Goal: Communication & Community: Answer question/provide support

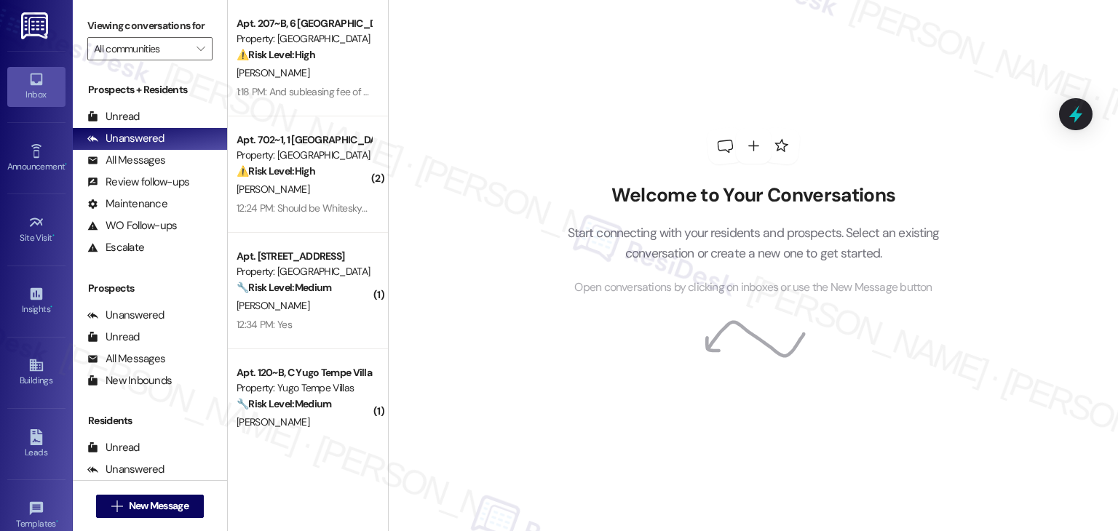
click at [607, 146] on div "Welcome to Your Conversations Start connecting with your residents and prospect…" at bounding box center [753, 212] width 437 height 425
click at [537, 117] on div "Welcome to Your Conversations Start connecting with your residents and prospect…" at bounding box center [753, 212] width 437 height 425
click at [626, 89] on div "Welcome to Your Conversations Start connecting with your residents and prospect…" at bounding box center [753, 212] width 437 height 425
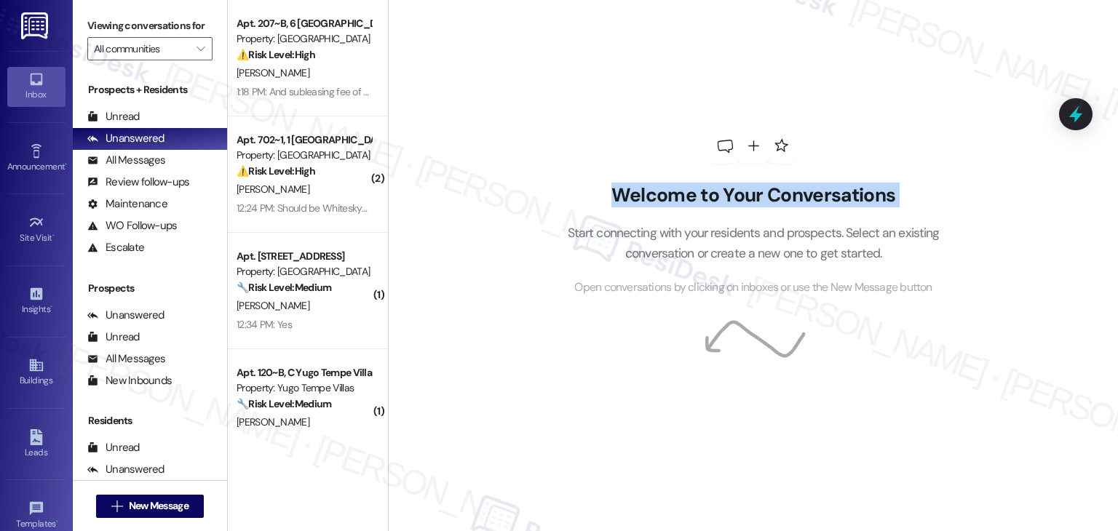
click at [626, 89] on div "Welcome to Your Conversations Start connecting with your residents and prospect…" at bounding box center [753, 212] width 437 height 425
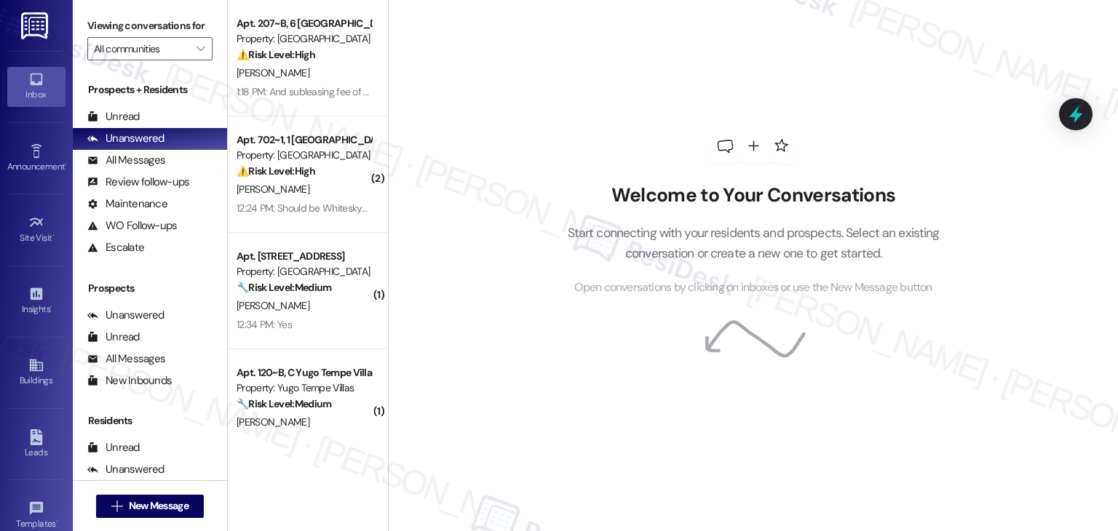
click at [625, 89] on div "Welcome to Your Conversations Start connecting with your residents and prospect…" at bounding box center [753, 212] width 437 height 425
click at [521, 203] on div "Welcome to Your Conversations Start connecting with your residents and prospect…" at bounding box center [753, 265] width 730 height 531
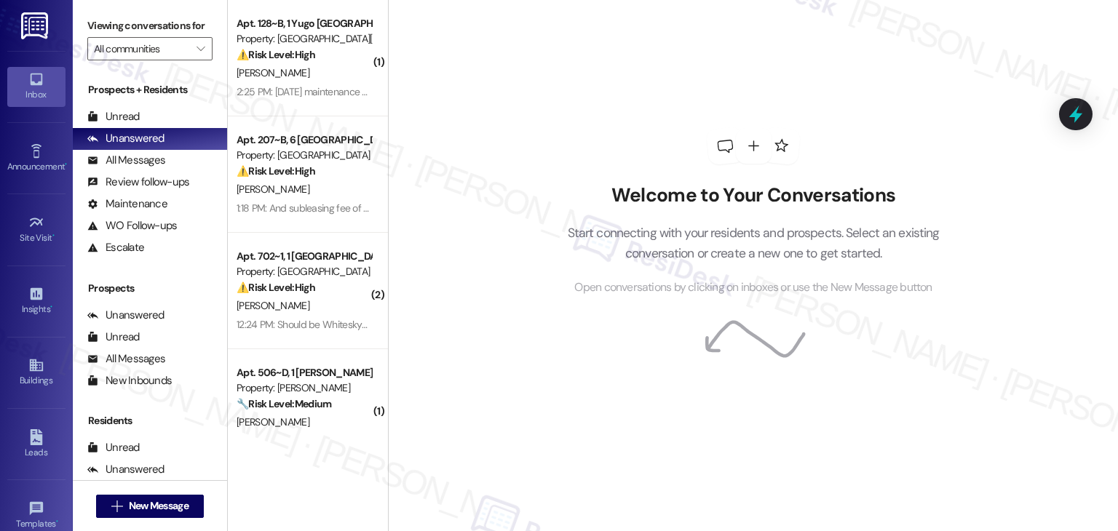
click at [521, 203] on div "Welcome to Your Conversations Start connecting with your residents and prospect…" at bounding box center [753, 265] width 730 height 531
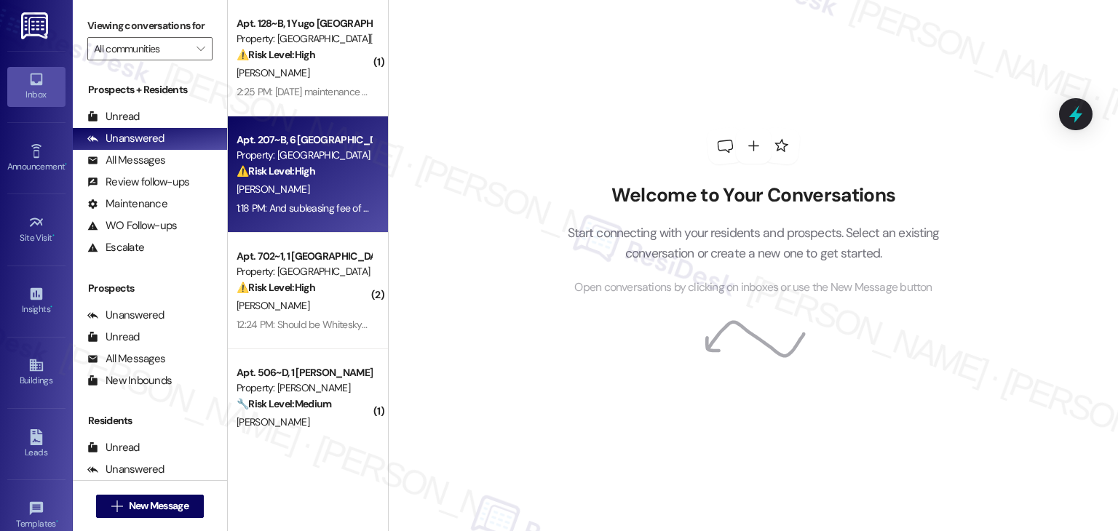
click at [323, 224] on div "Apt. 207~B, [GEOGRAPHIC_DATA] Common Property: [GEOGRAPHIC_DATA] Common ⚠️ Risk…" at bounding box center [308, 174] width 160 height 116
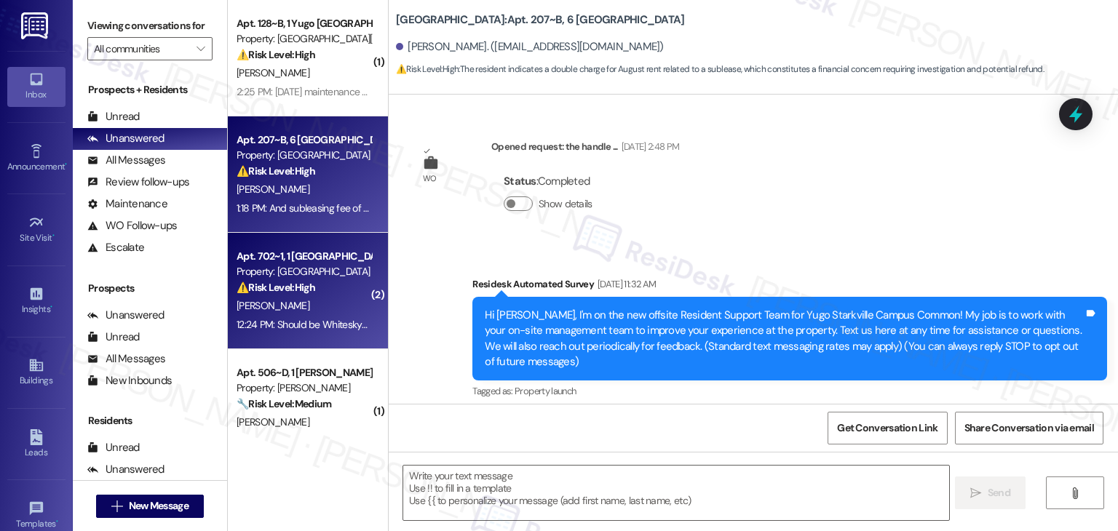
click at [320, 307] on div "C. Biesecker" at bounding box center [304, 306] width 138 height 18
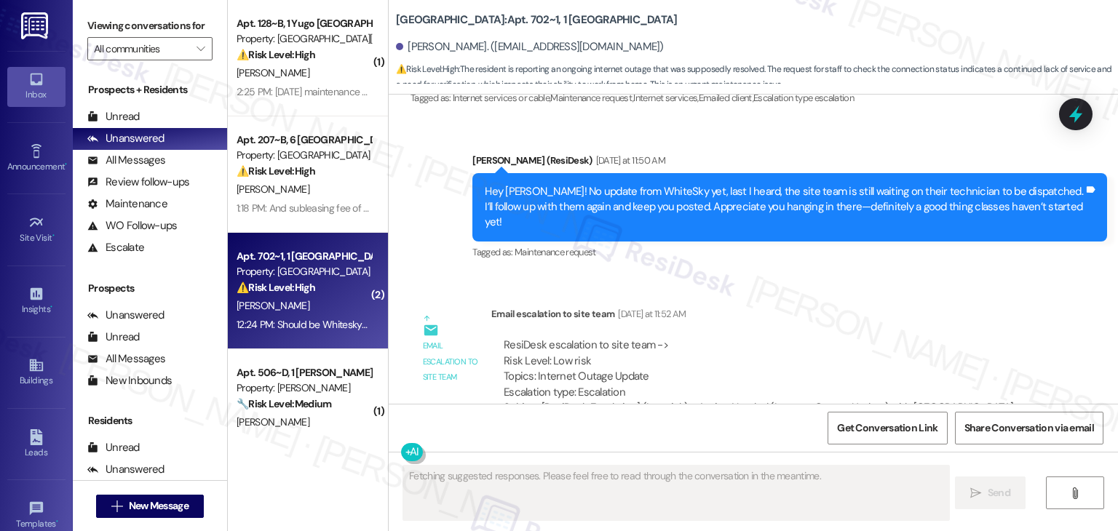
scroll to position [9266, 0]
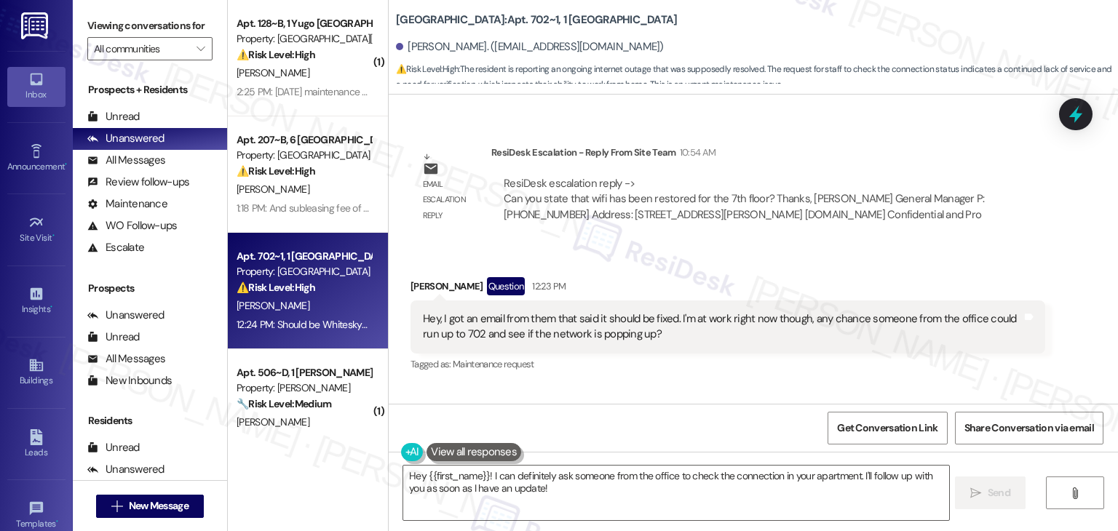
click at [722, 341] on div "Received via SMS Calvin Biesecker Question 12:23 PM Hey, I got an email from th…" at bounding box center [754, 356] width 730 height 223
click at [673, 339] on div "Received via SMS Calvin Biesecker Question 12:23 PM Hey, I got an email from th…" at bounding box center [754, 355] width 730 height 223
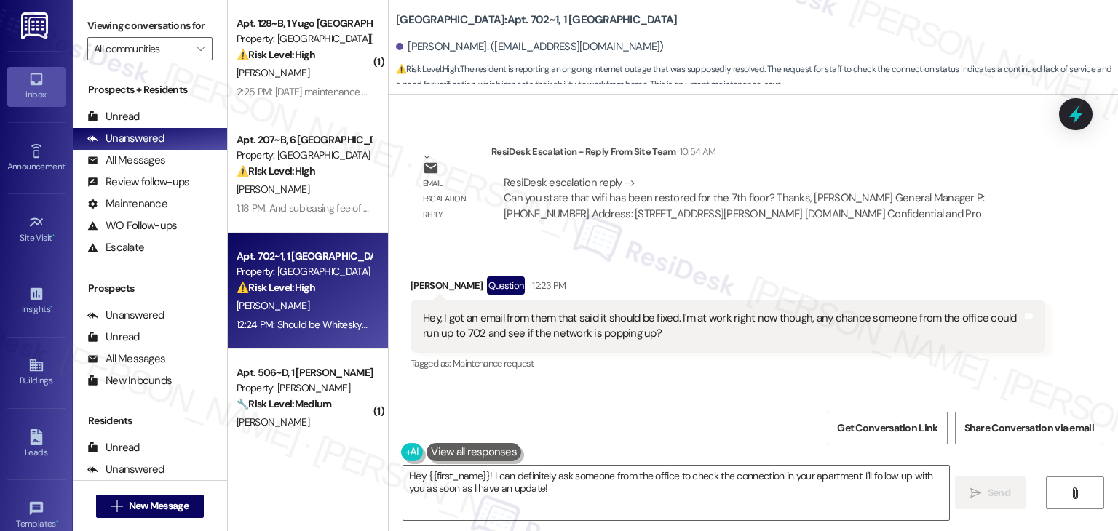
click at [673, 341] on div "Received via SMS Calvin Biesecker Question 12:23 PM Hey, I got an email from th…" at bounding box center [754, 355] width 730 height 223
click at [521, 484] on textarea "Hey {{first_name}}! I can definitely ask someone from the office to check the c…" at bounding box center [675, 493] width 545 height 55
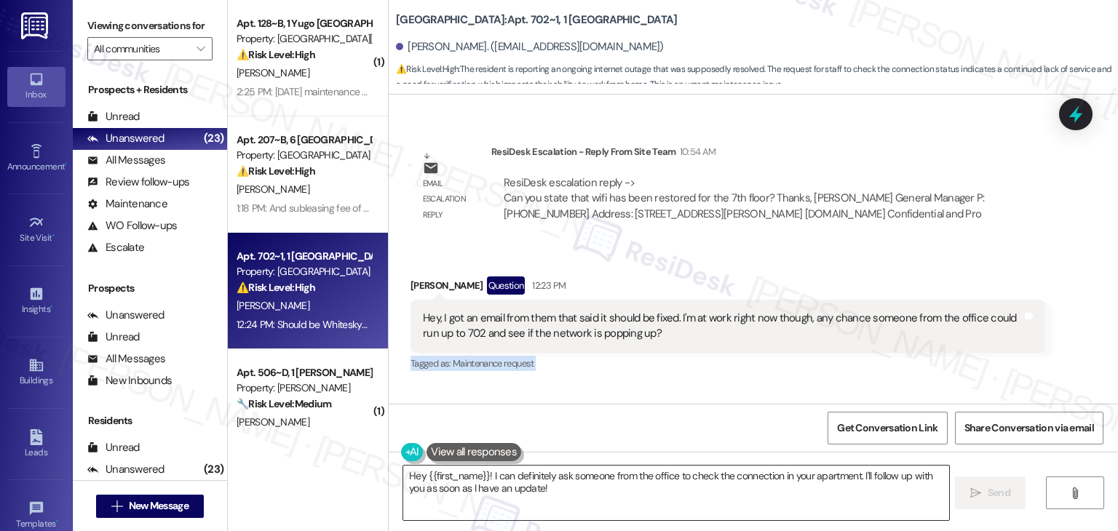
click at [521, 484] on textarea "Hey {{first_name}}! I can definitely ask someone from the office to check the c…" at bounding box center [675, 493] width 545 height 55
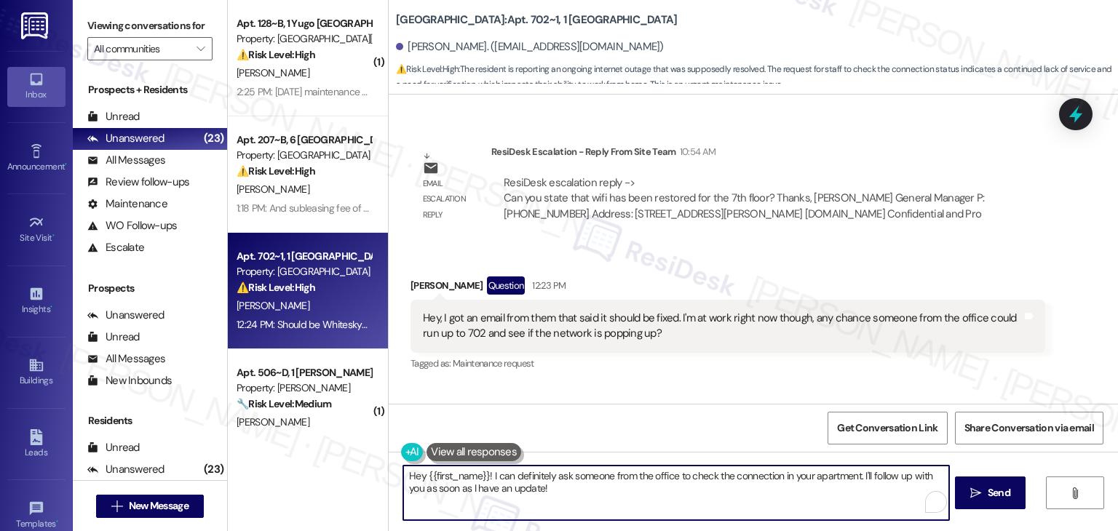
paste textarea "i Calvin, I checked in with the site team, and they confirmed the internet conn…"
type textarea "Hi Calvin, I checked in with the site team, and they confirmed the internet con…"
click at [979, 490] on icon "" at bounding box center [976, 494] width 11 height 12
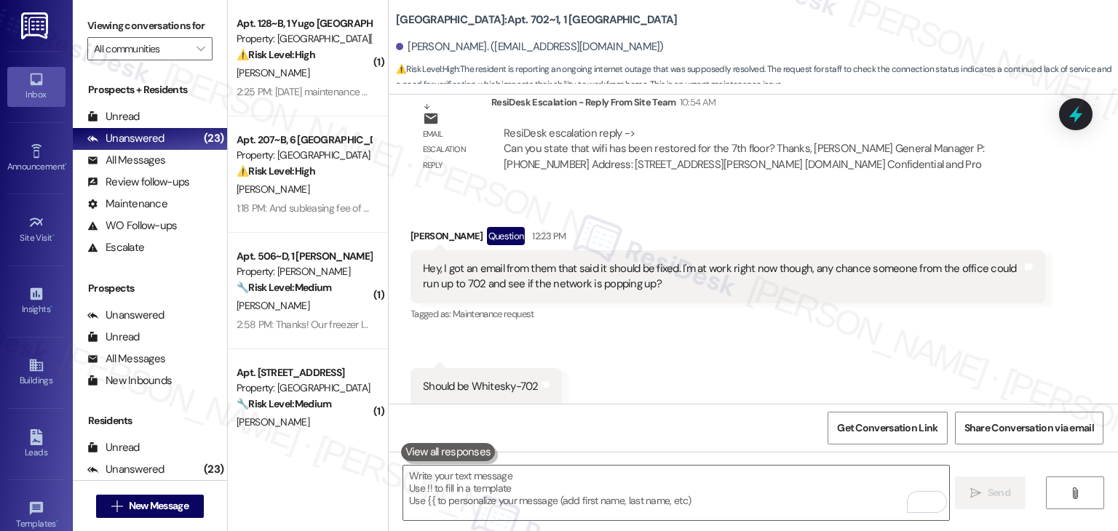
scroll to position [9369, 0]
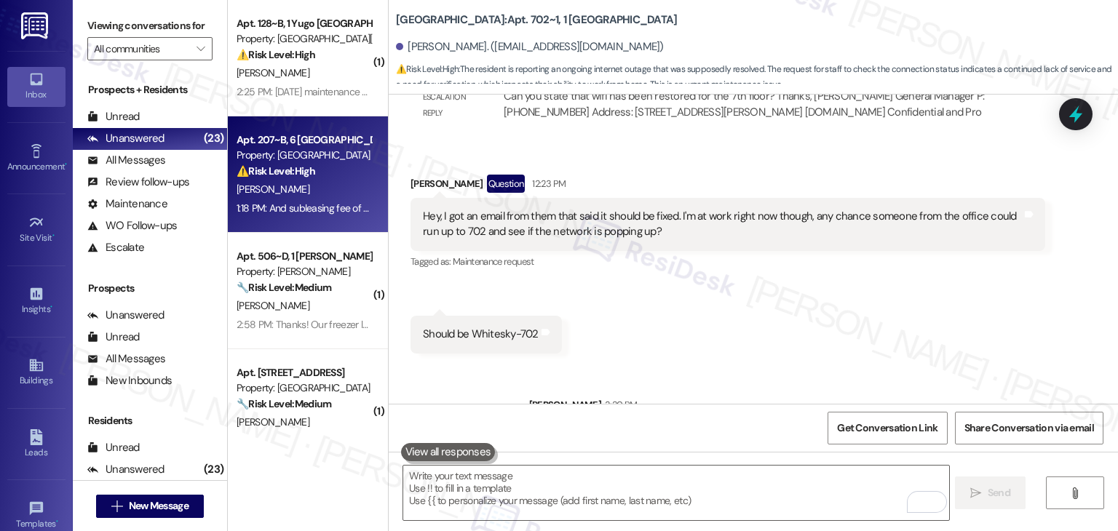
click at [303, 173] on strong "⚠️ Risk Level: High" at bounding box center [276, 171] width 79 height 13
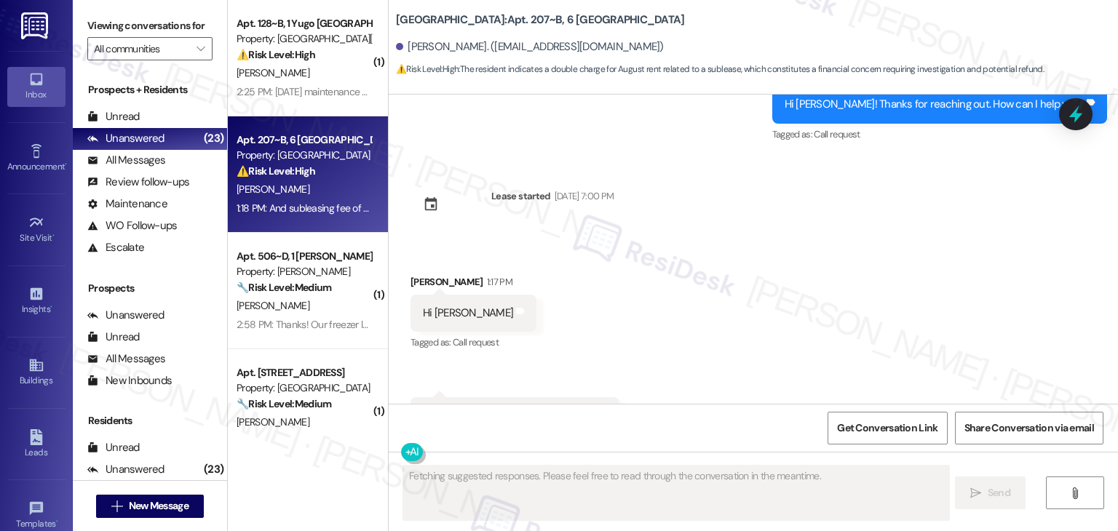
scroll to position [9520, 0]
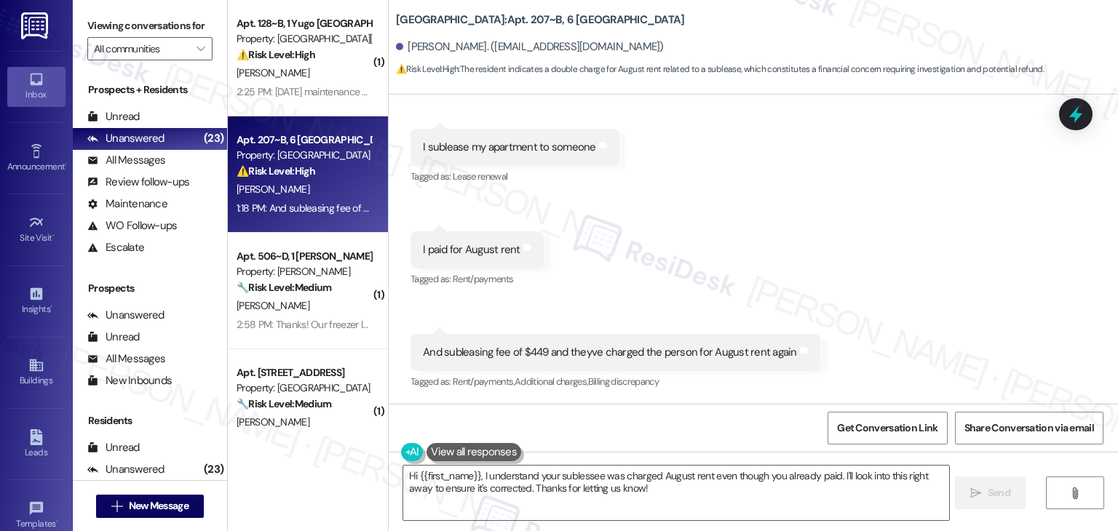
click at [842, 278] on div "Received via SMS Freda Nyarko 1:17 PM Hi Sarah Tags and notes Tagged as: Call r…" at bounding box center [754, 188] width 730 height 430
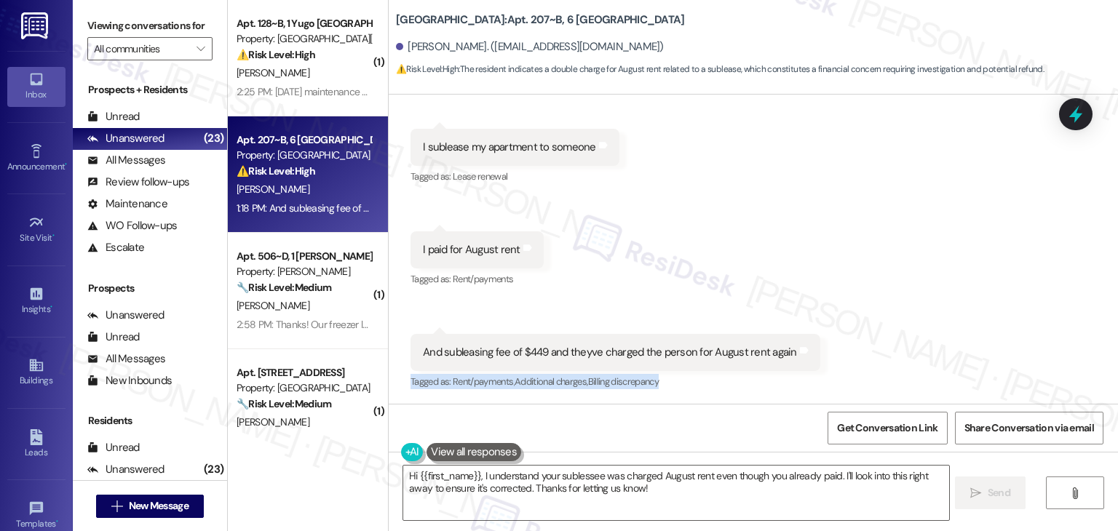
click at [842, 278] on div "Received via SMS Freda Nyarko 1:17 PM Hi Sarah Tags and notes Tagged as: Call r…" at bounding box center [754, 188] width 730 height 430
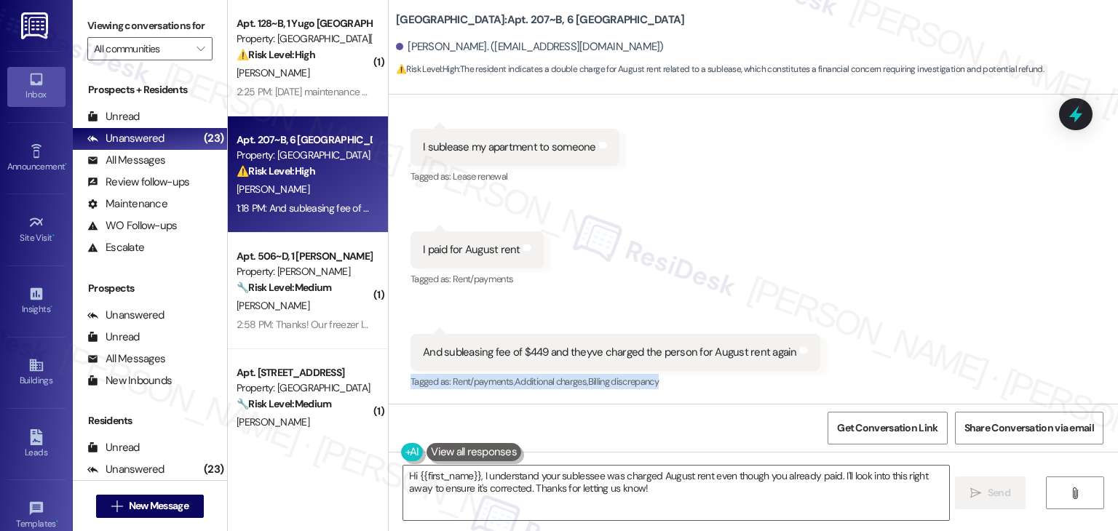
click at [842, 278] on div "Received via SMS Freda Nyarko 1:17 PM Hi Sarah Tags and notes Tagged as: Call r…" at bounding box center [754, 188] width 730 height 430
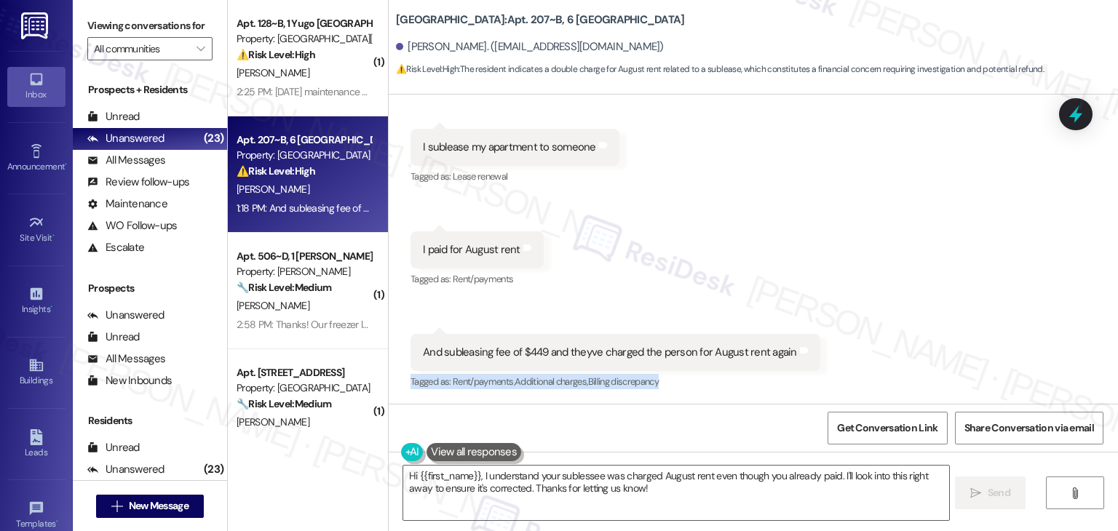
click at [842, 278] on div "Received via SMS Freda Nyarko 1:17 PM Hi Sarah Tags and notes Tagged as: Call r…" at bounding box center [754, 188] width 730 height 430
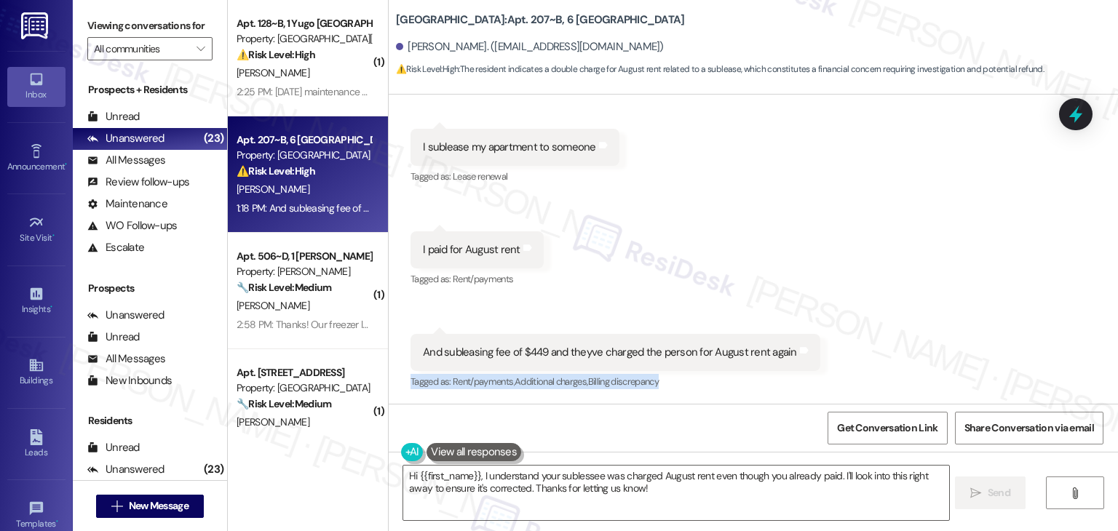
click at [842, 278] on div "Received via SMS Freda Nyarko 1:17 PM Hi Sarah Tags and notes Tagged as: Call r…" at bounding box center [754, 188] width 730 height 430
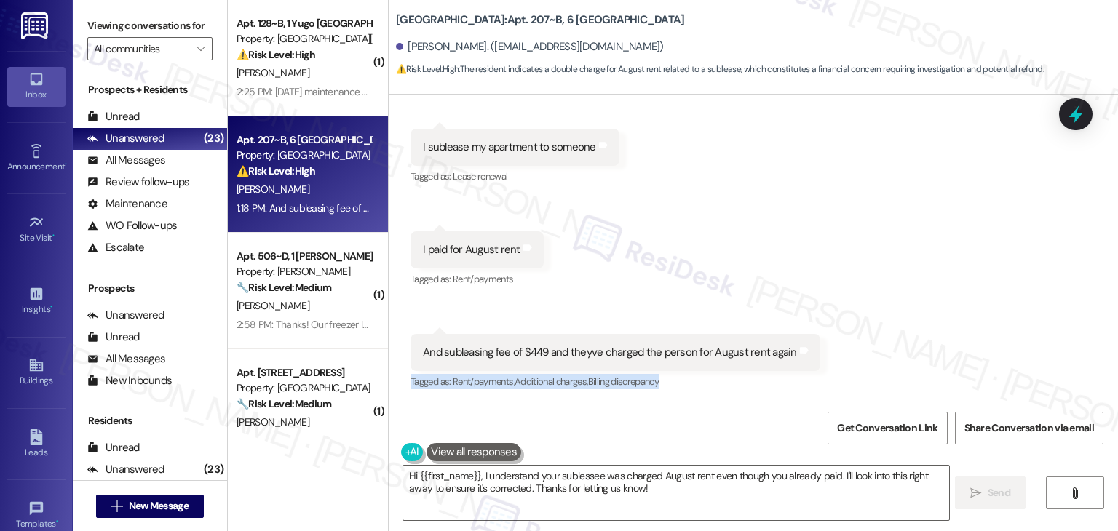
click at [842, 278] on div "Received via SMS Freda Nyarko 1:17 PM Hi Sarah Tags and notes Tagged as: Call r…" at bounding box center [754, 188] width 730 height 430
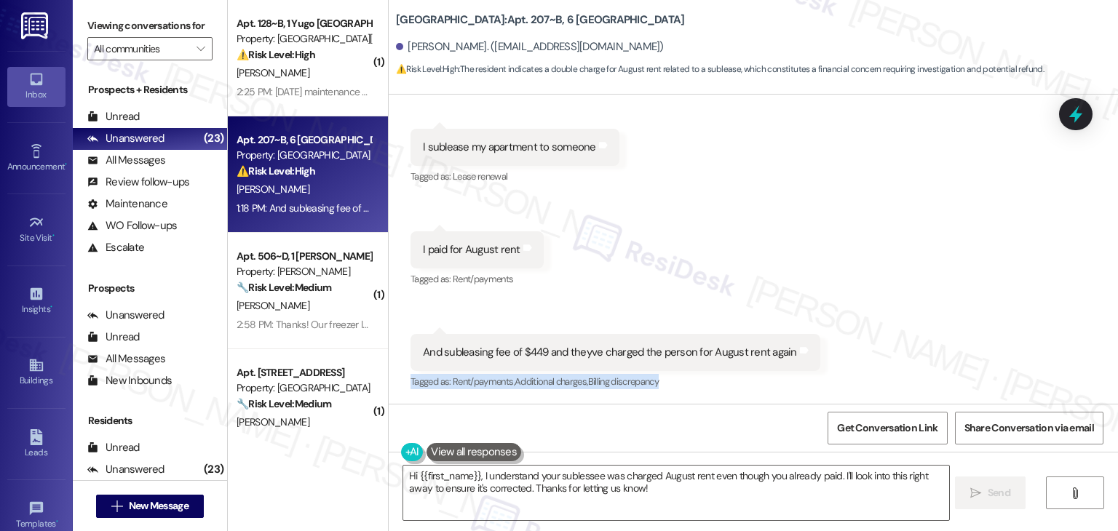
click at [842, 278] on div "Received via SMS Freda Nyarko 1:17 PM Hi Sarah Tags and notes Tagged as: Call r…" at bounding box center [754, 188] width 730 height 430
click at [846, 269] on div "Received via SMS Freda Nyarko 1:17 PM Hi Sarah Tags and notes Tagged as: Call r…" at bounding box center [754, 188] width 730 height 430
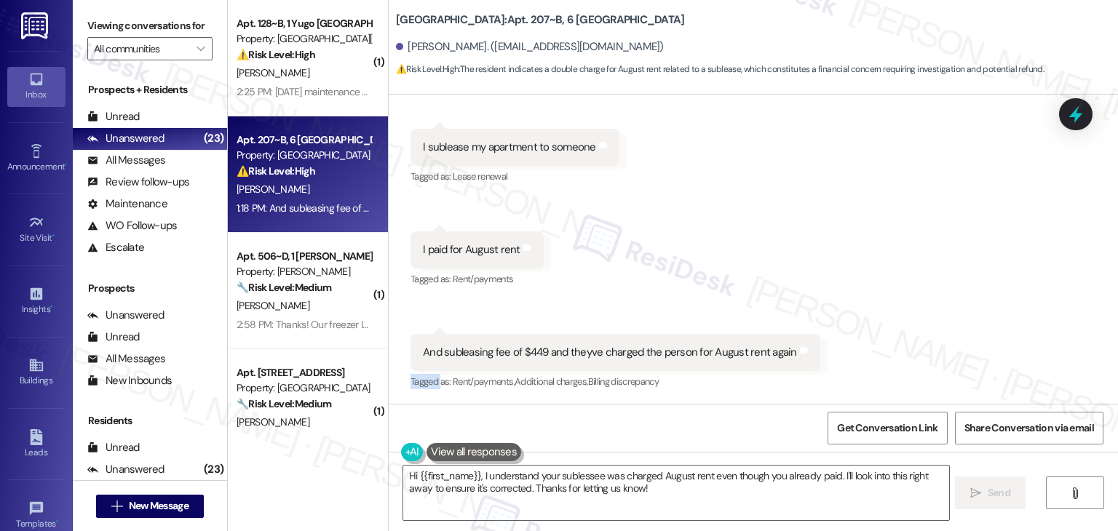
click at [846, 269] on div "Received via SMS Freda Nyarko 1:17 PM Hi Sarah Tags and notes Tagged as: Call r…" at bounding box center [754, 188] width 730 height 430
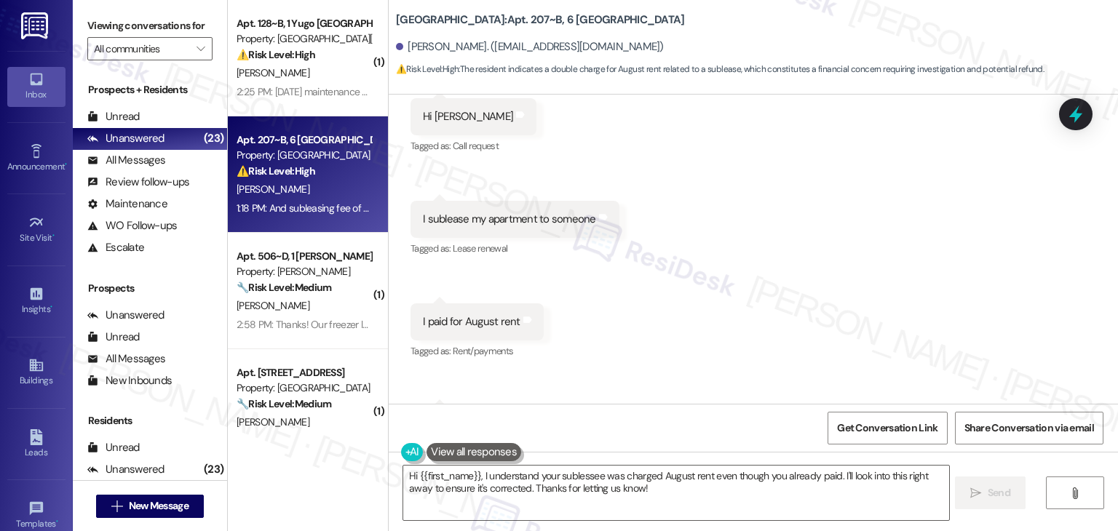
click at [507, 228] on div "I sublease my apartment to someone Tags and notes" at bounding box center [515, 219] width 209 height 37
copy div "I sublease my apartment to someone Tags and notes"
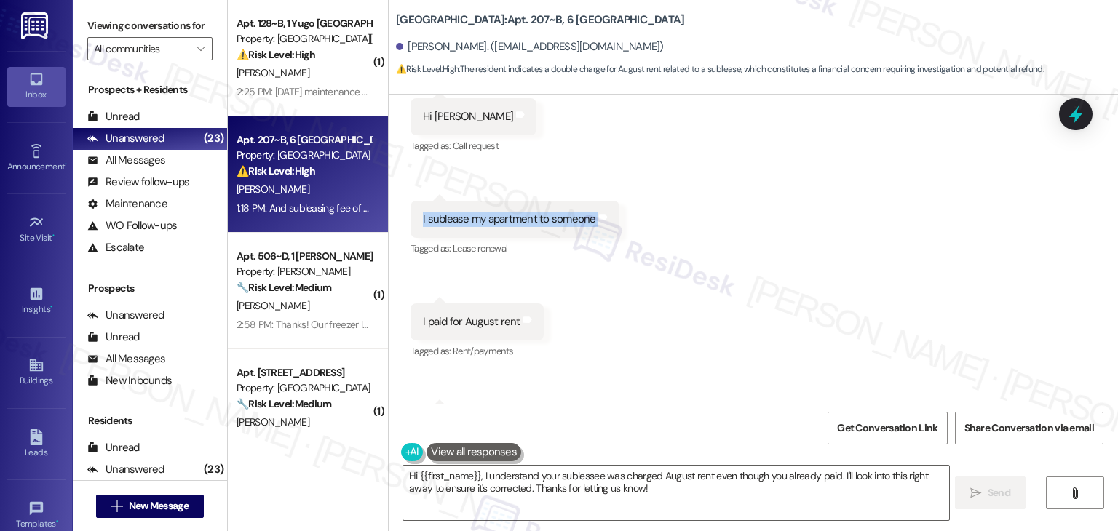
click at [837, 162] on div "Received via SMS Freda Nyarko 1:17 PM Hi Sarah Tags and notes Tagged as: Call r…" at bounding box center [754, 260] width 730 height 430
click at [821, 283] on div "Received via SMS Freda Nyarko 1:17 PM Hi Sarah Tags and notes Tagged as: Call r…" at bounding box center [754, 260] width 730 height 430
click at [463, 322] on div "I paid for August rent" at bounding box center [472, 322] width 98 height 15
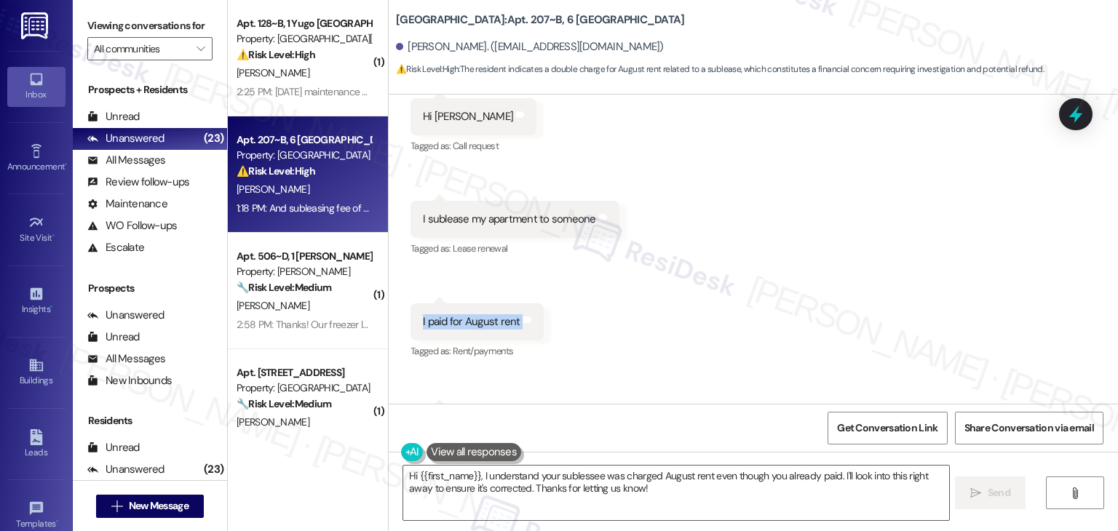
copy div "I paid for August rent Tags and notes"
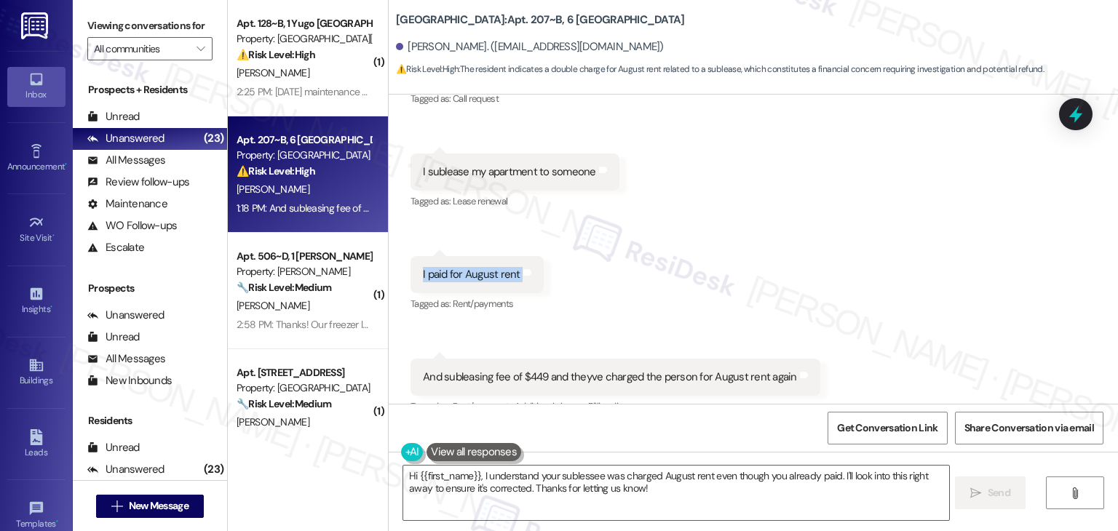
scroll to position [9520, 0]
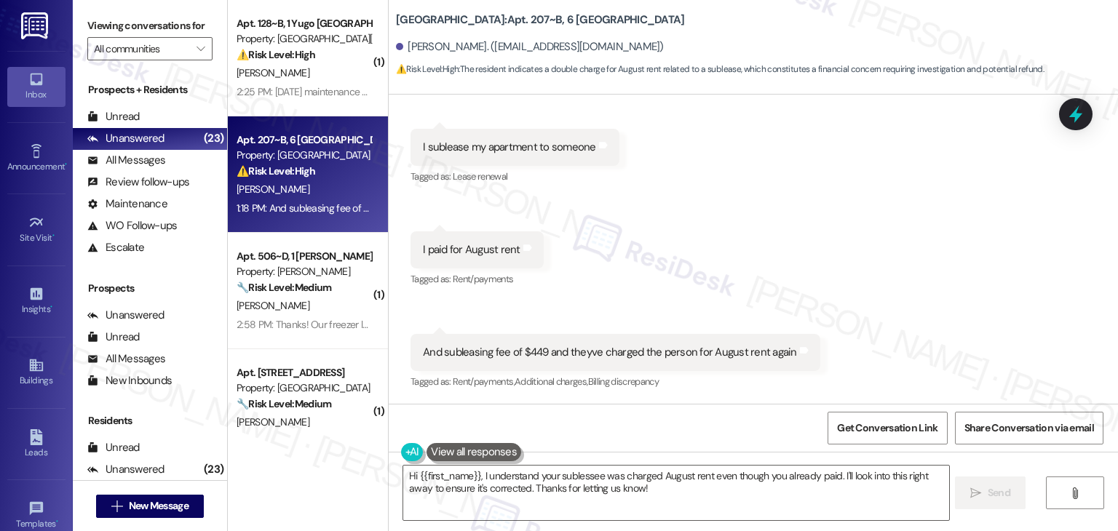
click at [647, 349] on div "And subleasing fee of $449 and theyve charged the person for August rent again" at bounding box center [610, 352] width 374 height 15
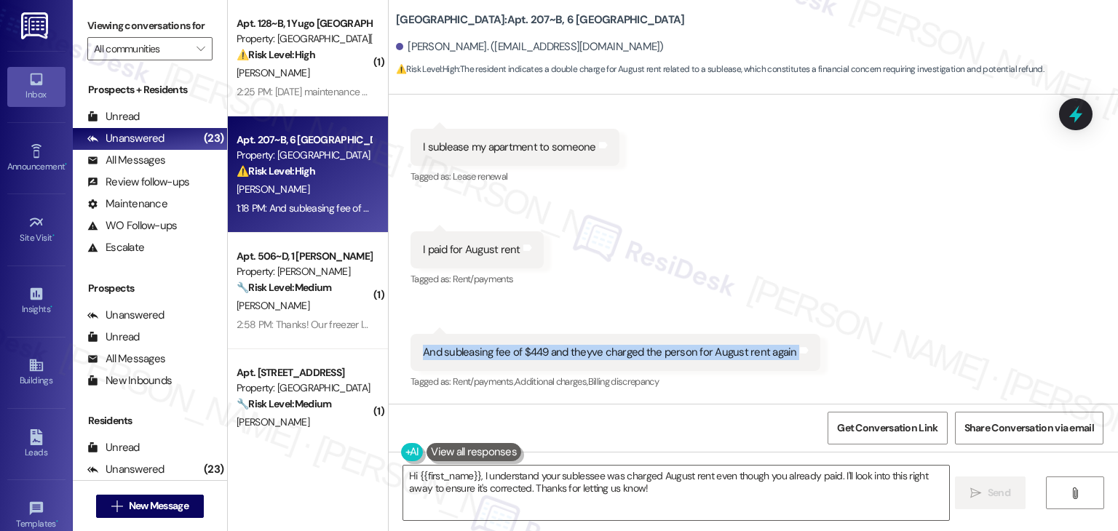
click at [647, 349] on div "And subleasing fee of $449 and theyve charged the person for August rent again" at bounding box center [610, 352] width 374 height 15
copy div "And subleasing fee of $449 and theyve charged the person for August rent again …"
click at [804, 193] on div "Received via SMS Freda Nyarko 1:17 PM Hi Sarah Tags and notes Tagged as: Call r…" at bounding box center [754, 188] width 730 height 430
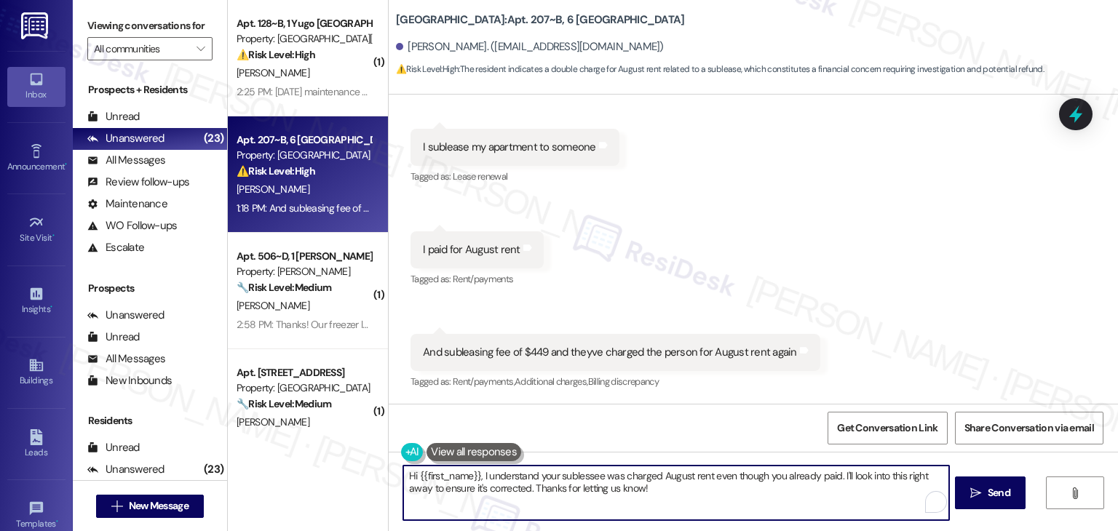
drag, startPoint x: 860, startPoint y: 502, endPoint x: 859, endPoint y: 479, distance: 22.6
click at [859, 479] on textarea "Hi {{first_name}}, I understand your sublessee was charged August rent even tho…" at bounding box center [675, 493] width 545 height 55
paste textarea "I’ll check in with the site team to review your payment, the subleasing fee, an…"
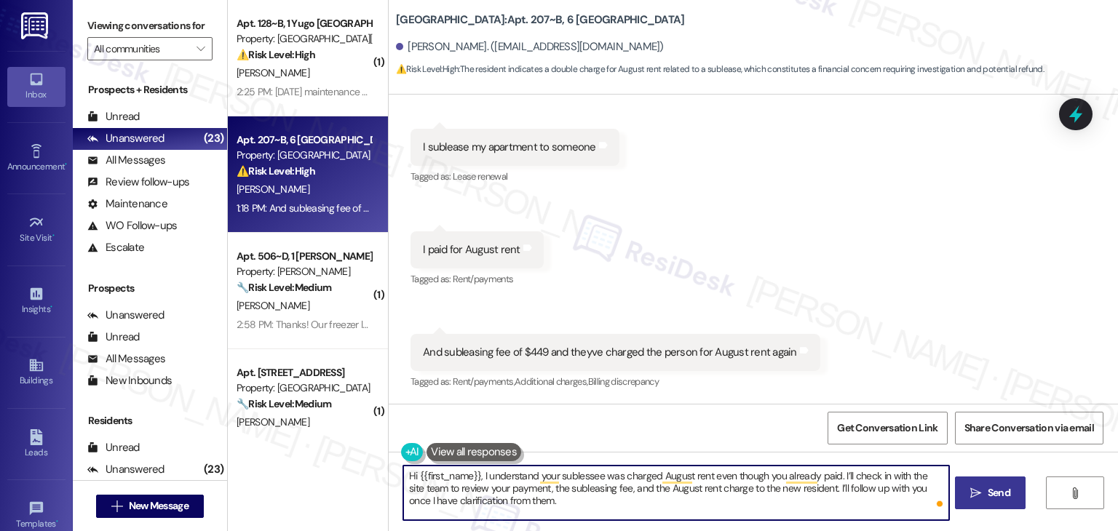
type textarea "Hi {{first_name}}, I understand your sublessee was charged August rent even tho…"
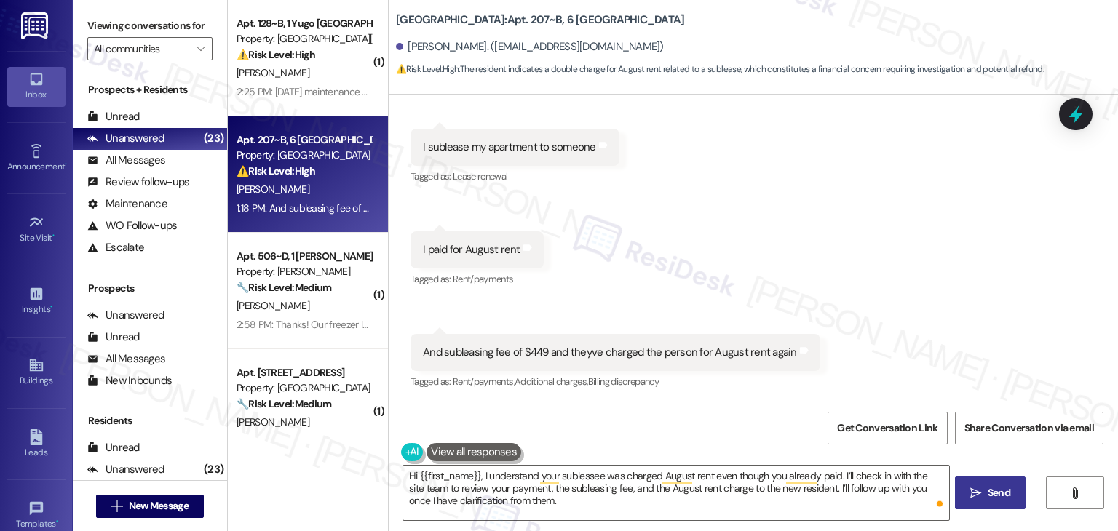
click at [1008, 486] on span "Send" at bounding box center [999, 493] width 23 height 15
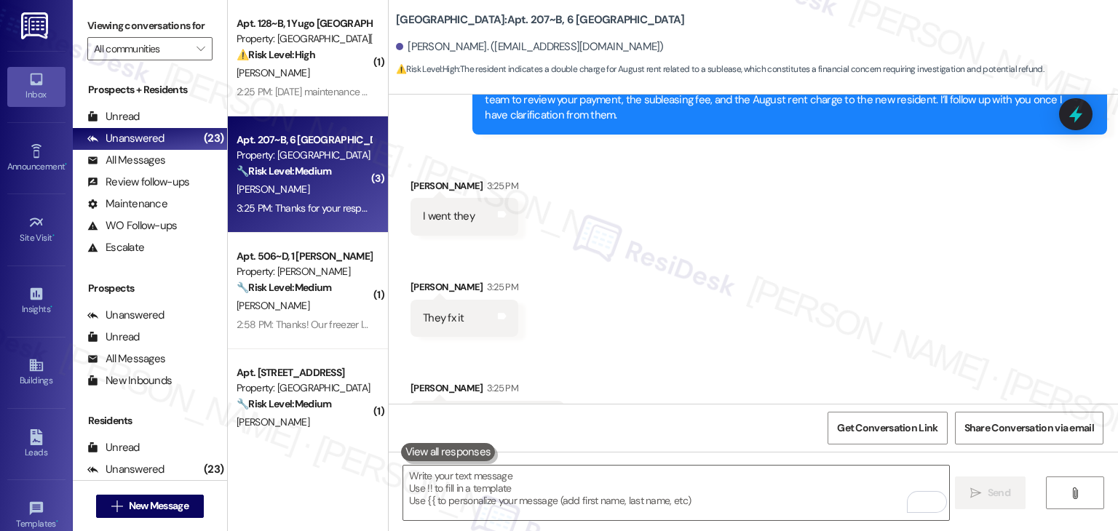
scroll to position [9957, 0]
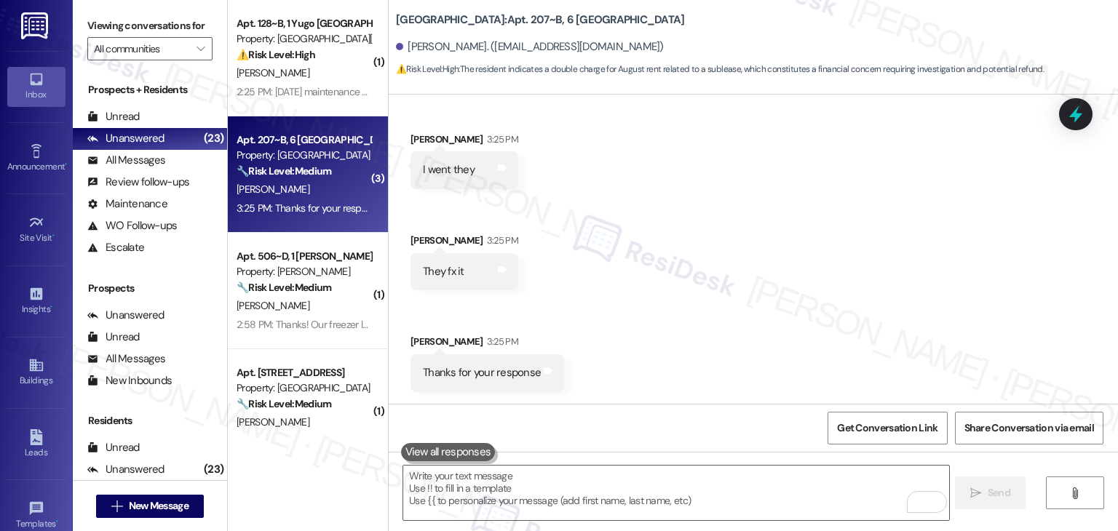
click at [450, 364] on div "Thanks for your response Tags and notes" at bounding box center [488, 373] width 154 height 37
copy div "Thanks for your response Tags and notes"
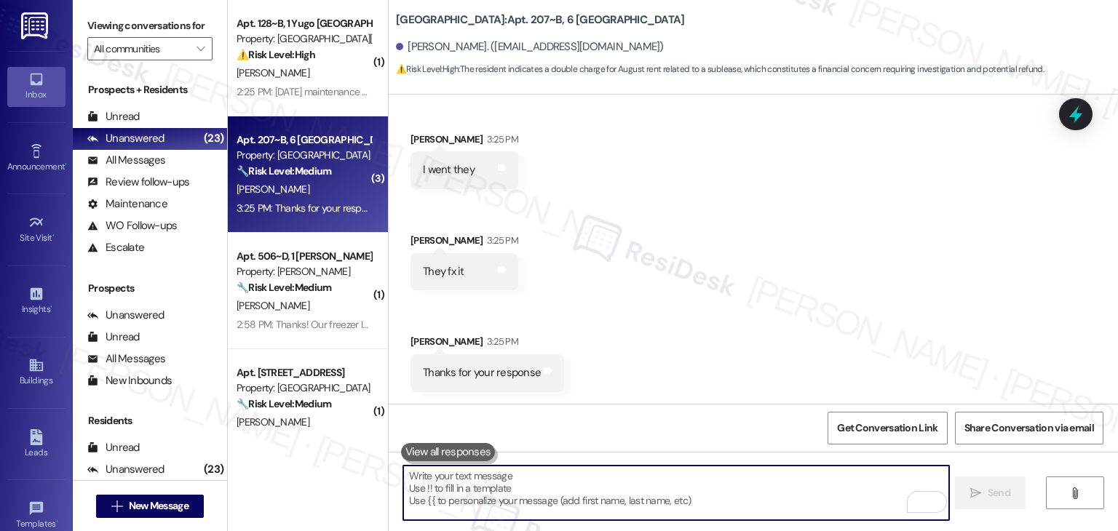
click at [588, 473] on textarea "To enrich screen reader interactions, please activate Accessibility in Grammarl…" at bounding box center [675, 493] width 545 height 55
paste textarea "Glad to hear it’s all fixed, Freda! 😊 Thanks for letting me know."
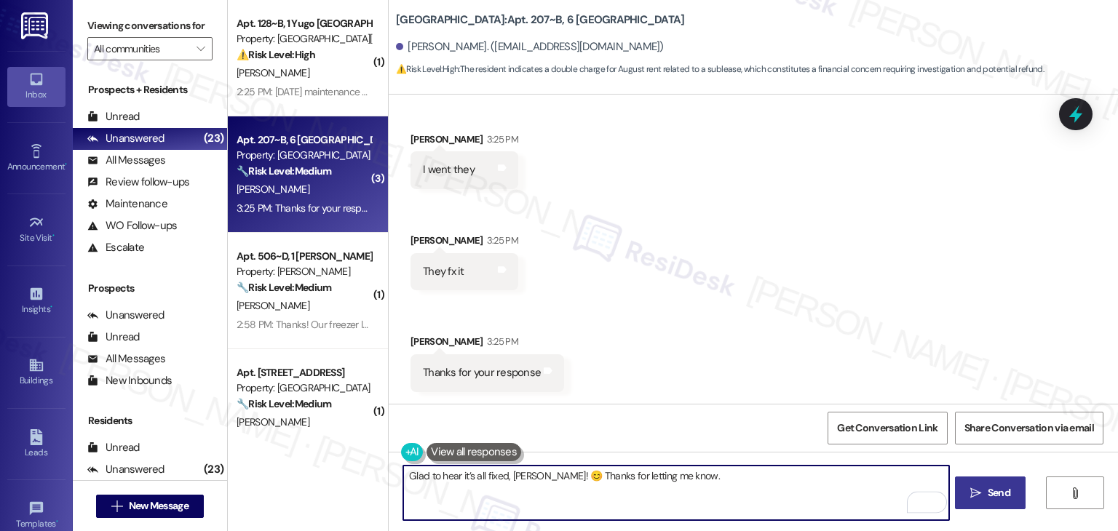
type textarea "Glad to hear it’s all fixed, Freda! 😊 Thanks for letting me know."
click at [992, 489] on span "Send" at bounding box center [999, 493] width 23 height 15
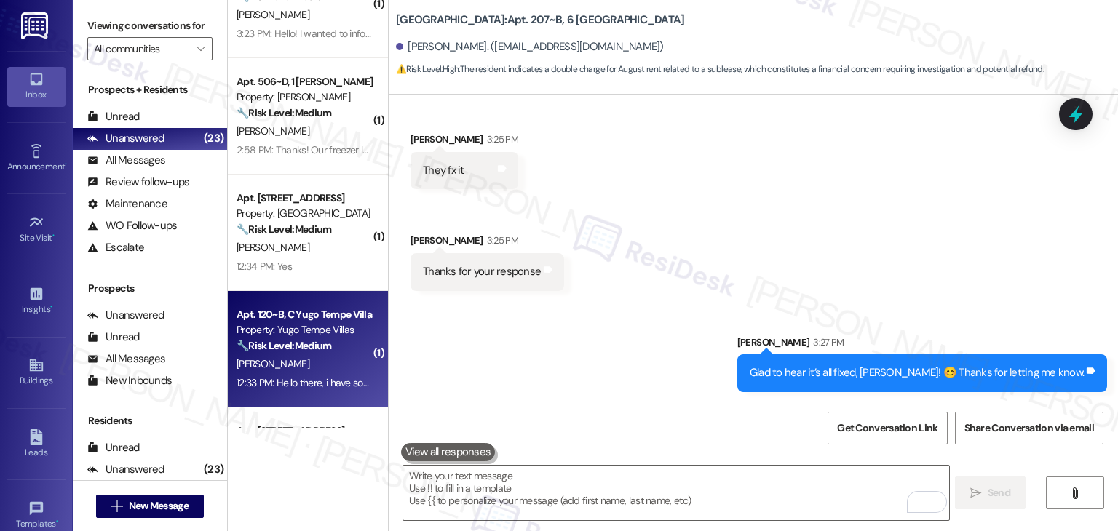
scroll to position [0, 0]
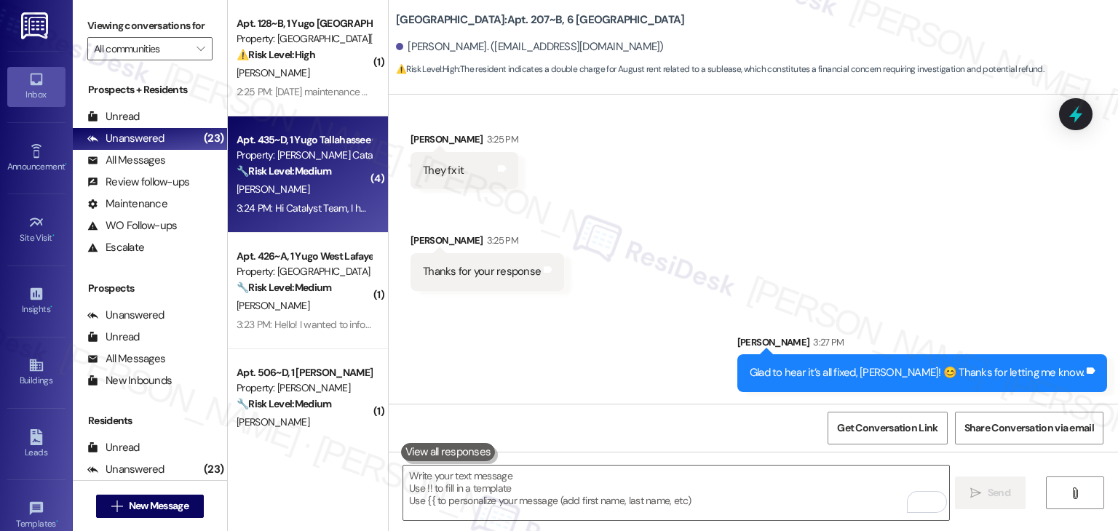
click at [319, 198] on div "M. Waxman" at bounding box center [304, 190] width 138 height 18
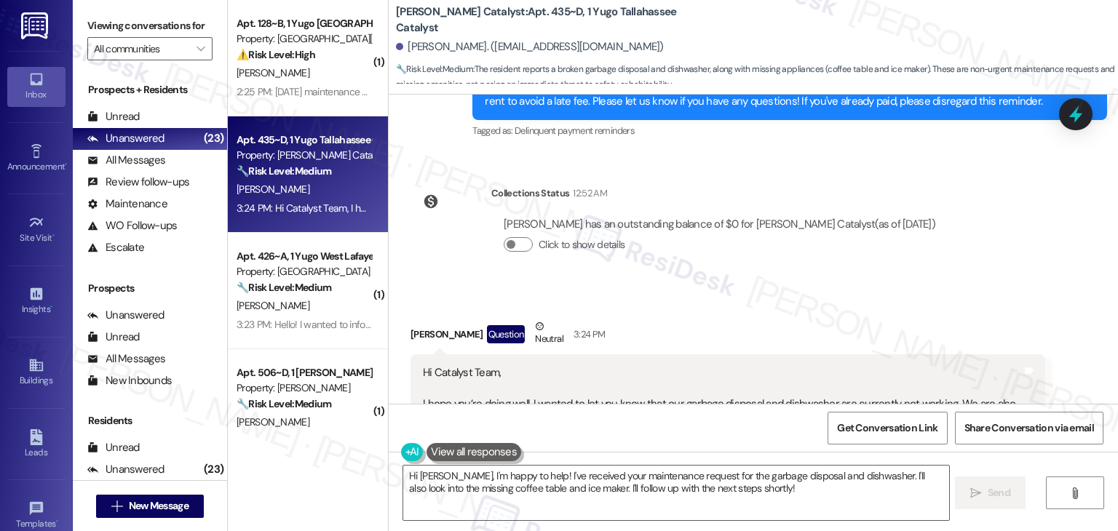
scroll to position [1715, 0]
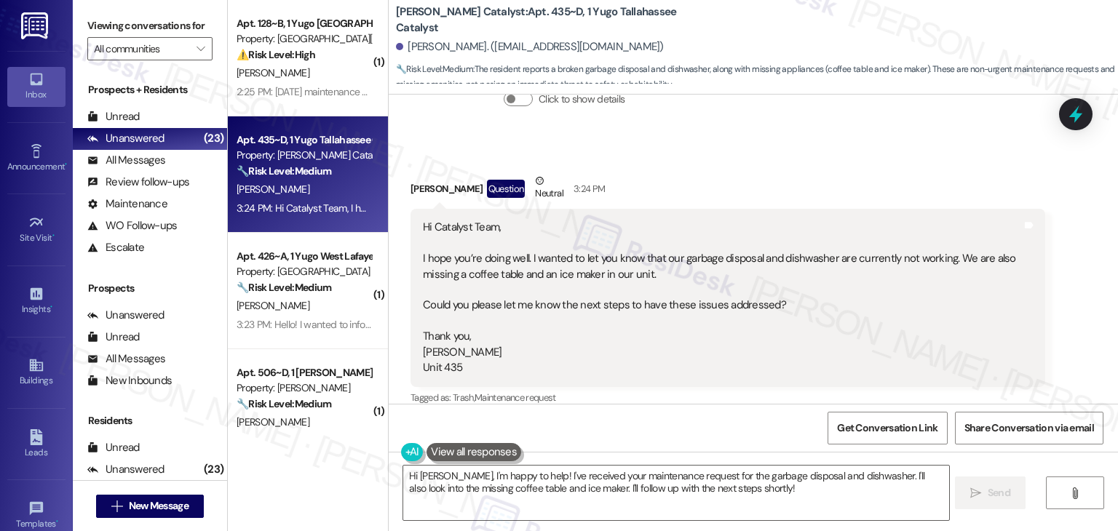
click at [714, 316] on div "Hi Catalyst Team, I hope you’re doing well. I wanted to let you know that our g…" at bounding box center [722, 298] width 599 height 156
click at [800, 146] on div "Received via SMS Mia Waxman Question Neutral 3:24 PM Hi Catalyst Team, I hope y…" at bounding box center [754, 280] width 730 height 279
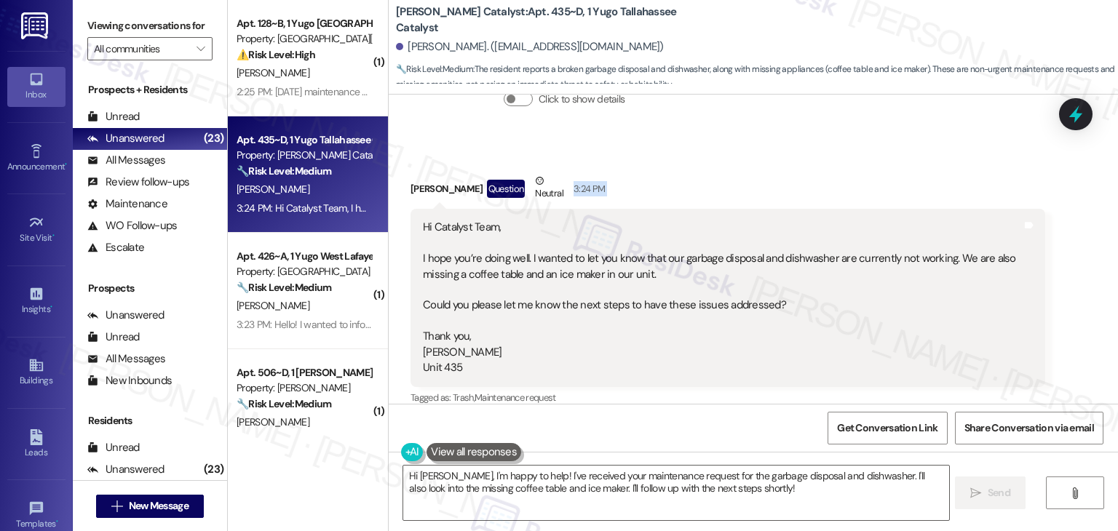
click at [800, 146] on div "Received via SMS Mia Waxman Question Neutral 3:24 PM Hi Catalyst Team, I hope y…" at bounding box center [754, 280] width 730 height 279
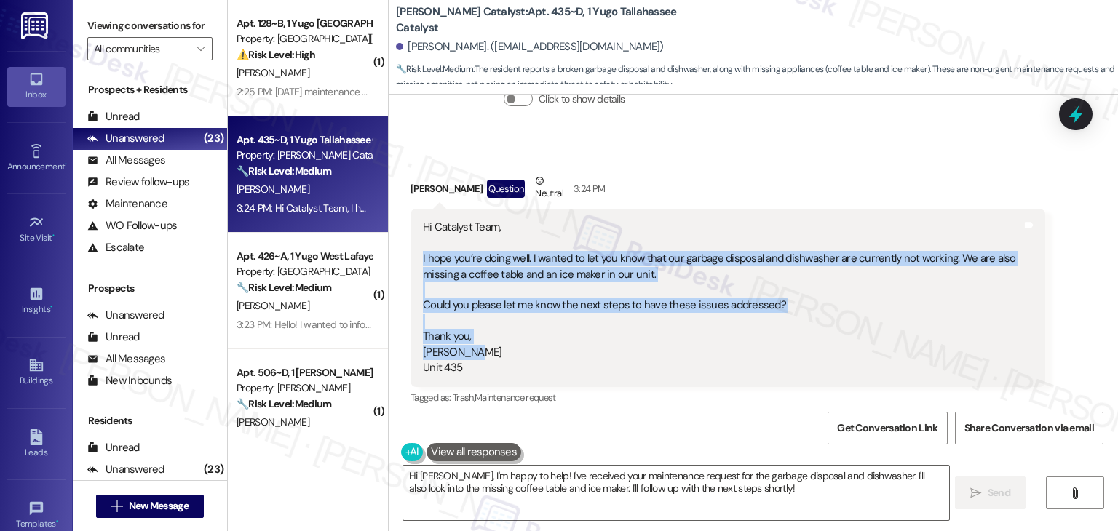
drag, startPoint x: 489, startPoint y: 335, endPoint x: 401, endPoint y: 236, distance: 132.1
click at [411, 236] on div "Hi Catalyst Team, I hope you’re doing well. I wanted to let you know that our g…" at bounding box center [728, 298] width 635 height 178
copy div "I hope you’re doing well. I wanted to let you know that our garbage disposal an…"
click at [658, 473] on textarea "Hi Mia, I'm happy to help! I've received your maintenance request for the garba…" at bounding box center [675, 493] width 545 height 55
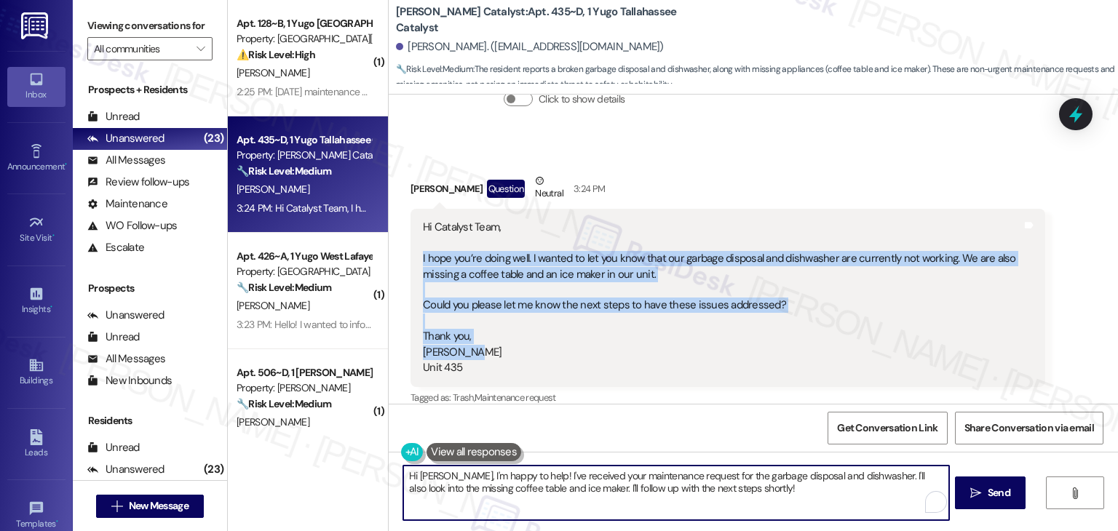
click at [658, 473] on textarea "Hi Mia, I'm happy to help! I've received your maintenance request for the garba…" at bounding box center [675, 493] width 545 height 55
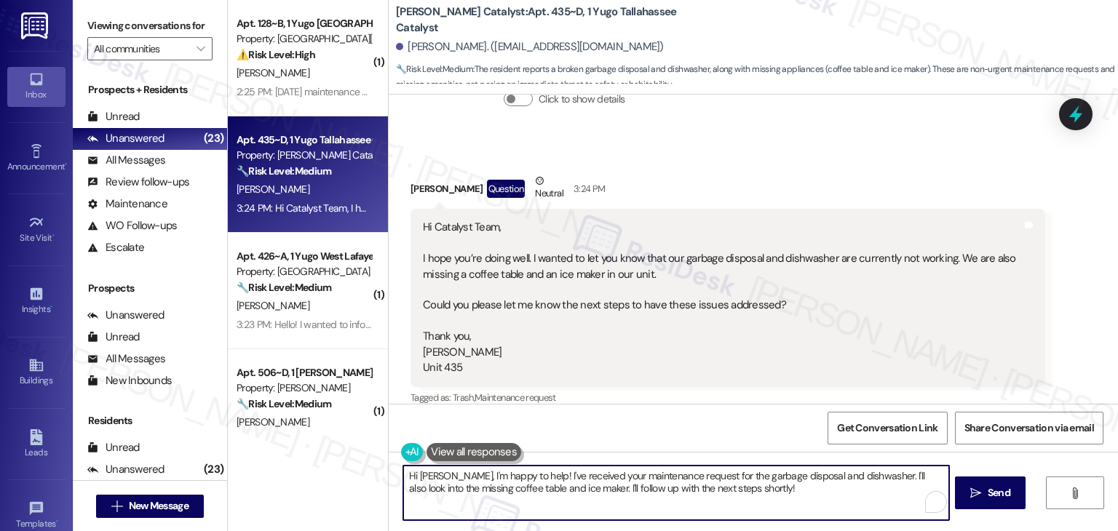
click at [658, 473] on textarea "Hi Mia, I'm happy to help! I've received your maintenance request for the garba…" at bounding box center [675, 493] width 545 height 55
paste textarea "thanks for letting me know about the garbage disposal, dishwasher, missing coff…"
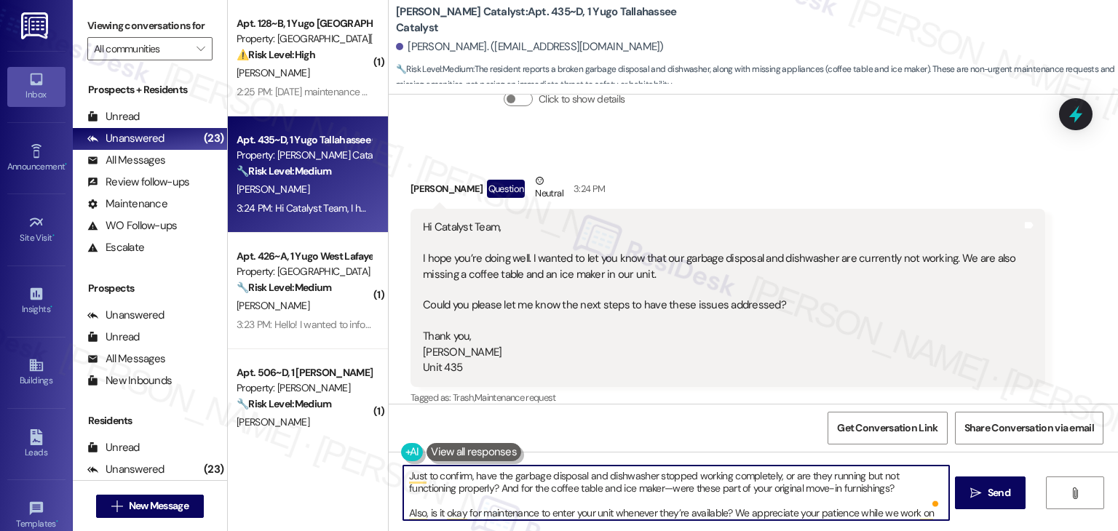
scroll to position [52, 0]
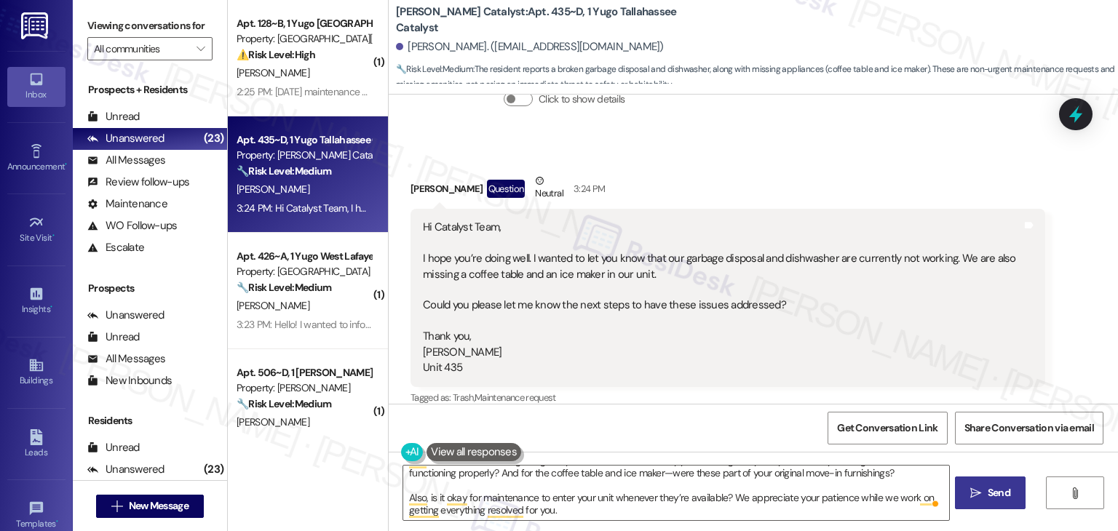
click at [988, 493] on span "Send" at bounding box center [999, 493] width 23 height 15
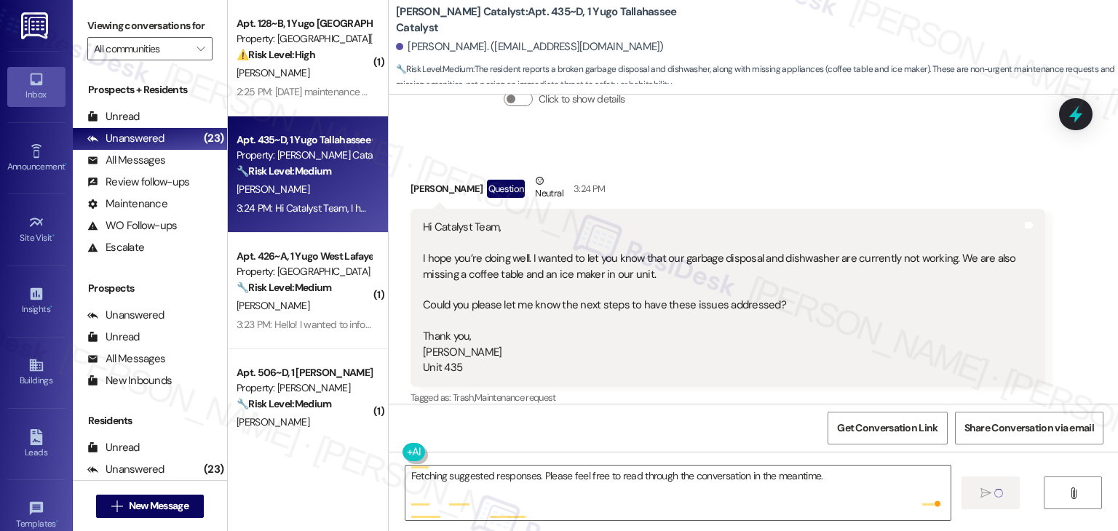
scroll to position [1715, 0]
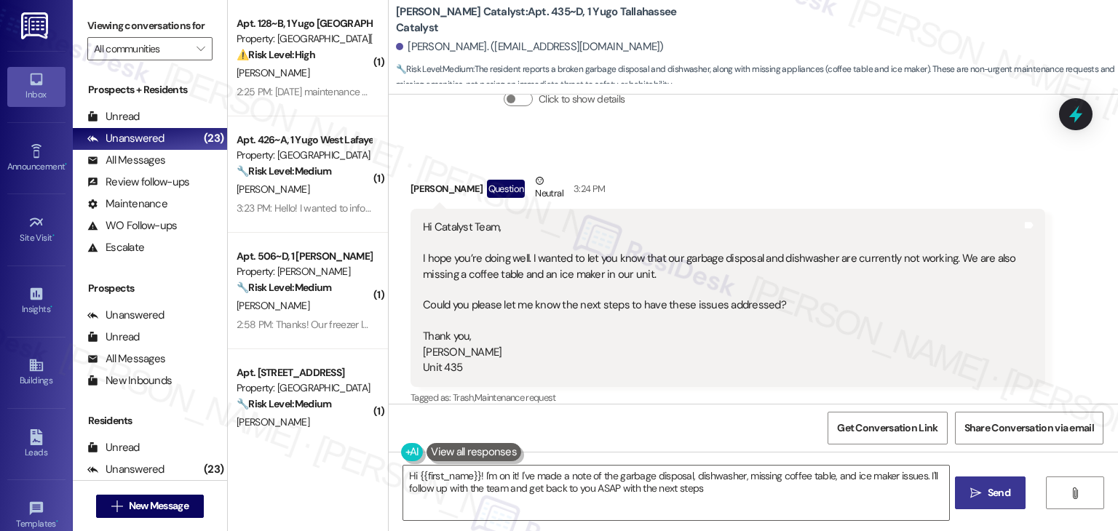
type textarea "Hi {{first_name}}! I'm on it! I've made a note of the garbage disposal, dishwas…"
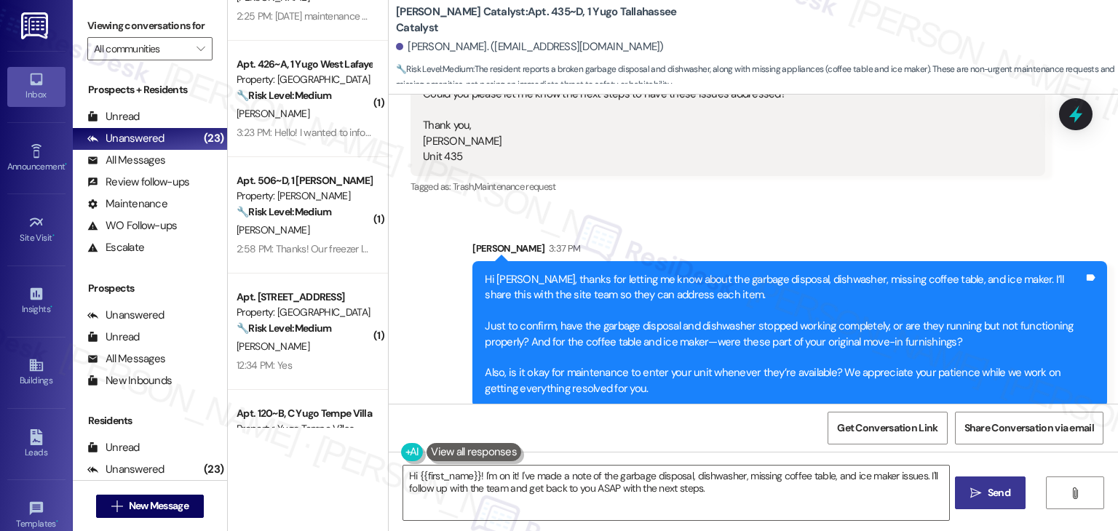
scroll to position [510, 0]
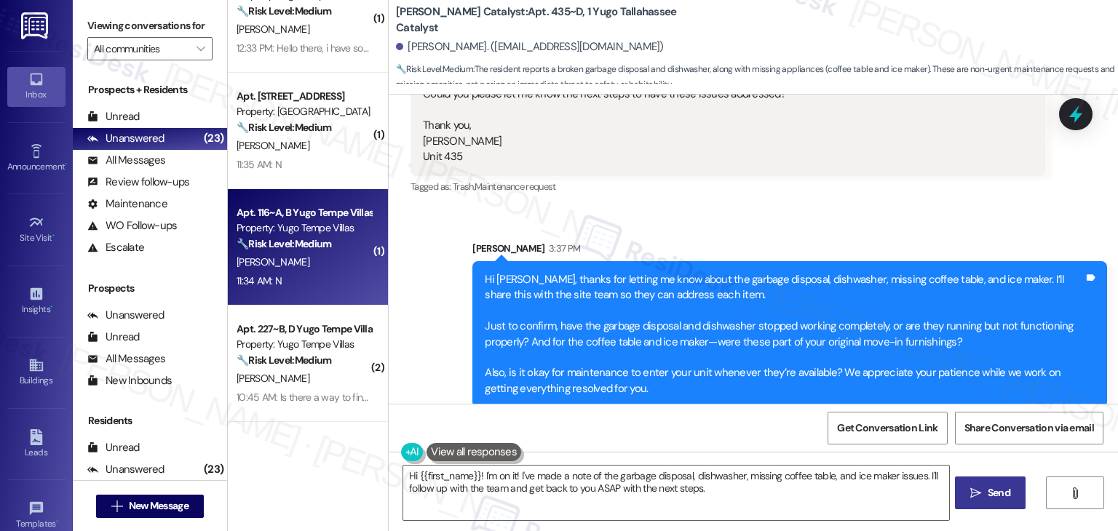
click at [325, 261] on div "S. Yellapragada" at bounding box center [304, 262] width 138 height 18
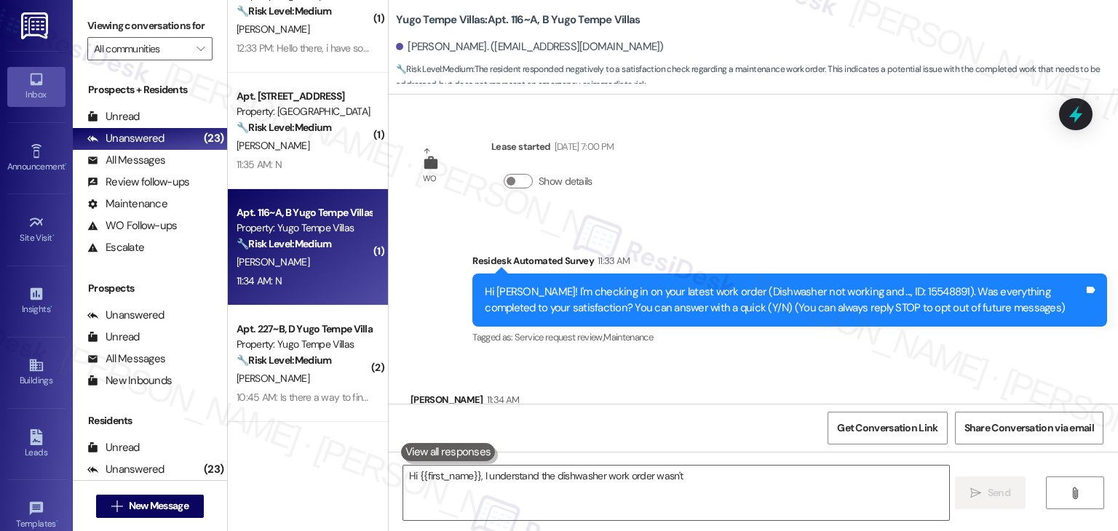
scroll to position [79, 0]
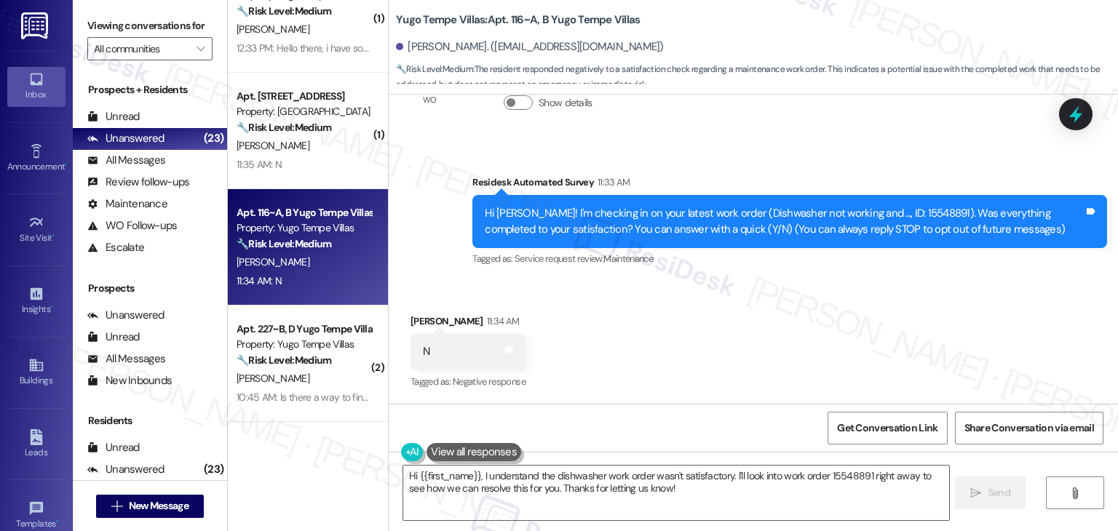
click at [707, 332] on div "Received via SMS Sai Amulya Yellapragada 11:34 AM N Tags and notes Tagged as: N…" at bounding box center [754, 342] width 730 height 123
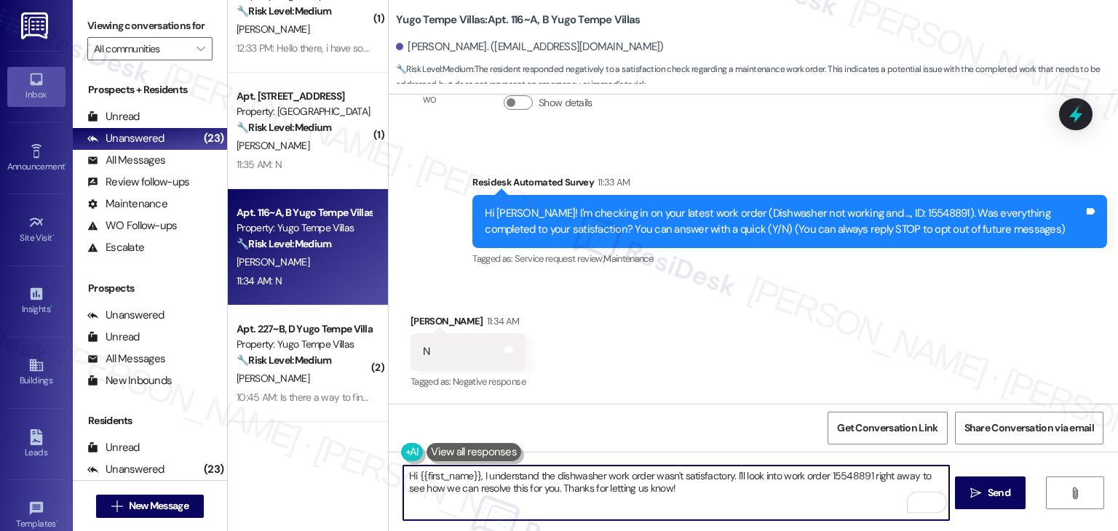
drag, startPoint x: 738, startPoint y: 500, endPoint x: 751, endPoint y: 478, distance: 25.1
click at [751, 478] on textarea "Hi {{first_name}}, I understand the dishwasher work order wasn't satisfactory. …" at bounding box center [675, 493] width 545 height 55
paste textarea "Could you share what’s still unresolved? I’d be happy to follow up with the tea…"
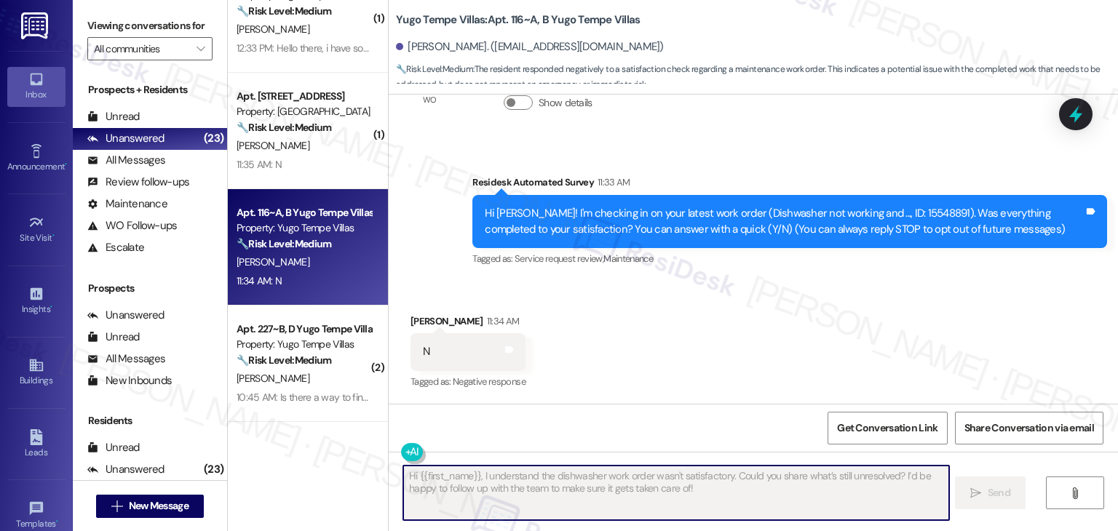
type textarea "Fetching suggested responses. Please feel free to read through the conversation…"
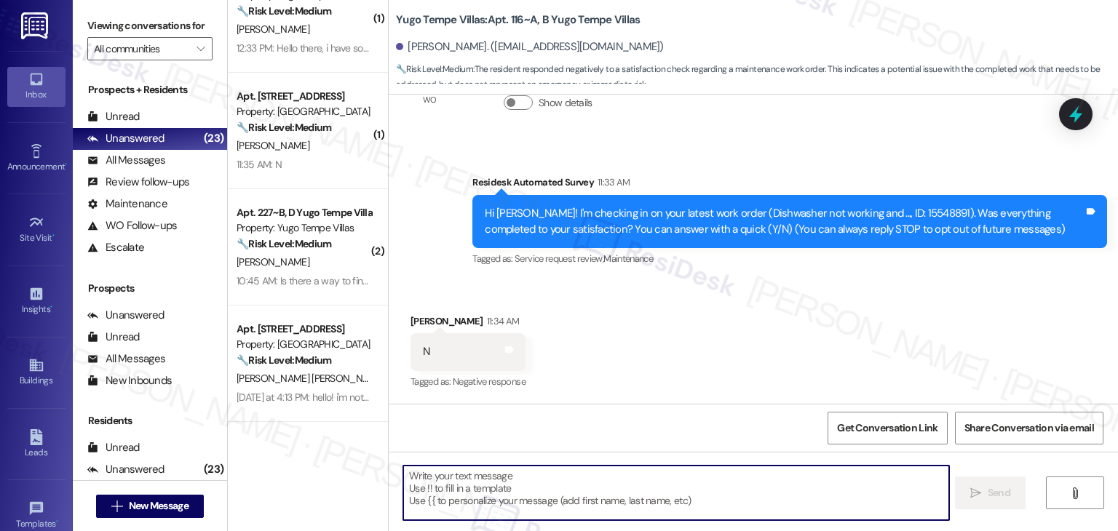
scroll to position [196, 0]
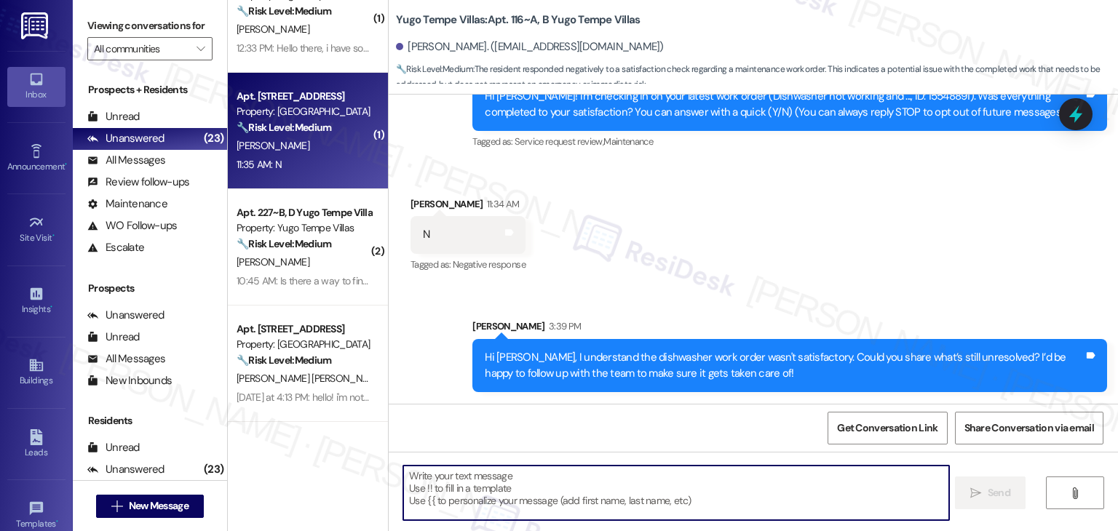
click at [321, 170] on div "11:35 AM: N 11:35 AM: N" at bounding box center [304, 165] width 138 height 18
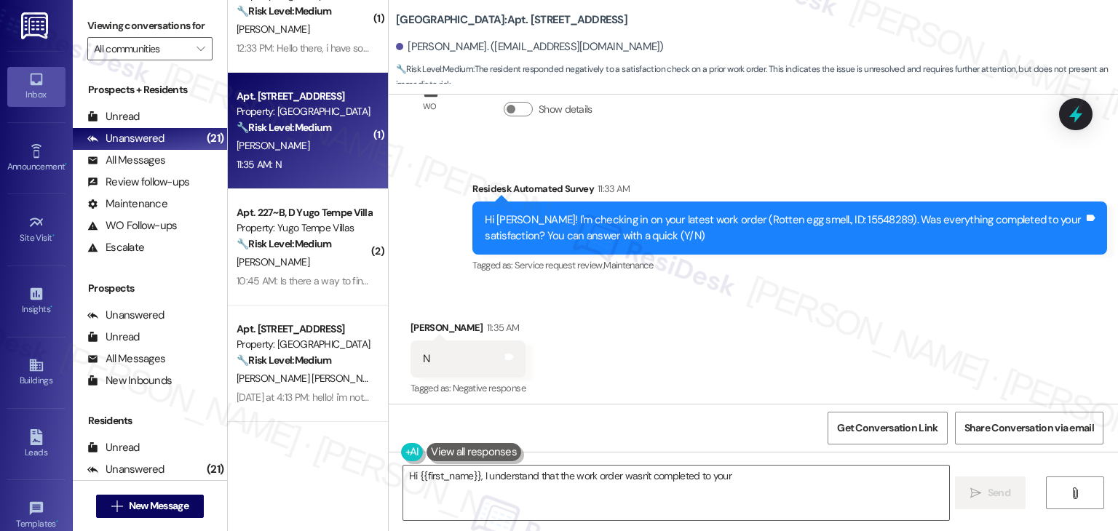
scroll to position [469, 0]
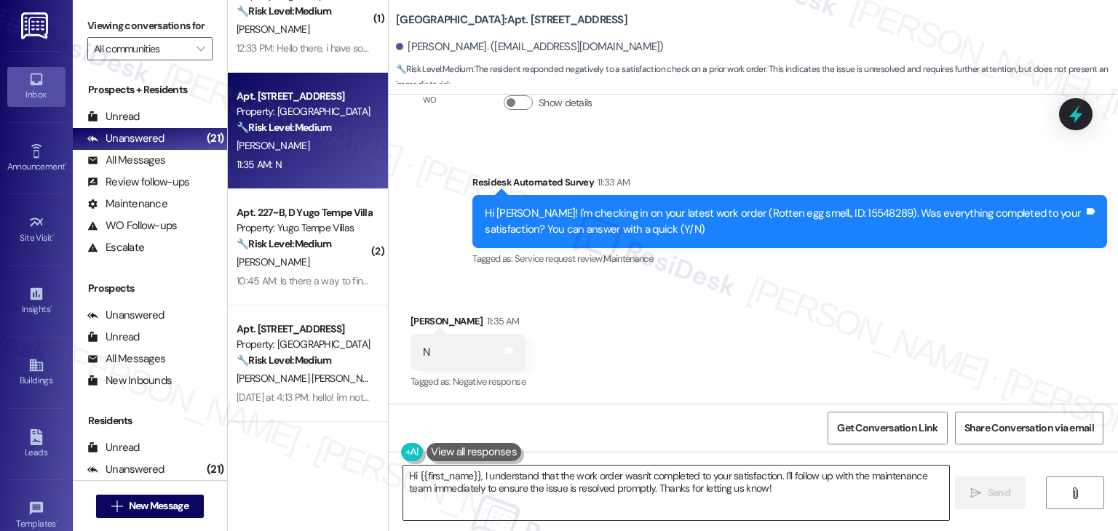
drag, startPoint x: 778, startPoint y: 493, endPoint x: 781, endPoint y: 480, distance: 13.6
click at [781, 480] on textarea "Hi {{first_name}}, I understand that the work order wasn't completed to your sa…" at bounding box center [675, 493] width 545 height 55
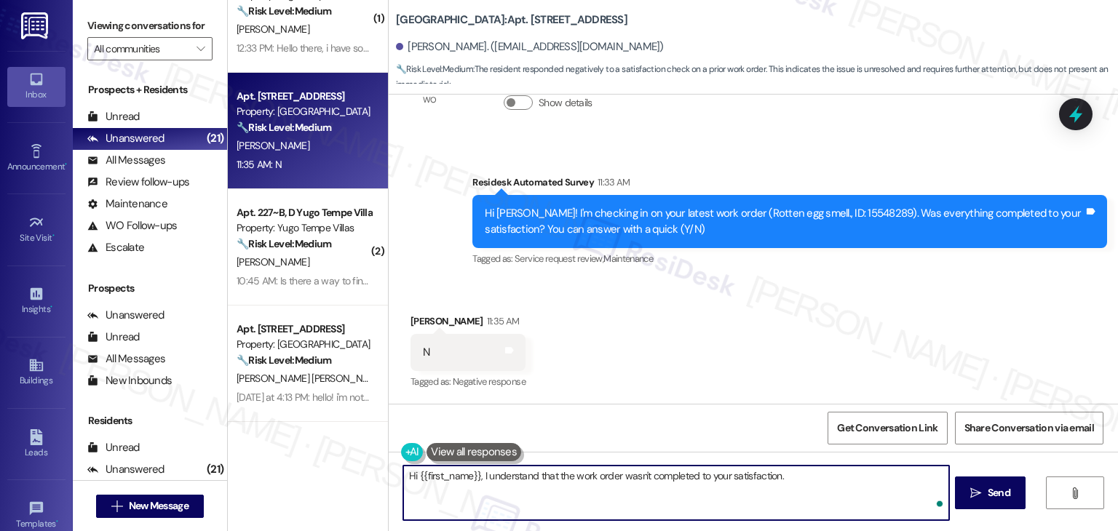
paste textarea "Could you share what’s still unresolved? I’d be happy to follow up with the tea…"
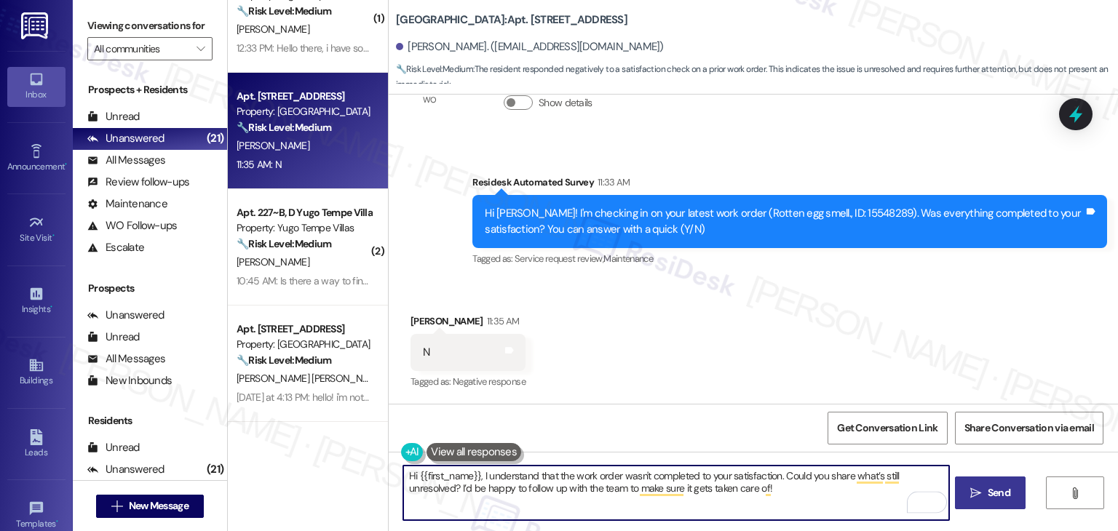
type textarea "Hi {{first_name}}, I understand that the work order wasn't completed to your sa…"
click at [996, 494] on span "Send" at bounding box center [999, 493] width 23 height 15
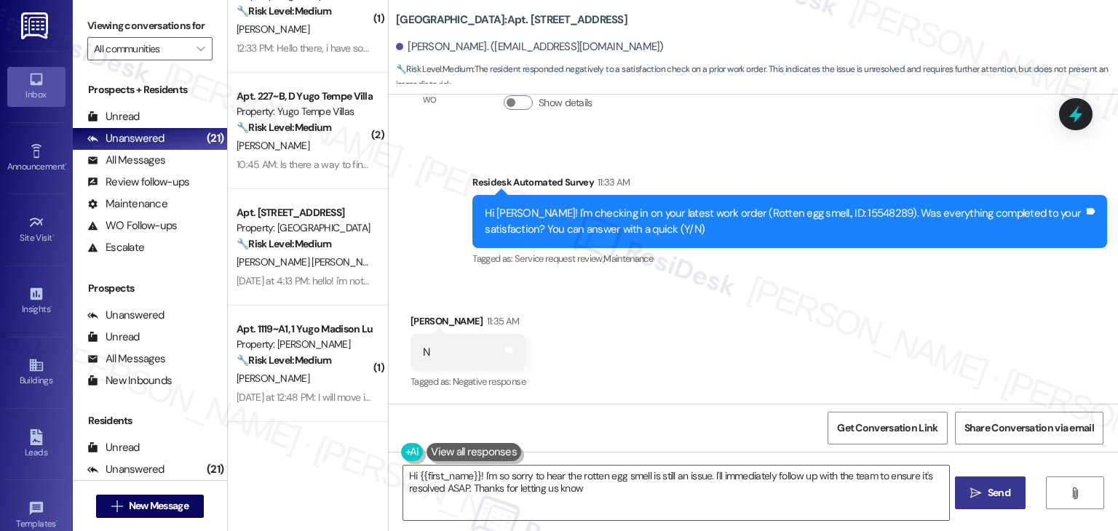
type textarea "Hi {{first_name}}! I'm so sorry to hear the rotten egg smell is still an issue.…"
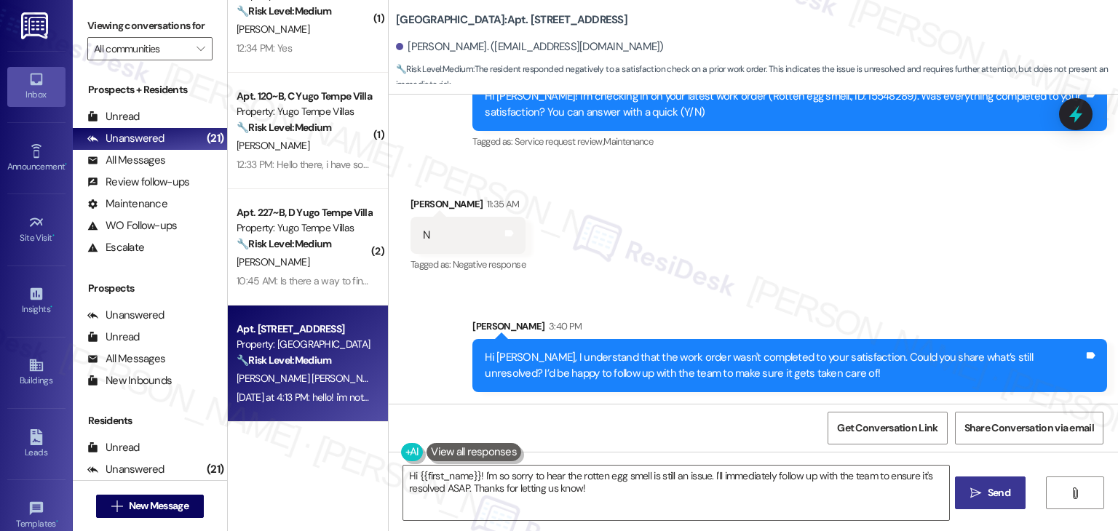
click at [299, 382] on span "J. Castro Jimenez" at bounding box center [311, 378] width 148 height 13
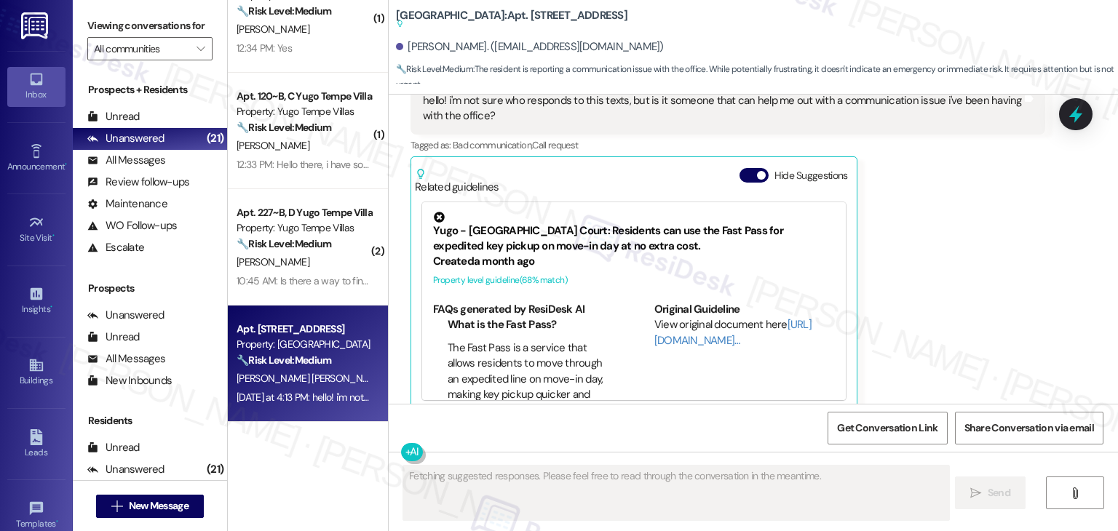
scroll to position [2462, 0]
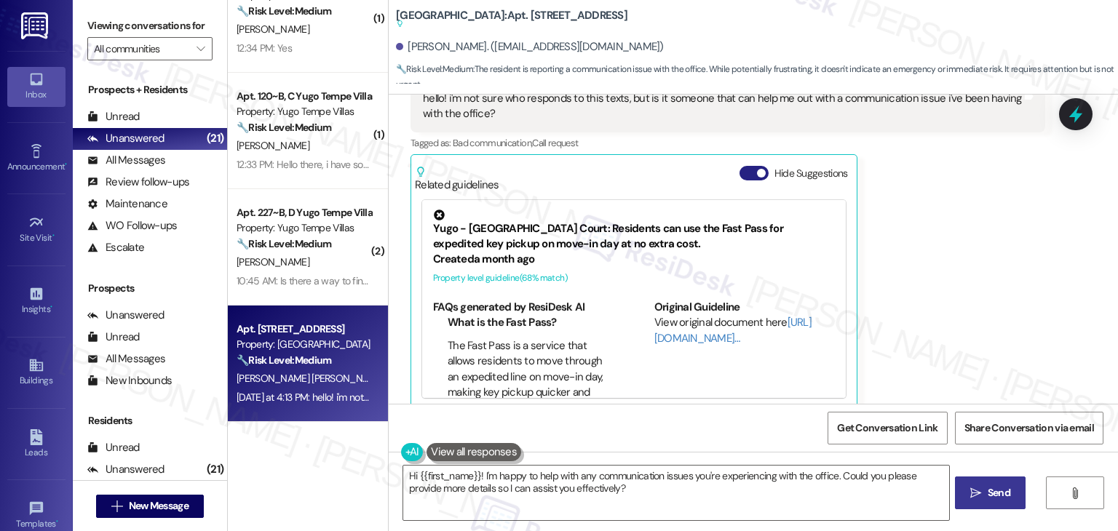
click at [740, 166] on button "Hide Suggestions" at bounding box center [754, 173] width 29 height 15
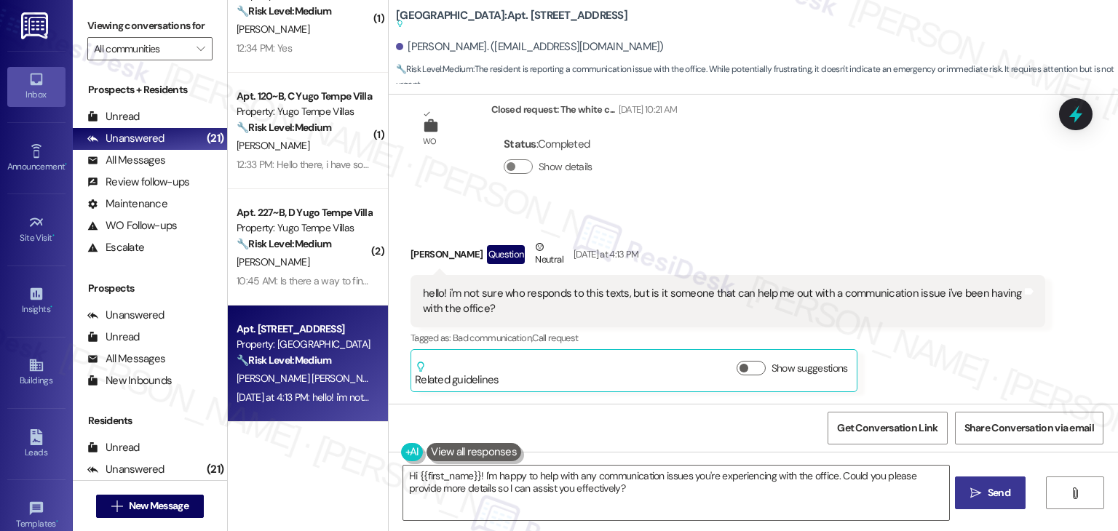
scroll to position [2250, 0]
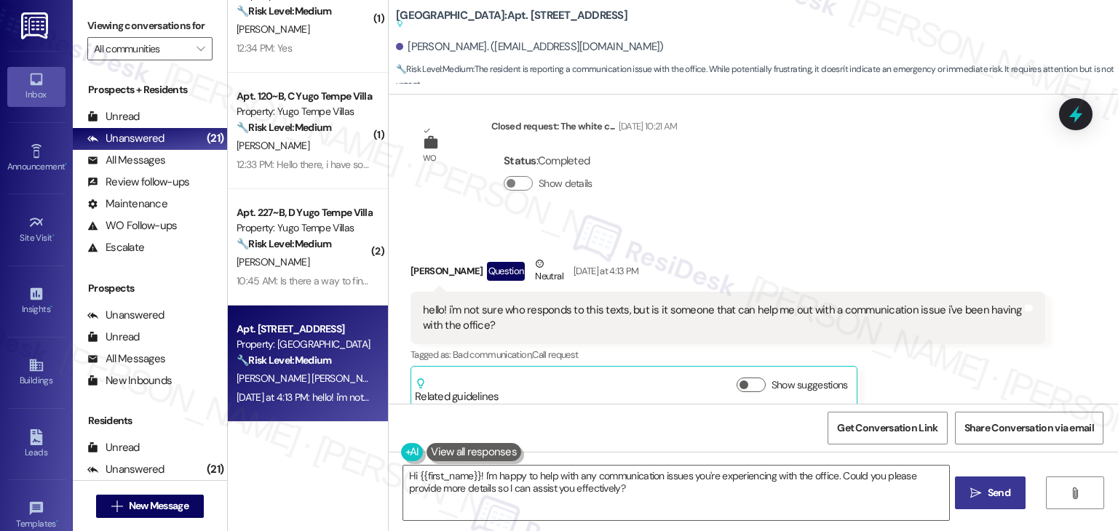
click at [853, 194] on div "WO Lease started Jun 30, 2025 at 7:00 PM Show details Survey, sent via SMS Resi…" at bounding box center [754, 249] width 730 height 309
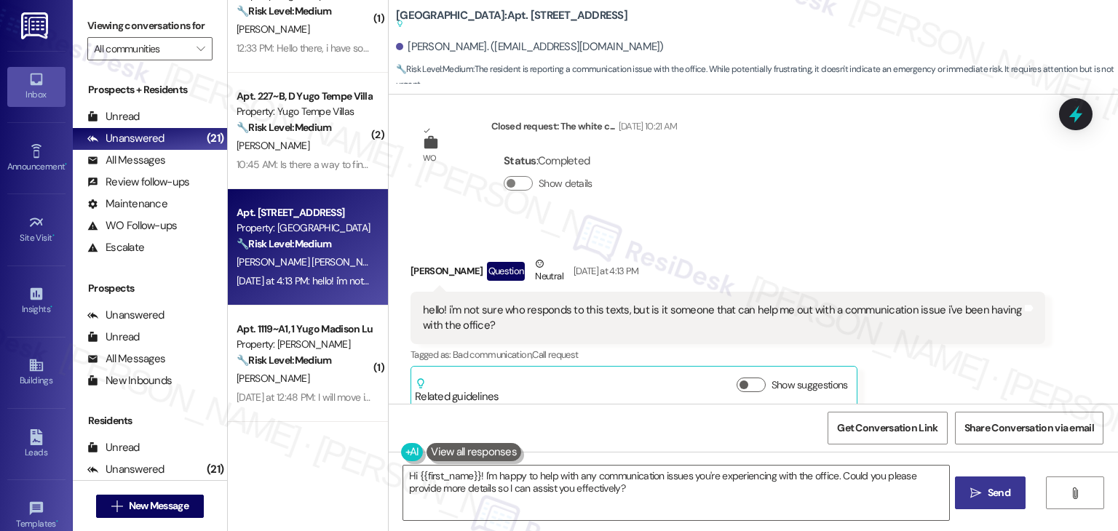
click at [893, 224] on div "Received via SMS Juliana Castro Jimenez Question Neutral Yesterday at 4:13 PM h…" at bounding box center [754, 322] width 730 height 197
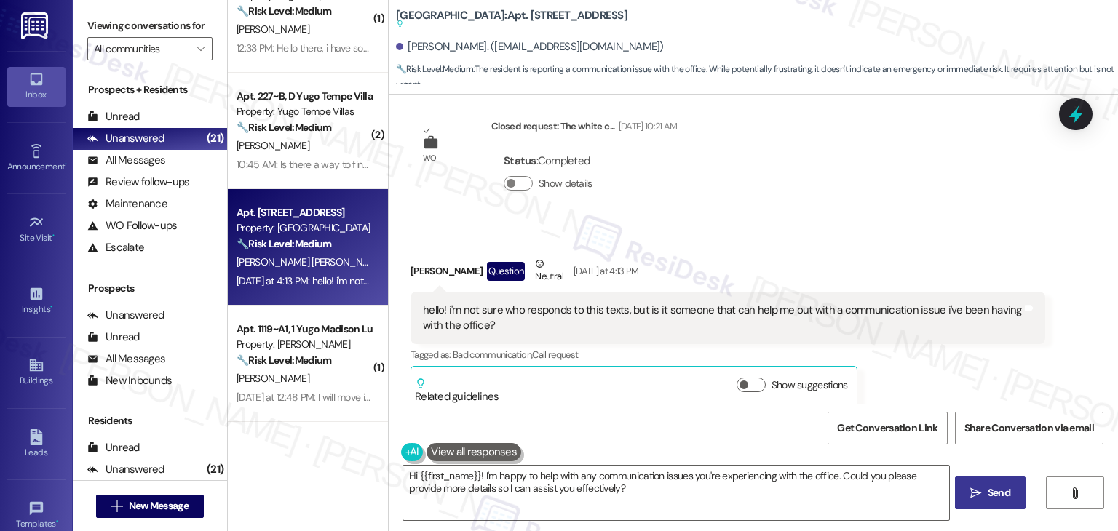
click at [893, 224] on div "Received via SMS Juliana Castro Jimenez Question Neutral Yesterday at 4:13 PM h…" at bounding box center [754, 322] width 730 height 197
click at [859, 245] on div "Received via SMS Juliana Castro Jimenez Question Neutral Yesterday at 4:13 PM h…" at bounding box center [728, 332] width 657 height 175
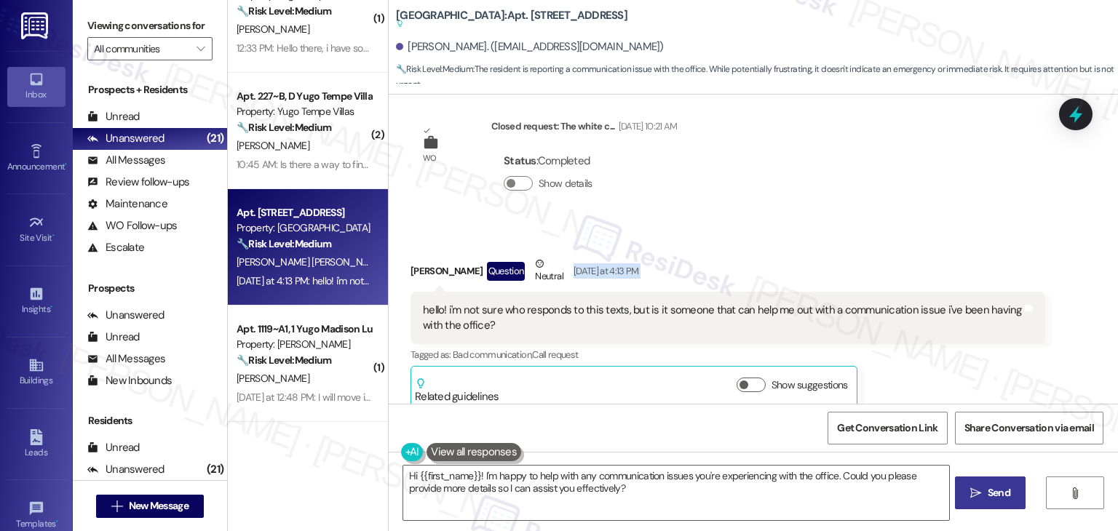
click at [859, 245] on div "Received via SMS Juliana Castro Jimenez Question Neutral Yesterday at 4:13 PM h…" at bounding box center [728, 332] width 657 height 175
click at [858, 245] on div "Received via SMS Juliana Castro Jimenez Question Neutral Yesterday at 4:13 PM h…" at bounding box center [728, 332] width 657 height 175
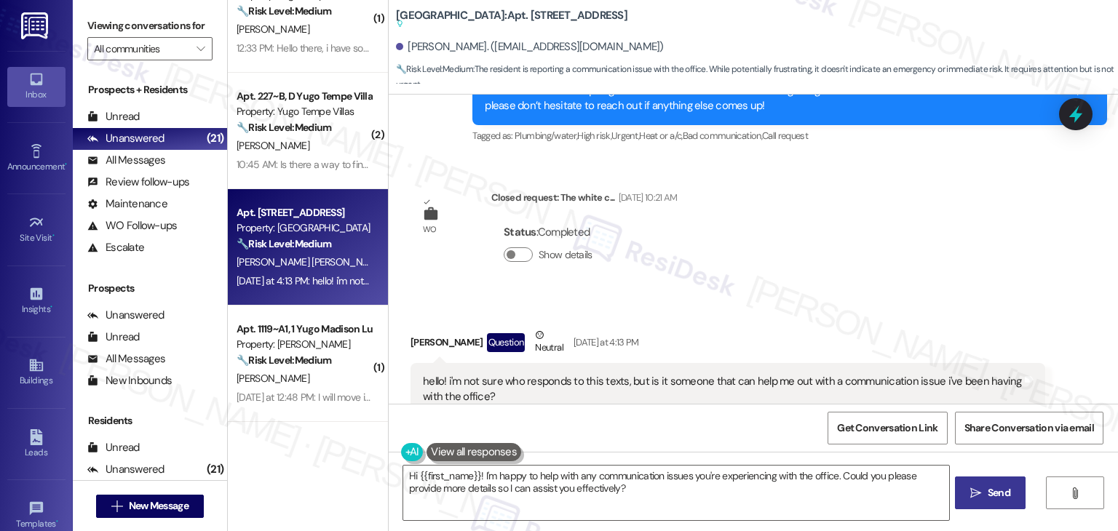
scroll to position [2105, 0]
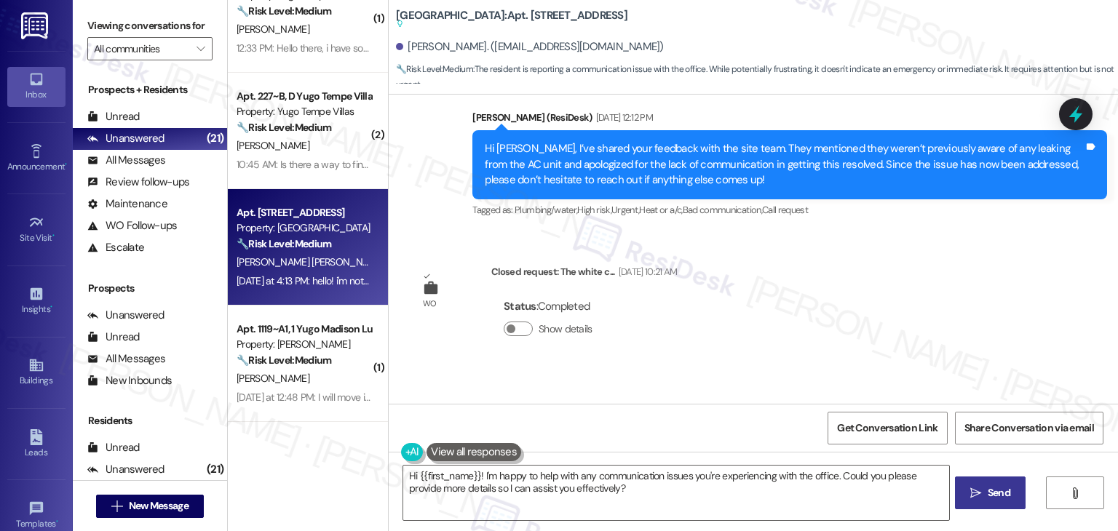
click at [856, 231] on div "WO Lease started Jun 30, 2025 at 7:00 PM Show details Survey, sent via SMS Resi…" at bounding box center [754, 249] width 730 height 309
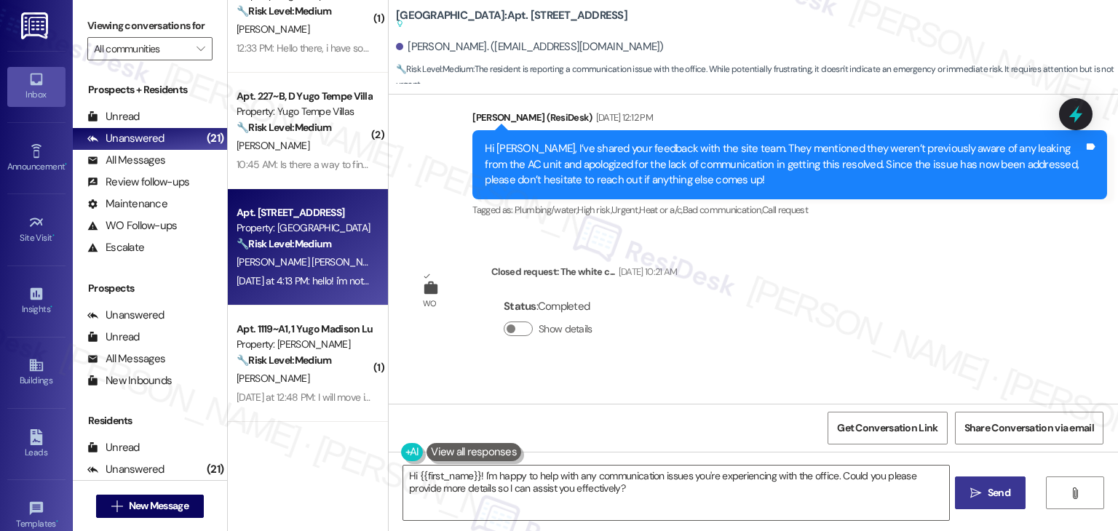
click at [856, 231] on div "WO Lease started Jun 30, 2025 at 7:00 PM Show details Survey, sent via SMS Resi…" at bounding box center [754, 249] width 730 height 309
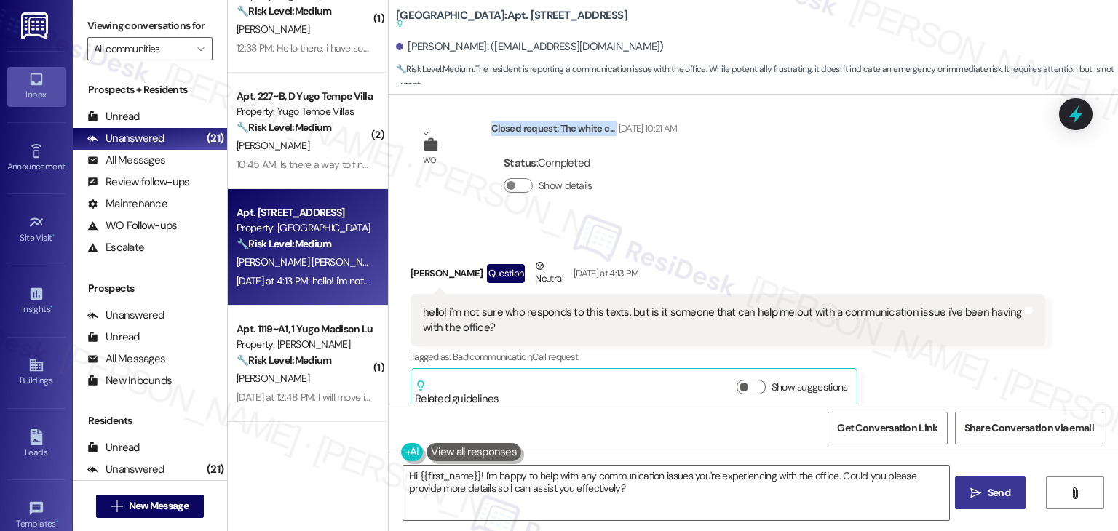
scroll to position [2250, 0]
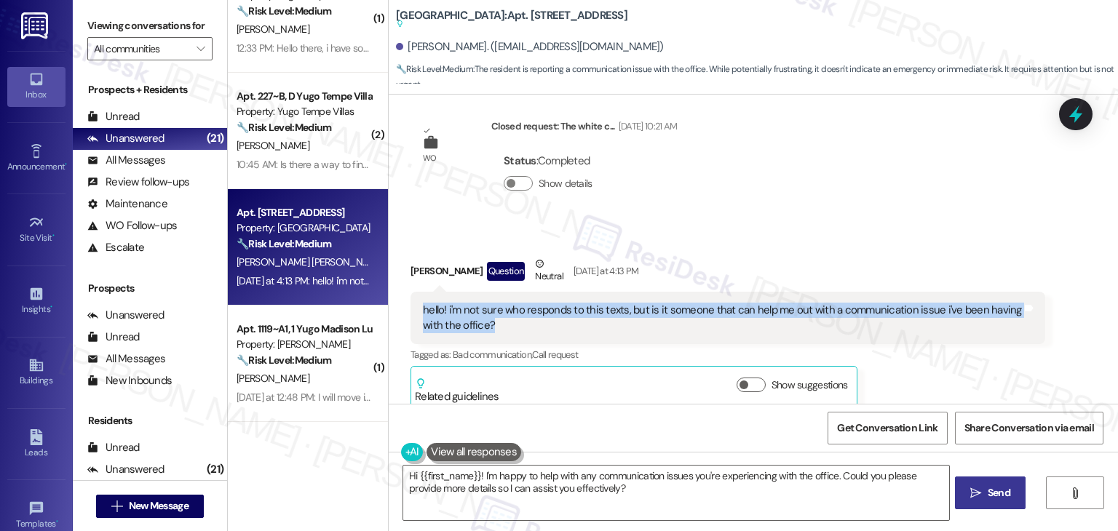
drag, startPoint x: 495, startPoint y: 311, endPoint x: 411, endPoint y: 293, distance: 85.7
click at [411, 293] on div "hello! i'm not sure who responds to this texts, but is it someone that can help…" at bounding box center [728, 318] width 635 height 53
copy div "hello! i'm not sure who responds to this texts, but is it someone that can help…"
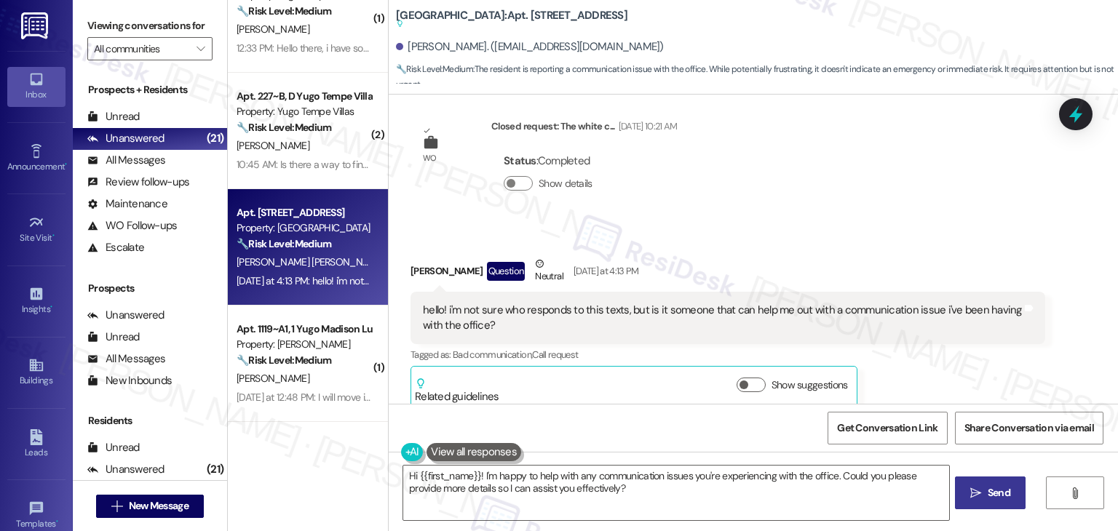
click at [414, 256] on div "Juliana Castro Jimenez Question Neutral Yesterday at 4:13 PM" at bounding box center [728, 274] width 635 height 36
copy div "Juliana"
click at [583, 481] on textarea "Hi {{first_name}}! I'm happy to help with any communication issues you're exper…" at bounding box center [675, 493] width 545 height 55
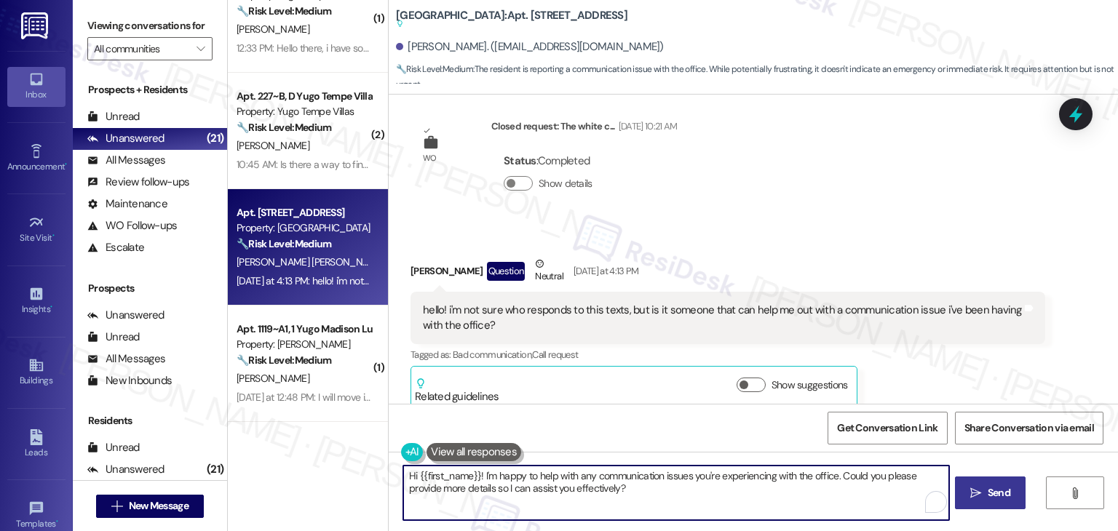
click at [583, 481] on textarea "Hi {{first_name}}! I'm happy to help with any communication issues you're exper…" at bounding box center [675, 493] width 545 height 55
paste textarea "Juliana! I can help relay your concern to the site team and follow up for you. …"
type textarea "Hi Juliana! I can help relay your concern to the site team and follow up for yo…"
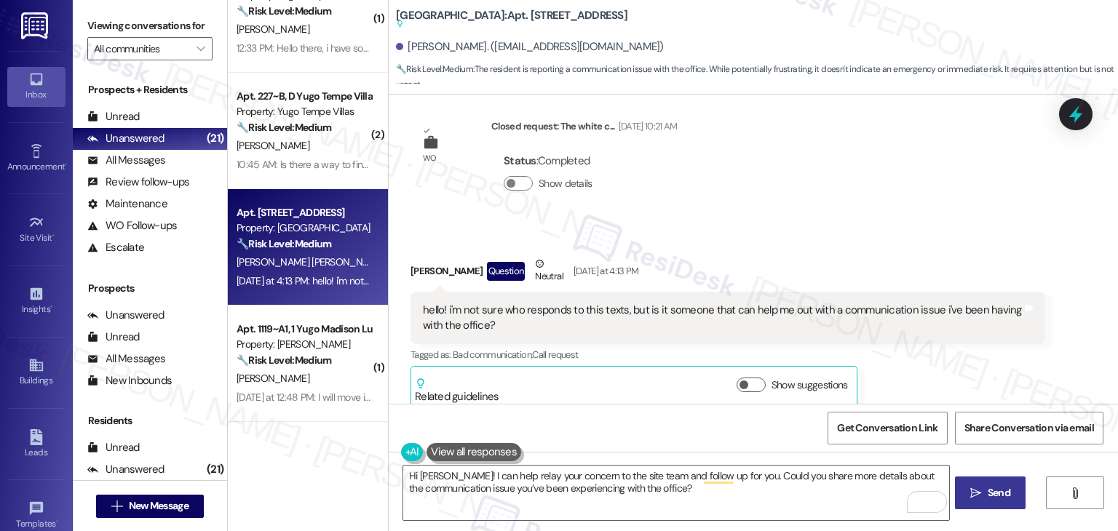
click at [1000, 495] on span "Send" at bounding box center [999, 493] width 23 height 15
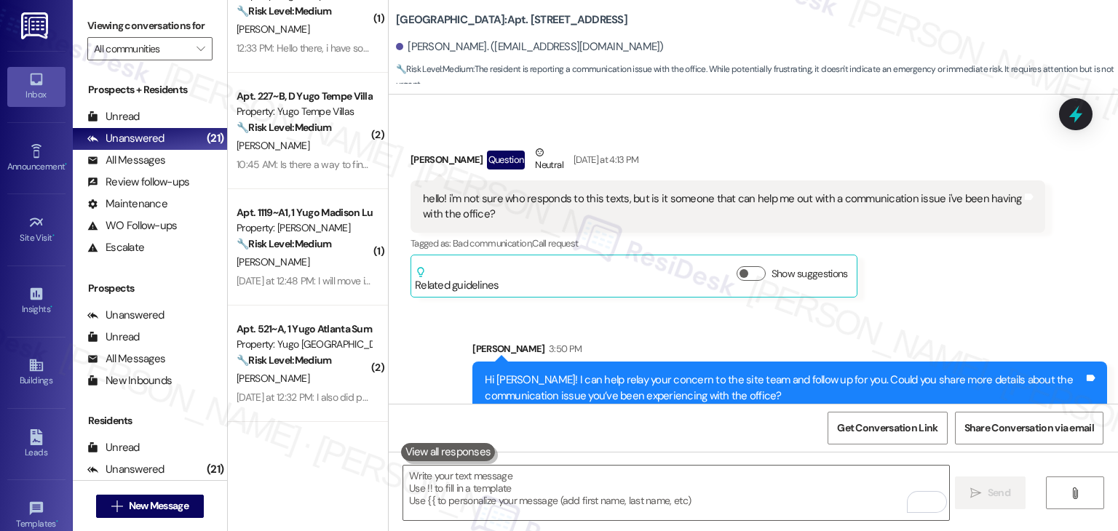
scroll to position [2368, 0]
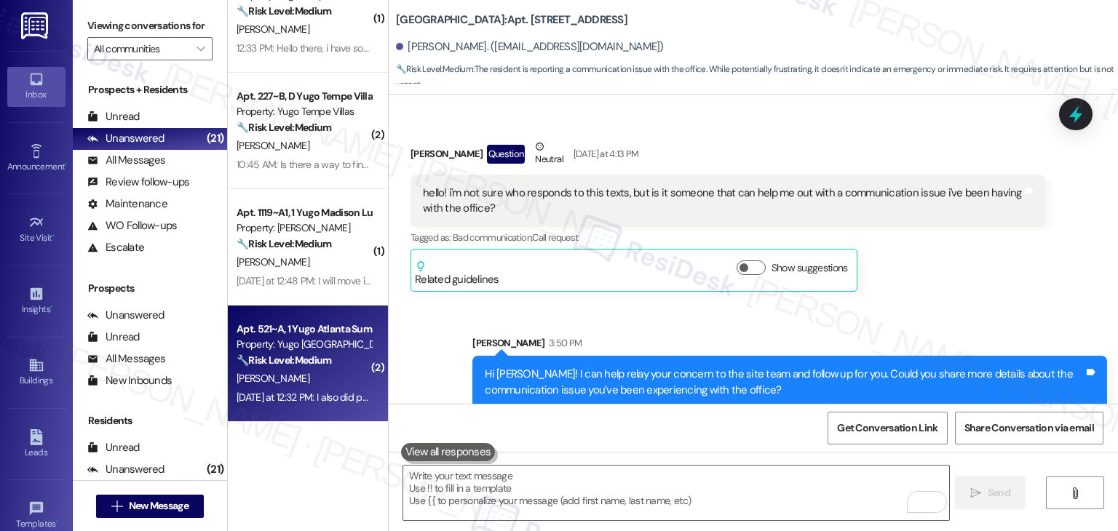
click at [311, 403] on div "Yesterday at 12:32 PM: I also did put in a request for my light to be covered i…" at bounding box center [815, 397] width 1156 height 13
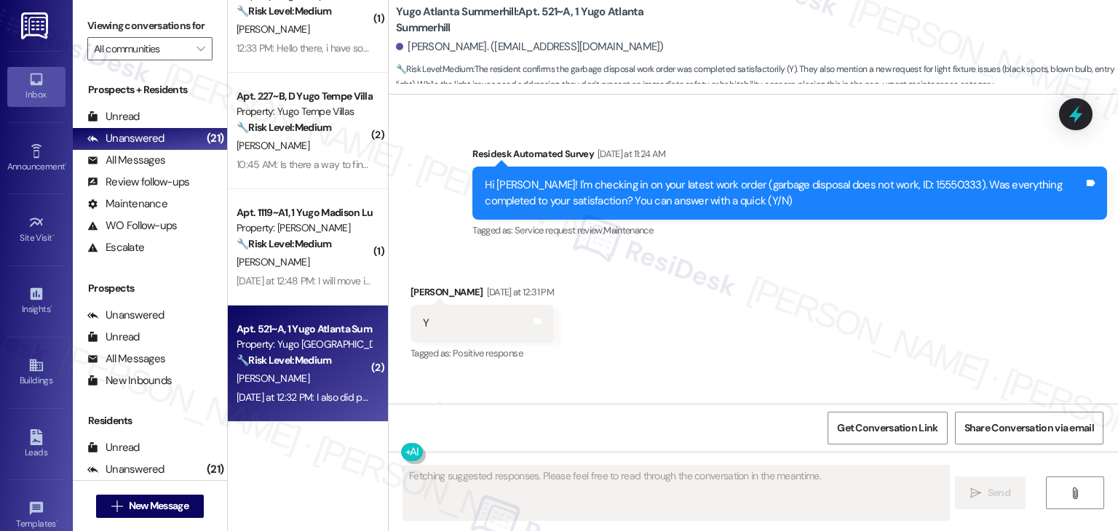
scroll to position [1797, 0]
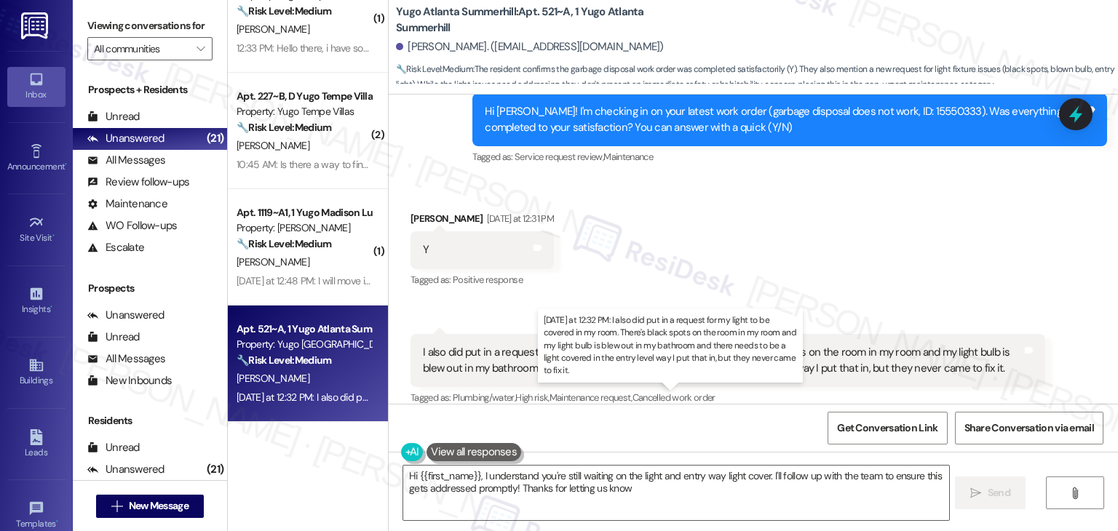
type textarea "Hi {{first_name}}, I understand you're still waiting on the light and entry way…"
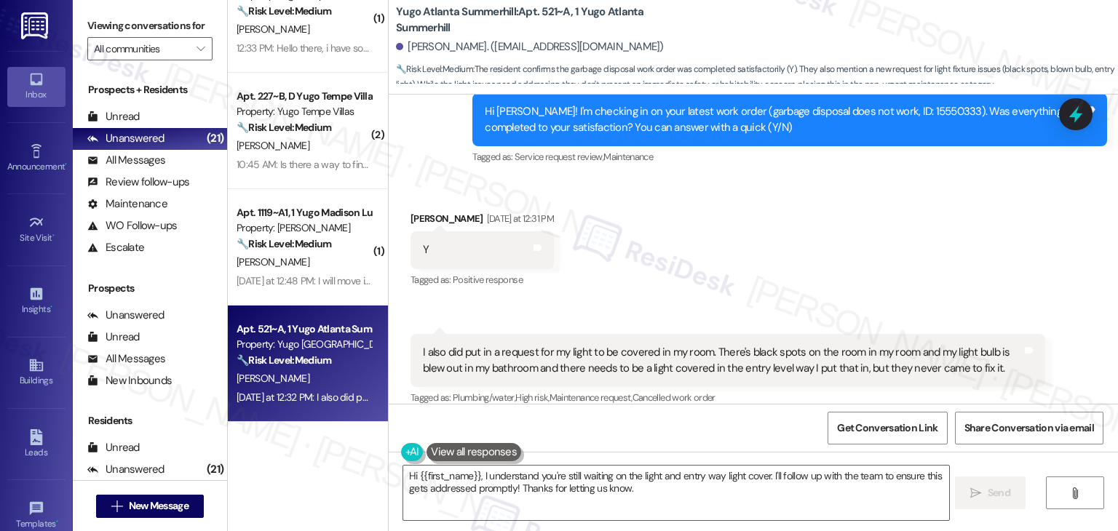
click at [660, 427] on div "Get Conversation Link Share Conversation via email" at bounding box center [754, 428] width 730 height 48
click at [1082, 105] on icon at bounding box center [1076, 114] width 25 height 25
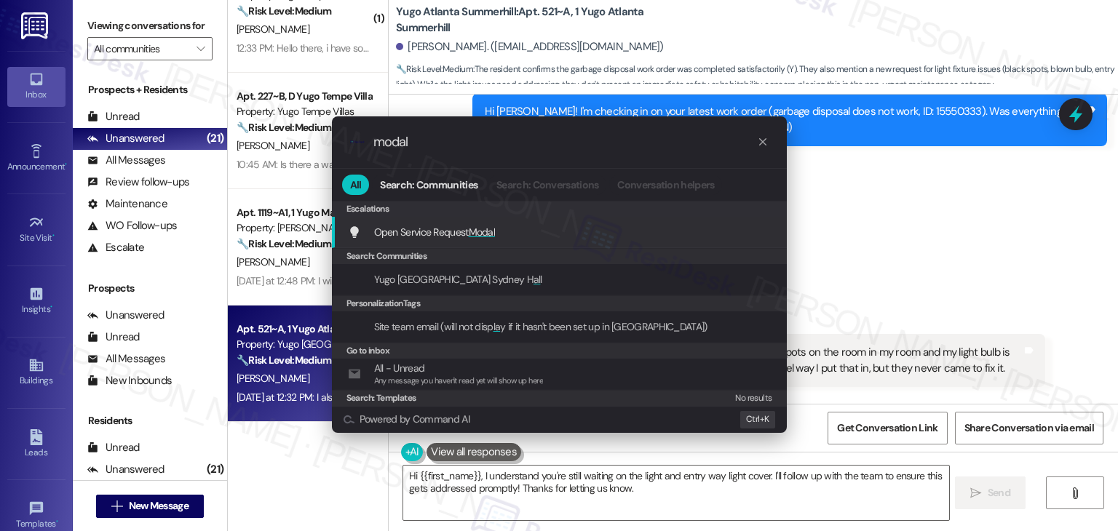
click at [457, 229] on span "Open Service Request Modal" at bounding box center [435, 232] width 122 height 13
click at [457, 232] on div "Y Tags and notes" at bounding box center [482, 250] width 143 height 37
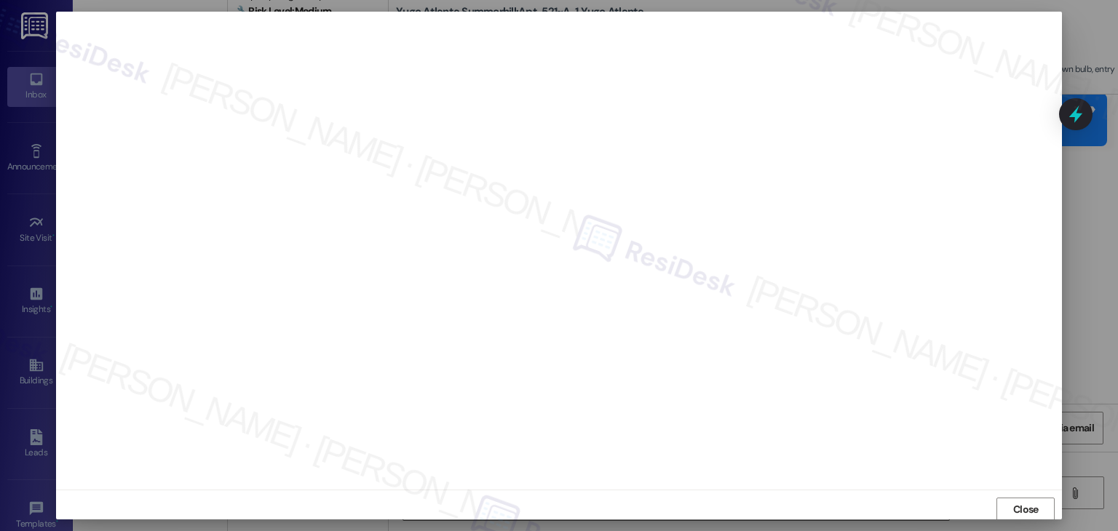
scroll to position [1, 0]
click at [1035, 507] on span "Close" at bounding box center [1025, 509] width 25 height 15
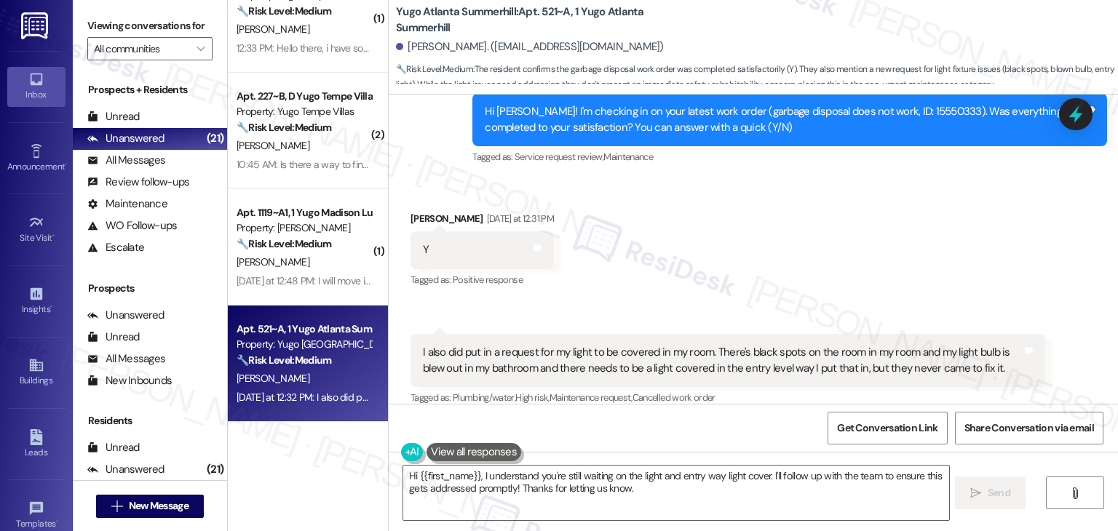
click at [916, 263] on div "Received via SMS Jasmine Darville Yesterday at 12:31 PM Y Tags and notes Tagged…" at bounding box center [754, 298] width 730 height 241
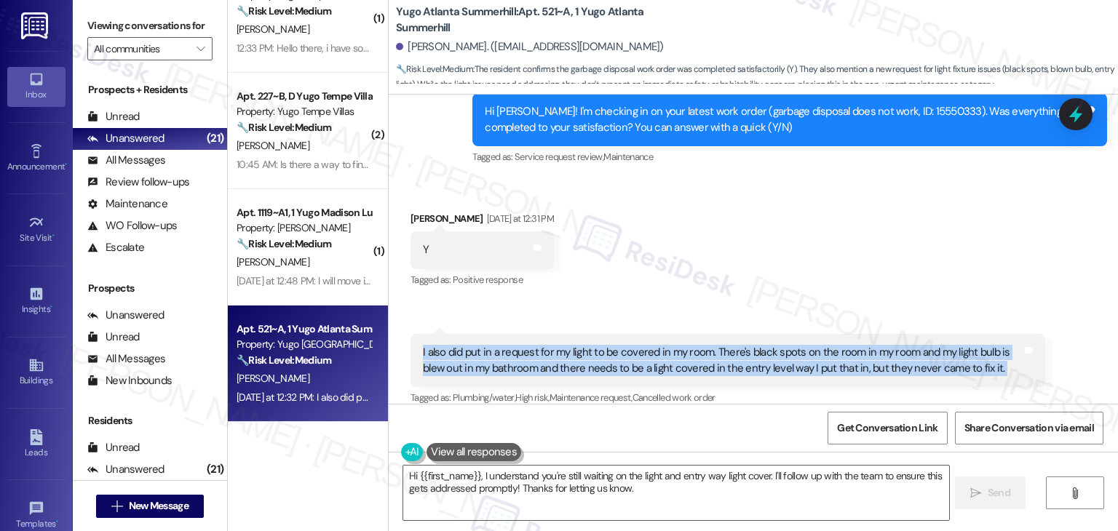
click at [916, 263] on div "Received via SMS Jasmine Darville Yesterday at 12:31 PM Y Tags and notes Tagged…" at bounding box center [754, 298] width 730 height 241
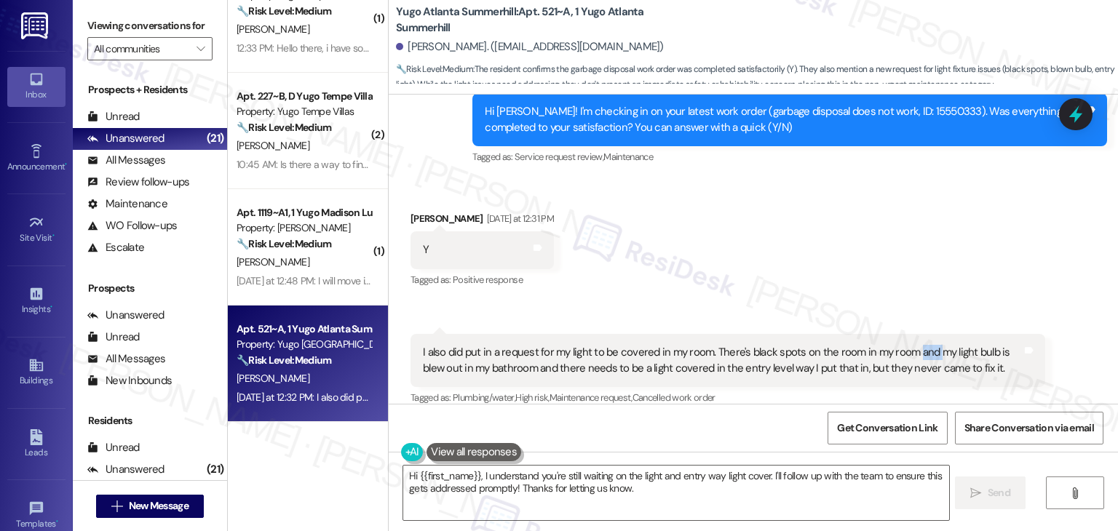
click at [916, 263] on div "Received via SMS Jasmine Darville Yesterday at 12:31 PM Y Tags and notes Tagged…" at bounding box center [754, 298] width 730 height 241
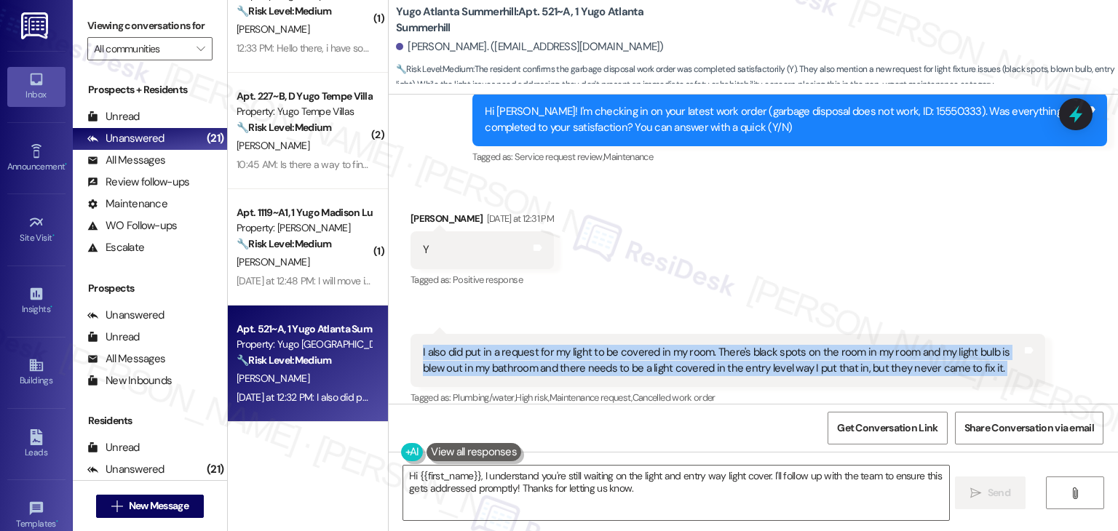
click at [916, 263] on div "Received via SMS Jasmine Darville Yesterday at 12:31 PM Y Tags and notes Tagged…" at bounding box center [754, 298] width 730 height 241
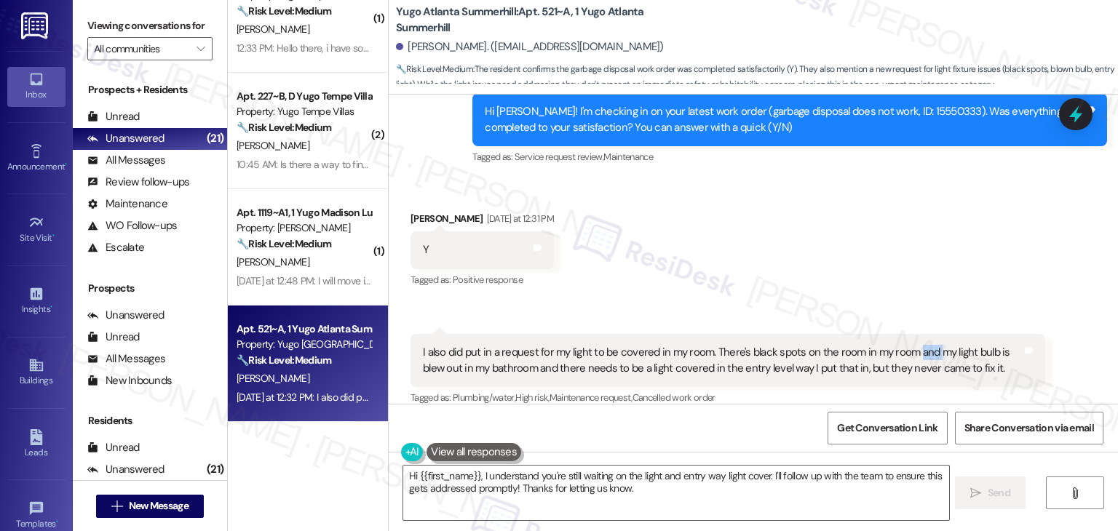
click at [916, 263] on div "Received via SMS Jasmine Darville Yesterday at 12:31 PM Y Tags and notes Tagged…" at bounding box center [754, 298] width 730 height 241
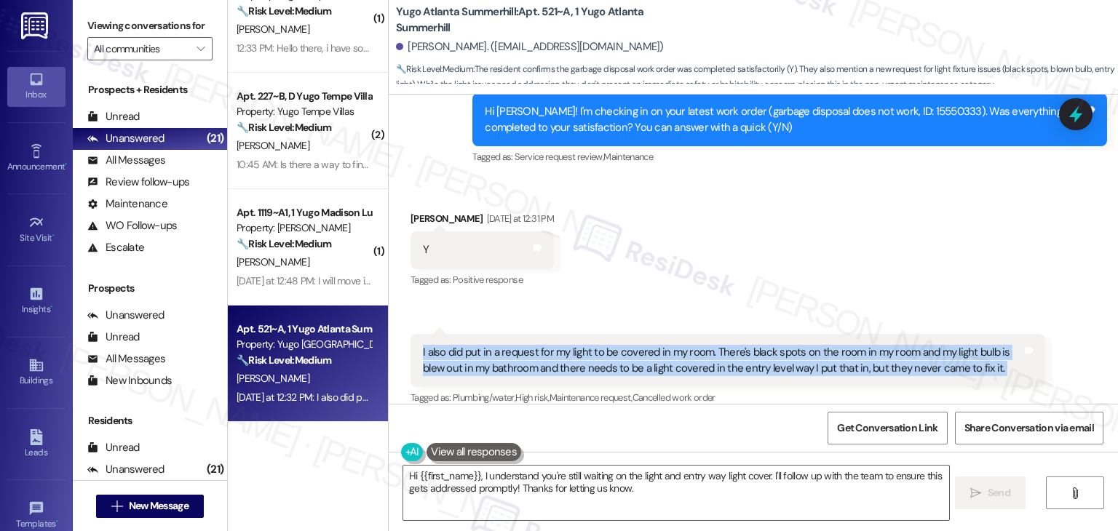
click at [916, 263] on div "Received via SMS Jasmine Darville Yesterday at 12:31 PM Y Tags and notes Tagged…" at bounding box center [754, 298] width 730 height 241
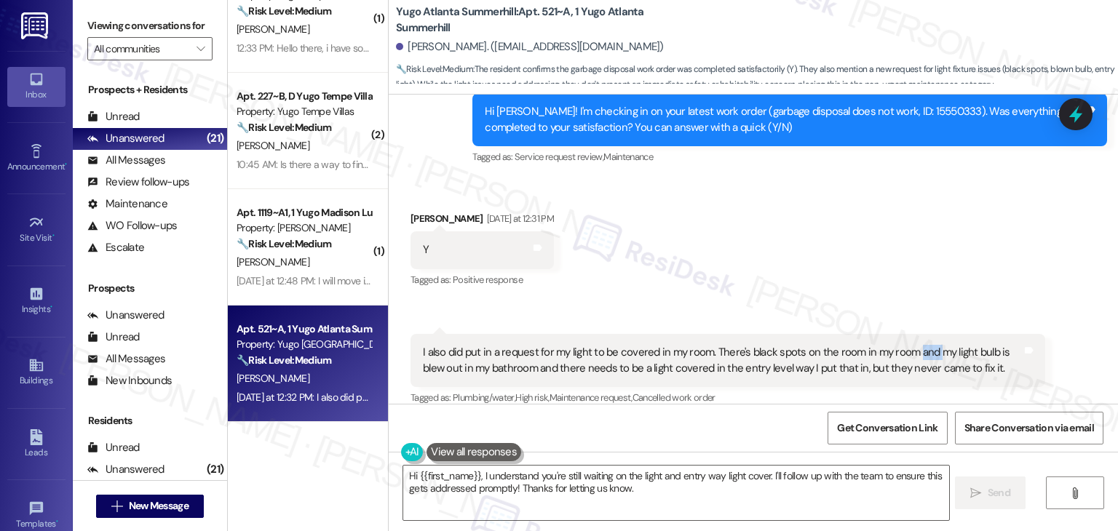
click at [916, 263] on div "Received via SMS Jasmine Darville Yesterday at 12:31 PM Y Tags and notes Tagged…" at bounding box center [754, 298] width 730 height 241
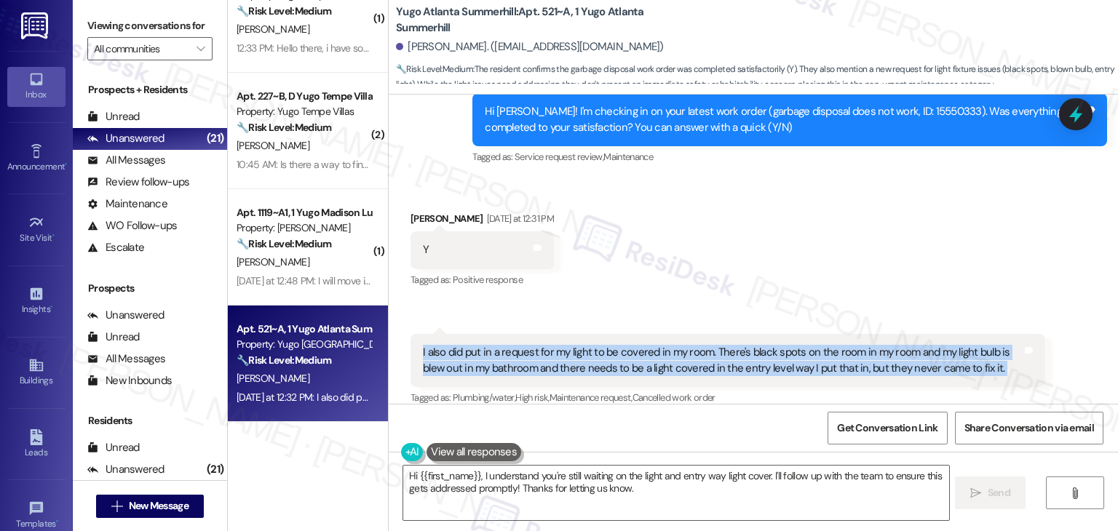
click at [916, 263] on div "Received via SMS Jasmine Darville Yesterday at 12:31 PM Y Tags and notes Tagged…" at bounding box center [754, 298] width 730 height 241
click at [914, 266] on div "Received via SMS Jasmine Darville Yesterday at 12:31 PM Y Tags and notes Tagged…" at bounding box center [754, 298] width 730 height 241
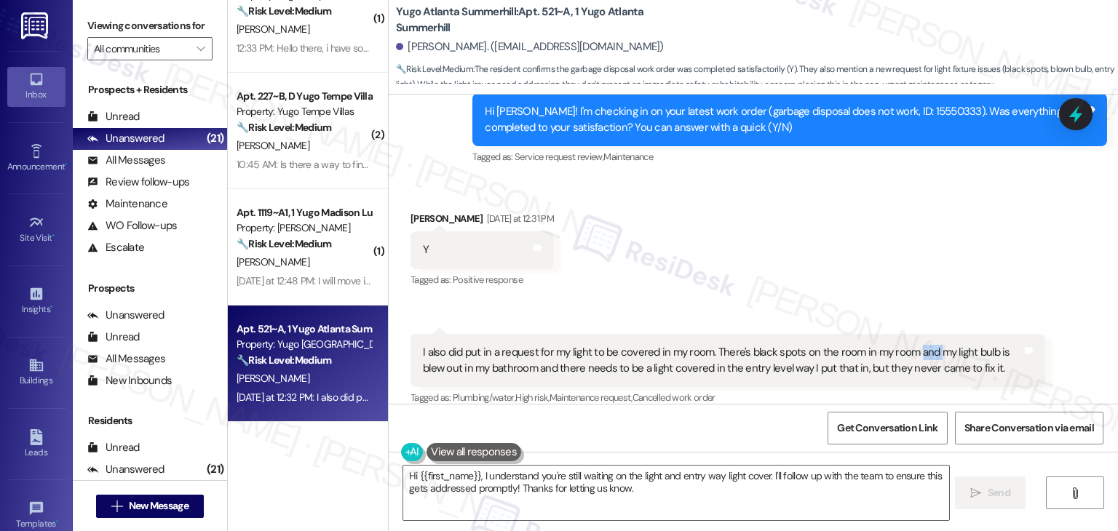
click at [914, 266] on div "Received via SMS Jasmine Darville Yesterday at 12:31 PM Y Tags and notes Tagged…" at bounding box center [754, 298] width 730 height 241
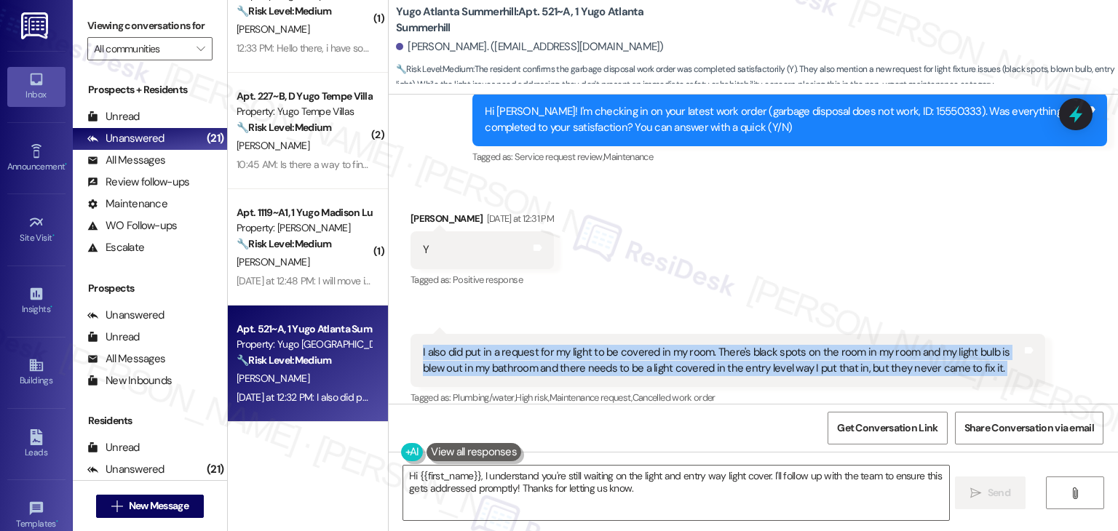
click at [914, 266] on div "Received via SMS Jasmine Darville Yesterday at 12:31 PM Y Tags and notes Tagged…" at bounding box center [754, 298] width 730 height 241
click at [1059, 114] on div at bounding box center [1076, 113] width 44 height 41
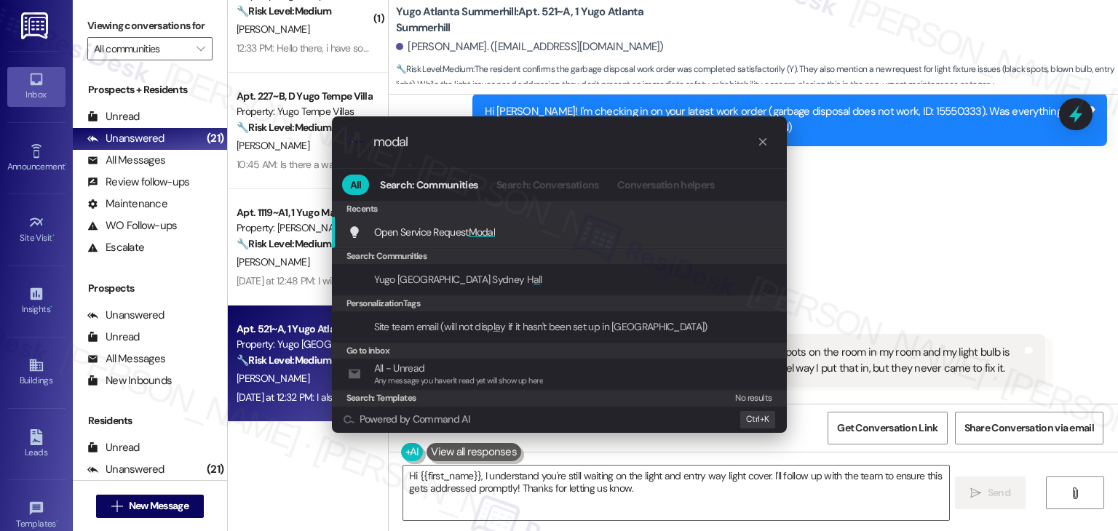
type input "modal"
click at [499, 234] on div "Open Service Request Modal Add shortcut" at bounding box center [561, 232] width 426 height 16
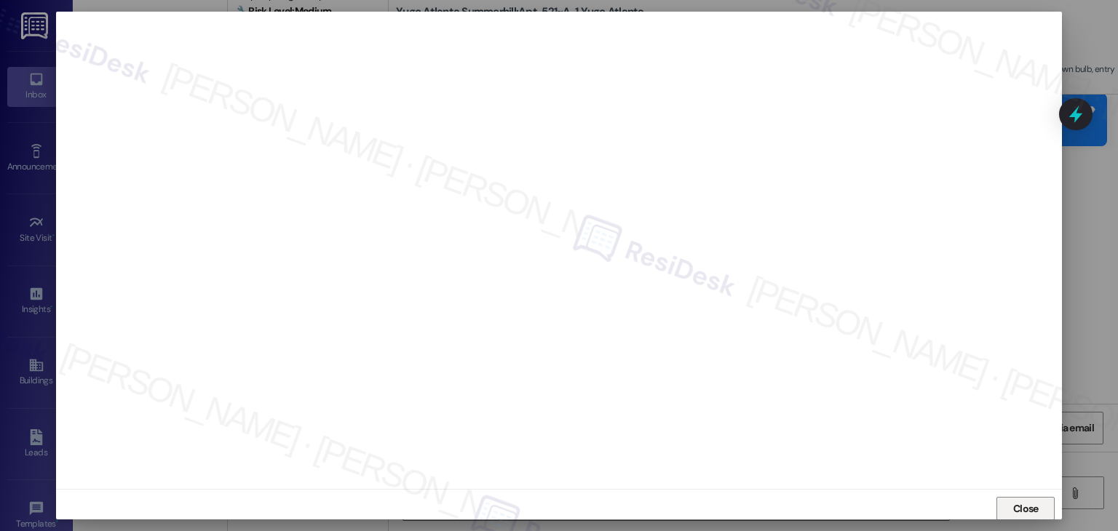
click at [1019, 502] on span "Close" at bounding box center [1025, 509] width 25 height 15
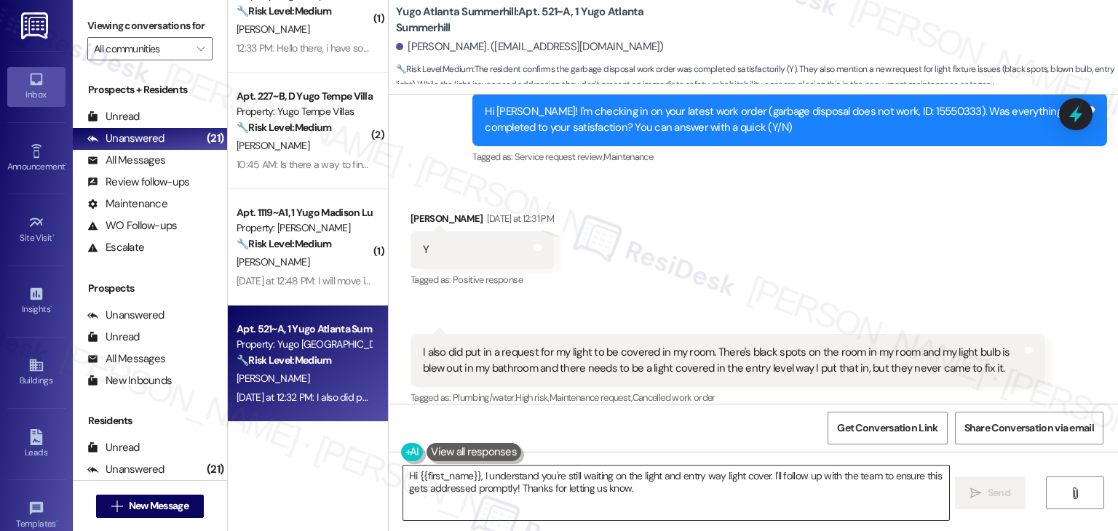
click at [603, 473] on textarea "Hi {{first_name}}, I understand you're still waiting on the light and entry way…" at bounding box center [675, 493] width 545 height 55
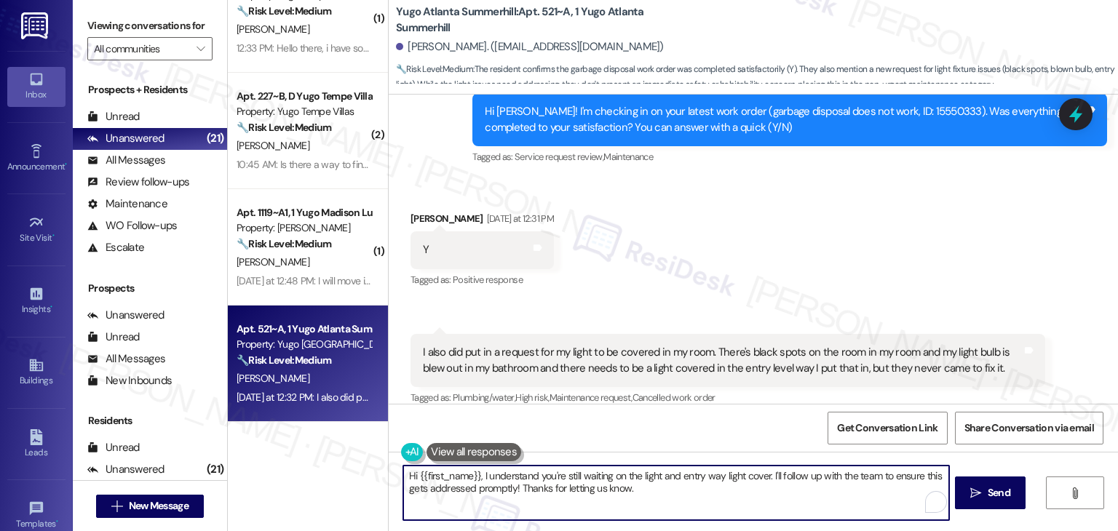
click at [603, 473] on textarea "Hi {{first_name}}, I understand you're still waiting on the light and entry way…" at bounding box center [675, 493] width 545 height 55
paste textarea "Thanks for letting me know, Jasmine. I’m sorry those repairs haven’t been addre…"
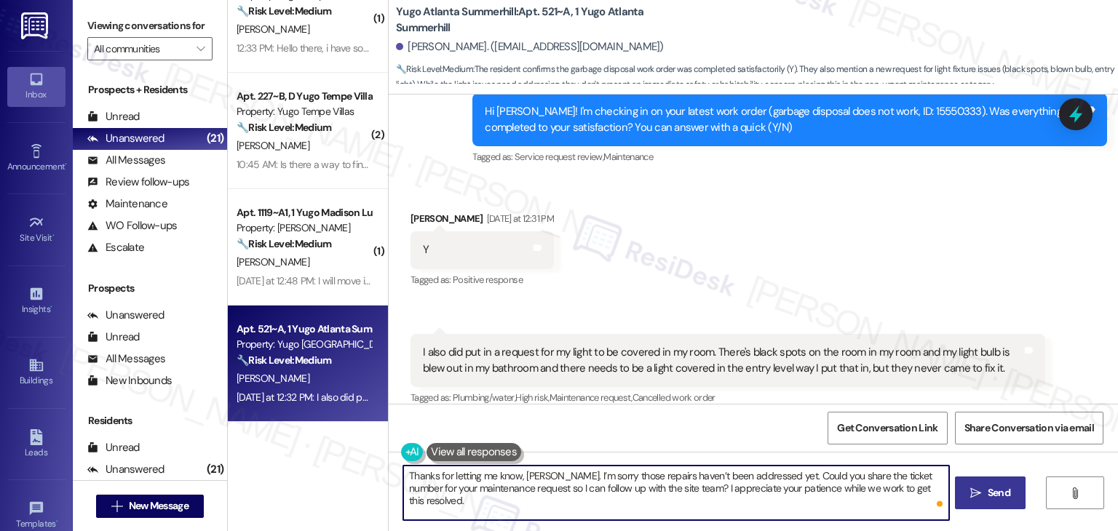
type textarea "Thanks for letting me know, Jasmine. I’m sorry those repairs haven’t been addre…"
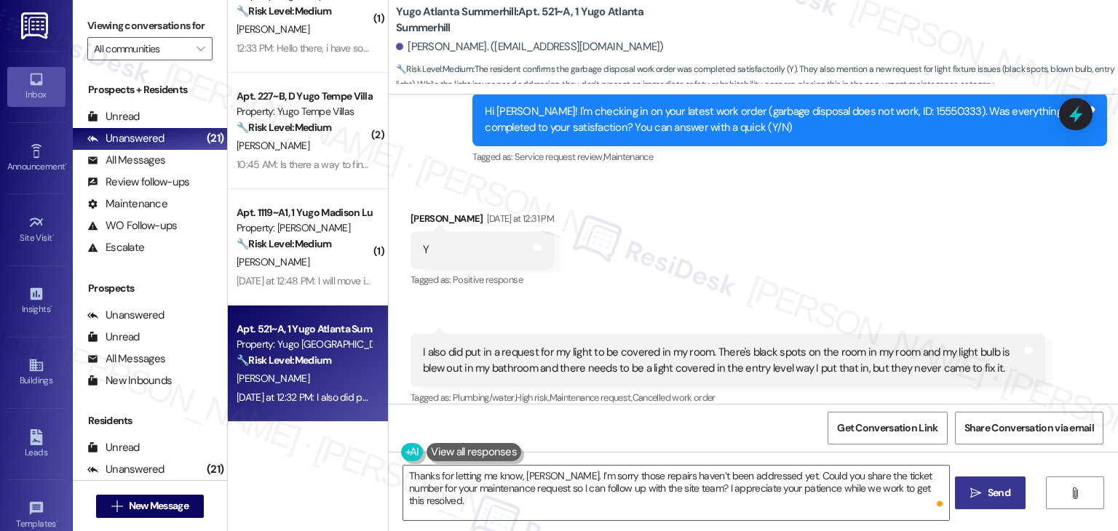
click at [989, 489] on span "Send" at bounding box center [999, 493] width 23 height 15
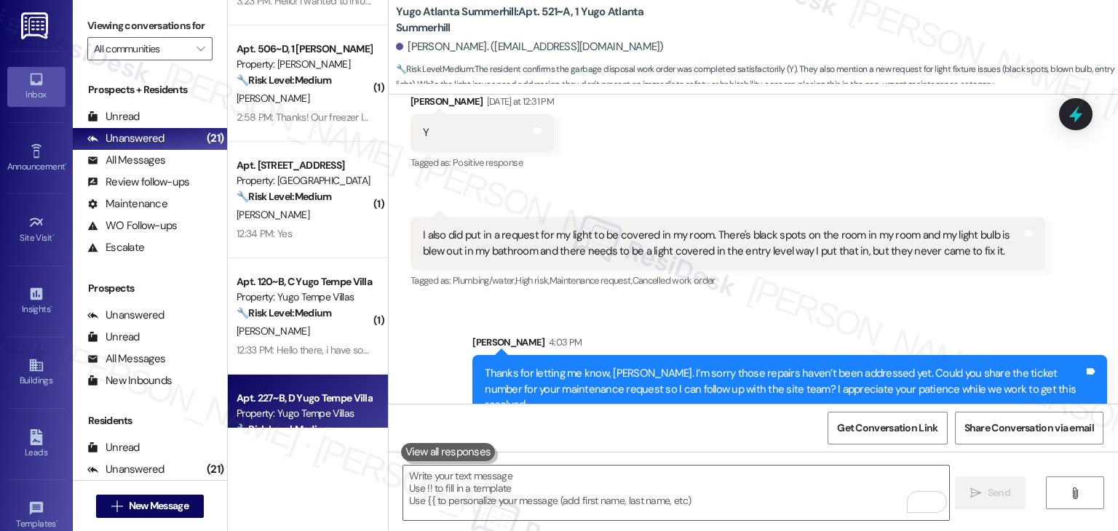
scroll to position [364, 0]
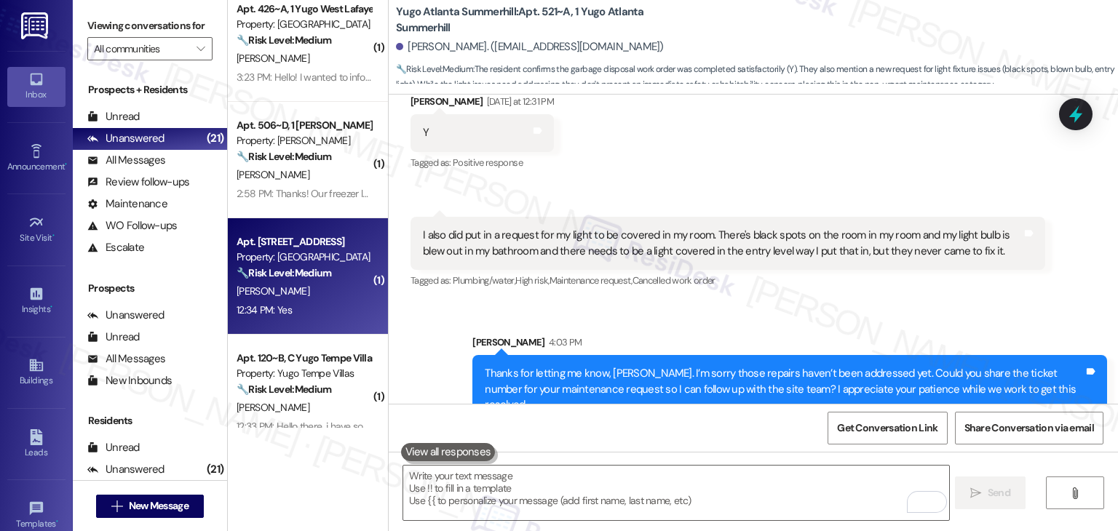
click at [312, 318] on div "12:34 PM: Yes 12:34 PM: Yes" at bounding box center [304, 310] width 138 height 18
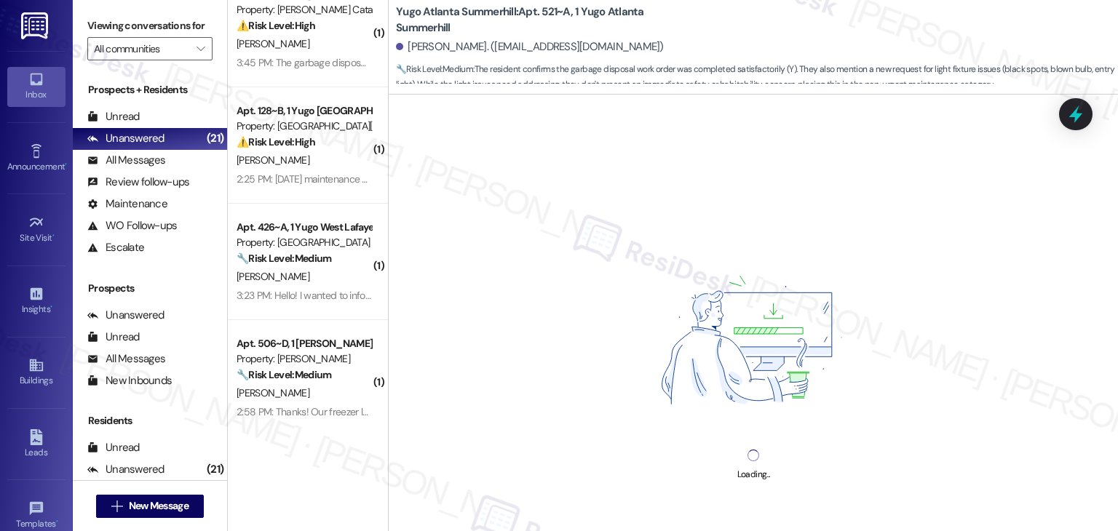
scroll to position [91, 0]
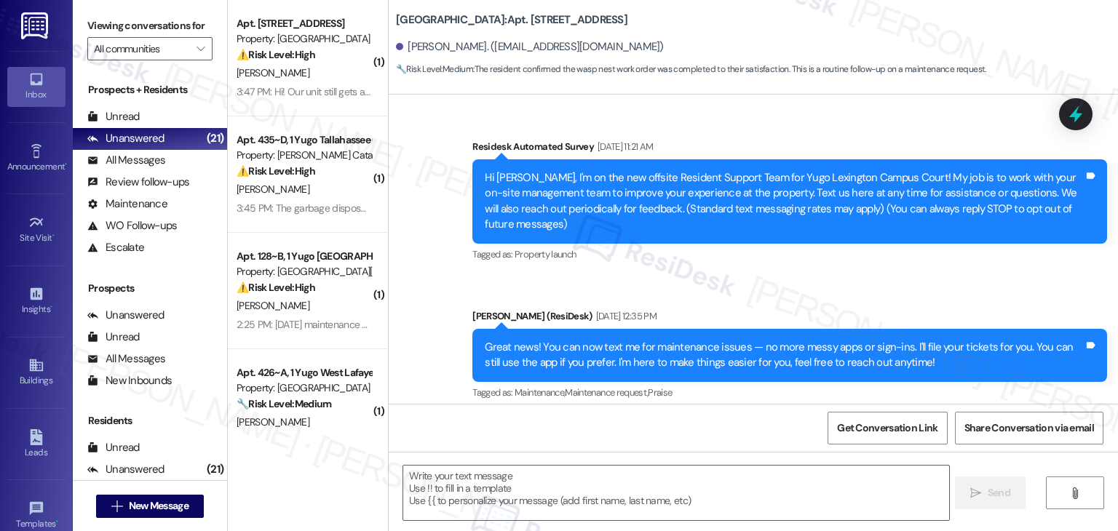
click at [309, 301] on div "( 1 ) Apt. 4203~B, 4 Yugo Lexington Campus Court Property: Yugo Lexington Campu…" at bounding box center [308, 214] width 160 height 428
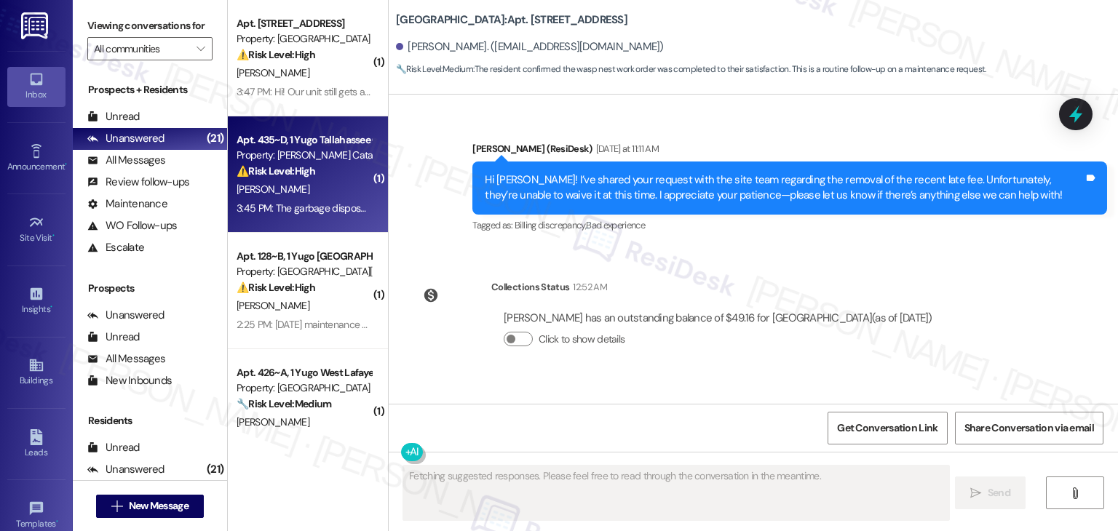
scroll to position [4650, 0]
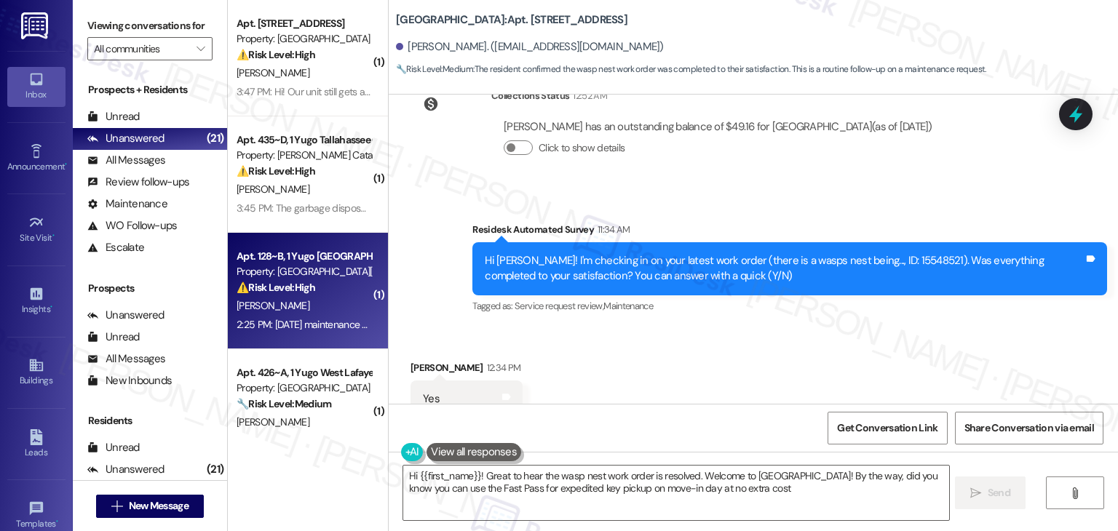
type textarea "Hi {{first_name}}! Great to hear the wasp nest work order is resolved. Welcome …"
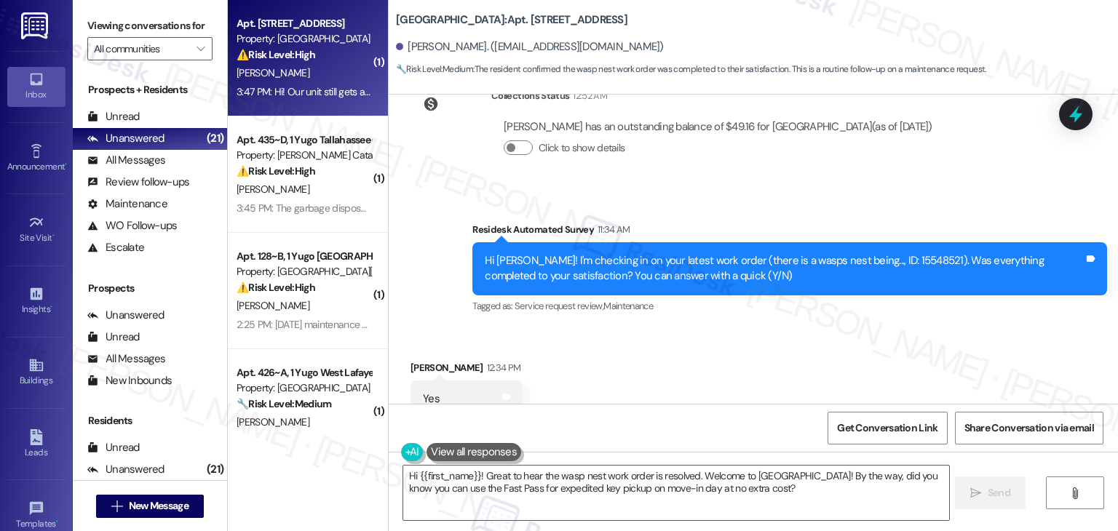
click at [325, 106] on div "Apt. 4203~B, 4 Yugo Lexington Campus Court Property: Yugo Lexington Campus Cour…" at bounding box center [308, 58] width 160 height 116
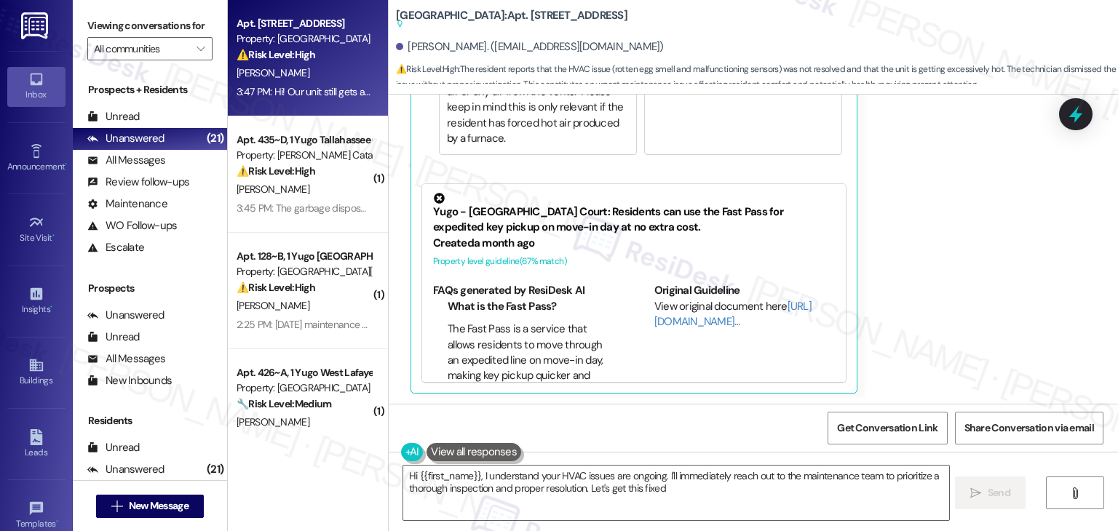
type textarea "Hi {{first_name}}, I understand your HVAC issues are ongoing. I'll immediately …"
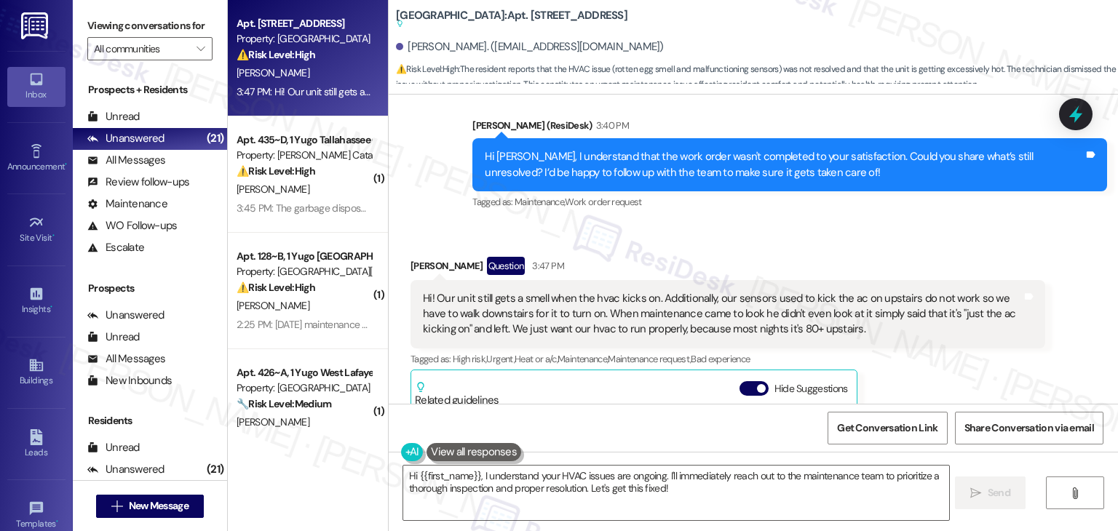
scroll to position [785, 0]
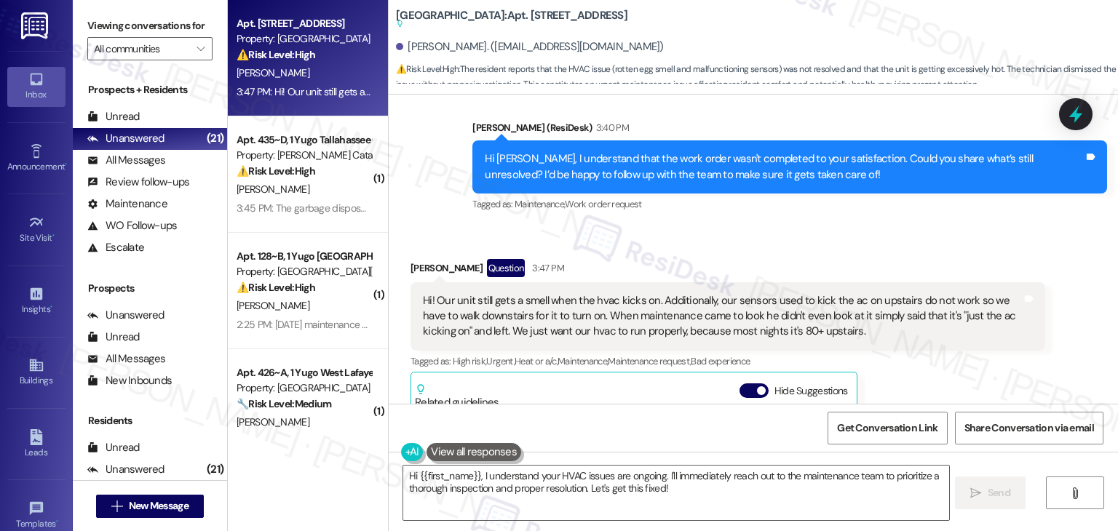
click at [663, 219] on div "Sent via SMS Sarah (ResiDesk) 3:40 PM Hi Kaytlyn, I understand that the work or…" at bounding box center [790, 167] width 657 height 116
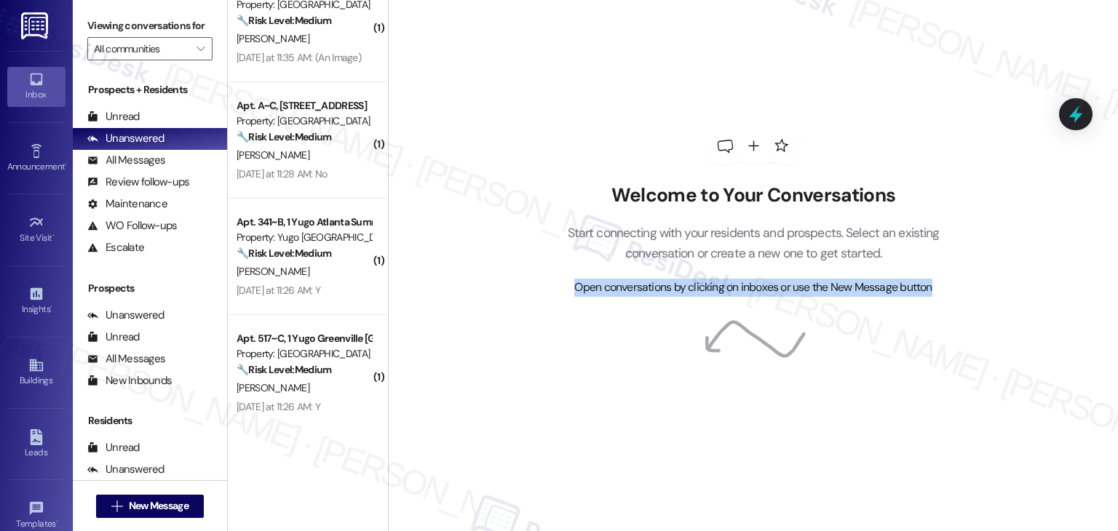
scroll to position [1238, 0]
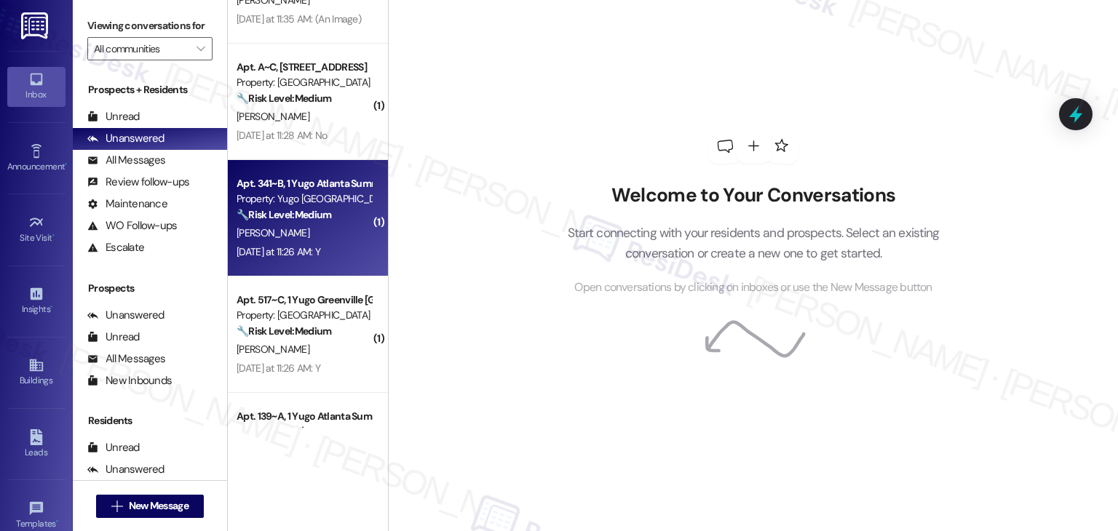
click at [328, 237] on div "K. Williams" at bounding box center [304, 233] width 138 height 18
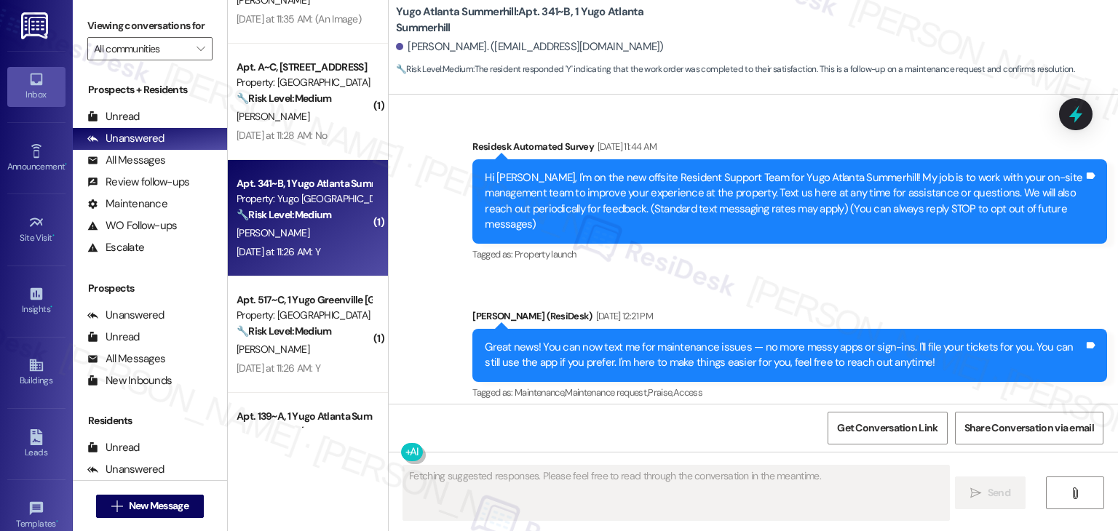
type textarea "Fetching suggested responses. Please feel free to read through the conversation…"
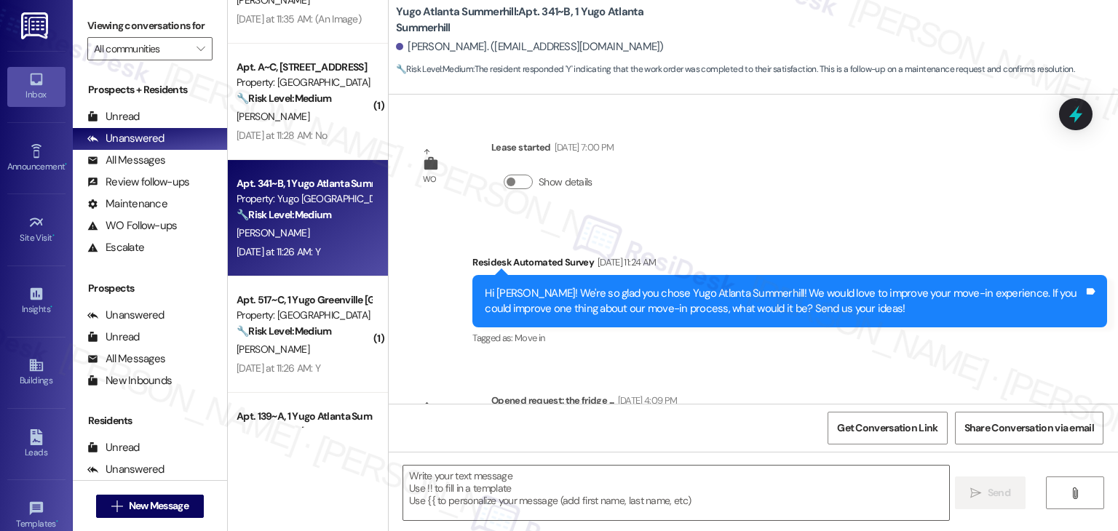
scroll to position [2108, 0]
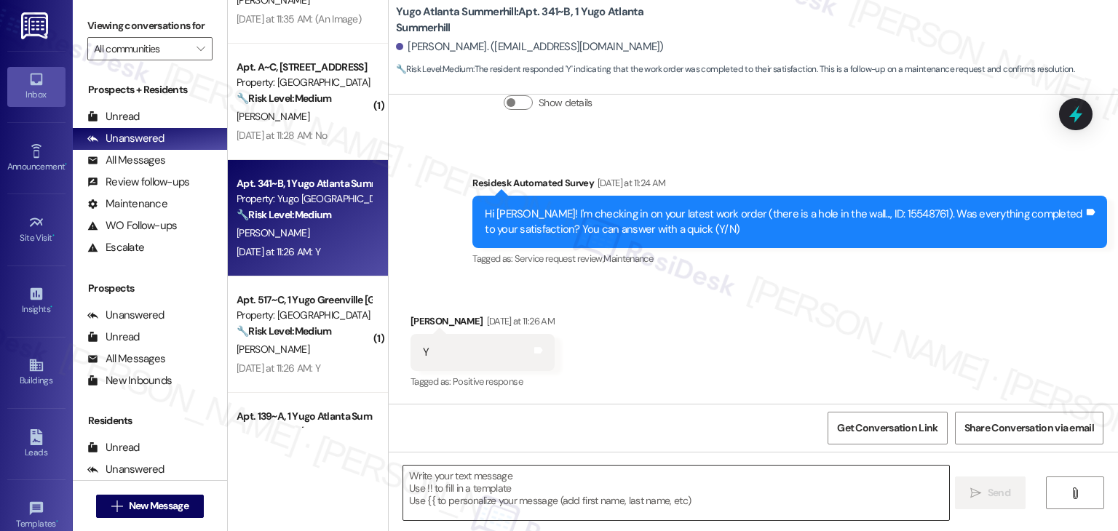
click at [521, 475] on textarea at bounding box center [675, 493] width 545 height 55
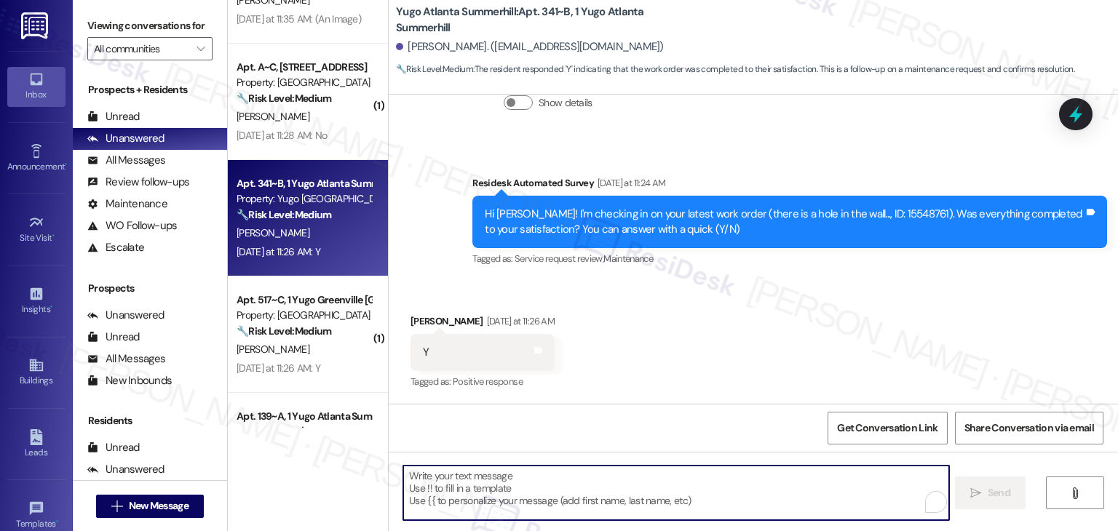
paste textarea "Hey Onkar! I’m glad your latest work order was completed to your satisfaction. …"
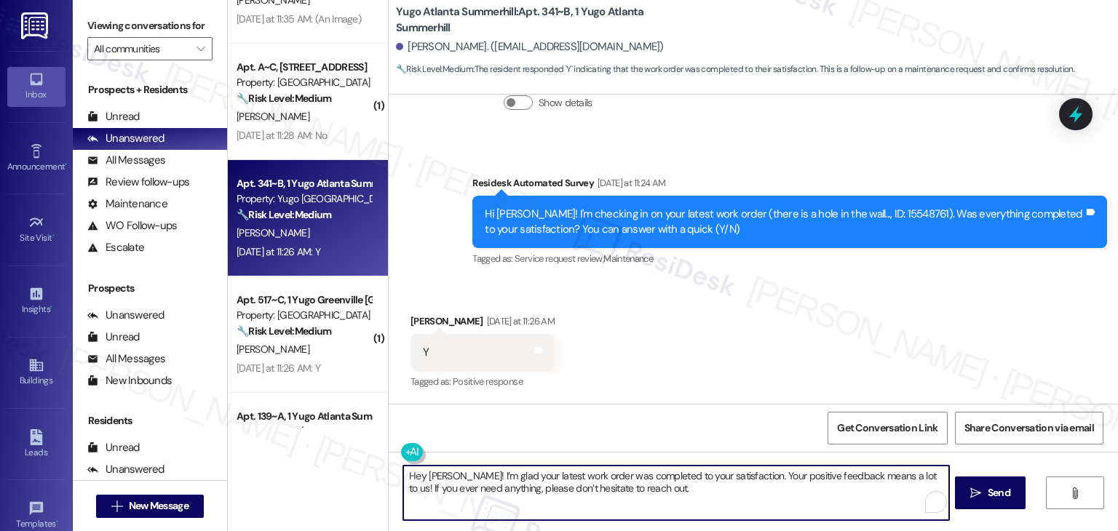
click at [431, 473] on textarea "Hey Onkar! I’m glad your latest work order was completed to your satisfaction. …" at bounding box center [675, 493] width 545 height 55
click at [432, 473] on textarea "Hey Onkar! I’m glad your latest work order was completed to your satisfaction. …" at bounding box center [675, 493] width 545 height 55
click at [673, 488] on textarea "Hey Kristian! I’m glad your latest work order was completed to your satisfactio…" at bounding box center [675, 493] width 545 height 55
type textarea "Hey Kristian! I’m glad your latest work order was completed to your satisfactio…"
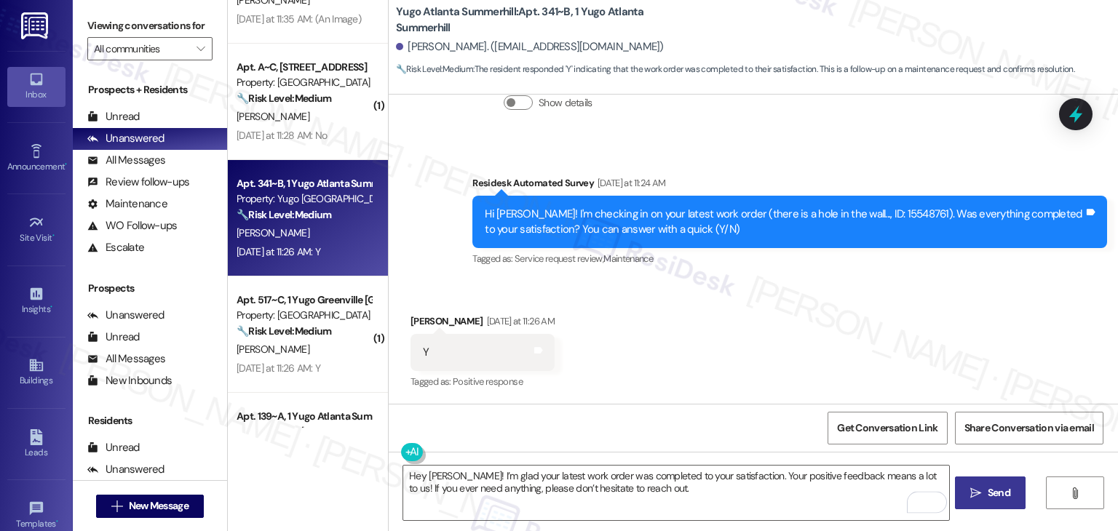
click at [985, 490] on span "Send" at bounding box center [999, 493] width 28 height 15
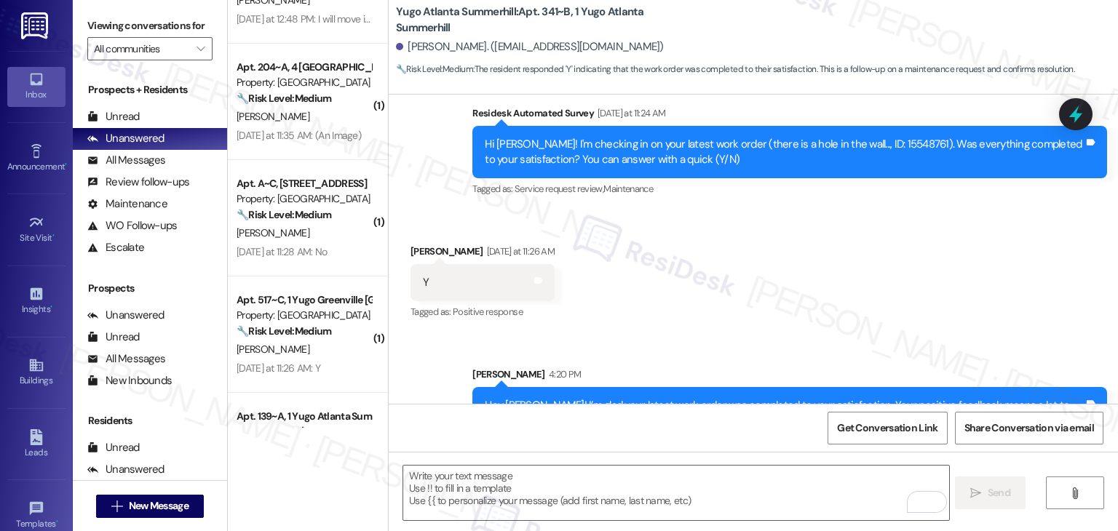
scroll to position [2226, 0]
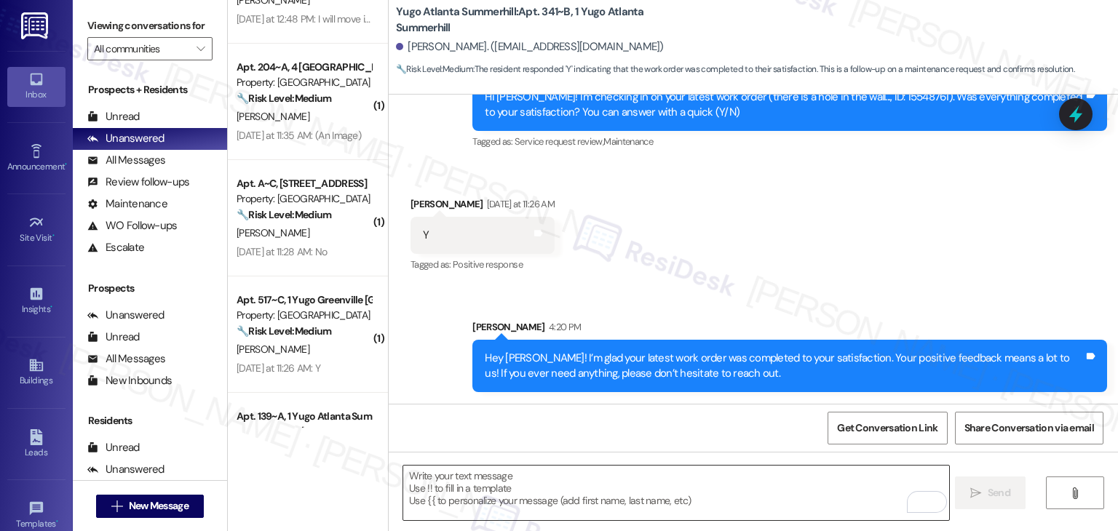
click at [500, 489] on textarea "To enrich screen reader interactions, please activate Accessibility in Grammarl…" at bounding box center [675, 493] width 545 height 55
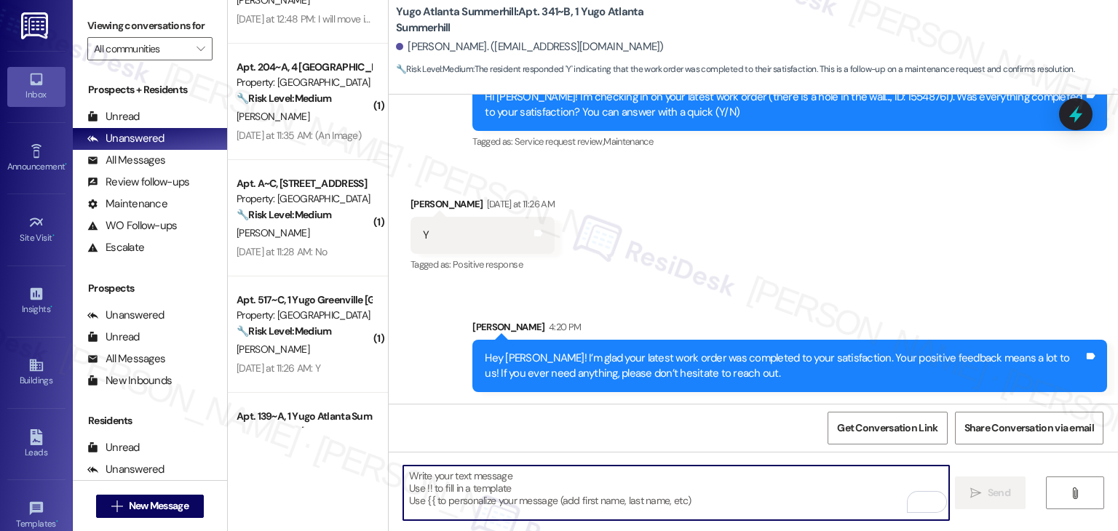
paste textarea "We’d also really appreciate it if you could share your experience in a review, …"
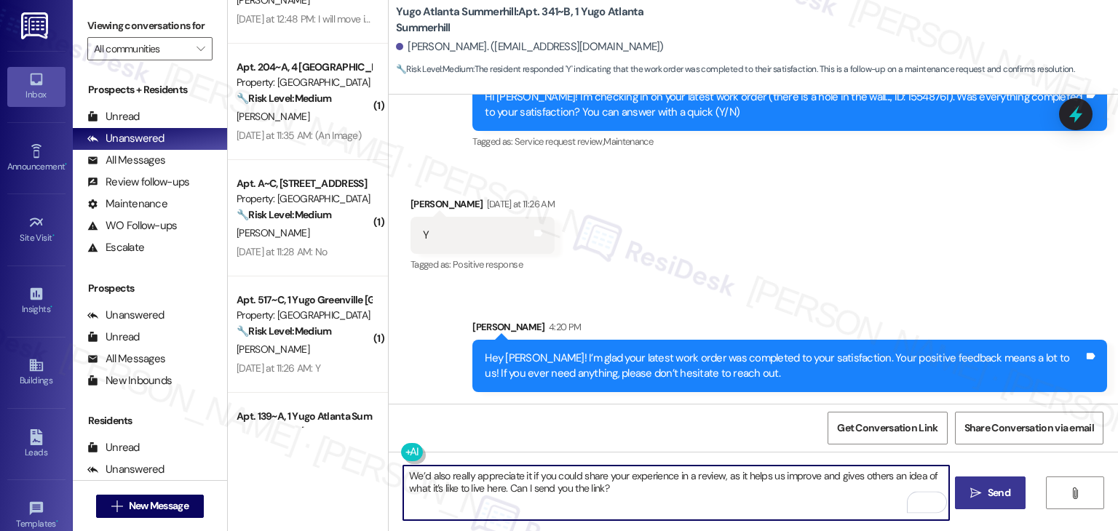
type textarea "We’d also really appreciate it if you could share your experience in a review, …"
click at [995, 486] on span "Send" at bounding box center [999, 493] width 23 height 15
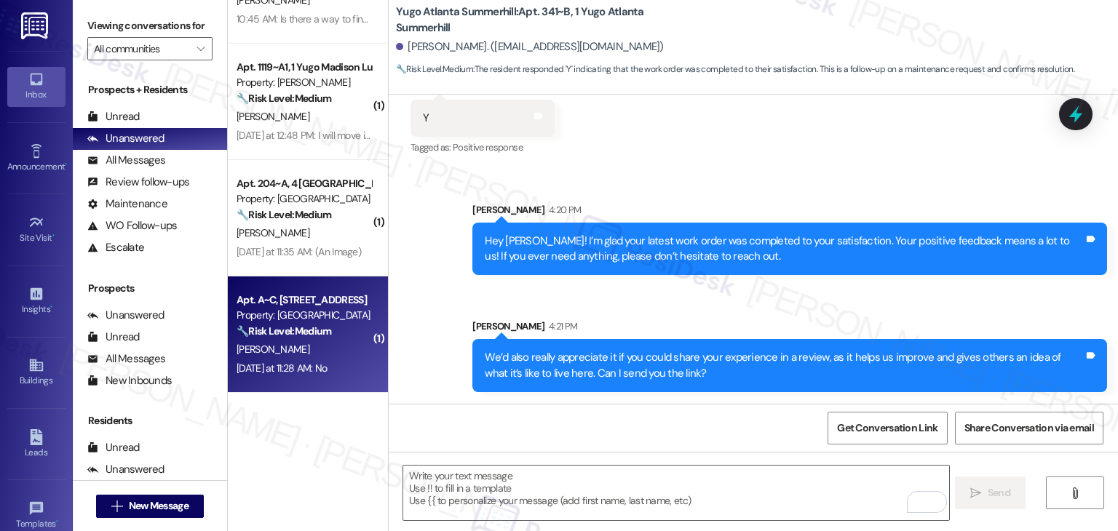
scroll to position [946, 0]
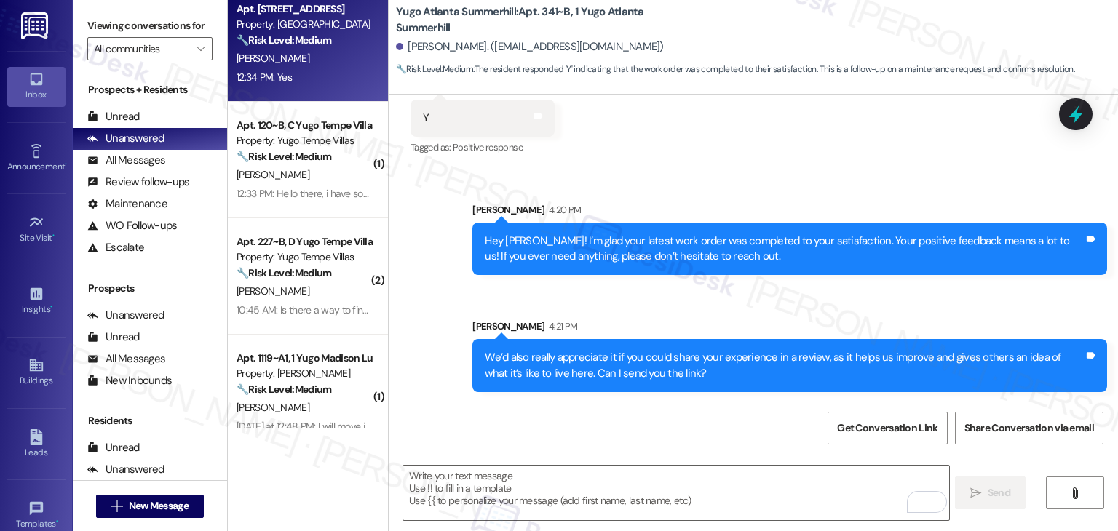
click at [289, 82] on div "12:34 PM: Yes 12:34 PM: Yes" at bounding box center [304, 77] width 138 height 18
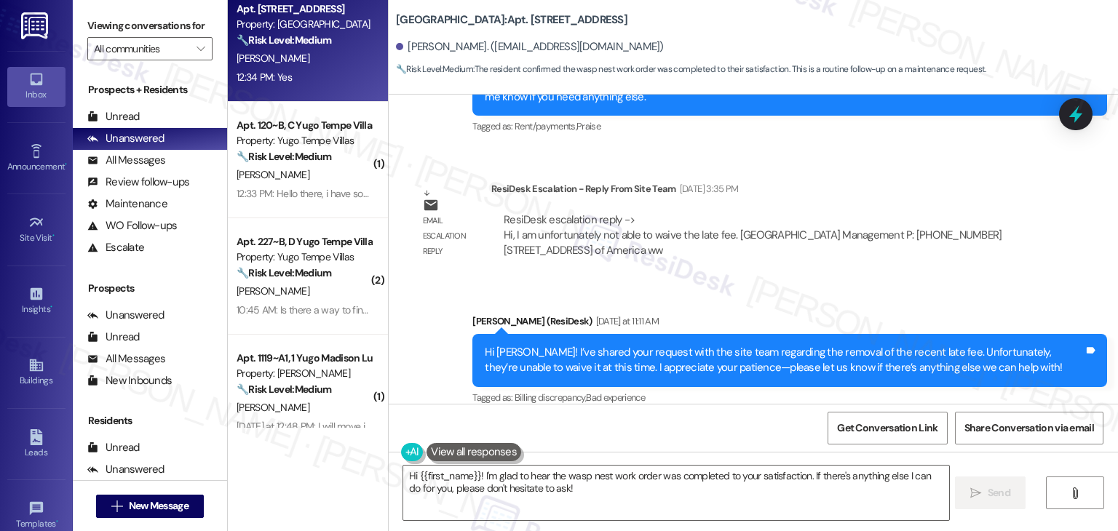
scroll to position [4651, 0]
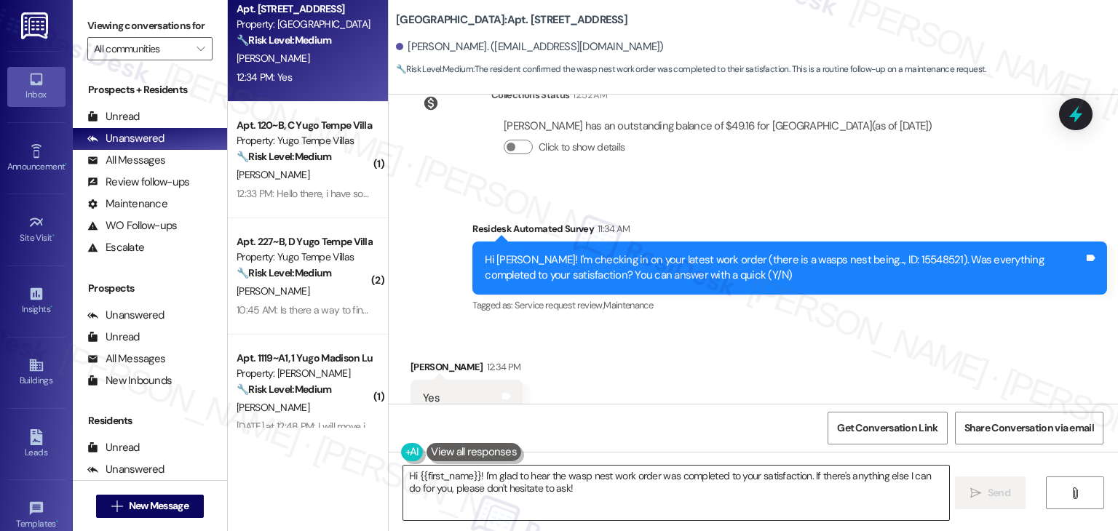
click at [542, 490] on textarea "Hi {{first_name}}! I'm glad to hear the wasp nest work order was completed to y…" at bounding box center [675, 493] width 545 height 55
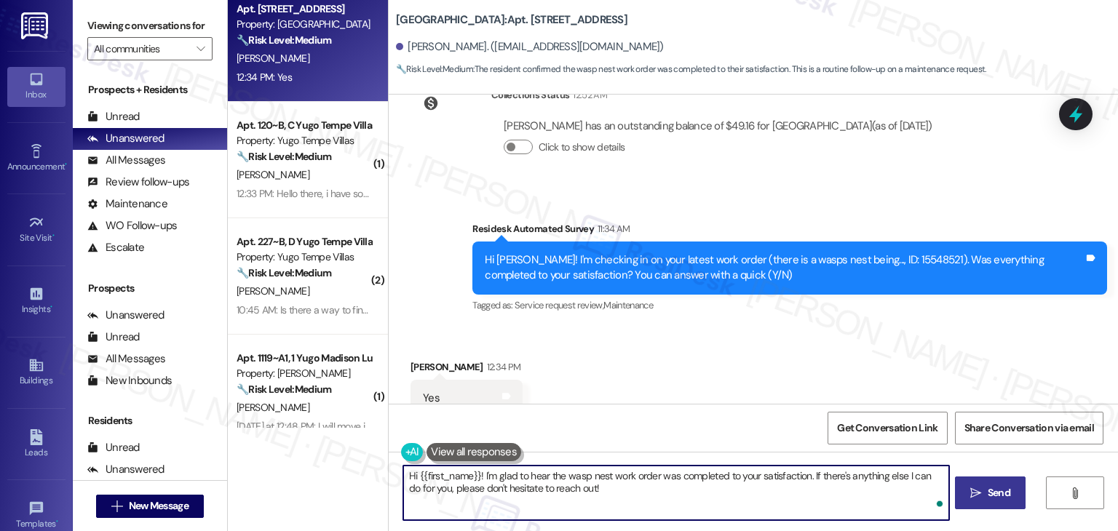
type textarea "Hi {{first_name}}! I'm glad to hear the wasp nest work order was completed to y…"
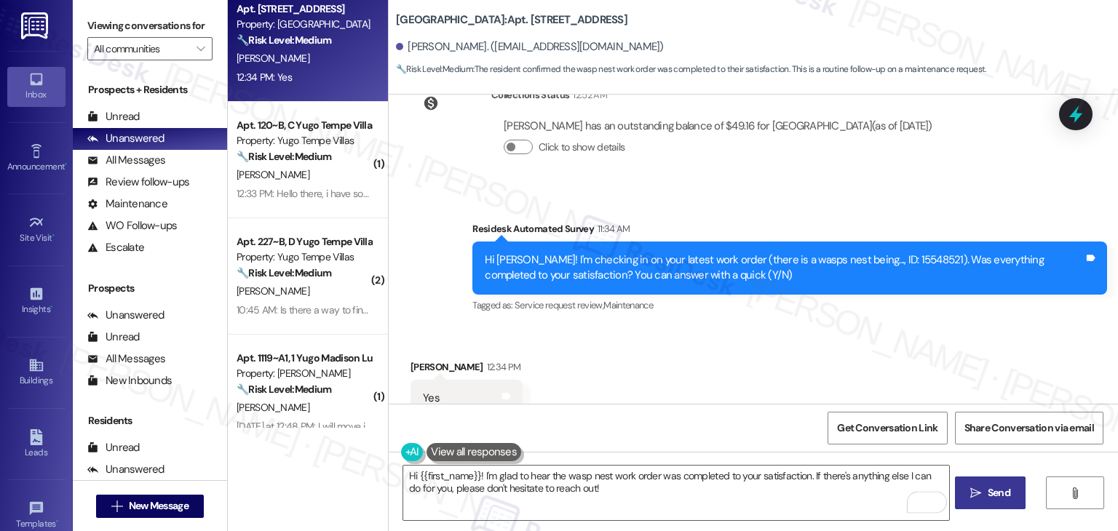
click at [1004, 496] on span "Send" at bounding box center [999, 493] width 23 height 15
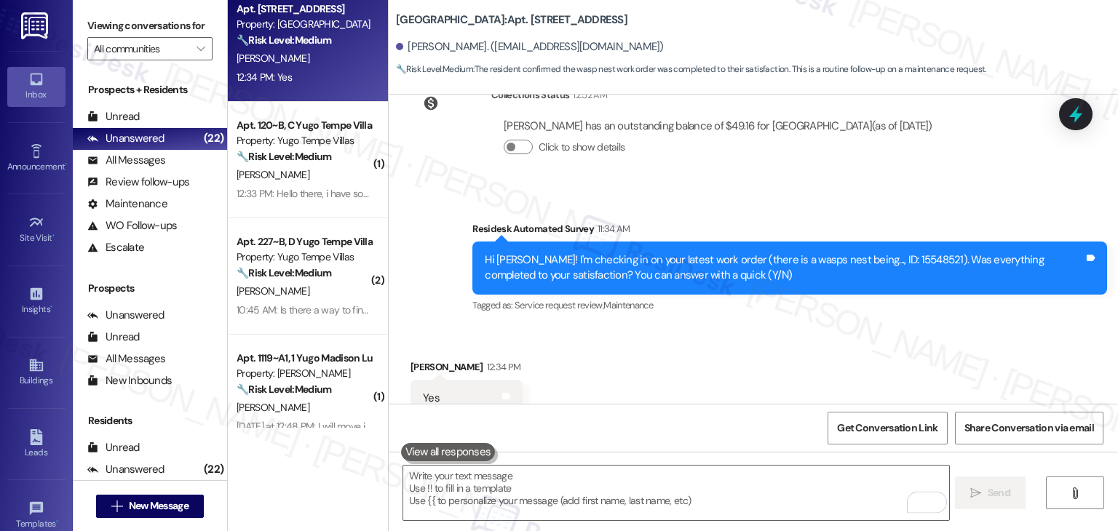
scroll to position [4650, 0]
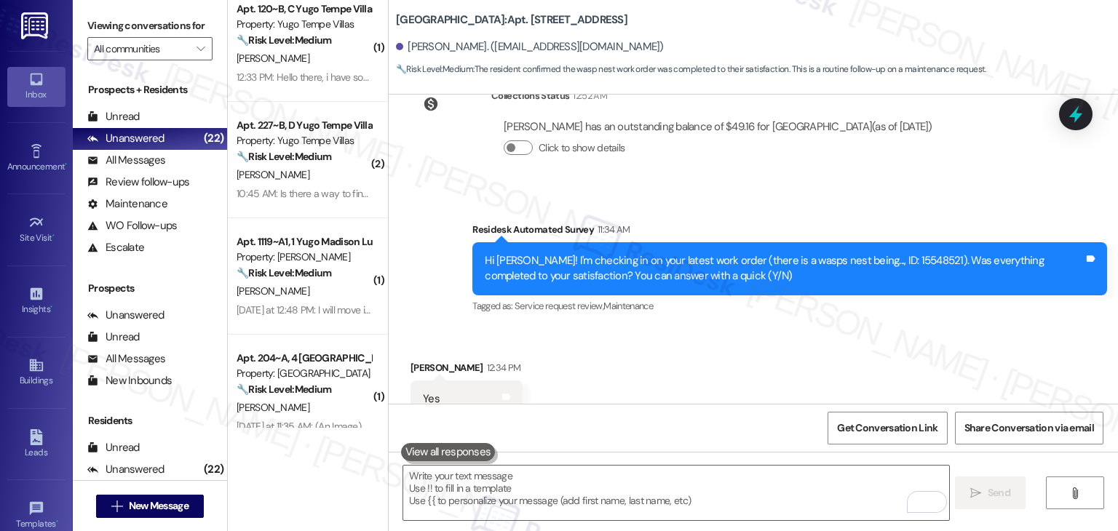
click at [778, 368] on div "Received via SMS Josephine Heyman 12:34 PM Yes Tags and notes Tagged as: Positi…" at bounding box center [754, 389] width 730 height 123
click at [674, 338] on div "Received via SMS Josephine Heyman 12:34 PM Yes Tags and notes Tagged as: Positi…" at bounding box center [754, 389] width 730 height 123
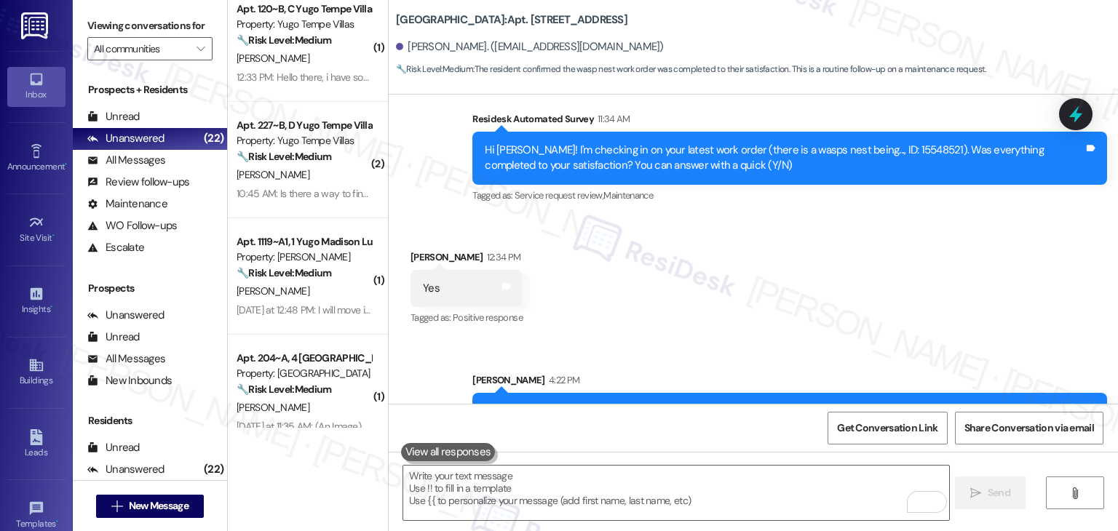
scroll to position [4767, 0]
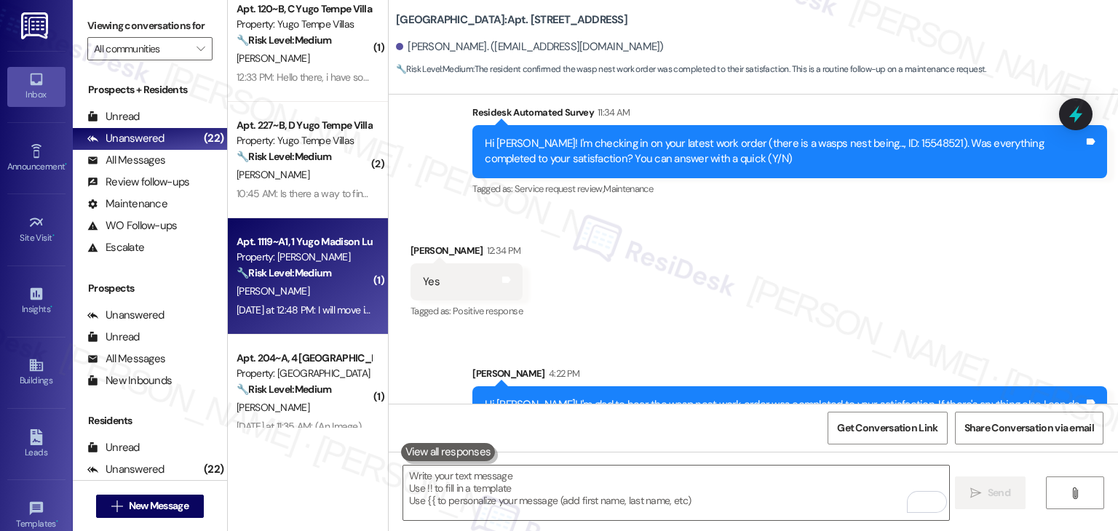
click at [315, 317] on div "Yesterday at 12:48 PM: I will move in on August 27th or 28th, please let me kno…" at bounding box center [304, 310] width 138 height 18
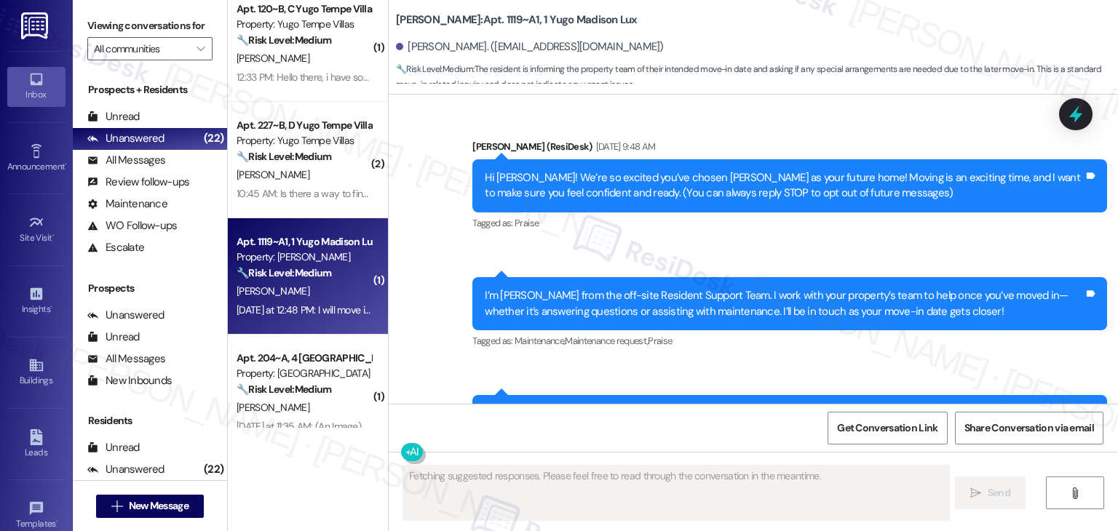
scroll to position [458, 0]
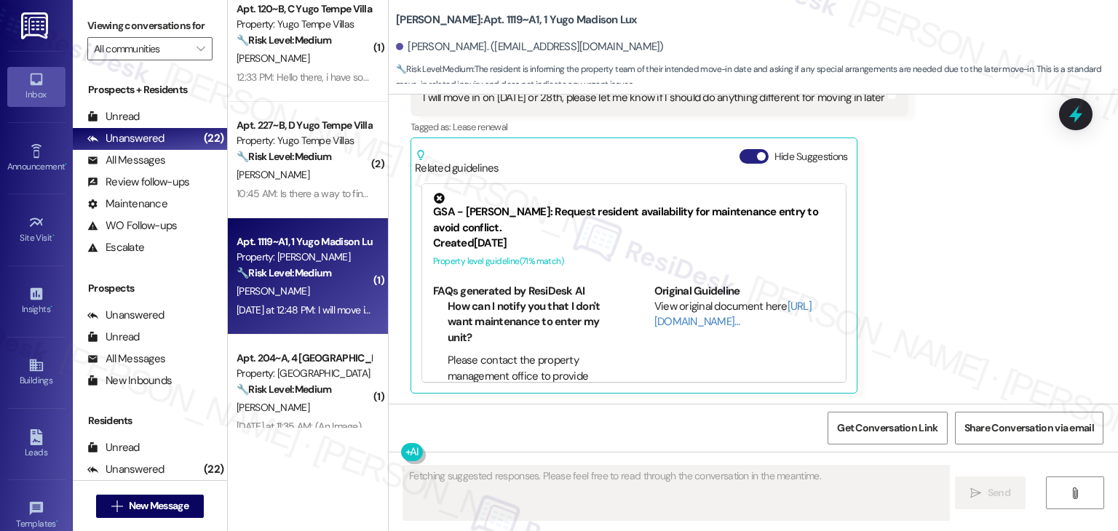
click at [740, 158] on button "Hide Suggestions" at bounding box center [754, 156] width 29 height 15
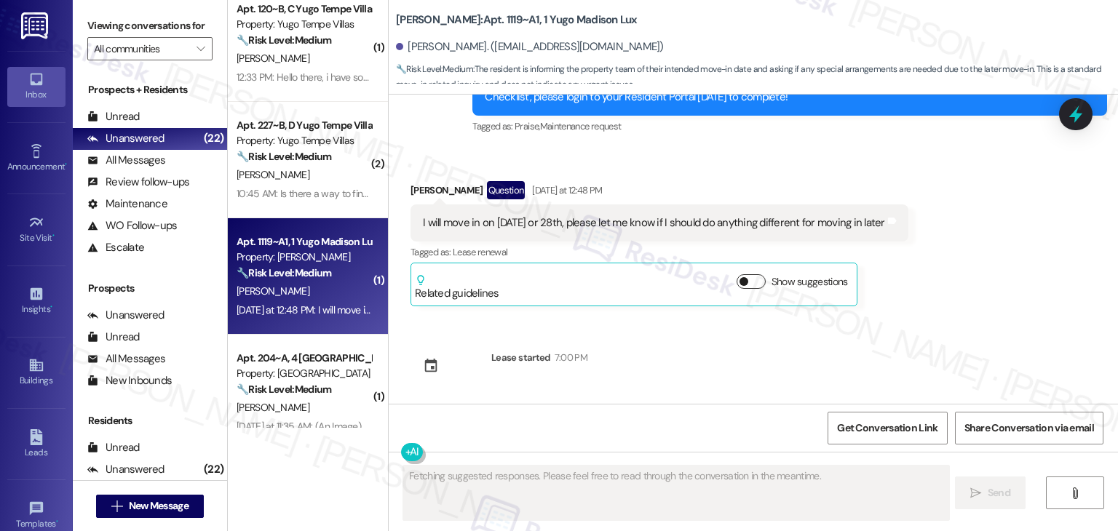
scroll to position [332, 0]
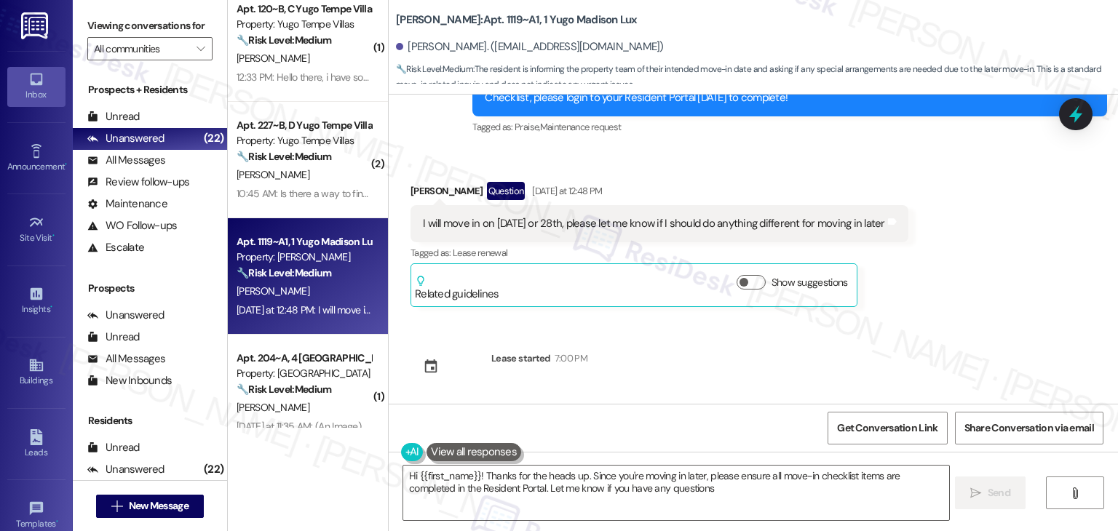
type textarea "Hi {{first_name}}! Thanks for the heads up. Since you're moving in later, pleas…"
click at [912, 325] on div "Sent via SMS Sarah (ResiDesk) Aug 12, 2025 at 9:48 AM Hi Albert! We’re so excit…" at bounding box center [754, 249] width 730 height 309
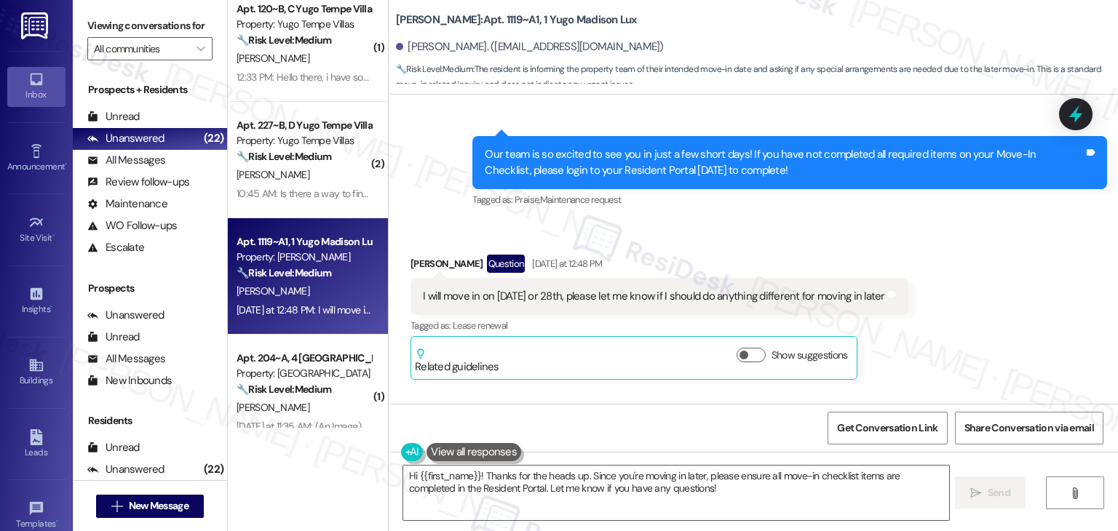
click at [561, 164] on div "Our team is so excited to see you in just a few short days! If you have not com…" at bounding box center [784, 162] width 599 height 31
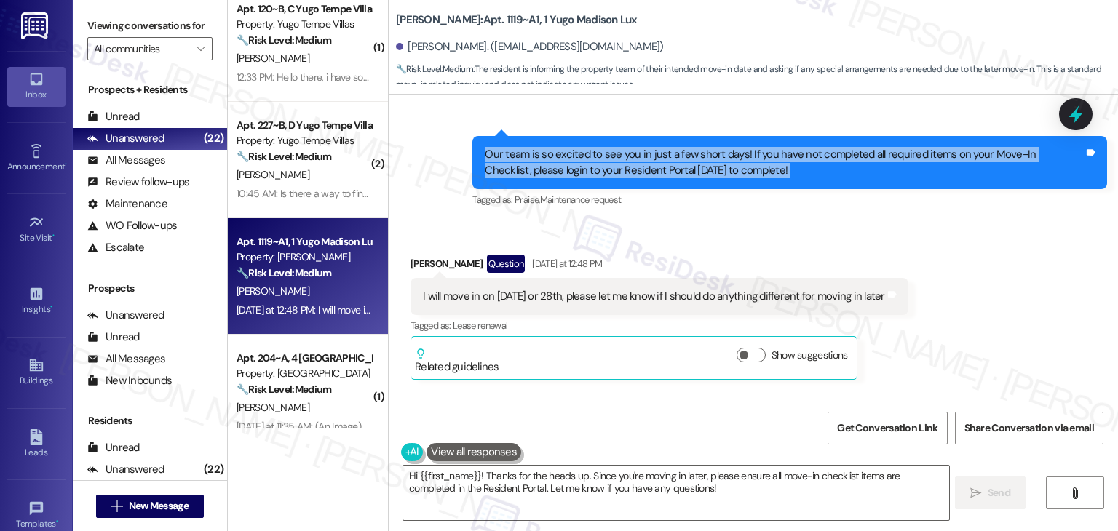
click at [561, 164] on div "Our team is so excited to see you in just a few short days! If you have not com…" at bounding box center [784, 162] width 599 height 31
copy div "Our team is so excited to see you in just a few short days! If you have not com…"
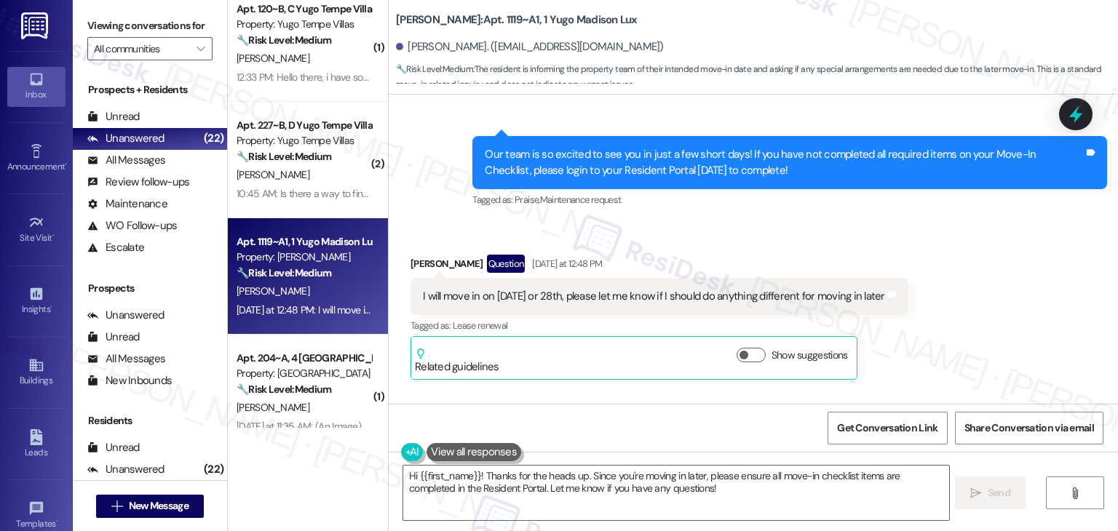
click at [532, 290] on div "I will move in on August 27th or 28th, please let me know if I should do anythi…" at bounding box center [654, 296] width 462 height 15
click at [532, 289] on div "I will move in on August 27th or 28th, please let me know if I should do anythi…" at bounding box center [654, 296] width 462 height 15
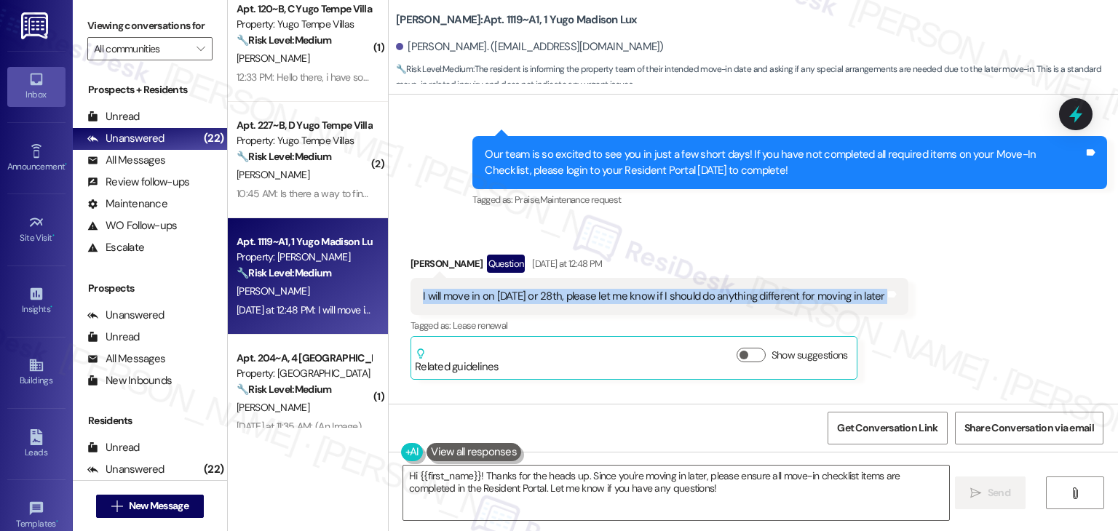
click at [532, 289] on div "I will move in on August 27th or 28th, please let me know if I should do anythi…" at bounding box center [654, 296] width 462 height 15
copy div "I will move in on August 27th or 28th, please let me know if I should do anythi…"
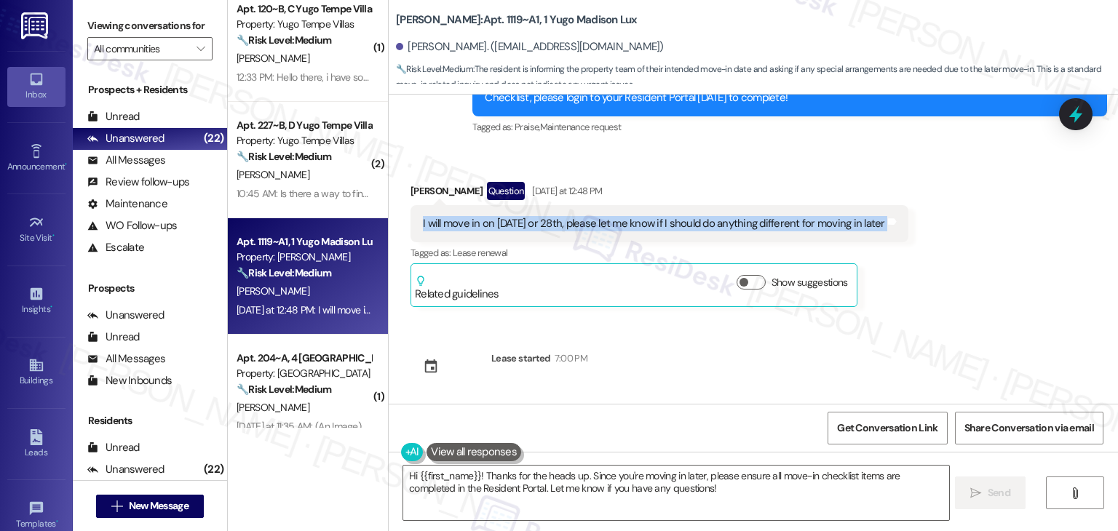
click at [932, 239] on div "Received via SMS Albert Yang Question Yesterday at 12:48 PM I will move in on A…" at bounding box center [754, 233] width 730 height 169
click at [620, 481] on textarea "Hi {{first_name}}! Thanks for the heads up. Since you're moving in later, pleas…" at bounding box center [675, 493] width 545 height 55
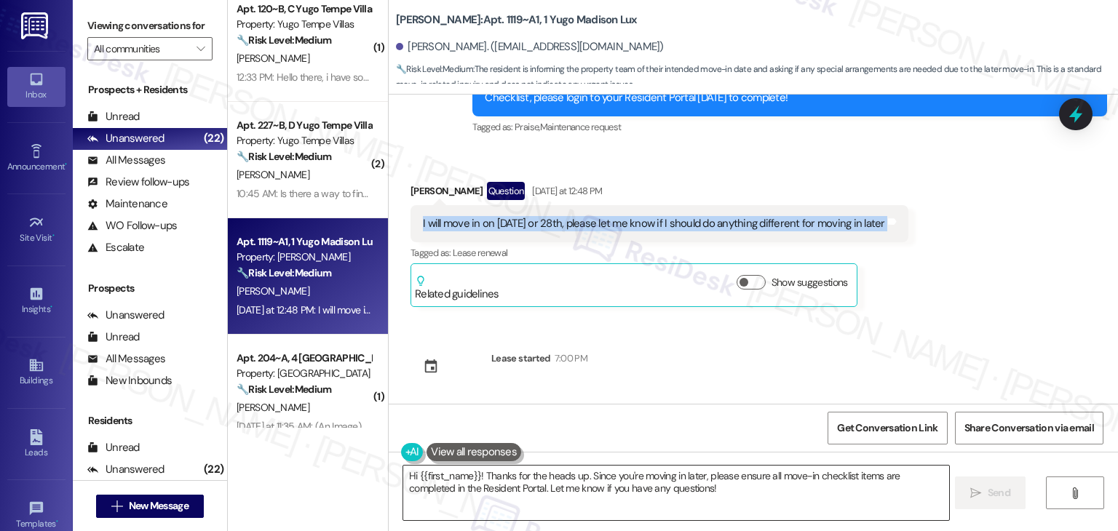
click at [620, 481] on textarea "Hi {{first_name}}! Thanks for the heads up. Since you're moving in later, pleas…" at bounding box center [675, 493] width 545 height 55
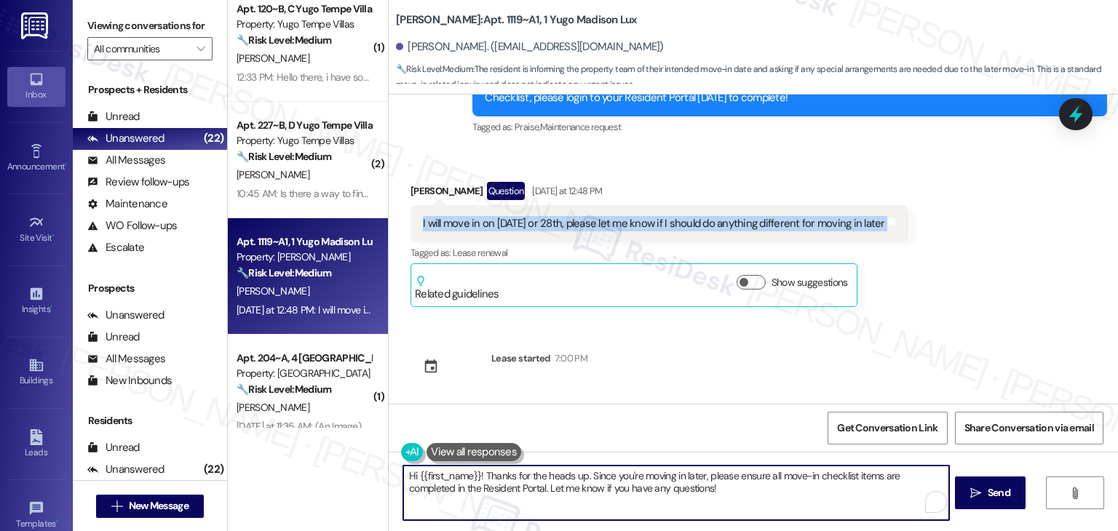
click at [620, 481] on textarea "Hi {{first_name}}! Thanks for the heads up. Since you're moving in later, pleas…" at bounding box center [675, 493] width 545 height 55
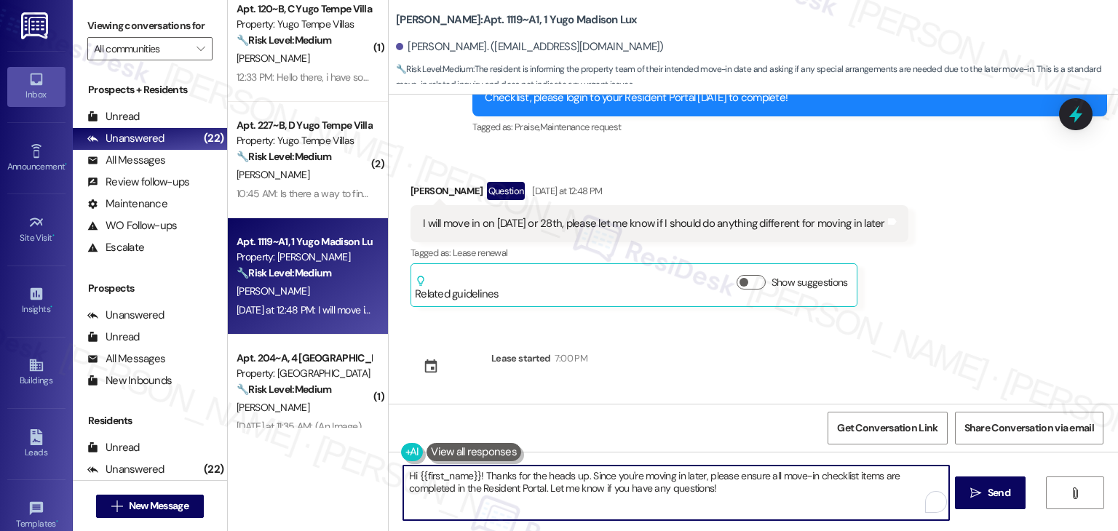
click at [620, 481] on textarea "Hi {{first_name}}! Thanks for the heads up. Since you're moving in later, pleas…" at bounding box center [675, 493] width 545 height 55
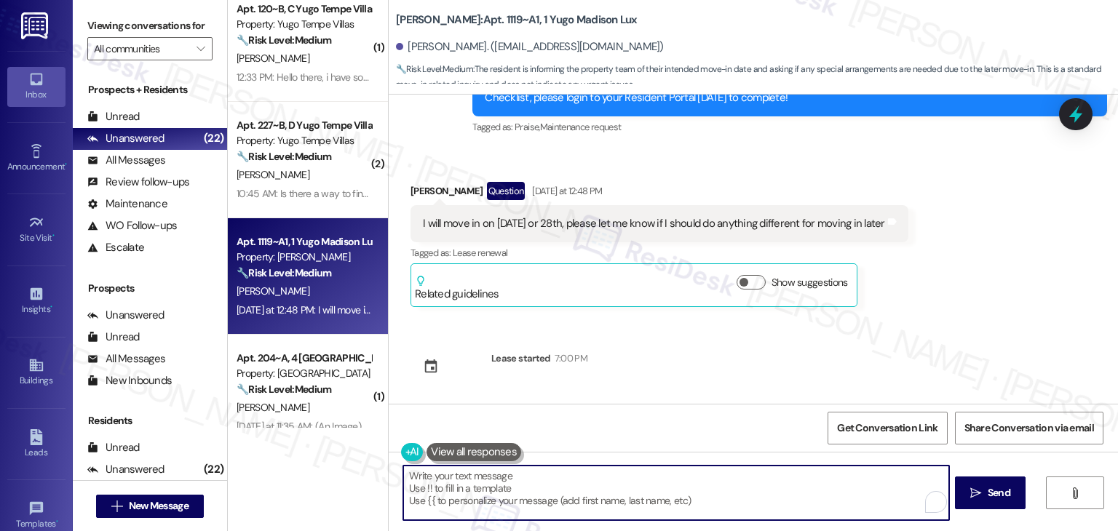
click at [620, 481] on textarea "Hi {{first_name}}! Thanks for the heads up. Since you're moving in later, pleas…" at bounding box center [675, 493] width 545 height 55
click at [620, 481] on textarea "To enrich screen reader interactions, please activate Accessibility in Grammarl…" at bounding box center [675, 493] width 545 height 55
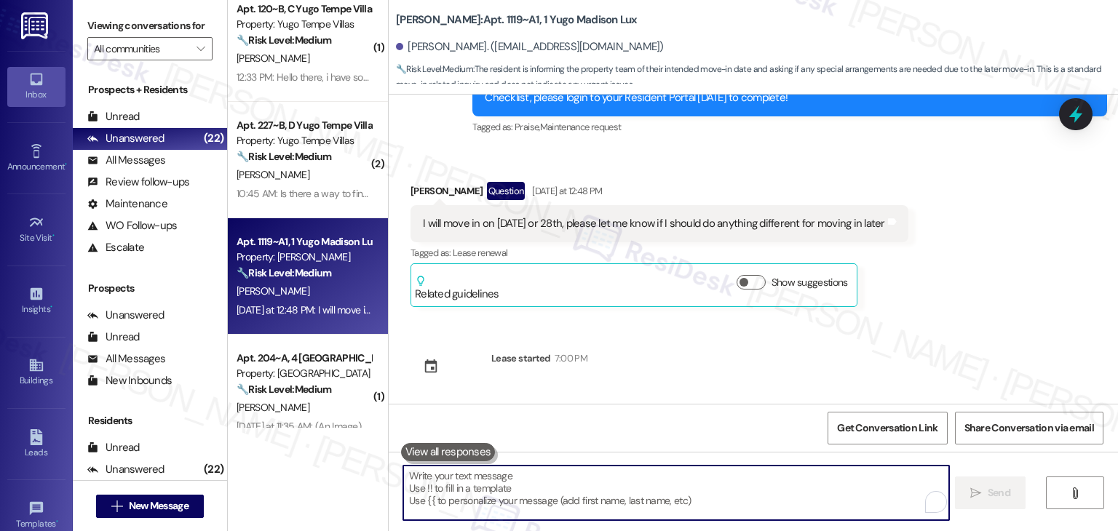
click at [620, 481] on textarea "To enrich screen reader interactions, please activate Accessibility in Grammarl…" at bounding box center [675, 493] width 545 height 55
paste textarea "Thanks for letting us know, Albert! I’ll share your updated move-in date with t…"
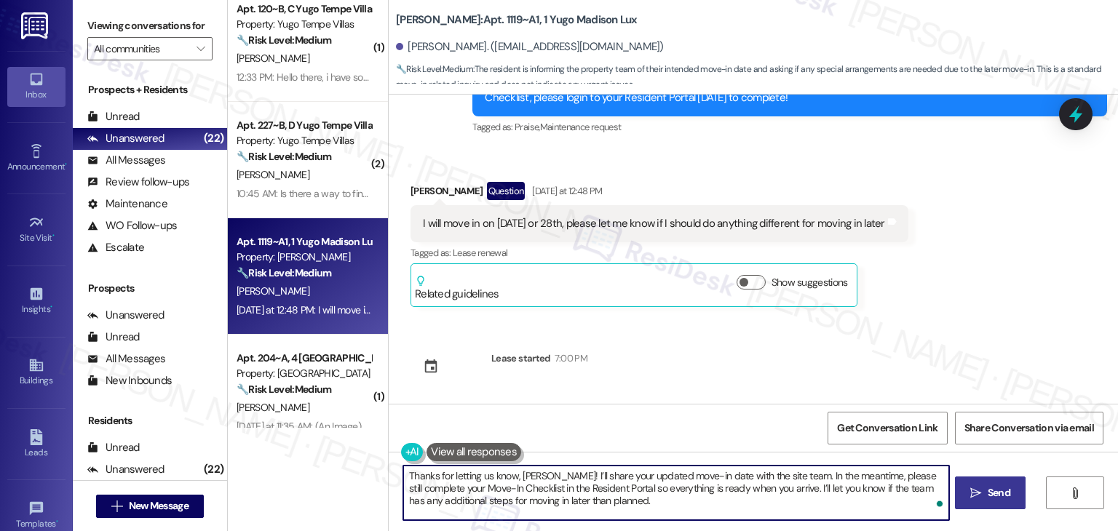
type textarea "Thanks for letting us know, Albert! I’ll share your updated move-in date with t…"
click at [991, 494] on span "Send" at bounding box center [999, 493] width 23 height 15
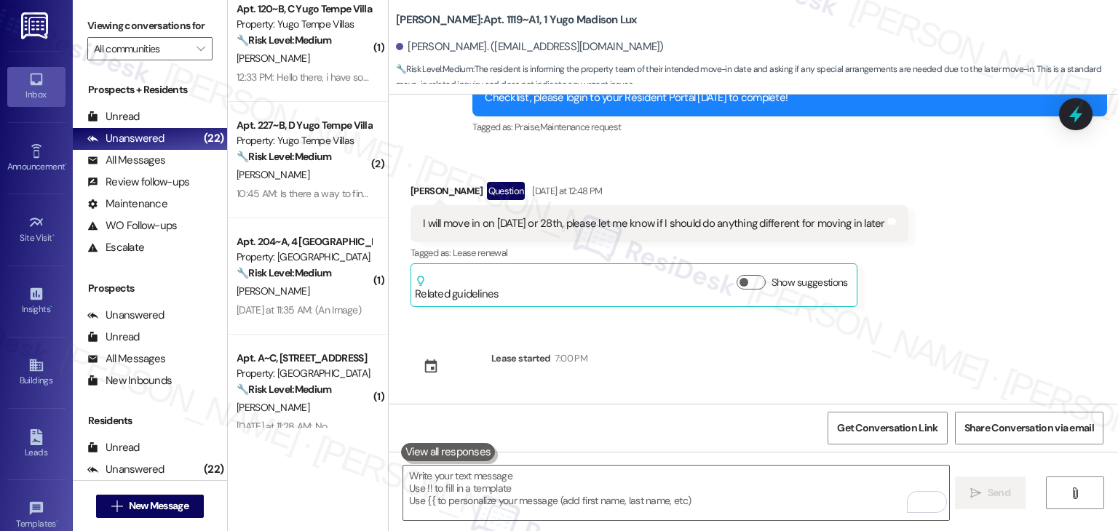
scroll to position [245, 0]
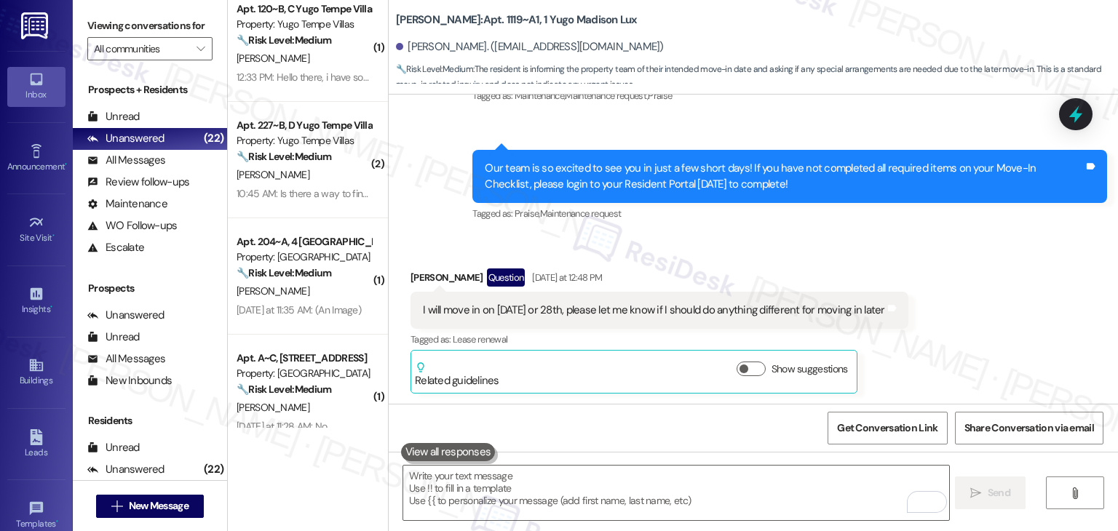
click at [965, 260] on div "Received via SMS Albert Yang Question Yesterday at 12:48 PM I will move in on A…" at bounding box center [754, 320] width 730 height 169
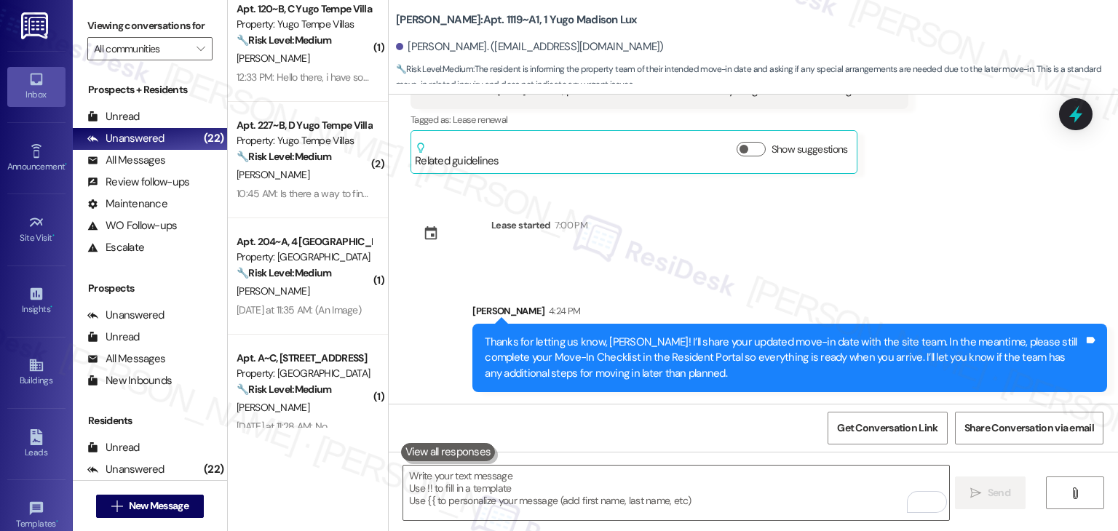
click at [965, 231] on div "Sent via SMS Sarah (ResiDesk) Aug 12, 2025 at 9:48 AM Hi Albert! We’re so excit…" at bounding box center [754, 249] width 730 height 309
click at [965, 245] on div "Sent via SMS Sarah (ResiDesk) Aug 12, 2025 at 9:48 AM Hi Albert! We’re so excit…" at bounding box center [754, 249] width 730 height 309
click at [1078, 120] on icon at bounding box center [1076, 114] width 25 height 25
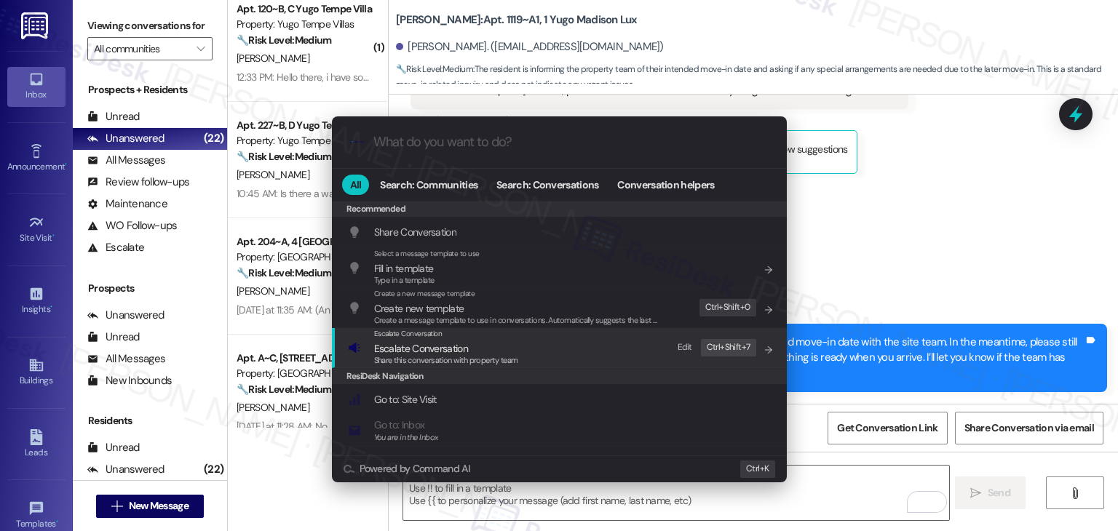
click at [466, 352] on span "Escalate Conversation" at bounding box center [421, 348] width 94 height 13
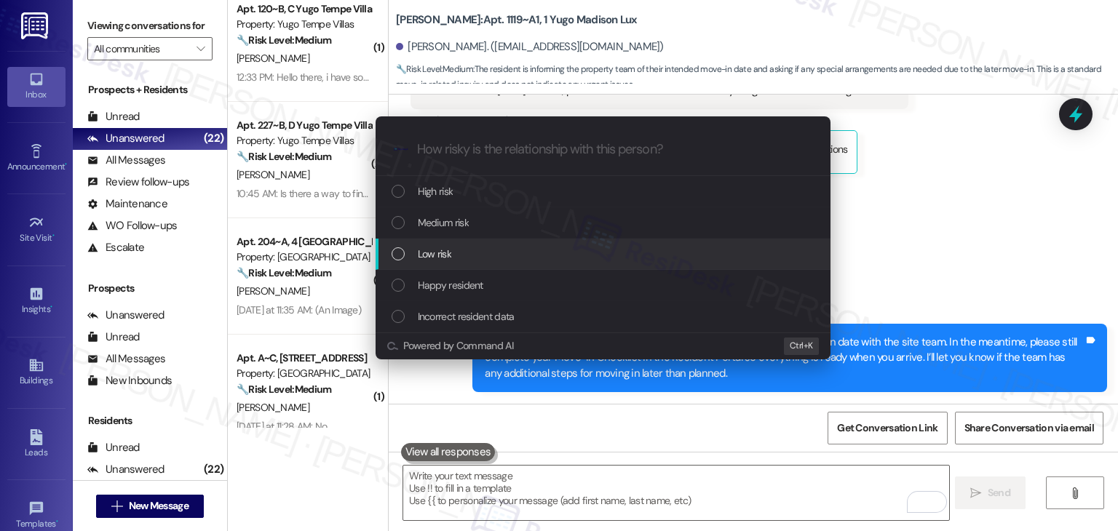
click at [399, 255] on div "List of options" at bounding box center [398, 254] width 13 height 13
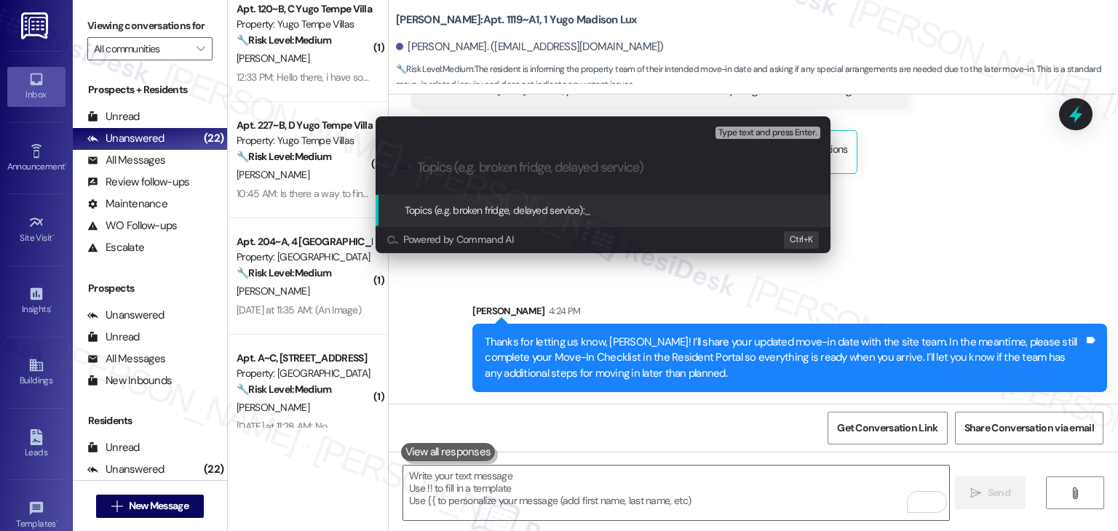
paste input "Updated Move-In Date – August 27th or 28th"
type input "Updated Move-In Date – August 27th or 28th"
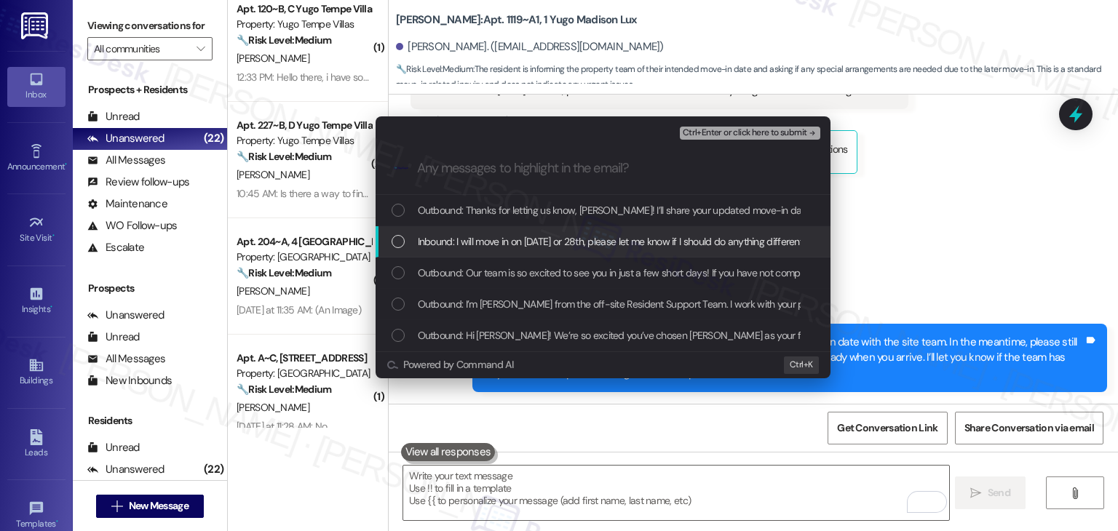
click at [398, 245] on div "List of options" at bounding box center [398, 241] width 13 height 13
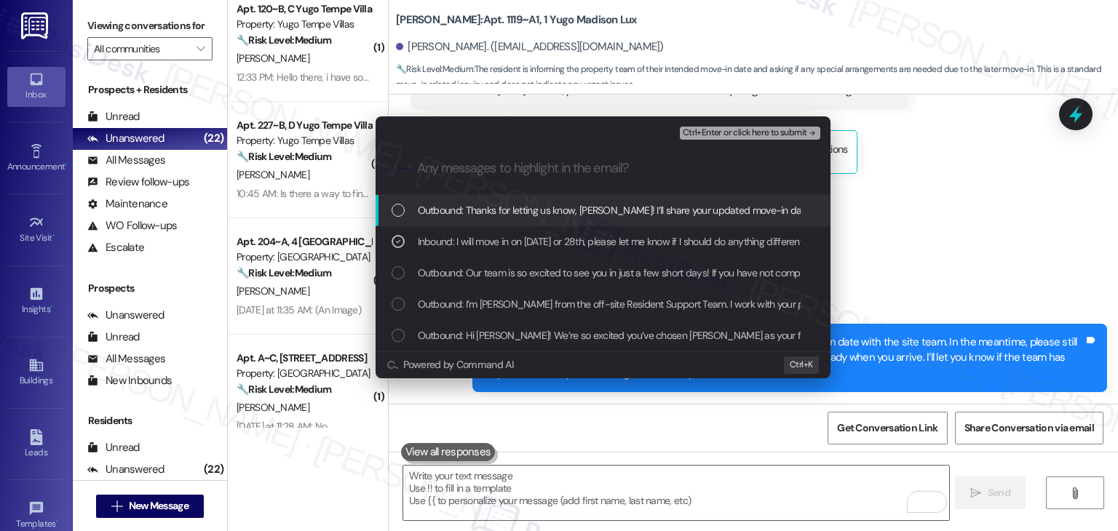
click at [732, 133] on span "Ctrl+Enter or click here to submit" at bounding box center [745, 133] width 124 height 10
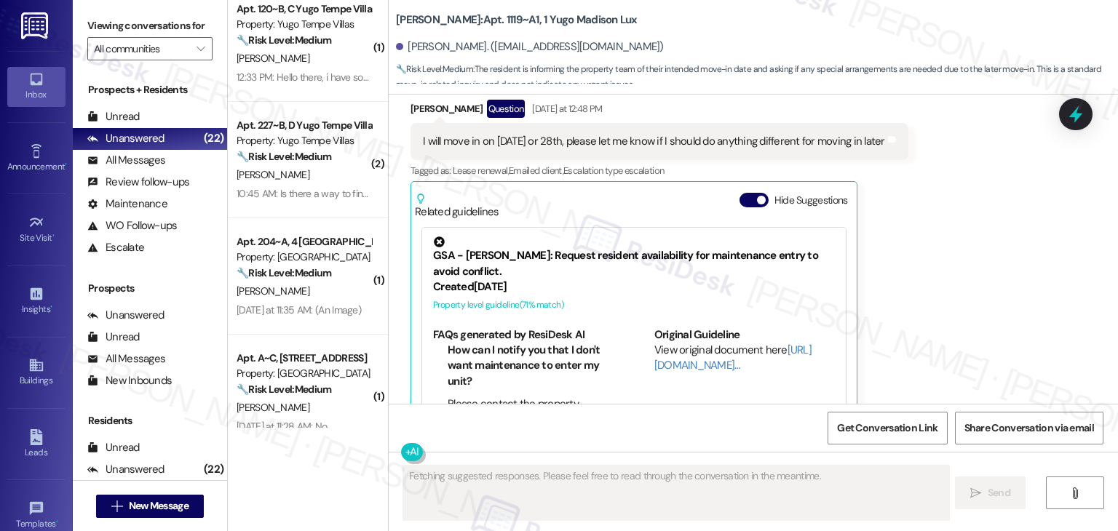
scroll to position [458, 0]
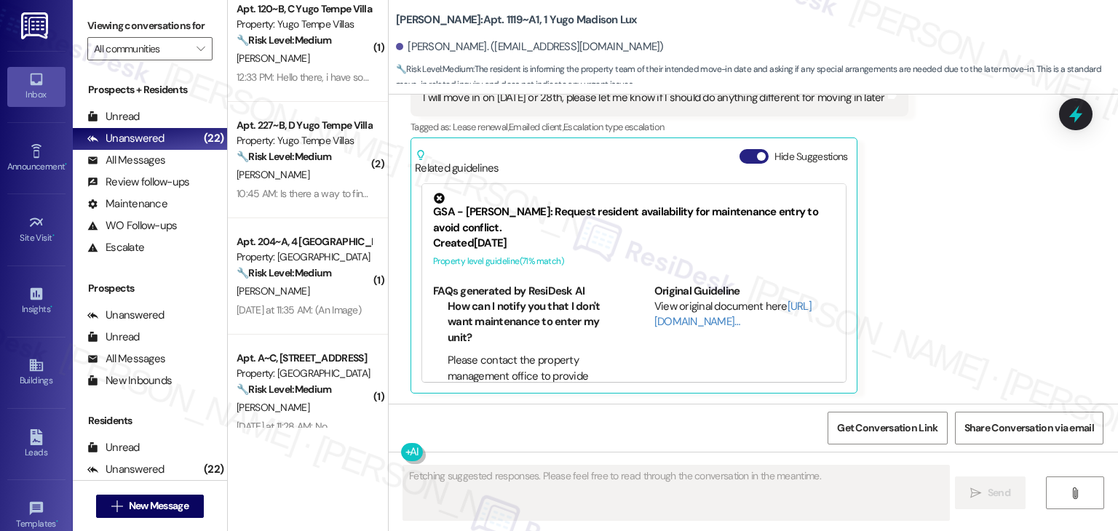
click at [742, 162] on button "Hide Suggestions" at bounding box center [754, 156] width 29 height 15
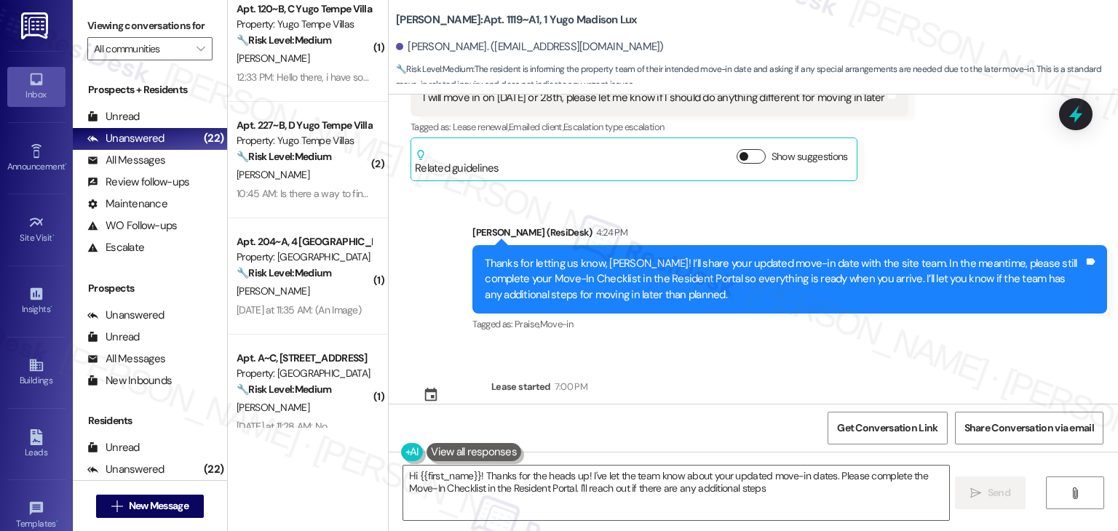
type textarea "Hi {{first_name}}! Thanks for the heads up! I've let the team know about your u…"
click at [878, 348] on div "Sent via SMS Sarah (ResiDesk) Aug 12, 2025 at 9:48 AM Hi Albert! We’re so excit…" at bounding box center [754, 249] width 730 height 309
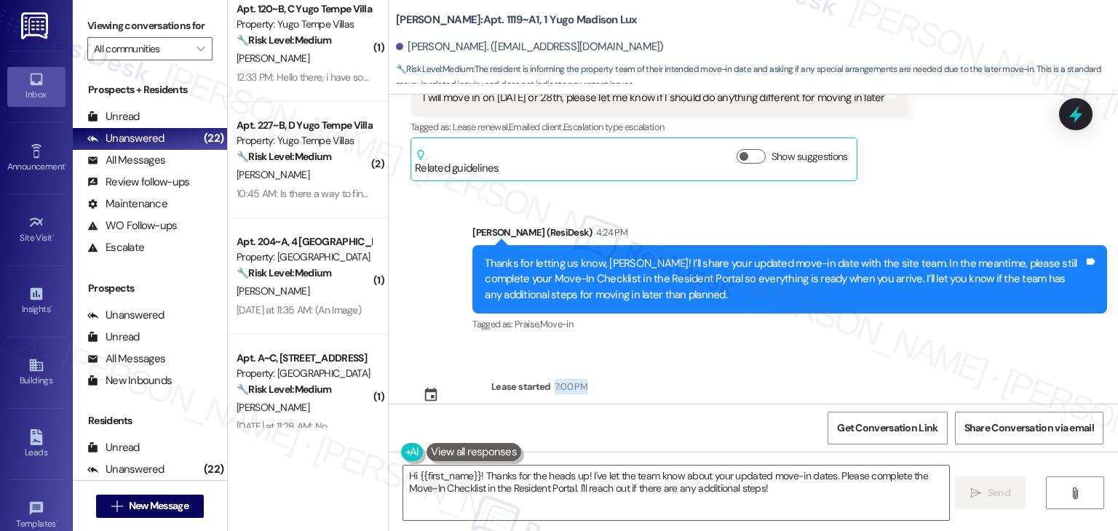
click at [878, 348] on div "Sent via SMS Sarah (ResiDesk) Aug 12, 2025 at 9:48 AM Hi Albert! We’re so excit…" at bounding box center [754, 249] width 730 height 309
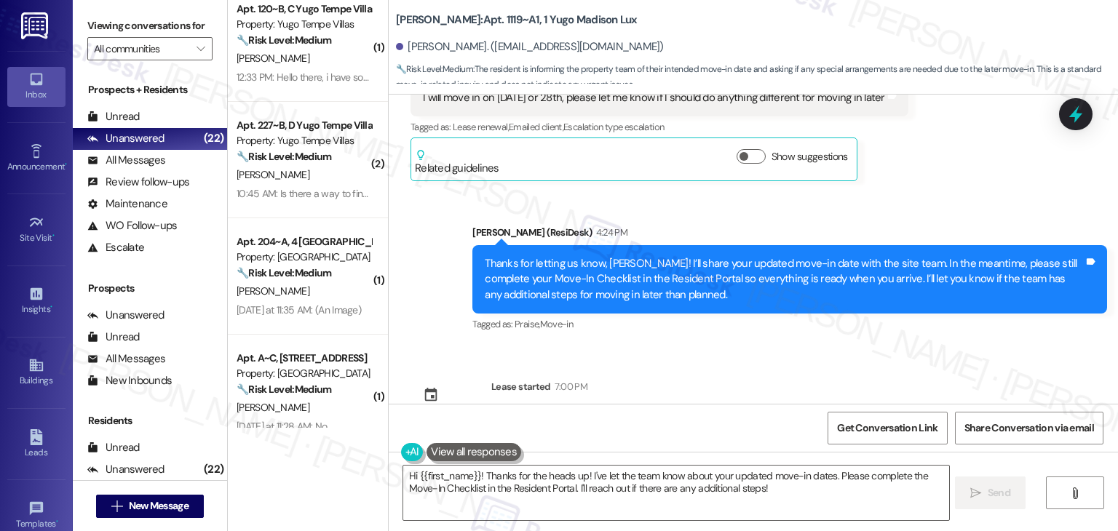
click at [878, 348] on div "Sent via SMS Sarah (ResiDesk) Aug 12, 2025 at 9:48 AM Hi Albert! We’re so excit…" at bounding box center [754, 249] width 730 height 309
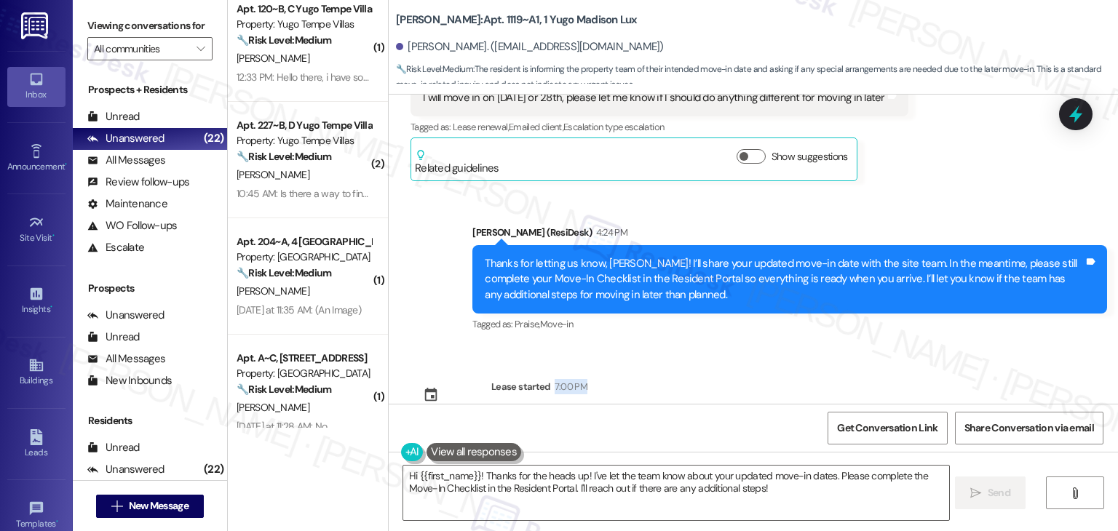
click at [878, 348] on div "Sent via SMS Sarah (ResiDesk) Aug 12, 2025 at 9:48 AM Hi Albert! We’re so excit…" at bounding box center [754, 249] width 730 height 309
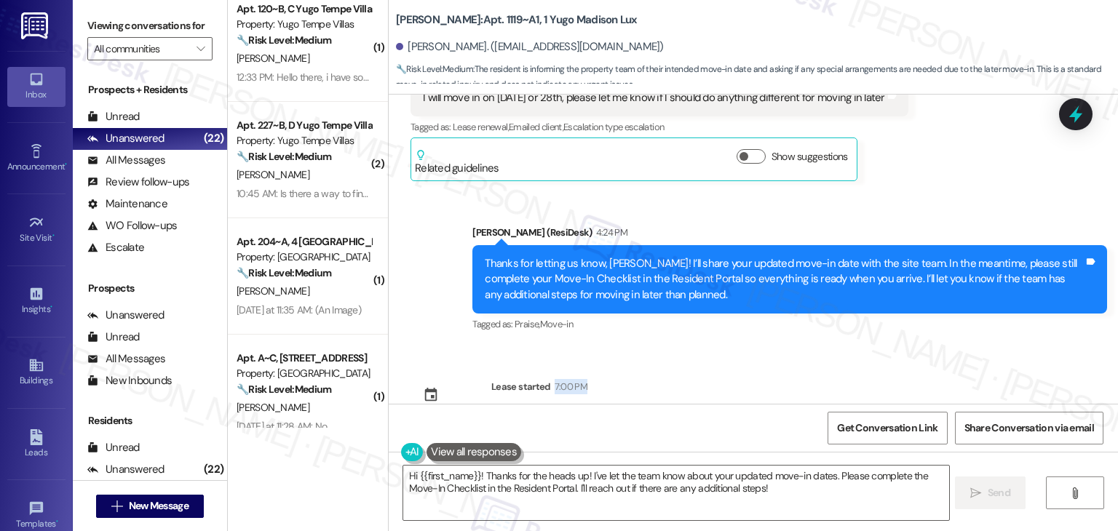
click at [878, 348] on div "Sent via SMS Sarah (ResiDesk) Aug 12, 2025 at 9:48 AM Hi Albert! We’re so excit…" at bounding box center [754, 249] width 730 height 309
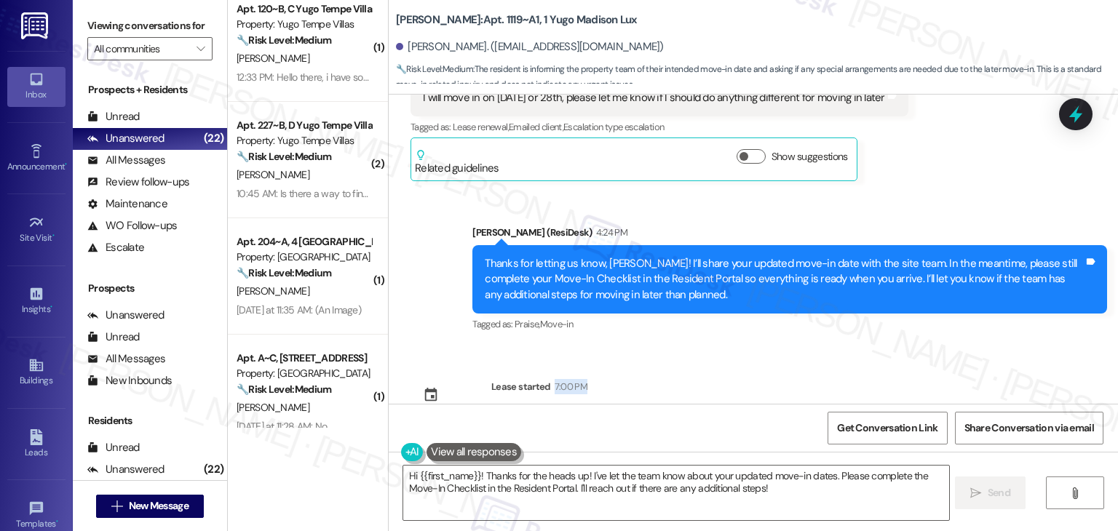
click at [878, 348] on div "Sent via SMS Sarah (ResiDesk) Aug 12, 2025 at 9:48 AM Hi Albert! We’re so excit…" at bounding box center [754, 249] width 730 height 309
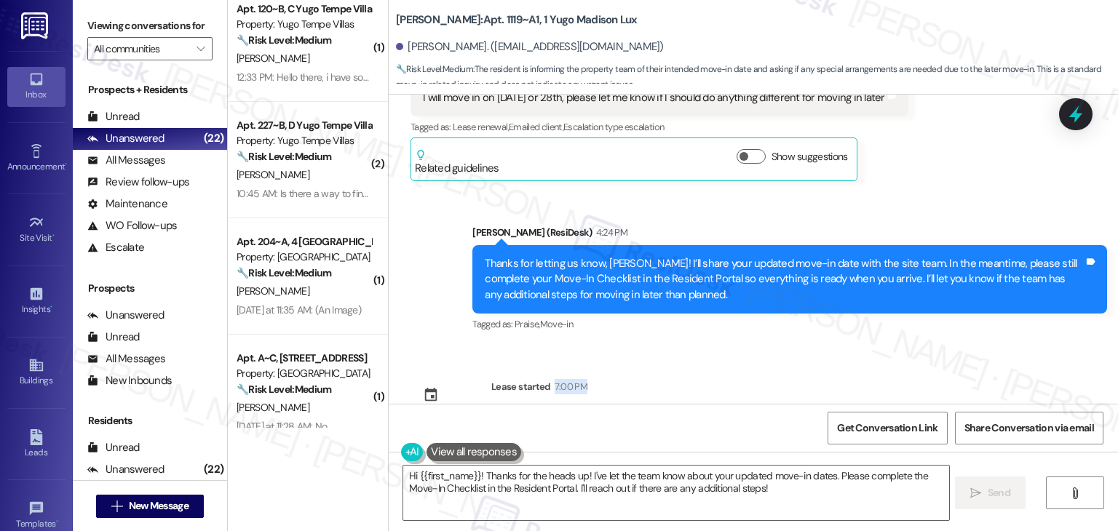
click at [878, 348] on div "Sent via SMS Sarah (ResiDesk) Aug 12, 2025 at 9:48 AM Hi Albert! We’re so excit…" at bounding box center [754, 249] width 730 height 309
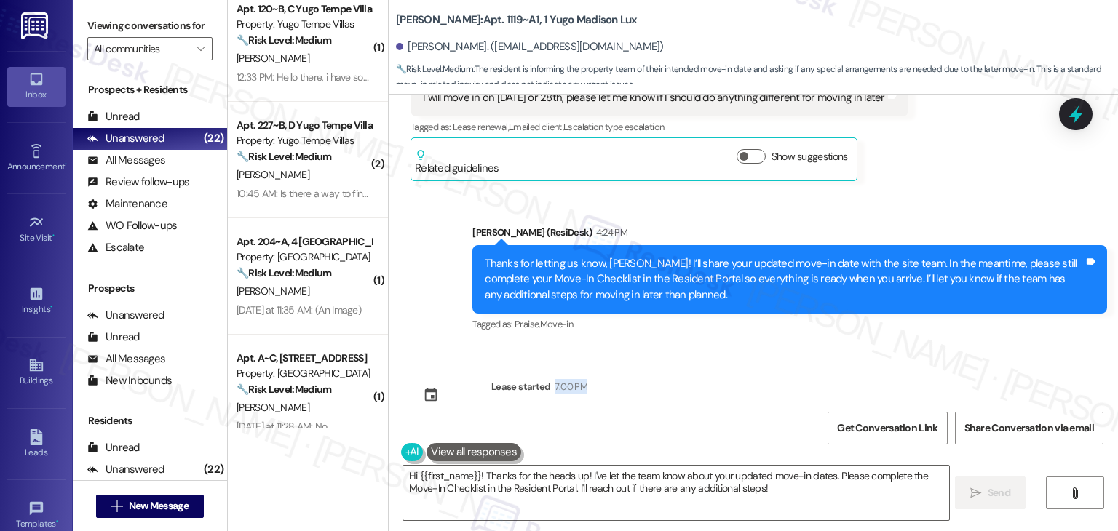
click at [878, 348] on div "Sent via SMS Sarah (ResiDesk) Aug 12, 2025 at 9:48 AM Hi Albert! We’re so excit…" at bounding box center [754, 249] width 730 height 309
click at [712, 373] on div "Sent via SMS Sarah (ResiDesk) Aug 12, 2025 at 9:48 AM Hi Albert! We’re so excit…" at bounding box center [754, 249] width 730 height 309
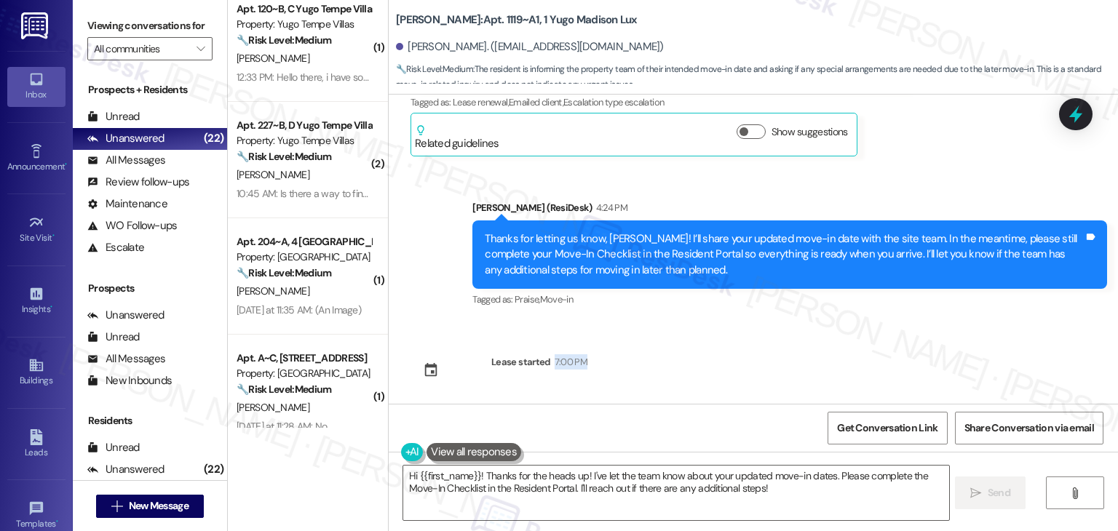
scroll to position [486, 0]
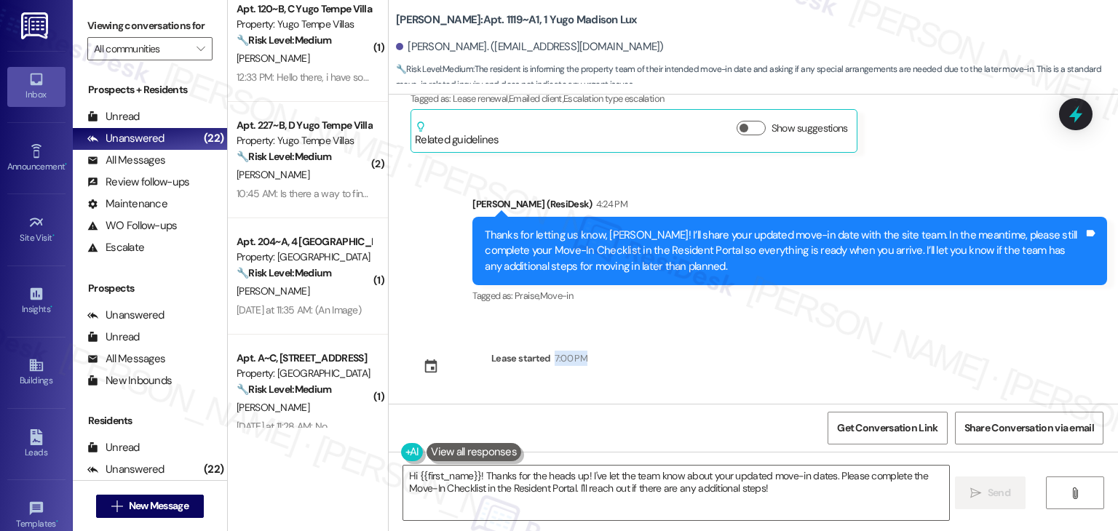
click at [716, 365] on div "Sent via SMS Sarah (ResiDesk) Aug 12, 2025 at 9:48 AM Hi Albert! We’re so excit…" at bounding box center [754, 249] width 730 height 309
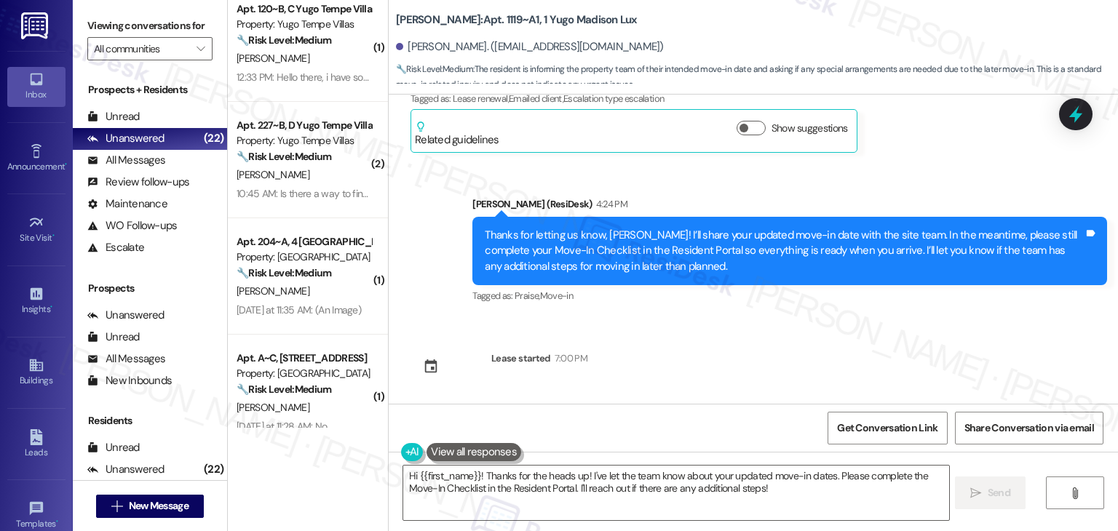
click at [716, 365] on div "Sent via SMS Sarah (ResiDesk) Aug 12, 2025 at 9:48 AM Hi Albert! We’re so excit…" at bounding box center [754, 249] width 730 height 309
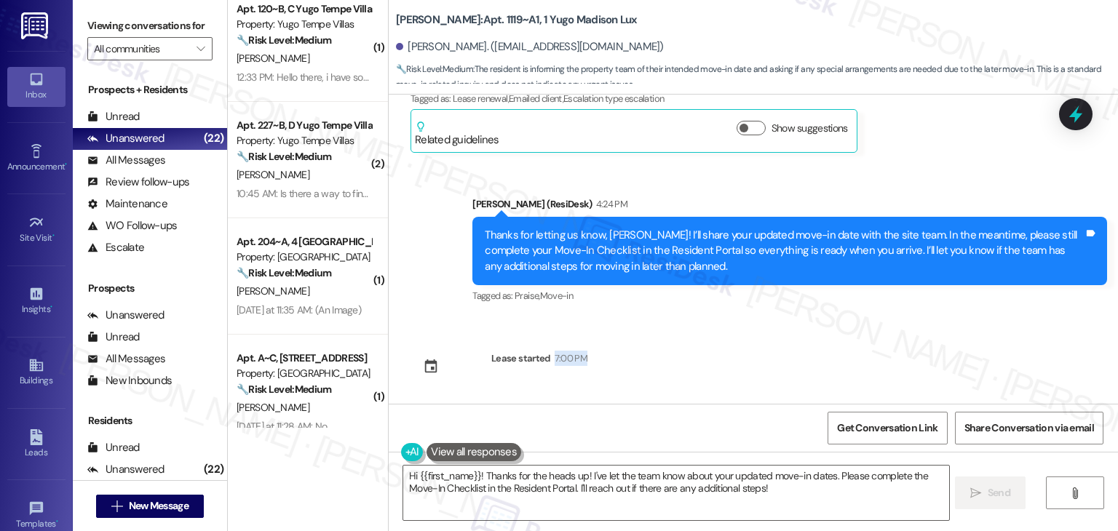
click at [716, 365] on div "Sent via SMS Sarah (ResiDesk) Aug 12, 2025 at 9:48 AM Hi Albert! We’re so excit…" at bounding box center [754, 249] width 730 height 309
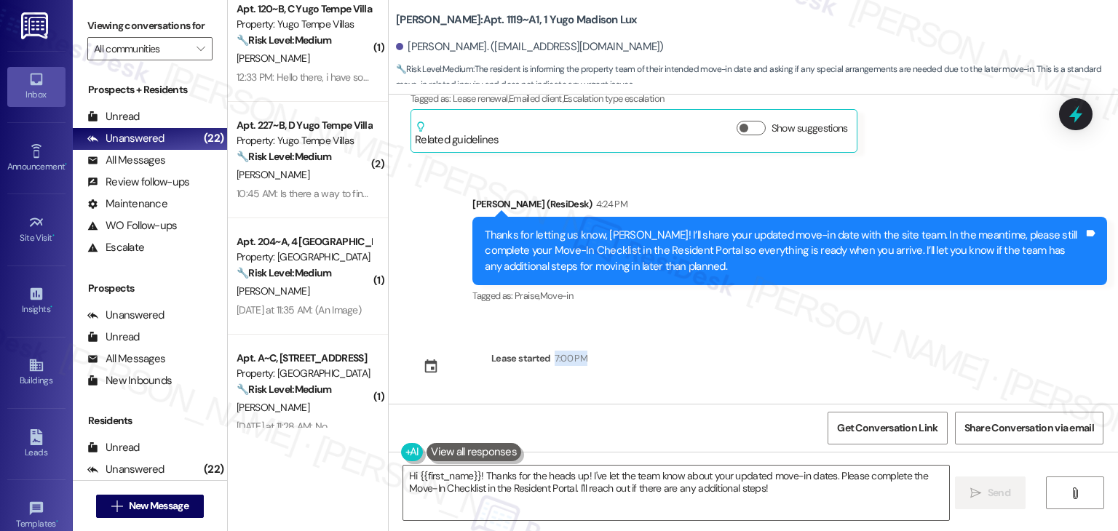
click at [716, 365] on div "Sent via SMS Sarah (ResiDesk) Aug 12, 2025 at 9:48 AM Hi Albert! We’re so excit…" at bounding box center [754, 249] width 730 height 309
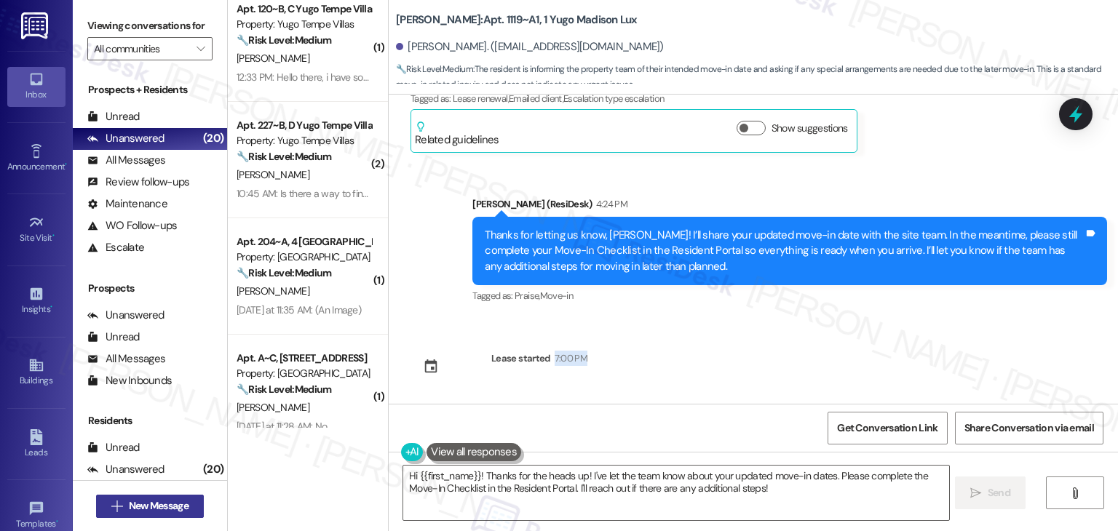
click at [170, 505] on span "New Message" at bounding box center [159, 506] width 60 height 15
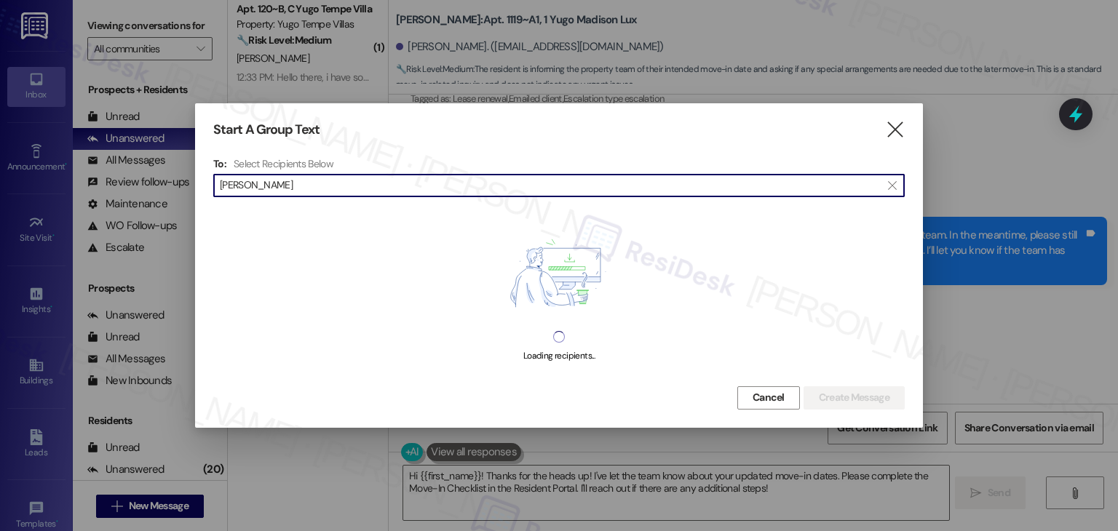
click at [262, 186] on input "Shanelle Moore" at bounding box center [550, 185] width 661 height 20
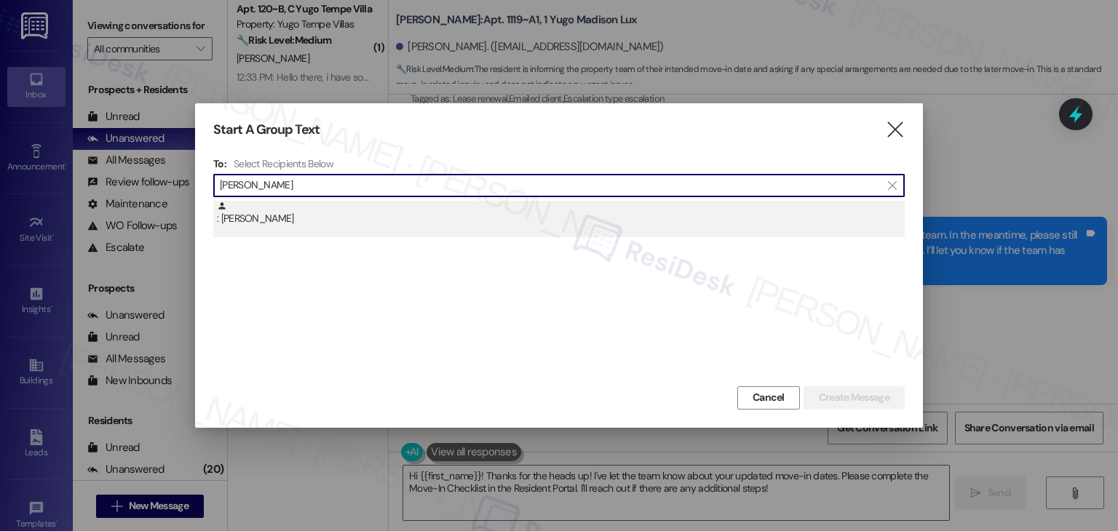
type input "Shanelle Moore"
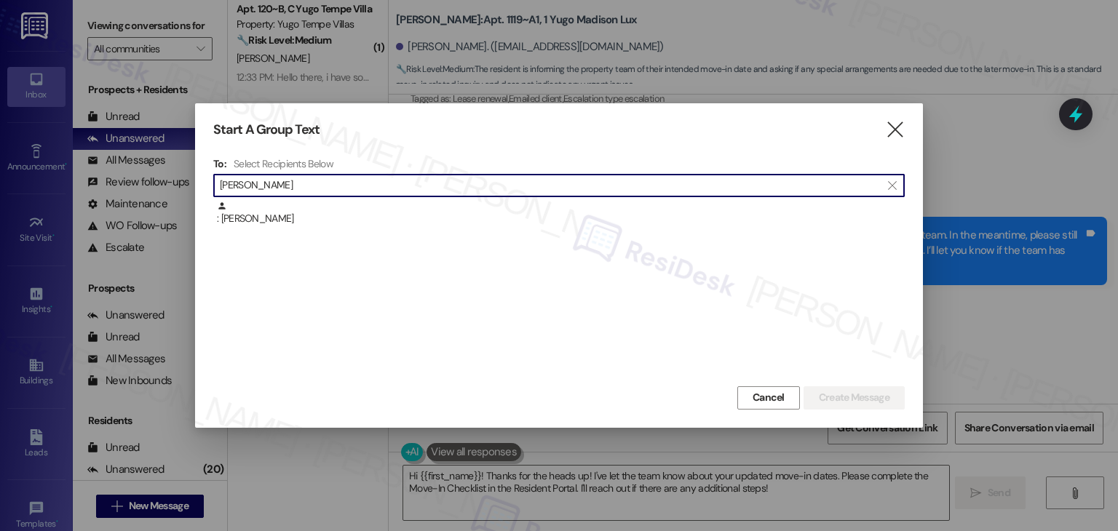
click at [296, 224] on div ": Shanelle Moore" at bounding box center [561, 213] width 688 height 25
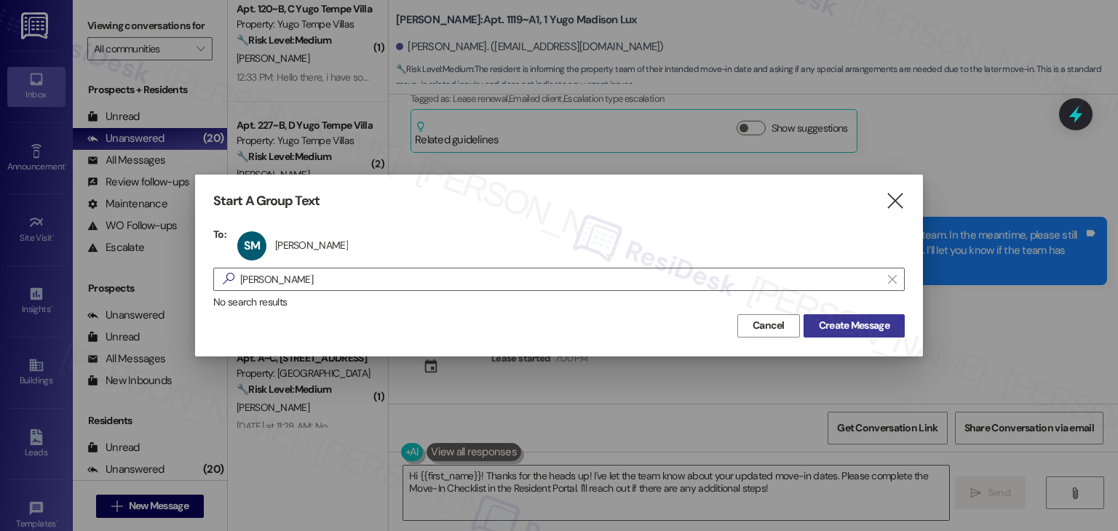
click at [847, 328] on span "Create Message" at bounding box center [854, 325] width 71 height 15
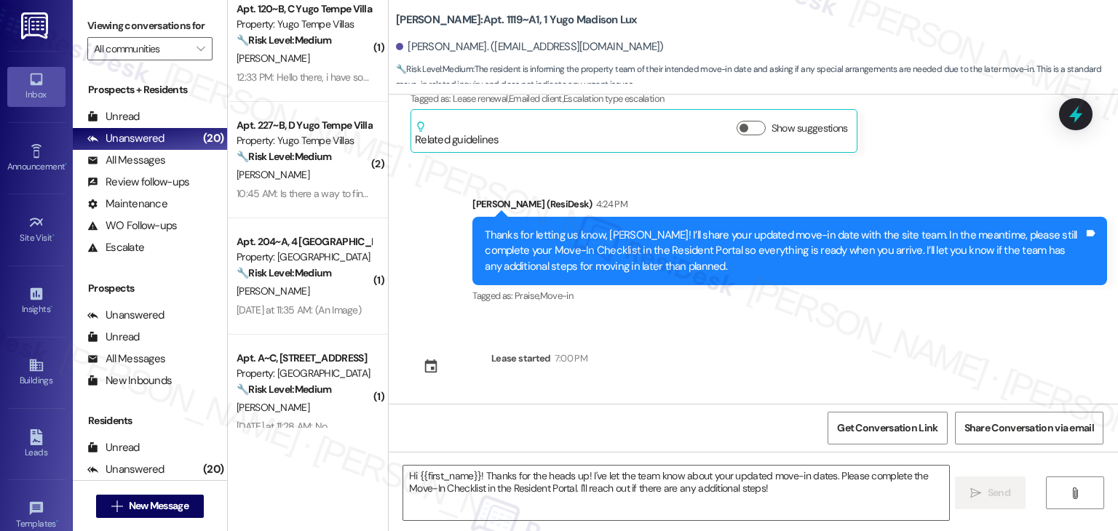
type textarea "Fetching suggested responses. Please feel free to read through the conversation…"
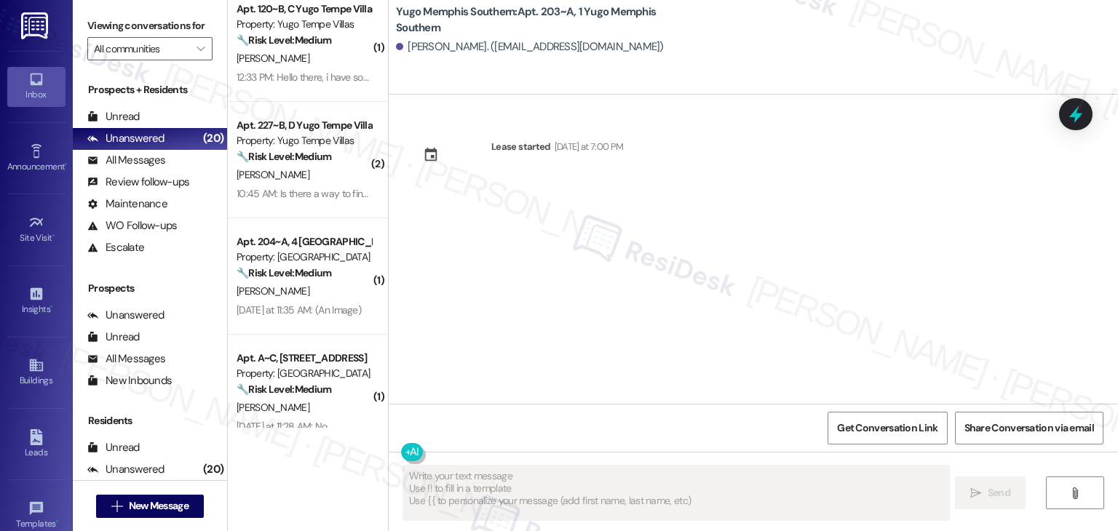
scroll to position [0, 0]
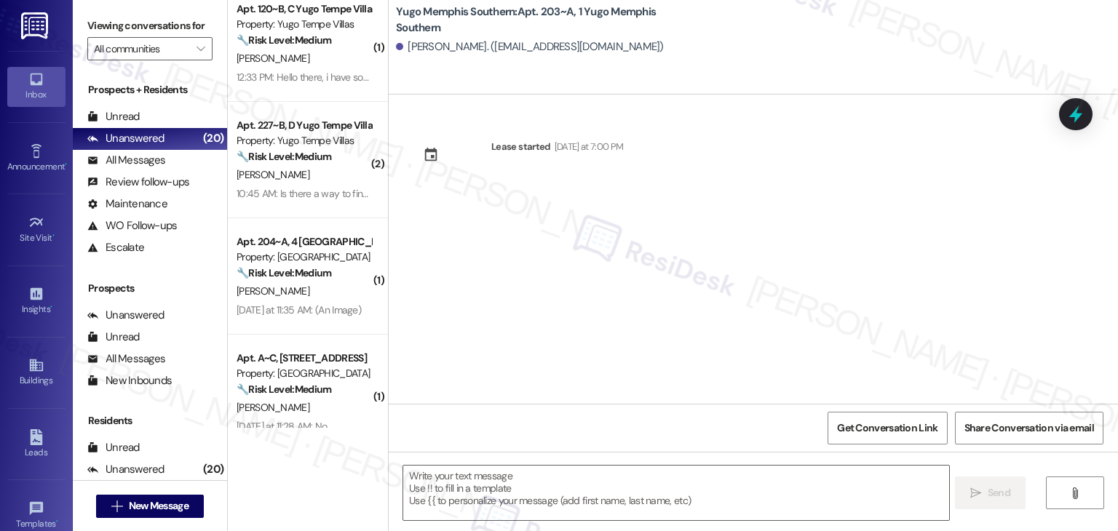
drag, startPoint x: 542, startPoint y: 307, endPoint x: 541, endPoint y: 318, distance: 10.9
click at [542, 307] on div "Lease started [DATE] at 7:00 PM" at bounding box center [754, 249] width 730 height 309
click at [533, 484] on textarea at bounding box center [675, 493] width 545 height 55
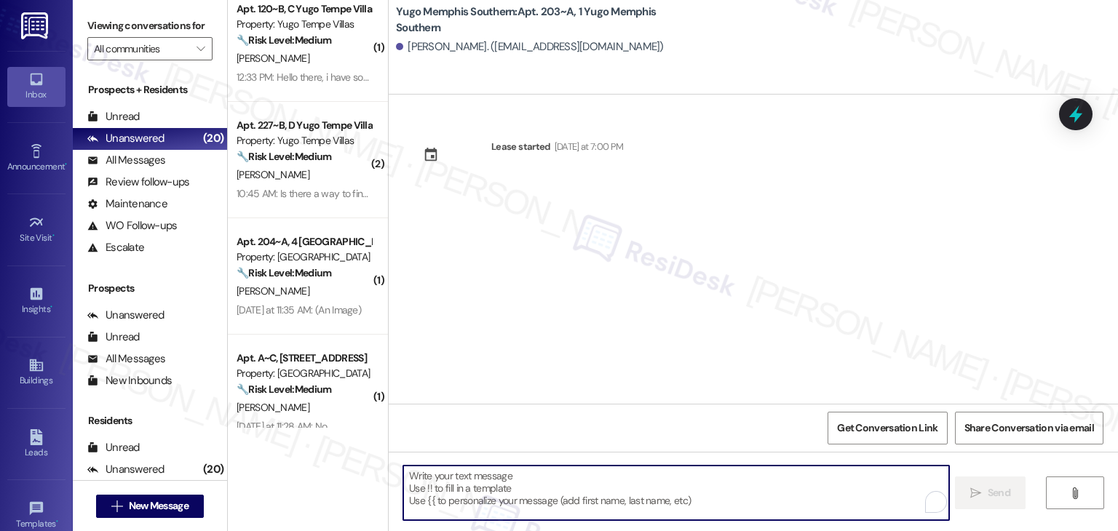
paste textarea "Hi {{first_name}}! We’re so excited you’ve chosen {{property}} as your future h…"
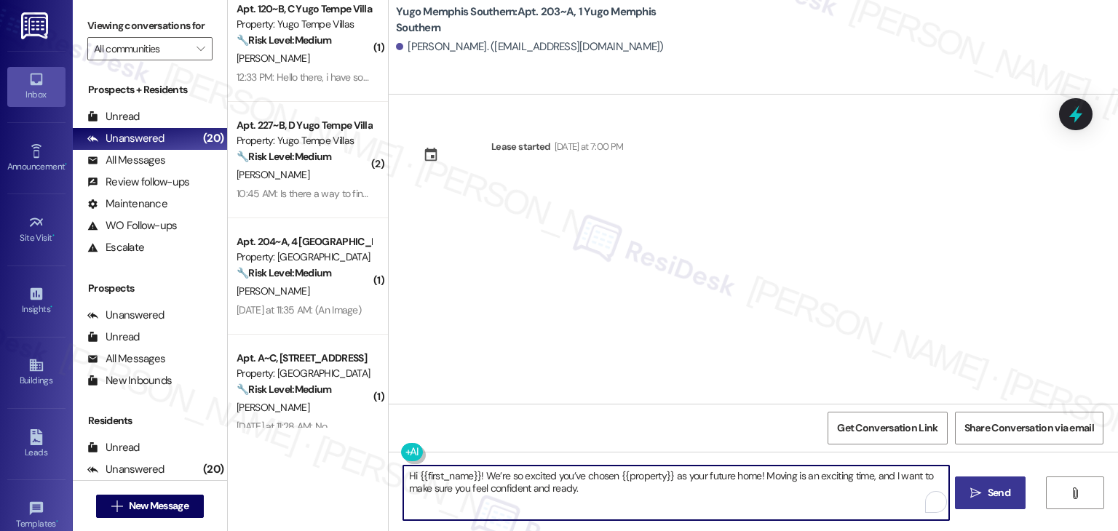
type textarea "Hi {{first_name}}! We’re so excited you’ve chosen {{property}} as your future h…"
click at [997, 490] on span "Send" at bounding box center [999, 493] width 23 height 15
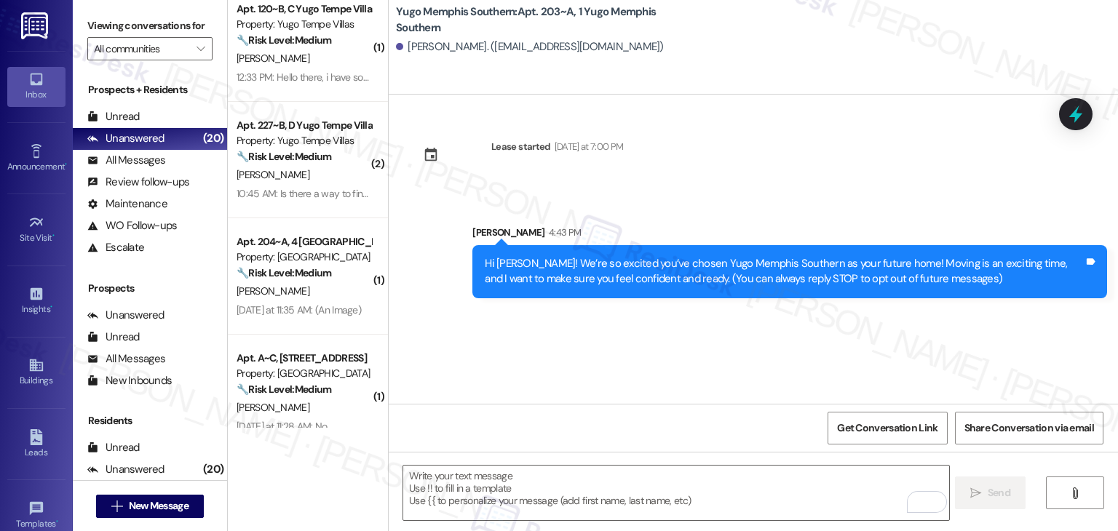
drag, startPoint x: 566, startPoint y: 352, endPoint x: 572, endPoint y: 395, distance: 43.3
click at [566, 352] on div "Lease started Sunday at 7:00 PM Sent via SMS Sarah 4:43 PM Hi Shanelle! We’re s…" at bounding box center [754, 249] width 730 height 309
click at [550, 465] on div " Send " at bounding box center [754, 506] width 730 height 109
click at [531, 473] on textarea "To enrich screen reader interactions, please activate Accessibility in Grammarl…" at bounding box center [675, 493] width 545 height 55
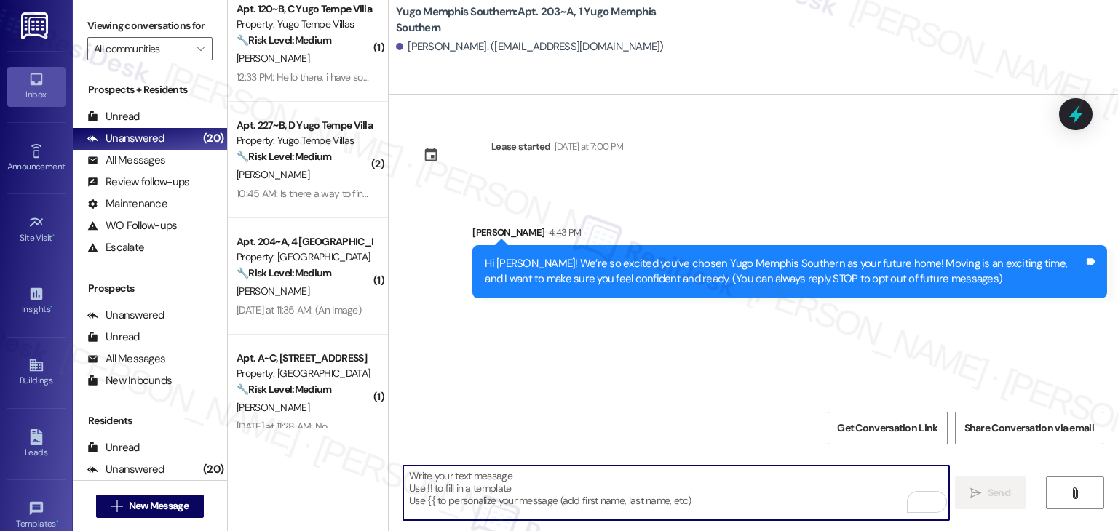
paste textarea "I’m [PERSON_NAME] from the off-site Resident Support Team. I work with your pro…"
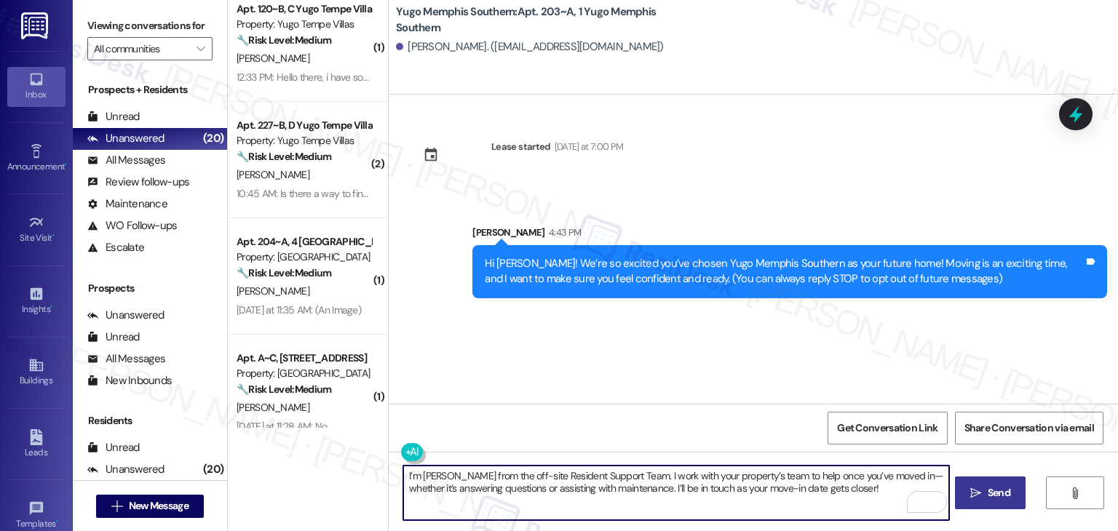
type textarea "I’m [PERSON_NAME] from the off-site Resident Support Team. I work with your pro…"
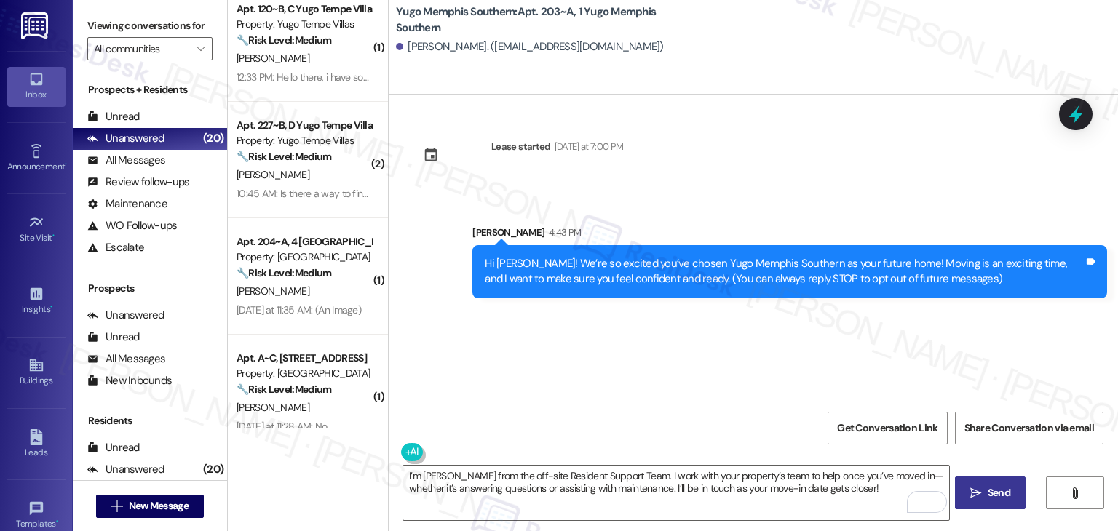
click at [716, 401] on div "Lease started Sunday at 7:00 PM Sent via SMS Sarah 4:43 PM Hi Shanelle! We’re s…" at bounding box center [754, 249] width 730 height 309
click at [995, 494] on span "Send" at bounding box center [999, 493] width 23 height 15
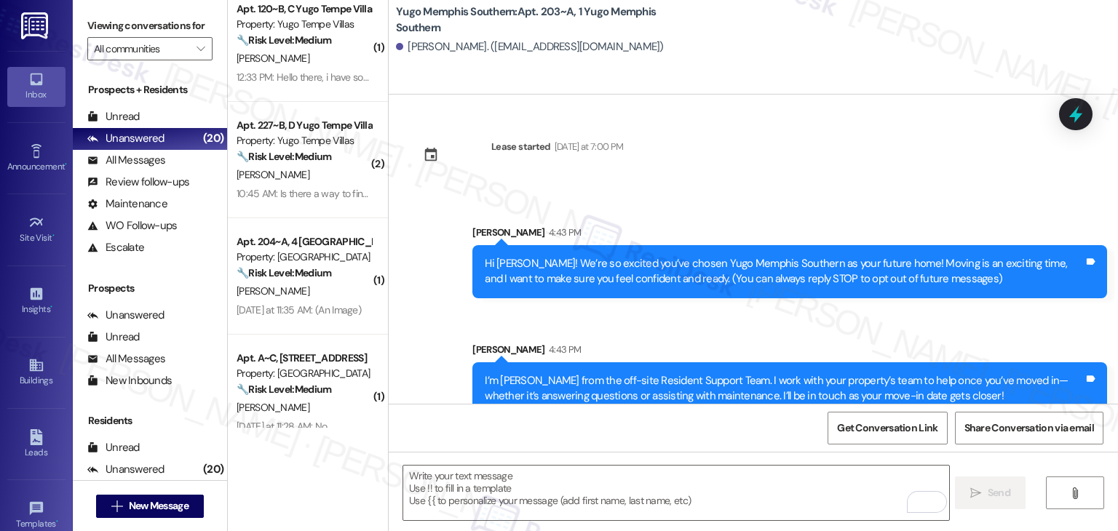
scroll to position [23, 0]
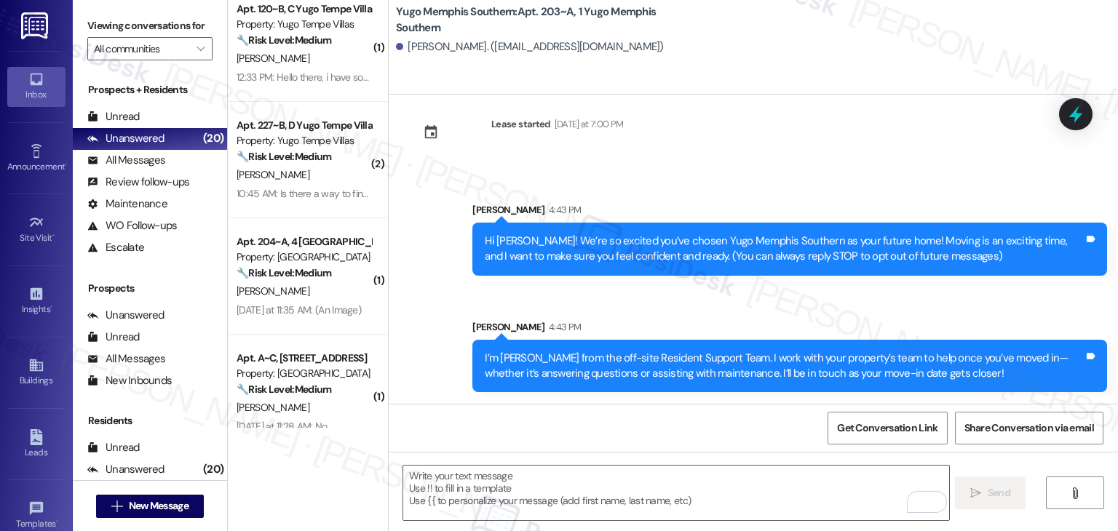
click at [583, 443] on div "Get Conversation Link Share Conversation via email" at bounding box center [754, 428] width 730 height 48
click at [576, 498] on textarea "To enrich screen reader interactions, please activate Accessibility in Grammarl…" at bounding box center [675, 493] width 545 height 55
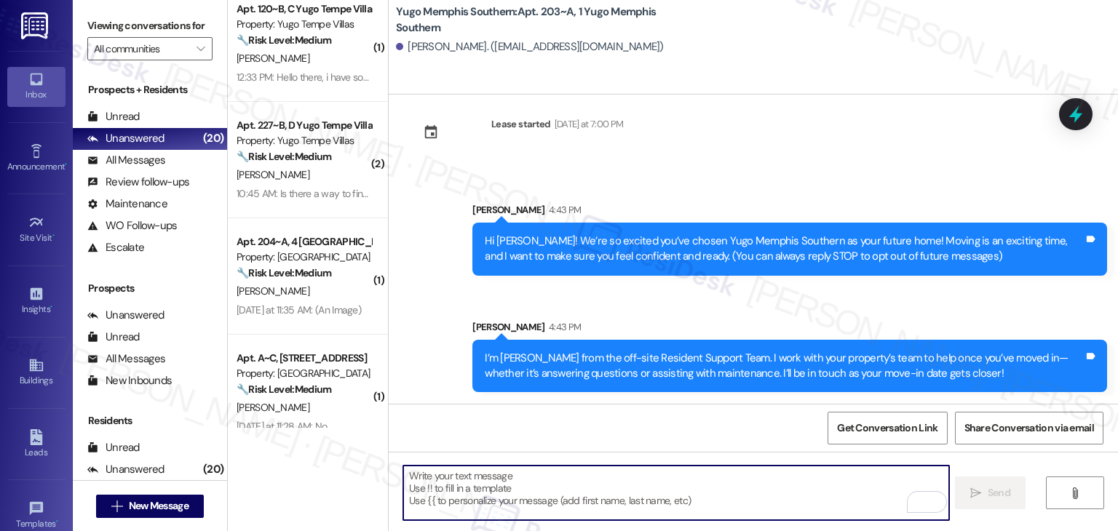
paste textarea "Move-in day is just a few short days away! Please check your email for some qui…"
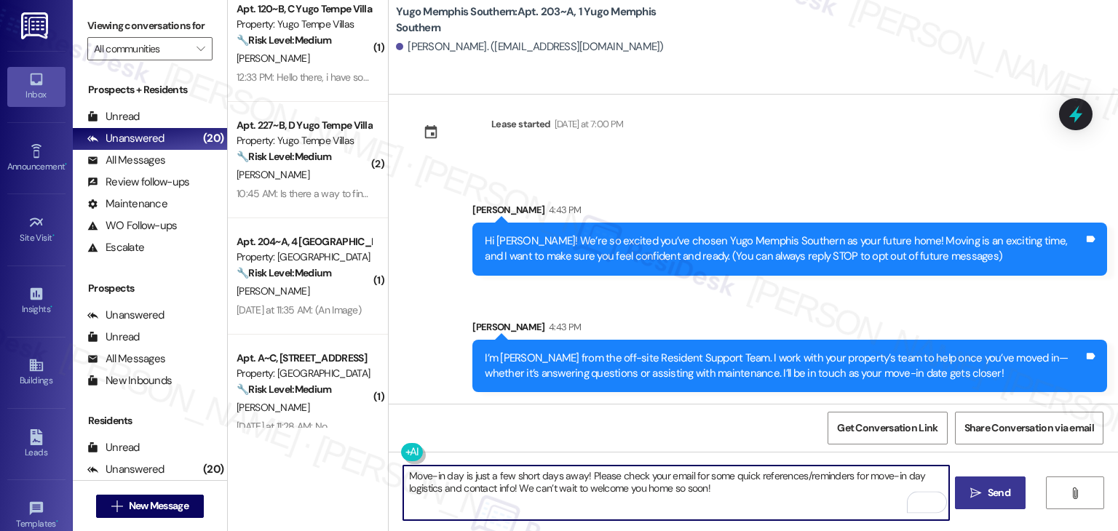
type textarea "Move-in day is just a few short days away! Please check your email for some qui…"
click at [973, 491] on icon "" at bounding box center [976, 494] width 11 height 12
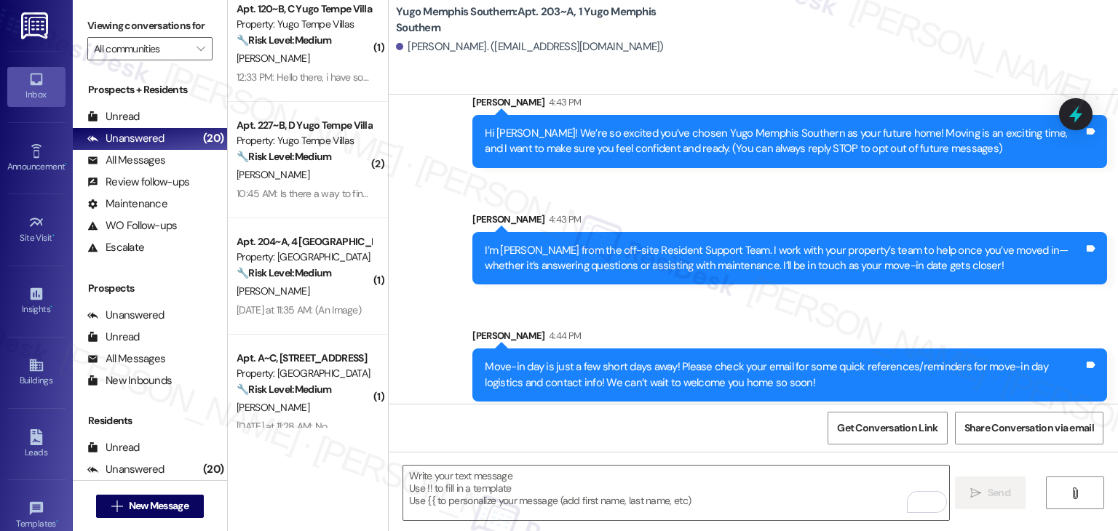
scroll to position [140, 0]
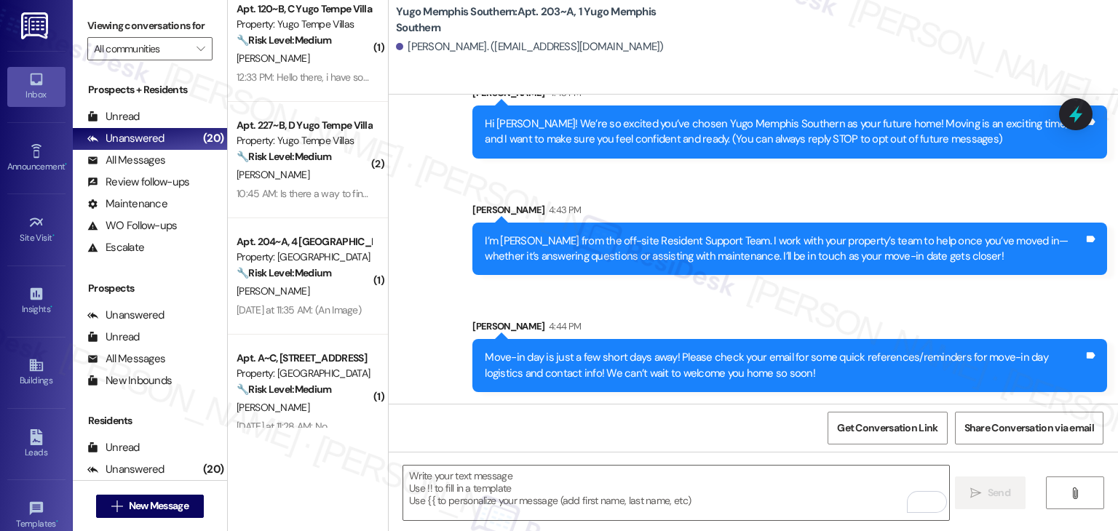
click at [850, 314] on div "Sent via SMS Sarah 4:44 PM Move-in day is just a few short days away! Please ch…" at bounding box center [790, 355] width 657 height 95
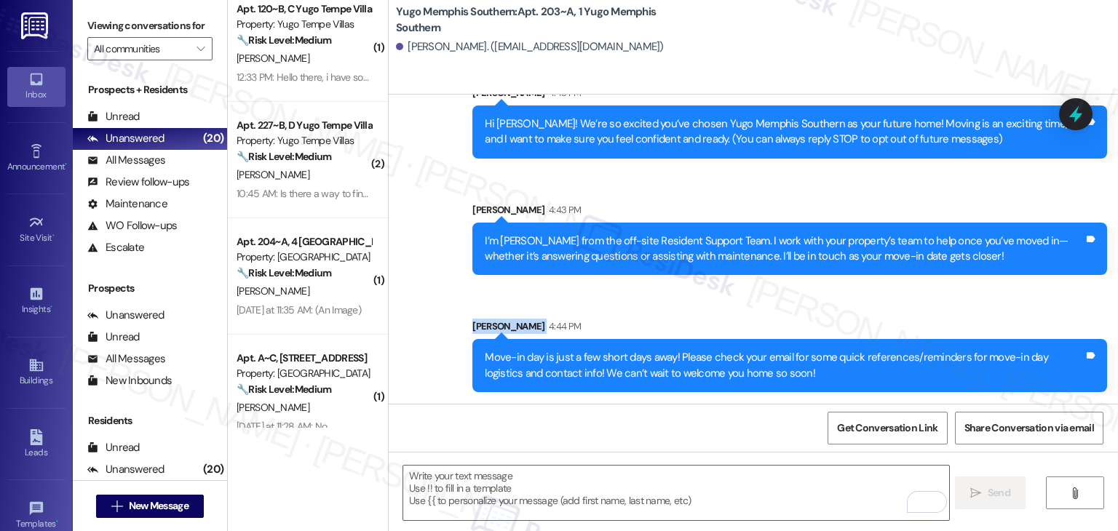
click at [850, 314] on div "Sent via SMS Sarah 4:44 PM Move-in day is just a few short days away! Please ch…" at bounding box center [790, 355] width 657 height 95
click at [851, 315] on div "Sent via SMS Sarah 4:44 PM Move-in day is just a few short days away! Please ch…" at bounding box center [790, 355] width 657 height 95
click at [170, 510] on span "New Message" at bounding box center [159, 506] width 60 height 15
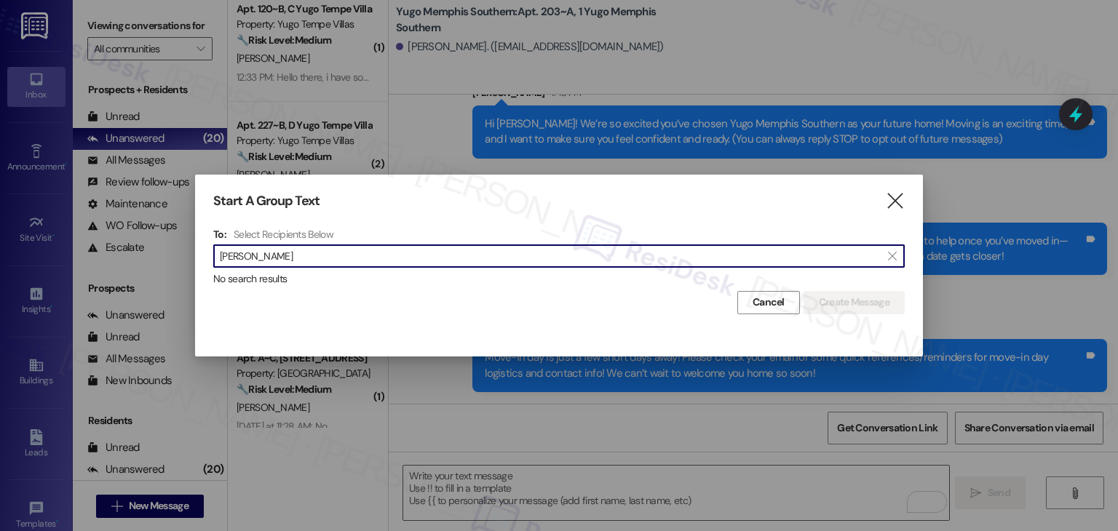
click at [250, 254] on input "Ashfak Siddique" at bounding box center [550, 256] width 661 height 20
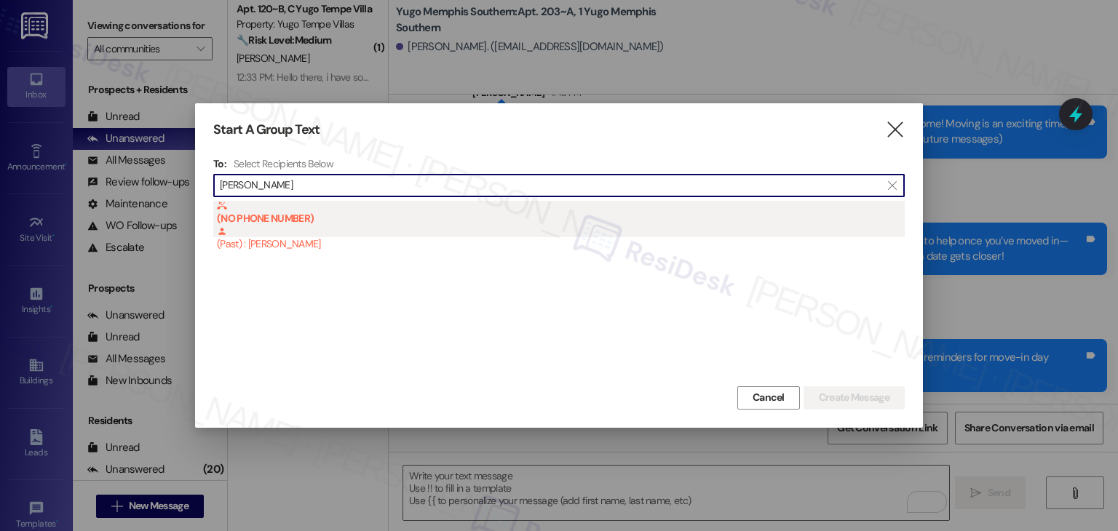
type input "Ashfak Siddique"
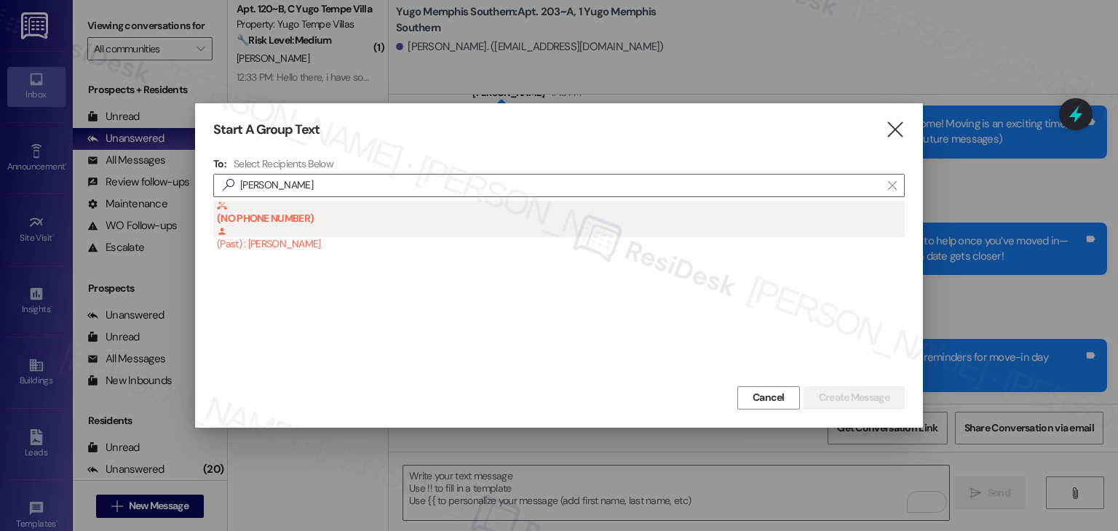
click at [305, 249] on div "(NO PHONE NUMBER) (Past) : Ashfak Siddique" at bounding box center [561, 227] width 688 height 52
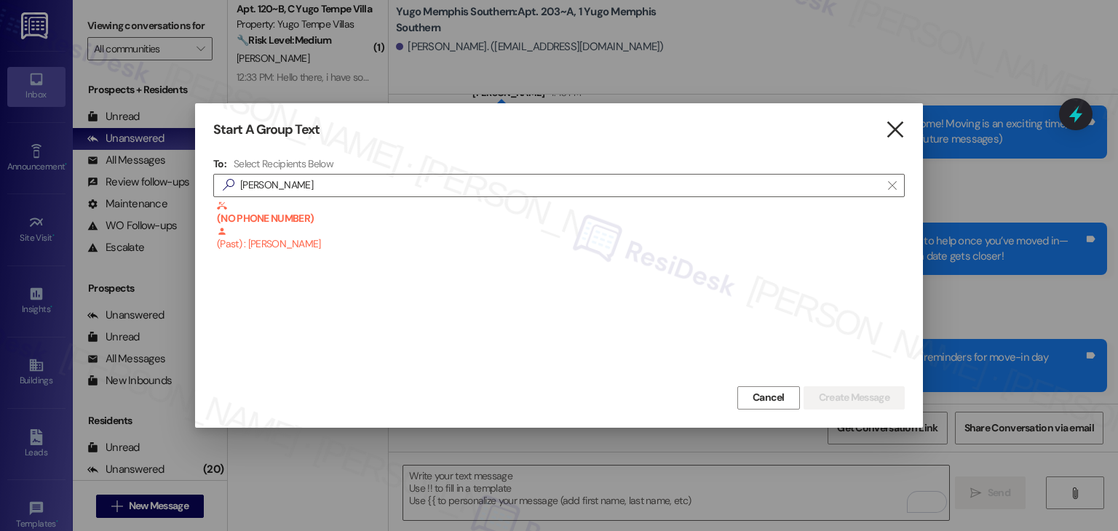
click at [891, 129] on icon "" at bounding box center [895, 129] width 20 height 15
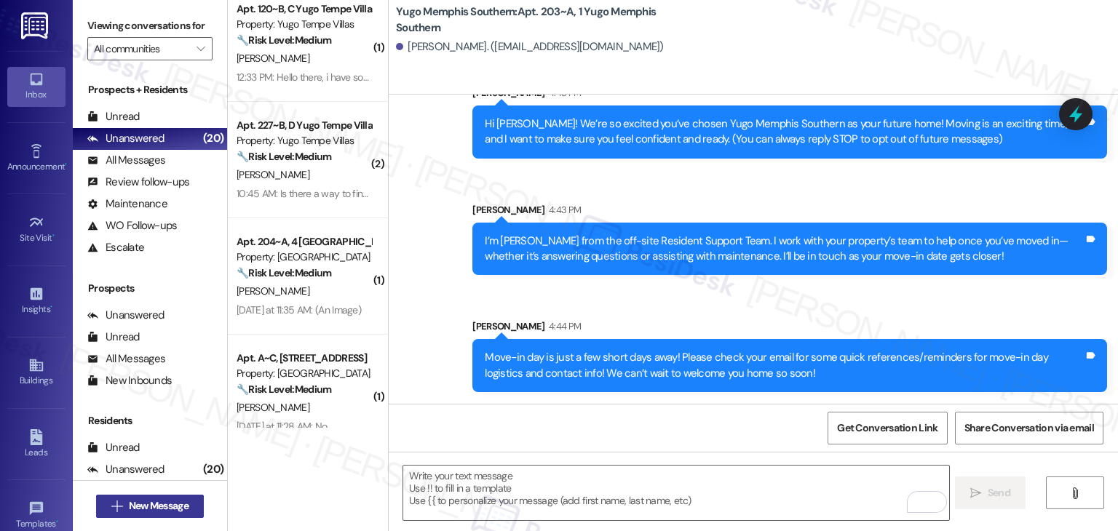
click at [160, 505] on span "New Message" at bounding box center [159, 506] width 60 height 15
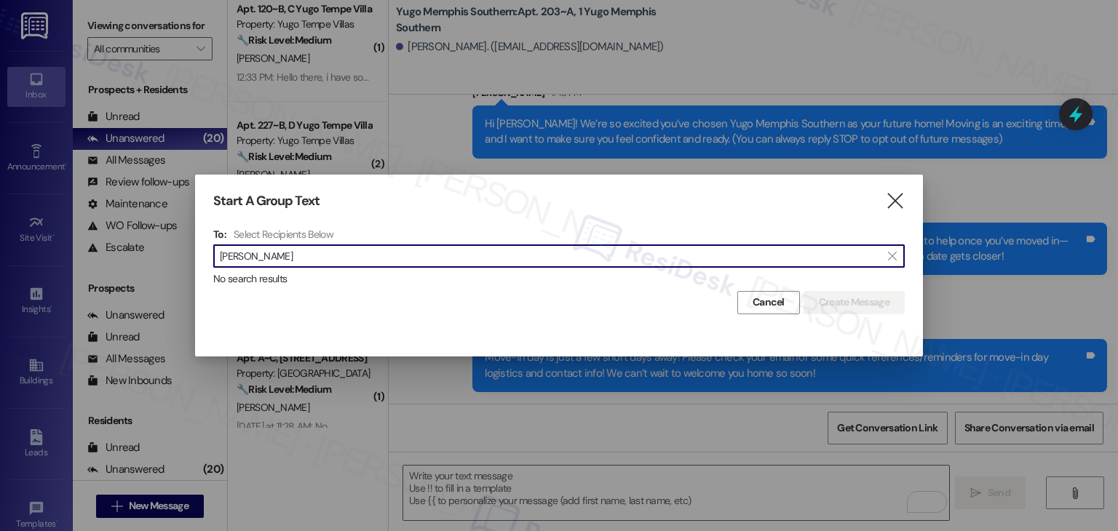
click at [253, 253] on input "Chikai Ricks" at bounding box center [550, 256] width 661 height 20
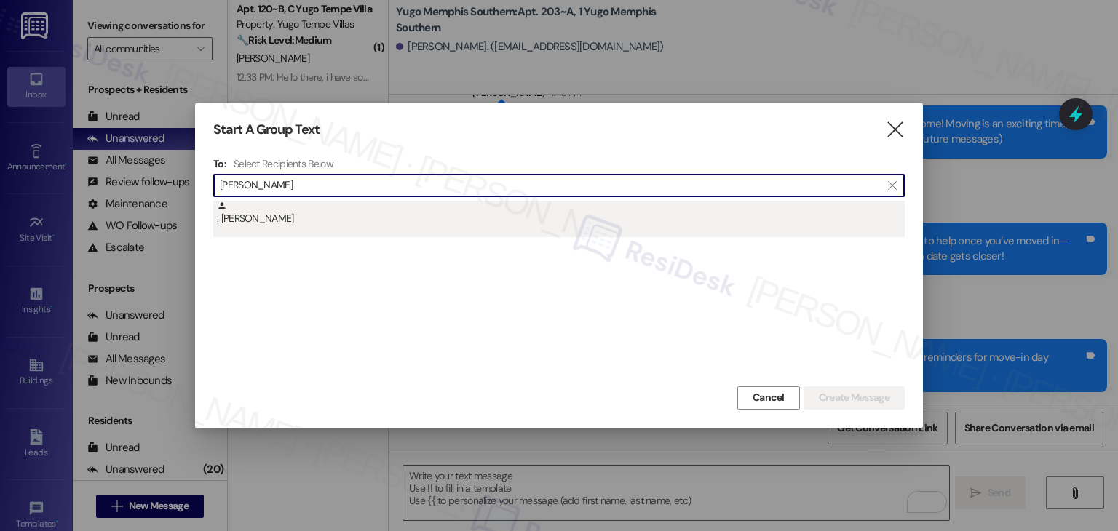
type input "Chikai Ricks"
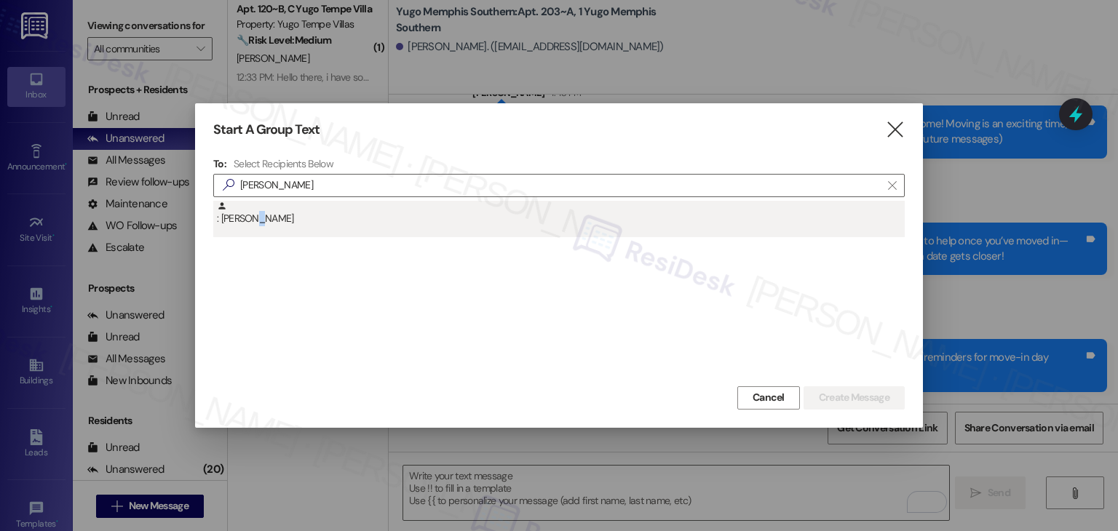
click at [251, 213] on div ": Chikai Ricks" at bounding box center [561, 213] width 688 height 25
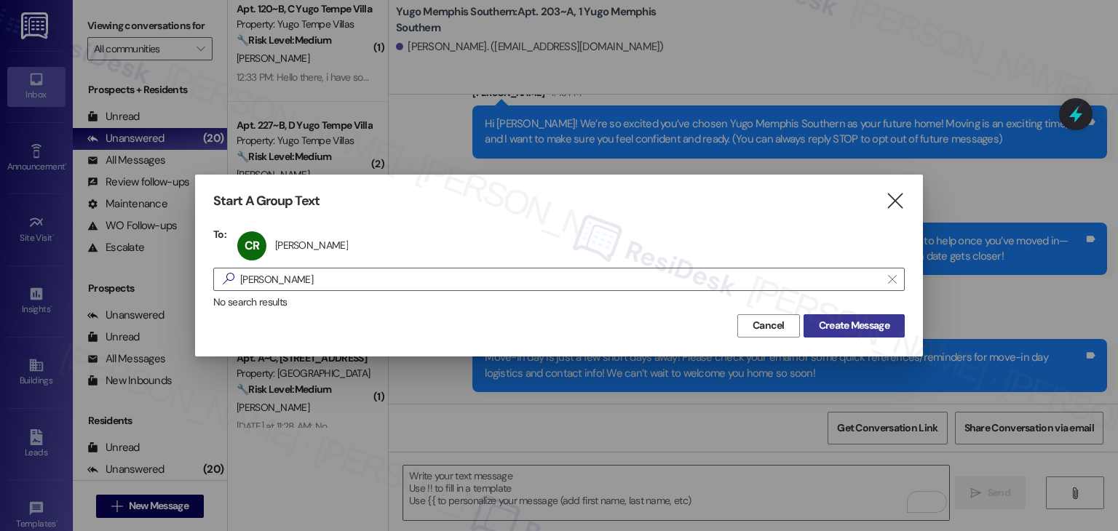
click at [875, 318] on span "Create Message" at bounding box center [854, 325] width 71 height 15
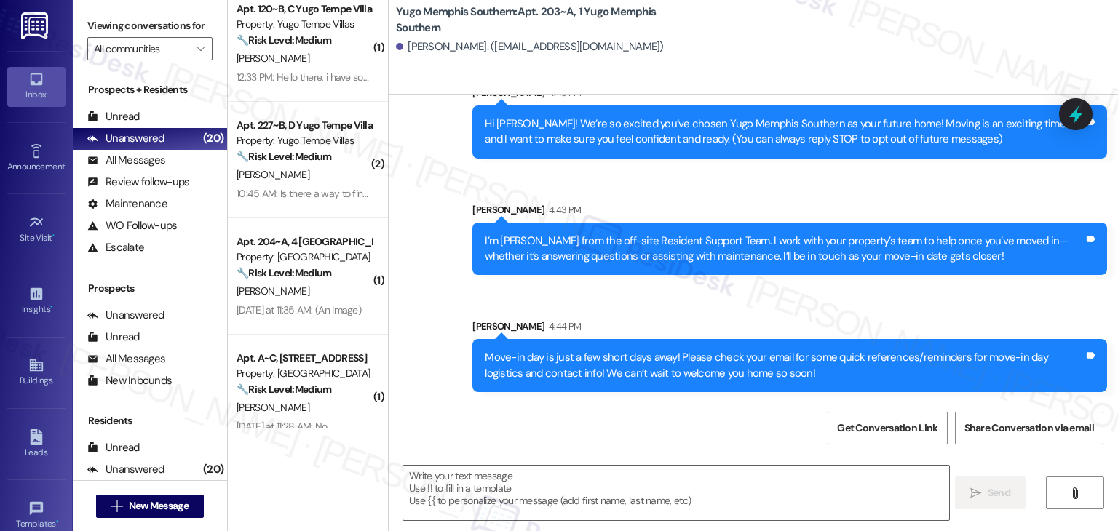
type textarea "Fetching suggested responses. Please feel free to read through the conversation…"
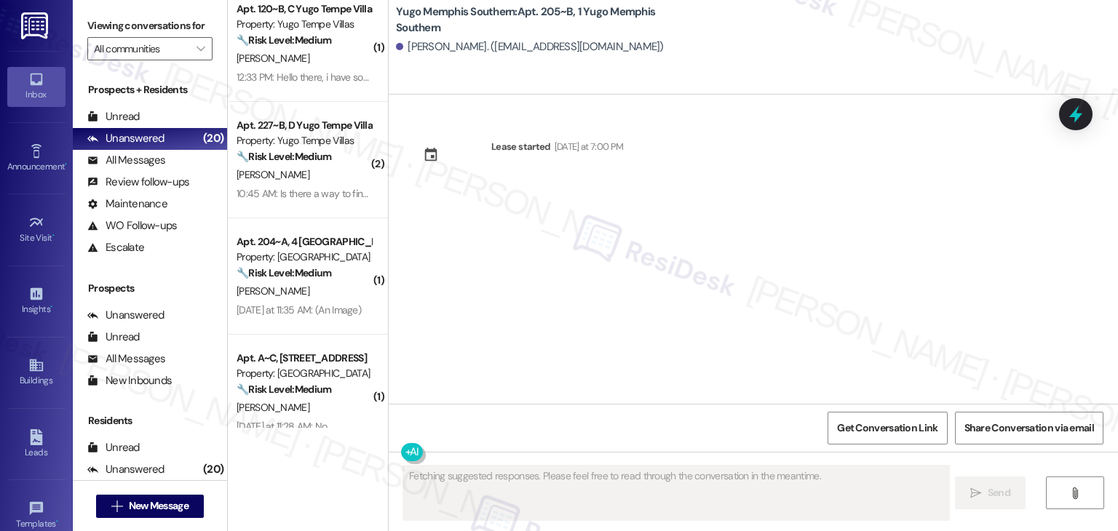
scroll to position [0, 0]
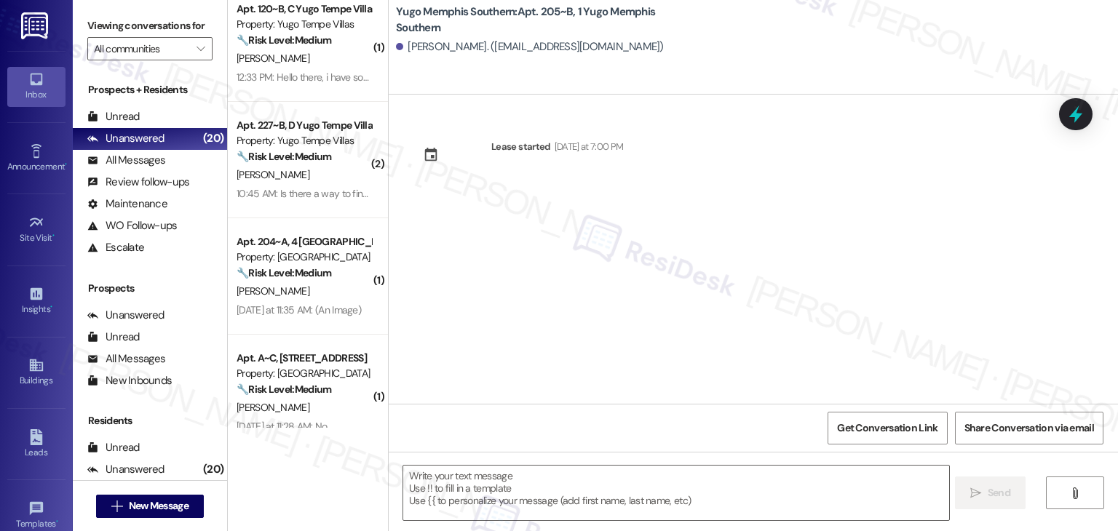
click at [875, 318] on div "Lease started [DATE] at 7:00 PM" at bounding box center [754, 249] width 730 height 309
drag, startPoint x: 575, startPoint y: 323, endPoint x: 575, endPoint y: 334, distance: 10.9
click at [575, 323] on div "Lease started [DATE] at 7:00 PM" at bounding box center [754, 249] width 730 height 309
click at [561, 478] on textarea at bounding box center [675, 493] width 545 height 55
paste textarea "Hi {{first_name}}! We’re so excited you’ve chosen {{property}} as your future h…"
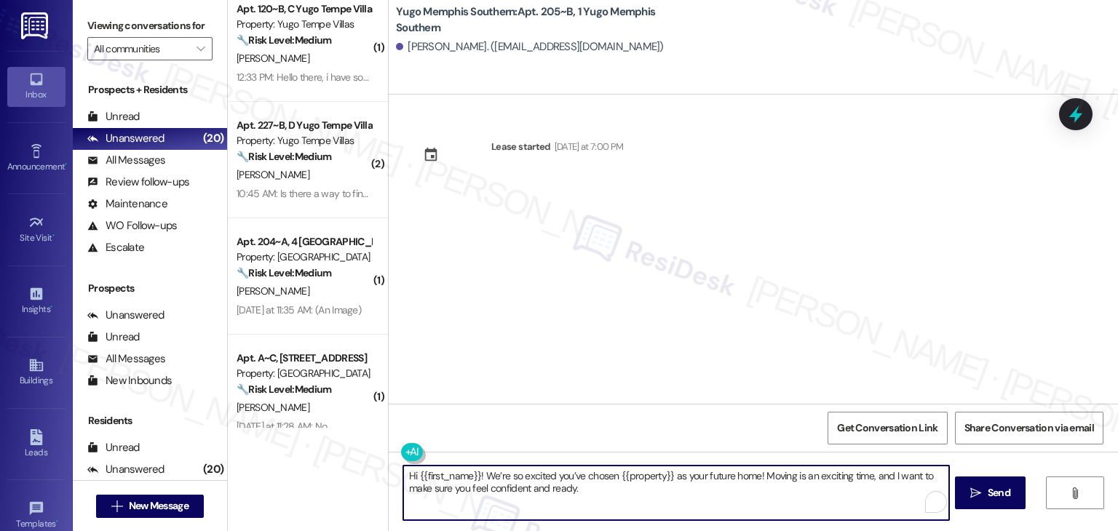
type textarea "Hi {{first_name}}! We’re so excited you’ve chosen {{property}} as your future h…"
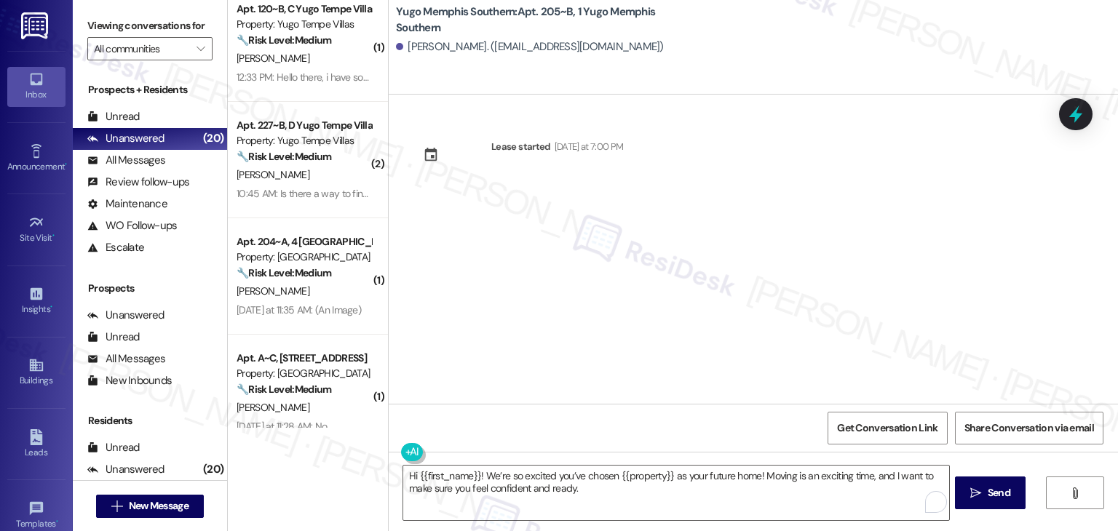
click at [782, 346] on div "Lease started [DATE] at 7:00 PM" at bounding box center [754, 249] width 730 height 309
click at [999, 502] on button " Send" at bounding box center [990, 493] width 71 height 33
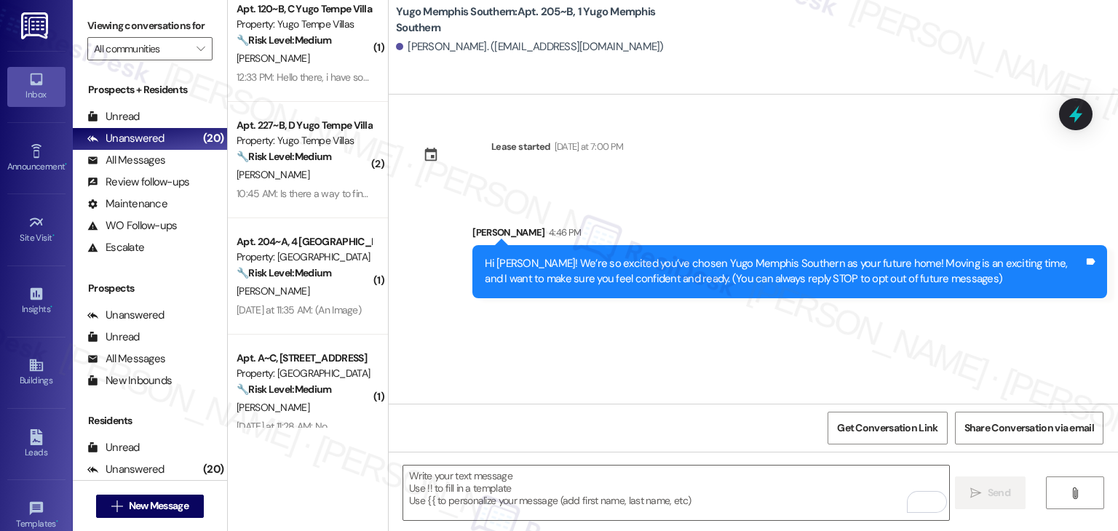
drag, startPoint x: 592, startPoint y: 336, endPoint x: 587, endPoint y: 360, distance: 24.6
click at [592, 336] on div "Lease started Sunday at 7:00 PM Sent via SMS Sarah 4:46 PM Hi Chikai! We’re so …" at bounding box center [754, 249] width 730 height 309
click at [569, 494] on textarea "To enrich screen reader interactions, please activate Accessibility in Grammarl…" at bounding box center [675, 493] width 545 height 55
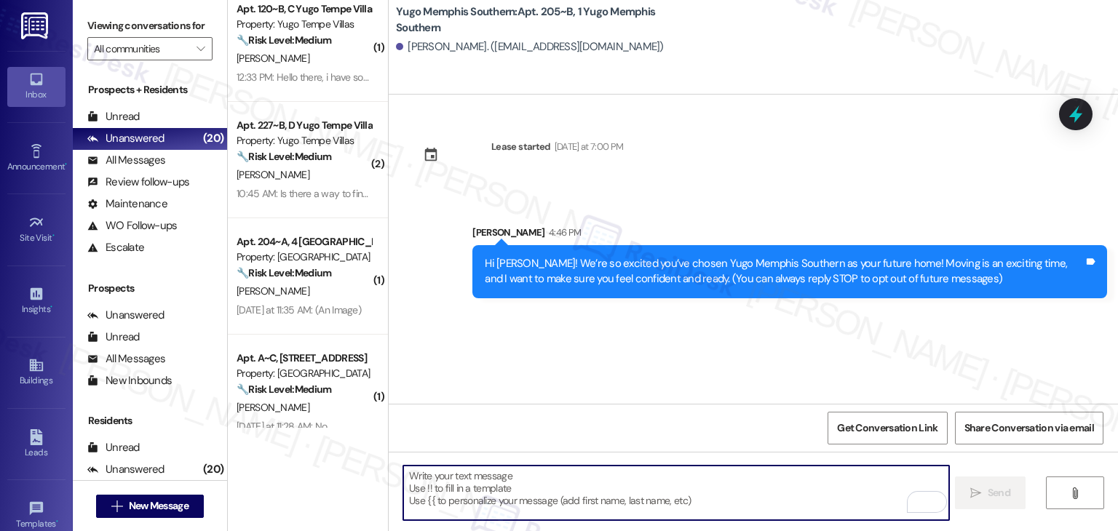
paste textarea "I’m [PERSON_NAME] from the off-site Resident Support Team. I work with your pro…"
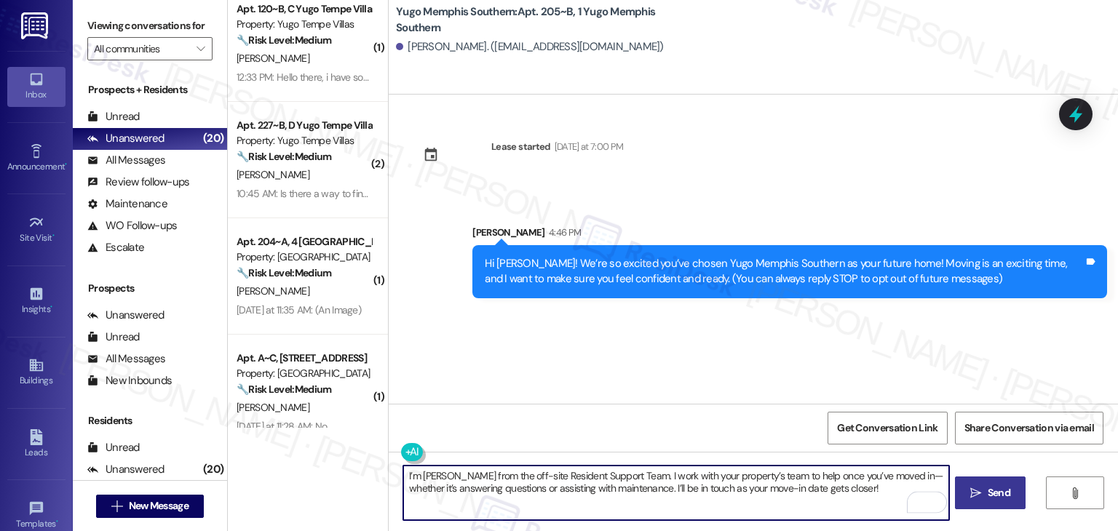
type textarea "I’m [PERSON_NAME] from the off-site Resident Support Team. I work with your pro…"
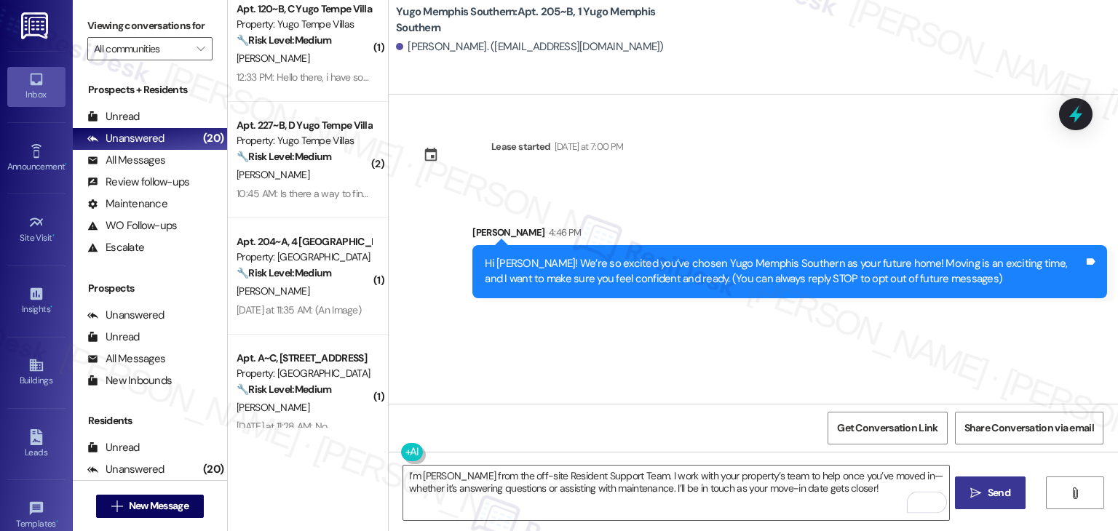
click at [1004, 489] on span "Send" at bounding box center [999, 493] width 23 height 15
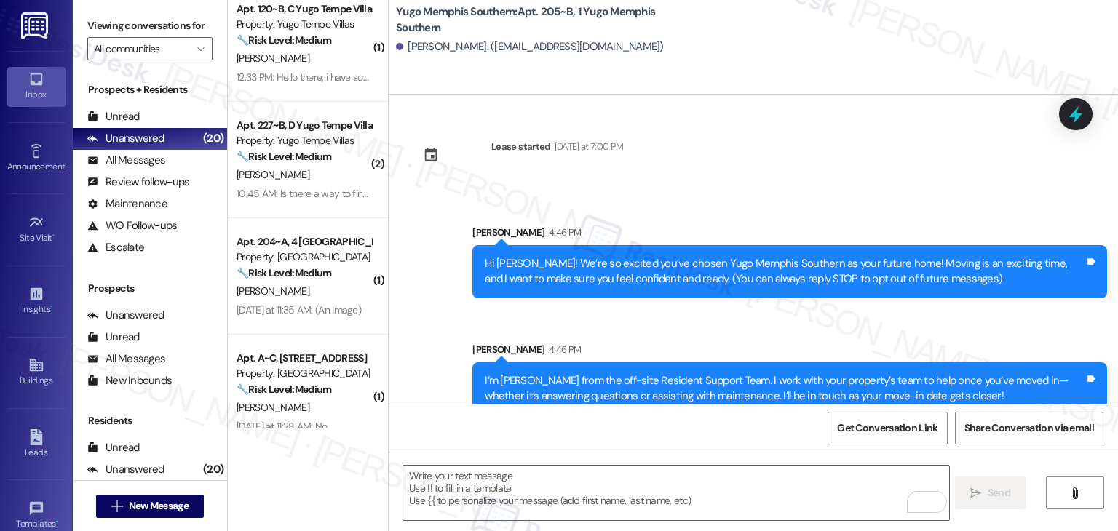
click at [590, 325] on div "Sent via SMS Sarah 4:46 PM Hi Chikai! We’re so excited you’ve chosen Yugo Memph…" at bounding box center [754, 309] width 730 height 234
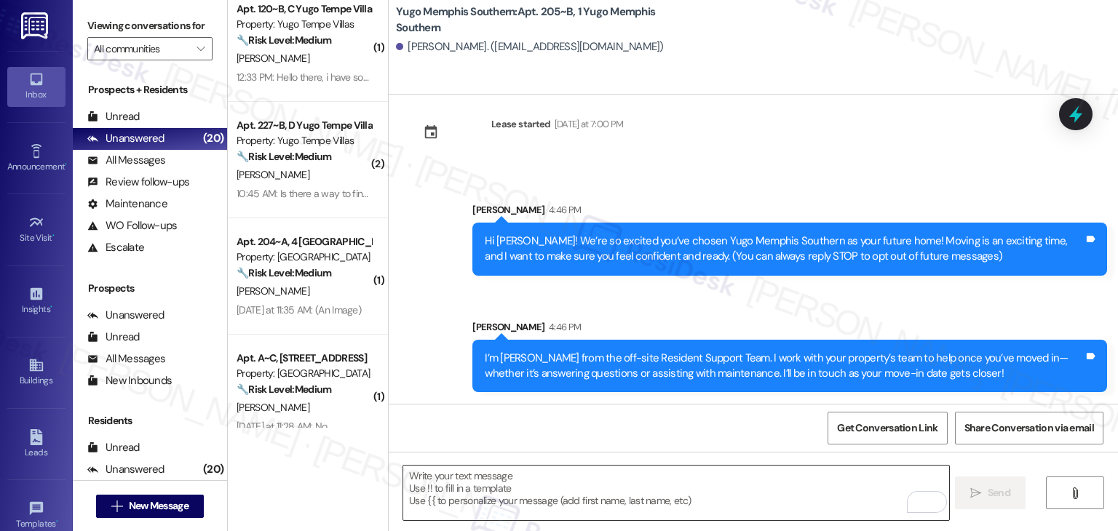
click at [687, 470] on textarea "To enrich screen reader interactions, please activate Accessibility in Grammarl…" at bounding box center [675, 493] width 545 height 55
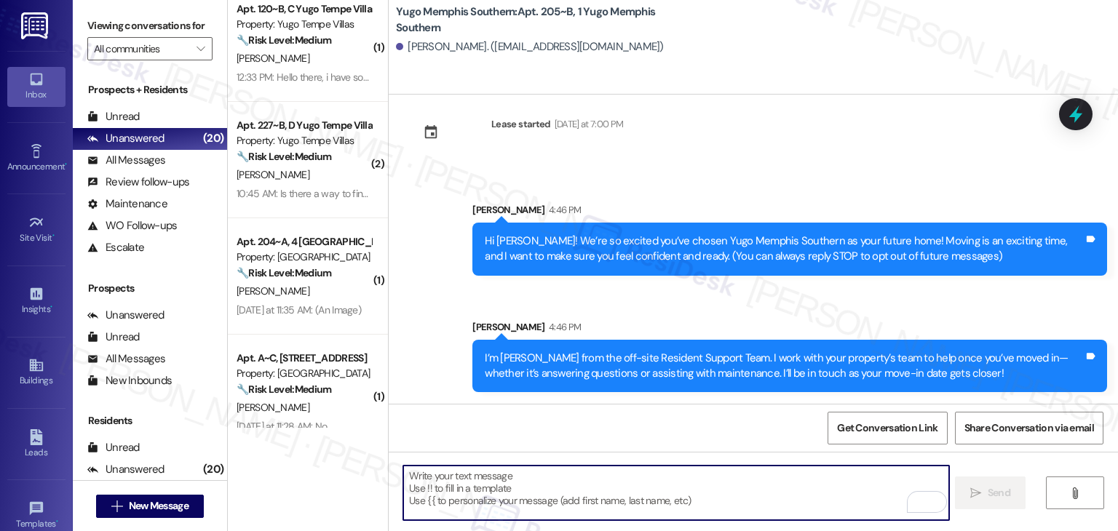
paste textarea "Move-in day is just a few short days away! Please check your email for some qui…"
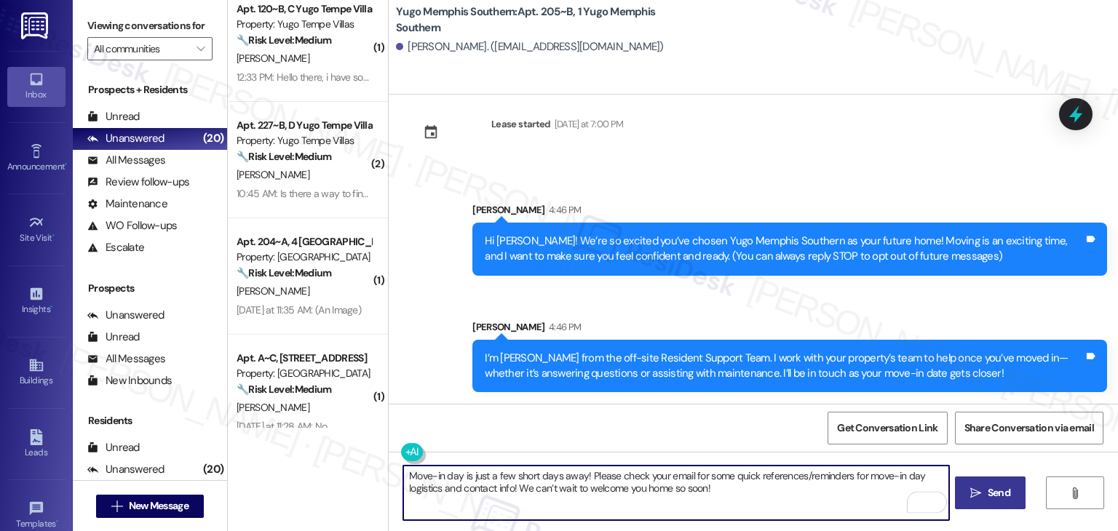
click at [853, 501] on textarea "Move-in day is just a few short days away! Please check your email for some qui…" at bounding box center [675, 493] width 545 height 55
type textarea "Move-in day is just a few short days away! Please check your email for some qui…"
click at [1005, 499] on span "Send" at bounding box center [999, 493] width 23 height 15
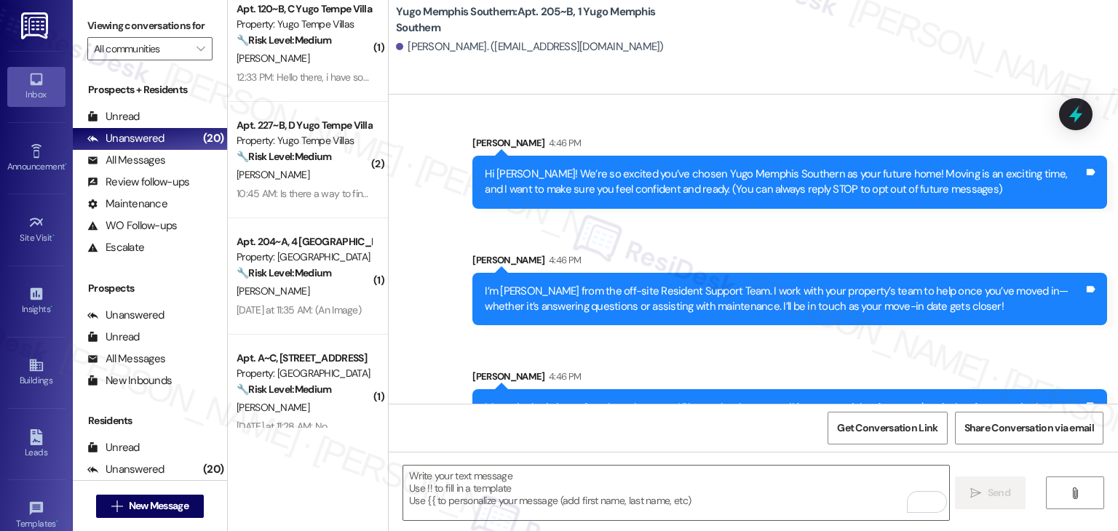
scroll to position [140, 0]
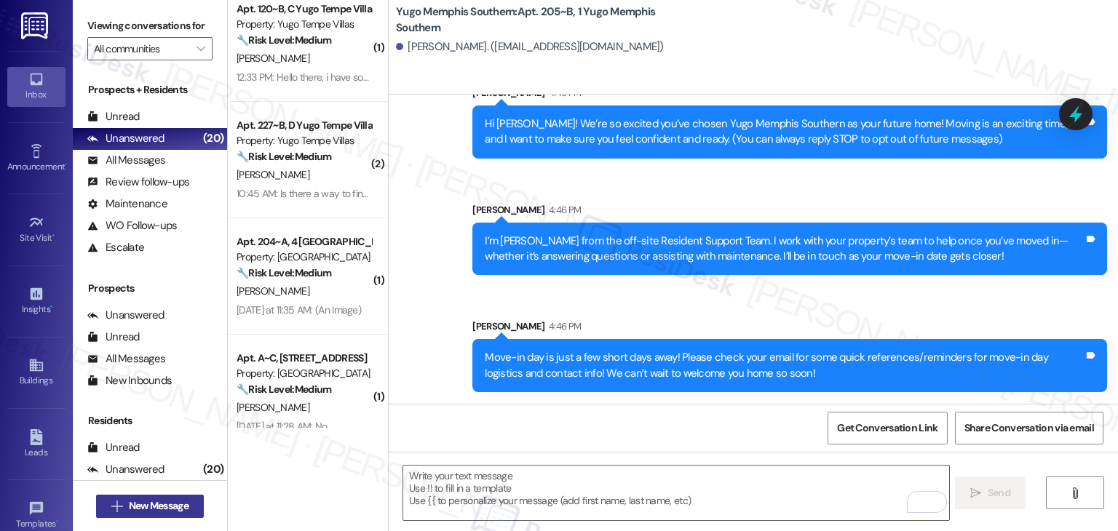
click at [170, 502] on span "New Message" at bounding box center [159, 506] width 60 height 15
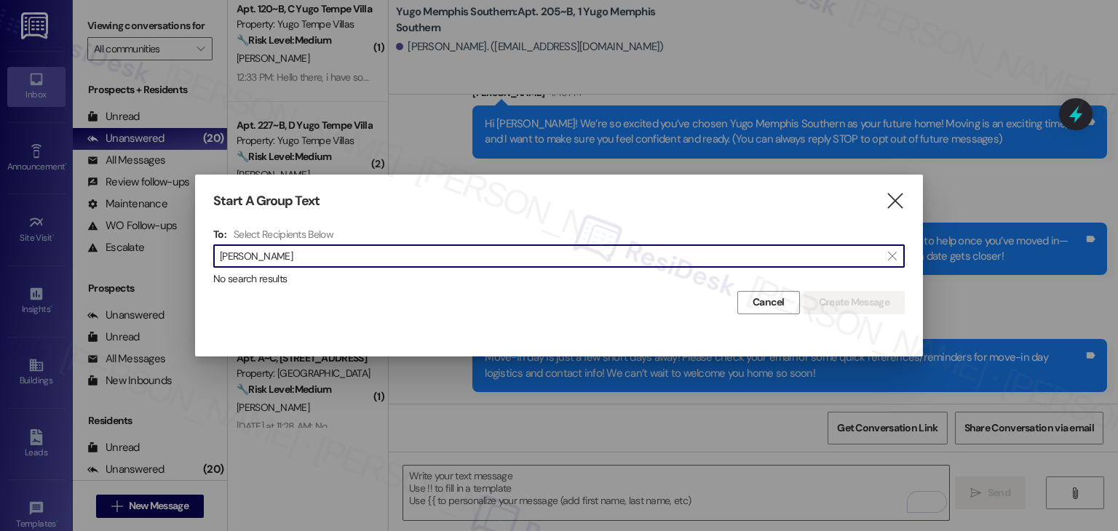
click at [243, 253] on input "Meia Carr" at bounding box center [550, 256] width 661 height 20
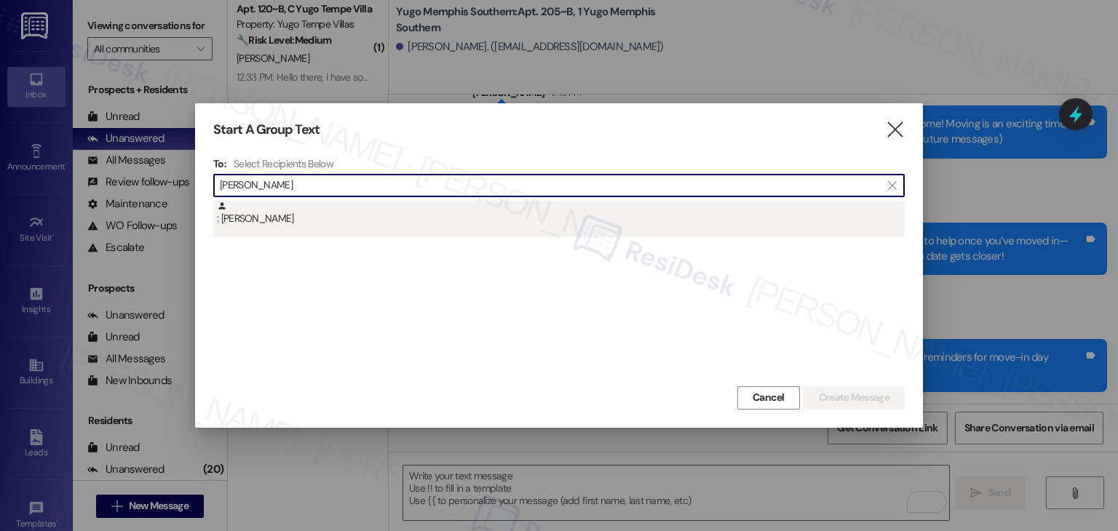
type input "Meia Carr"
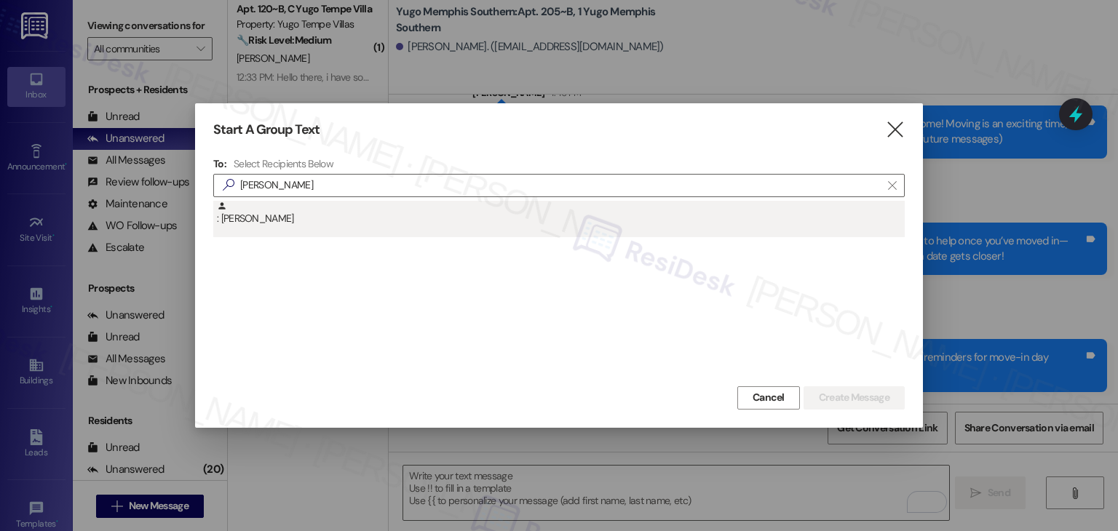
click at [265, 224] on div ": Meia Carr" at bounding box center [561, 213] width 688 height 25
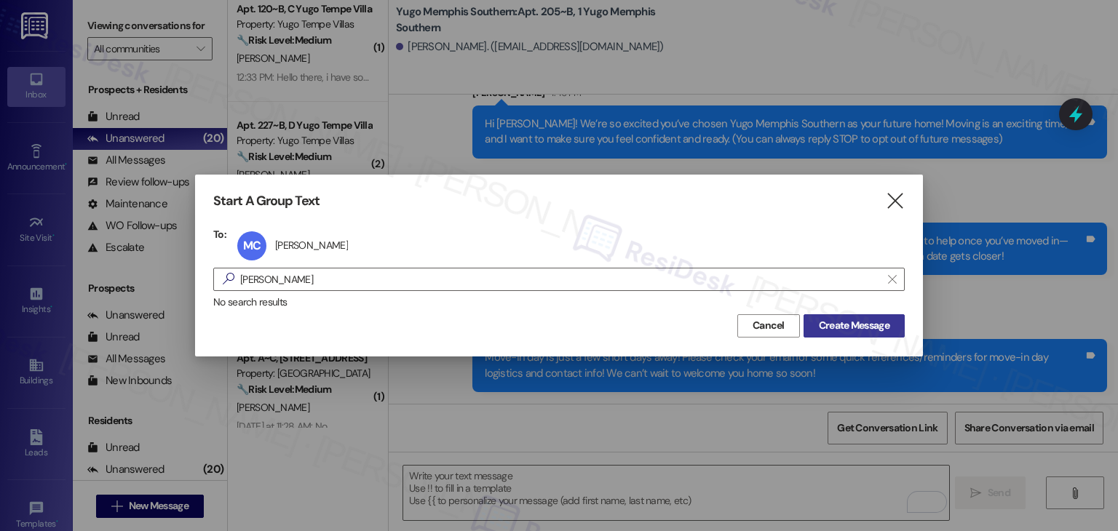
click at [877, 336] on button "Create Message" at bounding box center [854, 326] width 101 height 23
click at [877, 324] on span "Create Message" at bounding box center [854, 325] width 71 height 15
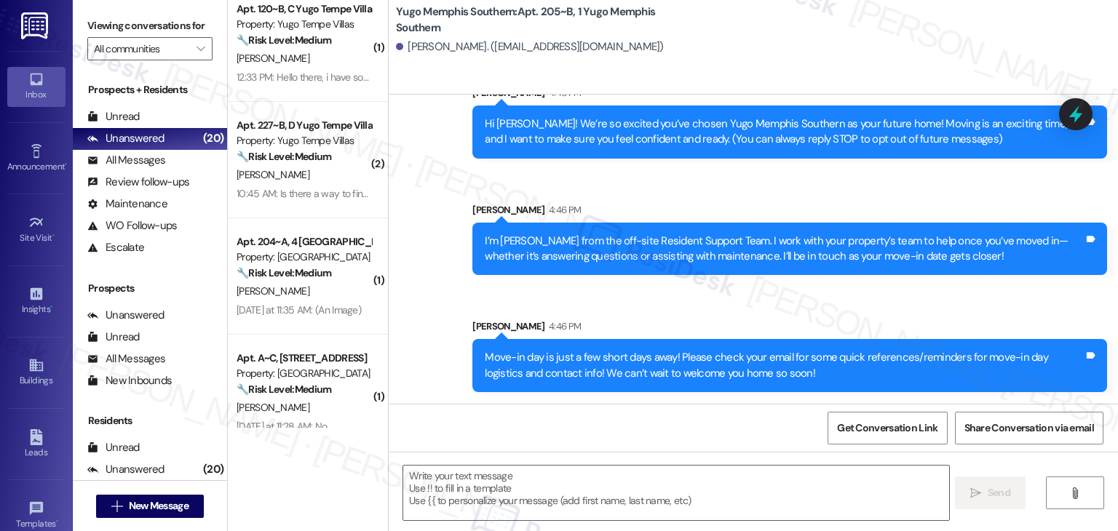
type textarea "Fetching suggested responses. Please feel free to read through the conversation…"
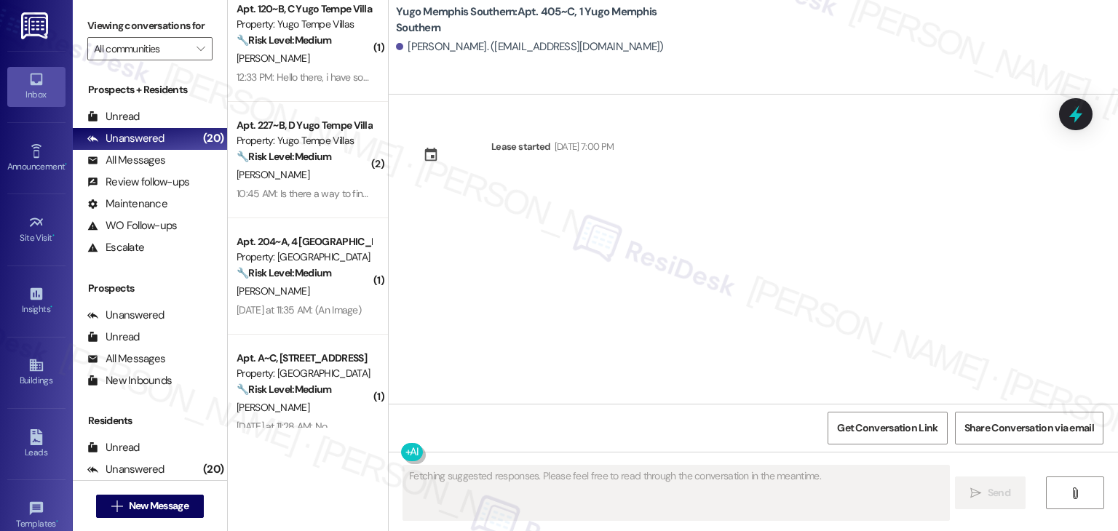
scroll to position [0, 0]
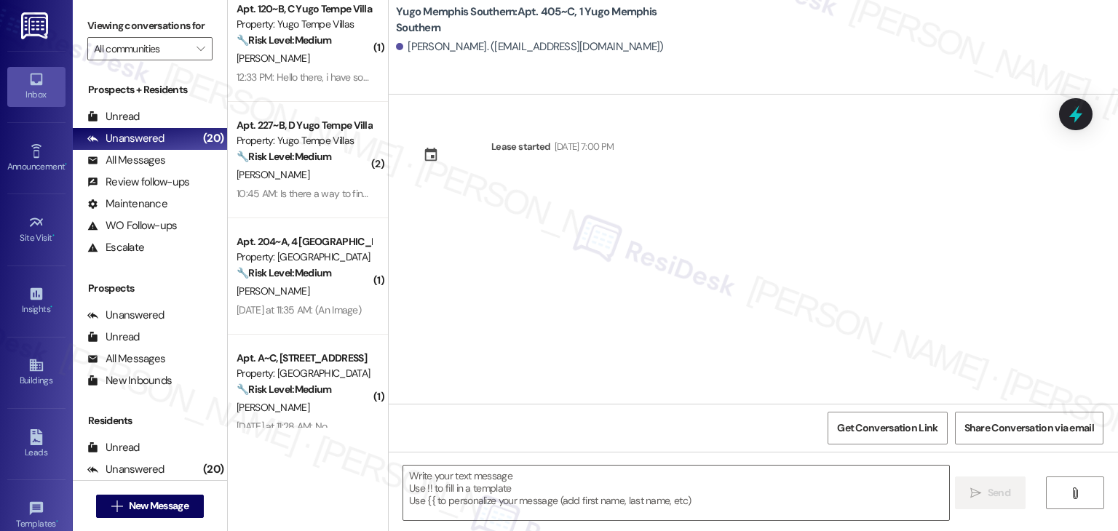
drag, startPoint x: 594, startPoint y: 298, endPoint x: 594, endPoint y: 322, distance: 24.0
click at [594, 298] on div "Lease started Aug 11, 2025 at 7:00 PM" at bounding box center [754, 249] width 730 height 309
click at [579, 486] on textarea at bounding box center [675, 493] width 545 height 55
paste textarea "Hi {{first_name}}! We’re so excited you’ve chosen {{property}} as your future h…"
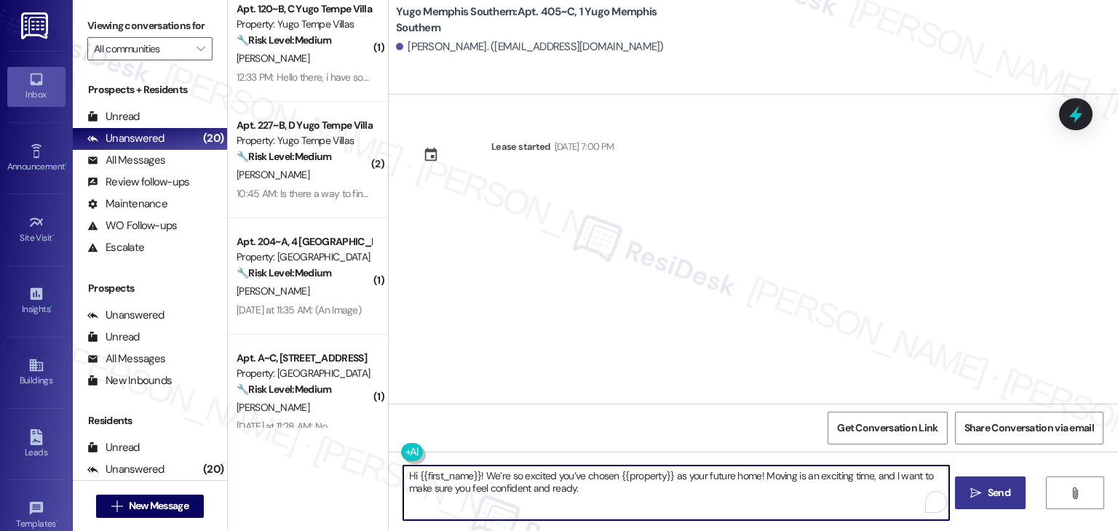
click at [857, 499] on textarea "Hi {{first_name}}! We’re so excited you’ve chosen {{property}} as your future h…" at bounding box center [675, 493] width 545 height 55
type textarea "Hi {{first_name}}! We’re so excited you’ve chosen {{property}} as your future h…"
click at [991, 490] on span "Send" at bounding box center [999, 493] width 23 height 15
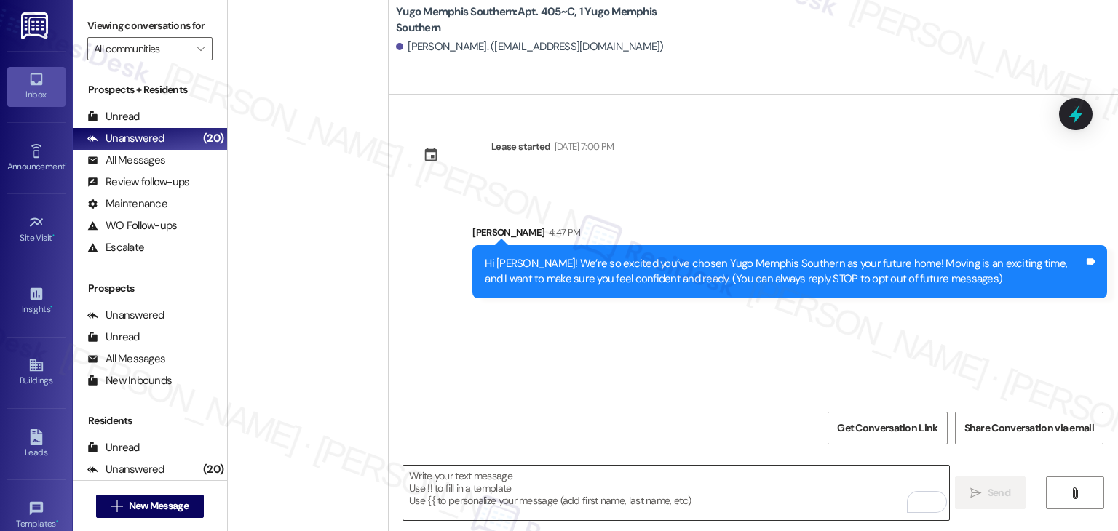
scroll to position [946, 0]
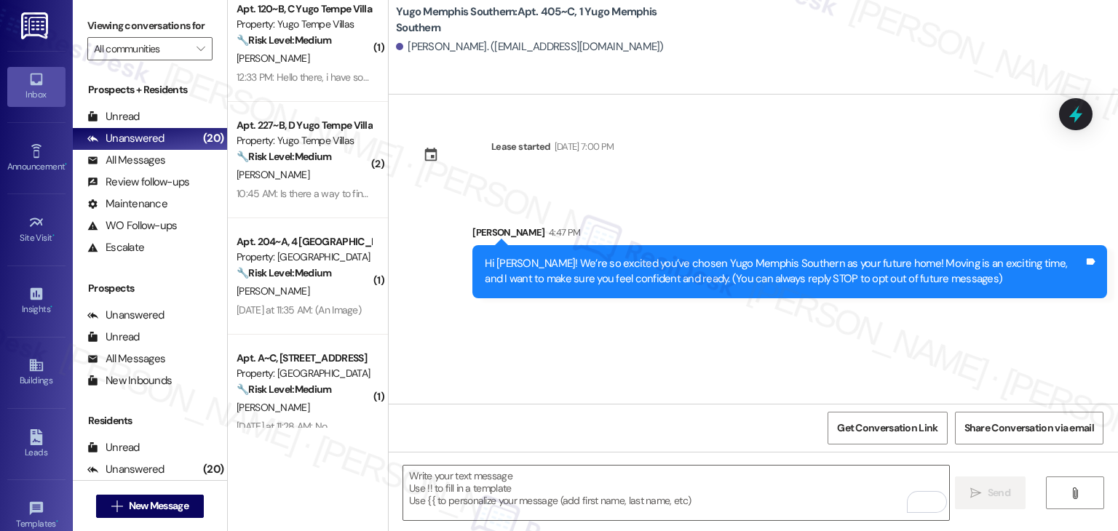
click at [611, 340] on div "Lease started [DATE] 7:00 PM Sent via SMS [PERSON_NAME] 4:47 PM Hi Meia! We’re …" at bounding box center [754, 249] width 730 height 309
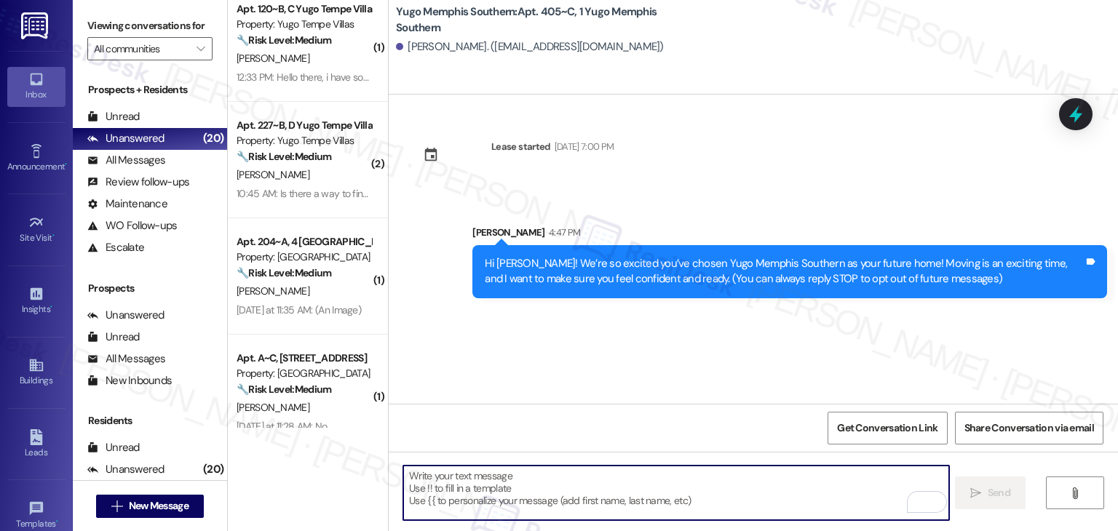
click at [617, 484] on textarea "To enrich screen reader interactions, please activate Accessibility in Grammarl…" at bounding box center [675, 493] width 545 height 55
paste textarea "I’m [PERSON_NAME] from the off-site Resident Support Team. I work with your pro…"
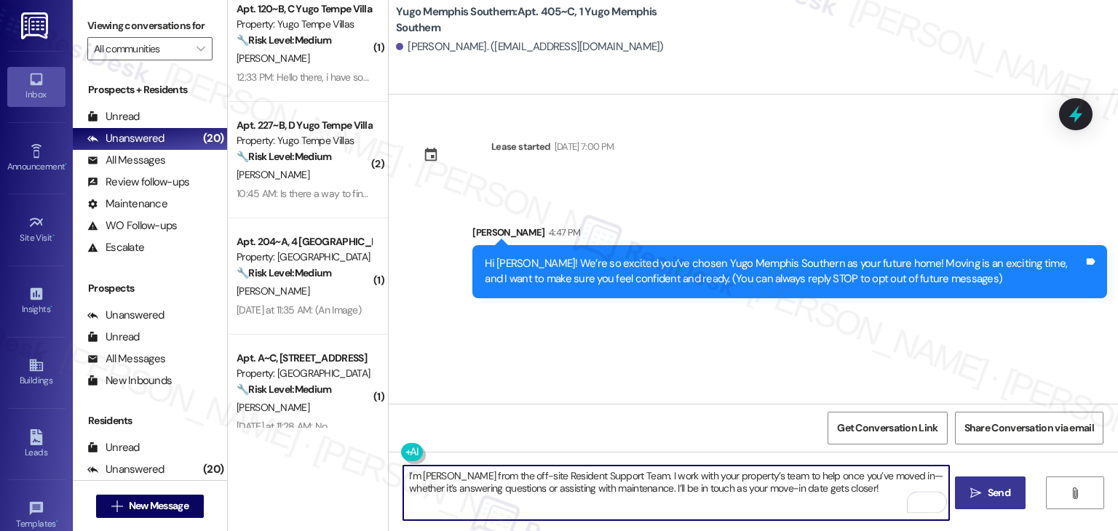
type textarea "I’m [PERSON_NAME] from the off-site Resident Support Team. I work with your pro…"
click at [993, 496] on span "Send" at bounding box center [999, 493] width 23 height 15
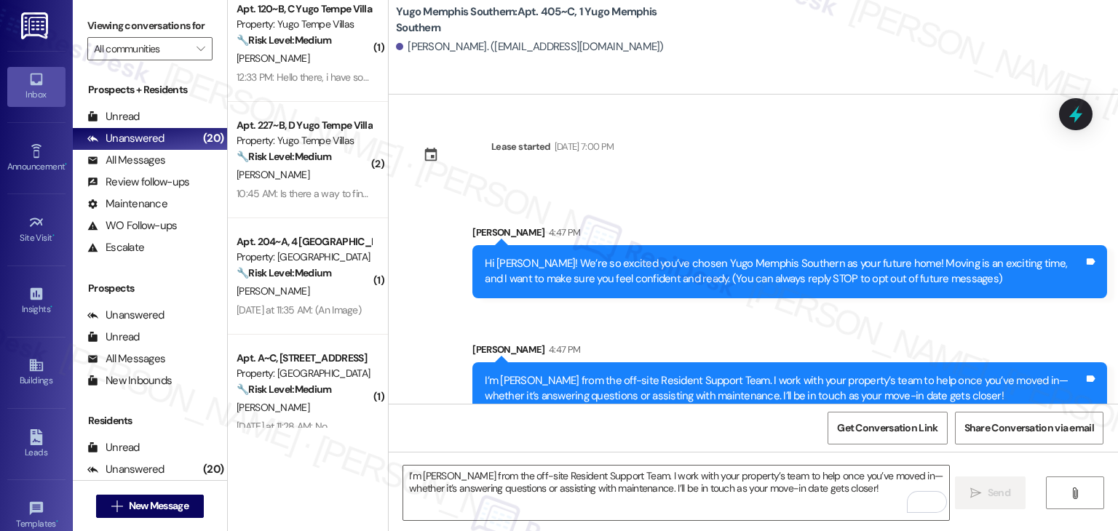
click at [617, 317] on div "Sent via SMS Sarah 4:47 PM Hi Meia! We’re so excited you’ve chosen Yugo Memphis…" at bounding box center [754, 309] width 730 height 234
click at [680, 478] on textarea "I’m Sarah from the off-site Resident Support Team. I work with your property’s …" at bounding box center [675, 493] width 545 height 55
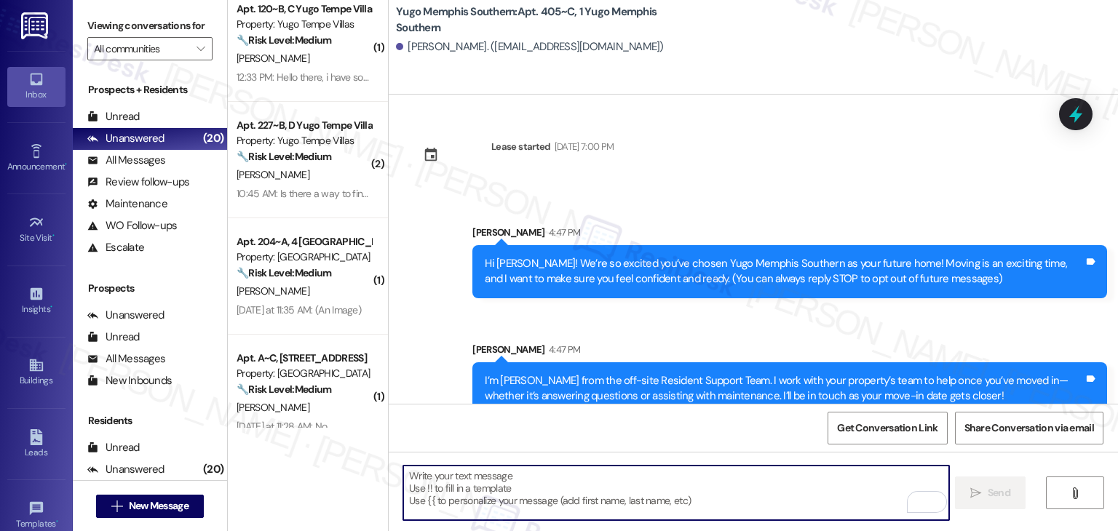
paste textarea "Move-in day is just a few short days away! Please check your email for some qui…"
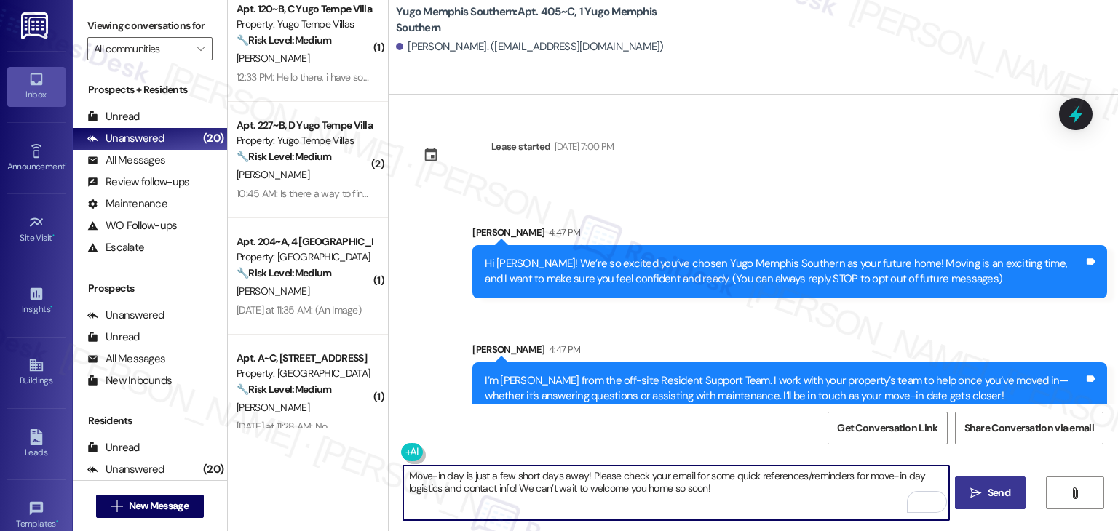
type textarea "Move-in day is just a few short days away! Please check your email for some qui…"
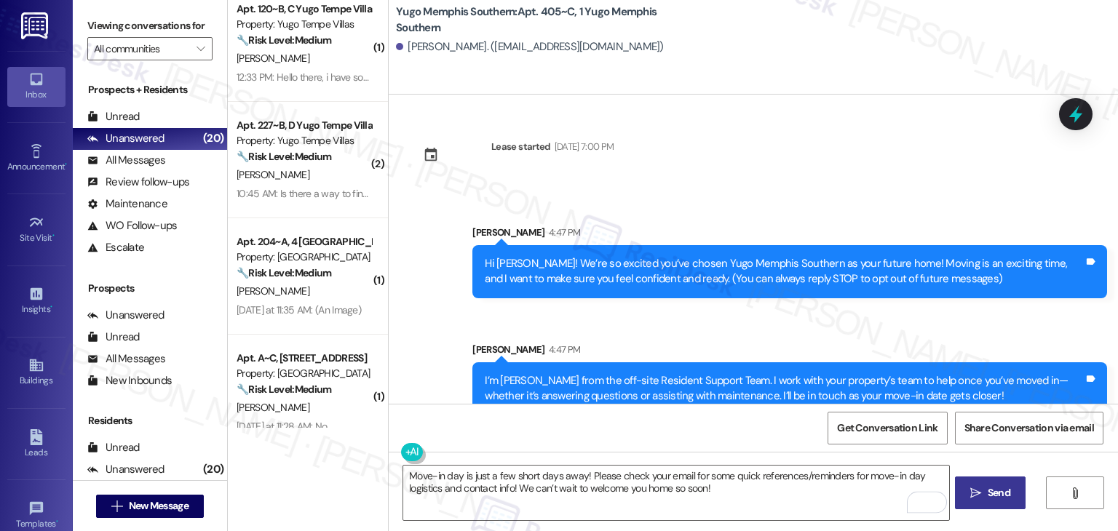
click at [993, 488] on span "Send" at bounding box center [999, 493] width 23 height 15
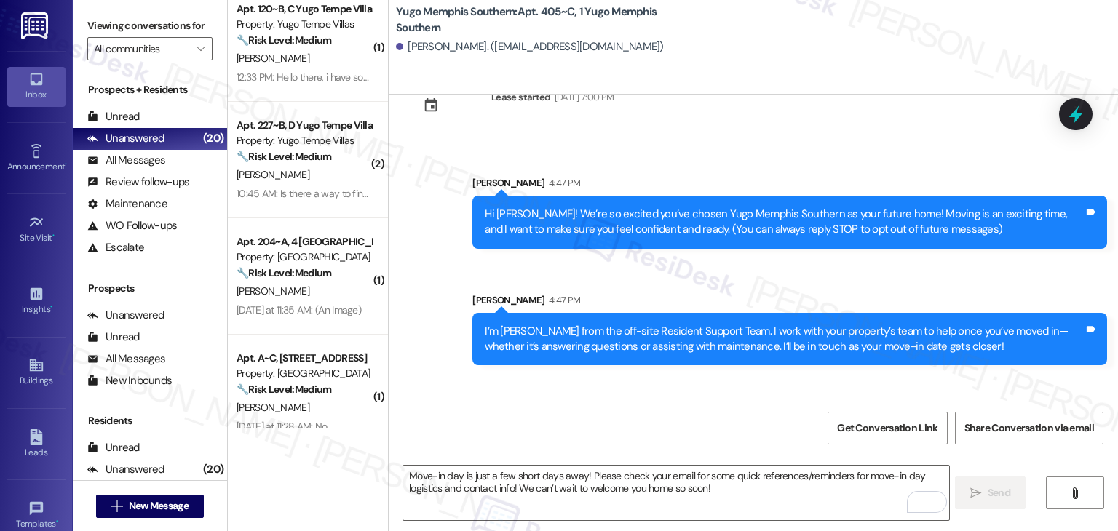
scroll to position [140, 0]
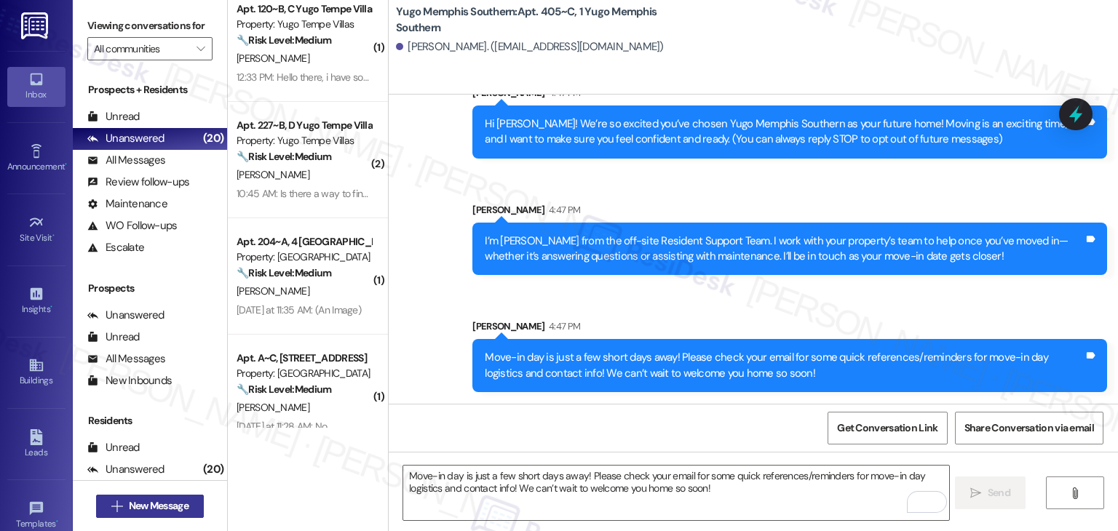
click at [183, 507] on span "New Message" at bounding box center [159, 506] width 60 height 15
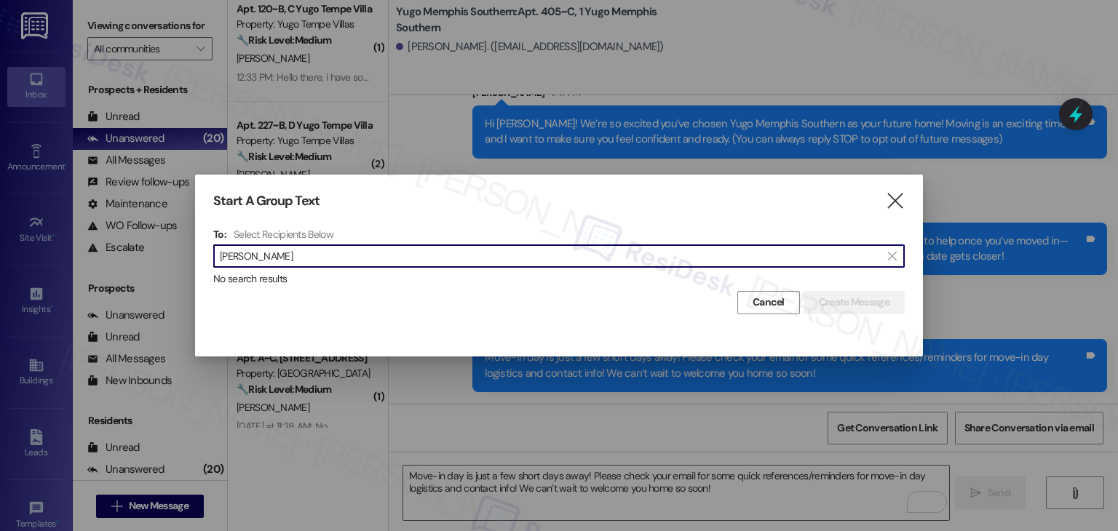
click at [263, 253] on input "Makayla Banks" at bounding box center [550, 256] width 661 height 20
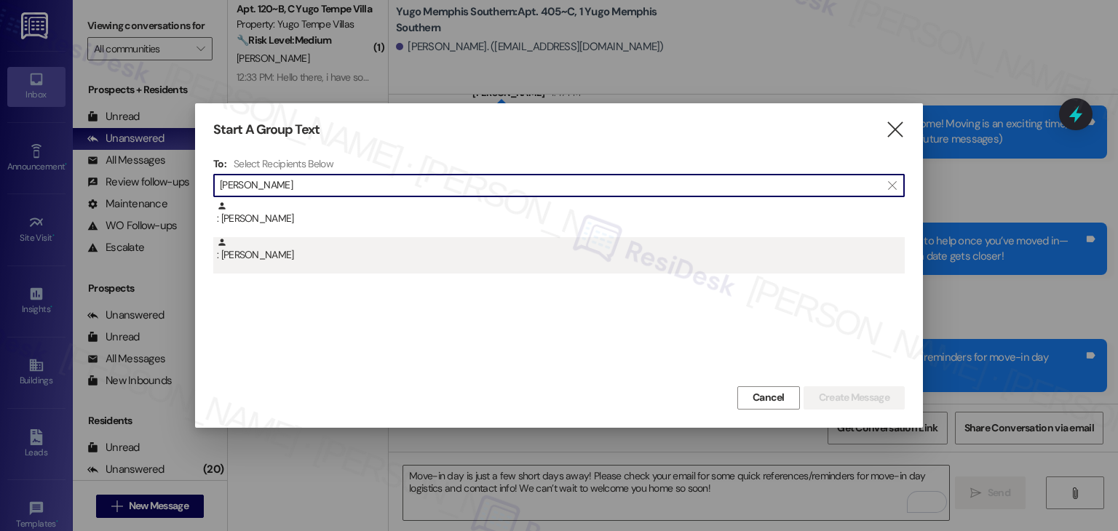
type input "Makayla Banks"
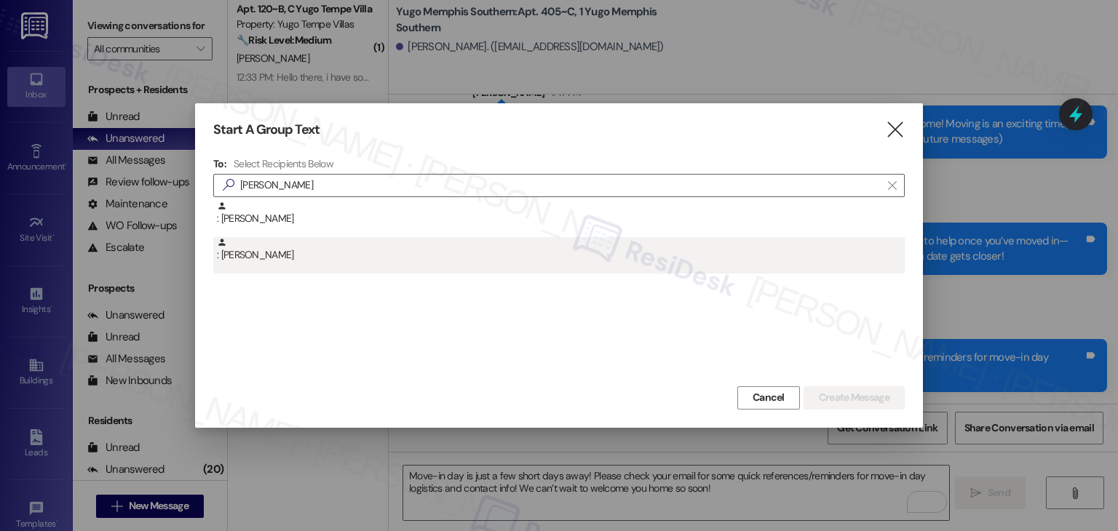
click at [303, 258] on div ": Makayla Banks" at bounding box center [561, 249] width 688 height 25
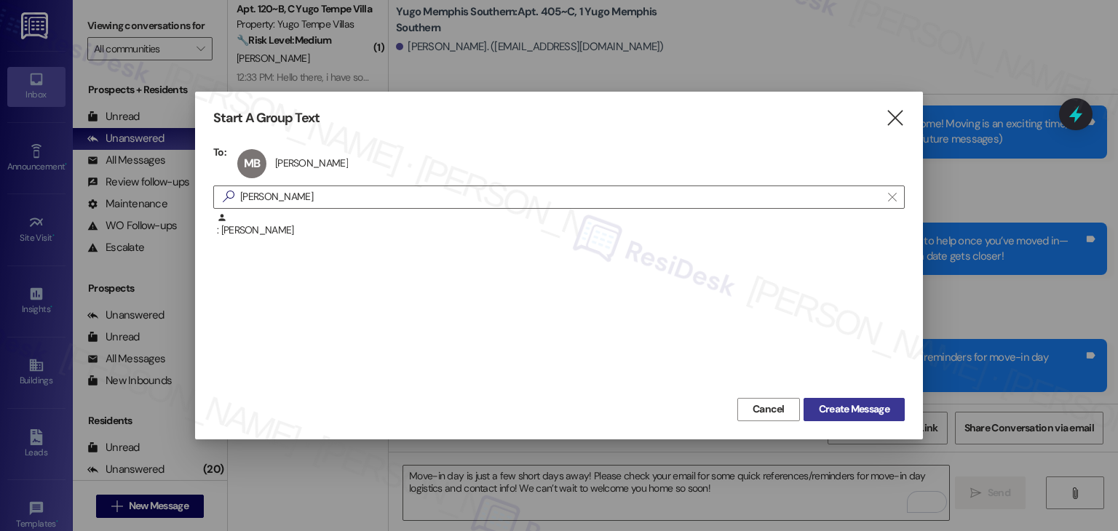
click at [876, 403] on span "Create Message" at bounding box center [854, 409] width 71 height 15
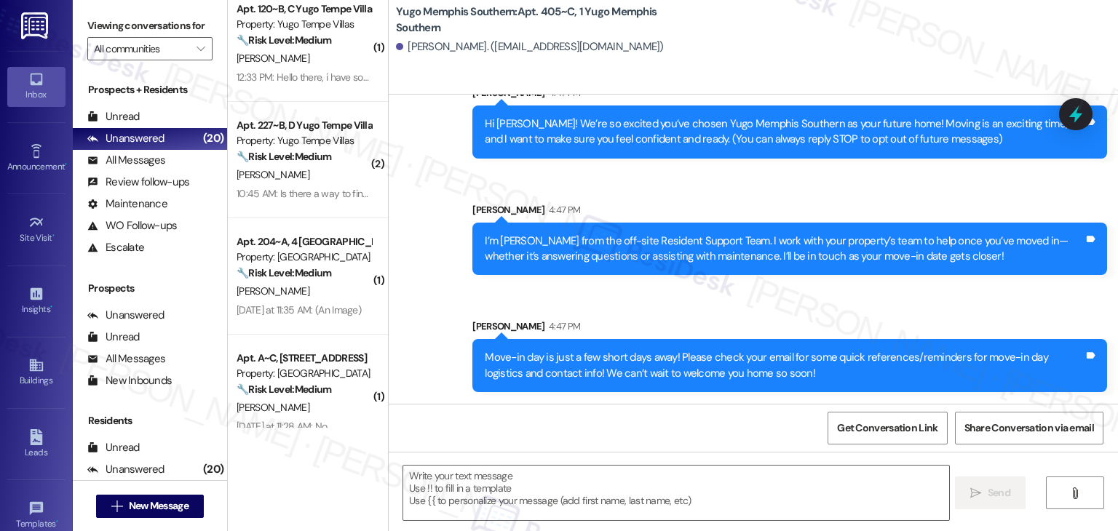
type textarea "Fetching suggested responses. Please feel free to read through the conversation…"
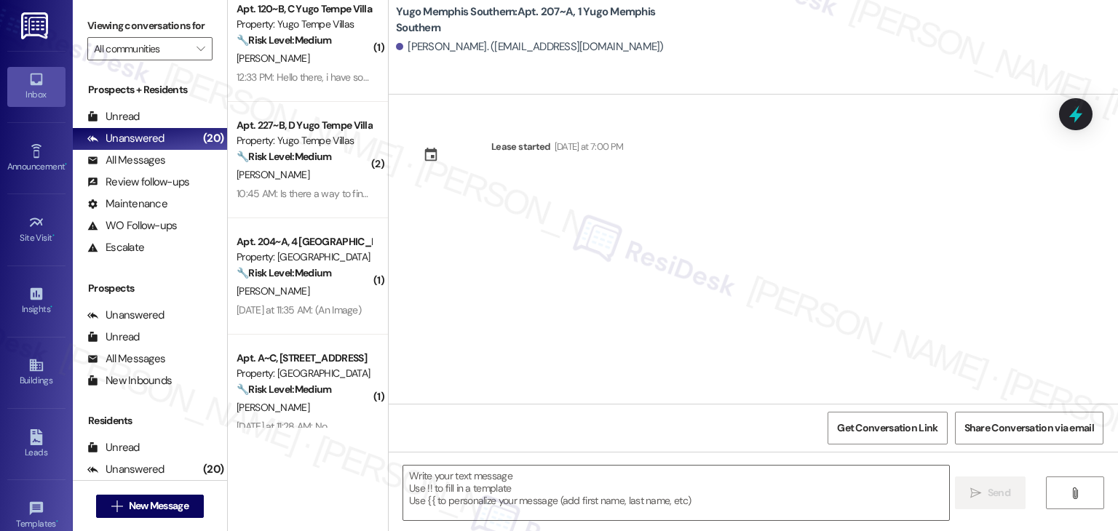
click at [899, 230] on div "Lease started Sunday at 7:00 PM" at bounding box center [754, 249] width 730 height 309
click at [545, 264] on div "Lease started Sunday at 7:00 PM" at bounding box center [754, 249] width 730 height 309
click at [566, 500] on textarea at bounding box center [675, 493] width 545 height 55
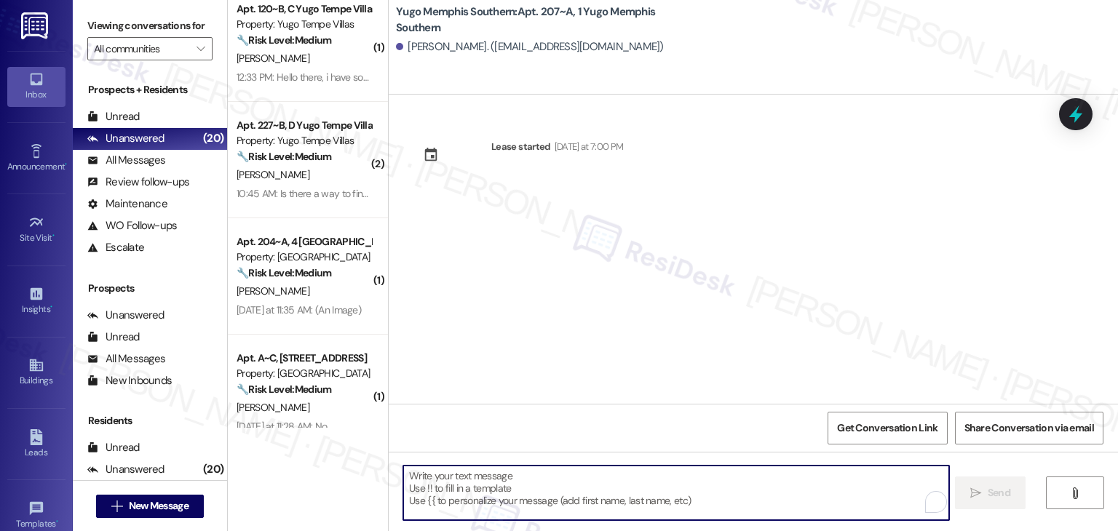
paste textarea "Hi {{first_name}}! We’re so excited you’ve chosen {{property}} as your future h…"
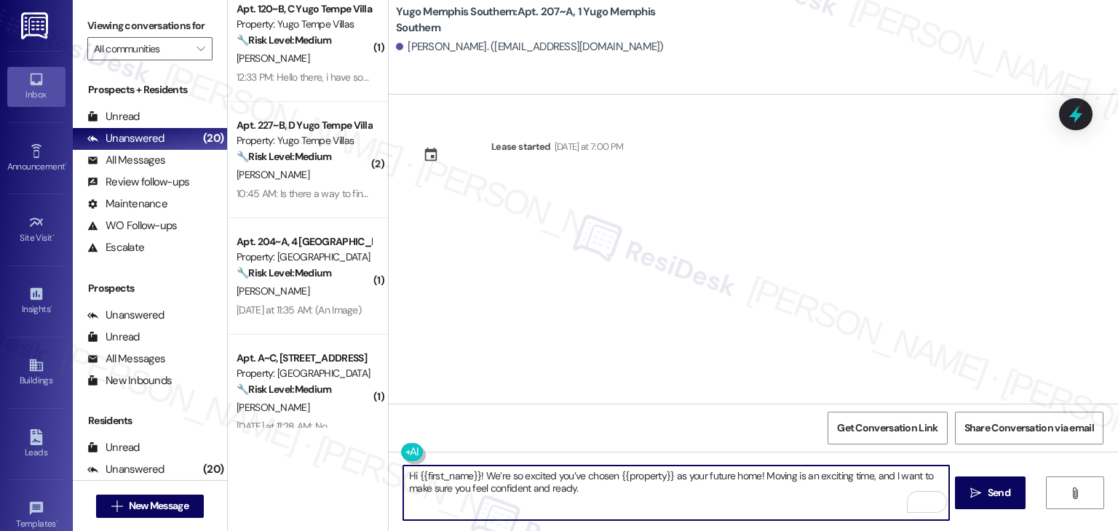
type textarea "Hi {{first_name}}! We’re so excited you’ve chosen {{property}} as your future h…"
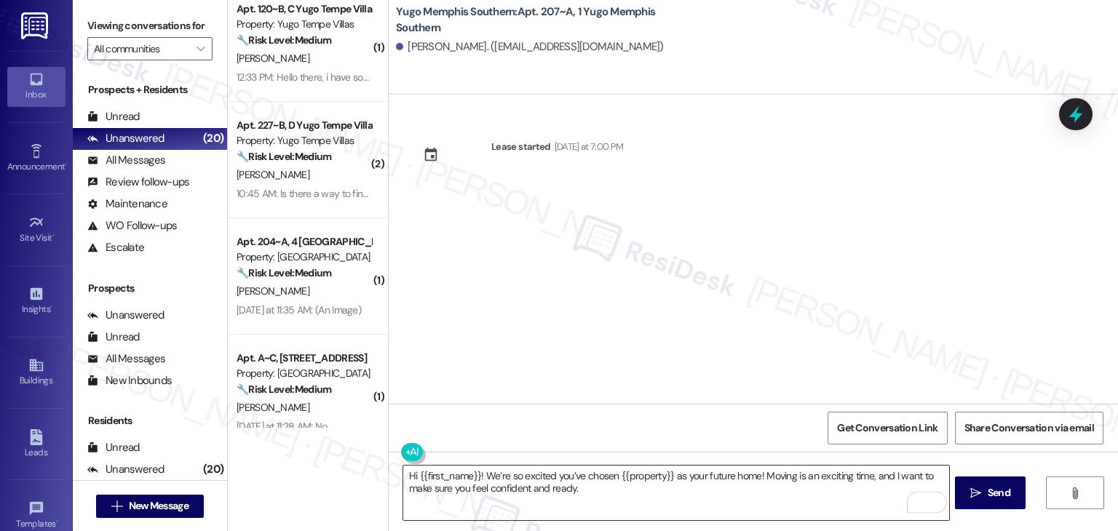
click at [700, 476] on textarea "Hi {{first_name}}! We’re so excited you’ve chosen {{property}} as your future h…" at bounding box center [675, 493] width 545 height 55
click at [596, 330] on div "Lease started Sunday at 7:00 PM" at bounding box center [754, 249] width 730 height 309
click at [990, 494] on span "Send" at bounding box center [999, 493] width 23 height 15
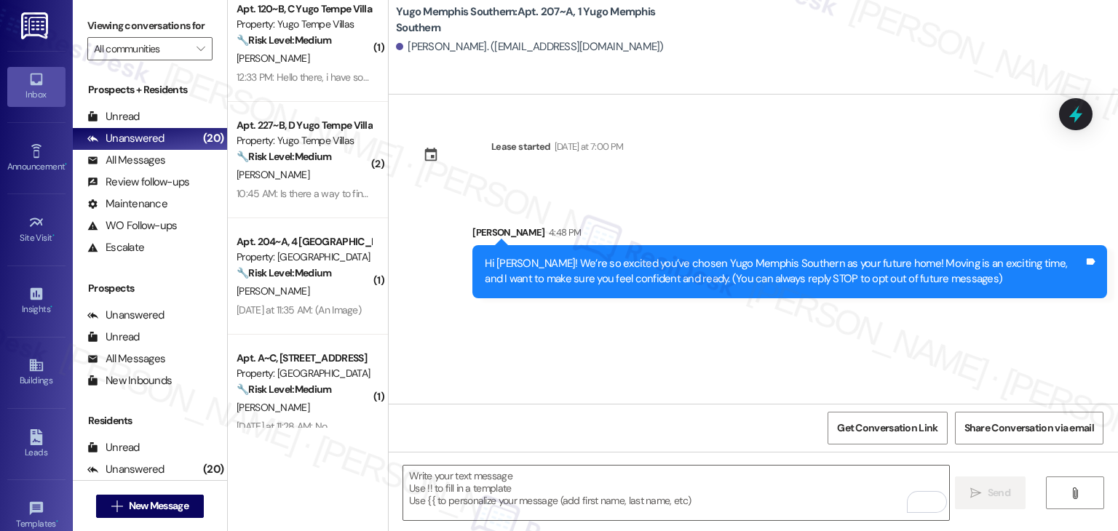
click at [580, 363] on div "Lease started Sunday at 7:00 PM Sent via SMS Sarah 4:48 PM Hi Makayla! We’re so…" at bounding box center [754, 249] width 730 height 309
click at [553, 464] on div " Send " at bounding box center [754, 506] width 730 height 109
click at [550, 476] on textarea "To enrich screen reader interactions, please activate Accessibility in Grammarl…" at bounding box center [675, 493] width 545 height 55
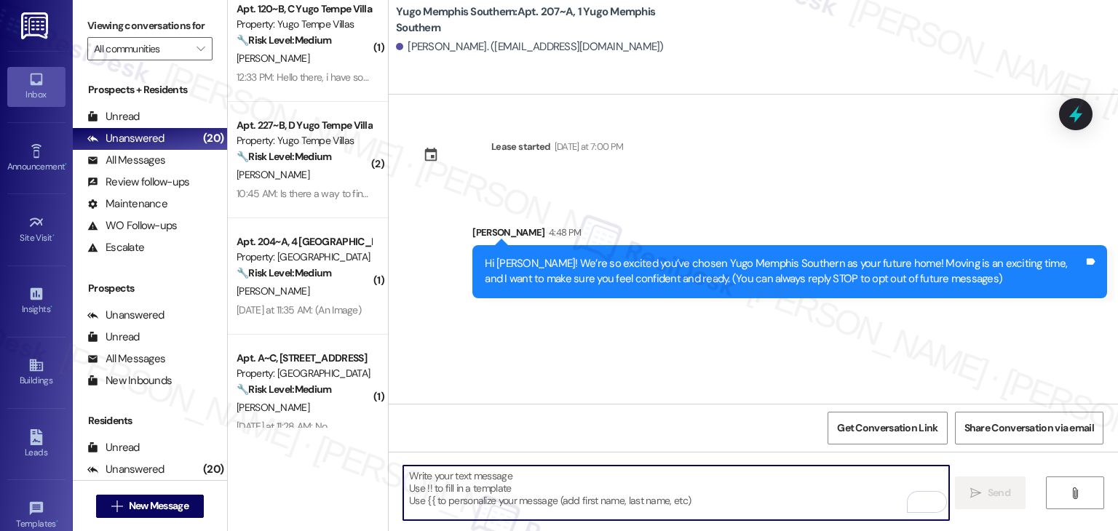
paste textarea "I’m Sarah from the off-site Resident Support Team. I work with your property’s …"
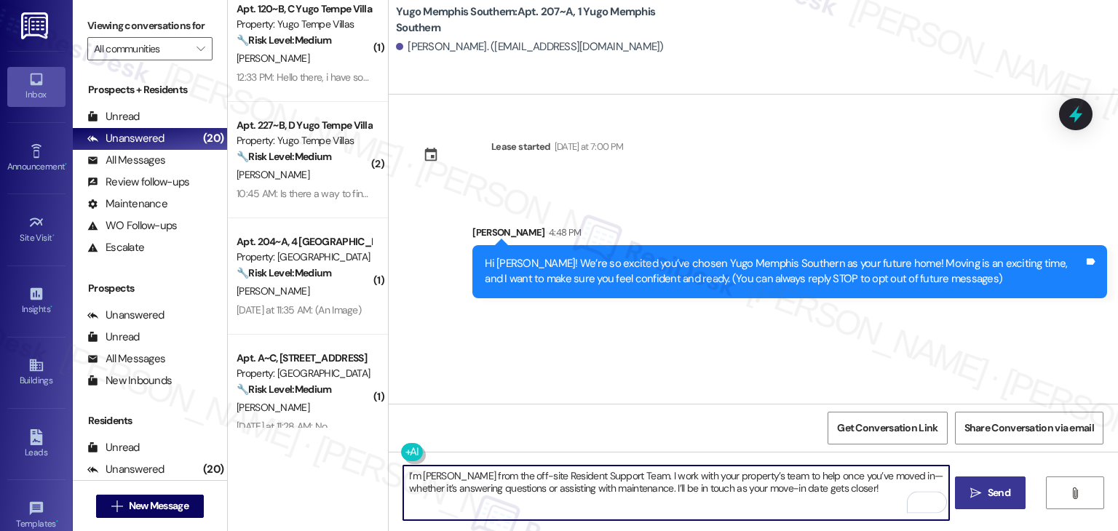
type textarea "I’m Sarah from the off-site Resident Support Team. I work with your property’s …"
click at [988, 498] on span "Send" at bounding box center [999, 493] width 23 height 15
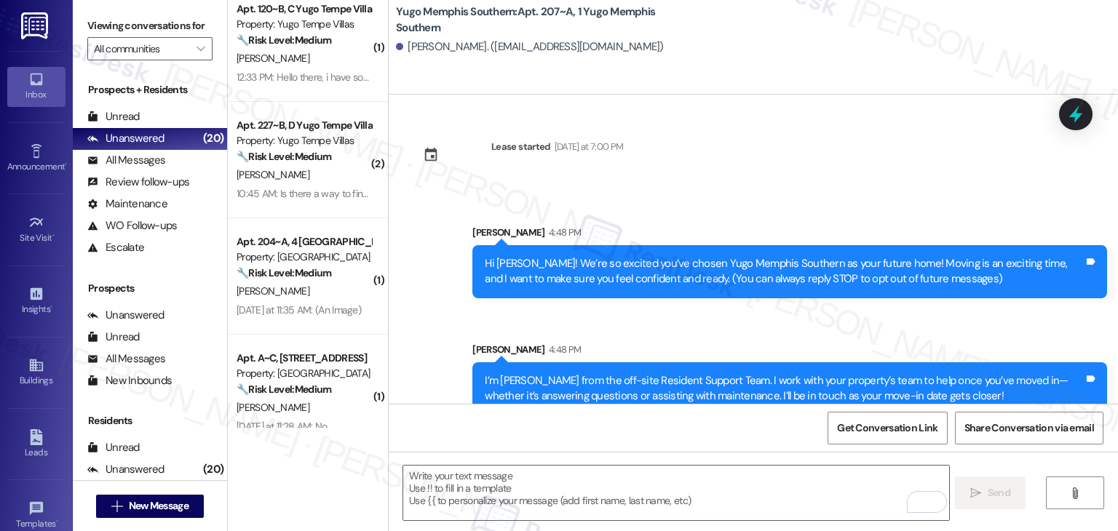
click at [590, 436] on div "Get Conversation Link Share Conversation via email" at bounding box center [754, 428] width 730 height 48
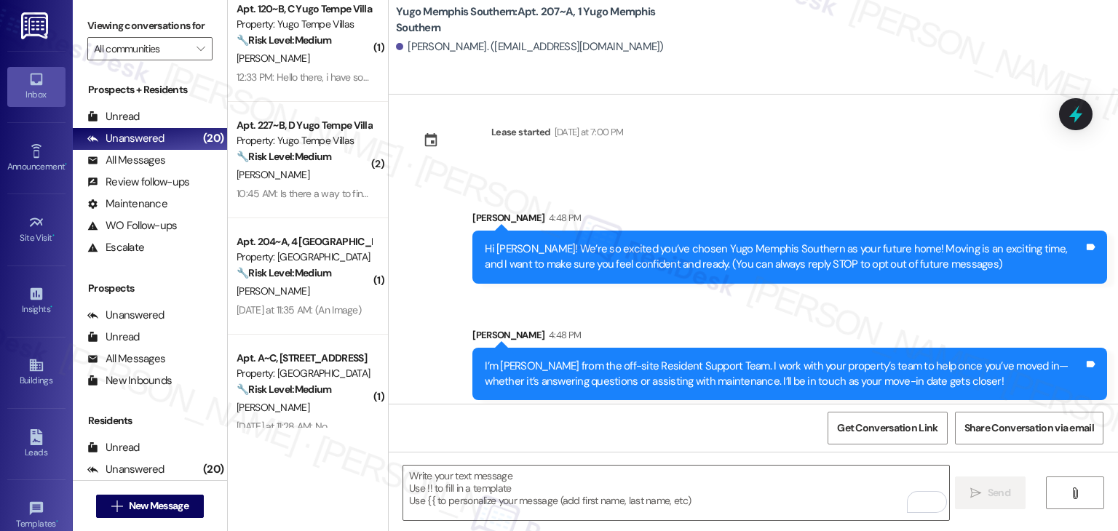
scroll to position [23, 0]
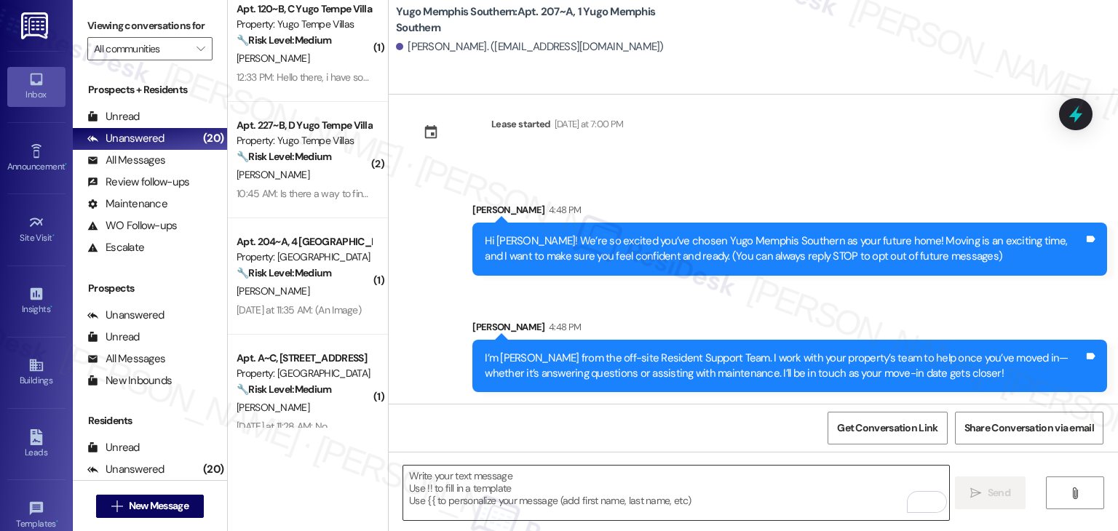
click at [646, 486] on textarea "To enrich screen reader interactions, please activate Accessibility in Grammarl…" at bounding box center [675, 493] width 545 height 55
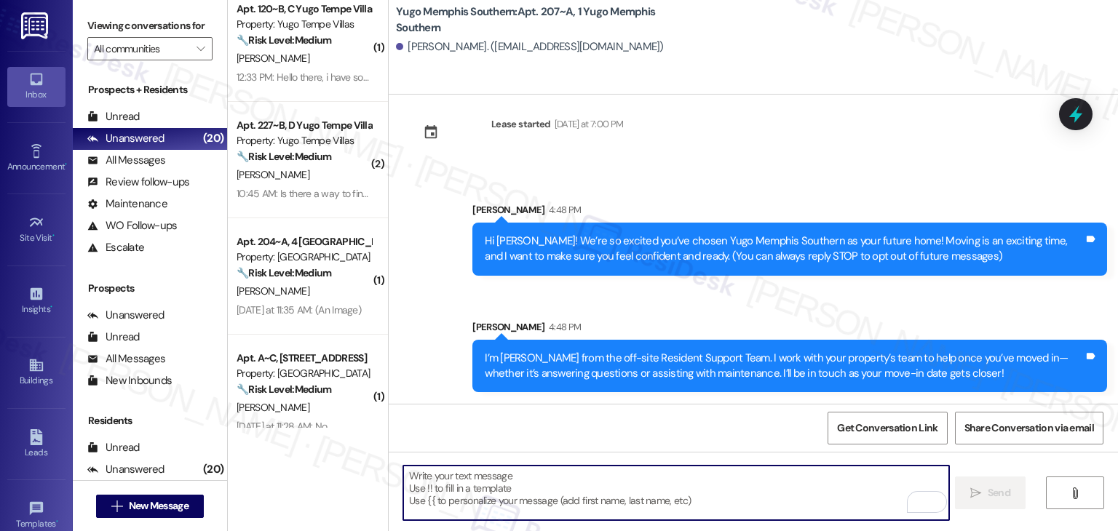
paste textarea "Move-in day is just a few short days away! Please check your email for some qui…"
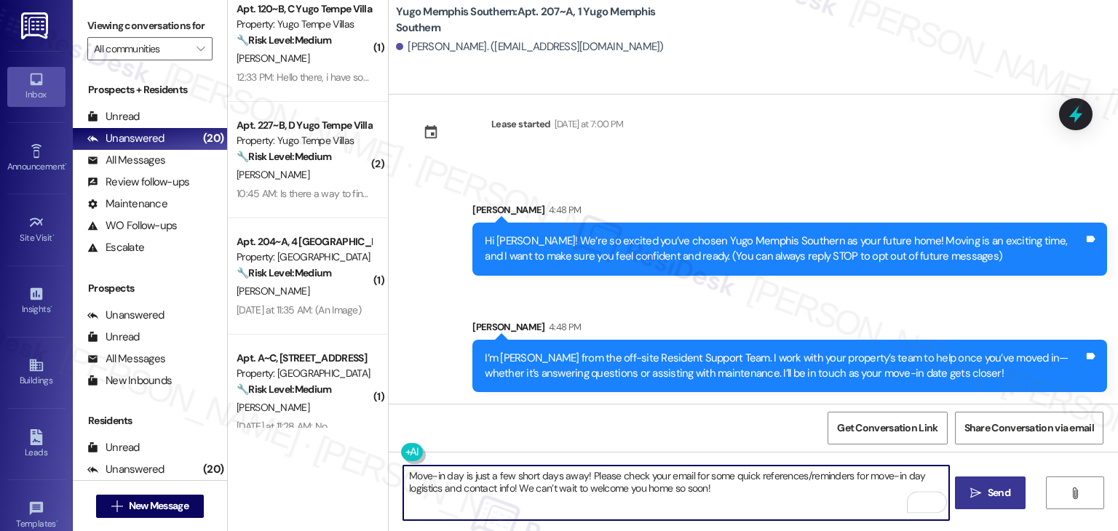
type textarea "Move-in day is just a few short days away! Please check your email for some qui…"
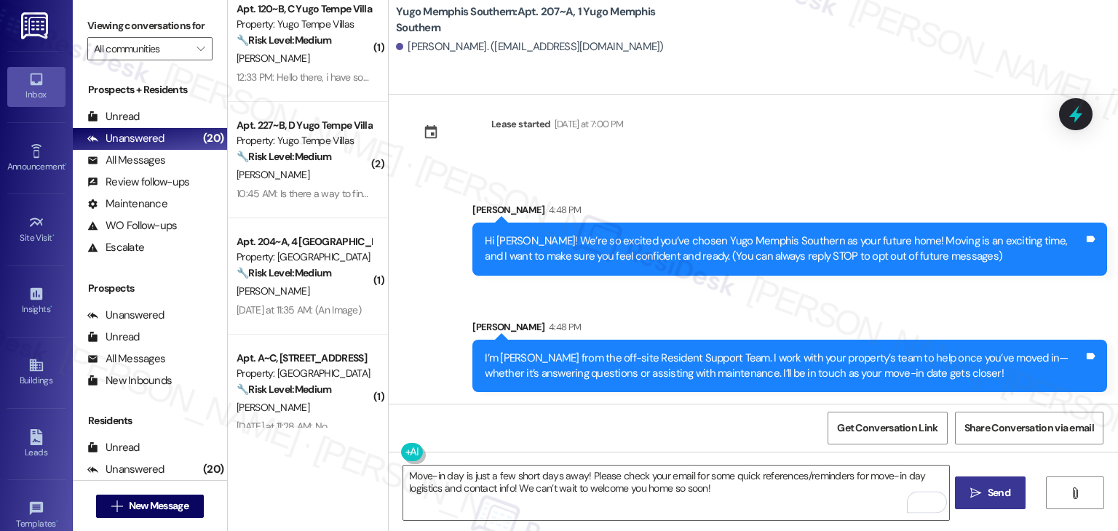
click at [977, 490] on icon "" at bounding box center [976, 494] width 11 height 12
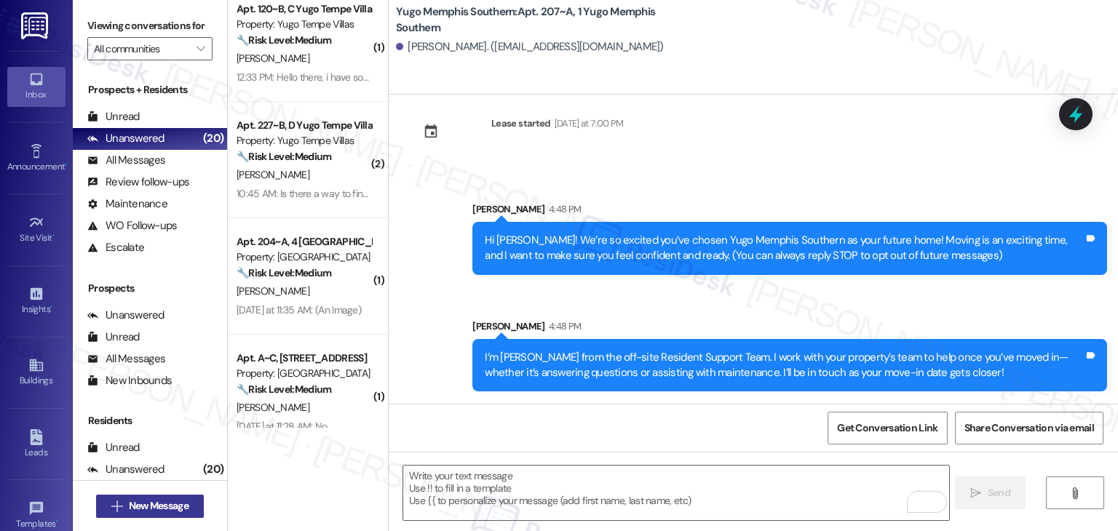
click at [157, 510] on span "New Message" at bounding box center [159, 506] width 60 height 15
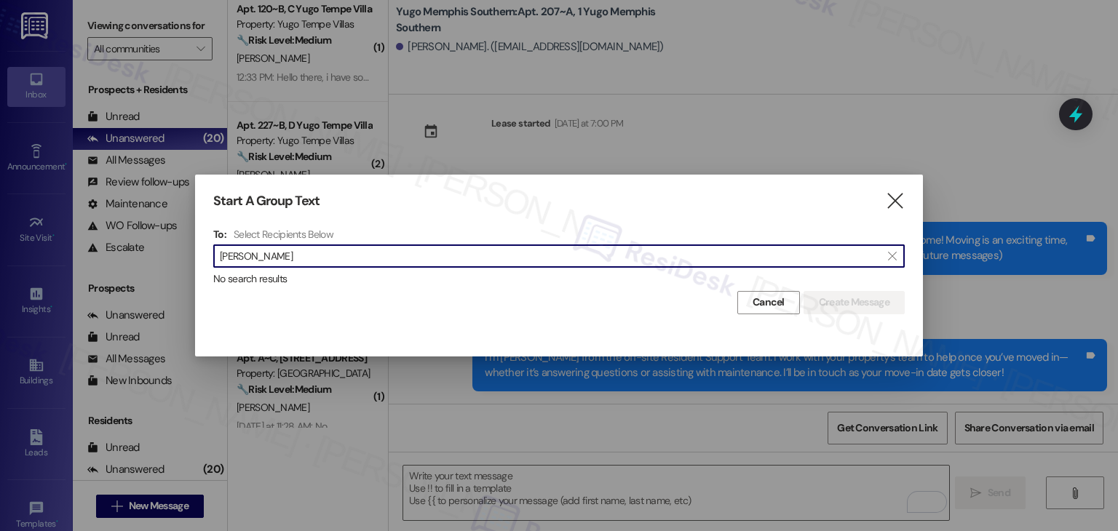
click at [253, 262] on input "Khalisa Huseynova" at bounding box center [550, 256] width 661 height 20
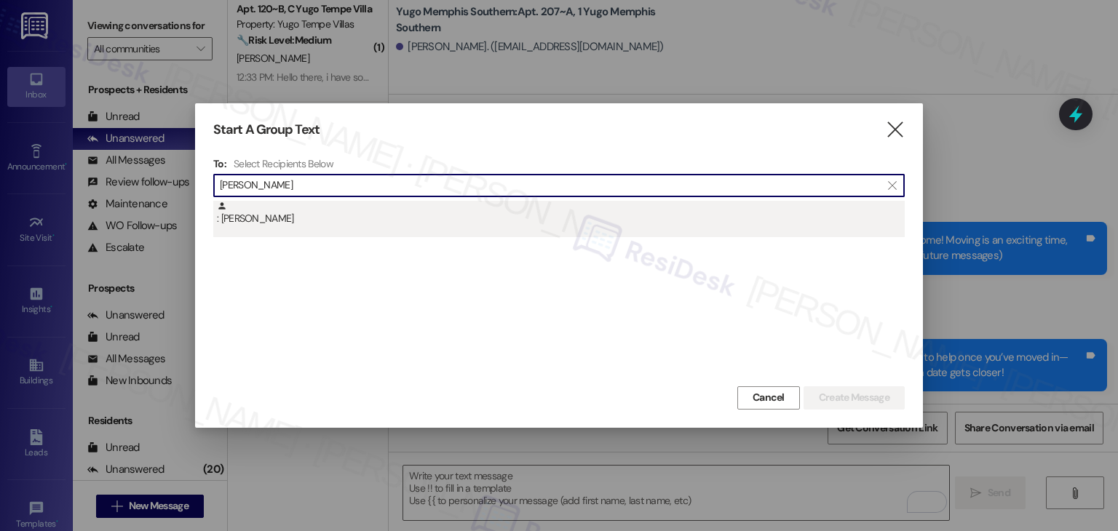
type input "Khalisa Huseynova"
click at [273, 225] on div ": Khalisa Huseynova" at bounding box center [561, 213] width 688 height 25
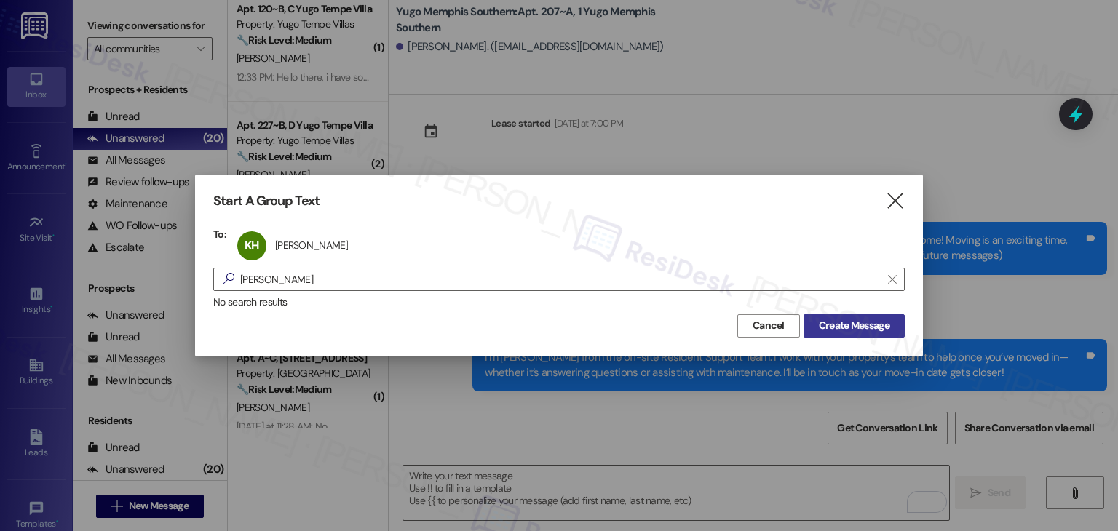
click at [838, 328] on span "Create Message" at bounding box center [854, 325] width 71 height 15
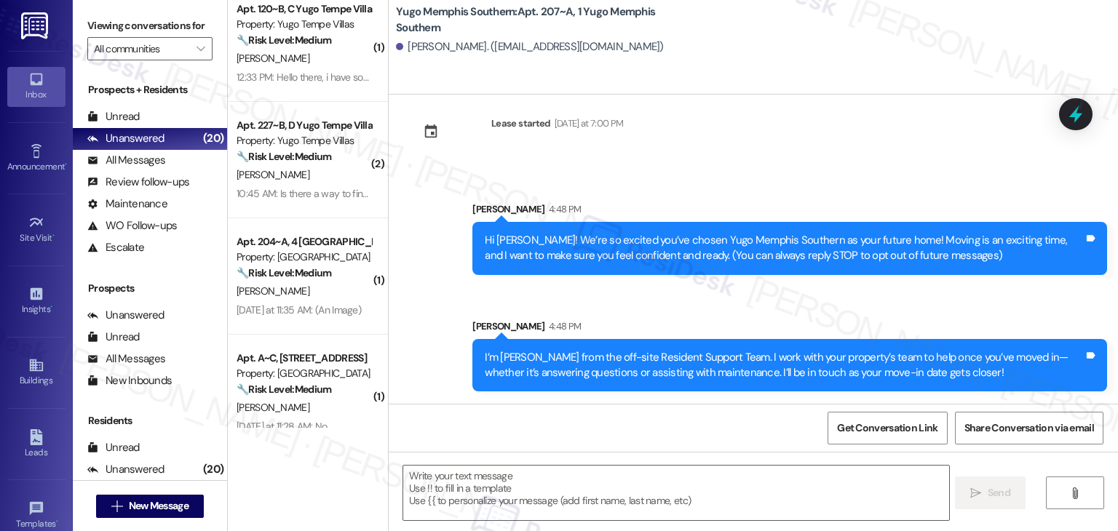
type textarea "Fetching suggested responses. Please feel free to read through the conversation…"
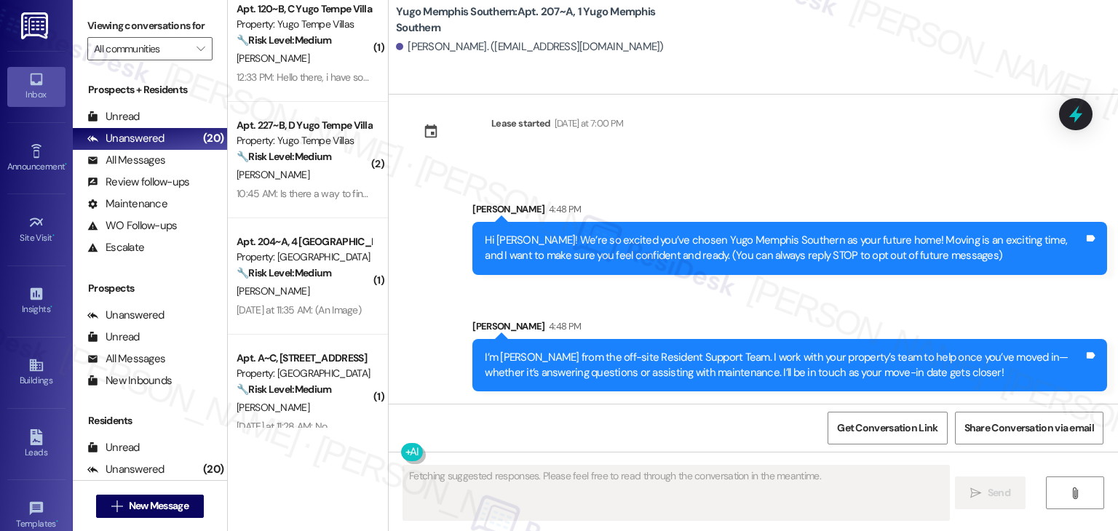
scroll to position [0, 0]
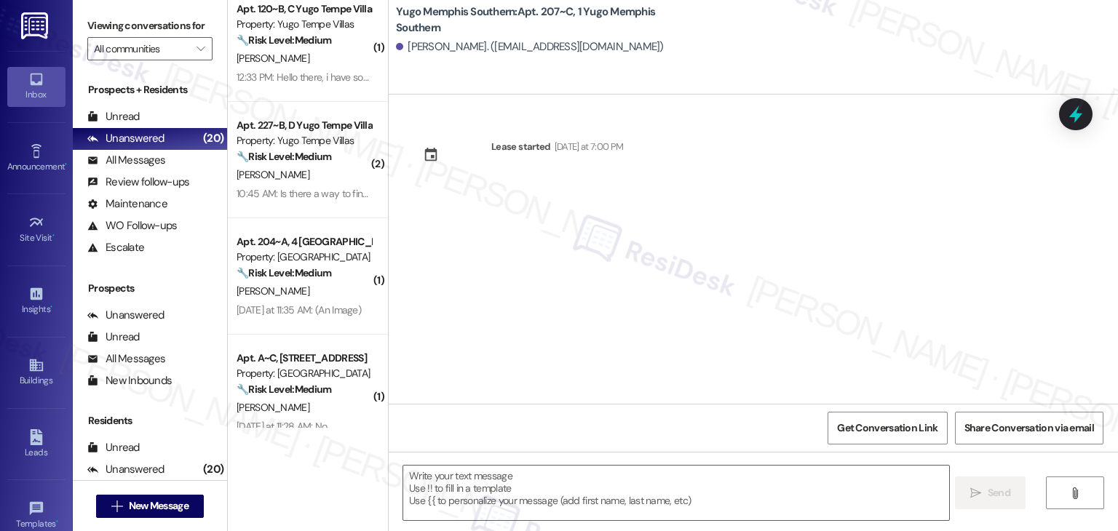
click at [553, 298] on div "Lease started Sunday at 7:00 PM" at bounding box center [754, 249] width 730 height 309
click at [603, 481] on textarea at bounding box center [675, 493] width 545 height 55
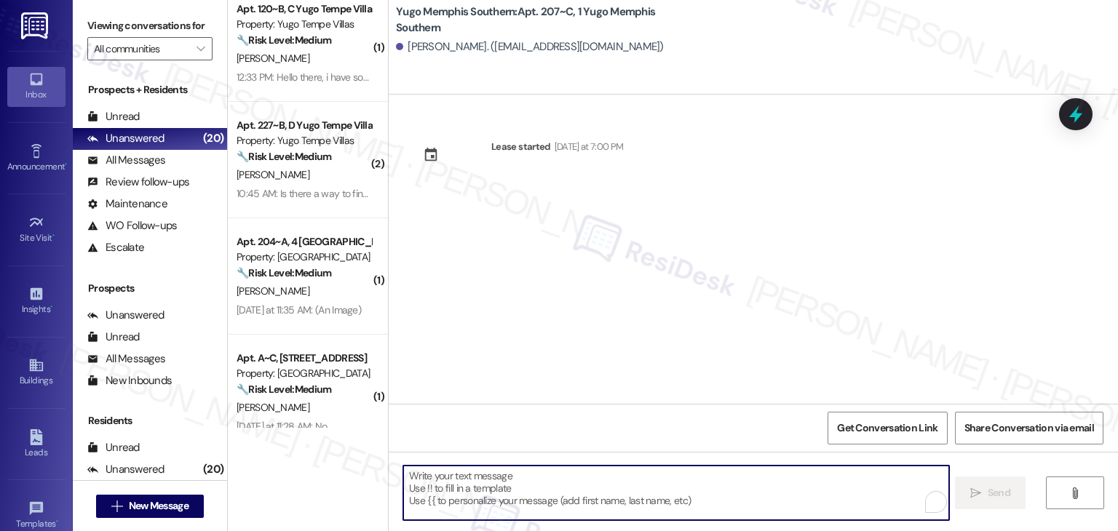
paste textarea "Hi {{first_name}}! We’re so excited you’ve chosen {{property}} as your future h…"
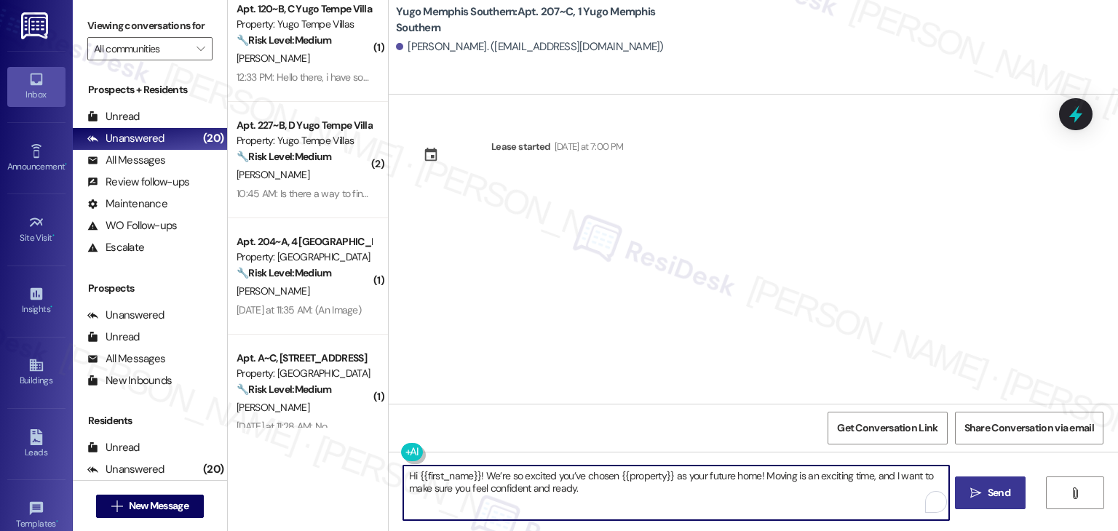
type textarea "Hi {{first_name}}! We’re so excited you’ve chosen {{property}} as your future h…"
click at [1008, 496] on span "Send" at bounding box center [999, 493] width 23 height 15
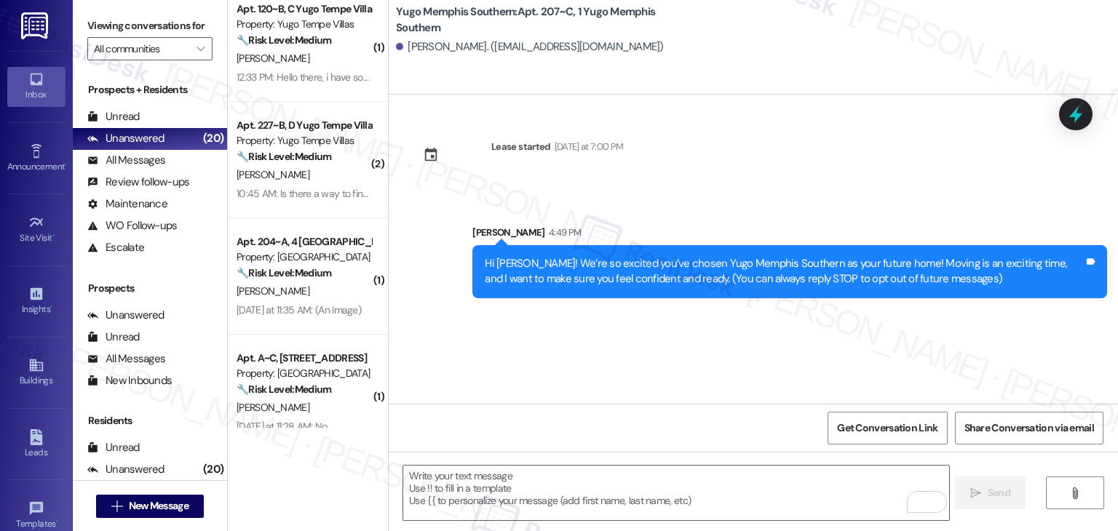
drag, startPoint x: 561, startPoint y: 341, endPoint x: 568, endPoint y: 339, distance: 7.8
click at [561, 341] on div "Lease started Sunday at 7:00 PM Sent via SMS Sarah 4:49 PM Hi Khalisa! We’re so…" at bounding box center [754, 249] width 730 height 309
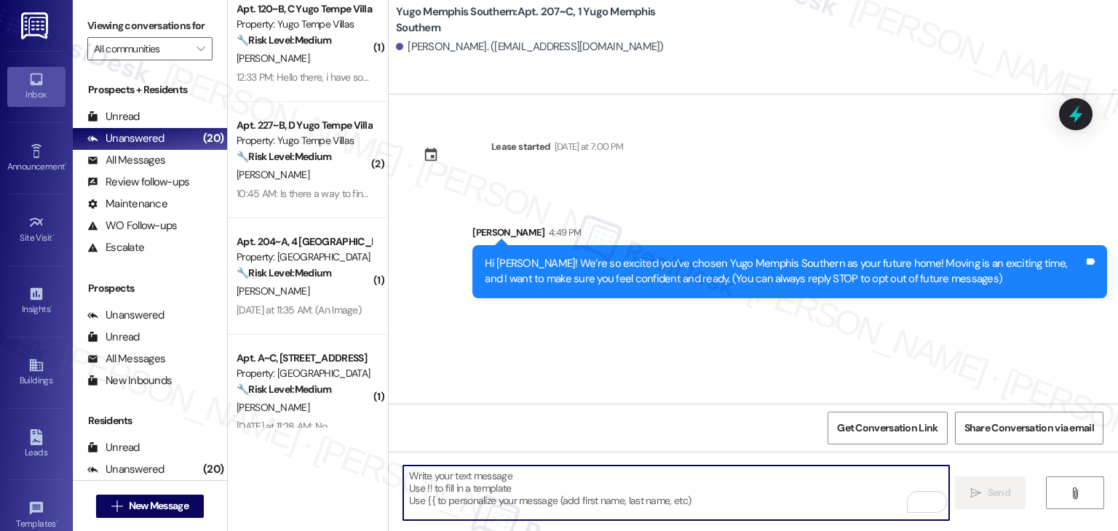
click at [658, 499] on textarea "To enrich screen reader interactions, please activate Accessibility in Grammarl…" at bounding box center [675, 493] width 545 height 55
paste textarea "I’m Sarah from the off-site Resident Support Team. I work with your property’s …"
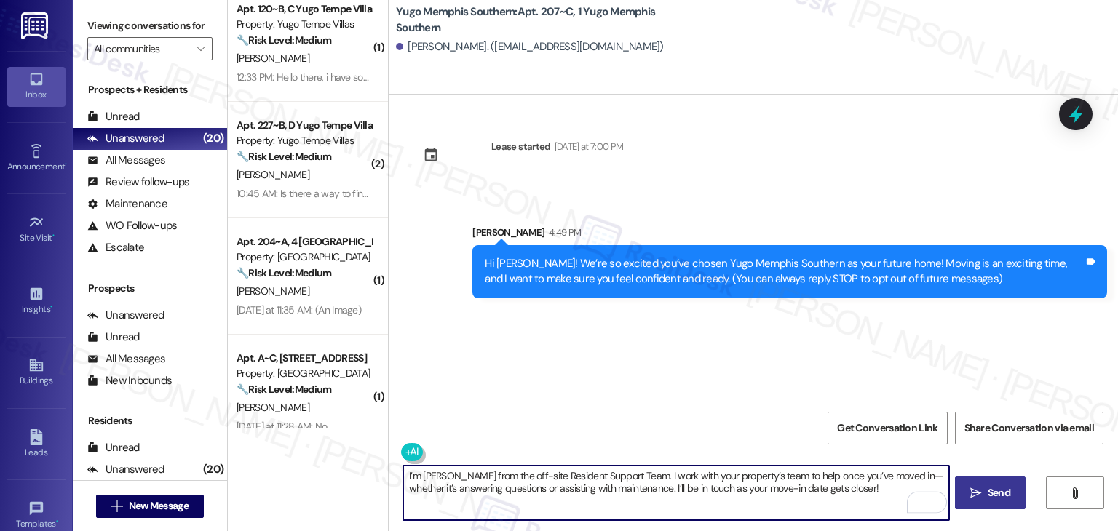
type textarea "I’m Sarah from the off-site Resident Support Team. I work with your property’s …"
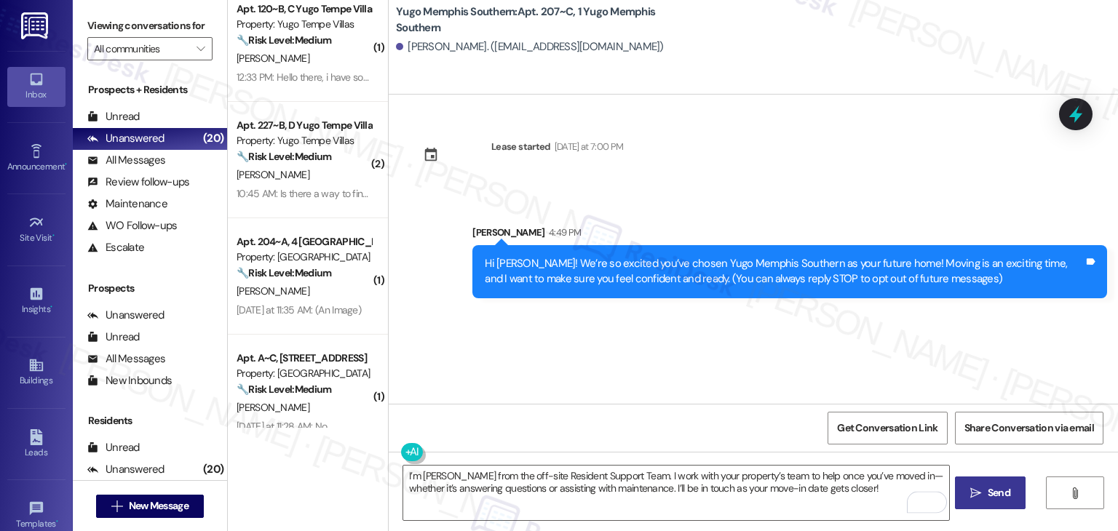
click at [988, 490] on span "Send" at bounding box center [999, 493] width 23 height 15
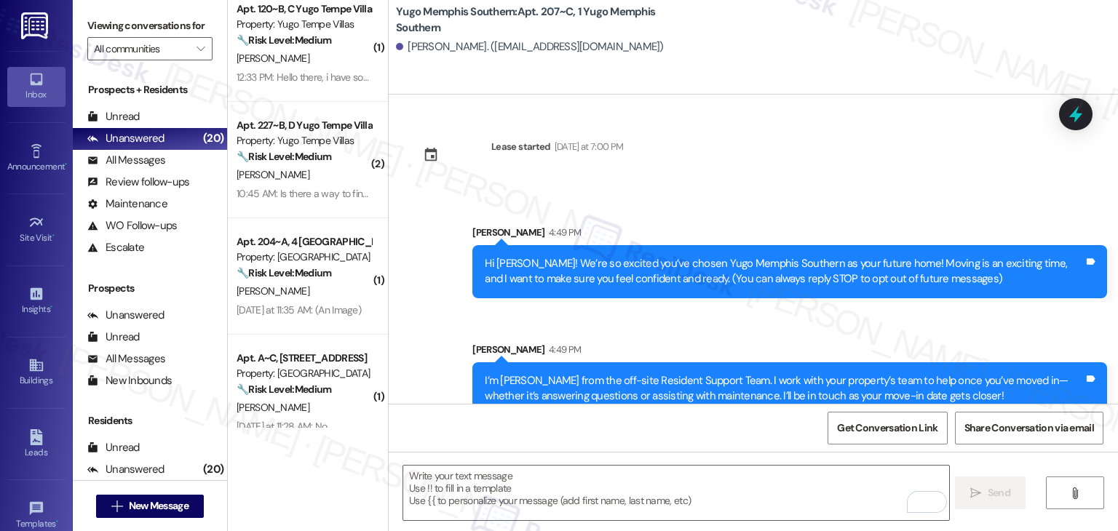
click at [622, 424] on div "Get Conversation Link Share Conversation via email" at bounding box center [754, 428] width 730 height 48
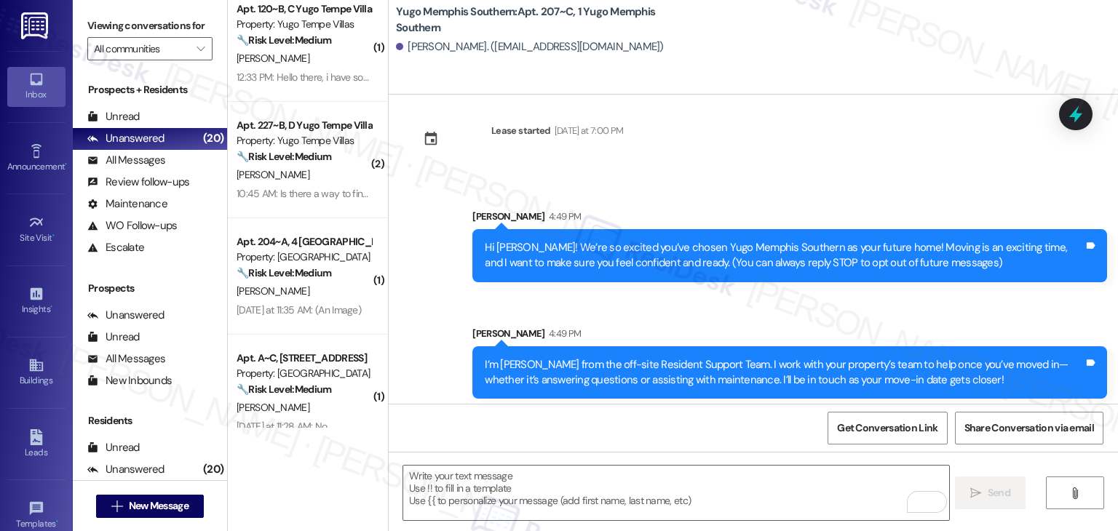
scroll to position [23, 0]
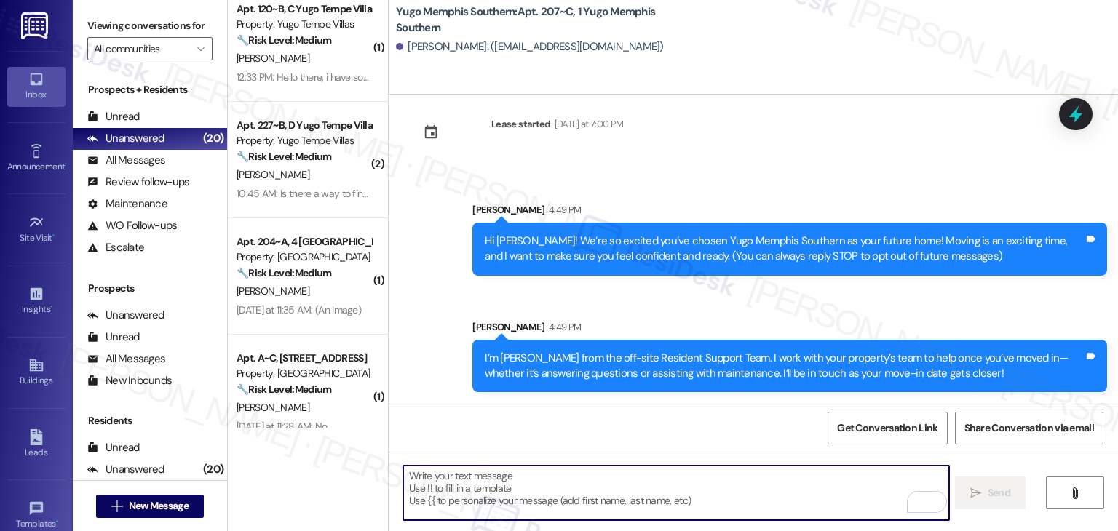
click at [611, 494] on textarea "To enrich screen reader interactions, please activate Accessibility in Grammarl…" at bounding box center [675, 493] width 545 height 55
paste textarea "Move-in day is just a few short days away! Please check your email for some qui…"
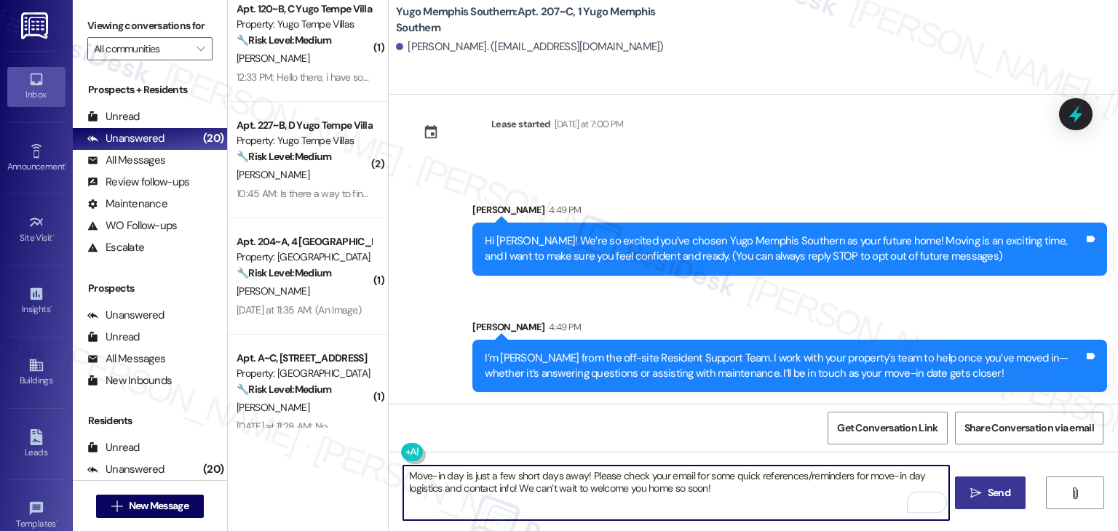
type textarea "Move-in day is just a few short days away! Please check your email for some qui…"
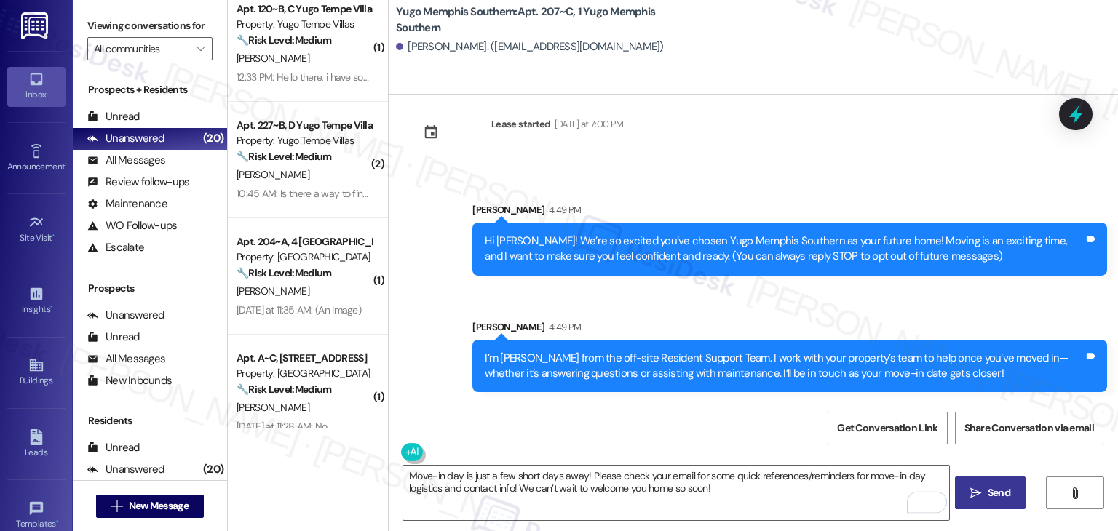
click at [976, 494] on icon "" at bounding box center [976, 494] width 11 height 12
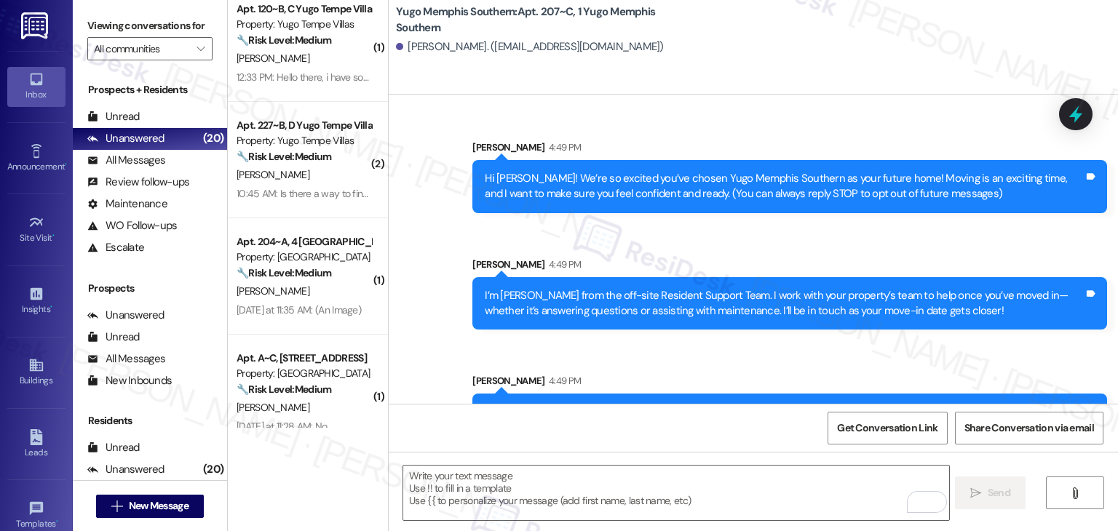
scroll to position [140, 0]
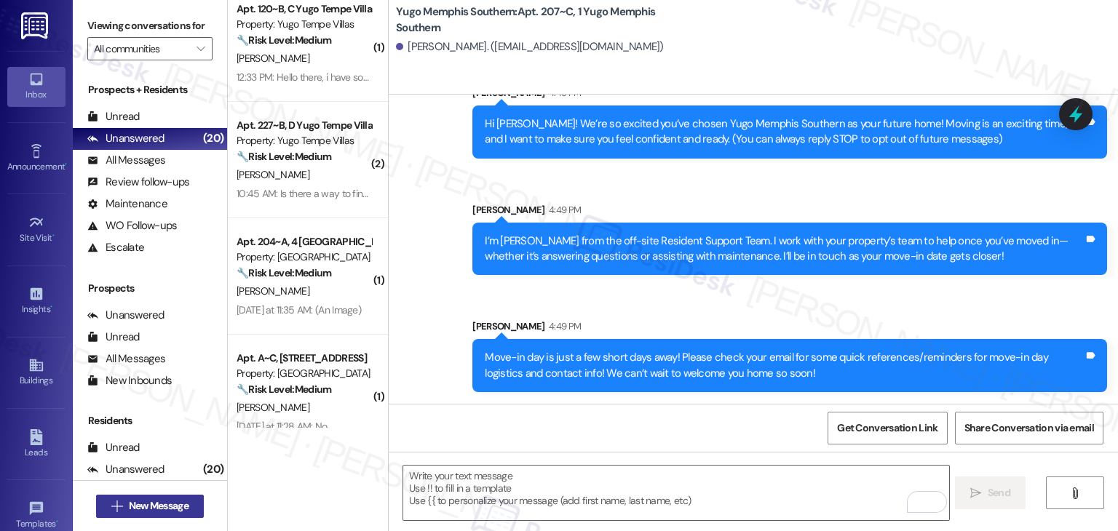
click at [158, 504] on span "New Message" at bounding box center [159, 506] width 60 height 15
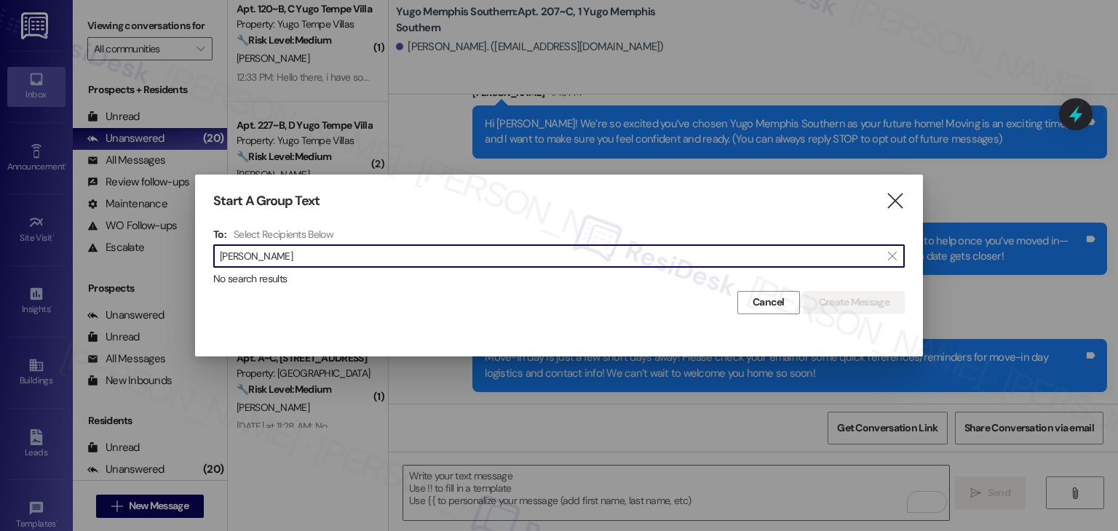
click at [264, 256] on input "Hanshu Rao" at bounding box center [550, 256] width 661 height 20
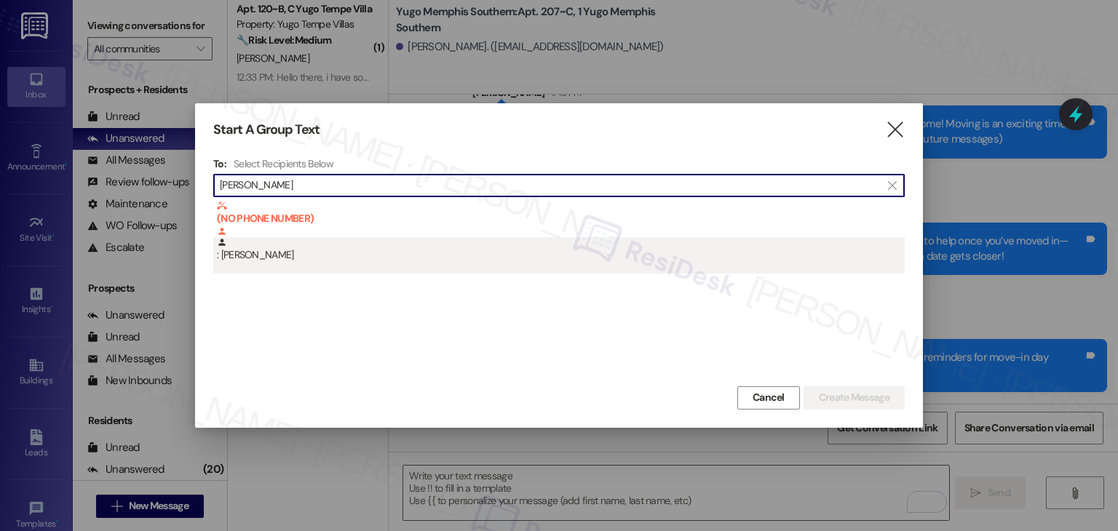
type input "Hanshu Rao"
click at [280, 260] on div ": Hanshu Rao" at bounding box center [561, 249] width 688 height 25
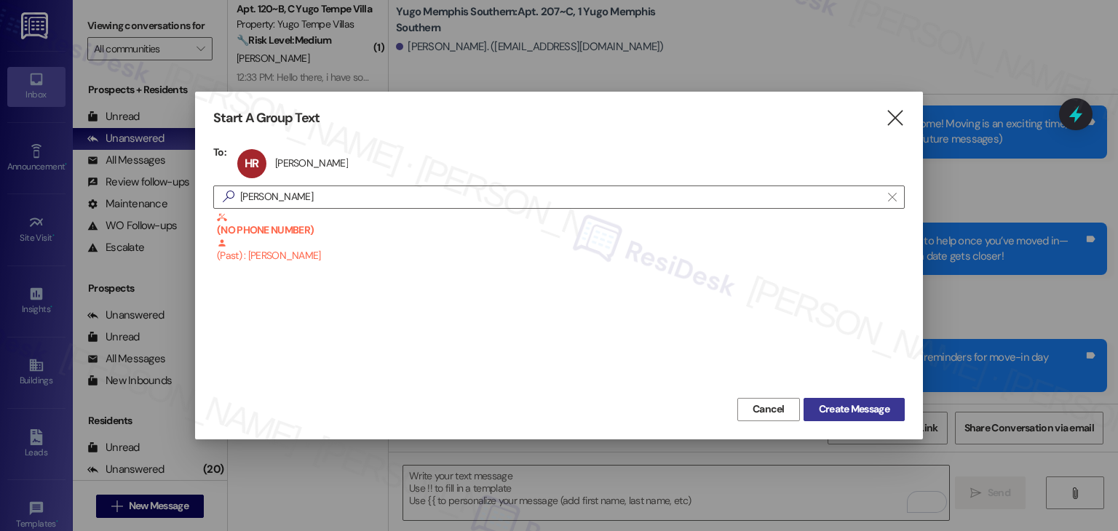
click at [871, 405] on span "Create Message" at bounding box center [854, 409] width 71 height 15
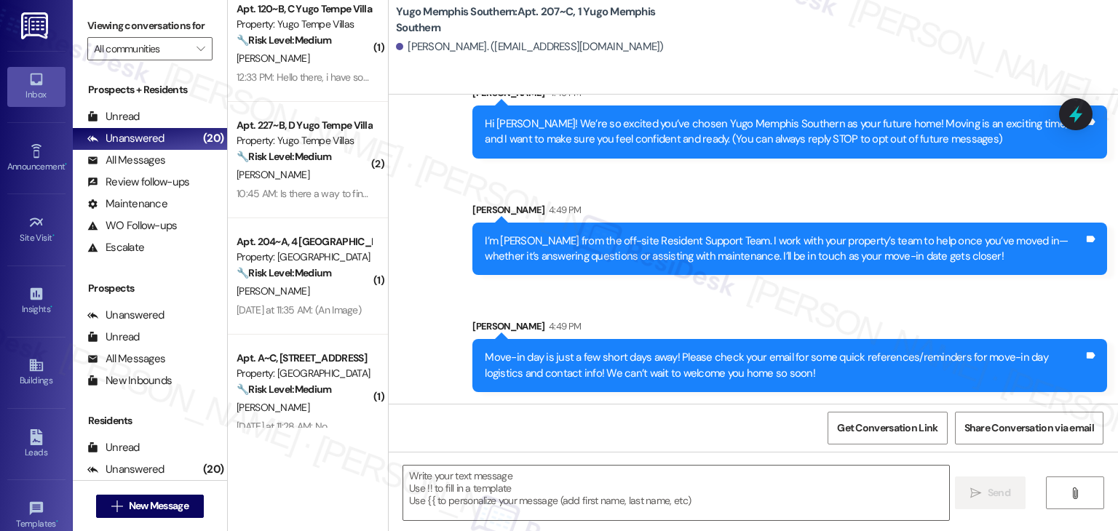
type textarea "Fetching suggested responses. Please feel free to read through the conversation…"
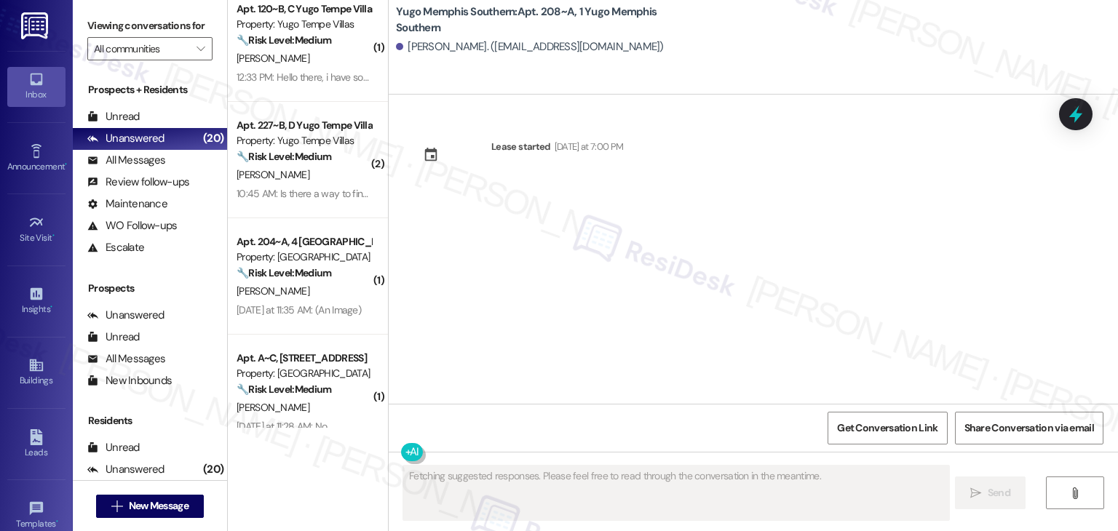
scroll to position [0, 0]
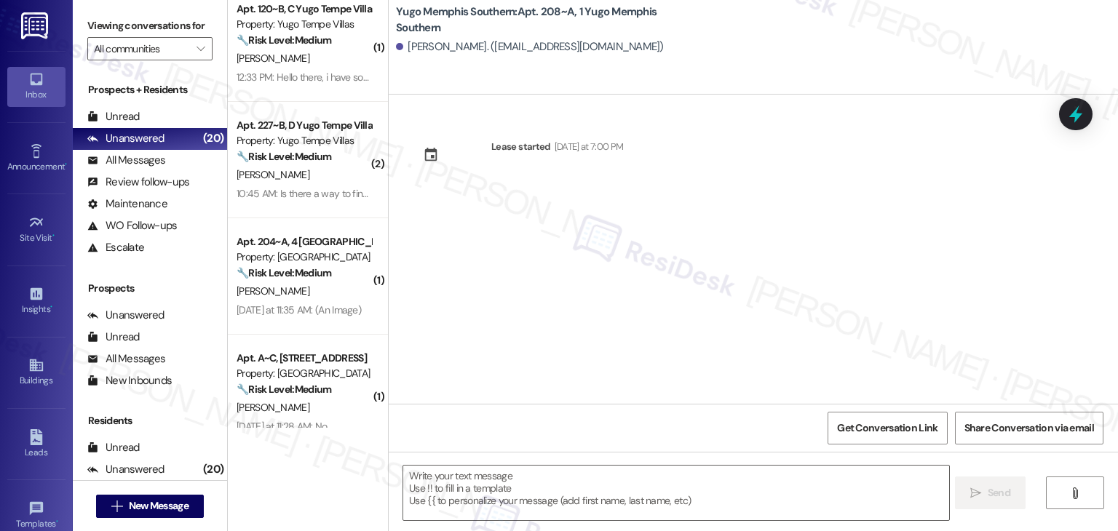
drag, startPoint x: 581, startPoint y: 288, endPoint x: 590, endPoint y: 331, distance: 44.7
click at [580, 288] on div "Lease started Sunday at 7:00 PM" at bounding box center [754, 249] width 730 height 309
click at [606, 483] on textarea at bounding box center [675, 493] width 545 height 55
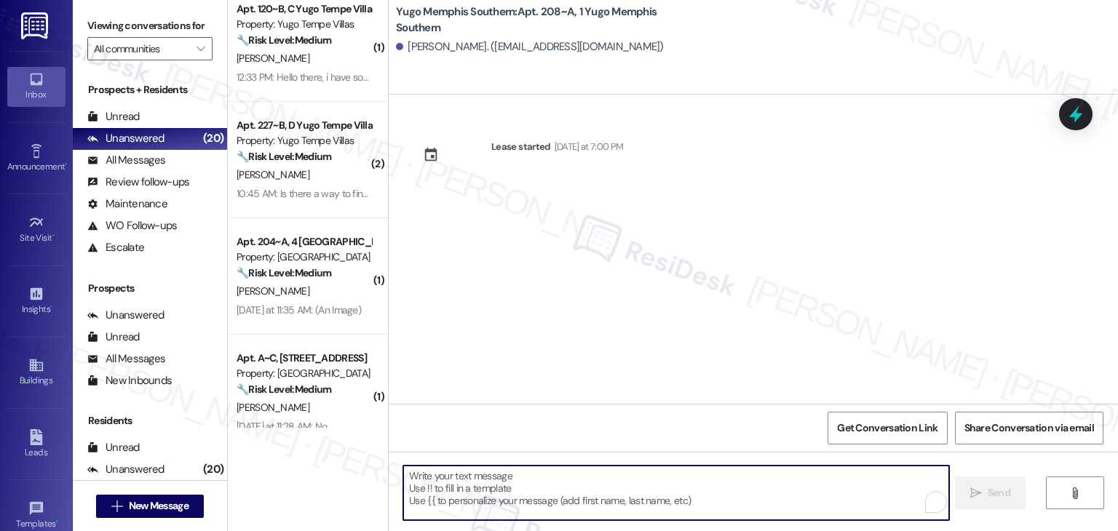
paste textarea "Hi {{first_name}}! We’re so excited you’ve chosen {{property}} as your future h…"
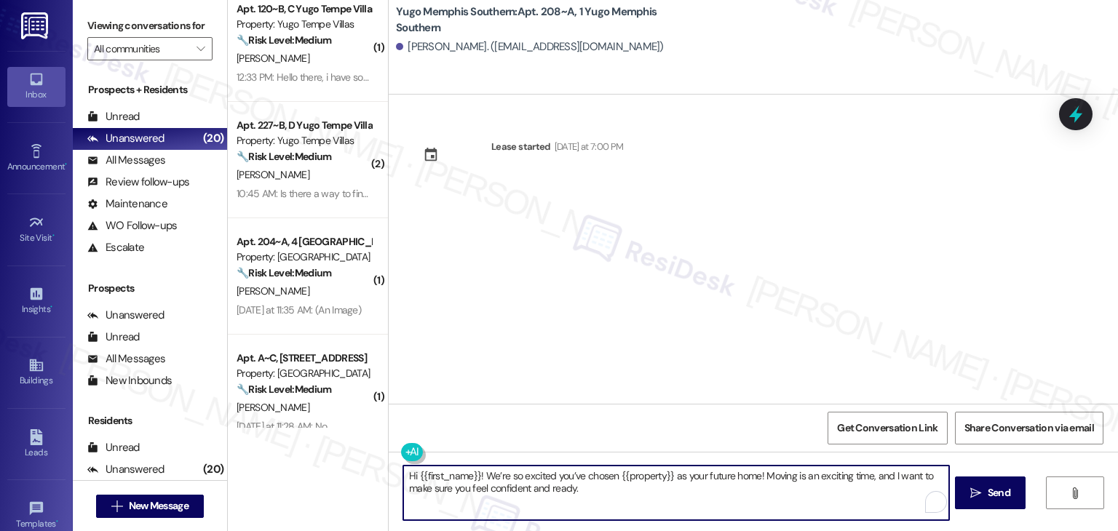
type textarea "Hi {{first_name}}! We’re so excited you’ve chosen {{property}} as your future h…"
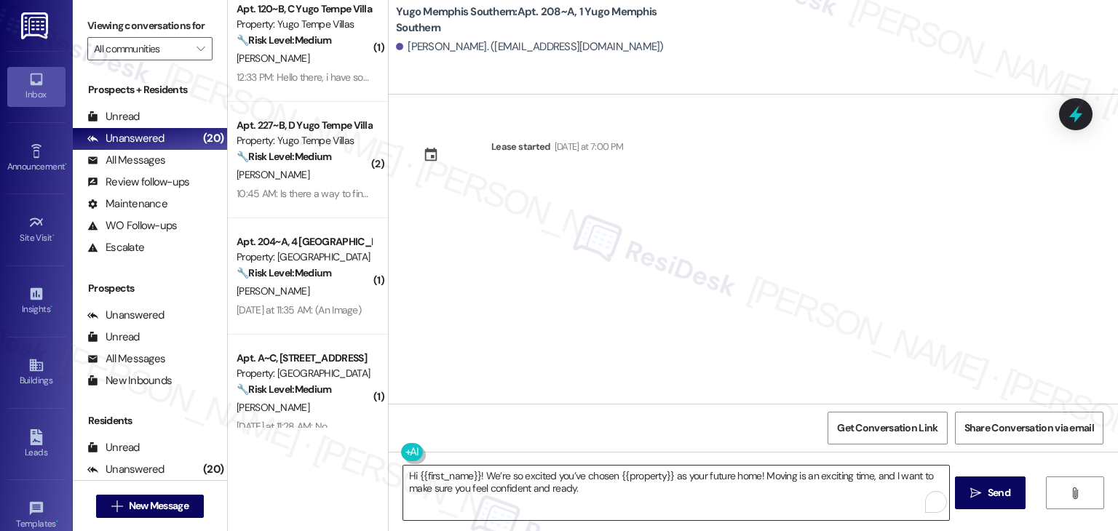
click at [670, 481] on textarea "Hi {{first_name}}! We’re so excited you’ve chosen {{property}} as your future h…" at bounding box center [675, 493] width 545 height 55
click at [1006, 497] on span "Send" at bounding box center [999, 493] width 23 height 15
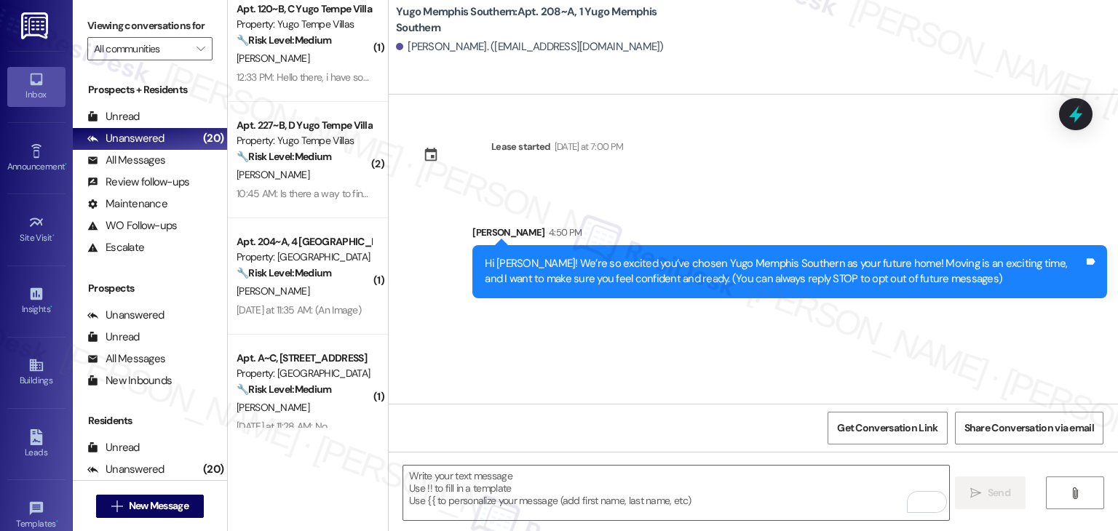
drag, startPoint x: 616, startPoint y: 344, endPoint x: 615, endPoint y: 354, distance: 9.5
click at [616, 344] on div "Lease started Sunday at 7:00 PM Sent via SMS Sarah 4:50 PM Hi Hanshu! We’re so …" at bounding box center [754, 249] width 730 height 309
click at [611, 491] on textarea "To enrich screen reader interactions, please activate Accessibility in Grammarl…" at bounding box center [675, 493] width 545 height 55
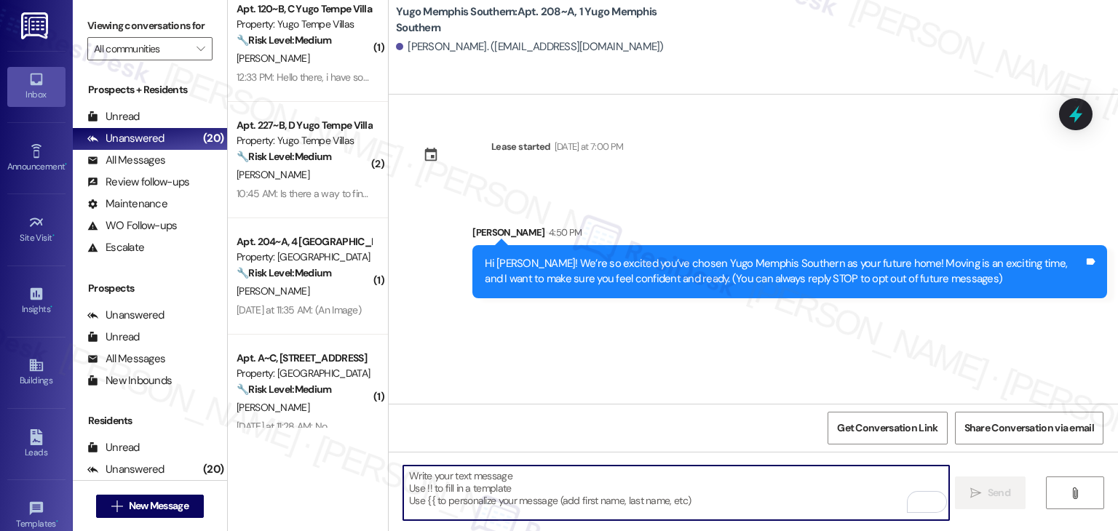
paste textarea "I’m Sarah from the off-site Resident Support Team. I work with your property’s …"
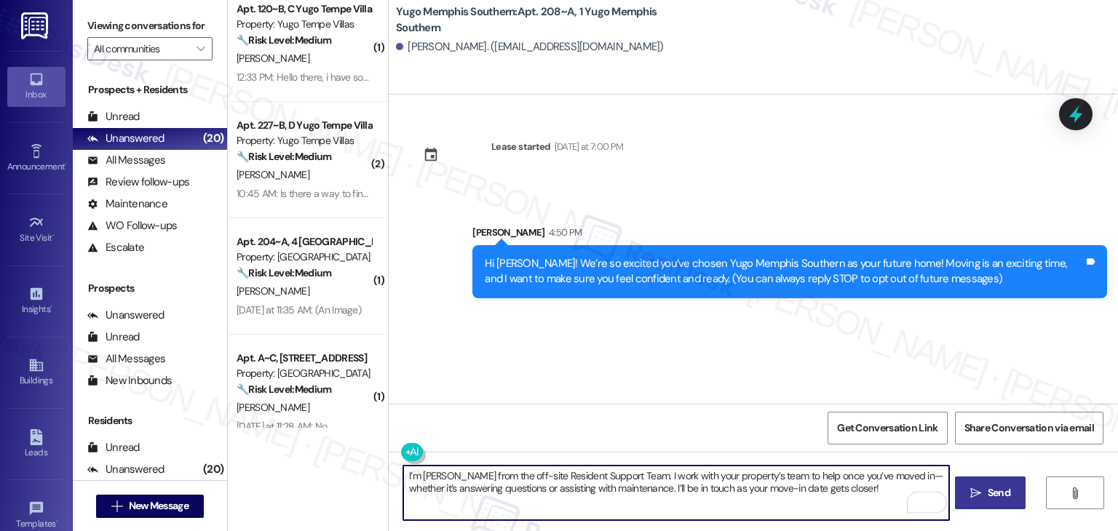
type textarea "I’m Sarah from the off-site Resident Support Team. I work with your property’s …"
click at [985, 493] on span "Send" at bounding box center [999, 493] width 28 height 15
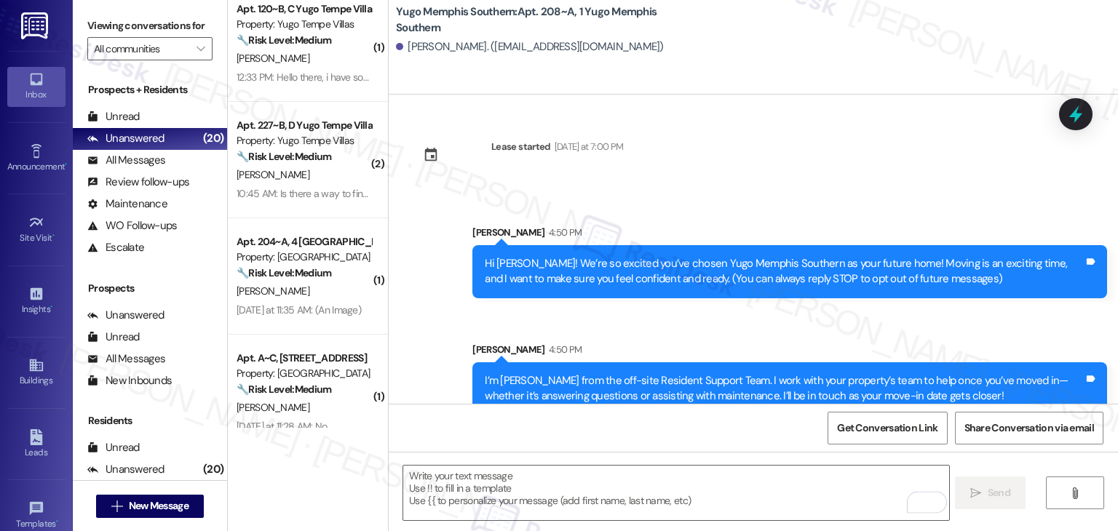
click at [605, 335] on div "Sent via SMS Sarah 4:50 PM I’m Sarah from the off-site Resident Support Team. I…" at bounding box center [790, 378] width 657 height 95
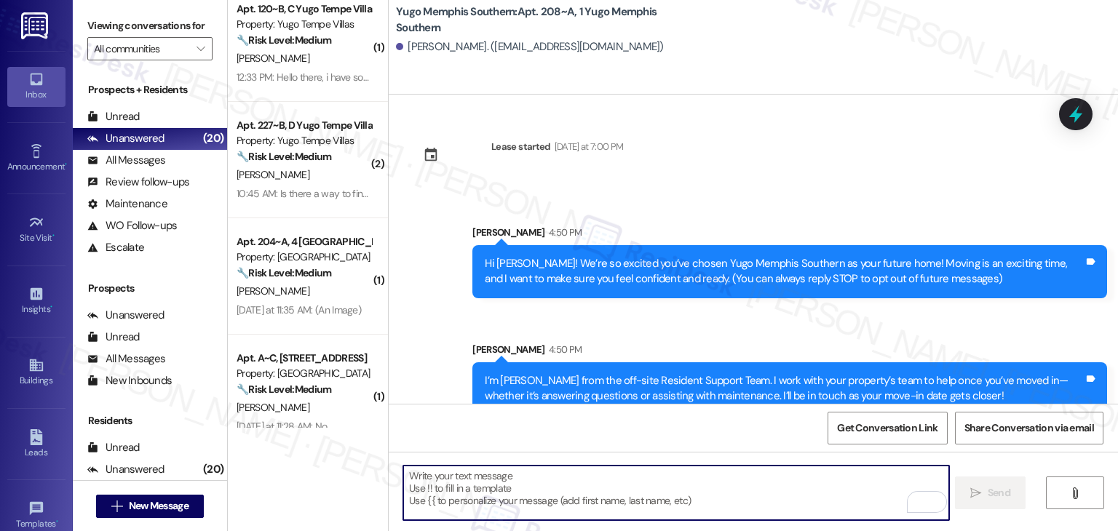
click at [626, 492] on textarea "To enrich screen reader interactions, please activate Accessibility in Grammarl…" at bounding box center [675, 493] width 545 height 55
paste textarea "Move-in day is just a few short days away! Please check your email for some qui…"
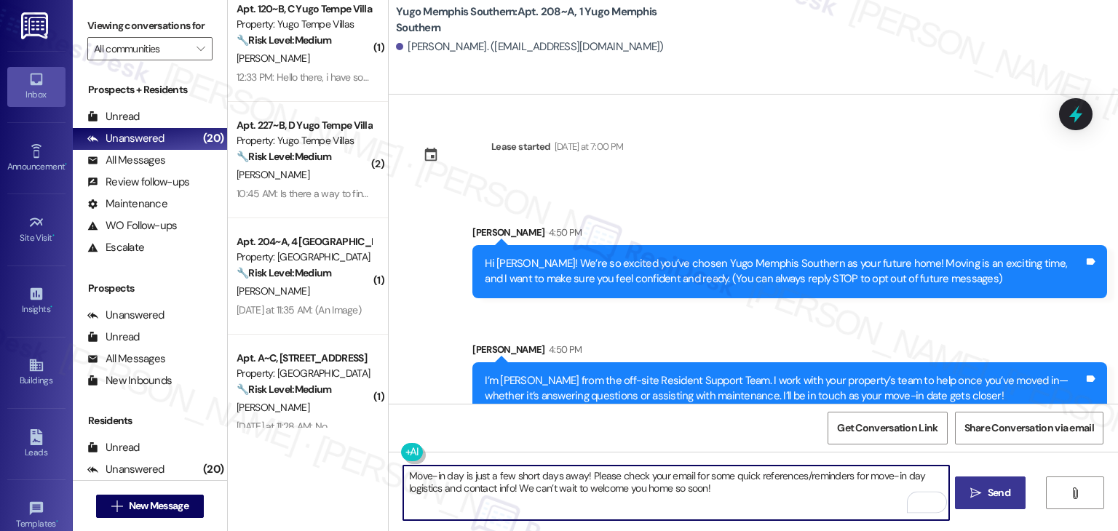
type textarea "Move-in day is just a few short days away! Please check your email for some qui…"
click at [988, 490] on span "Send" at bounding box center [999, 493] width 23 height 15
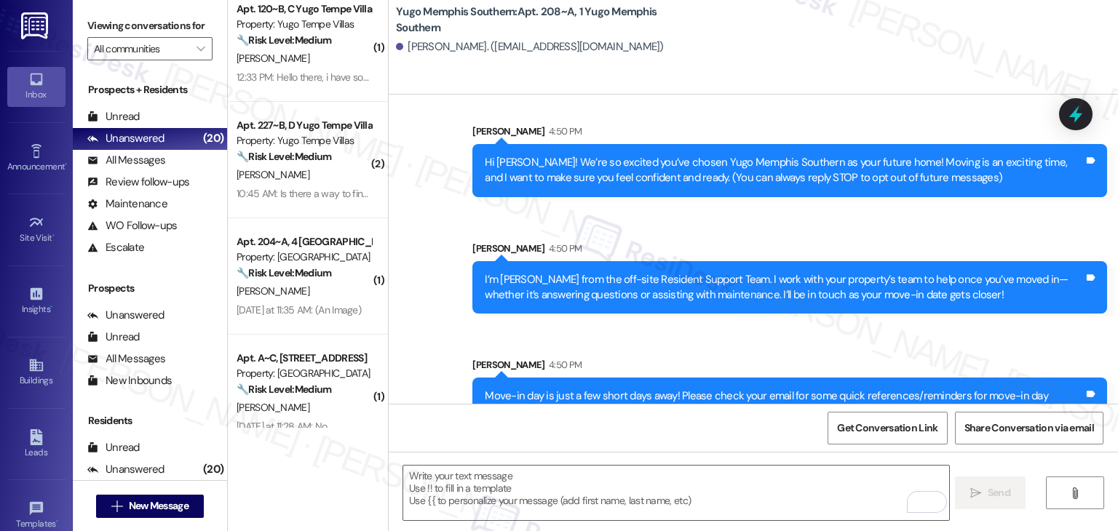
scroll to position [140, 0]
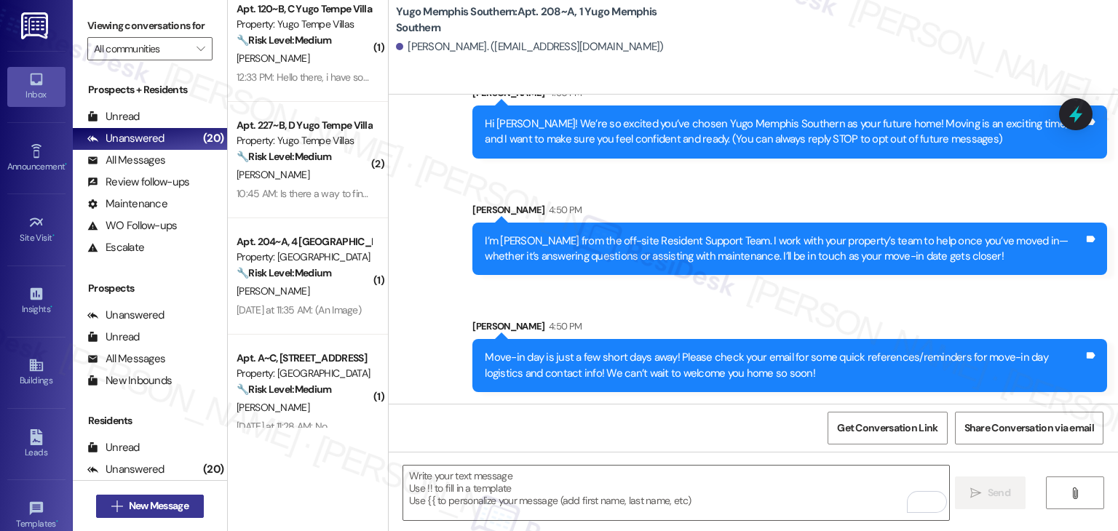
click at [162, 509] on span "New Message" at bounding box center [159, 506] width 60 height 15
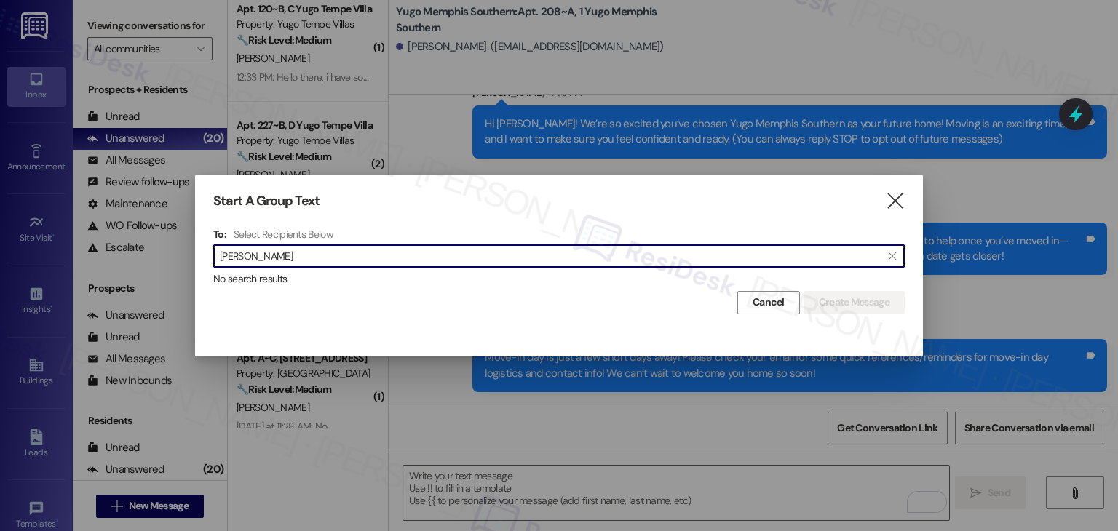
click at [264, 263] on input "Christina Chaney" at bounding box center [550, 256] width 661 height 20
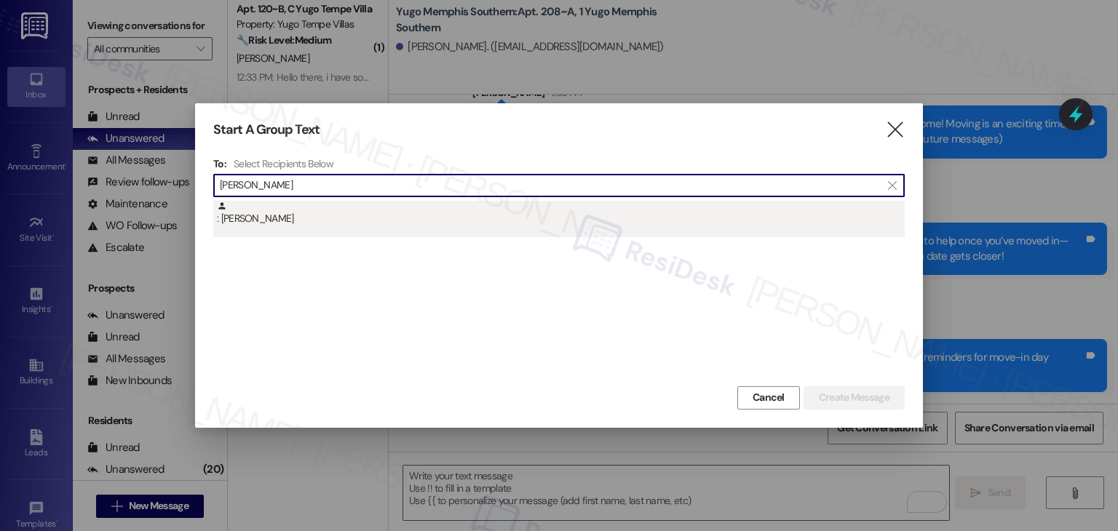
type input "Christina Chaney"
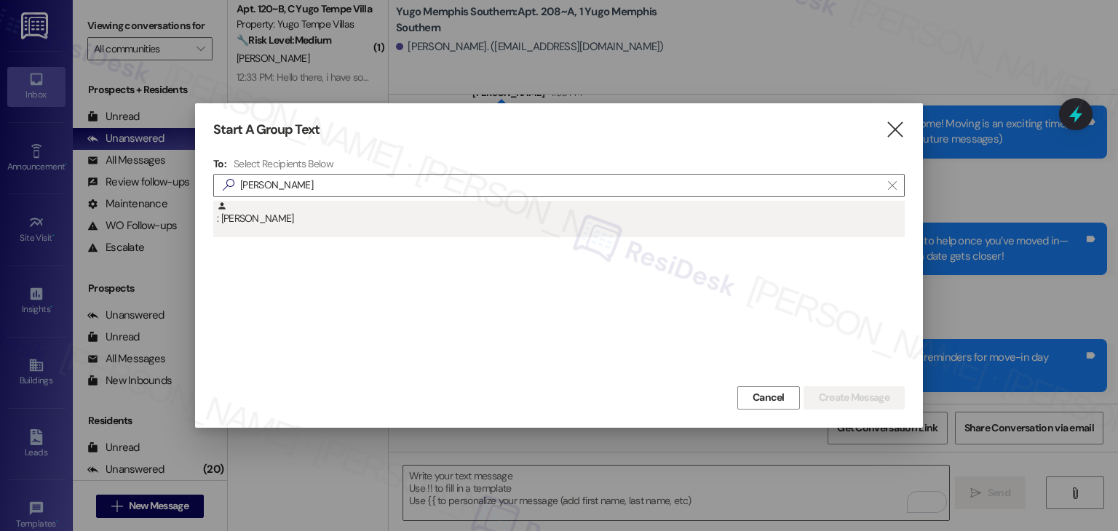
click at [290, 226] on div ": Christina Chaney" at bounding box center [559, 219] width 692 height 36
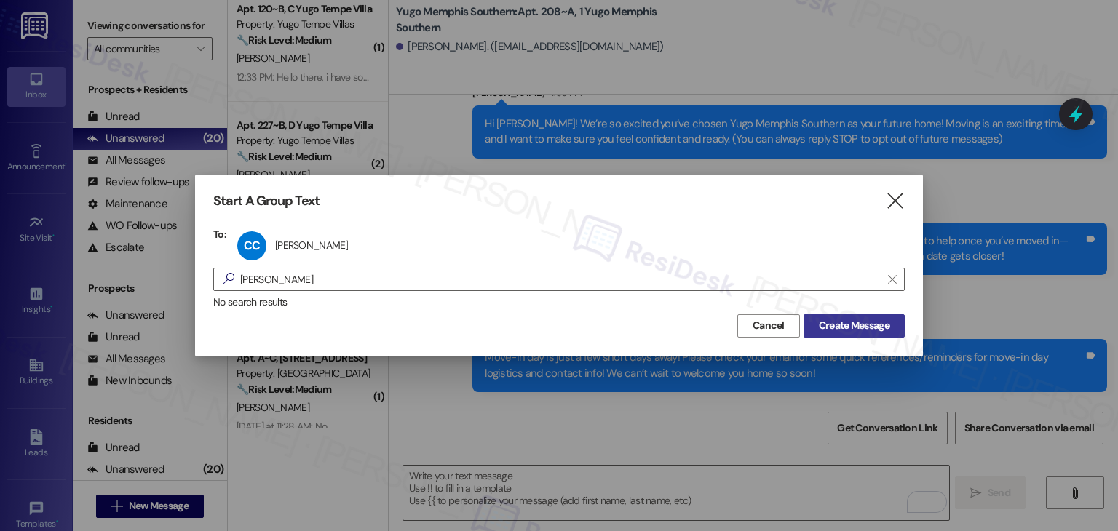
click at [847, 324] on span "Create Message" at bounding box center [854, 325] width 71 height 15
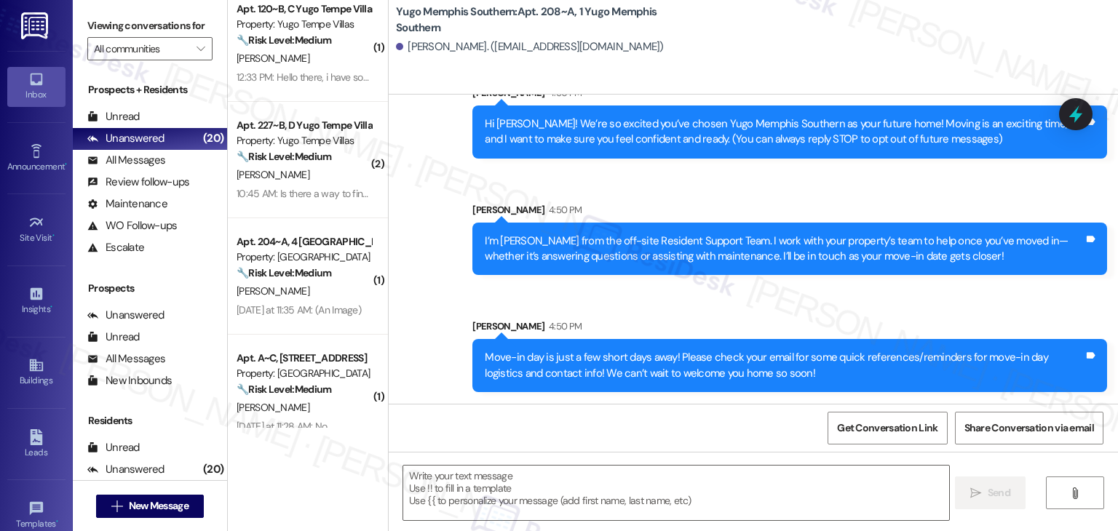
type textarea "Fetching suggested responses. Please feel free to read through the conversation…"
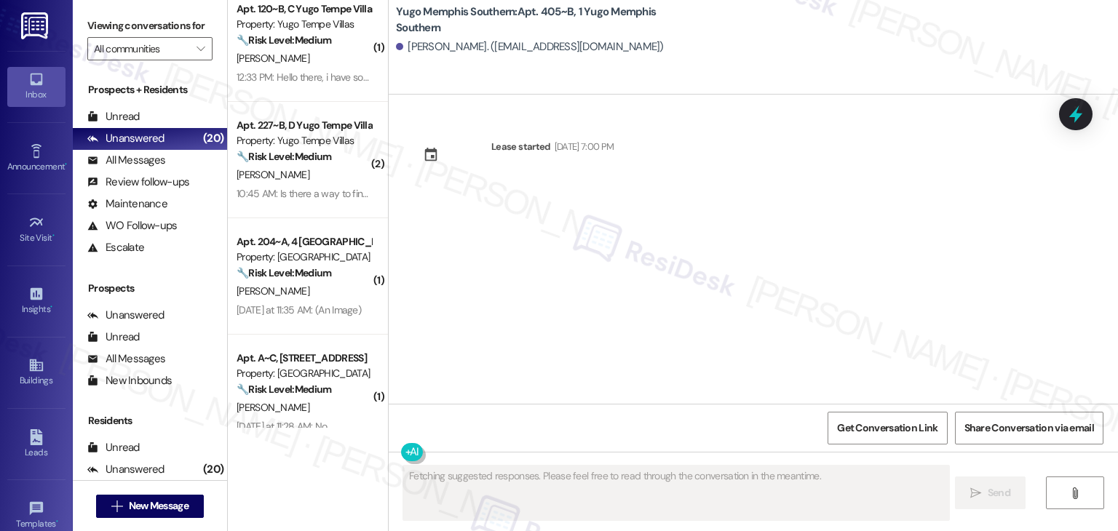
scroll to position [0, 0]
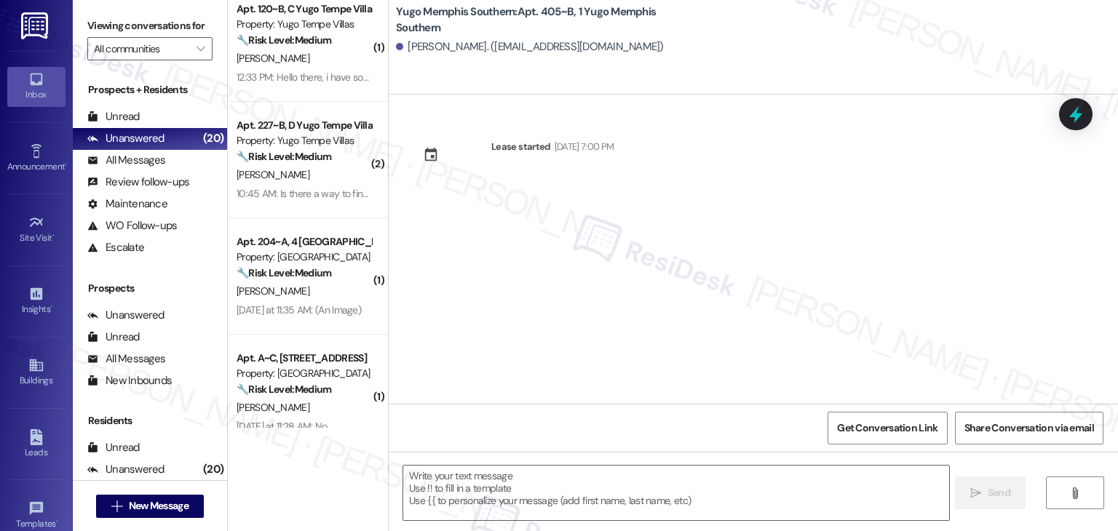
click at [591, 281] on div "Lease started Aug 11, 2025 at 7:00 PM" at bounding box center [754, 249] width 730 height 309
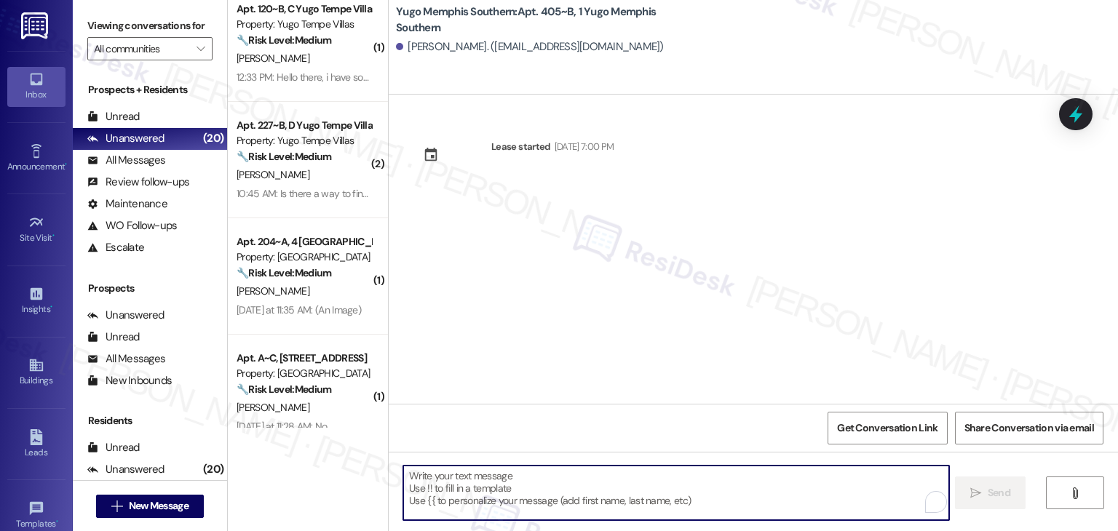
click at [642, 473] on textarea "To enrich screen reader interactions, please activate Accessibility in Grammarl…" at bounding box center [675, 493] width 545 height 55
paste textarea "Hi {{first_name}}! We’re so excited you’ve chosen {{property}} as your future h…"
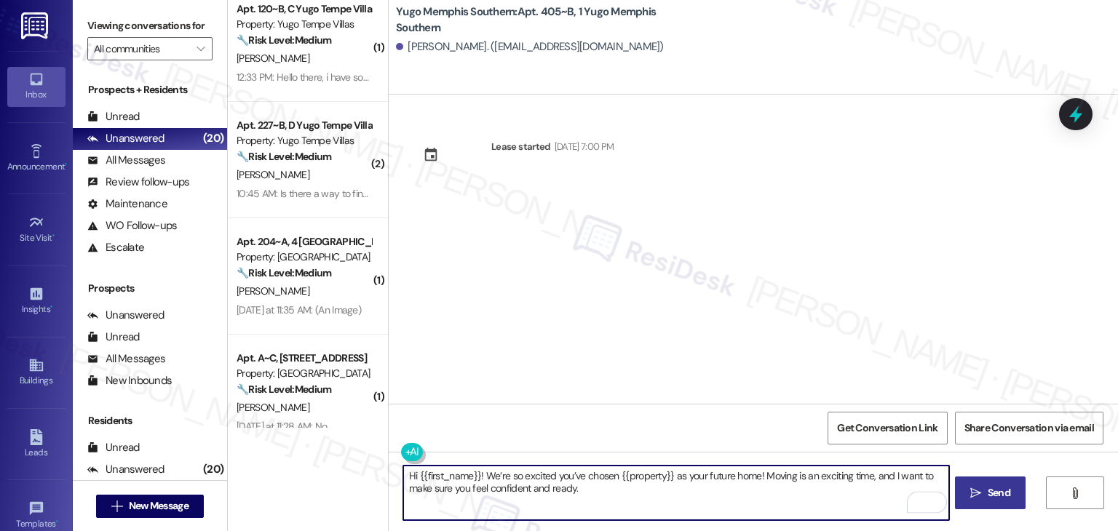
type textarea "Hi {{first_name}}! We’re so excited you’ve chosen {{property}} as your future h…"
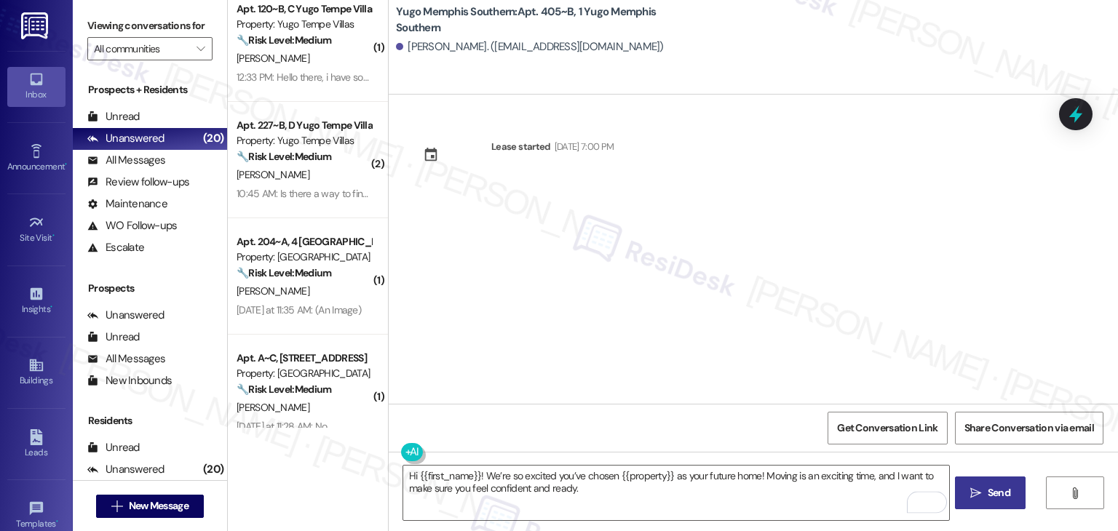
click at [981, 494] on span " Send" at bounding box center [991, 493] width 46 height 15
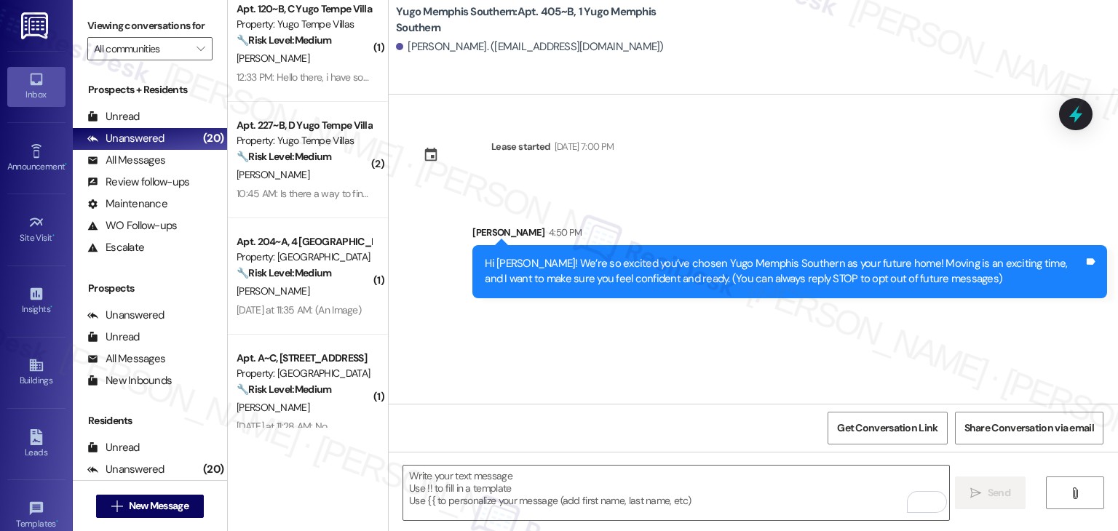
click at [590, 377] on div "Lease started Aug 11, 2025 at 7:00 PM Sent via SMS Sarah 4:50 PM Hi Christina! …" at bounding box center [754, 249] width 730 height 309
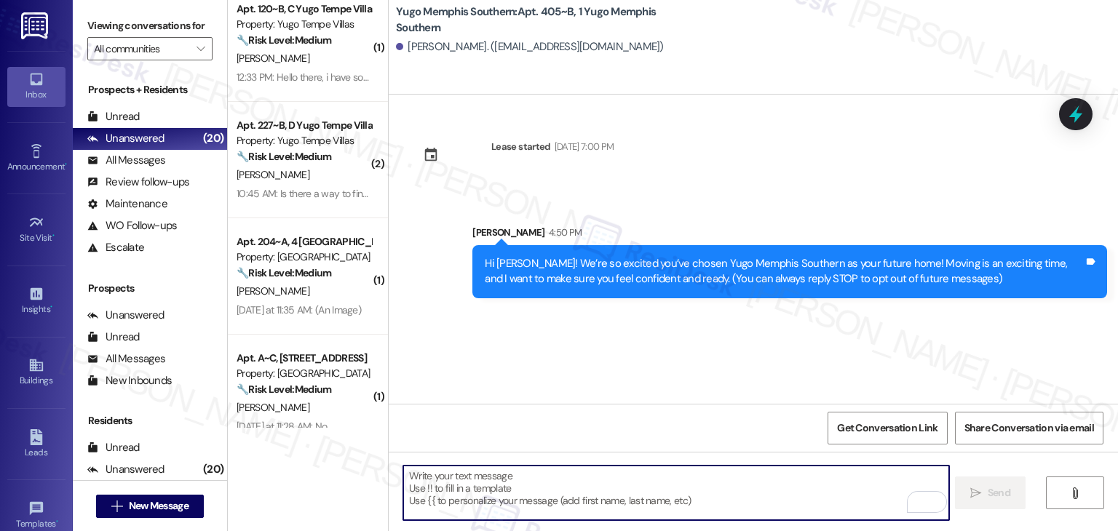
click at [609, 471] on textarea "To enrich screen reader interactions, please activate Accessibility in Grammarl…" at bounding box center [675, 493] width 545 height 55
paste textarea "I’m Sarah from the off-site Resident Support Team. I work with your property’s …"
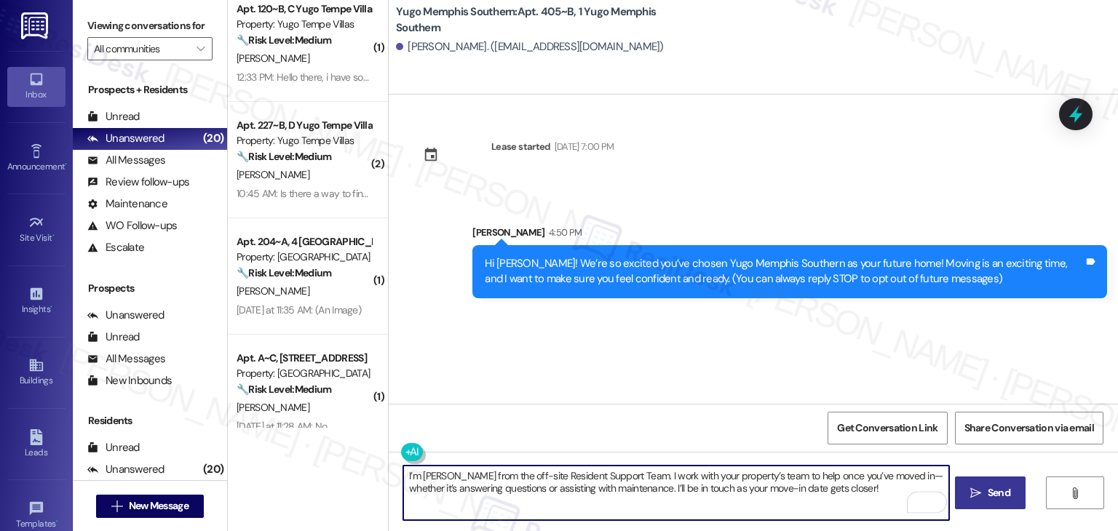
type textarea "I’m Sarah from the off-site Resident Support Team. I work with your property’s …"
click at [998, 481] on button " Send" at bounding box center [990, 493] width 71 height 33
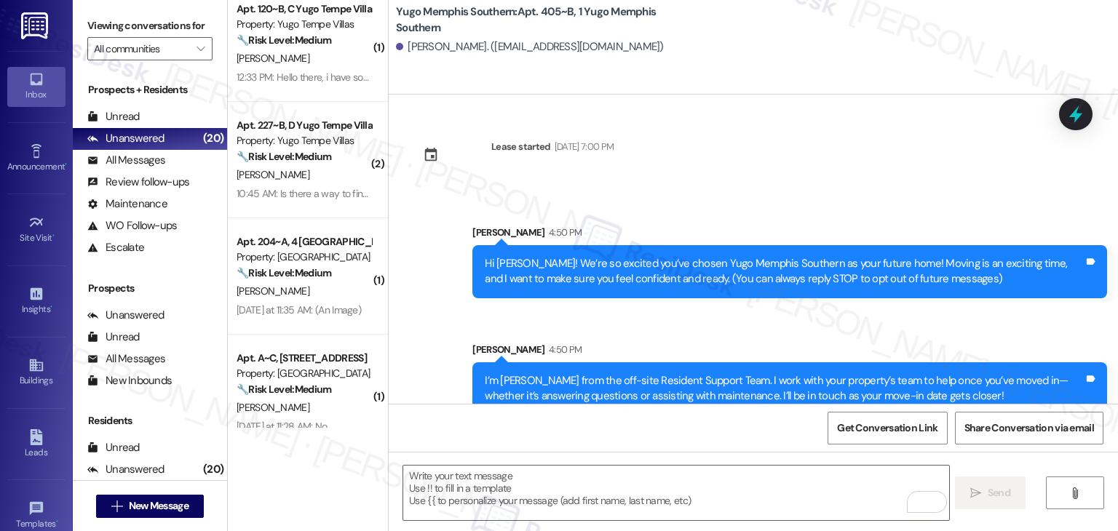
click at [582, 331] on div "Sent via SMS Sarah 4:50 PM I’m Sarah from the off-site Resident Support Team. I…" at bounding box center [790, 378] width 657 height 95
click at [632, 490] on textarea "To enrich screen reader interactions, please activate Accessibility in Grammarl…" at bounding box center [675, 493] width 545 height 55
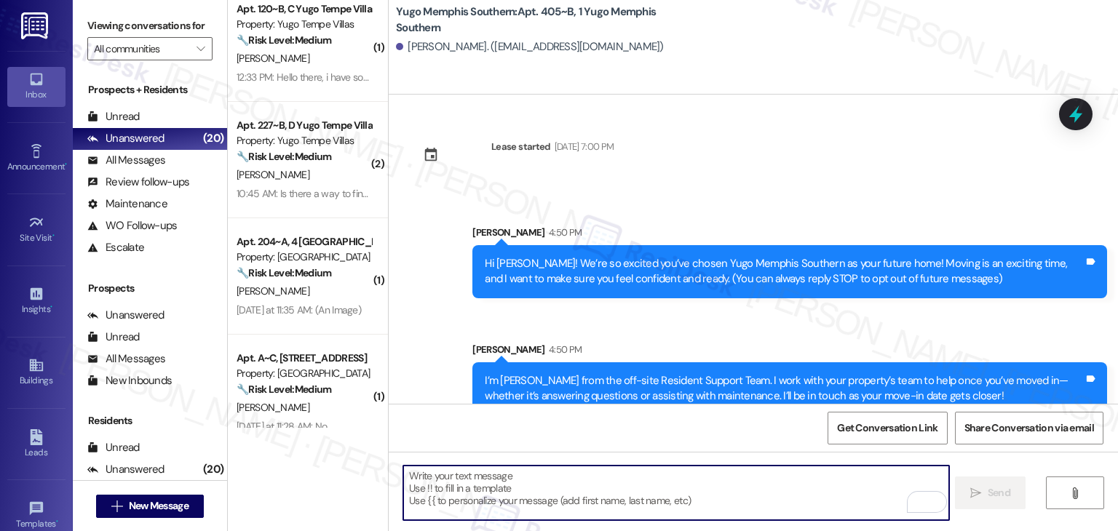
paste textarea "Move-in day is just a few short days away! Please check your email for some qui…"
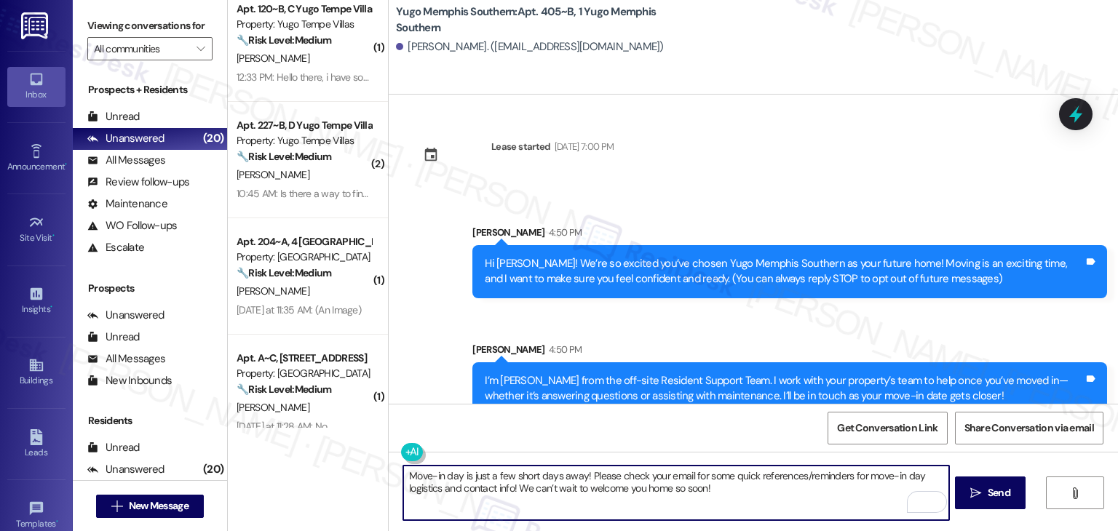
scroll to position [23, 0]
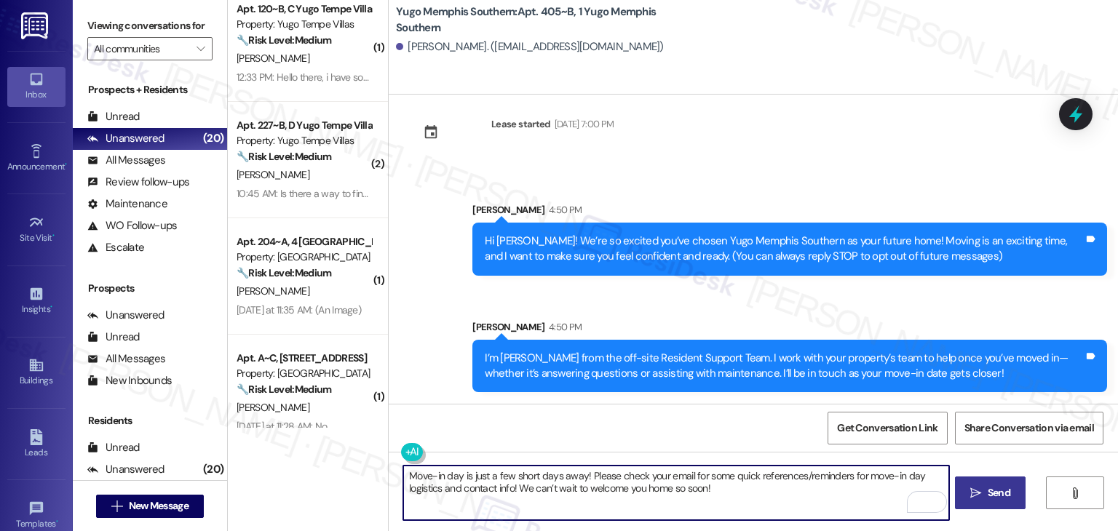
type textarea "Move-in day is just a few short days away! Please check your email for some qui…"
click at [997, 491] on span "Send" at bounding box center [999, 493] width 23 height 15
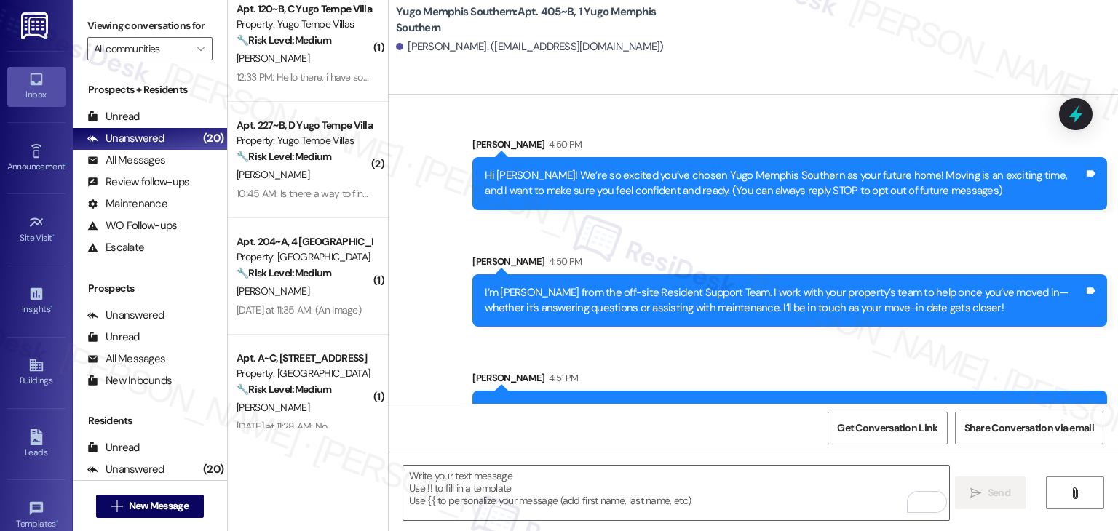
scroll to position [140, 0]
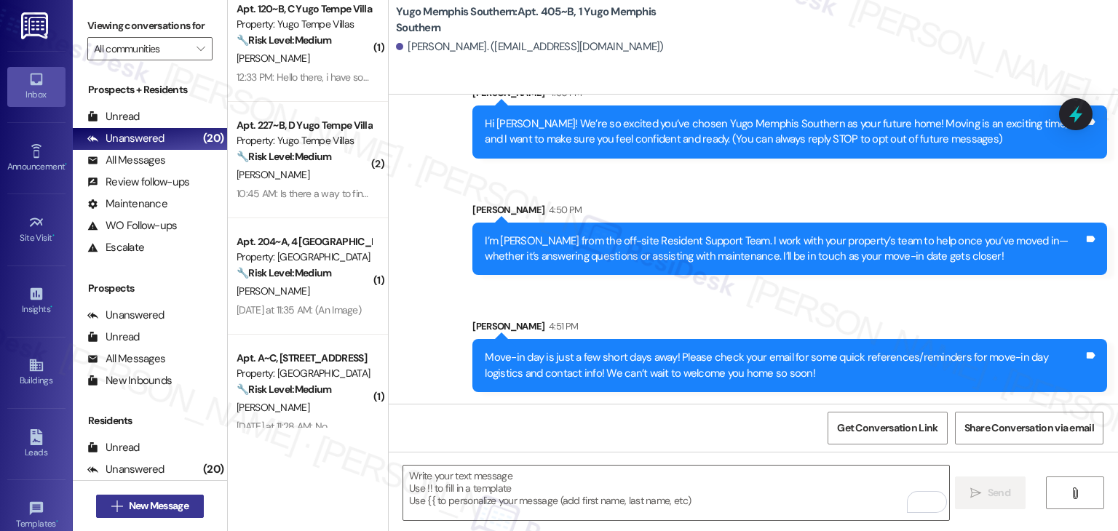
click at [178, 502] on span "New Message" at bounding box center [159, 506] width 60 height 15
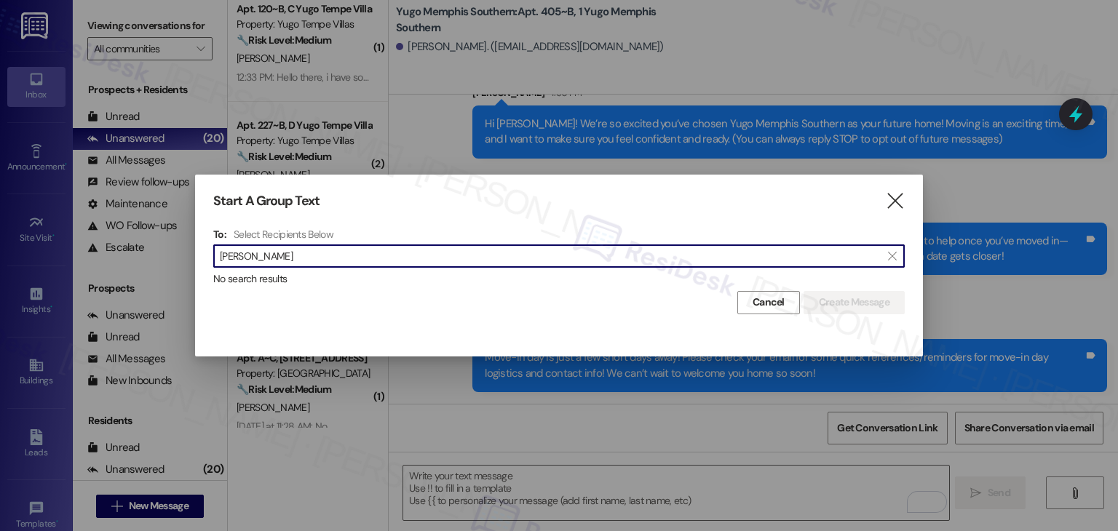
click at [253, 248] on input "Olivia Swauncy" at bounding box center [550, 256] width 661 height 20
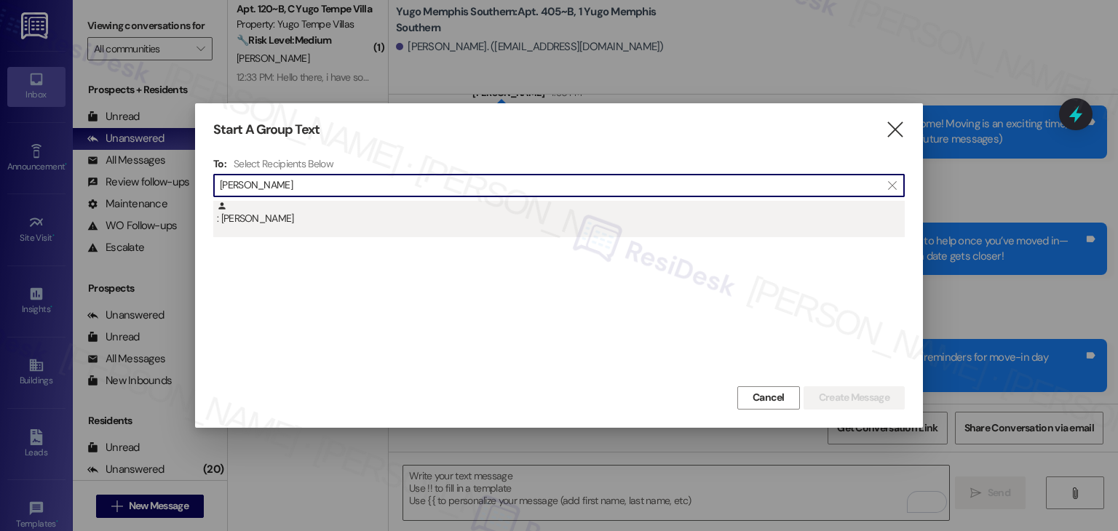
type input "Olivia Swauncy"
click at [269, 227] on div ": Olivia Swauncy" at bounding box center [559, 219] width 692 height 36
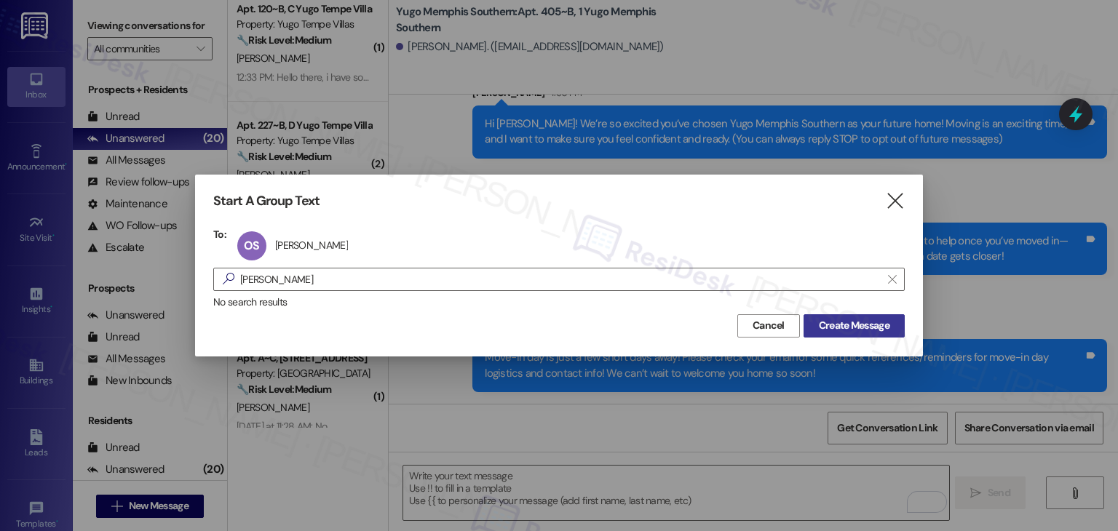
click at [871, 321] on span "Create Message" at bounding box center [854, 325] width 71 height 15
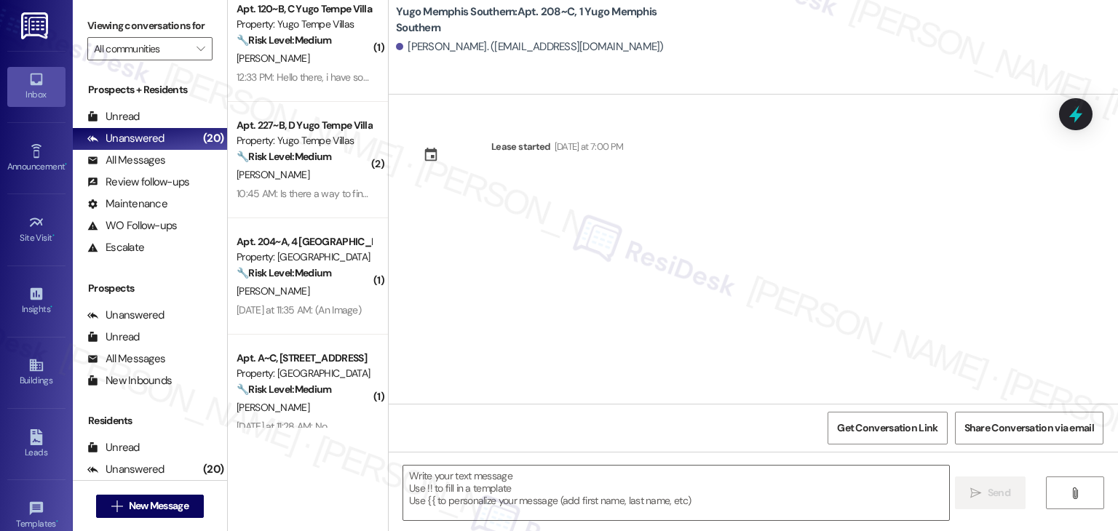
type textarea "Fetching suggested responses. Please feel free to read through the conversation…"
click at [507, 329] on div "Lease started Sunday at 7:00 PM" at bounding box center [754, 249] width 730 height 309
click at [534, 475] on textarea at bounding box center [675, 493] width 545 height 55
paste textarea "Hi {{first_name}}! We’re so excited you’ve chosen {{property}} as your future h…"
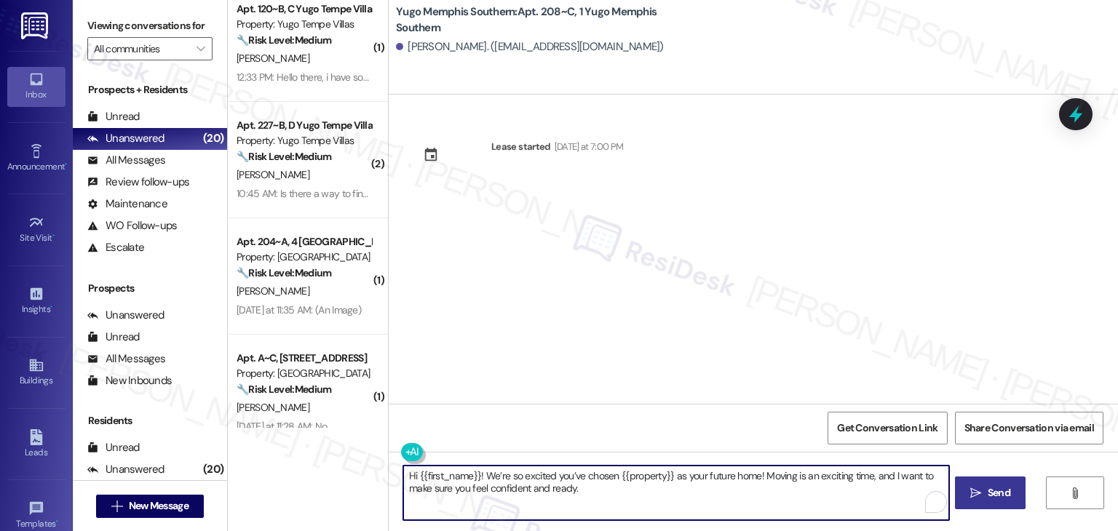
type textarea "Hi {{first_name}}! We’re so excited you’ve chosen {{property}} as your future h…"
click at [974, 495] on icon "" at bounding box center [976, 494] width 11 height 12
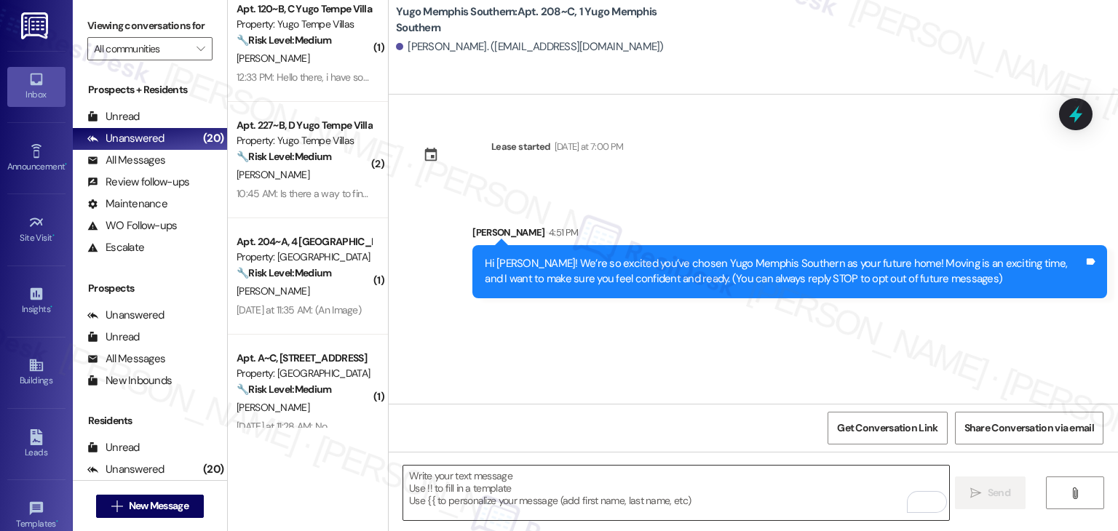
click at [566, 472] on textarea "To enrich screen reader interactions, please activate Accessibility in Grammarl…" at bounding box center [675, 493] width 545 height 55
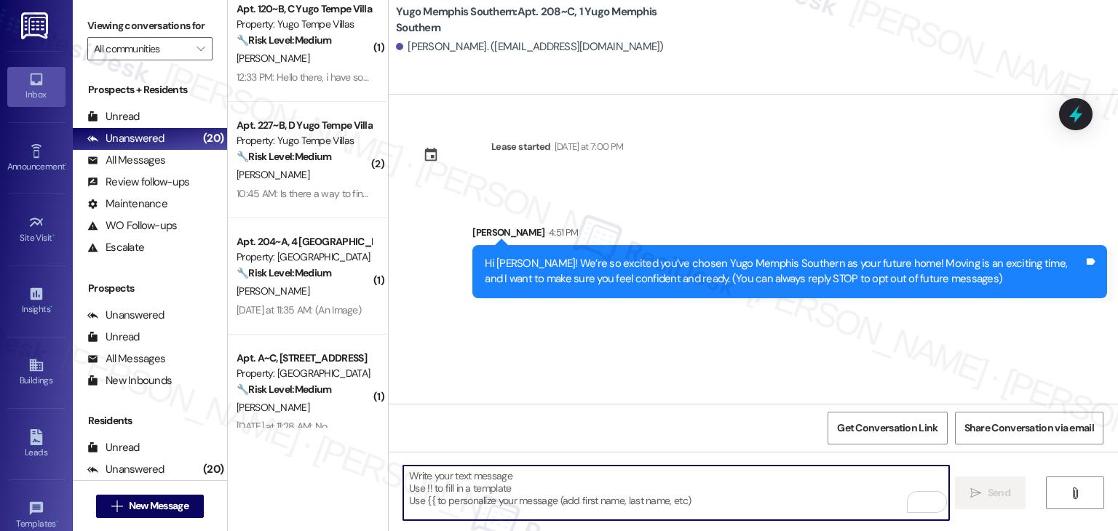
paste textarea "I’m Sarah from the off-site Resident Support Team. I work with your property’s …"
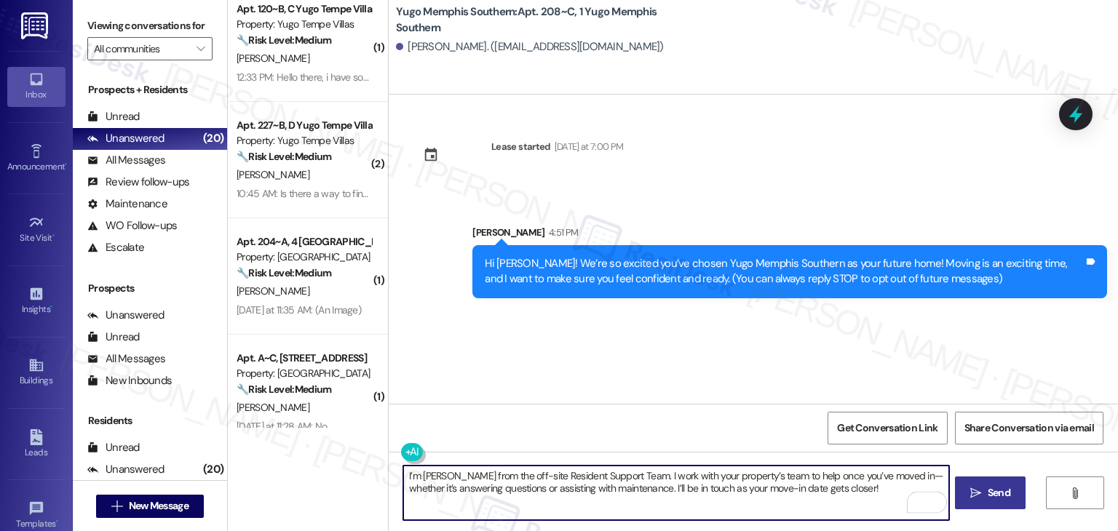
type textarea "I’m Sarah from the off-site Resident Support Team. I work with your property’s …"
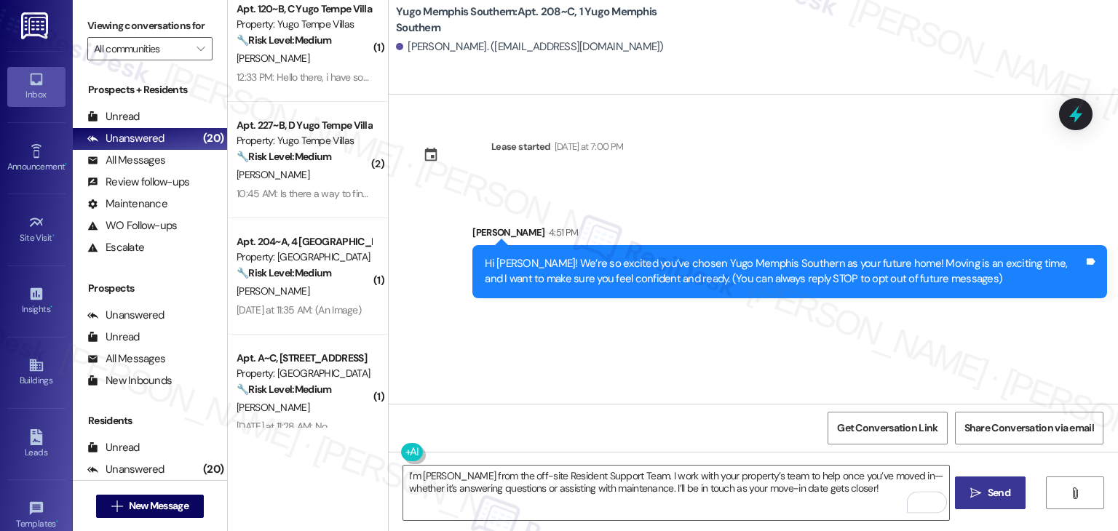
click at [976, 488] on icon "" at bounding box center [976, 494] width 11 height 12
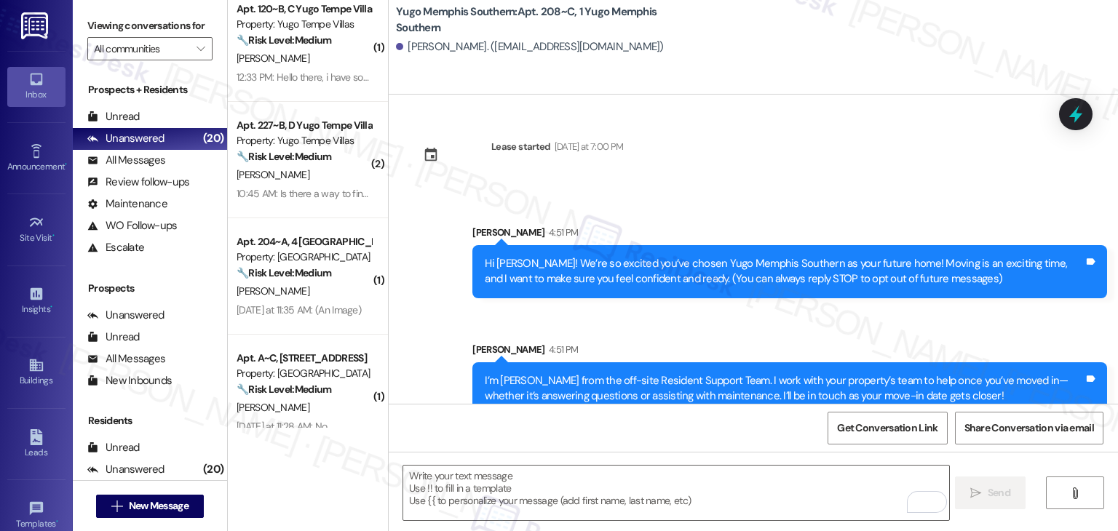
scroll to position [23, 0]
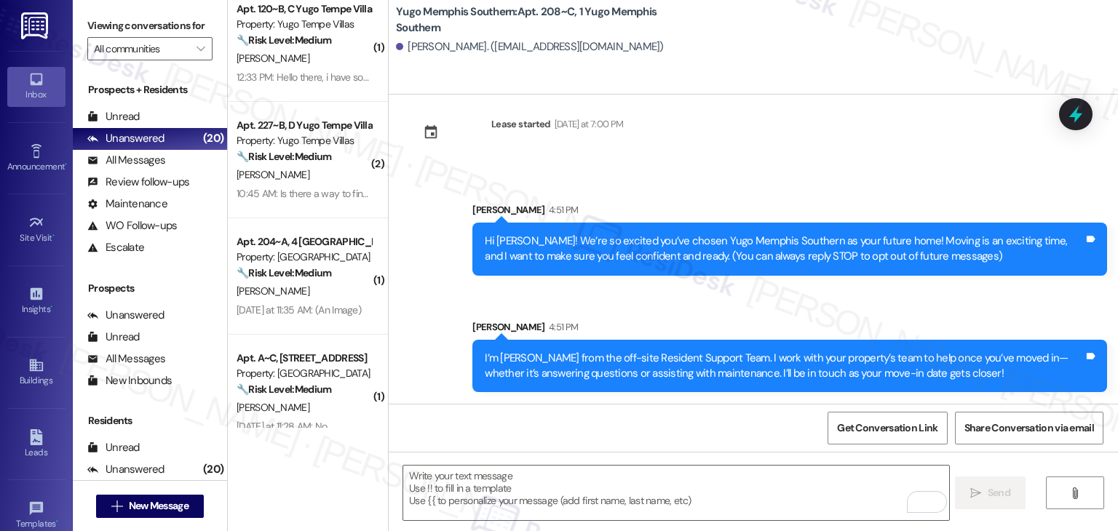
click at [621, 307] on div "Sent via SMS Sarah 4:51 PM Hi Olivia! We’re so excited you’ve chosen Yugo Memph…" at bounding box center [754, 287] width 730 height 234
click at [678, 488] on textarea "To enrich screen reader interactions, please activate Accessibility in Grammarl…" at bounding box center [675, 493] width 545 height 55
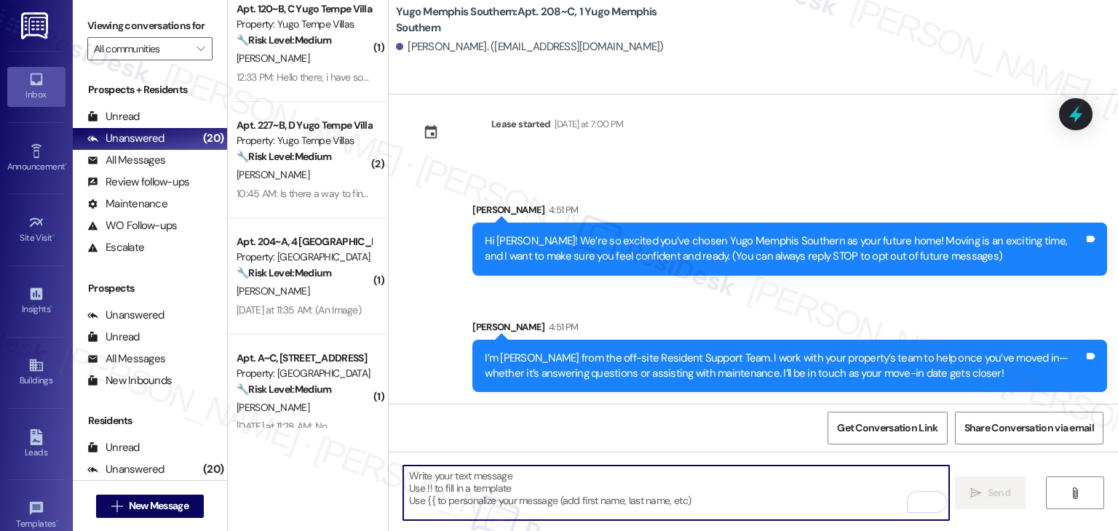
paste textarea "Move-in day is just a few short days away! Please check your email for some qui…"
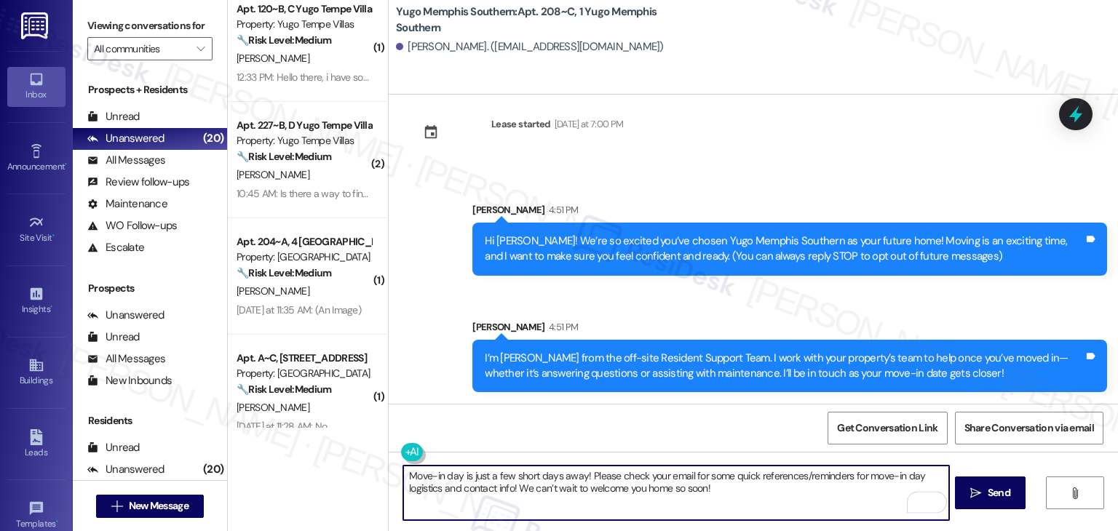
type textarea "Move-in day is just a few short days away! Please check your email for some qui…"
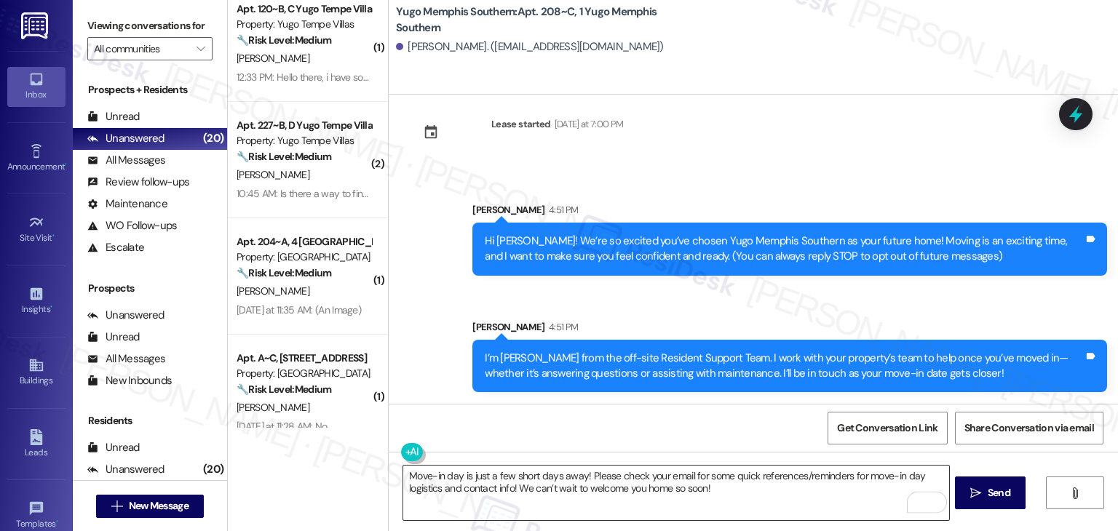
click at [772, 486] on textarea "Move-in day is just a few short days away! Please check your email for some qui…" at bounding box center [675, 493] width 545 height 55
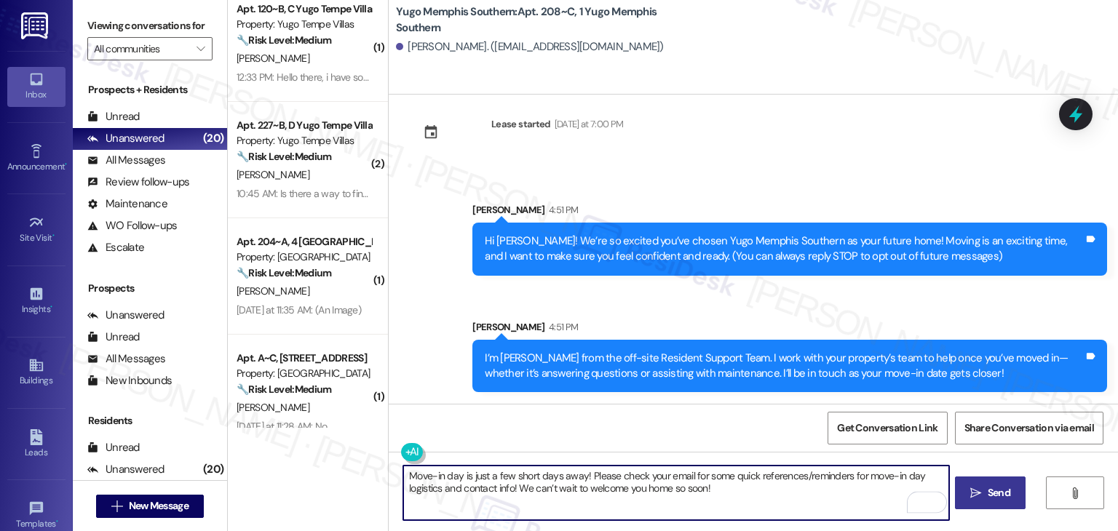
click at [979, 491] on icon "" at bounding box center [976, 494] width 11 height 12
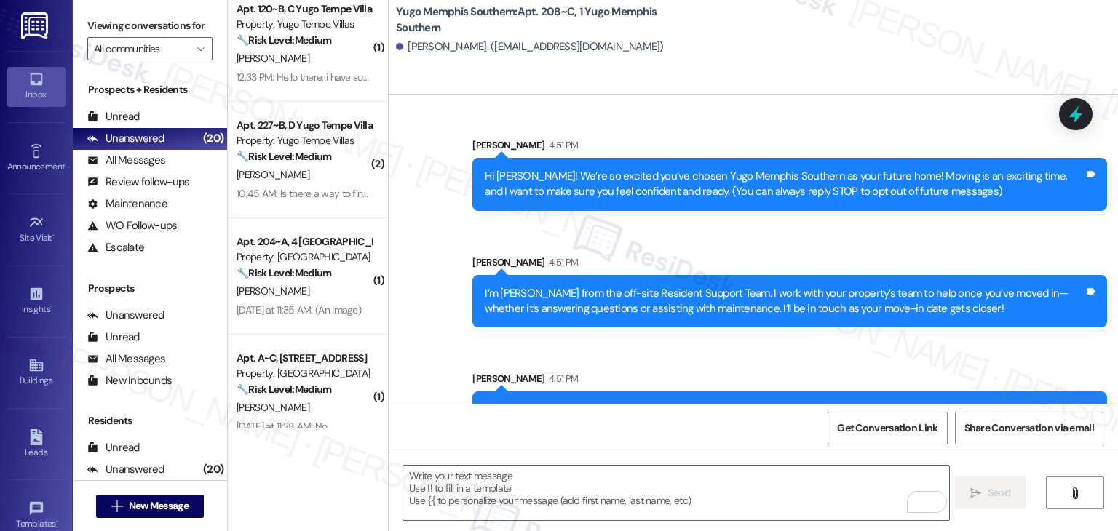
scroll to position [140, 0]
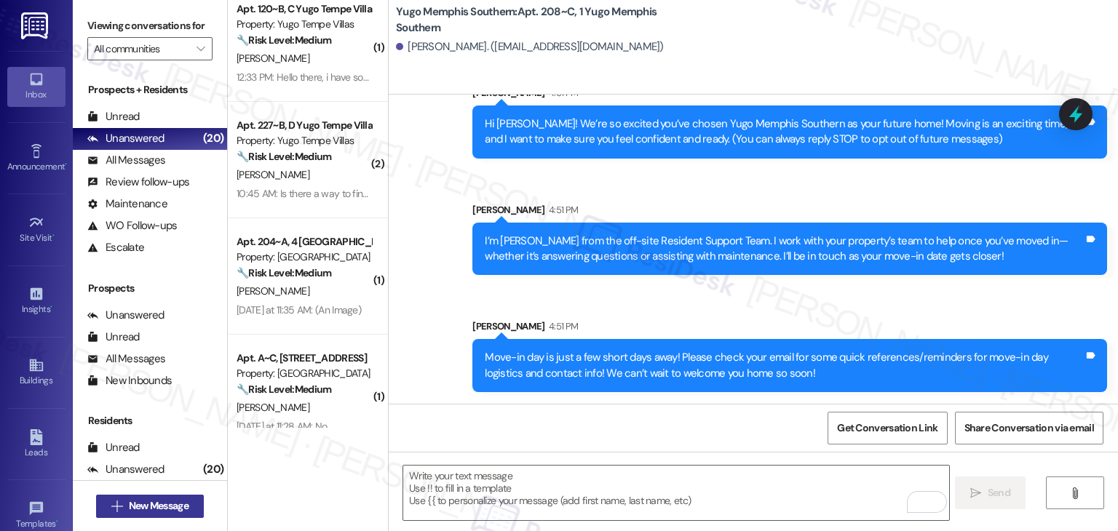
click at [182, 506] on span "New Message" at bounding box center [159, 506] width 60 height 15
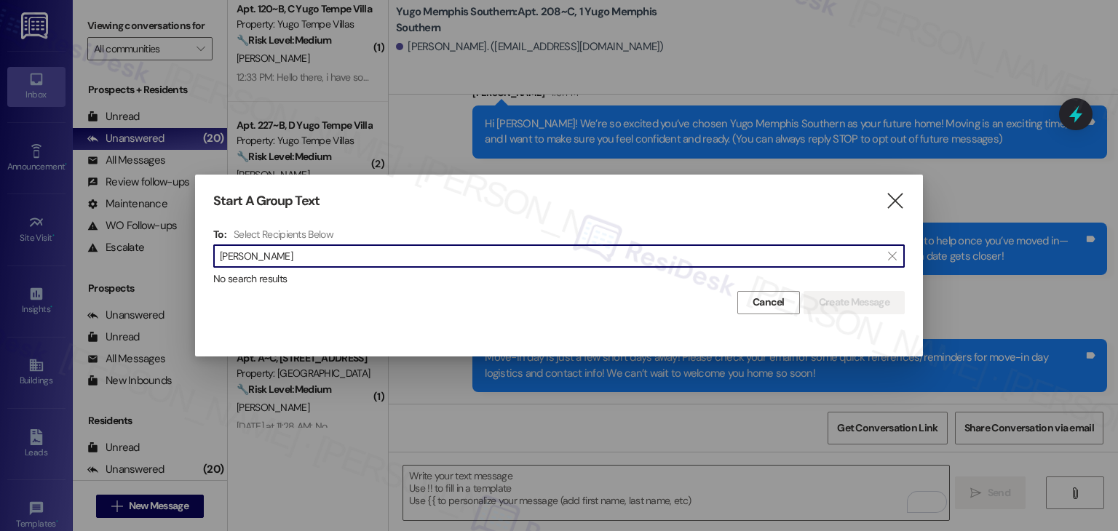
click at [242, 256] on input "Myia Ramos" at bounding box center [550, 256] width 661 height 20
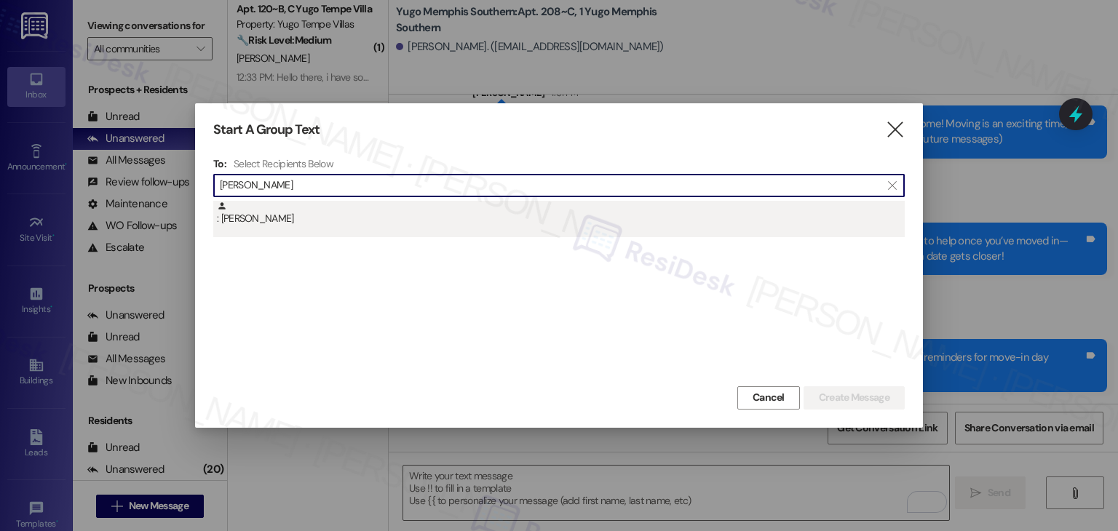
type input "Myia Ramos"
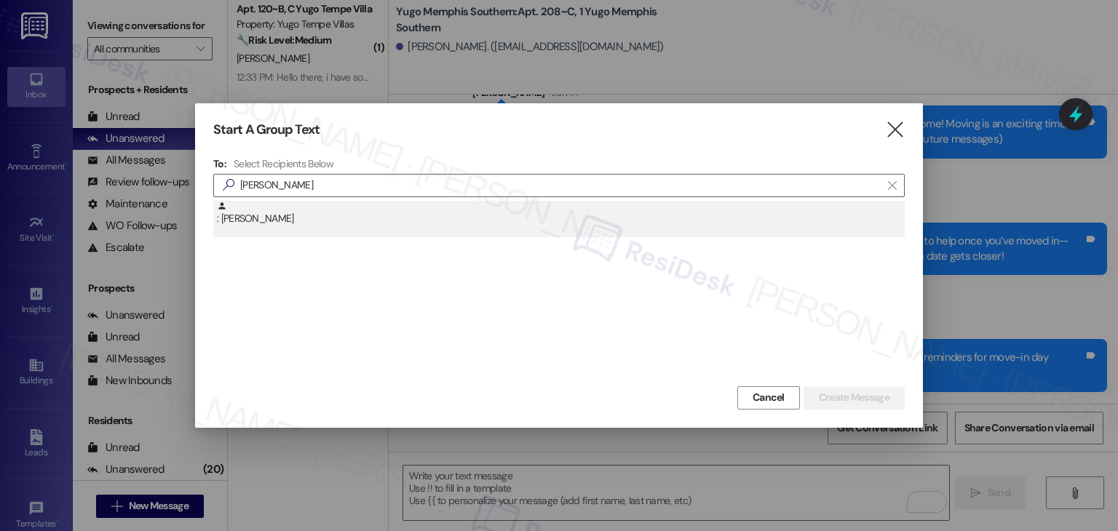
click at [264, 216] on div ": Myia Ramos" at bounding box center [561, 213] width 688 height 25
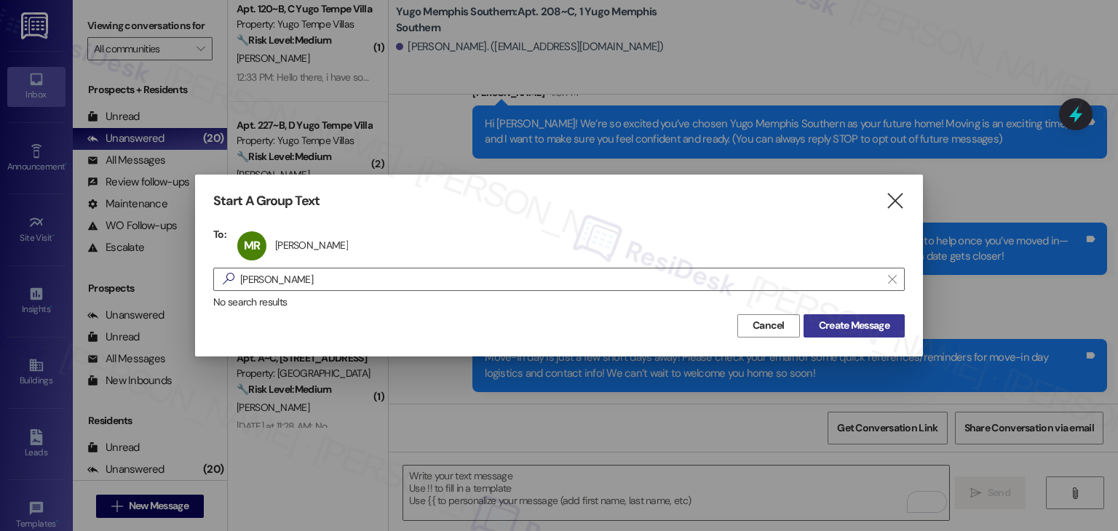
click at [847, 324] on span "Create Message" at bounding box center [854, 325] width 71 height 15
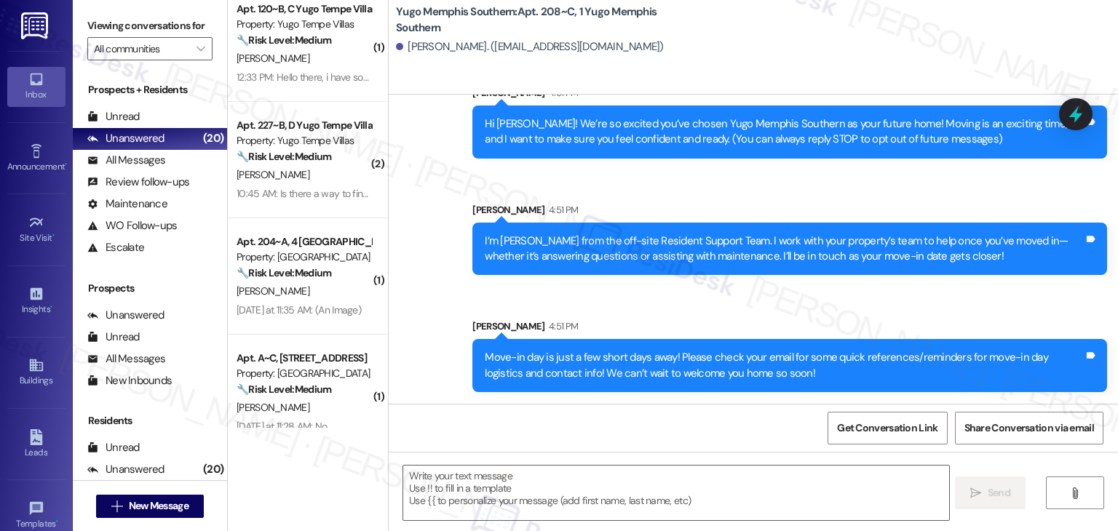
type textarea "Fetching suggested responses. Please feel free to read through the conversation…"
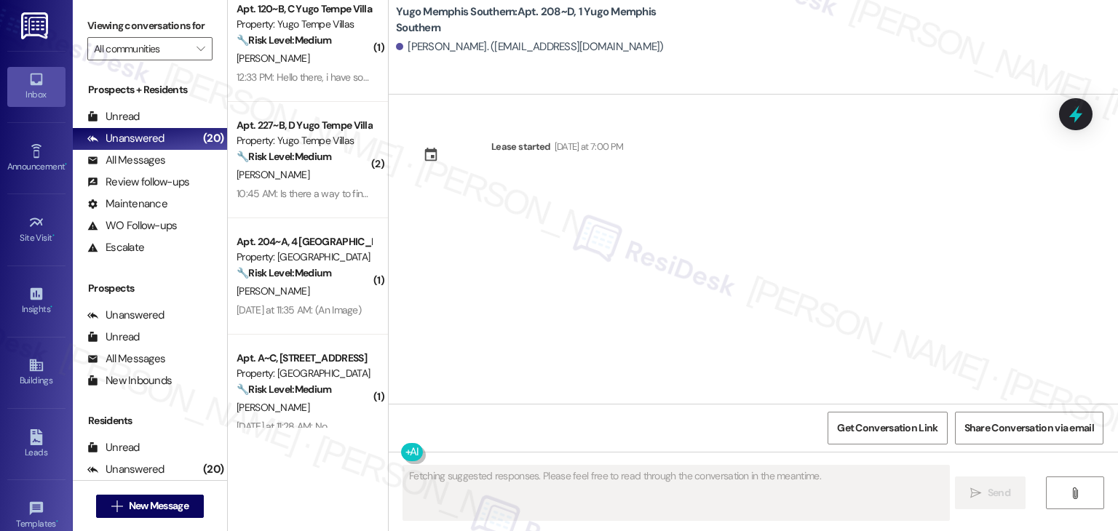
scroll to position [0, 0]
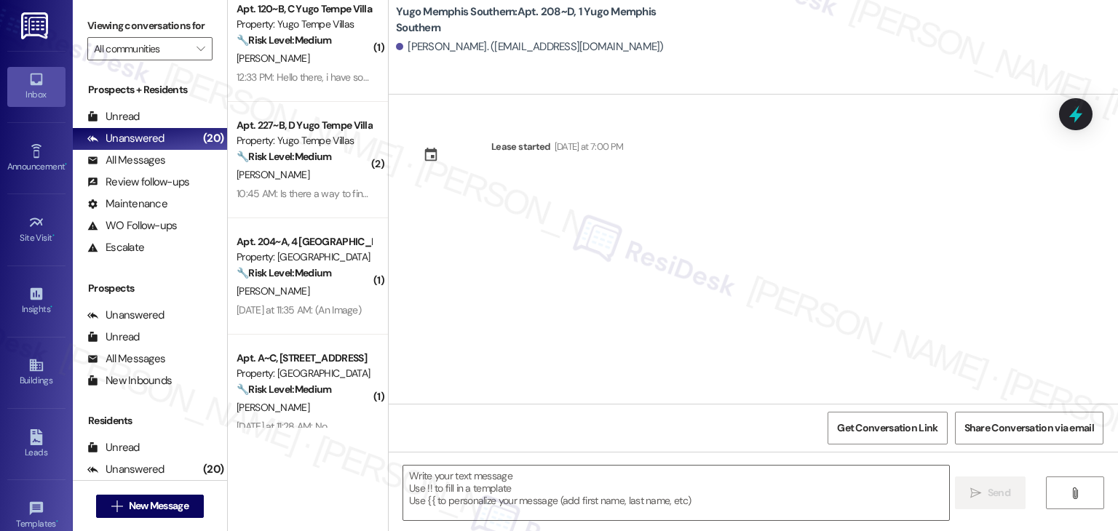
drag, startPoint x: 504, startPoint y: 315, endPoint x: 515, endPoint y: 311, distance: 12.2
click at [504, 315] on div "Lease started Sunday at 7:00 PM" at bounding box center [754, 249] width 730 height 309
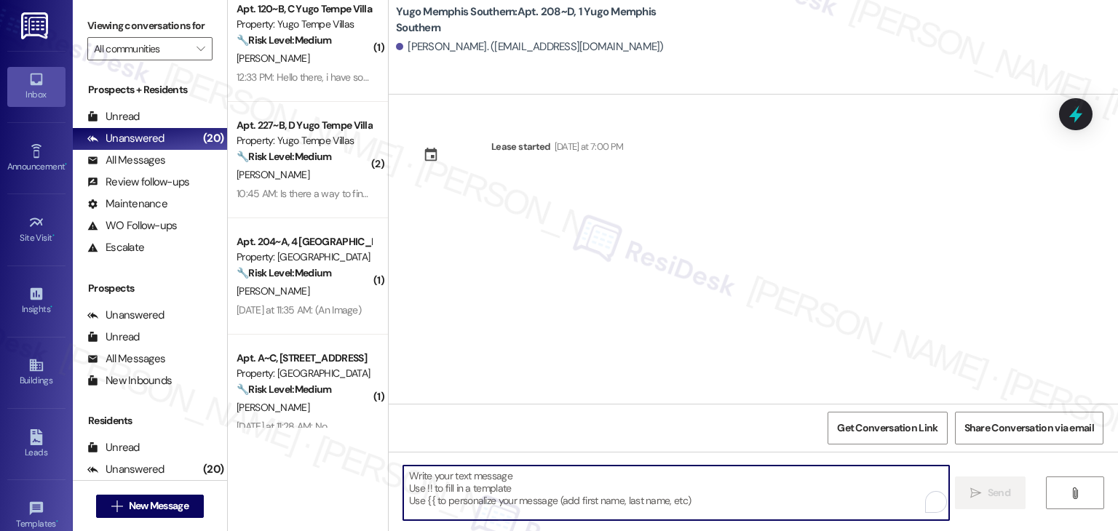
click at [524, 488] on textarea "To enrich screen reader interactions, please activate Accessibility in Grammarl…" at bounding box center [675, 493] width 545 height 55
paste textarea "Hi {{first_name}}! We’re so excited you’ve chosen {{property}} as your future h…"
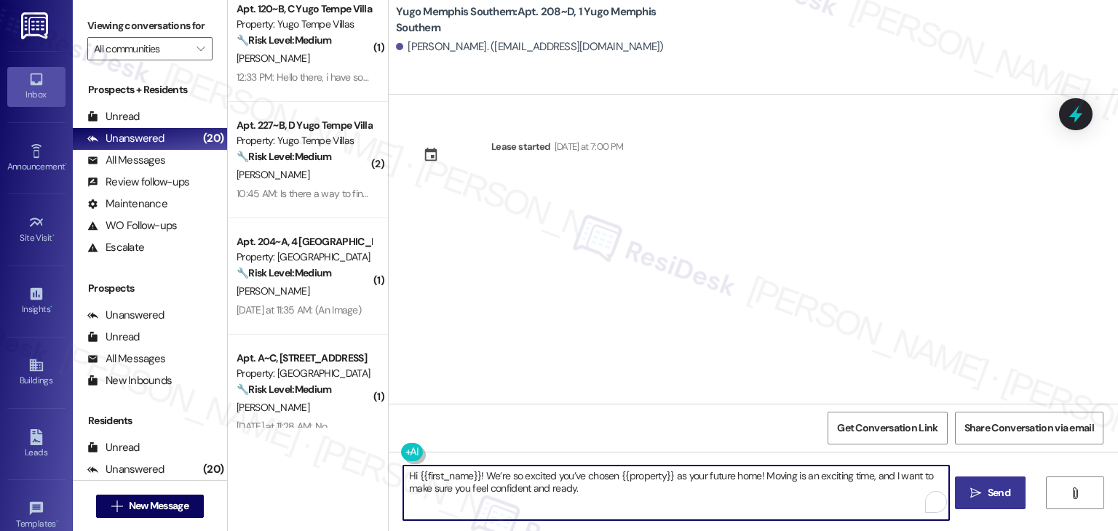
type textarea "Hi {{first_name}}! We’re so excited you’ve chosen {{property}} as your future h…"
click at [991, 497] on span "Send" at bounding box center [999, 493] width 23 height 15
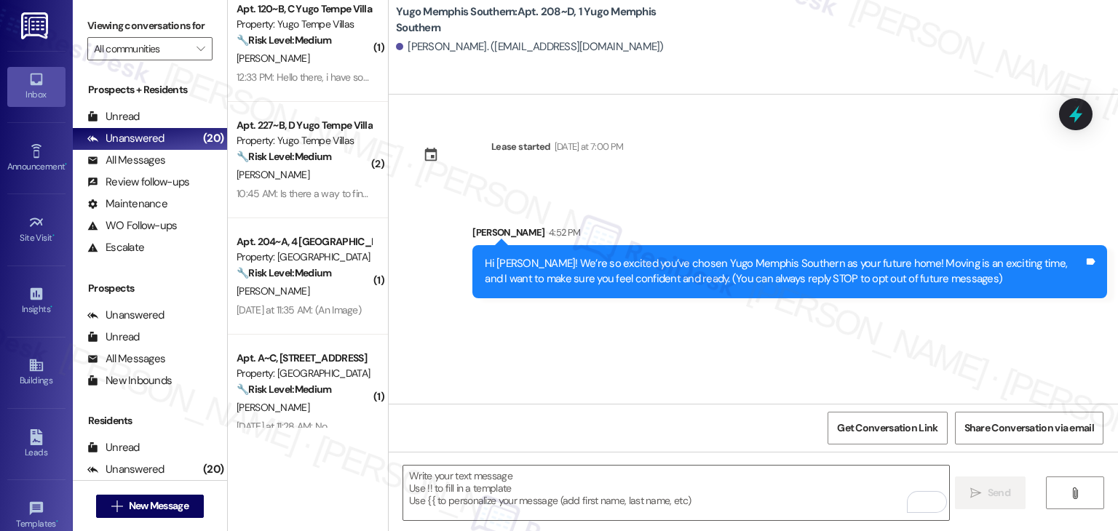
click at [621, 352] on div "Lease started Sunday at 7:00 PM Sent via SMS Sarah 4:52 PM Hi Myia! We’re so ex…" at bounding box center [754, 249] width 730 height 309
click at [616, 499] on textarea "To enrich screen reader interactions, please activate Accessibility in Grammarl…" at bounding box center [675, 493] width 545 height 55
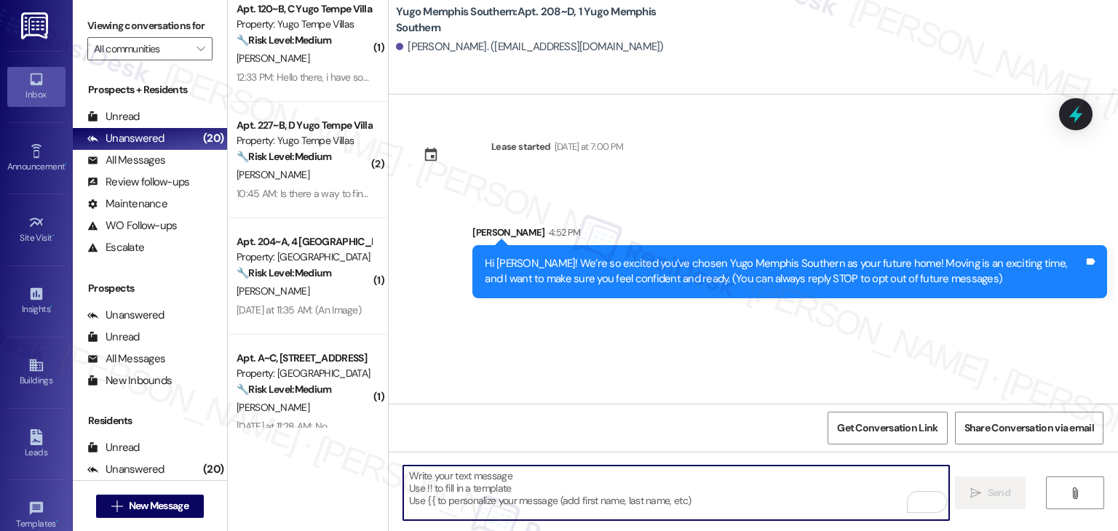
paste textarea "I’m Sarah from the off-site Resident Support Team. I work with your property’s …"
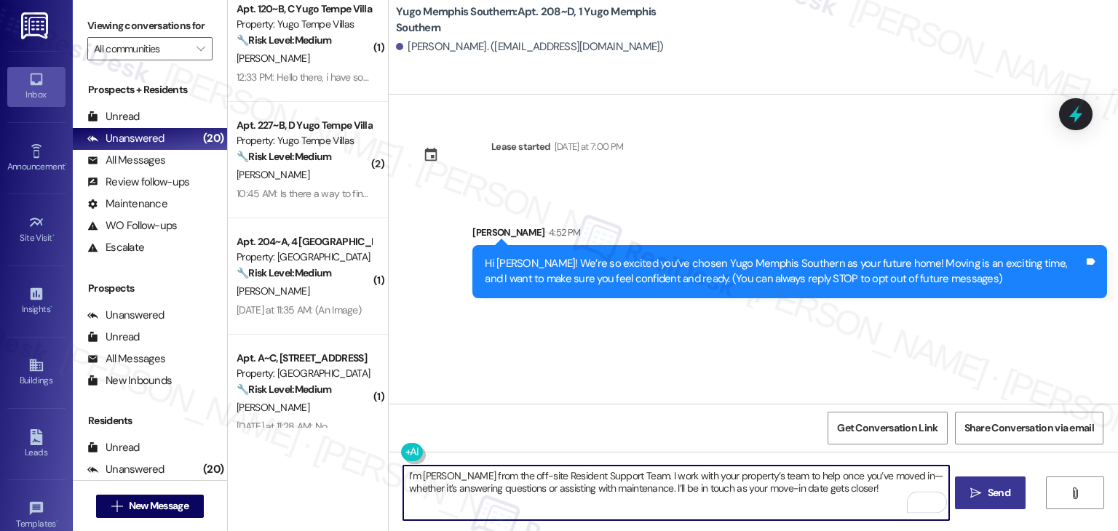
type textarea "I’m Sarah from the off-site Resident Support Team. I work with your property’s …"
click at [995, 487] on span "Send" at bounding box center [999, 493] width 23 height 15
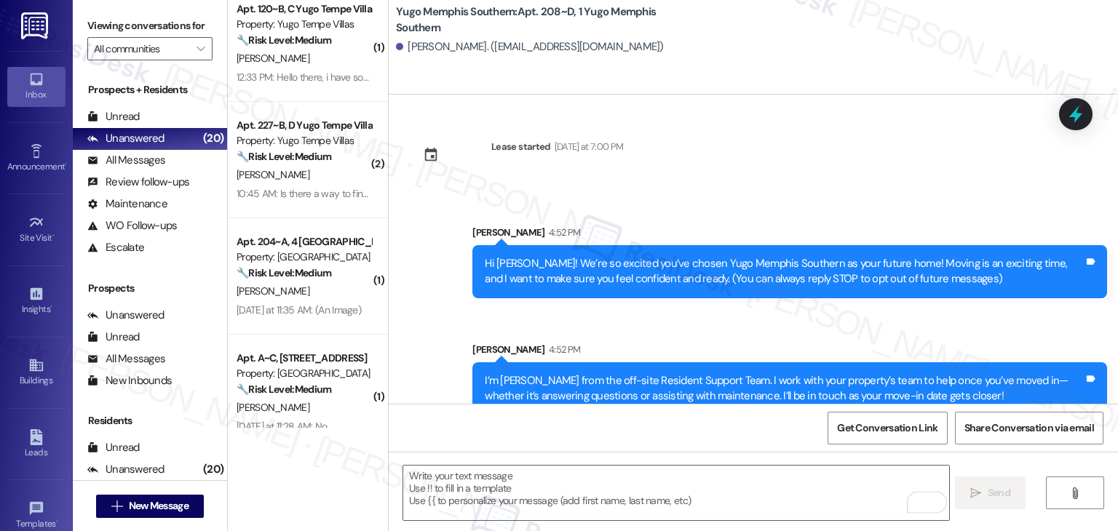
click at [594, 334] on div "Sent via SMS Sarah 4:52 PM I’m Sarah from the off-site Resident Support Team. I…" at bounding box center [790, 378] width 657 height 95
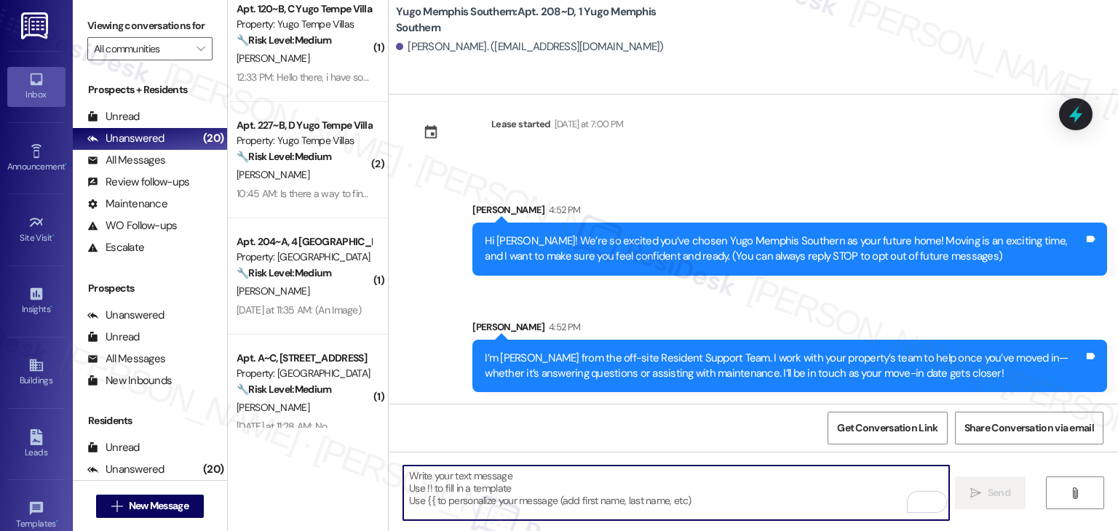
click at [669, 474] on textarea "To enrich screen reader interactions, please activate Accessibility in Grammarl…" at bounding box center [675, 493] width 545 height 55
paste textarea "Move-in day is just a few short days away! Please check your email for some qui…"
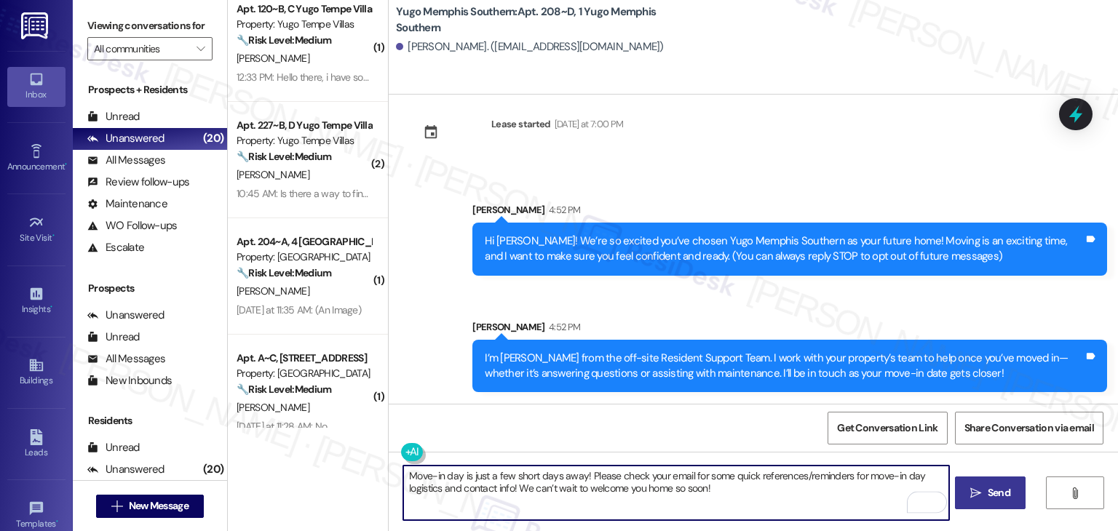
type textarea "Move-in day is just a few short days away! Please check your email for some qui…"
click at [991, 497] on span "Send" at bounding box center [999, 493] width 23 height 15
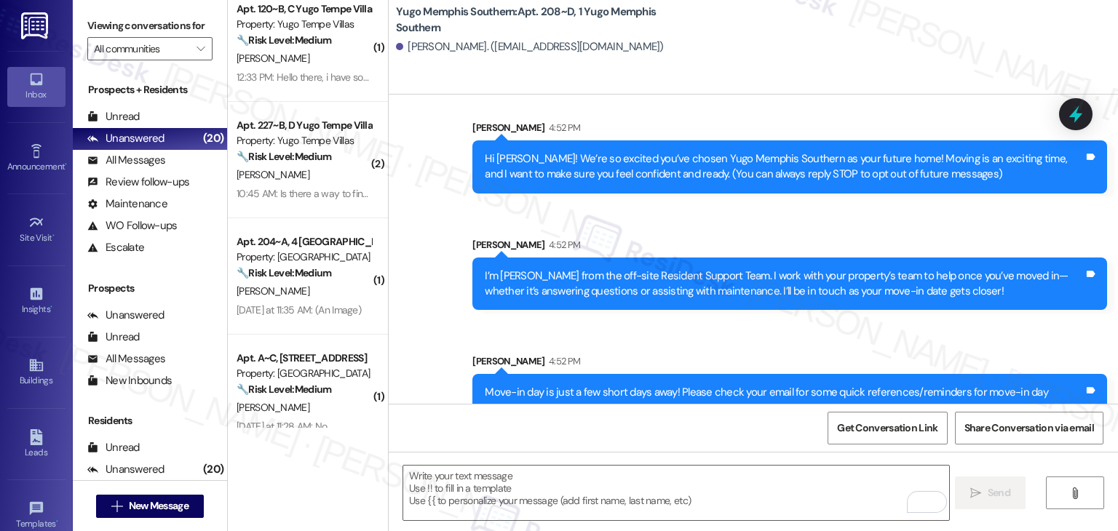
scroll to position [140, 0]
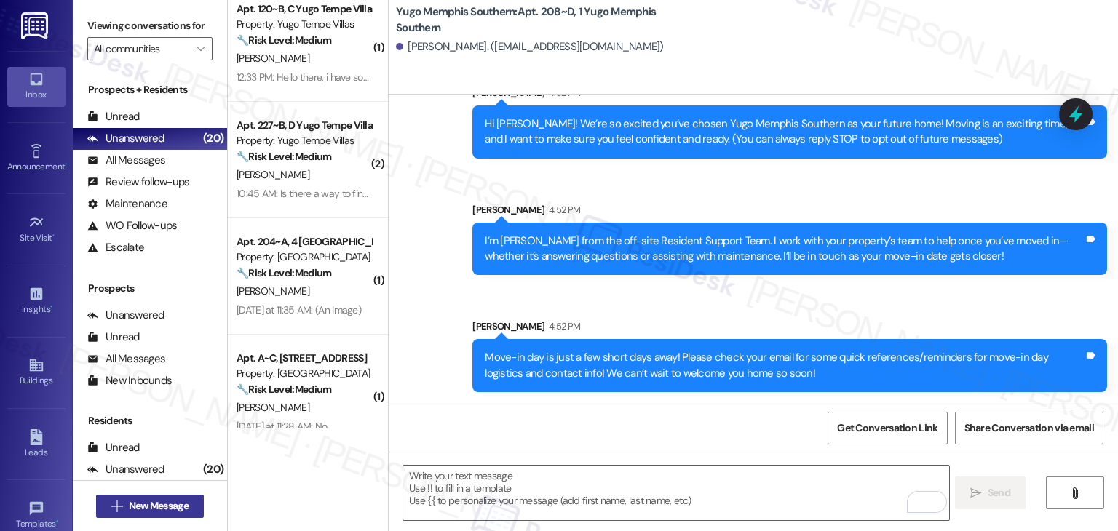
click at [158, 505] on span "New Message" at bounding box center [159, 506] width 60 height 15
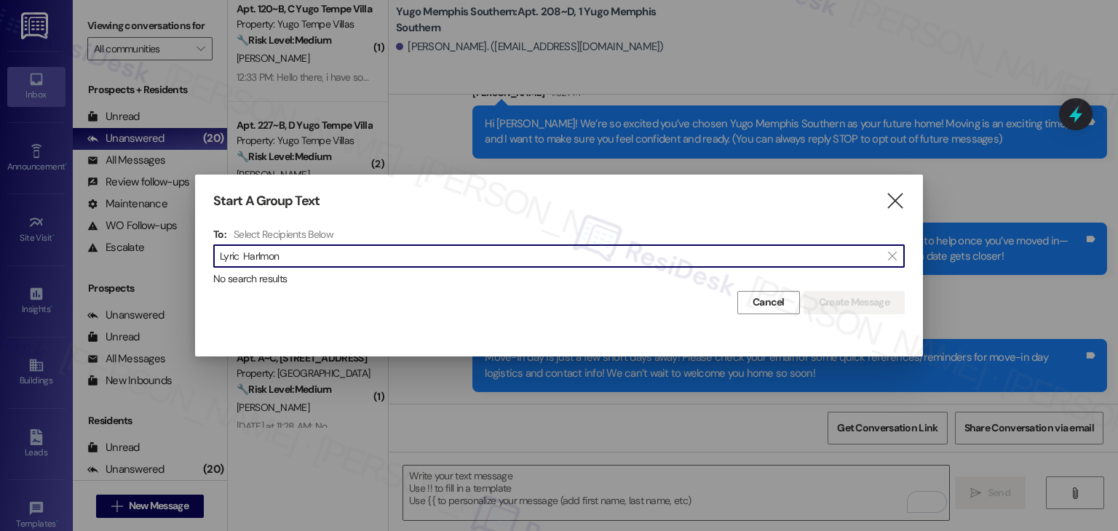
click at [242, 263] on input "Lyric Harlmon" at bounding box center [550, 256] width 661 height 20
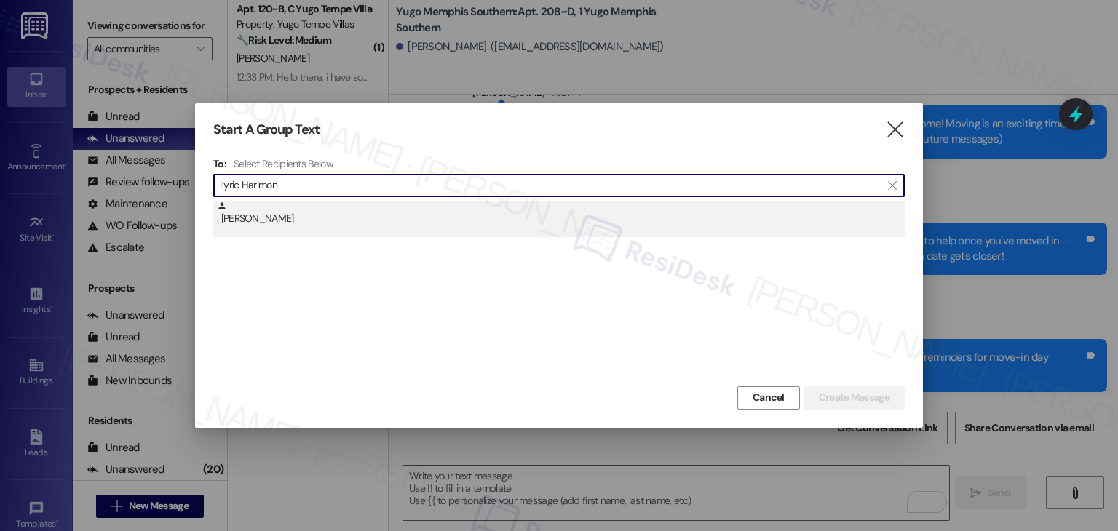
type input "Lyric Harlmon"
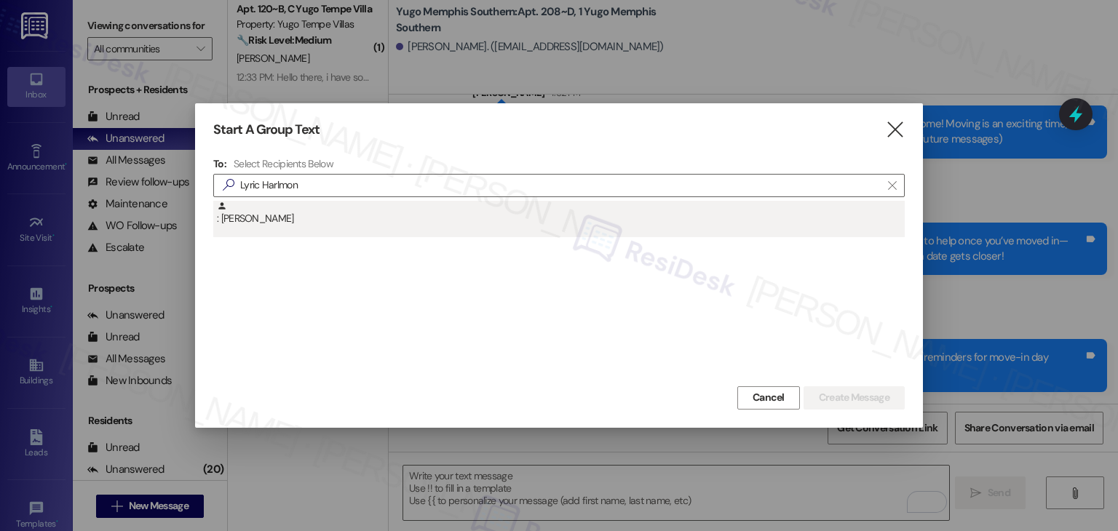
click at [268, 217] on div ": Lyric Harlmon" at bounding box center [561, 213] width 688 height 25
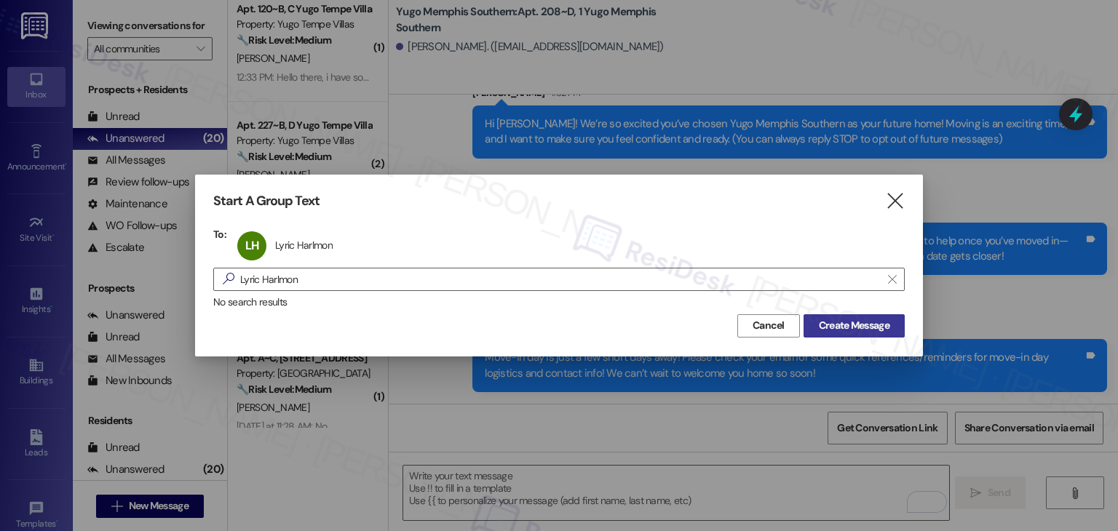
click at [845, 325] on span "Create Message" at bounding box center [854, 325] width 71 height 15
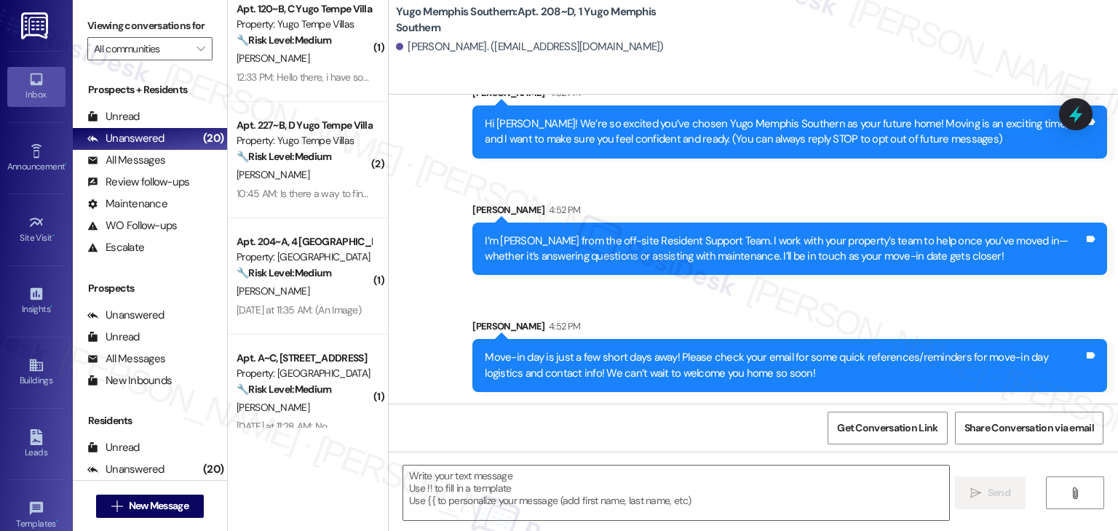
type textarea "Fetching suggested responses. Please feel free to read through the conversation…"
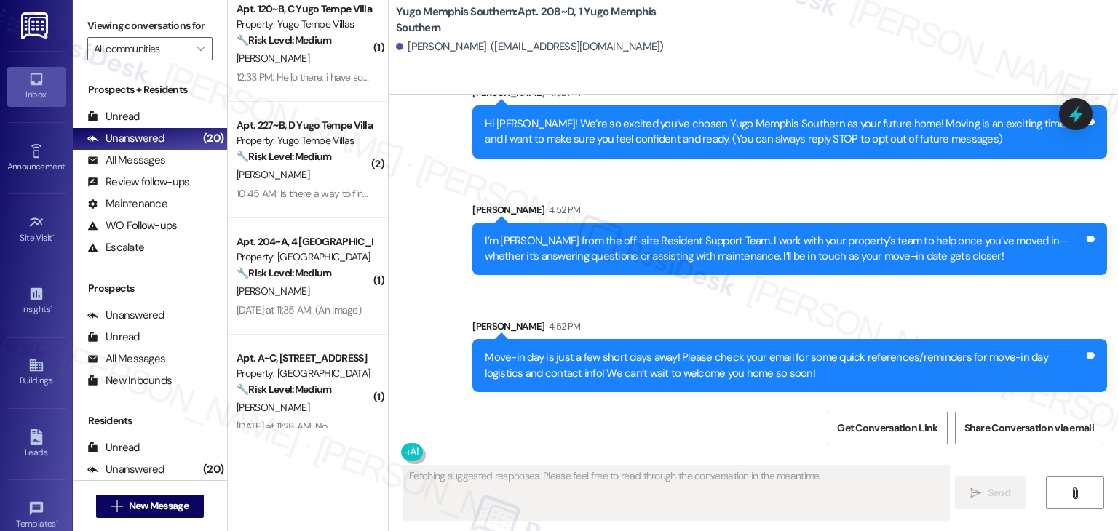
scroll to position [0, 0]
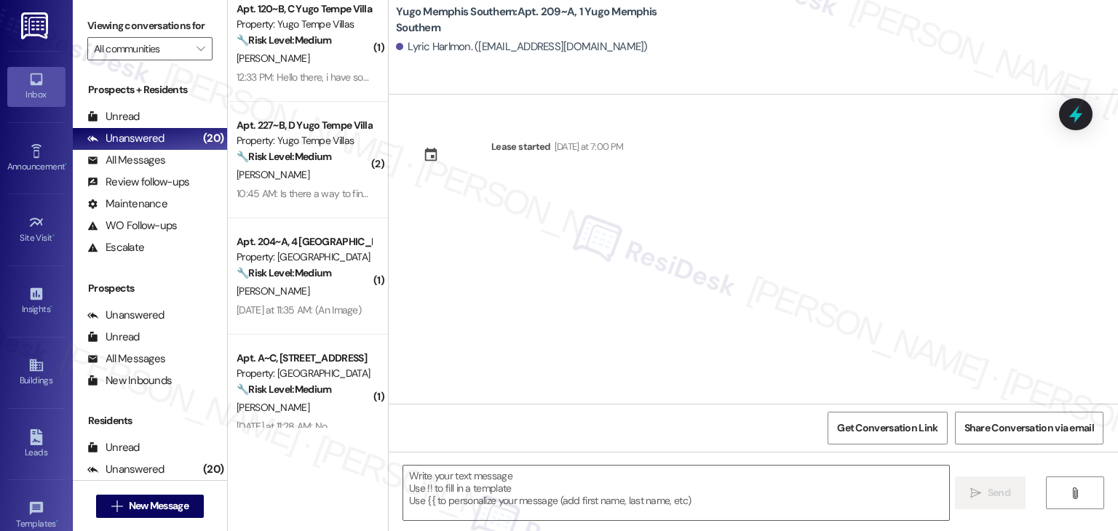
click at [566, 292] on div "Lease started [DATE] at 7:00 PM" at bounding box center [754, 249] width 730 height 309
click at [565, 486] on textarea at bounding box center [675, 493] width 545 height 55
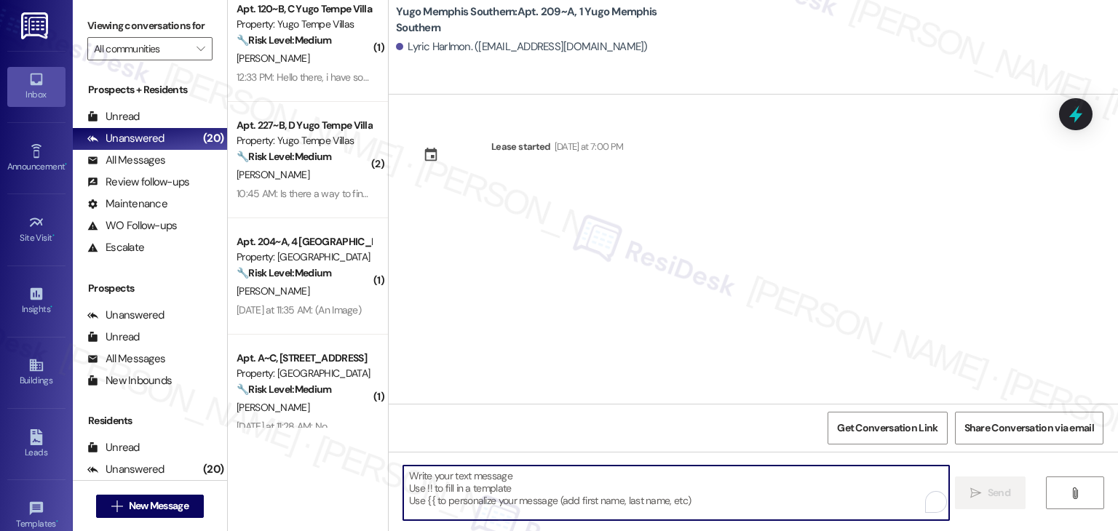
paste textarea "Hi {{first_name}}! We’re so excited you’ve chosen {{property}} as your future h…"
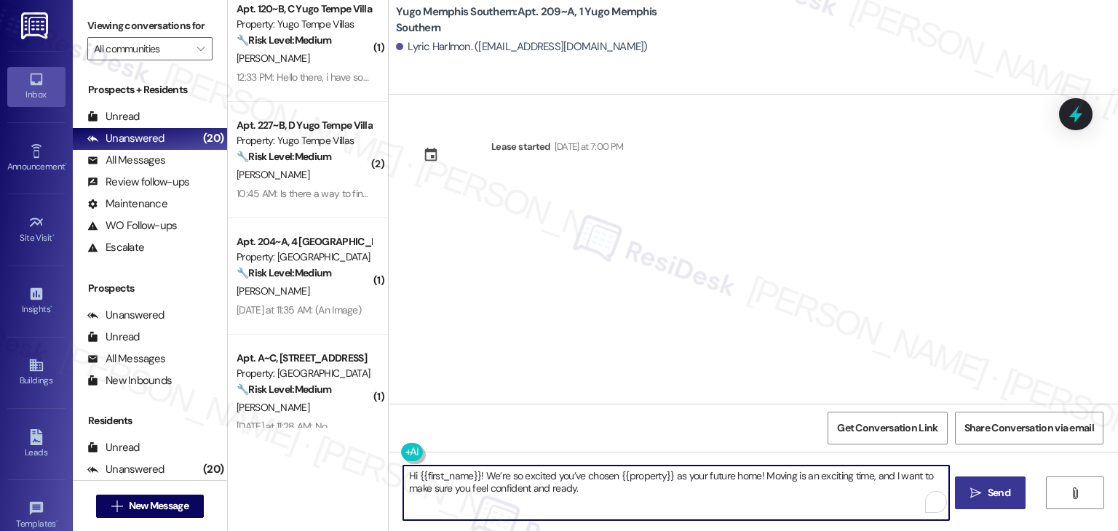
type textarea "Hi {{first_name}}! We’re so excited you’ve chosen {{property}} as your future h…"
click at [985, 487] on span "Send" at bounding box center [999, 493] width 28 height 15
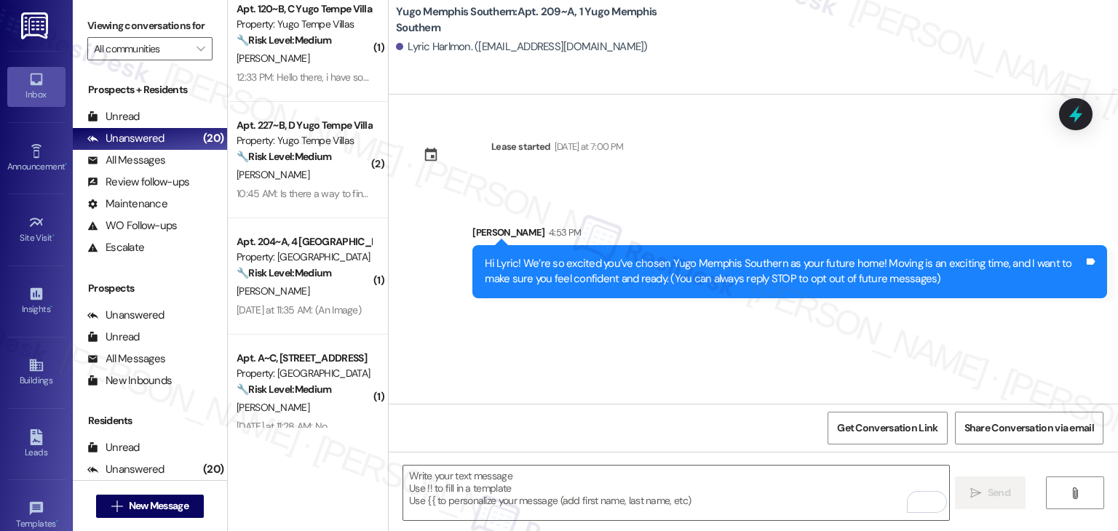
click at [658, 323] on div "Lease started Sunday at 7:00 PM Sent via SMS Sarah 4:53 PM Hi Lyric! We’re so e…" at bounding box center [754, 249] width 730 height 309
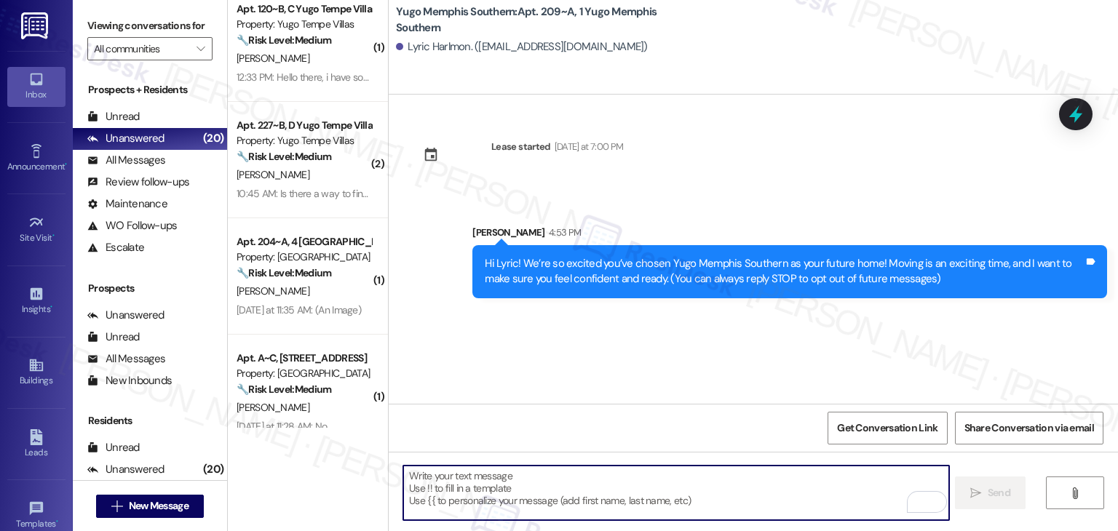
click at [609, 483] on textarea "To enrich screen reader interactions, please activate Accessibility in Grammarl…" at bounding box center [675, 493] width 545 height 55
paste textarea "I’m [PERSON_NAME] from the off-site Resident Support Team. I work with your pro…"
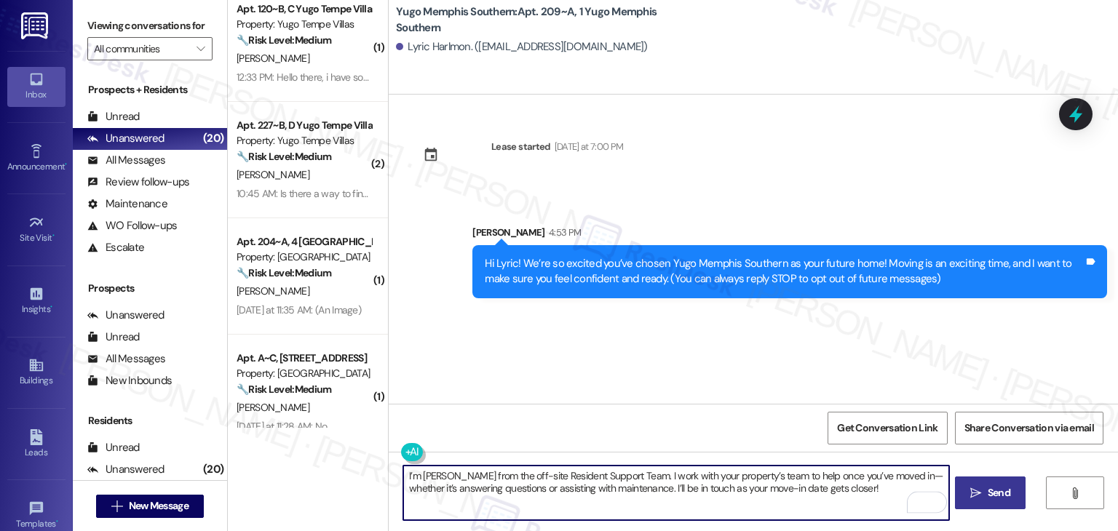
type textarea "I’m [PERSON_NAME] from the off-site Resident Support Team. I work with your pro…"
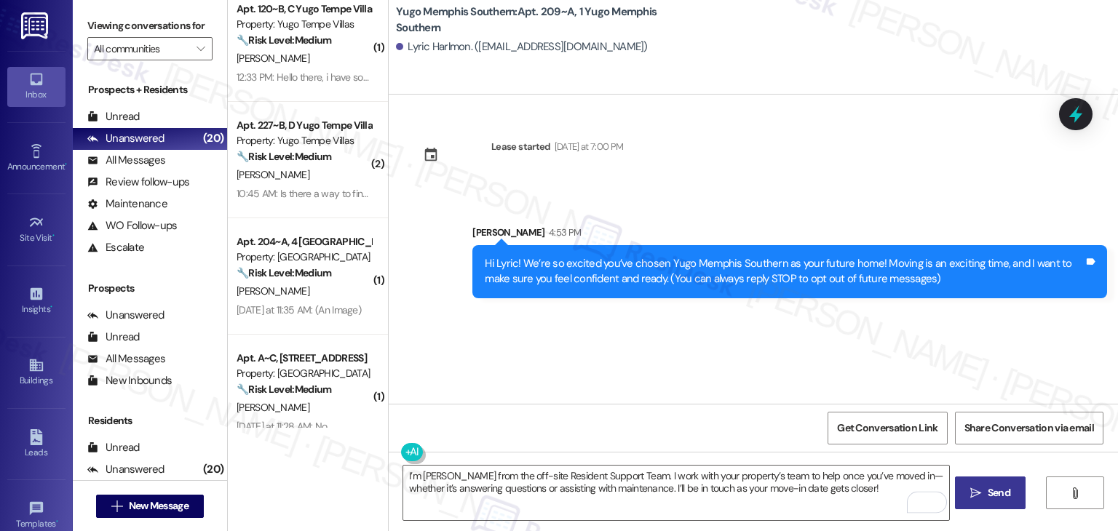
click at [997, 490] on span "Send" at bounding box center [999, 493] width 23 height 15
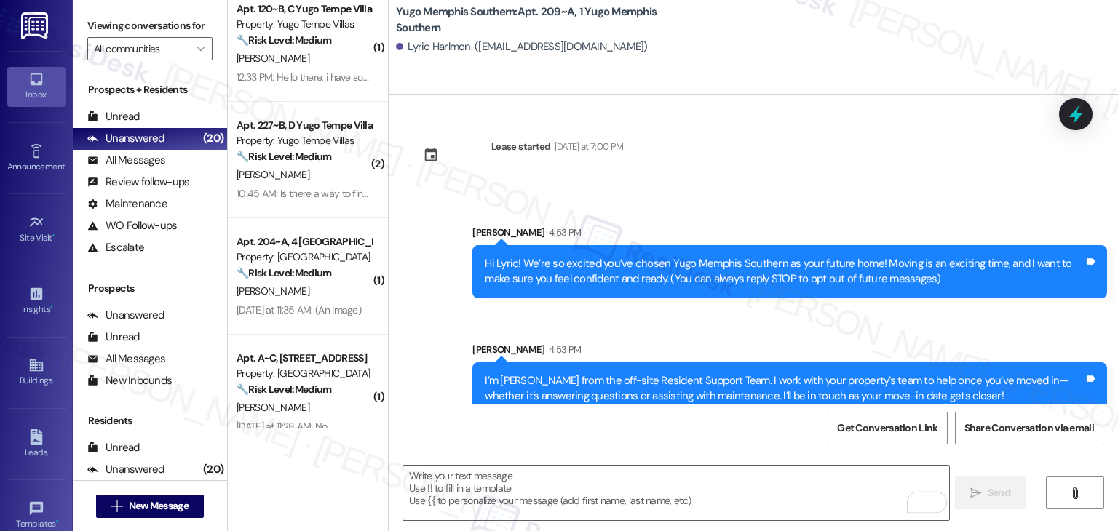
click at [869, 363] on div "I’m Sarah from the off-site Resident Support Team. I work with your property’s …" at bounding box center [790, 389] width 635 height 53
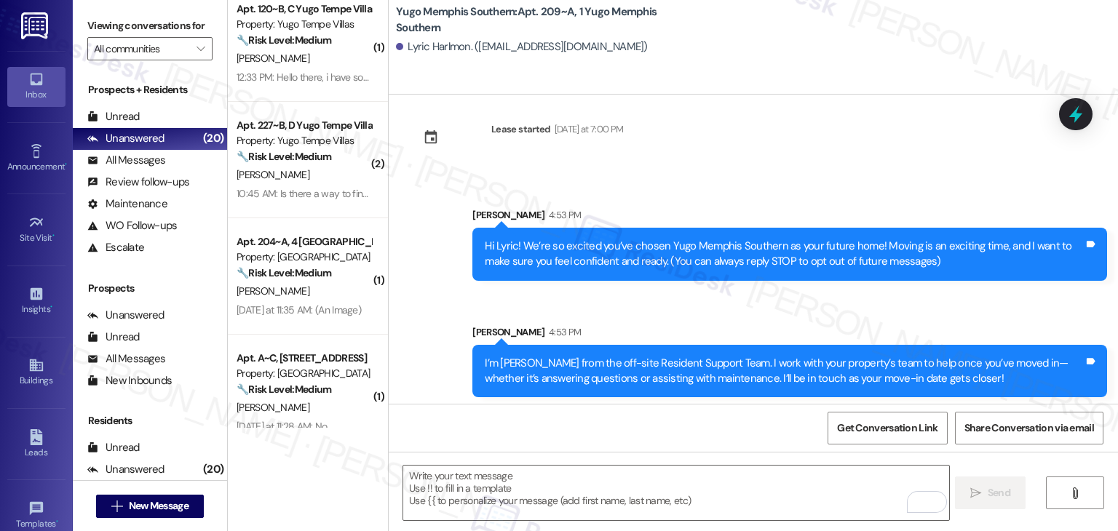
scroll to position [23, 0]
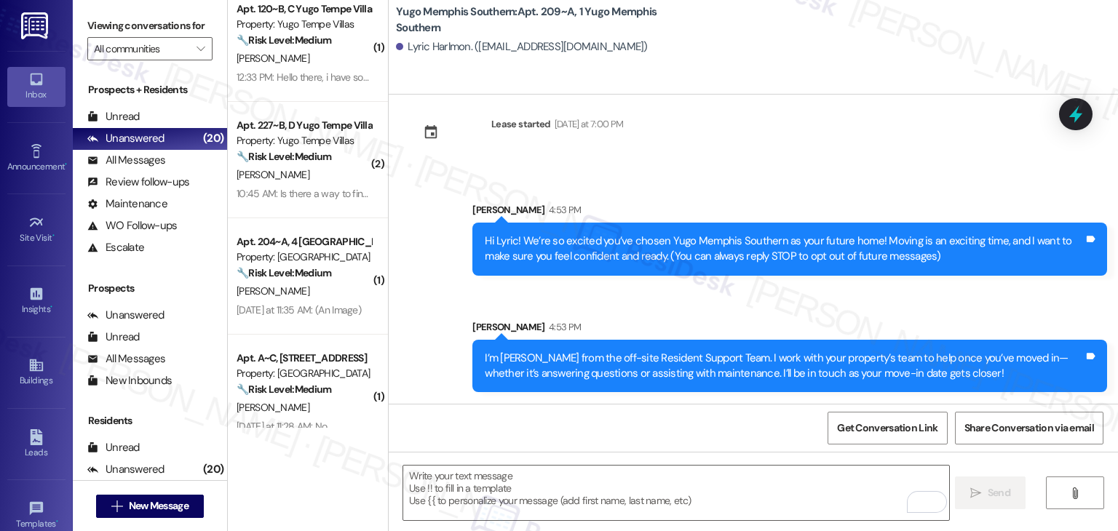
click at [646, 438] on div "Get Conversation Link Share Conversation via email" at bounding box center [754, 428] width 730 height 48
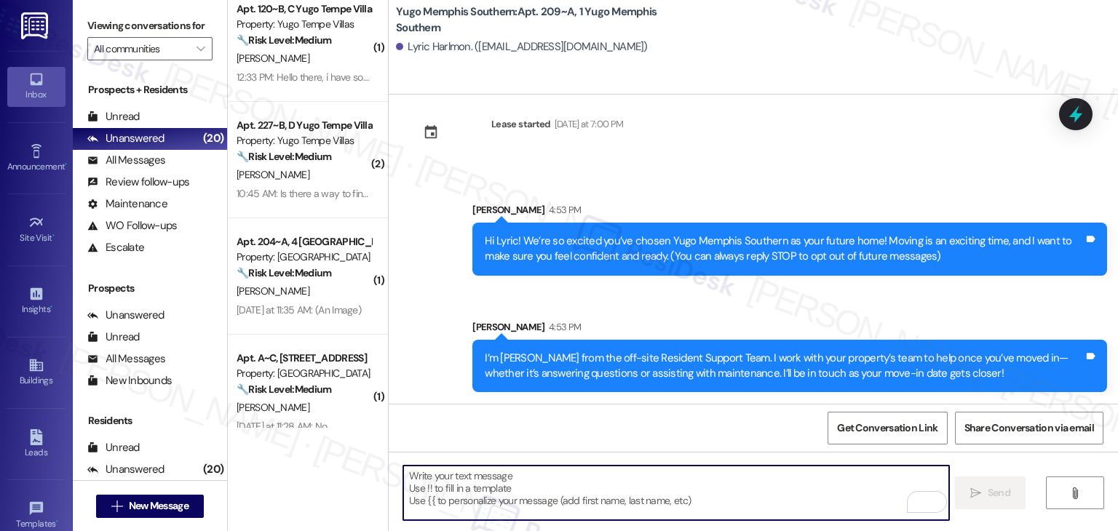
click at [734, 500] on textarea "To enrich screen reader interactions, please activate Accessibility in Grammarl…" at bounding box center [675, 493] width 545 height 55
paste textarea "Move-in day is just a few short days away! Please check your email for some qui…"
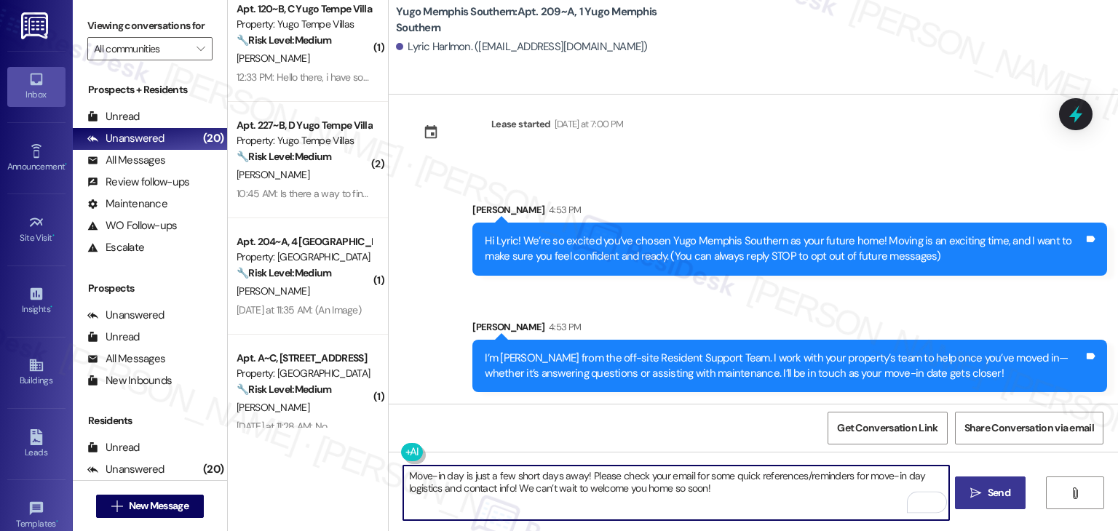
type textarea "Move-in day is just a few short days away! Please check your email for some qui…"
click at [991, 494] on span "Send" at bounding box center [999, 493] width 23 height 15
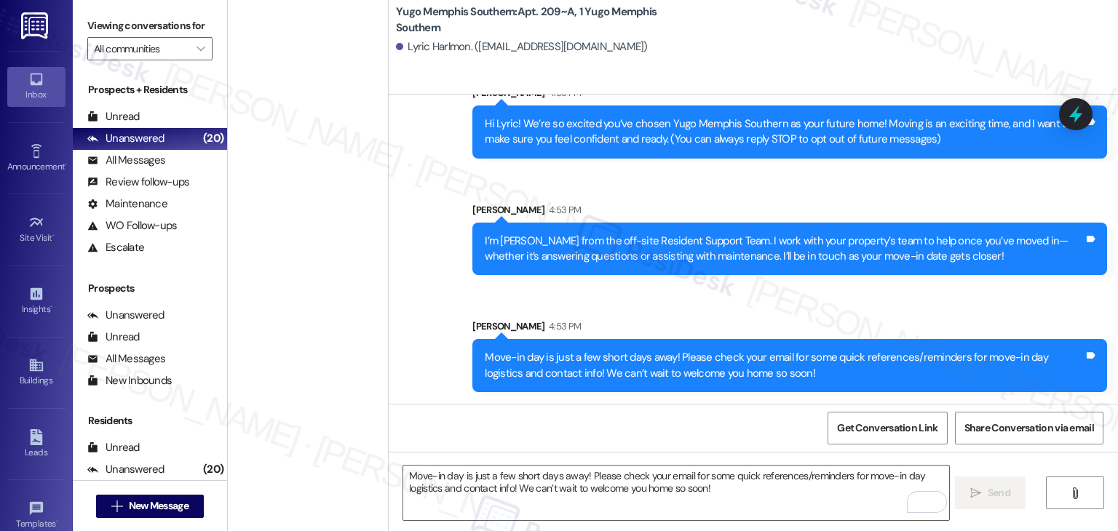
scroll to position [946, 0]
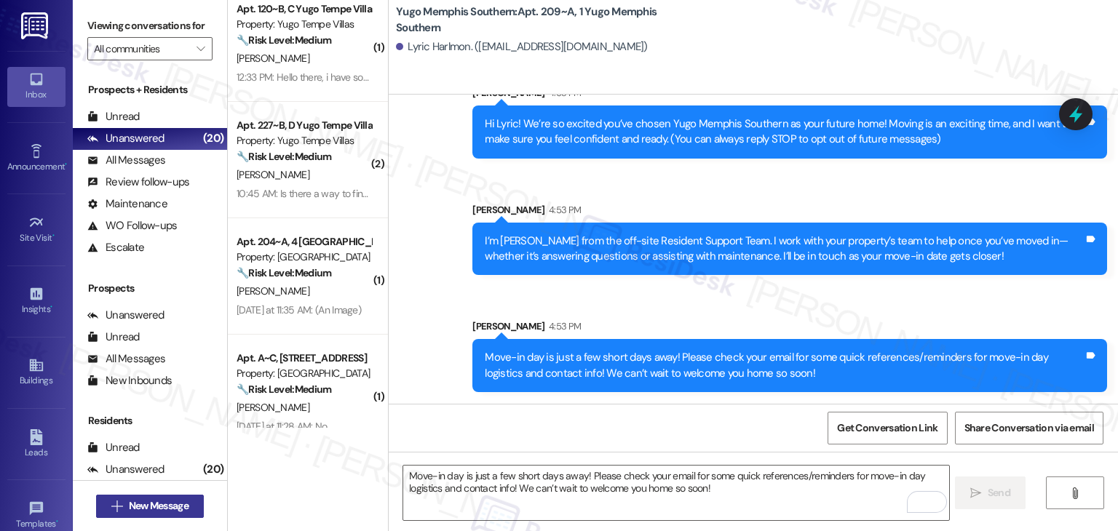
click at [174, 502] on span "New Message" at bounding box center [159, 506] width 60 height 15
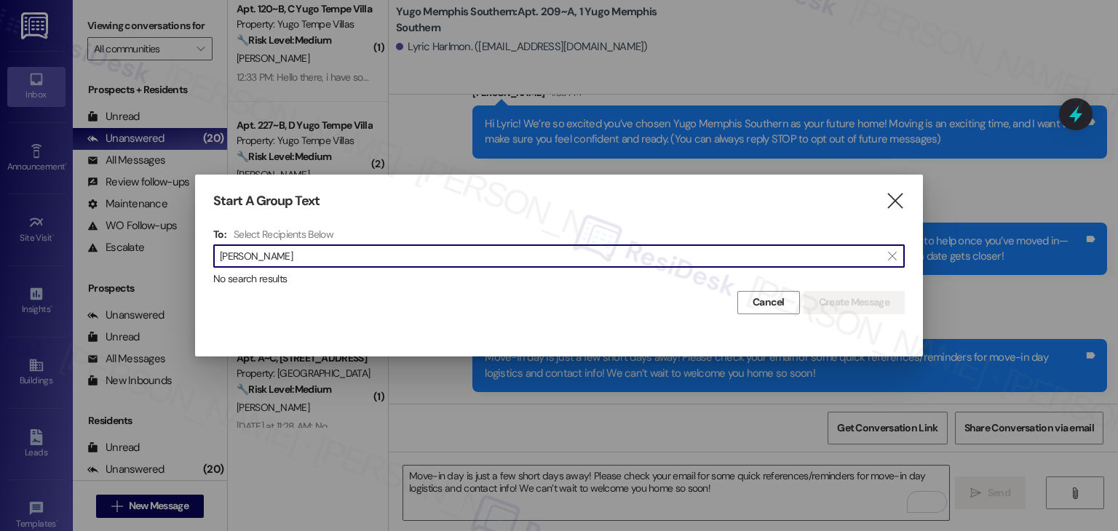
click at [253, 248] on input "Ambria Smith" at bounding box center [550, 256] width 661 height 20
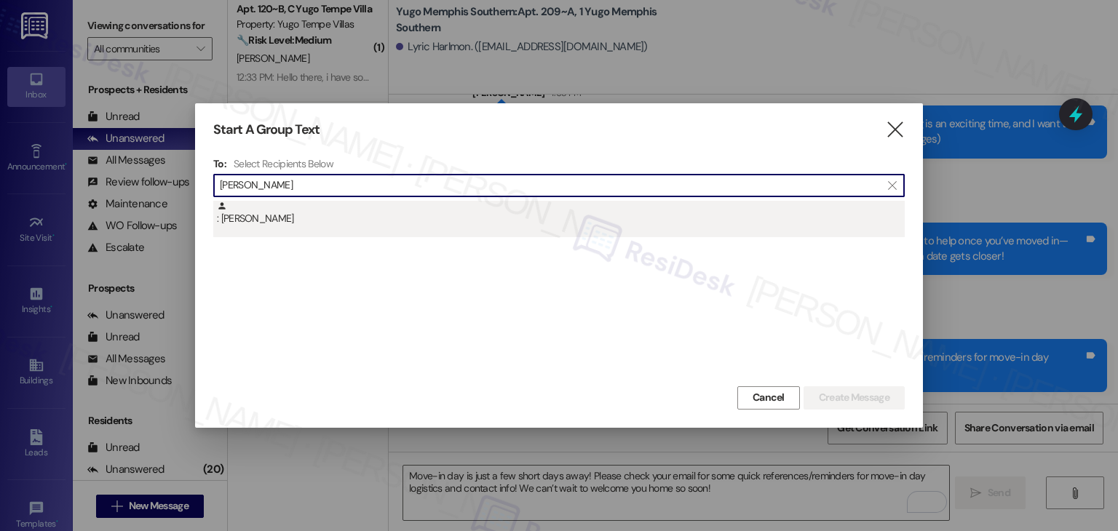
type input "Ambria Smith"
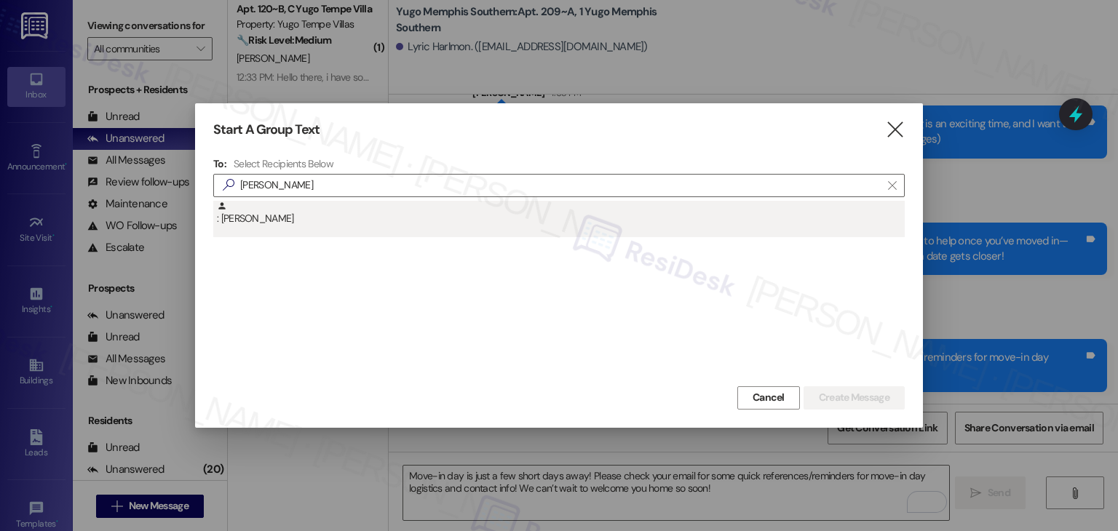
click at [288, 221] on div ": Ambria Smith" at bounding box center [561, 213] width 688 height 25
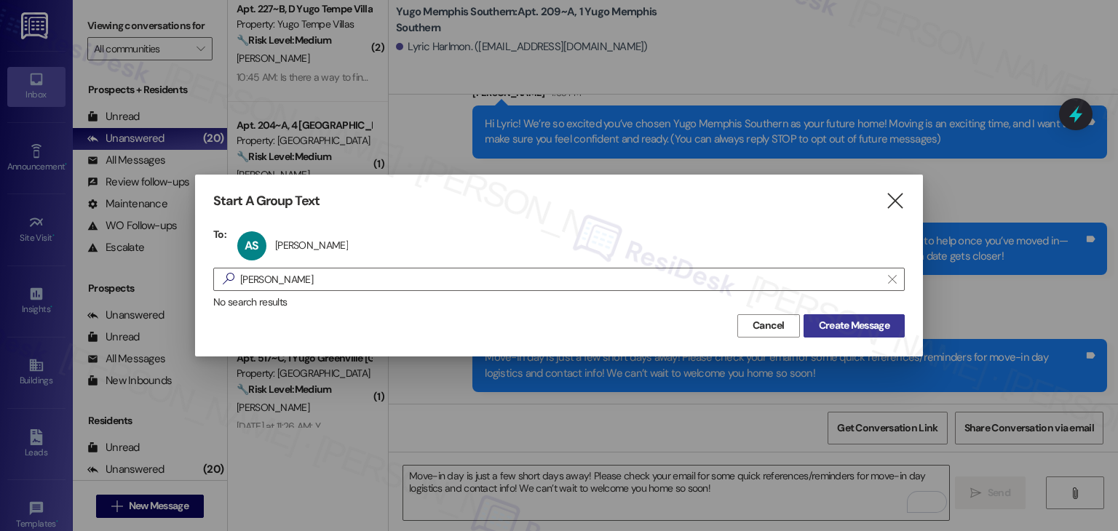
click at [845, 325] on span "Create Message" at bounding box center [854, 325] width 71 height 15
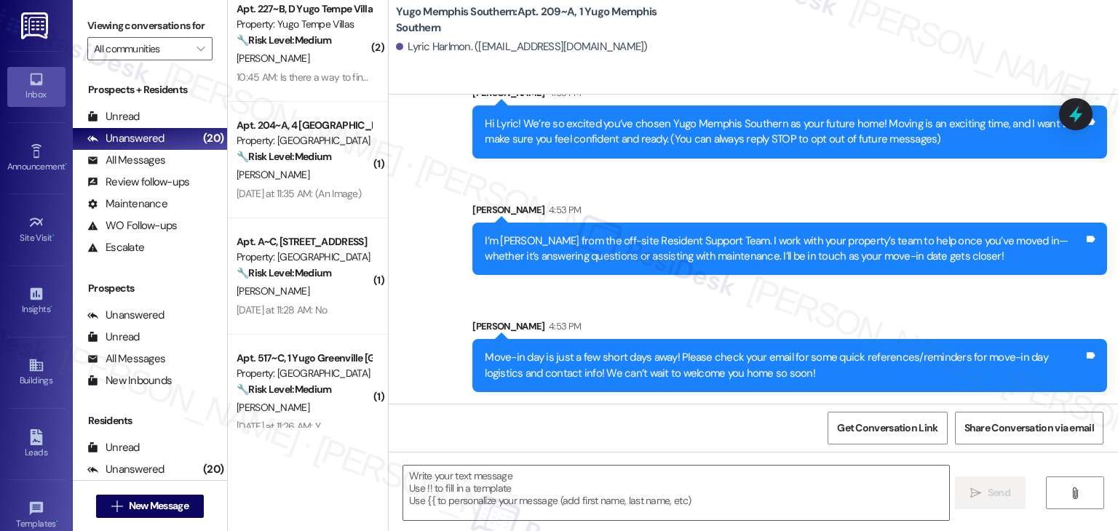
type textarea "Fetching suggested responses. Please feel free to read through the conversation…"
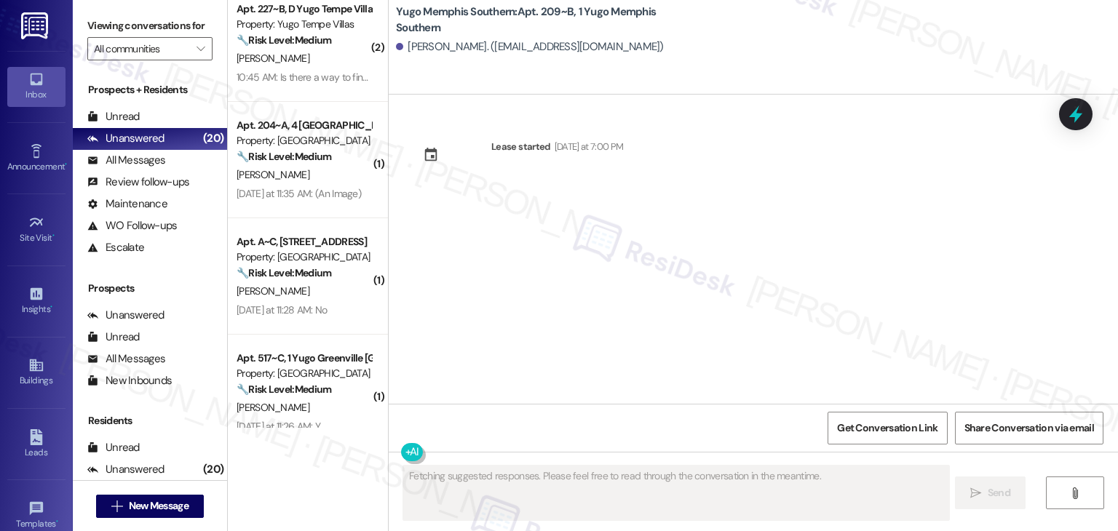
scroll to position [0, 0]
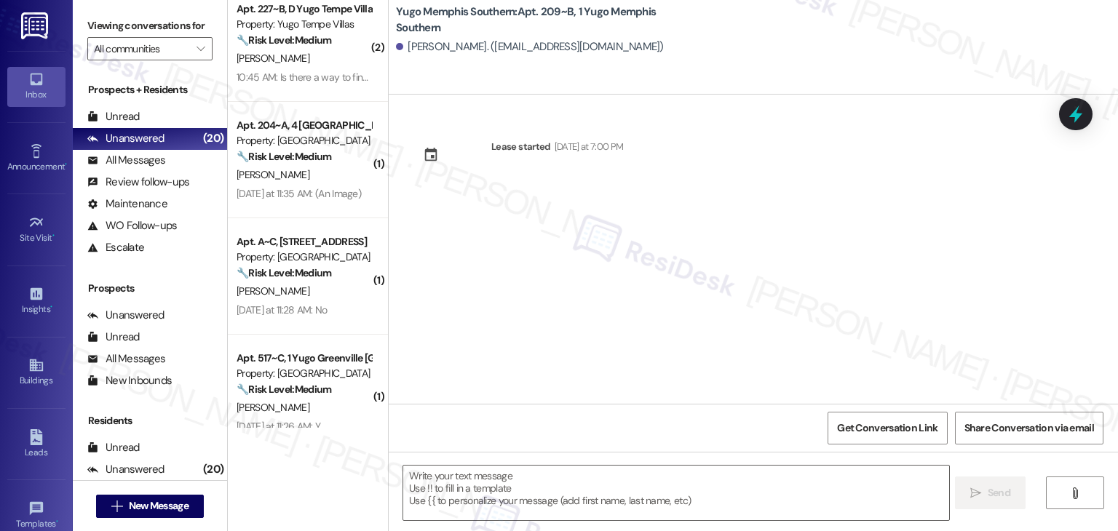
click at [858, 312] on div "Lease started [DATE] at 7:00 PM" at bounding box center [754, 249] width 730 height 309
click at [540, 311] on div "Lease started [DATE] at 7:00 PM" at bounding box center [754, 249] width 730 height 309
click at [564, 475] on textarea at bounding box center [675, 493] width 545 height 55
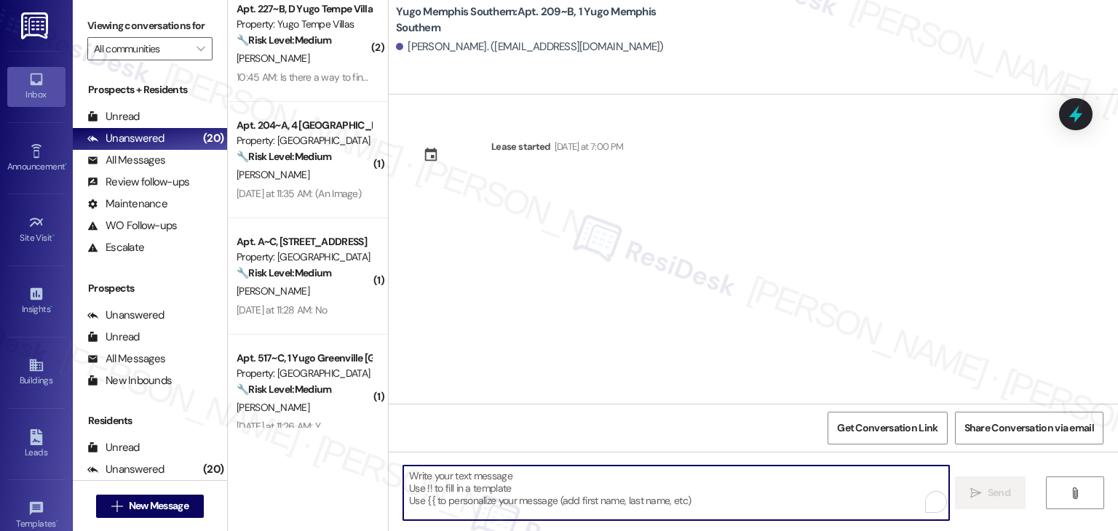
paste textarea "Hi {{first_name}}! We’re so excited you’ve chosen {{property}} as your future h…"
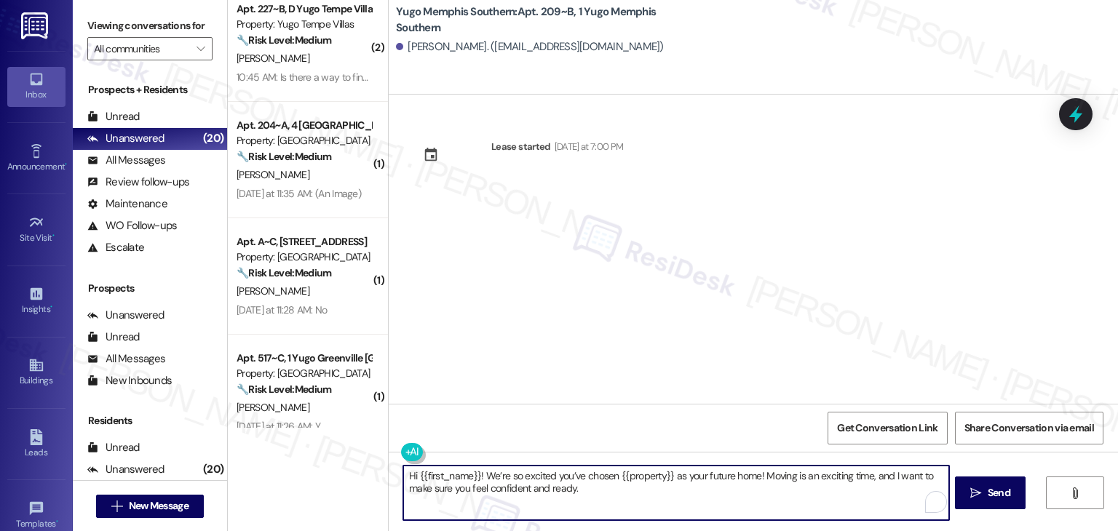
type textarea "Hi {{first_name}}! We’re so excited you’ve chosen {{property}} as your future h…"
click at [673, 359] on div "Lease started [DATE] at 7:00 PM" at bounding box center [754, 249] width 730 height 309
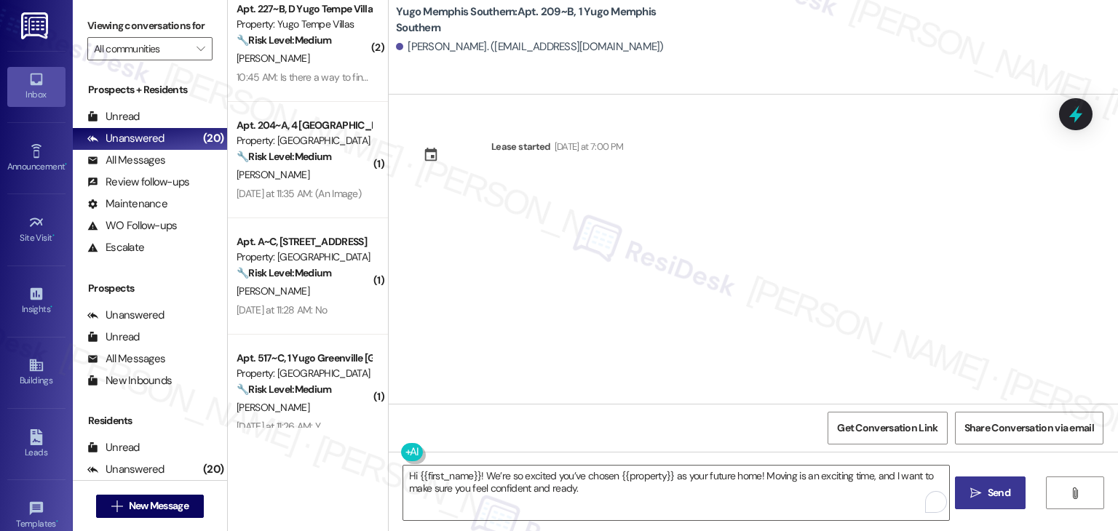
click at [998, 497] on span "Send" at bounding box center [999, 493] width 23 height 15
click at [612, 321] on div "Lease started [DATE] at 7:00 PM" at bounding box center [754, 249] width 730 height 309
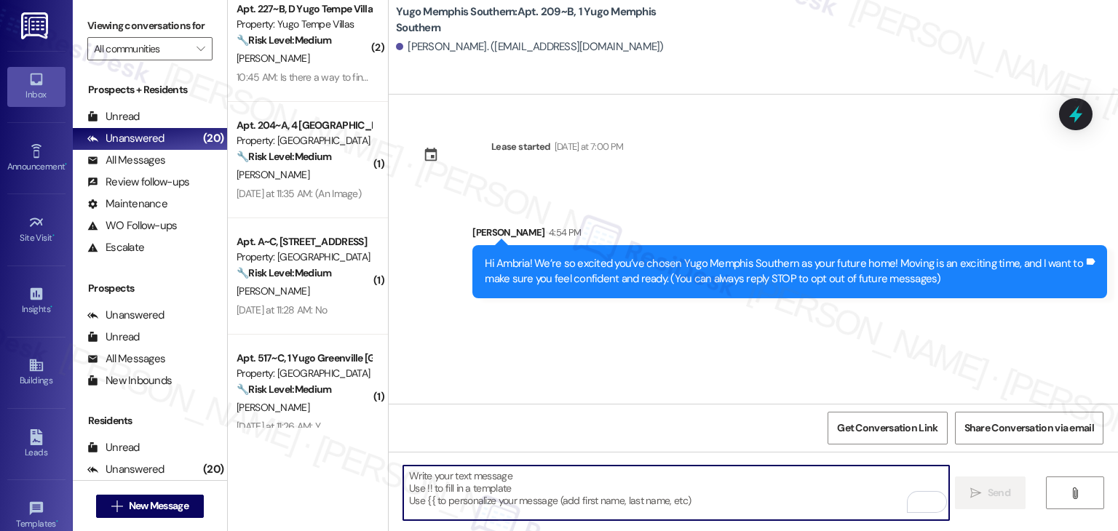
click at [622, 478] on textarea "To enrich screen reader interactions, please activate Accessibility in Grammarl…" at bounding box center [675, 493] width 545 height 55
paste textarea "I’m [PERSON_NAME] from the off-site Resident Support Team. I work with your pro…"
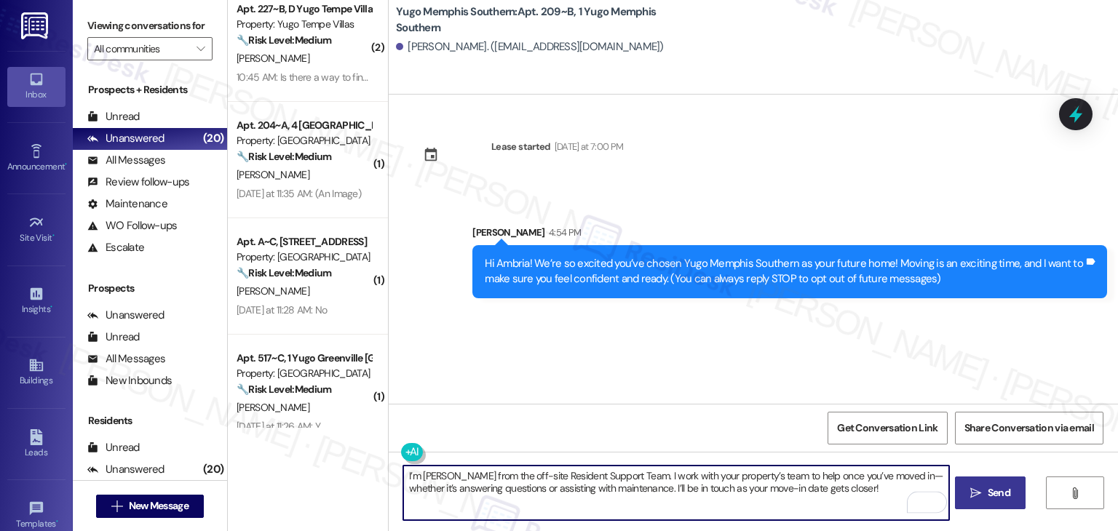
type textarea "I’m [PERSON_NAME] from the off-site Resident Support Team. I work with your pro…"
click at [1003, 493] on span "Send" at bounding box center [999, 493] width 23 height 15
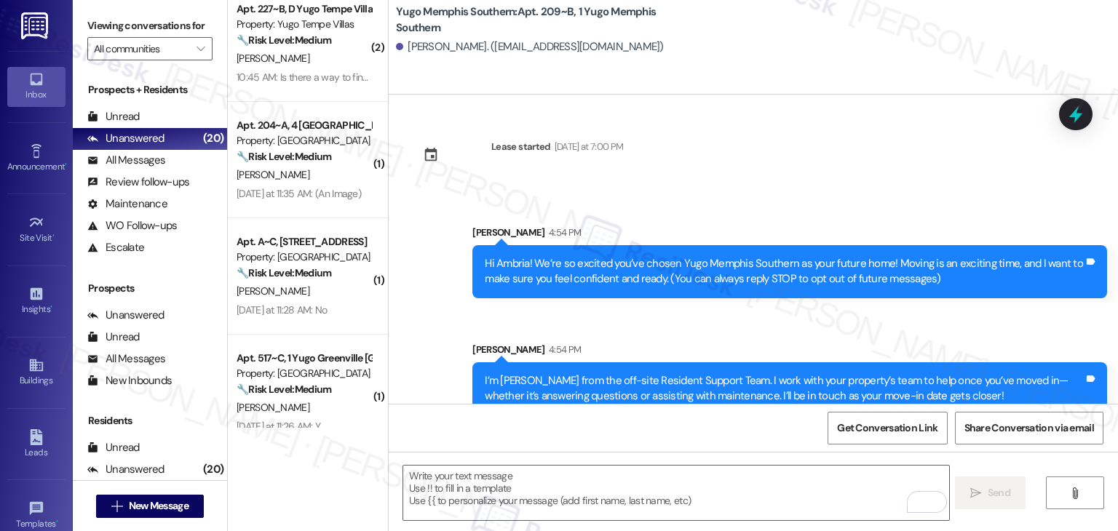
click at [618, 429] on div "Get Conversation Link Share Conversation via email" at bounding box center [754, 428] width 730 height 48
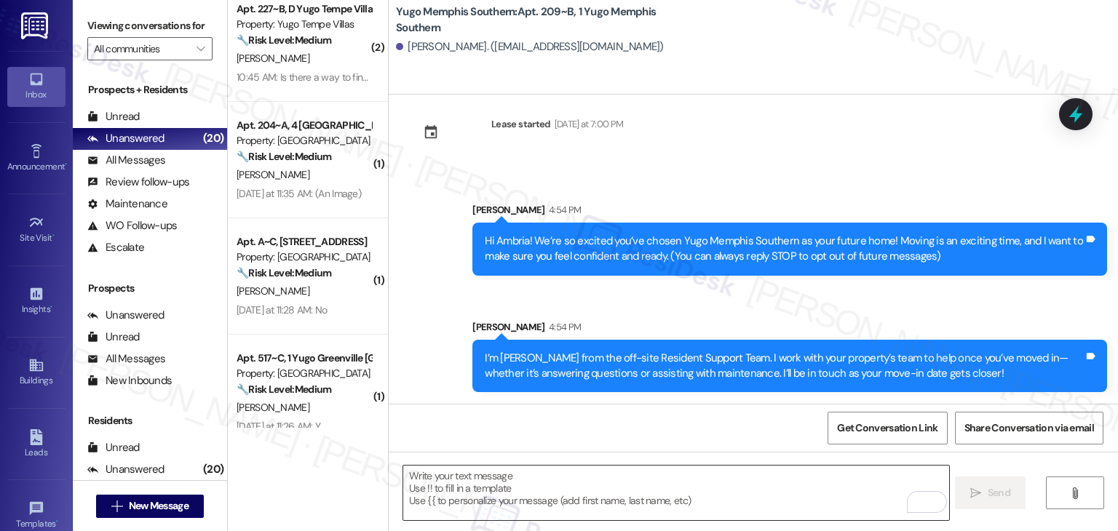
click at [664, 487] on textarea "To enrich screen reader interactions, please activate Accessibility in Grammarl…" at bounding box center [675, 493] width 545 height 55
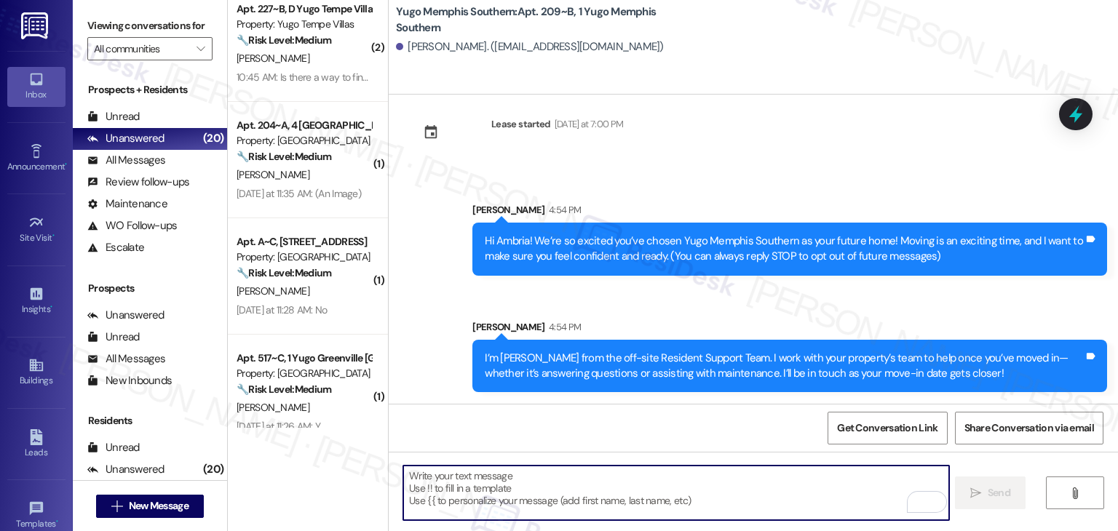
paste textarea "Move-in day is just a few short days away! Please check your email for some qui…"
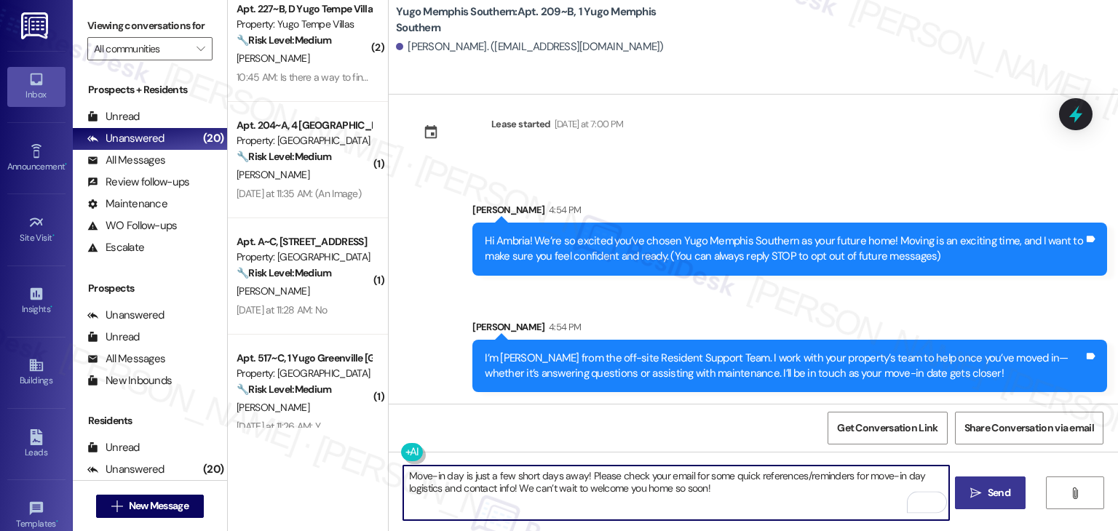
type textarea "Move-in day is just a few short days away! Please check your email for some qui…"
click at [999, 490] on span "Send" at bounding box center [999, 493] width 23 height 15
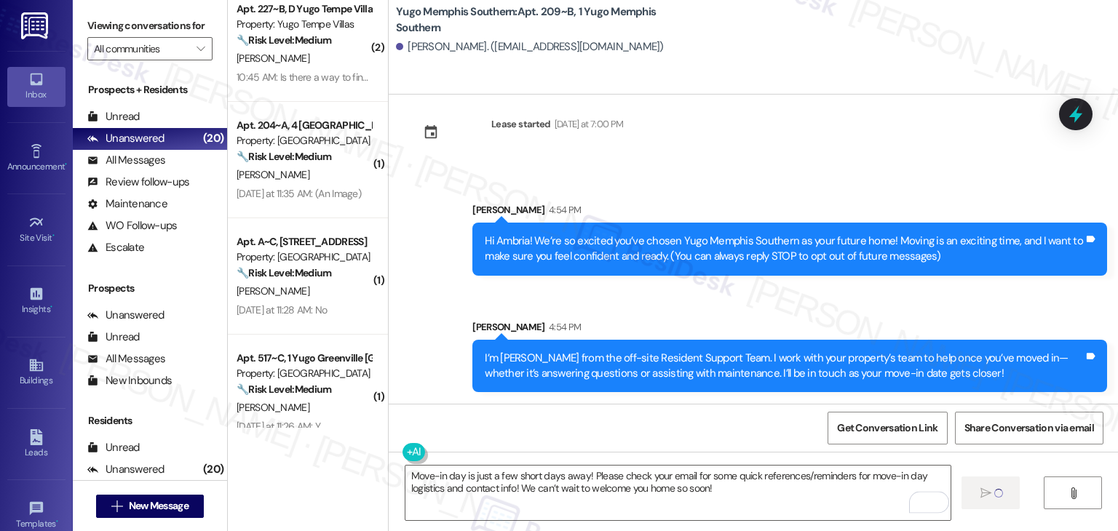
click at [708, 424] on div "Get Conversation Link Share Conversation via email" at bounding box center [754, 428] width 730 height 48
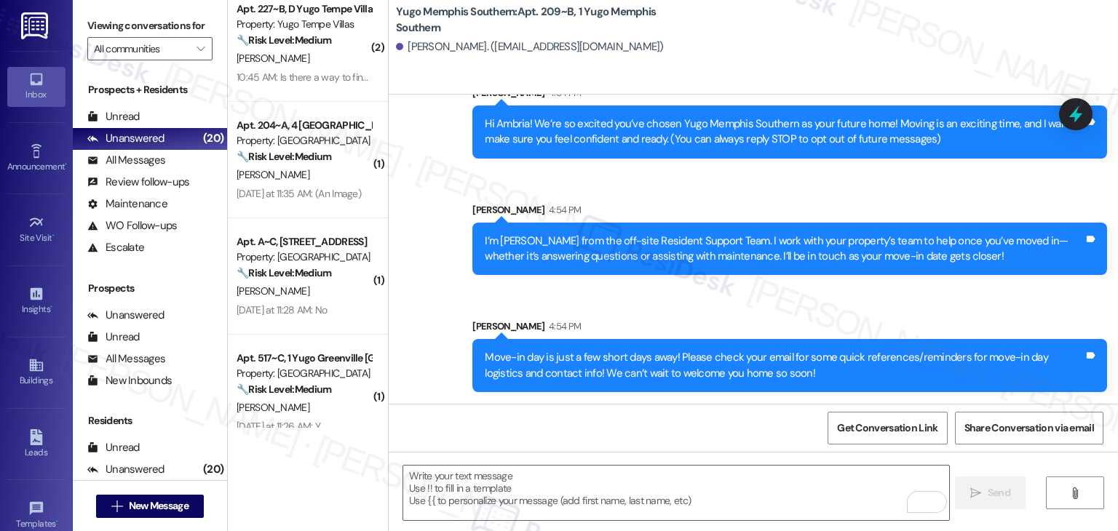
scroll to position [140, 0]
click at [157, 502] on span "New Message" at bounding box center [159, 506] width 60 height 15
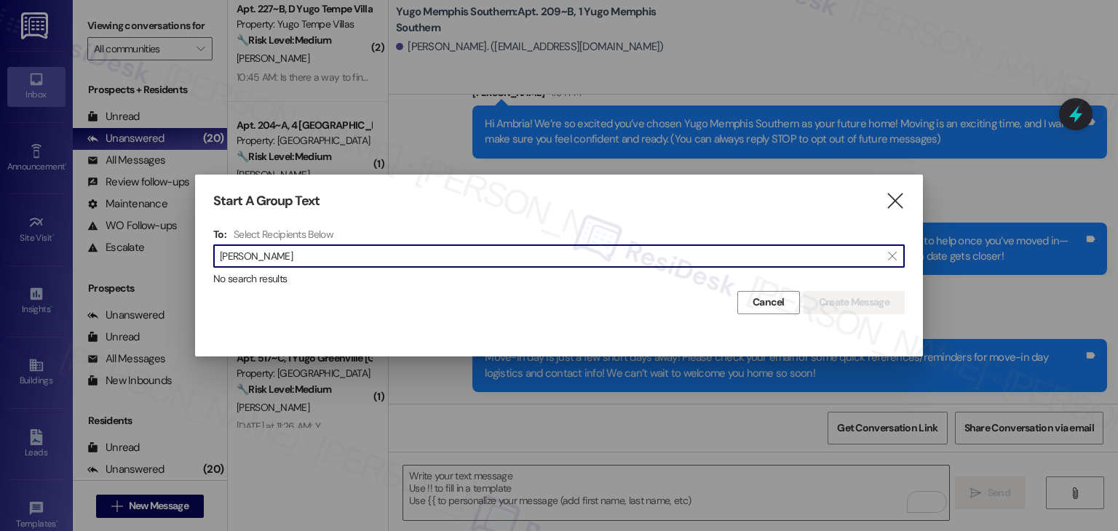
click at [253, 251] on input "Taegan Knetzer" at bounding box center [550, 256] width 661 height 20
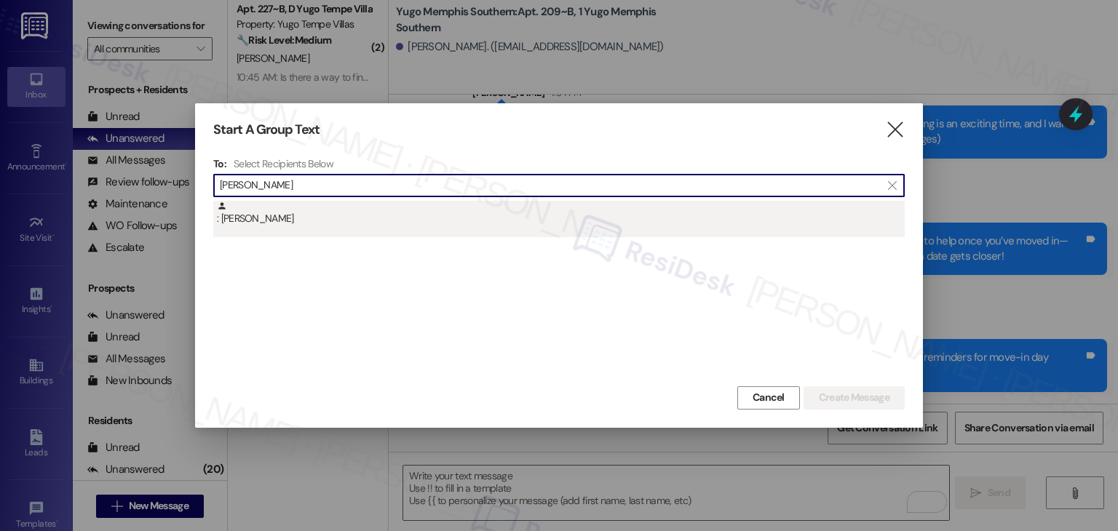
type input "Taegan Knetzer"
click at [277, 218] on div ": Taegan Knetzer" at bounding box center [561, 213] width 688 height 25
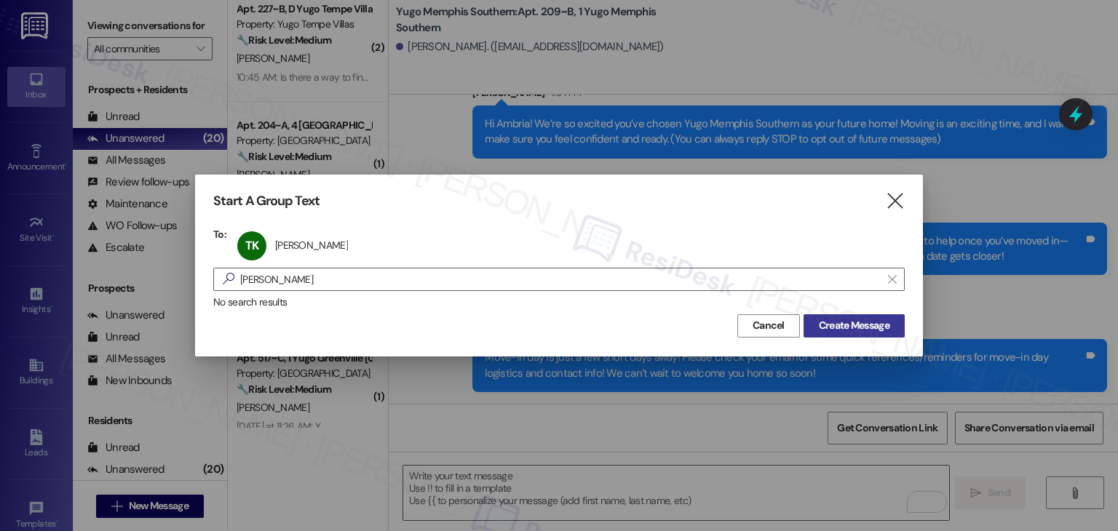
click at [857, 331] on span "Create Message" at bounding box center [854, 325] width 71 height 15
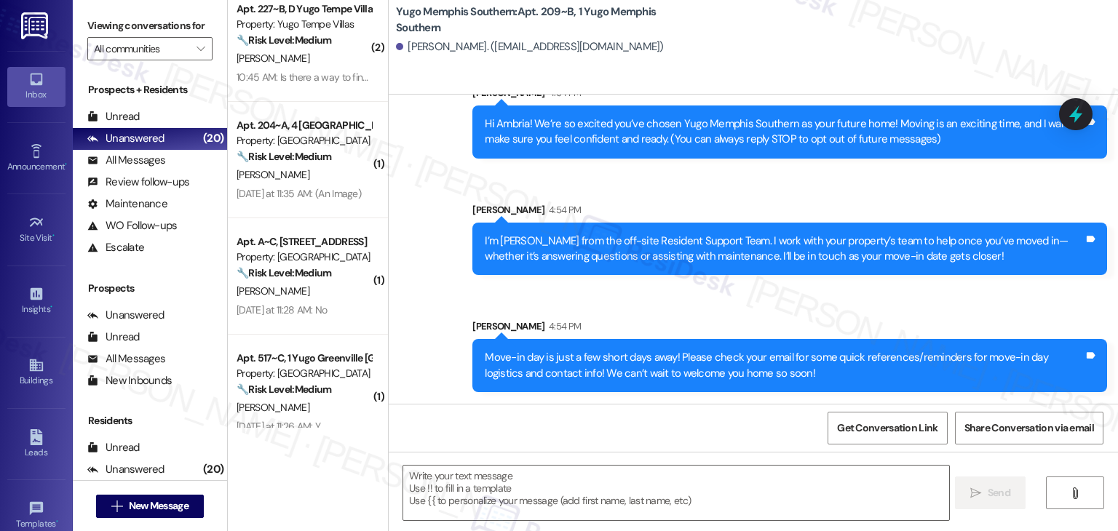
type textarea "Fetching suggested responses. Please feel free to read through the conversation…"
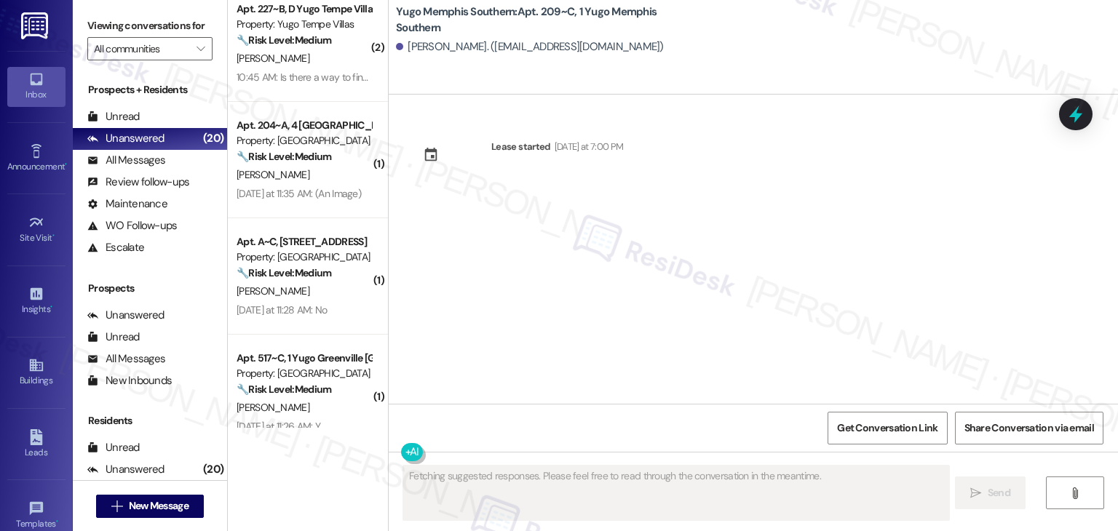
scroll to position [0, 0]
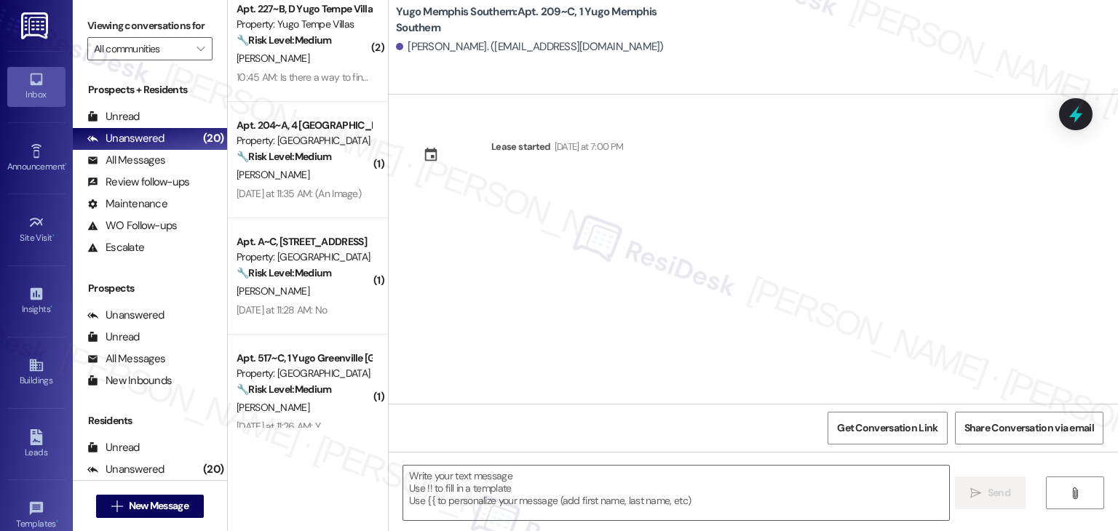
click at [579, 282] on div "Lease started [DATE] at 7:00 PM" at bounding box center [754, 249] width 730 height 309
click at [552, 478] on textarea at bounding box center [675, 493] width 545 height 55
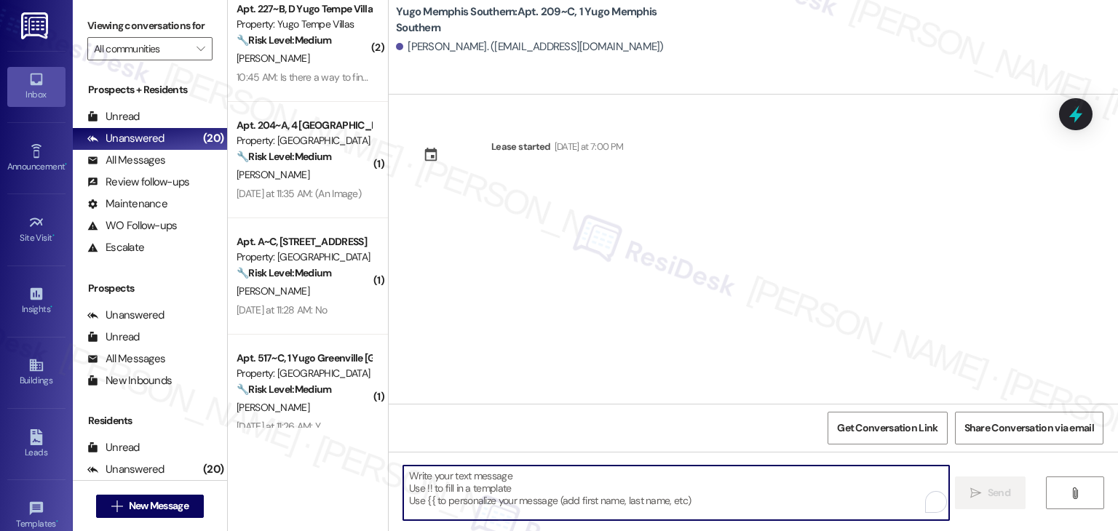
paste textarea "Hi {{first_name}}! We’re so excited you’ve chosen {{property}} as your future h…"
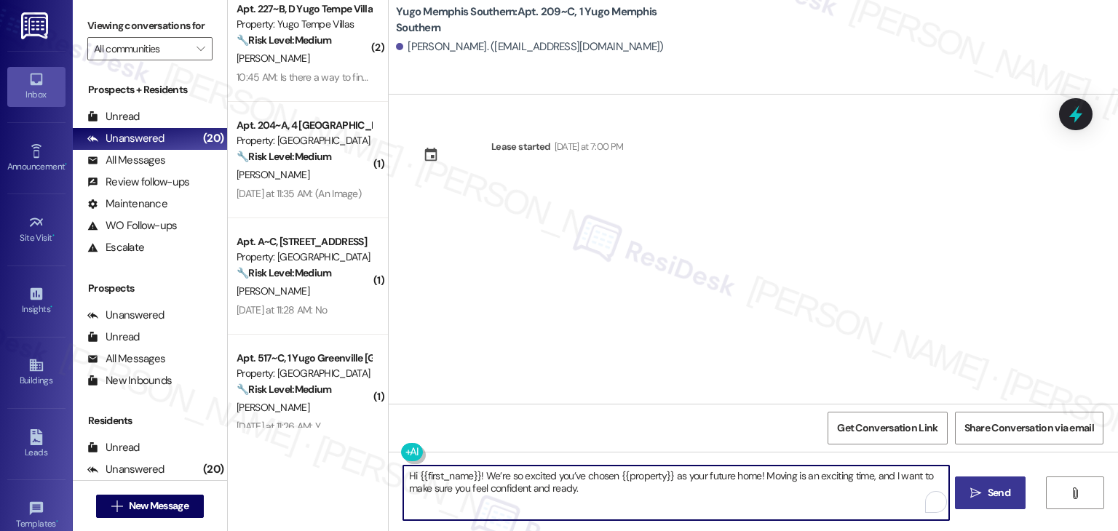
type textarea "Hi {{first_name}}! We’re so excited you’ve chosen {{property}} as your future h…"
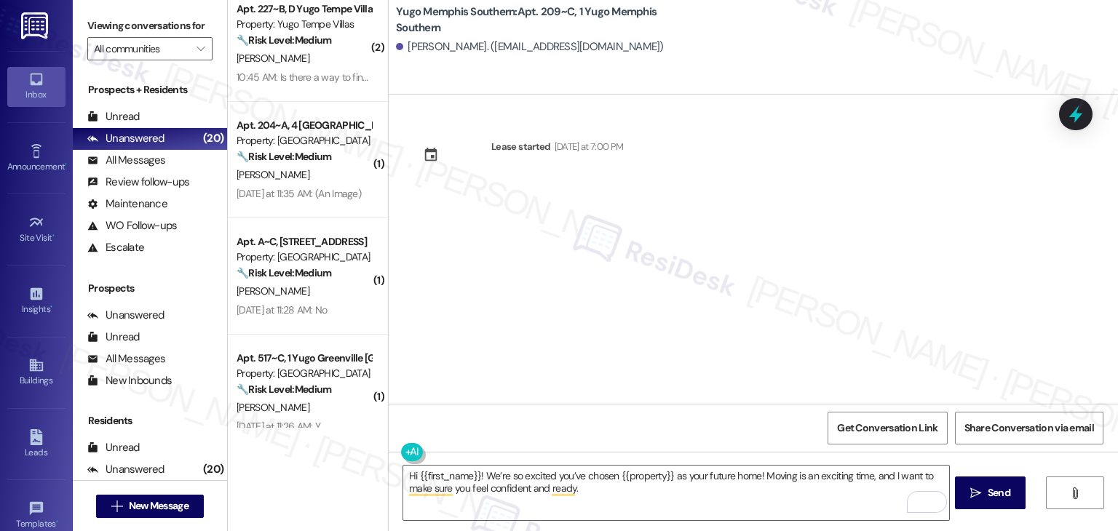
click at [593, 311] on div "Lease started [DATE] at 7:00 PM" at bounding box center [754, 249] width 730 height 309
click at [990, 493] on span "Send" at bounding box center [999, 493] width 23 height 15
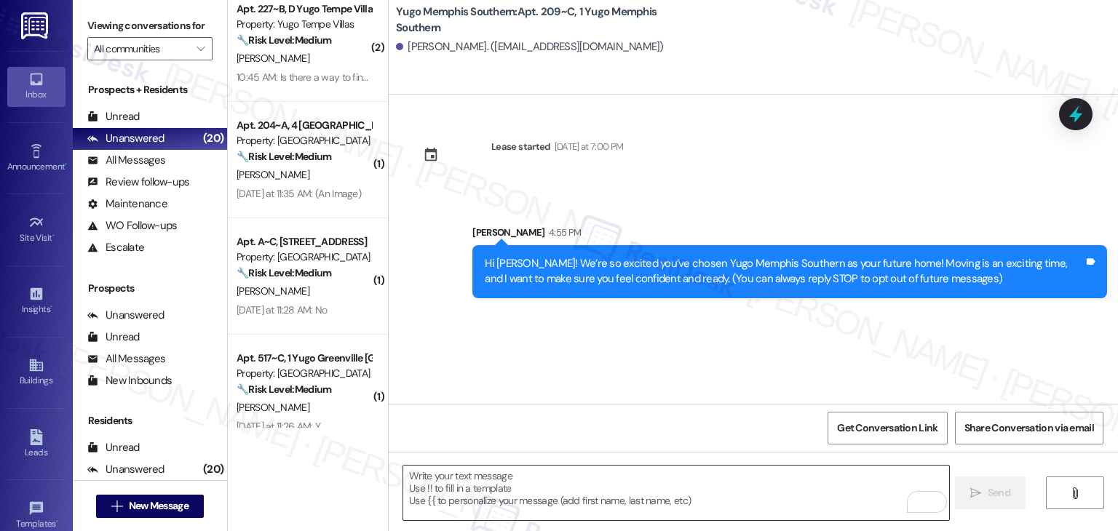
click at [545, 474] on textarea "To enrich screen reader interactions, please activate Accessibility in Grammarl…" at bounding box center [675, 493] width 545 height 55
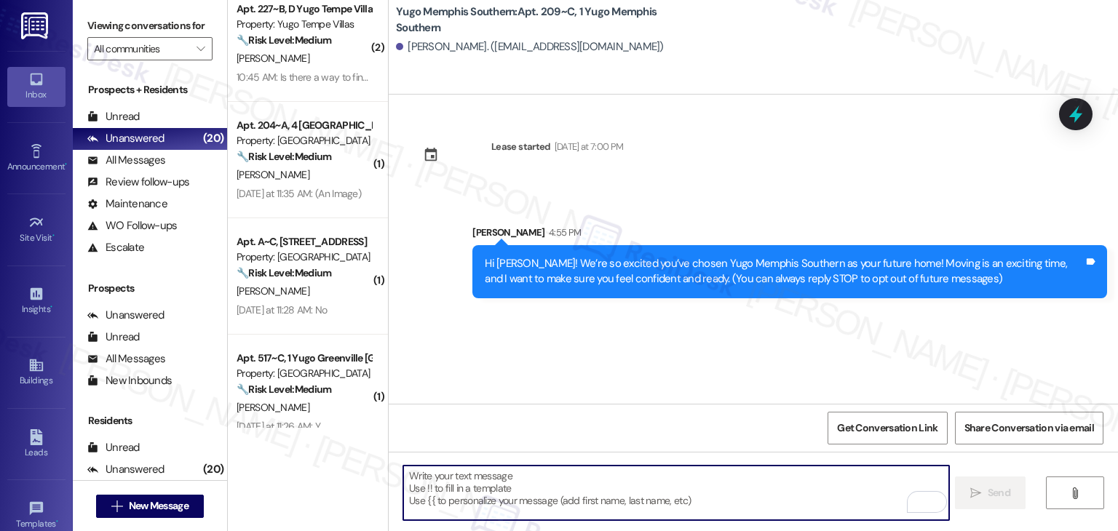
paste textarea "I’m [PERSON_NAME] from the off-site Resident Support Team. I work with your pro…"
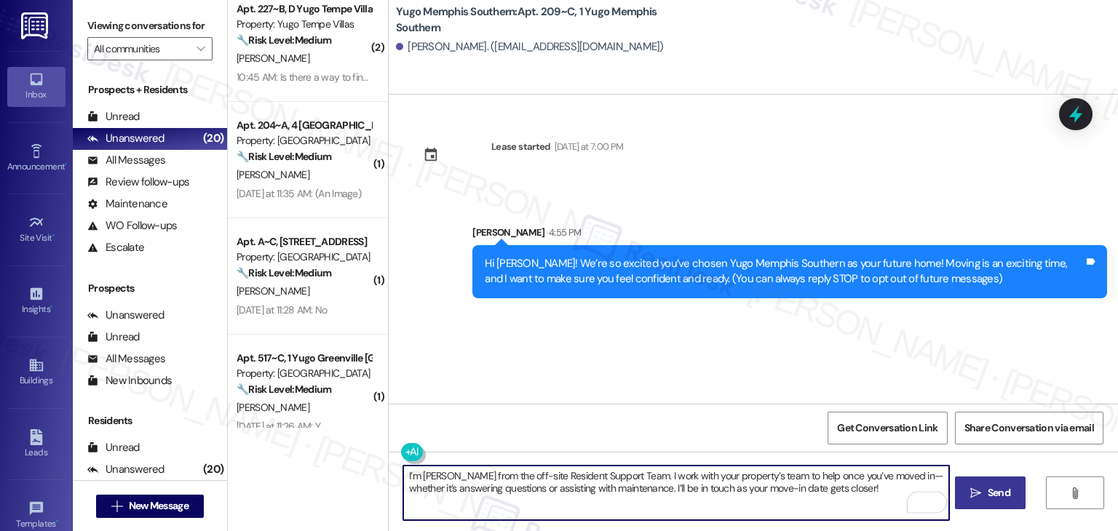
type textarea "I’m [PERSON_NAME] from the off-site Resident Support Team. I work with your pro…"
click at [1002, 488] on span "Send" at bounding box center [999, 493] width 23 height 15
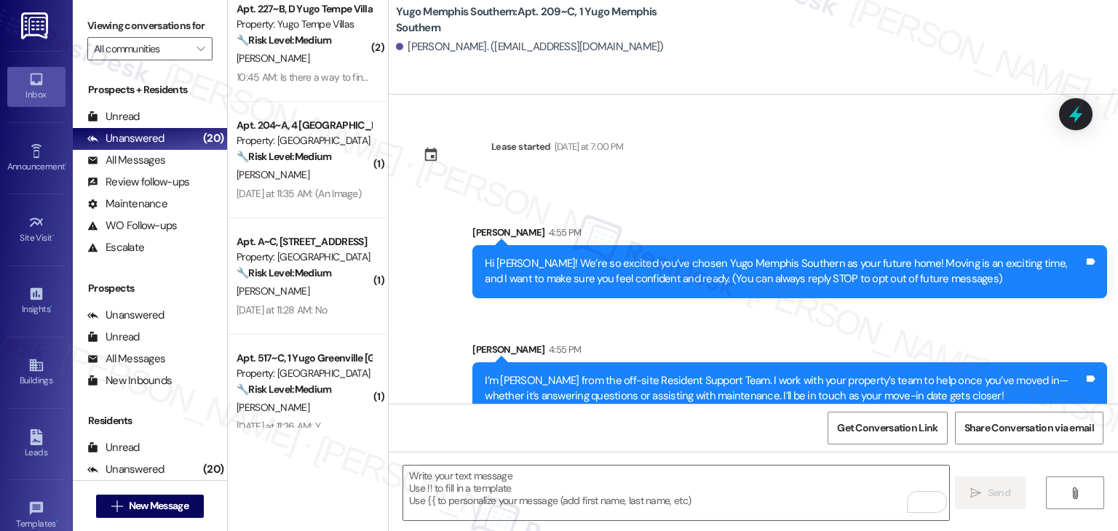
click at [619, 330] on div "Sent via SMS Sarah 4:55 PM Hi Taegan! We’re so excited you’ve chosen Yugo Memph…" at bounding box center [754, 309] width 730 height 234
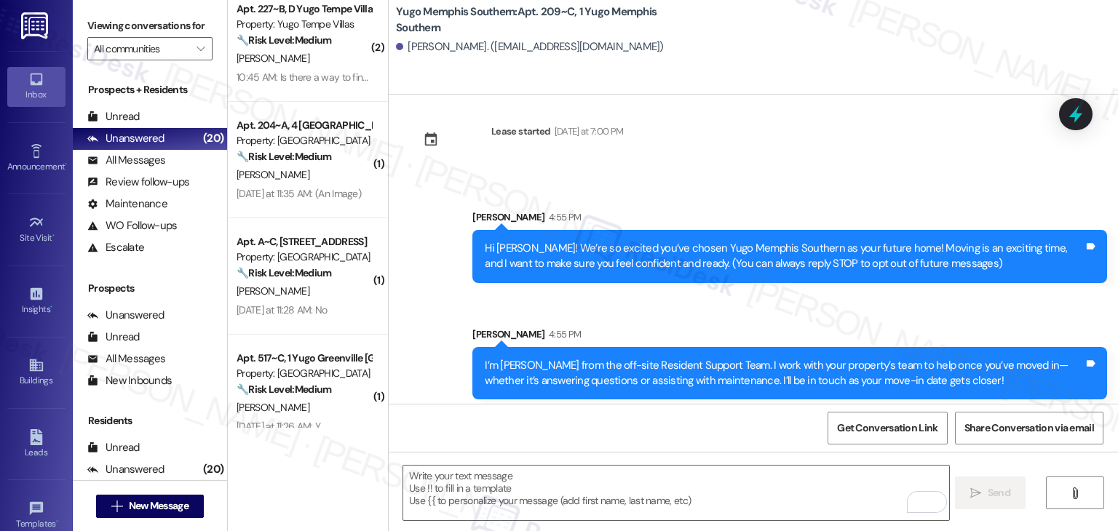
scroll to position [23, 0]
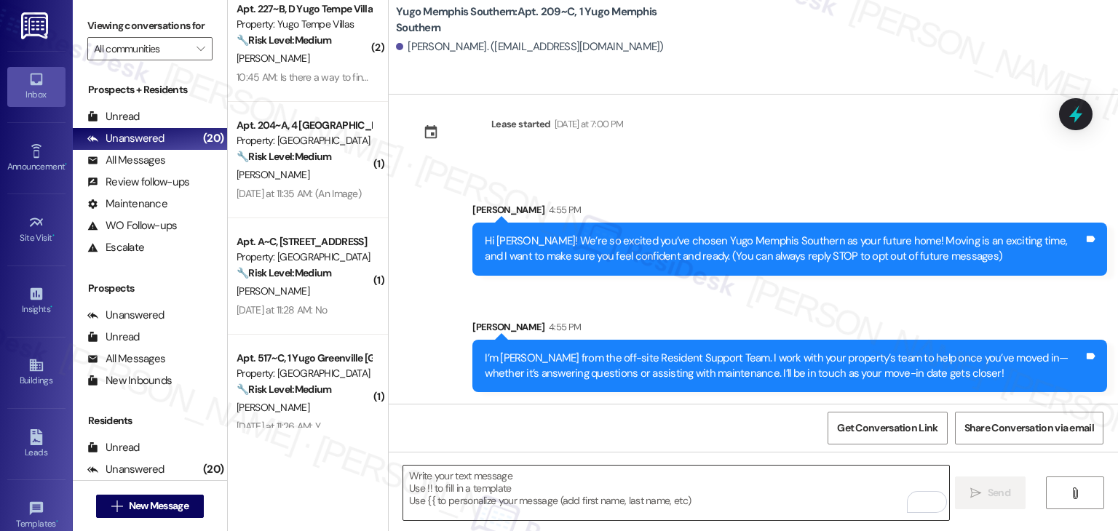
click at [631, 484] on textarea "To enrich screen reader interactions, please activate Accessibility in Grammarl…" at bounding box center [675, 493] width 545 height 55
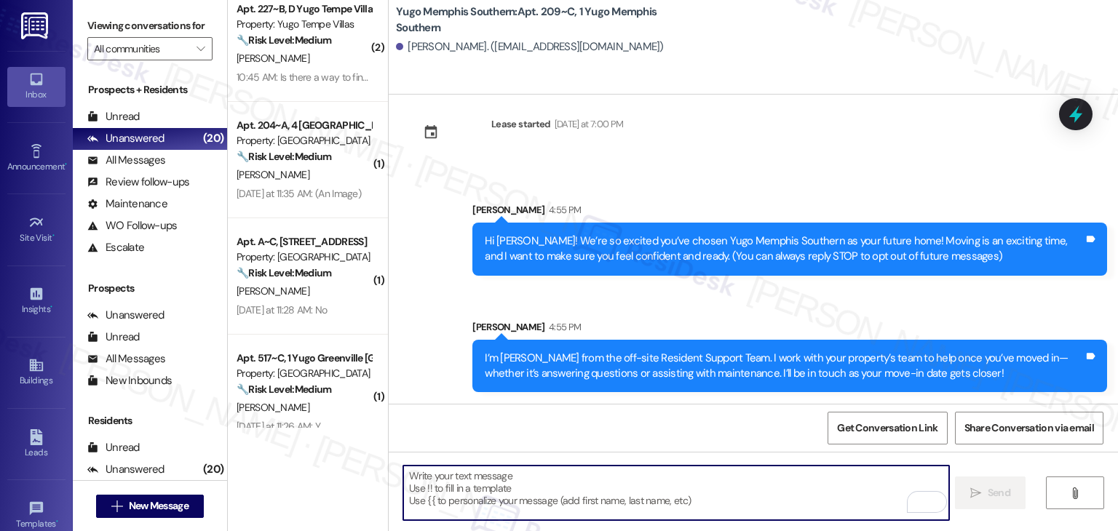
paste textarea "Move-in day is just a few short days away! Please check your email for some qui…"
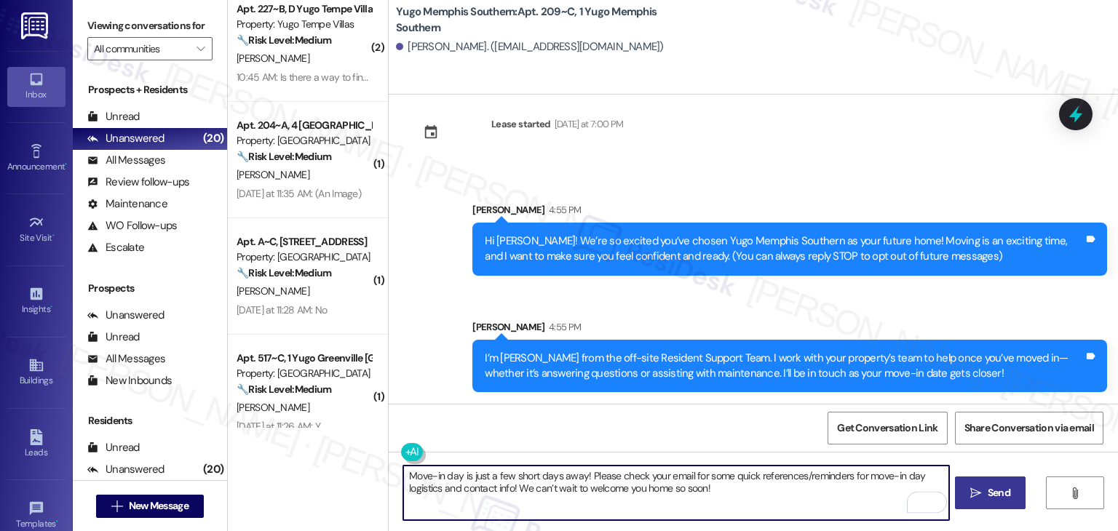
type textarea "Move-in day is just a few short days away! Please check your email for some qui…"
click at [988, 496] on span "Send" at bounding box center [999, 493] width 23 height 15
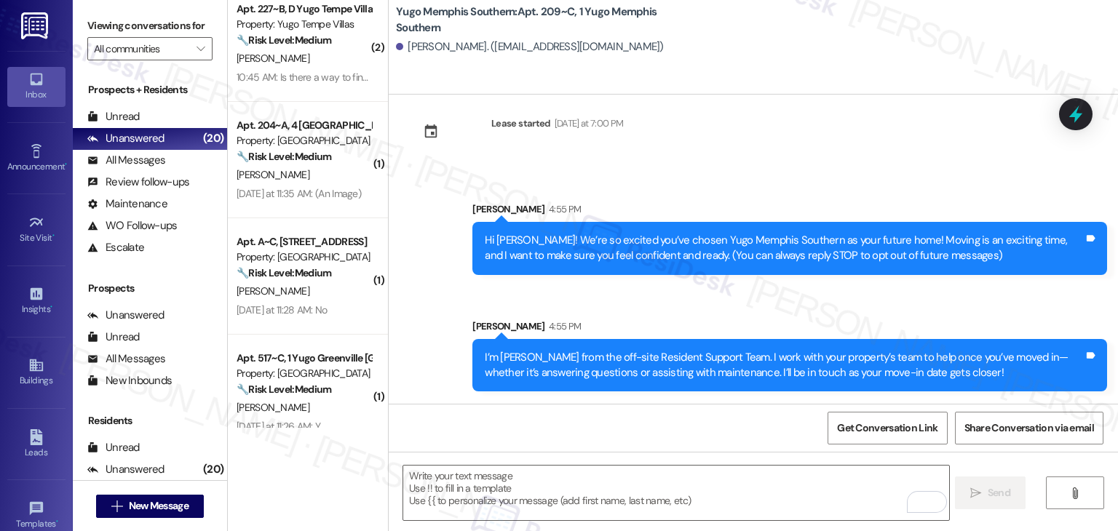
scroll to position [140, 0]
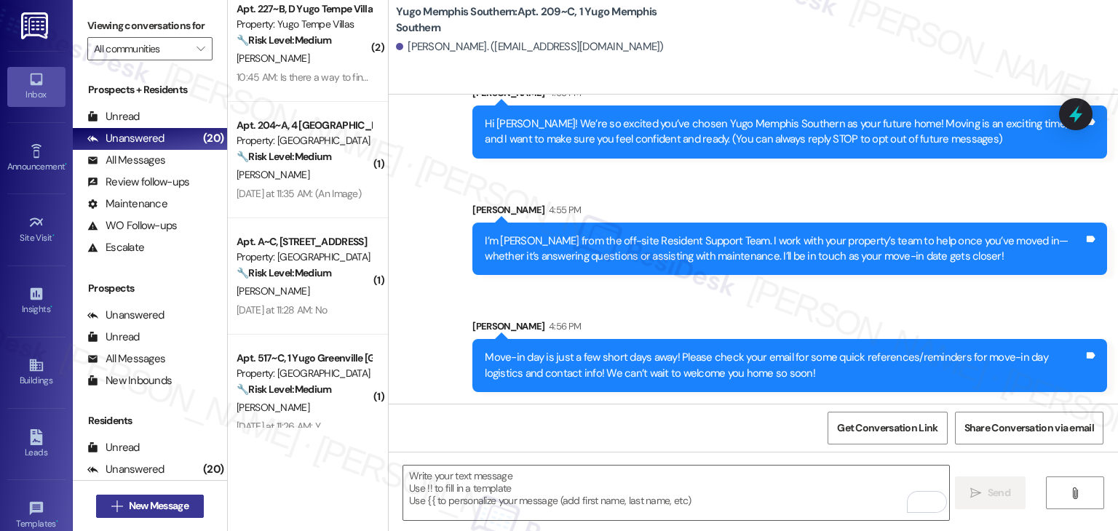
click at [162, 506] on span "New Message" at bounding box center [159, 506] width 60 height 15
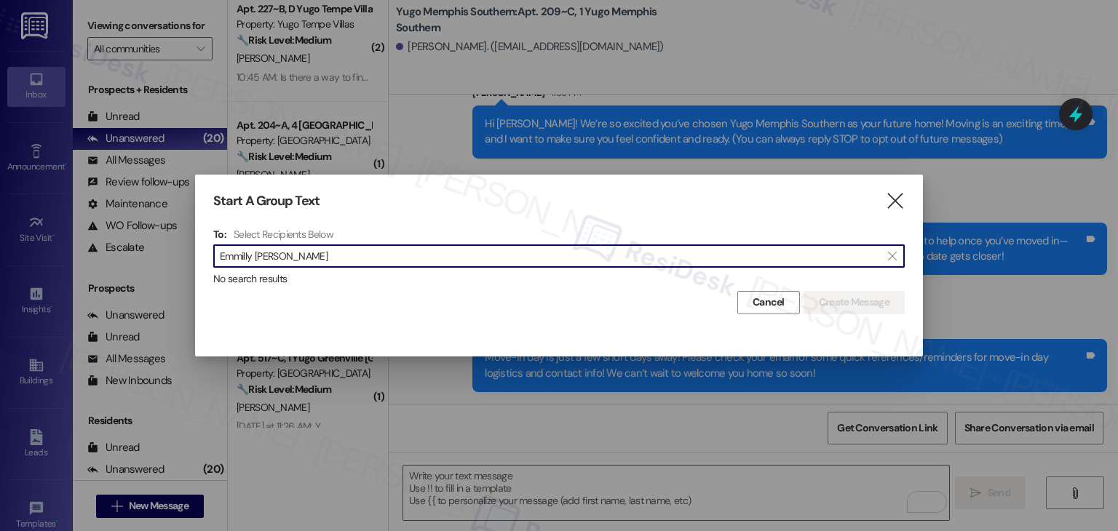
click at [263, 258] on input "Emmilly Ndip-agbor" at bounding box center [550, 256] width 661 height 20
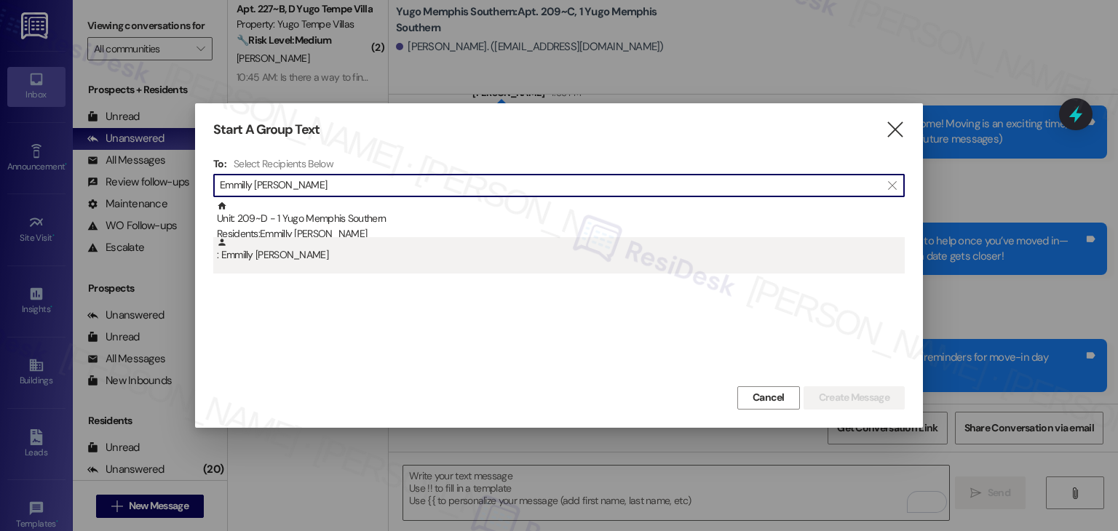
type input "Emmilly Ndip-agbor"
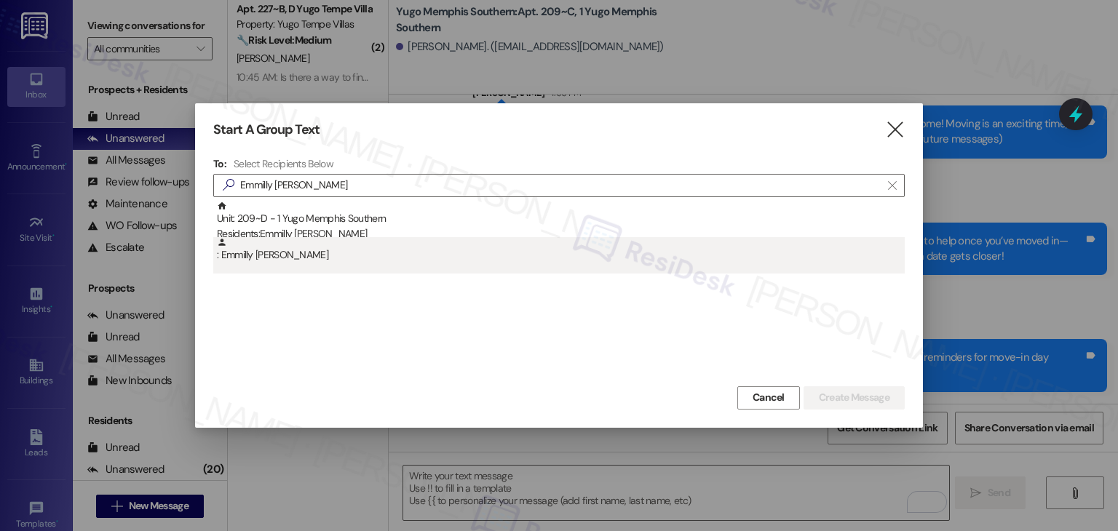
click at [290, 260] on div ": Emmilly Ndip-Agbor" at bounding box center [561, 249] width 688 height 25
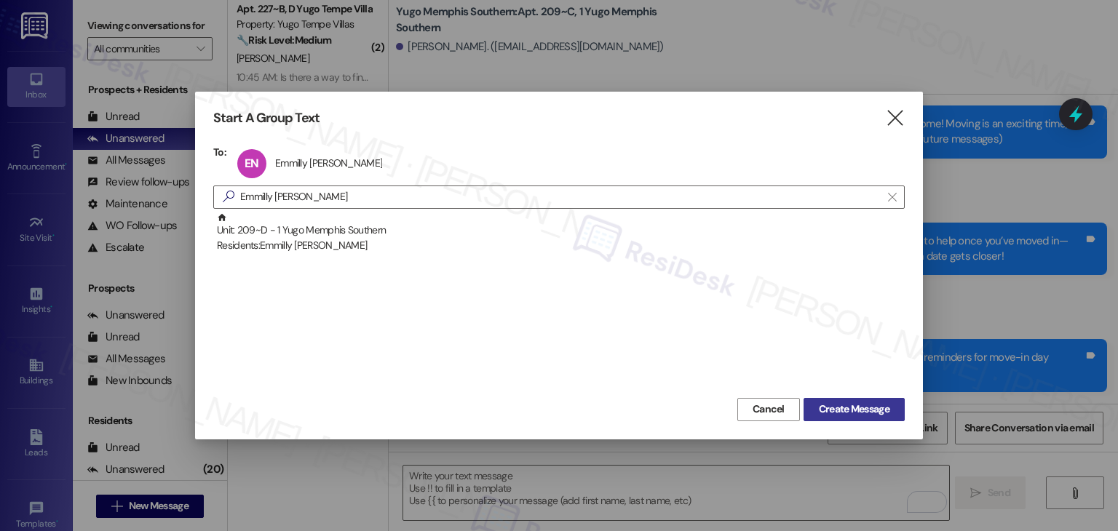
click at [826, 403] on span "Create Message" at bounding box center [854, 409] width 71 height 15
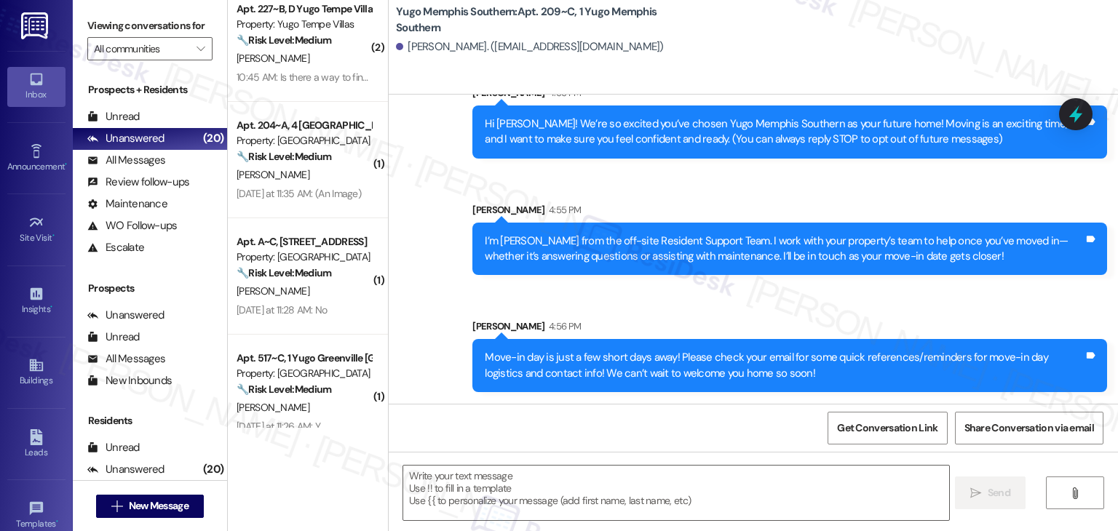
type textarea "Fetching suggested responses. Please feel free to read through the conversation…"
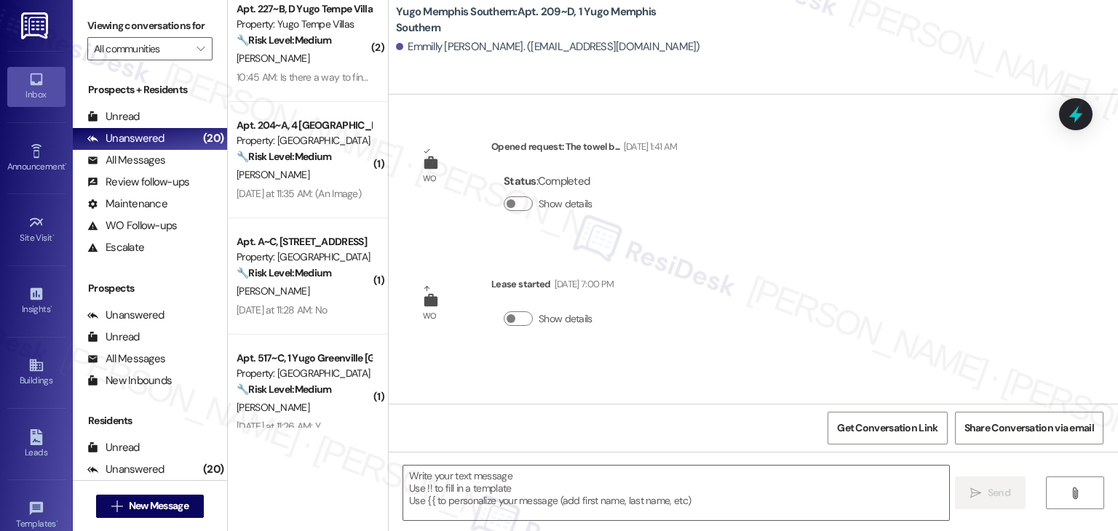
type textarea "Fetching suggested responses. Please feel free to read through the conversation…"
click at [579, 353] on div "WO Lease started Jul 30, 2025 at 7:00 PM Show details" at bounding box center [512, 312] width 225 height 92
click at [591, 486] on textarea at bounding box center [675, 493] width 545 height 55
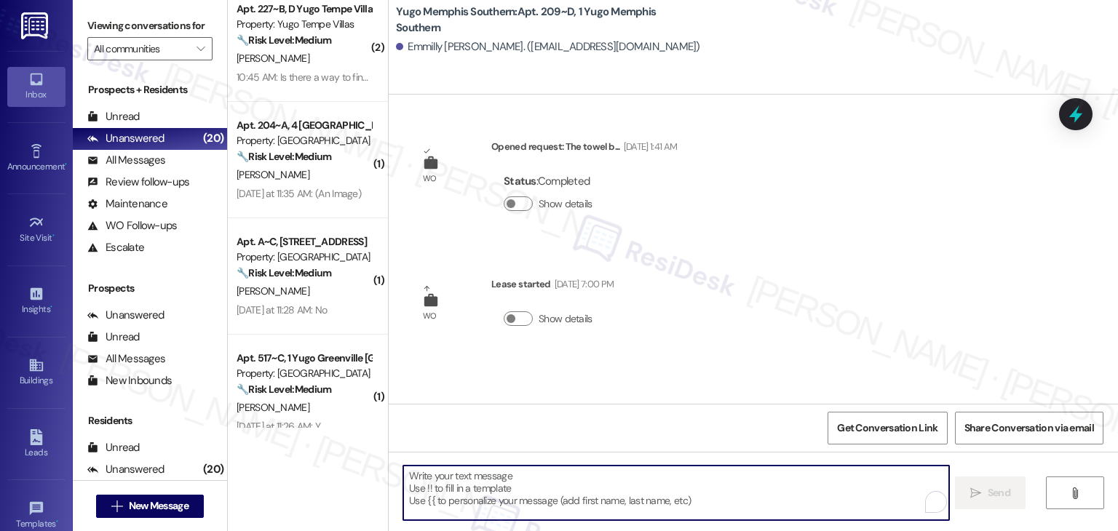
paste textarea "Hi {{first_name}}! We’re so excited you’ve chosen {{property}} as your future h…"
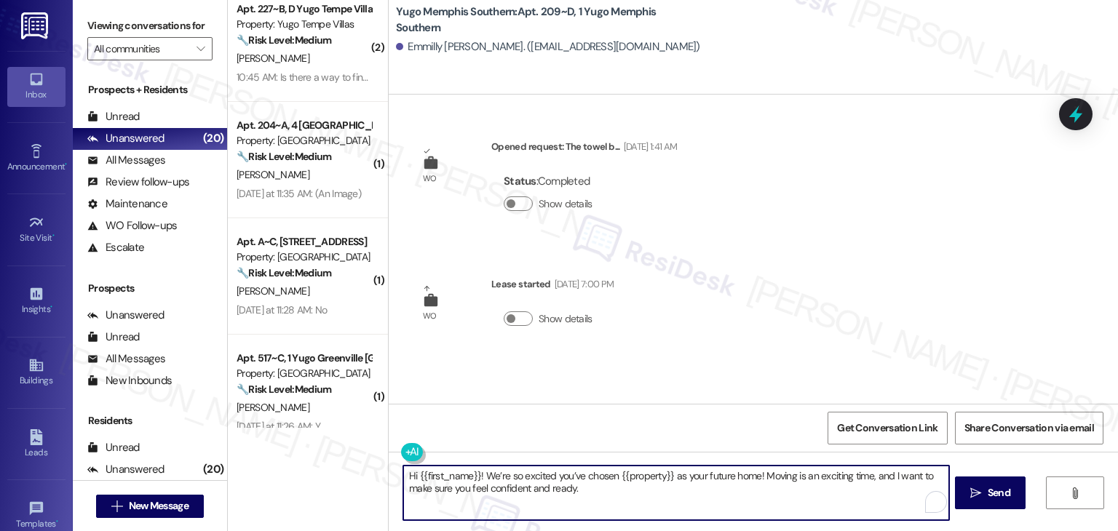
type textarea "Hi {{first_name}}! We’re so excited you’ve chosen {{property}} as your future h…"
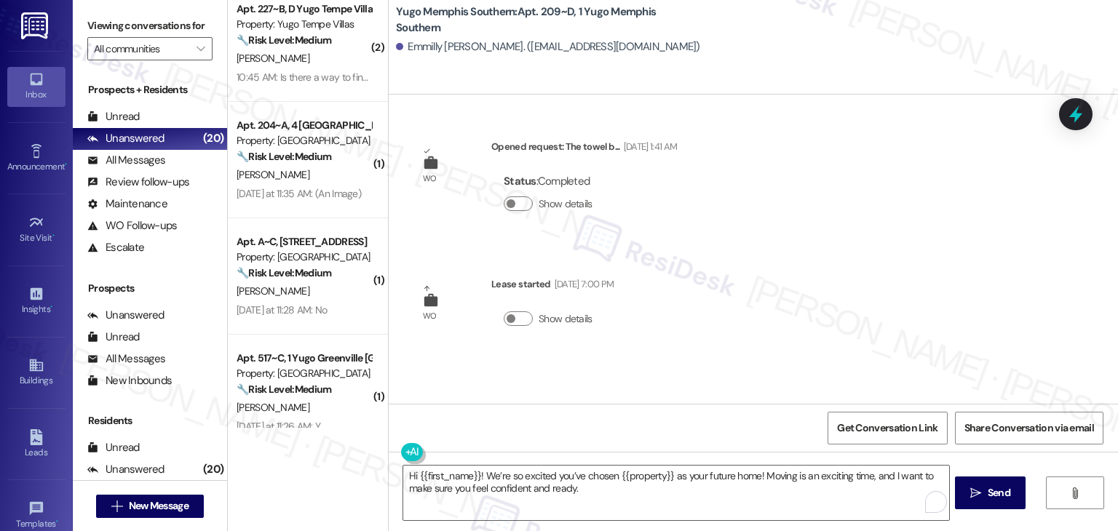
click at [738, 384] on div "WO Opened request: The towel b... Jun 03, 2025 at 1:41 AM Status : Completed Sh…" at bounding box center [754, 249] width 730 height 309
click at [1000, 494] on span "Send" at bounding box center [999, 493] width 23 height 15
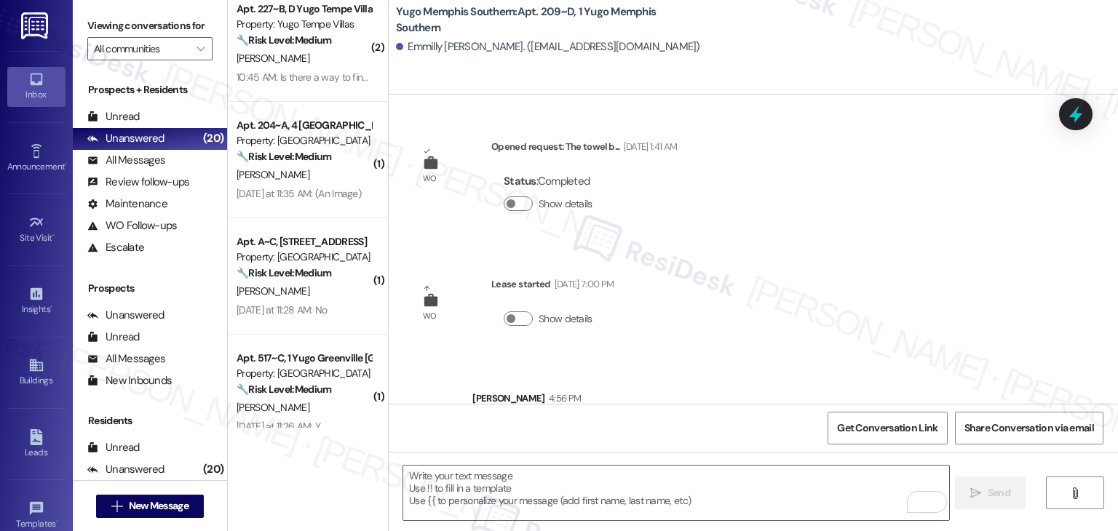
click at [591, 366] on div "Sent via SMS Sarah 4:56 PM Hi Emmilly! We’re so excited you’ve chosen Yugo Memp…" at bounding box center [754, 416] width 730 height 117
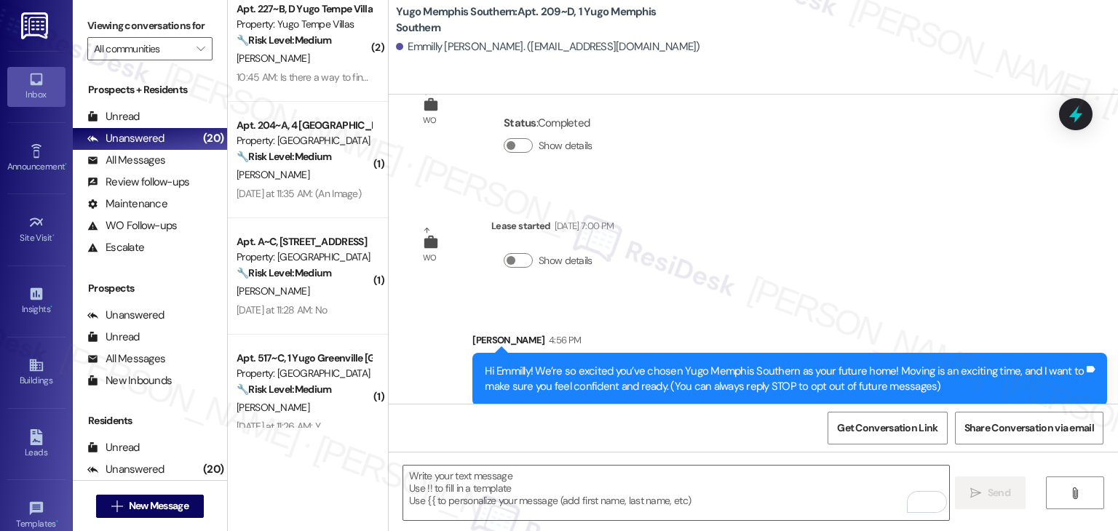
scroll to position [72, 0]
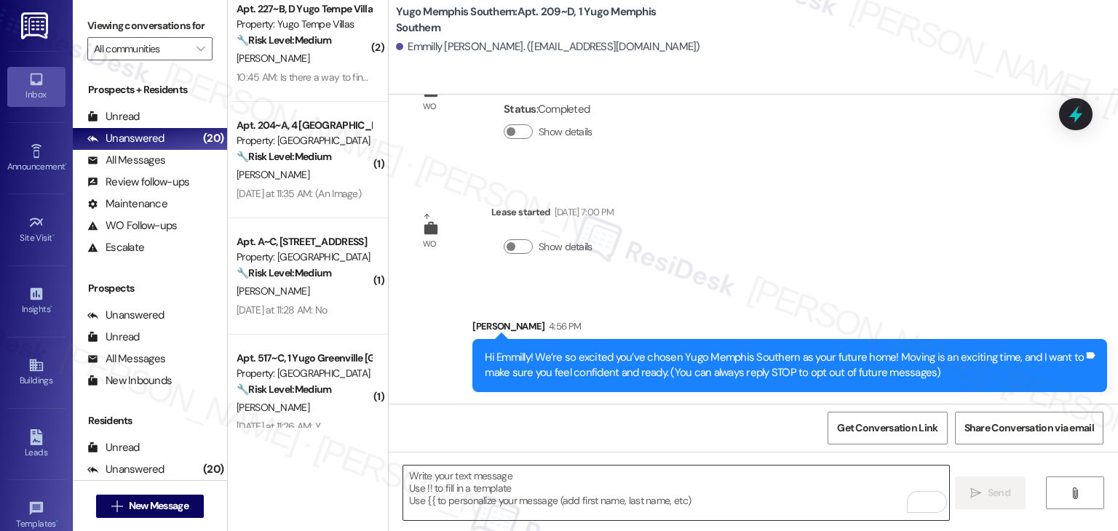
click at [604, 495] on textarea "To enrich screen reader interactions, please activate Accessibility in Grammarl…" at bounding box center [675, 493] width 545 height 55
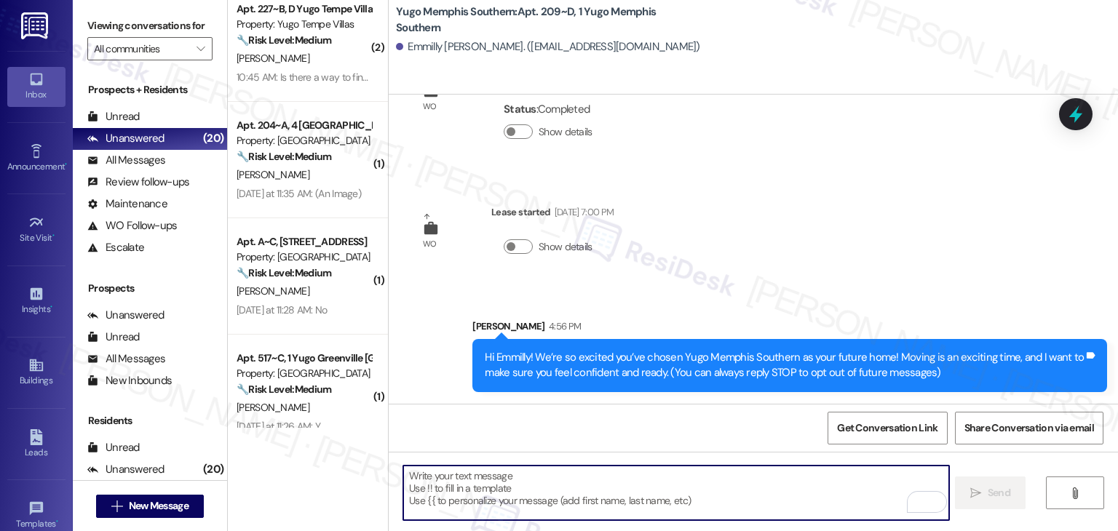
paste textarea "I’m [PERSON_NAME] from the off-site Resident Support Team. I work with your pro…"
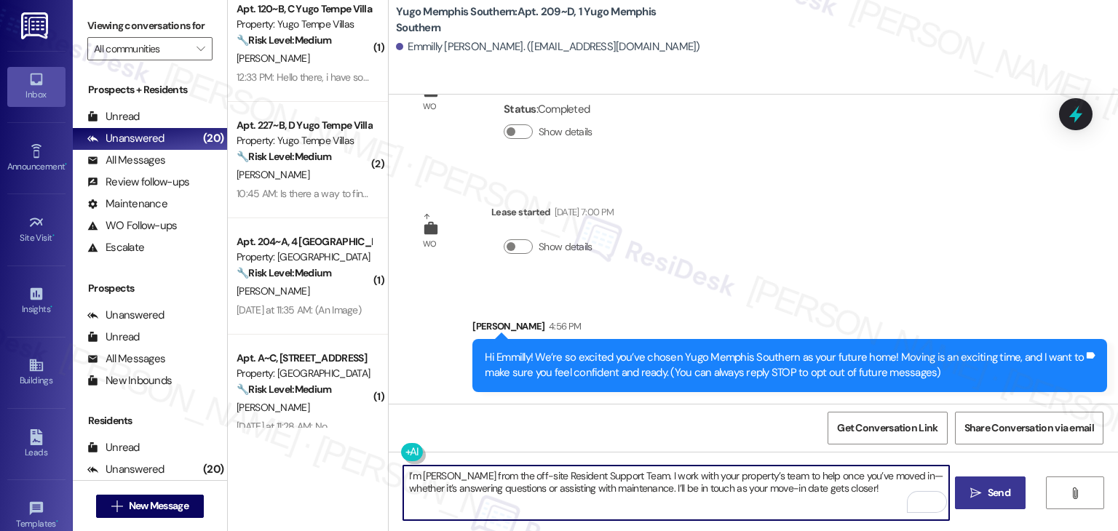
type textarea "I’m [PERSON_NAME] from the off-site Resident Support Team. I work with your pro…"
click at [976, 488] on icon "" at bounding box center [976, 494] width 11 height 12
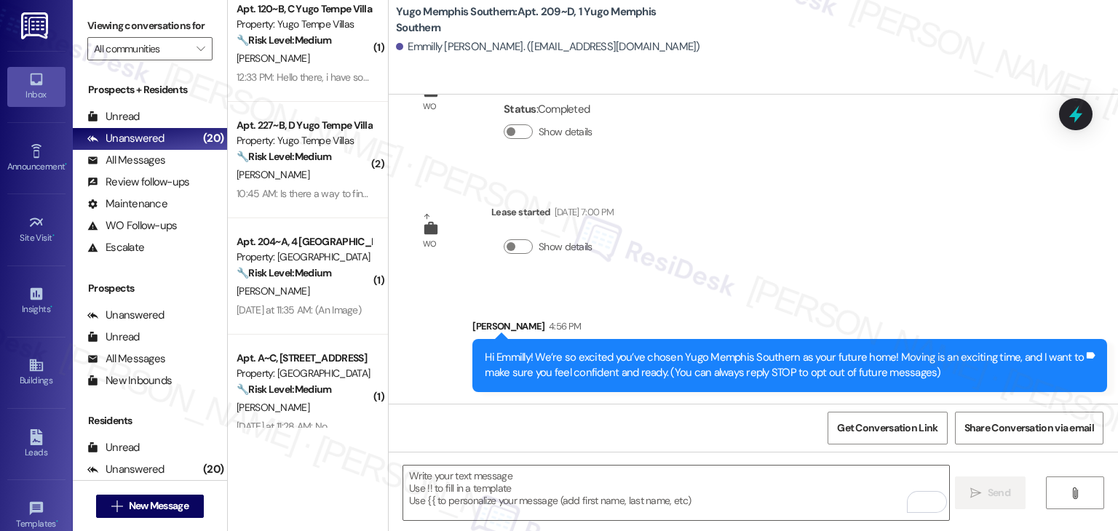
click at [593, 422] on div "Get Conversation Link Share Conversation via email" at bounding box center [754, 428] width 730 height 48
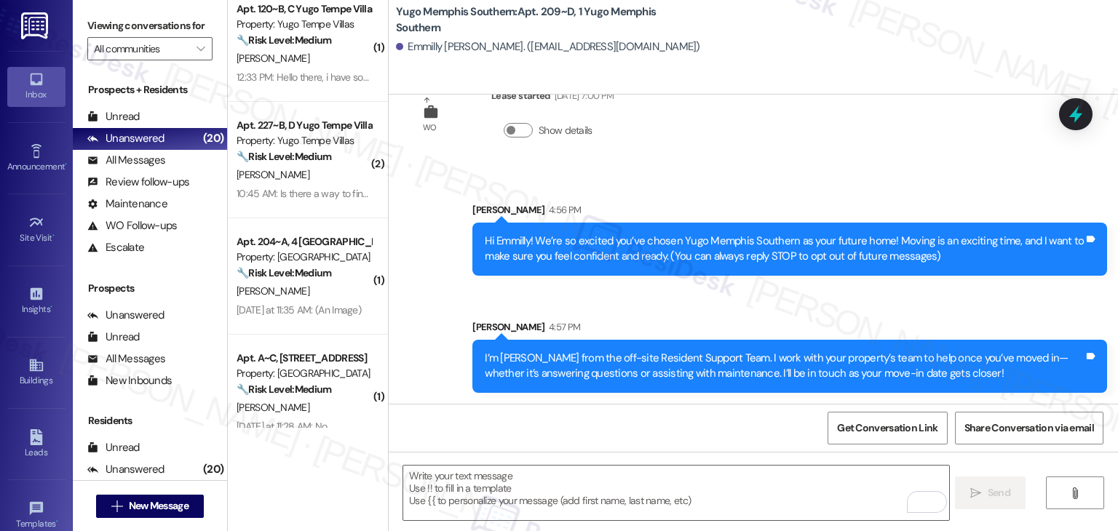
scroll to position [189, 0]
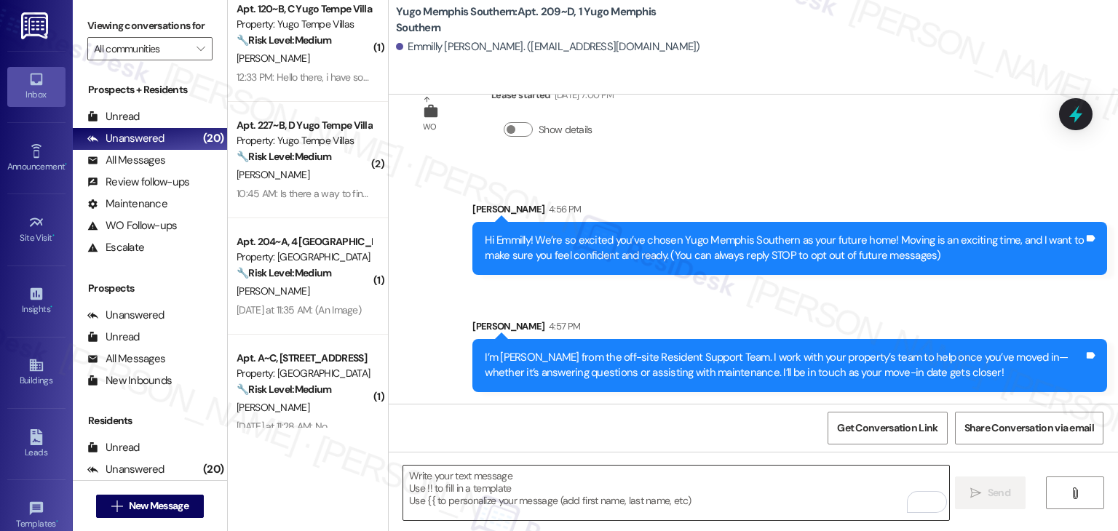
click at [644, 489] on textarea "To enrich screen reader interactions, please activate Accessibility in Grammarl…" at bounding box center [675, 493] width 545 height 55
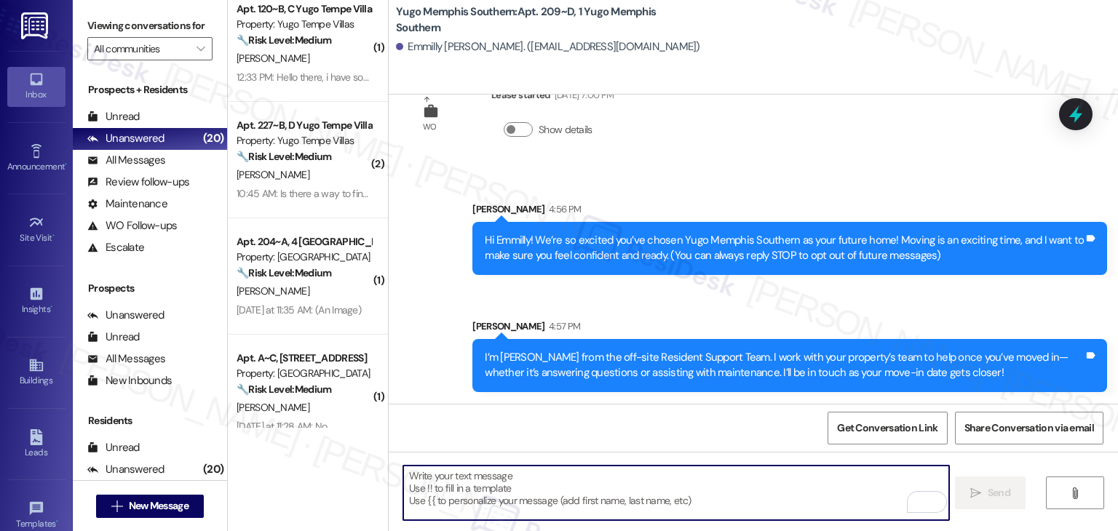
paste textarea "Move-in day is just a few short days away! Please check your email for some qui…"
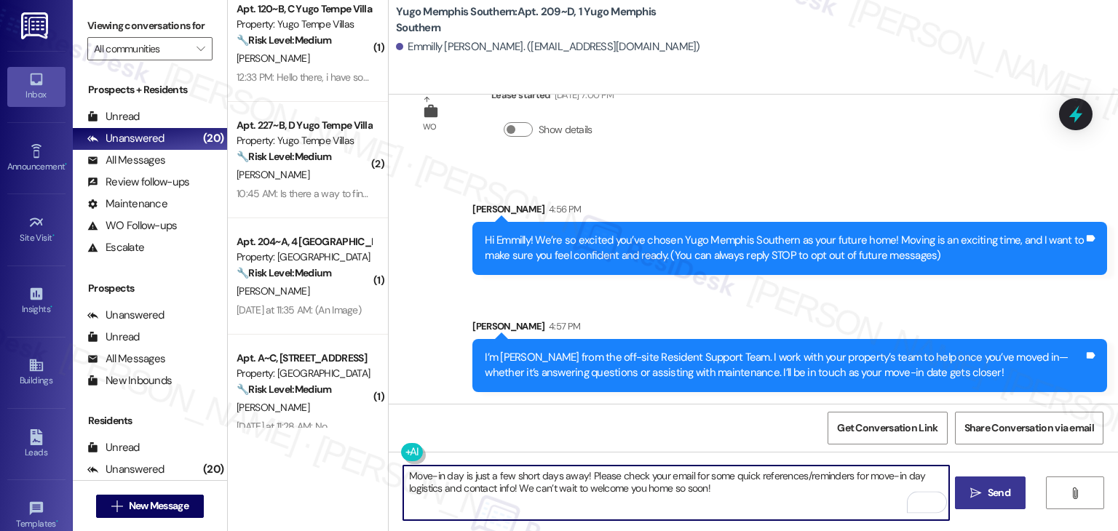
type textarea "Move-in day is just a few short days away! Please check your email for some qui…"
click at [1000, 483] on button " Send" at bounding box center [990, 493] width 71 height 33
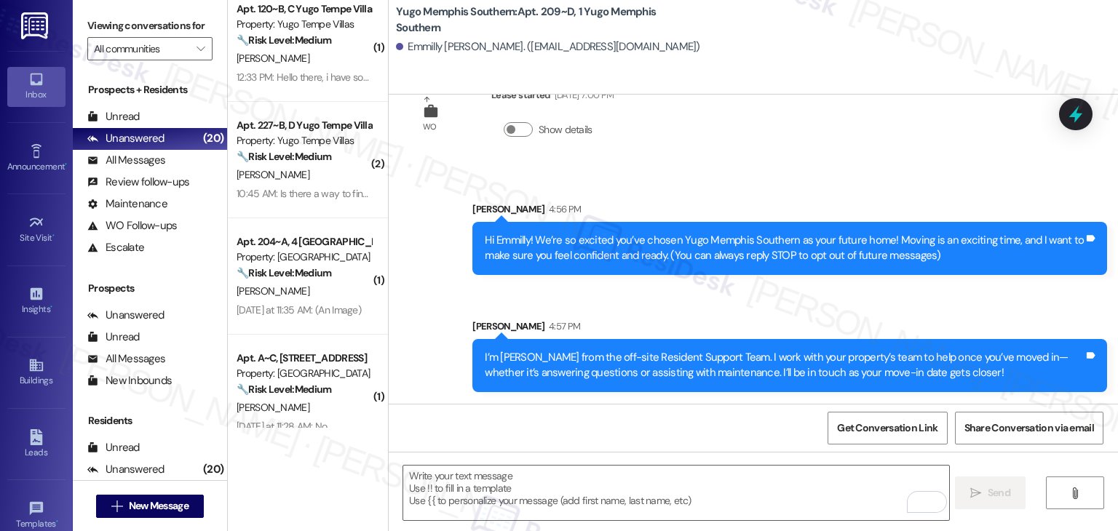
scroll to position [268, 0]
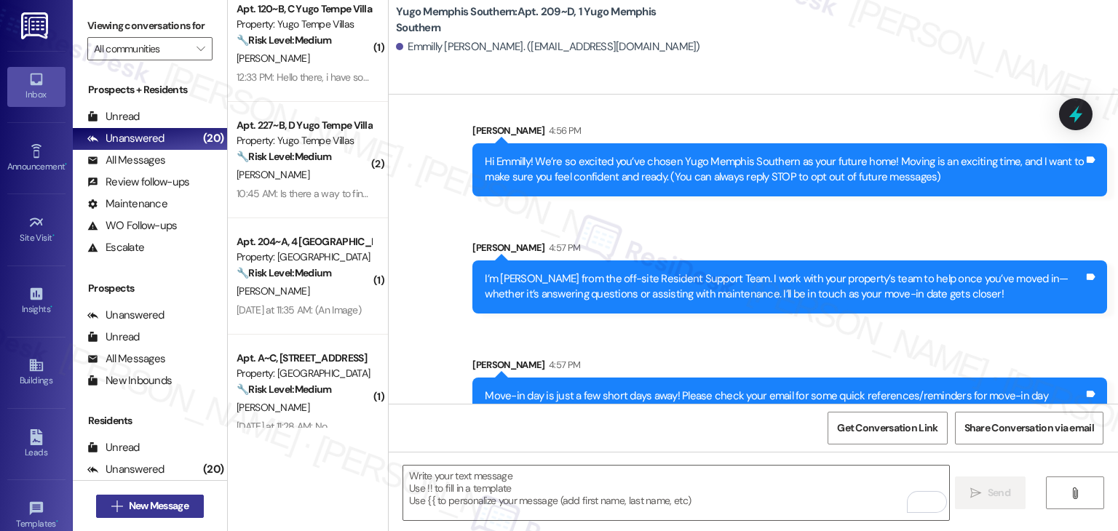
click at [184, 510] on span "New Message" at bounding box center [159, 506] width 60 height 15
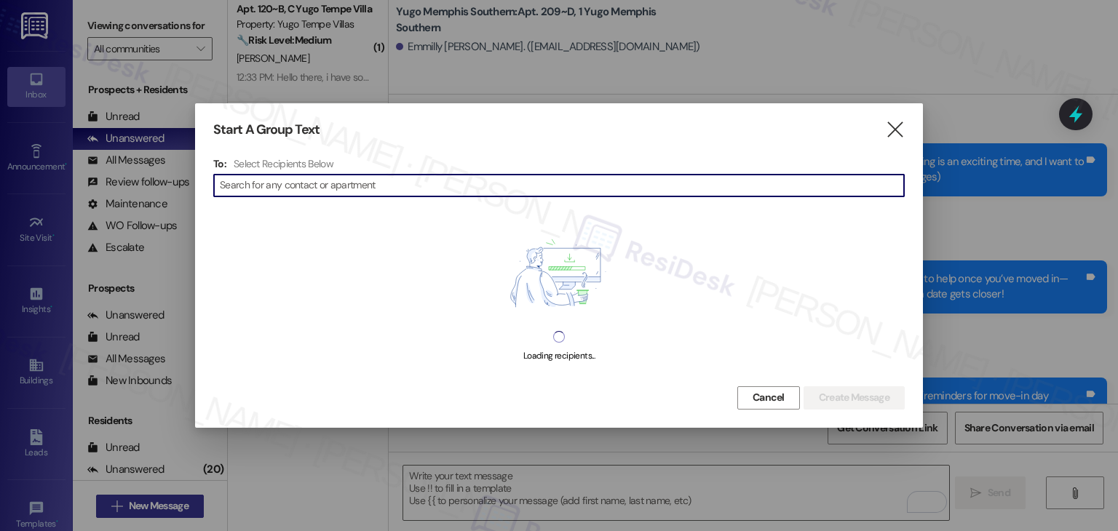
scroll to position [306, 0]
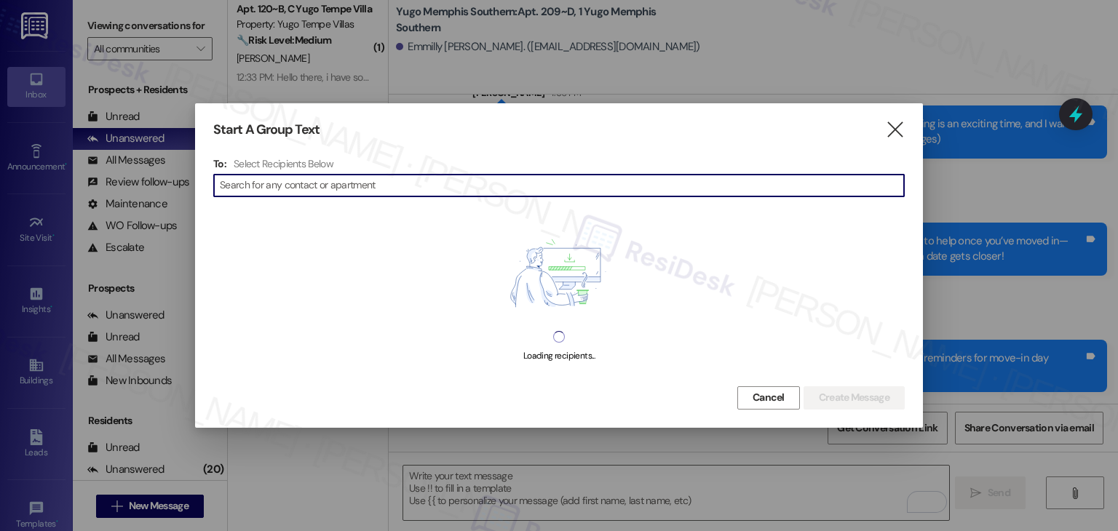
paste input "Noah McDaniel"
click at [251, 186] on input "Noah McDaniel" at bounding box center [550, 185] width 661 height 20
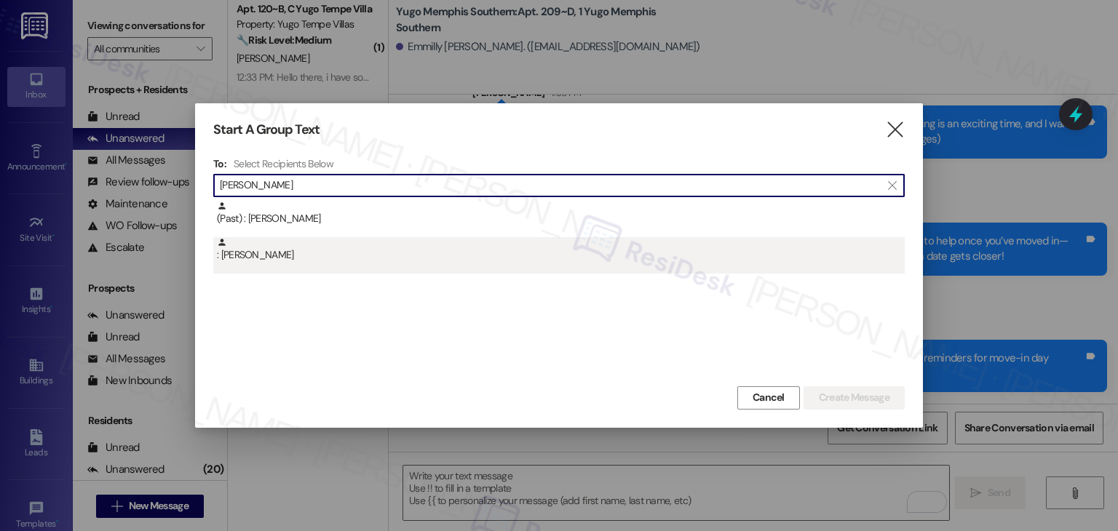
type input "Noah McDaniel"
click at [256, 248] on div ": Noah Mcdaniel" at bounding box center [561, 249] width 688 height 25
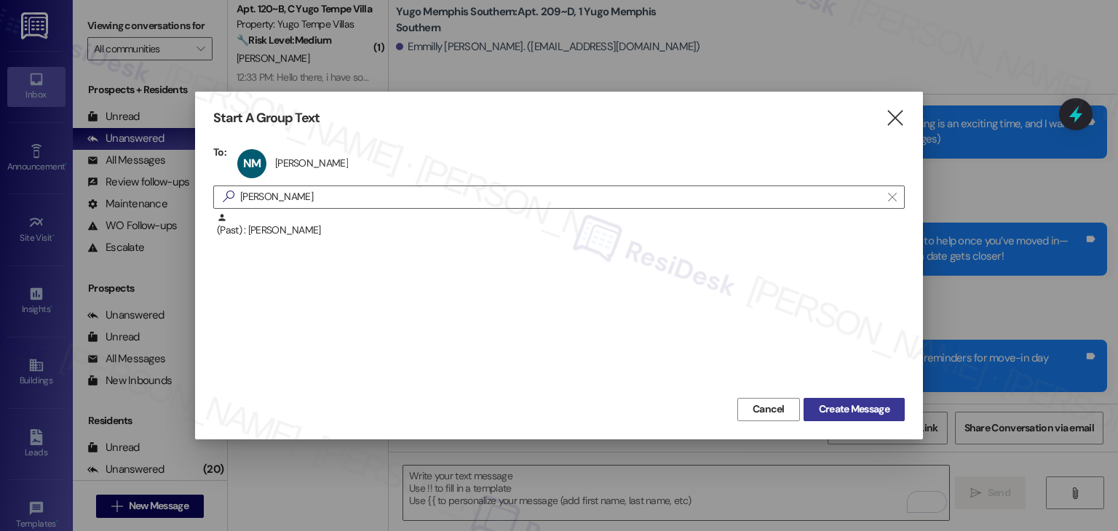
click at [861, 408] on span "Create Message" at bounding box center [854, 409] width 71 height 15
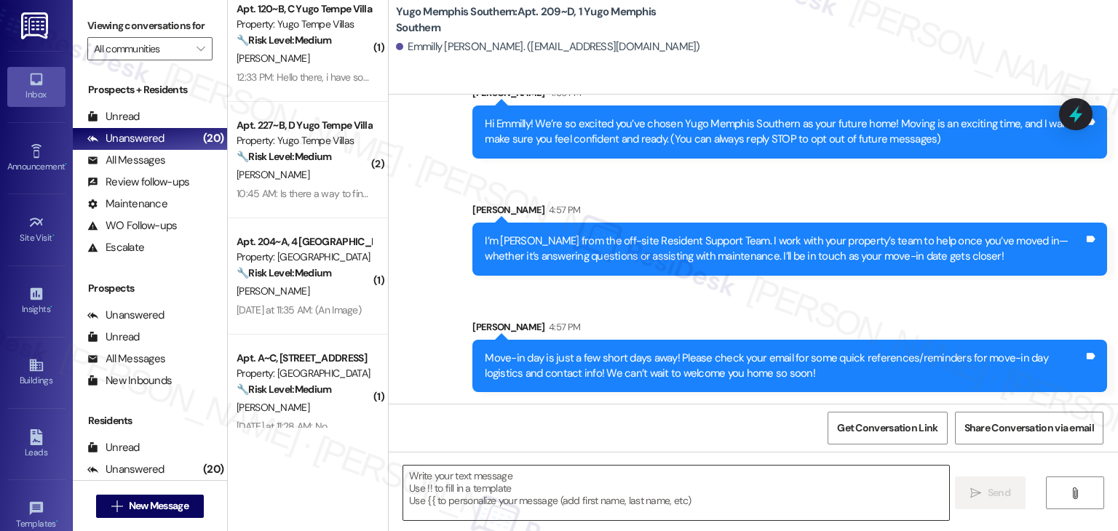
type textarea "Fetching suggested responses. Please feel free to read through the conversation…"
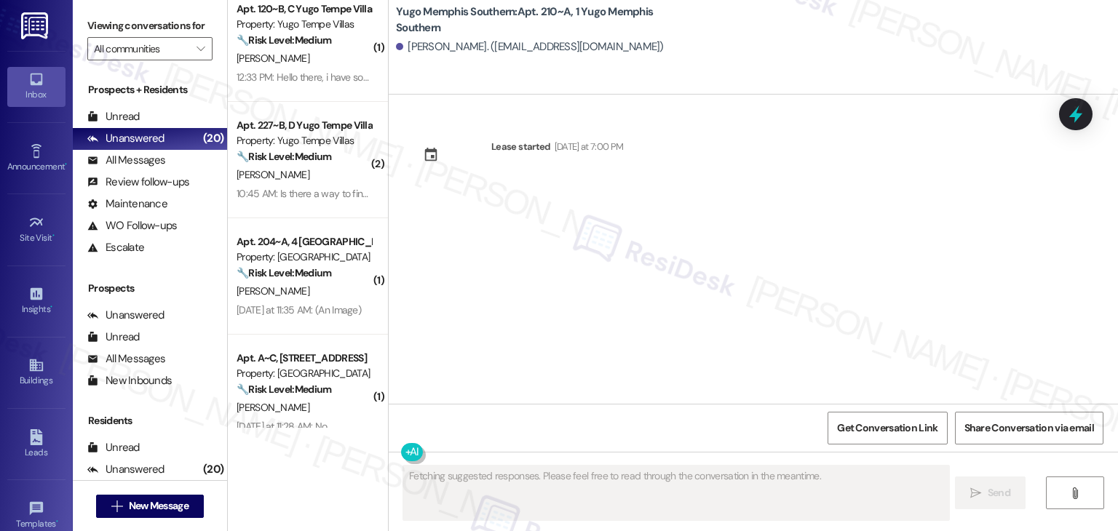
scroll to position [0, 0]
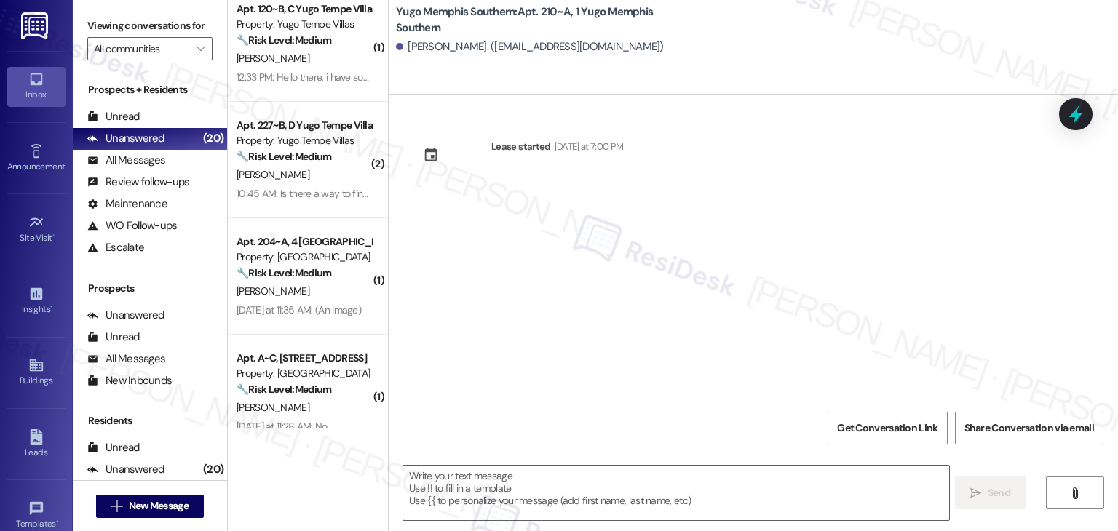
drag, startPoint x: 583, startPoint y: 302, endPoint x: 585, endPoint y: 325, distance: 22.7
click at [583, 302] on div "Lease started Sunday at 7:00 PM" at bounding box center [754, 249] width 730 height 309
click at [574, 486] on textarea at bounding box center [675, 493] width 545 height 55
paste textarea "Hi {{first_name}}! We’re so excited you’ve chosen {{property}} as your future h…"
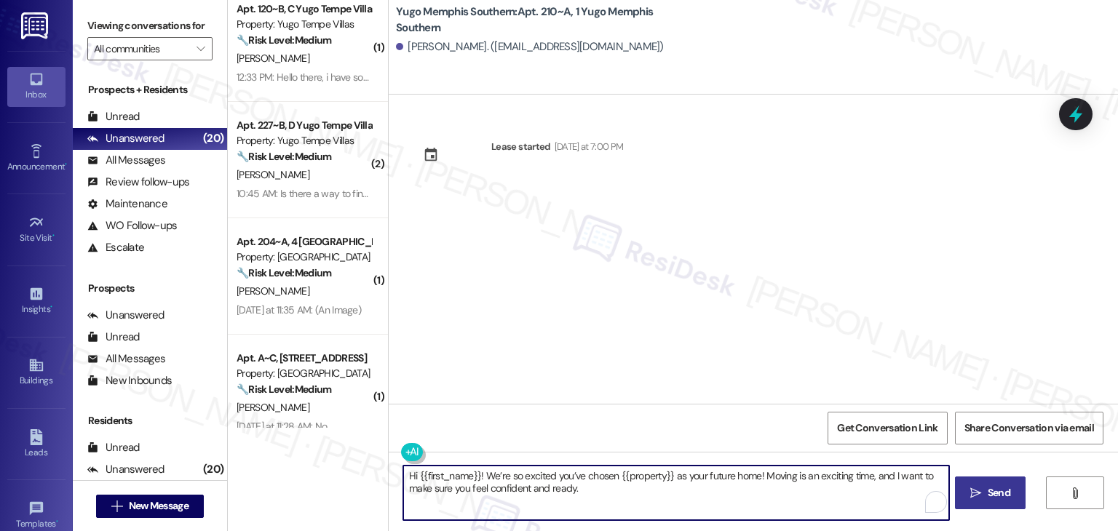
type textarea "Hi {{first_name}}! We’re so excited you’ve chosen {{property}} as your future h…"
click at [979, 489] on icon "" at bounding box center [976, 494] width 11 height 12
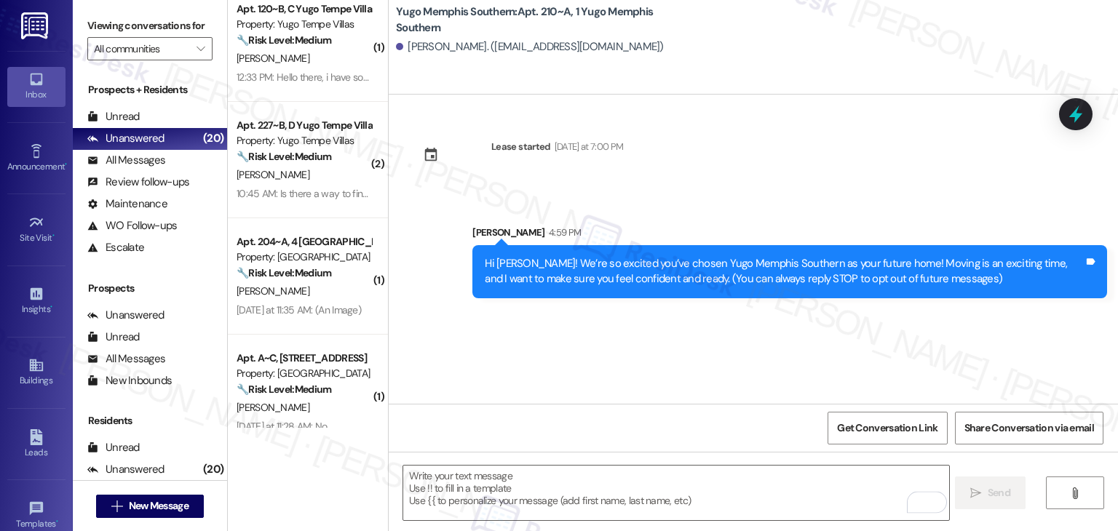
click at [572, 344] on div "Lease started Sunday at 7:00 PM Sent via SMS Sarah 4:59 PM Hi Noah! We’re so ex…" at bounding box center [754, 249] width 730 height 309
click at [540, 490] on textarea "To enrich screen reader interactions, please activate Accessibility in Grammarl…" at bounding box center [675, 493] width 545 height 55
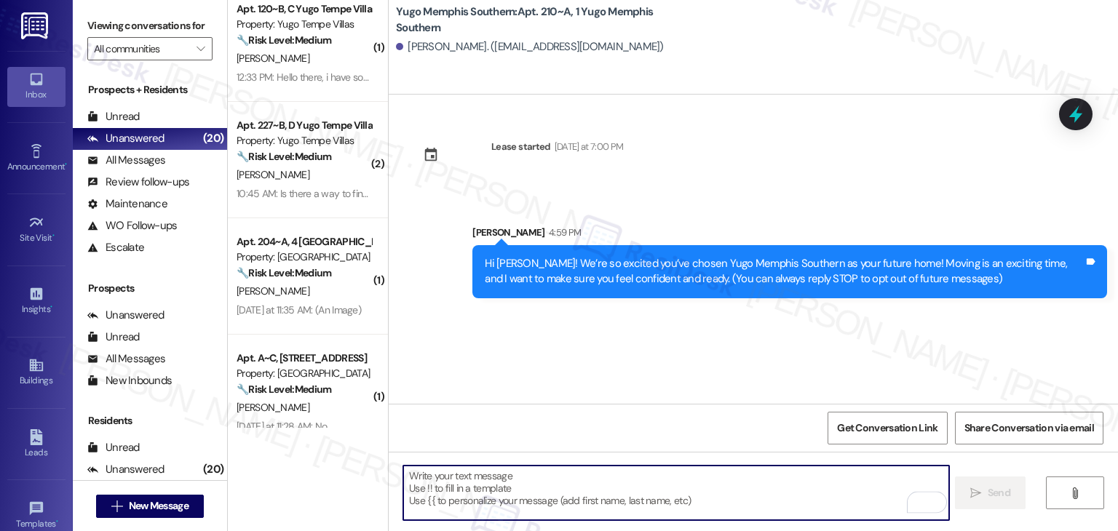
paste textarea "I’m [PERSON_NAME] from the off-site Resident Support Team. I work with your pro…"
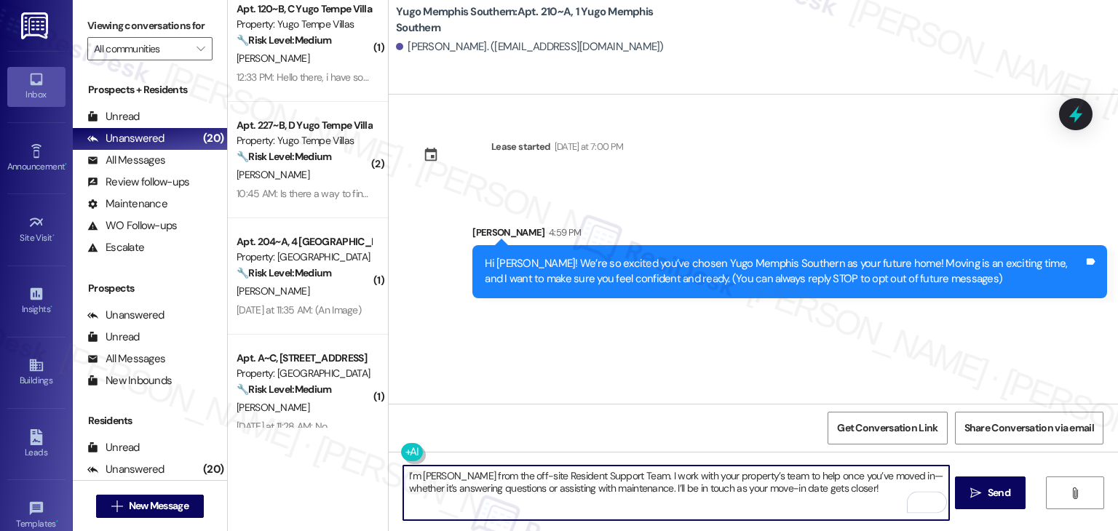
type textarea "I’m [PERSON_NAME] from the off-site Resident Support Team. I work with your pro…"
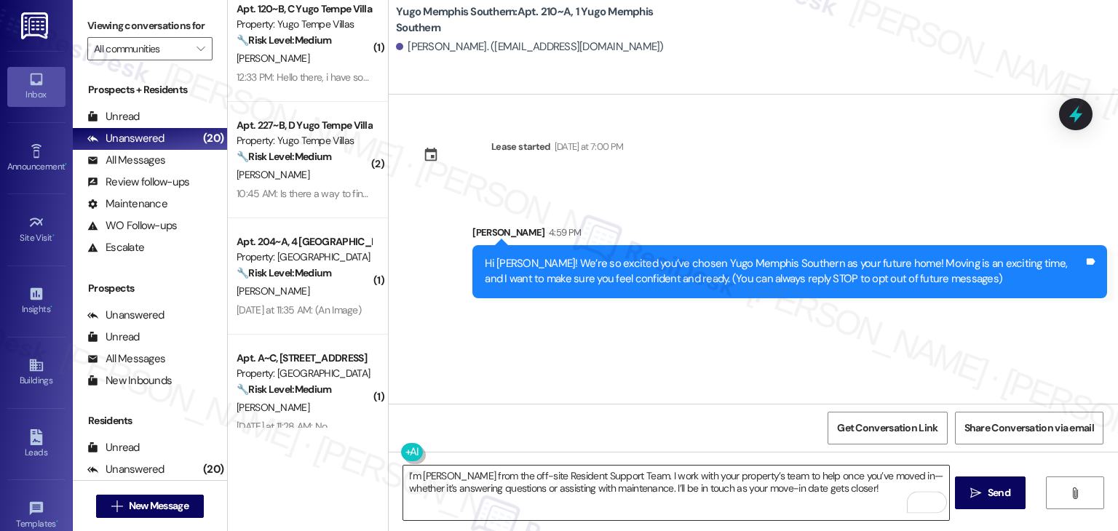
click at [772, 489] on textarea "I’m [PERSON_NAME] from the off-site Resident Support Team. I work with your pro…" at bounding box center [675, 493] width 545 height 55
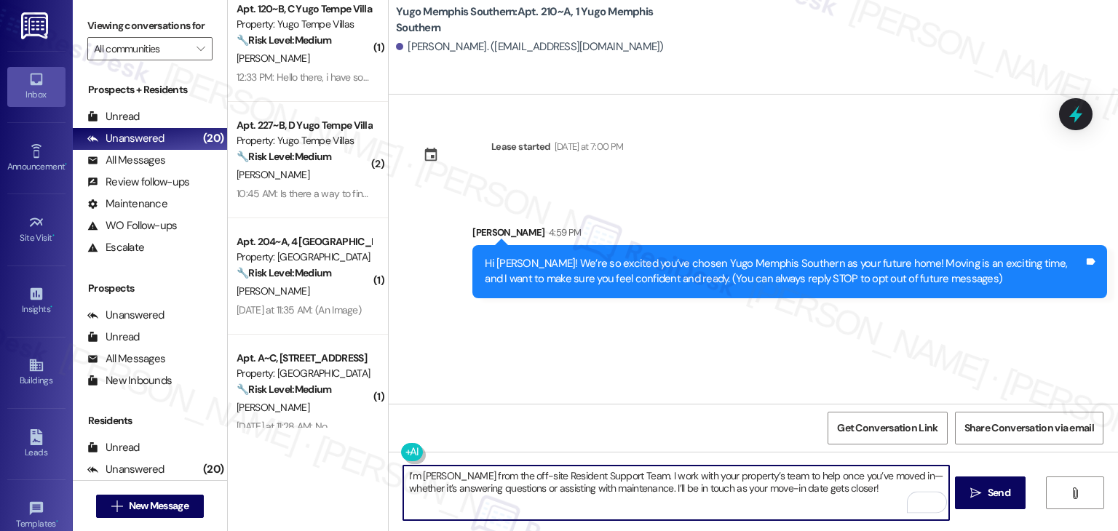
click at [846, 490] on textarea "I’m [PERSON_NAME] from the off-site Resident Support Team. I work with your pro…" at bounding box center [675, 493] width 545 height 55
click at [993, 501] on button " Send" at bounding box center [990, 493] width 71 height 33
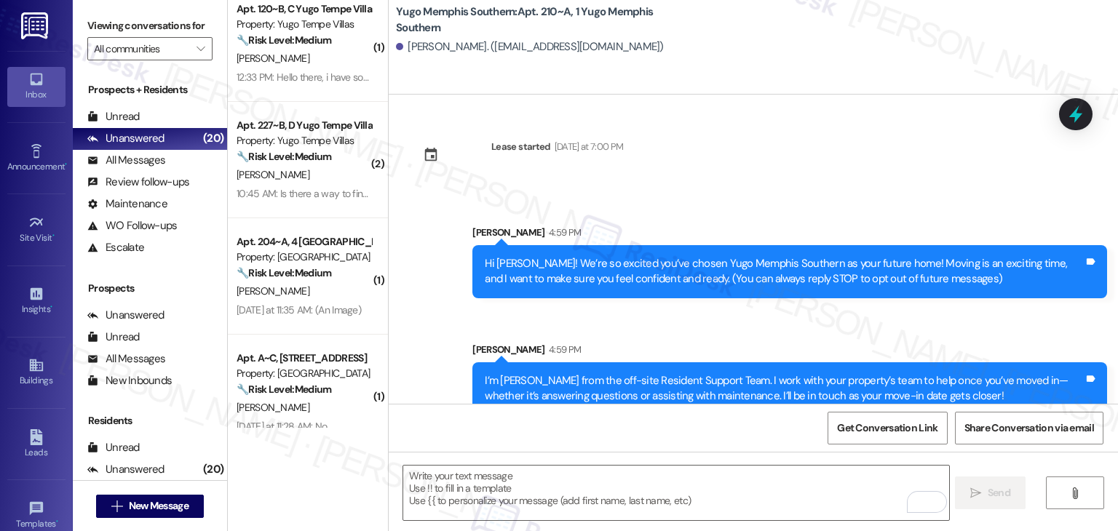
click at [590, 438] on div "Get Conversation Link Share Conversation via email" at bounding box center [754, 428] width 730 height 48
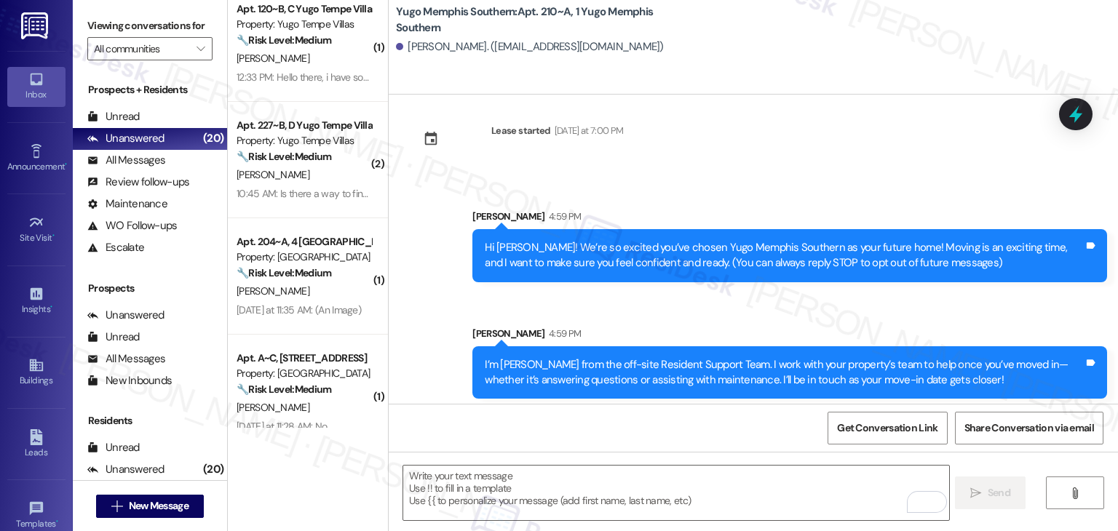
scroll to position [23, 0]
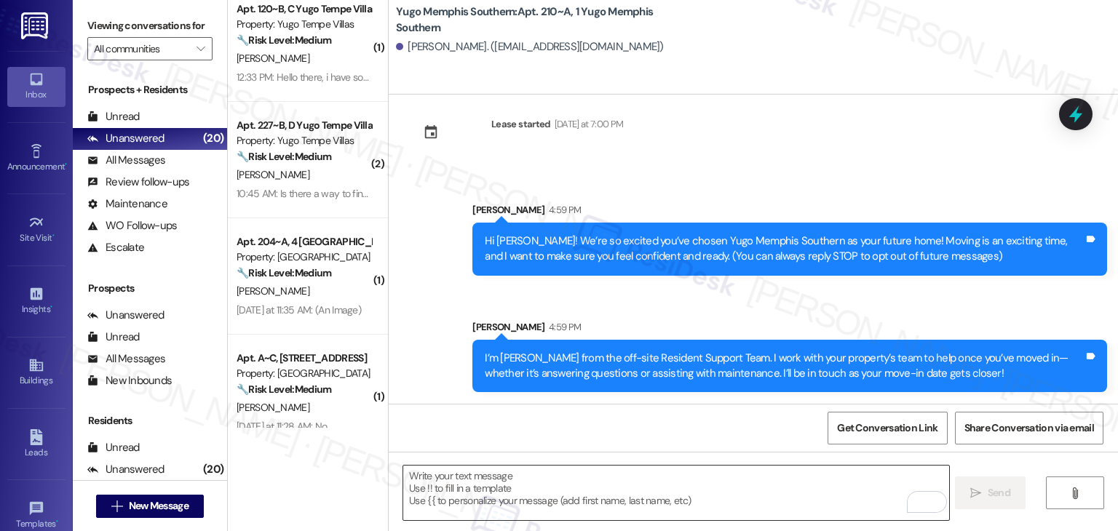
click at [635, 485] on textarea "To enrich screen reader interactions, please activate Accessibility in Grammarl…" at bounding box center [675, 493] width 545 height 55
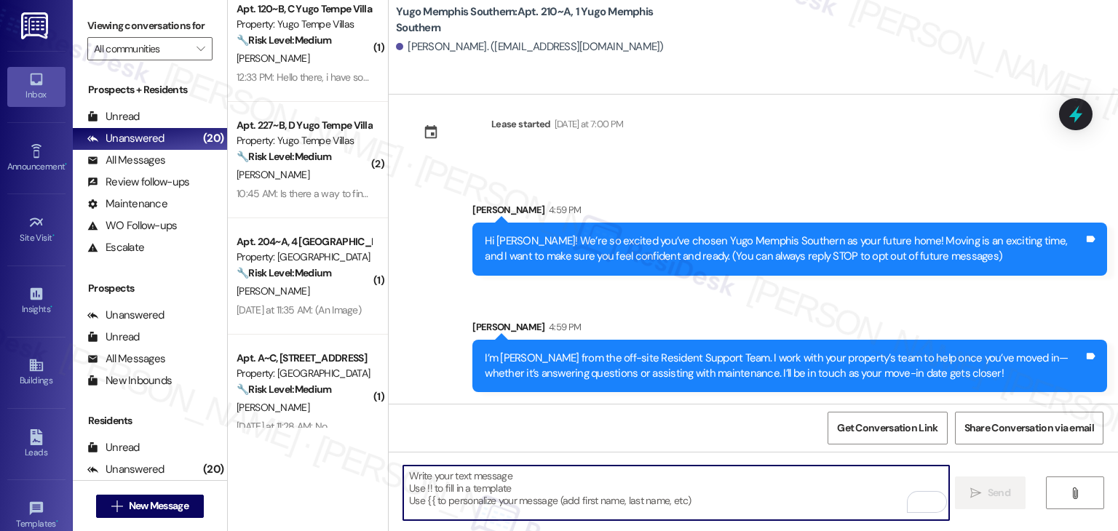
paste textarea "Move-in day is just a few short days away! Please check your email for some qui…"
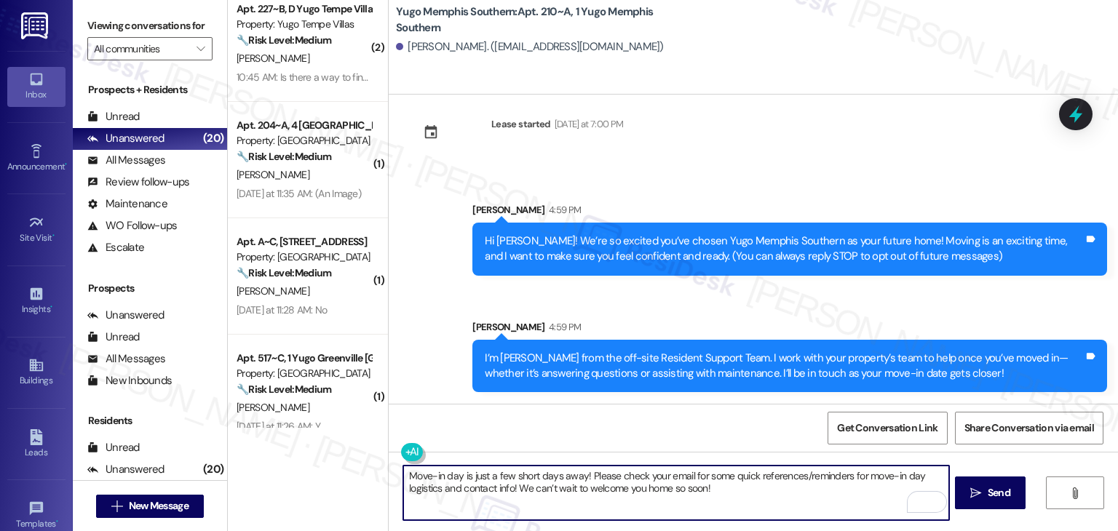
click at [732, 490] on textarea "Move-in day is just a few short days away! Please check your email for some qui…" at bounding box center [675, 493] width 545 height 55
type textarea "Move-in day is just a few short days away! Please check your email for some qui…"
click at [976, 488] on icon "" at bounding box center [976, 494] width 11 height 12
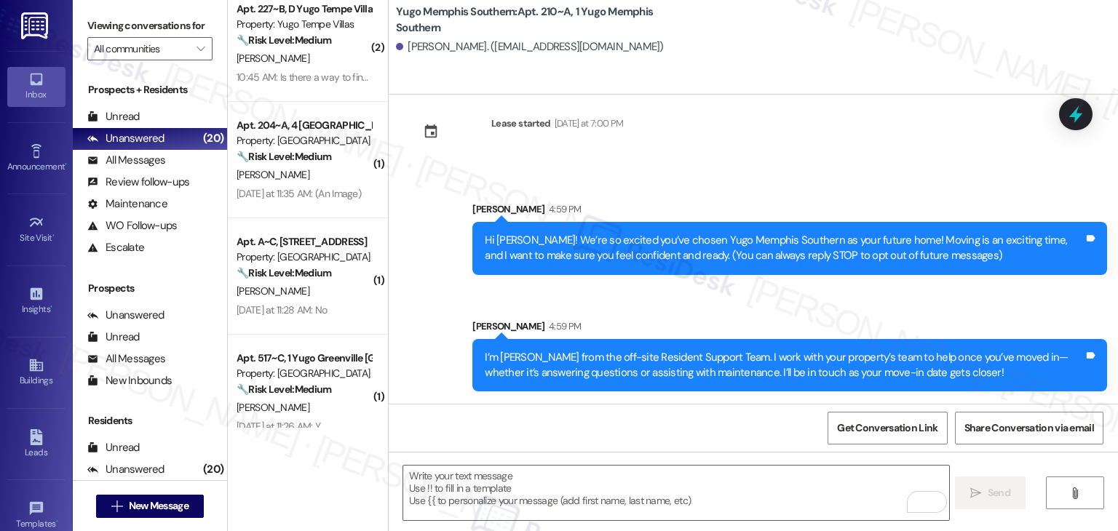
scroll to position [140, 0]
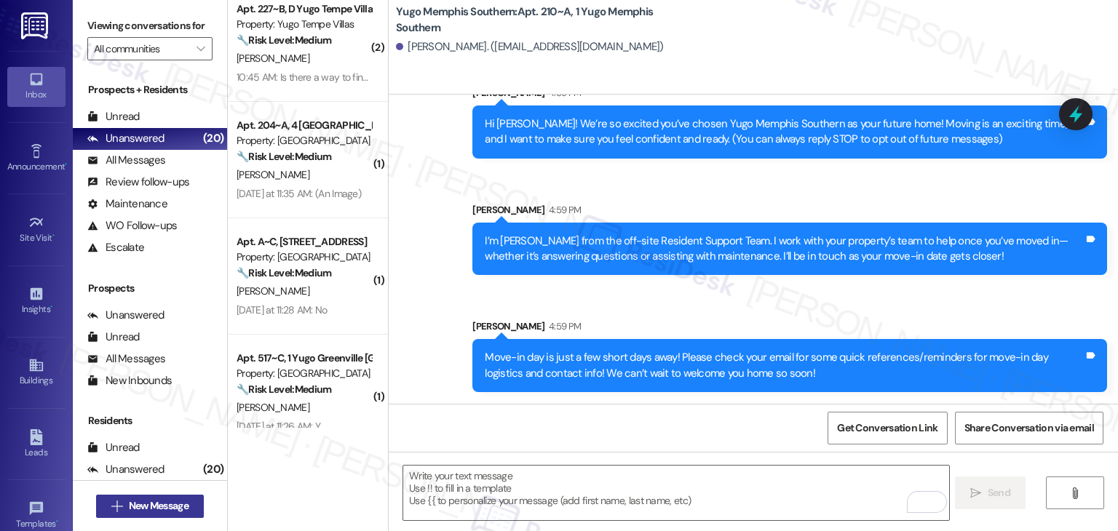
click at [169, 504] on span "New Message" at bounding box center [159, 506] width 60 height 15
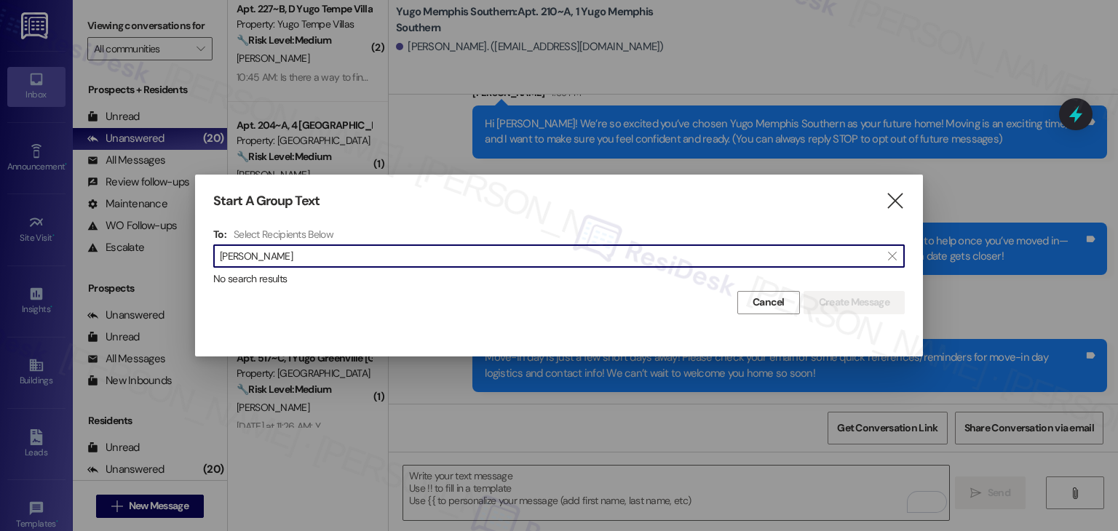
click at [252, 259] on input "Ricky Leung" at bounding box center [550, 256] width 661 height 20
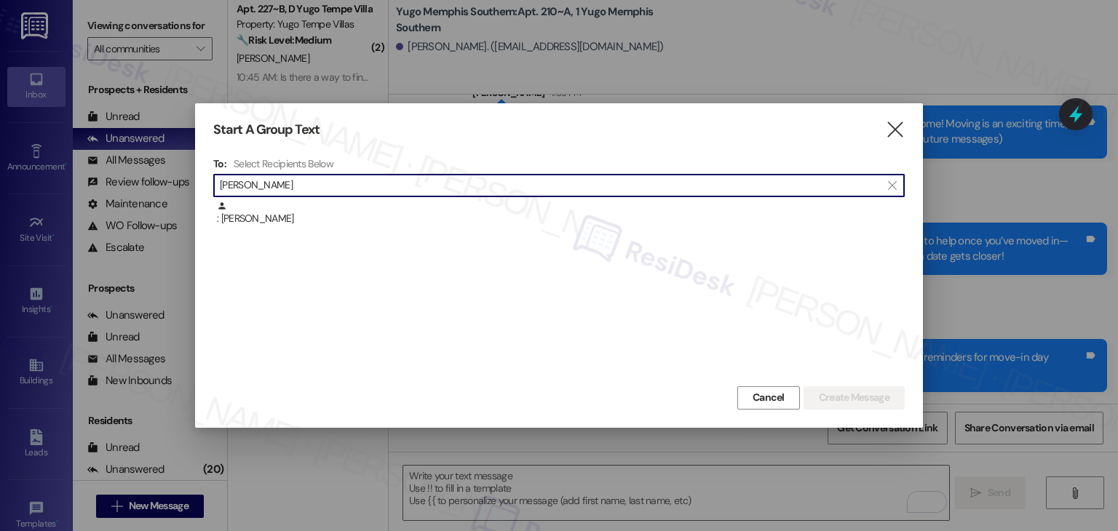
type input "Ricky Leung"
click at [264, 222] on div ": Ricky Leung" at bounding box center [561, 213] width 688 height 25
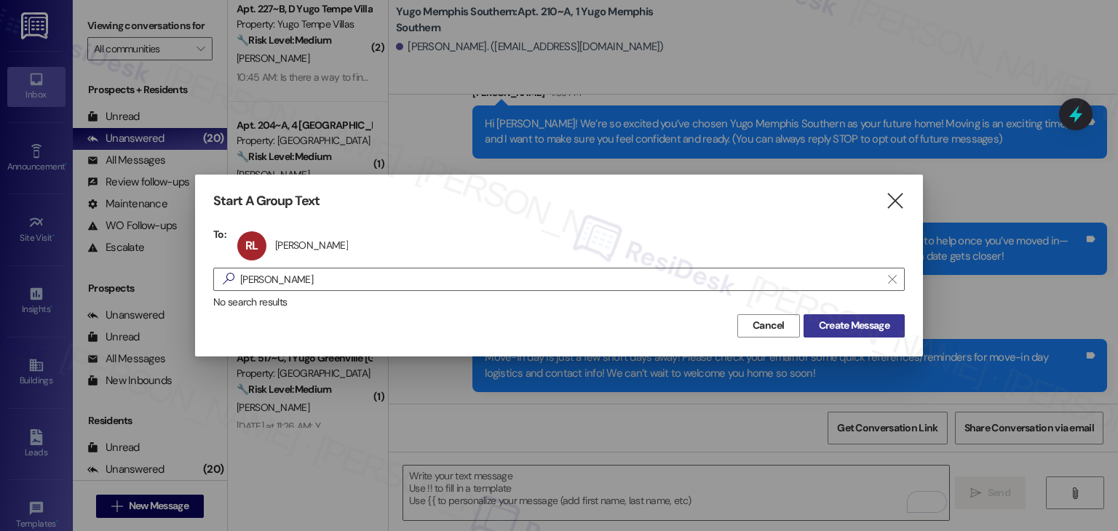
click at [849, 324] on span "Create Message" at bounding box center [854, 325] width 71 height 15
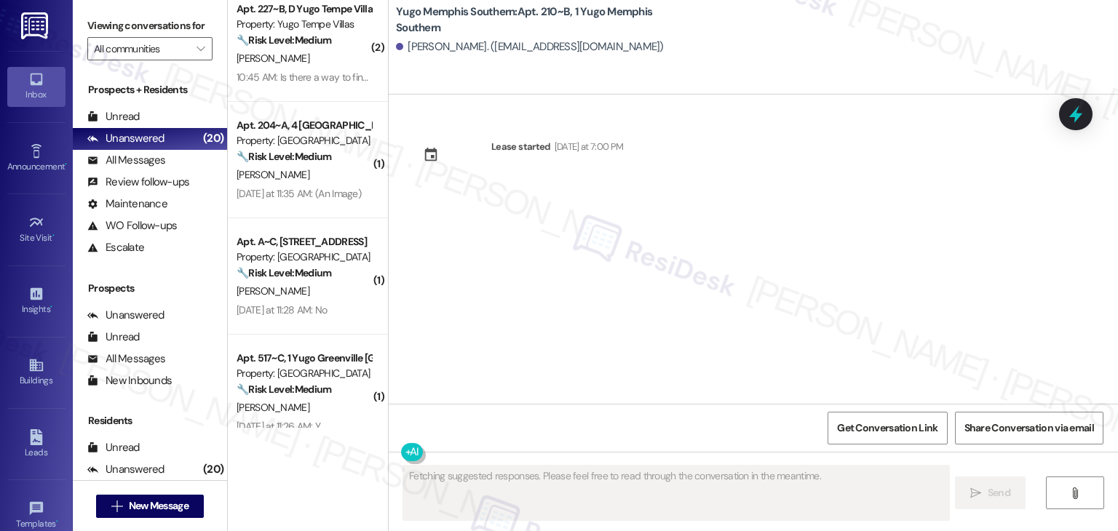
type textarea "Fetching suggested responses. Please feel free to read through the conversation…"
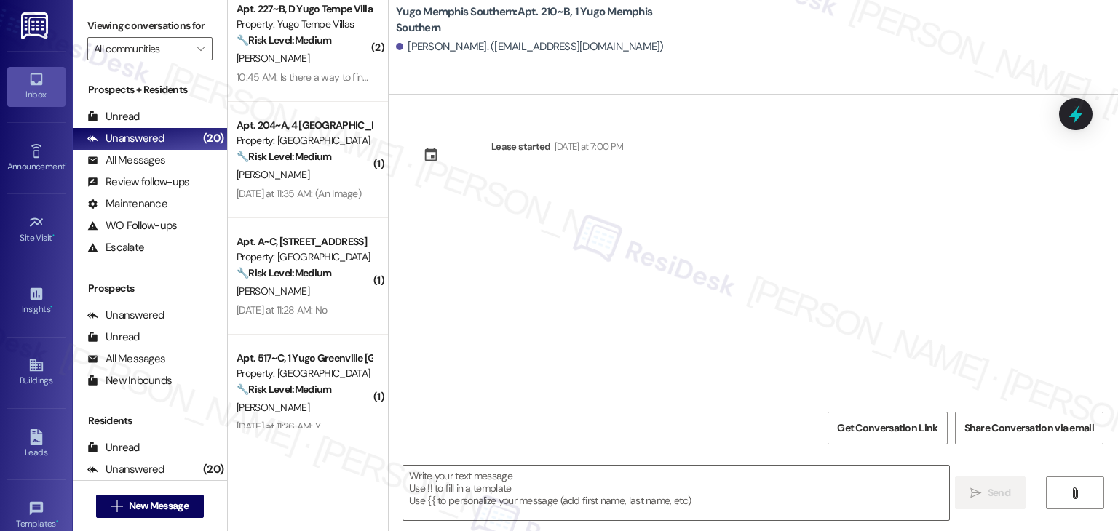
click at [777, 344] on div "Lease started Sunday at 7:00 PM" at bounding box center [754, 249] width 730 height 309
click at [593, 304] on div "Lease started Sunday at 7:00 PM" at bounding box center [754, 249] width 730 height 309
click at [580, 476] on textarea at bounding box center [675, 493] width 545 height 55
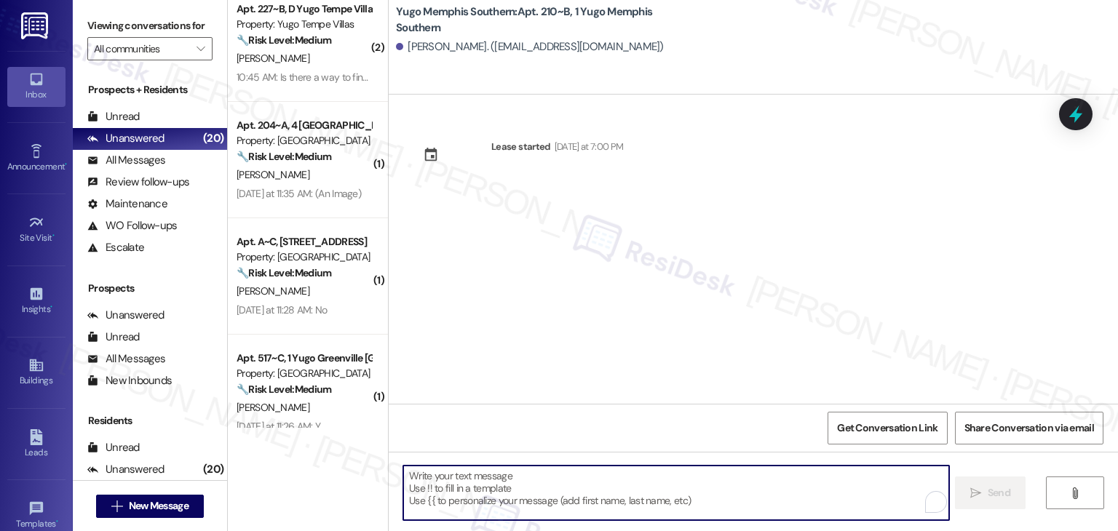
paste textarea "Hi {{first_name}}! We’re so excited you’ve chosen {{property}} as your future h…"
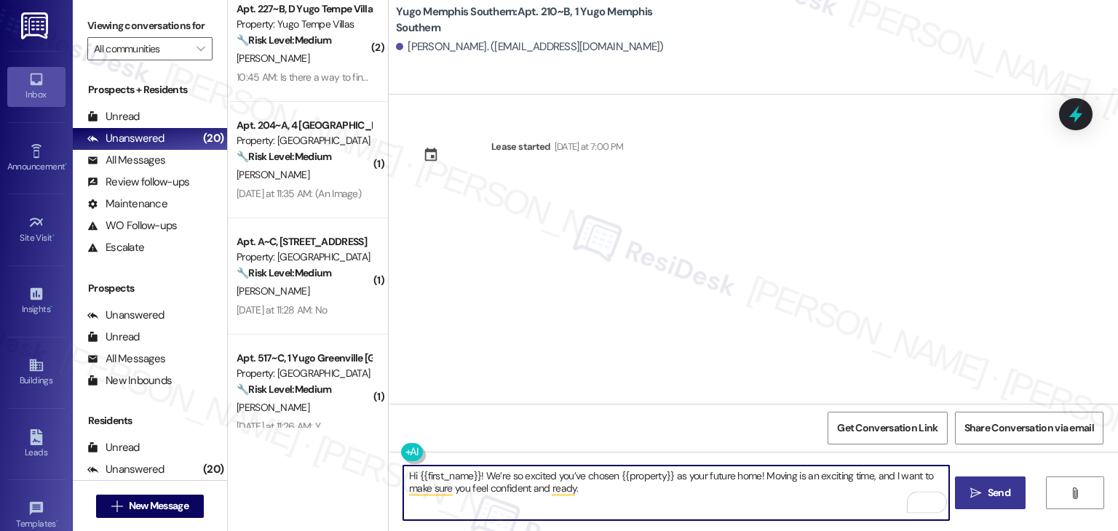
type textarea "Hi {{first_name}}! We’re so excited you’ve chosen {{property}} as your future h…"
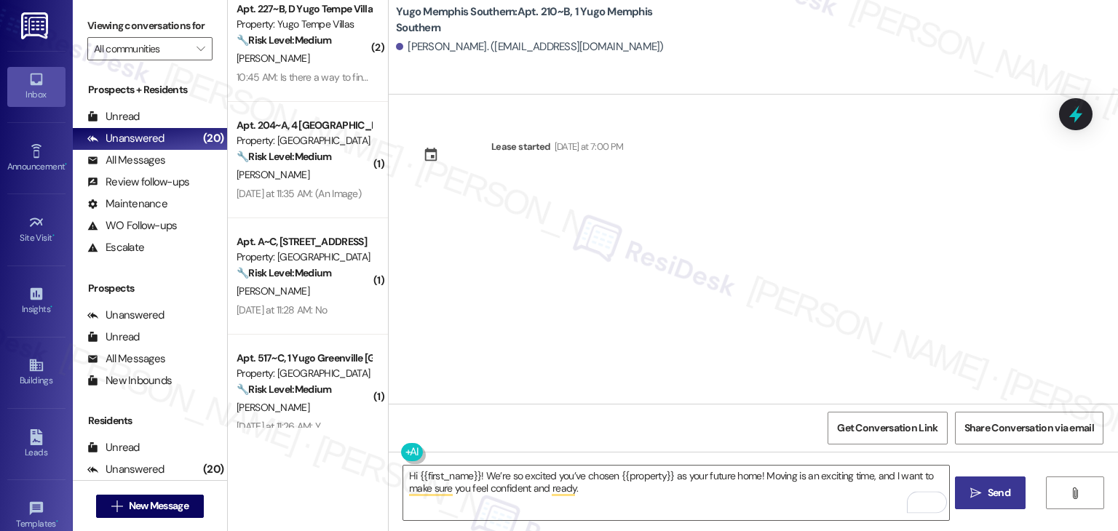
click at [996, 505] on button " Send" at bounding box center [990, 493] width 71 height 33
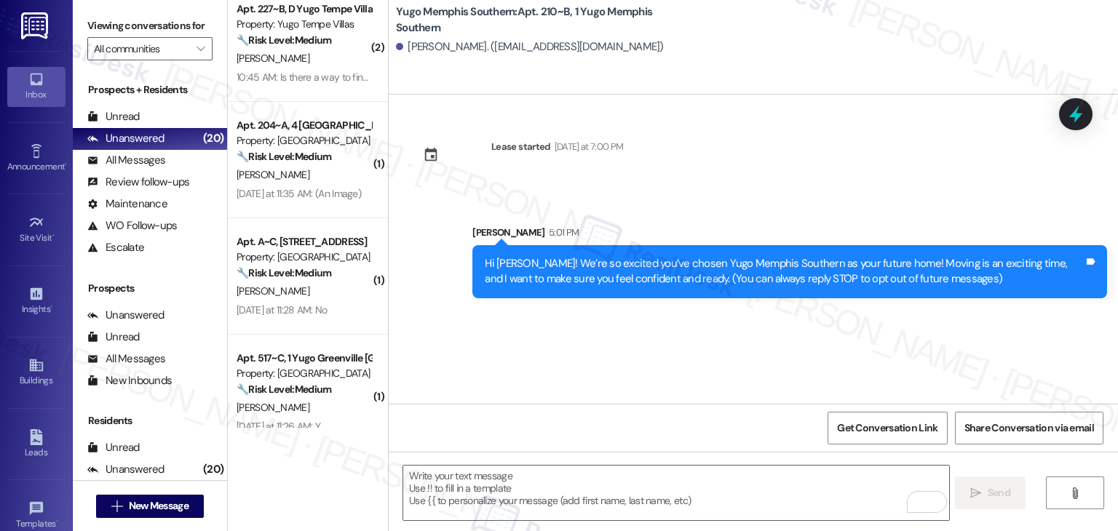
click at [607, 343] on div "Lease started Sunday at 7:00 PM Sent via SMS Sarah 5:01 PM Hi Ricky! We’re so e…" at bounding box center [754, 249] width 730 height 309
click at [561, 487] on textarea "To enrich screen reader interactions, please activate Accessibility in Grammarl…" at bounding box center [675, 493] width 545 height 55
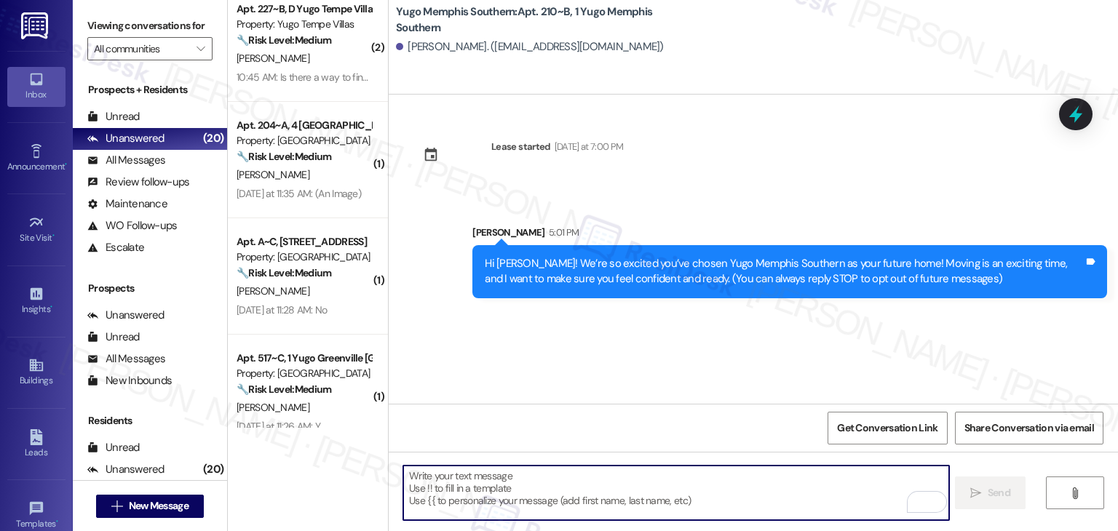
paste textarea "I’m [PERSON_NAME] from the off-site Resident Support Team. I work with your pro…"
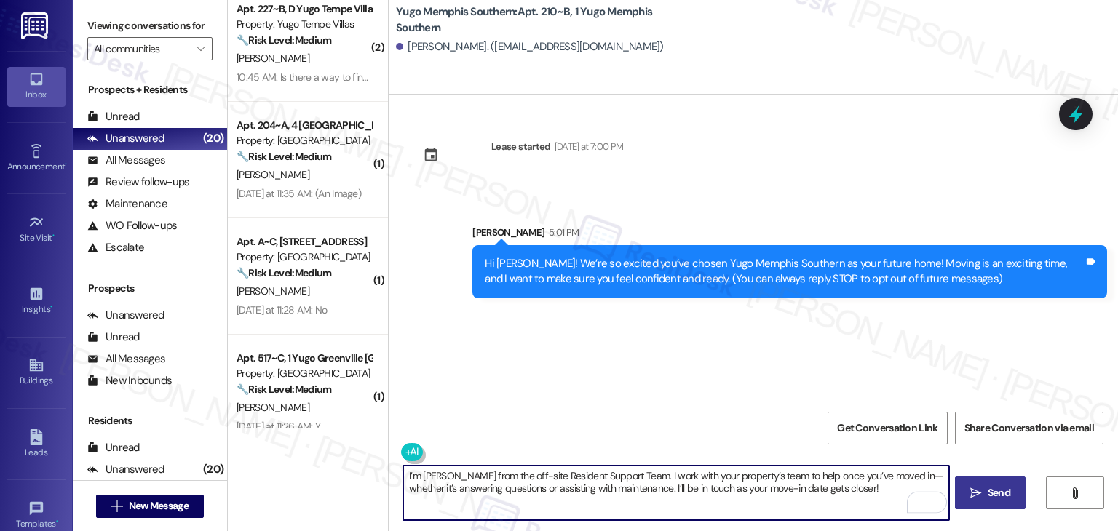
type textarea "I’m [PERSON_NAME] from the off-site Resident Support Team. I work with your pro…"
click at [991, 478] on button " Send" at bounding box center [990, 493] width 71 height 33
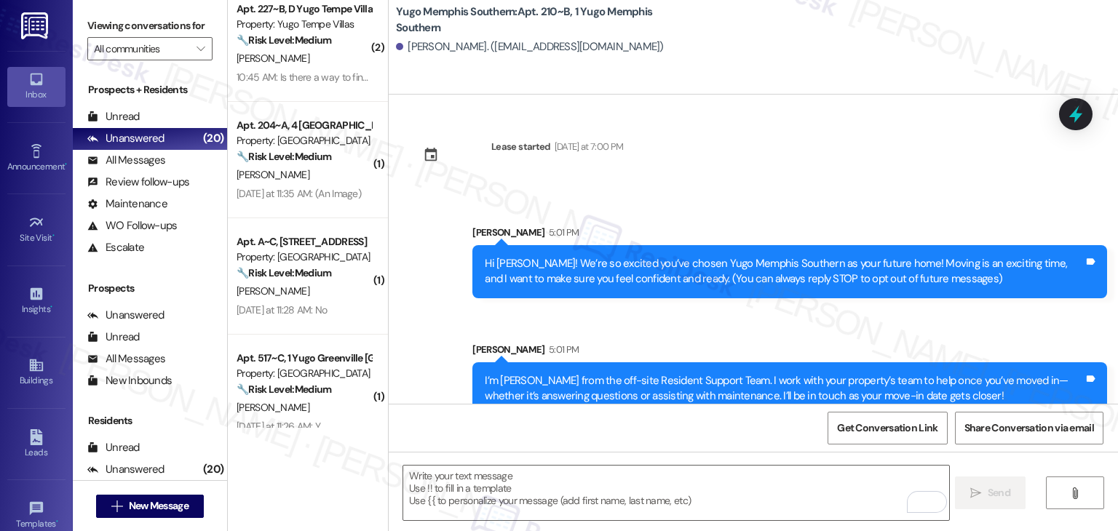
scroll to position [23, 0]
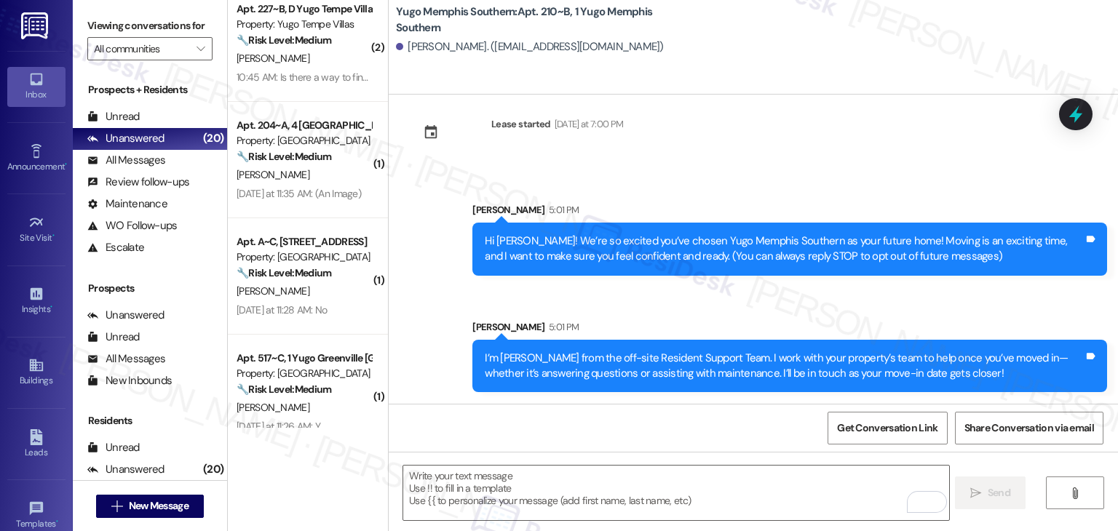
click at [602, 304] on div "Sent via SMS Sarah 5:01 PM Hi Ricky! We’re so excited you’ve chosen Yugo Memphi…" at bounding box center [754, 287] width 730 height 234
click at [650, 475] on textarea "To enrich screen reader interactions, please activate Accessibility in Grammarl…" at bounding box center [675, 493] width 545 height 55
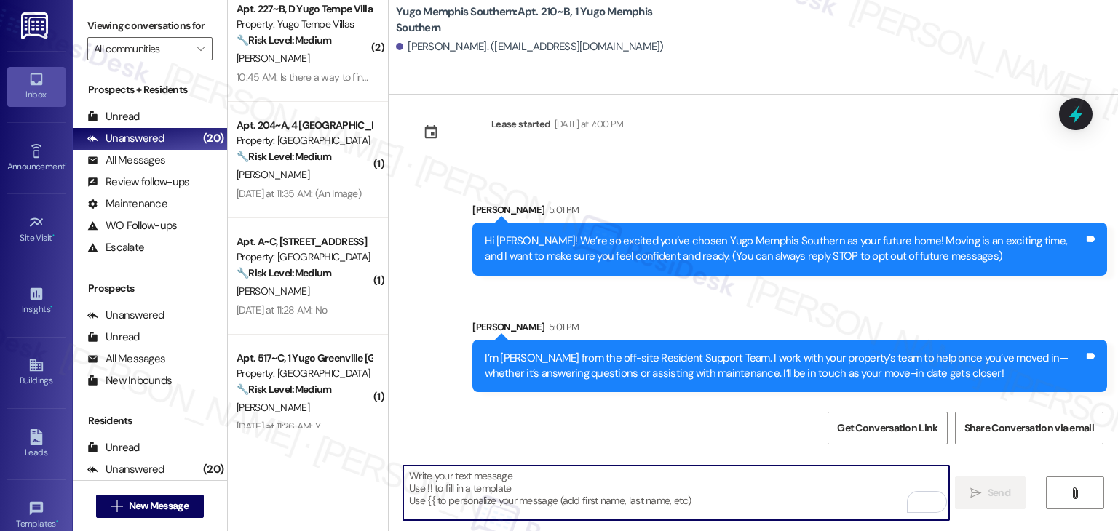
paste textarea "Move-in day is just a few short days away! Please check your email for some qui…"
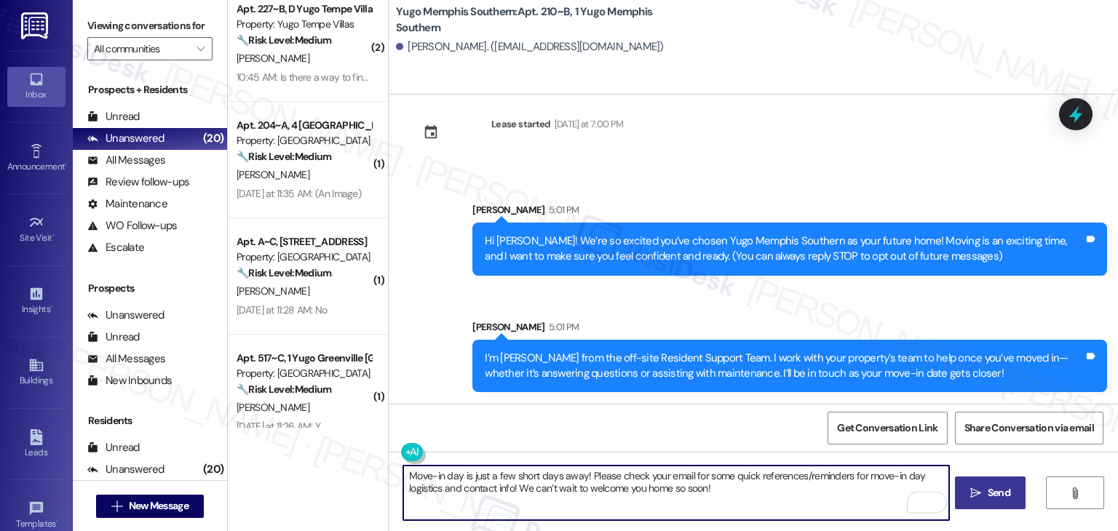
type textarea "Move-in day is just a few short days away! Please check your email for some qui…"
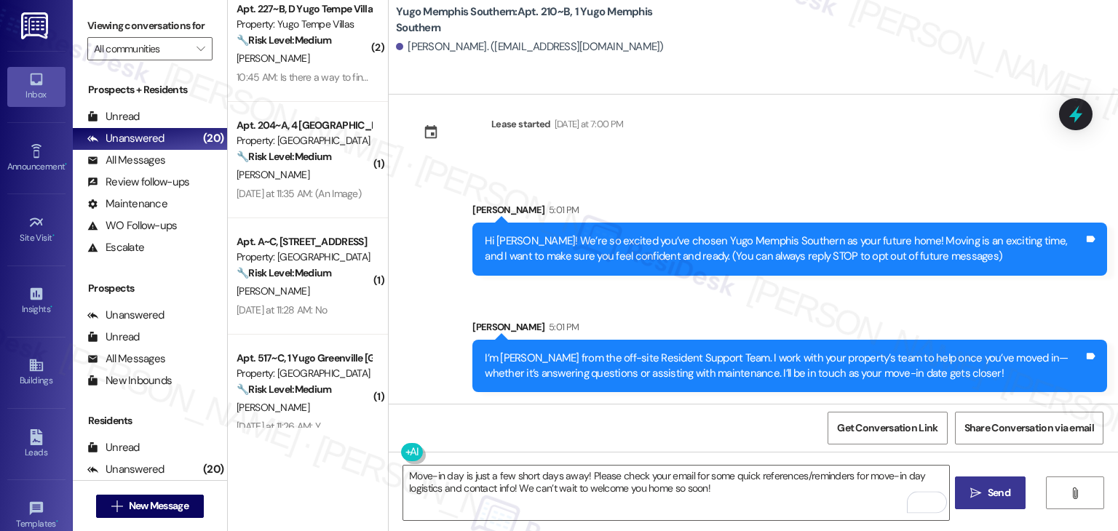
click at [987, 489] on span "Send" at bounding box center [999, 493] width 28 height 15
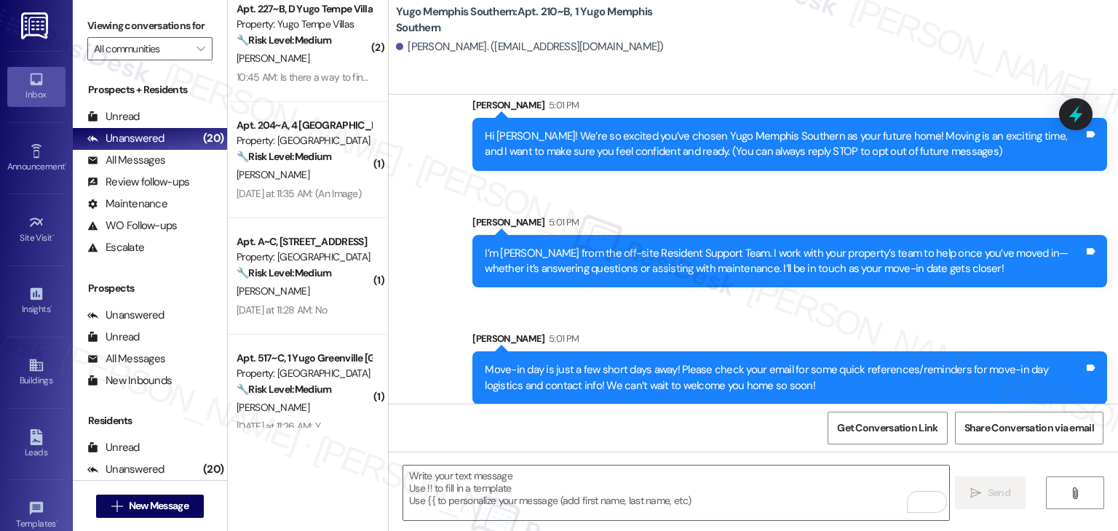
scroll to position [140, 0]
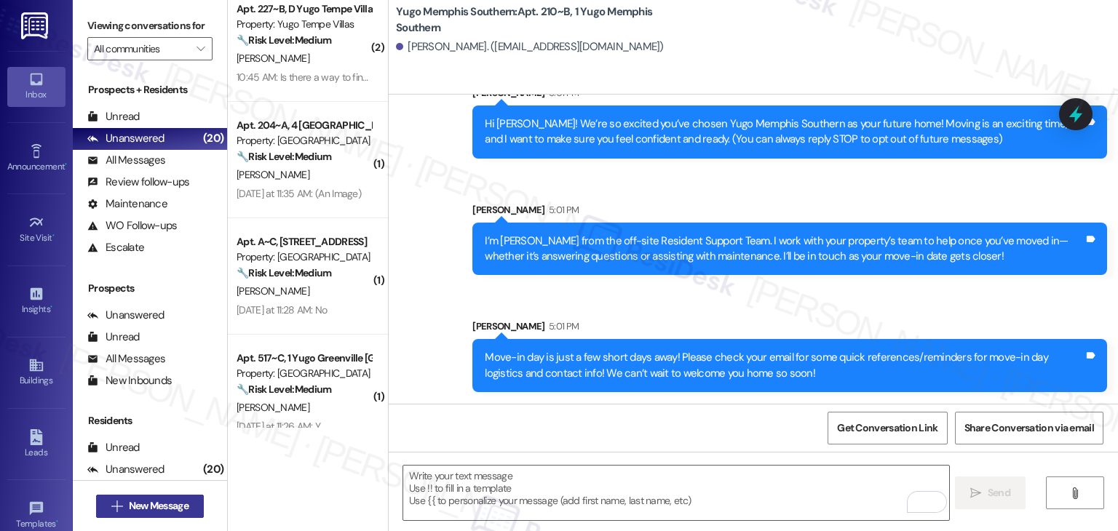
click at [181, 505] on span "New Message" at bounding box center [159, 506] width 60 height 15
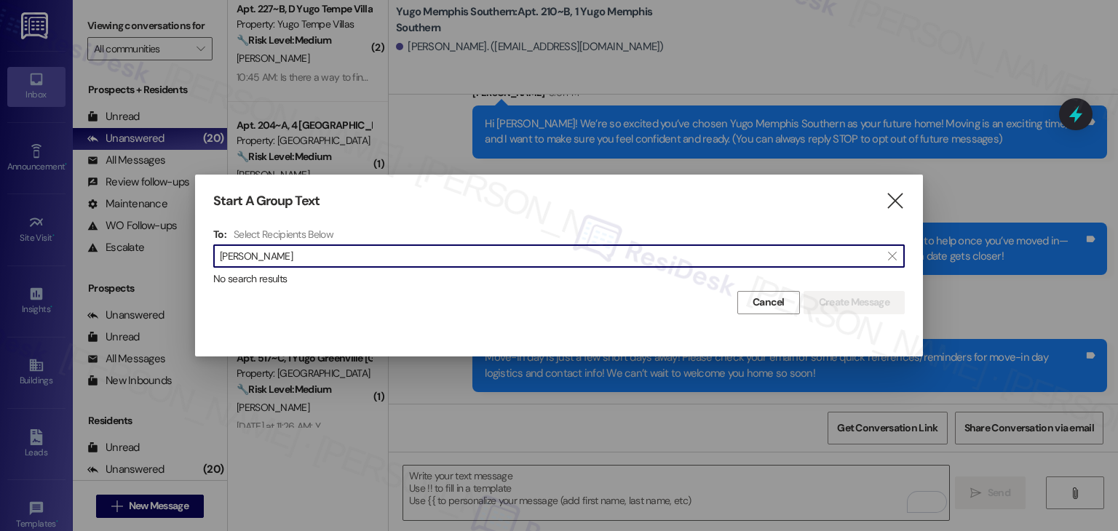
click at [265, 262] on input "Martavius Edwards" at bounding box center [550, 256] width 661 height 20
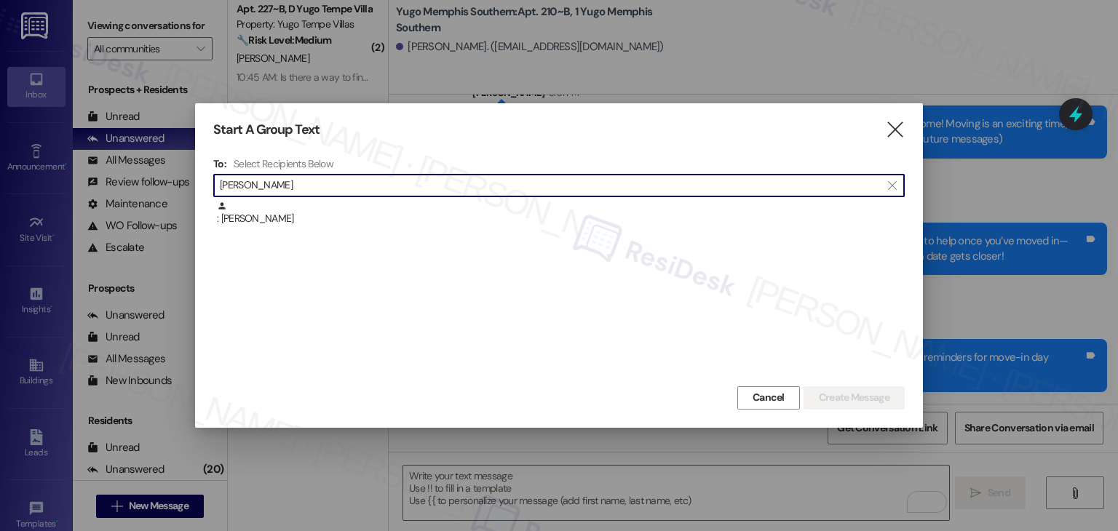
type input "Martavius Edwards"
click at [300, 221] on div ": Martavius Edwards" at bounding box center [561, 213] width 688 height 25
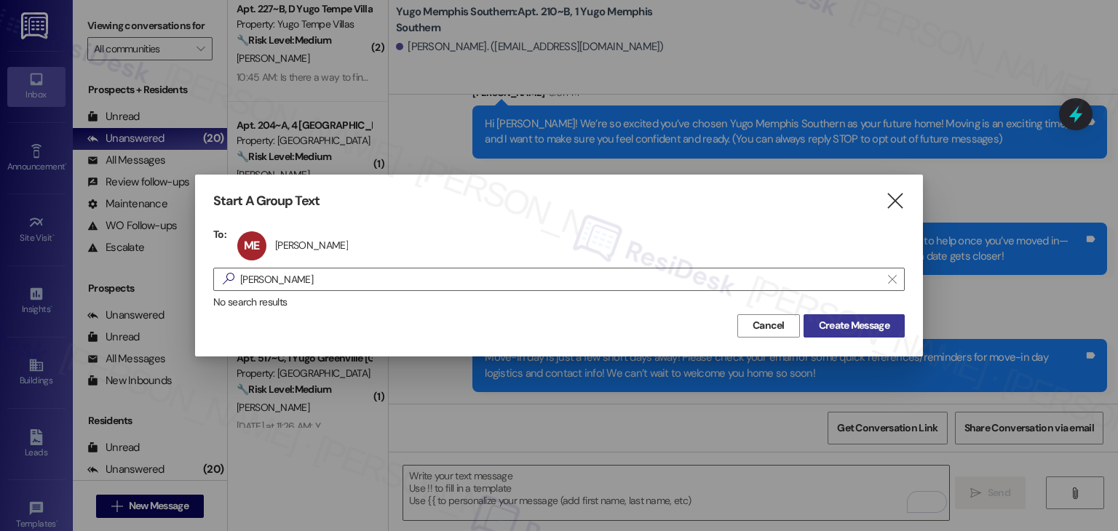
click at [838, 319] on span "Create Message" at bounding box center [854, 325] width 71 height 15
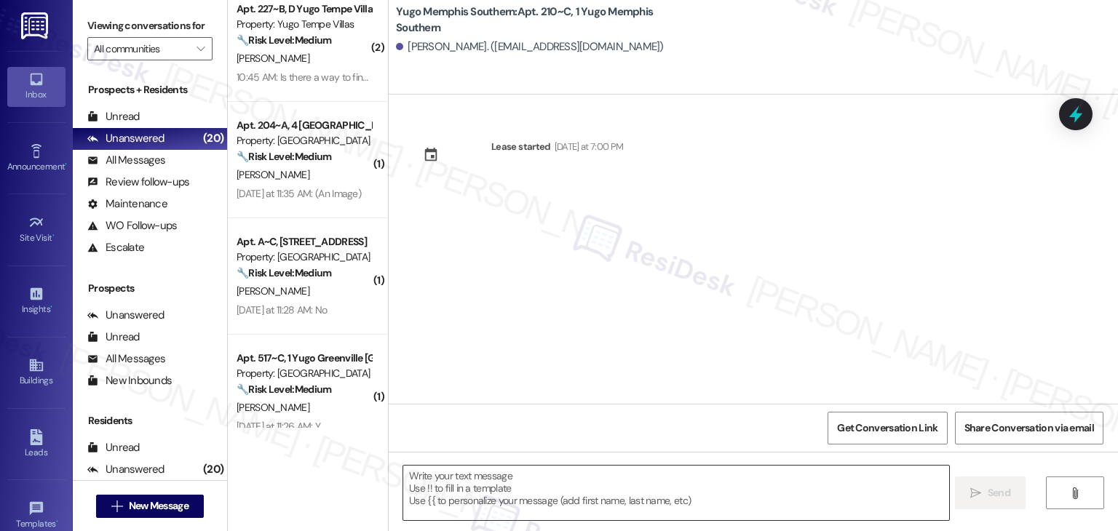
type textarea "Fetching suggested responses. Please feel free to read through the conversation…"
click at [548, 324] on div "Lease started Sunday at 7:00 PM" at bounding box center [754, 249] width 730 height 309
click at [573, 483] on textarea at bounding box center [675, 493] width 545 height 55
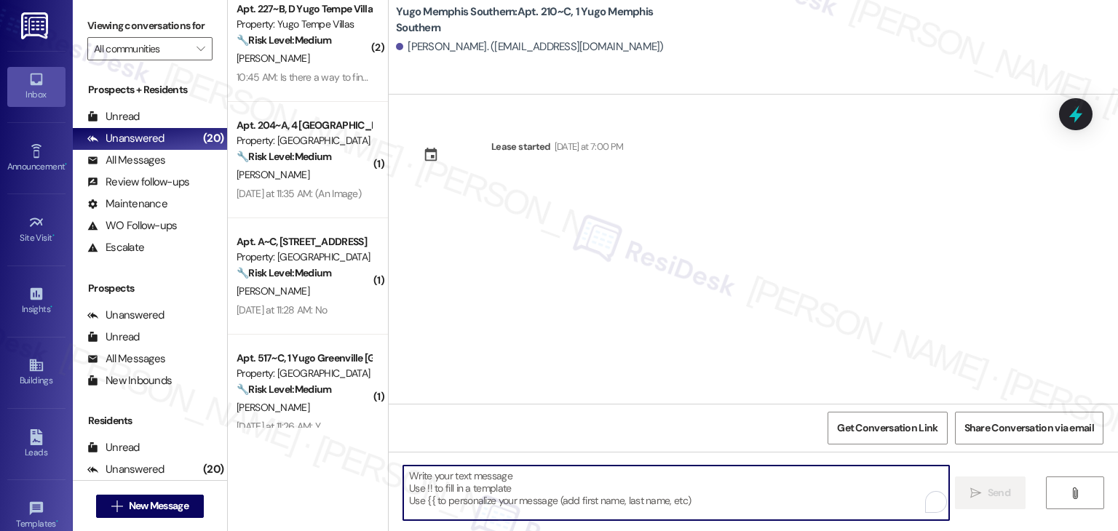
click at [573, 483] on textarea "To enrich screen reader interactions, please activate Accessibility in Grammarl…" at bounding box center [675, 493] width 545 height 55
paste textarea "Hi {{first_name}}! We’re so excited you’ve chosen {{property}} as your future h…"
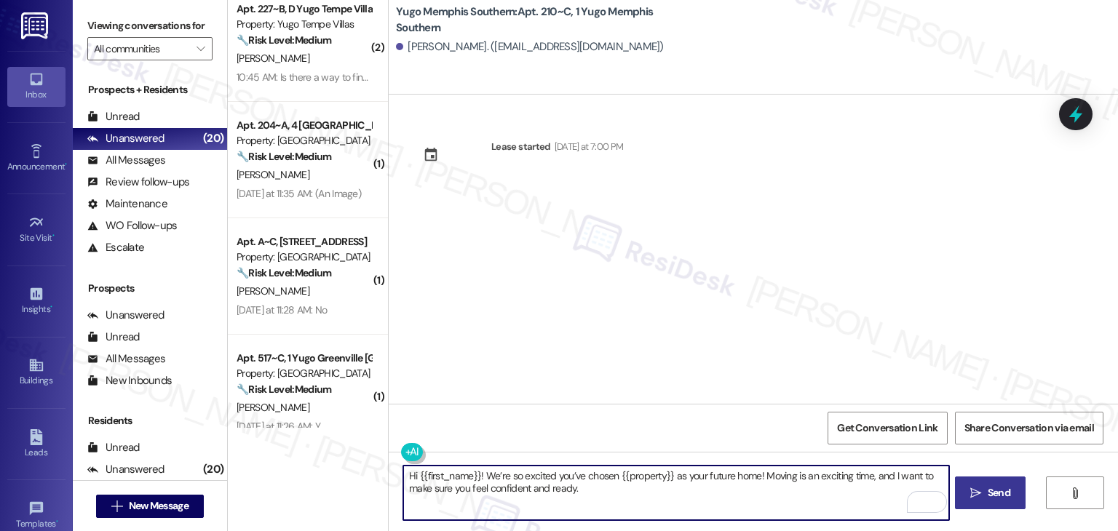
type textarea "Hi {{first_name}}! We’re so excited you’ve chosen {{property}} as your future h…"
click at [970, 486] on span " Send" at bounding box center [991, 493] width 46 height 15
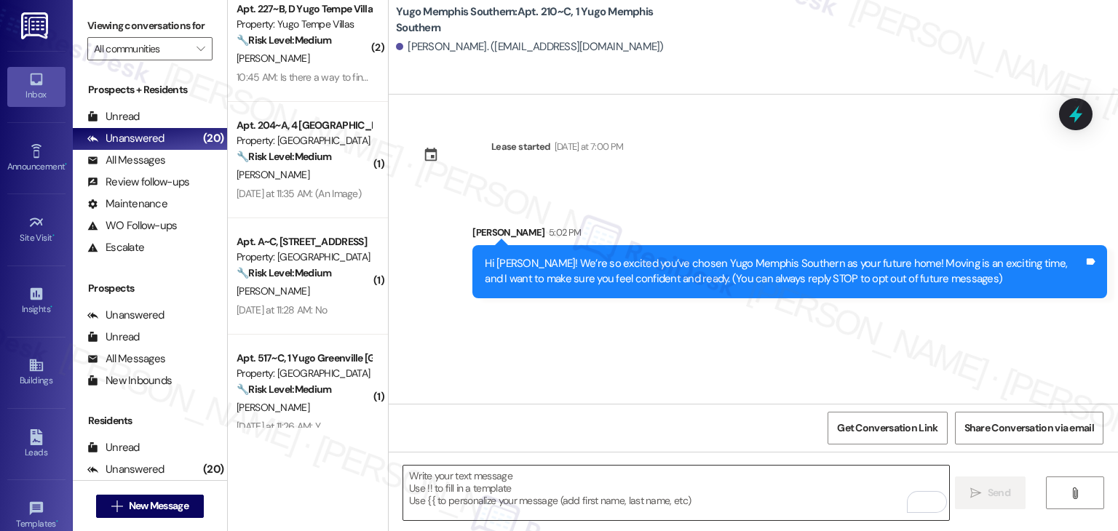
click at [537, 481] on textarea "To enrich screen reader interactions, please activate Accessibility in Grammarl…" at bounding box center [675, 493] width 545 height 55
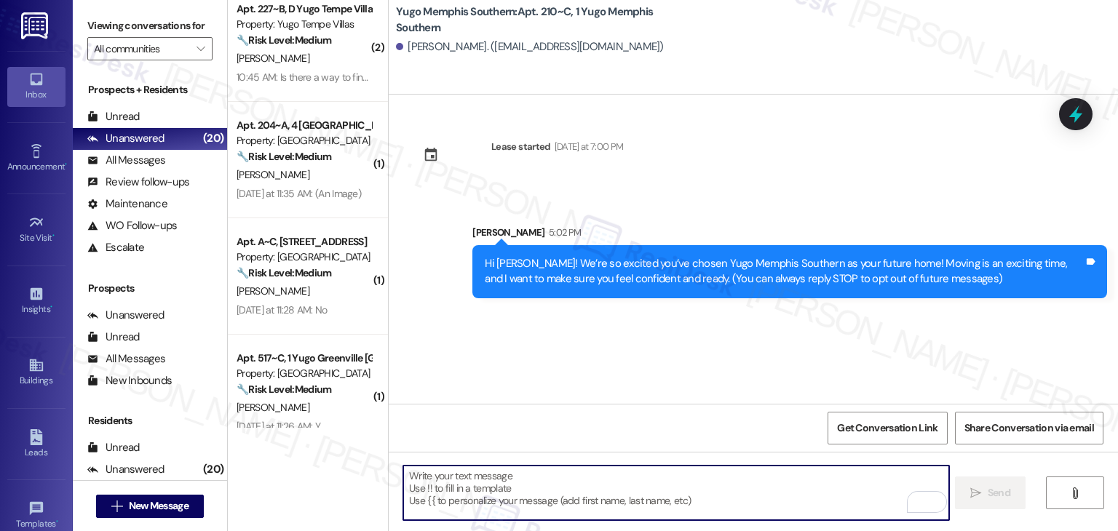
paste textarea "I’m [PERSON_NAME] from the off-site Resident Support Team. I work with your pro…"
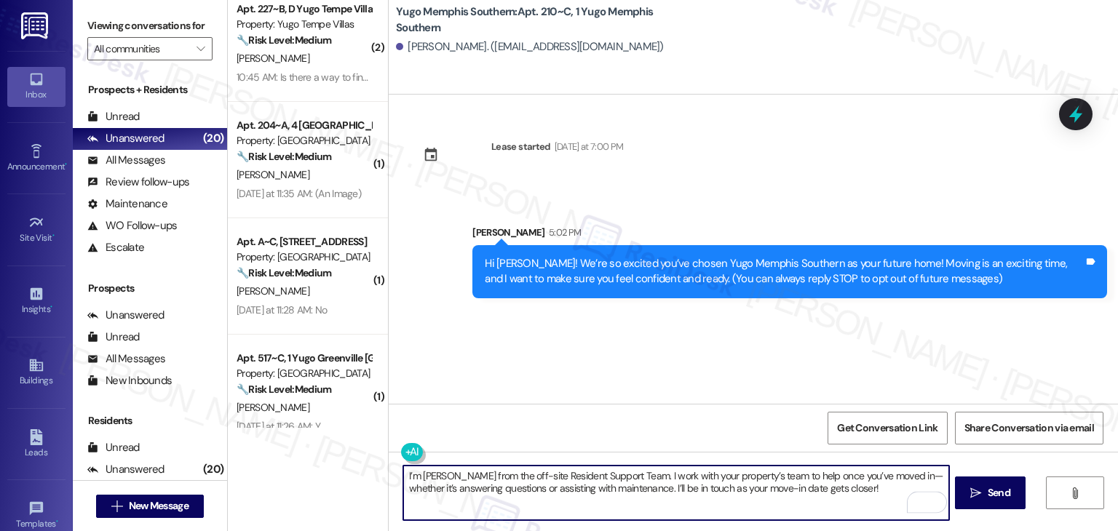
type textarea "I’m [PERSON_NAME] from the off-site Resident Support Team. I work with your pro…"
click at [999, 488] on span "Send" at bounding box center [999, 493] width 23 height 15
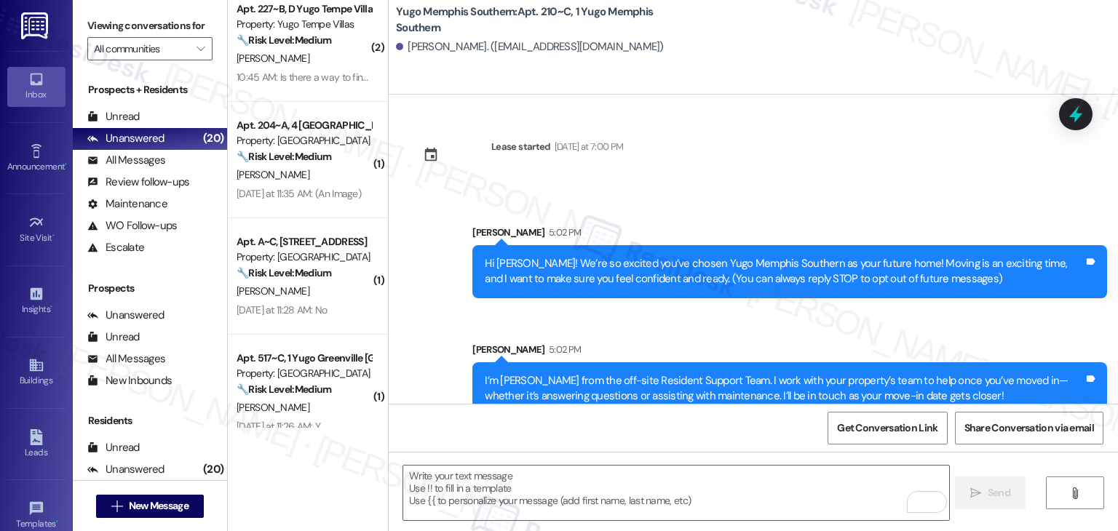
drag, startPoint x: 638, startPoint y: 341, endPoint x: 661, endPoint y: 344, distance: 23.4
click at [638, 342] on div "Sarah 5:02 PM" at bounding box center [790, 352] width 635 height 20
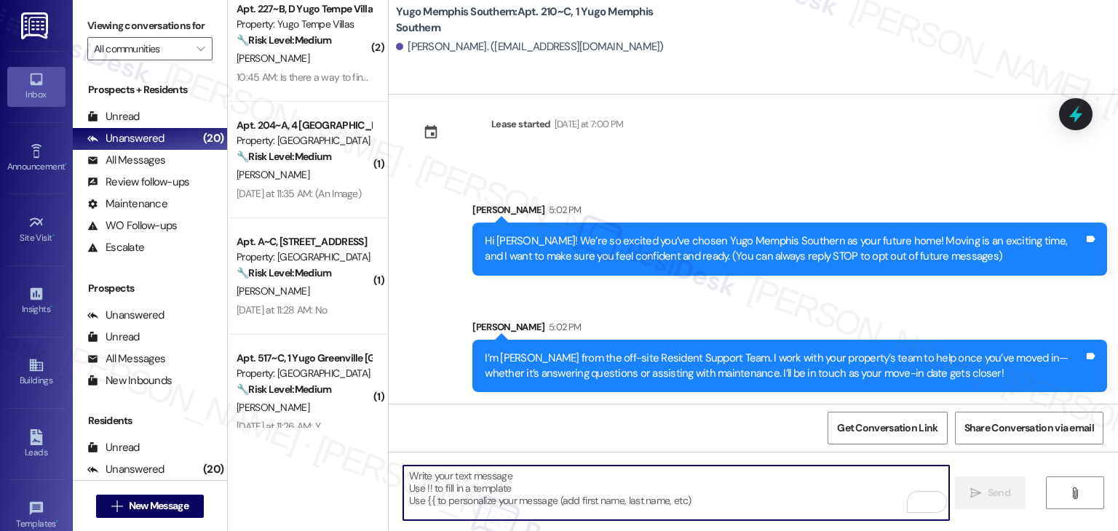
click at [459, 480] on textarea "To enrich screen reader interactions, please activate Accessibility in Grammarl…" at bounding box center [675, 493] width 545 height 55
paste textarea "Move-in day is just a few short days away! Please check your email for some qui…"
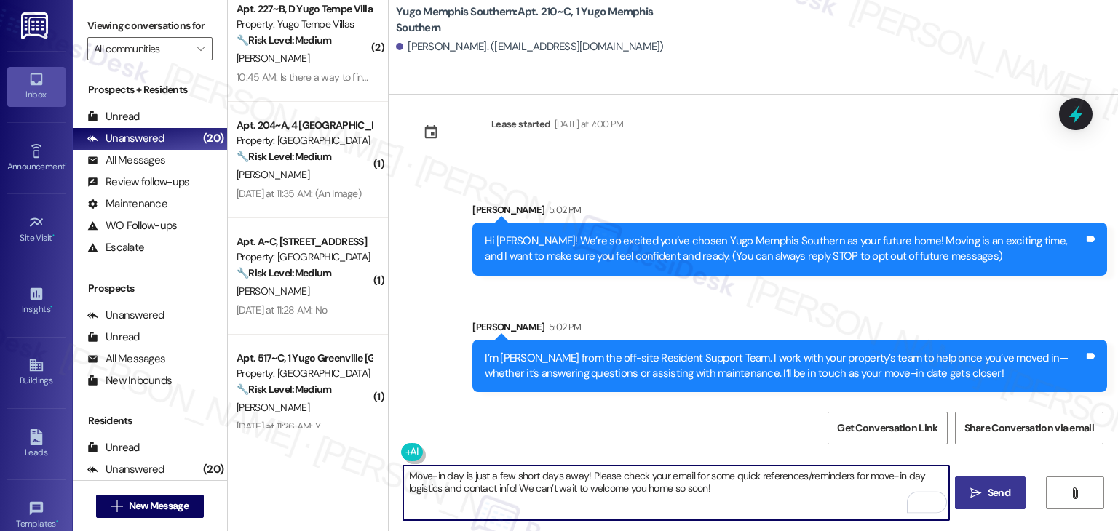
type textarea "Move-in day is just a few short days away! Please check your email for some qui…"
click at [990, 492] on span "Send" at bounding box center [999, 493] width 23 height 15
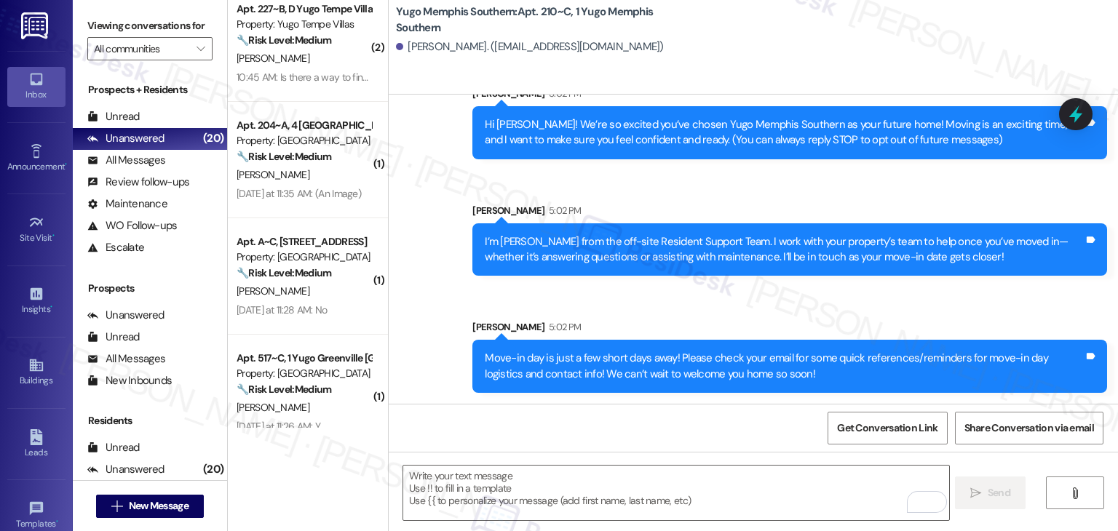
scroll to position [140, 0]
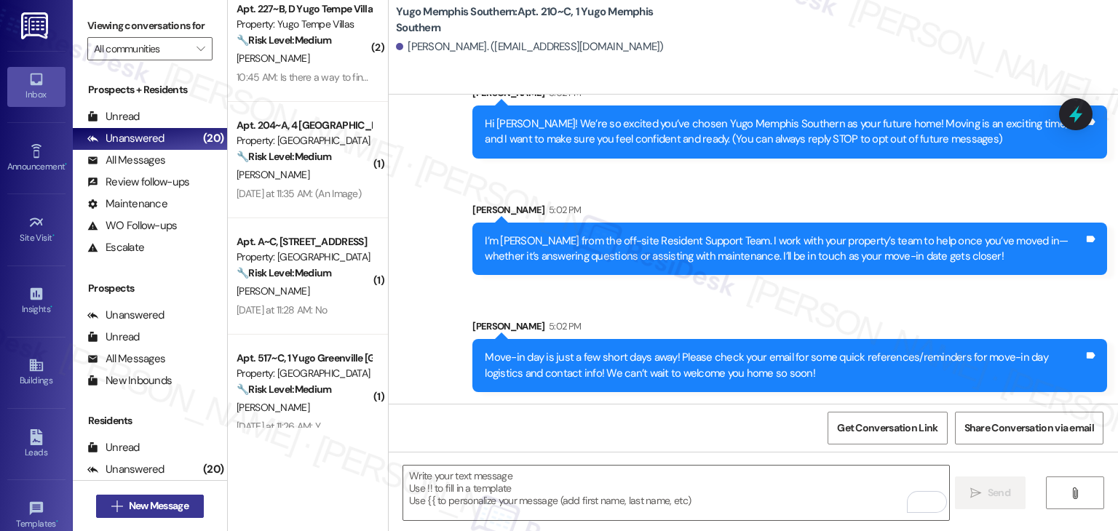
click at [183, 505] on span "New Message" at bounding box center [159, 506] width 60 height 15
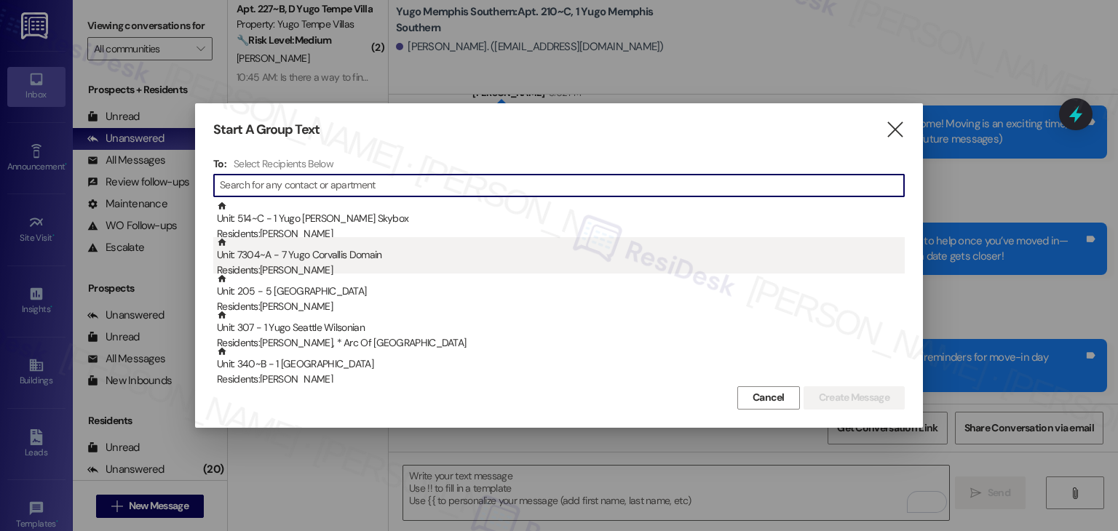
paste input "Mikayla Evans"
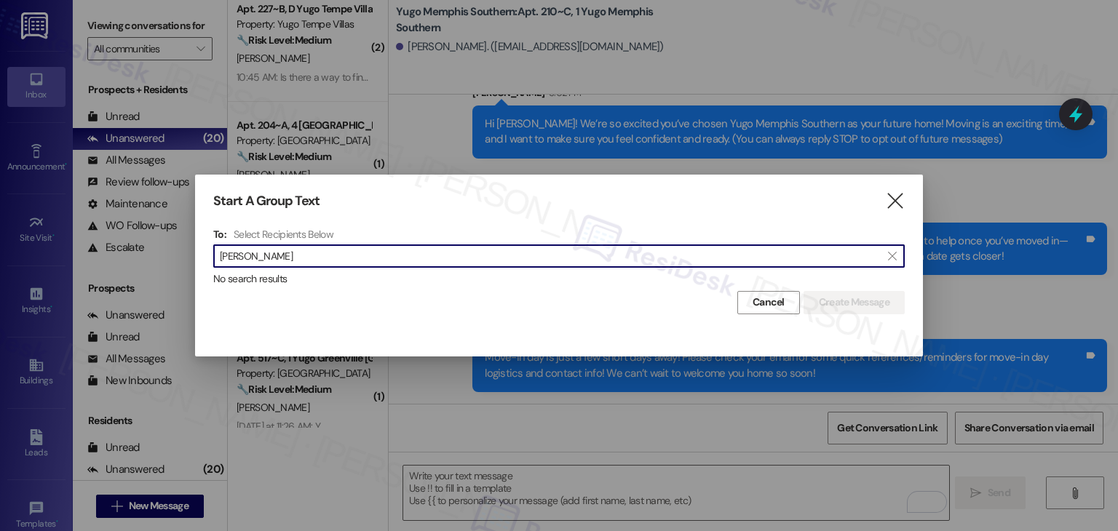
click at [261, 251] on input "Mikayla Evans" at bounding box center [550, 256] width 661 height 20
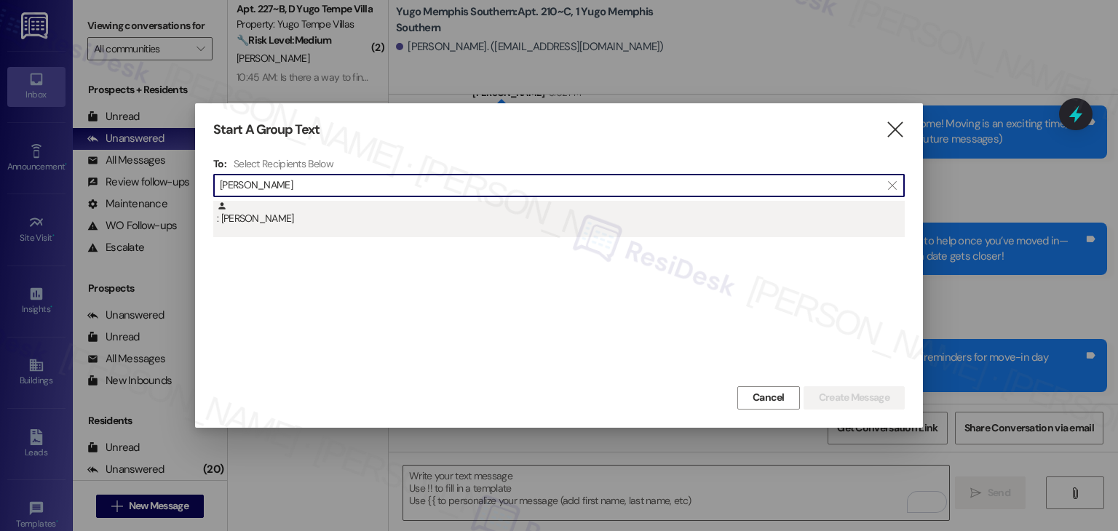
type input "Mikayla Evans"
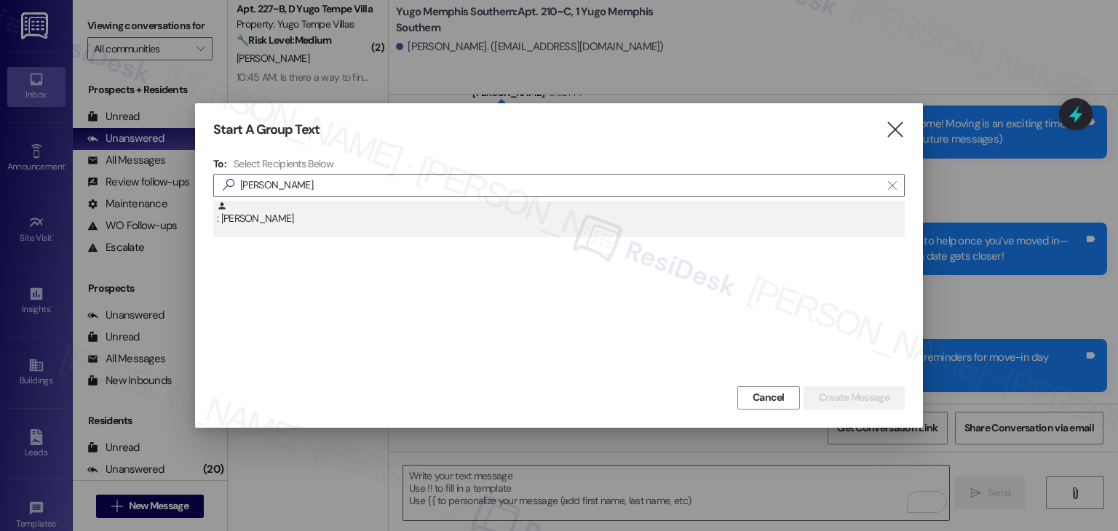
click at [274, 226] on div ": Mikayla Evans" at bounding box center [561, 213] width 688 height 25
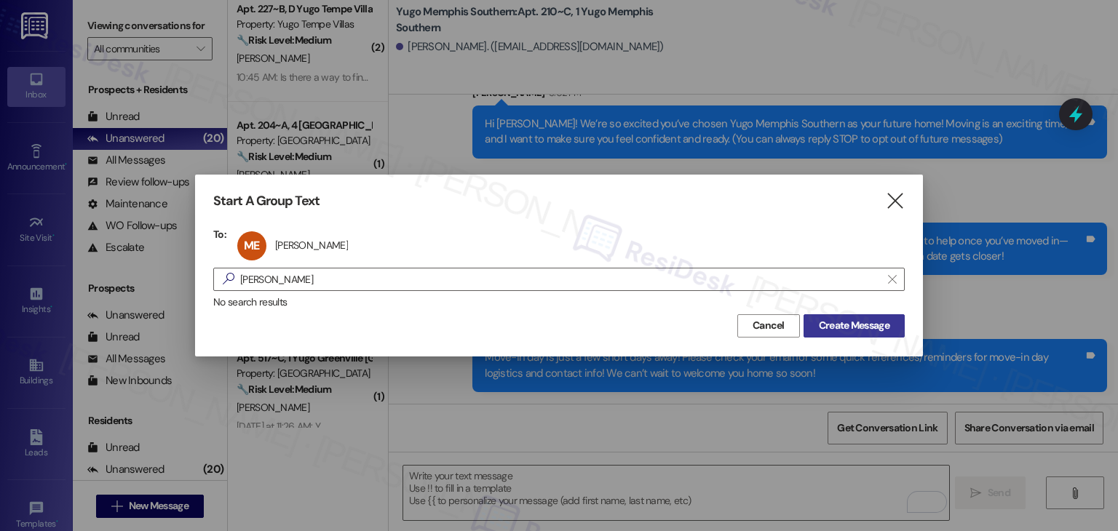
click at [845, 325] on span "Create Message" at bounding box center [854, 325] width 71 height 15
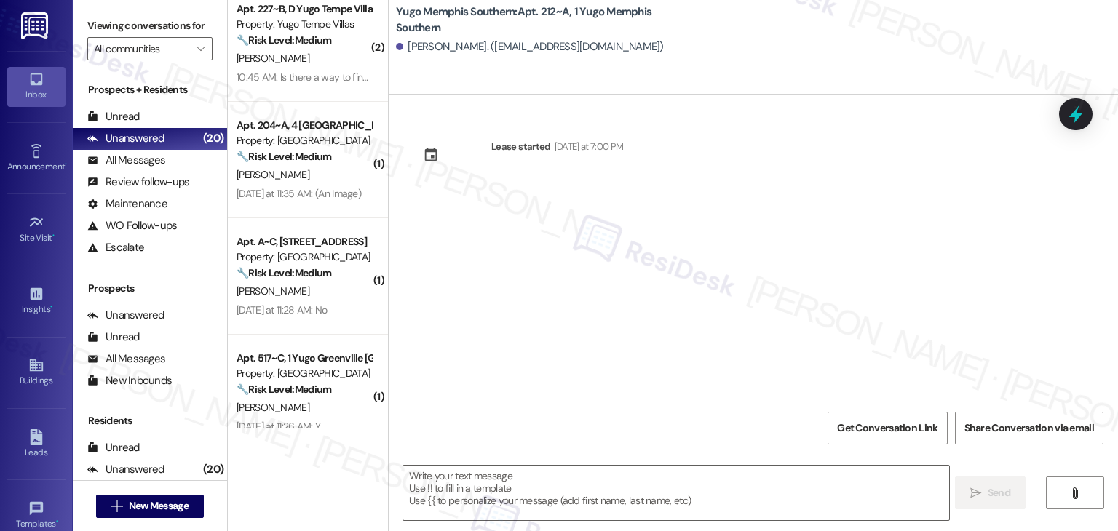
type textarea "Fetching suggested responses. Please feel free to read through the conversation…"
drag, startPoint x: 582, startPoint y: 312, endPoint x: 623, endPoint y: 445, distance: 138.6
click at [582, 312] on div "Lease started Sunday at 7:00 PM" at bounding box center [754, 249] width 730 height 309
click at [616, 491] on textarea at bounding box center [675, 493] width 545 height 55
paste textarea "Hi {{first_name}}! We’re so excited you’ve chosen {{property}} as your future h…"
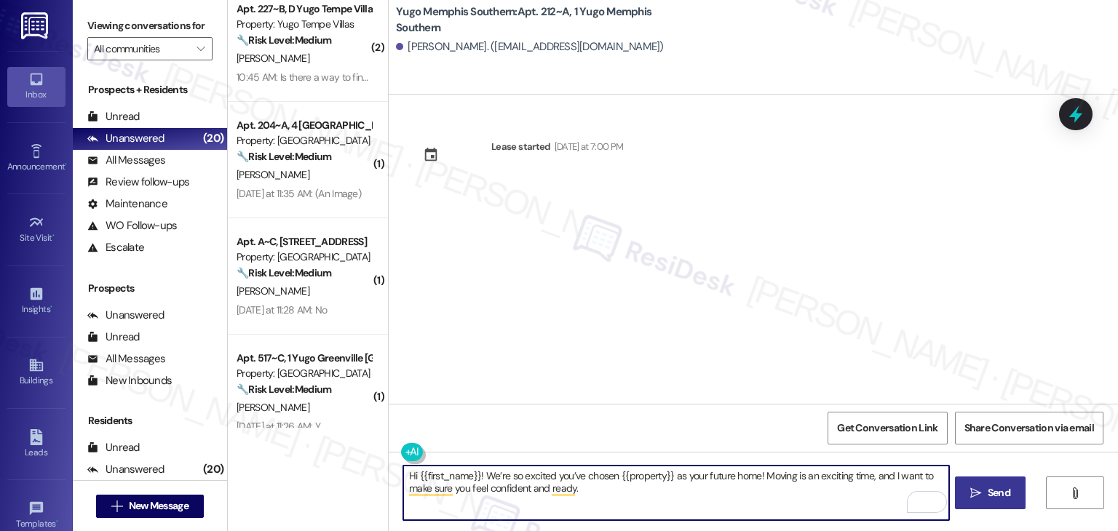
type textarea "Hi {{first_name}}! We’re so excited you’ve chosen {{property}} as your future h…"
click at [999, 491] on span "Send" at bounding box center [999, 493] width 23 height 15
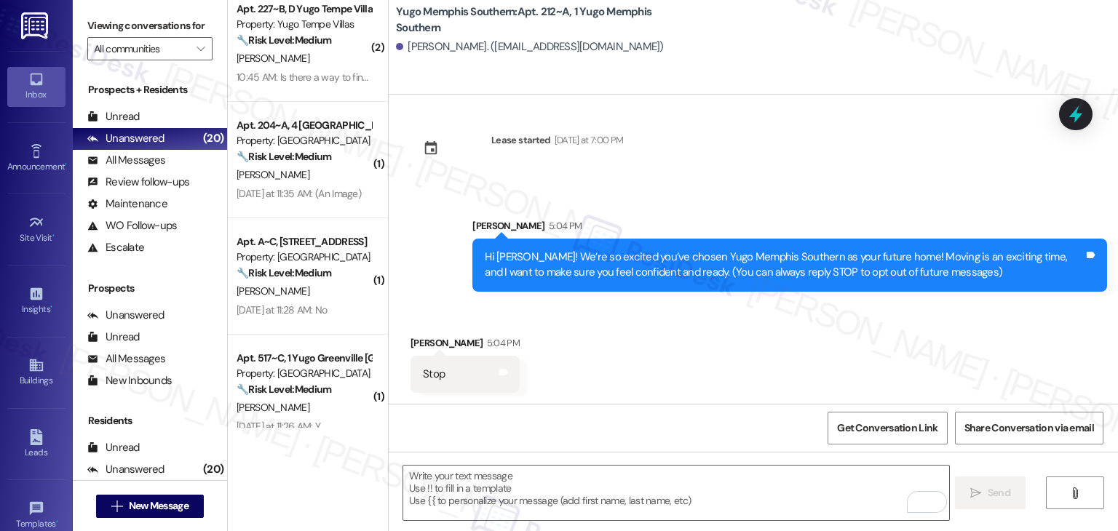
scroll to position [108, 0]
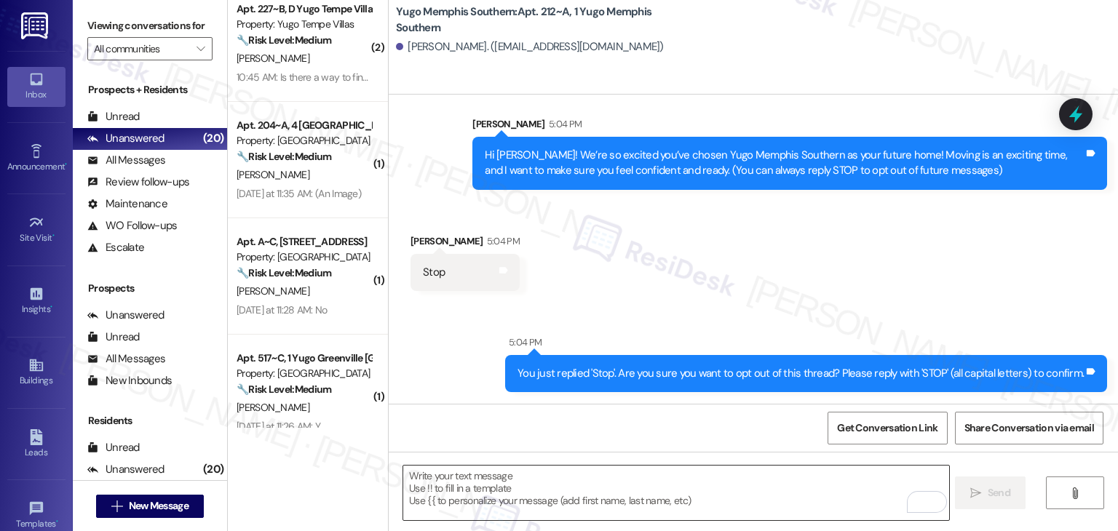
drag, startPoint x: 569, startPoint y: 486, endPoint x: 446, endPoint y: 483, distance: 123.1
click at [570, 486] on textarea "To enrich screen reader interactions, please activate Accessibility in Grammarl…" at bounding box center [675, 493] width 545 height 55
click at [446, 483] on textarea "To enrich screen reader interactions, please activate Accessibility in Grammarl…" at bounding box center [675, 493] width 545 height 55
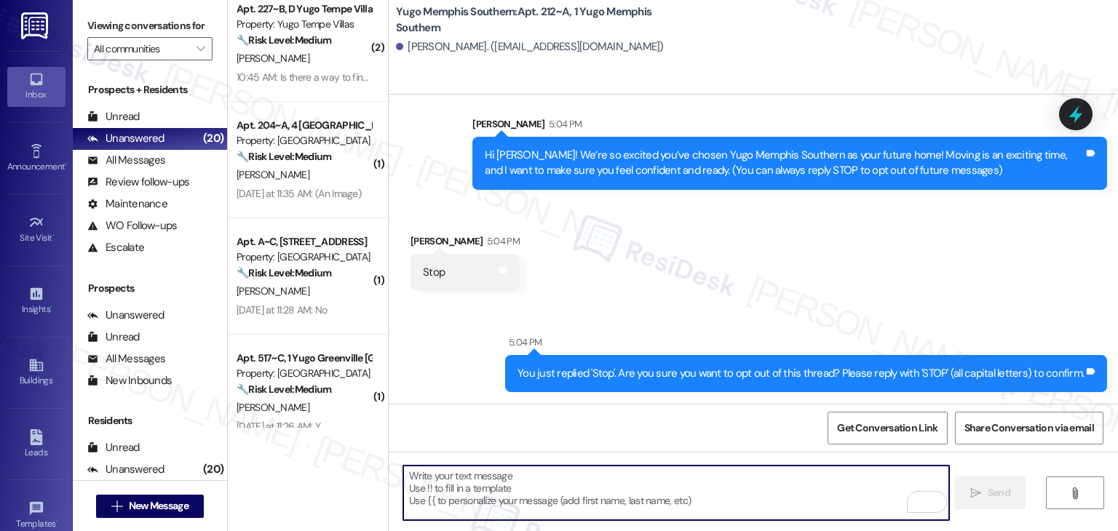
paste textarea "I’m [PERSON_NAME] from the off-site Resident Support Team. I work with your pro…"
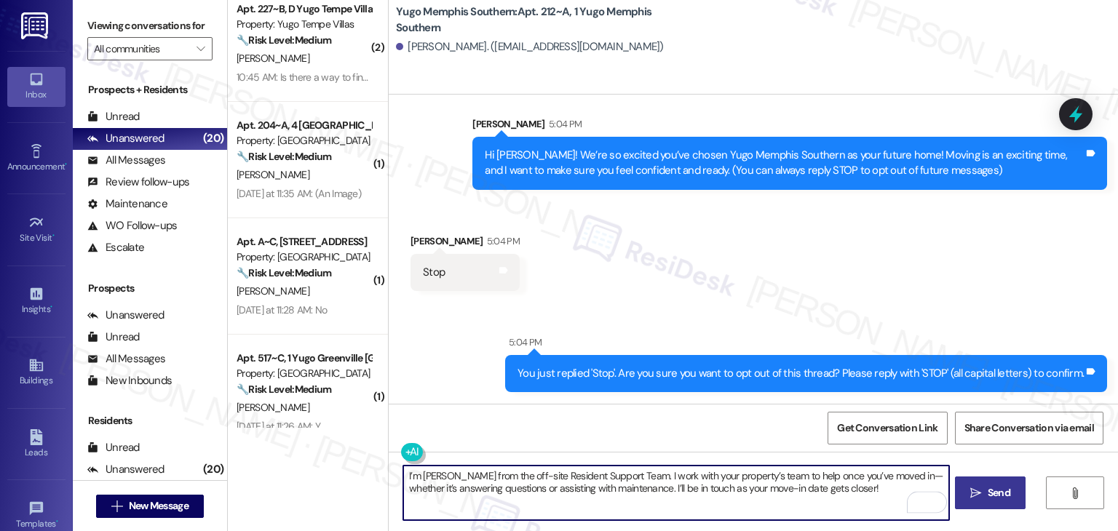
type textarea "I’m [PERSON_NAME] from the off-site Resident Support Team. I work with your pro…"
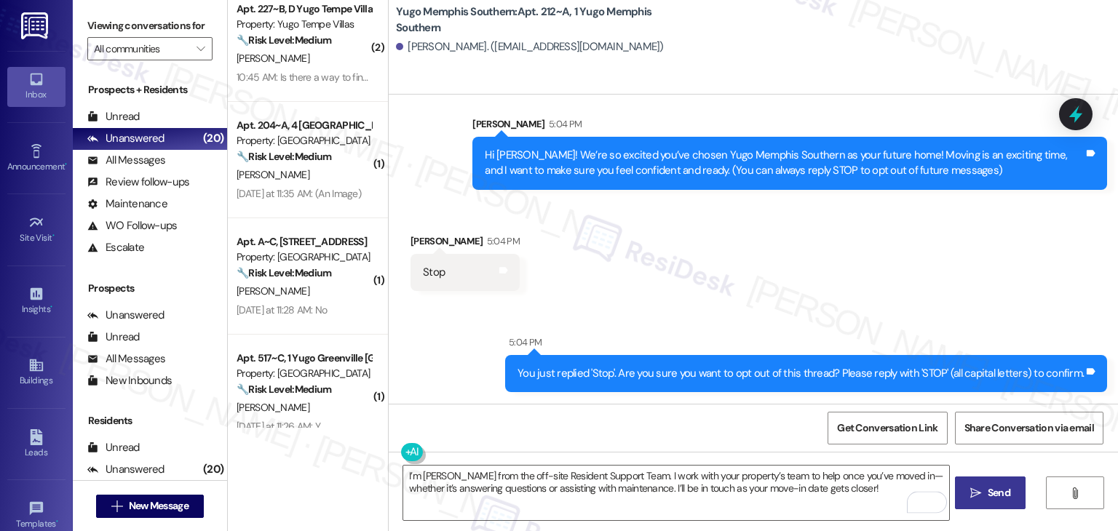
click at [995, 487] on span "Send" at bounding box center [999, 493] width 23 height 15
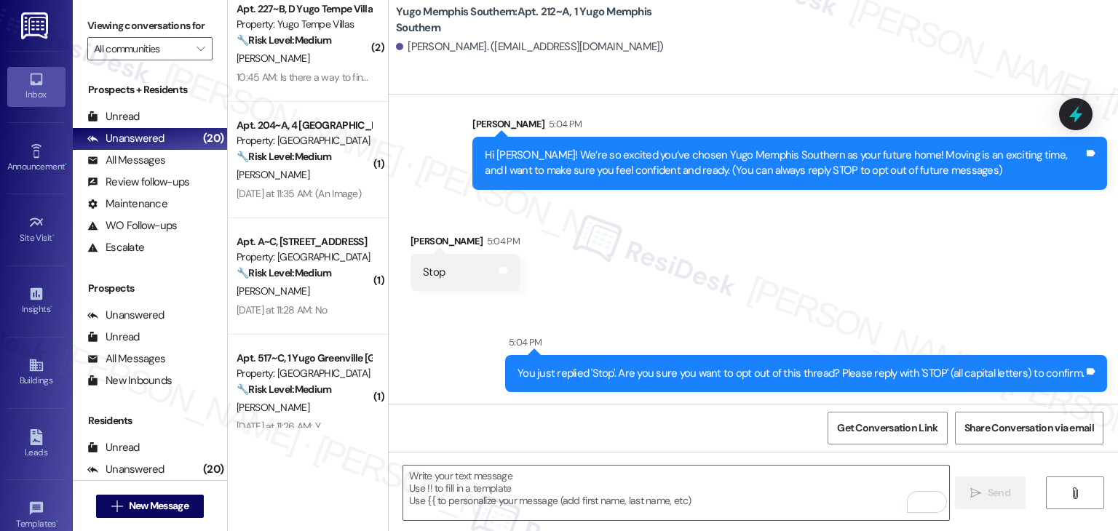
scroll to position [7, 0]
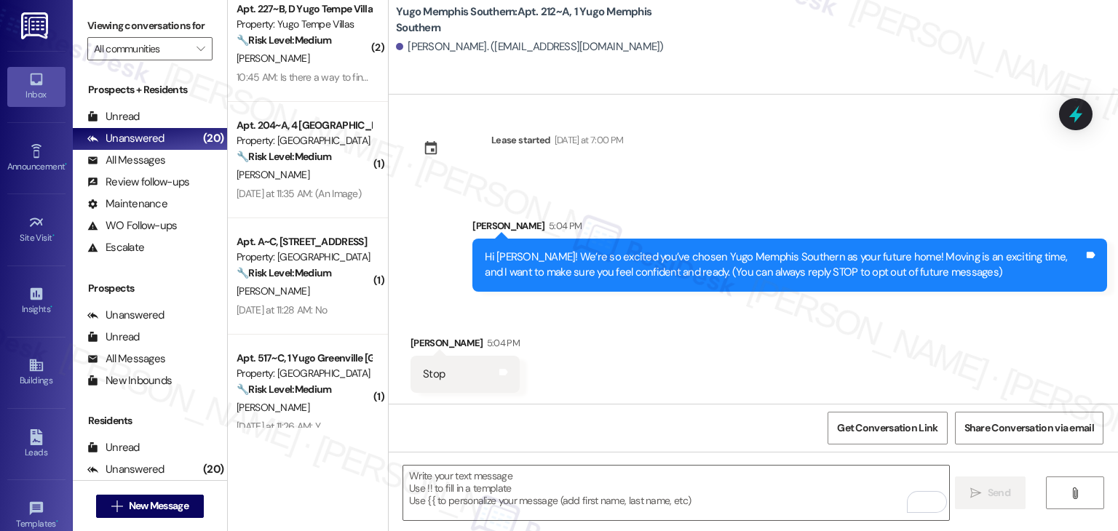
drag, startPoint x: 621, startPoint y: 413, endPoint x: 762, endPoint y: 429, distance: 142.2
click at [621, 413] on div "Get Conversation Link Share Conversation via email" at bounding box center [754, 428] width 730 height 48
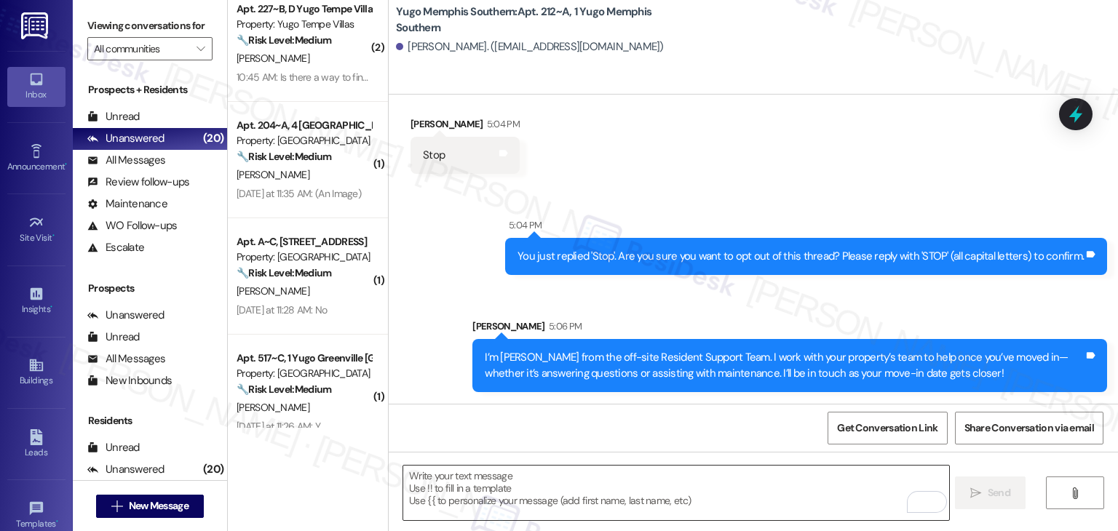
click at [644, 478] on textarea "To enrich screen reader interactions, please activate Accessibility in Grammarl…" at bounding box center [675, 493] width 545 height 55
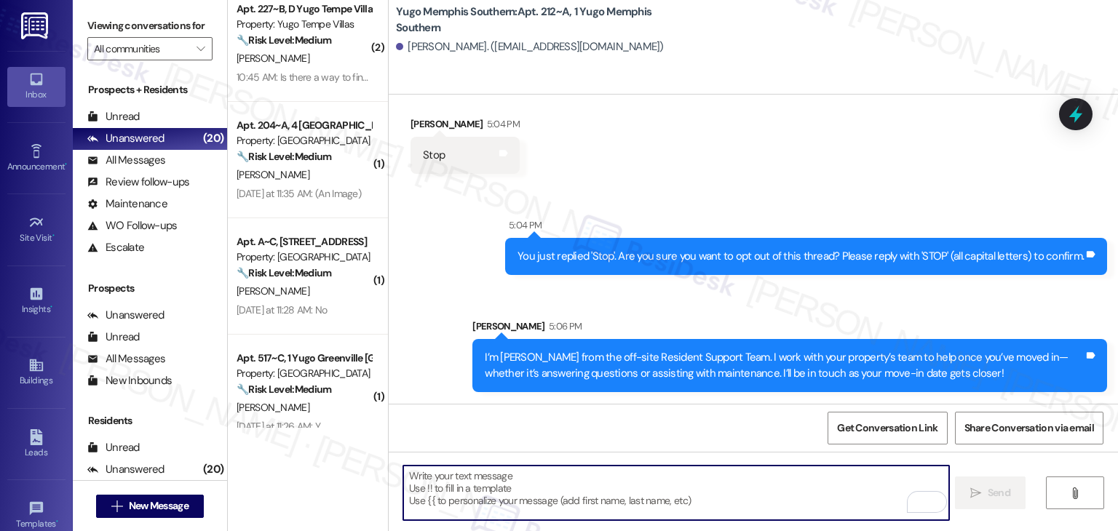
paste textarea "Move-in day is just a few short days away! Please check your email for some qui…"
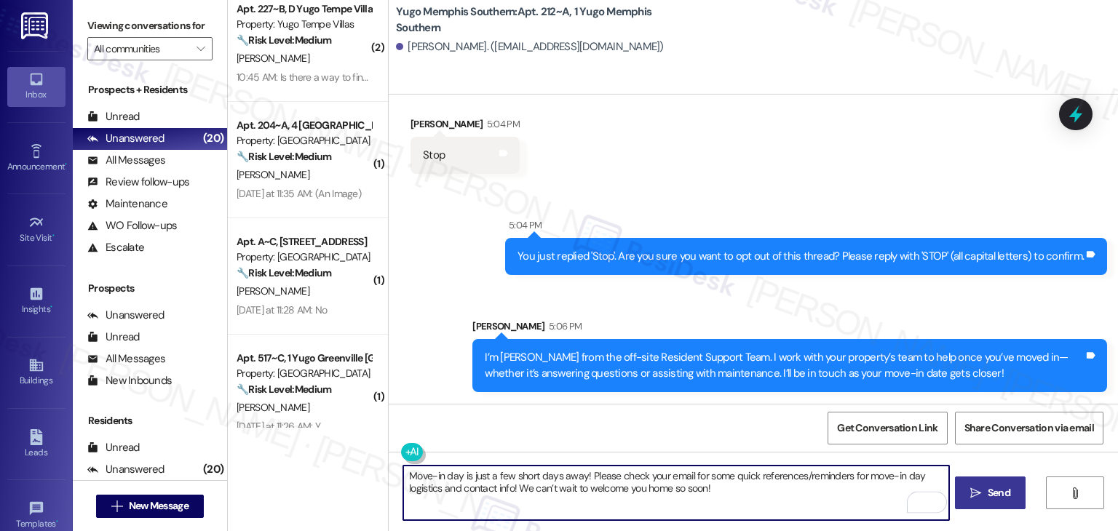
type textarea "Move-in day is just a few short days away! Please check your email for some qui…"
click at [971, 486] on span " Send" at bounding box center [991, 493] width 46 height 15
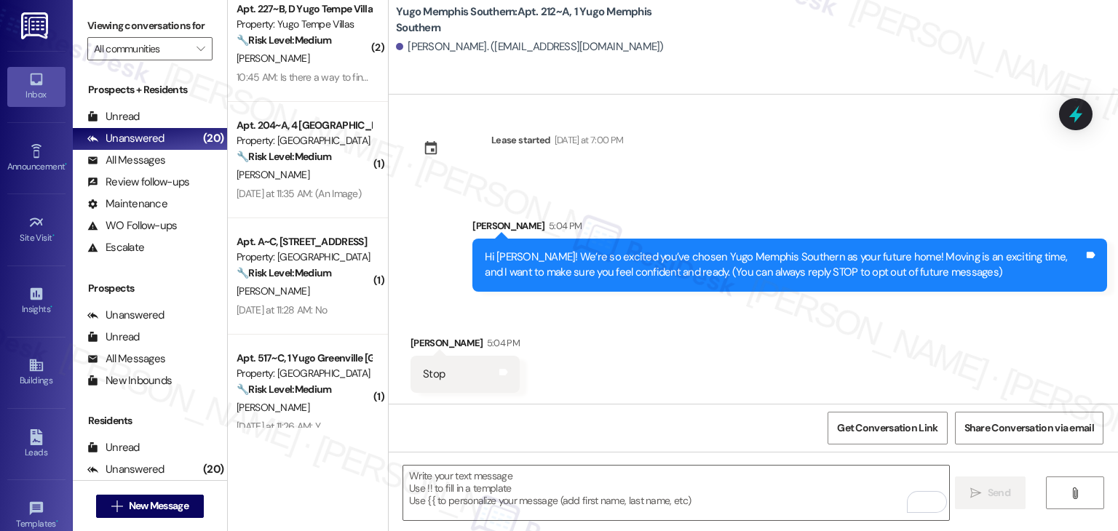
scroll to position [343, 0]
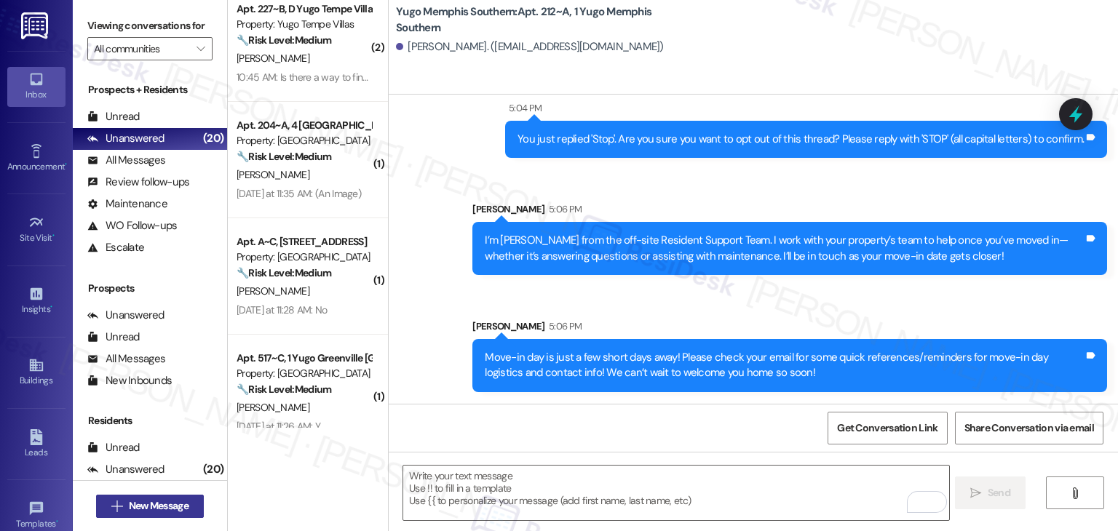
click at [167, 512] on span "New Message" at bounding box center [159, 506] width 60 height 15
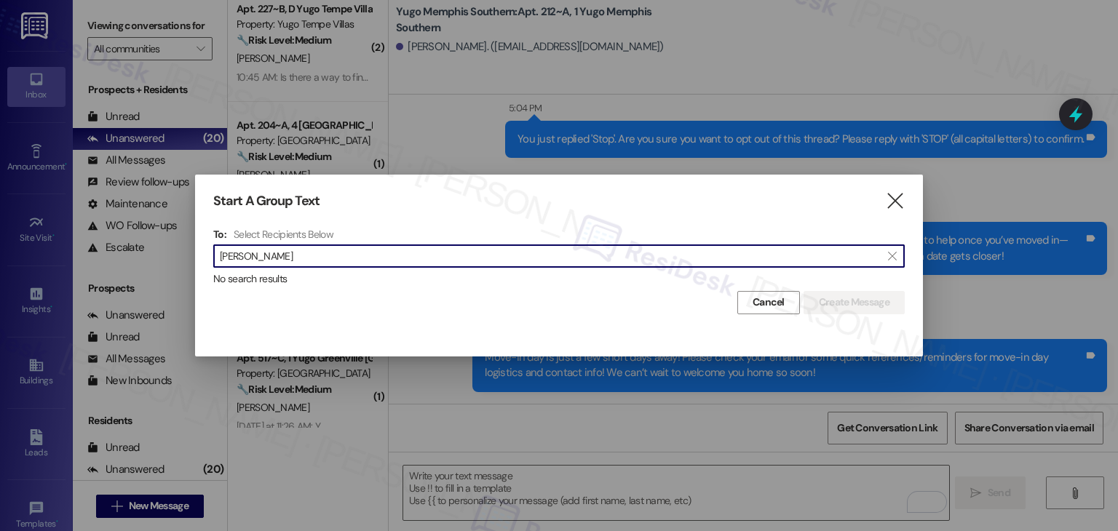
click at [253, 253] on input "DeMya McCoy" at bounding box center [550, 256] width 661 height 20
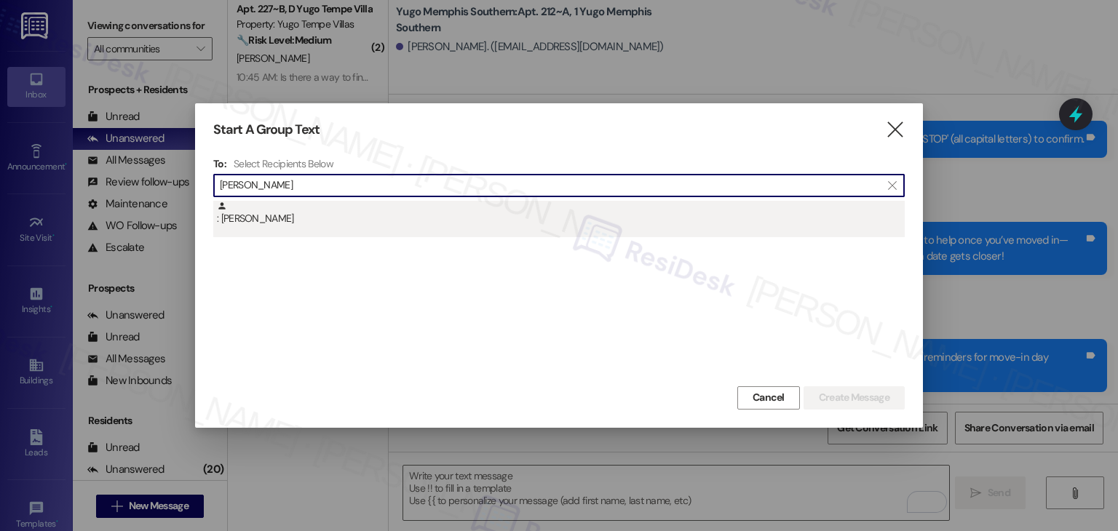
type input "DeMya McCoy"
click at [280, 224] on div ": Demya Mccoy" at bounding box center [561, 213] width 688 height 25
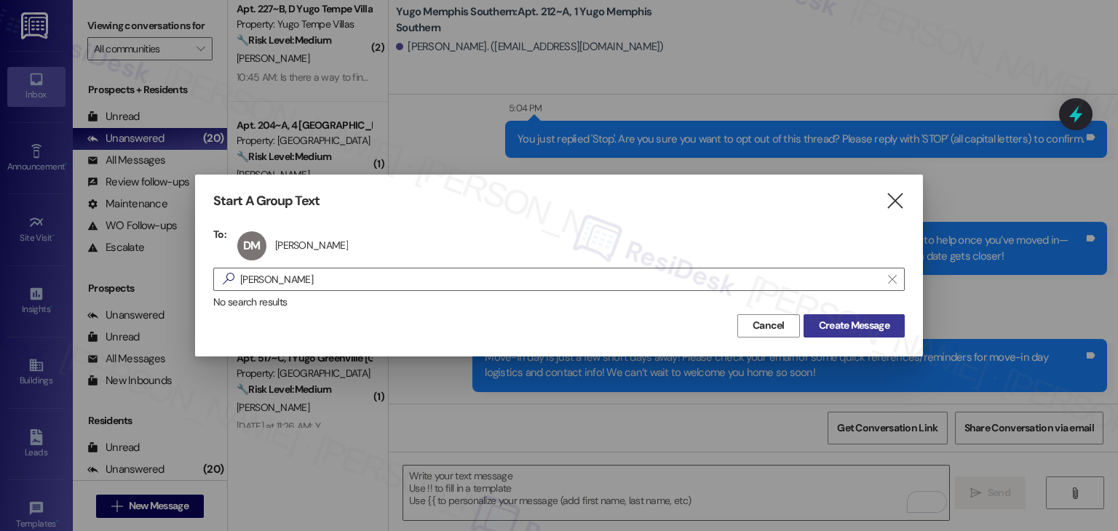
click at [884, 321] on span "Create Message" at bounding box center [854, 325] width 71 height 15
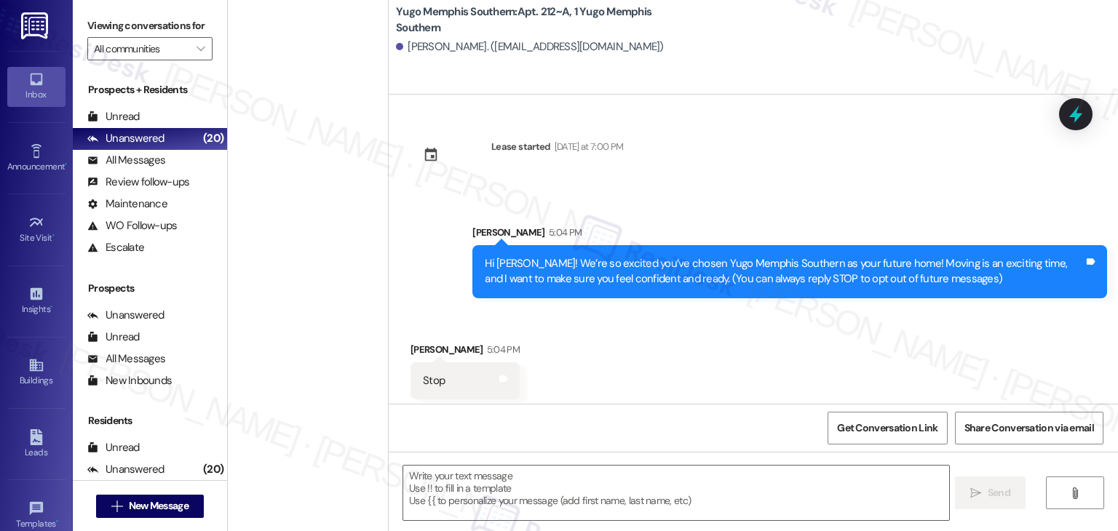
scroll to position [343, 0]
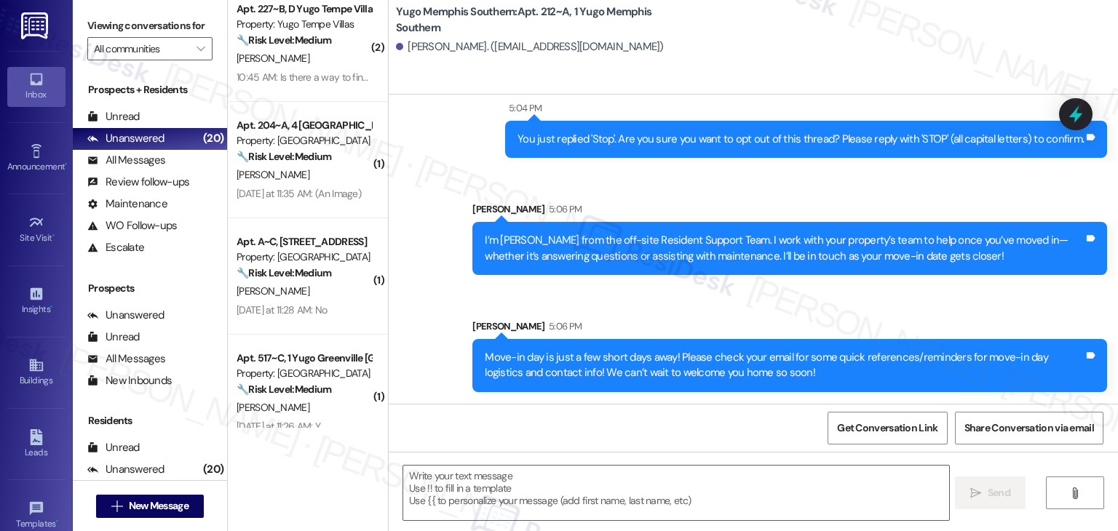
type textarea "Fetching suggested responses. Please feel free to read through the conversation…"
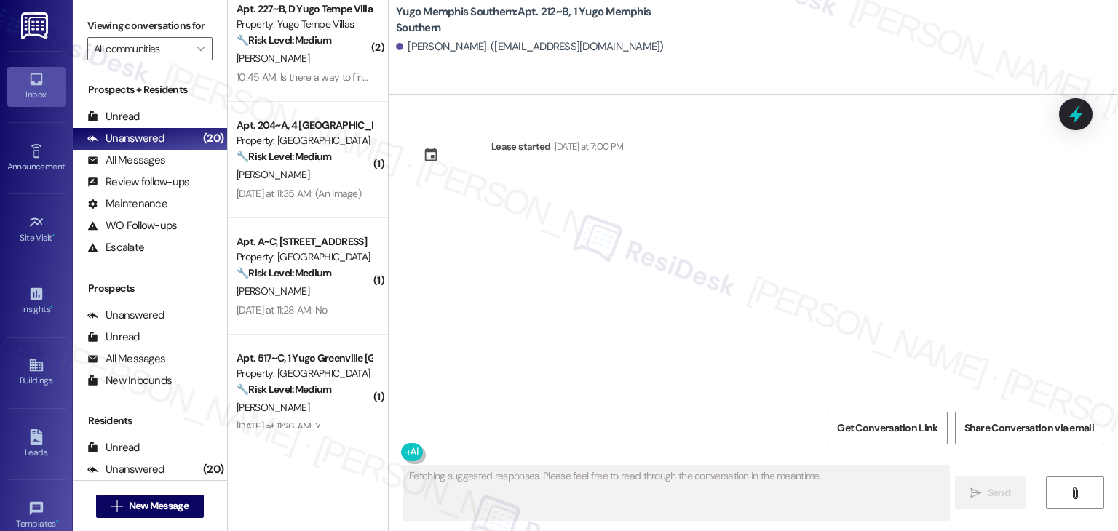
scroll to position [0, 0]
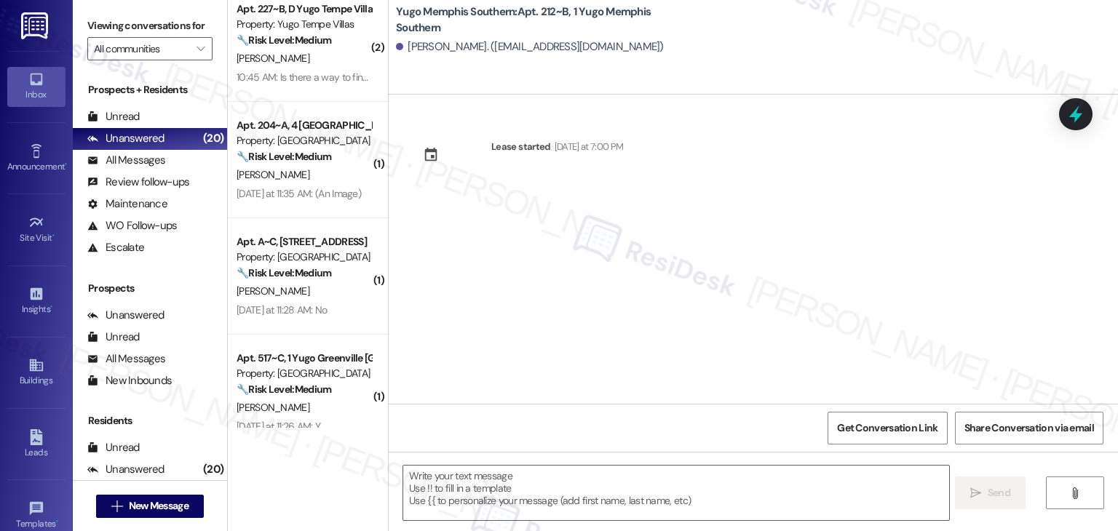
click at [577, 297] on div "Lease started [DATE] at 7:00 PM" at bounding box center [754, 249] width 730 height 309
click at [548, 487] on textarea at bounding box center [675, 493] width 545 height 55
paste textarea "Hi {{first_name}}! We’re so excited you’ve chosen {{property}} as your future h…"
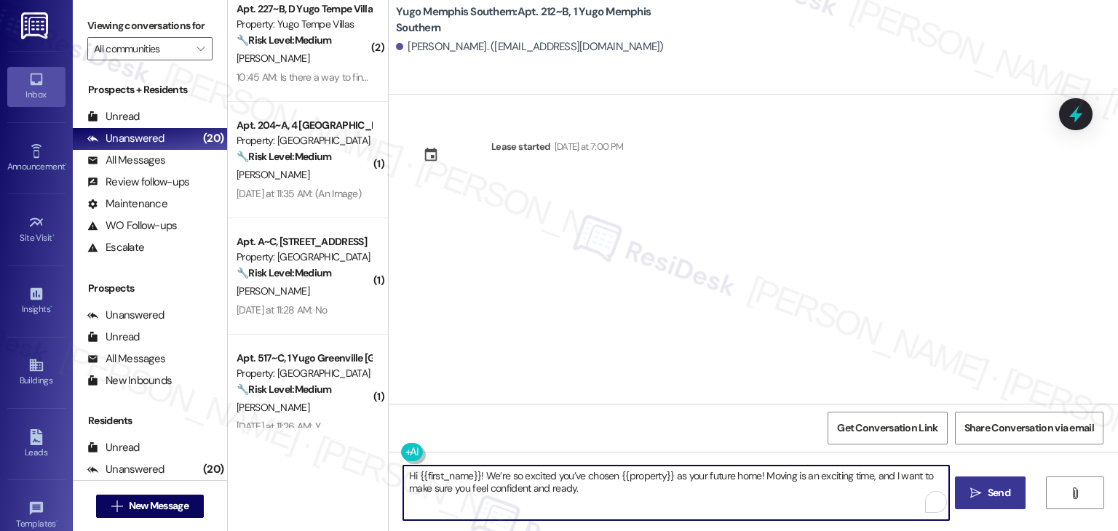
type textarea "Hi {{first_name}}! We’re so excited you’ve chosen {{property}} as your future h…"
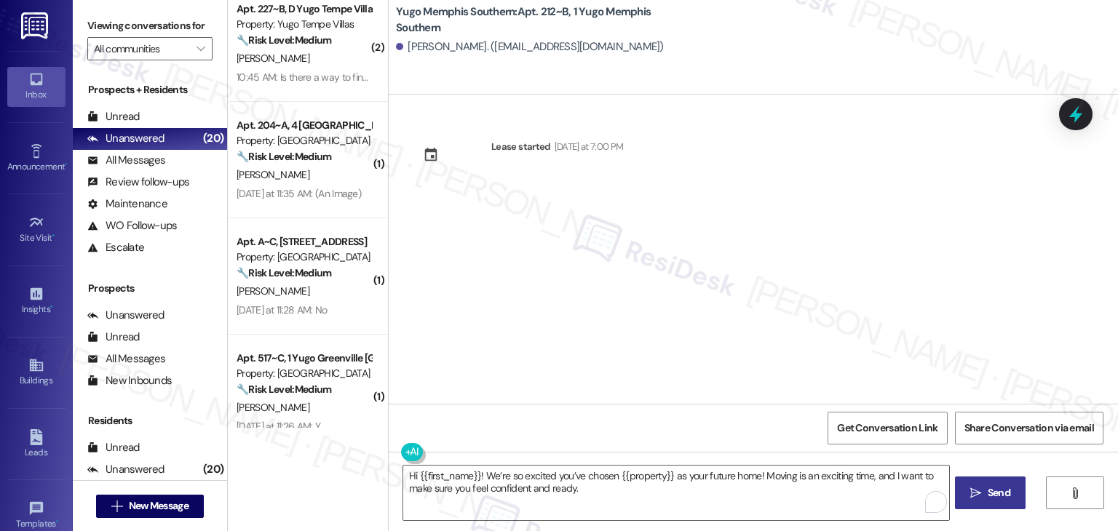
click at [993, 487] on span "Send" at bounding box center [999, 493] width 23 height 15
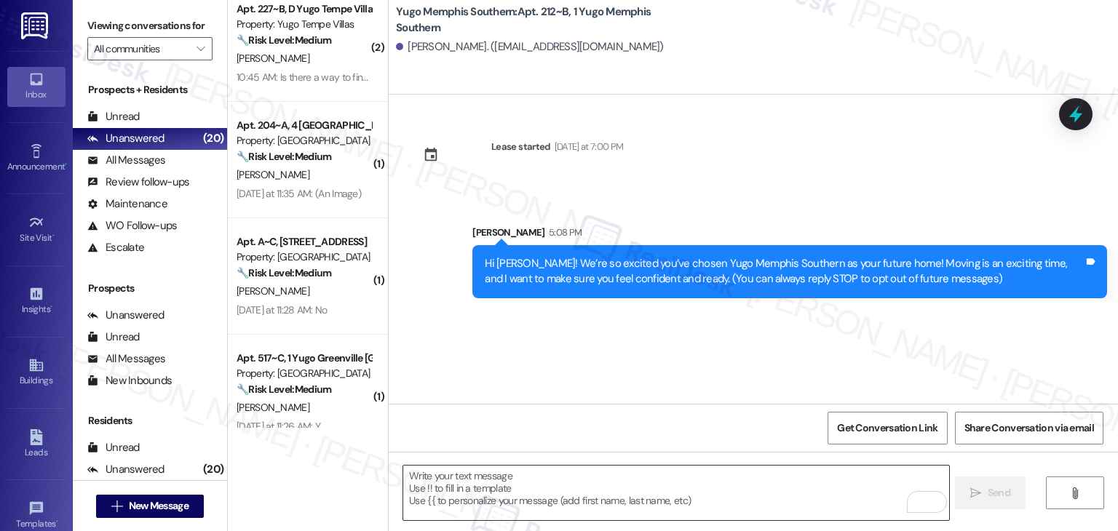
click at [605, 343] on div "Lease started [DATE] at 7:00 PM Sent via SMS [PERSON_NAME] 5:08 PM Hi [PERSON_N…" at bounding box center [754, 249] width 730 height 309
click at [596, 485] on textarea "To enrich screen reader interactions, please activate Accessibility in Grammarl…" at bounding box center [675, 493] width 545 height 55
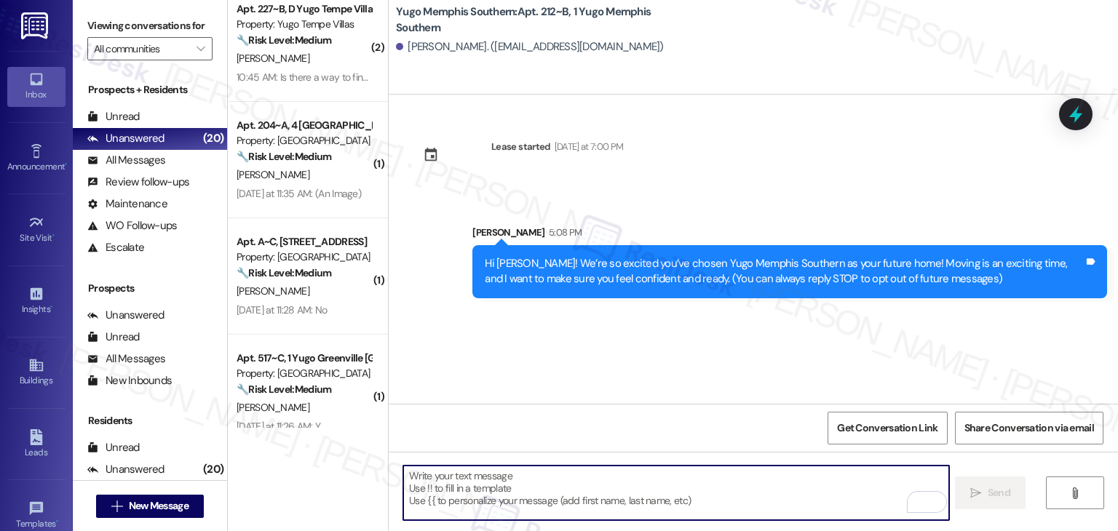
paste textarea "I’m [PERSON_NAME] from the off-site Resident Support Team. I work with your pro…"
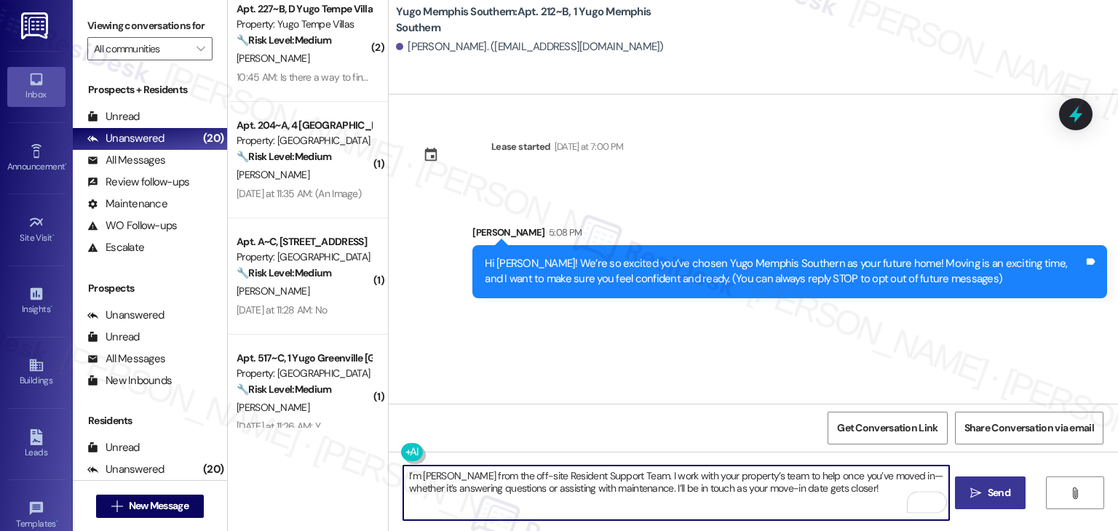
type textarea "I’m [PERSON_NAME] from the off-site Resident Support Team. I work with your pro…"
click at [993, 493] on span "Send" at bounding box center [999, 493] width 23 height 15
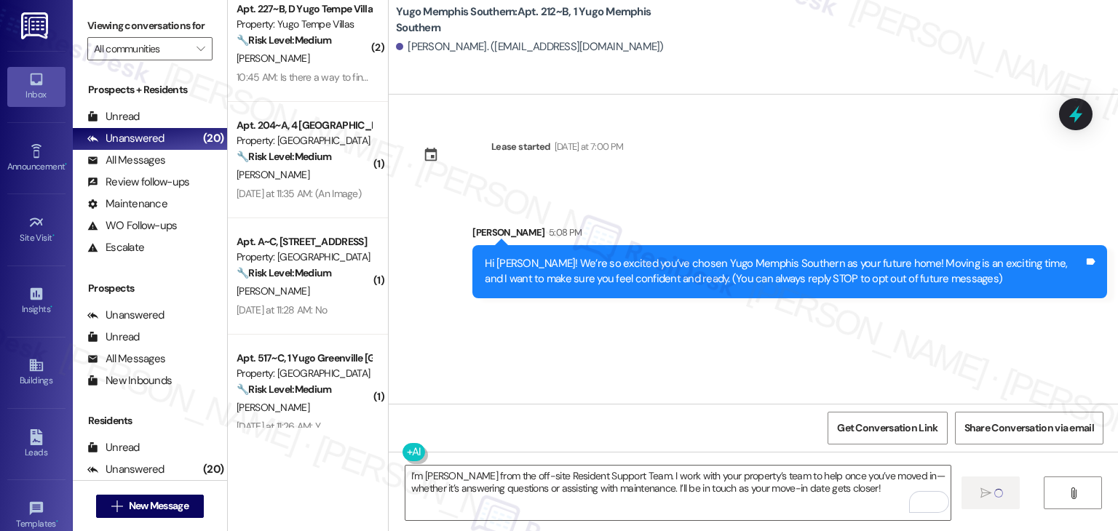
click at [618, 337] on div "Lease started [DATE] at 7:00 PM Sent via SMS [PERSON_NAME] 5:08 PM Hi [PERSON_N…" at bounding box center [754, 249] width 730 height 309
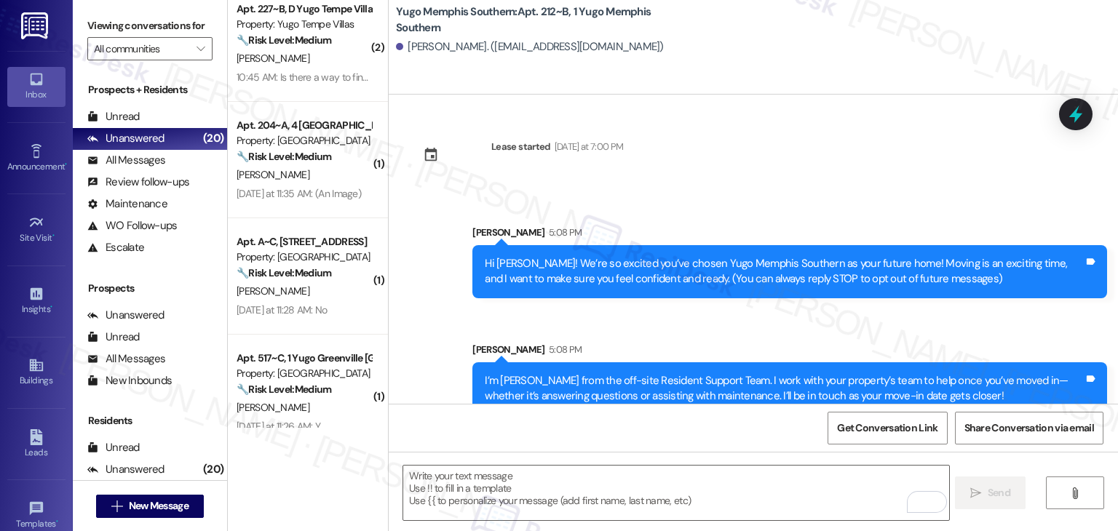
scroll to position [23, 0]
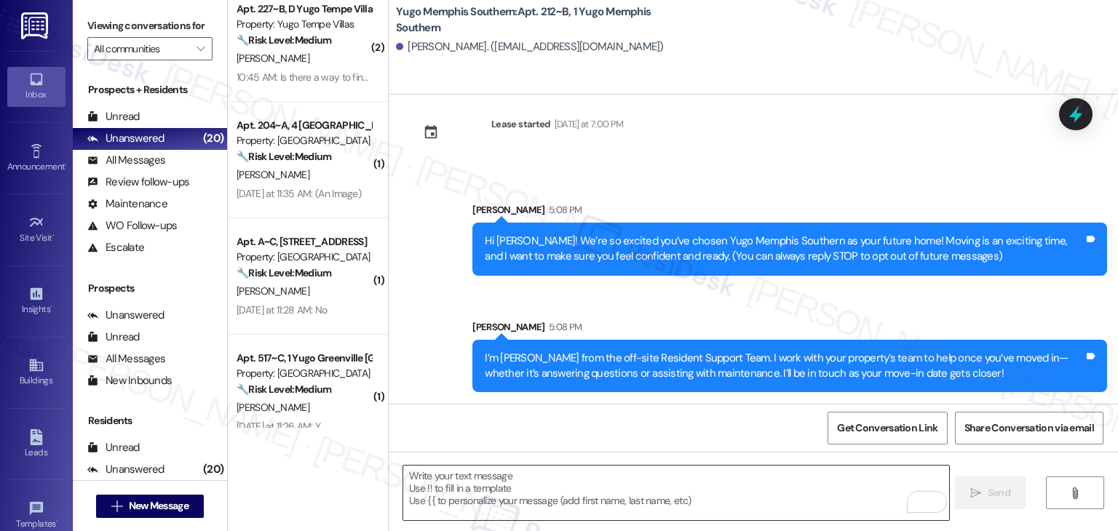
click at [620, 483] on textarea "To enrich screen reader interactions, please activate Accessibility in Grammarl…" at bounding box center [675, 493] width 545 height 55
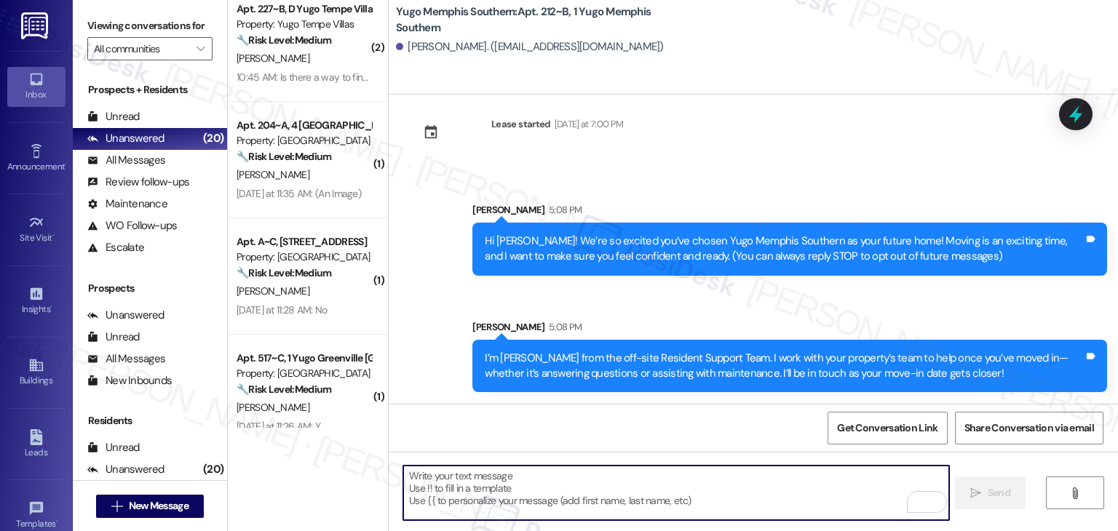
paste textarea "Move-in day is just a few short days away! Please check your email for some qui…"
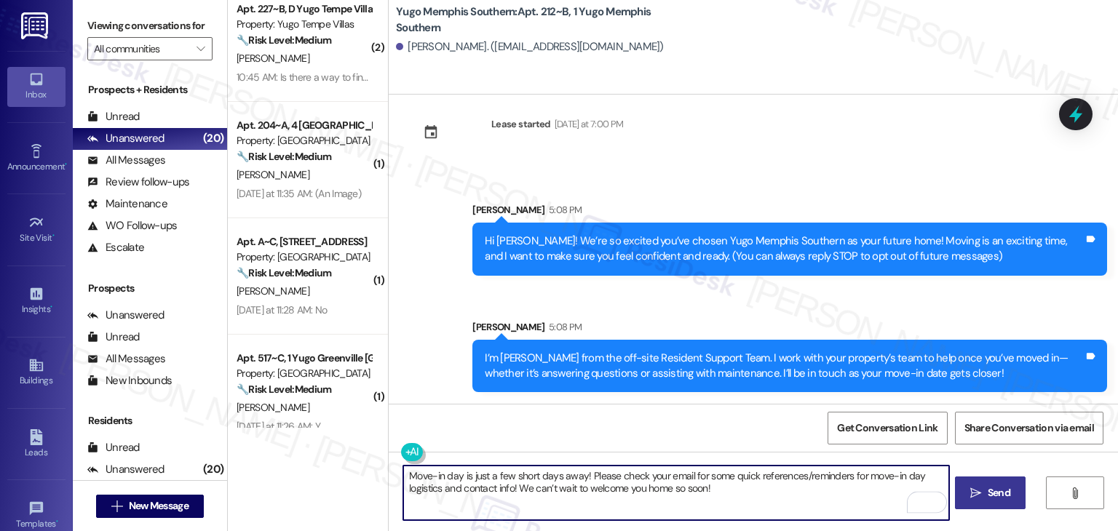
type textarea "Move-in day is just a few short days away! Please check your email for some qui…"
click at [989, 493] on span "Send" at bounding box center [999, 493] width 23 height 15
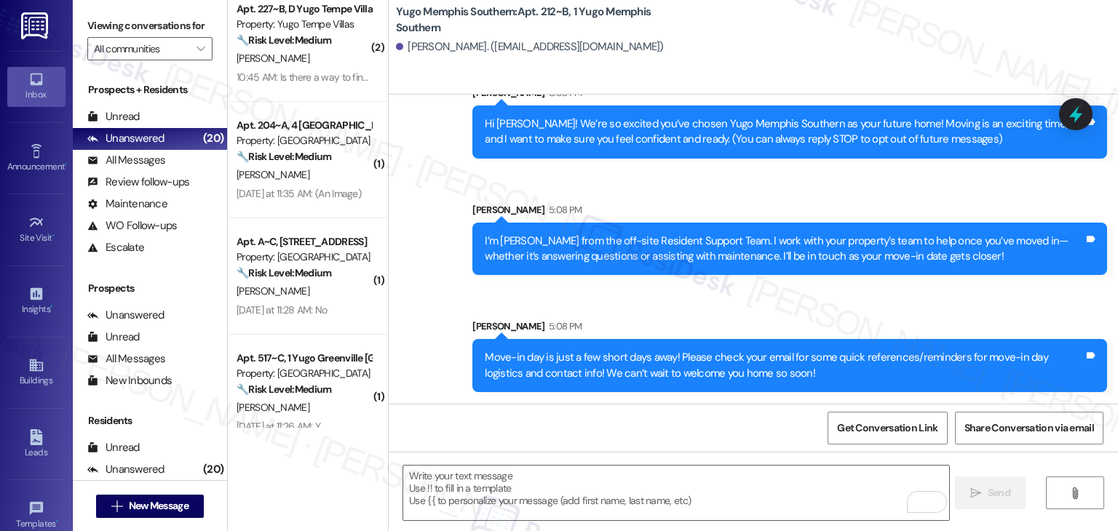
scroll to position [140, 0]
click at [158, 505] on span "New Message" at bounding box center [159, 506] width 60 height 15
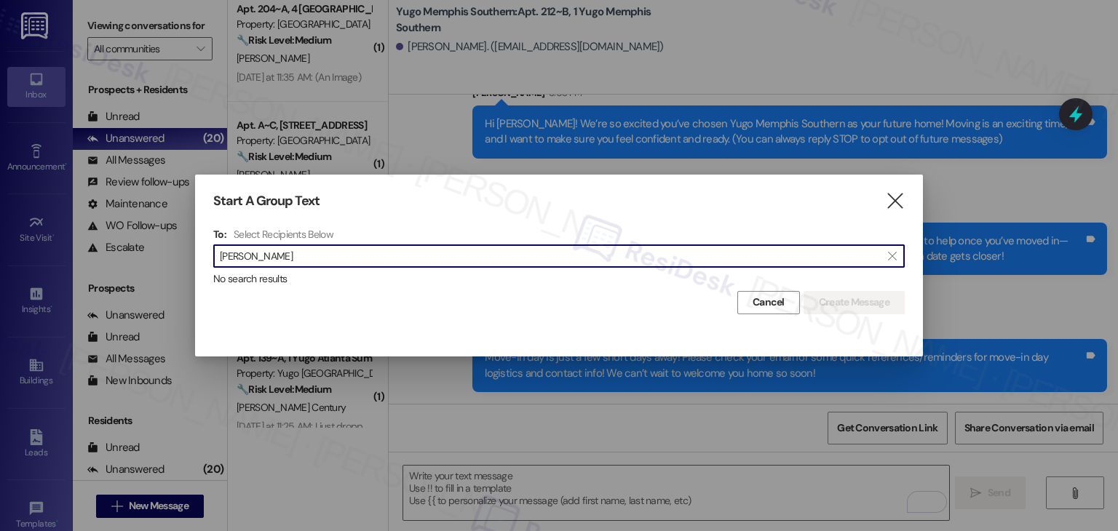
click at [264, 259] on input "[PERSON_NAME]" at bounding box center [550, 256] width 661 height 20
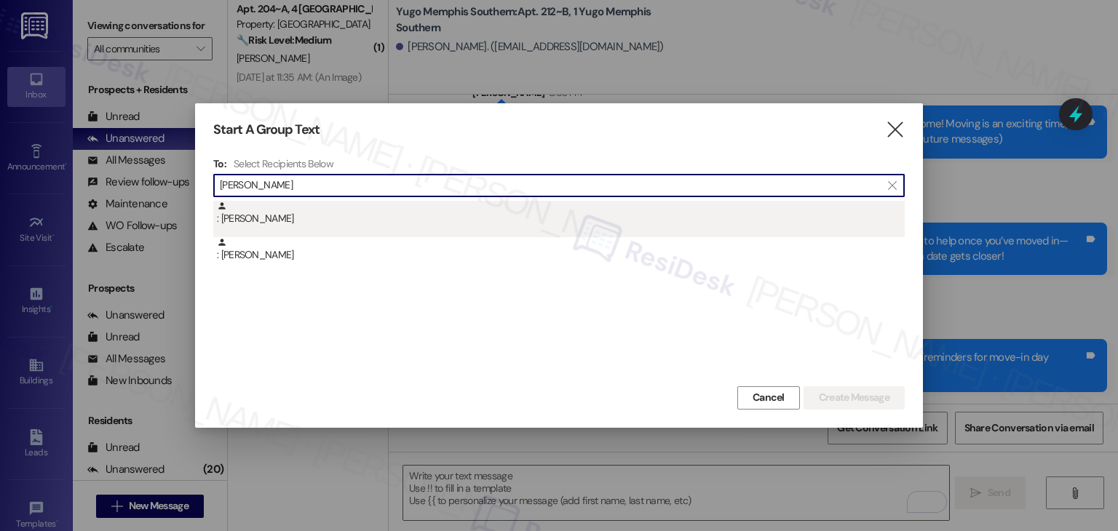
type input "[PERSON_NAME]"
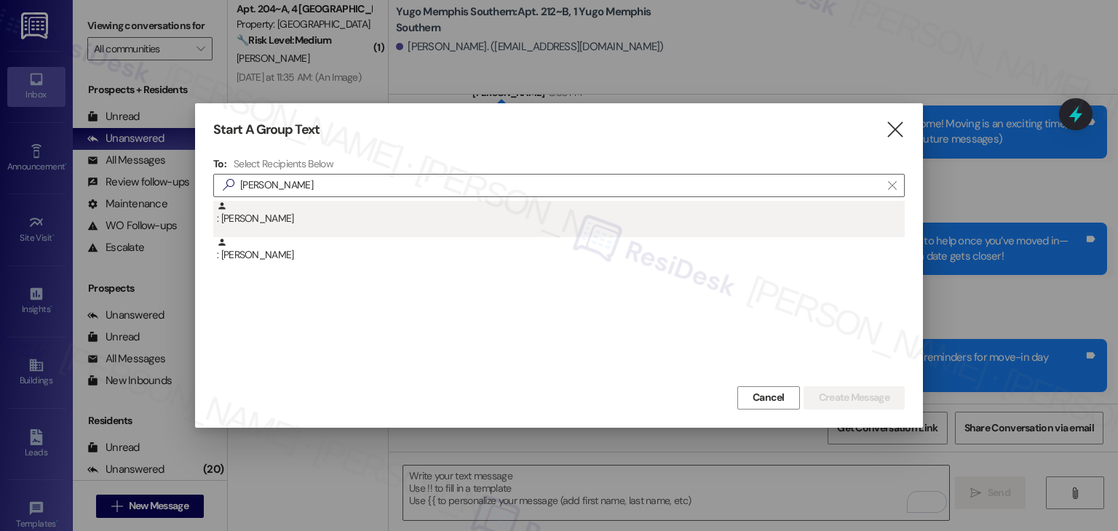
click at [285, 223] on div ": [PERSON_NAME]" at bounding box center [561, 213] width 688 height 25
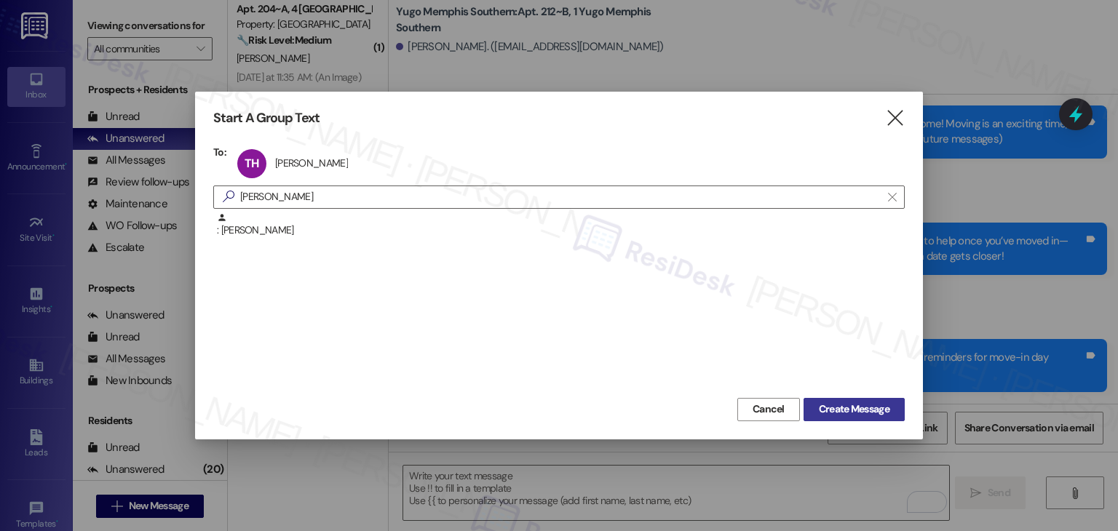
click at [867, 412] on span "Create Message" at bounding box center [854, 409] width 71 height 15
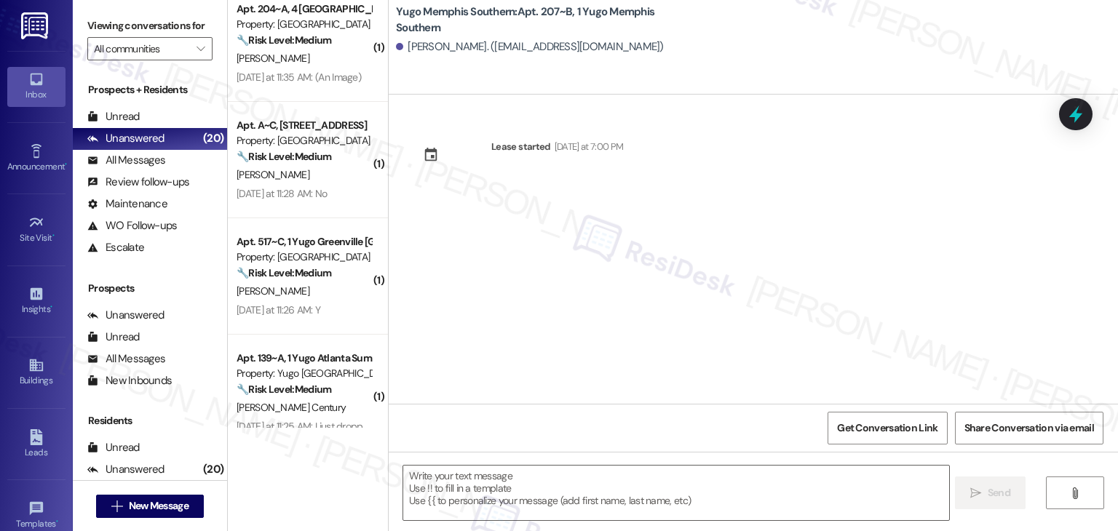
type textarea "Fetching suggested responses. Please feel free to read through the conversation…"
drag, startPoint x: 491, startPoint y: 310, endPoint x: 498, endPoint y: 320, distance: 11.5
click at [491, 309] on div "Lease started [DATE] at 7:00 PM" at bounding box center [754, 249] width 730 height 309
click at [675, 487] on textarea at bounding box center [675, 493] width 545 height 55
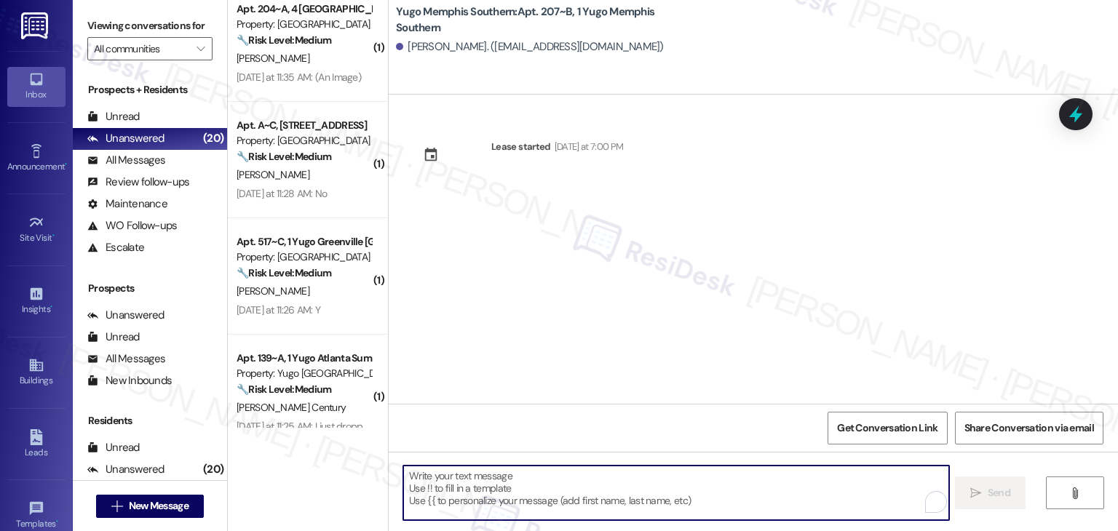
paste textarea "Hi {{first_name}}! We’re so excited you’ve chosen {{property}} as your future h…"
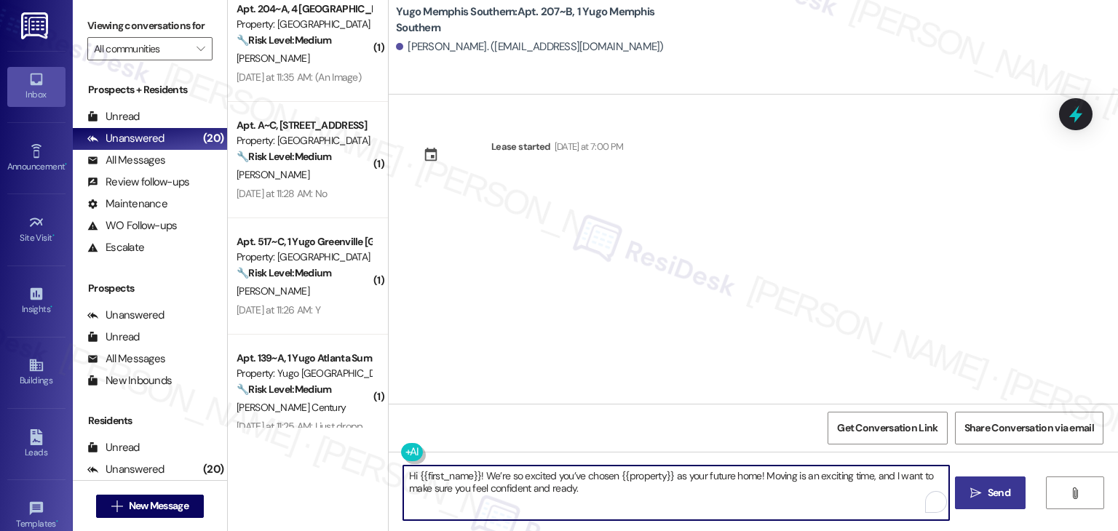
type textarea "Hi {{first_name}}! We’re so excited you’ve chosen {{property}} as your future h…"
click at [996, 489] on span "Send" at bounding box center [999, 493] width 23 height 15
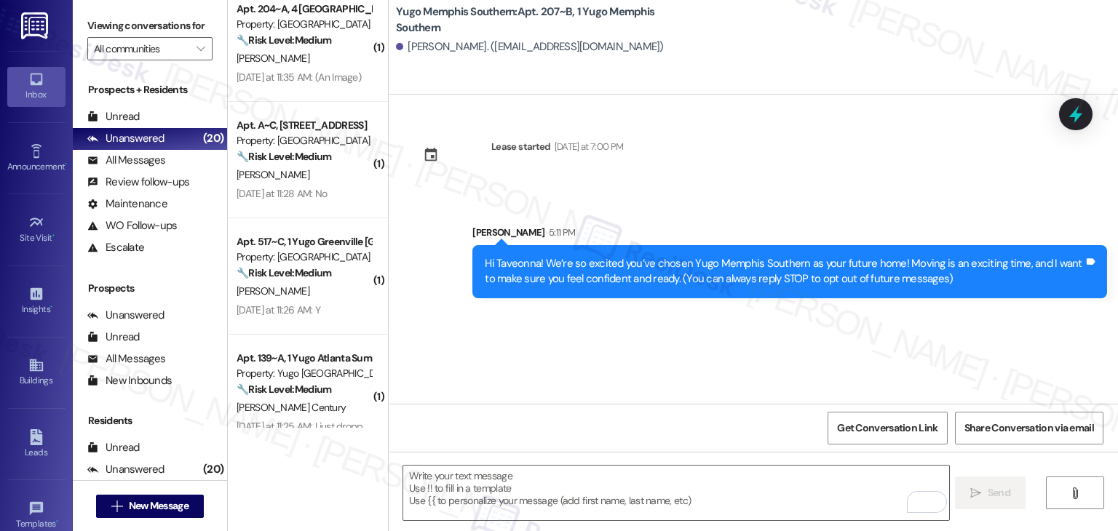
click at [611, 361] on div "Lease started [DATE] at 7:00 PM Sent via SMS [PERSON_NAME] 5:11 PM Hi [PERSON_N…" at bounding box center [754, 249] width 730 height 309
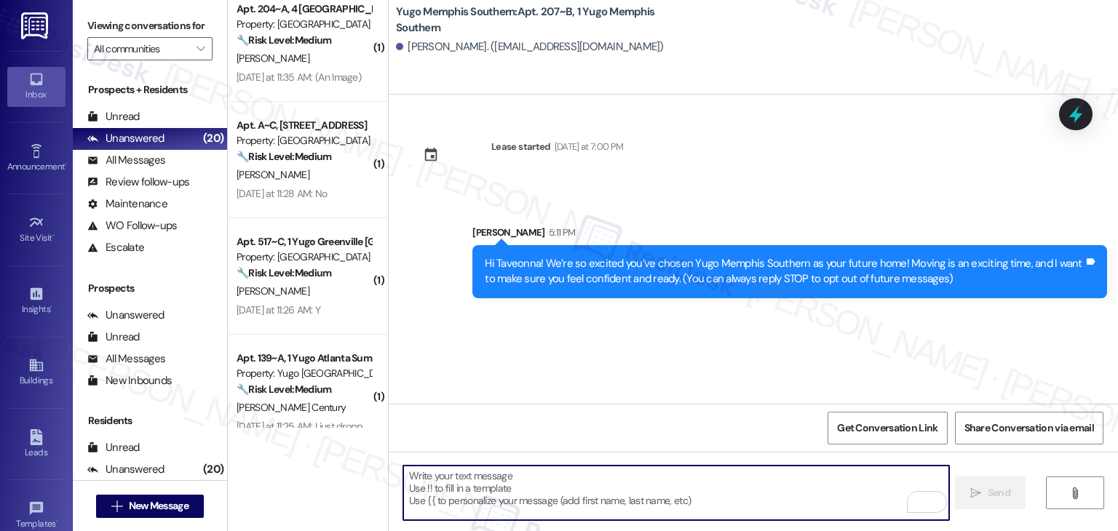
click at [633, 494] on textarea "To enrich screen reader interactions, please activate Accessibility in Grammarl…" at bounding box center [675, 493] width 545 height 55
paste textarea "I’m [PERSON_NAME] from the off-site Resident Support Team. I work with your pro…"
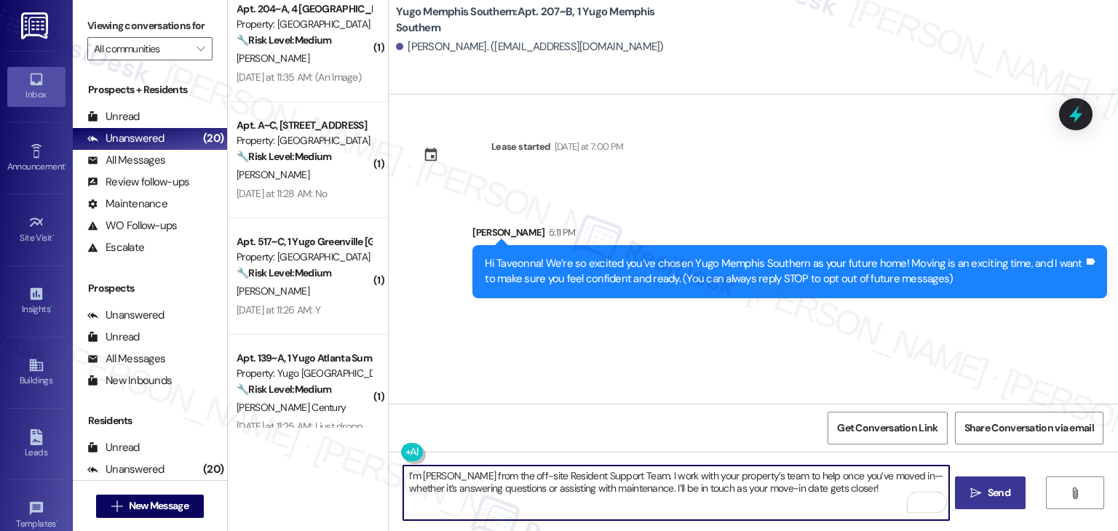
type textarea "I’m [PERSON_NAME] from the off-site Resident Support Team. I work with your pro…"
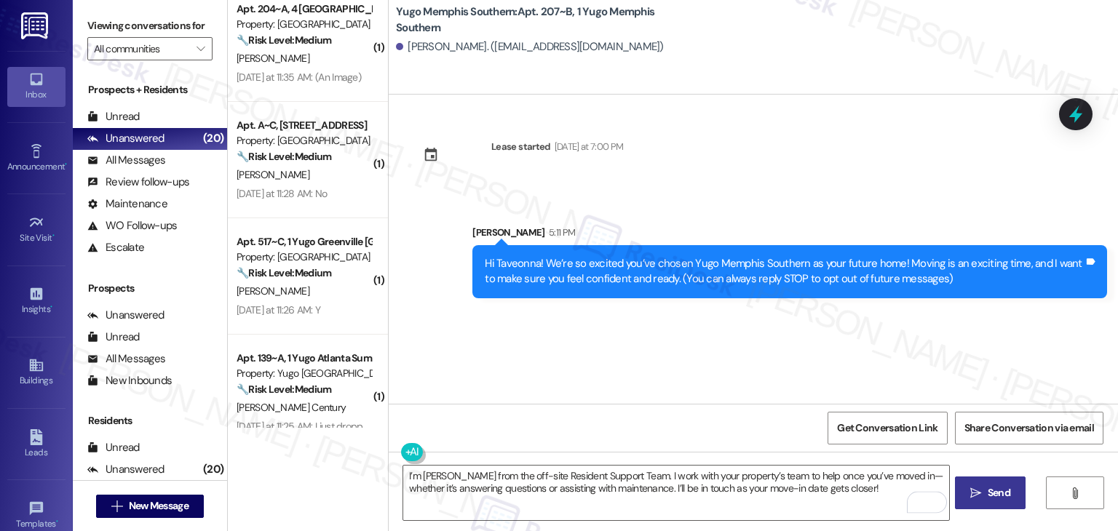
click at [998, 496] on span "Send" at bounding box center [999, 493] width 23 height 15
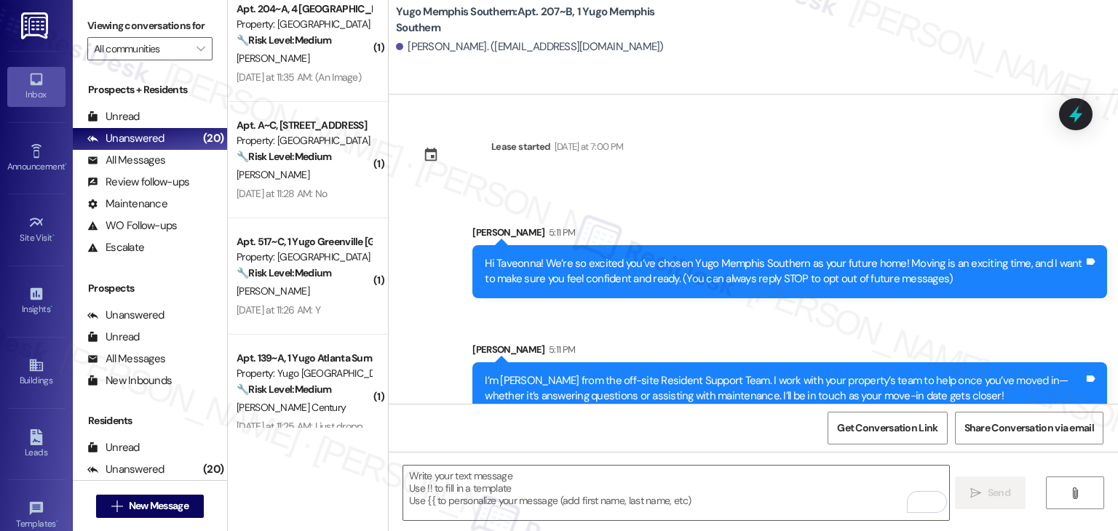
click at [601, 327] on div "Sent via SMS [PERSON_NAME] 5:11 PM Hi [PERSON_NAME]! We’re so excited you’ve ch…" at bounding box center [754, 309] width 730 height 234
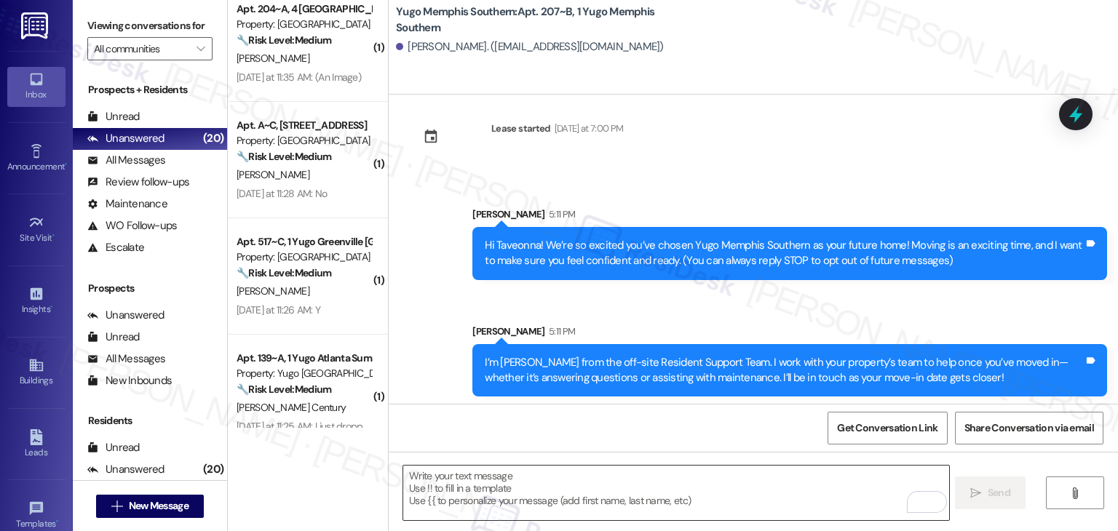
scroll to position [23, 0]
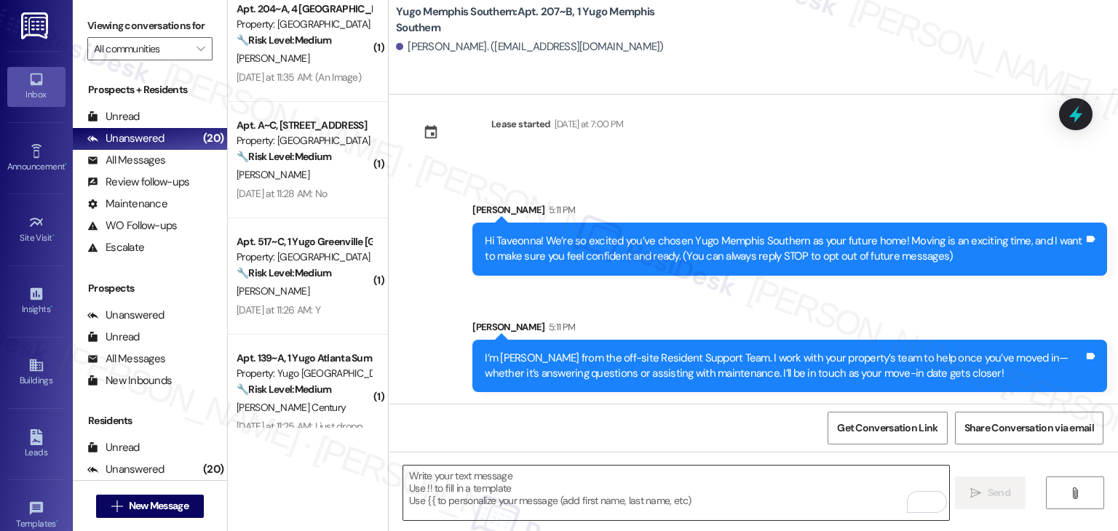
click at [666, 505] on textarea "To enrich screen reader interactions, please activate Accessibility in Grammarl…" at bounding box center [675, 493] width 545 height 55
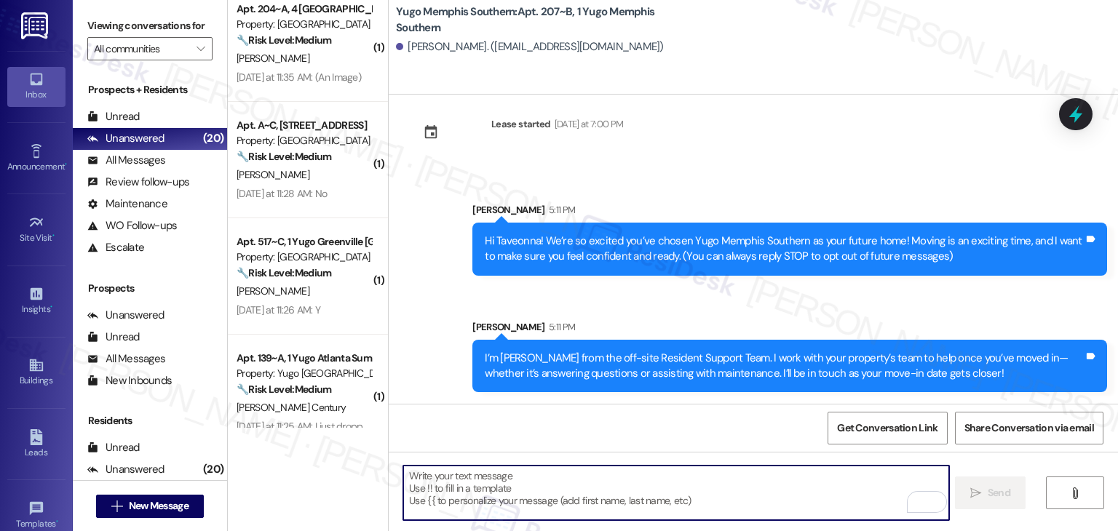
paste textarea "Move-in day is just a few short days away! Please check your email for some qui…"
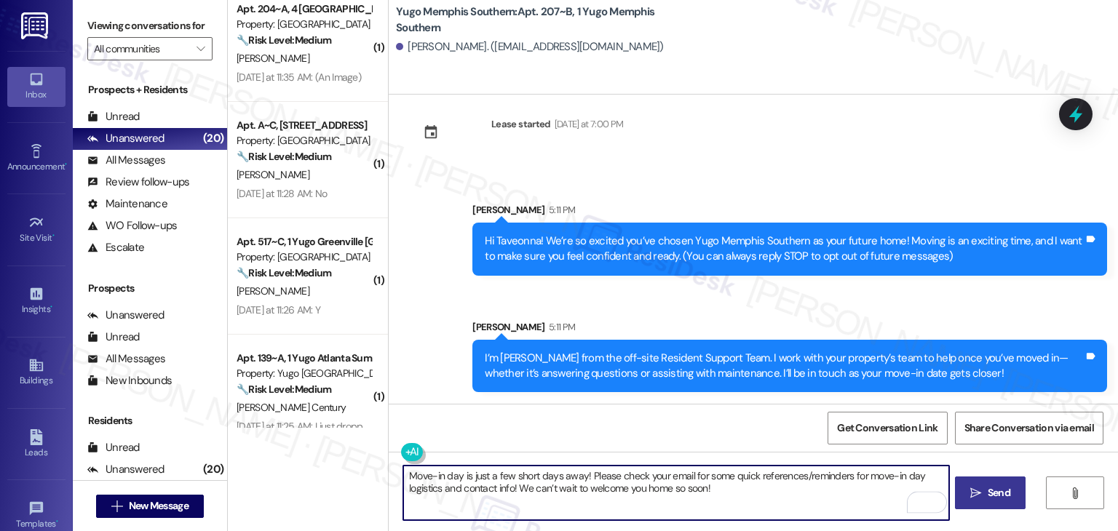
type textarea "Move-in day is just a few short days away! Please check your email for some qui…"
click at [1005, 495] on span "Send" at bounding box center [999, 493] width 23 height 15
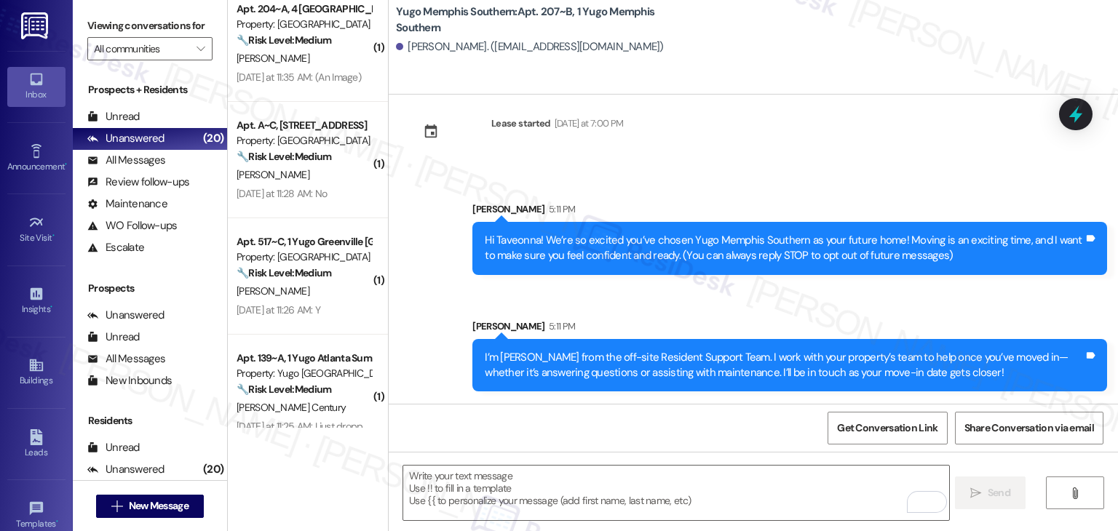
scroll to position [140, 0]
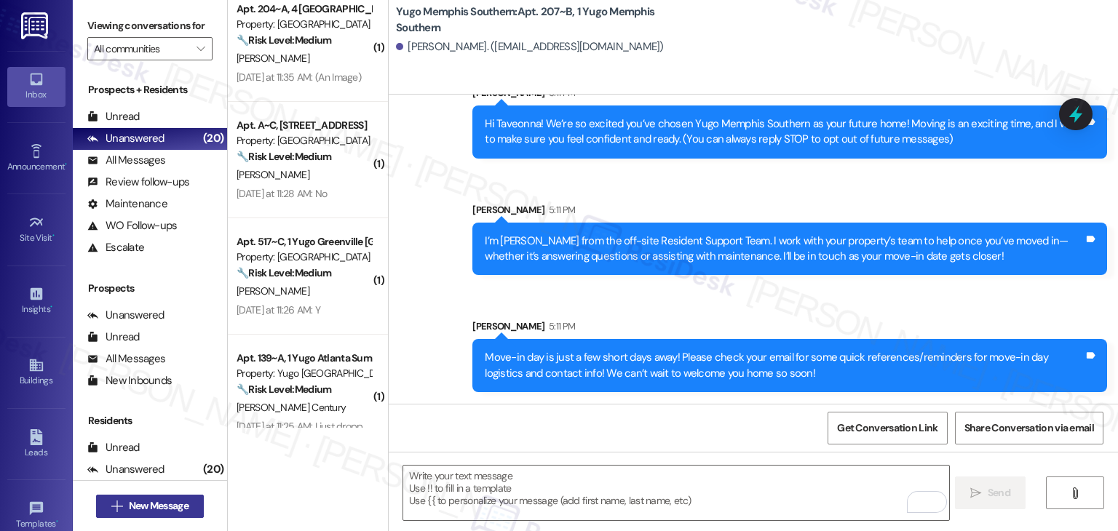
click at [175, 504] on span "New Message" at bounding box center [159, 506] width 60 height 15
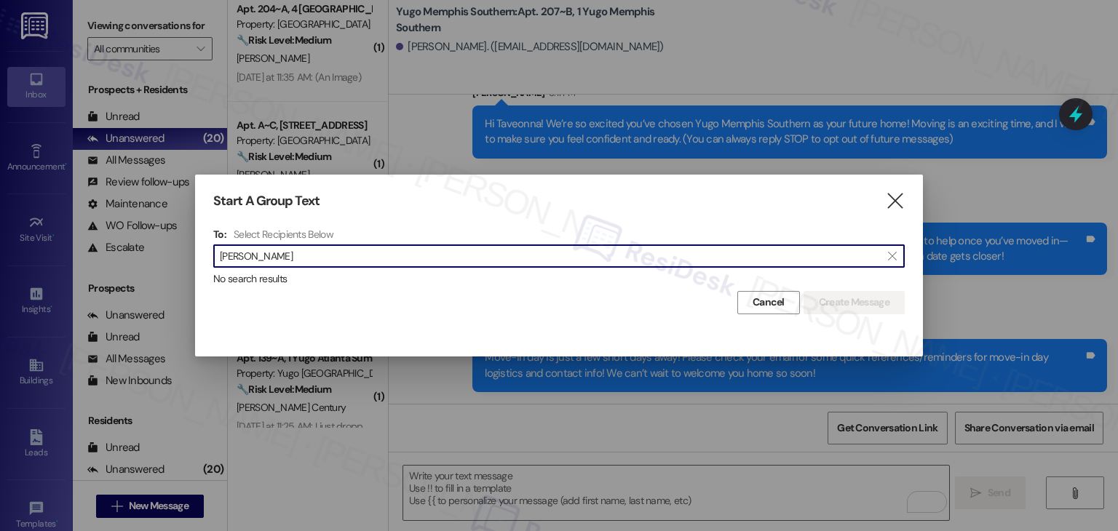
click at [259, 258] on input "Jamethia Trask" at bounding box center [550, 256] width 661 height 20
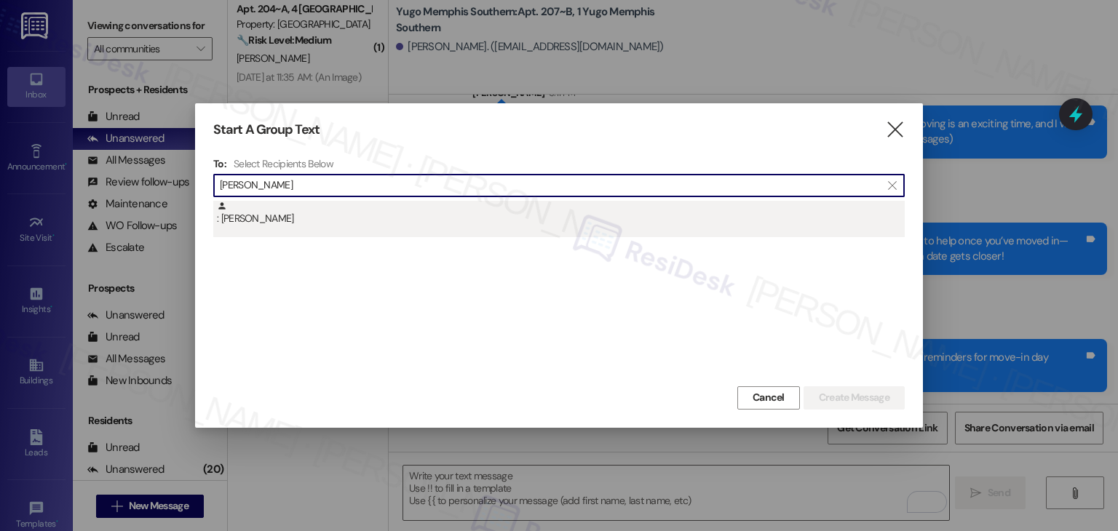
type input "Jamethia Trask"
click at [268, 221] on div ": Jamethia Trask" at bounding box center [561, 213] width 688 height 25
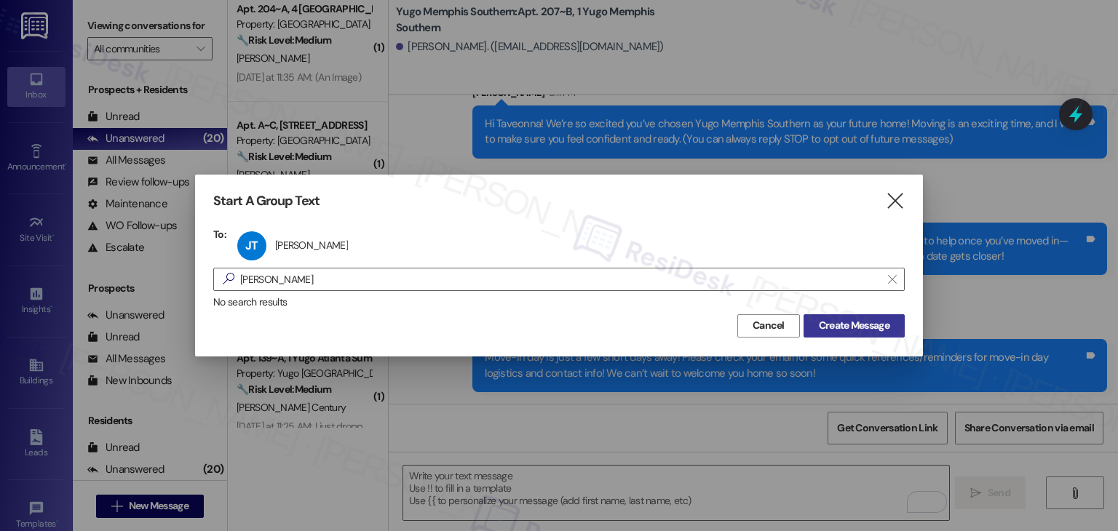
click at [861, 327] on span "Create Message" at bounding box center [854, 325] width 71 height 15
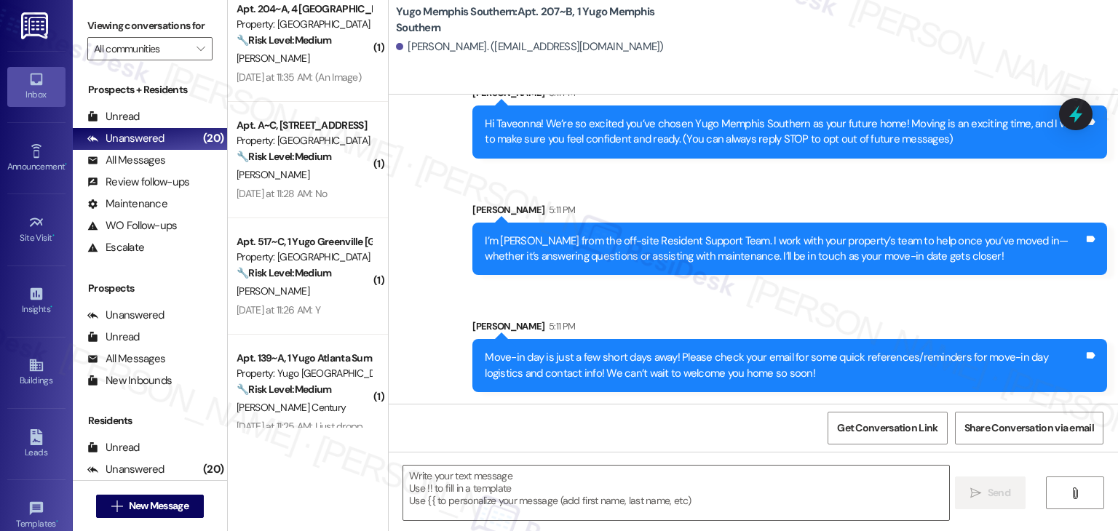
type textarea "Fetching suggested responses. Please feel free to read through the conversation…"
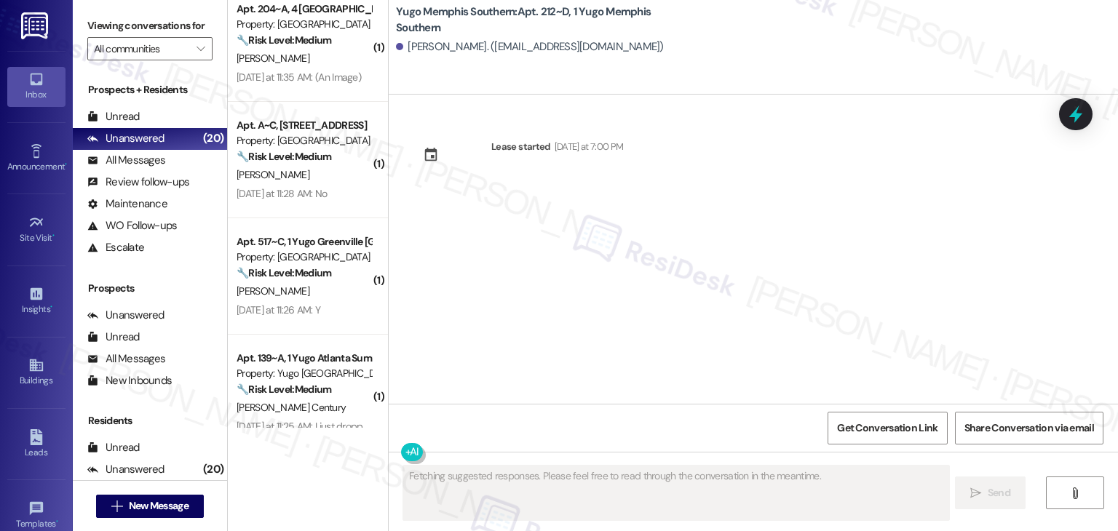
scroll to position [0, 0]
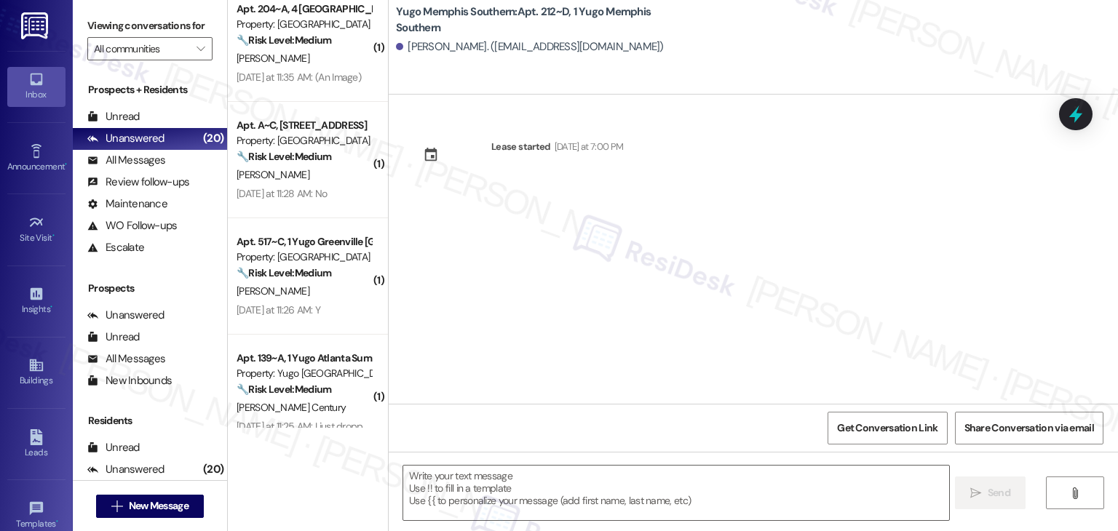
click at [556, 328] on div "Lease started [DATE] at 7:00 PM" at bounding box center [754, 249] width 730 height 309
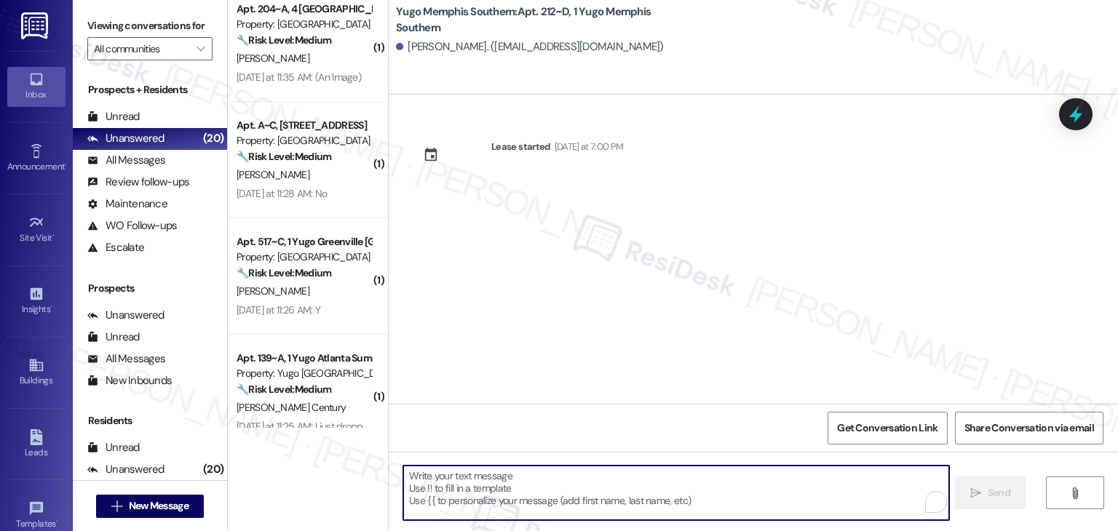
click at [579, 473] on textarea "To enrich screen reader interactions, please activate Accessibility in Grammarl…" at bounding box center [675, 493] width 545 height 55
paste textarea "Hi {{first_name}}! We’re so excited you’ve chosen {{property}} as your future h…"
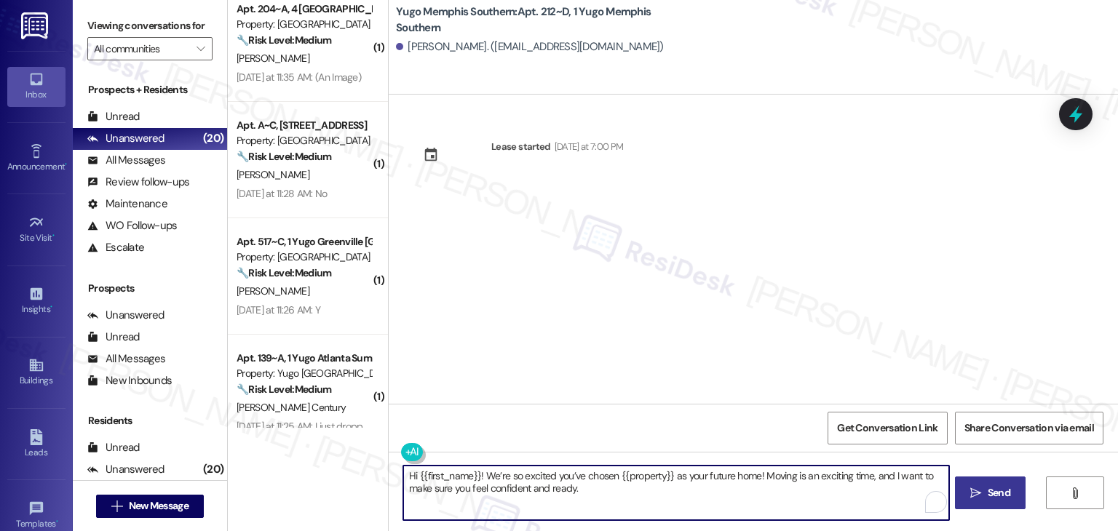
type textarea "Hi {{first_name}}! We’re so excited you’ve chosen {{property}} as your future h…"
click at [989, 490] on span "Send" at bounding box center [999, 493] width 23 height 15
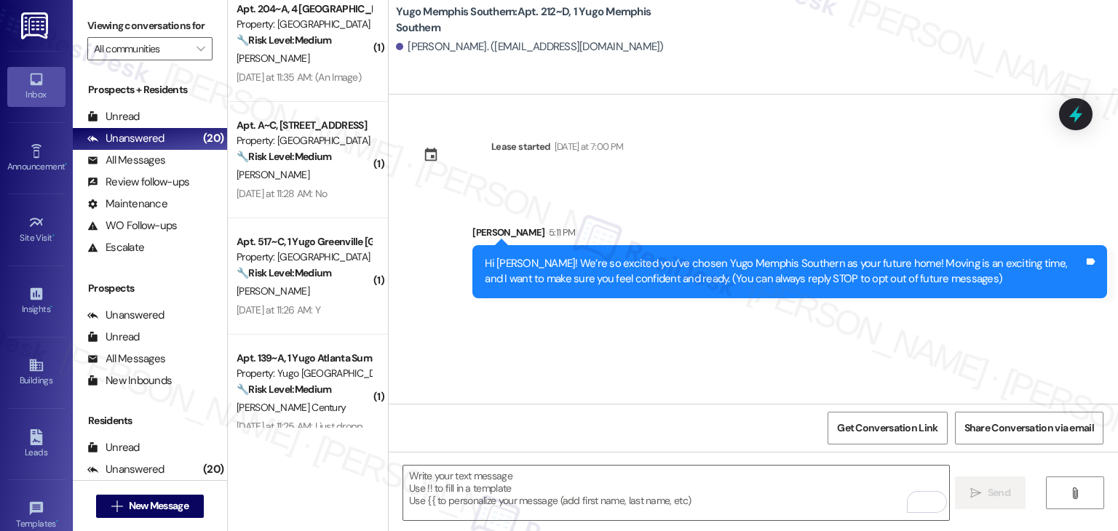
click at [597, 330] on div "Lease started Sunday at 7:00 PM Sent via SMS Sarah 5:11 PM Hi Jamethia! We’re s…" at bounding box center [754, 249] width 730 height 309
click at [609, 478] on textarea "To enrich screen reader interactions, please activate Accessibility in Grammarl…" at bounding box center [675, 493] width 545 height 55
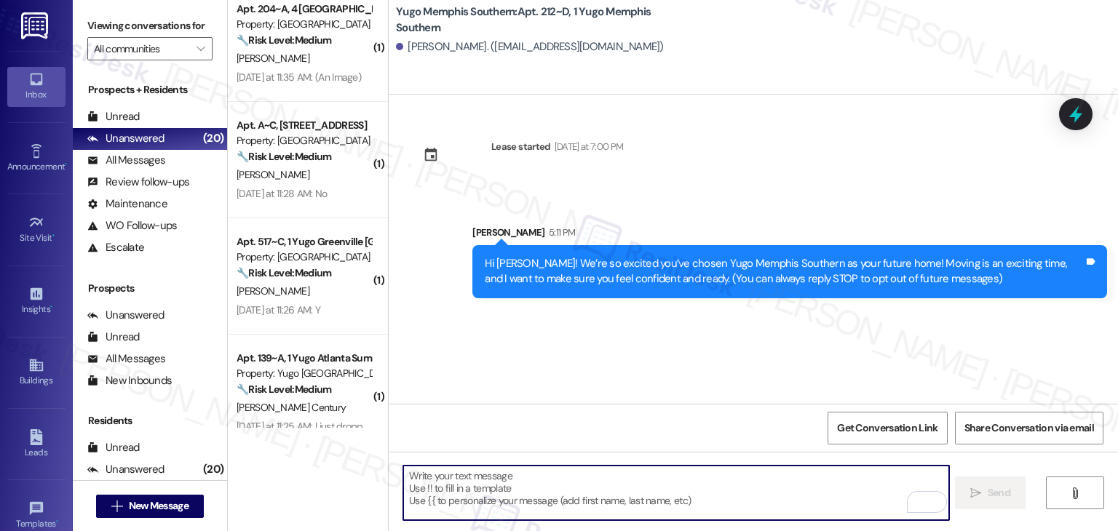
paste textarea "I’m [PERSON_NAME] from the off-site Resident Support Team. I work with your pro…"
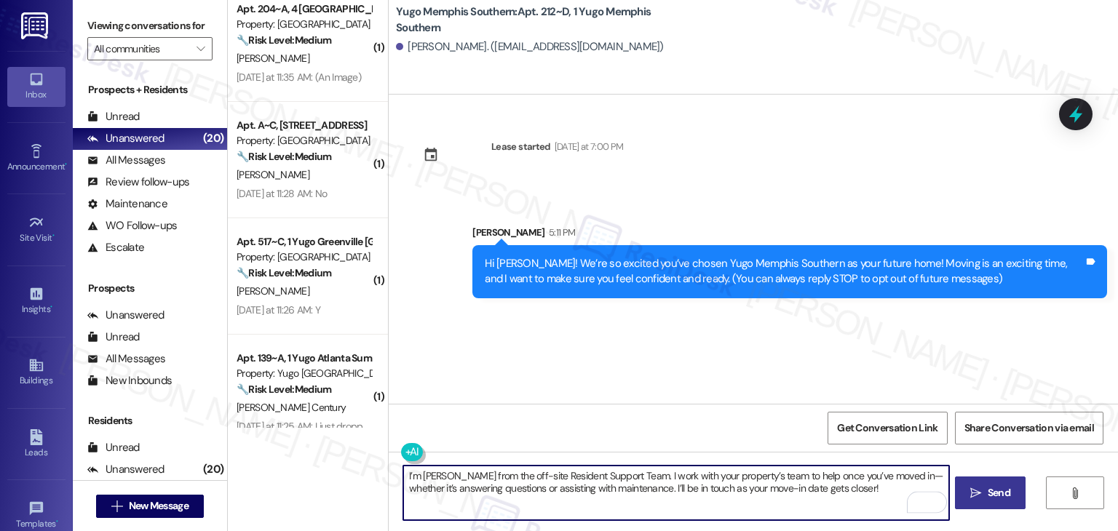
type textarea "I’m [PERSON_NAME] from the off-site Resident Support Team. I work with your pro…"
click at [989, 496] on span "Send" at bounding box center [999, 493] width 23 height 15
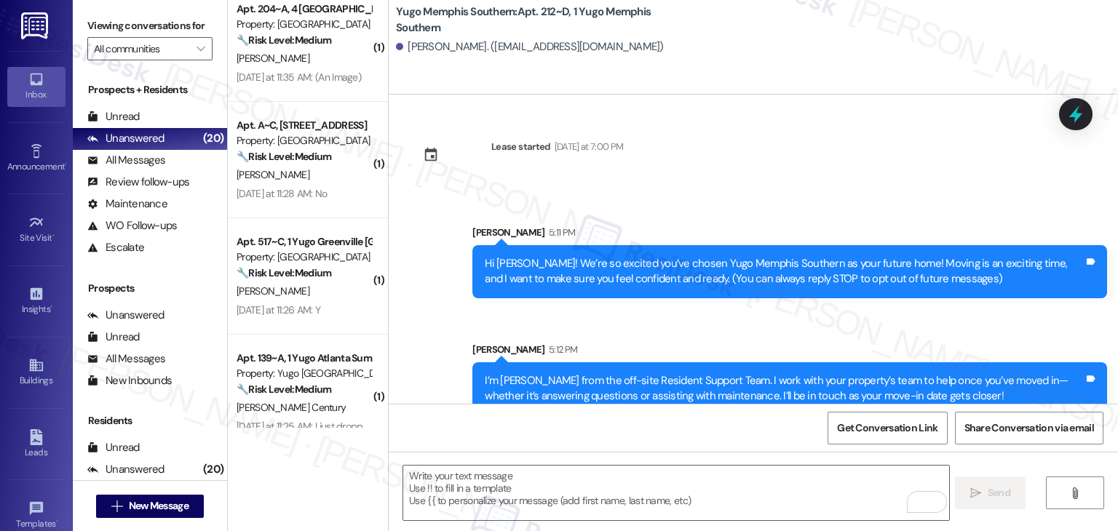
click at [617, 418] on div "Get Conversation Link Share Conversation via email" at bounding box center [754, 428] width 730 height 48
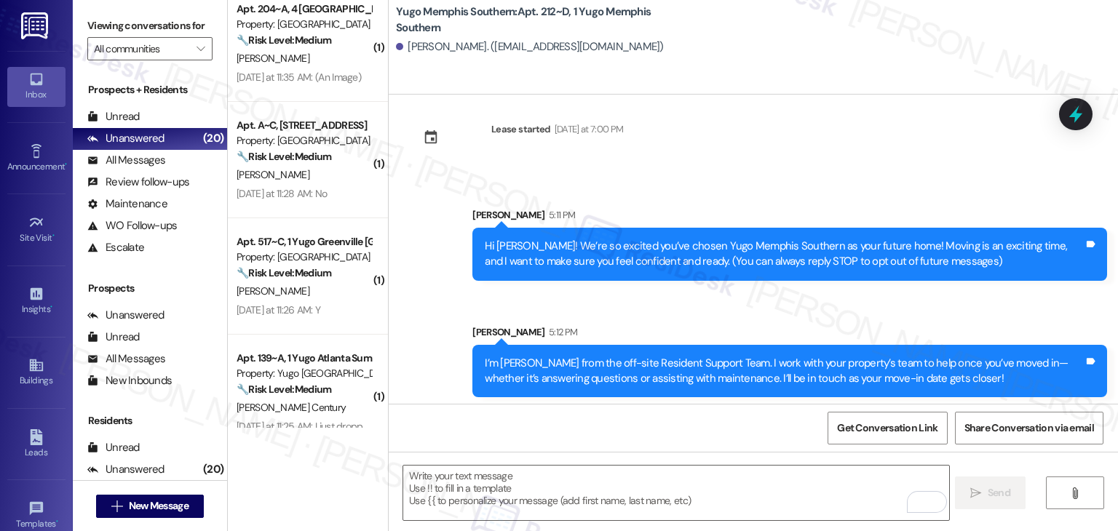
scroll to position [23, 0]
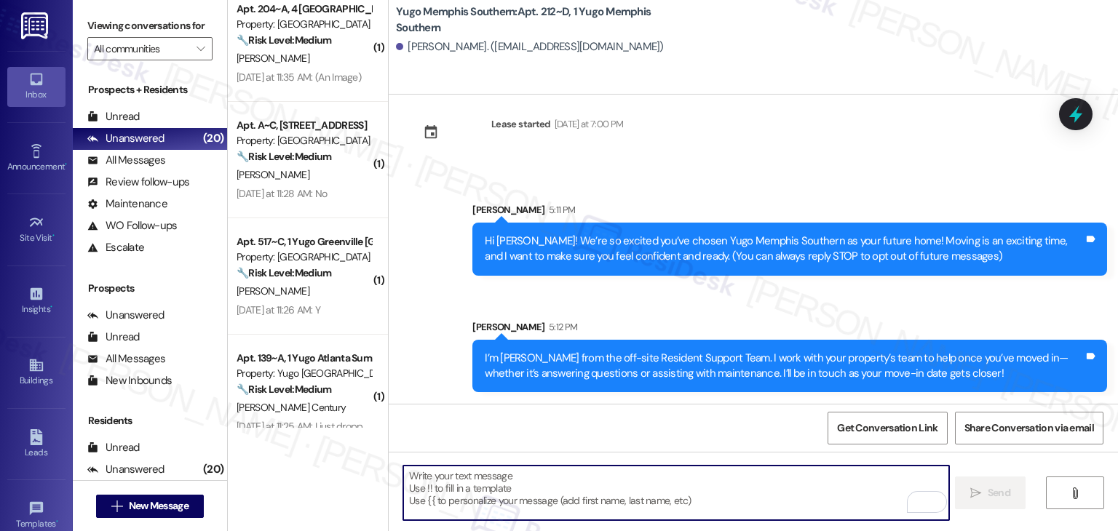
click at [607, 505] on textarea "To enrich screen reader interactions, please activate Accessibility in Grammarl…" at bounding box center [675, 493] width 545 height 55
paste textarea "Move-in day is just a few short days away! Please check your email for some qui…"
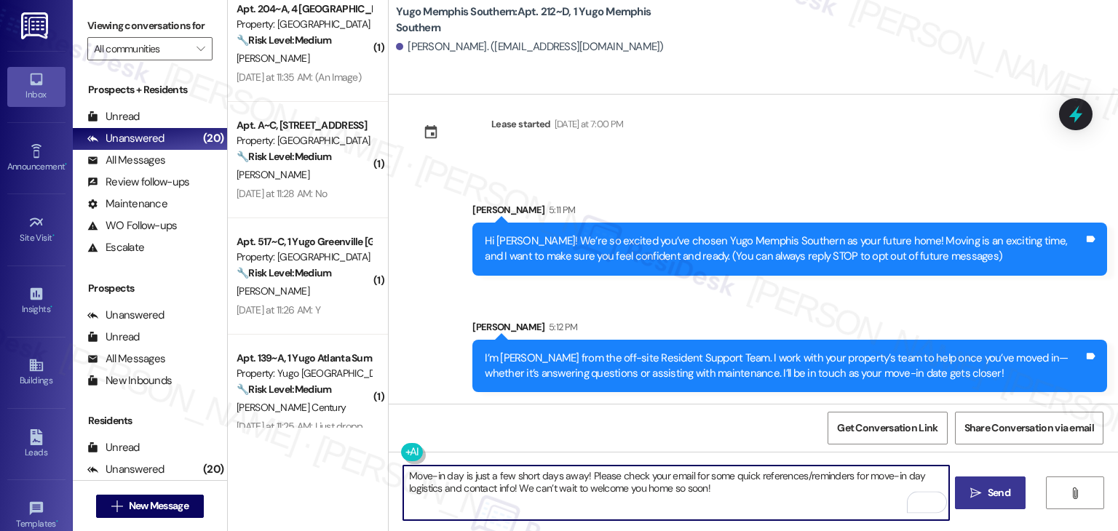
type textarea "Move-in day is just a few short days away! Please check your email for some qui…"
click at [1002, 493] on span "Send" at bounding box center [999, 493] width 23 height 15
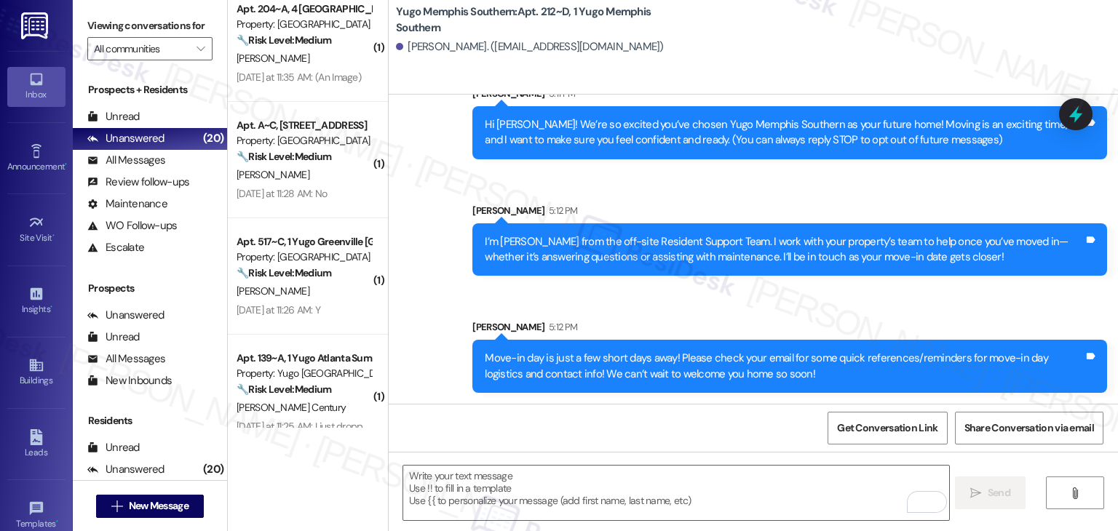
scroll to position [140, 0]
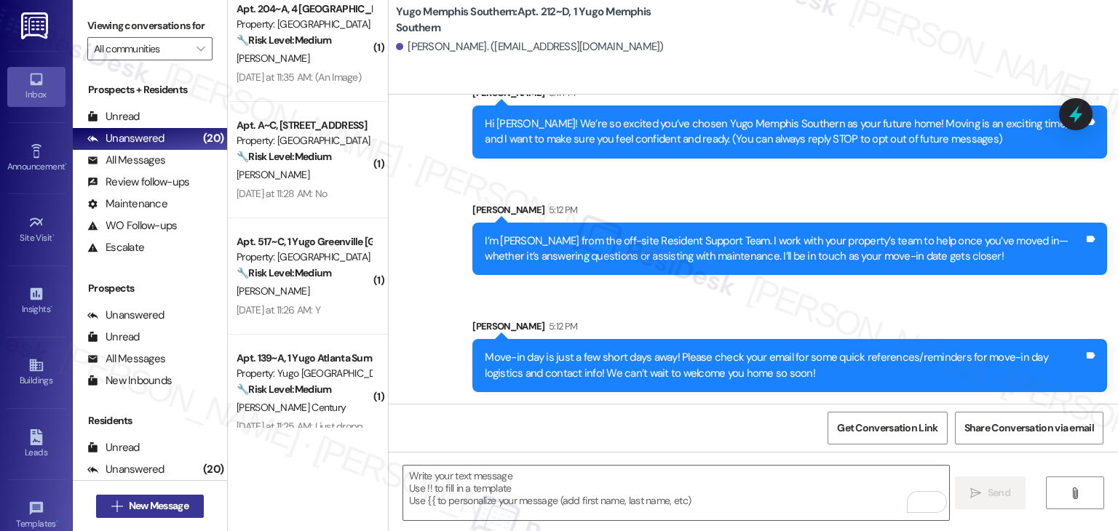
click at [178, 505] on span "New Message" at bounding box center [159, 506] width 60 height 15
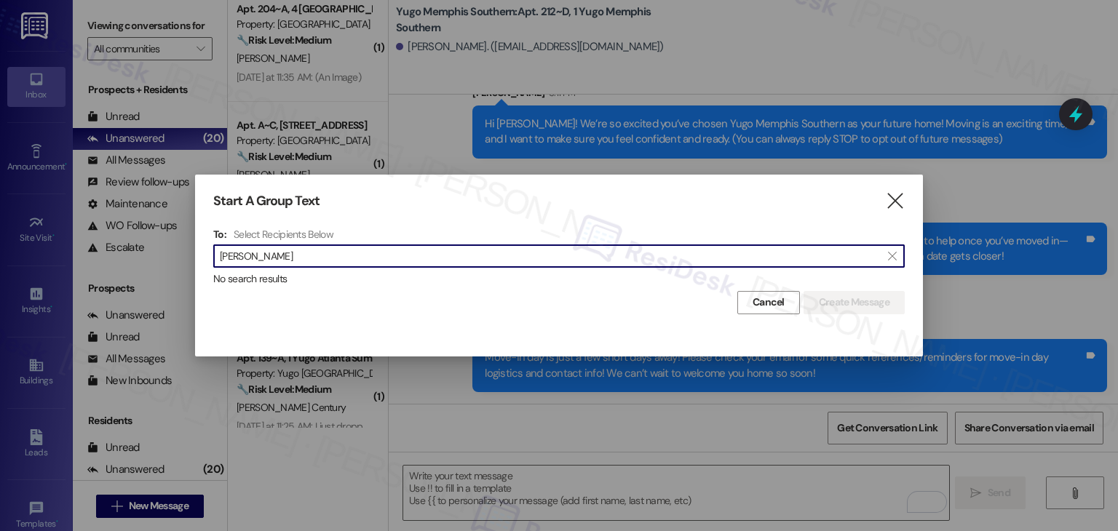
click at [253, 263] on input "Derrick Henderson" at bounding box center [550, 256] width 661 height 20
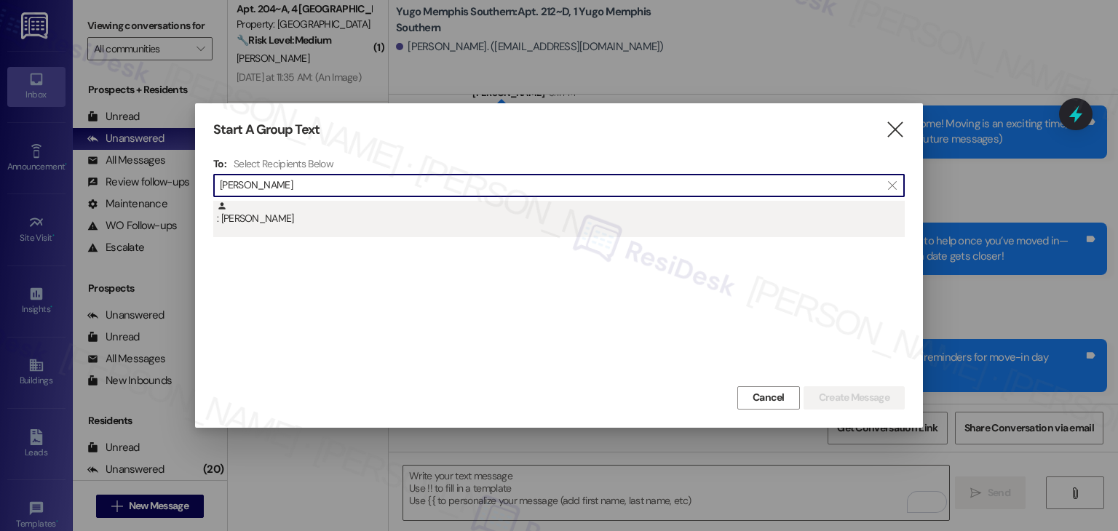
type input "Derrick Henderson"
click at [272, 220] on div ": Derrick Henderson" at bounding box center [561, 213] width 688 height 25
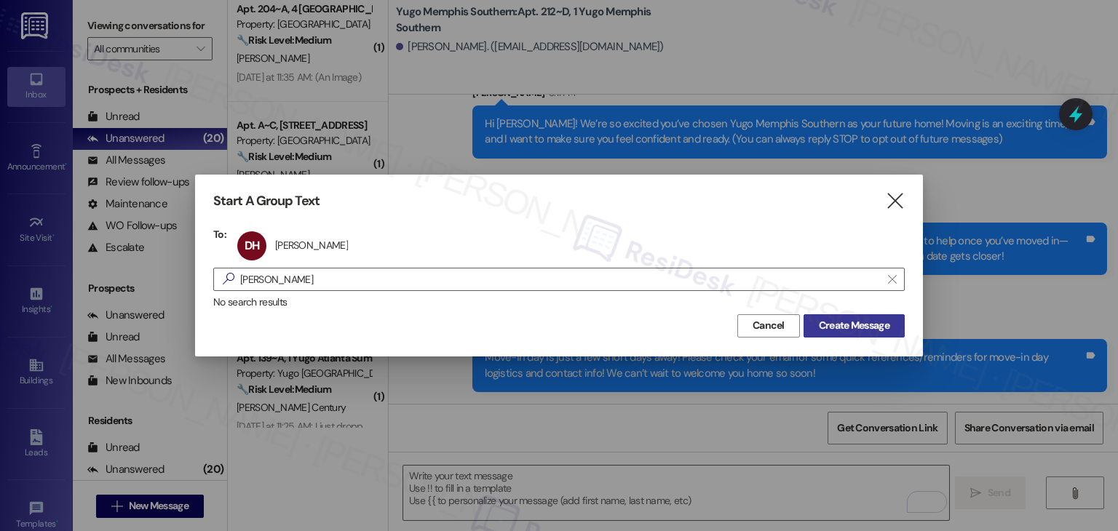
click at [873, 329] on span "Create Message" at bounding box center [854, 325] width 71 height 15
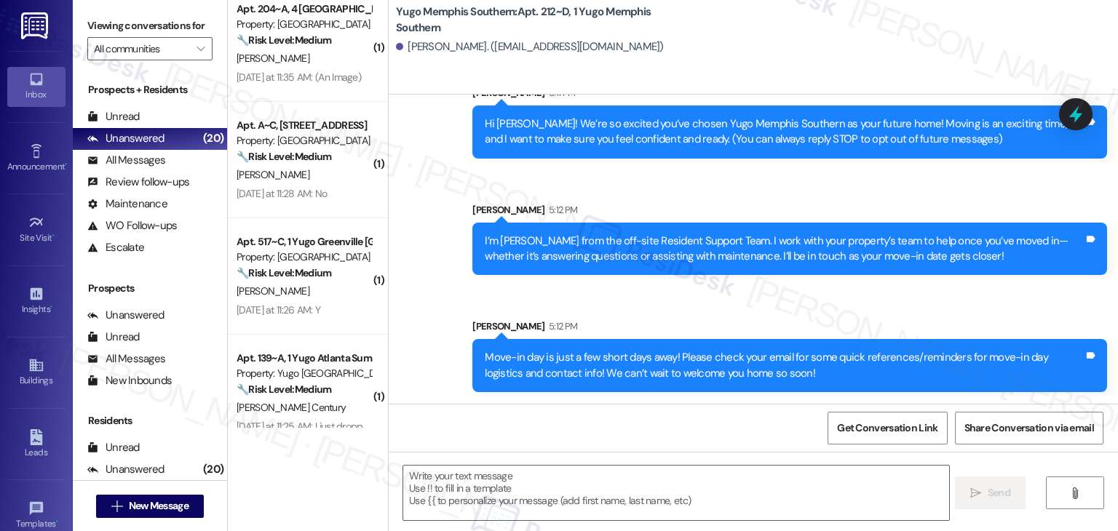
type textarea "Fetching suggested responses. Please feel free to read through the conversation…"
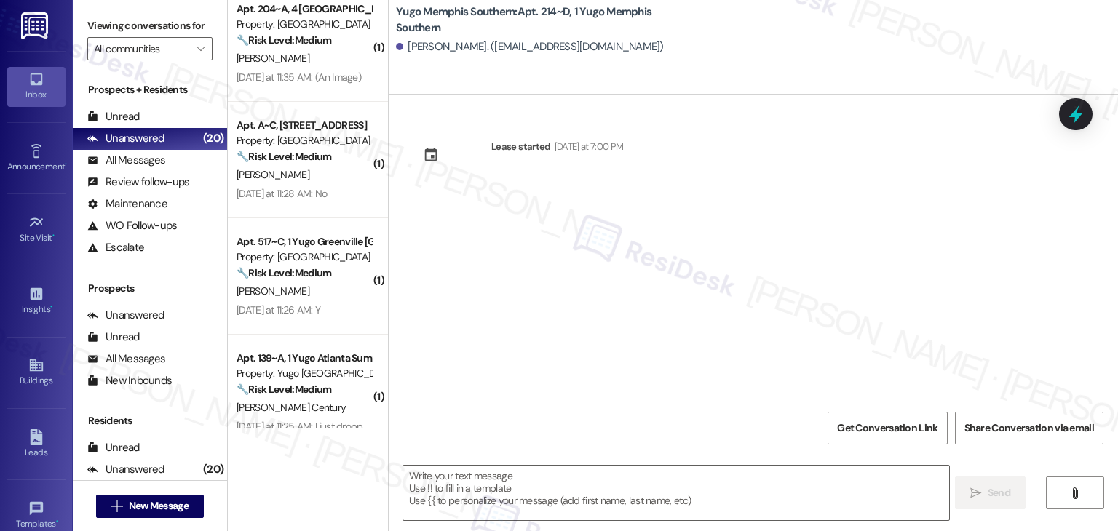
type textarea "Fetching suggested responses. Please feel free to read through the conversation…"
click at [609, 294] on div "Lease started [DATE] at 7:00 PM" at bounding box center [754, 249] width 730 height 309
click at [571, 495] on textarea at bounding box center [675, 493] width 545 height 55
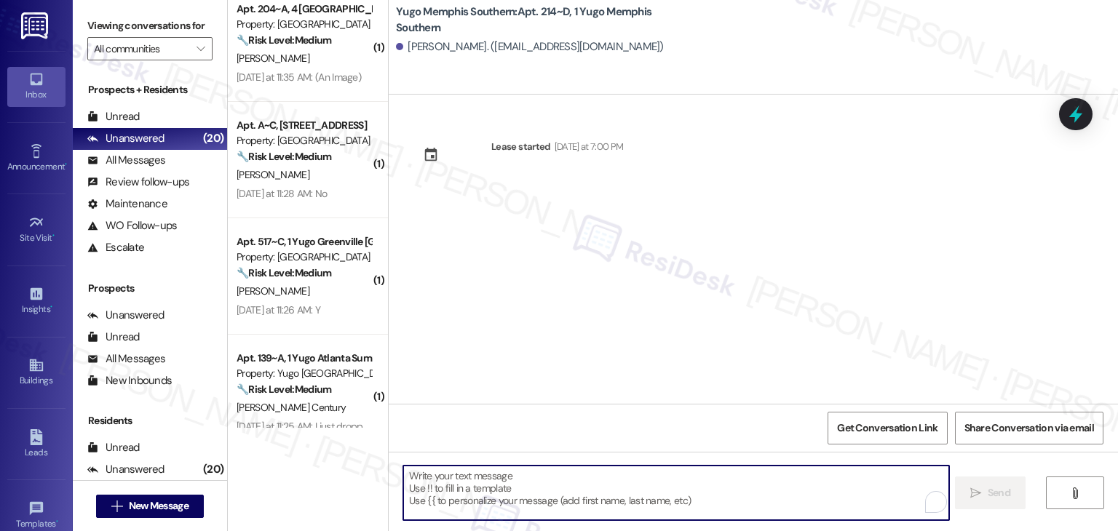
paste textarea "Hi {{first_name}}! We’re so excited you’ve chosen {{property}} as your future h…"
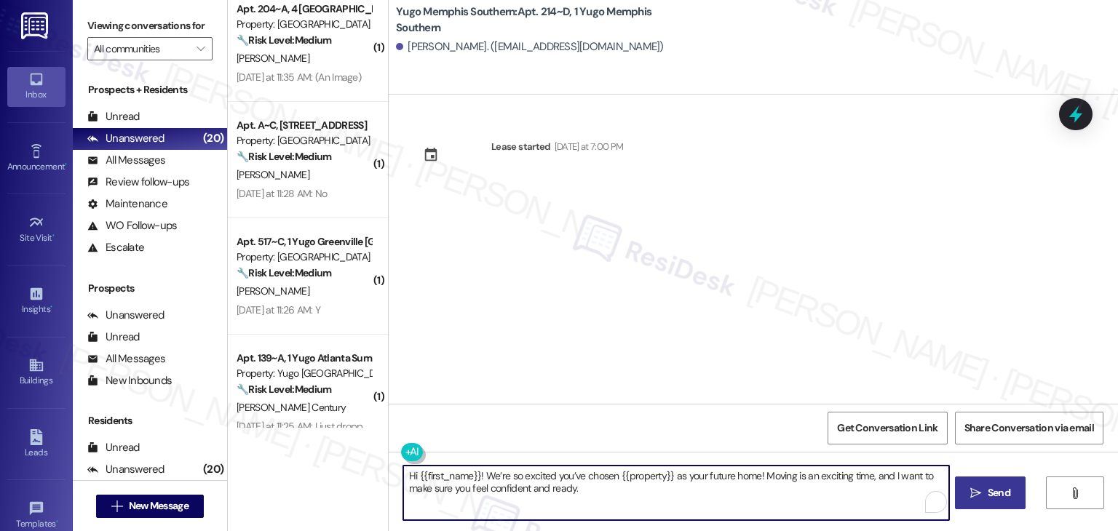
type textarea "Hi {{first_name}}! We’re so excited you’ve chosen {{property}} as your future h…"
click at [994, 486] on span "Send" at bounding box center [999, 493] width 23 height 15
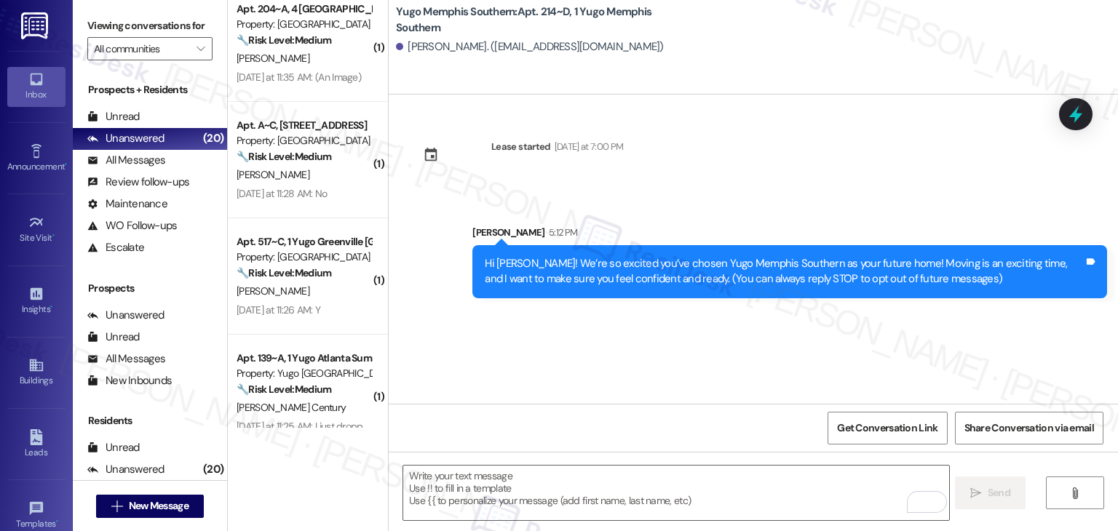
click at [603, 327] on div "Lease started Sunday at 7:00 PM Sent via SMS Sarah 5:12 PM Hi Derrick! We’re so…" at bounding box center [754, 249] width 730 height 309
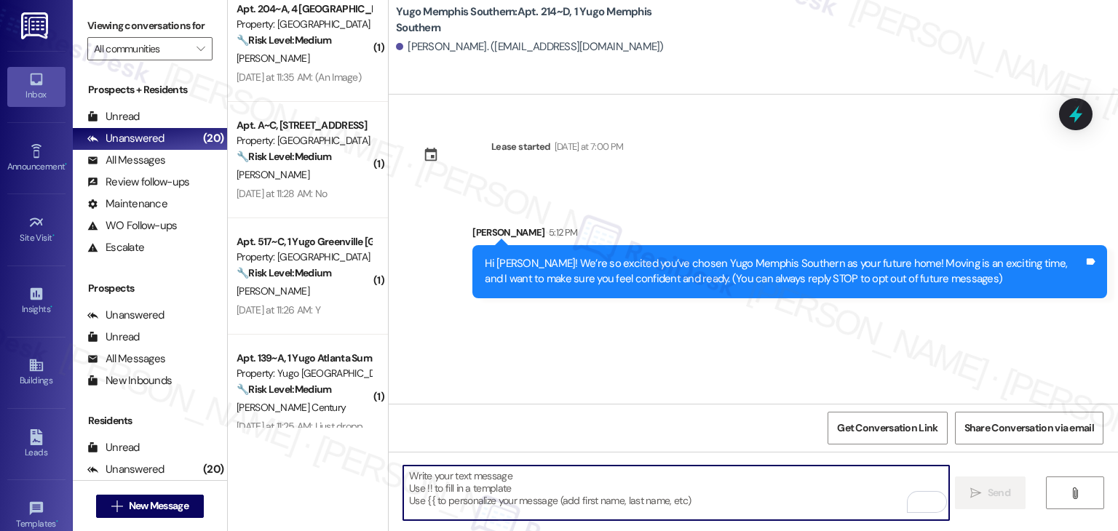
click at [575, 486] on textarea "To enrich screen reader interactions, please activate Accessibility in Grammarl…" at bounding box center [675, 493] width 545 height 55
paste textarea "I’m [PERSON_NAME] from the off-site Resident Support Team. I work with your pro…"
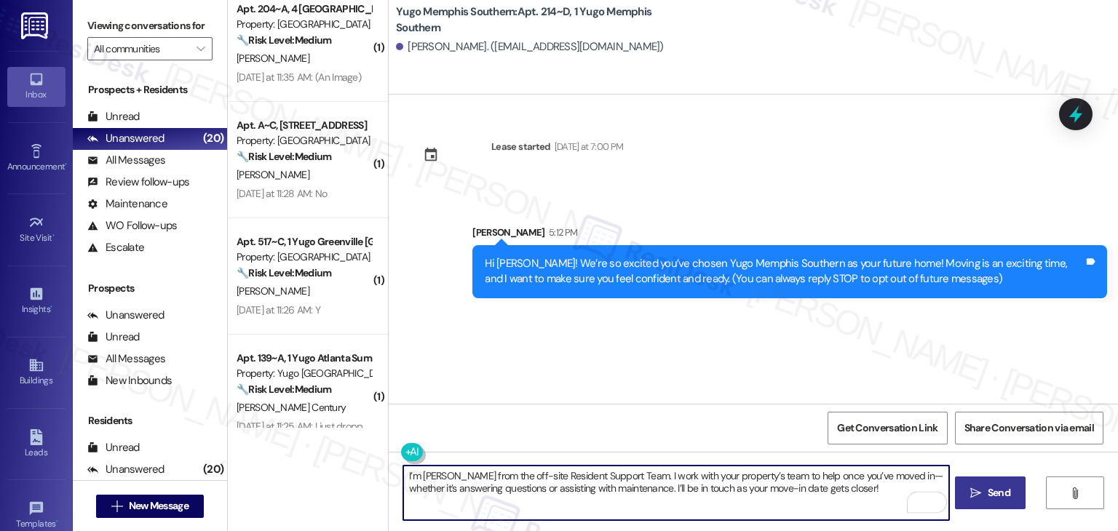
type textarea "I’m [PERSON_NAME] from the off-site Resident Support Team. I work with your pro…"
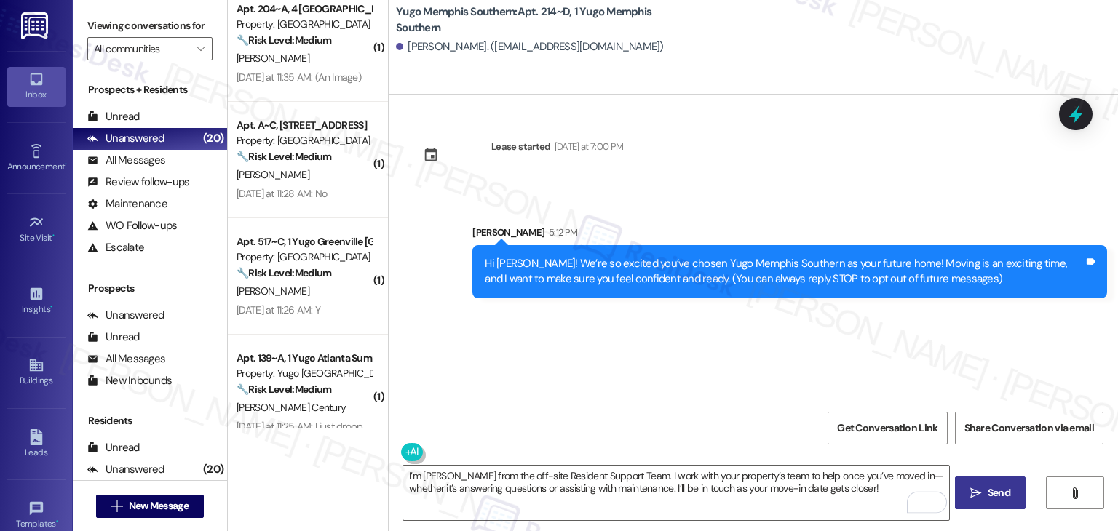
click at [997, 493] on span "Send" at bounding box center [999, 493] width 23 height 15
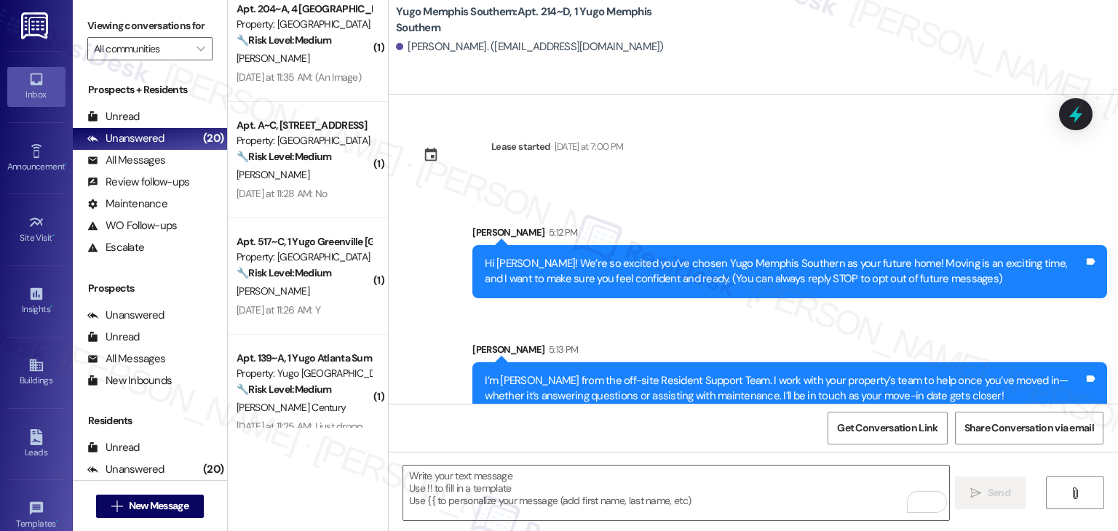
click at [617, 423] on div "Get Conversation Link Share Conversation via email" at bounding box center [754, 428] width 730 height 48
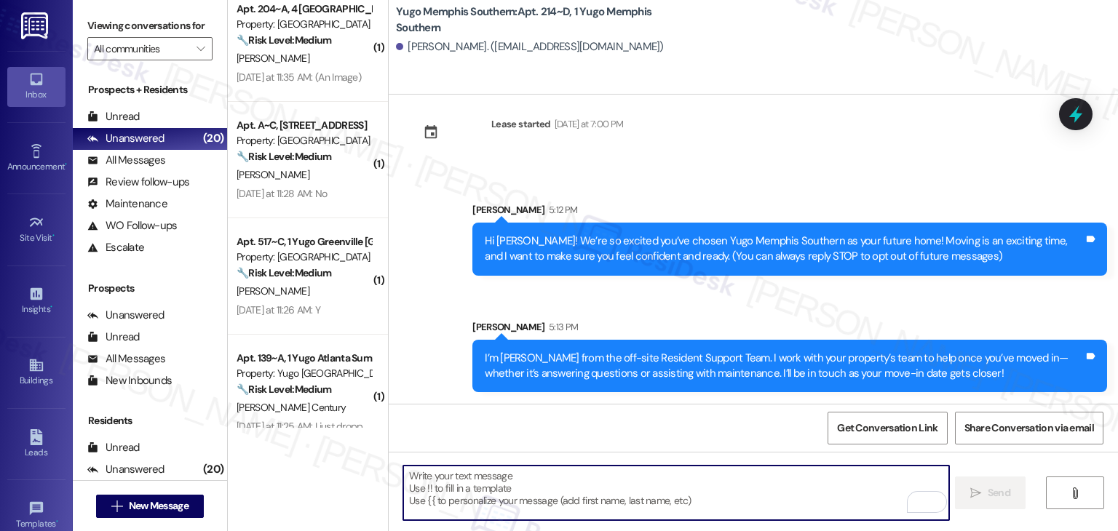
click at [583, 488] on textarea "To enrich screen reader interactions, please activate Accessibility in Grammarl…" at bounding box center [675, 493] width 545 height 55
paste textarea "Move-in day is just a few short days away! Please check your email for some qui…"
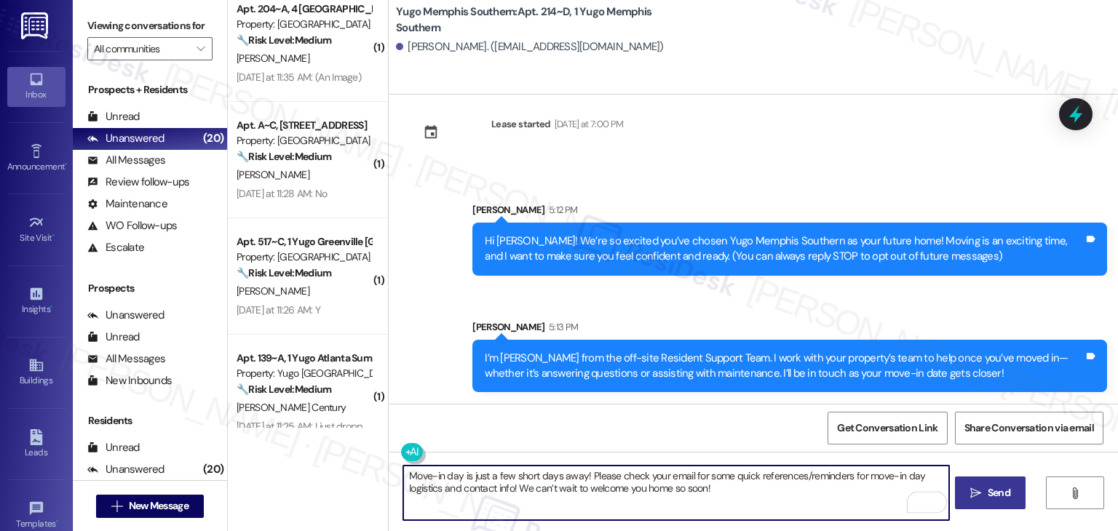
type textarea "Move-in day is just a few short days away! Please check your email for some qui…"
click at [1000, 505] on button " Send" at bounding box center [990, 493] width 71 height 33
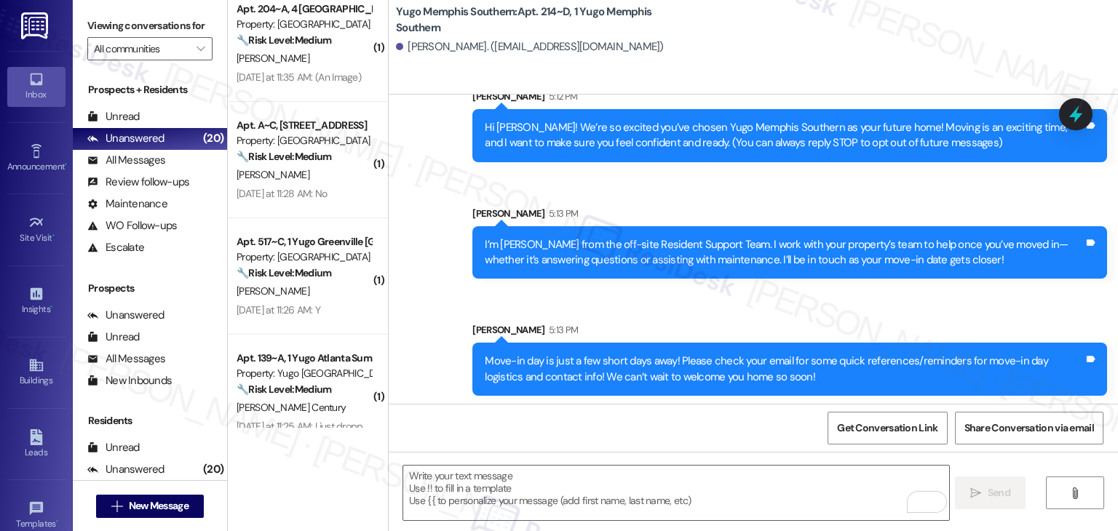
scroll to position [140, 0]
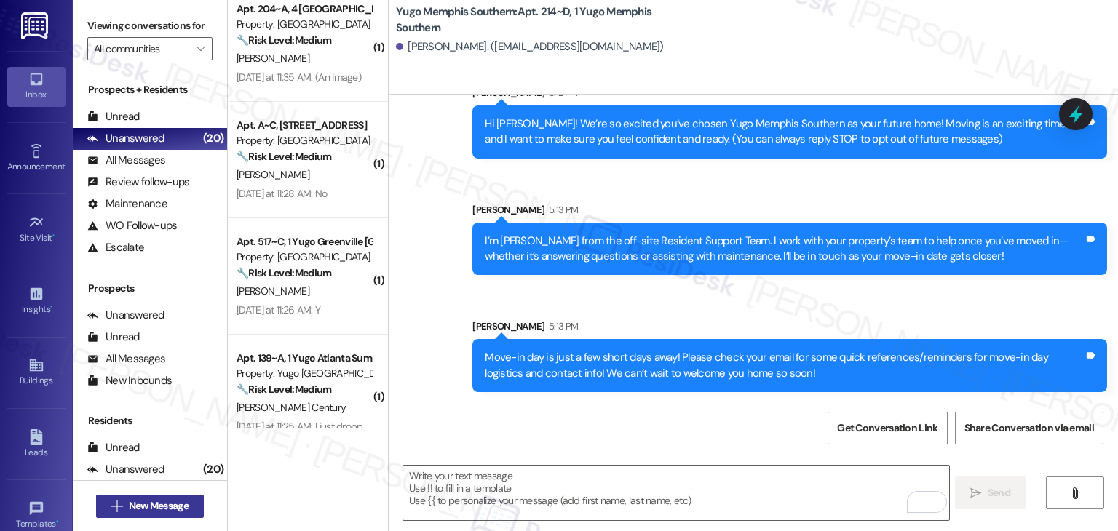
click at [172, 505] on span "New Message" at bounding box center [159, 506] width 60 height 15
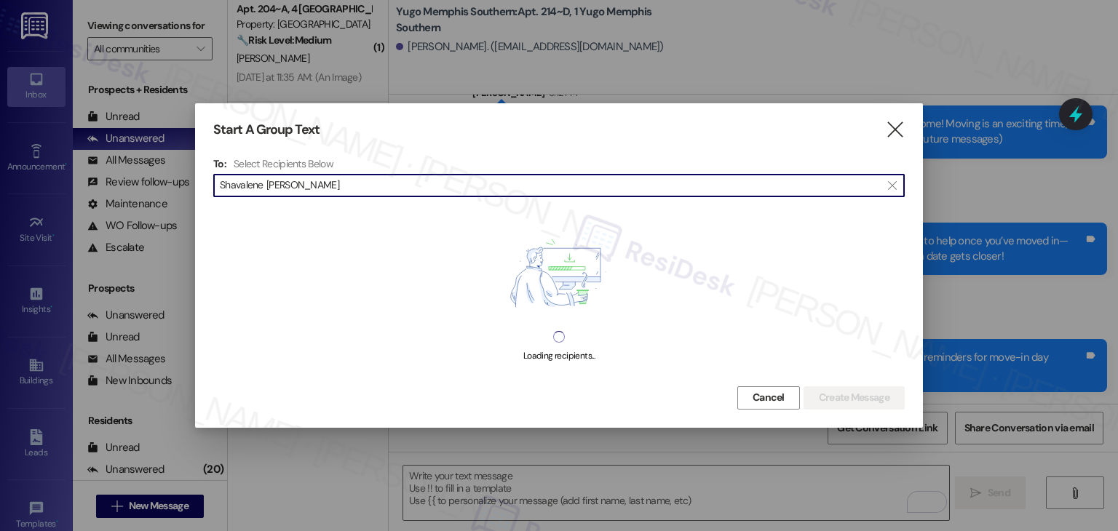
click at [274, 190] on input "Shavalene Tenorio" at bounding box center [550, 185] width 661 height 20
click at [273, 183] on div "Start A Group Text  To: Select Recipients Below  Shavalene Tenorio  Loading …" at bounding box center [559, 265] width 728 height 324
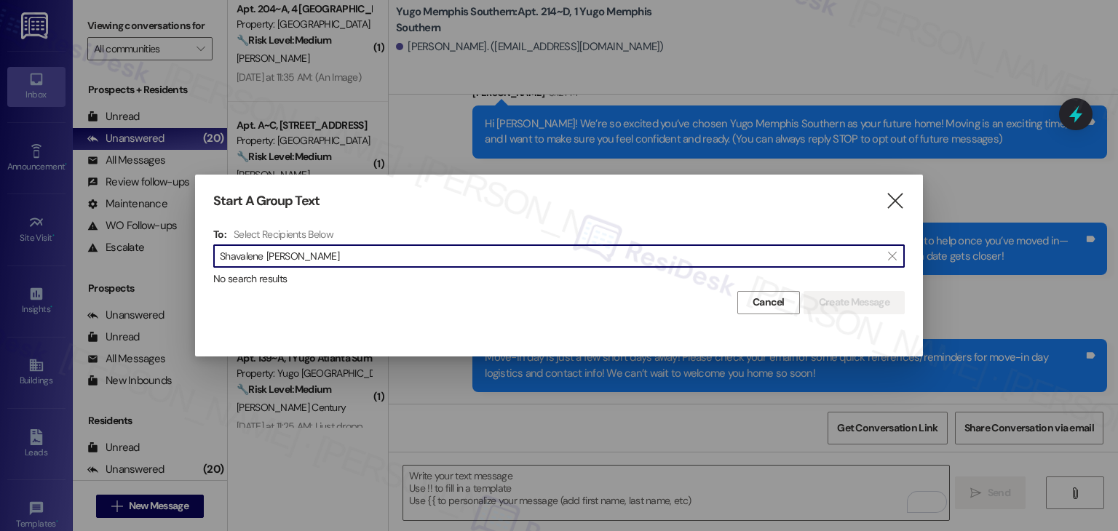
click at [277, 251] on input "Shavalene Tenorio" at bounding box center [550, 256] width 661 height 20
click at [274, 248] on input "Shavalene Tenorio" at bounding box center [550, 256] width 661 height 20
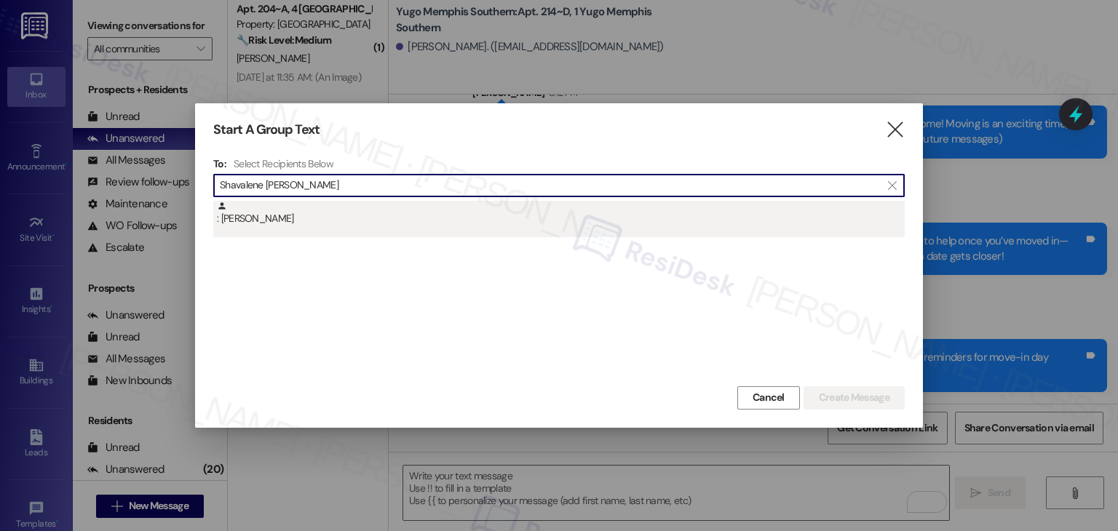
type input "Shavalene Tenorio"
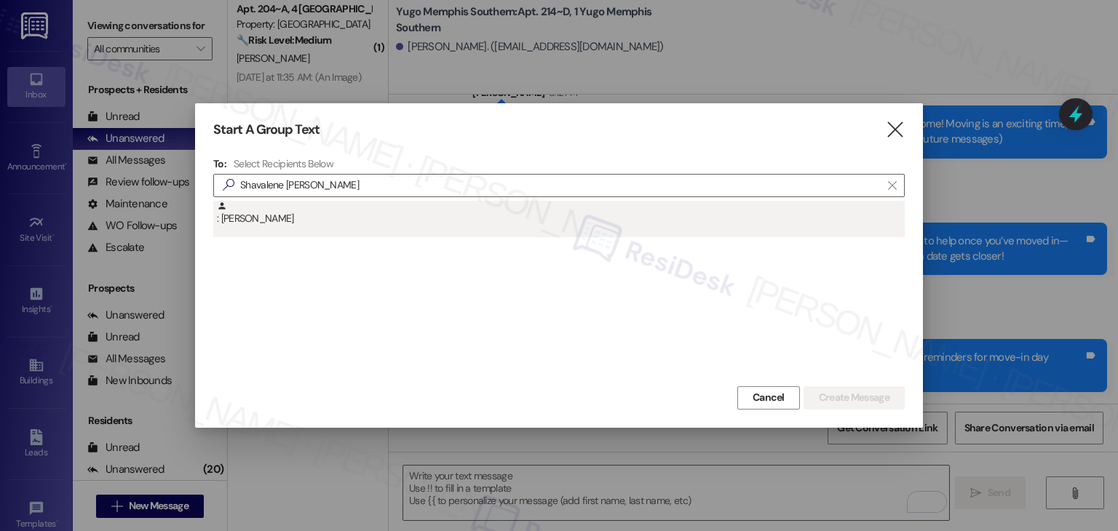
click at [281, 222] on div ": Shavalene Tenorio" at bounding box center [561, 213] width 688 height 25
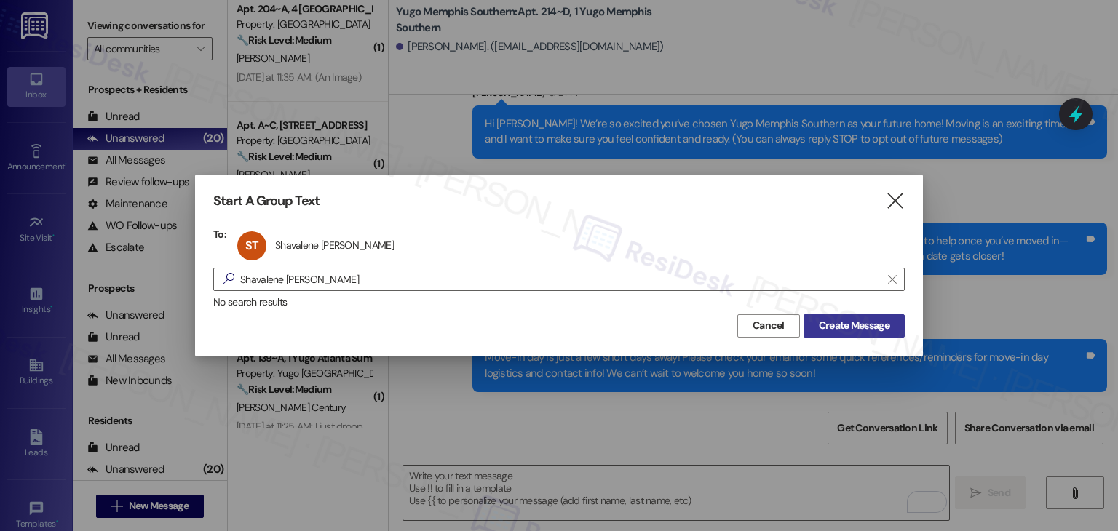
click at [850, 333] on span "Create Message" at bounding box center [854, 325] width 71 height 15
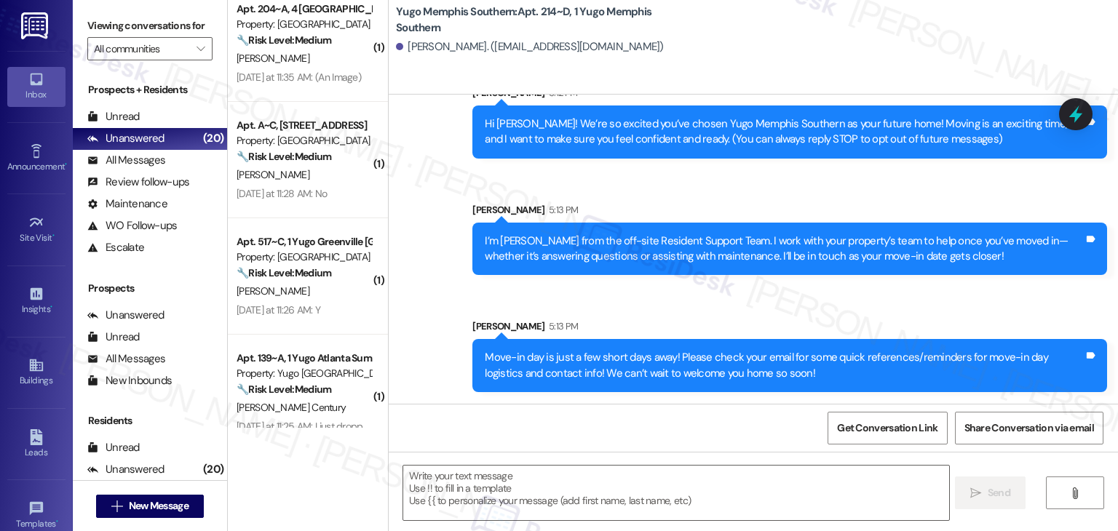
type textarea "Fetching suggested responses. Please feel free to read through the conversation…"
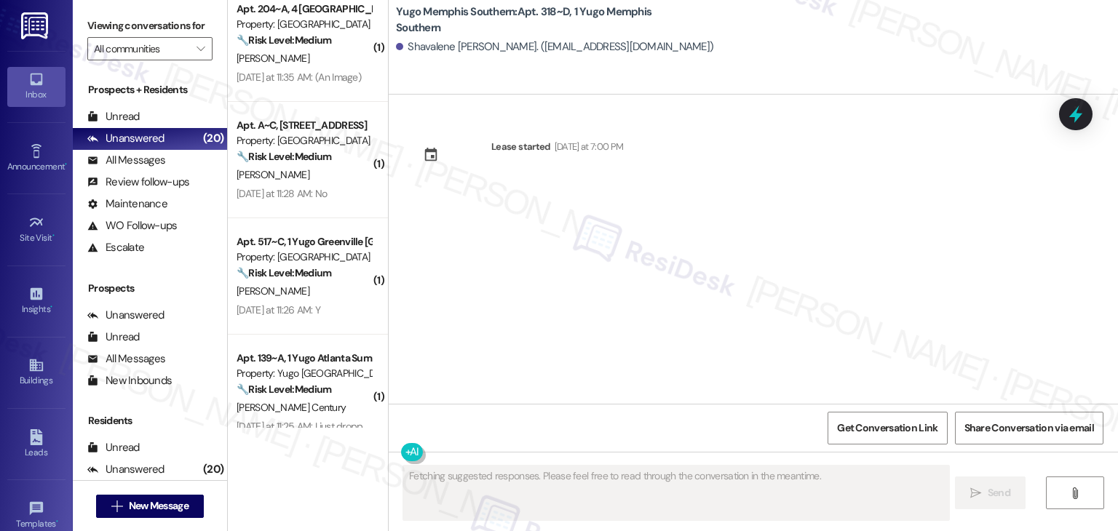
scroll to position [0, 0]
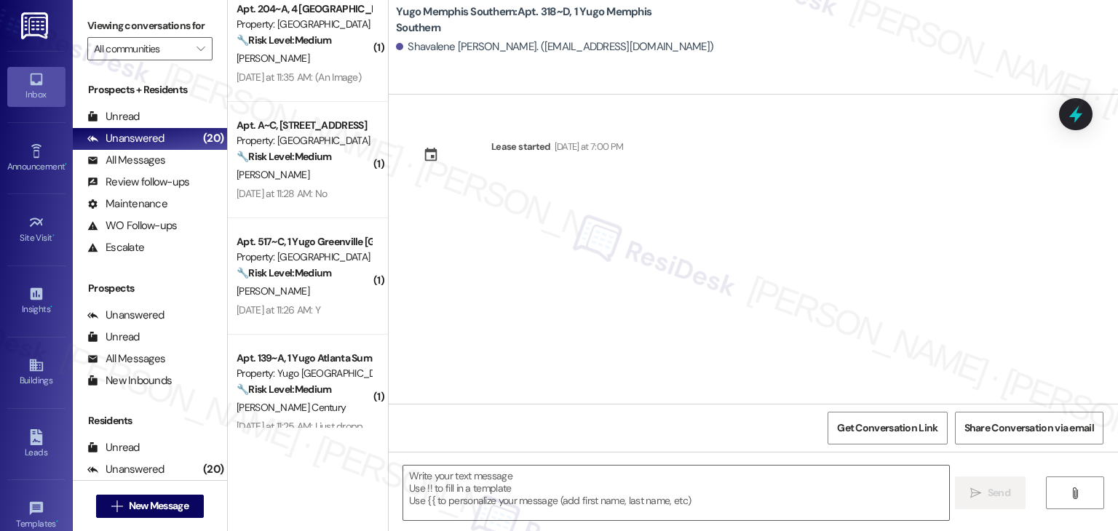
click at [596, 320] on div "Lease started [DATE] at 7:00 PM" at bounding box center [754, 249] width 730 height 309
click at [571, 493] on textarea at bounding box center [675, 493] width 545 height 55
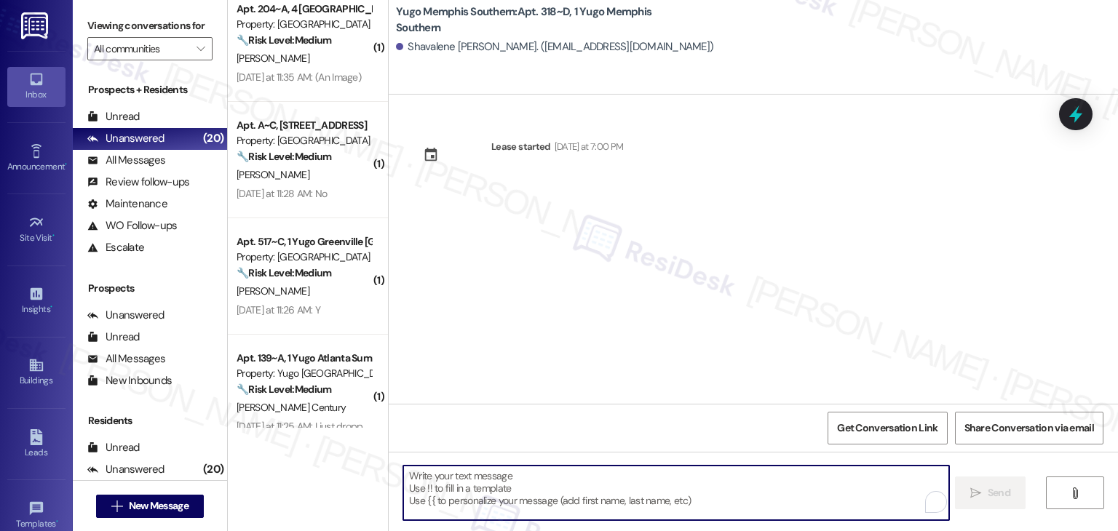
paste textarea "Hi {{first_name}}! We’re so excited you’ve chosen {{property}} as your future h…"
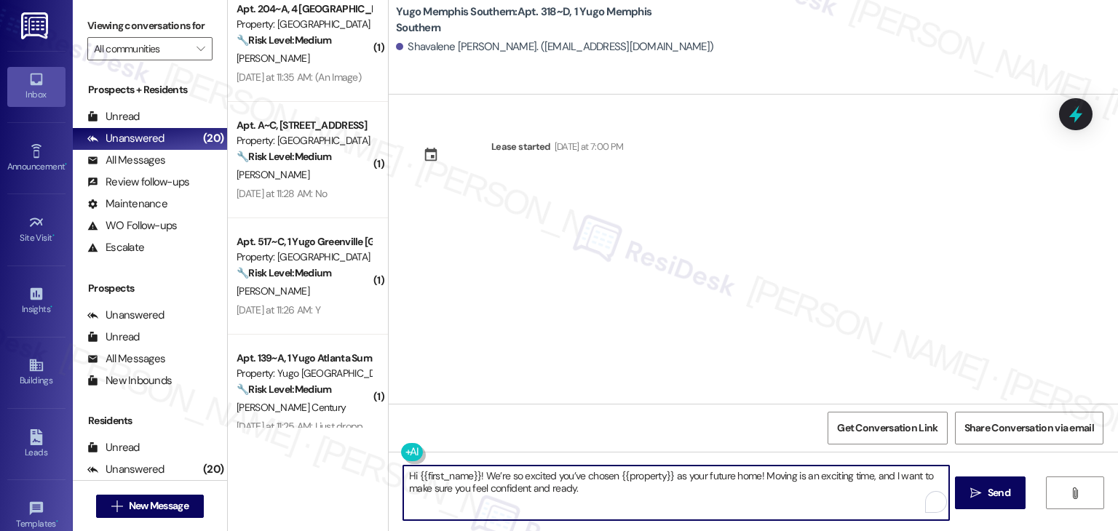
type textarea "Hi {{first_name}}! We’re so excited you’ve chosen {{property}} as your future h…"
click at [992, 496] on span "Send" at bounding box center [999, 493] width 23 height 15
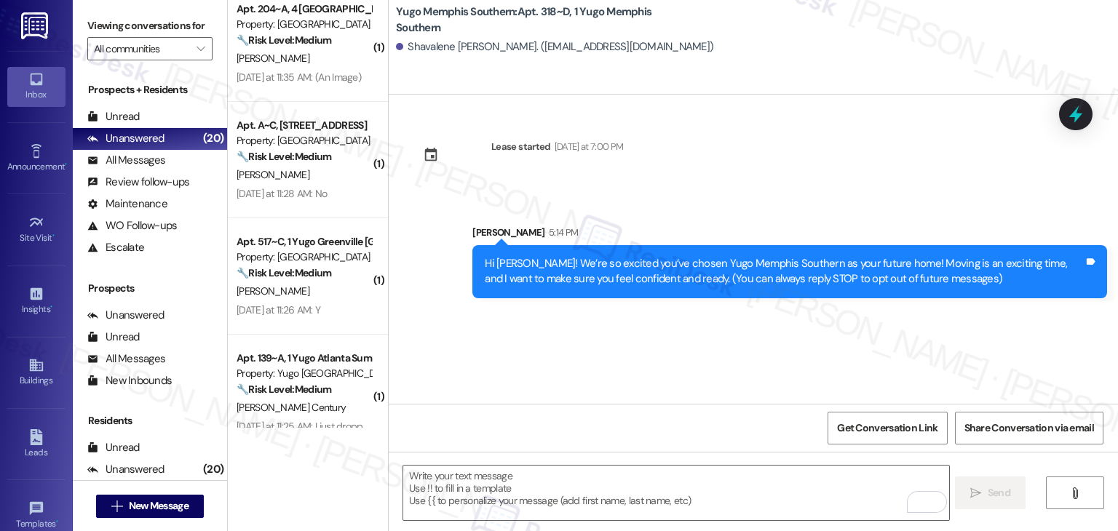
click at [601, 341] on div "Lease started Sunday at 7:00 PM Sent via SMS Sarah 5:14 PM Hi Shavalene! We’re …" at bounding box center [754, 249] width 730 height 309
click at [603, 476] on textarea "To enrich screen reader interactions, please activate Accessibility in Grammarl…" at bounding box center [675, 493] width 545 height 55
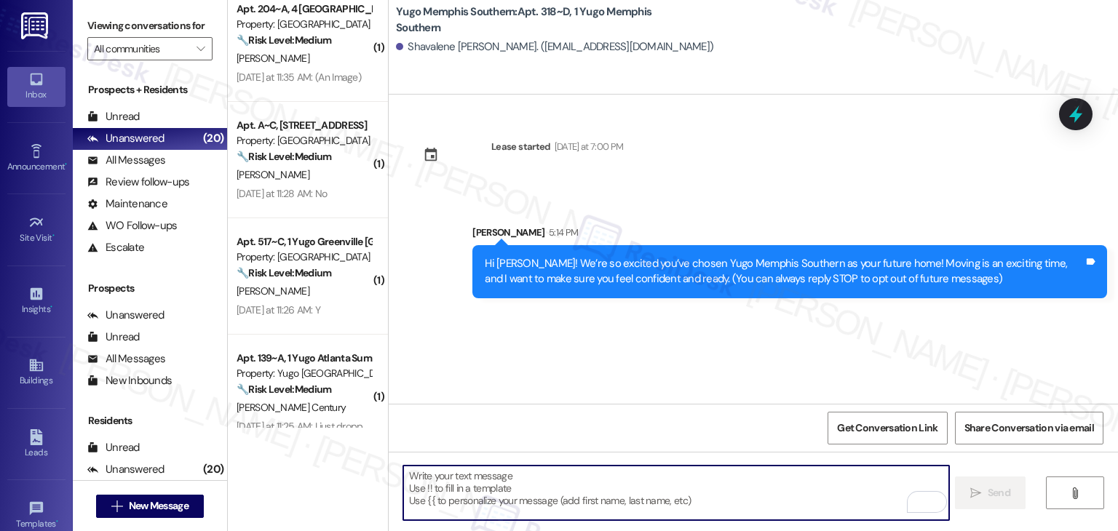
paste textarea "I’m [PERSON_NAME] from the off-site Resident Support Team. I work with your pro…"
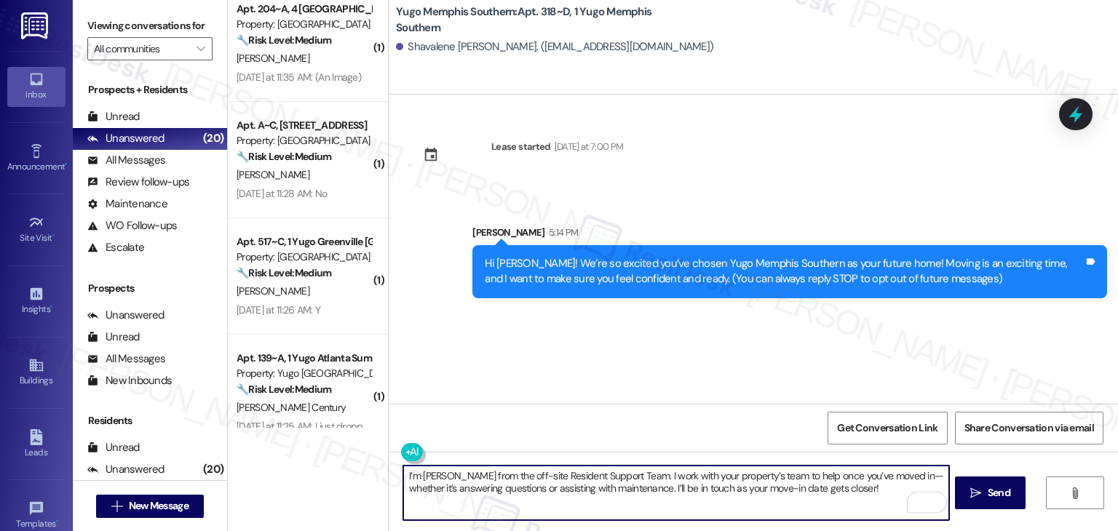
type textarea "I’m [PERSON_NAME] from the off-site Resident Support Team. I work with your pro…"
click at [995, 497] on span "Send" at bounding box center [999, 493] width 23 height 15
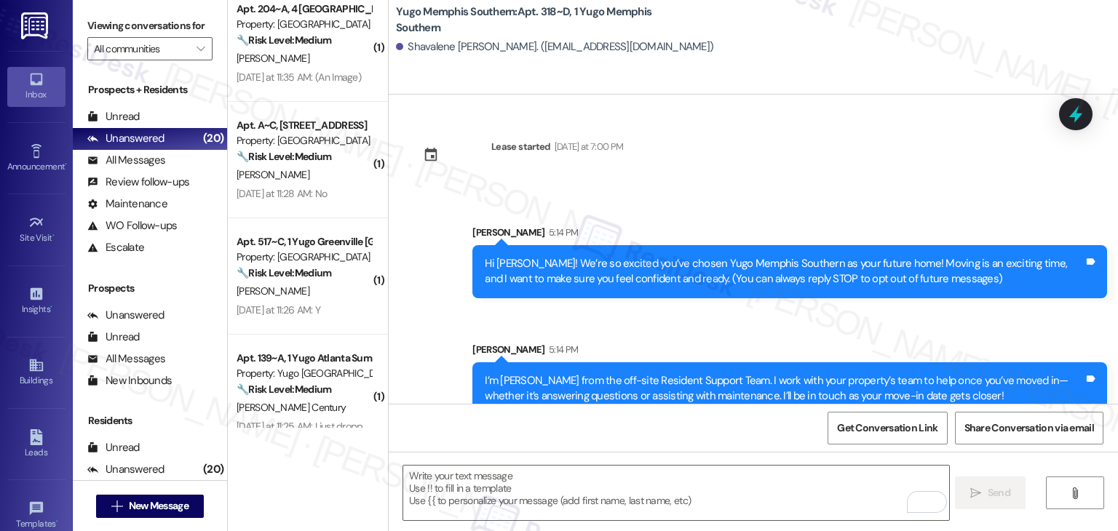
click at [594, 434] on div "Get Conversation Link Share Conversation via email" at bounding box center [754, 428] width 730 height 48
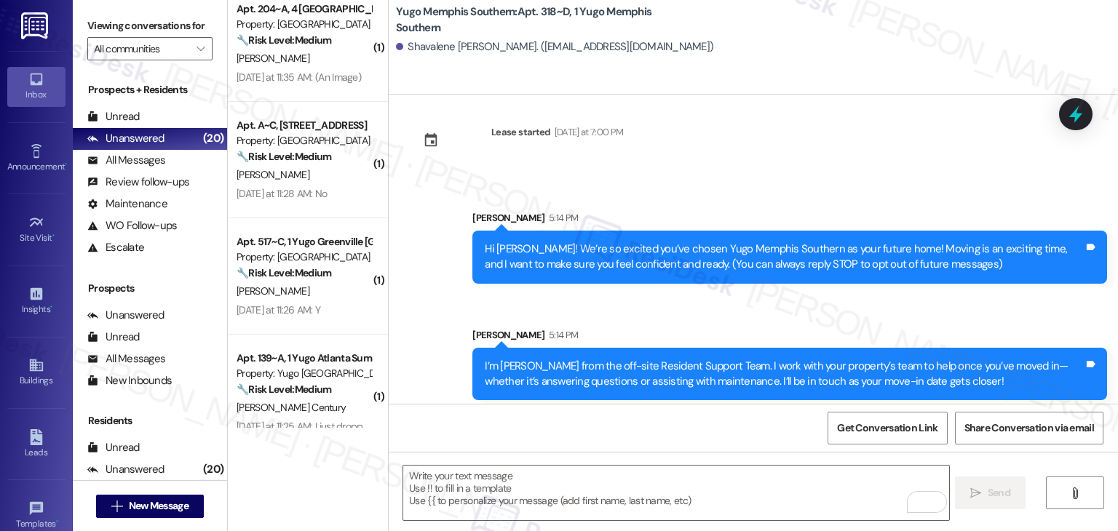
scroll to position [23, 0]
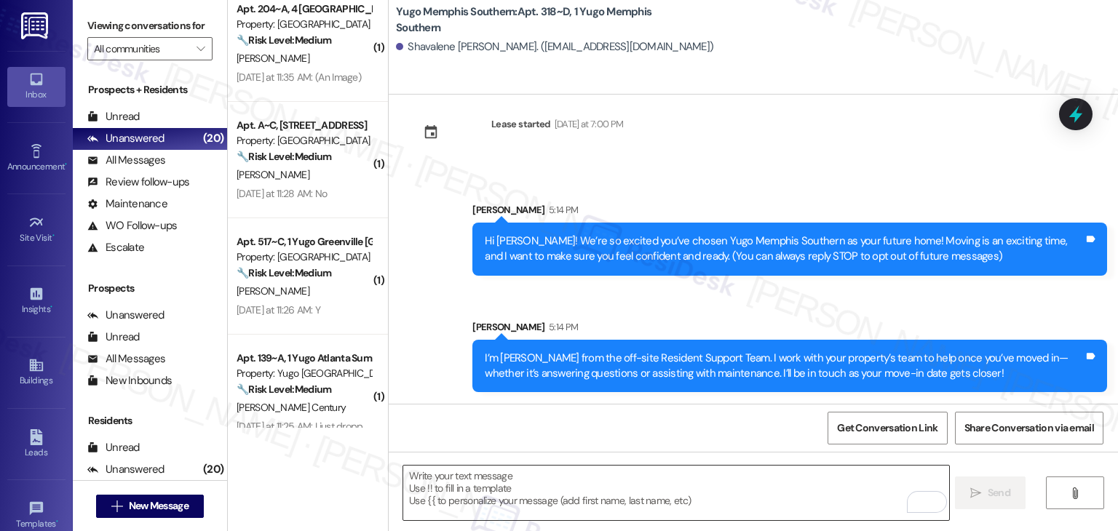
click at [577, 491] on textarea "To enrich screen reader interactions, please activate Accessibility in Grammarl…" at bounding box center [675, 493] width 545 height 55
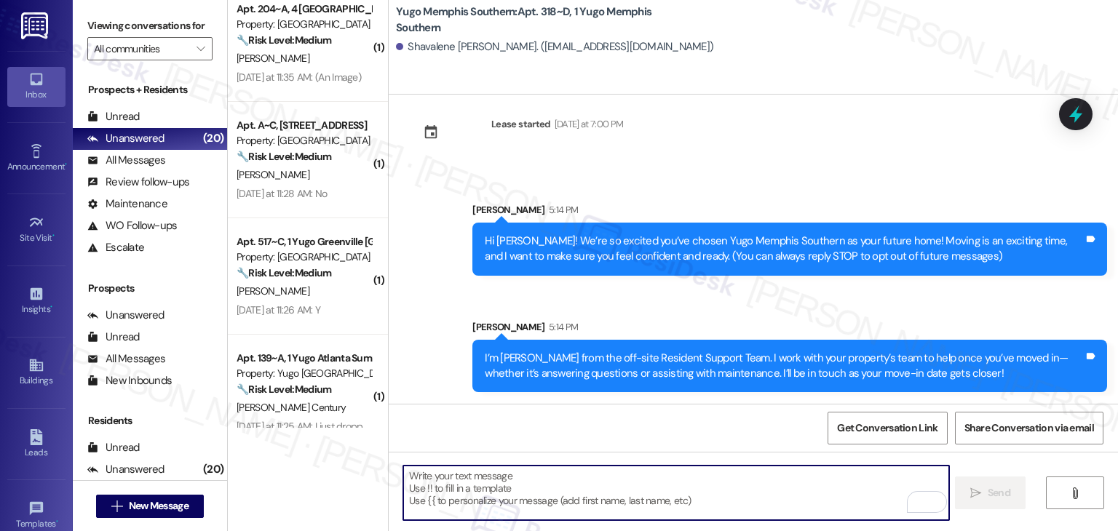
paste textarea "Move-in day is just a few short days away! Please check your email for some qui…"
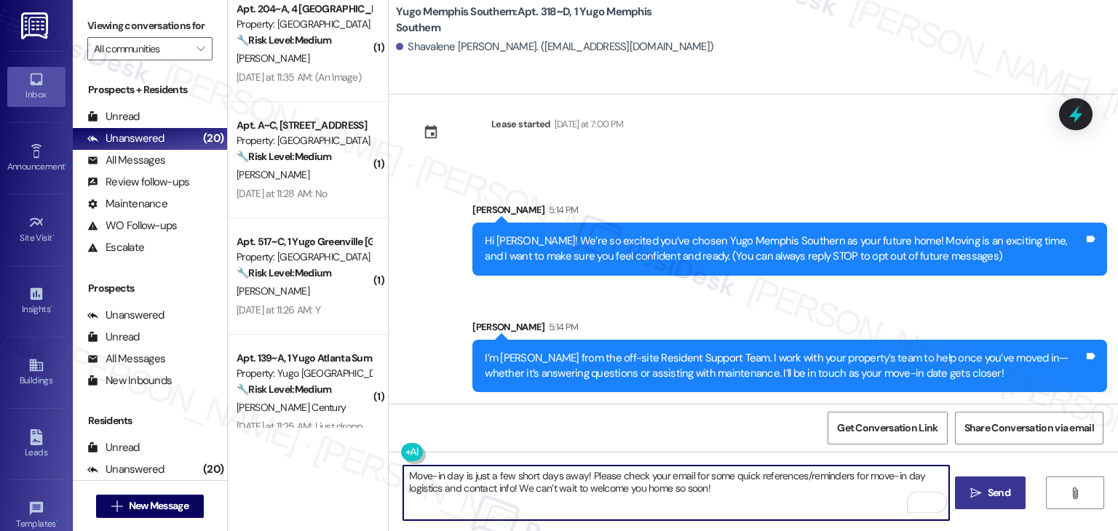
type textarea "Move-in day is just a few short days away! Please check your email for some qui…"
click at [979, 505] on button " Send" at bounding box center [990, 493] width 71 height 33
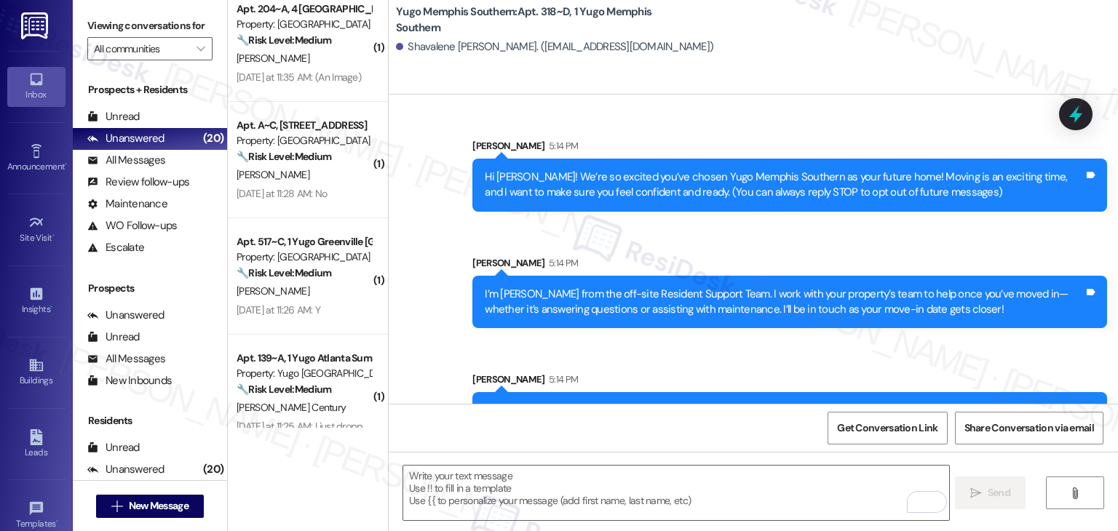
scroll to position [140, 0]
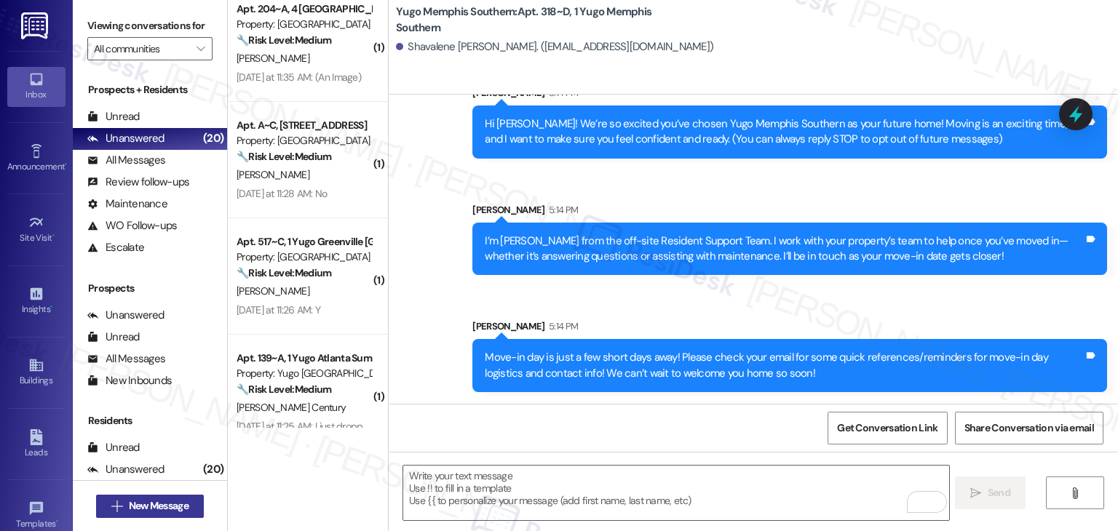
click at [173, 507] on span "New Message" at bounding box center [159, 506] width 60 height 15
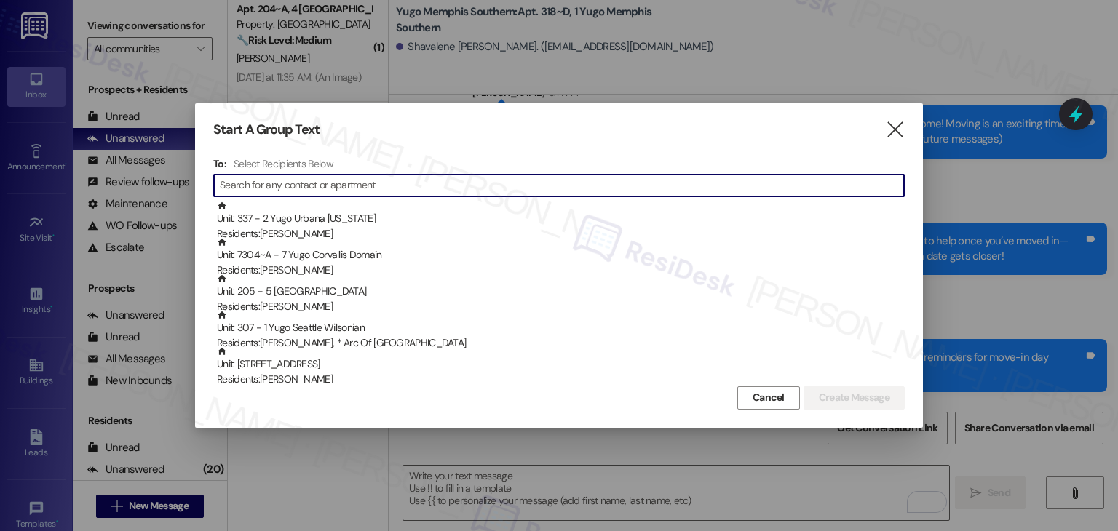
paste input "Tyra Smith"
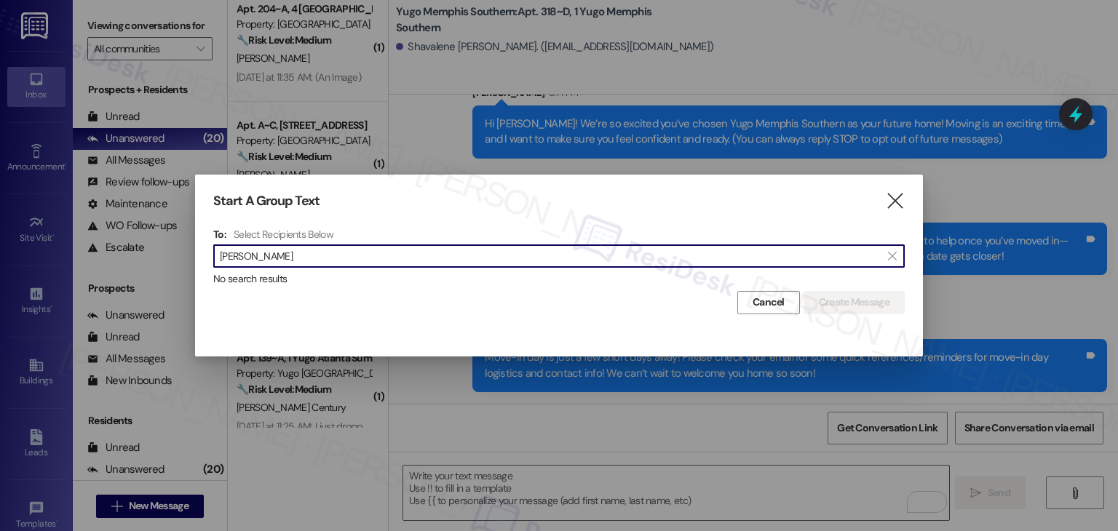
click at [244, 256] on input "Tyra Smith" at bounding box center [550, 256] width 661 height 20
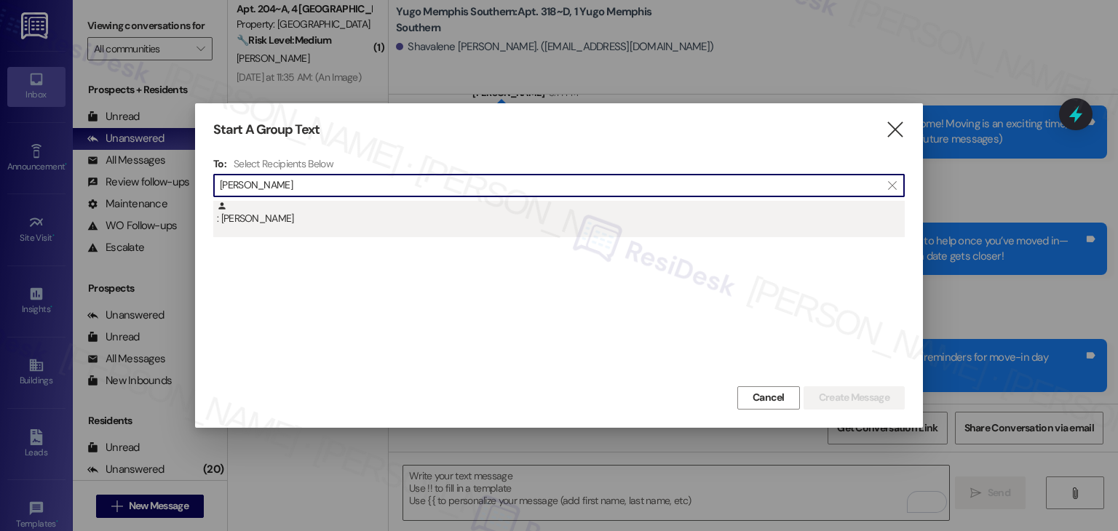
type input "Tyra Smith"
click at [274, 229] on div ": Tyra Smith" at bounding box center [559, 219] width 692 height 36
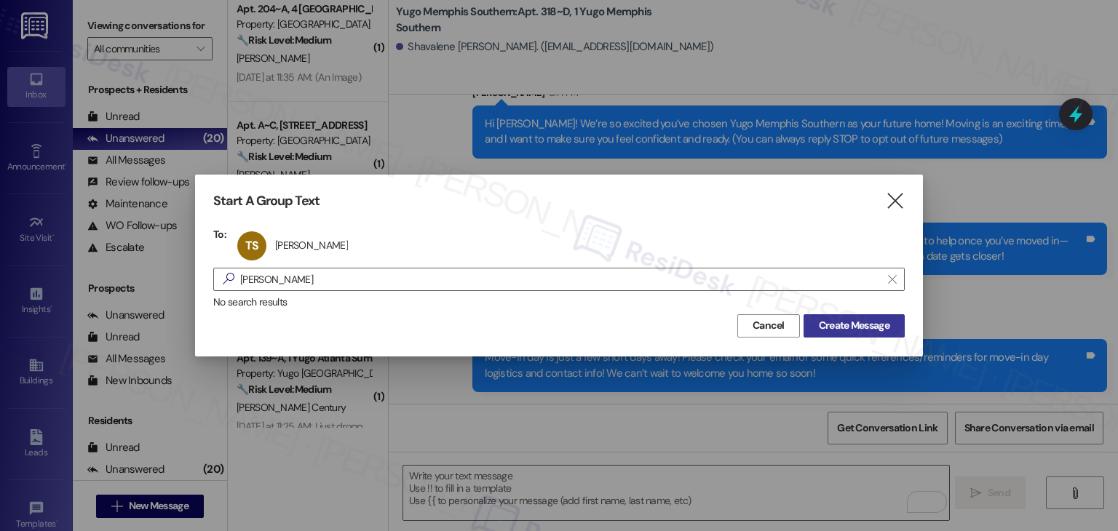
click at [833, 320] on span "Create Message" at bounding box center [854, 325] width 71 height 15
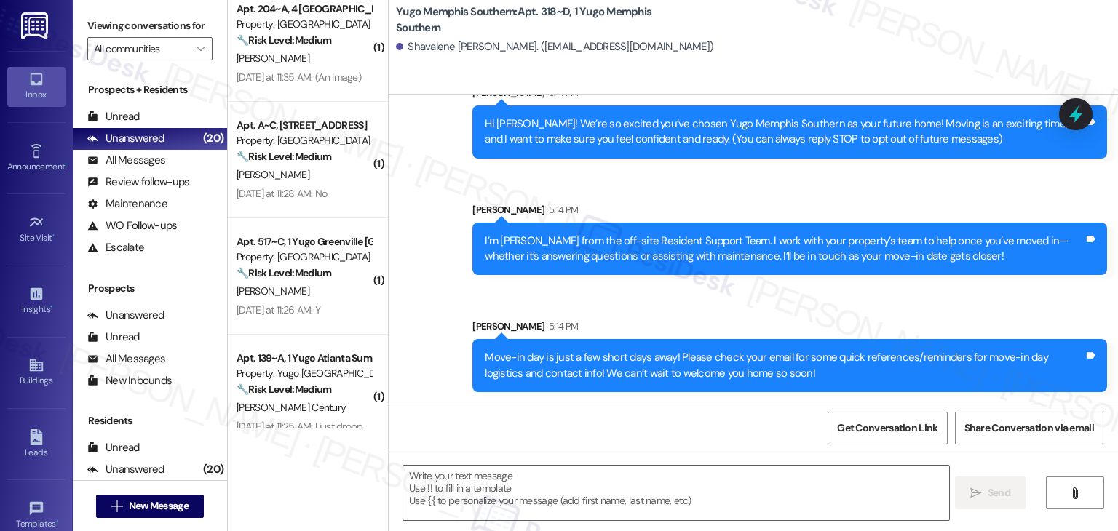
type textarea "Fetching suggested responses. Please feel free to read through the conversation…"
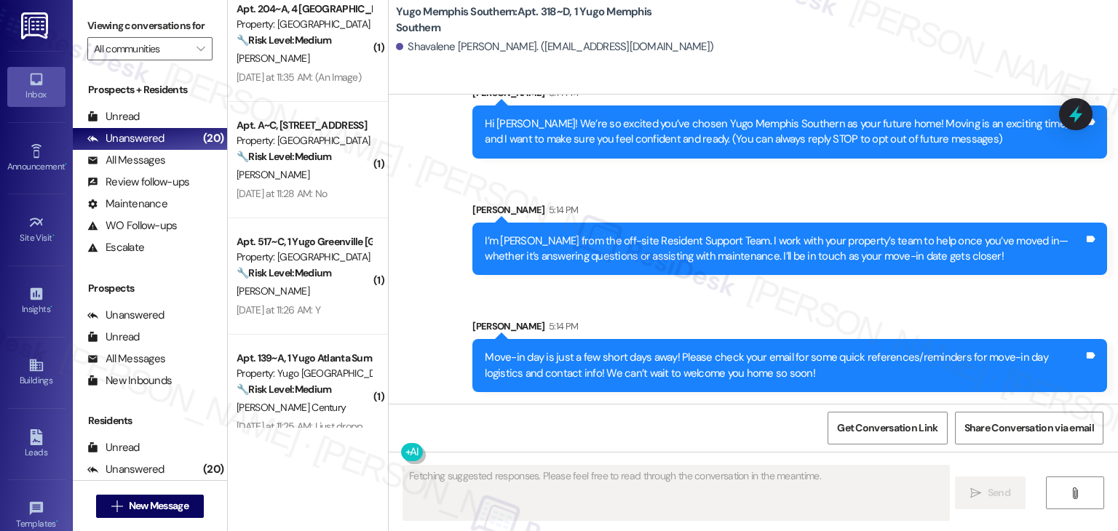
scroll to position [0, 0]
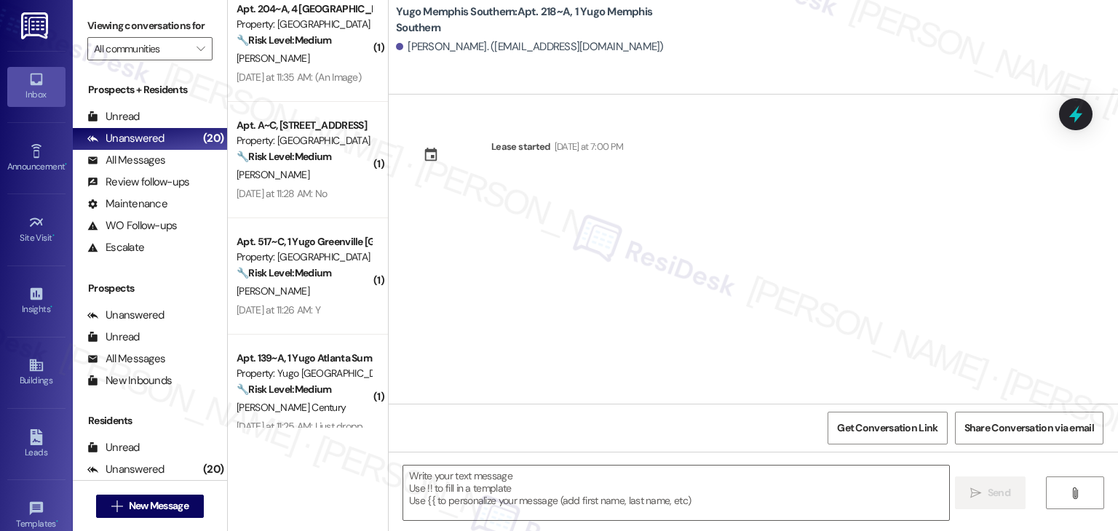
click at [598, 277] on div "Lease started [DATE] at 7:00 PM" at bounding box center [754, 249] width 730 height 309
click at [592, 479] on textarea at bounding box center [675, 493] width 545 height 55
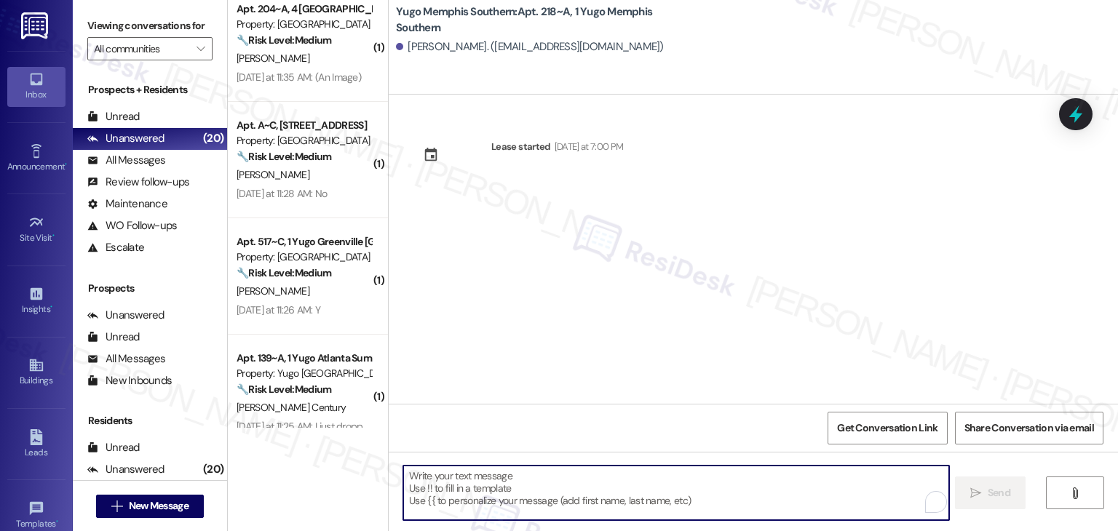
paste textarea "Hi {{first_name}}! We’re so excited you’ve chosen {{property}} as your future h…"
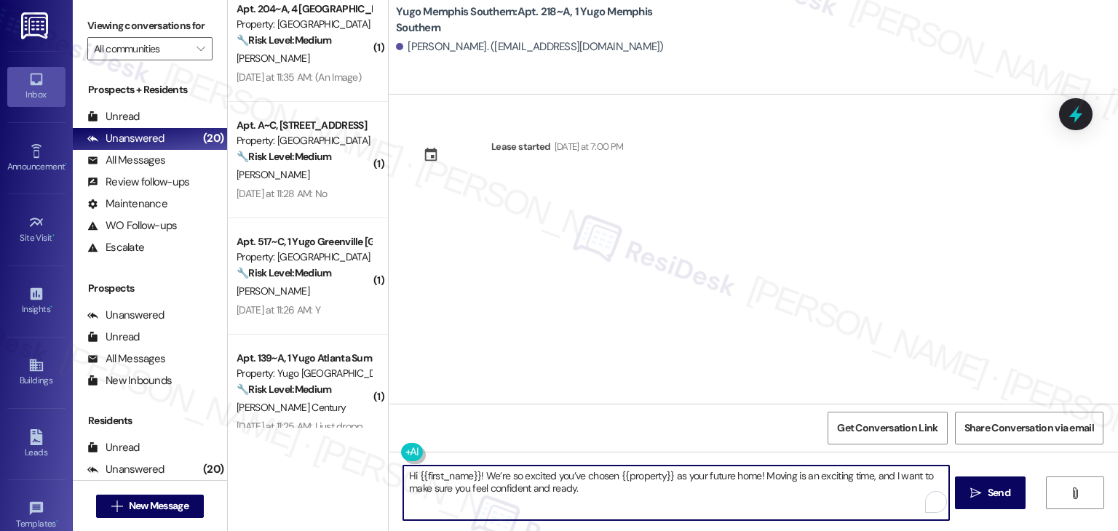
type textarea "Hi {{first_name}}! We’re so excited you’ve chosen {{property}} as your future h…"
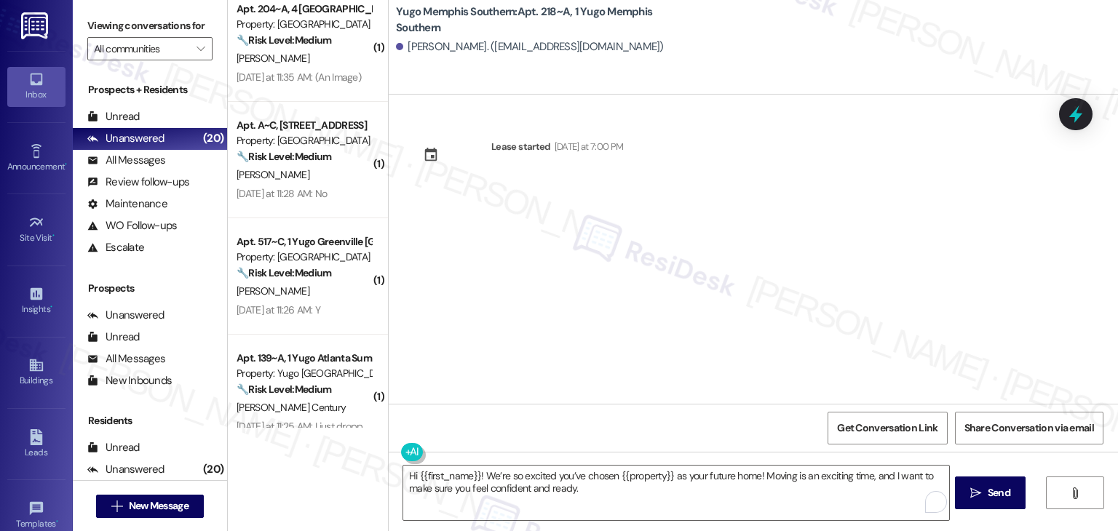
click at [1008, 493] on span "Send" at bounding box center [999, 493] width 23 height 15
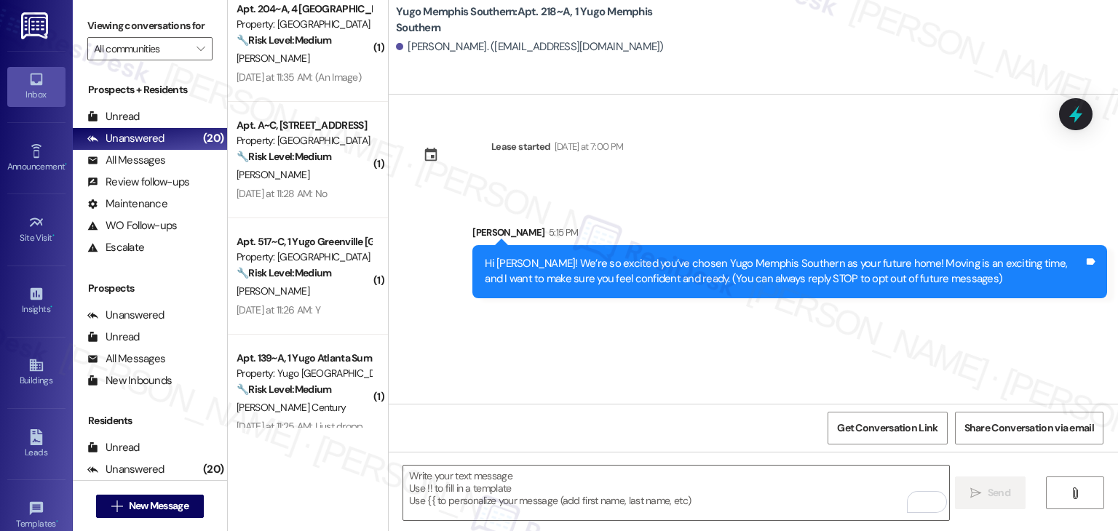
click at [588, 355] on div "Lease started Sunday at 7:00 PM Sent via SMS Sarah 5:15 PM Hi Tyra! We’re so ex…" at bounding box center [754, 249] width 730 height 309
click at [599, 484] on textarea "To enrich screen reader interactions, please activate Accessibility in Grammarl…" at bounding box center [675, 493] width 545 height 55
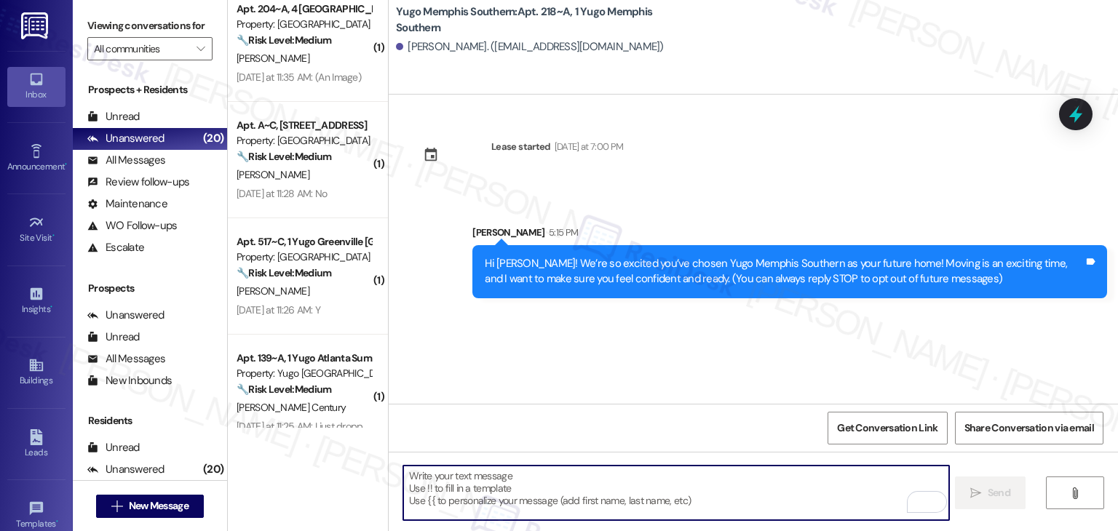
paste textarea "I’m [PERSON_NAME] from the off-site Resident Support Team. I work with your pro…"
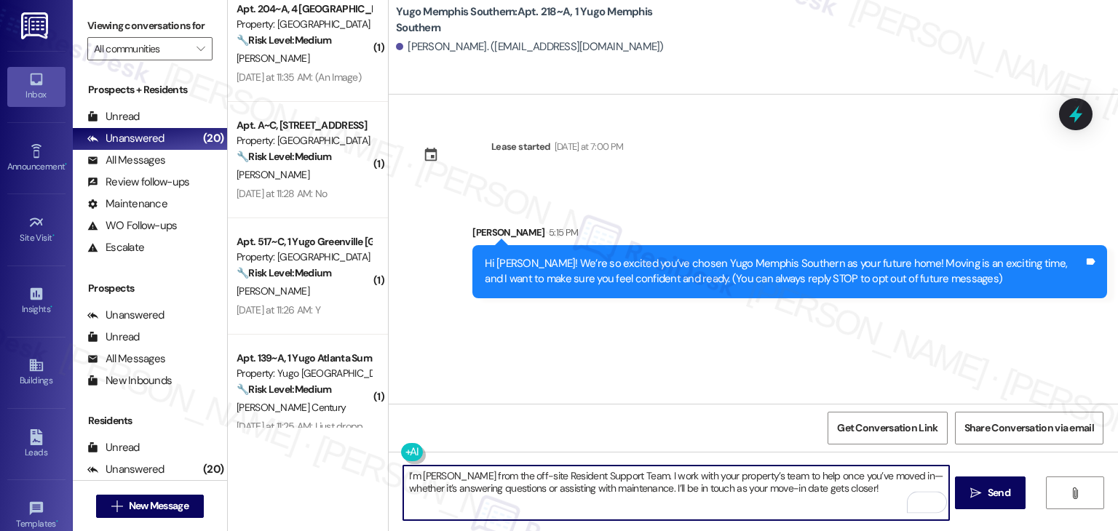
type textarea "I’m [PERSON_NAME] from the off-site Resident Support Team. I work with your pro…"
click at [996, 496] on span "Send" at bounding box center [999, 493] width 23 height 15
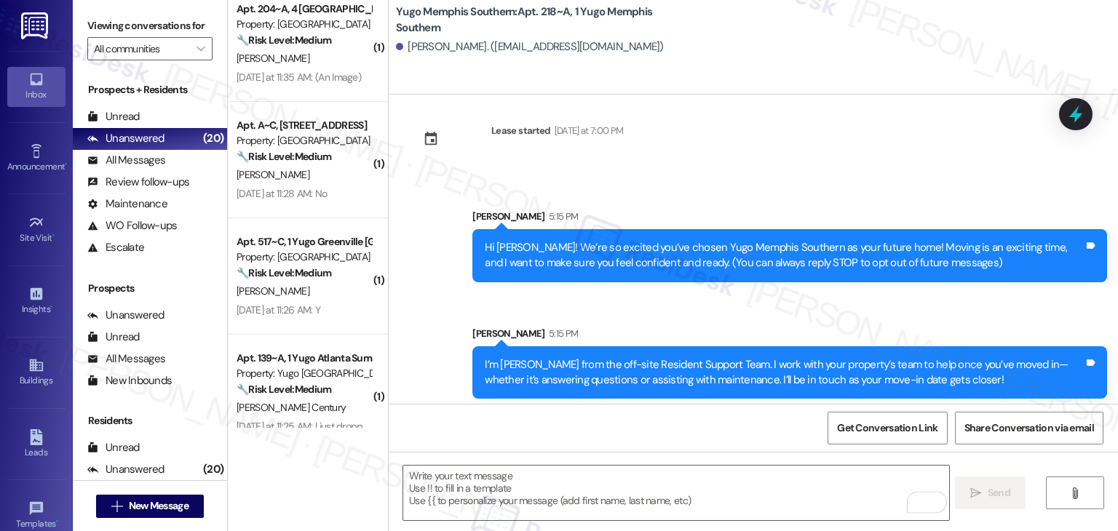
scroll to position [23, 0]
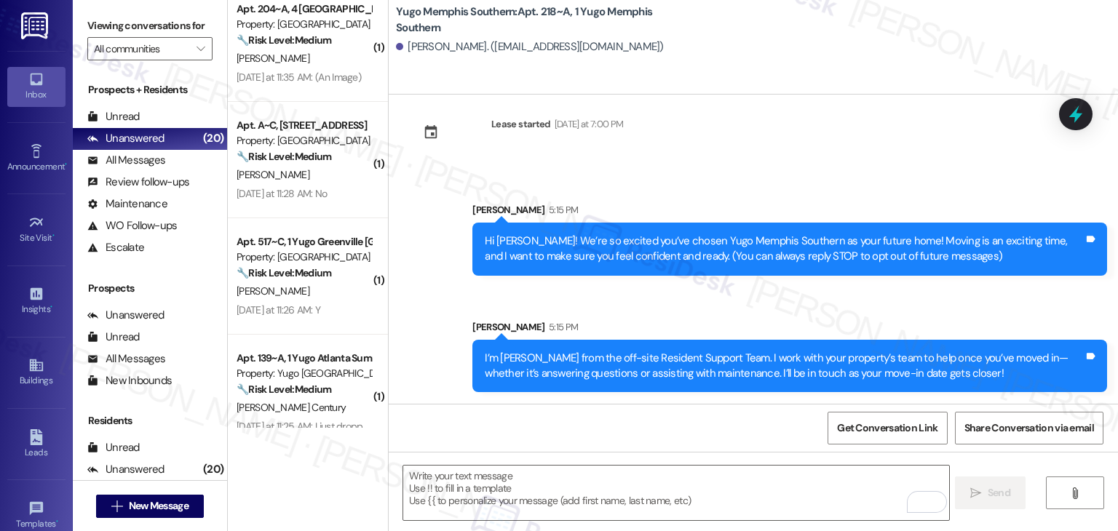
click at [585, 413] on div "Get Conversation Link Share Conversation via email" at bounding box center [754, 428] width 730 height 48
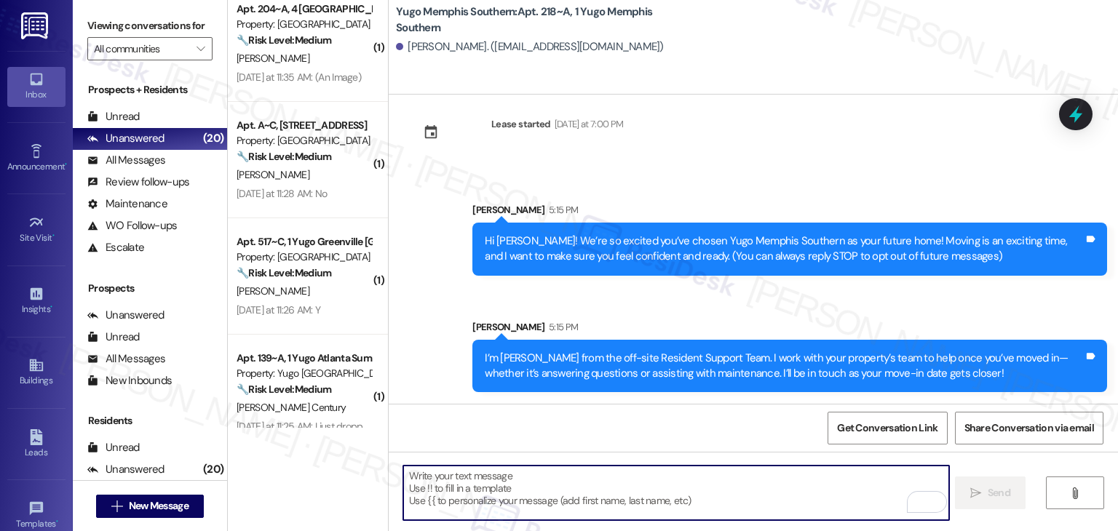
click at [582, 494] on textarea "To enrich screen reader interactions, please activate Accessibility in Grammarl…" at bounding box center [675, 493] width 545 height 55
paste textarea "Move-in day is just a few short days away! Please check your email for some qui…"
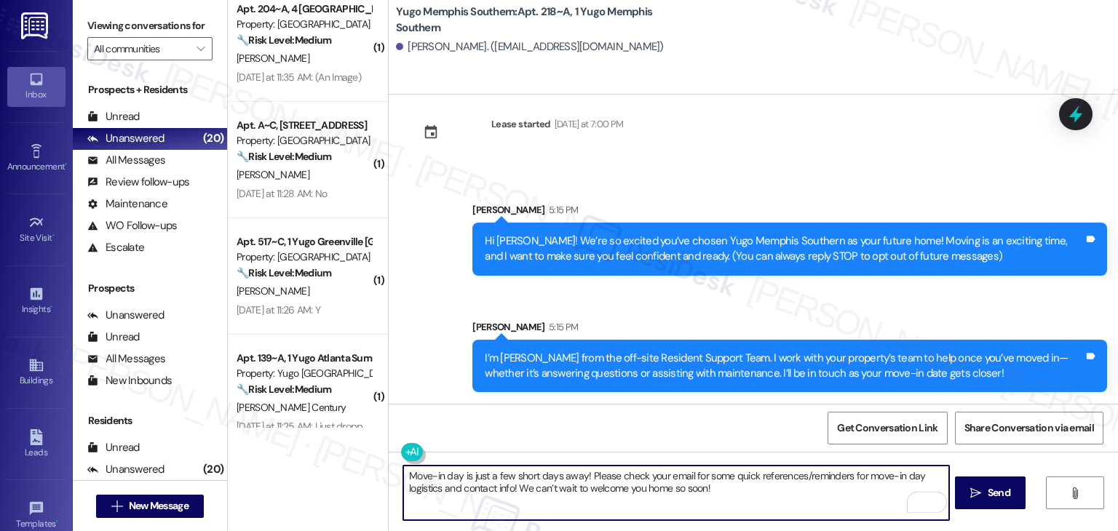
type textarea "Move-in day is just a few short days away! Please check your email for some qui…"
click at [993, 494] on span "Send" at bounding box center [999, 493] width 23 height 15
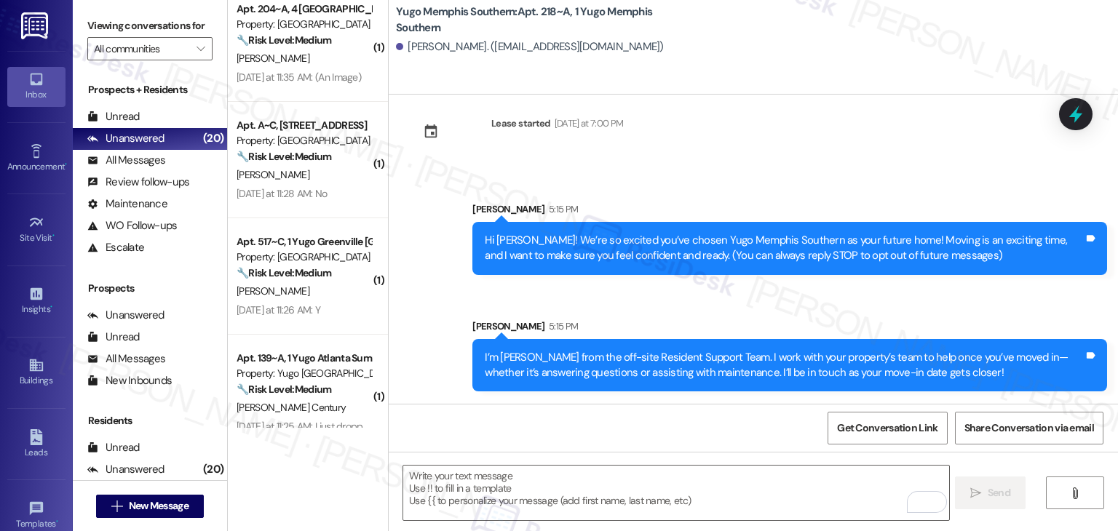
scroll to position [140, 0]
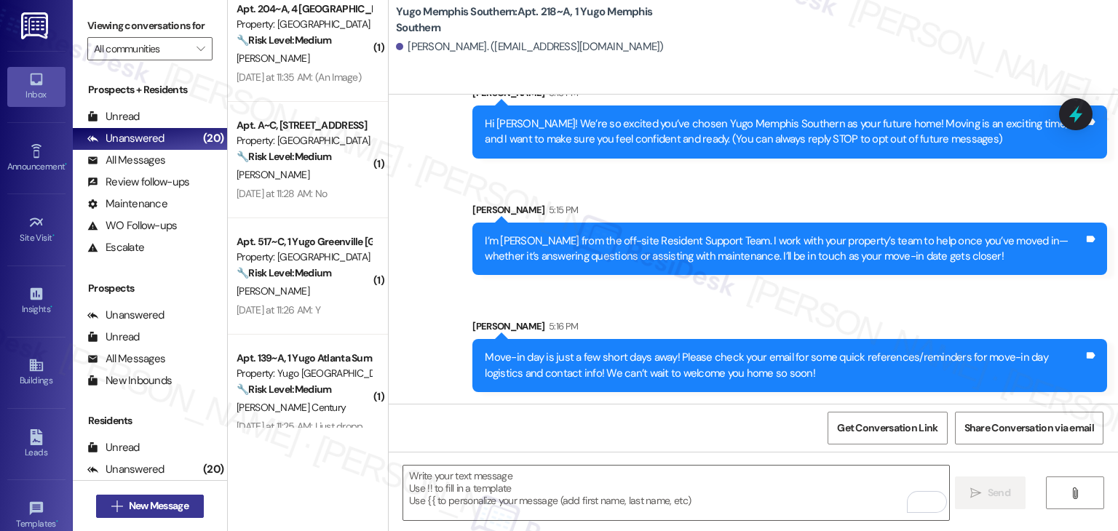
click at [146, 504] on span "New Message" at bounding box center [159, 506] width 60 height 15
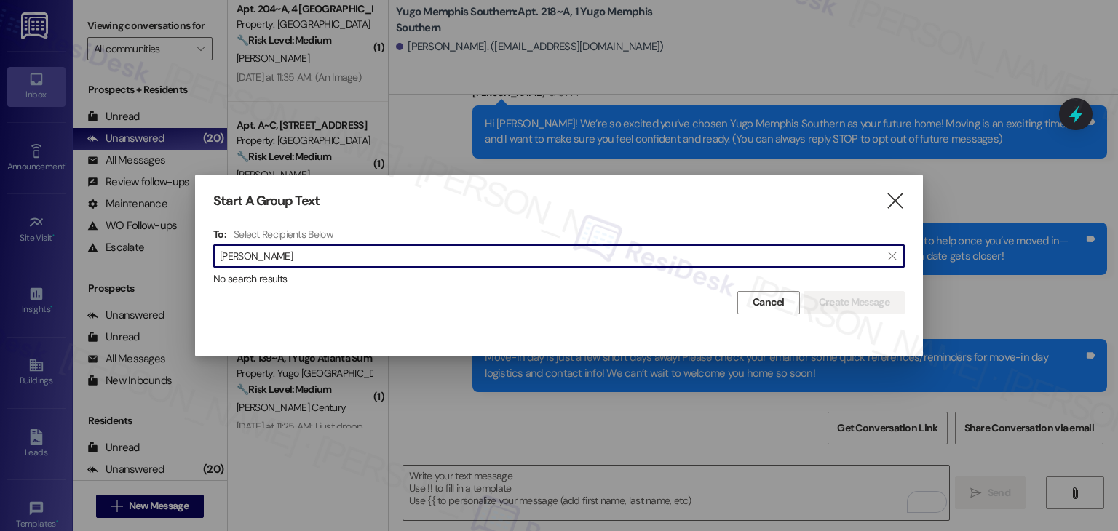
click at [249, 254] on input "Lucy Ephrem" at bounding box center [550, 256] width 661 height 20
click at [242, 253] on input "Ephrem" at bounding box center [550, 256] width 661 height 20
paste input "Hailee Thompson"
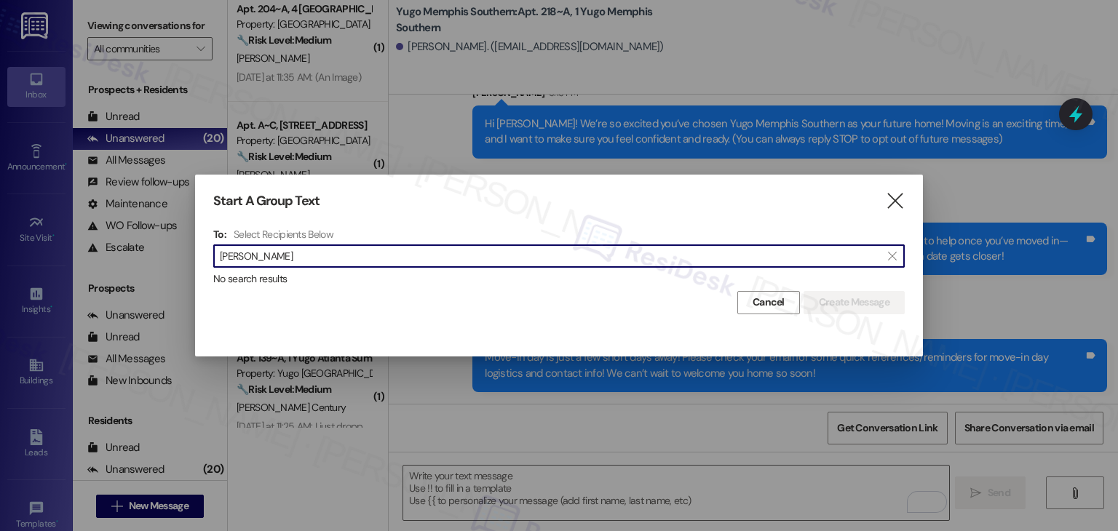
click at [253, 256] on input "Hailee Thompson" at bounding box center [550, 256] width 661 height 20
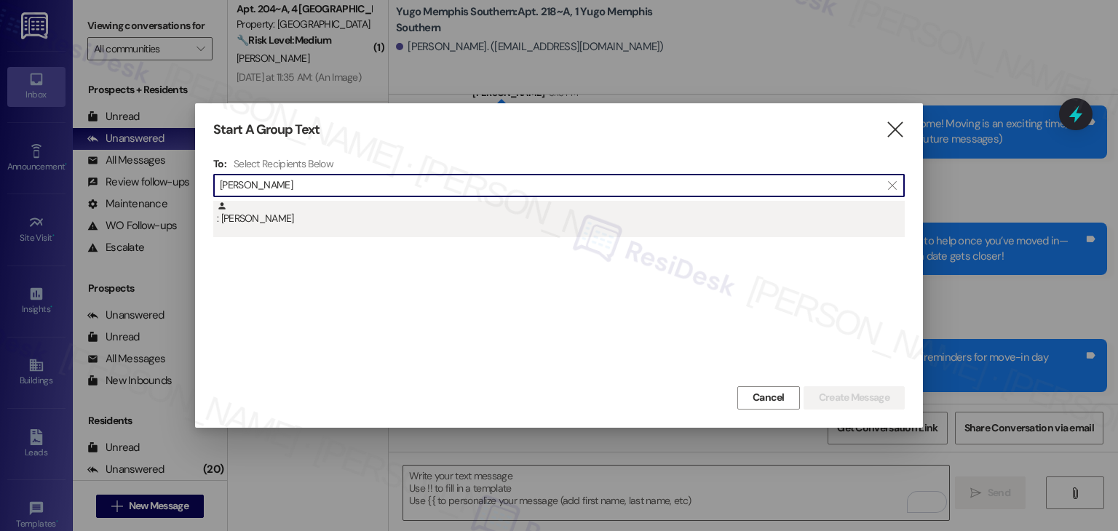
type input "Hailee Thompson"
click at [282, 226] on div ": Hailee Thompson" at bounding box center [561, 213] width 688 height 25
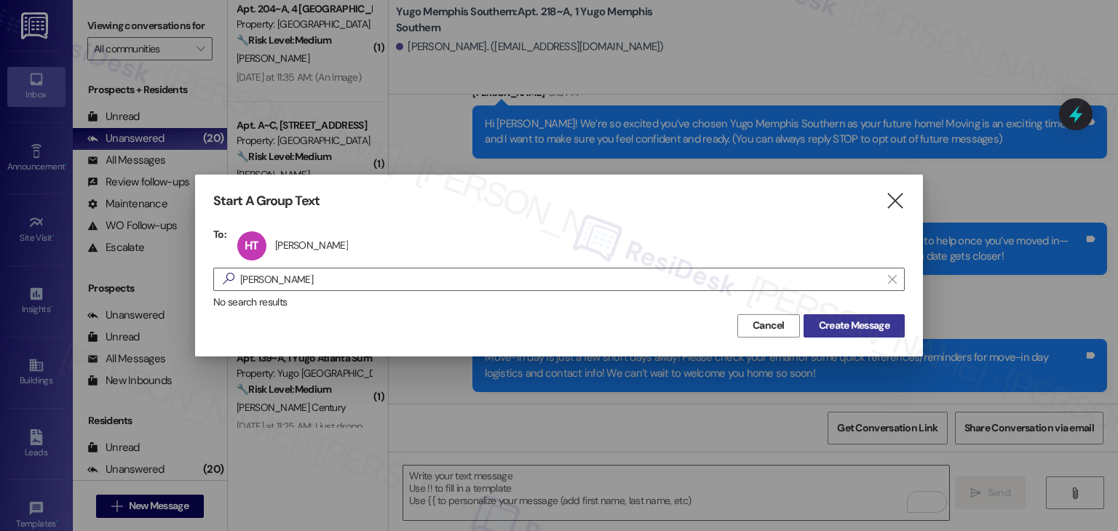
click at [838, 321] on span "Create Message" at bounding box center [854, 325] width 71 height 15
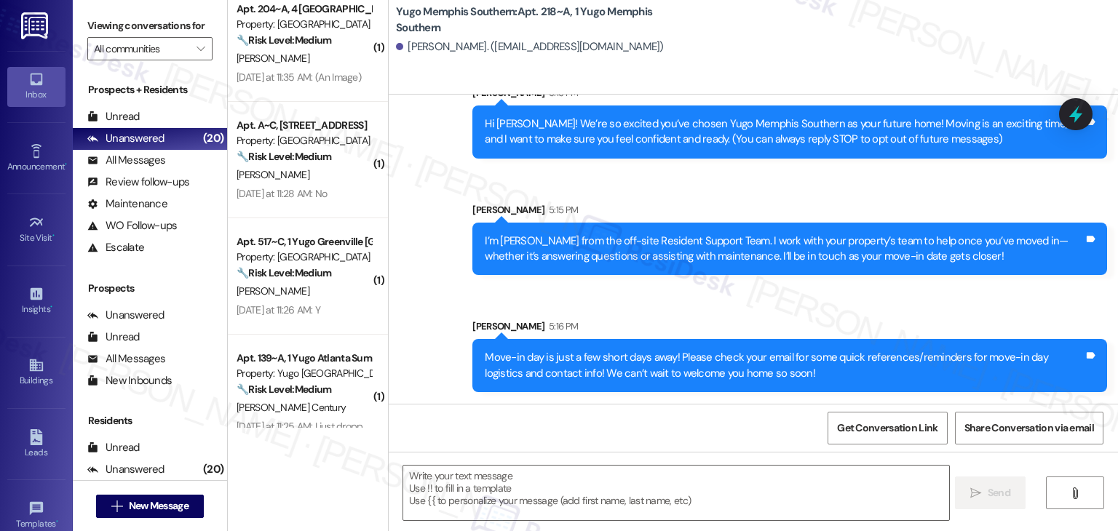
type textarea "Fetching suggested responses. Please feel free to read through the conversation…"
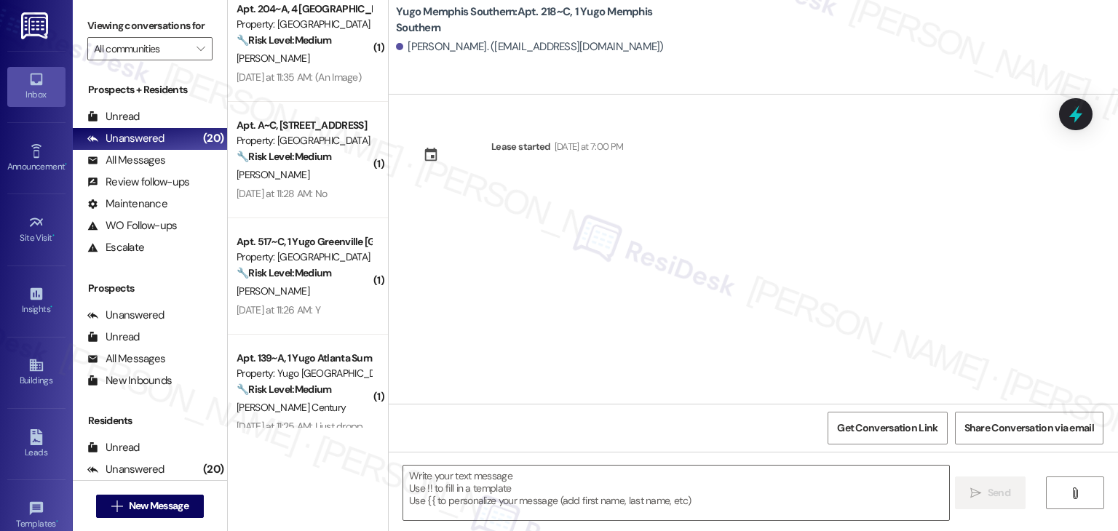
type textarea "Fetching suggested responses. Please feel free to read through the conversation…"
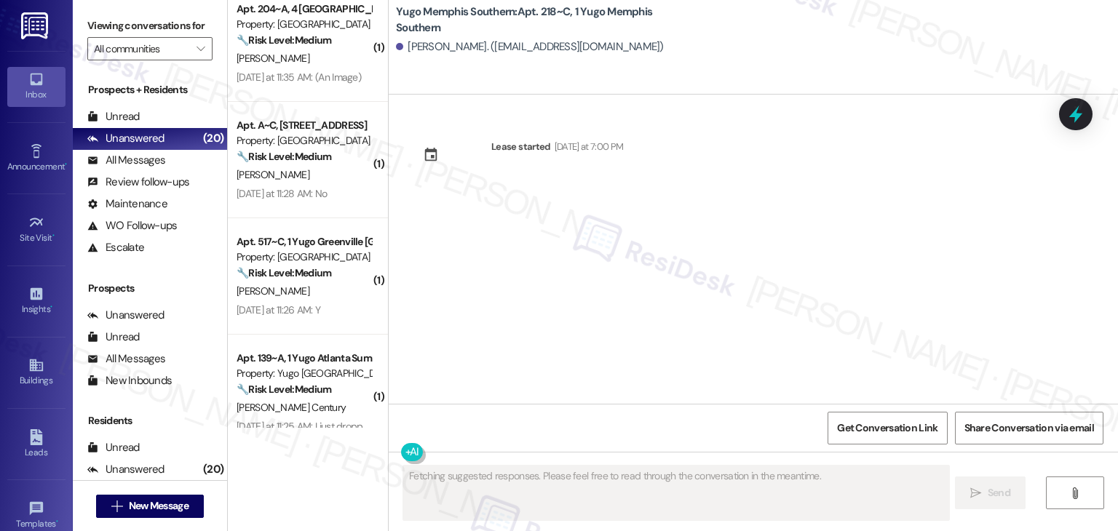
click at [869, 203] on div "Lease started [DATE] at 7:00 PM" at bounding box center [754, 249] width 730 height 309
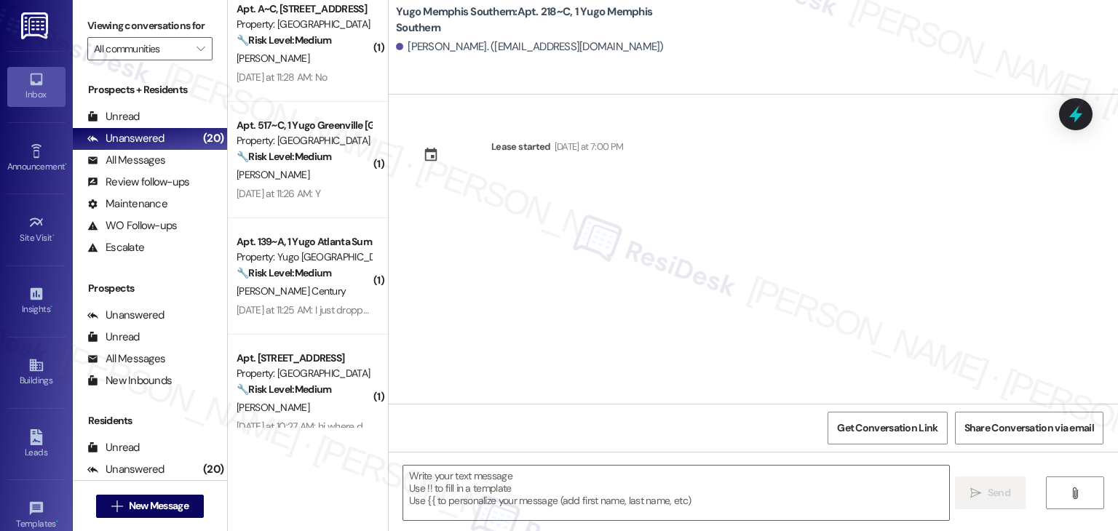
click at [840, 257] on div "Lease started [DATE] at 7:00 PM" at bounding box center [754, 249] width 730 height 309
click at [596, 274] on div "Lease started [DATE] at 7:00 PM" at bounding box center [754, 249] width 730 height 309
click at [631, 512] on textarea at bounding box center [675, 493] width 545 height 55
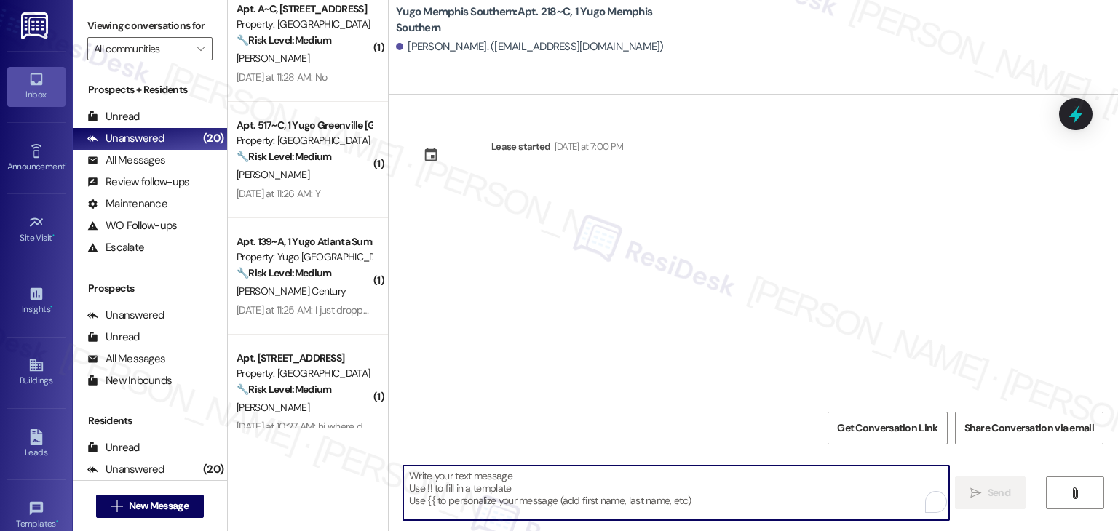
click at [638, 486] on textarea "To enrich screen reader interactions, please activate Accessibility in Grammarl…" at bounding box center [675, 493] width 545 height 55
paste textarea "Hi {{first_name}}! We’re so excited you’ve chosen {{property}} as your future h…"
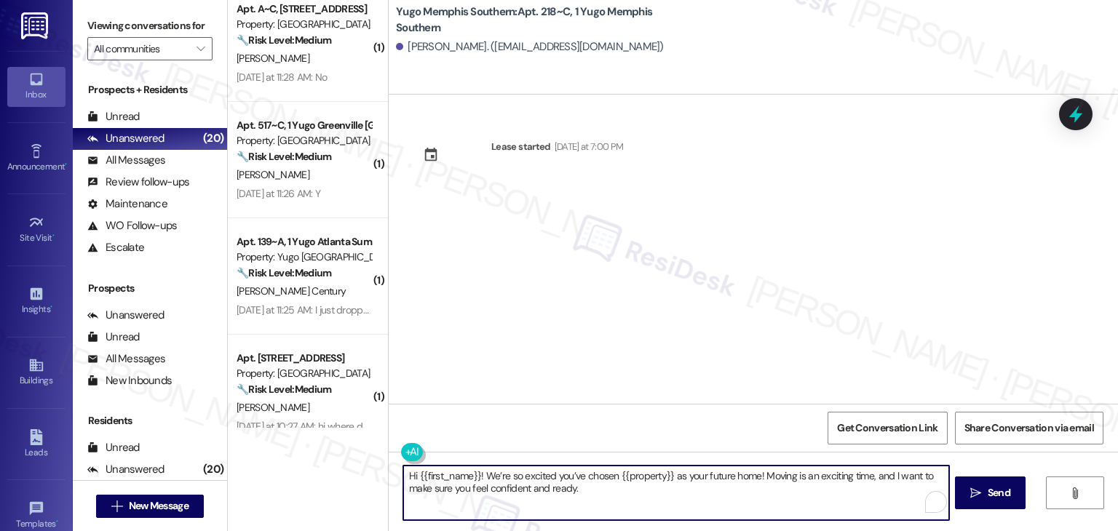
type textarea "Hi {{first_name}}! We’re so excited you’ve chosen {{property}} as your future h…"
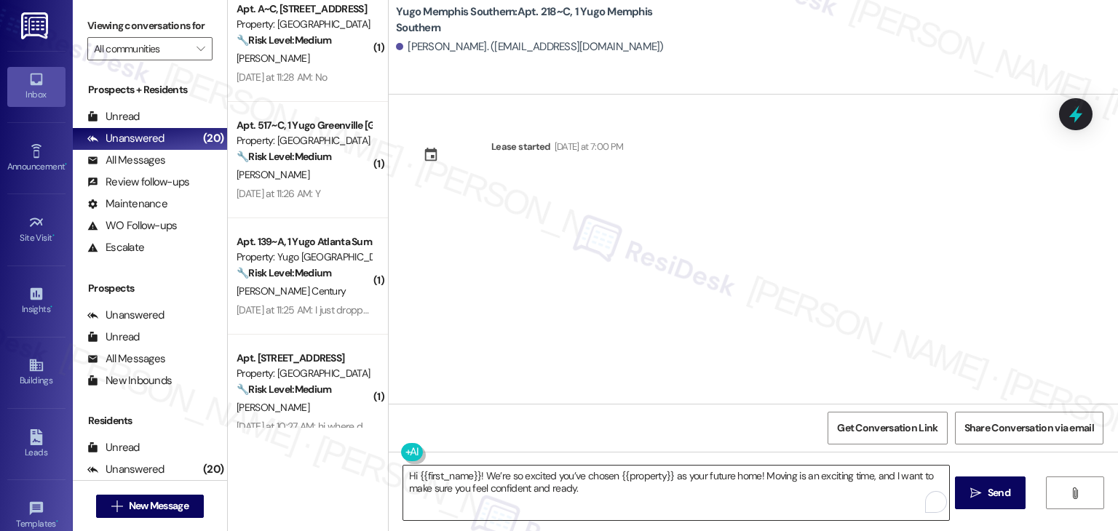
click at [732, 486] on textarea "Hi {{first_name}}! We’re so excited you’ve chosen {{property}} as your future h…" at bounding box center [675, 493] width 545 height 55
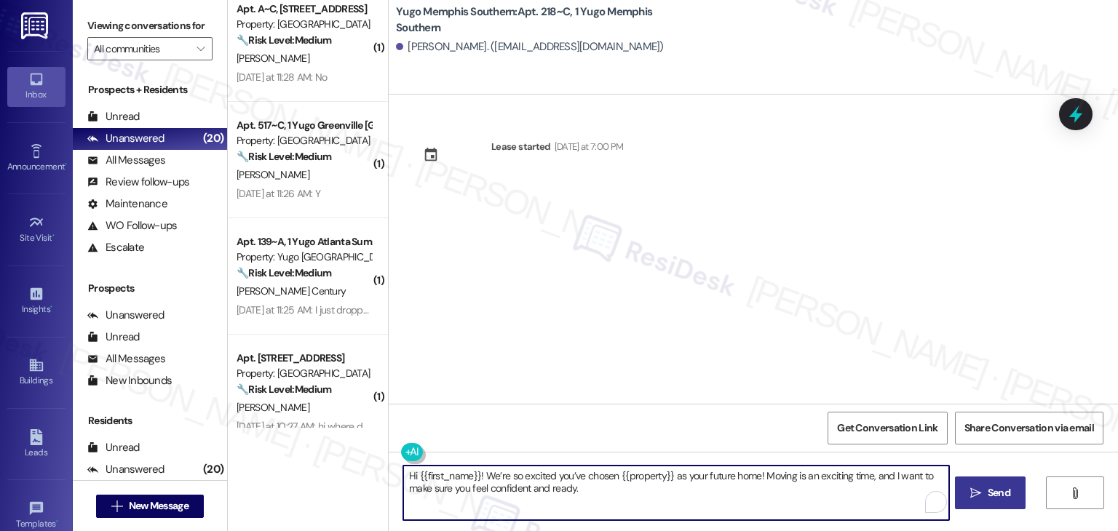
click at [993, 493] on span "Send" at bounding box center [999, 493] width 23 height 15
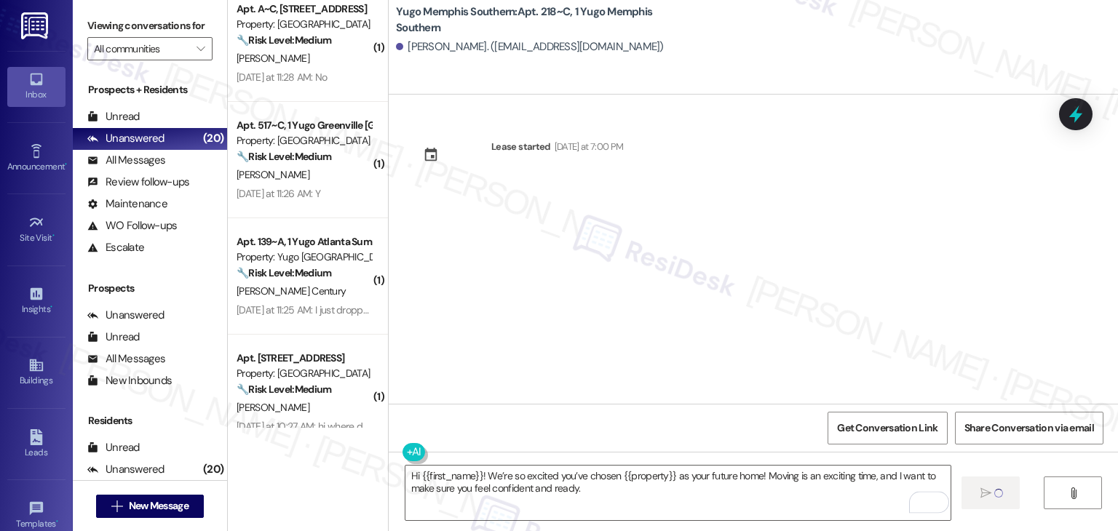
click at [557, 330] on div "Lease started [DATE] at 7:00 PM" at bounding box center [754, 249] width 730 height 309
click at [633, 487] on textarea "Hi {{first_name}}! We’re so excited you’ve chosen {{property}} as your future h…" at bounding box center [678, 493] width 545 height 55
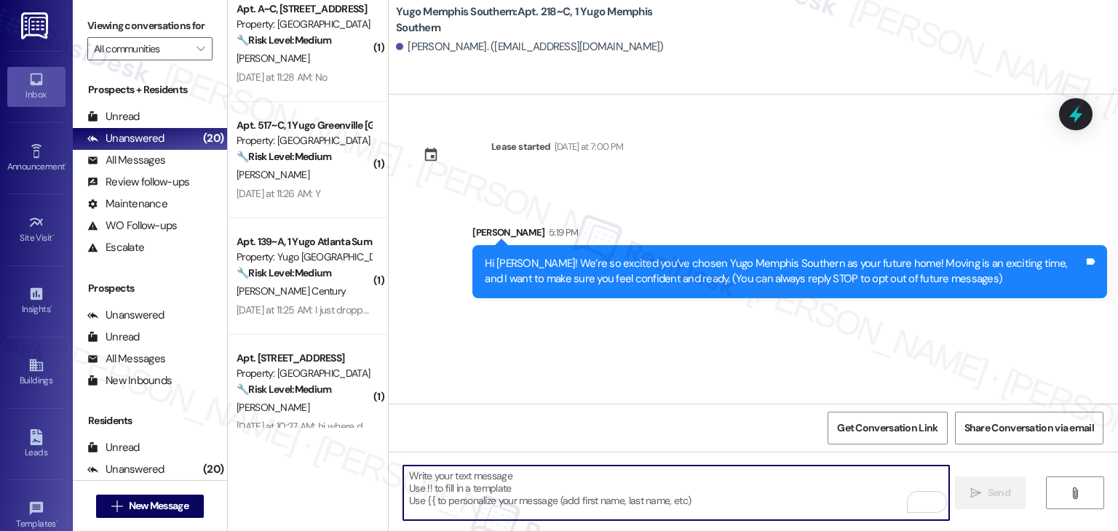
paste textarea "I’m [PERSON_NAME] from the off-site Resident Support Team. I work with your pro…"
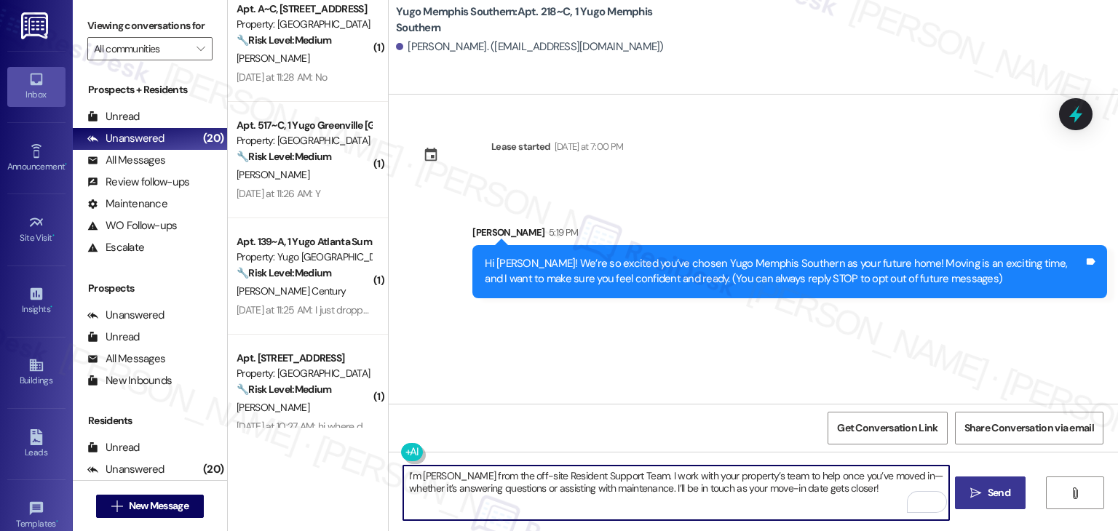
type textarea "I’m [PERSON_NAME] from the off-site Resident Support Team. I work with your pro…"
click at [991, 494] on span "Send" at bounding box center [999, 493] width 23 height 15
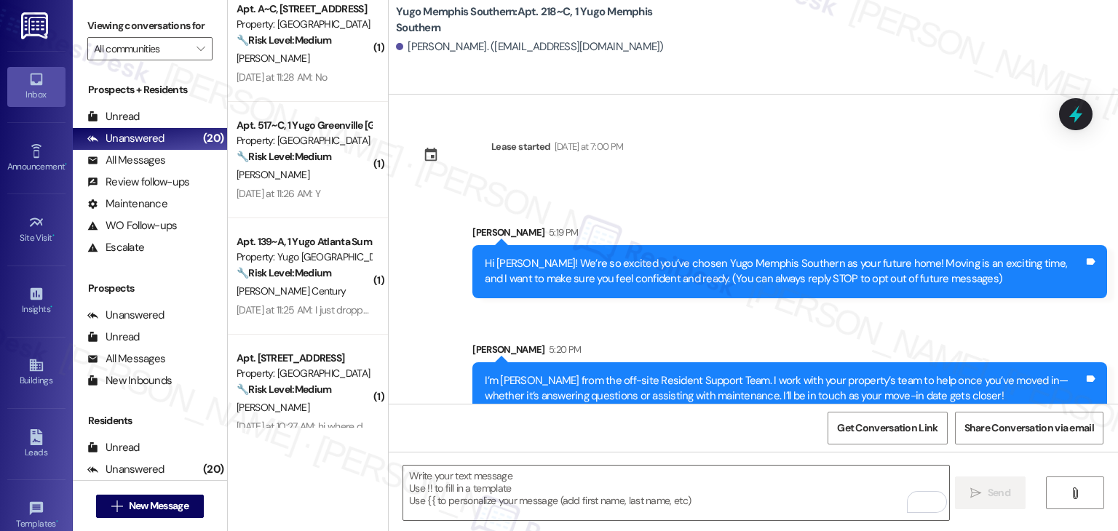
click at [614, 323] on div "Sent via SMS Sarah 5:19 PM Hi Hailee! We’re so excited you’ve chosen Yugo Memph…" at bounding box center [754, 309] width 730 height 234
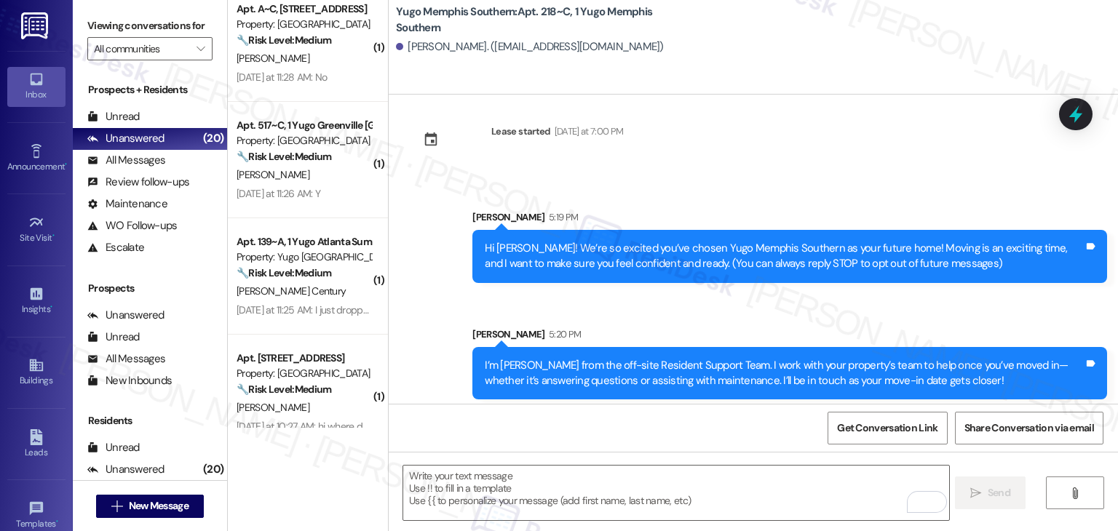
scroll to position [23, 0]
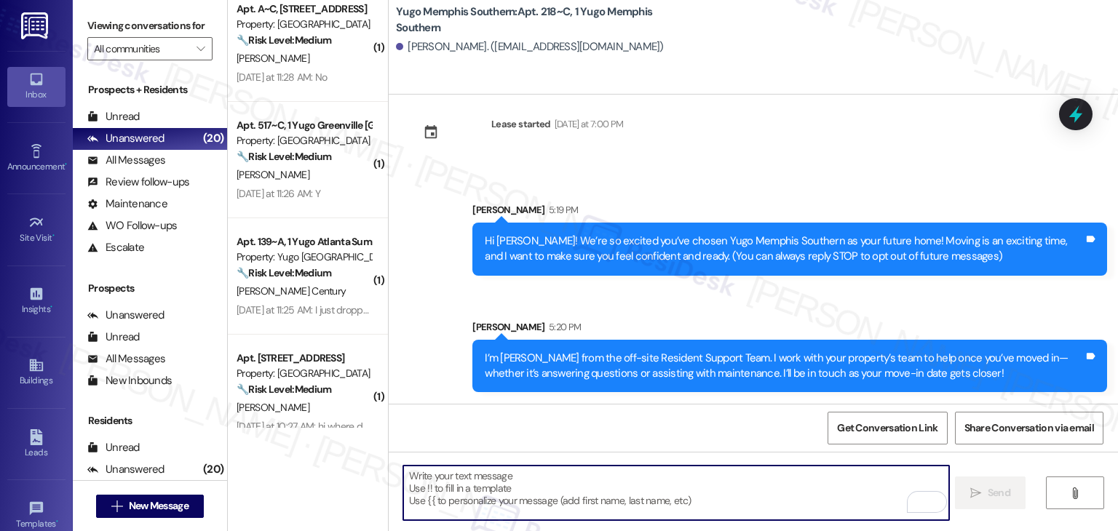
click at [617, 489] on textarea "To enrich screen reader interactions, please activate Accessibility in Grammarl…" at bounding box center [675, 493] width 545 height 55
paste textarea "Move-in day is just a few short days away! Please check your email for some qui…"
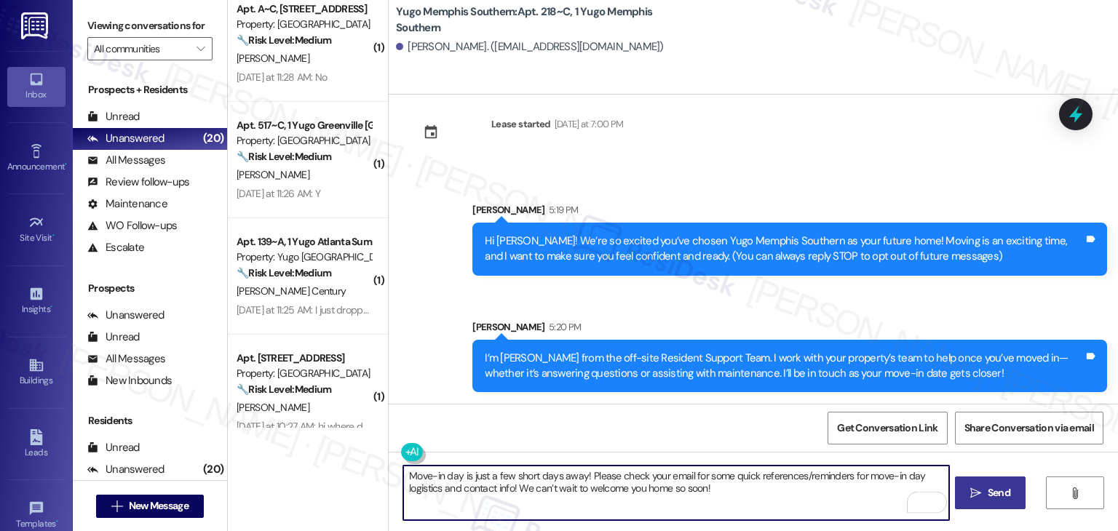
type textarea "Move-in day is just a few short days away! Please check your email for some qui…"
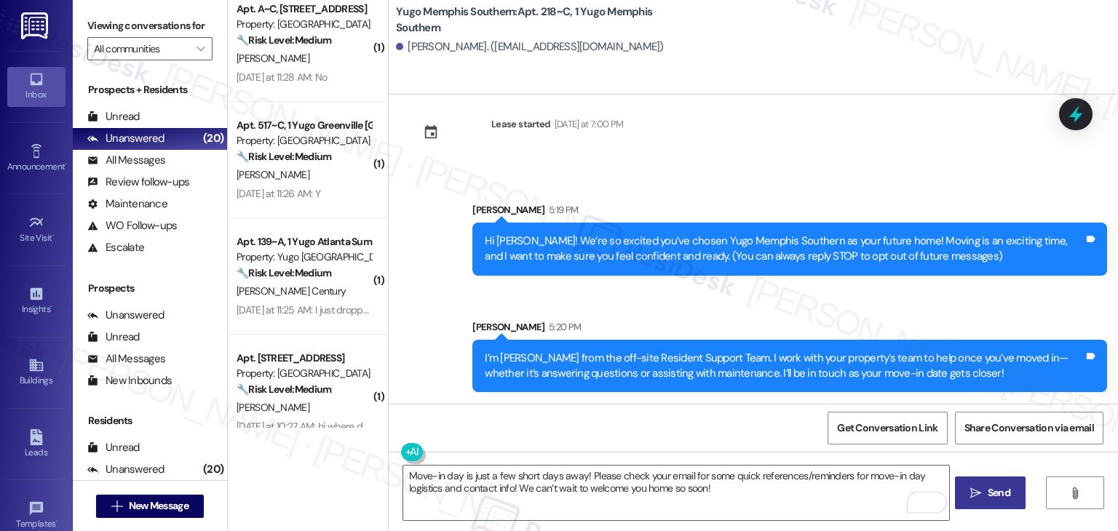
click at [983, 490] on span " Send" at bounding box center [991, 493] width 46 height 15
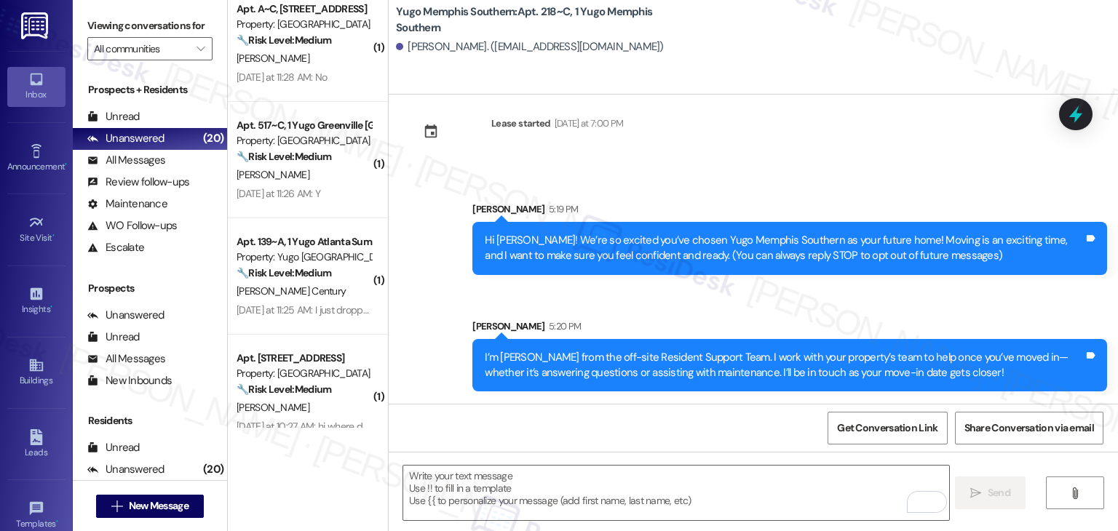
scroll to position [140, 0]
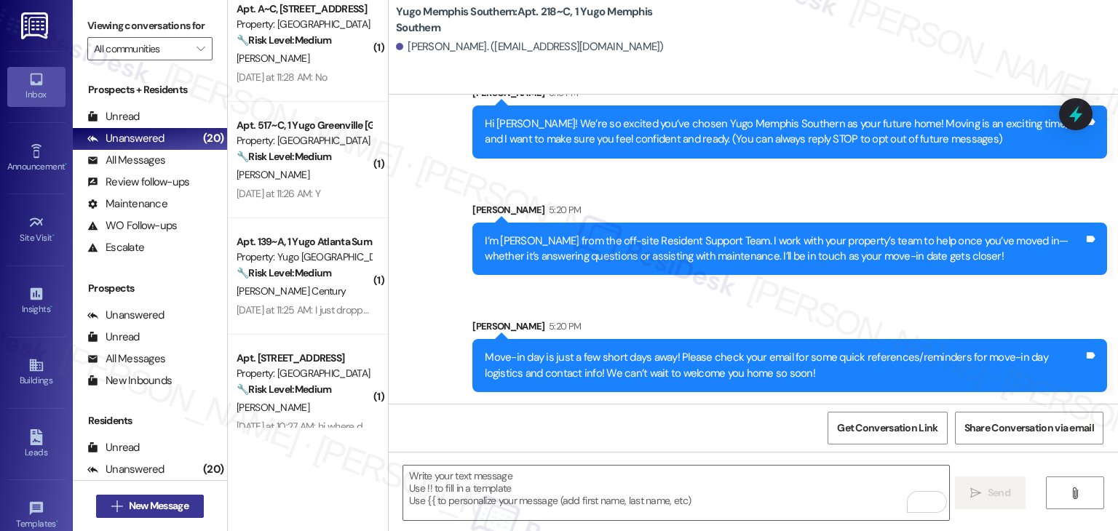
click at [158, 509] on span "New Message" at bounding box center [159, 506] width 60 height 15
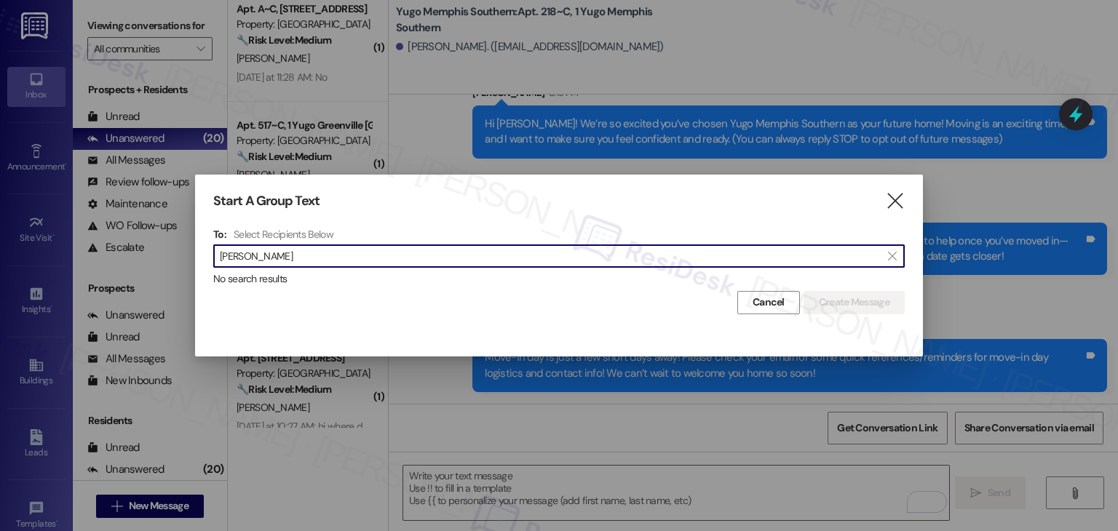
click at [242, 260] on input "Ariel Thompson" at bounding box center [550, 256] width 661 height 20
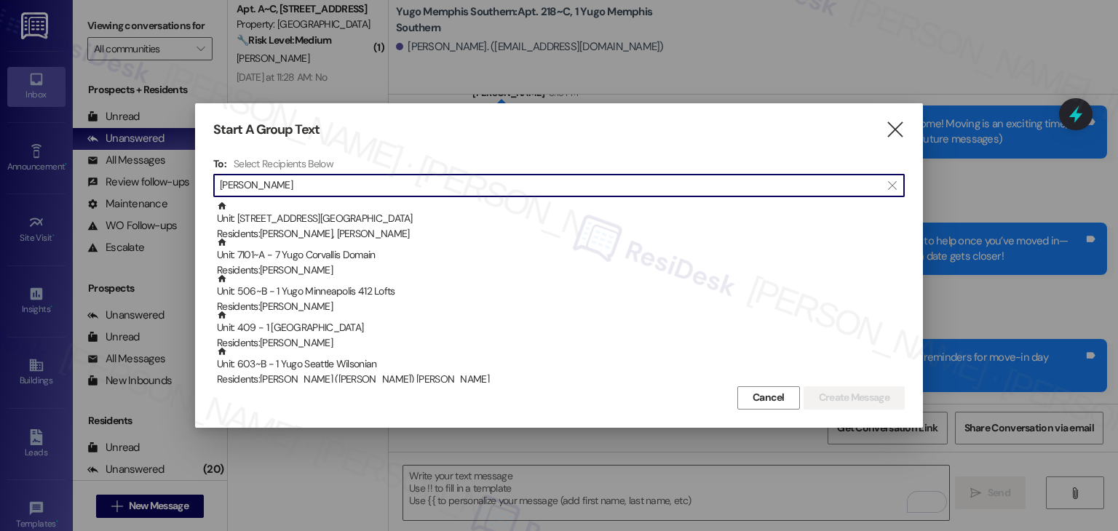
click at [250, 190] on input "Thompson" at bounding box center [550, 185] width 661 height 20
paste input "Rylie Burlesci"
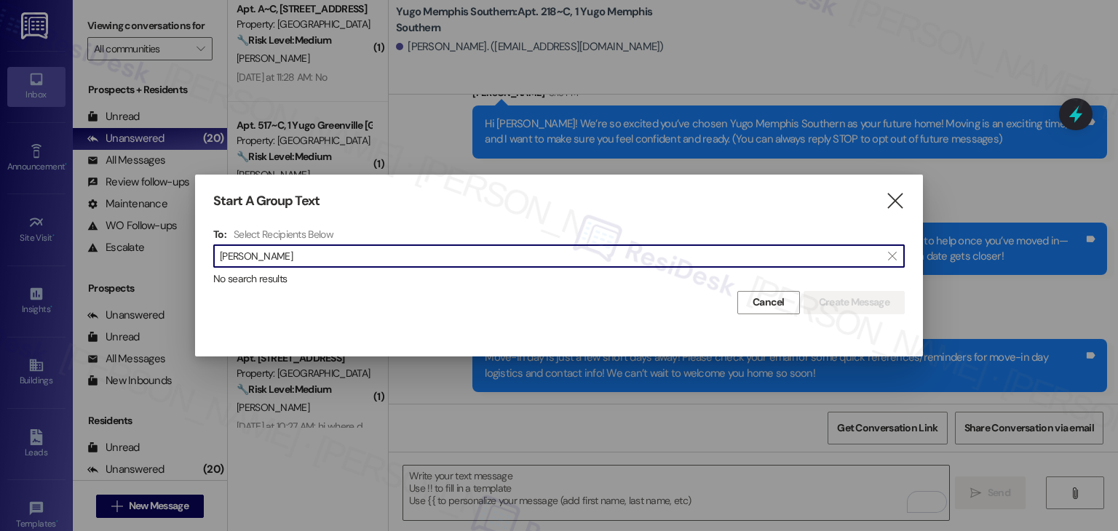
click at [244, 259] on input "Rylie Burlesci" at bounding box center [550, 256] width 661 height 20
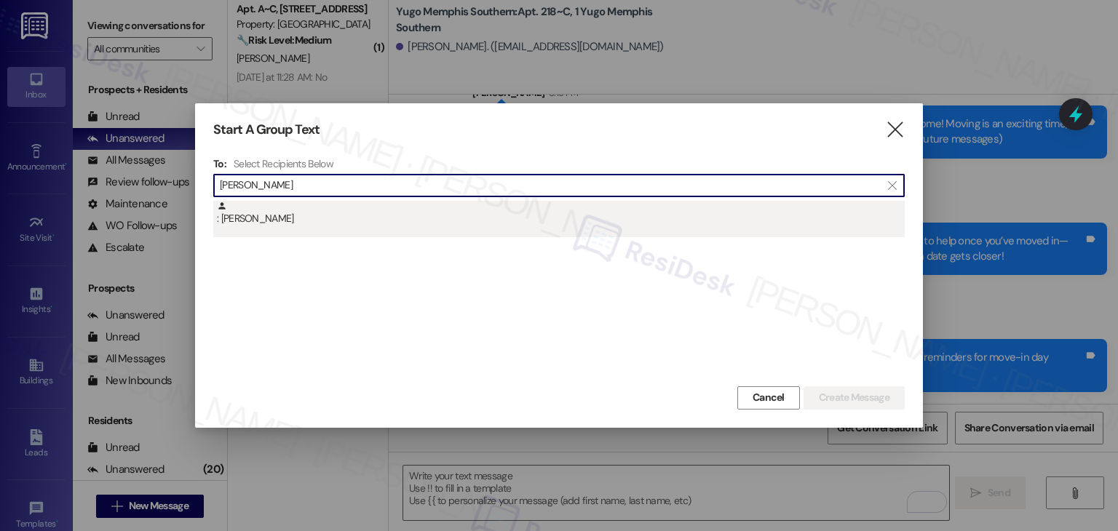
type input "Rylie Burlesci"
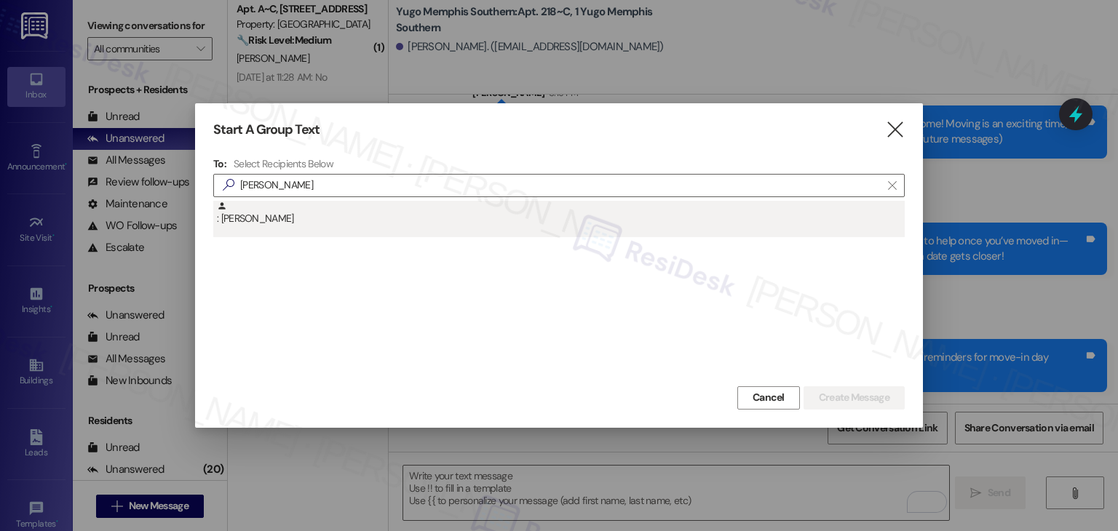
click at [277, 221] on div ": Rylie Burlesci" at bounding box center [561, 213] width 688 height 25
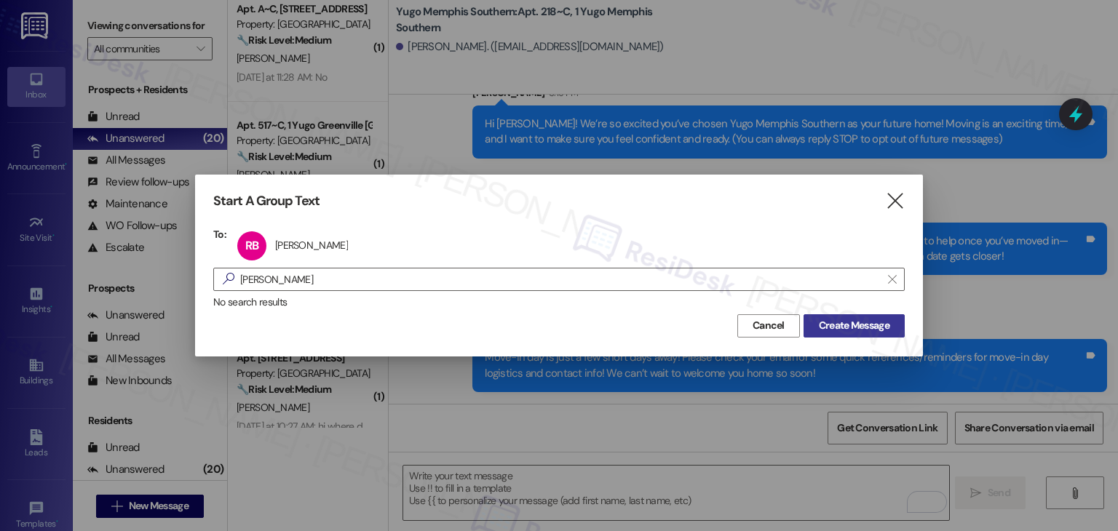
click at [849, 330] on span "Create Message" at bounding box center [854, 325] width 71 height 15
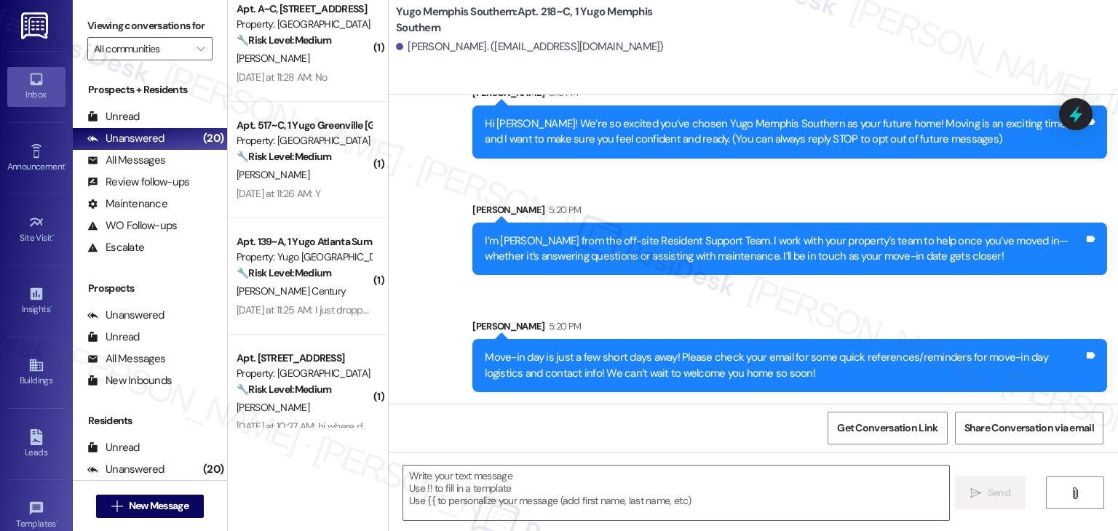
type textarea "Fetching suggested responses. Please feel free to read through the conversation…"
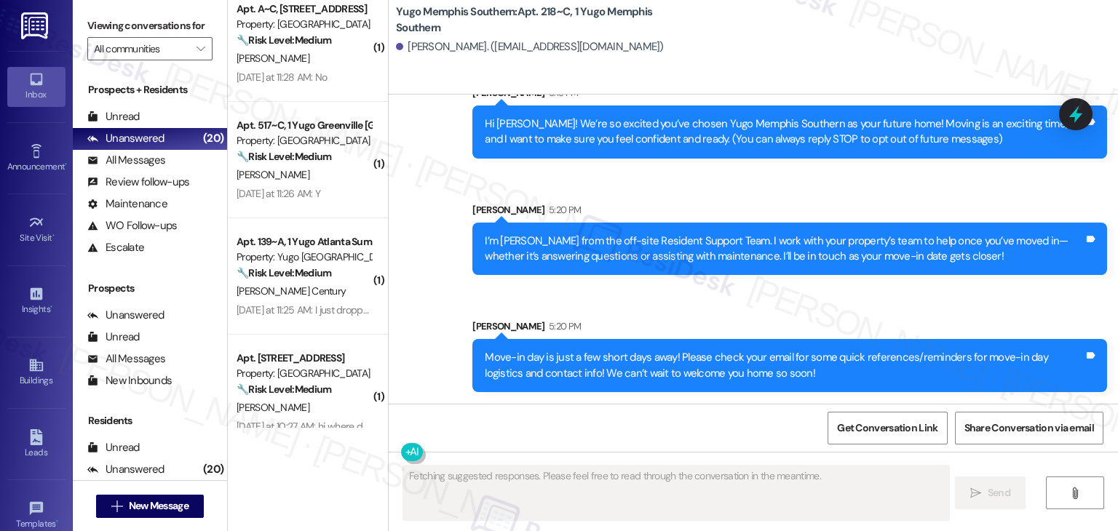
scroll to position [0, 0]
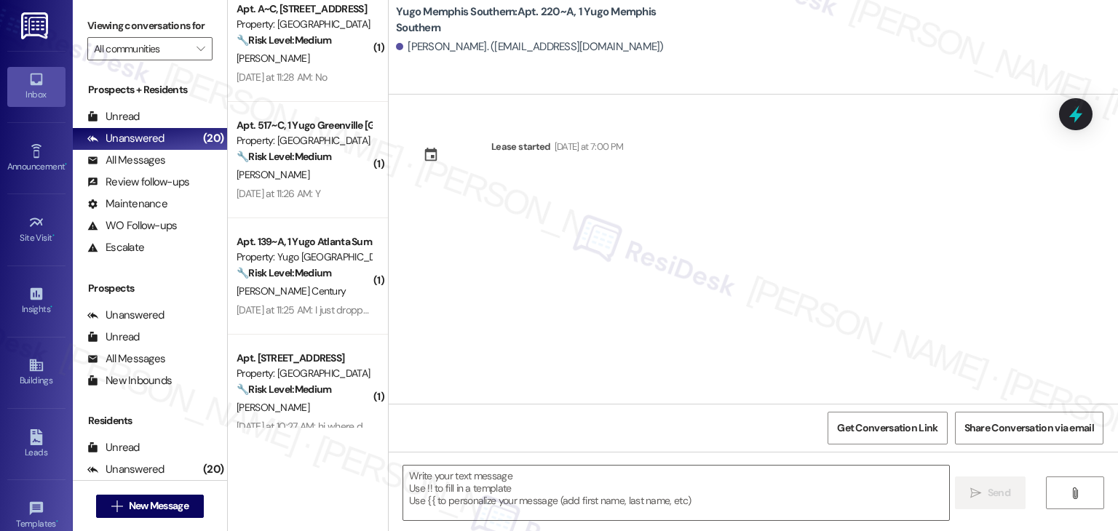
click at [469, 350] on div "Lease started [DATE] at 7:00 PM" at bounding box center [754, 249] width 730 height 309
click at [487, 477] on textarea at bounding box center [675, 493] width 545 height 55
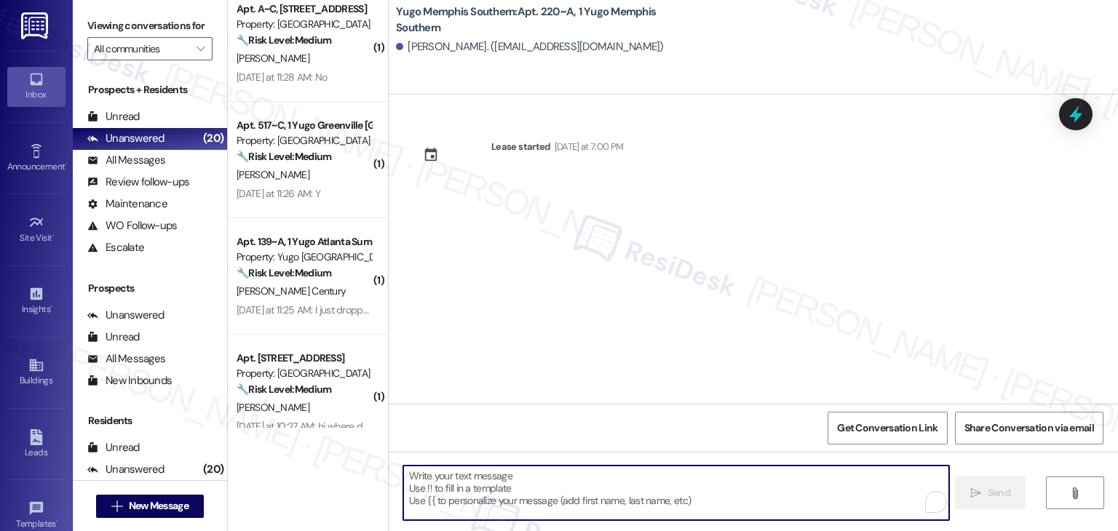
paste textarea "Hi {{first_name}}! We’re so excited you’ve chosen {{property}} as your future h…"
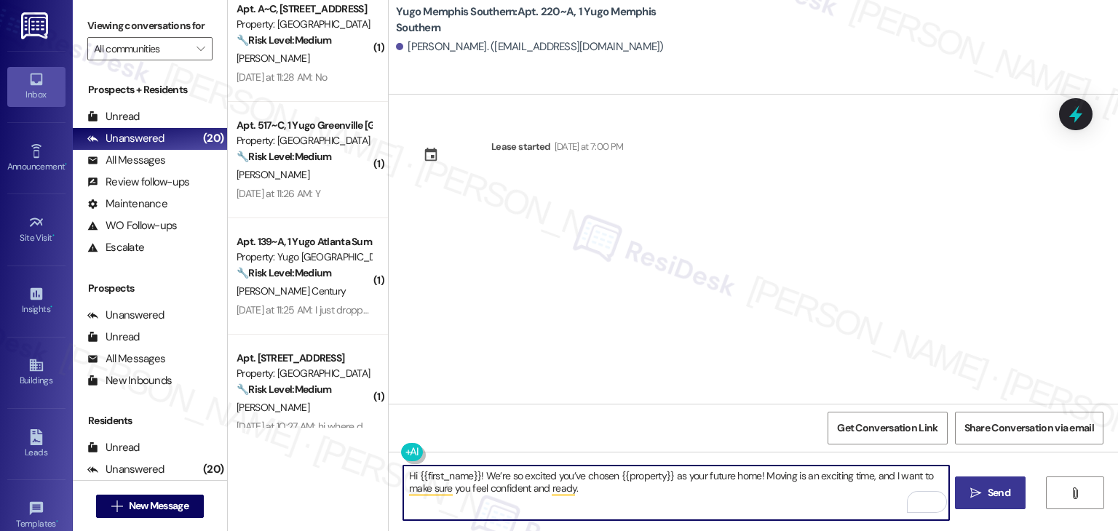
type textarea "Hi {{first_name}}! We’re so excited you’ve chosen {{property}} as your future h…"
click at [994, 497] on span "Send" at bounding box center [999, 493] width 23 height 15
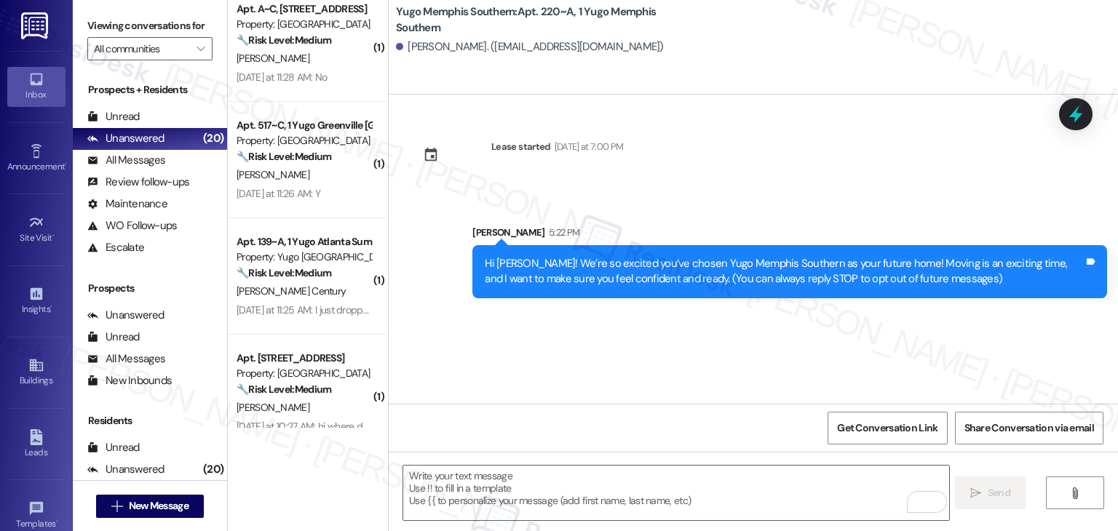
click at [620, 336] on div "Lease started Sunday at 7:00 PM Sent via SMS Sarah 5:22 PM Hi Rylie! We’re so e…" at bounding box center [754, 249] width 730 height 309
click at [604, 489] on textarea "To enrich screen reader interactions, please activate Accessibility in Grammarl…" at bounding box center [675, 493] width 545 height 55
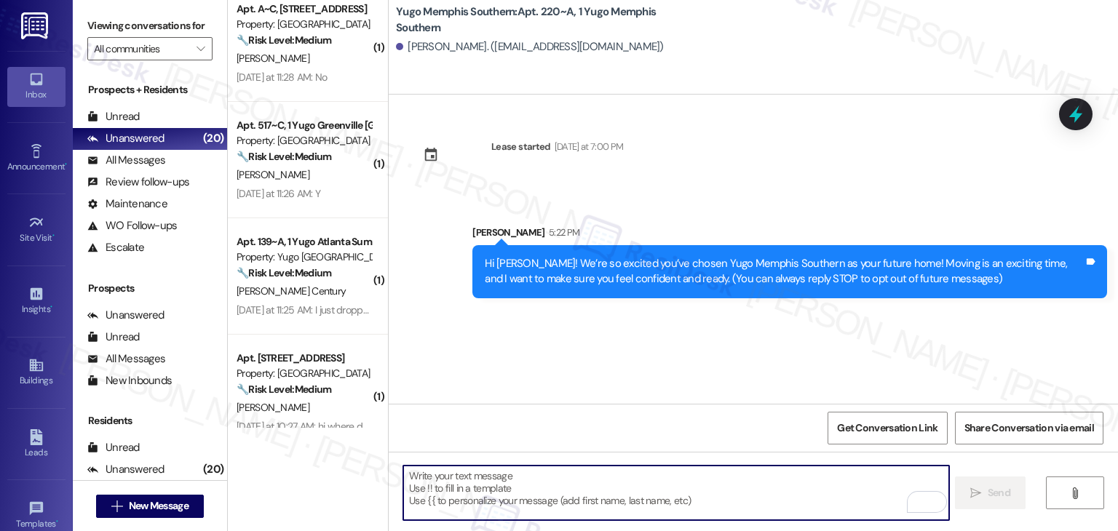
paste textarea "I’m [PERSON_NAME] from the off-site Resident Support Team. I work with your pro…"
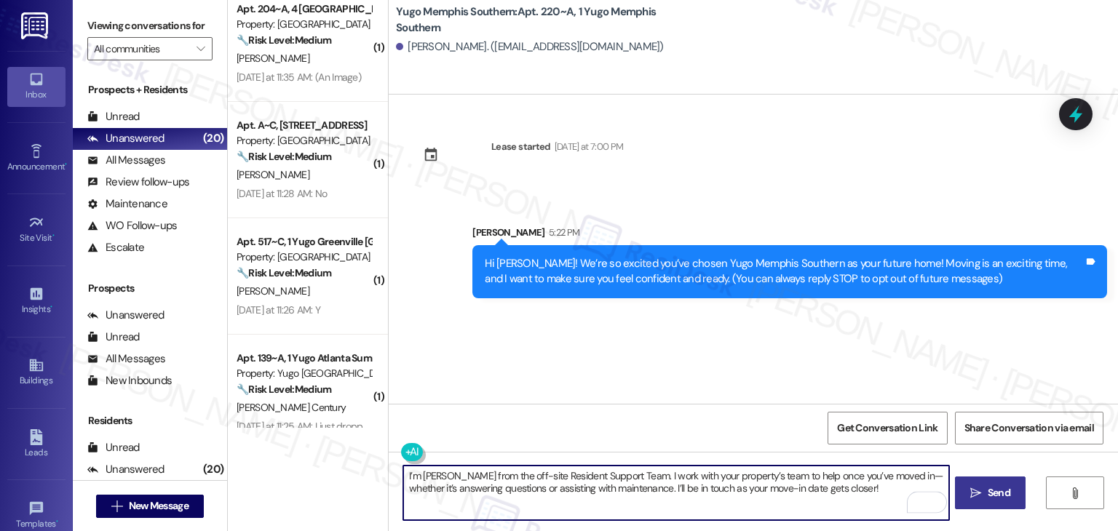
type textarea "I’m [PERSON_NAME] from the off-site Resident Support Team. I work with your pro…"
click at [991, 486] on span "Send" at bounding box center [999, 493] width 23 height 15
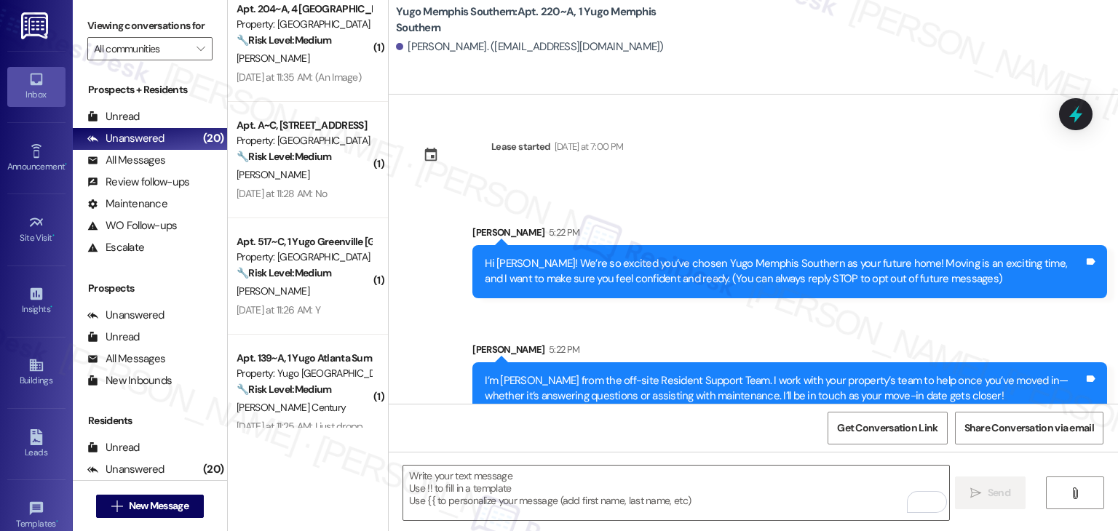
drag, startPoint x: 634, startPoint y: 330, endPoint x: 661, endPoint y: 324, distance: 27.6
click at [634, 330] on div "Sent via SMS Sarah 5:22 PM Hi Rylie! We’re so excited you’ve chosen Yugo Memphi…" at bounding box center [754, 309] width 730 height 234
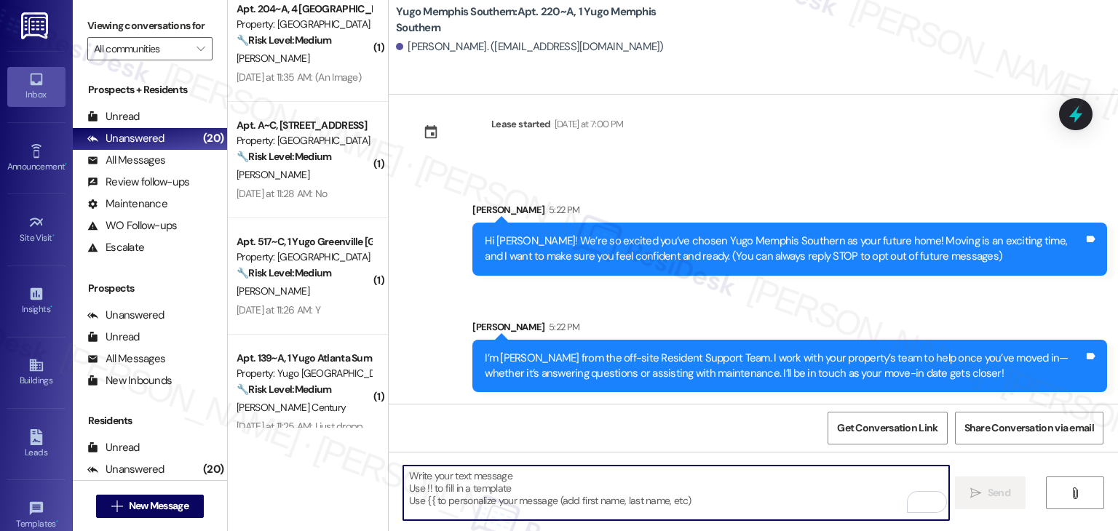
click at [680, 486] on textarea "To enrich screen reader interactions, please activate Accessibility in Grammarl…" at bounding box center [675, 493] width 545 height 55
paste textarea "Move-in day is just a few short days away! Please check your email for some qui…"
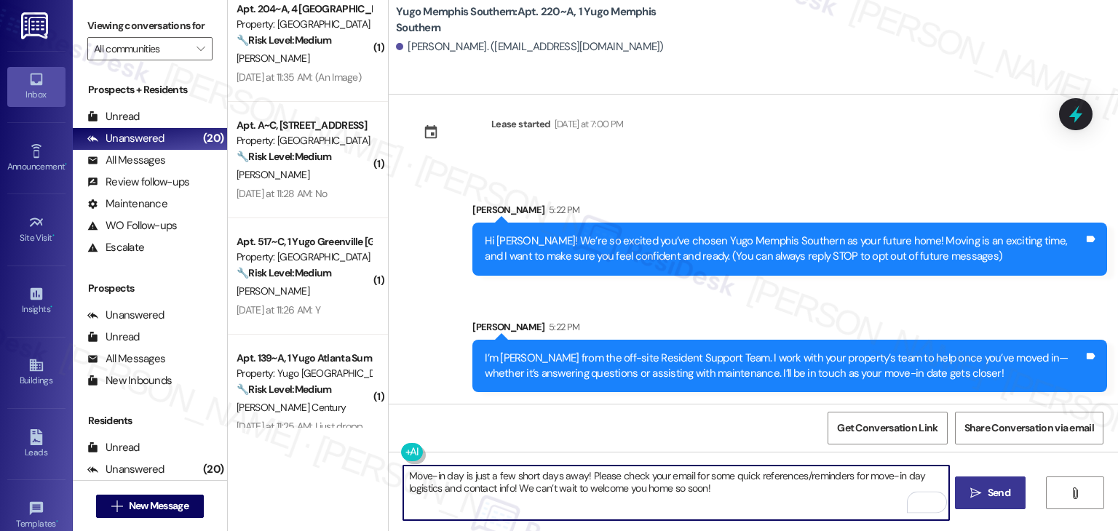
type textarea "Move-in day is just a few short days away! Please check your email for some qui…"
click at [1003, 493] on span "Send" at bounding box center [999, 493] width 23 height 15
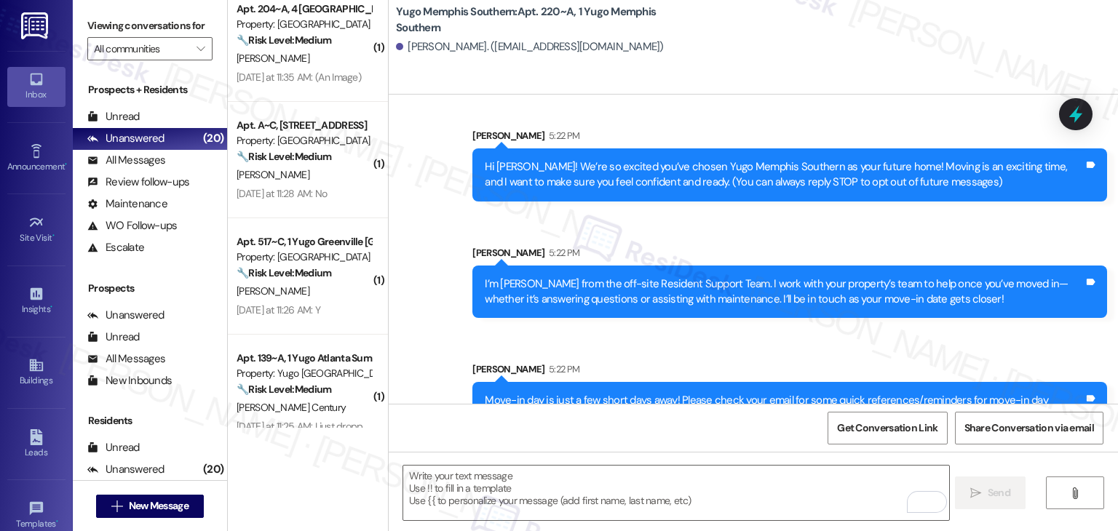
scroll to position [140, 0]
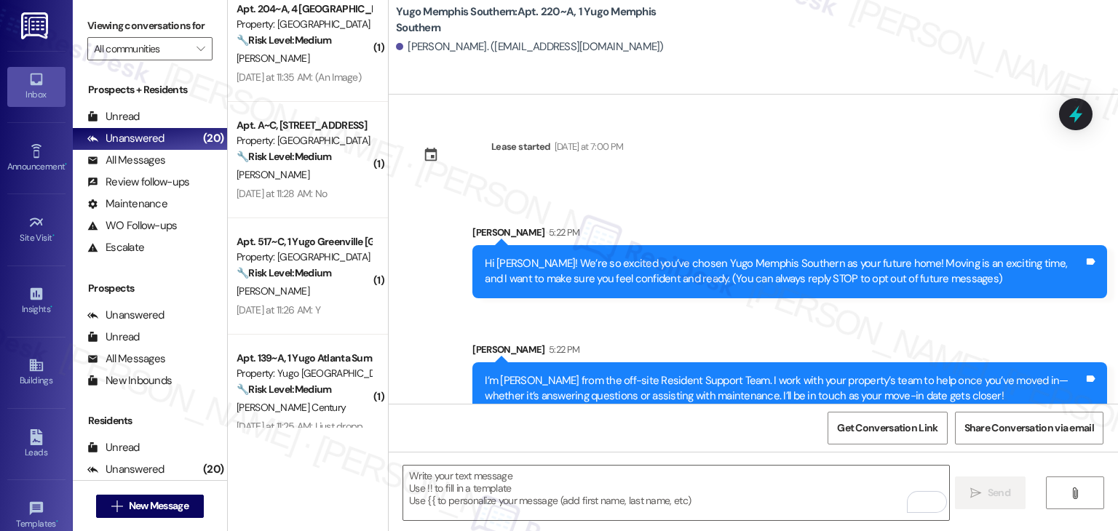
scroll to position [140, 0]
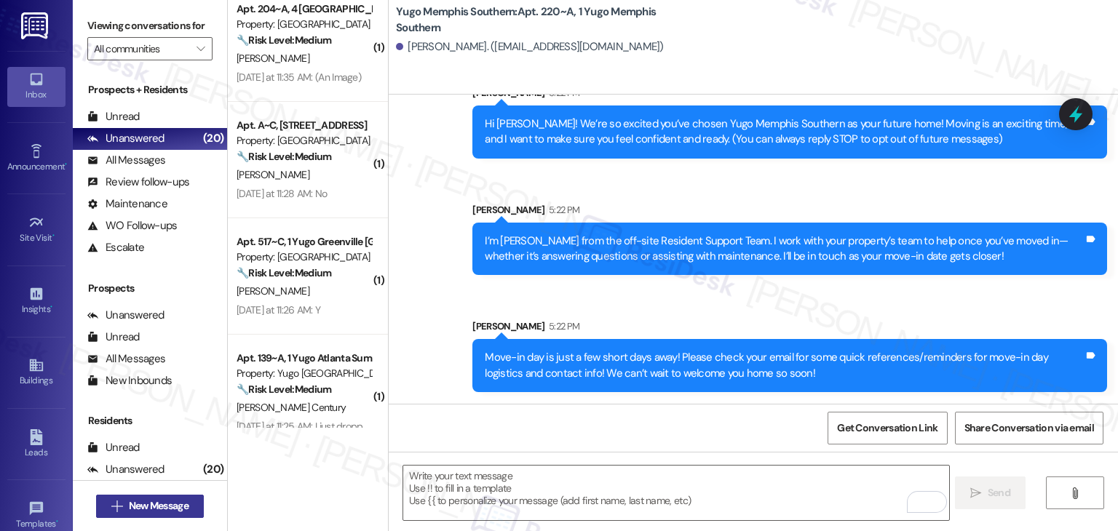
click at [191, 502] on button " New Message" at bounding box center [150, 506] width 108 height 23
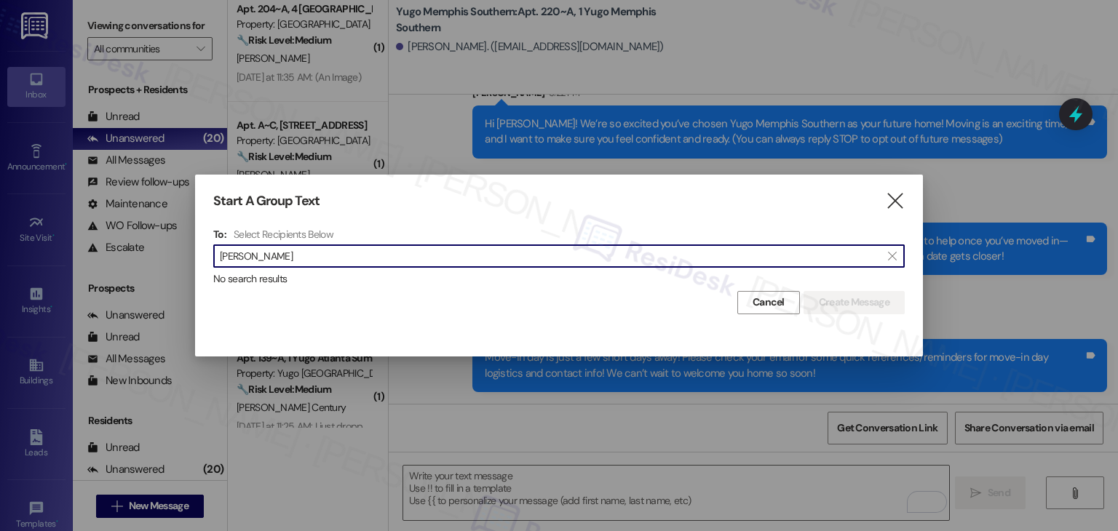
click at [263, 256] on input "[PERSON_NAME]" at bounding box center [550, 256] width 661 height 20
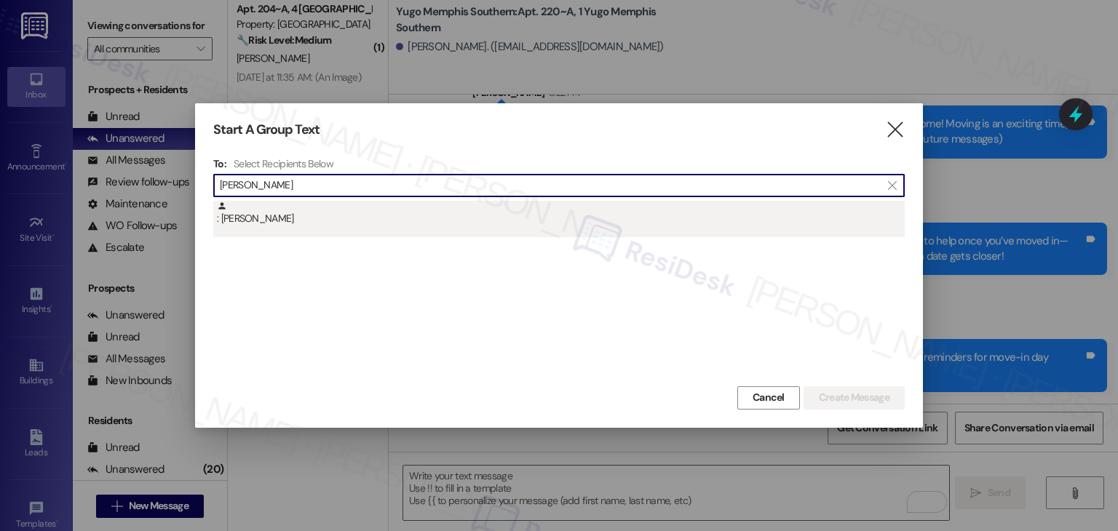
type input "[PERSON_NAME]"
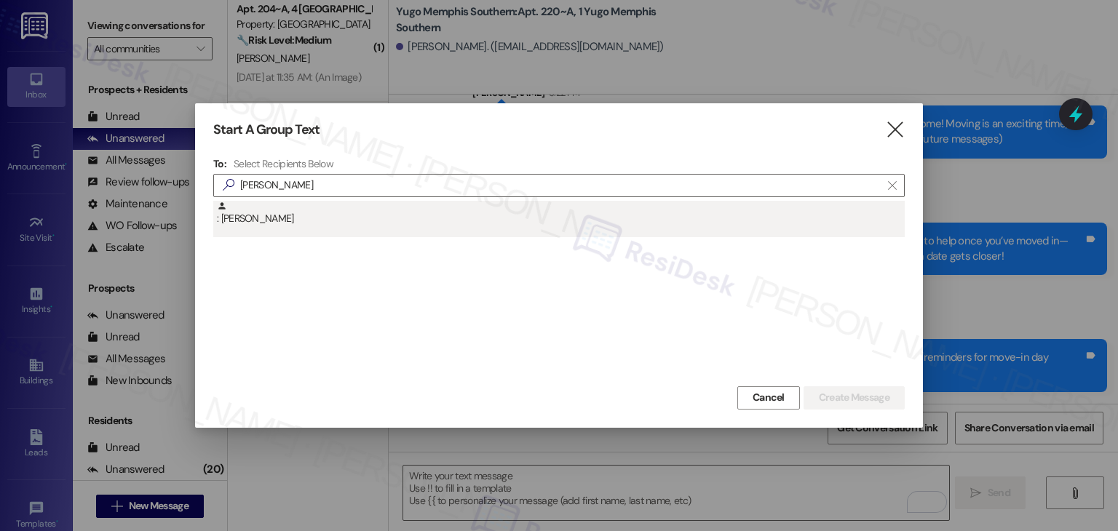
click at [262, 231] on div ": [PERSON_NAME]" at bounding box center [559, 219] width 692 height 36
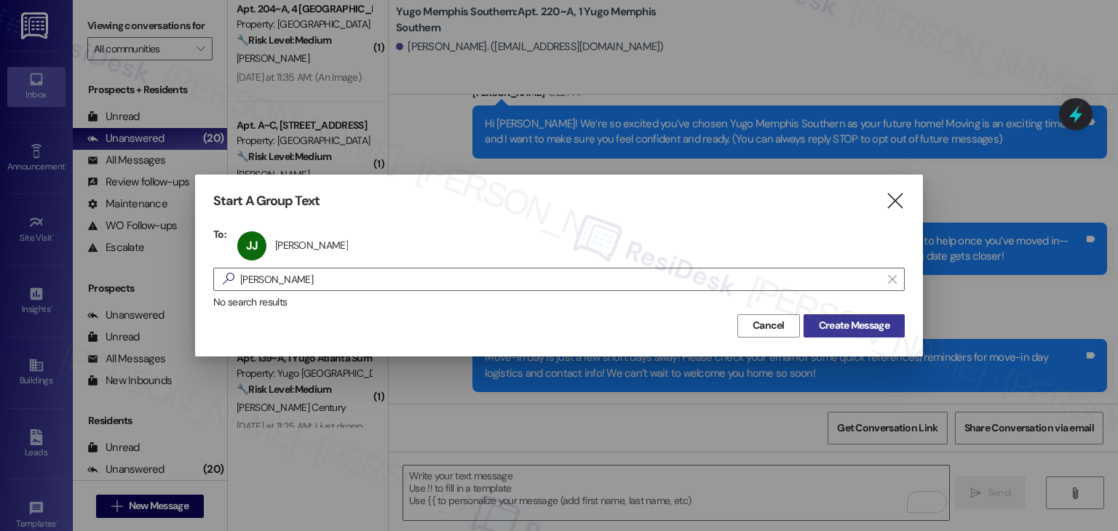
click at [863, 330] on span "Create Message" at bounding box center [854, 325] width 71 height 15
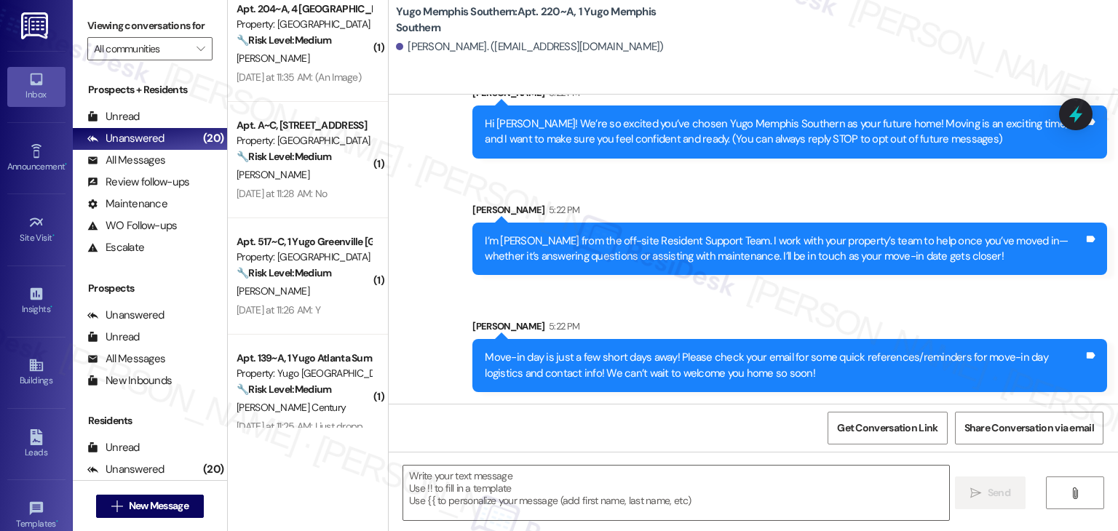
type textarea "Fetching suggested responses. Please feel free to read through the conversation…"
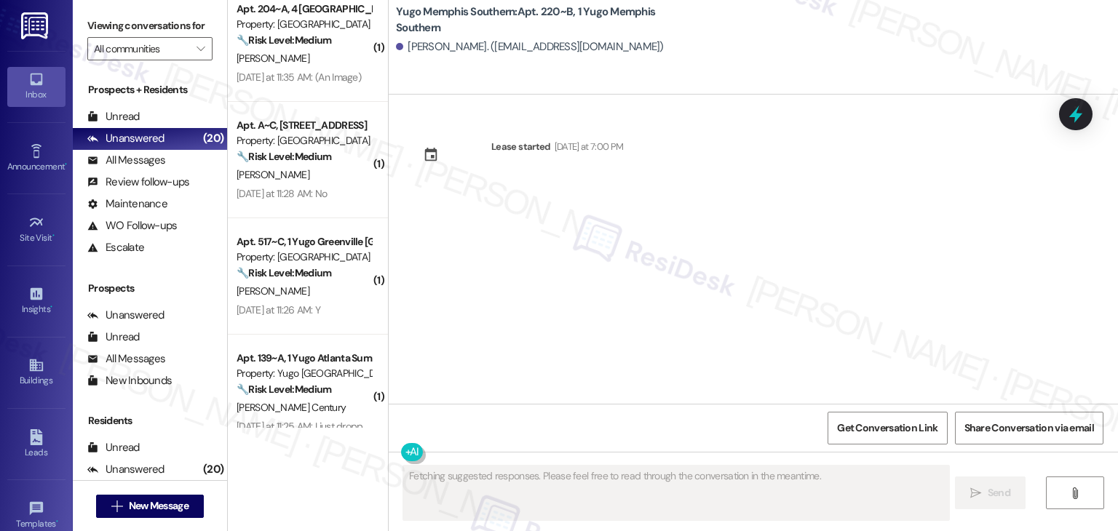
scroll to position [0, 0]
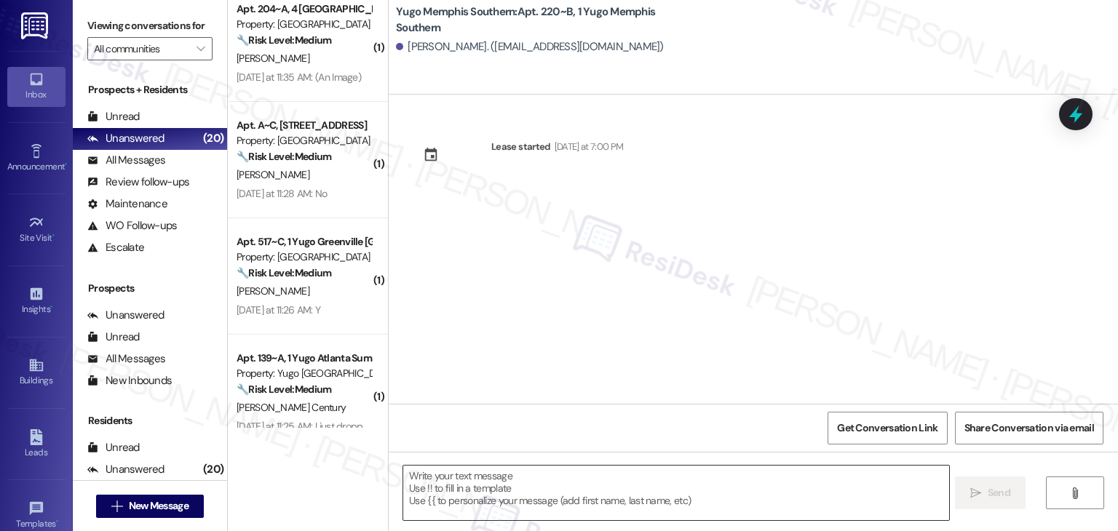
click at [595, 475] on textarea at bounding box center [675, 493] width 545 height 55
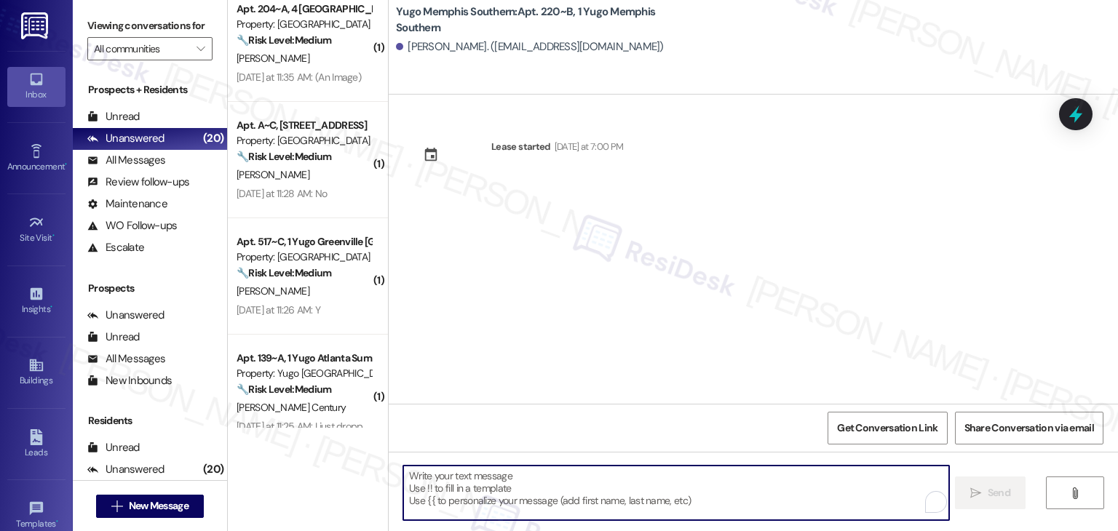
paste textarea "Hi {{first_name}}! We’re so excited you’ve chosen {{property}} as your future h…"
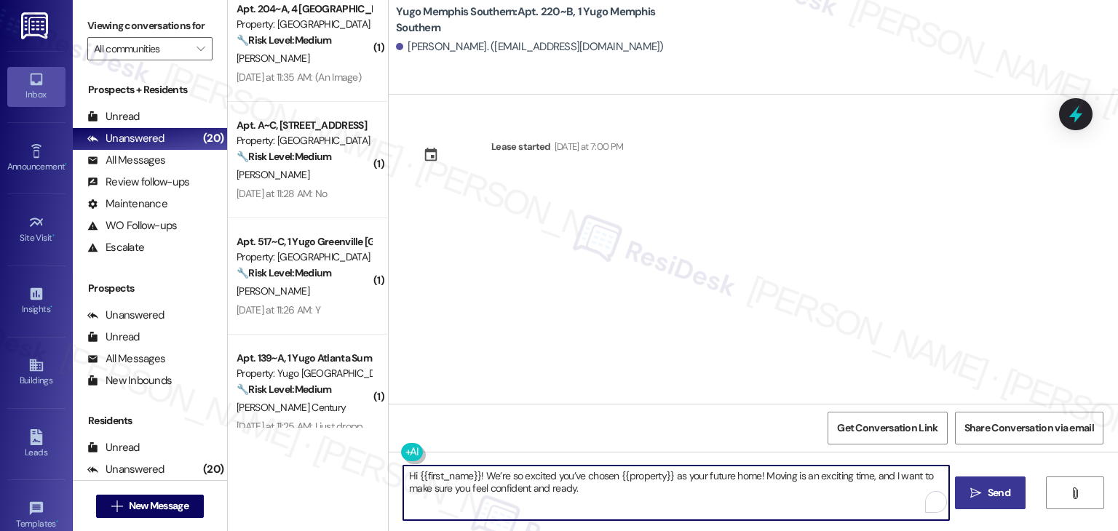
type textarea "Hi {{first_name}}! We’re so excited you’ve chosen {{property}} as your future h…"
click at [995, 498] on span "Send" at bounding box center [999, 493] width 23 height 15
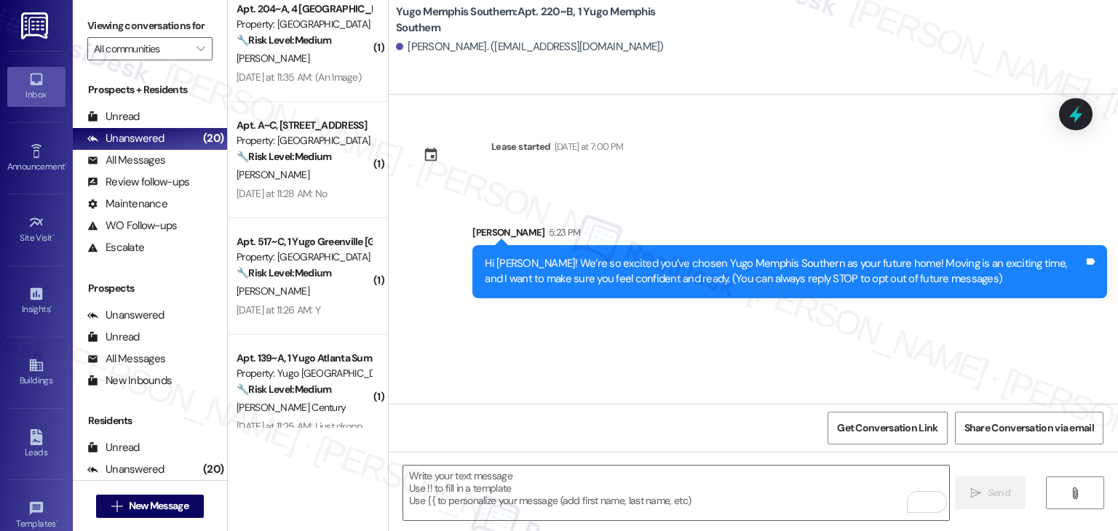
drag, startPoint x: 606, startPoint y: 320, endPoint x: 614, endPoint y: 315, distance: 10.1
click at [606, 320] on div "Lease started [DATE] at 7:00 PM Sent via SMS [PERSON_NAME] 5:23 PM Hi [PERSON_N…" at bounding box center [754, 249] width 730 height 309
click at [671, 481] on textarea "To enrich screen reader interactions, please activate Accessibility in Grammarl…" at bounding box center [675, 493] width 545 height 55
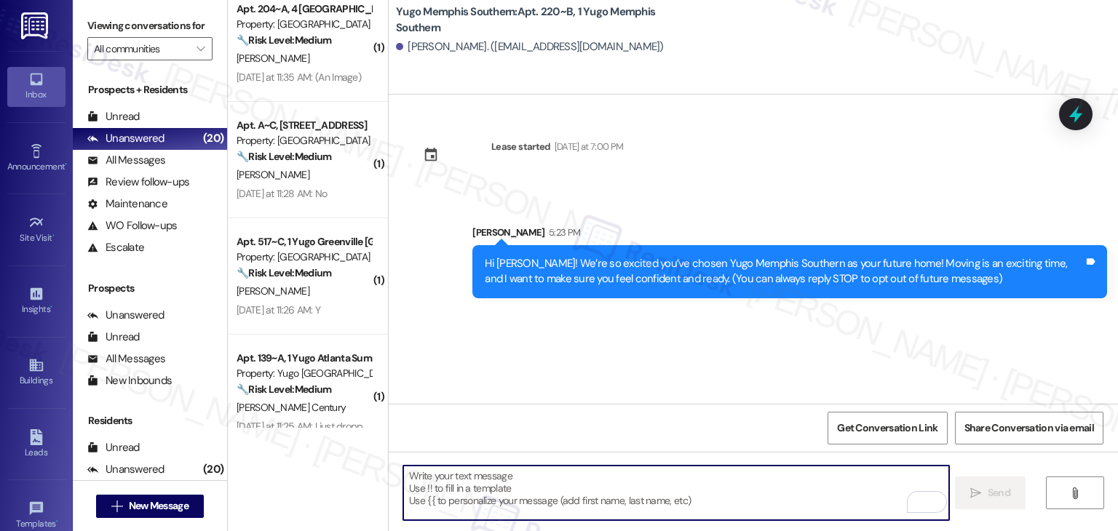
paste textarea "I’m [PERSON_NAME] from the off-site Resident Support Team. I work with your pro…"
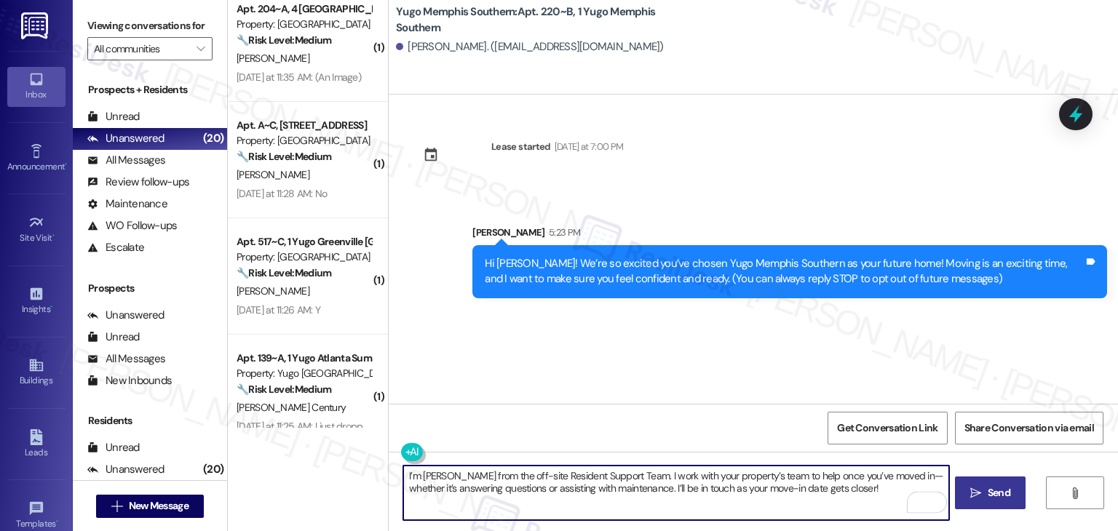
type textarea "I’m [PERSON_NAME] from the off-site Resident Support Team. I work with your pro…"
click at [984, 481] on button " Send" at bounding box center [990, 493] width 71 height 33
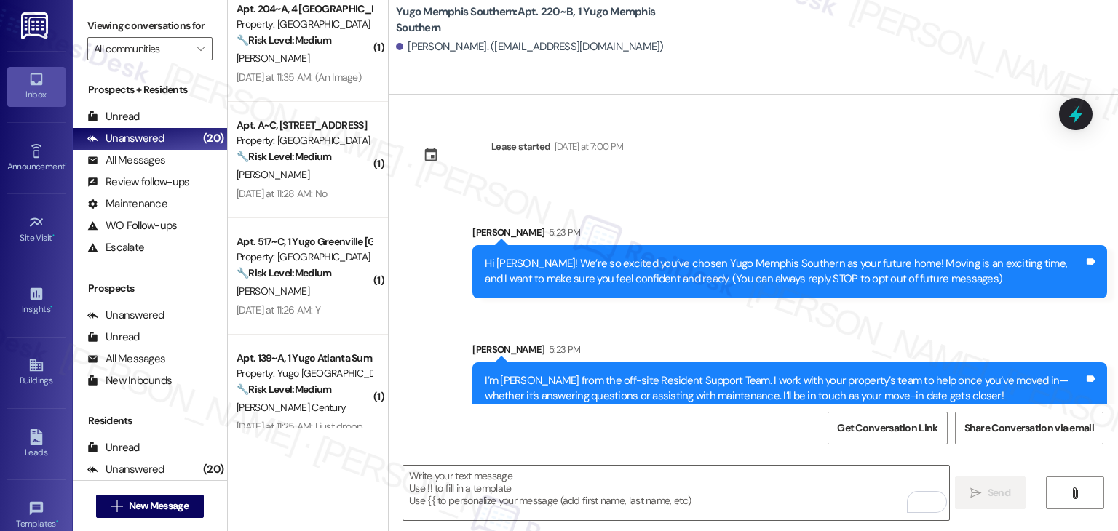
click at [576, 329] on div "Sent via SMS [PERSON_NAME] 5:23 PM Hi [PERSON_NAME]! We’re so excited you’ve ch…" at bounding box center [754, 309] width 730 height 234
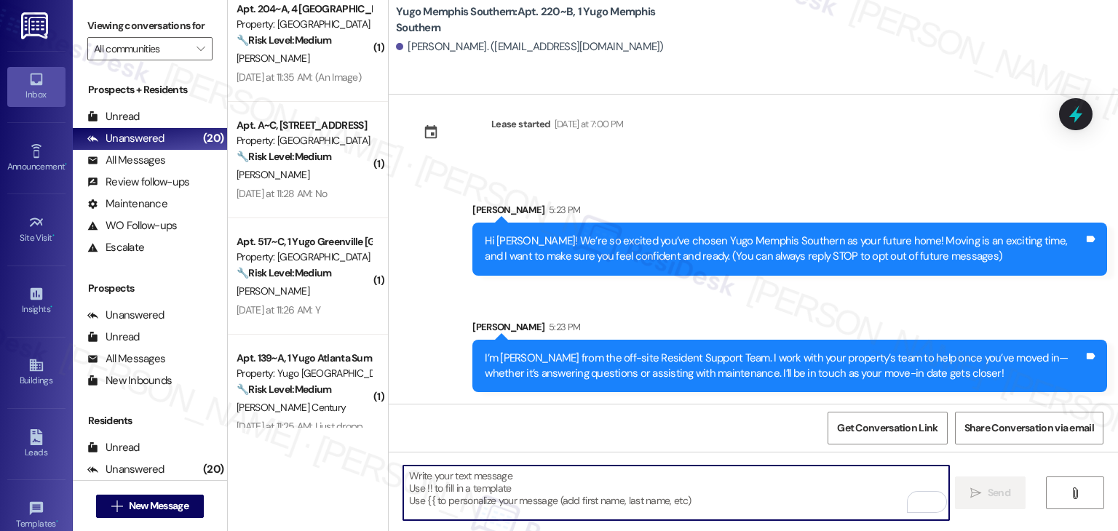
click at [593, 479] on textarea "To enrich screen reader interactions, please activate Accessibility in Grammarl…" at bounding box center [675, 493] width 545 height 55
paste textarea "Move-in day is just a few short days away! Please check your email for some qui…"
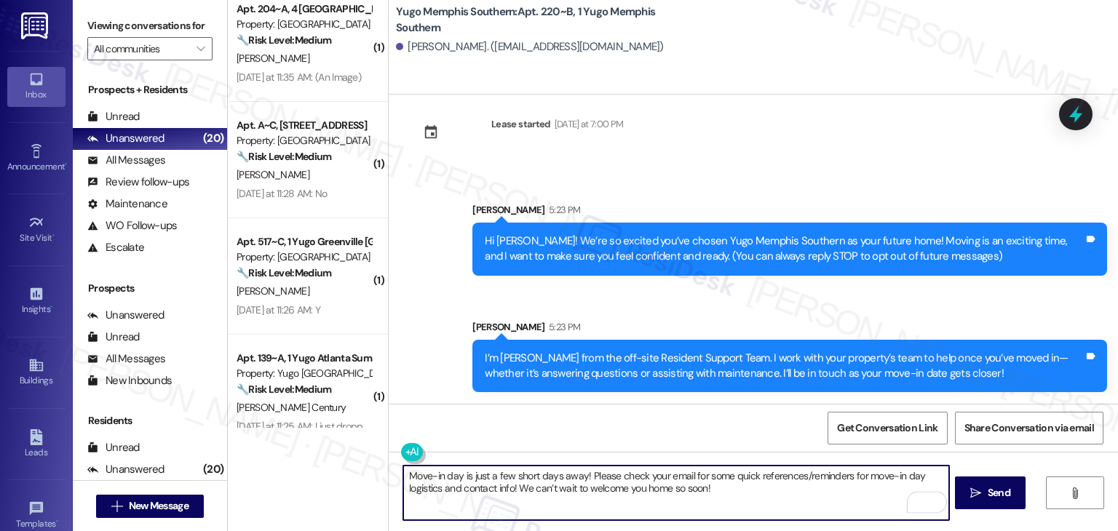
type textarea "Move-in day is just a few short days away! Please check your email for some qui…"
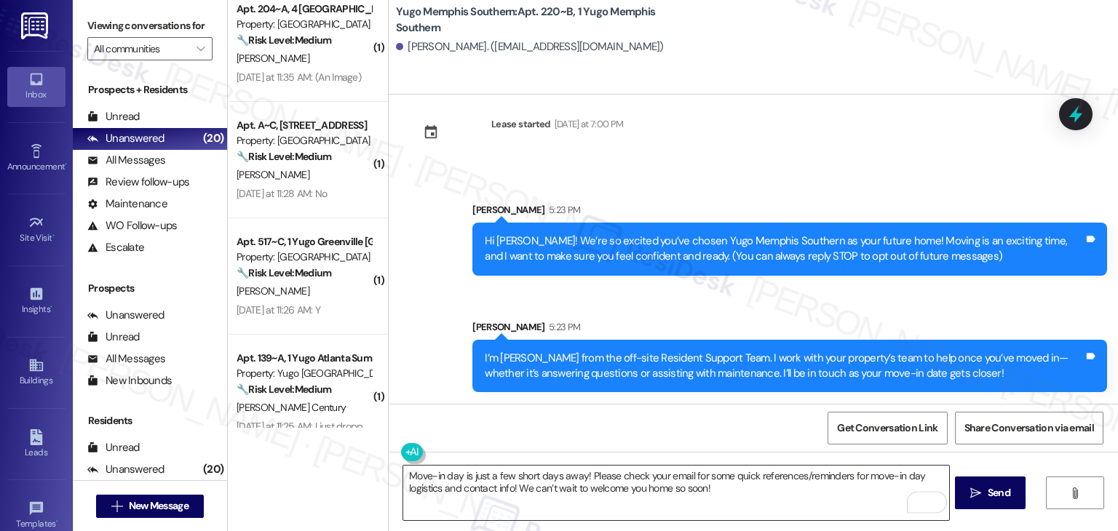
click at [781, 493] on textarea "Move-in day is just a few short days away! Please check your email for some qui…" at bounding box center [675, 493] width 545 height 55
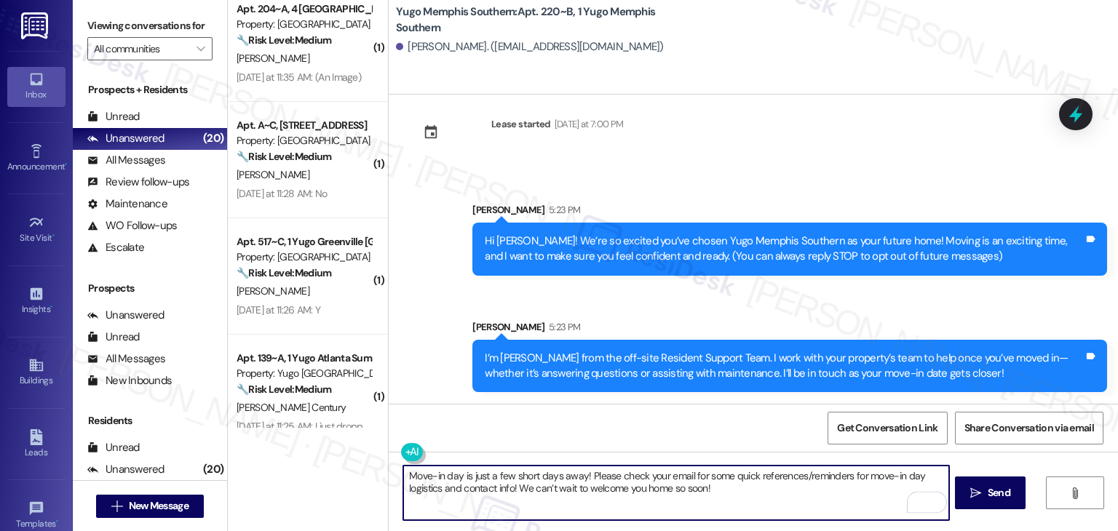
click at [704, 493] on textarea "Move-in day is just a few short days away! Please check your email for some qui…" at bounding box center [675, 493] width 545 height 55
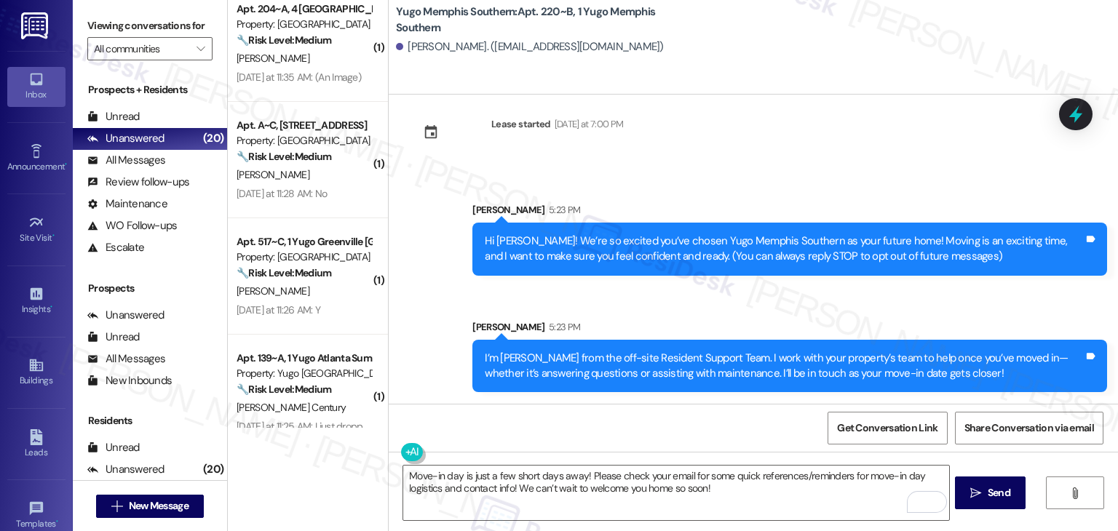
click at [1003, 499] on span "Send" at bounding box center [999, 493] width 23 height 15
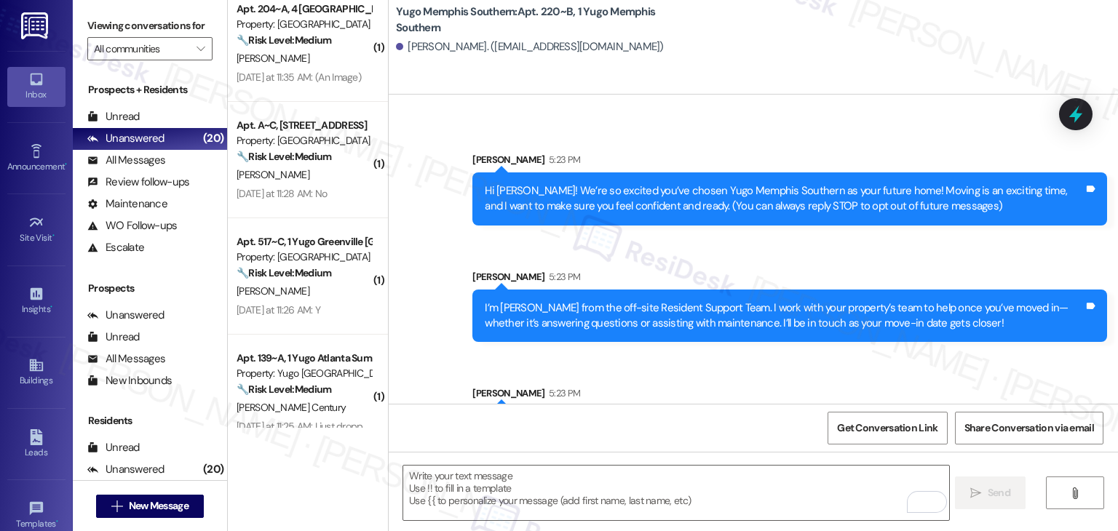
scroll to position [140, 0]
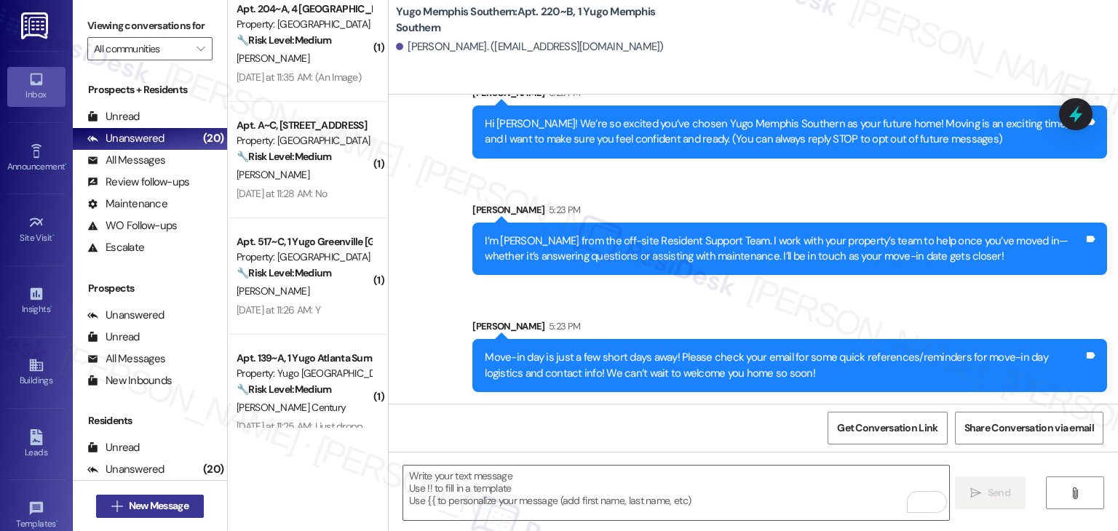
click at [175, 500] on span "New Message" at bounding box center [159, 506] width 60 height 15
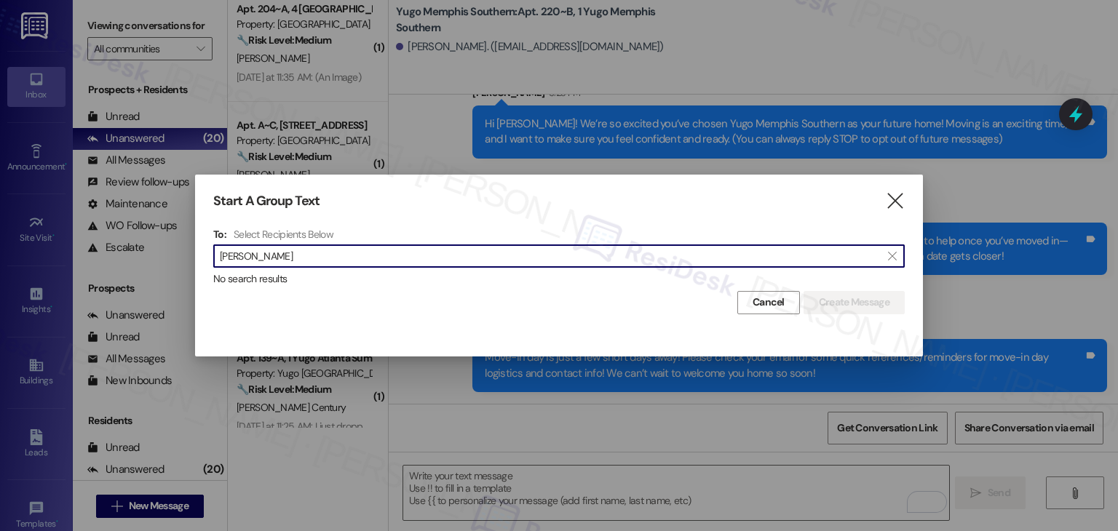
click at [253, 255] on input "[PERSON_NAME]" at bounding box center [550, 256] width 661 height 20
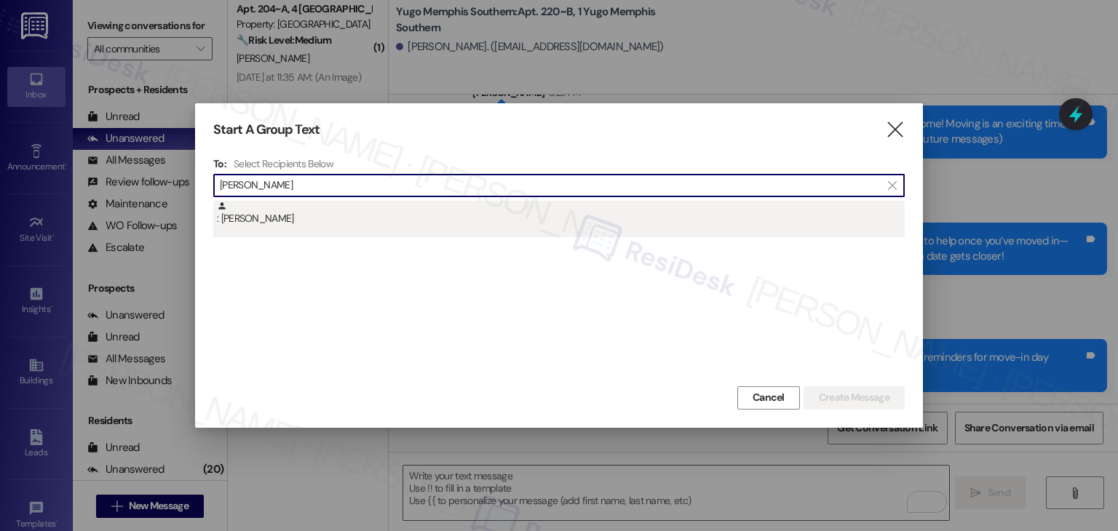
type input "[PERSON_NAME]"
click at [269, 224] on div ": [PERSON_NAME]" at bounding box center [561, 213] width 688 height 25
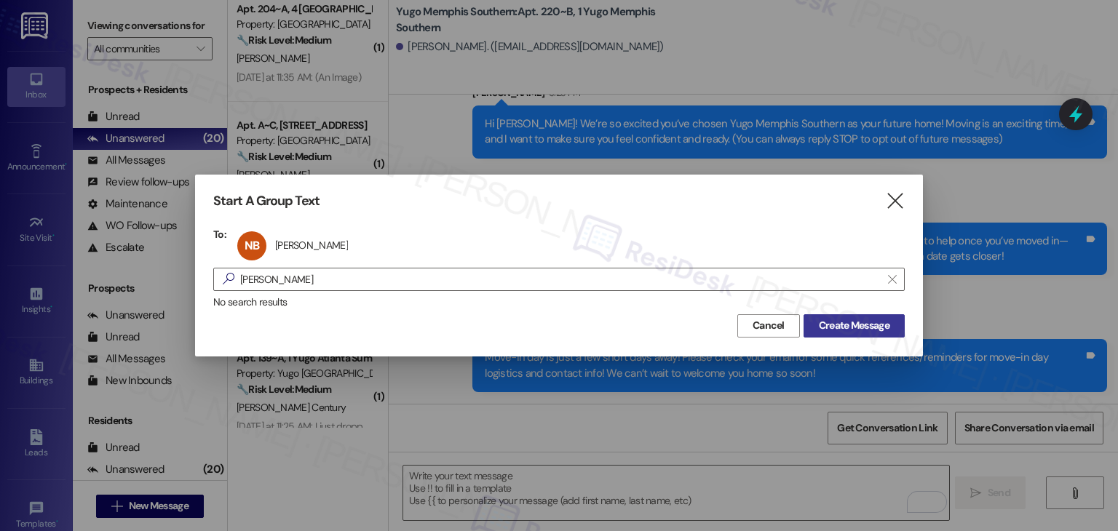
click at [834, 323] on span "Create Message" at bounding box center [854, 325] width 71 height 15
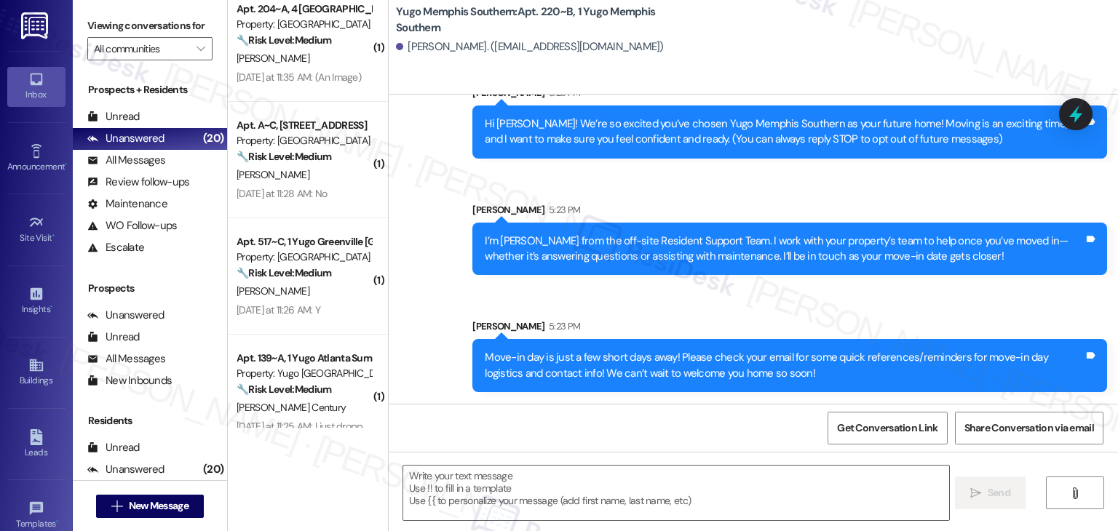
type textarea "Fetching suggested responses. Please feel free to read through the conversation…"
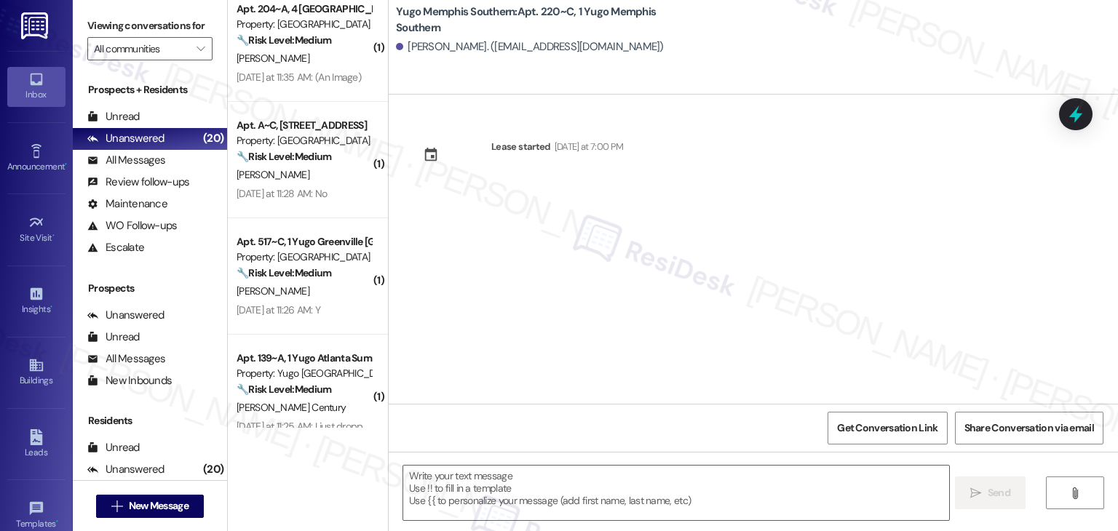
type textarea "Fetching suggested responses. Please feel free to read through the conversation…"
click at [609, 312] on div "Lease started [DATE] at 7:00 PM" at bounding box center [754, 249] width 730 height 309
click at [490, 477] on textarea at bounding box center [675, 493] width 545 height 55
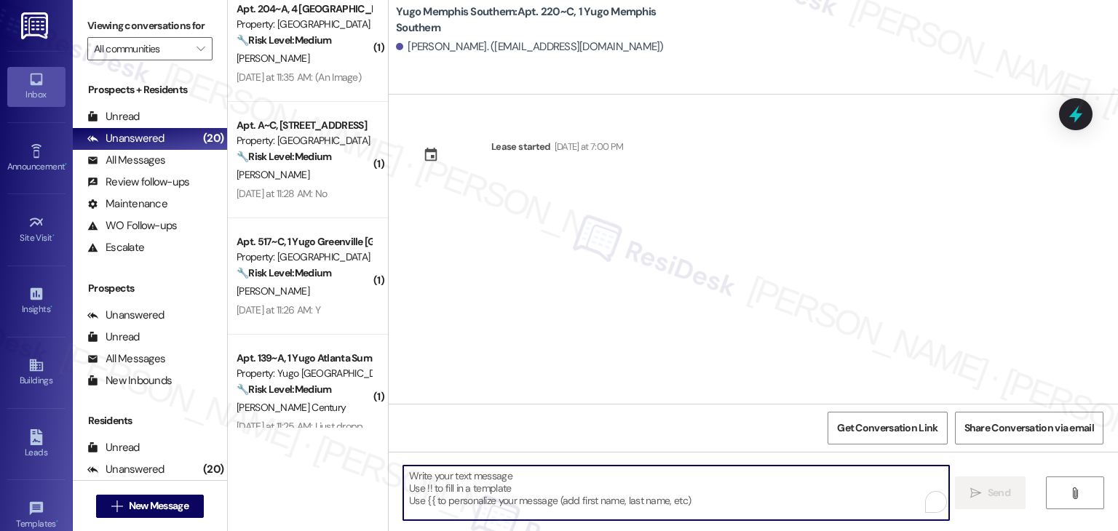
paste textarea "Hi {{first_name}}! We’re so excited you’ve chosen {{property}} as your future h…"
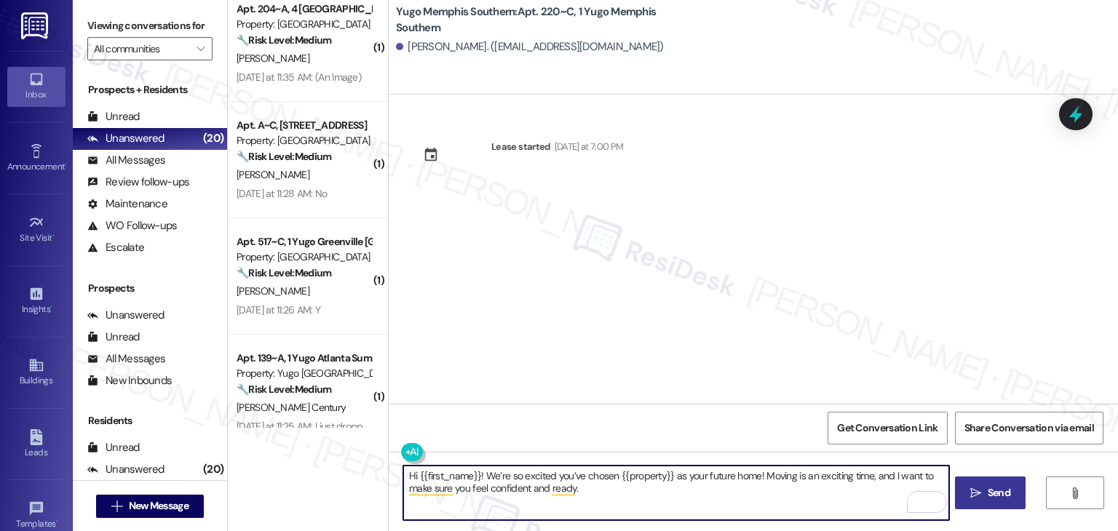
type textarea "Hi {{first_name}}! We’re so excited you’ve chosen {{property}} as your future h…"
click at [981, 486] on span " Send" at bounding box center [991, 493] width 46 height 15
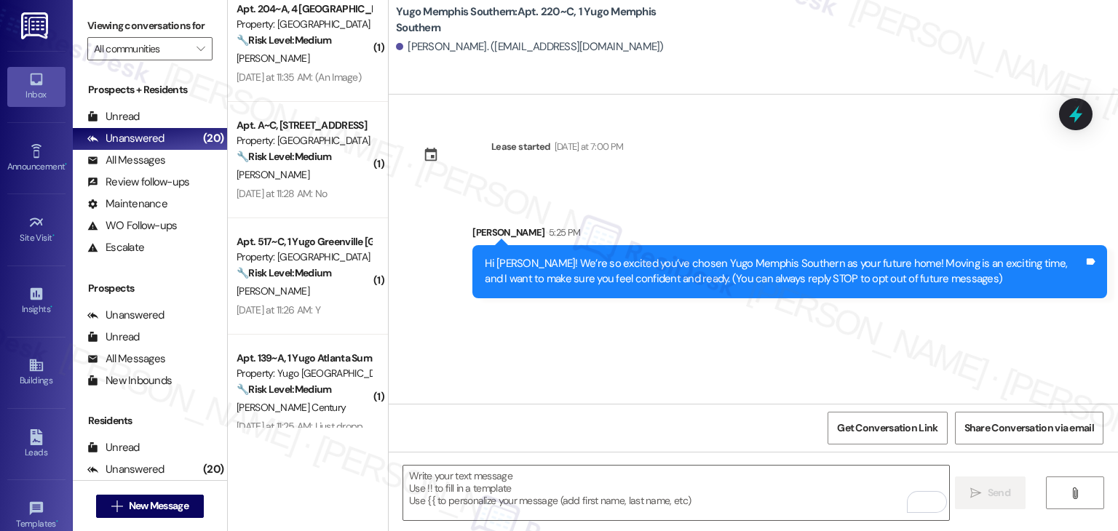
click at [620, 349] on div "Lease started [DATE] at 7:00 PM Sent via SMS [PERSON_NAME] 5:25 PM Hi [PERSON_N…" at bounding box center [754, 249] width 730 height 309
click at [581, 496] on textarea "To enrich screen reader interactions, please activate Accessibility in Grammarl…" at bounding box center [675, 493] width 545 height 55
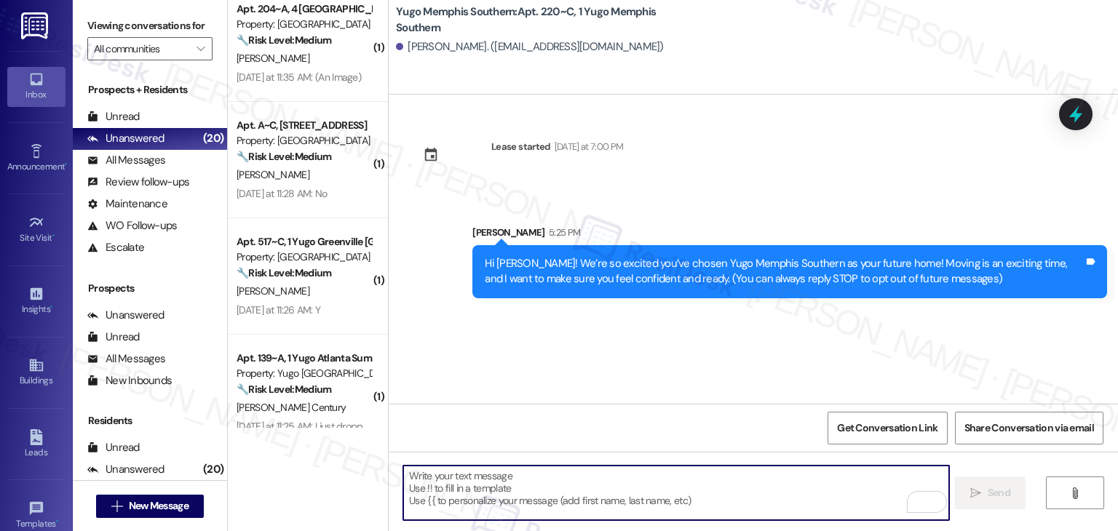
paste textarea "I’m [PERSON_NAME] from the off-site Resident Support Team. I work with your pro…"
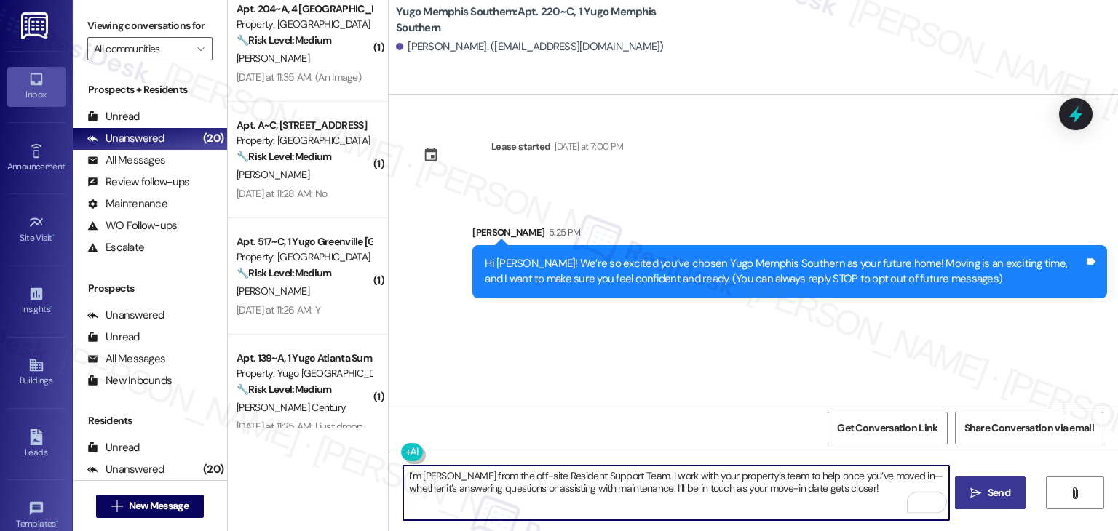
type textarea "I’m [PERSON_NAME] from the off-site Resident Support Team. I work with your pro…"
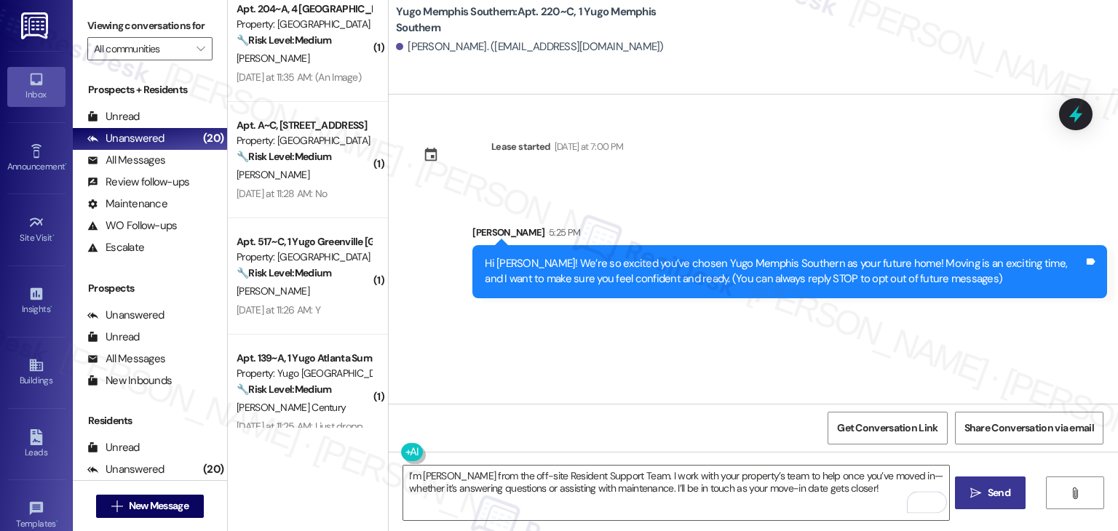
click at [981, 491] on span " Send" at bounding box center [991, 493] width 46 height 15
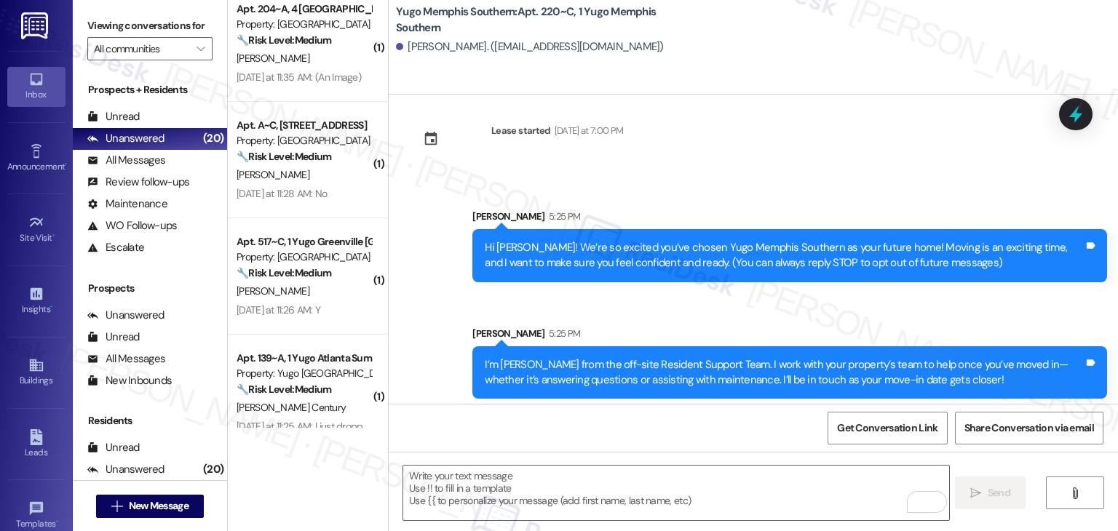
scroll to position [23, 0]
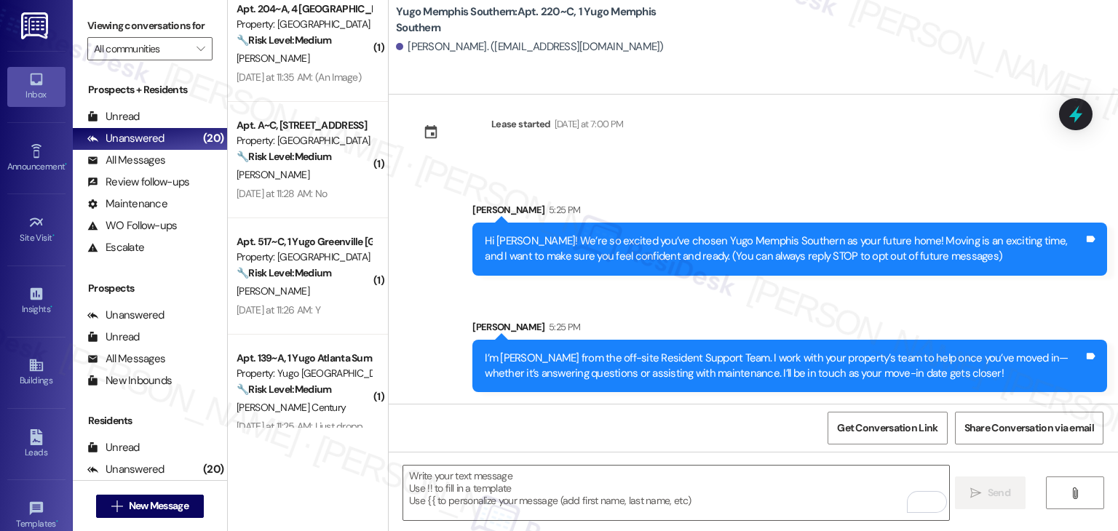
click at [617, 408] on div "Get Conversation Link Share Conversation via email" at bounding box center [754, 428] width 730 height 48
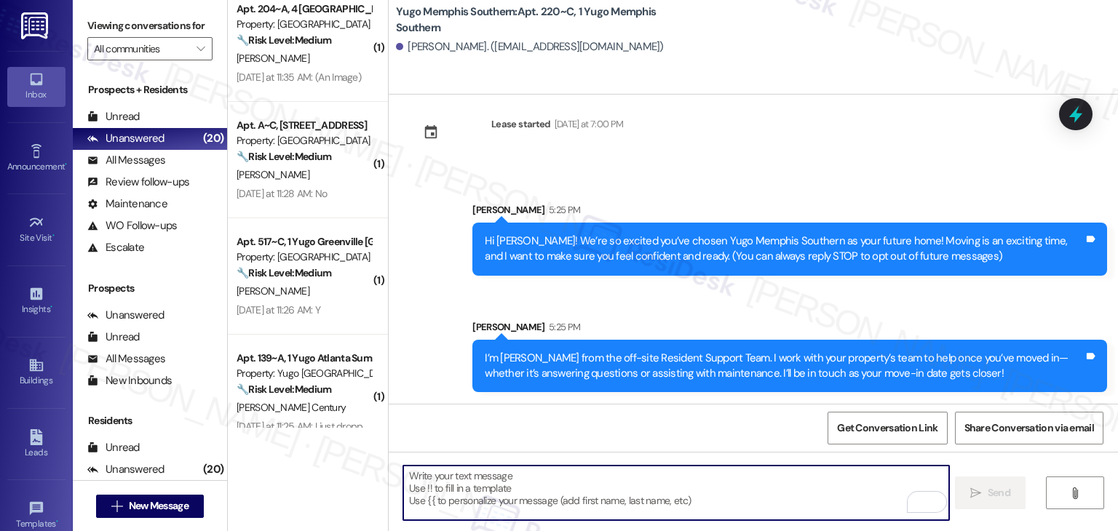
click at [638, 478] on textarea "To enrich screen reader interactions, please activate Accessibility in Grammarl…" at bounding box center [675, 493] width 545 height 55
paste textarea "Move-in day is just a few short days away! Please check your email for some qui…"
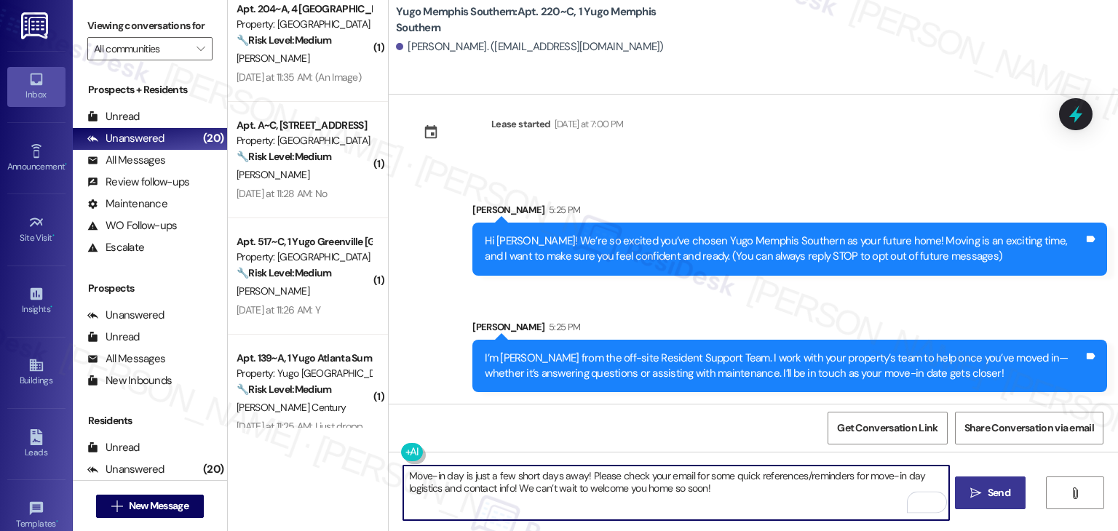
type textarea "Move-in day is just a few short days away! Please check your email for some qui…"
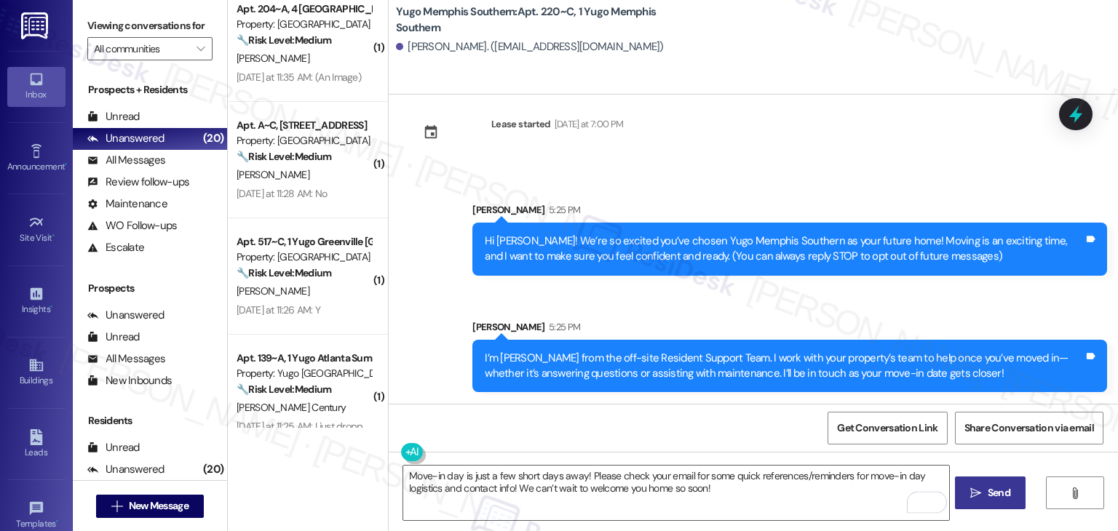
click at [995, 481] on button " Send" at bounding box center [990, 493] width 71 height 33
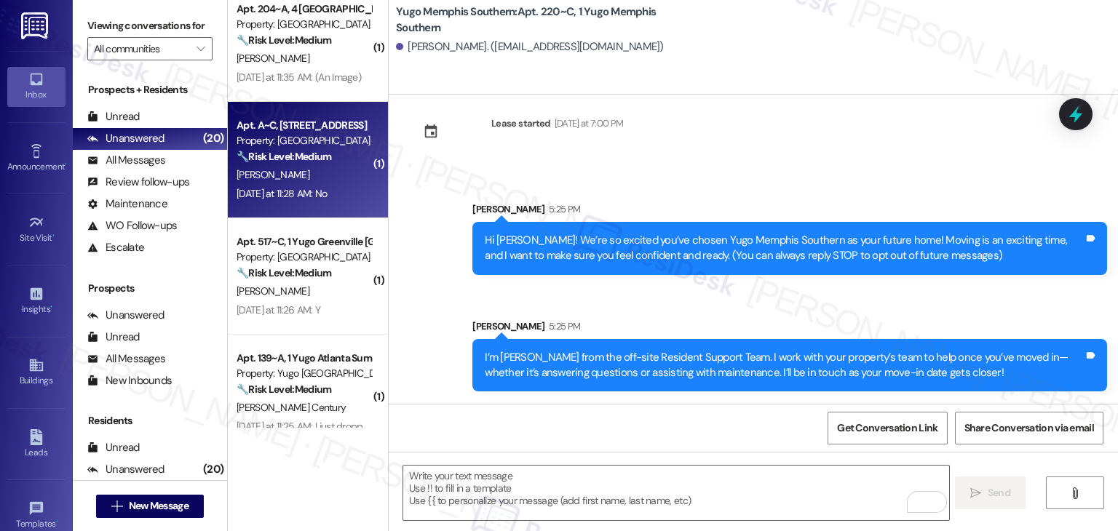
click at [261, 181] on span "[PERSON_NAME]" at bounding box center [273, 174] width 73 height 13
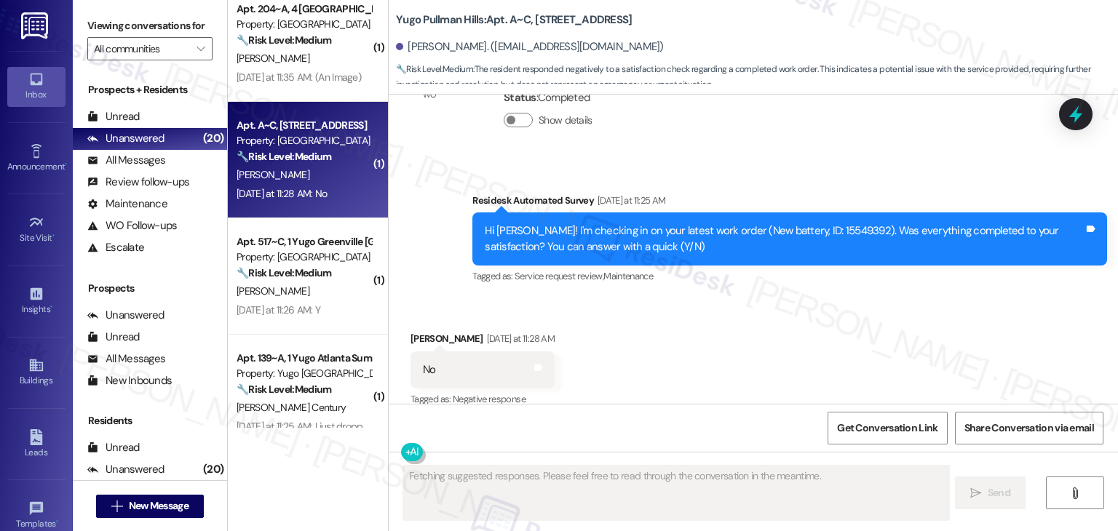
scroll to position [1680, 0]
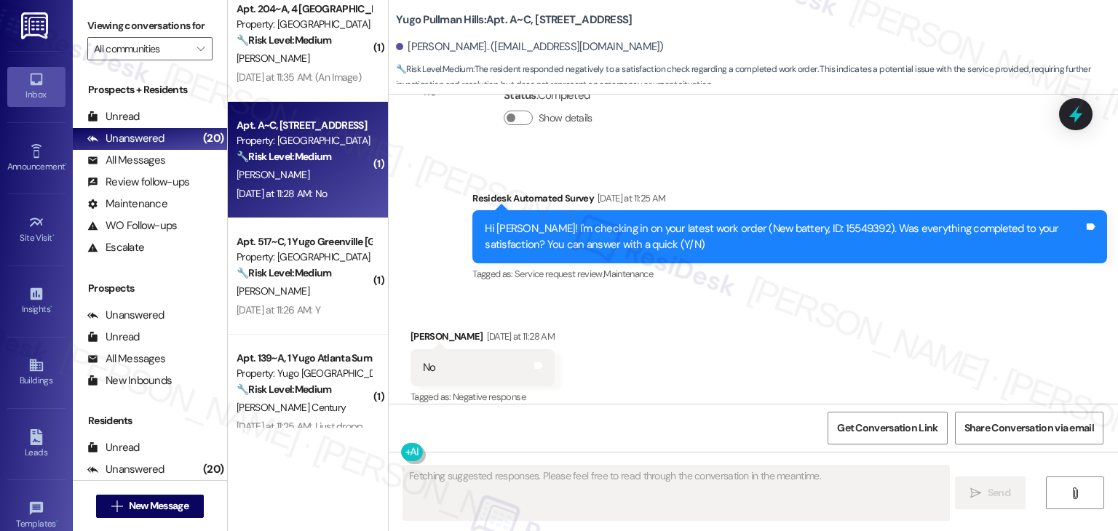
click at [730, 332] on div "Received via SMS [PERSON_NAME] [DATE] at 11:28 AM No Tags and notes Tagged as: …" at bounding box center [754, 357] width 730 height 123
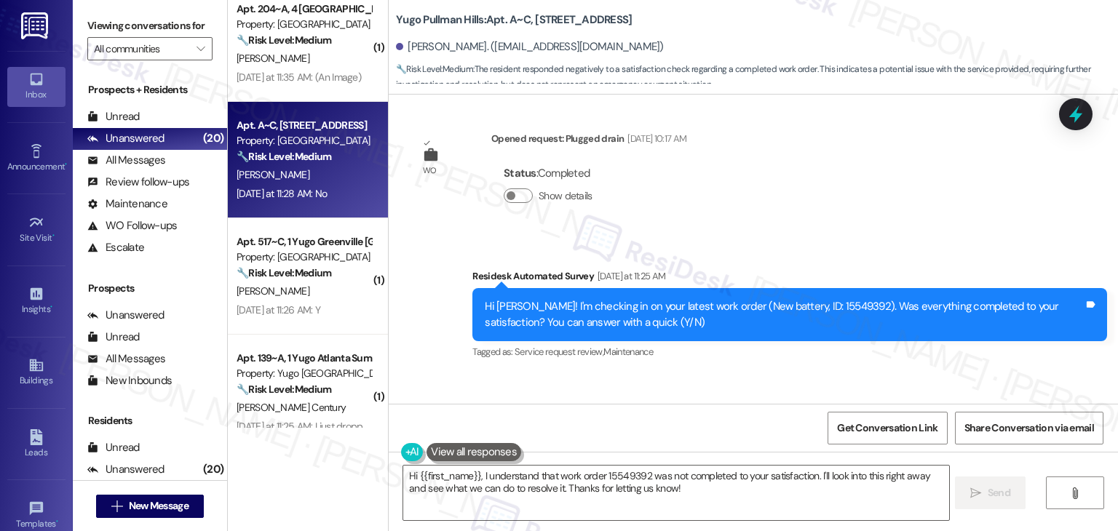
scroll to position [1814, 0]
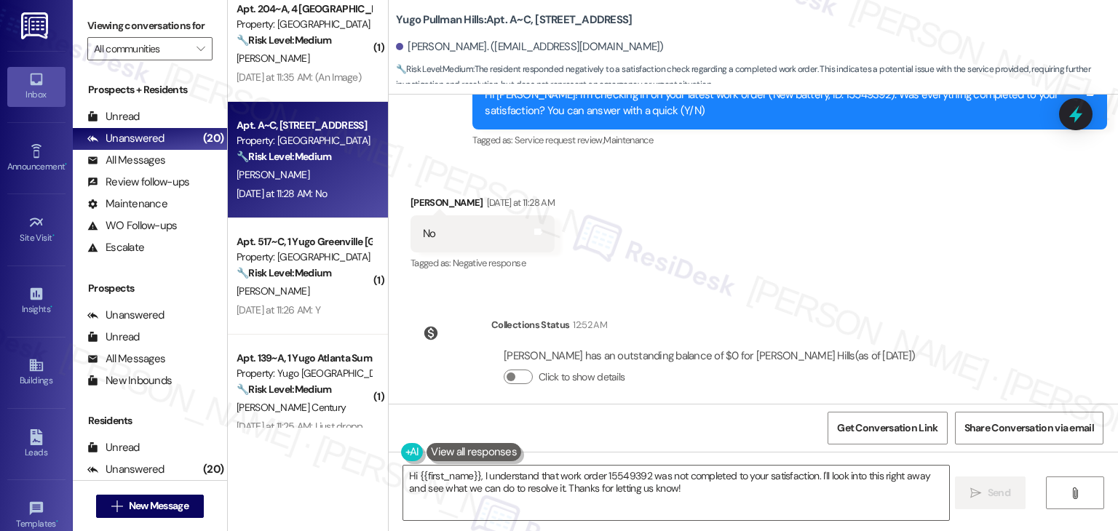
click at [775, 286] on div "Lease started [DATE] 7:00 PM Survey, sent via SMS Residesk Automated Survey [DA…" at bounding box center [754, 249] width 730 height 309
click at [780, 266] on div "Received via SMS [PERSON_NAME] [DATE] at 11:28 AM No Tags and notes Tagged as: …" at bounding box center [754, 223] width 730 height 123
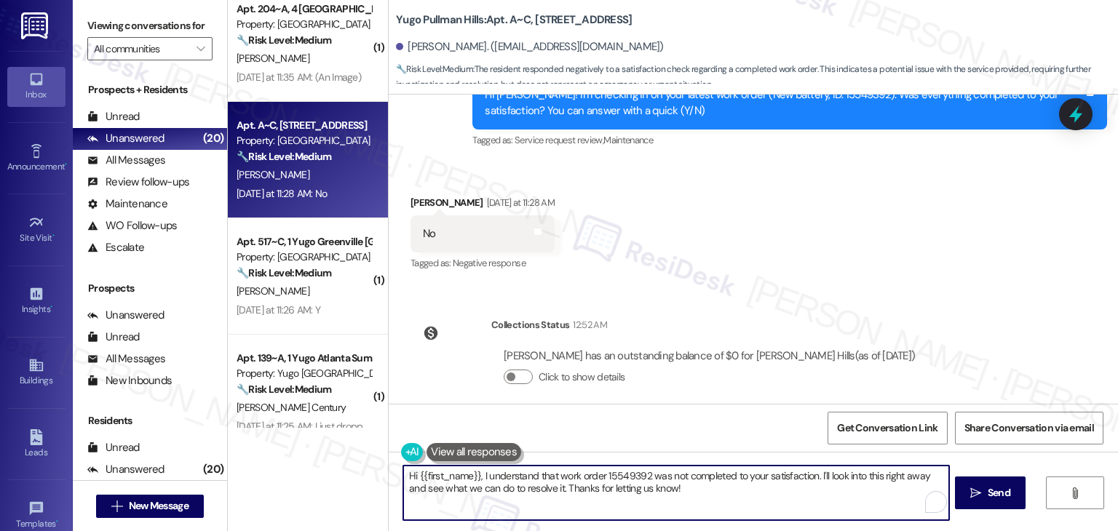
drag, startPoint x: 804, startPoint y: 493, endPoint x: 828, endPoint y: 476, distance: 29.3
click at [828, 476] on textarea "Hi {{first_name}}, I understand that work order 15549392 was not completed to y…" at bounding box center [675, 493] width 545 height 55
paste textarea "Can you provide more details about what wasn't addressed so I can follow up app…"
type textarea "Hi {{first_name}}, I understand that work order 15549392 was not completed to y…"
click at [989, 493] on span "Send" at bounding box center [999, 493] width 23 height 15
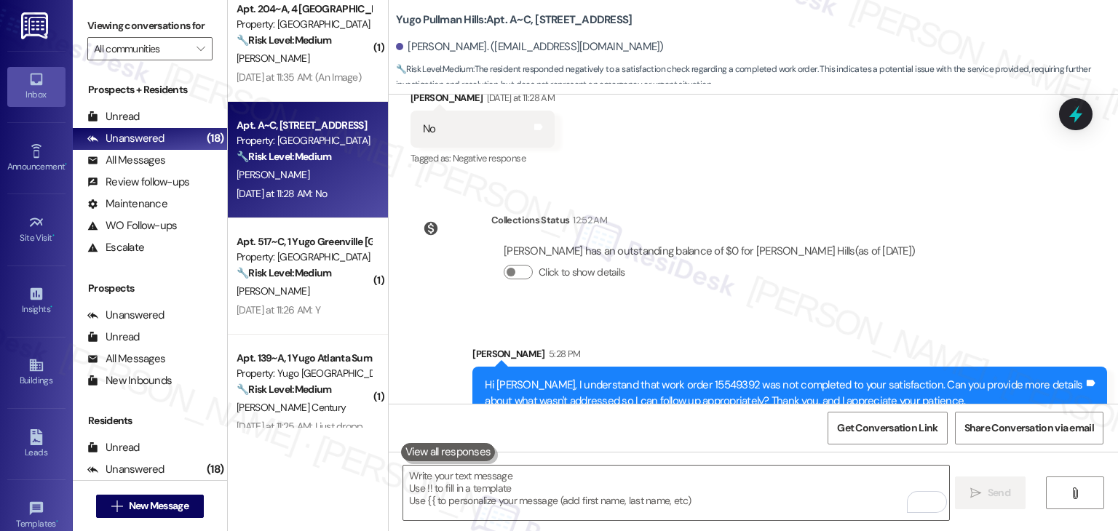
scroll to position [1931, 0]
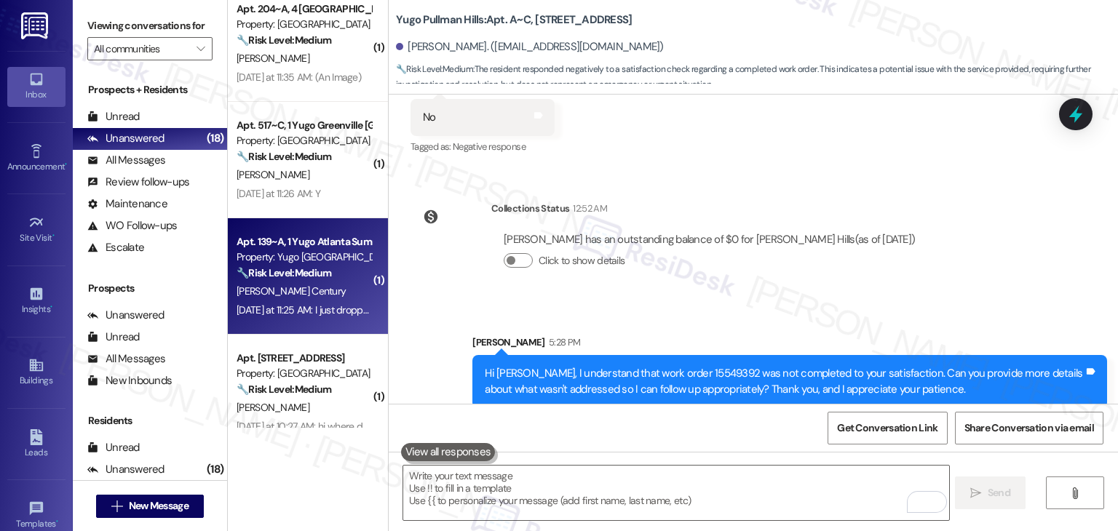
click at [304, 287] on div "[PERSON_NAME] Century" at bounding box center [304, 291] width 138 height 18
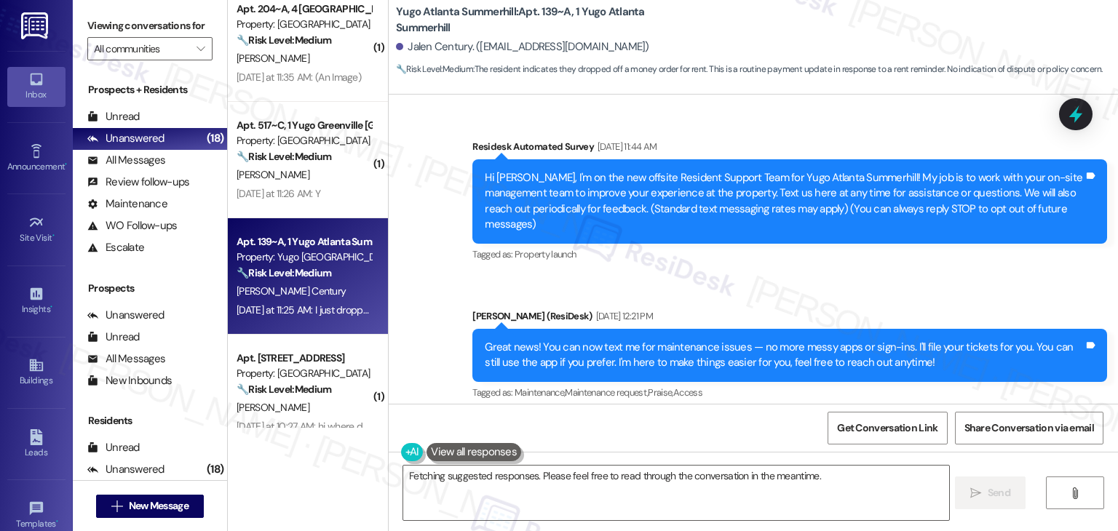
scroll to position [9804, 0]
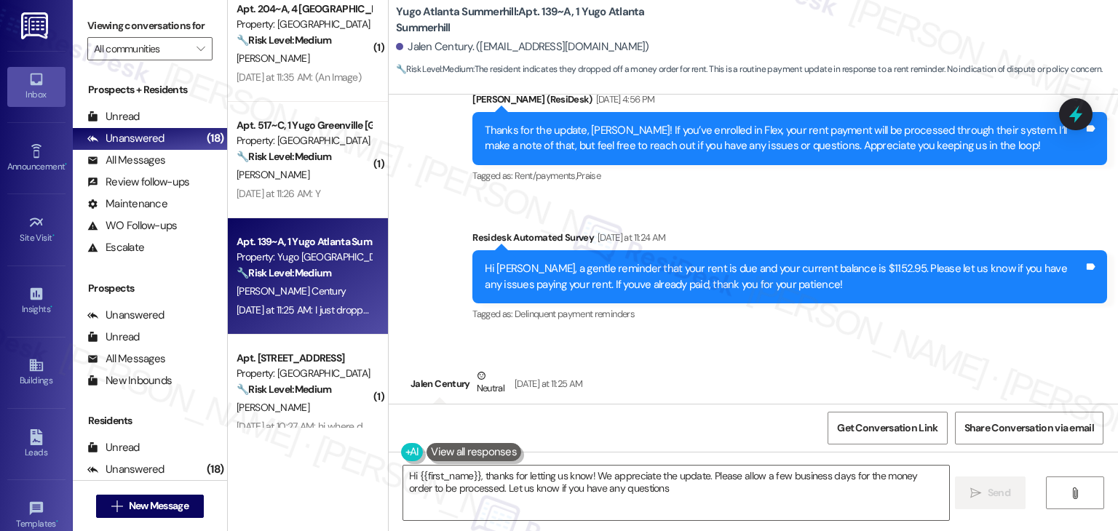
type textarea "Hi {{first_name}}, thanks for letting us know! We appreciate the update. Please…"
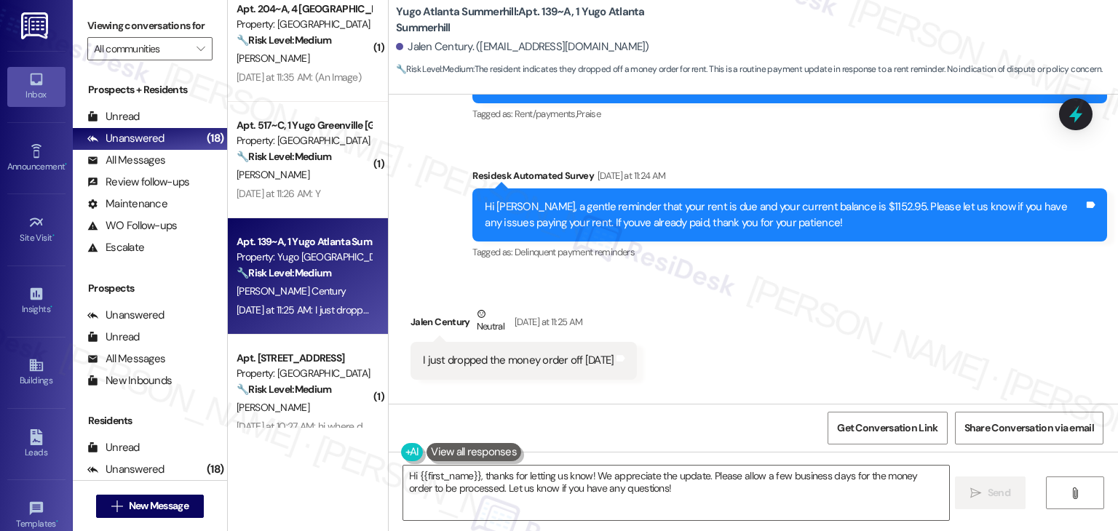
scroll to position [9939, 0]
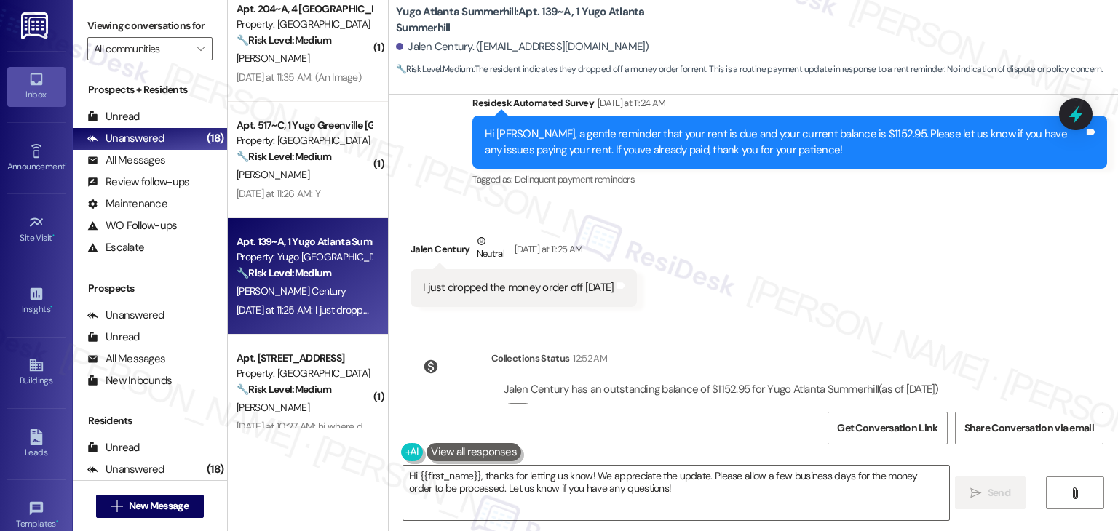
click at [762, 243] on div "Received via SMS Jalen Century Neutral [DATE] at 11:25 AM I just dropped the mo…" at bounding box center [754, 259] width 730 height 116
click at [762, 244] on div "Received via SMS Jalen Century Neutral [DATE] at 11:25 AM I just dropped the mo…" at bounding box center [754, 259] width 730 height 116
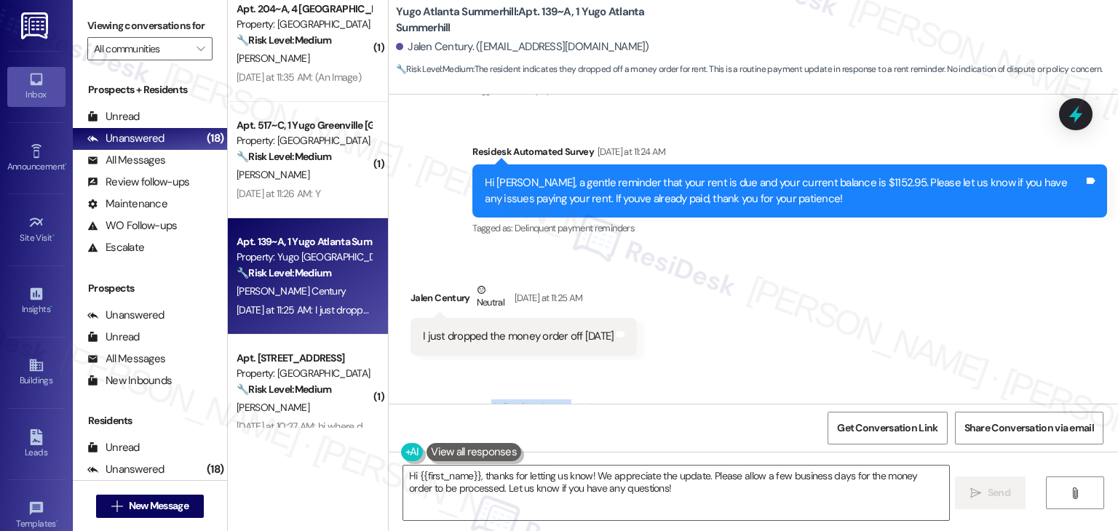
scroll to position [9866, 0]
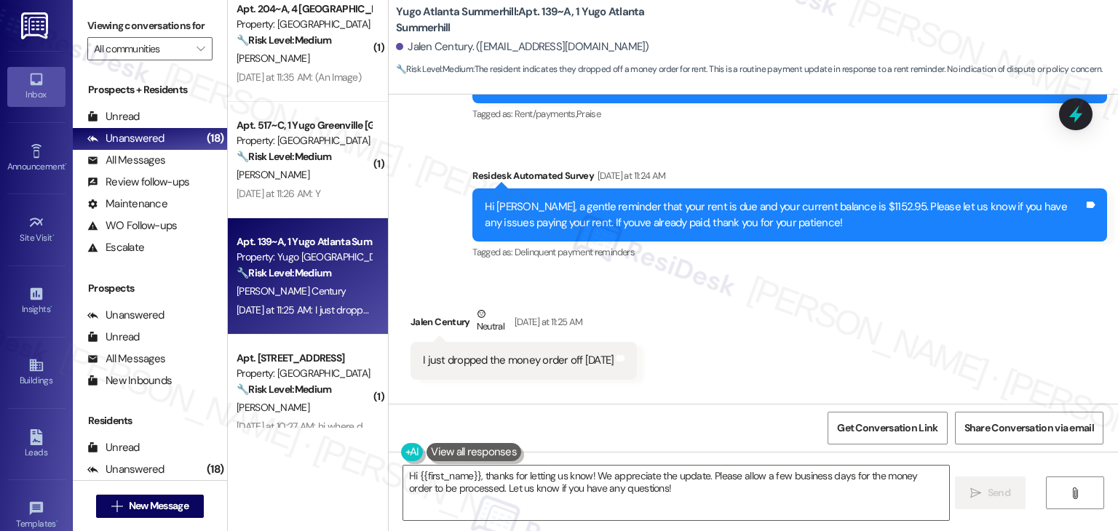
click at [690, 199] on div "Hi [PERSON_NAME], a gentle reminder that your rent is due and your current bala…" at bounding box center [784, 214] width 599 height 31
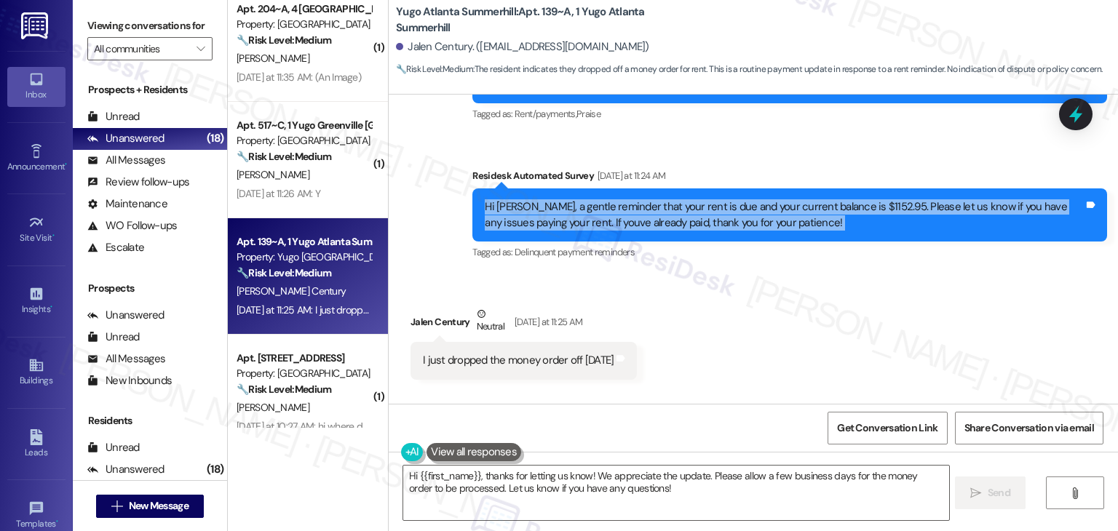
click at [690, 199] on div "Hi [PERSON_NAME], a gentle reminder that your rent is due and your current bala…" at bounding box center [784, 214] width 599 height 31
copy div "Hi [PERSON_NAME], a gentle reminder that your rent is due and your current bala…"
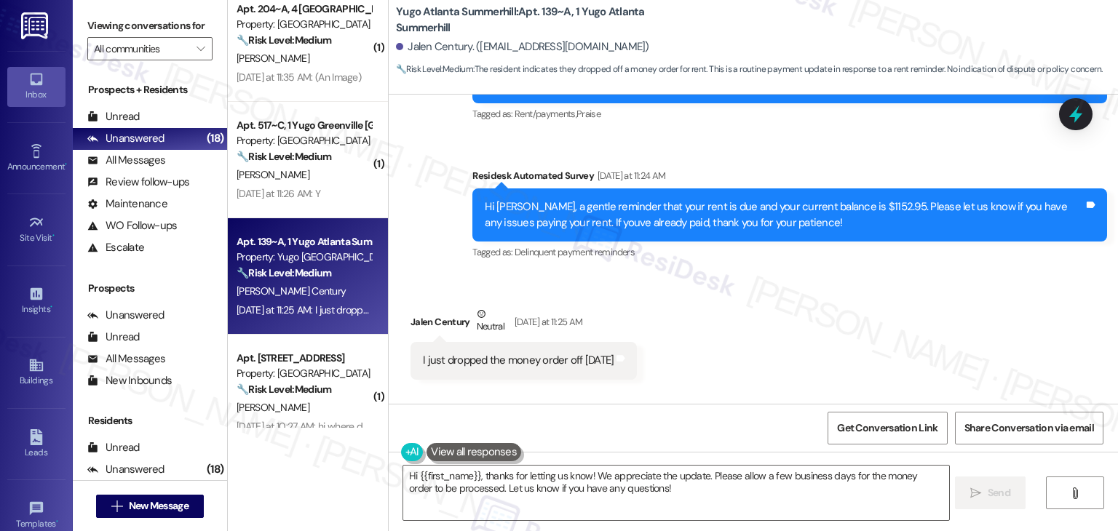
click at [466, 353] on div "I just dropped the money order off [DATE]" at bounding box center [518, 360] width 191 height 15
copy div "I just dropped the money order off [DATE] Tags and notes"
click at [756, 309] on div "Received via SMS Jalen Century Neutral [DATE] at 11:25 AM I just dropped the mo…" at bounding box center [754, 332] width 730 height 116
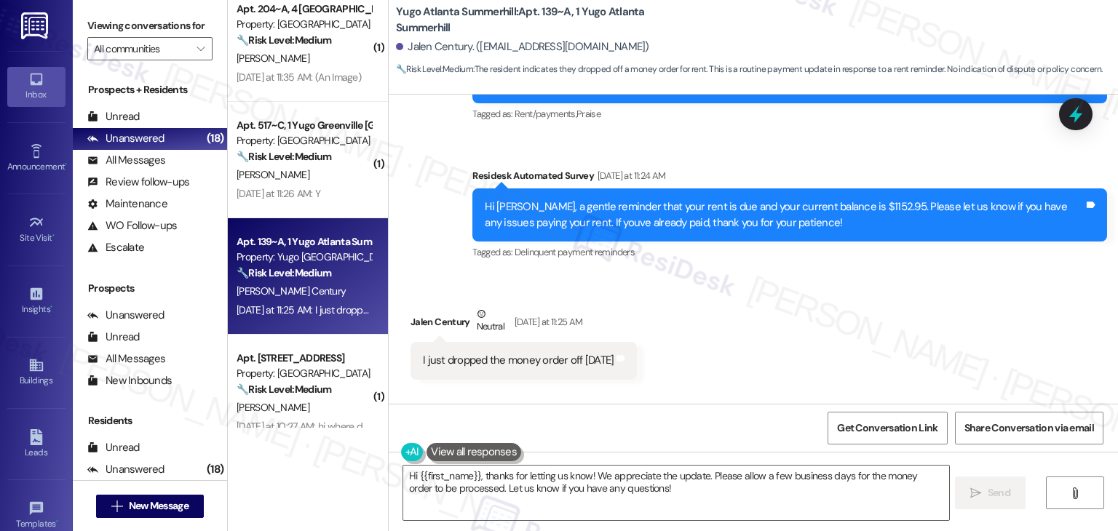
click at [756, 309] on div "Received via SMS Jalen Century Neutral [DATE] at 11:25 AM I just dropped the mo…" at bounding box center [754, 332] width 730 height 116
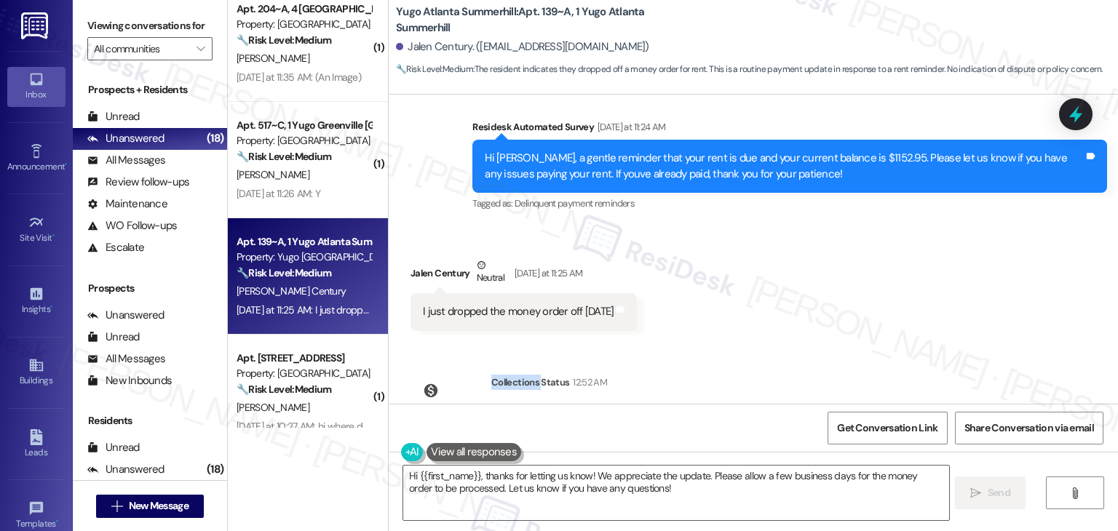
scroll to position [9939, 0]
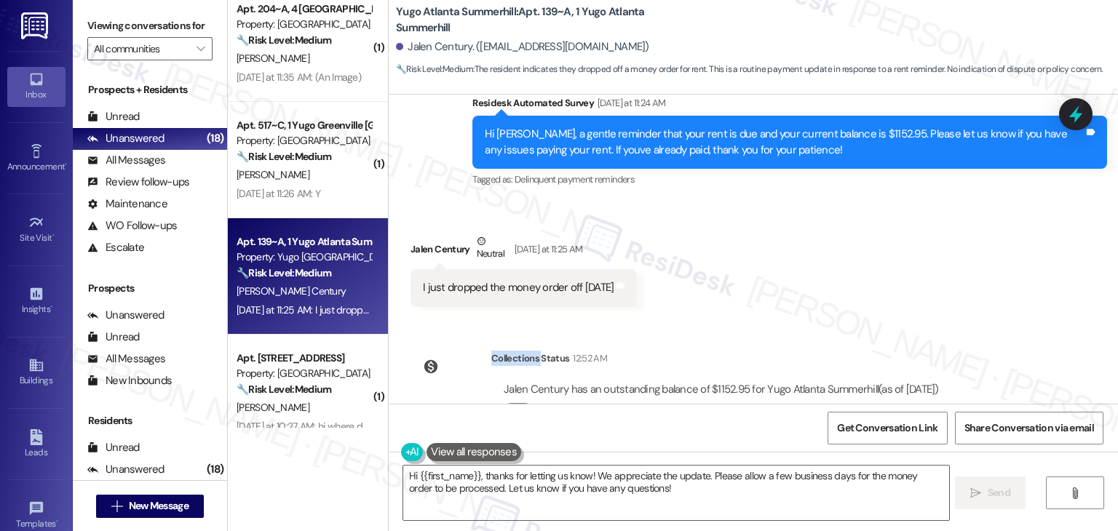
click at [705, 485] on textarea "Hi {{first_name}}, thanks for letting us know! We appreciate the update. Please…" at bounding box center [675, 493] width 545 height 55
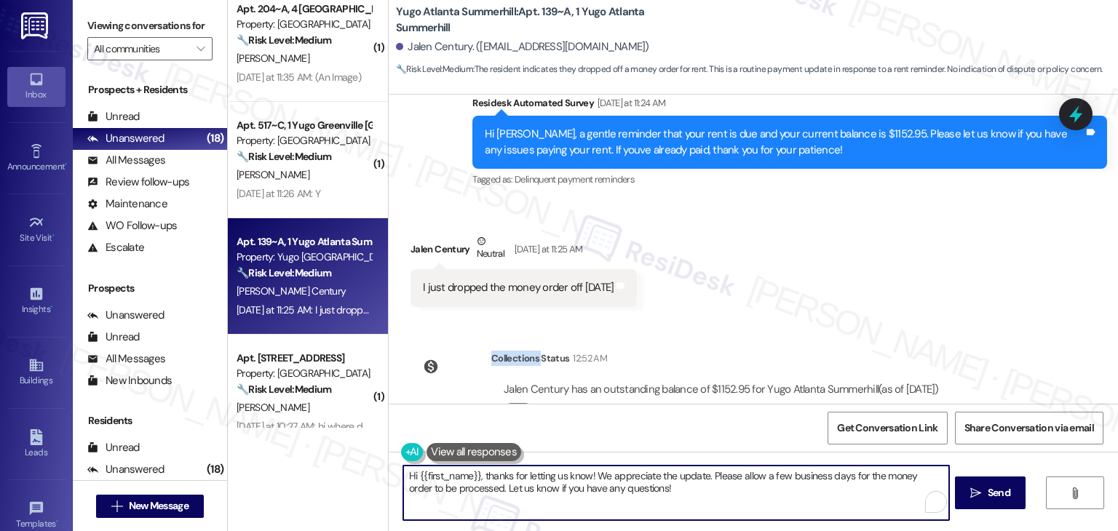
click at [848, 488] on textarea "Hi {{first_name}}, thanks for letting us know! We appreciate the update. Please…" at bounding box center [675, 493] width 545 height 55
click at [991, 492] on span "Send" at bounding box center [999, 493] width 23 height 15
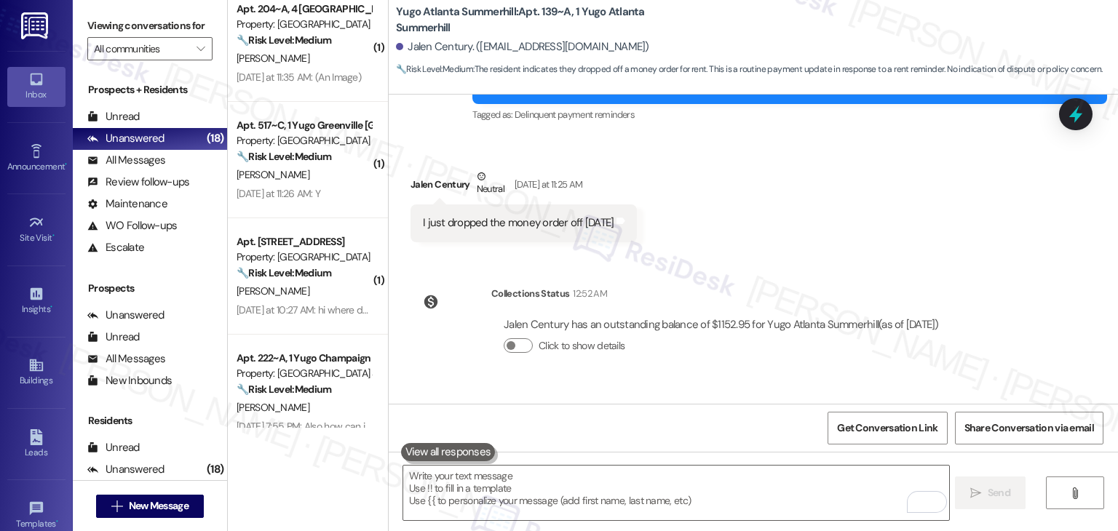
scroll to position [10056, 0]
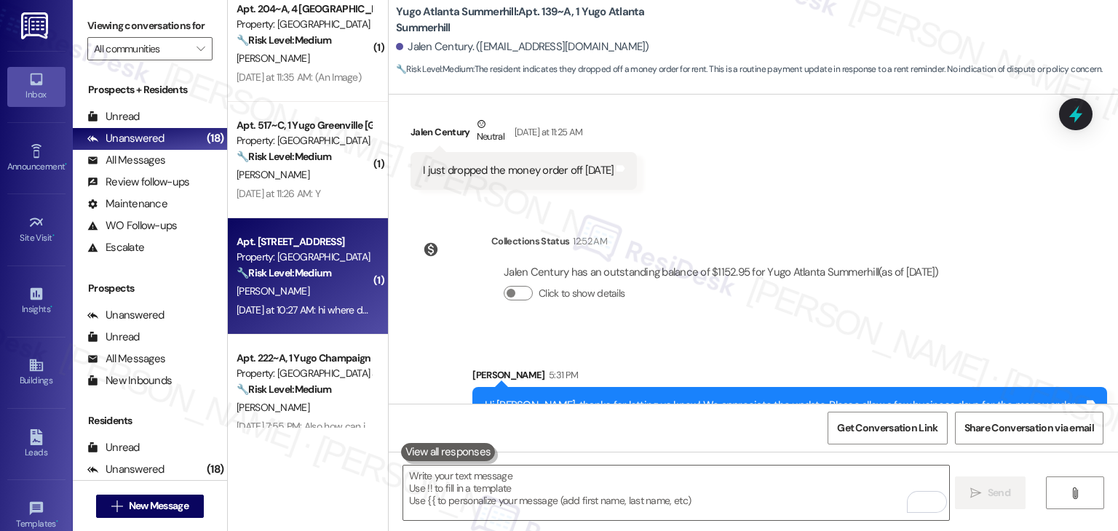
click at [304, 321] on div "Apt. 515, 1 Yugo Flagstaff Central Property: Yugo Flagstaff Central 🔧 Risk Leve…" at bounding box center [308, 276] width 160 height 116
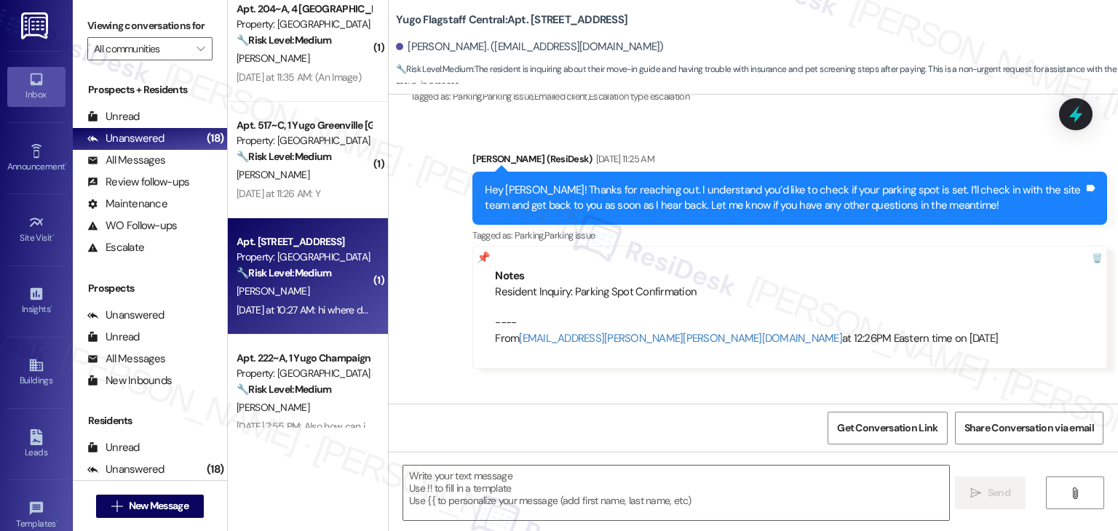
click at [303, 205] on div "Apt. 517~C, 1 Yugo Greenville Uptown Property: [GEOGRAPHIC_DATA] Uptown 🔧 Risk …" at bounding box center [308, 160] width 160 height 116
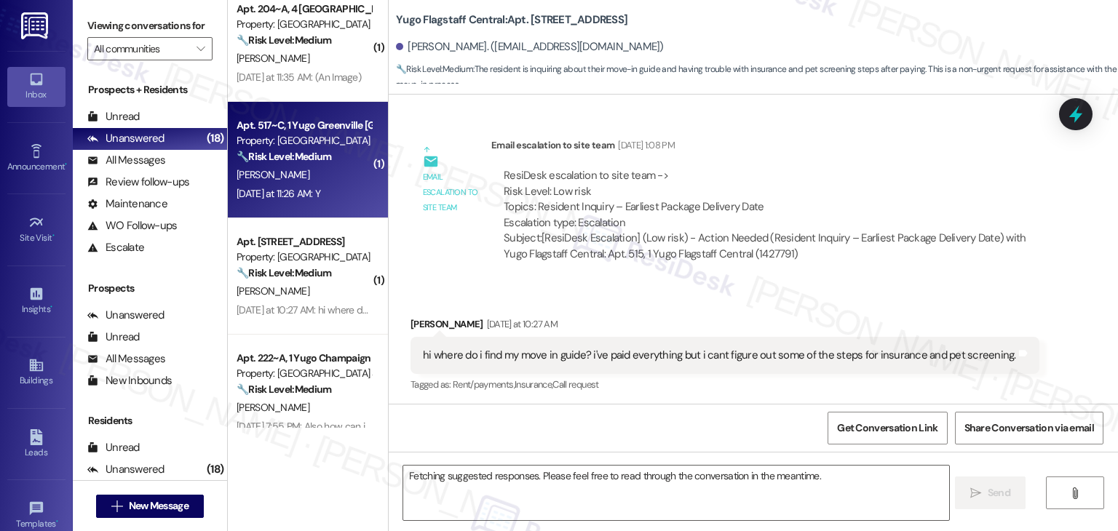
scroll to position [2179, 0]
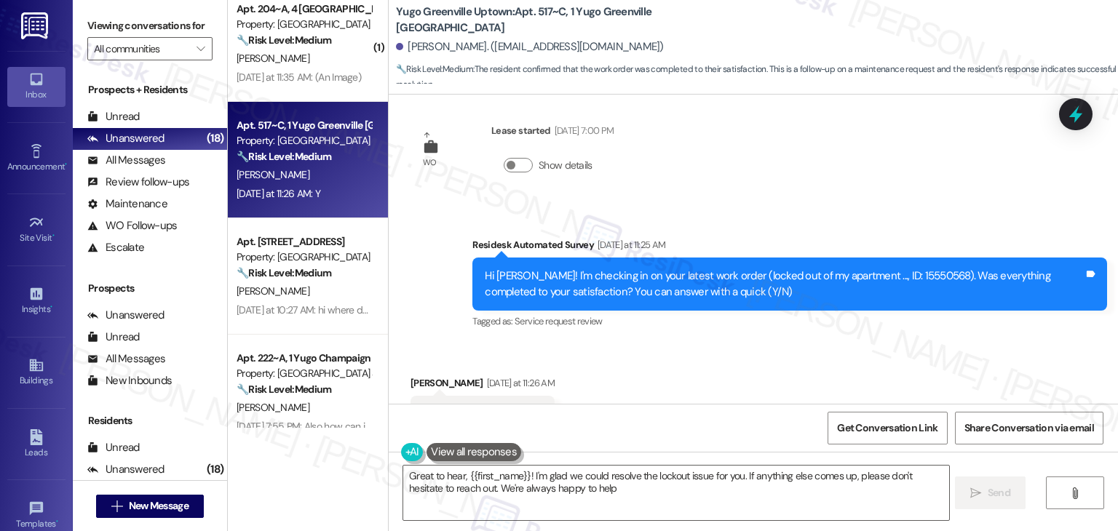
type textarea "Great to hear, {{first_name}}! I'm glad we could resolve the lockout issue for …"
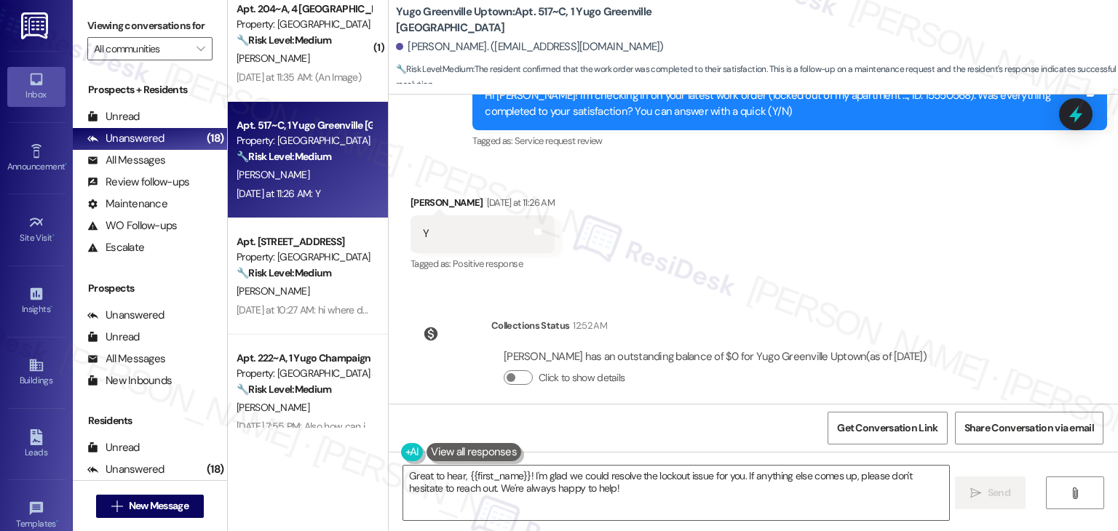
scroll to position [2287, 0]
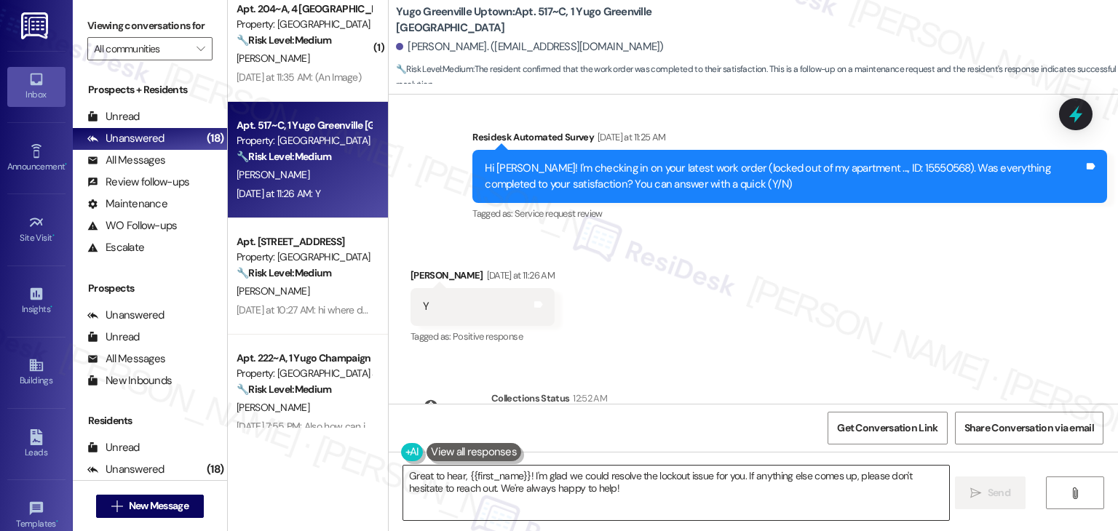
click at [684, 487] on textarea "Great to hear, {{first_name}}! I'm glad we could resolve the lockout issue for …" at bounding box center [675, 493] width 545 height 55
click at [995, 481] on button " Send" at bounding box center [990, 493] width 71 height 33
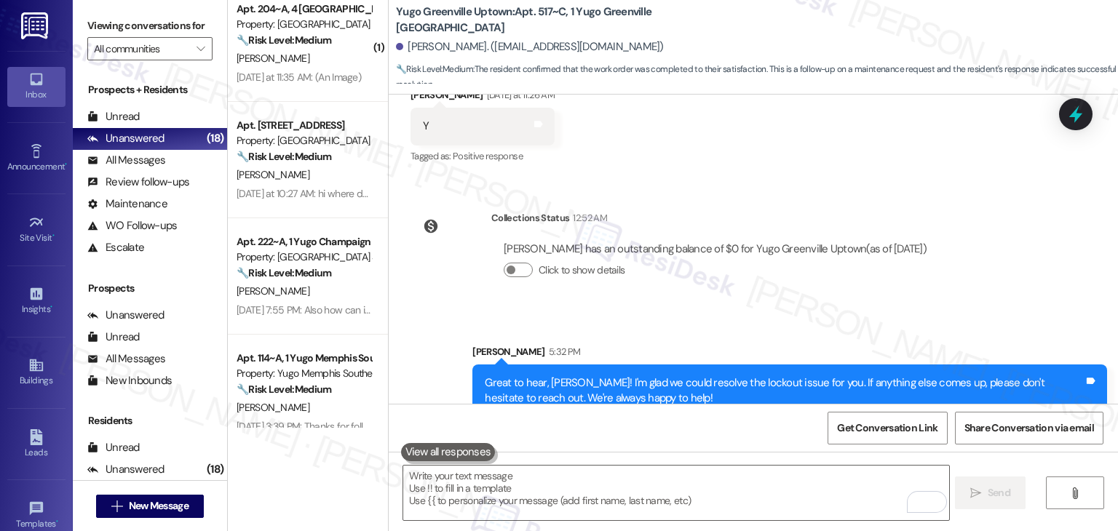
scroll to position [2477, 0]
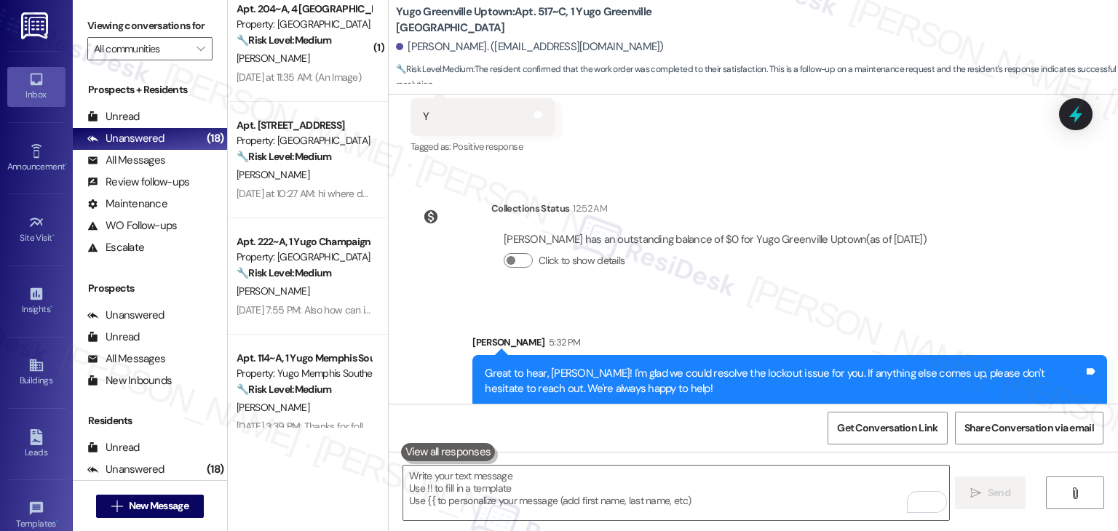
click at [776, 324] on div "Sent via SMS [PERSON_NAME] 5:32 PM Great to hear, [PERSON_NAME]! I'm glad we co…" at bounding box center [790, 371] width 657 height 95
click at [550, 473] on textarea "To enrich screen reader interactions, please activate Accessibility in Grammarl…" at bounding box center [675, 493] width 545 height 55
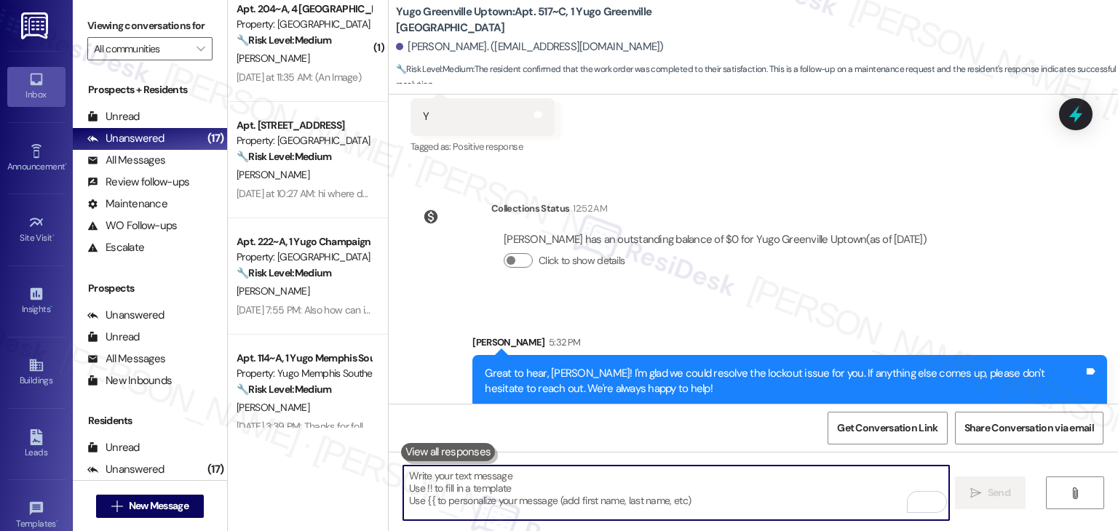
paste textarea "We’d also really appreciate it if you could share your experience in a review, …"
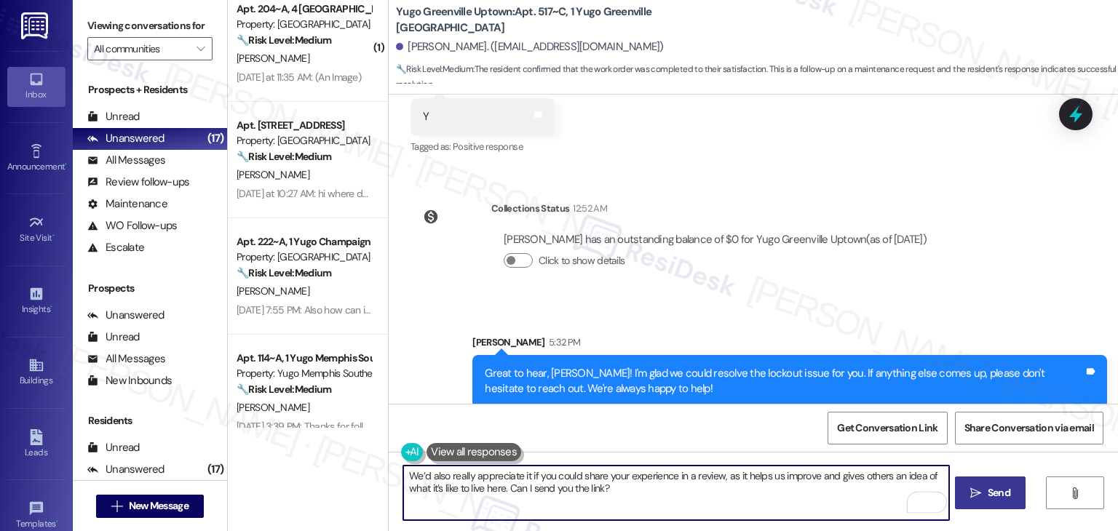
type textarea "We’d also really appreciate it if you could share your experience in a review, …"
click at [972, 481] on button " Send" at bounding box center [990, 493] width 71 height 33
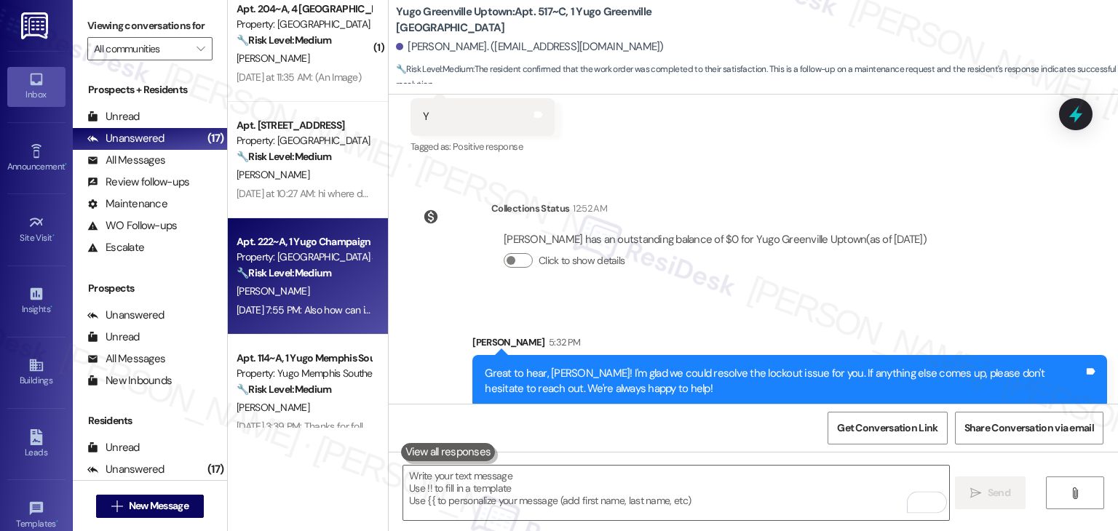
click at [315, 268] on strong "🔧 Risk Level: Medium" at bounding box center [284, 272] width 95 height 13
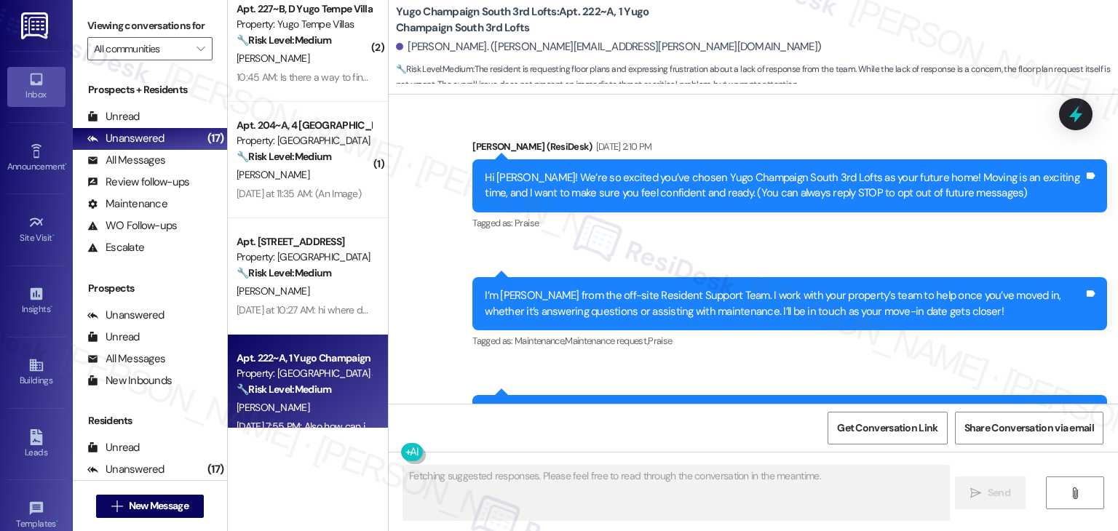
scroll to position [5714, 0]
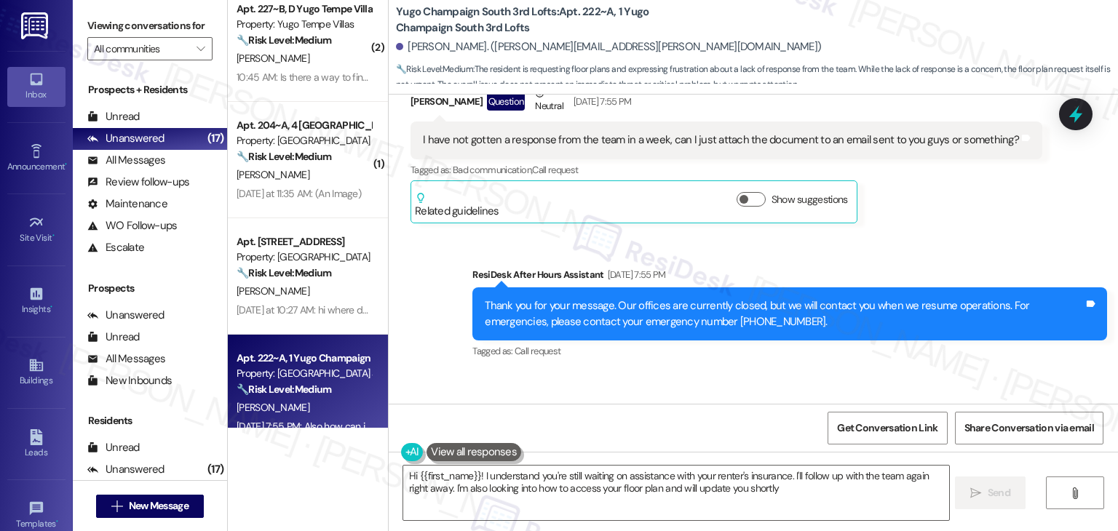
type textarea "Hi {{first_name}}! I understand you're still waiting on assistance with your re…"
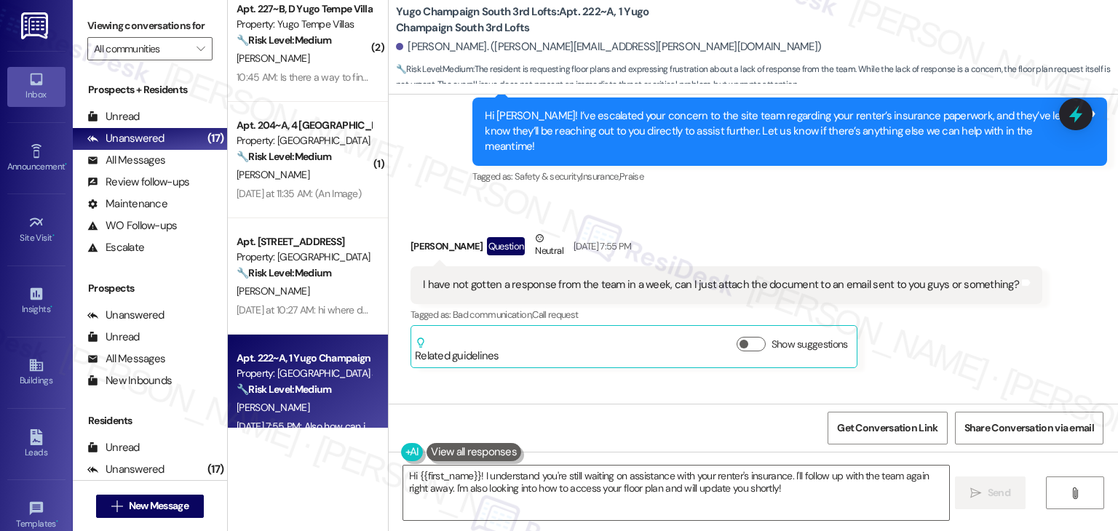
scroll to position [5568, 0]
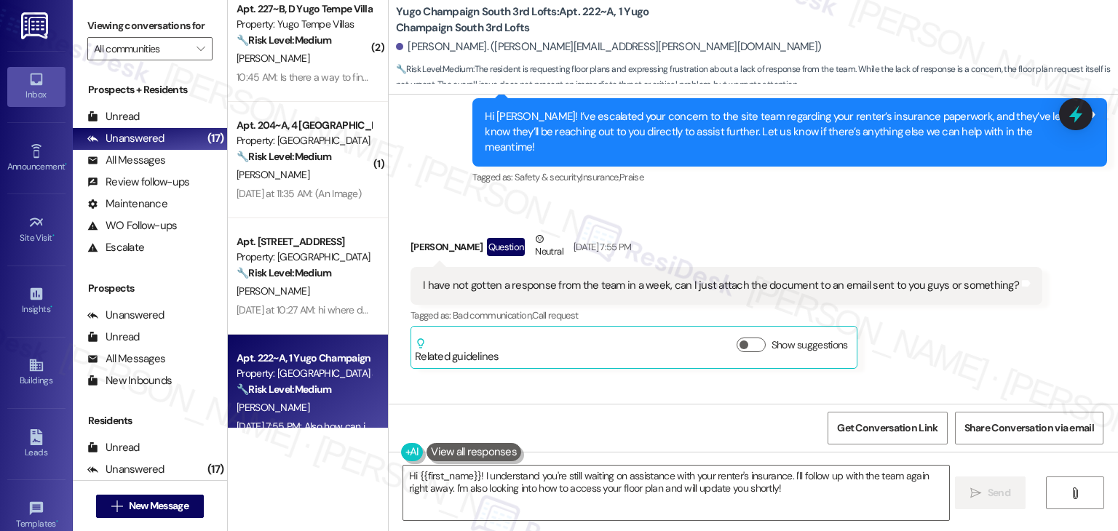
click at [933, 259] on div "[PERSON_NAME] Question Neutral [DATE] 7:55 PM I have not gotten a response from…" at bounding box center [727, 301] width 632 height 138
click at [933, 260] on div "[PERSON_NAME] Question Neutral [DATE] 7:55 PM I have not gotten a response from…" at bounding box center [727, 301] width 632 height 138
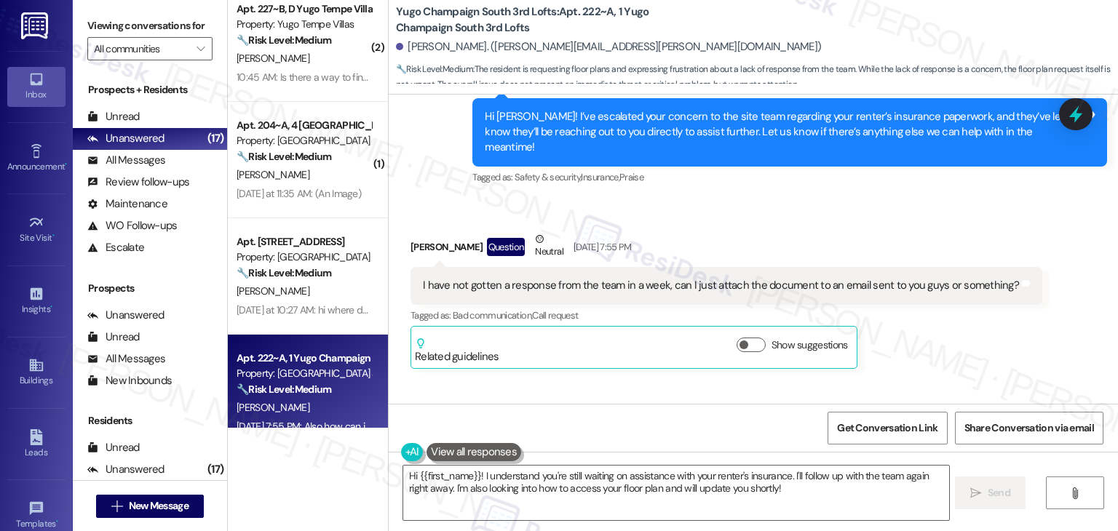
click at [933, 260] on div "[PERSON_NAME] Question Neutral [DATE] 7:55 PM I have not gotten a response from…" at bounding box center [727, 301] width 632 height 138
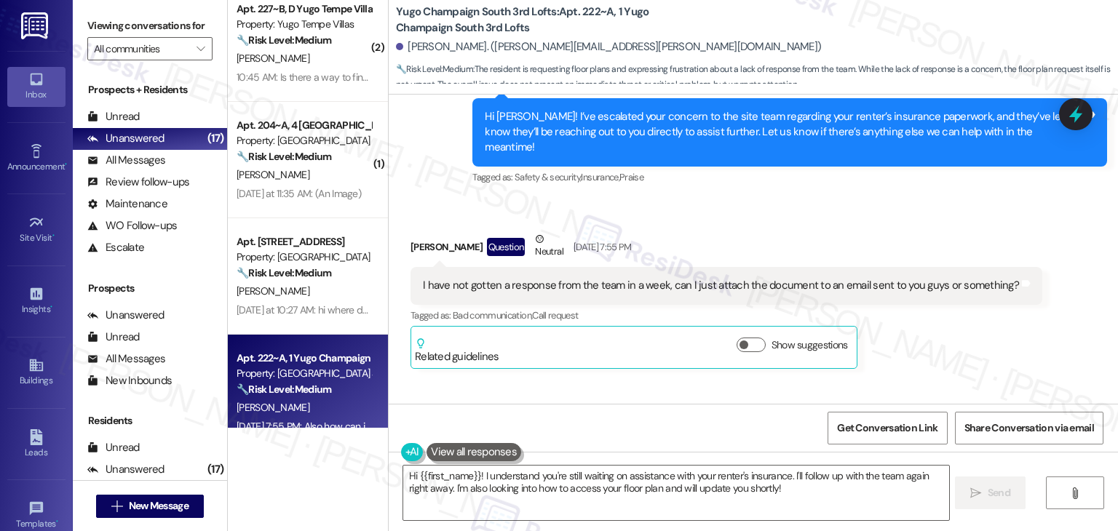
click at [933, 260] on div "[PERSON_NAME] Question Neutral [DATE] 7:55 PM I have not gotten a response from…" at bounding box center [727, 301] width 632 height 138
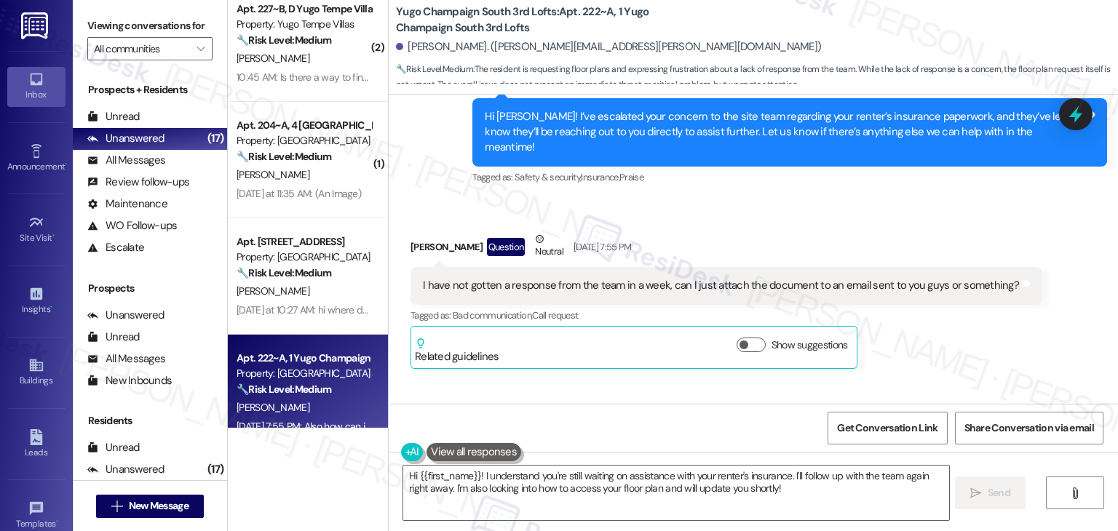
click at [933, 260] on div "[PERSON_NAME] Question Neutral [DATE] 7:55 PM I have not gotten a response from…" at bounding box center [727, 301] width 632 height 138
click at [921, 267] on div "[PERSON_NAME] Question Neutral [DATE] 7:55 PM I have not gotten a response from…" at bounding box center [727, 301] width 632 height 138
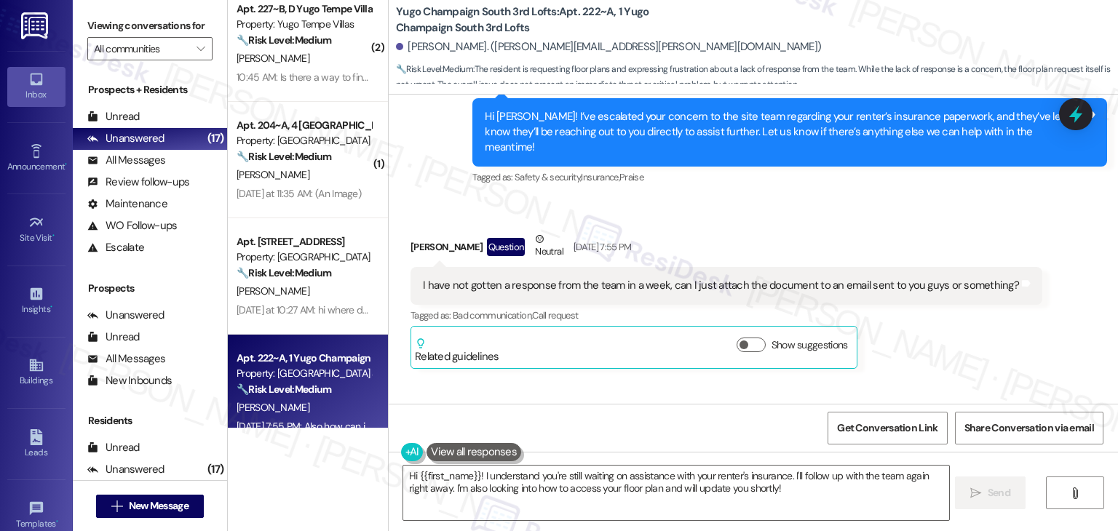
click at [921, 267] on div "[PERSON_NAME] Question Neutral [DATE] 7:55 PM I have not gotten a response from…" at bounding box center [727, 301] width 632 height 138
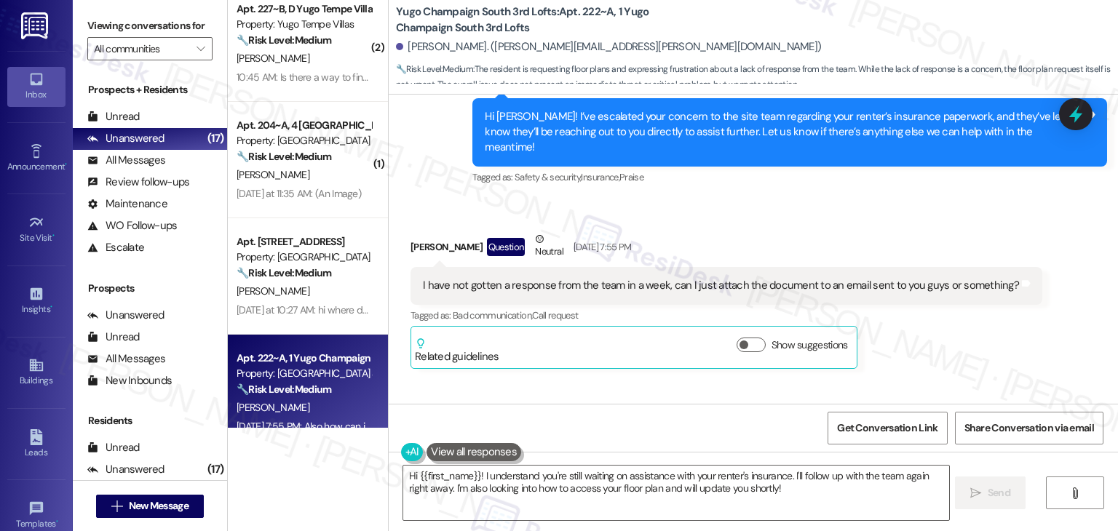
click at [921, 267] on div "[PERSON_NAME] Question Neutral [DATE] 7:55 PM I have not gotten a response from…" at bounding box center [727, 301] width 632 height 138
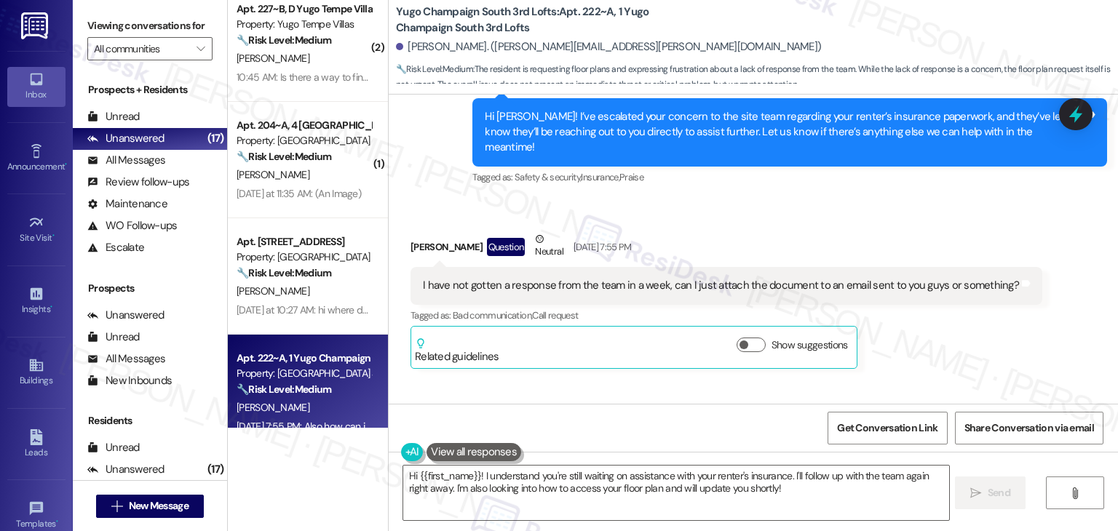
click at [921, 267] on div "[PERSON_NAME] Question Neutral [DATE] 7:55 PM I have not gotten a response from…" at bounding box center [727, 301] width 632 height 138
click at [921, 270] on div "[PERSON_NAME] Question Neutral [DATE] 7:55 PM I have not gotten a response from…" at bounding box center [727, 301] width 632 height 138
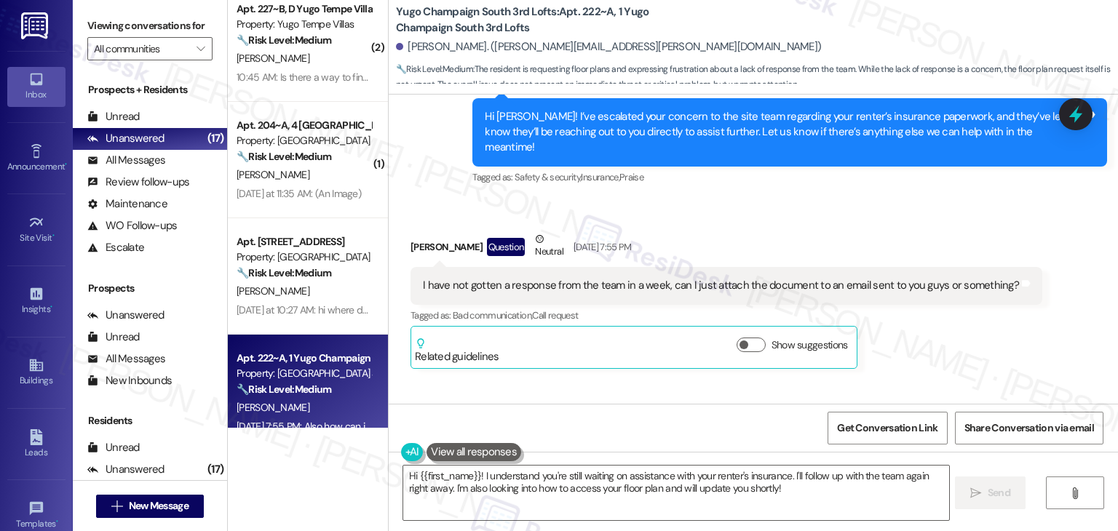
click at [921, 270] on div "[PERSON_NAME] Question Neutral [DATE] 7:55 PM I have not gotten a response from…" at bounding box center [727, 301] width 632 height 138
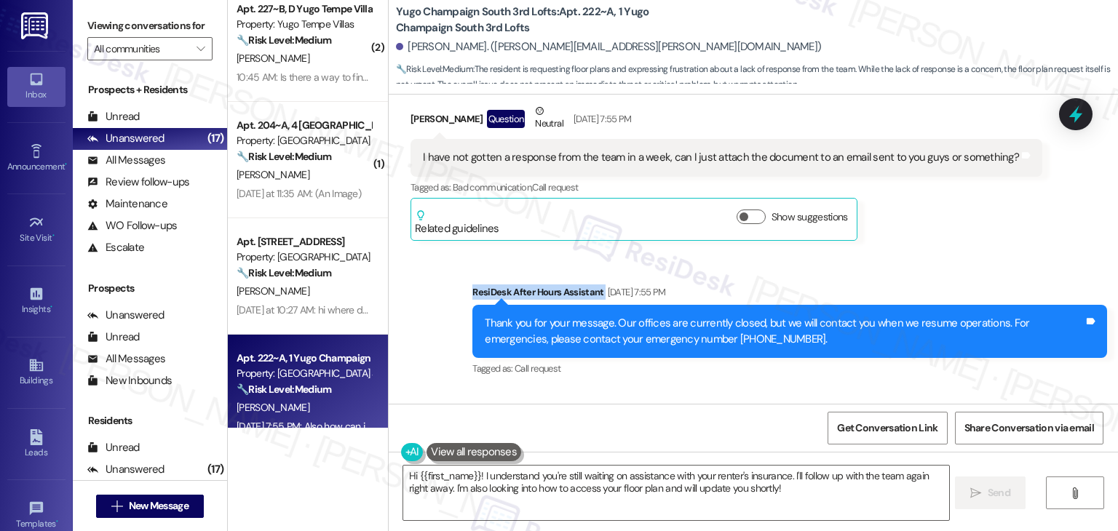
scroll to position [5801, 0]
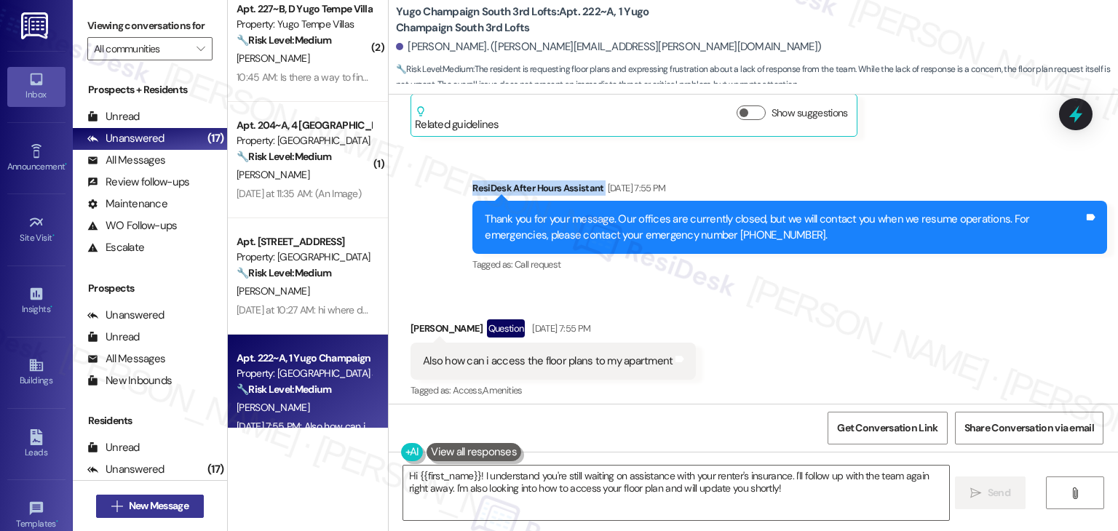
click at [168, 507] on span "New Message" at bounding box center [159, 506] width 60 height 15
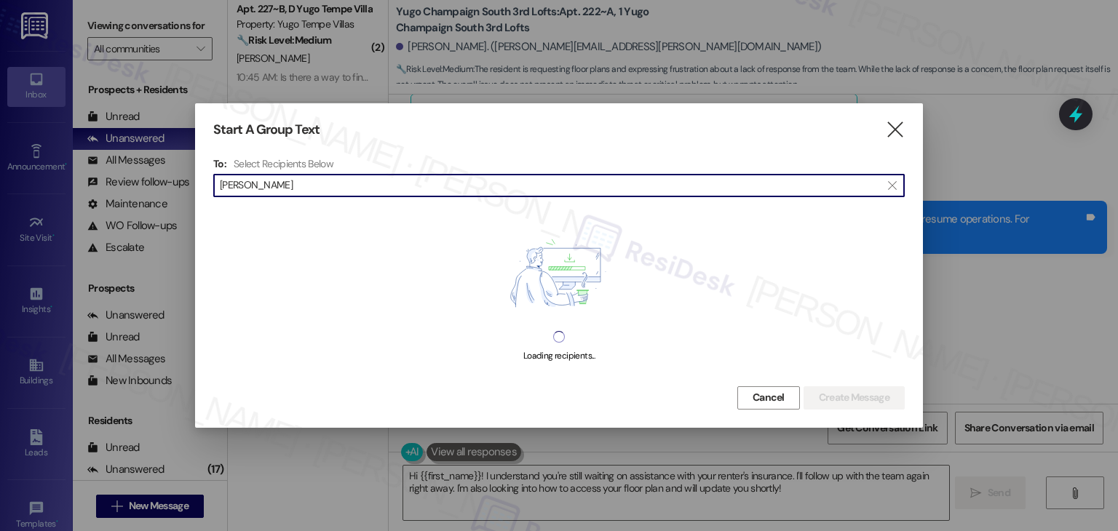
click at [263, 182] on input "[PERSON_NAME]" at bounding box center [550, 185] width 661 height 20
click at [262, 189] on input "[PERSON_NAME]" at bounding box center [550, 185] width 661 height 20
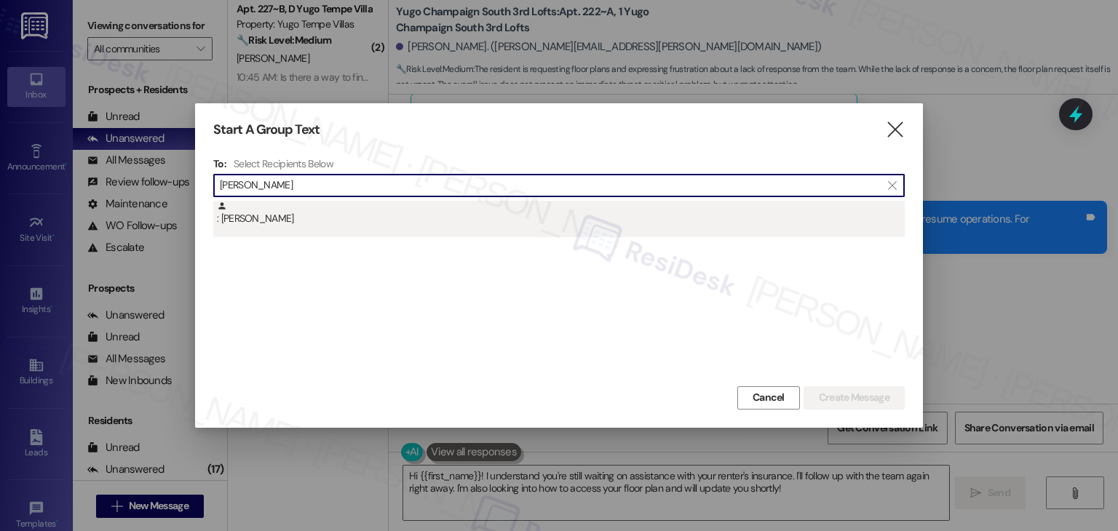
type input "[PERSON_NAME]"
click at [270, 218] on div ": [PERSON_NAME]" at bounding box center [561, 213] width 688 height 25
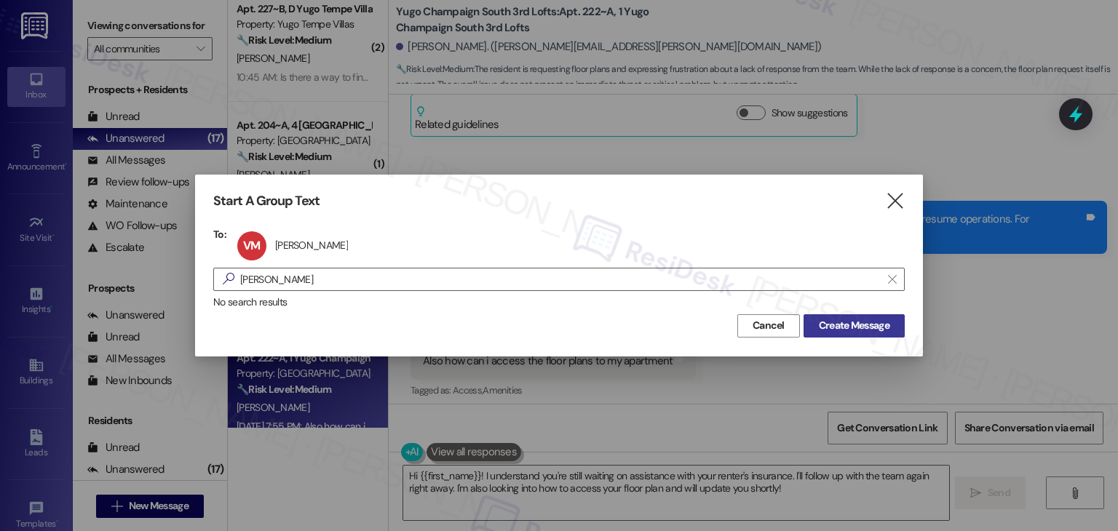
click at [841, 323] on span "Create Message" at bounding box center [854, 325] width 71 height 15
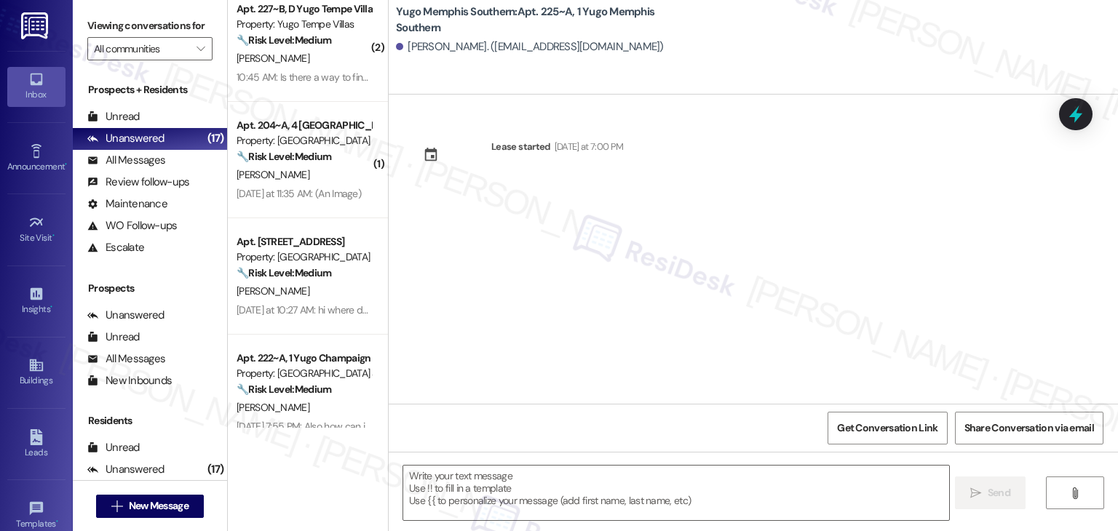
type textarea "Fetching suggested responses. Please feel free to read through the conversation…"
drag, startPoint x: 599, startPoint y: 280, endPoint x: 606, endPoint y: 312, distance: 32.1
click at [599, 280] on div "Lease started [DATE] at 7:00 PM" at bounding box center [754, 249] width 730 height 309
click at [571, 486] on textarea at bounding box center [675, 493] width 545 height 55
paste textarea "Hi {{first_name}}! We’re so excited you’ve chosen {{property}} as your future h…"
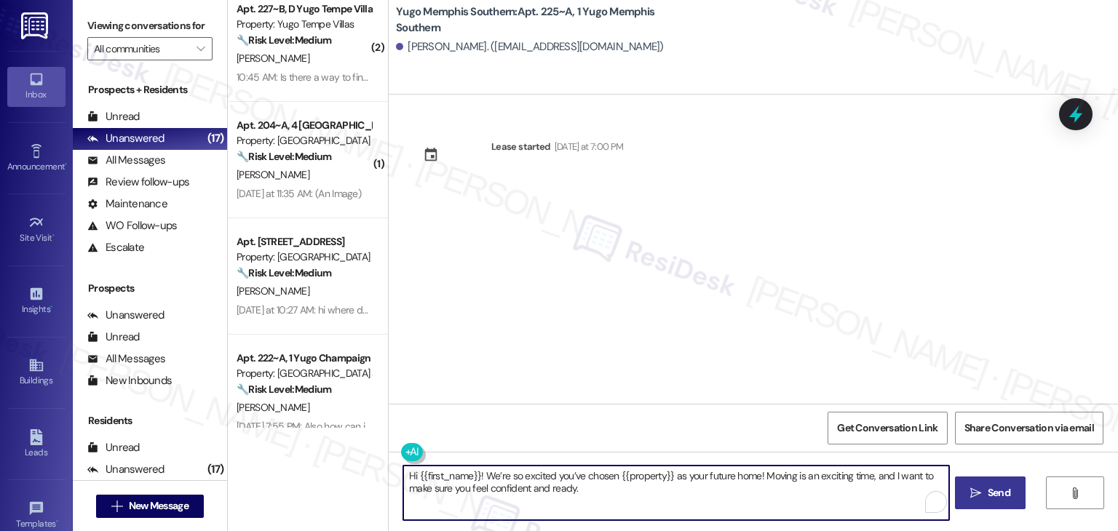
type textarea "Hi {{first_name}}! We’re so excited you’ve chosen {{property}} as your future h…"
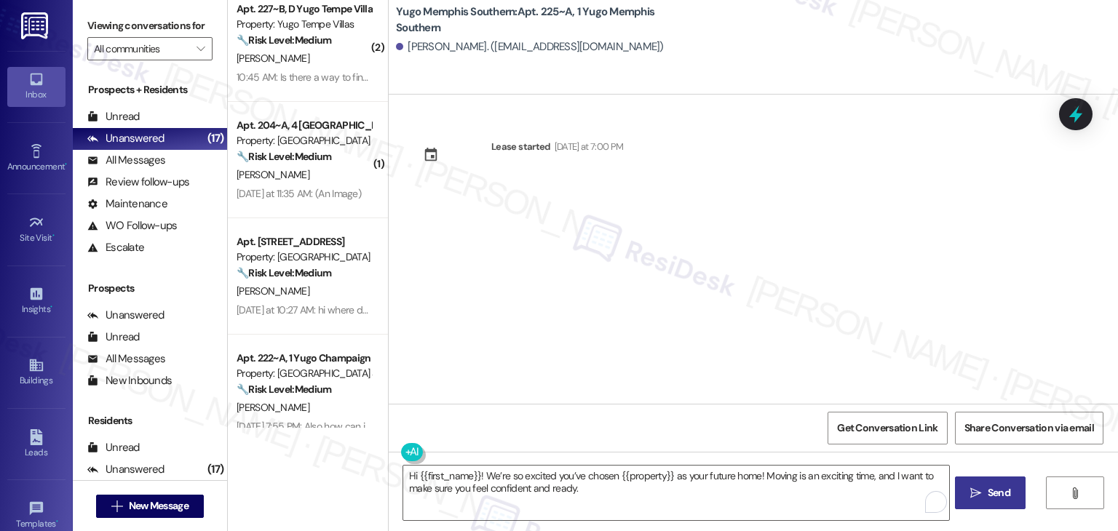
click at [999, 502] on button " Send" at bounding box center [990, 493] width 71 height 33
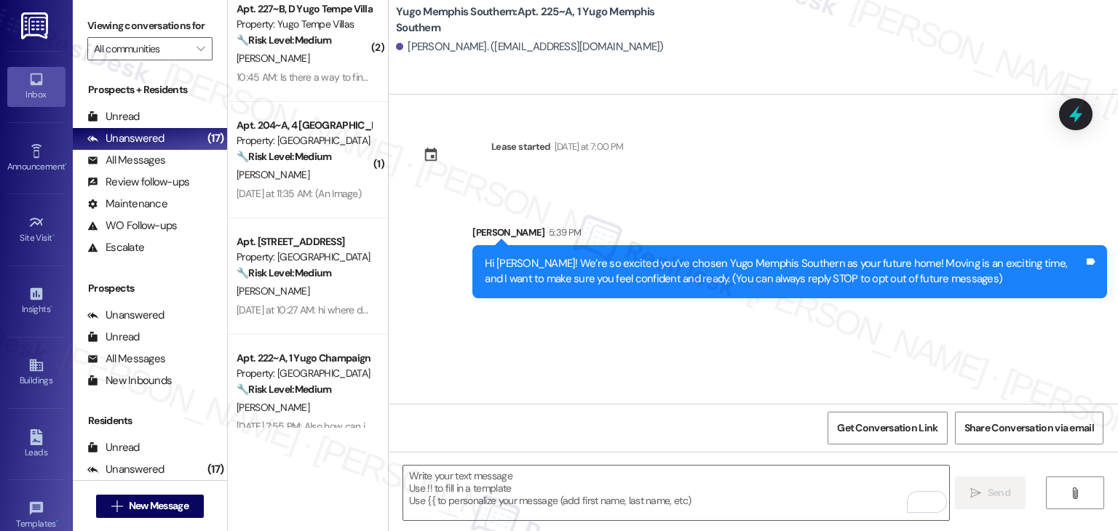
click at [601, 351] on div "Lease started [DATE] at 7:00 PM Sent via SMS [PERSON_NAME] 5:39 PM Hi [PERSON_N…" at bounding box center [754, 249] width 730 height 309
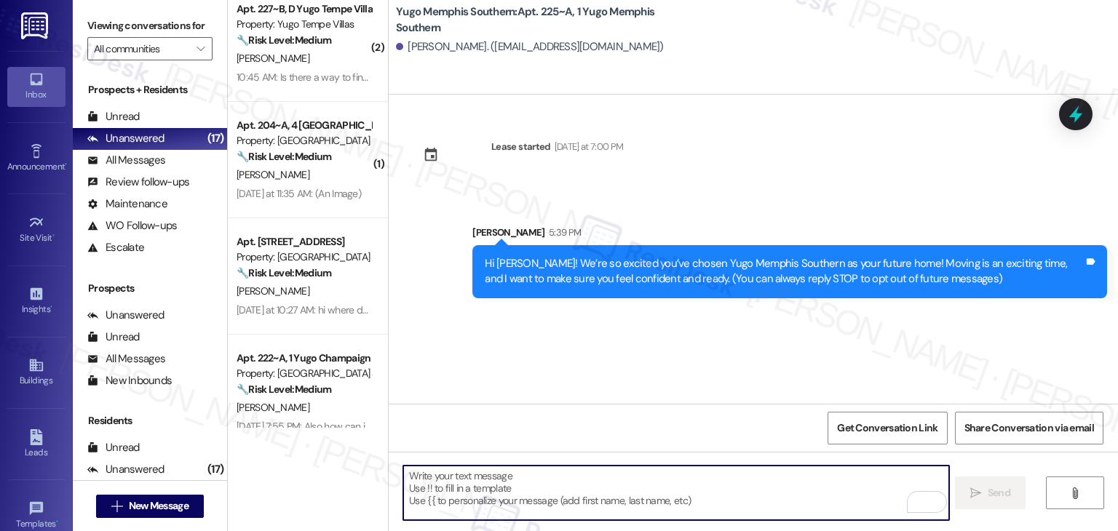
click at [580, 483] on textarea "To enrich screen reader interactions, please activate Accessibility in Grammarl…" at bounding box center [675, 493] width 545 height 55
paste textarea "I’m [PERSON_NAME] from the off-site Resident Support Team. I work with your pro…"
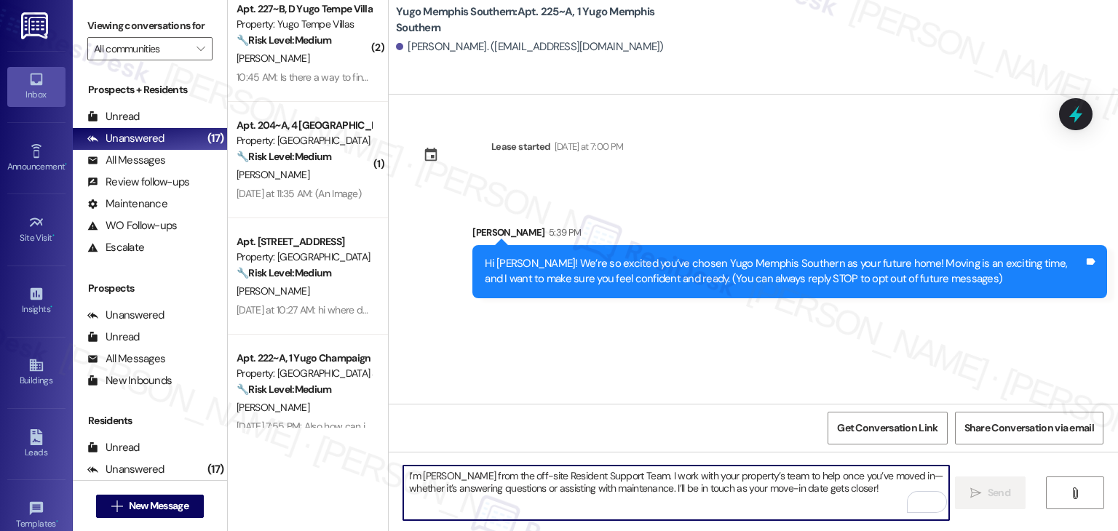
type textarea "I’m [PERSON_NAME] from the off-site Resident Support Team. I work with your pro…"
click at [1004, 487] on span "Send" at bounding box center [999, 493] width 23 height 15
click at [558, 376] on div "Lease started [DATE] at 7:00 PM Sent via SMS [PERSON_NAME] 5:39 PM Hi [PERSON_N…" at bounding box center [754, 249] width 730 height 309
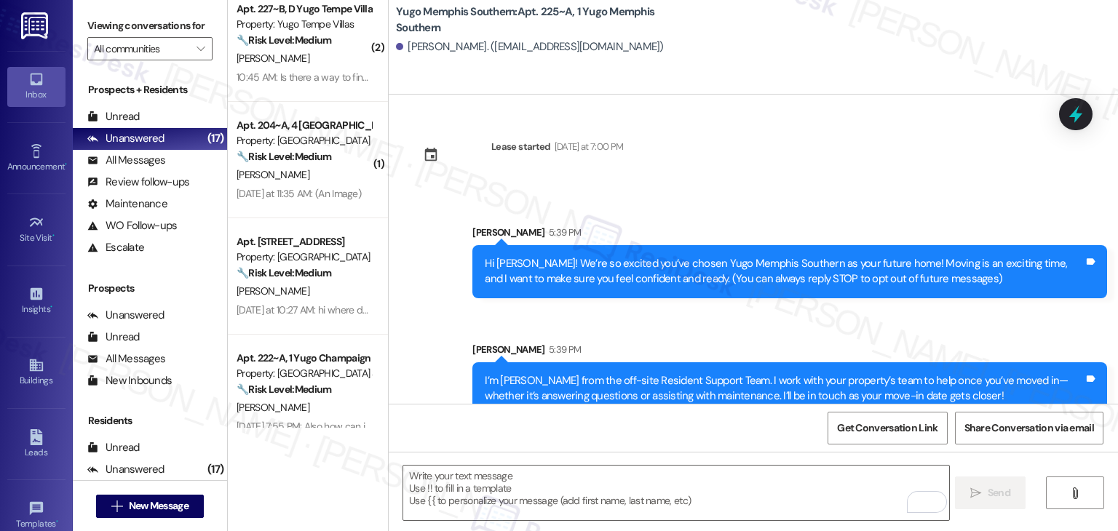
scroll to position [23, 0]
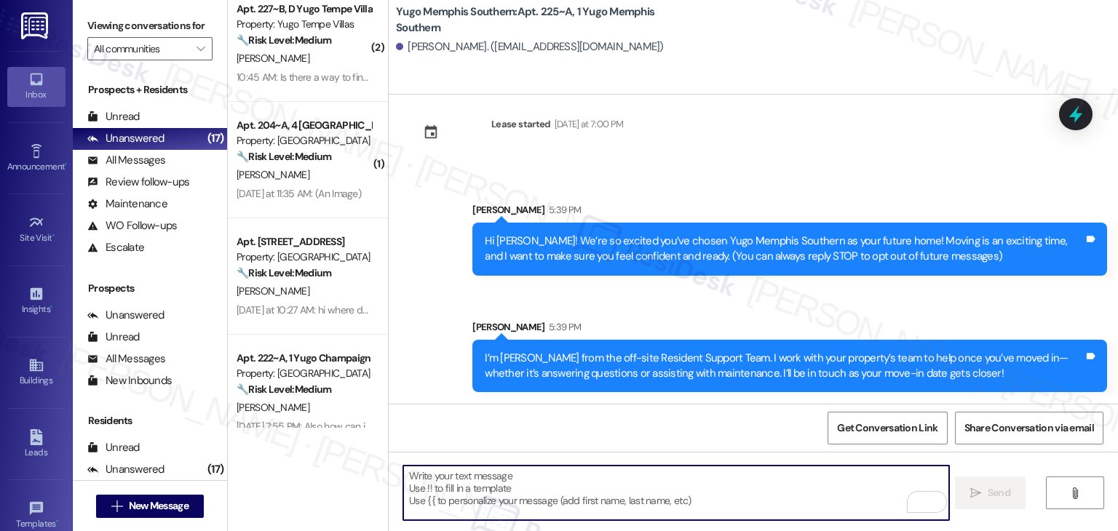
click at [544, 482] on textarea "To enrich screen reader interactions, please activate Accessibility in Grammarl…" at bounding box center [675, 493] width 545 height 55
paste textarea "Move-in day is just a few short days away! Please check your email for some qui…"
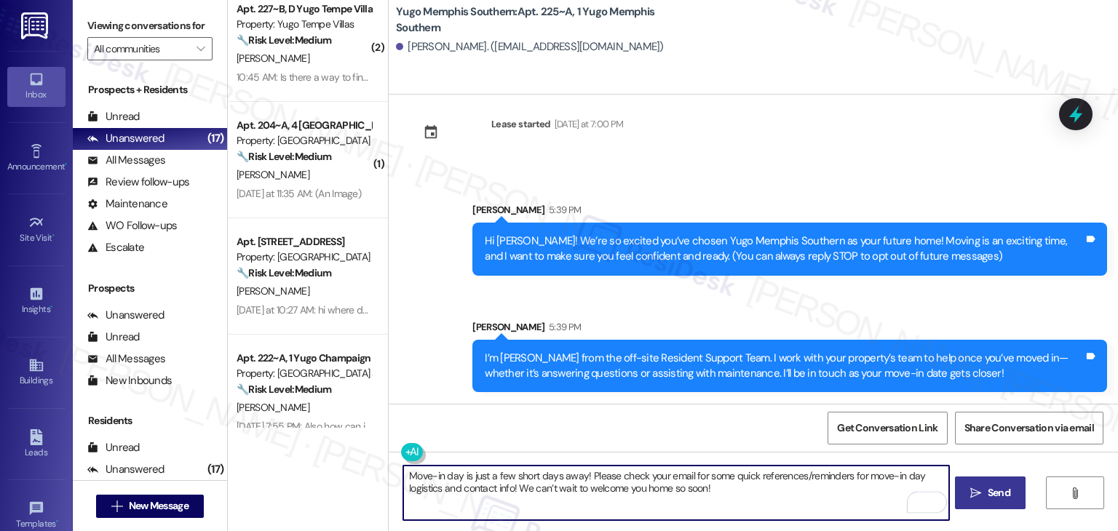
type textarea "Move-in day is just a few short days away! Please check your email for some qui…"
click at [989, 491] on span "Send" at bounding box center [999, 493] width 23 height 15
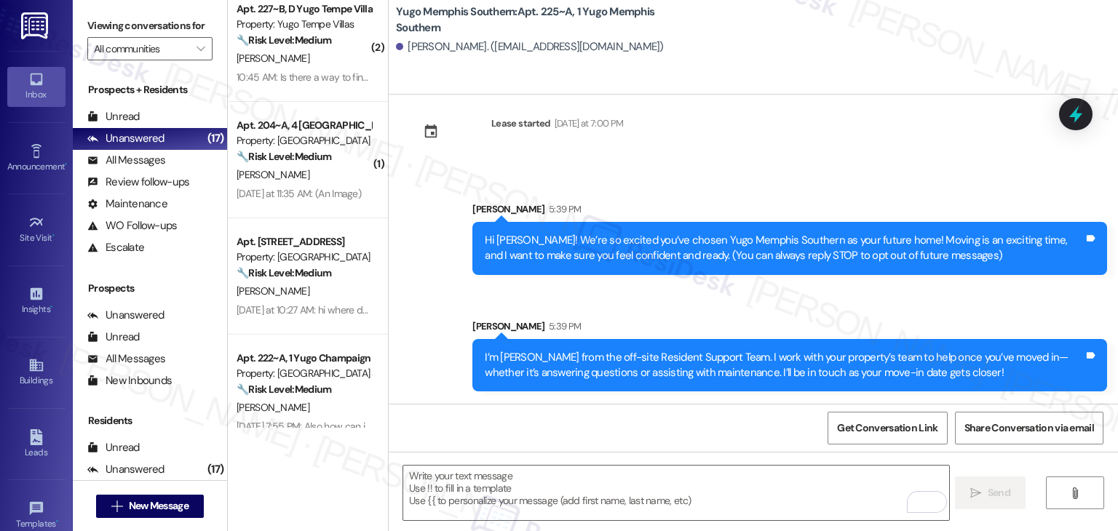
scroll to position [140, 0]
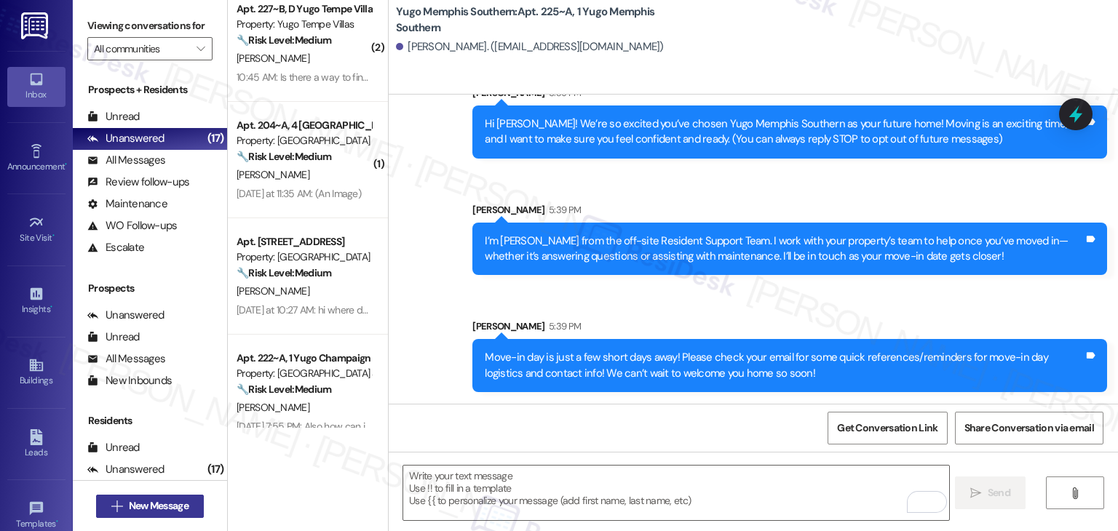
click at [173, 501] on span "New Message" at bounding box center [159, 506] width 60 height 15
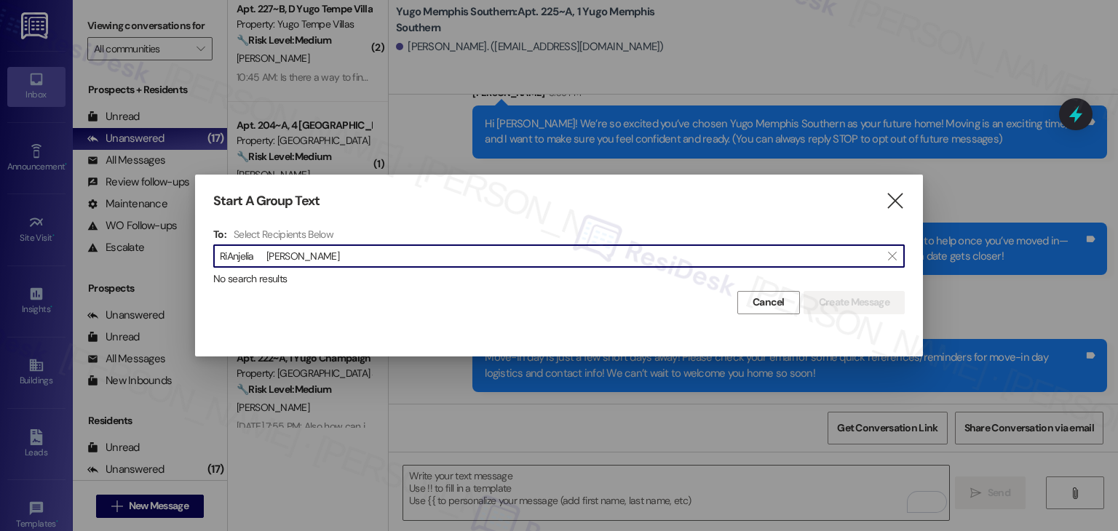
click at [264, 259] on input "RiAnjelia [PERSON_NAME]" at bounding box center [550, 256] width 661 height 20
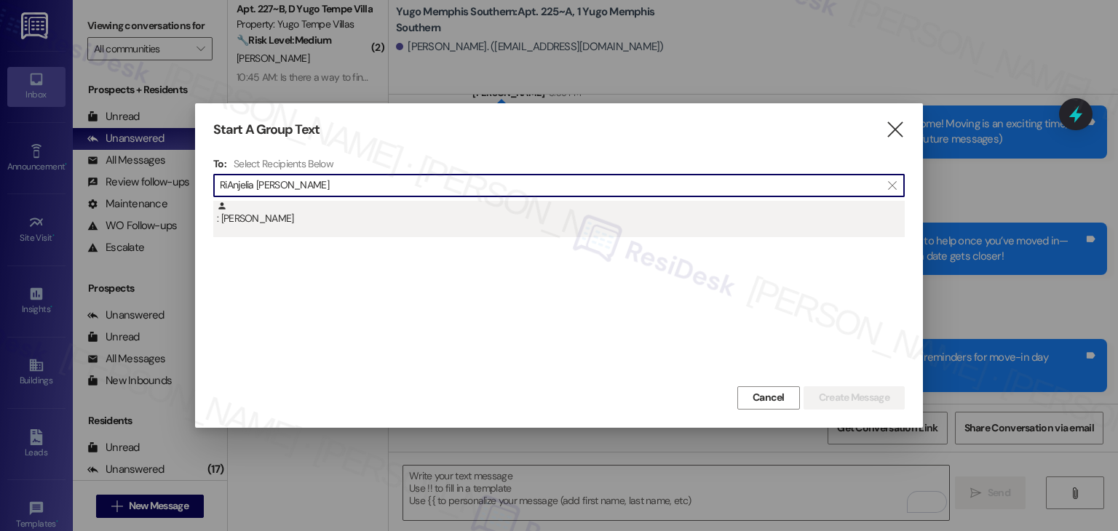
type input "RiAnjelia [PERSON_NAME]"
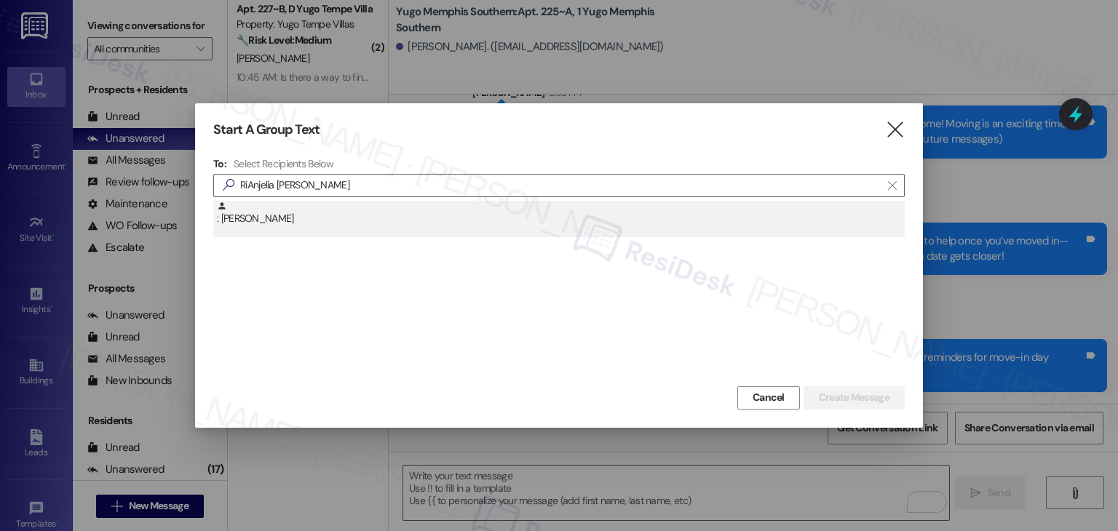
click at [286, 226] on div ": [PERSON_NAME]" at bounding box center [559, 219] width 692 height 36
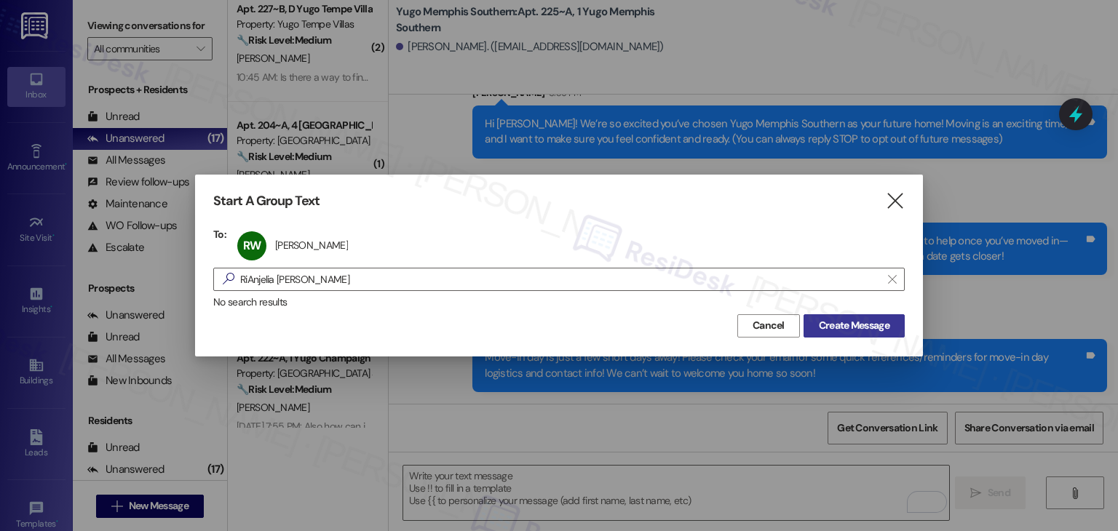
click at [874, 331] on span "Create Message" at bounding box center [854, 325] width 71 height 15
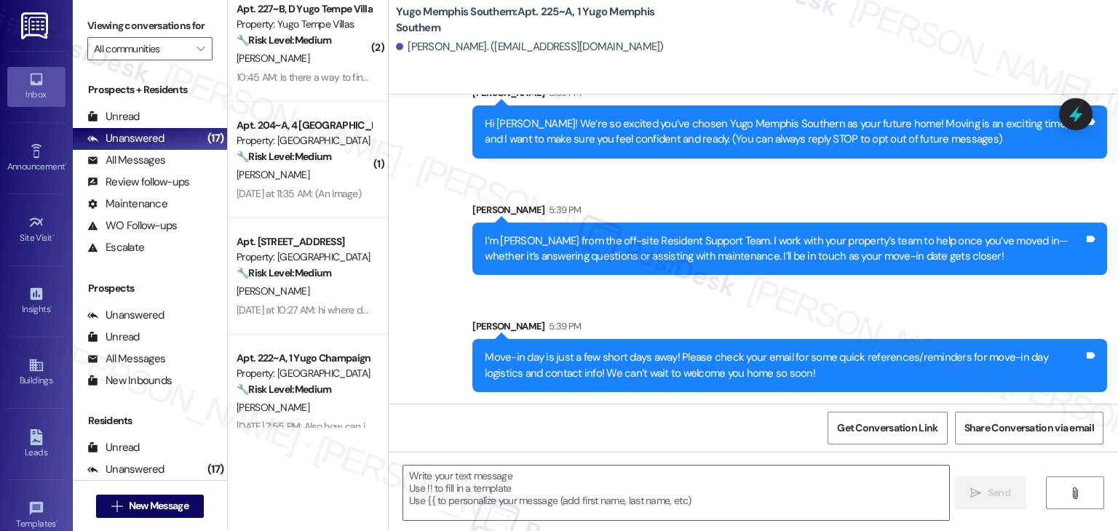
type textarea "Fetching suggested responses. Please feel free to read through the conversation…"
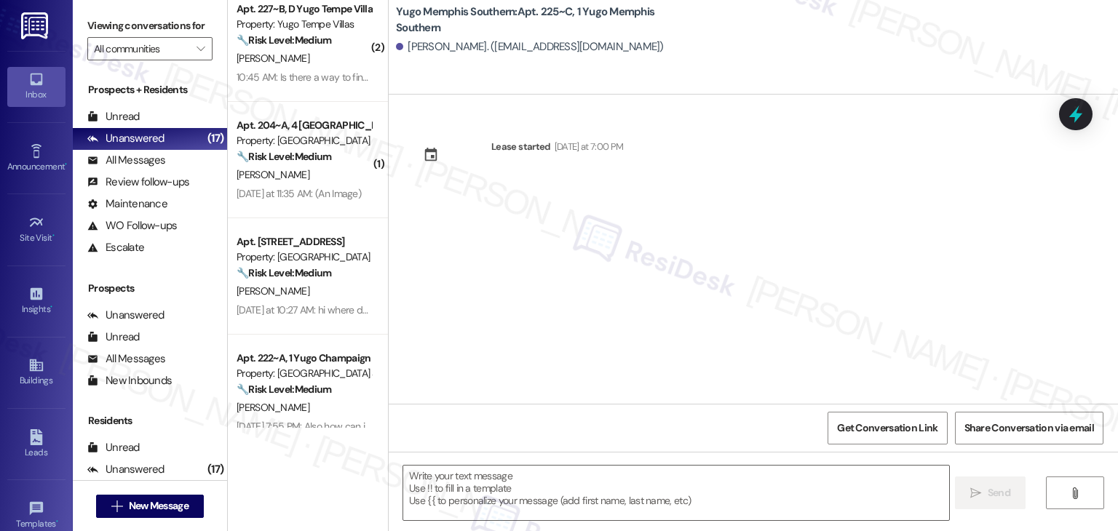
type textarea "Fetching suggested responses. Please feel free to read through the conversation…"
click at [892, 275] on div "Lease started [DATE] at 7:00 PM" at bounding box center [754, 249] width 730 height 309
drag, startPoint x: 582, startPoint y: 304, endPoint x: 585, endPoint y: 357, distance: 52.5
click at [582, 304] on div "Lease started [DATE] at 7:00 PM" at bounding box center [754, 249] width 730 height 309
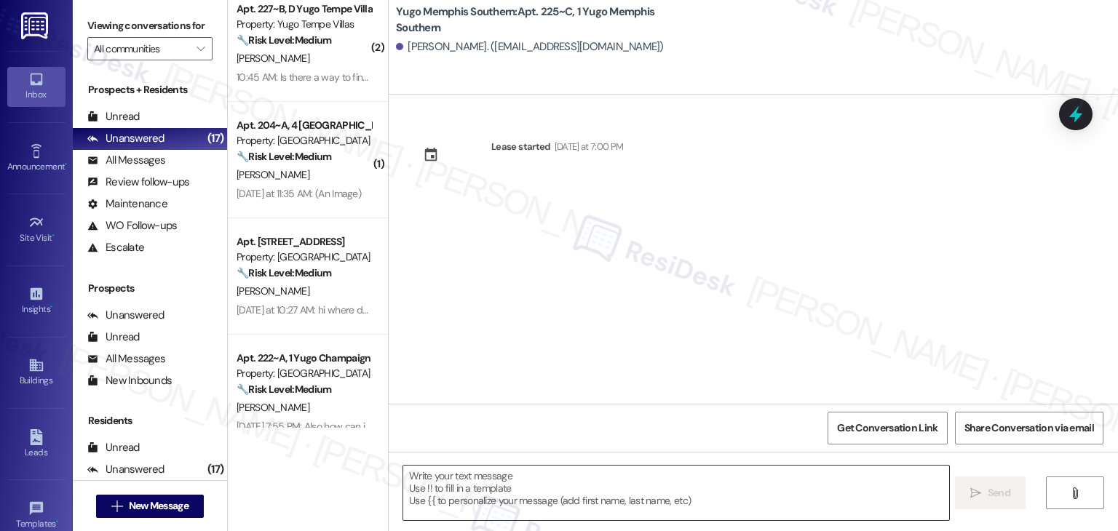
click at [652, 480] on textarea at bounding box center [675, 493] width 545 height 55
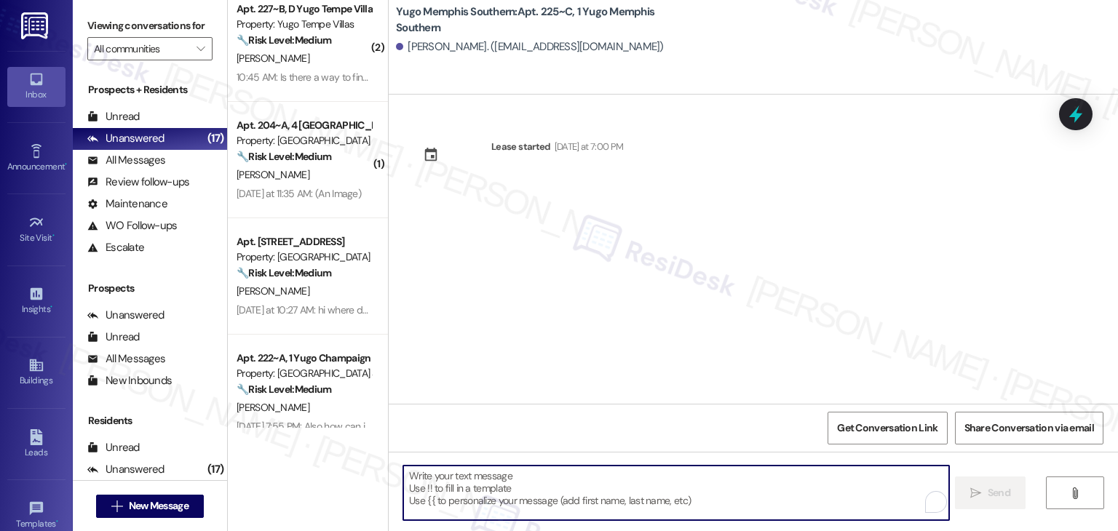
paste textarea "Hi {{first_name}}! We’re so excited you’ve chosen {{property}} as your future h…"
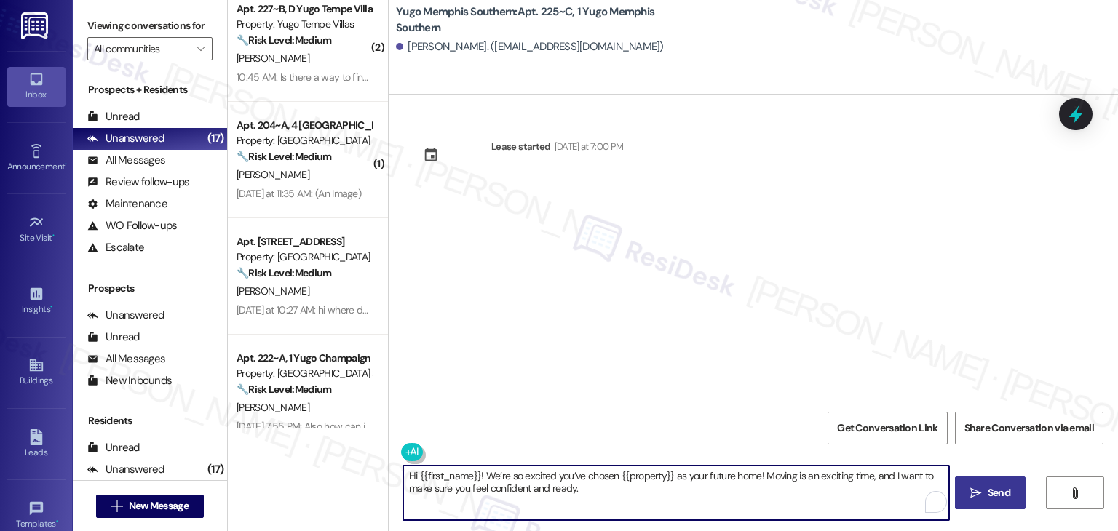
type textarea "Hi {{first_name}}! We’re so excited you’ve chosen {{property}} as your future h…"
click at [1014, 492] on button " Send" at bounding box center [990, 493] width 71 height 33
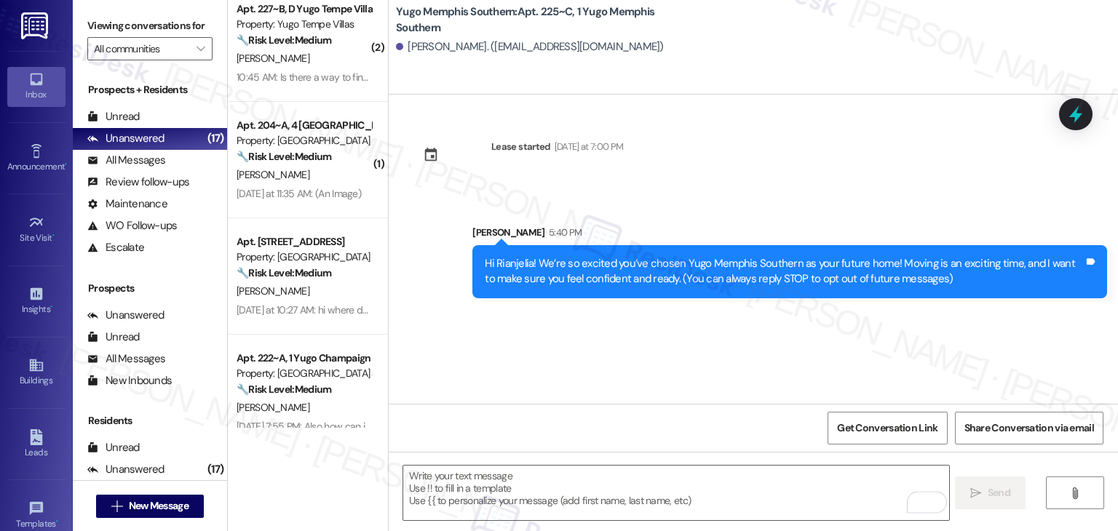
drag, startPoint x: 628, startPoint y: 333, endPoint x: 632, endPoint y: 346, distance: 13.8
click at [628, 333] on div "Lease started [DATE] at 7:00 PM Sent via SMS [PERSON_NAME] 5:40 PM Hi Rianjelia…" at bounding box center [754, 249] width 730 height 309
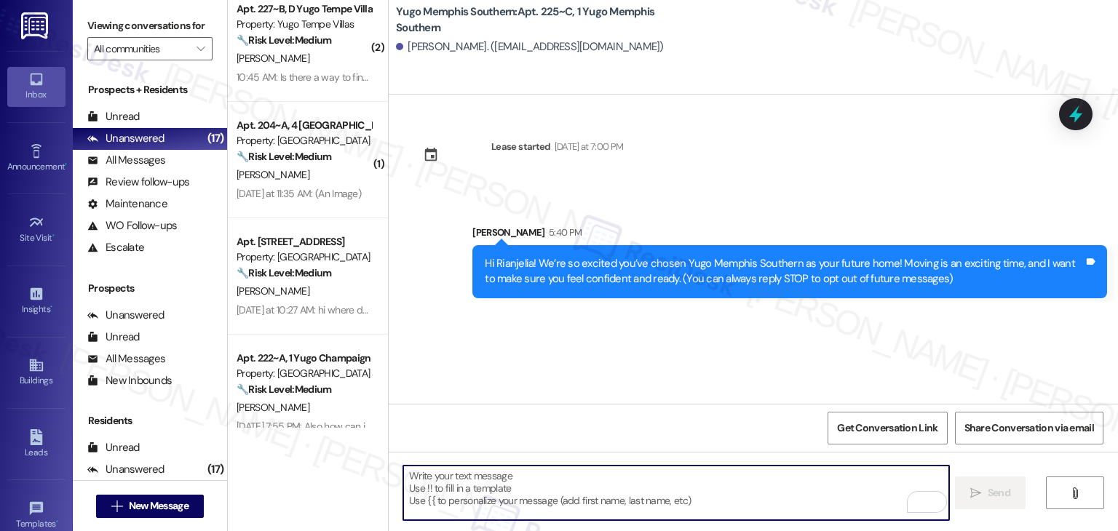
click at [628, 487] on textarea "To enrich screen reader interactions, please activate Accessibility in Grammarl…" at bounding box center [675, 493] width 545 height 55
paste textarea "I’m [PERSON_NAME] from the off-site Resident Support Team. I work with your pro…"
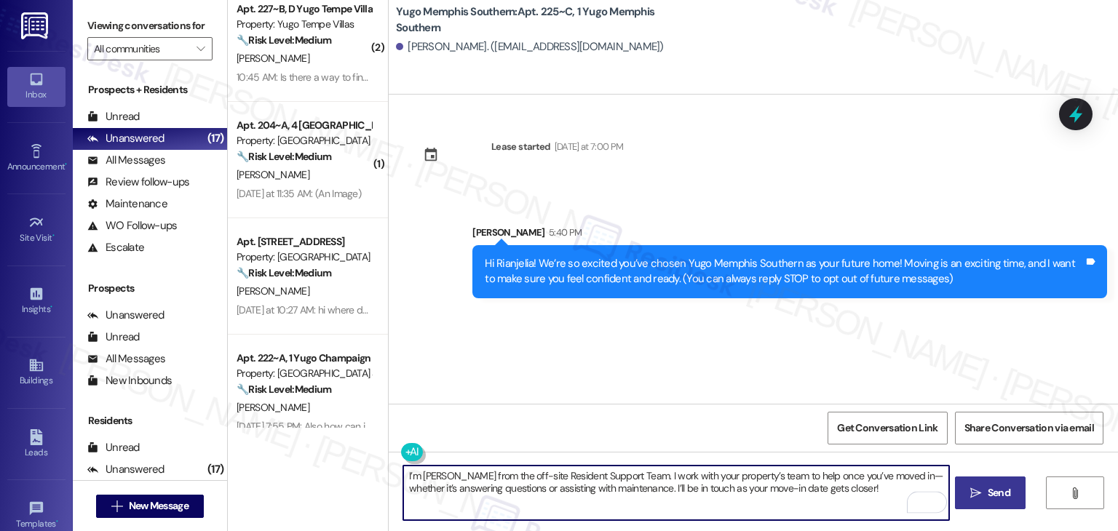
type textarea "I’m [PERSON_NAME] from the off-site Resident Support Team. I work with your pro…"
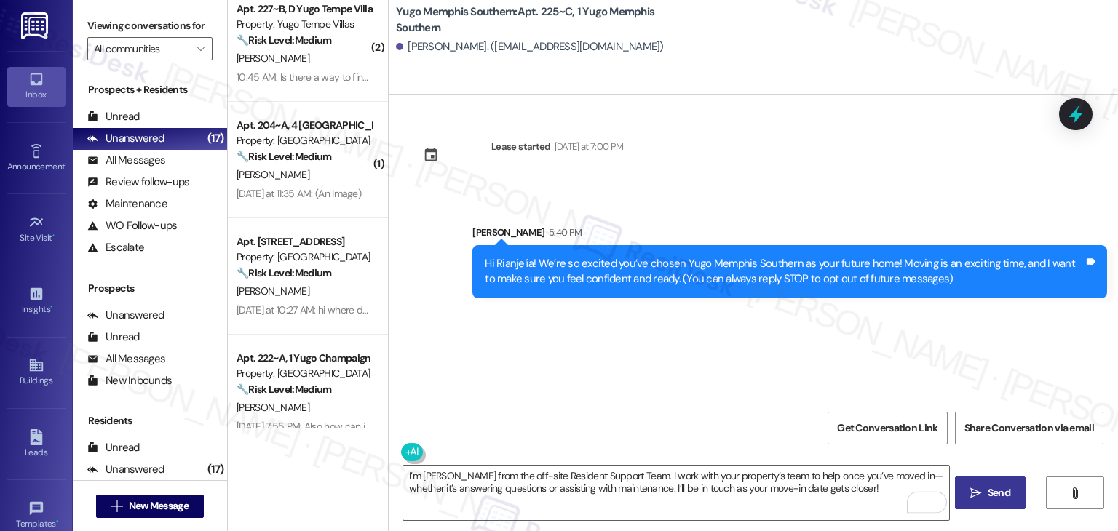
click at [999, 490] on span "Send" at bounding box center [999, 493] width 23 height 15
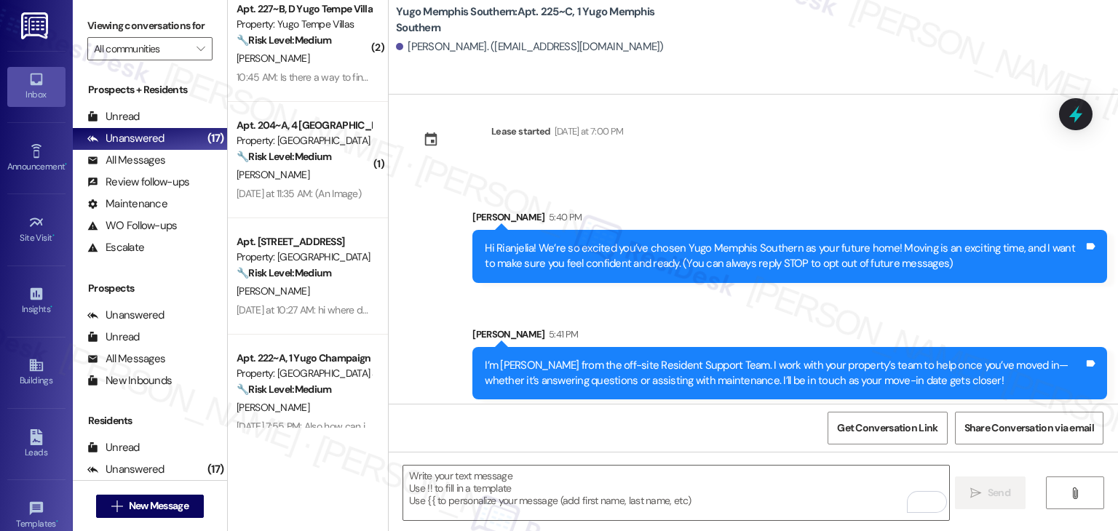
scroll to position [23, 0]
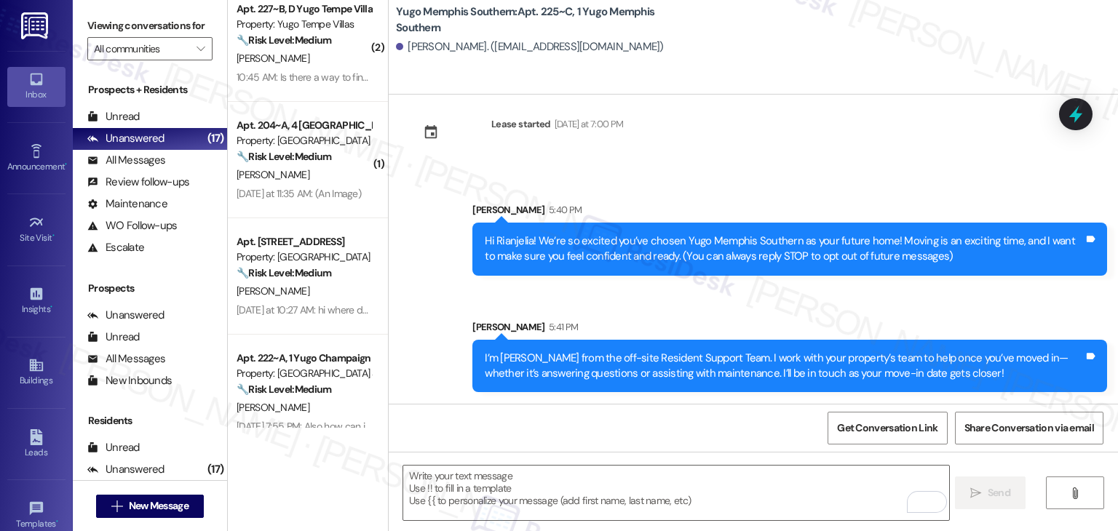
click at [645, 301] on div "Sent via SMS [PERSON_NAME] 5:40 PM Hi Rianjelia! We’re so excited you’ve chosen…" at bounding box center [754, 287] width 730 height 234
click at [590, 490] on textarea "To enrich screen reader interactions, please activate Accessibility in Grammarl…" at bounding box center [675, 493] width 545 height 55
click at [447, 486] on textarea "To enrich screen reader interactions, please activate Accessibility in Grammarl…" at bounding box center [675, 493] width 545 height 55
paste textarea "Move-in day is just a few short days away! Please check your email for some qui…"
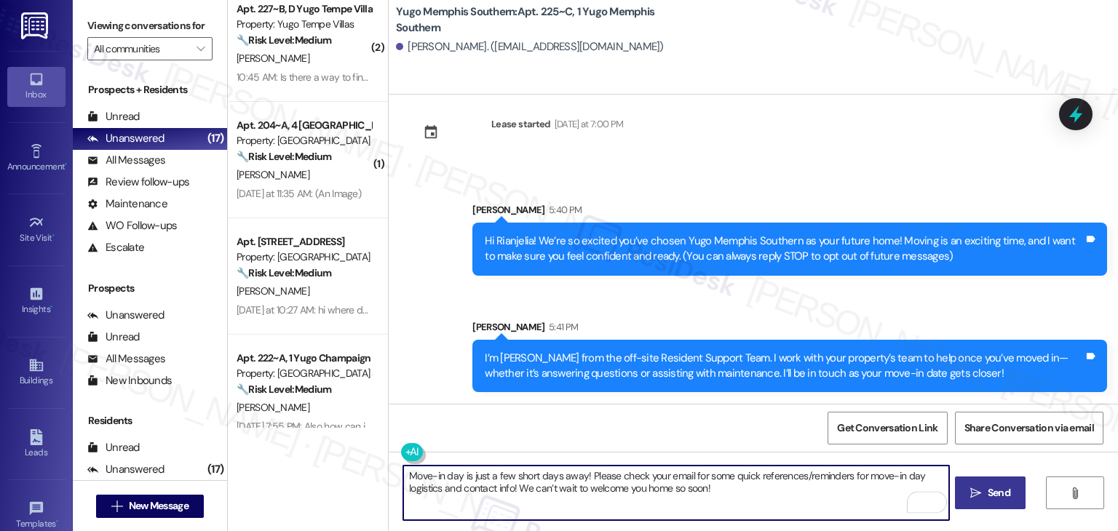
type textarea "Move-in day is just a few short days away! Please check your email for some qui…"
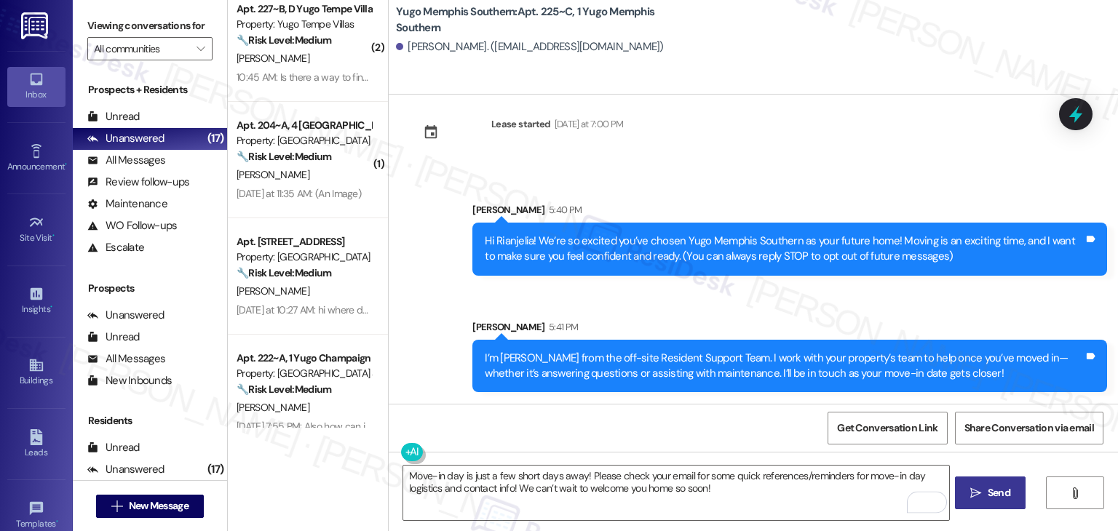
click at [976, 489] on icon "" at bounding box center [976, 494] width 11 height 12
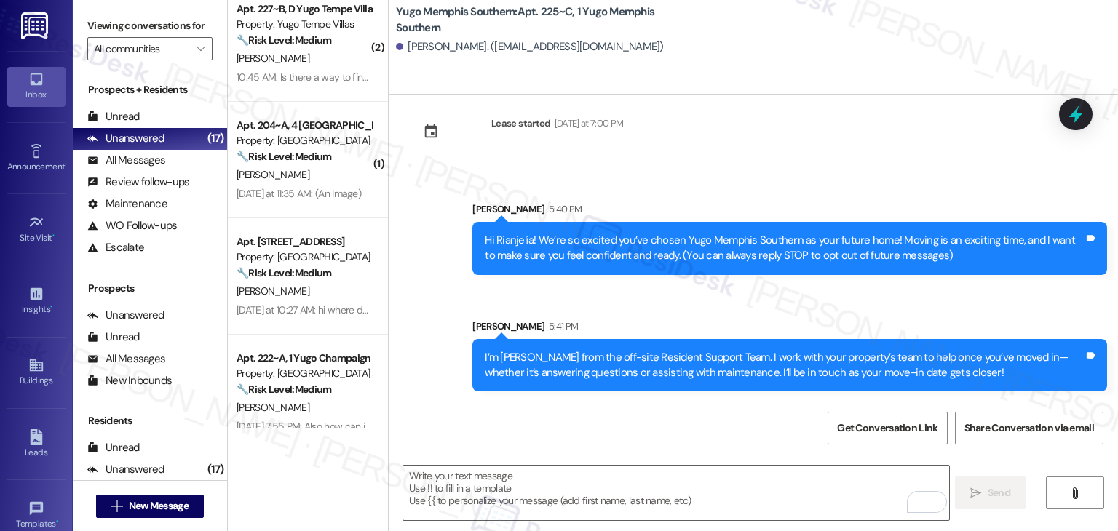
scroll to position [140, 0]
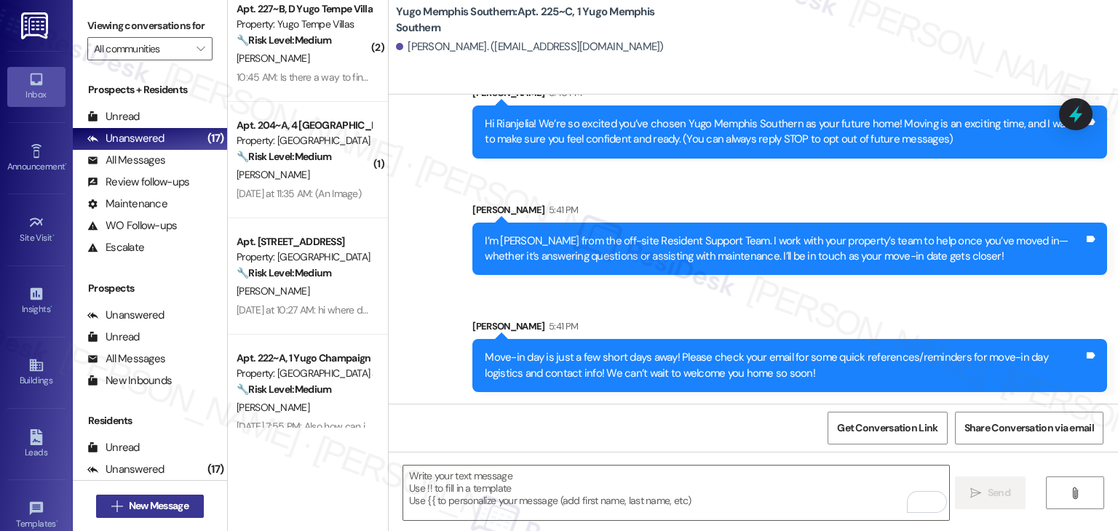
click at [172, 513] on span "New Message" at bounding box center [159, 506] width 60 height 15
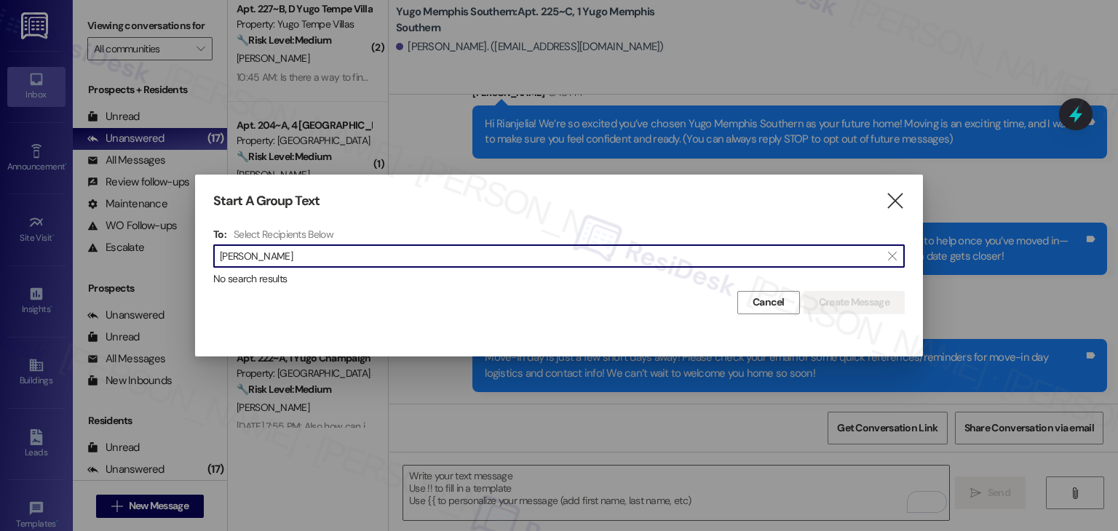
click at [253, 256] on input "[PERSON_NAME]" at bounding box center [550, 256] width 661 height 20
drag, startPoint x: 305, startPoint y: 260, endPoint x: 217, endPoint y: 257, distance: 88.1
click at [217, 257] on div " [PERSON_NAME] " at bounding box center [559, 256] width 692 height 23
paste input "[PERSON_NAME] Steel"
click at [262, 257] on input "[PERSON_NAME] Steel" at bounding box center [550, 256] width 661 height 20
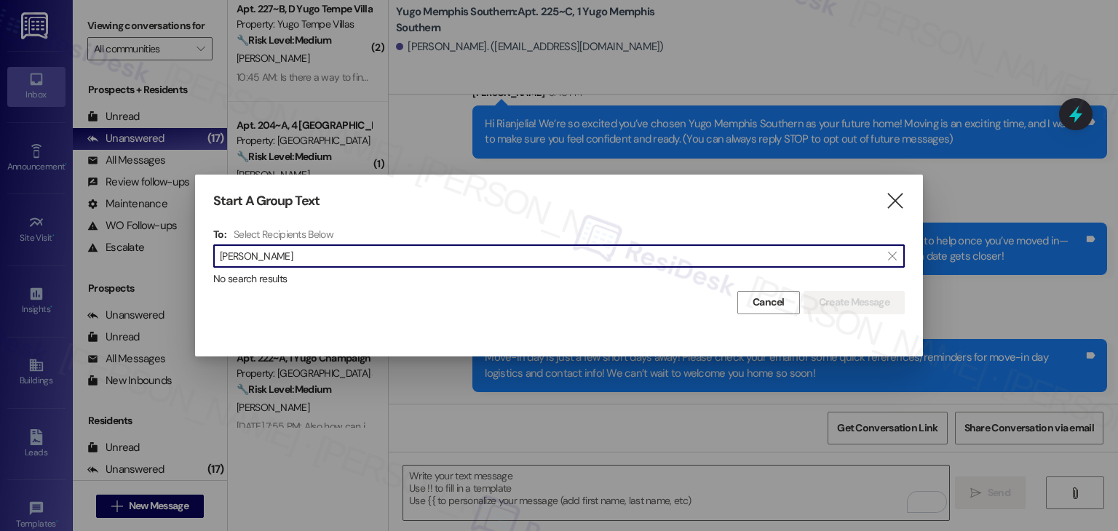
drag, startPoint x: 269, startPoint y: 256, endPoint x: 218, endPoint y: 253, distance: 50.3
click at [218, 253] on div " [PERSON_NAME] " at bounding box center [559, 256] width 692 height 23
paste input "esi [PERSON_NAME]"
click at [244, 251] on input "[PERSON_NAME]" at bounding box center [550, 256] width 661 height 20
type input "[PERSON_NAME]"
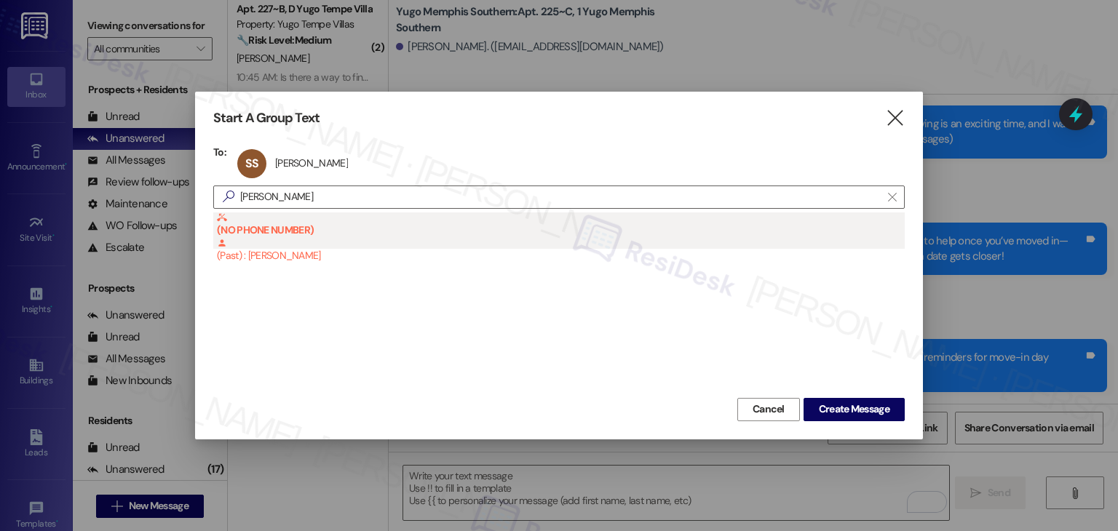
click at [268, 260] on div "(NO PHONE NUMBER) (Past) : [PERSON_NAME]" at bounding box center [561, 239] width 688 height 52
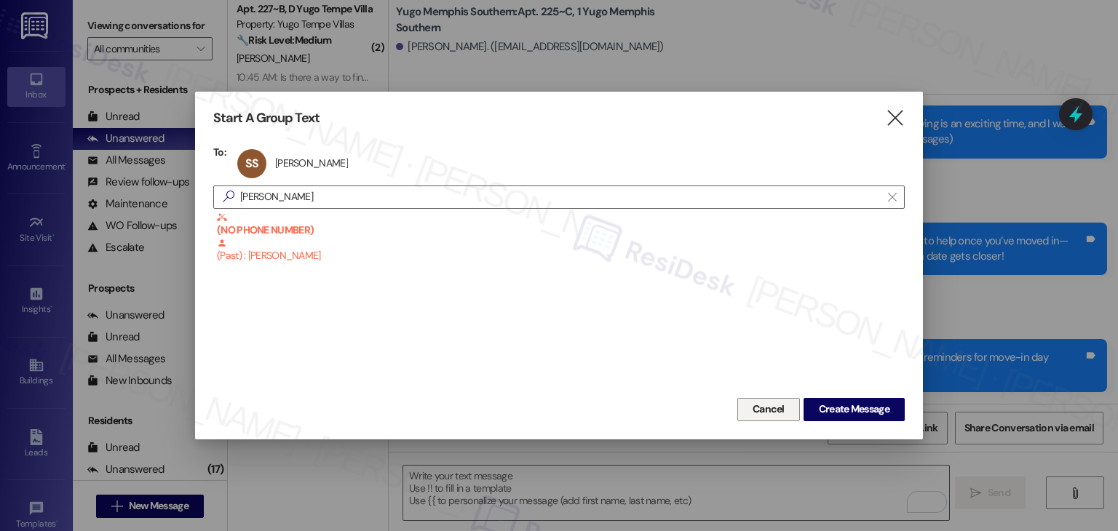
click at [771, 408] on span "Cancel" at bounding box center [769, 409] width 32 height 15
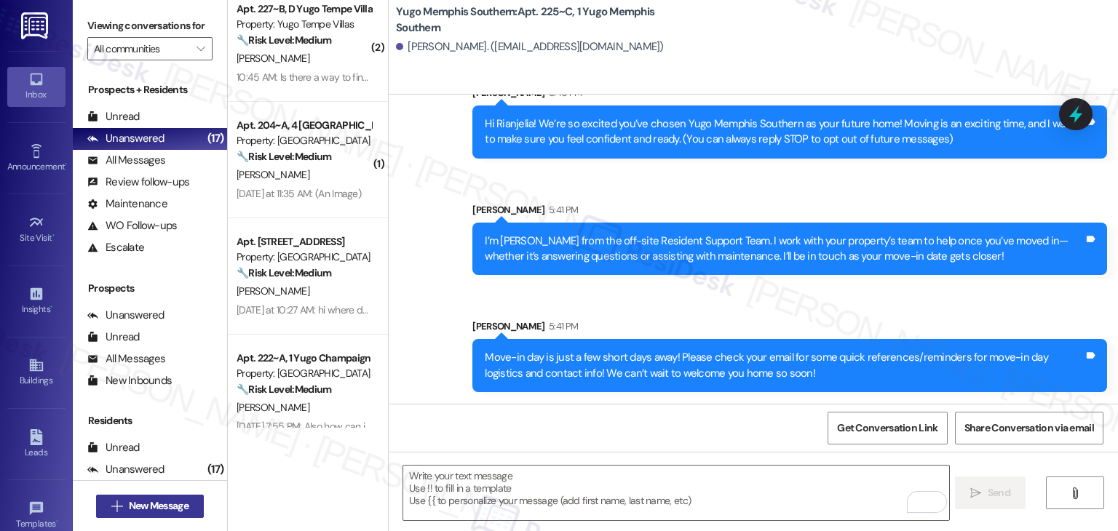
click at [157, 513] on span "New Message" at bounding box center [159, 506] width 60 height 15
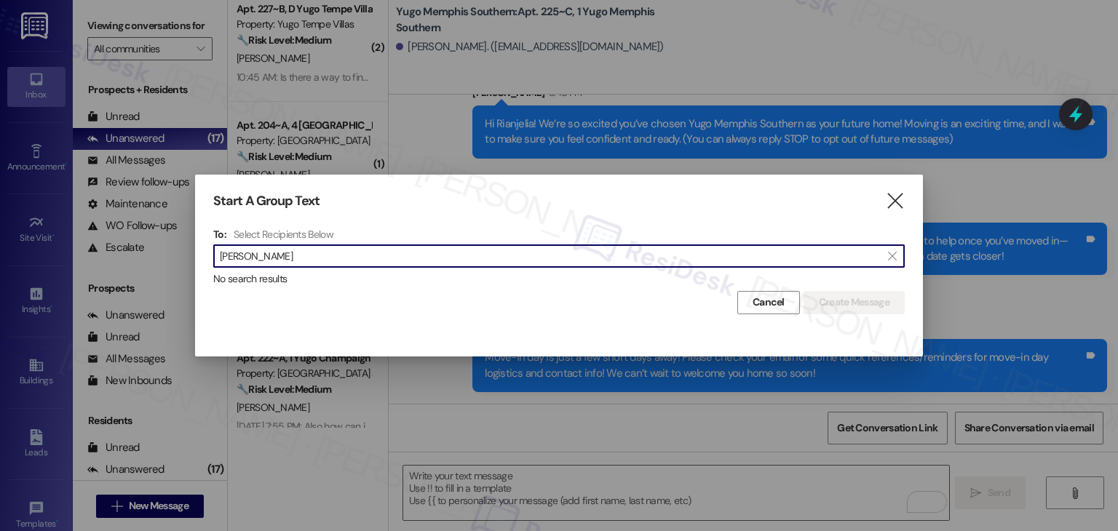
click at [249, 260] on input "[PERSON_NAME]" at bounding box center [550, 256] width 661 height 20
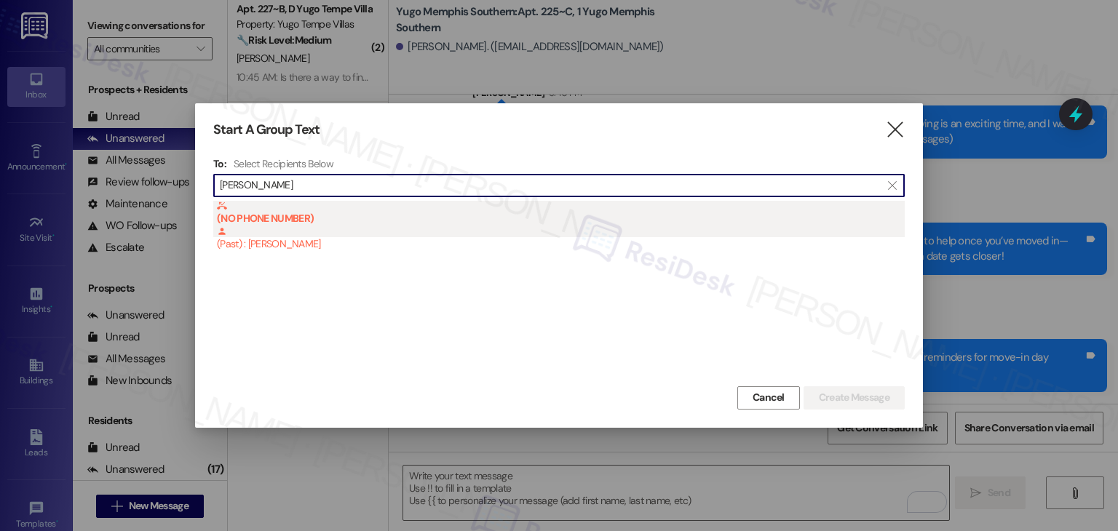
click at [282, 249] on div "(NO PHONE NUMBER) (Past) : [PERSON_NAME]" at bounding box center [561, 227] width 688 height 52
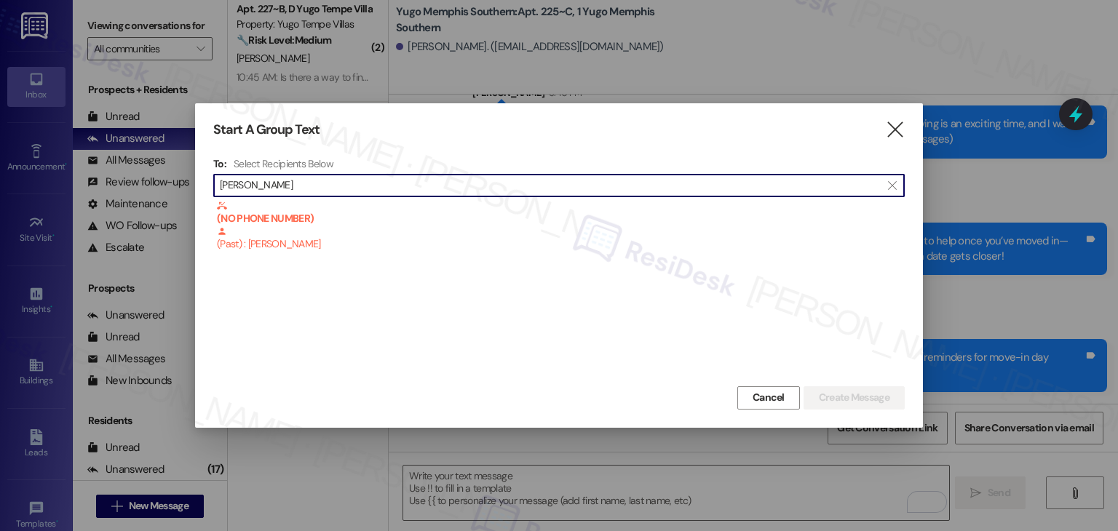
drag, startPoint x: 303, startPoint y: 191, endPoint x: 205, endPoint y: 184, distance: 98.6
click at [205, 184] on div "Start A Group Text  To: Select Recipients Below  [PERSON_NAME]  (NO PHONE NU…" at bounding box center [559, 265] width 728 height 324
paste input "[PERSON_NAME]"
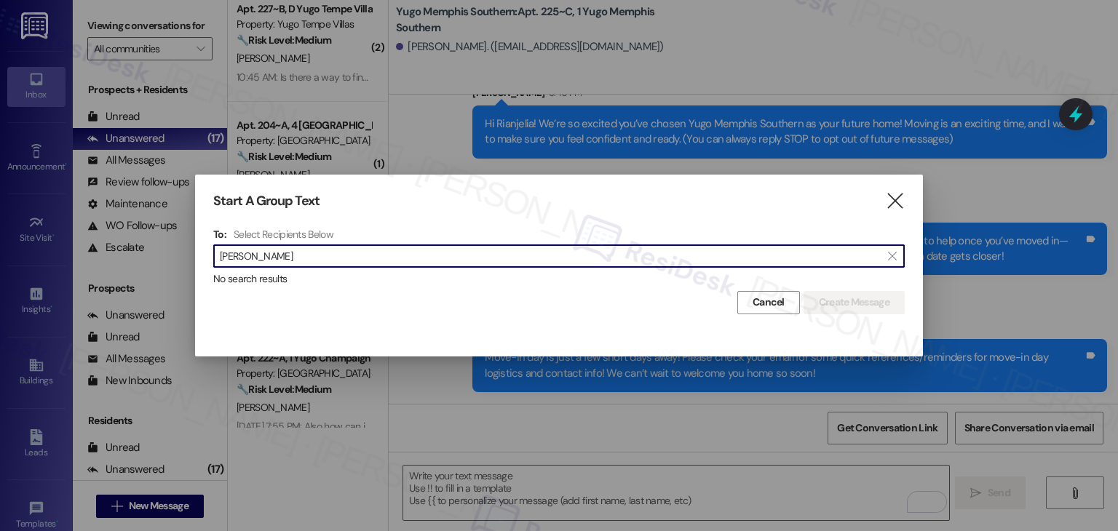
click at [242, 249] on input "[PERSON_NAME]" at bounding box center [550, 256] width 661 height 20
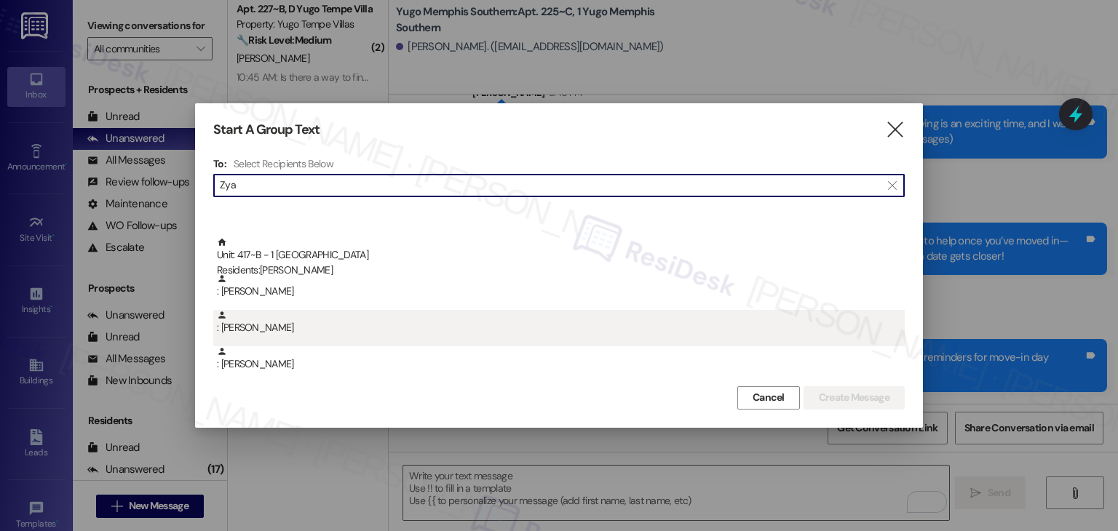
scroll to position [218, 0]
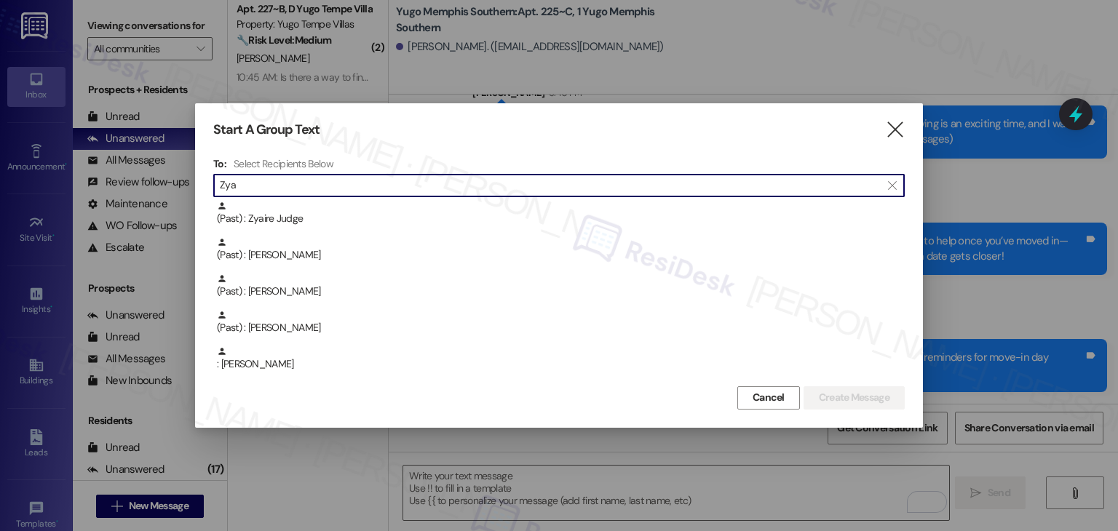
drag, startPoint x: 247, startPoint y: 184, endPoint x: 216, endPoint y: 186, distance: 30.6
click at [216, 186] on div " Zya " at bounding box center [559, 185] width 692 height 23
paste input "Tailor [PERSON_NAME]"
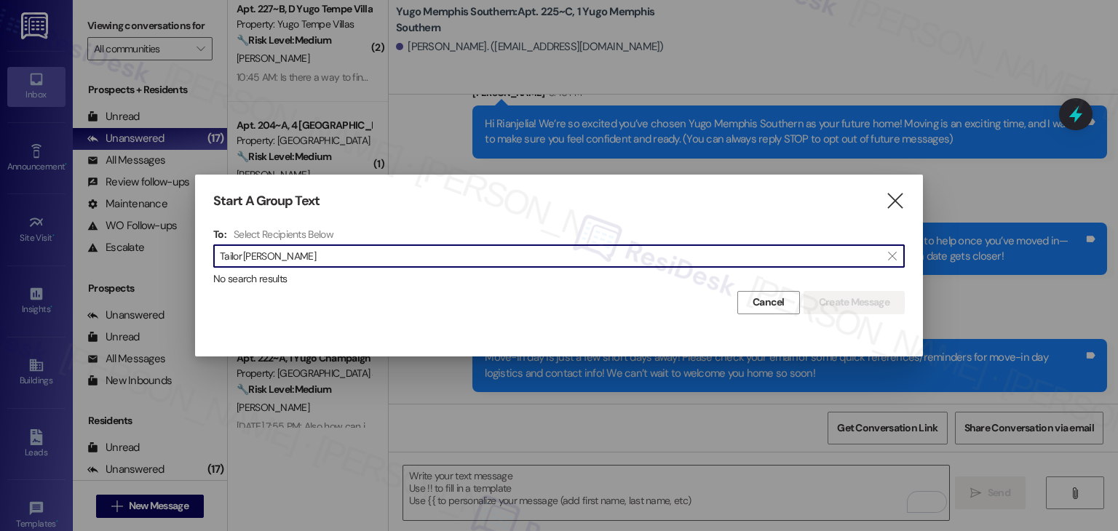
click at [253, 258] on input "Tailor [PERSON_NAME]" at bounding box center [550, 256] width 661 height 20
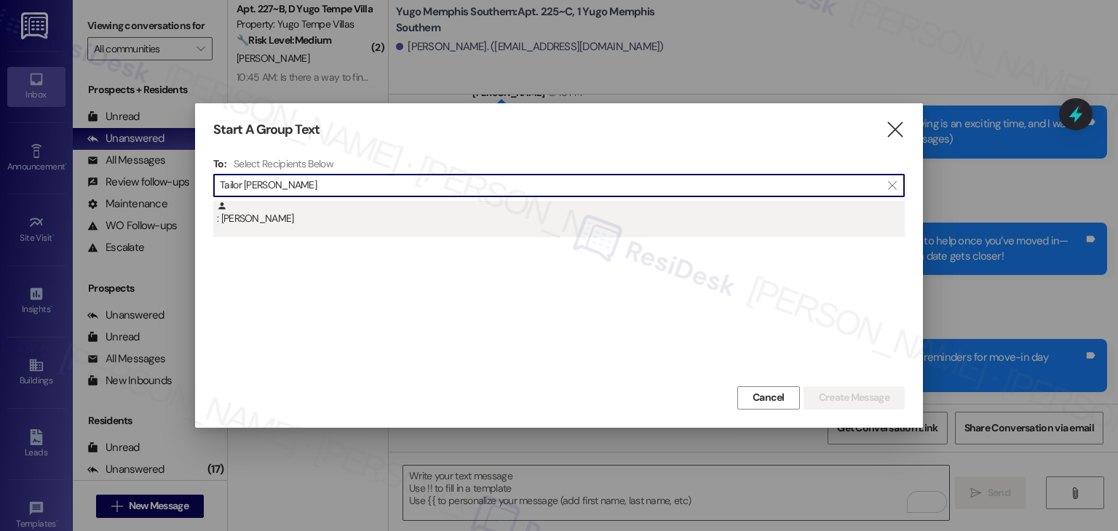
type input "Tailor [PERSON_NAME]"
click at [264, 225] on div ": [PERSON_NAME]" at bounding box center [561, 213] width 688 height 25
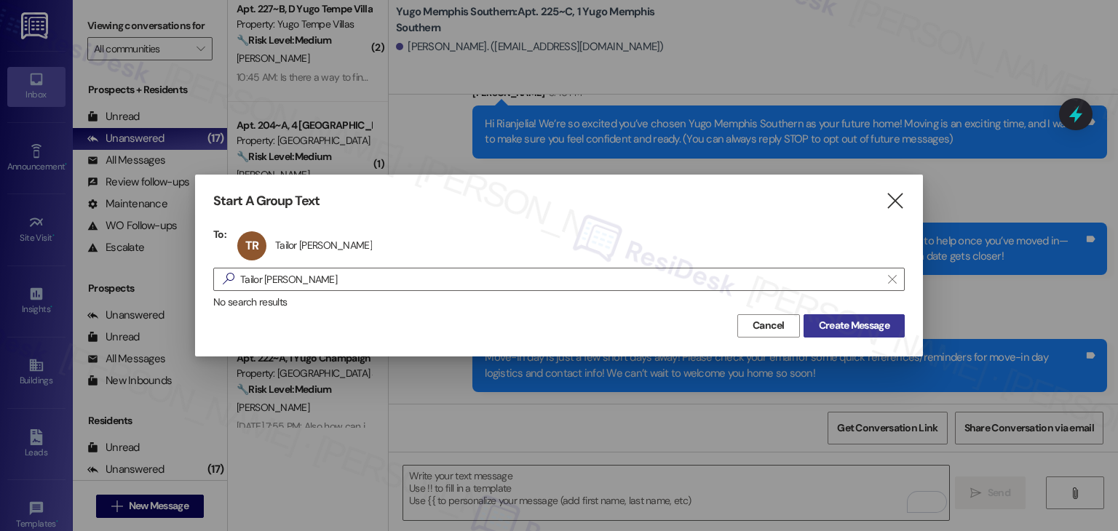
click at [834, 328] on span "Create Message" at bounding box center [854, 325] width 71 height 15
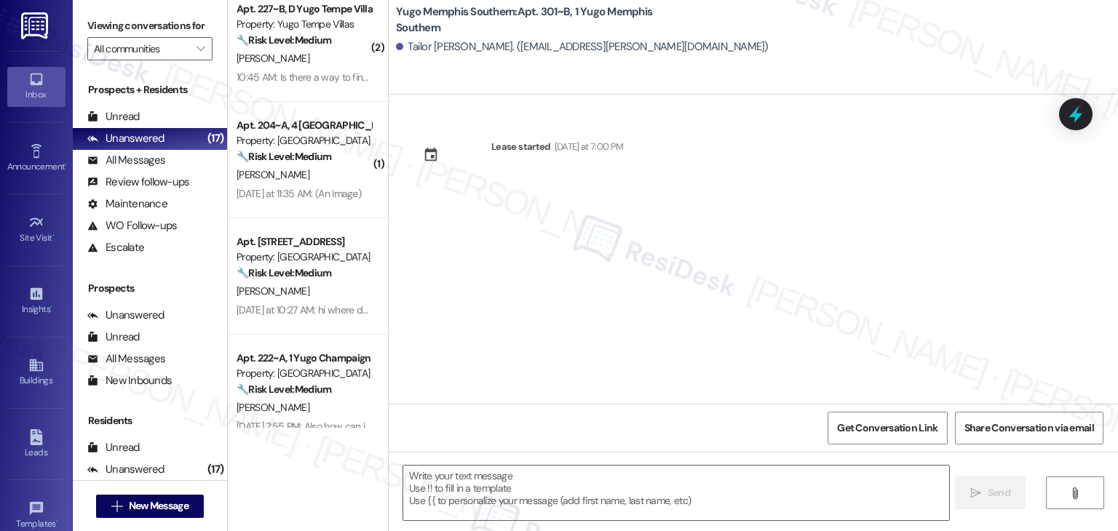
type textarea "Fetching suggested responses. Please feel free to read through the conversation…"
drag, startPoint x: 585, startPoint y: 277, endPoint x: 577, endPoint y: 324, distance: 47.3
click at [585, 277] on div "Lease started [DATE] at 7:00 PM" at bounding box center [754, 249] width 730 height 309
click at [598, 483] on textarea at bounding box center [675, 493] width 545 height 55
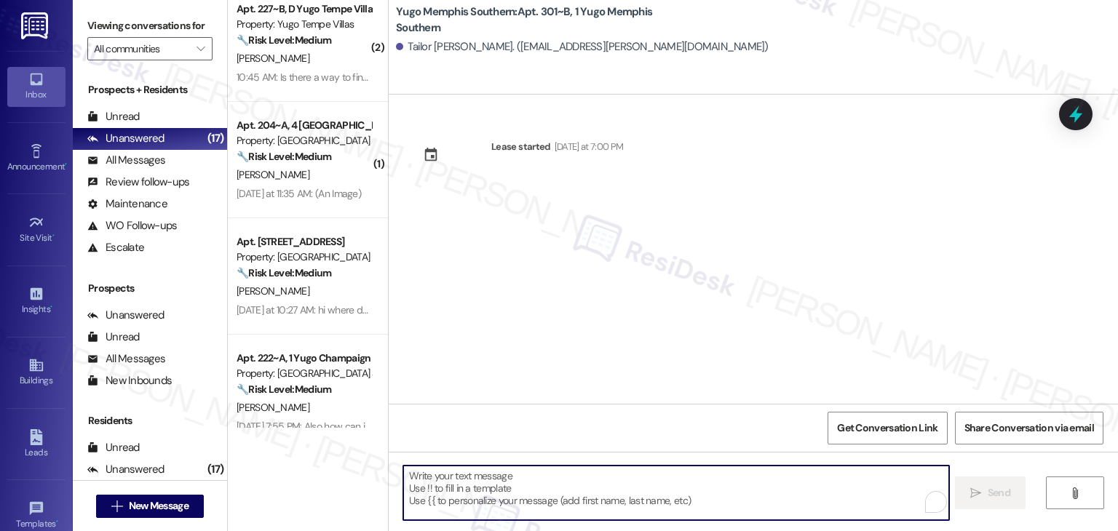
paste textarea "Hi {{first_name}}! We’re so excited you’ve chosen {{property}} as your future h…"
type textarea "Hi {{first_name}}! We’re so excited you’ve chosen {{property}} as your future h…"
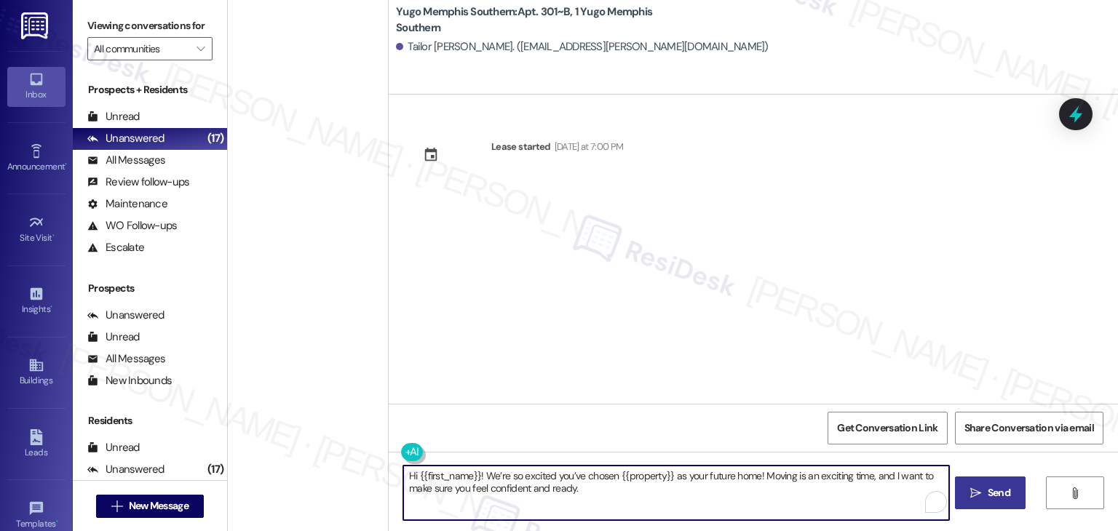
type textarea "Hi {{first_name}}! We’re so excited you’ve chosen {{property}} as your future h…"
click at [997, 496] on span "Send" at bounding box center [999, 493] width 23 height 15
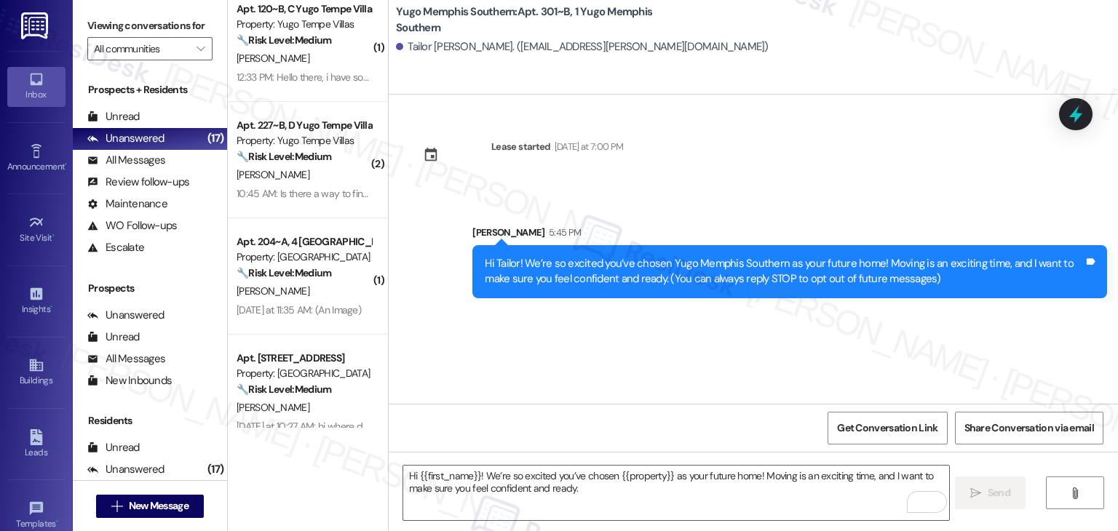
click at [590, 332] on div "Lease started [DATE] at 7:00 PM Sent via SMS [PERSON_NAME] 5:45 PM Hi Tailor! W…" at bounding box center [754, 249] width 730 height 309
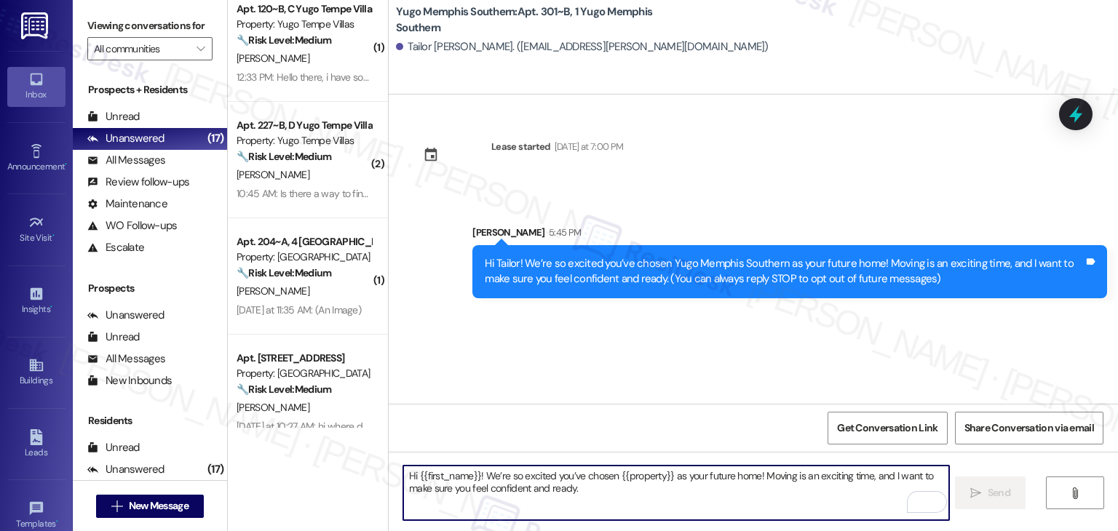
click at [532, 486] on textarea "Hi {{first_name}}! We’re so excited you’ve chosen {{property}} as your future h…" at bounding box center [675, 493] width 545 height 55
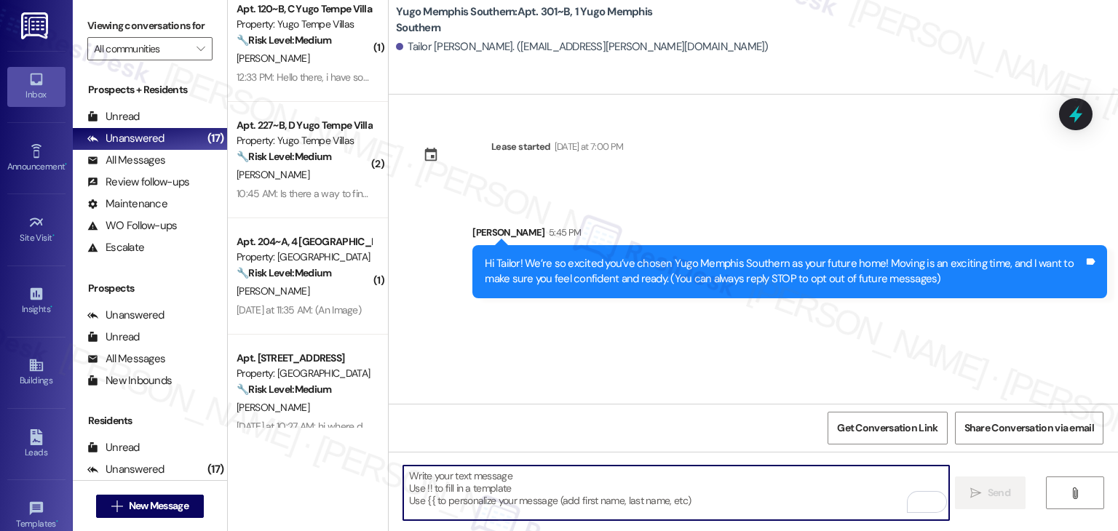
paste textarea "I’m [PERSON_NAME] from the off-site Resident Support Team. I work with your pro…"
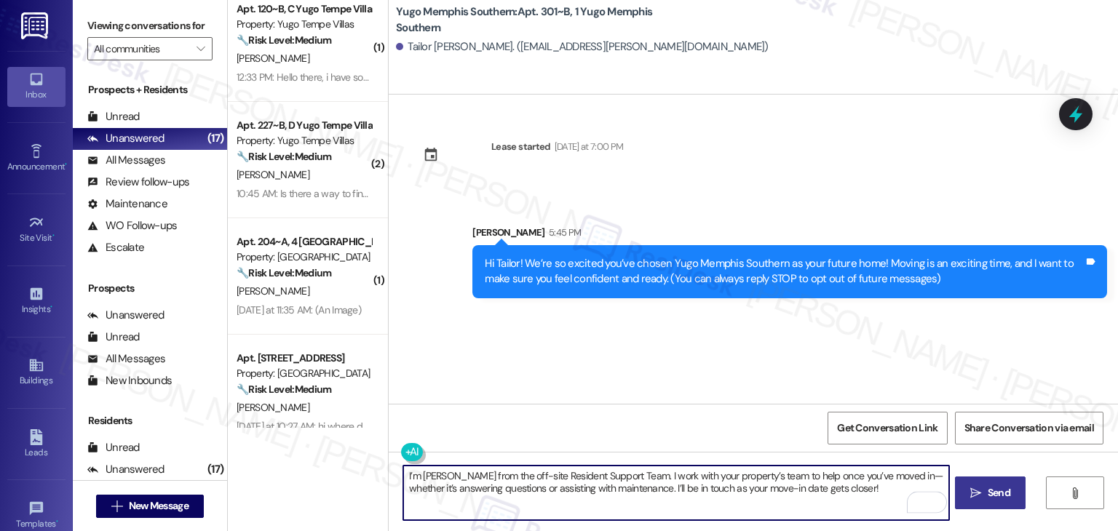
type textarea "I’m [PERSON_NAME] from the off-site Resident Support Team. I work with your pro…"
click at [721, 371] on div "Lease started [DATE] at 7:00 PM Sent via SMS [PERSON_NAME] 5:45 PM Hi Tailor! W…" at bounding box center [754, 249] width 730 height 309
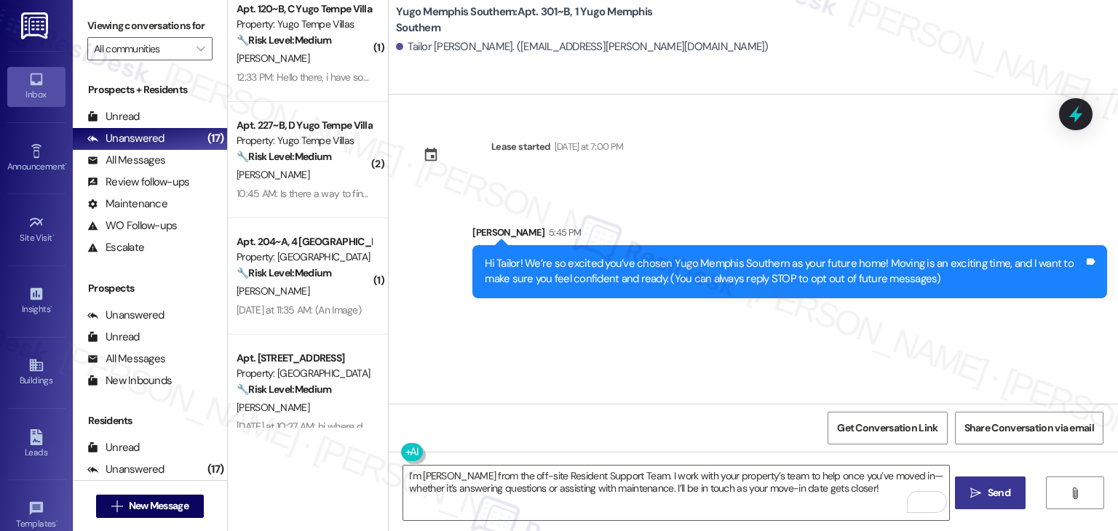
click at [988, 494] on span "Send" at bounding box center [999, 493] width 23 height 15
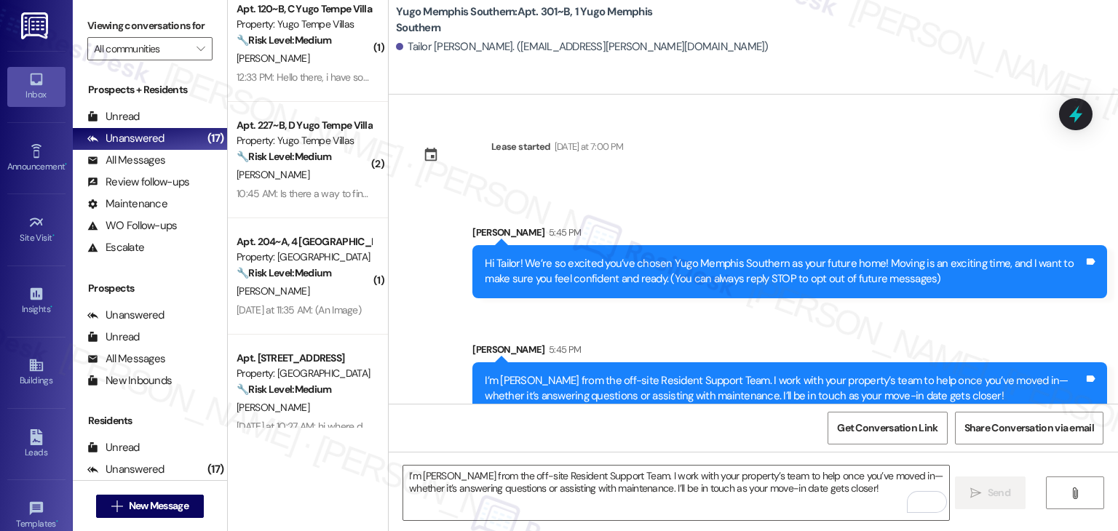
click at [585, 319] on div "Sent via SMS [PERSON_NAME] 5:45 PM Hi Tailor! We’re so excited you’ve chosen Yu…" at bounding box center [754, 309] width 730 height 234
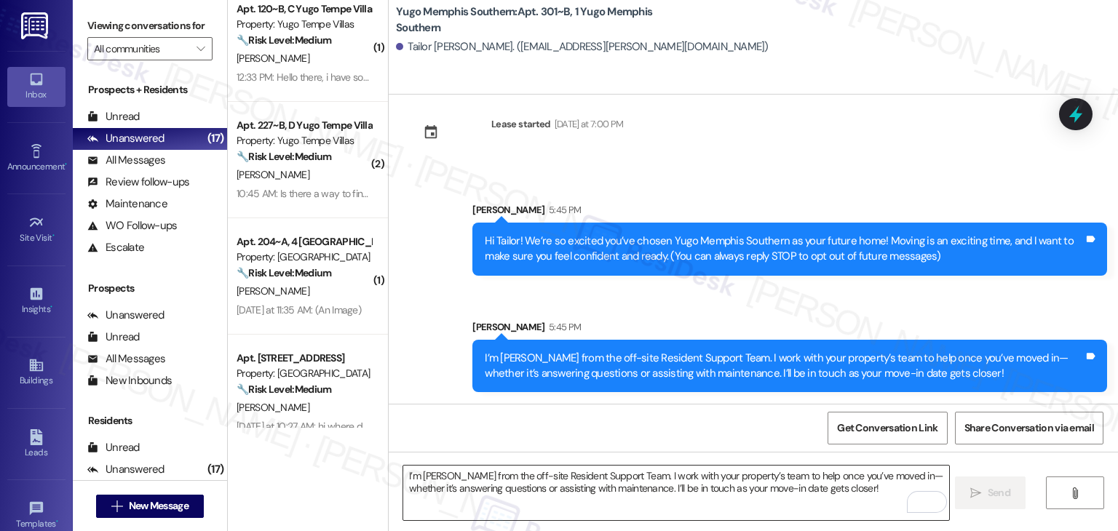
click at [533, 480] on textarea "I’m [PERSON_NAME] from the off-site Resident Support Team. I work with your pro…" at bounding box center [675, 493] width 545 height 55
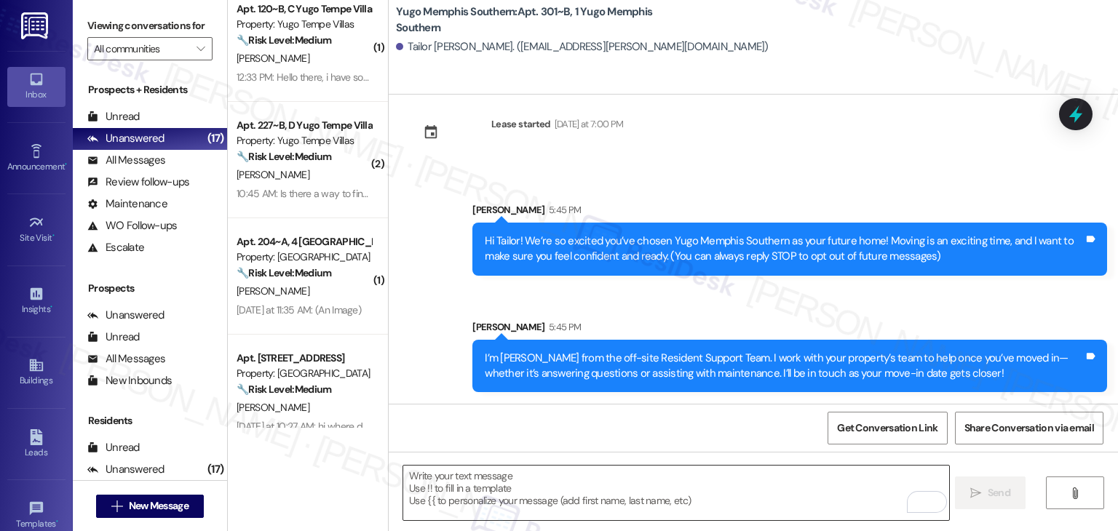
paste textarea "Move-in day is just a few short days away! Please check your email for some qui…"
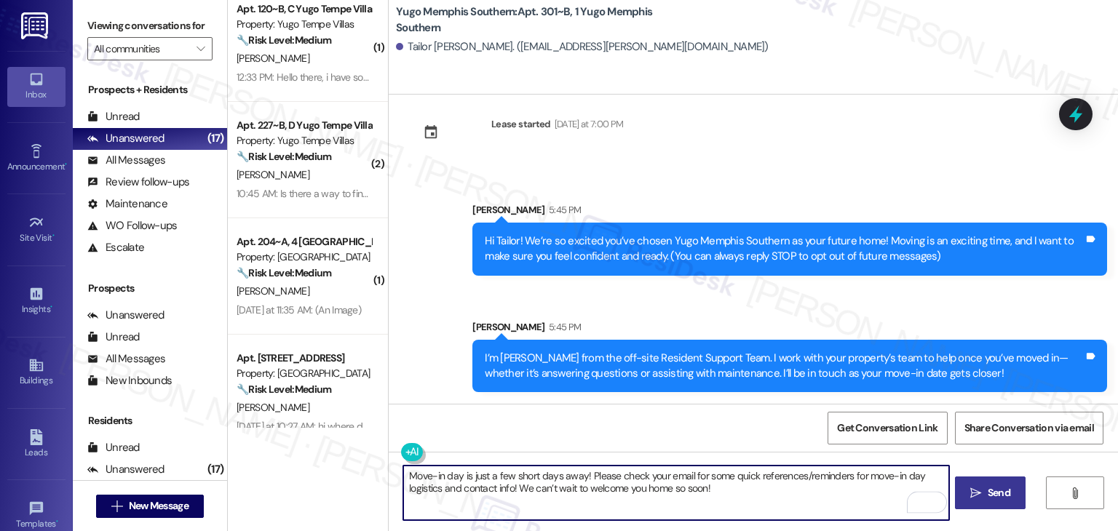
type textarea "Move-in day is just a few short days away! Please check your email for some qui…"
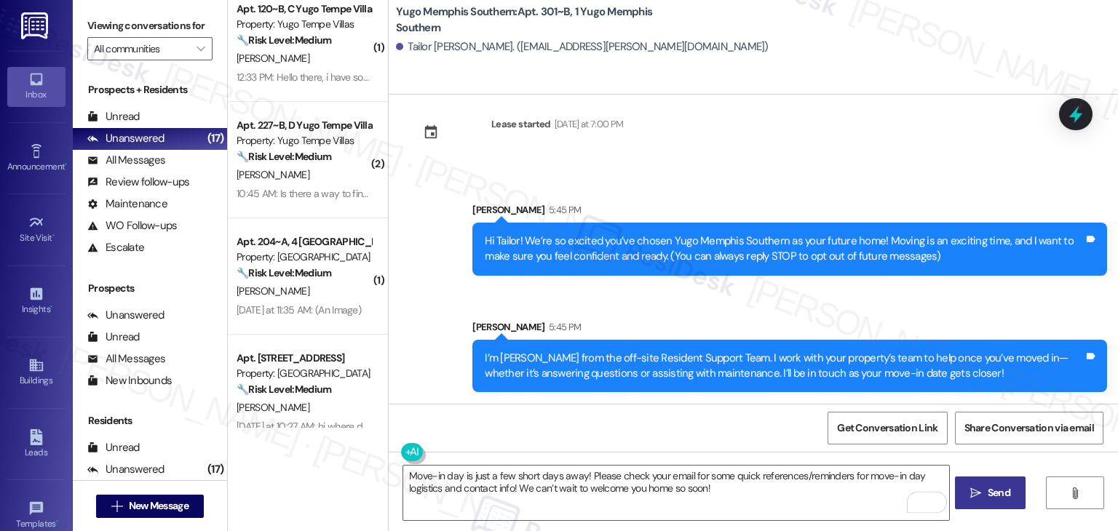
click at [1007, 500] on span "Send" at bounding box center [999, 493] width 23 height 15
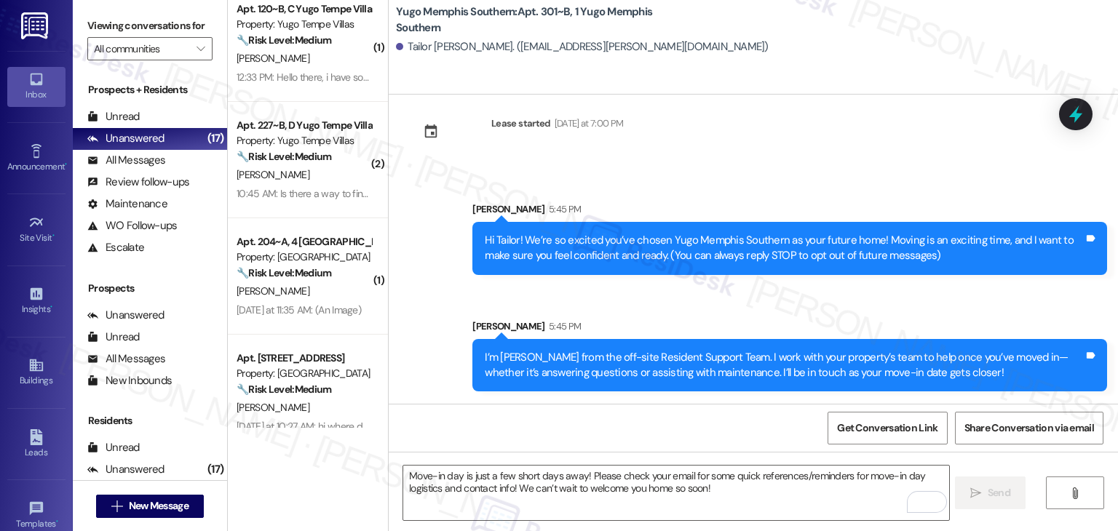
scroll to position [140, 0]
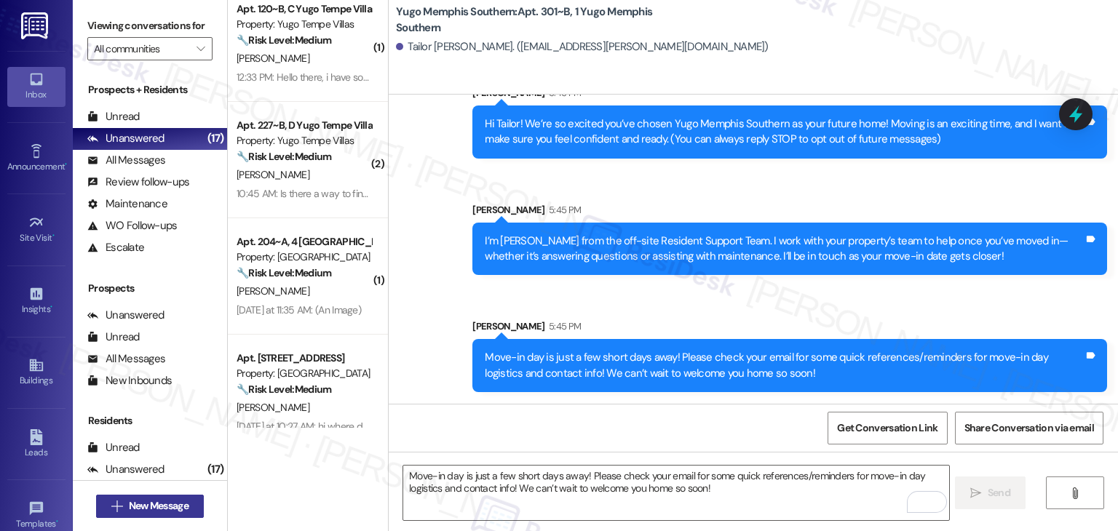
click at [170, 507] on span "New Message" at bounding box center [159, 506] width 60 height 15
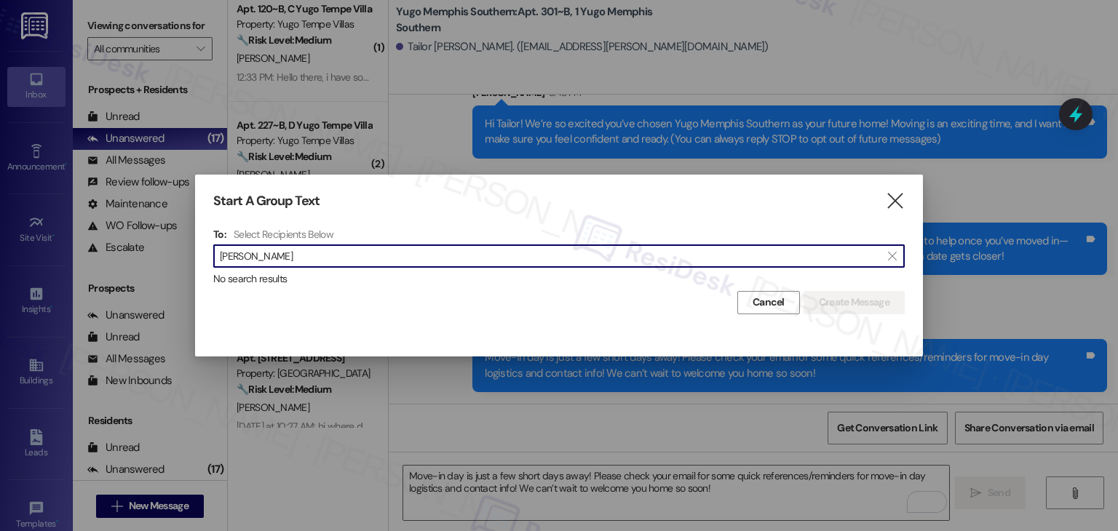
click at [251, 260] on input "[PERSON_NAME]" at bounding box center [550, 256] width 661 height 20
drag, startPoint x: 256, startPoint y: 256, endPoint x: 213, endPoint y: 256, distance: 43.7
click at [213, 256] on div " Keniya " at bounding box center [559, 256] width 692 height 23
paste input "[PERSON_NAME]"
click at [250, 257] on input "[PERSON_NAME]" at bounding box center [550, 256] width 661 height 20
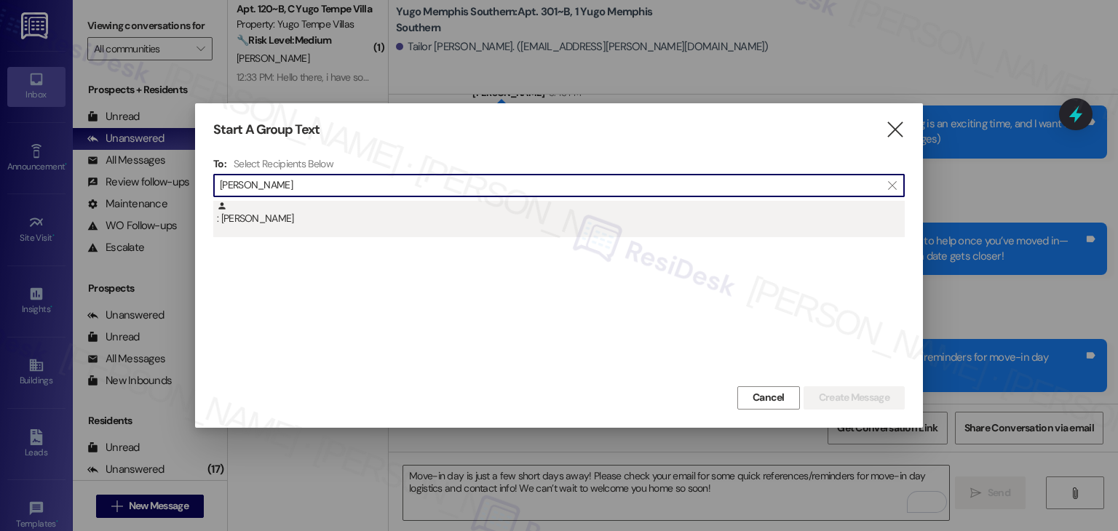
type input "[PERSON_NAME]"
click at [256, 224] on div ": [PERSON_NAME]" at bounding box center [561, 213] width 688 height 25
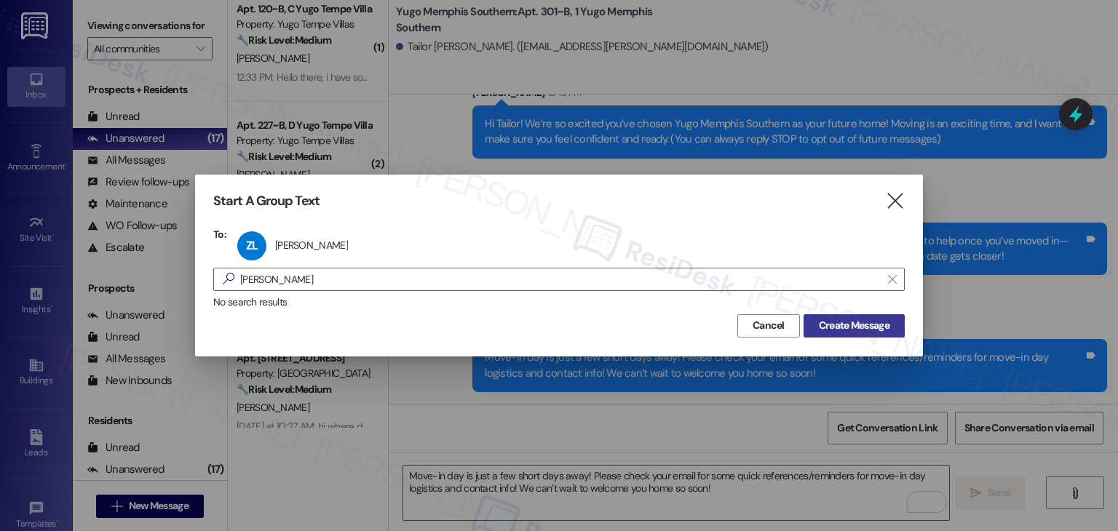
click at [834, 331] on span "Create Message" at bounding box center [854, 325] width 71 height 15
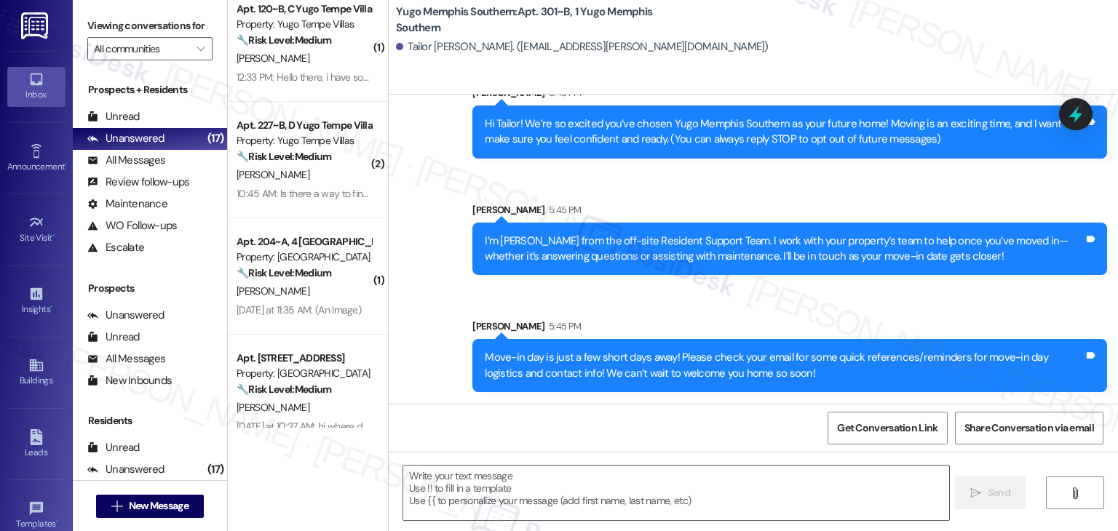
type textarea "Fetching suggested responses. Please feel free to read through the conversation…"
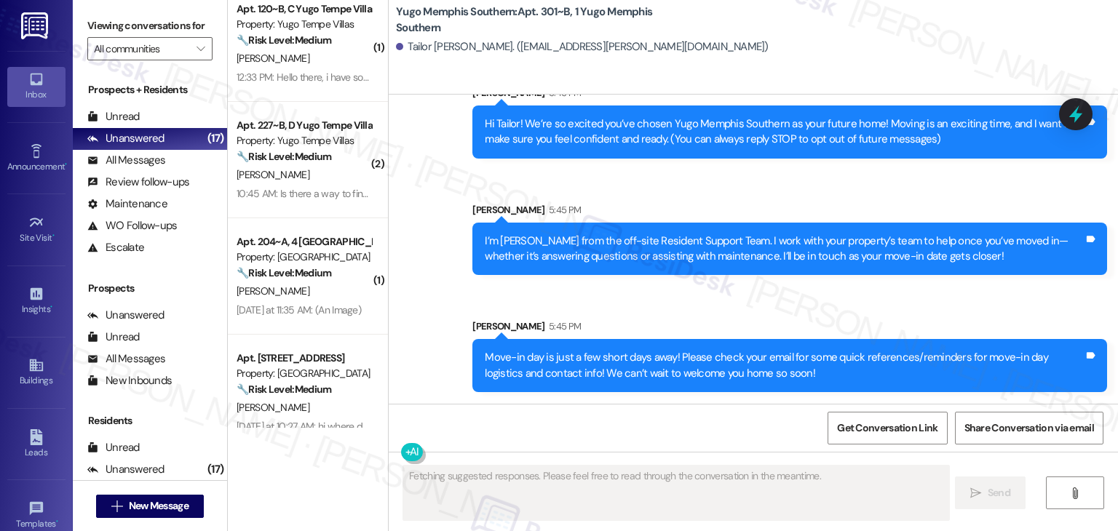
scroll to position [0, 0]
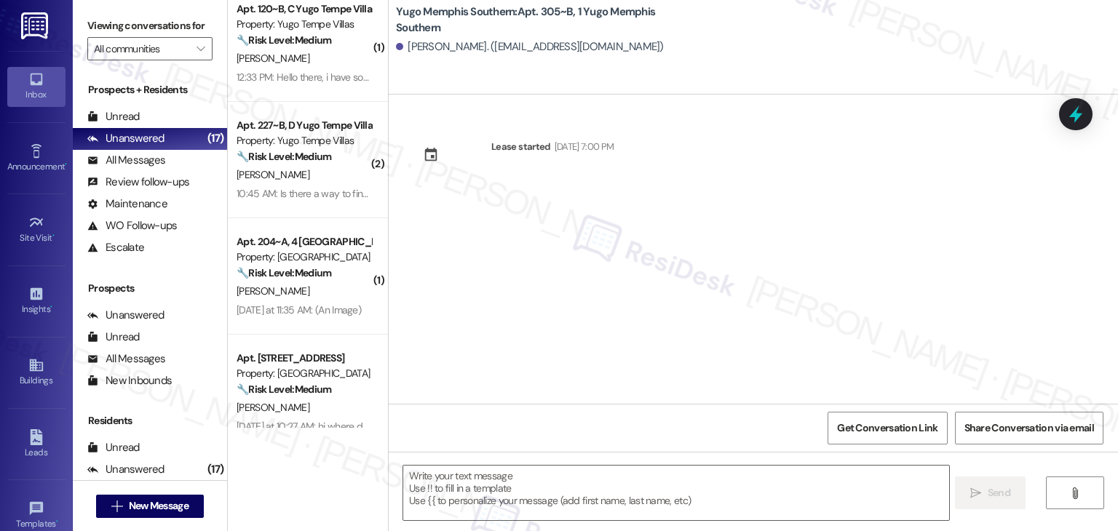
click at [548, 321] on div "Lease started [DATE] 7:00 PM" at bounding box center [754, 249] width 730 height 309
click at [548, 473] on textarea at bounding box center [675, 493] width 545 height 55
paste textarea "Hi {{first_name}}! We’re so excited you’ve chosen {{property}} as your future h…"
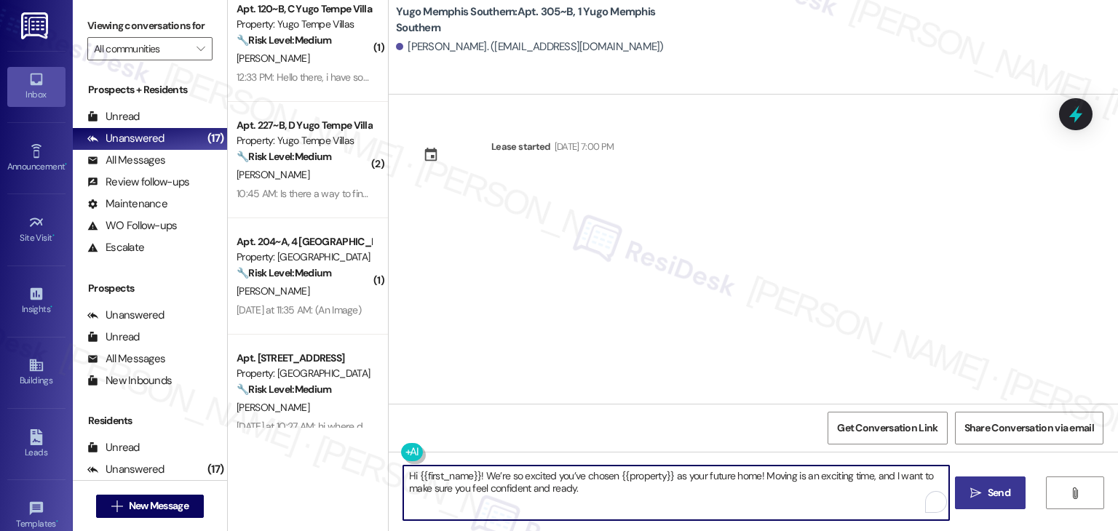
type textarea "Hi {{first_name}}! We’re so excited you’ve chosen {{property}} as your future h…"
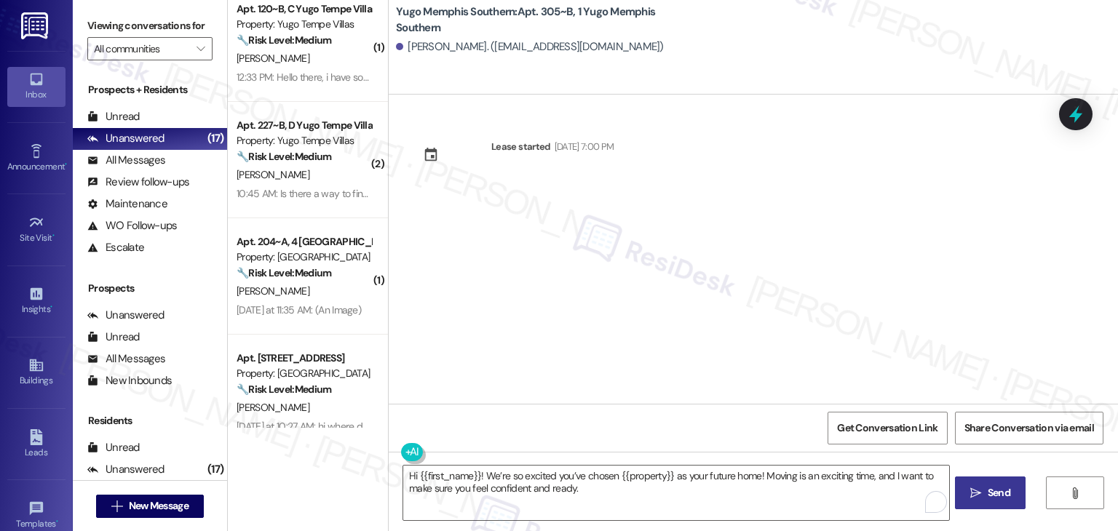
click at [995, 490] on span "Send" at bounding box center [999, 493] width 23 height 15
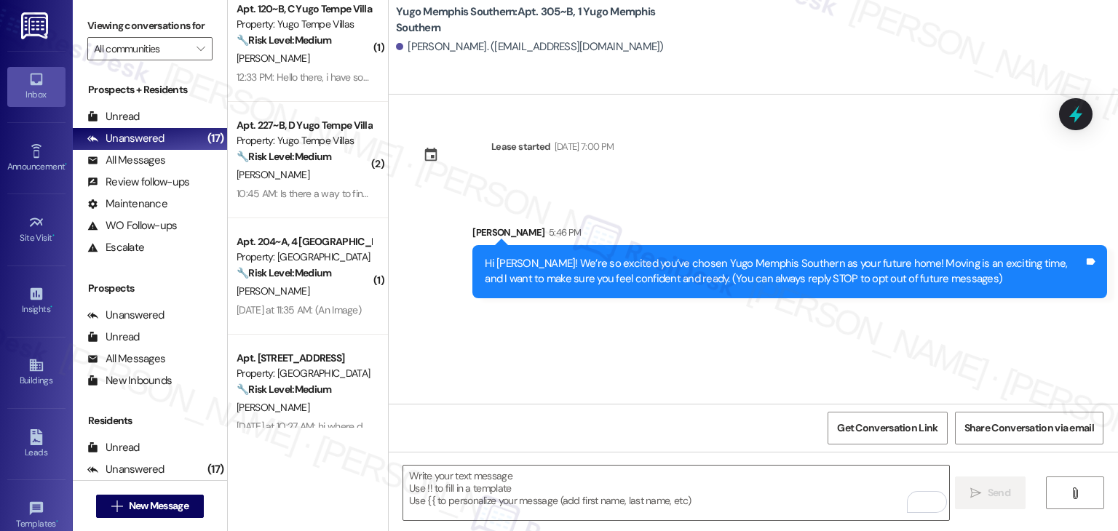
click at [585, 360] on div "Lease started [DATE] 7:00 PM Sent via SMS [PERSON_NAME] 5:46 PM Hi [PERSON_NAME…" at bounding box center [754, 249] width 730 height 309
click at [585, 477] on textarea "To enrich screen reader interactions, please activate Accessibility in Grammarl…" at bounding box center [675, 493] width 545 height 55
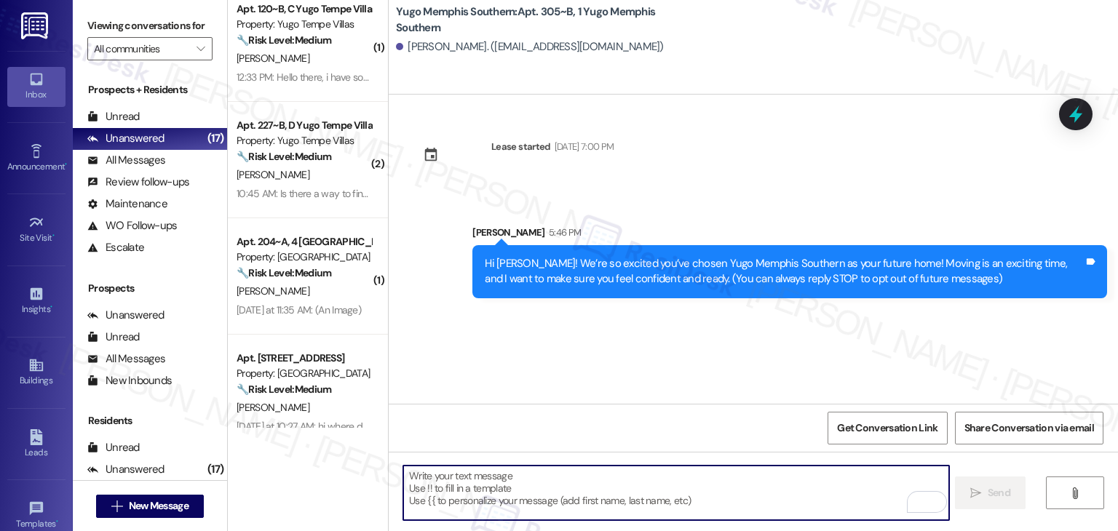
paste textarea "I’m [PERSON_NAME] from the off-site Resident Support Team. I work with your pro…"
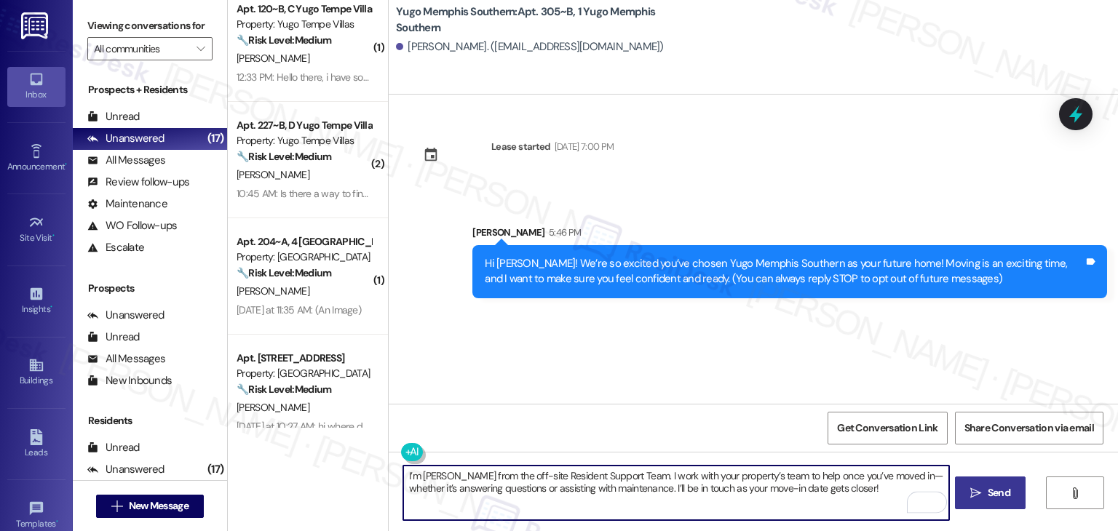
type textarea "I’m [PERSON_NAME] from the off-site Resident Support Team. I work with your pro…"
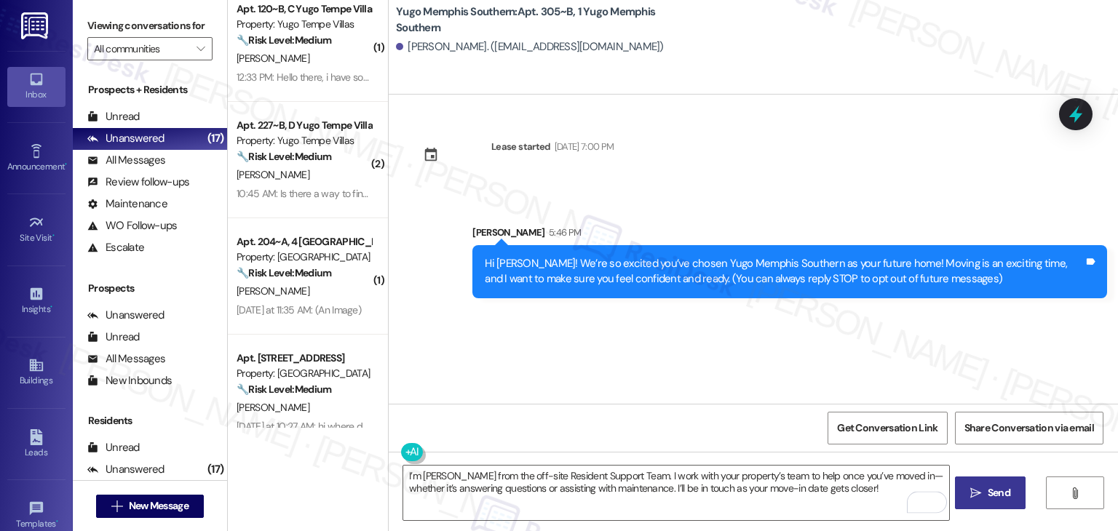
click at [1004, 491] on span "Send" at bounding box center [999, 493] width 23 height 15
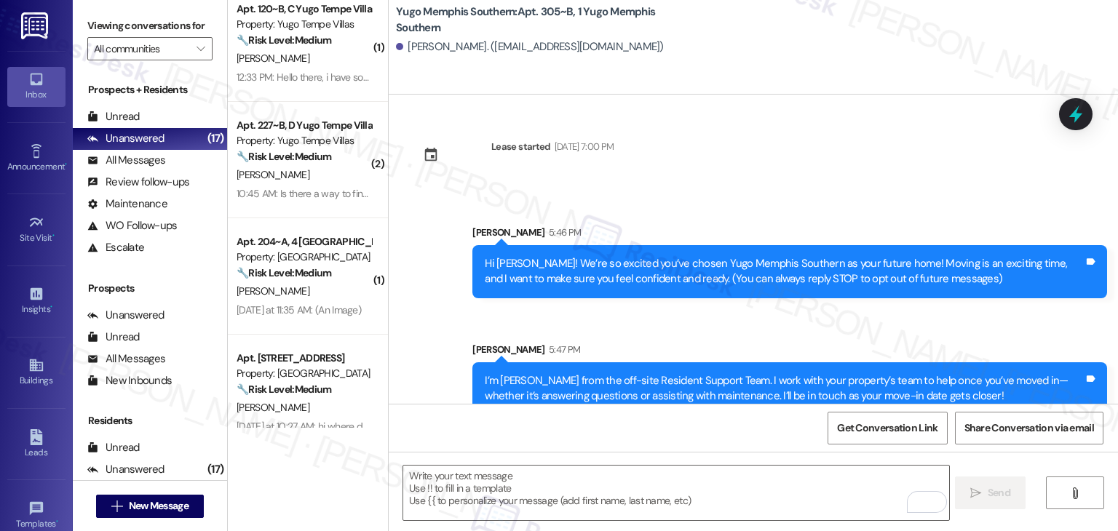
click at [613, 337] on div "Sent via SMS [PERSON_NAME] 5:47 PM I’m [PERSON_NAME] from the off-site Resident…" at bounding box center [790, 378] width 657 height 95
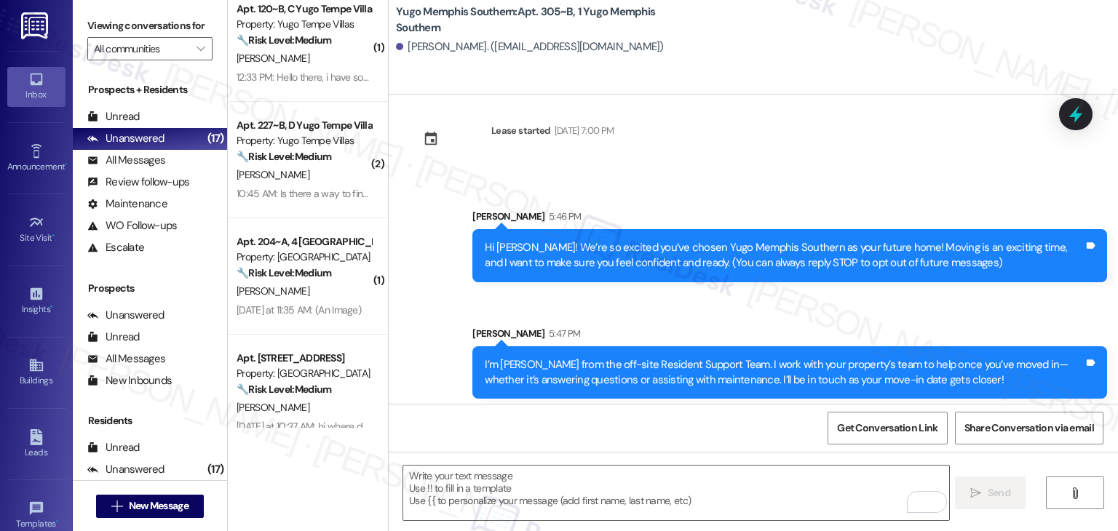
scroll to position [23, 0]
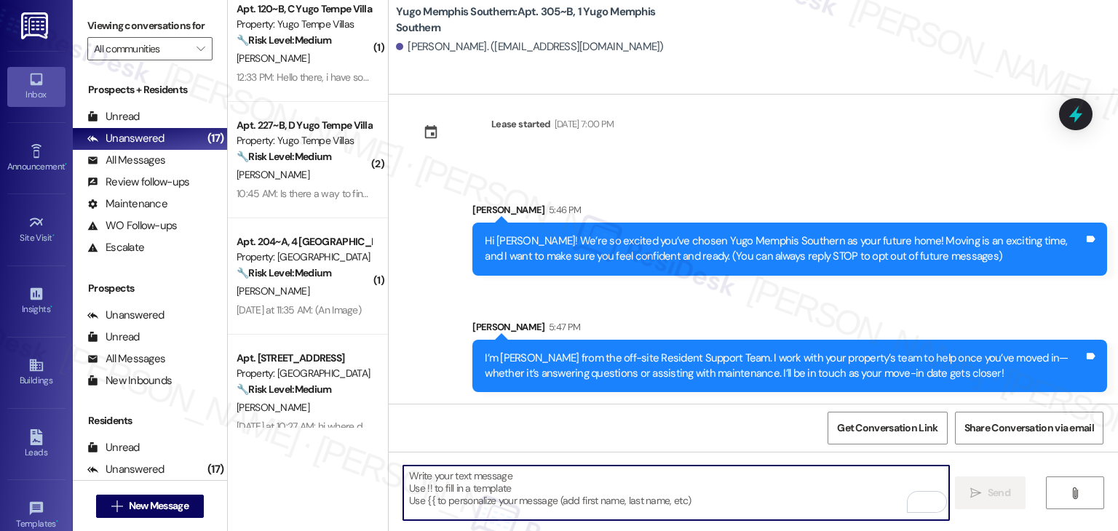
click at [627, 475] on textarea "To enrich screen reader interactions, please activate Accessibility in Grammarl…" at bounding box center [675, 493] width 545 height 55
paste textarea "Move-in day is just a few short days away! Please check your email for some qui…"
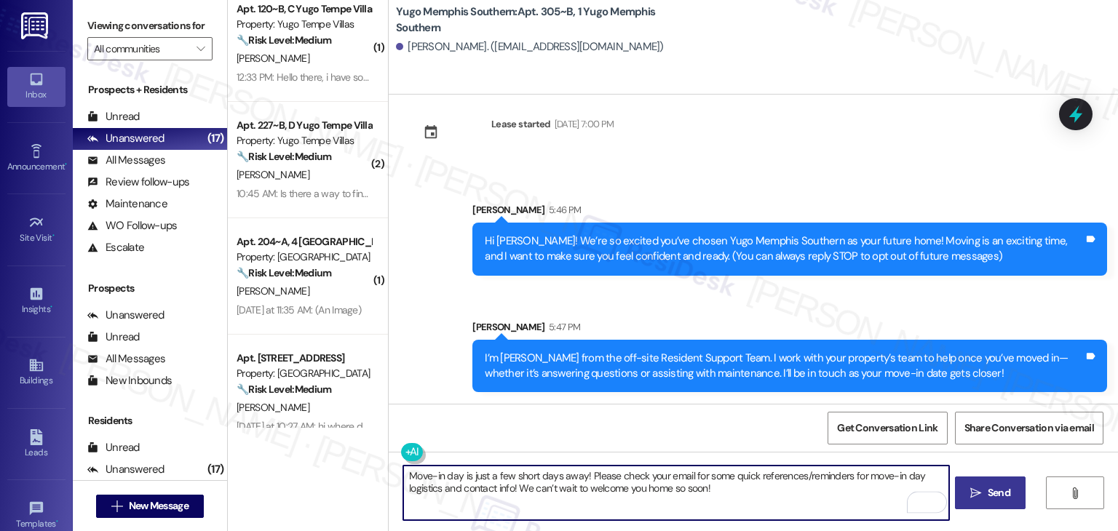
type textarea "Move-in day is just a few short days away! Please check your email for some qui…"
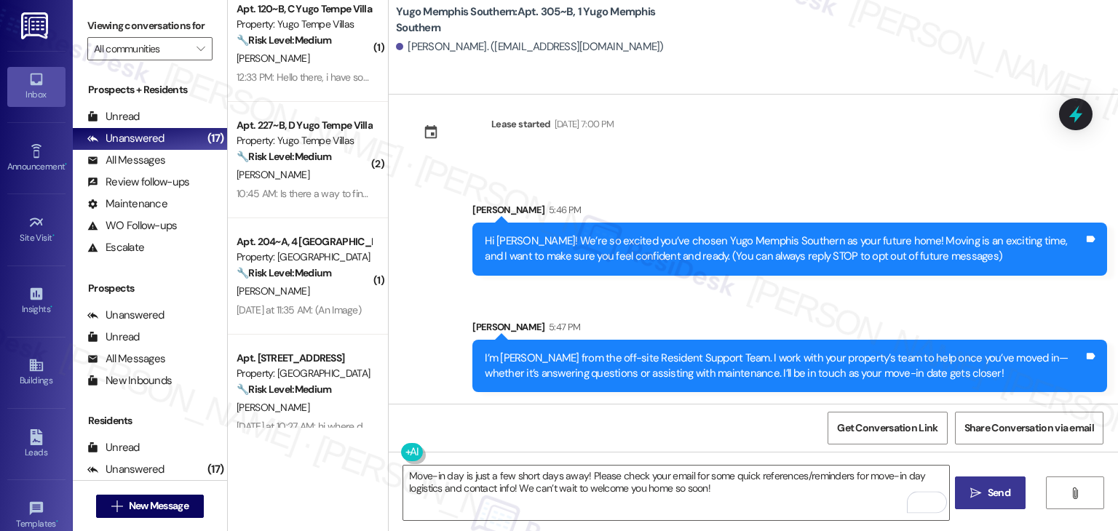
click at [1000, 486] on span "Send" at bounding box center [999, 493] width 23 height 15
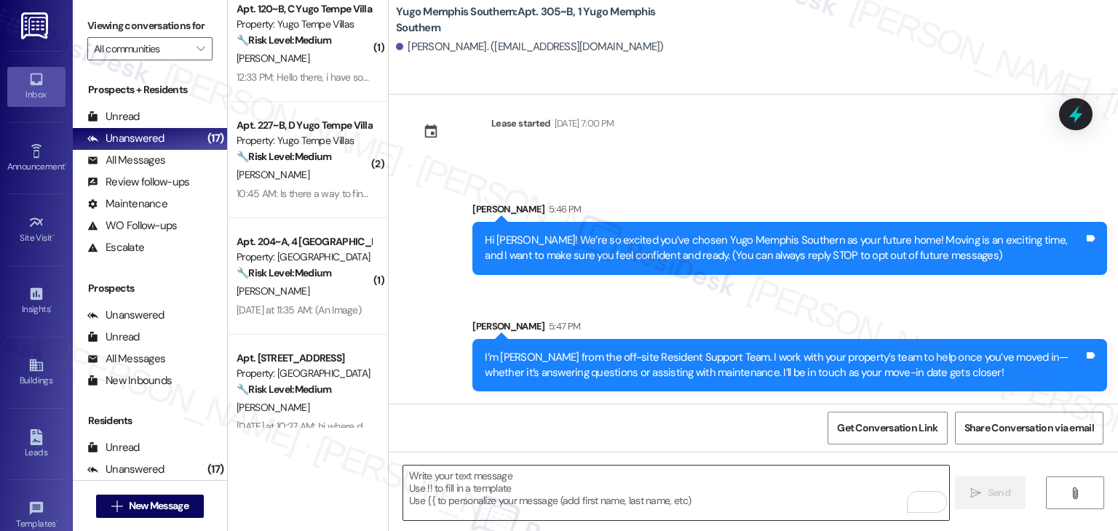
click at [714, 482] on textarea "To enrich screen reader interactions, please activate Accessibility in Grammarl…" at bounding box center [675, 493] width 545 height 55
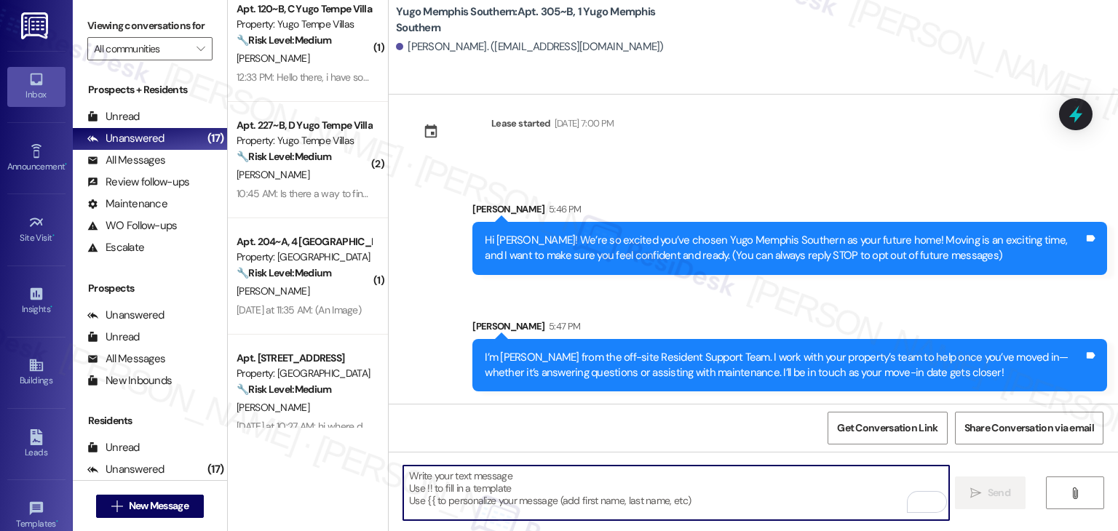
scroll to position [140, 0]
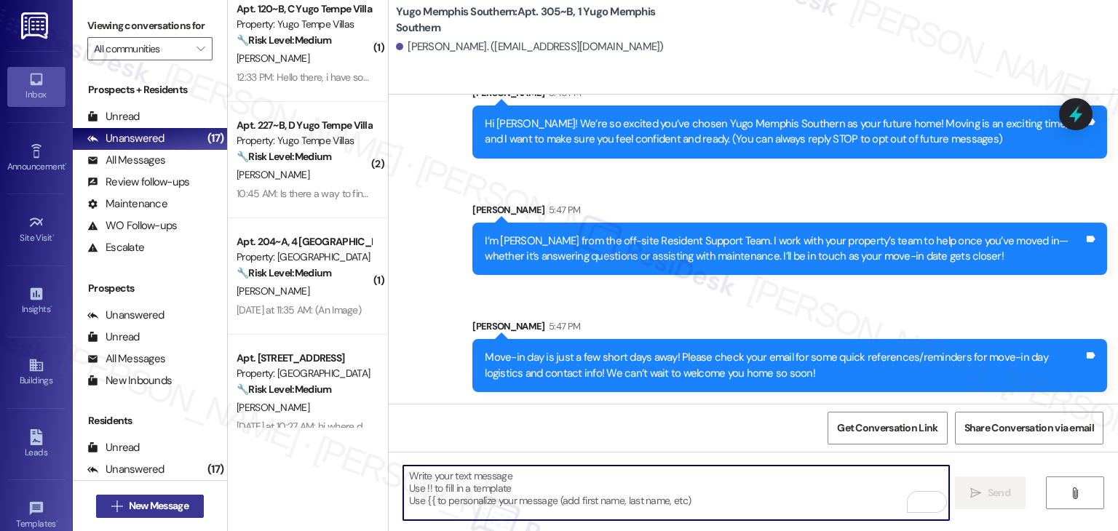
click at [178, 507] on span "New Message" at bounding box center [159, 506] width 60 height 15
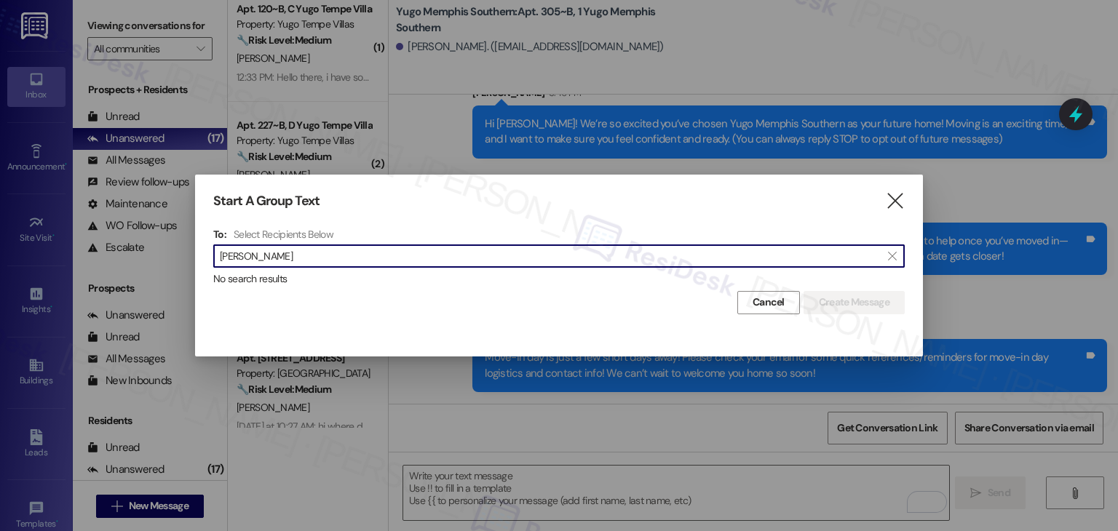
click at [251, 250] on input "[PERSON_NAME]" at bounding box center [550, 256] width 661 height 20
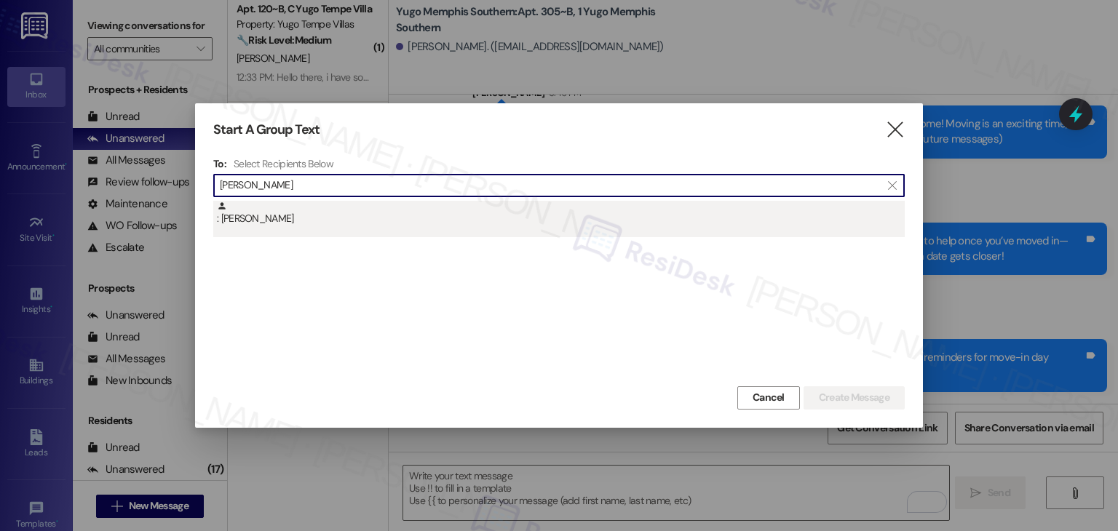
type input "[PERSON_NAME]"
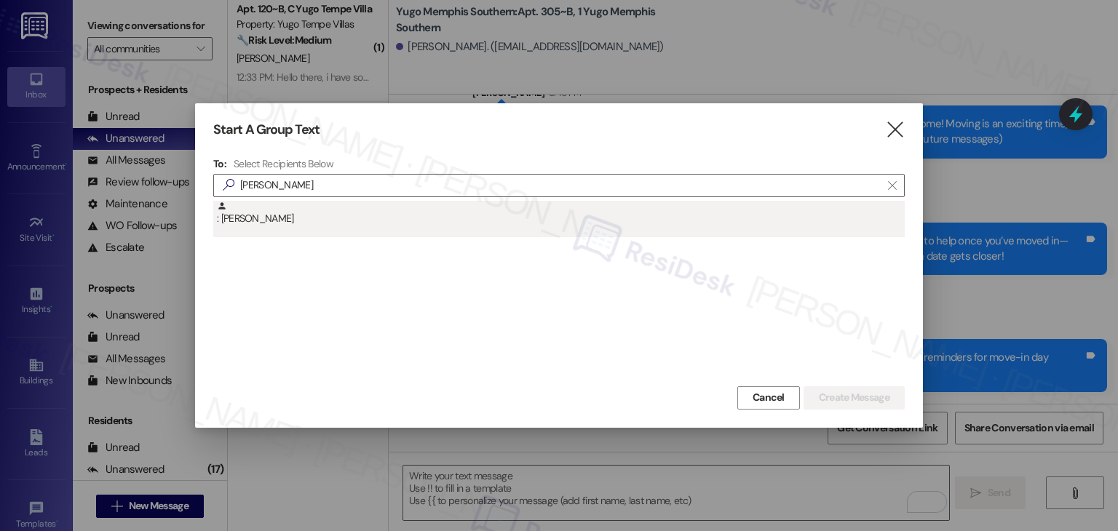
click at [271, 232] on div ": [PERSON_NAME]" at bounding box center [559, 219] width 692 height 36
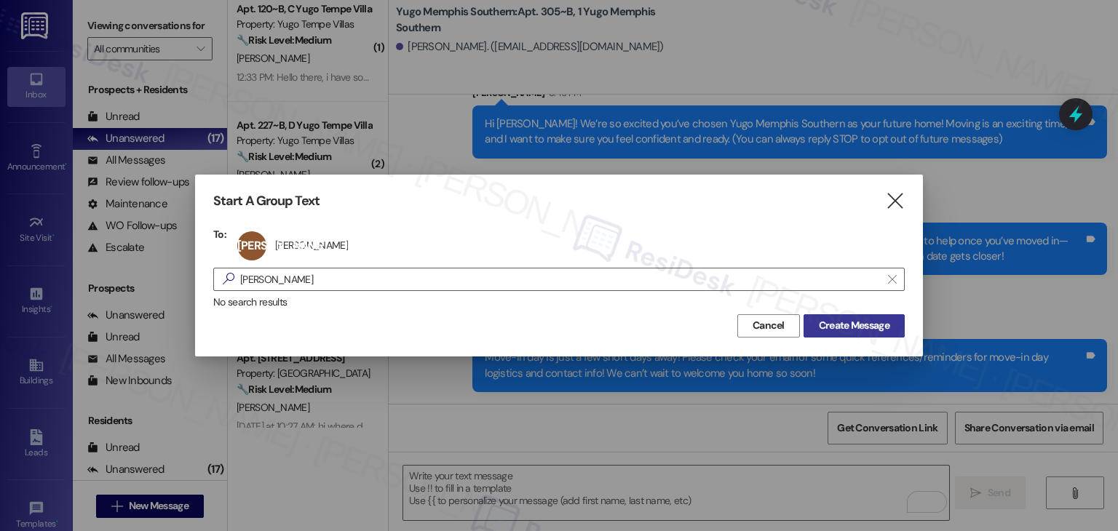
click at [848, 326] on span "Create Message" at bounding box center [854, 325] width 71 height 15
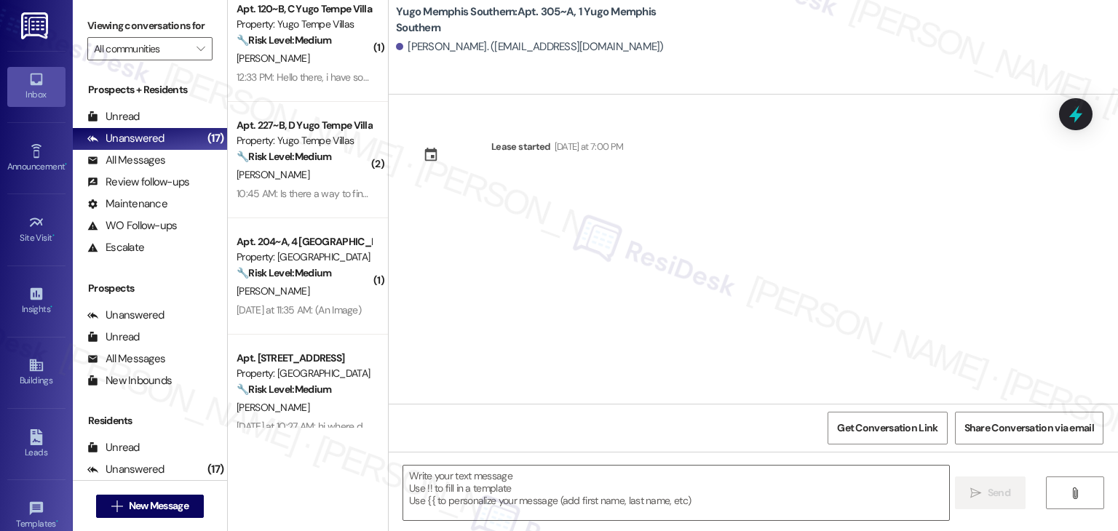
type textarea "Fetching suggested responses. Please feel free to read through the conversation…"
drag, startPoint x: 581, startPoint y: 288, endPoint x: 571, endPoint y: 326, distance: 39.9
click at [581, 288] on div "Lease started [DATE] at 7:00 PM" at bounding box center [754, 249] width 730 height 309
click at [556, 478] on textarea at bounding box center [675, 493] width 545 height 55
paste textarea "Hi {{first_name}}! We’re so excited you’ve chosen {{property}} as your future h…"
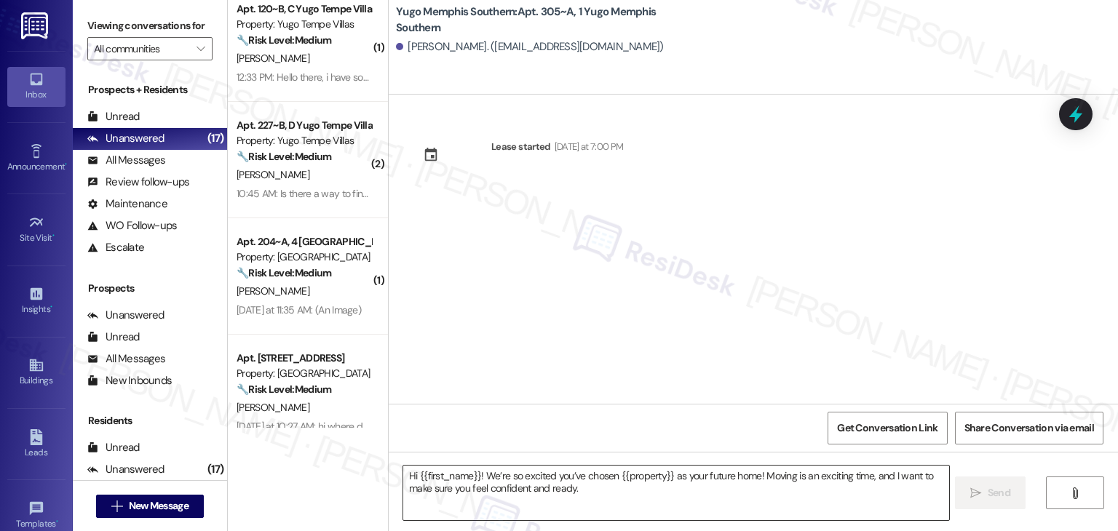
type textarea "Hi {{first_name}}! We’re so excited you’ve chosen {{property}} as your future h…"
click at [703, 352] on div "Lease started [DATE] at 7:00 PM" at bounding box center [754, 249] width 730 height 309
click at [973, 484] on button " Send" at bounding box center [990, 493] width 71 height 33
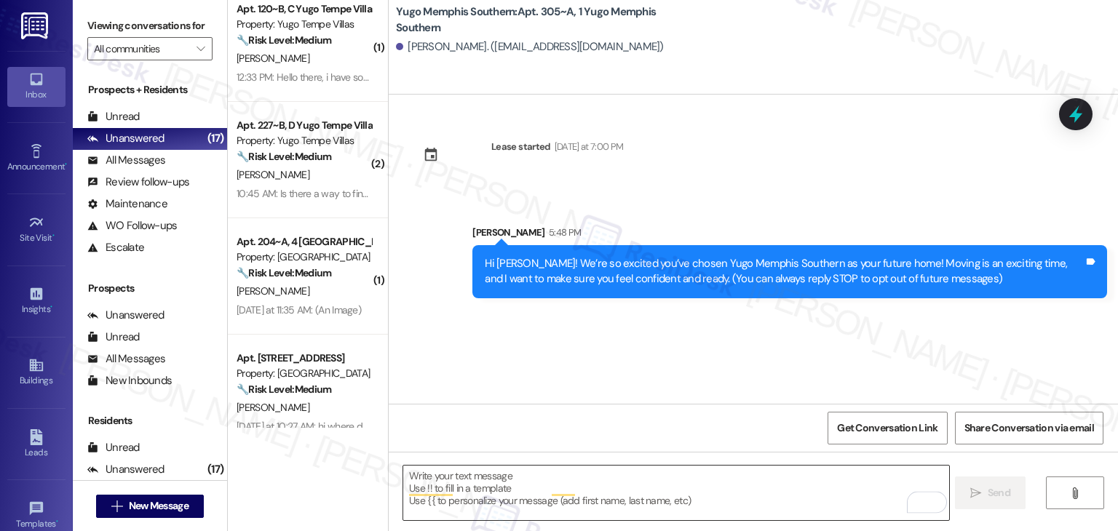
click at [574, 346] on div "Lease started [DATE] at 7:00 PM Sent via SMS [PERSON_NAME] 5:48 PM Hi [PERSON_N…" at bounding box center [754, 249] width 730 height 309
click at [510, 481] on textarea "To enrich screen reader interactions, please activate Accessibility in Grammarl…" at bounding box center [675, 493] width 545 height 55
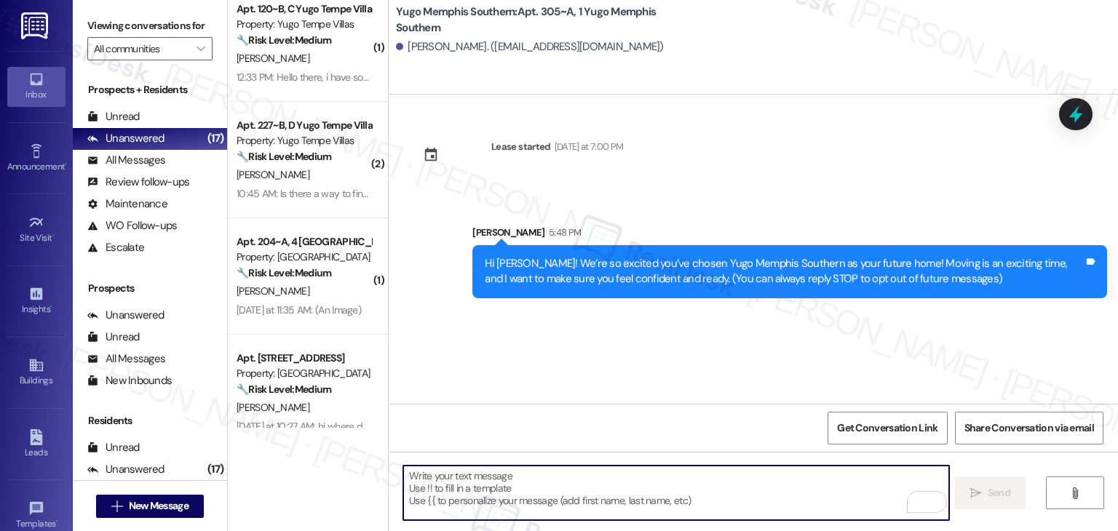
paste textarea "I’m [PERSON_NAME] from the off-site Resident Support Team. I work with your pro…"
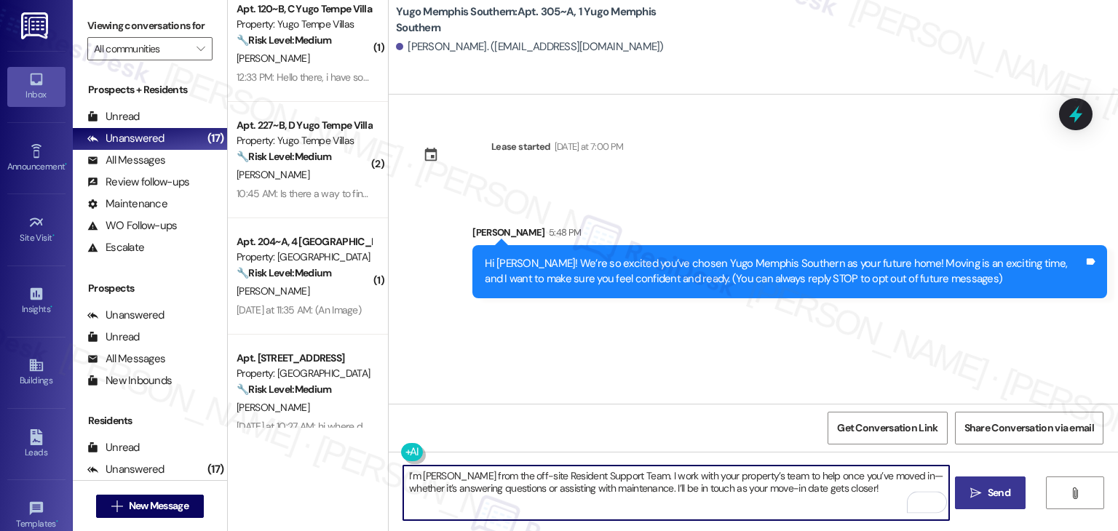
type textarea "I’m [PERSON_NAME] from the off-site Resident Support Team. I work with your pro…"
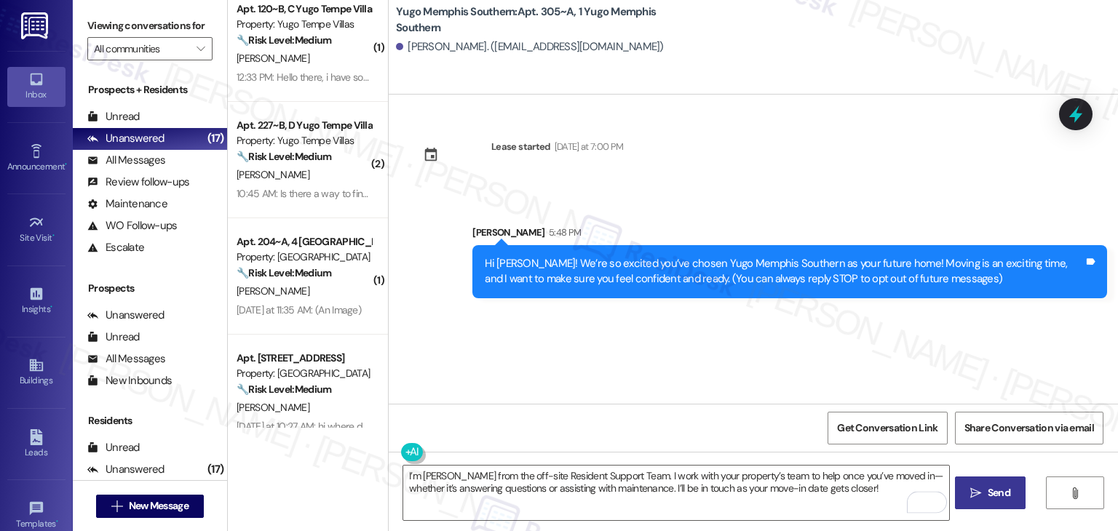
click at [1011, 489] on span "Send" at bounding box center [999, 493] width 28 height 15
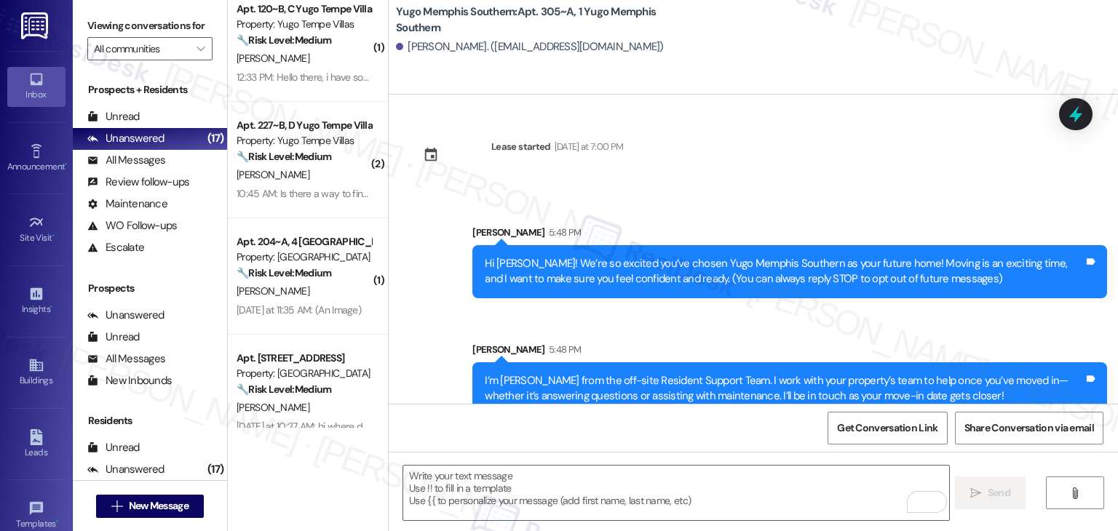
drag, startPoint x: 754, startPoint y: 520, endPoint x: 582, endPoint y: 335, distance: 252.4
click at [582, 335] on div "Sent via SMS [PERSON_NAME] 5:48 PM I’m [PERSON_NAME] from the off-site Resident…" at bounding box center [790, 378] width 657 height 95
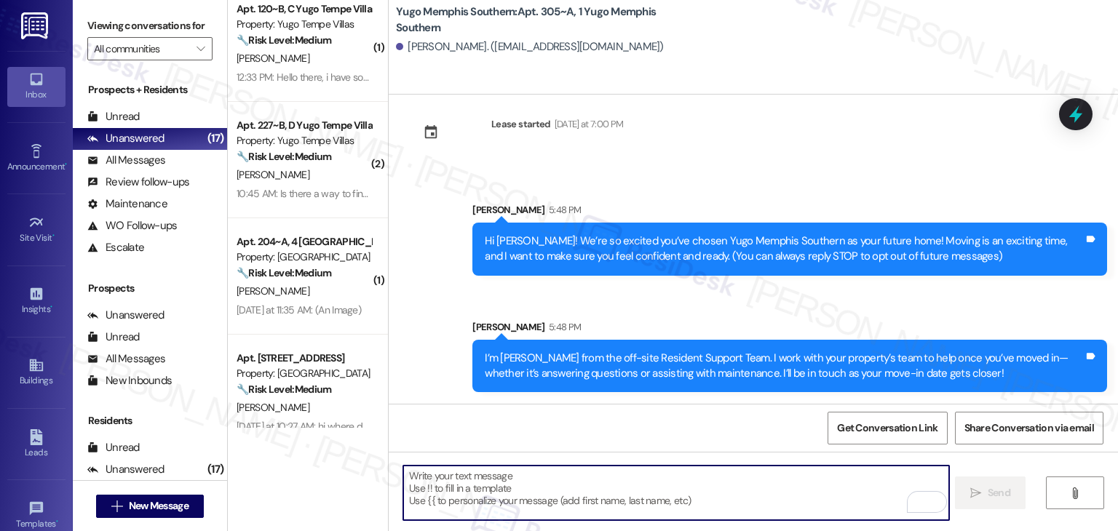
click at [647, 494] on textarea "To enrich screen reader interactions, please activate Accessibility in Grammarl…" at bounding box center [675, 493] width 545 height 55
paste textarea "Move-in day is just a few short days away! Please check your email for some qui…"
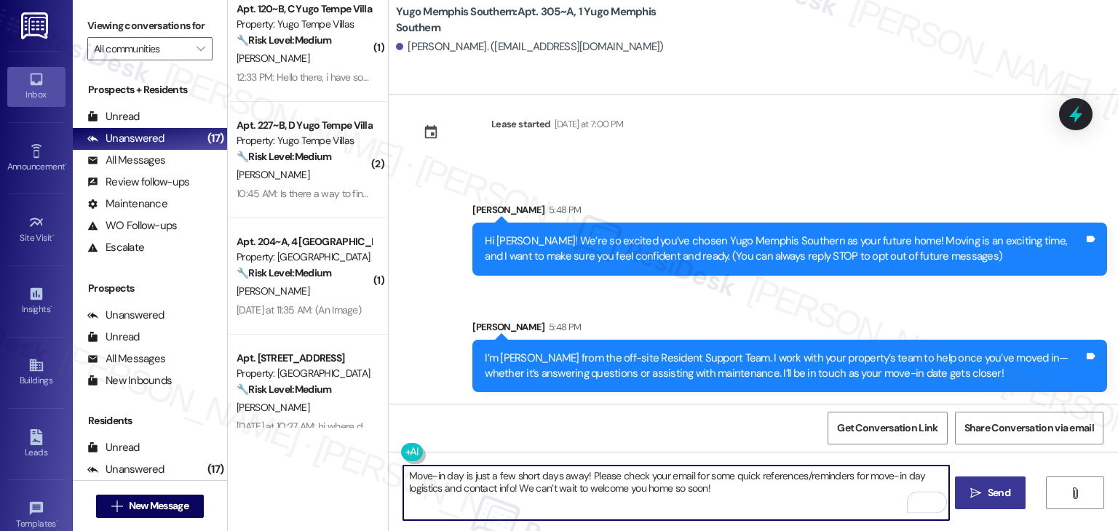
type textarea "Move-in day is just a few short days away! Please check your email for some qui…"
click at [1005, 499] on span "Send" at bounding box center [999, 493] width 23 height 15
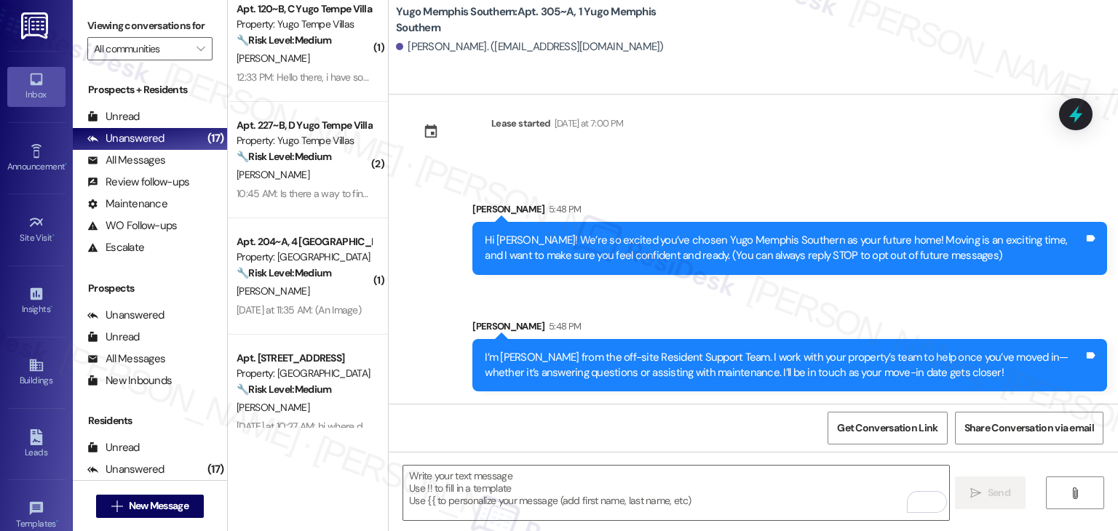
scroll to position [140, 0]
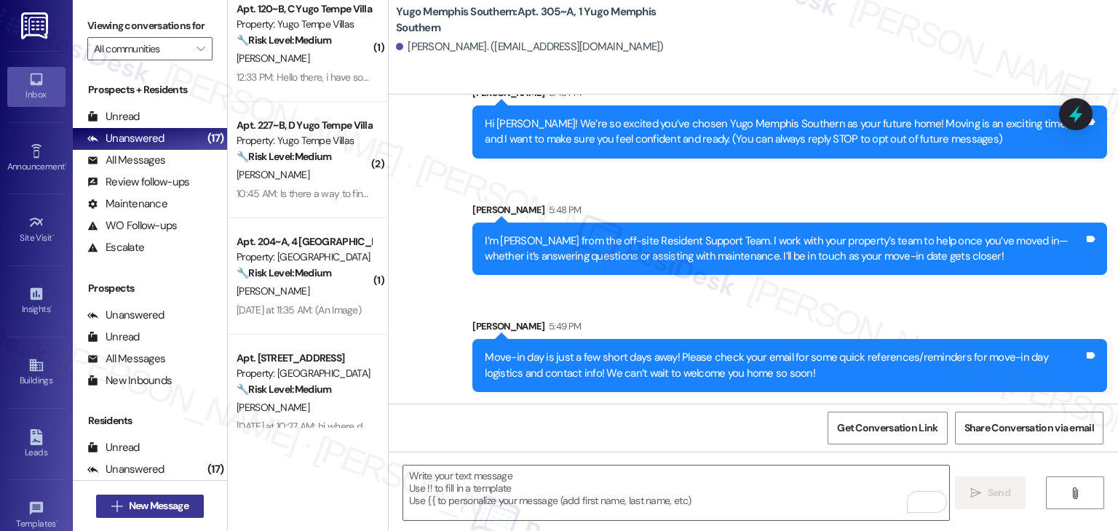
click at [157, 502] on span "New Message" at bounding box center [159, 506] width 60 height 15
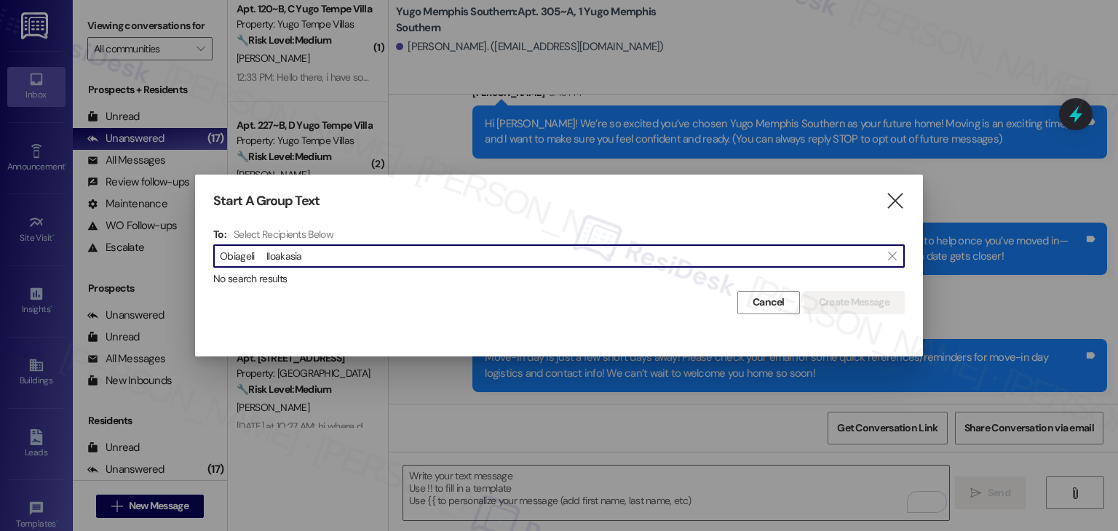
click at [264, 253] on input "Obiageli IIoakasia" at bounding box center [550, 256] width 661 height 20
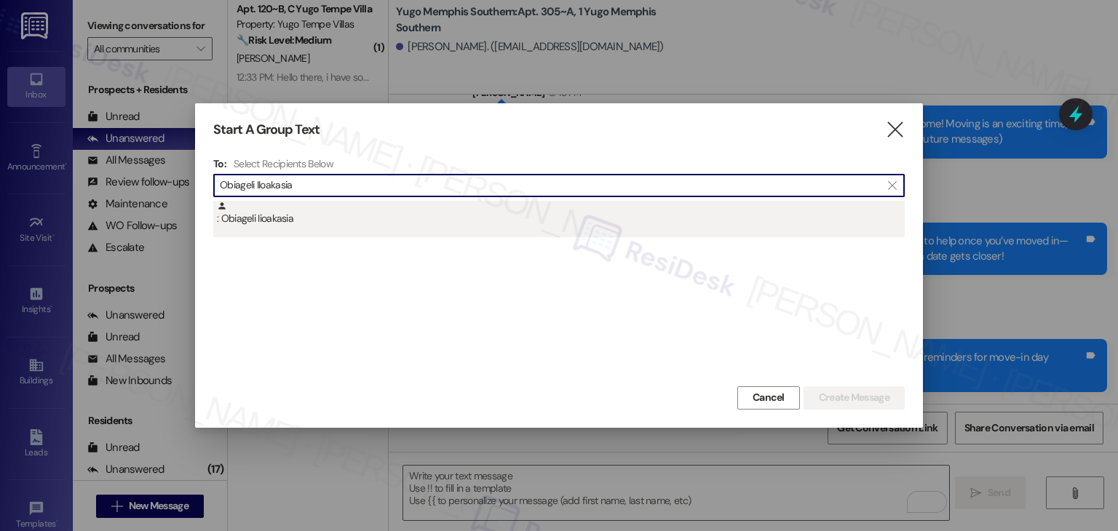
type input "Obiageli IIoakasia"
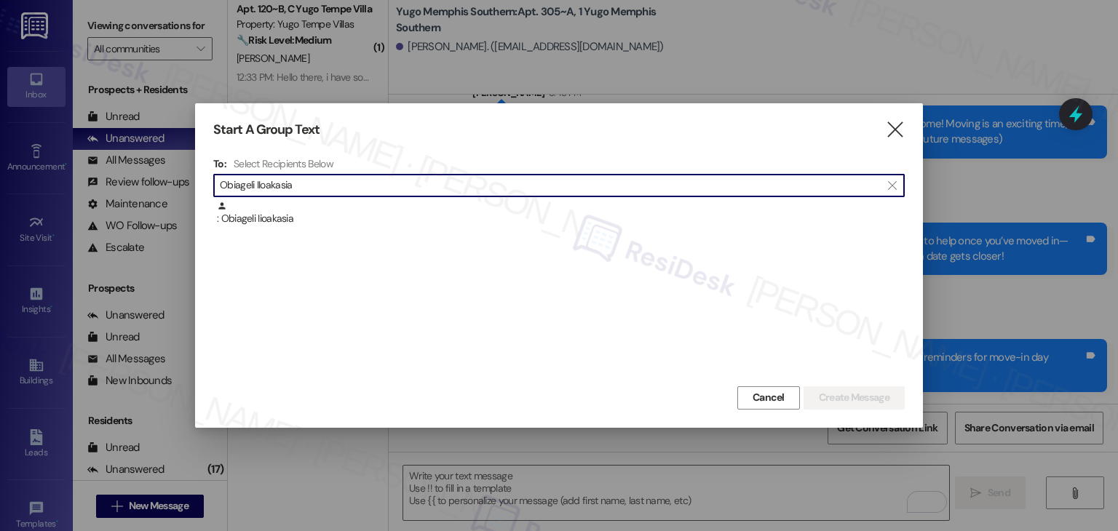
click at [280, 224] on div ": Obiageli Iioakasia" at bounding box center [561, 213] width 688 height 25
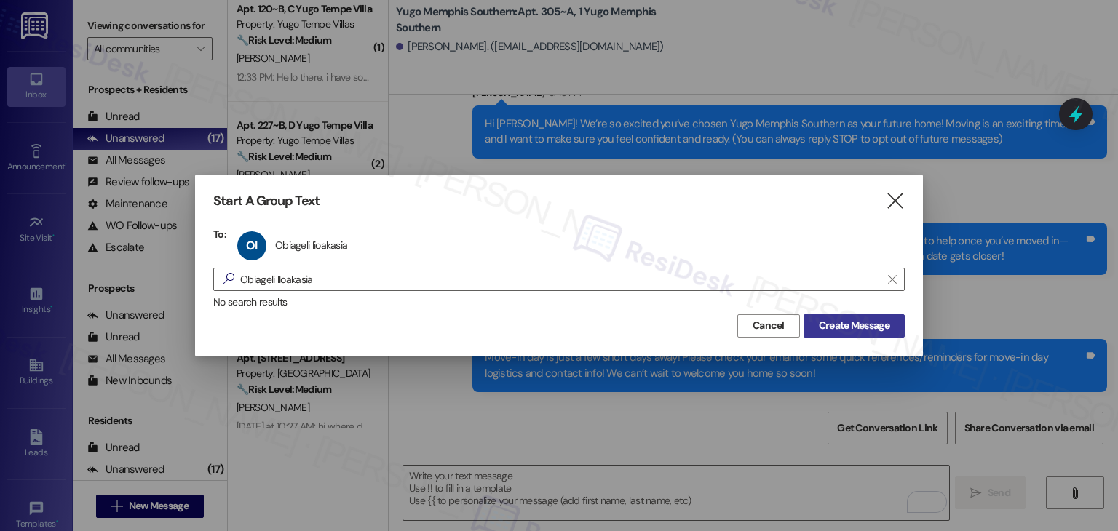
click at [863, 329] on span "Create Message" at bounding box center [854, 325] width 71 height 15
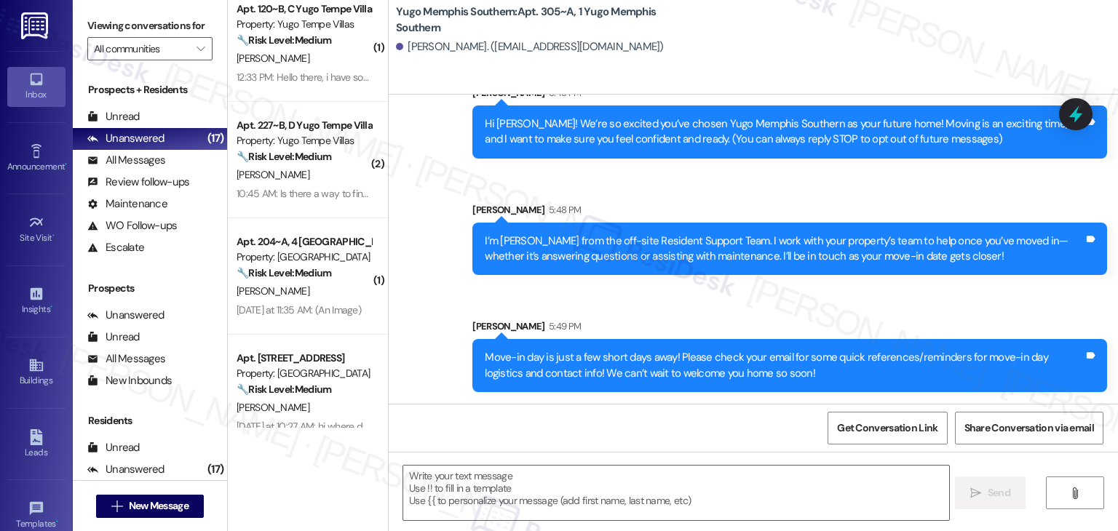
type textarea "Fetching suggested responses. Please feel free to read through the conversation…"
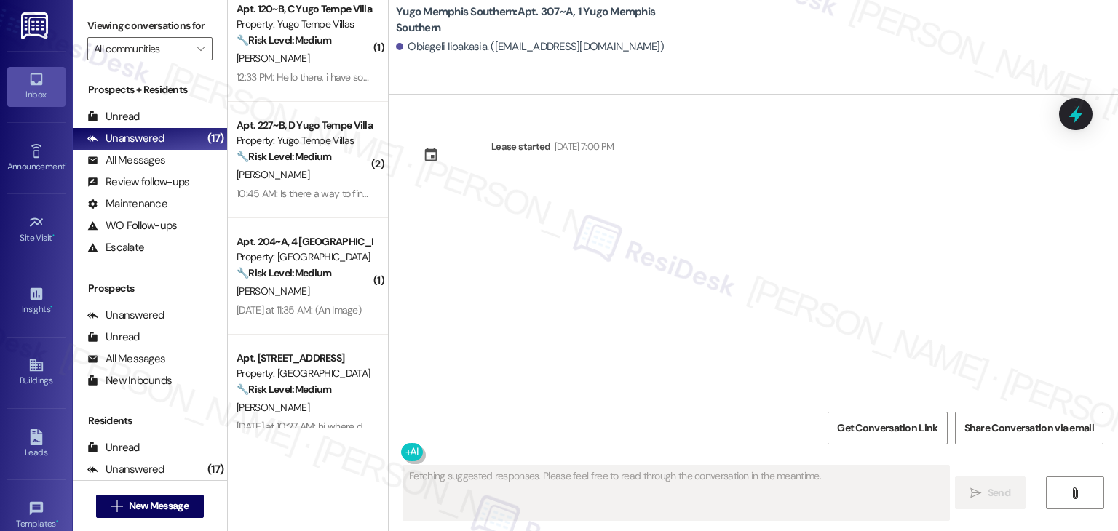
scroll to position [0, 0]
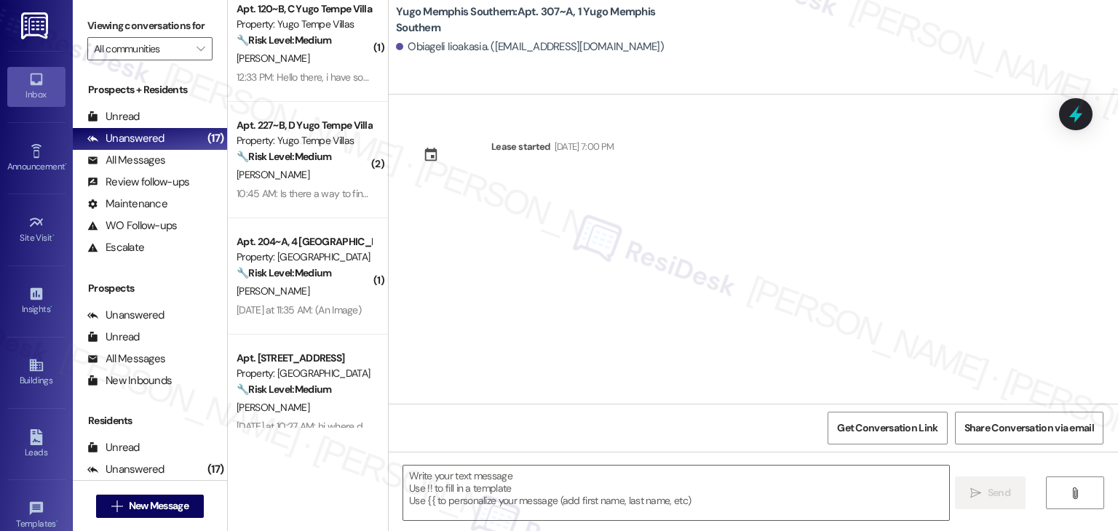
click at [601, 315] on div "Lease started [DATE] 7:00 PM" at bounding box center [754, 249] width 730 height 309
click at [572, 487] on textarea at bounding box center [675, 493] width 545 height 55
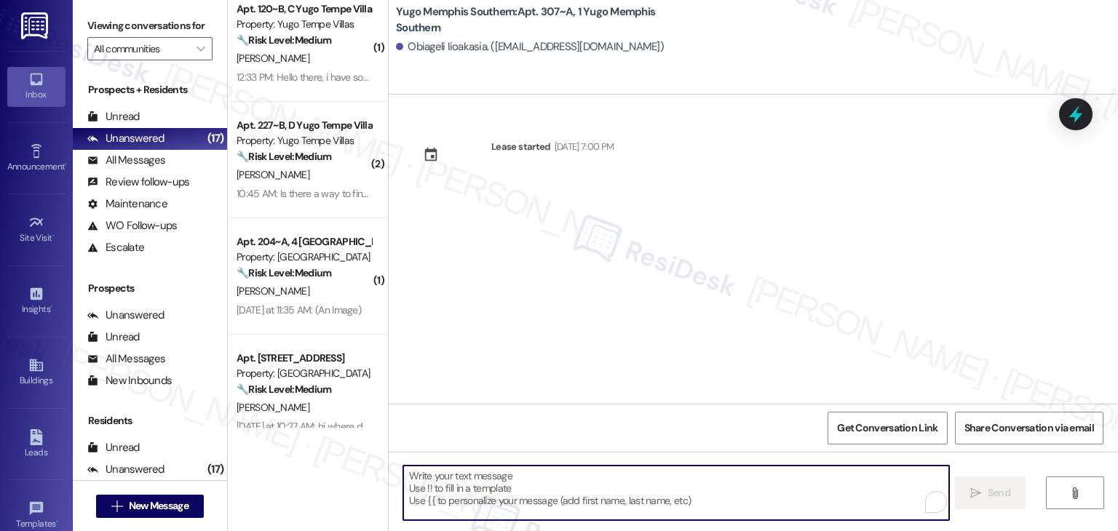
paste textarea "Hi {{first_name}}! We’re so excited you’ve chosen {{property}} as your future h…"
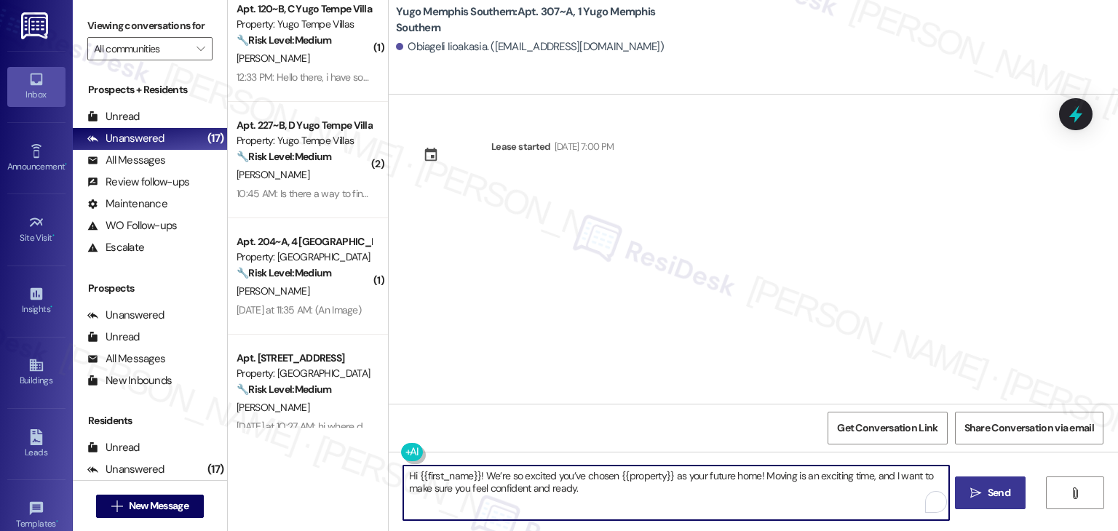
type textarea "Hi {{first_name}}! We’re so excited you’ve chosen {{property}} as your future h…"
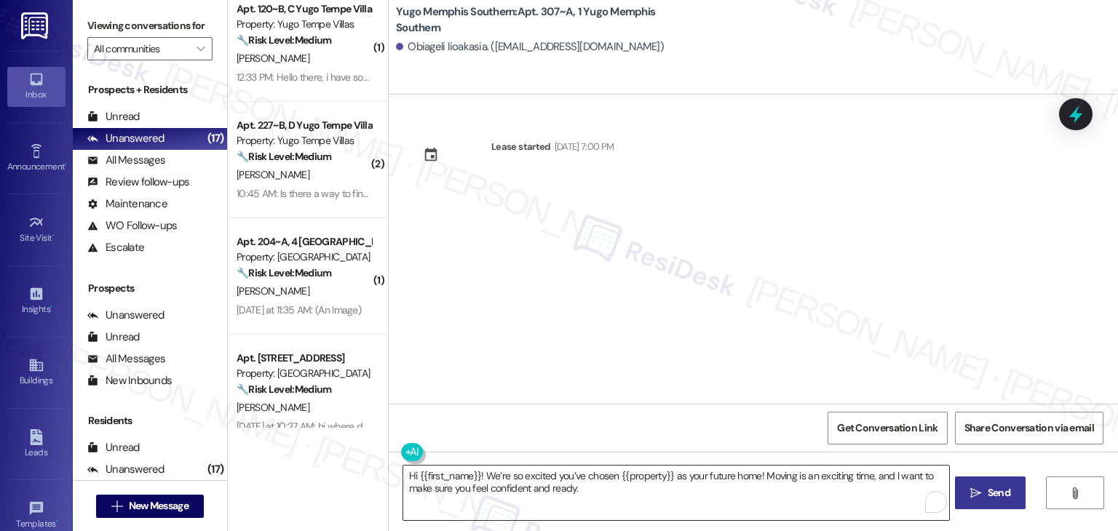
click at [742, 490] on textarea "Hi {{first_name}}! We’re so excited you’ve chosen {{property}} as your future h…" at bounding box center [675, 493] width 545 height 55
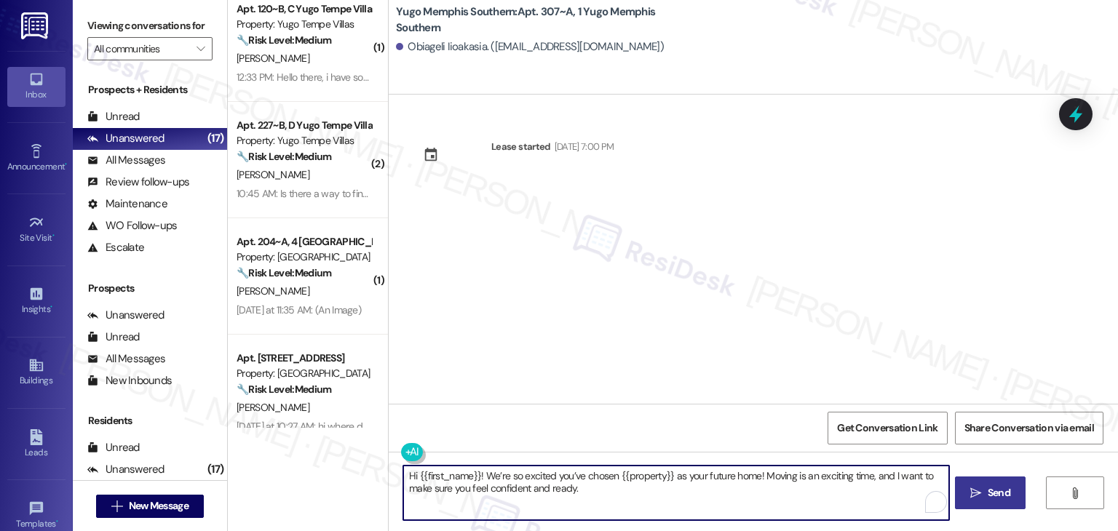
click at [992, 487] on span "Send" at bounding box center [999, 493] width 23 height 15
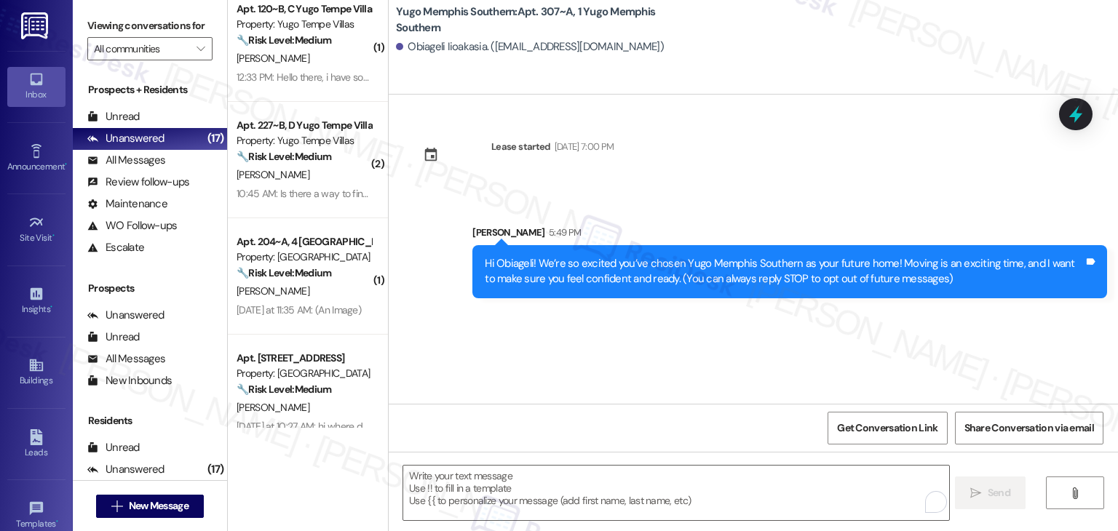
click at [617, 346] on div "Lease started [DATE] 7:00 PM Sent via SMS [PERSON_NAME] 5:49 PM Hi Obiageli! We…" at bounding box center [754, 249] width 730 height 309
click at [591, 468] on textarea "To enrich screen reader interactions, please activate Accessibility in Grammarl…" at bounding box center [675, 493] width 545 height 55
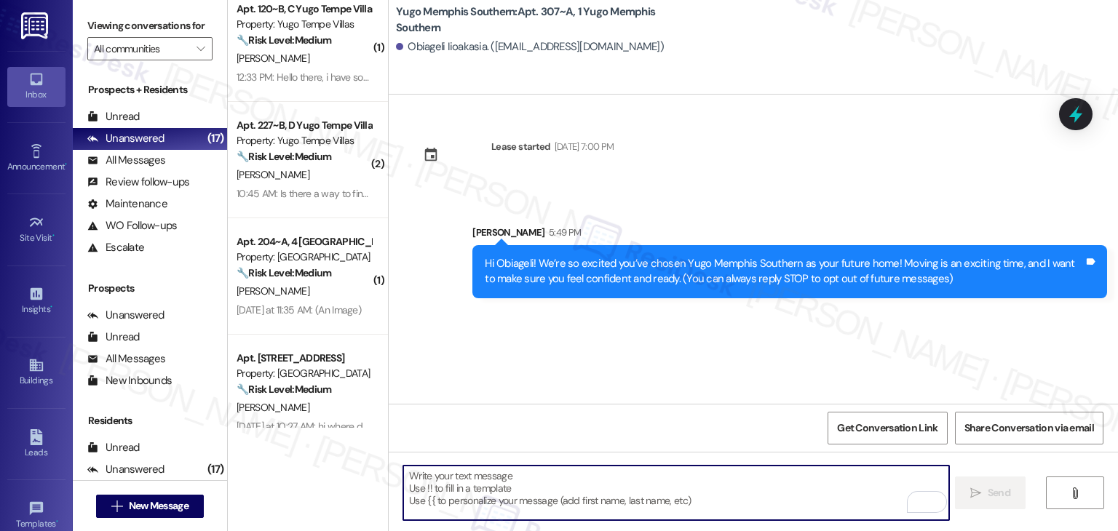
paste textarea "I’m [PERSON_NAME] from the off-site Resident Support Team. I work with your pro…"
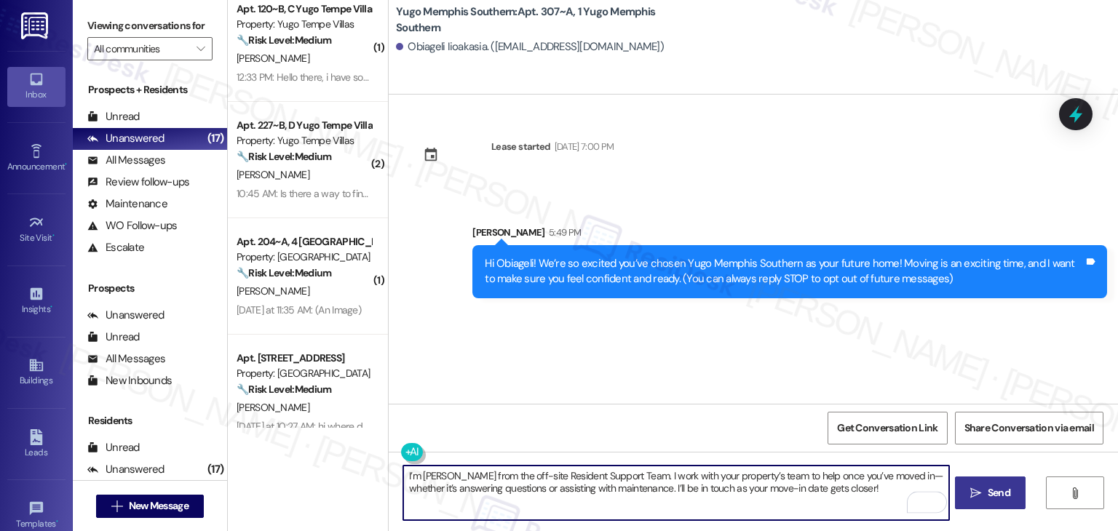
type textarea "I’m [PERSON_NAME] from the off-site Resident Support Team. I work with your pro…"
click at [976, 488] on icon "" at bounding box center [976, 494] width 11 height 12
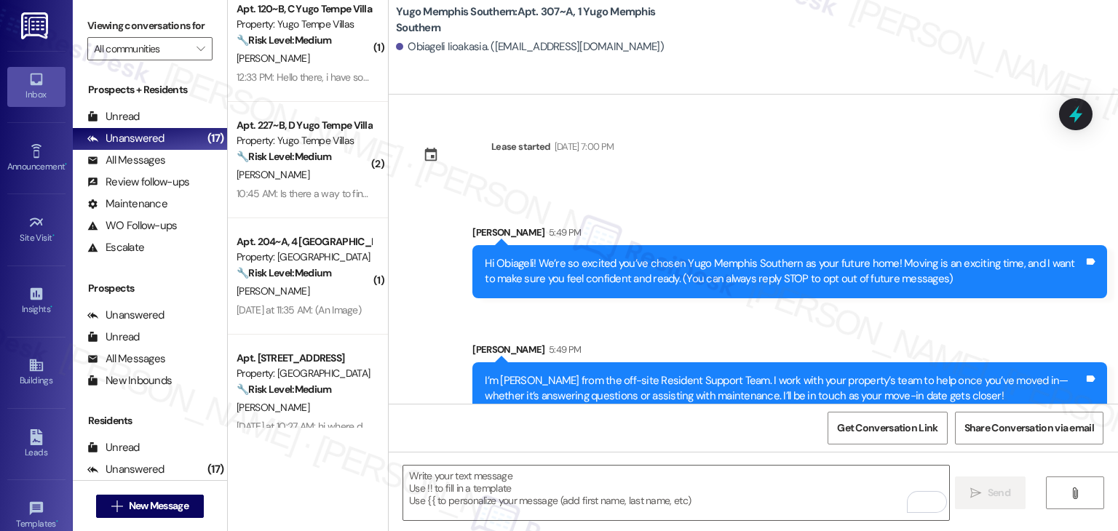
click at [585, 333] on div "Sent via SMS [PERSON_NAME] 5:49 PM I’m [PERSON_NAME] from the off-site Resident…" at bounding box center [790, 378] width 657 height 95
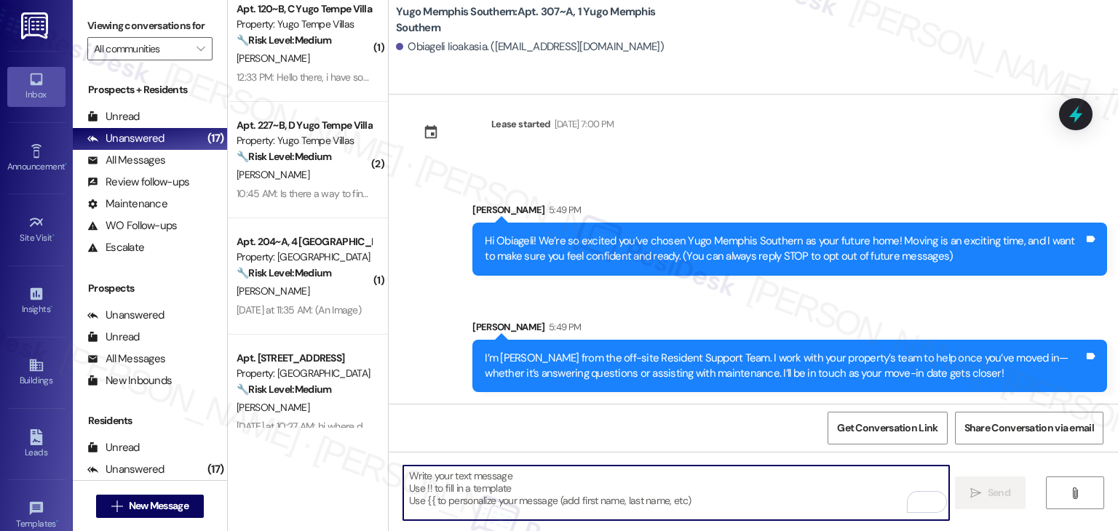
click at [556, 502] on textarea "To enrich screen reader interactions, please activate Accessibility in Grammarl…" at bounding box center [675, 493] width 545 height 55
paste textarea "Move-in day is just a few short days away! Please check your email for some qui…"
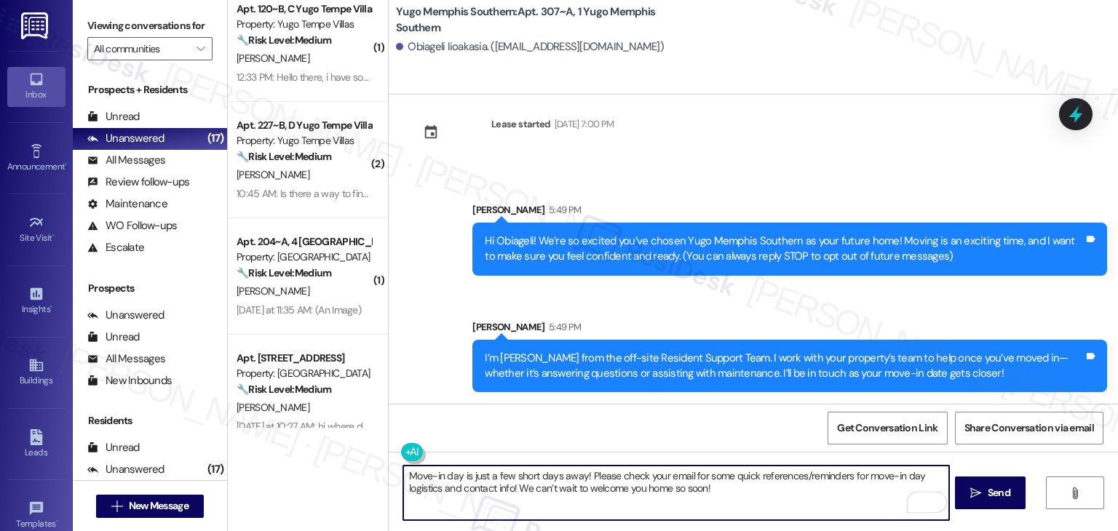
type textarea "Move-in day is just a few short days away! Please check your email for some qui…"
click at [597, 440] on div "Get Conversation Link Share Conversation via email" at bounding box center [754, 428] width 730 height 48
click at [719, 489] on textarea "Move-in day is just a few short days away! Please check your email for some qui…" at bounding box center [675, 493] width 545 height 55
click at [1008, 488] on span "Send" at bounding box center [999, 493] width 23 height 15
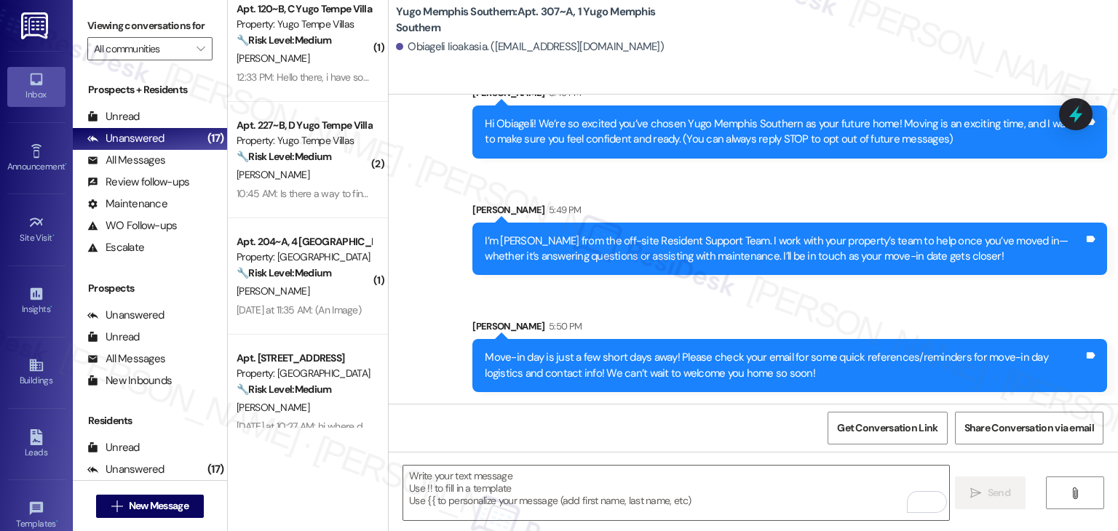
scroll to position [140, 0]
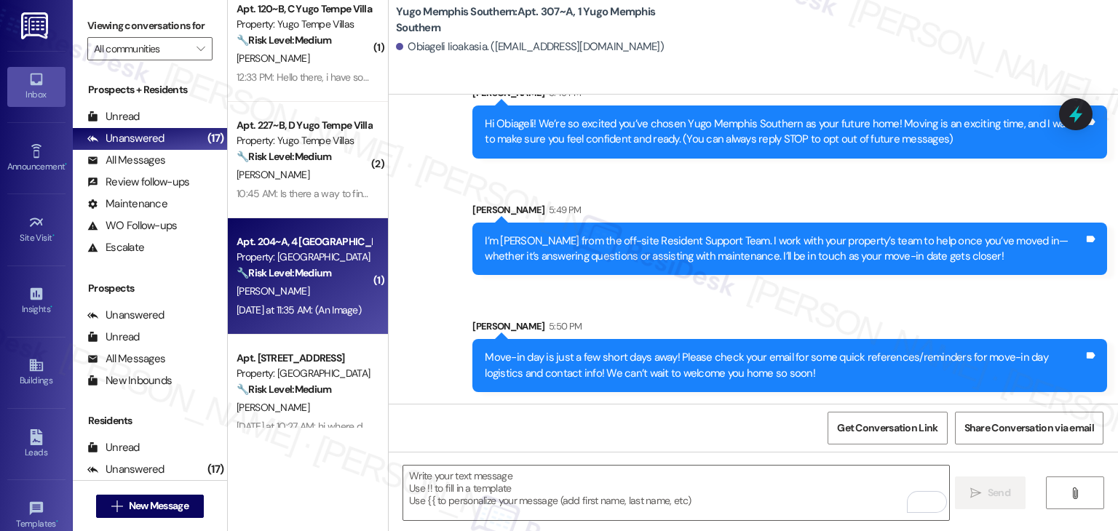
click at [317, 277] on strong "🔧 Risk Level: Medium" at bounding box center [284, 272] width 95 height 13
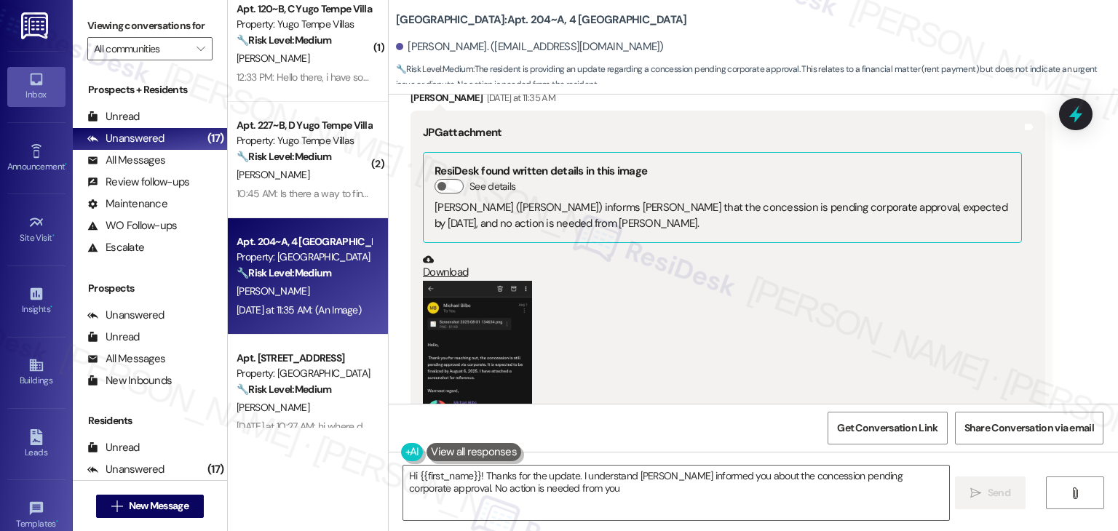
scroll to position [4089, 0]
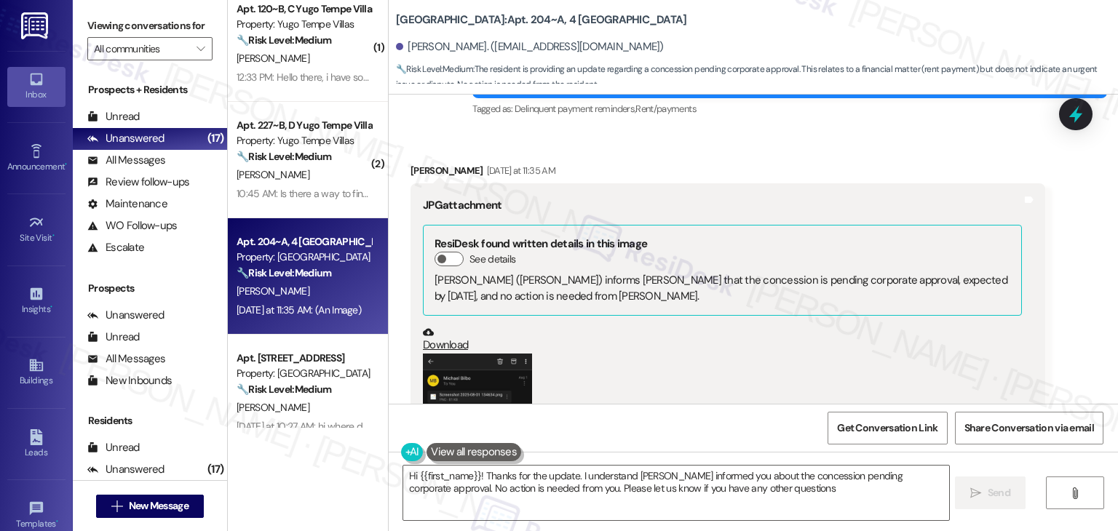
type textarea "Hi {{first_name}}! Thanks for the update. I understand [PERSON_NAME] informed y…"
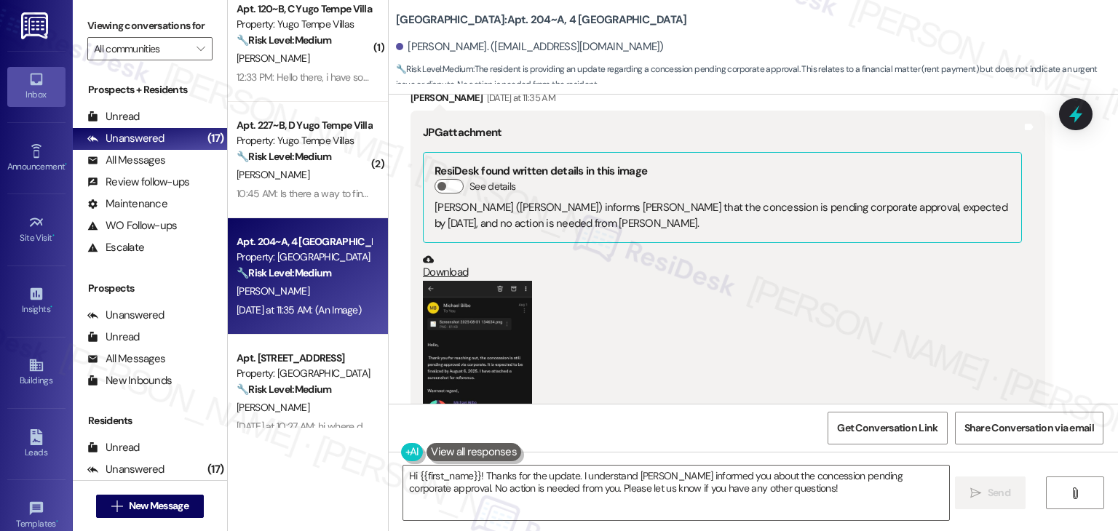
scroll to position [4307, 0]
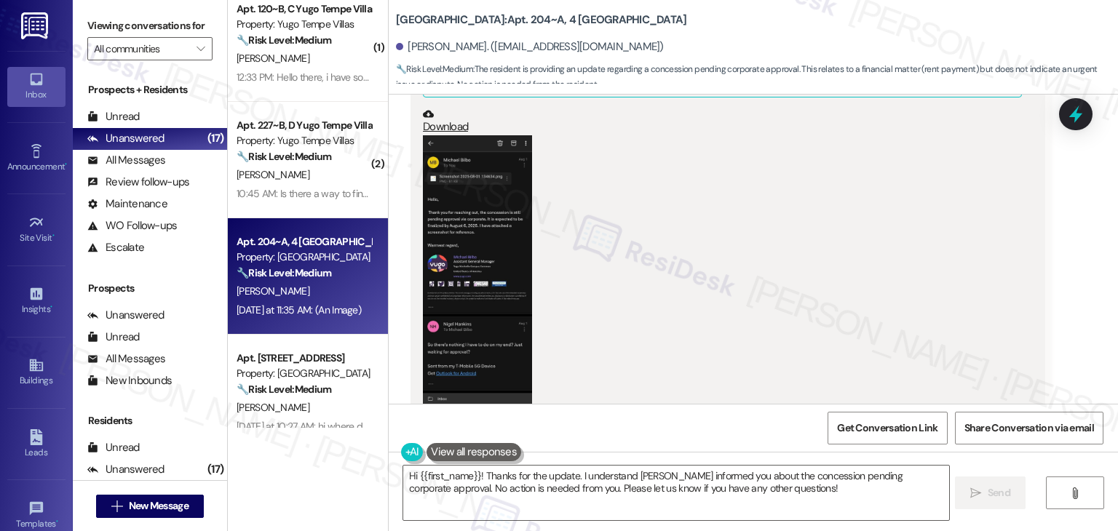
click at [471, 244] on button "Zoom image" at bounding box center [477, 290] width 109 height 311
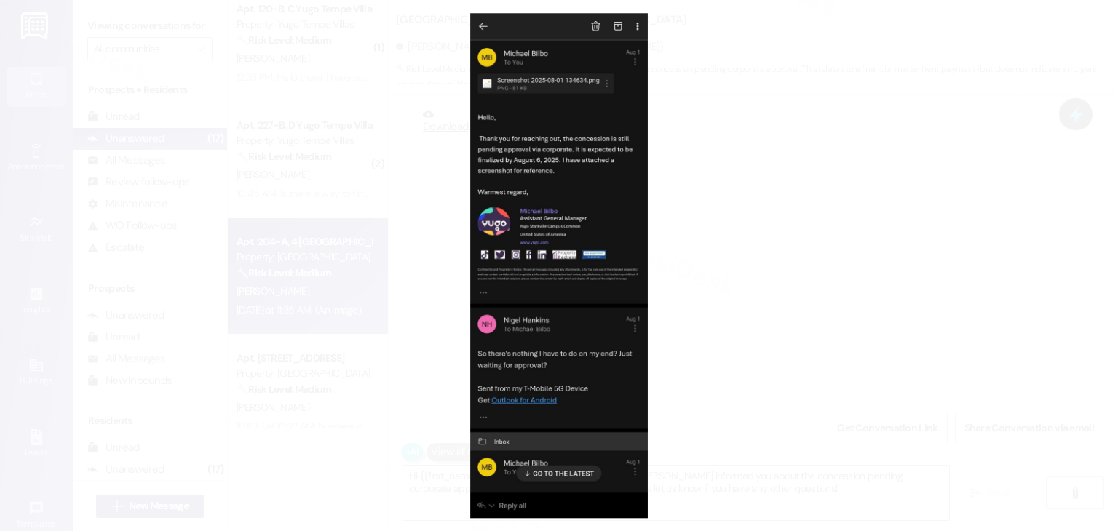
click at [816, 252] on button "Unzoom image" at bounding box center [559, 265] width 1118 height 531
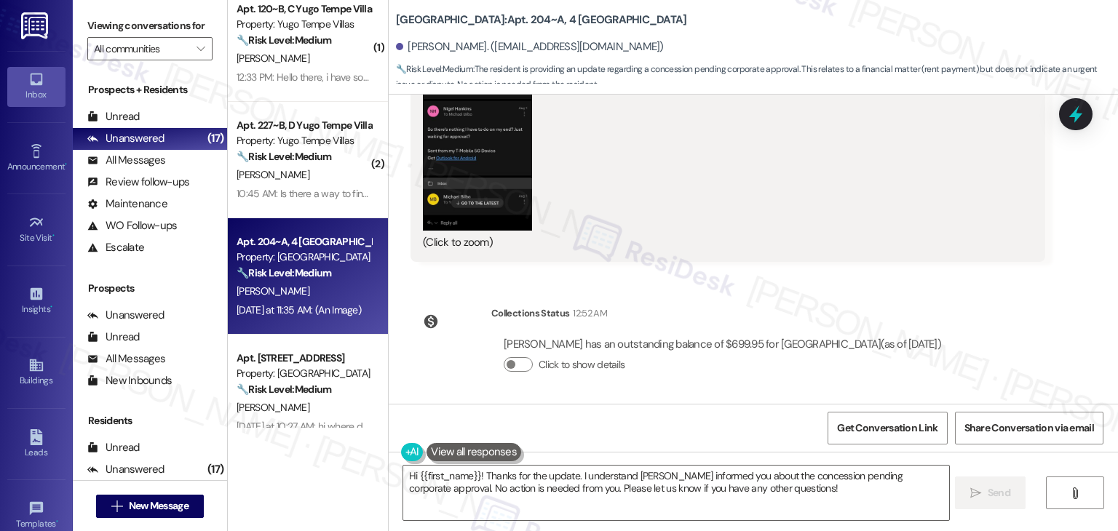
scroll to position [4526, 0]
click at [641, 490] on textarea "Hi {{first_name}}! Thanks for the update. I understand [PERSON_NAME] informed y…" at bounding box center [675, 493] width 545 height 55
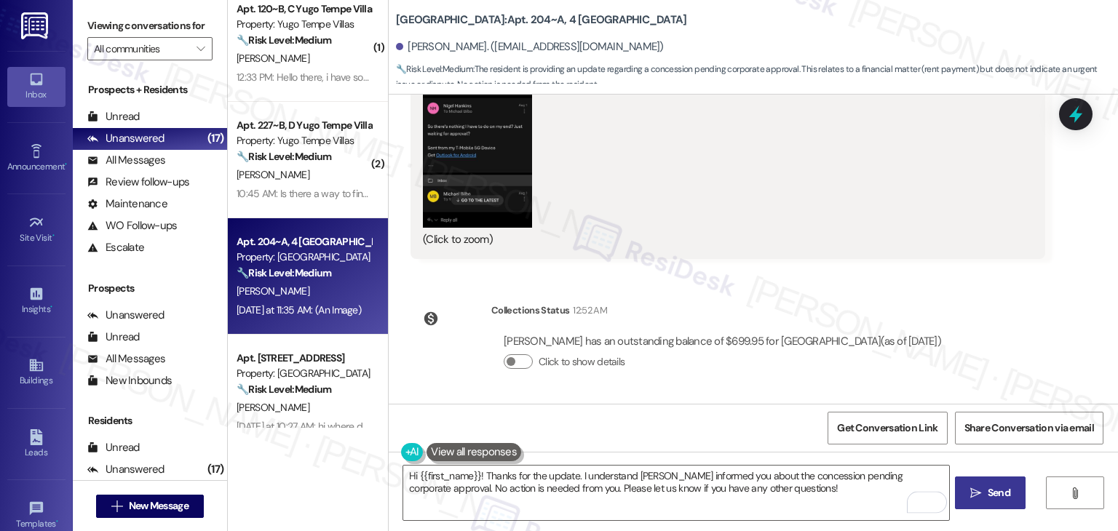
click at [982, 487] on span " Send" at bounding box center [991, 493] width 46 height 15
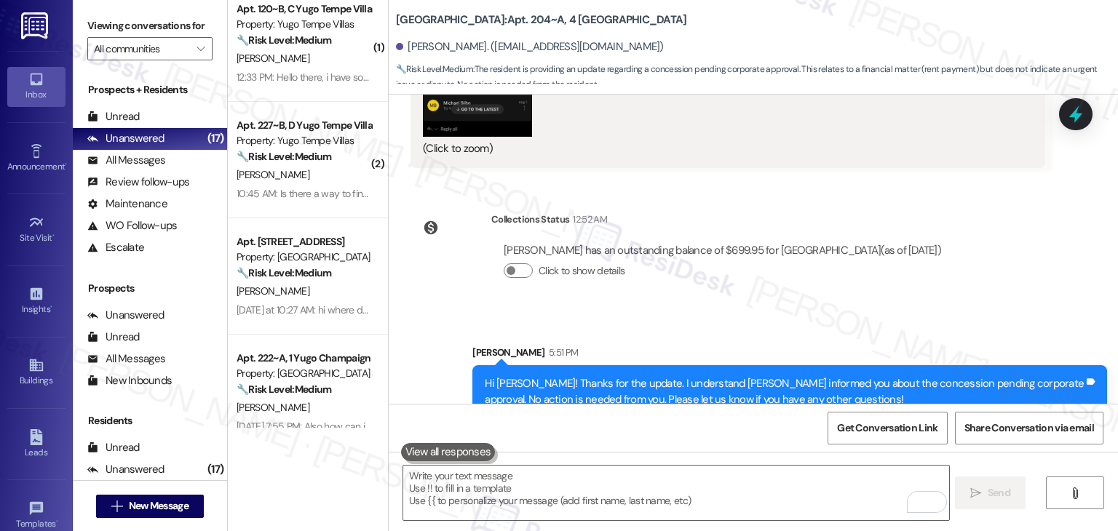
scroll to position [4642, 0]
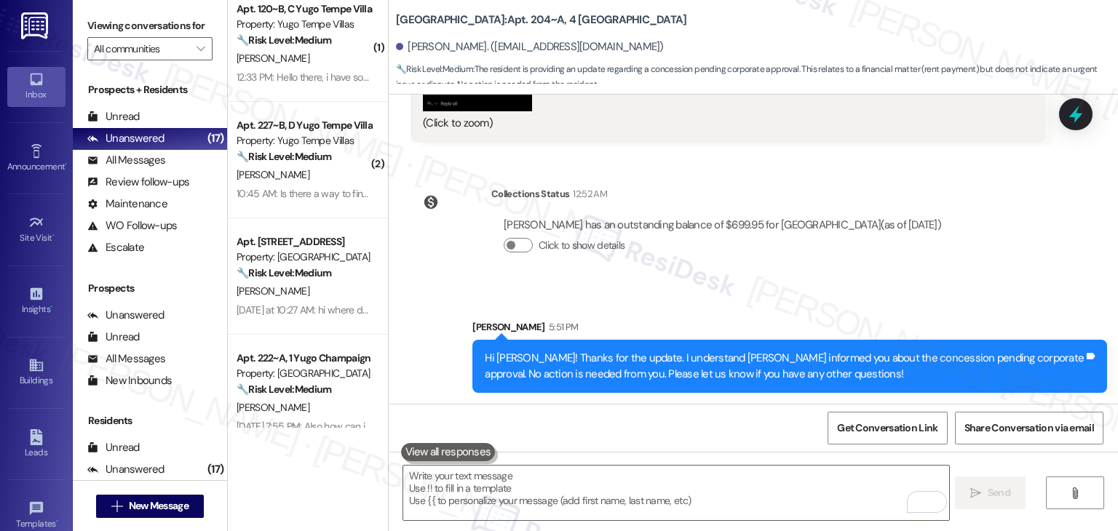
click at [681, 363] on div "Hi [PERSON_NAME]! Thanks for the update. I understand [PERSON_NAME] informed yo…" at bounding box center [784, 366] width 599 height 31
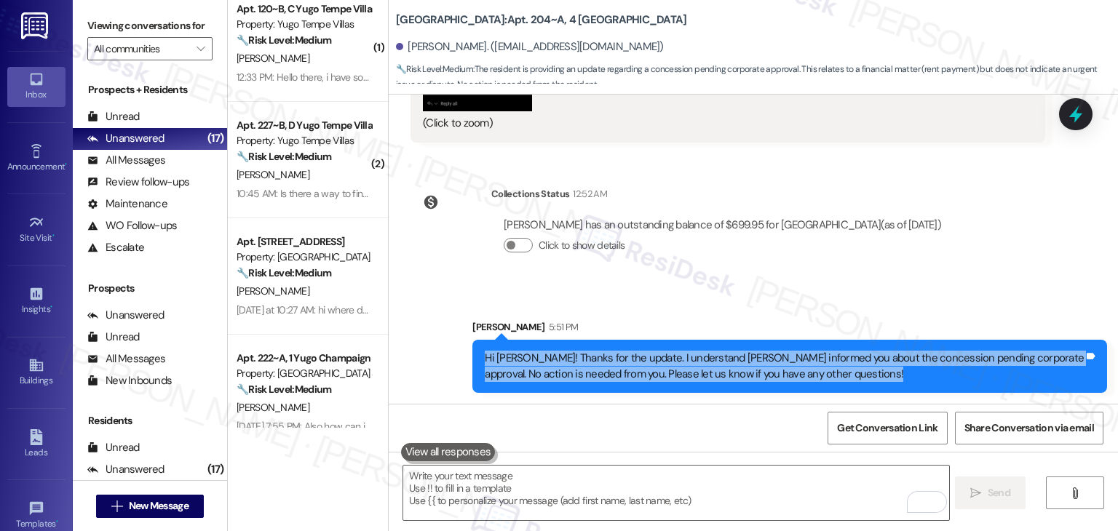
click at [681, 363] on div "Hi [PERSON_NAME]! Thanks for the update. I understand [PERSON_NAME] informed yo…" at bounding box center [784, 366] width 599 height 31
copy div "Hi [PERSON_NAME]! Thanks for the update. I understand [PERSON_NAME] informed yo…"
click at [1075, 114] on icon at bounding box center [1075, 114] width 17 height 23
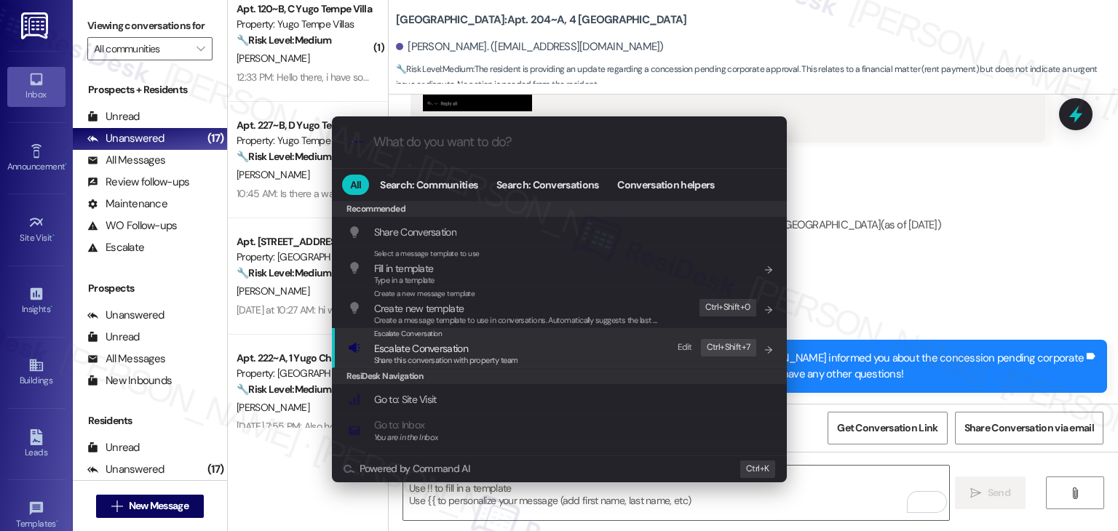
click at [431, 349] on span "Escalate Conversation" at bounding box center [421, 348] width 94 height 13
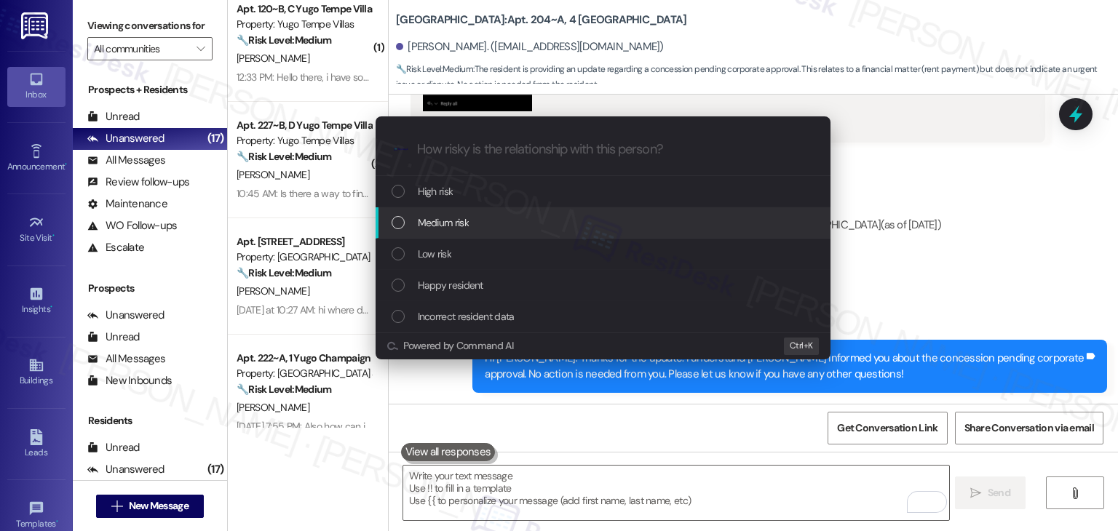
click at [402, 222] on div "List of options" at bounding box center [398, 222] width 13 height 13
paste input "Concession Pending Corporate Approval"
type input "Concession Pending Corporate Approval"
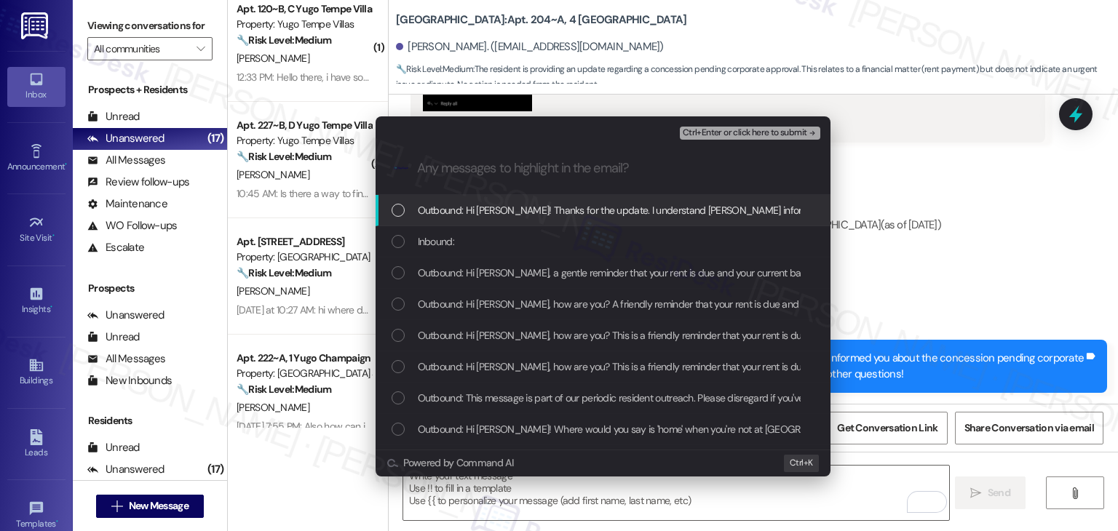
click at [398, 242] on div "List of options" at bounding box center [398, 241] width 13 height 13
click at [780, 122] on div "Escalate Conversation Medium risk Concession Pending Corporate Approval Inbound…" at bounding box center [603, 129] width 455 height 26
click at [783, 130] on span "Ctrl+Enter or click here to submit" at bounding box center [745, 133] width 124 height 10
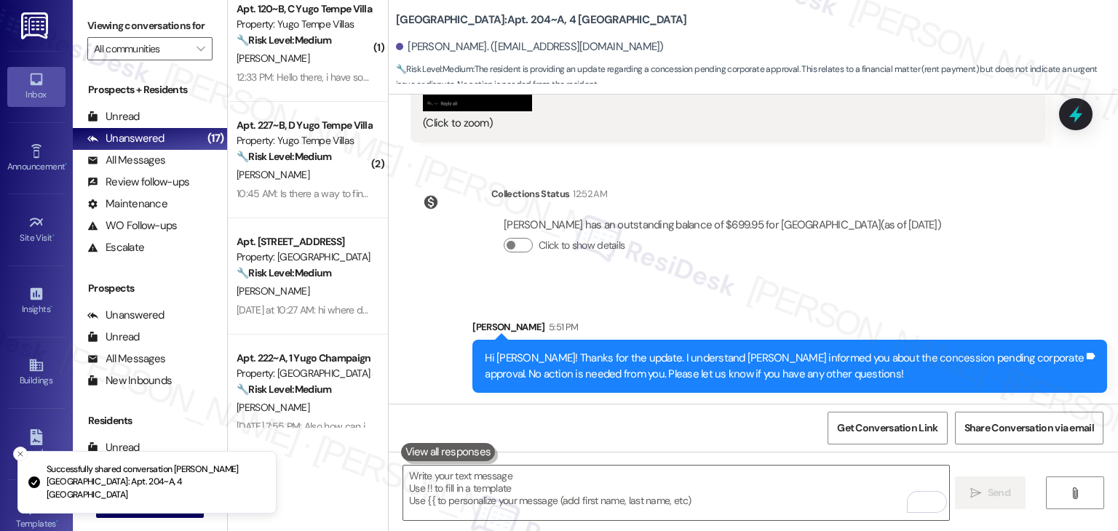
scroll to position [4432, 0]
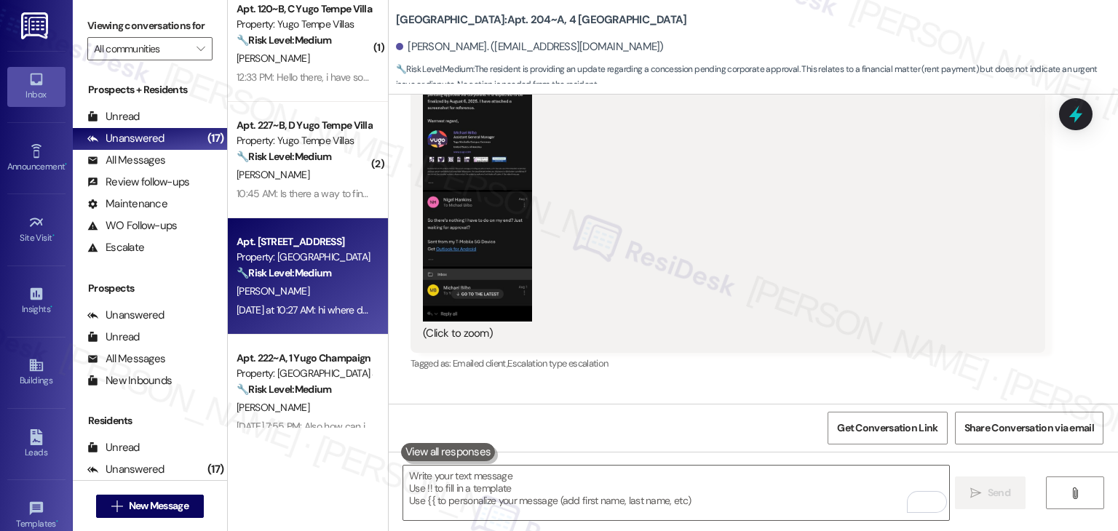
click at [302, 301] on div "[DATE] at 10:27 AM: hi where do i find my move in guide? i've paid everything b…" at bounding box center [304, 310] width 138 height 18
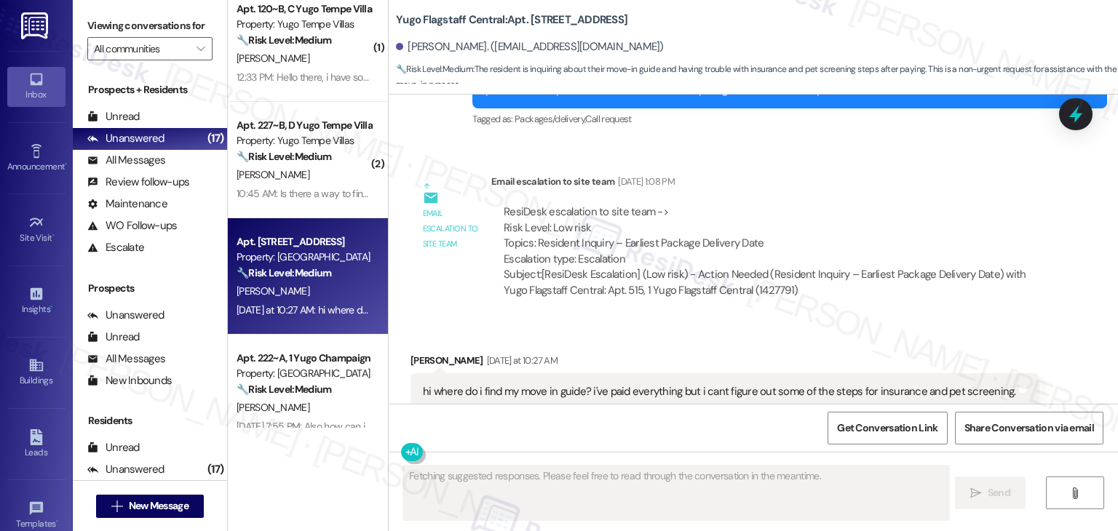
scroll to position [2179, 0]
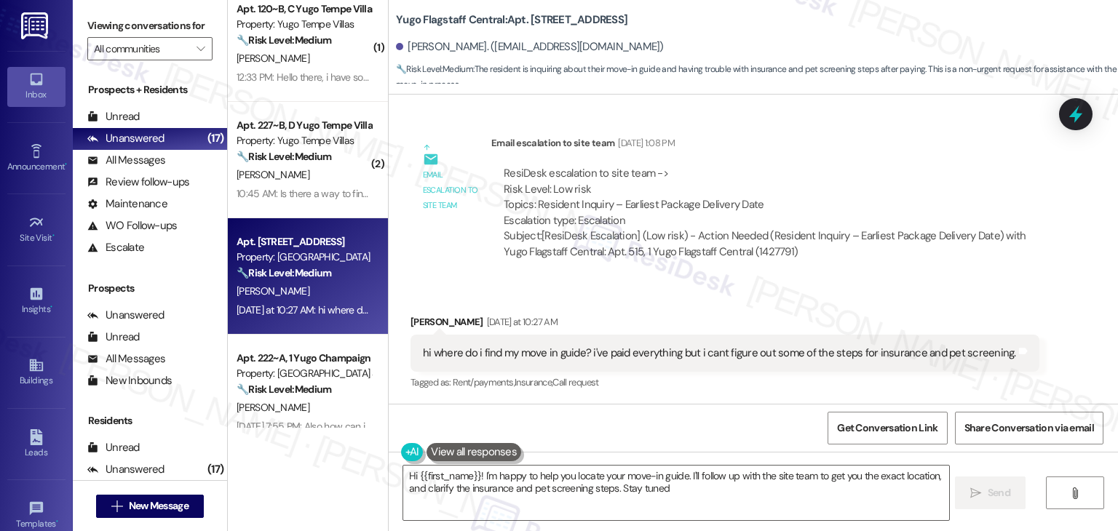
type textarea "Hi {{first_name}}! I'm happy to help you locate your move-in guide. I'll follow…"
click at [624, 288] on div "Received via SMS [PERSON_NAME] [DATE] at 10:27 AM hi where do i find my move in…" at bounding box center [754, 343] width 730 height 123
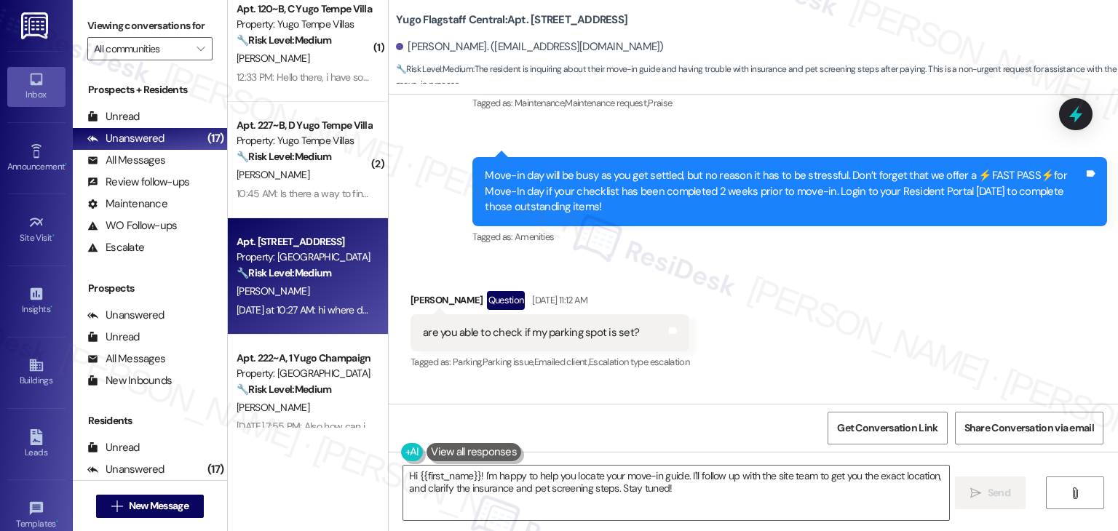
scroll to position [213, 0]
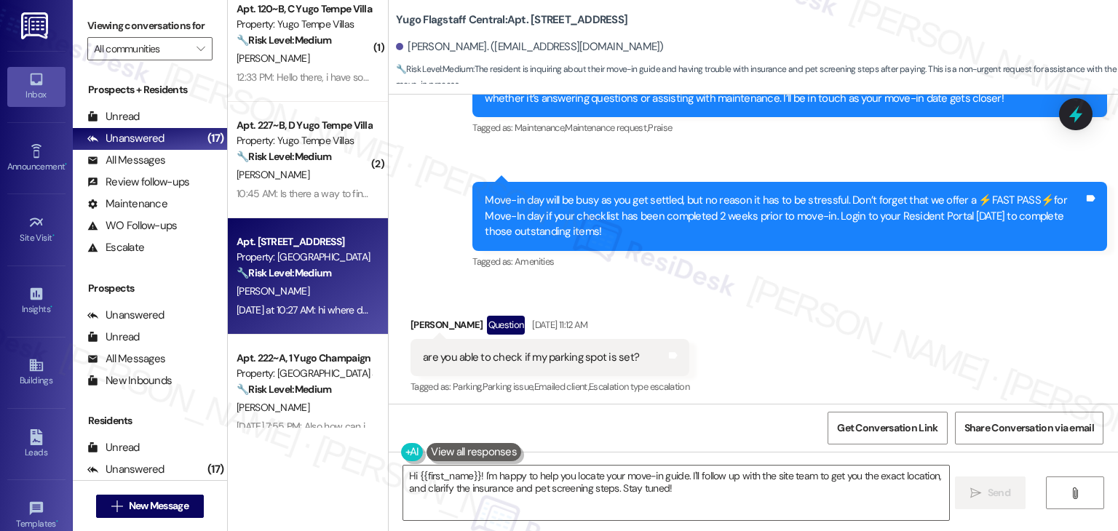
click at [746, 315] on div "Received via SMS [PERSON_NAME] Question [DATE] 11:12 AM are you able to check i…" at bounding box center [754, 346] width 730 height 126
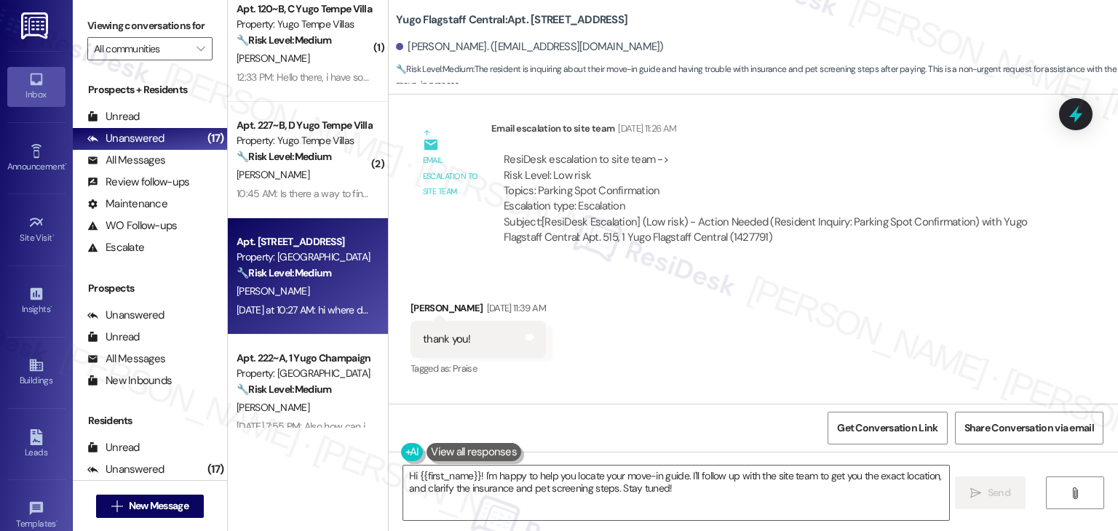
scroll to position [1087, 0]
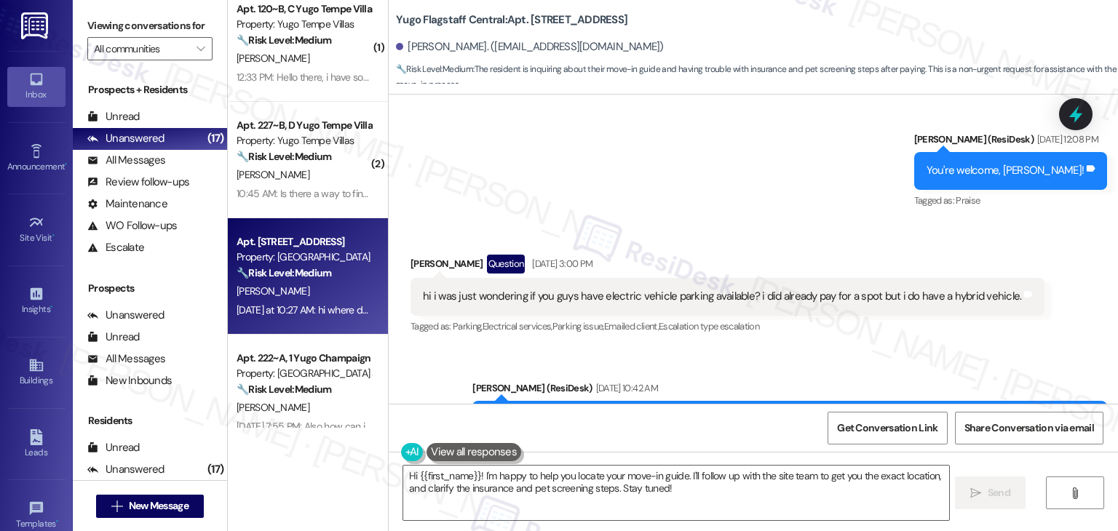
click at [906, 341] on div "Received via SMS [PERSON_NAME] Question [DATE] 3:00 PM hi i was just wondering …" at bounding box center [728, 296] width 656 height 104
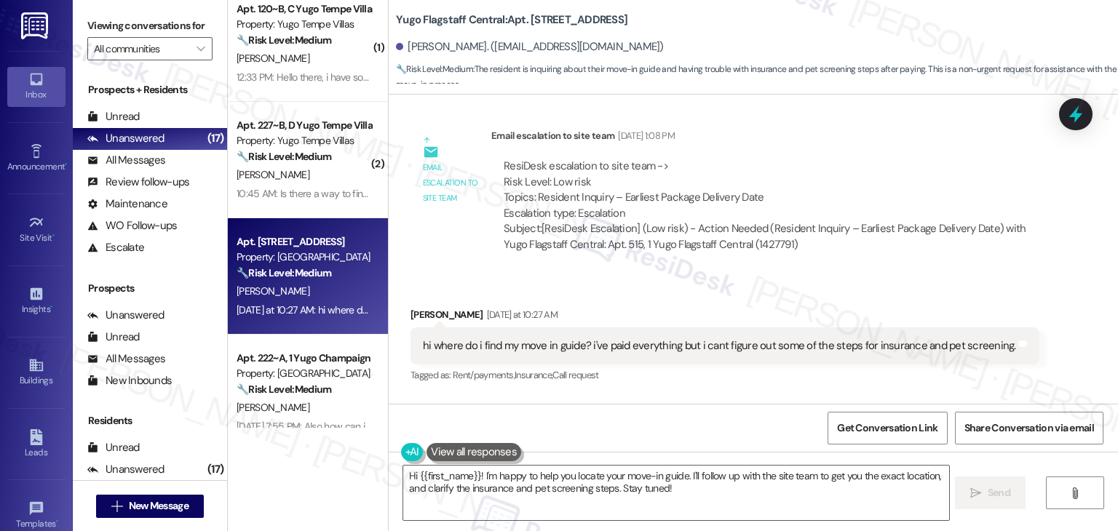
scroll to position [2266, 0]
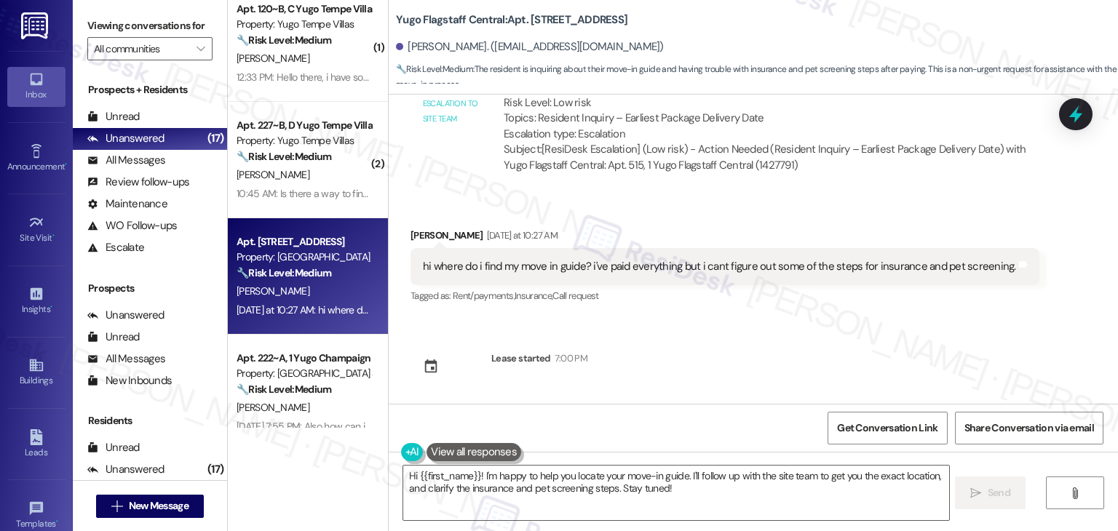
click at [911, 334] on div "Sent via SMS [PERSON_NAME] (ResiDesk) [DATE] 11:00 AM Hi [PERSON_NAME]! We’re s…" at bounding box center [754, 249] width 730 height 309
click at [774, 331] on div "Sent via SMS [PERSON_NAME] (ResiDesk) [DATE] 11:00 AM Hi [PERSON_NAME]! We’re s…" at bounding box center [754, 249] width 730 height 309
click at [701, 492] on textarea "Hi {{first_name}}! I'm happy to help you locate your move-in guide. I'll follow…" at bounding box center [675, 493] width 545 height 55
click at [747, 352] on div "Sent via SMS [PERSON_NAME] (ResiDesk) [DATE] 11:00 AM Hi [PERSON_NAME]! We’re s…" at bounding box center [754, 249] width 730 height 309
click at [681, 272] on div "hi where do i find my move in guide? i've paid everything but i cant figure out…" at bounding box center [719, 266] width 593 height 15
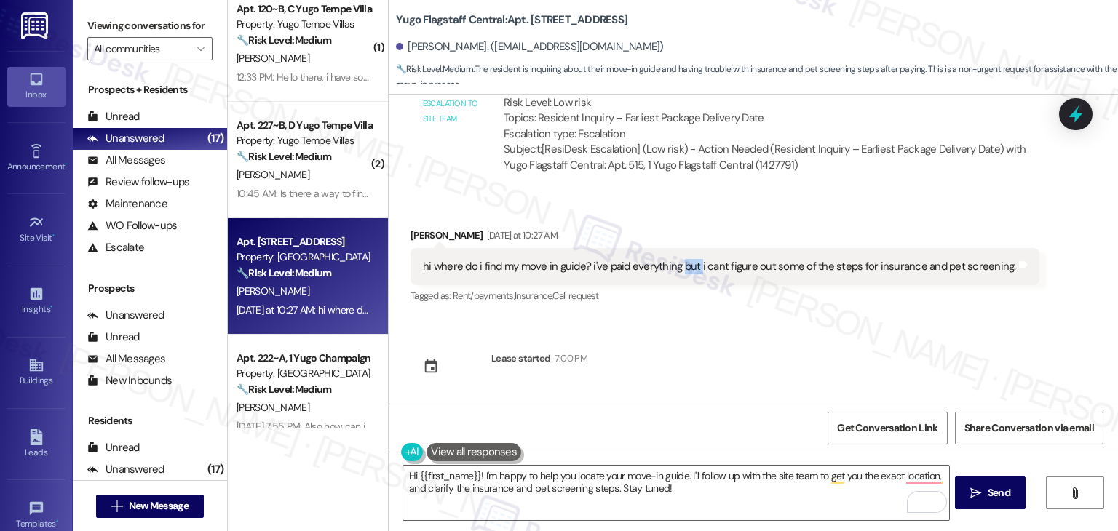
click at [681, 272] on div "hi where do i find my move in guide? i've paid everything but i cant figure out…" at bounding box center [719, 266] width 593 height 15
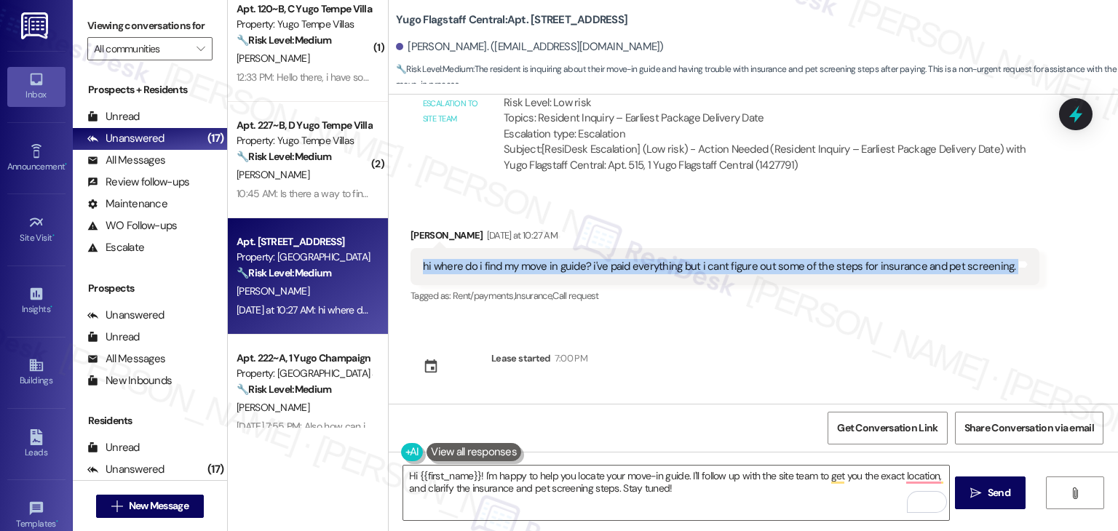
click at [681, 272] on div "hi where do i find my move in guide? i've paid everything but i cant figure out…" at bounding box center [719, 266] width 593 height 15
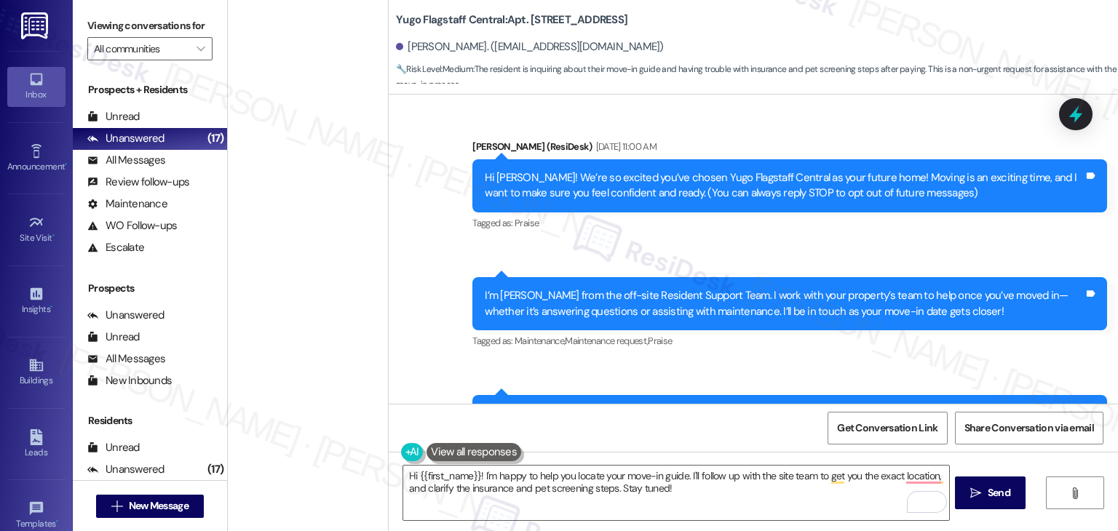
scroll to position [2266, 0]
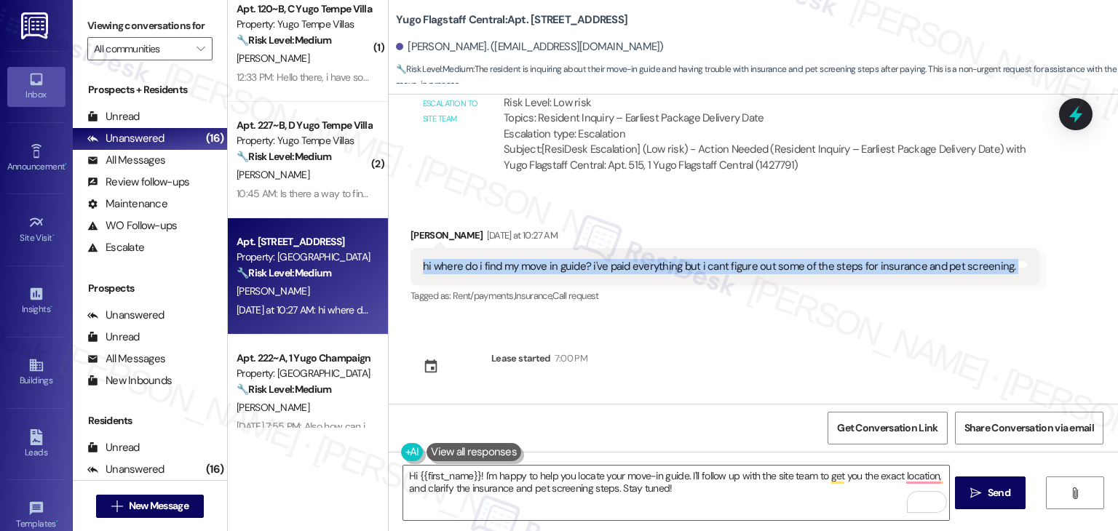
click at [716, 348] on div "Sent via SMS [PERSON_NAME] (ResiDesk) [DATE] 11:00 AM Hi [PERSON_NAME]! We’re s…" at bounding box center [754, 249] width 730 height 309
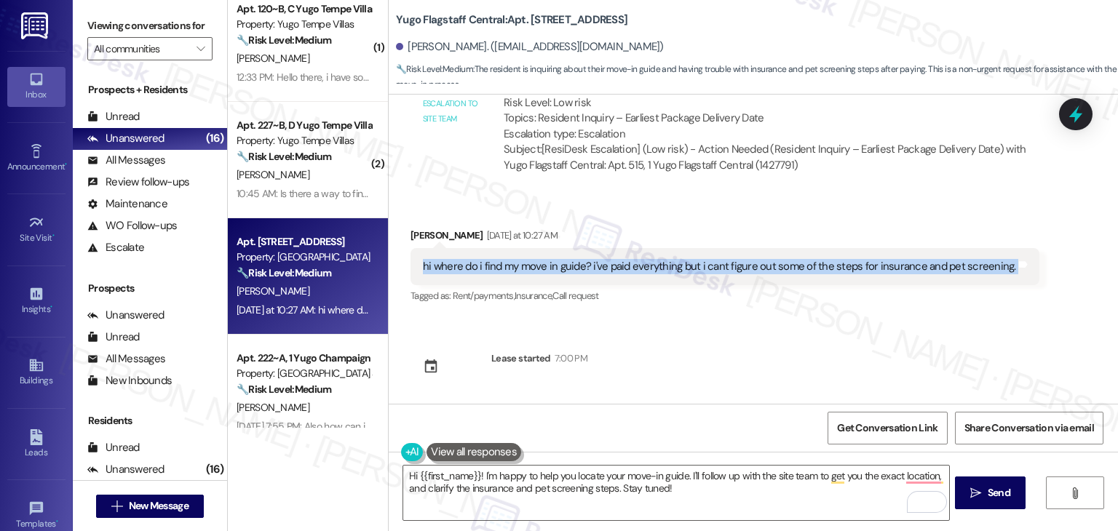
click at [716, 348] on div "Sent via SMS [PERSON_NAME] (ResiDesk) [DATE] 11:00 AM Hi [PERSON_NAME]! We’re s…" at bounding box center [754, 249] width 730 height 309
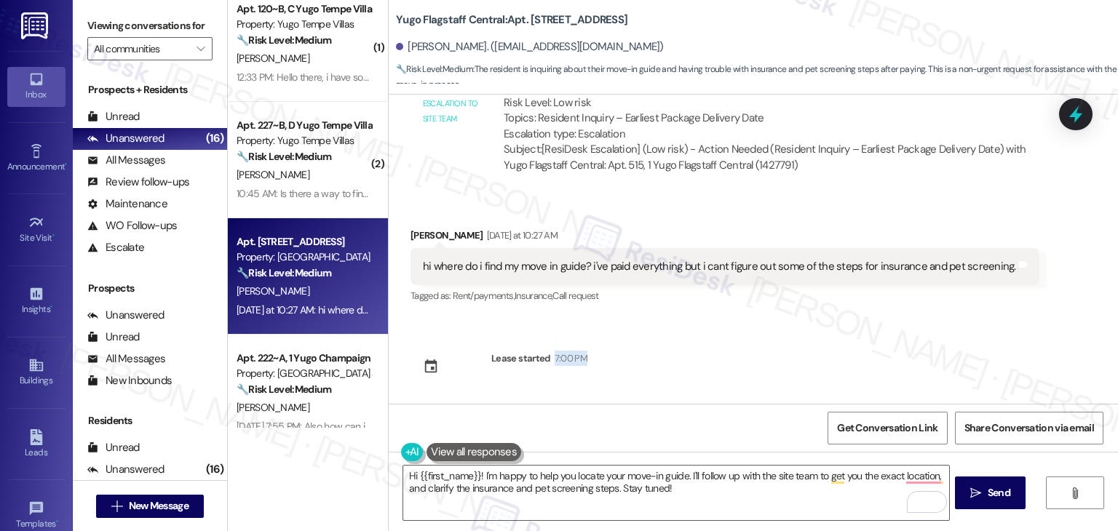
click at [716, 348] on div "Sent via SMS [PERSON_NAME] (ResiDesk) [DATE] 11:00 AM Hi [PERSON_NAME]! We’re s…" at bounding box center [754, 249] width 730 height 309
click at [716, 349] on div "Sent via SMS [PERSON_NAME] (ResiDesk) [DATE] 11:00 AM Hi [PERSON_NAME]! We’re s…" at bounding box center [754, 249] width 730 height 309
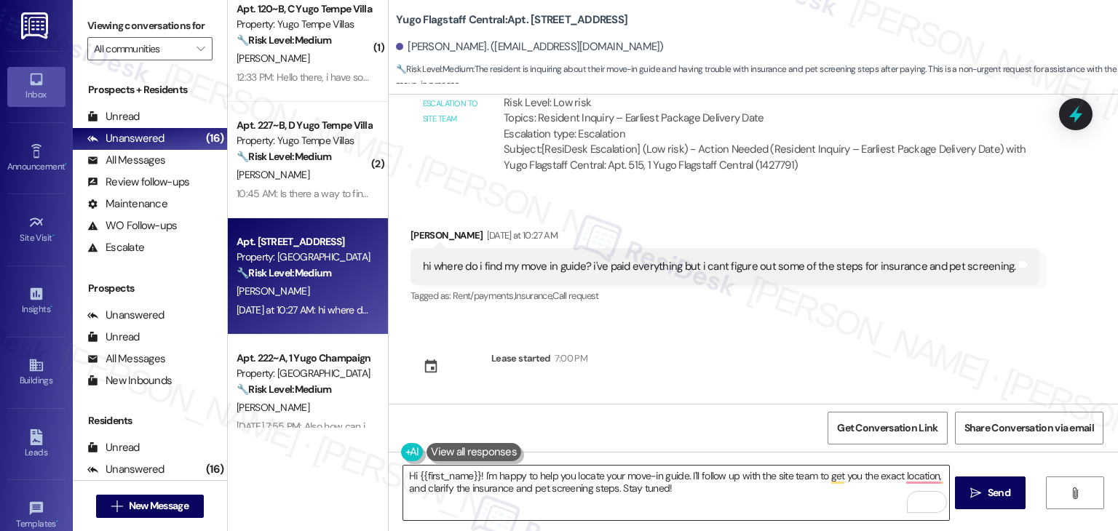
click at [596, 484] on textarea "Hi {{first_name}}! I'm happy to help you locate your move-in guide. I'll follow…" at bounding box center [675, 493] width 545 height 55
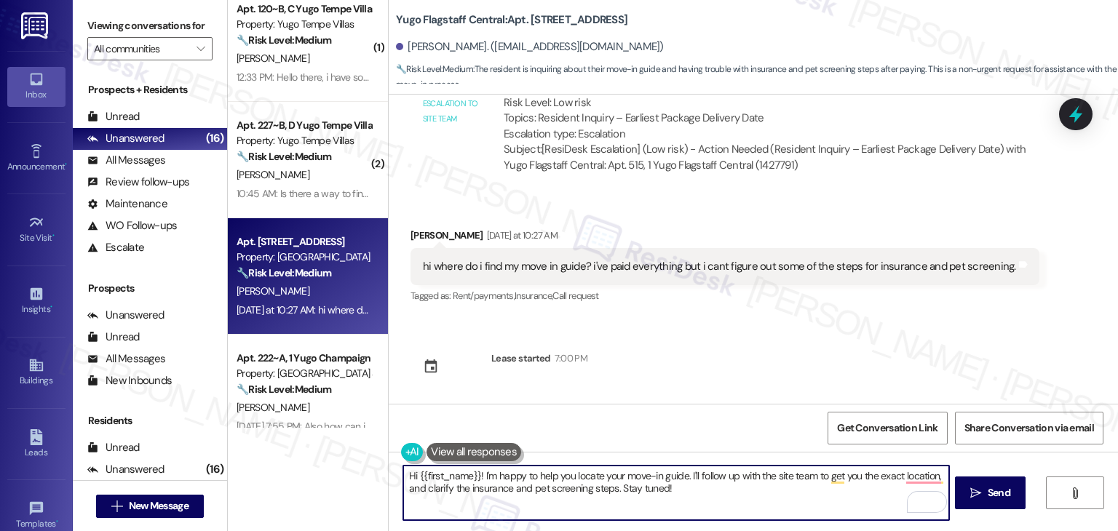
click at [596, 484] on textarea "Hi {{first_name}}! I'm happy to help you locate your move-in guide. I'll follow…" at bounding box center [675, 493] width 545 height 55
paste textarea "Charlie! You can find your Move-In Guide in your Resident Portal—it should walk…"
type textarea "Hi Charlie! You can find your Move-In Guide in your Resident Portal—it should w…"
click at [996, 498] on span "Send" at bounding box center [999, 493] width 23 height 15
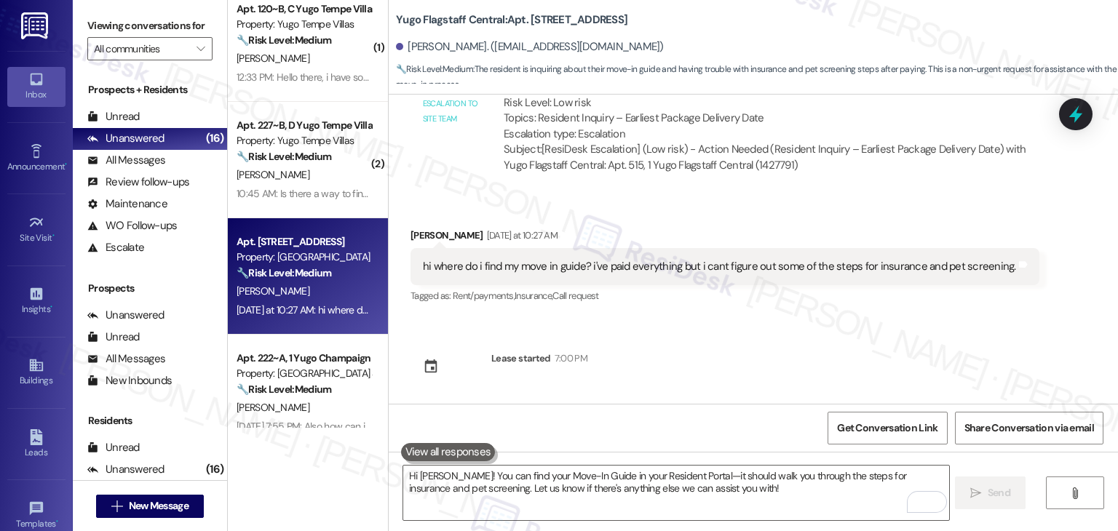
scroll to position [2179, 0]
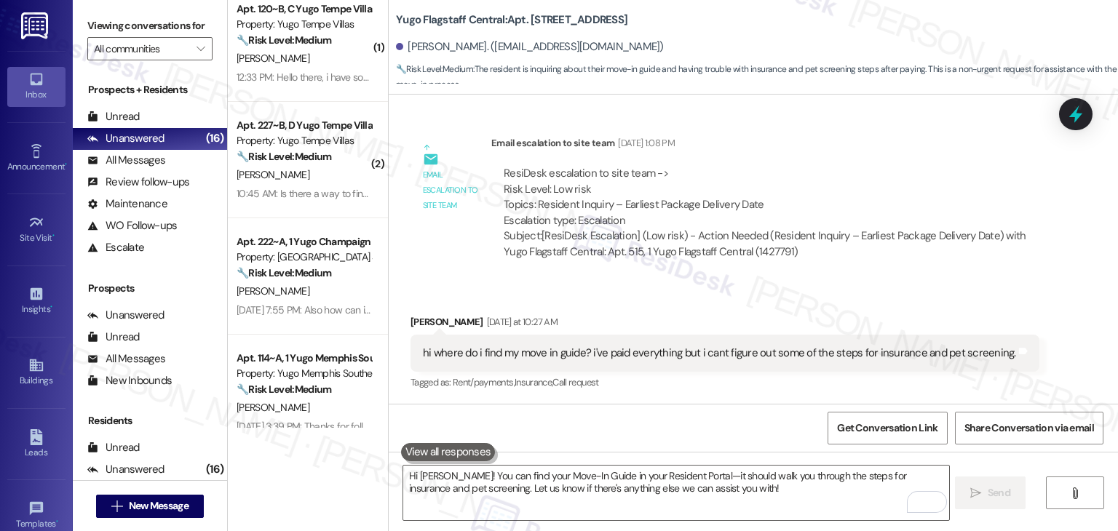
click at [647, 299] on div "Received via SMS Charlie Hoel Yesterday at 10:27 AM hi where do i find my move …" at bounding box center [754, 343] width 730 height 123
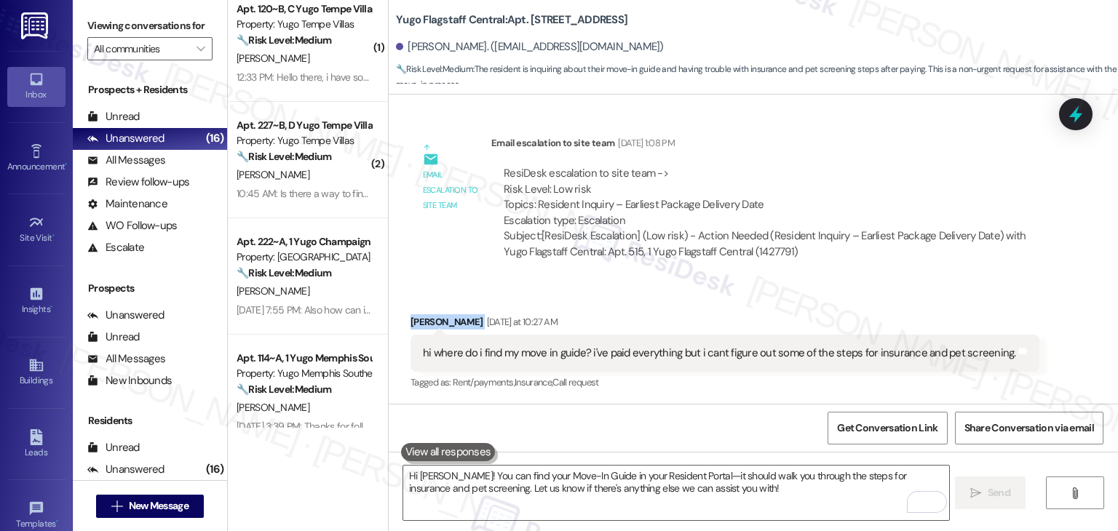
click at [647, 299] on div "Received via SMS Charlie Hoel Yesterday at 10:27 AM hi where do i find my move …" at bounding box center [754, 343] width 730 height 123
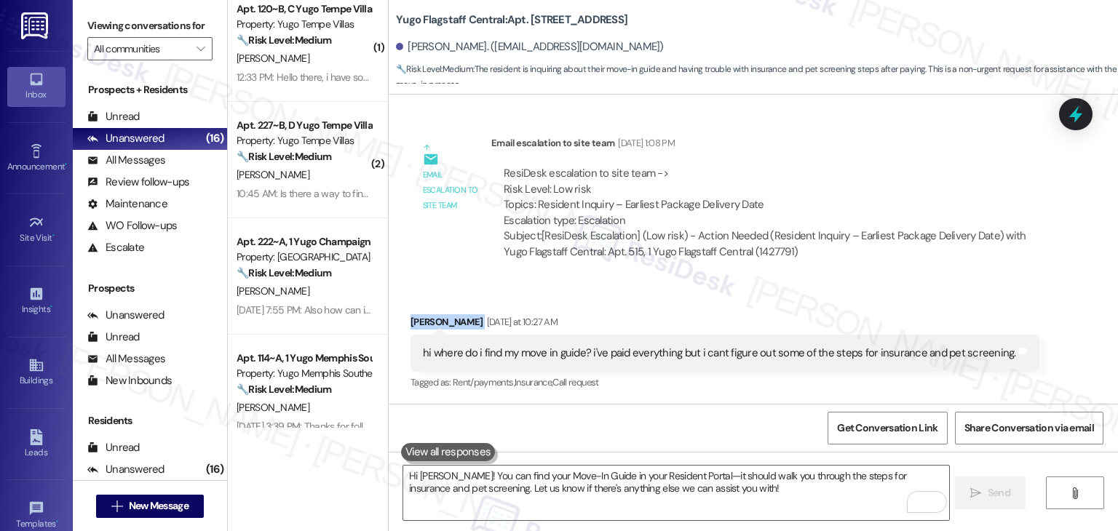
click at [647, 299] on div "Received via SMS Charlie Hoel Yesterday at 10:27 AM hi where do i find my move …" at bounding box center [754, 343] width 730 height 123
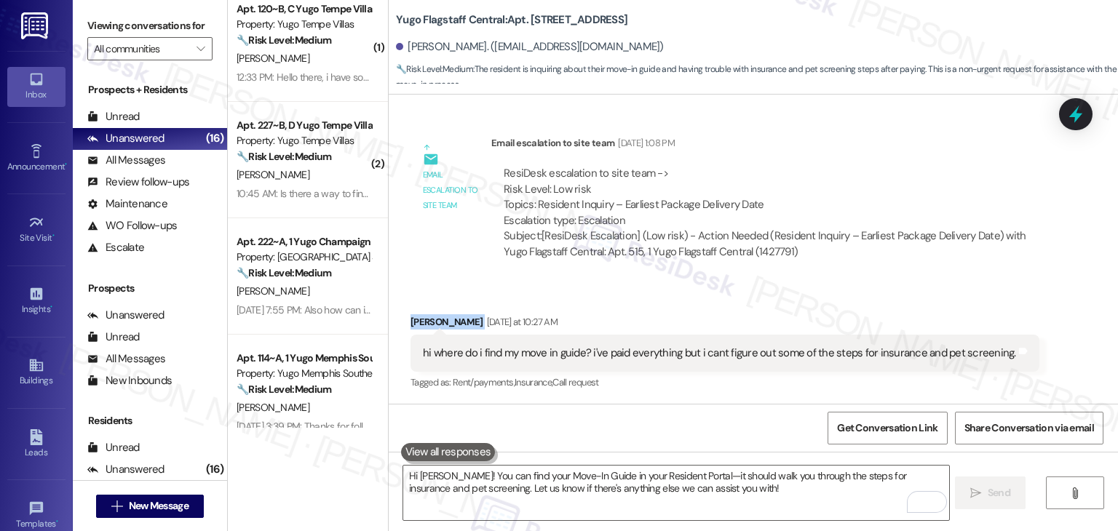
click at [647, 299] on div "Received via SMS Charlie Hoel Yesterday at 10:27 AM hi where do i find my move …" at bounding box center [754, 343] width 730 height 123
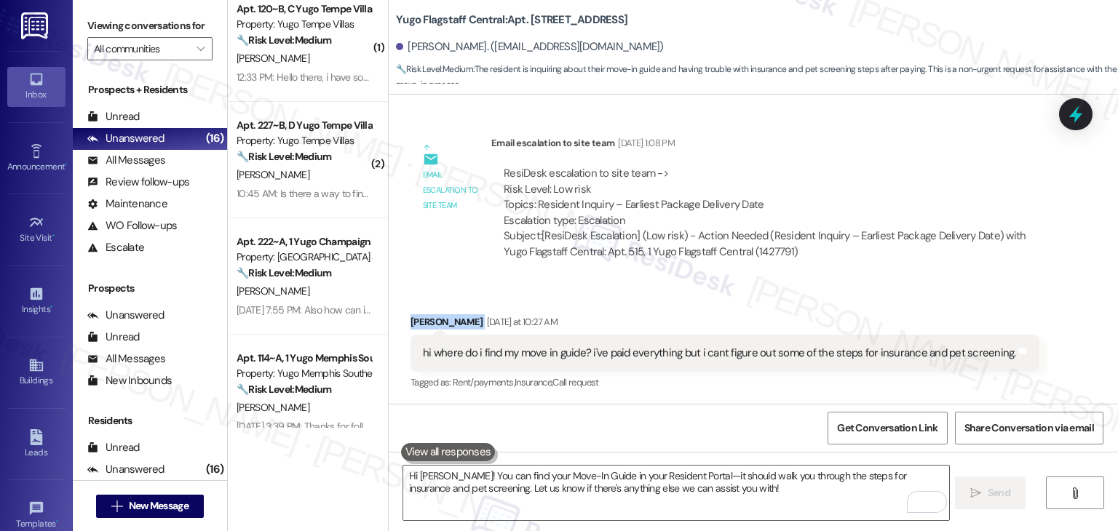
click at [647, 299] on div "Received via SMS Charlie Hoel Yesterday at 10:27 AM hi where do i find my move …" at bounding box center [754, 343] width 730 height 123
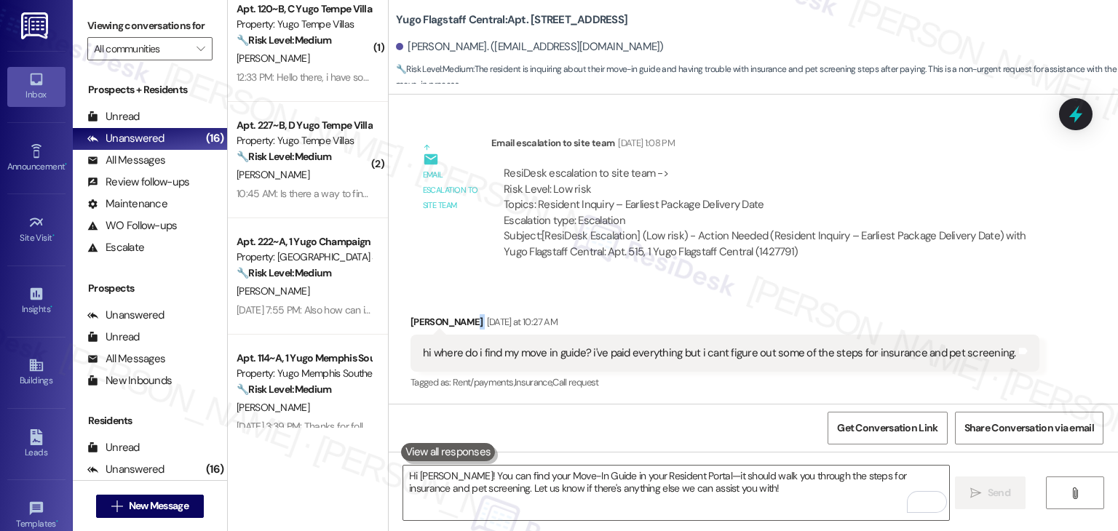
click at [647, 299] on div "Received via SMS Charlie Hoel Yesterday at 10:27 AM hi where do i find my move …" at bounding box center [754, 343] width 730 height 123
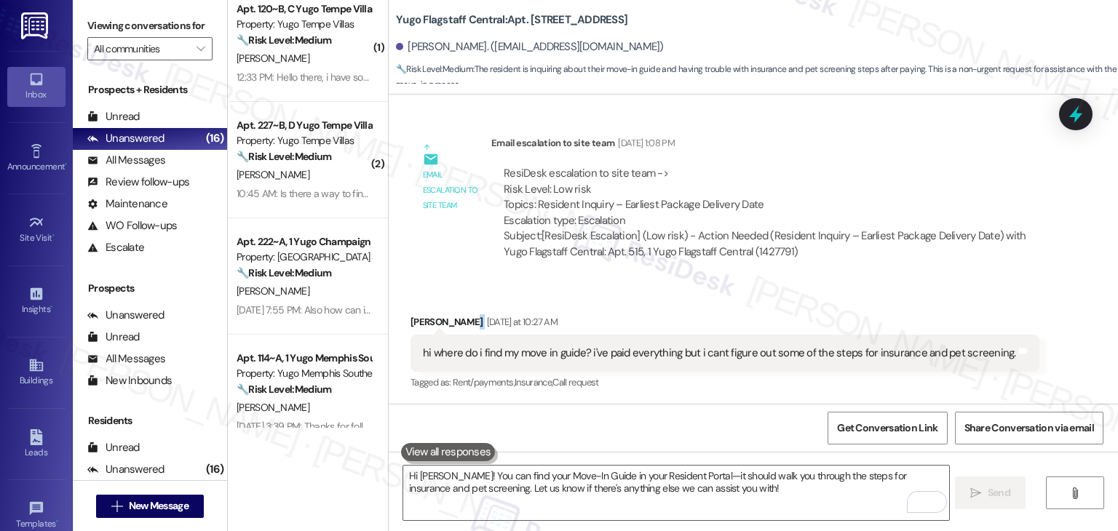
click at [647, 299] on div "Received via SMS Charlie Hoel Yesterday at 10:27 AM hi where do i find my move …" at bounding box center [754, 343] width 730 height 123
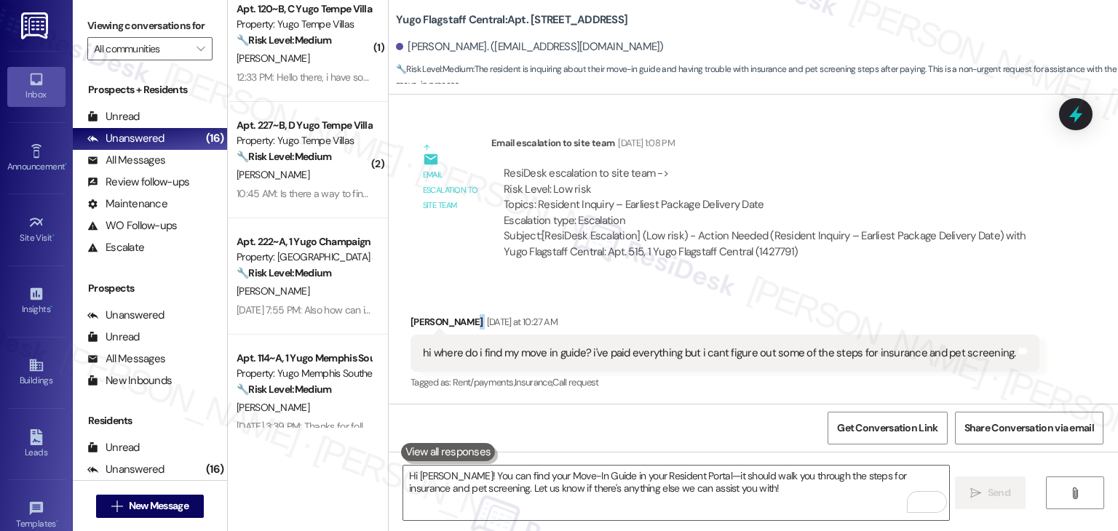
click at [647, 299] on div "Received via SMS Charlie Hoel Yesterday at 10:27 AM hi where do i find my move …" at bounding box center [754, 343] width 730 height 123
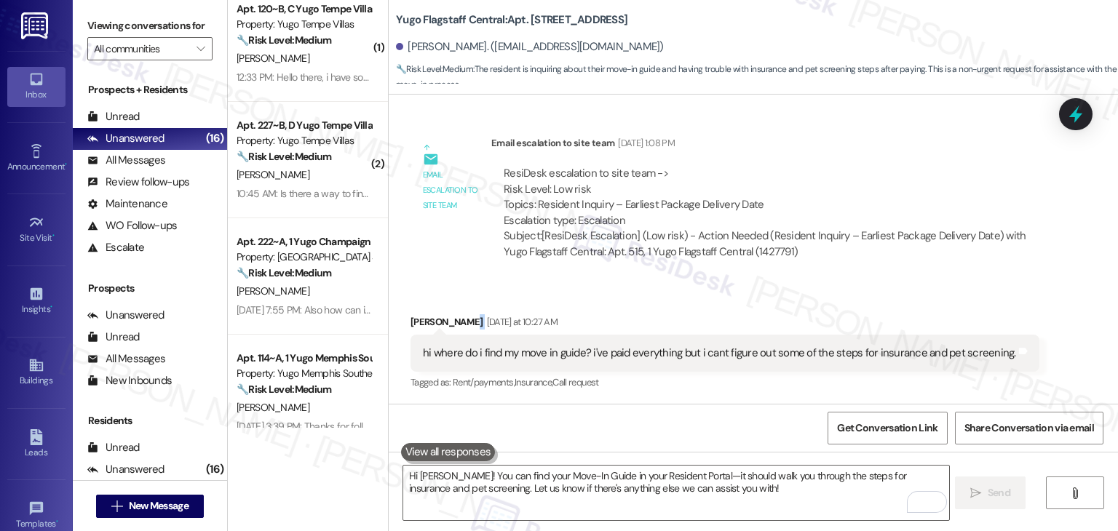
click at [647, 299] on div "Received via SMS Charlie Hoel Yesterday at 10:27 AM hi where do i find my move …" at bounding box center [754, 343] width 730 height 123
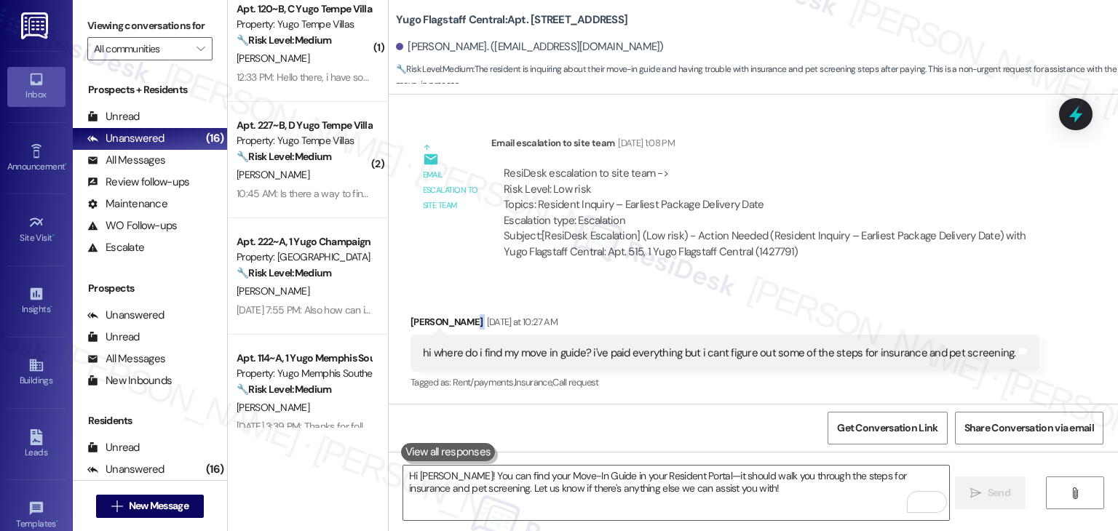
click at [647, 299] on div "Received via SMS Charlie Hoel Yesterday at 10:27 AM hi where do i find my move …" at bounding box center [754, 343] width 730 height 123
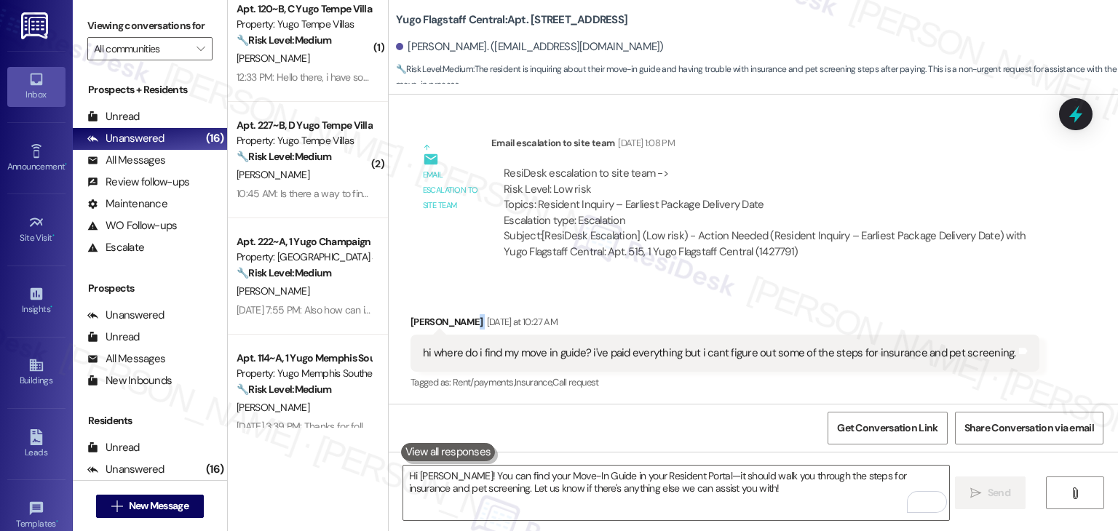
click at [647, 299] on div "Received via SMS Charlie Hoel Yesterday at 10:27 AM hi where do i find my move …" at bounding box center [754, 343] width 730 height 123
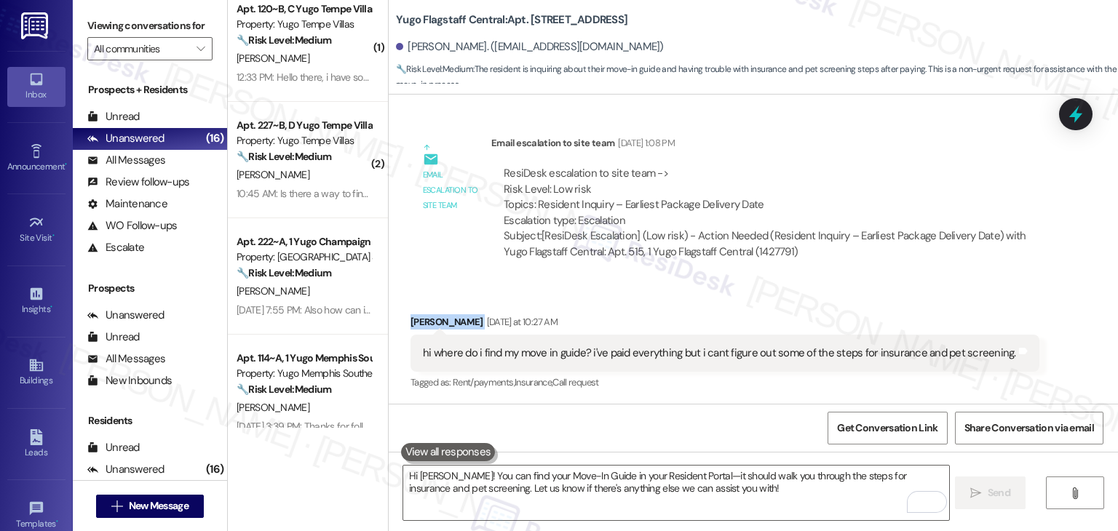
click at [647, 299] on div "Received via SMS Charlie Hoel Yesterday at 10:27 AM hi where do i find my move …" at bounding box center [754, 343] width 730 height 123
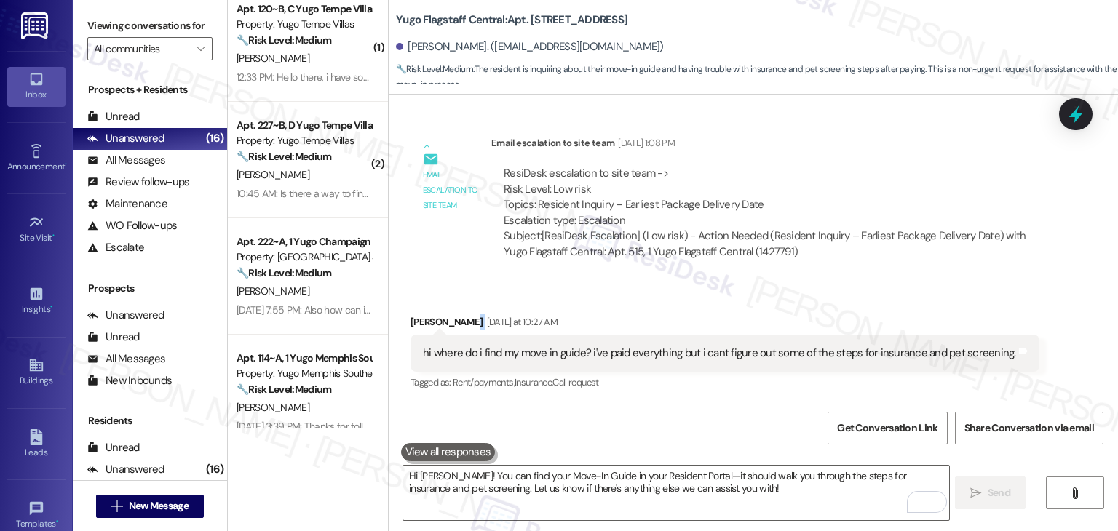
click at [647, 299] on div "Received via SMS Charlie Hoel Yesterday at 10:27 AM hi where do i find my move …" at bounding box center [754, 343] width 730 height 123
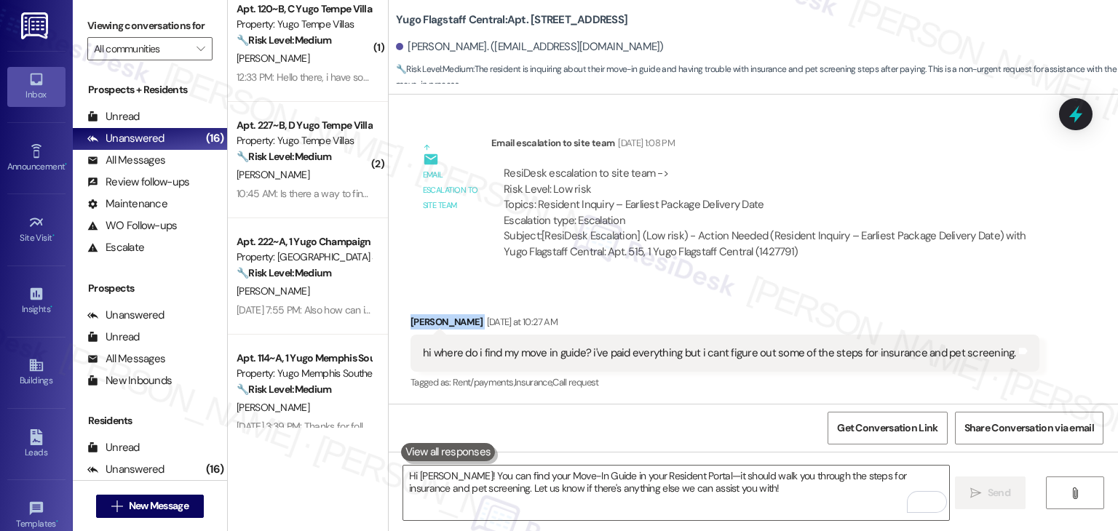
click at [647, 299] on div "Received via SMS Charlie Hoel Yesterday at 10:27 AM hi where do i find my move …" at bounding box center [754, 343] width 730 height 123
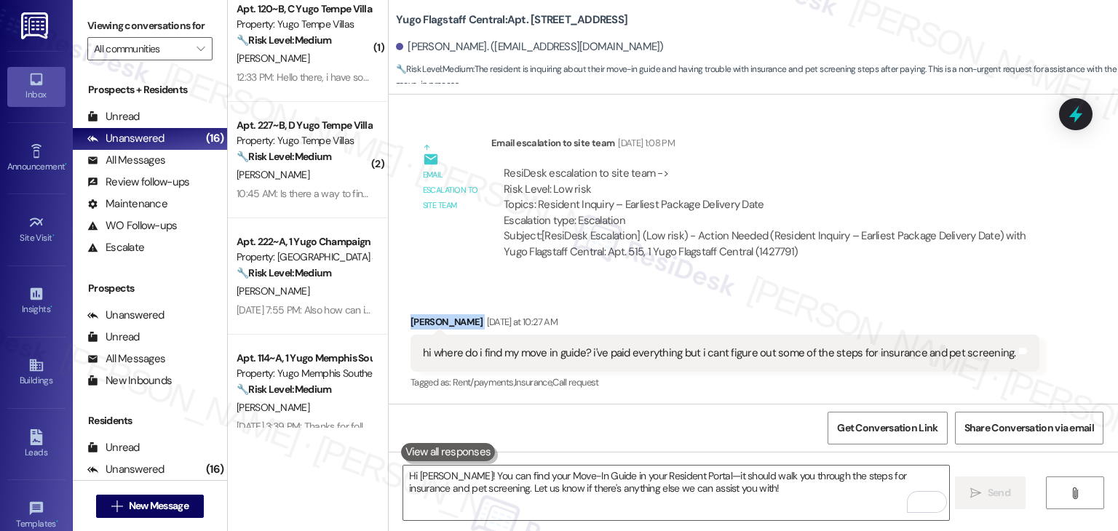
click at [647, 299] on div "Received via SMS Charlie Hoel Yesterday at 10:27 AM hi where do i find my move …" at bounding box center [754, 343] width 730 height 123
click at [649, 285] on div "Received via SMS Charlie Hoel Yesterday at 10:27 AM hi where do i find my move …" at bounding box center [754, 343] width 730 height 123
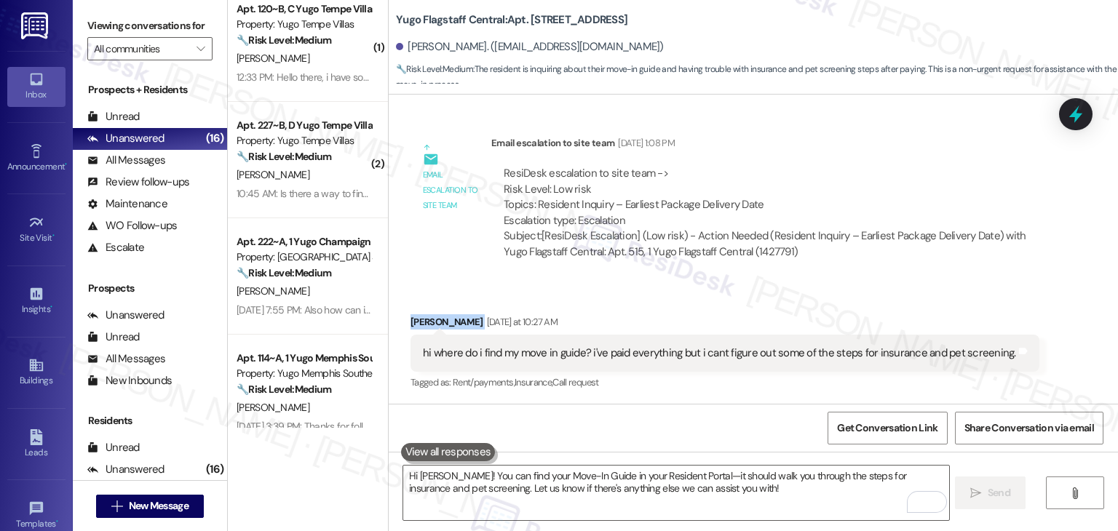
click at [649, 285] on div "Received via SMS Charlie Hoel Yesterday at 10:27 AM hi where do i find my move …" at bounding box center [754, 343] width 730 height 123
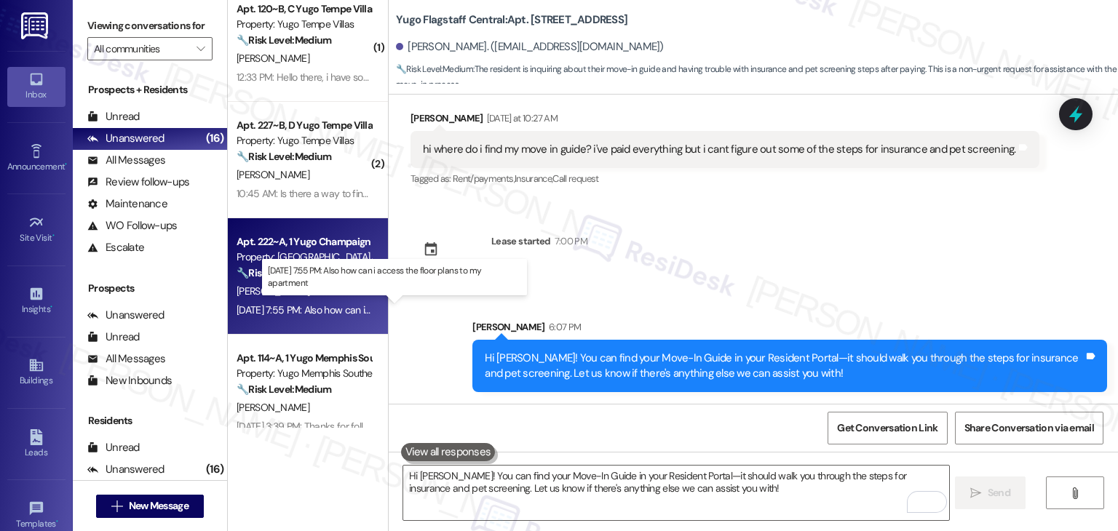
click at [303, 304] on div "Aug 12, 2025 at 7:55 PM: Also how can i access the floor plans to my apartment …" at bounding box center [386, 310] width 298 height 13
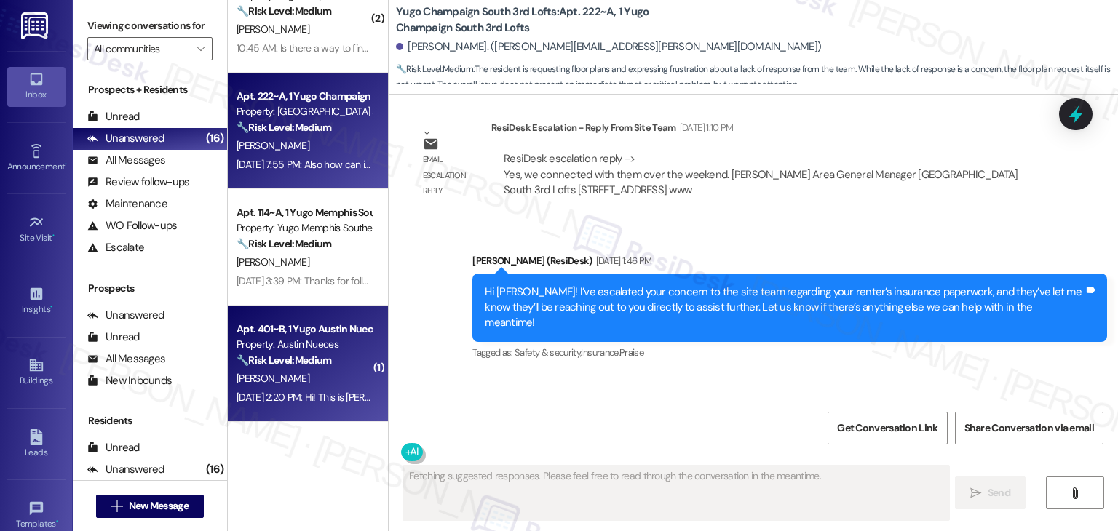
scroll to position [5714, 0]
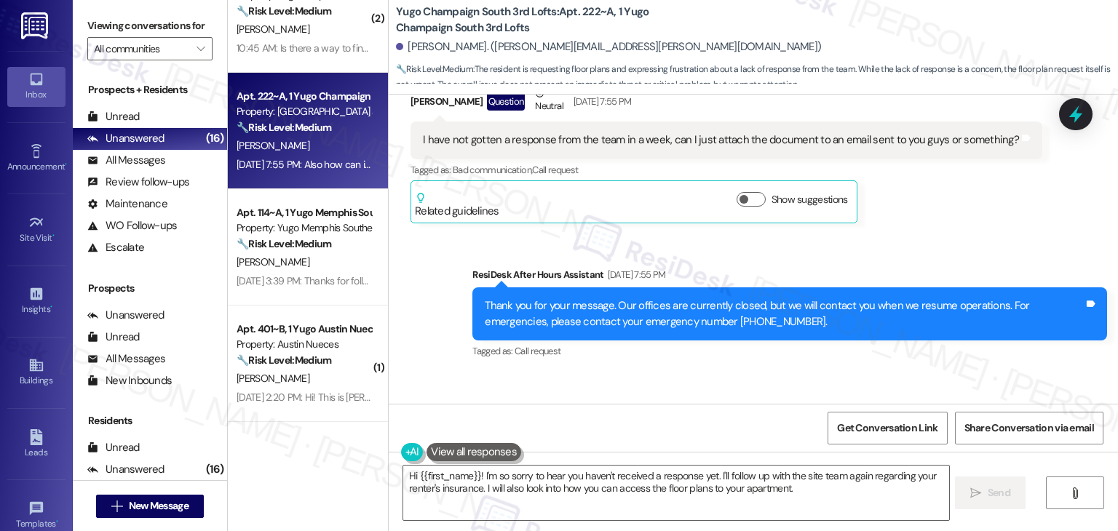
drag, startPoint x: 766, startPoint y: 341, endPoint x: 595, endPoint y: 357, distance: 171.8
click at [767, 373] on div "Received via SMS Akhil Raizada Question Aug 12, 2025 at 7:55 PM Also how can i …" at bounding box center [754, 436] width 730 height 126
click at [595, 440] on div "Also how can i access the floor plans to my apartment" at bounding box center [548, 447] width 250 height 15
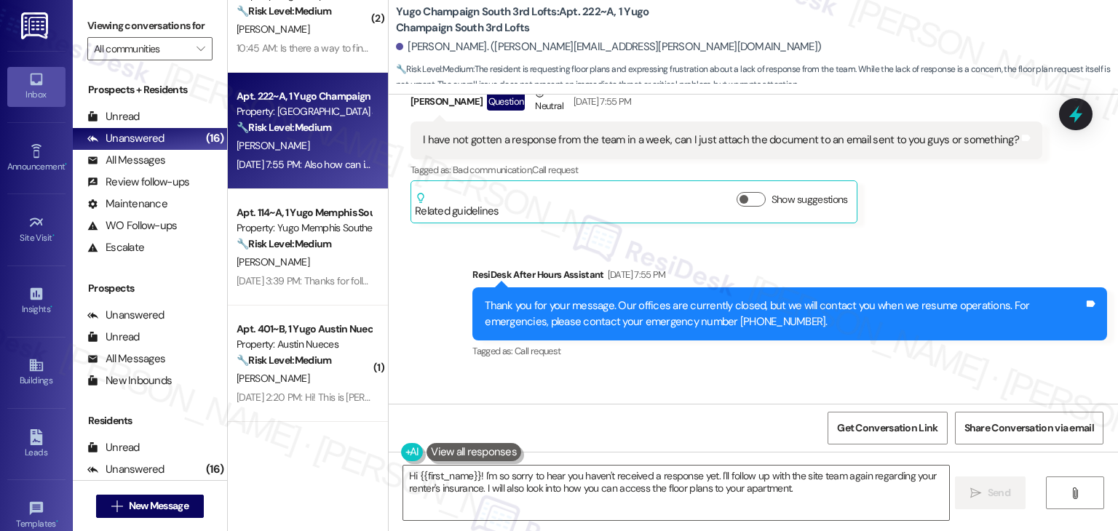
copy div "Also how can i access the floor plans to my apartment Tags and notes"
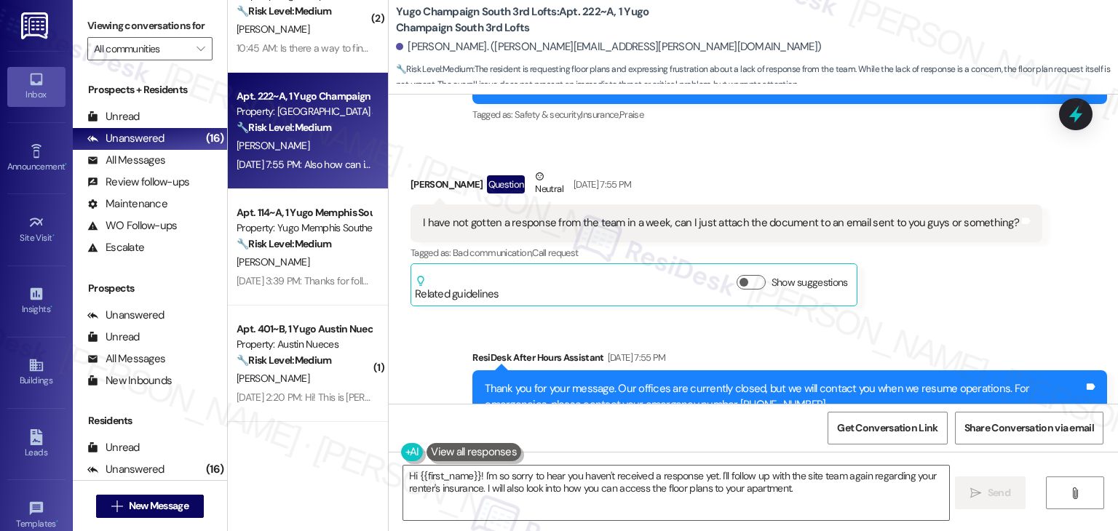
scroll to position [5568, 0]
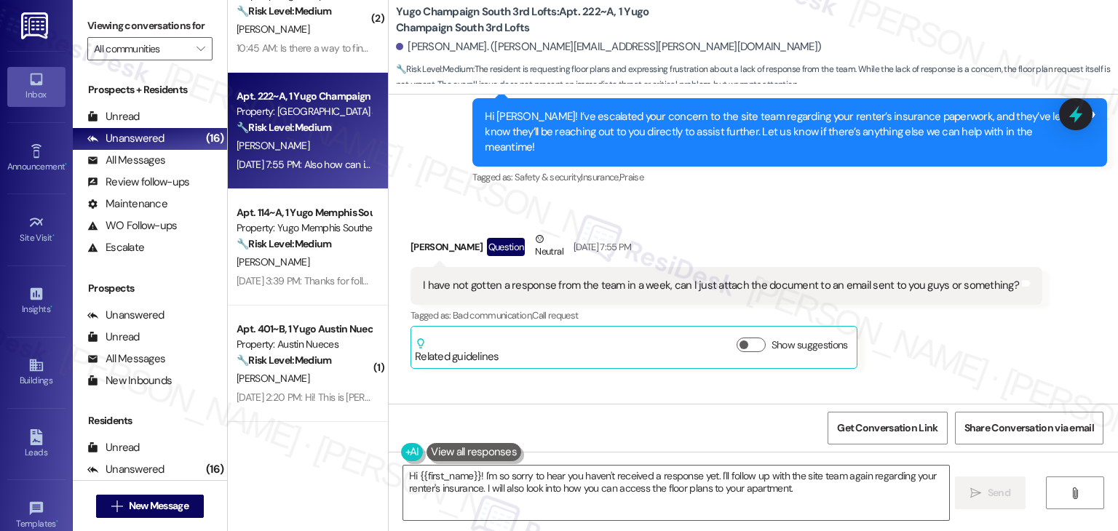
click at [766, 278] on div "I have not gotten a response from the team in a week, can I just attach the doc…" at bounding box center [721, 285] width 596 height 15
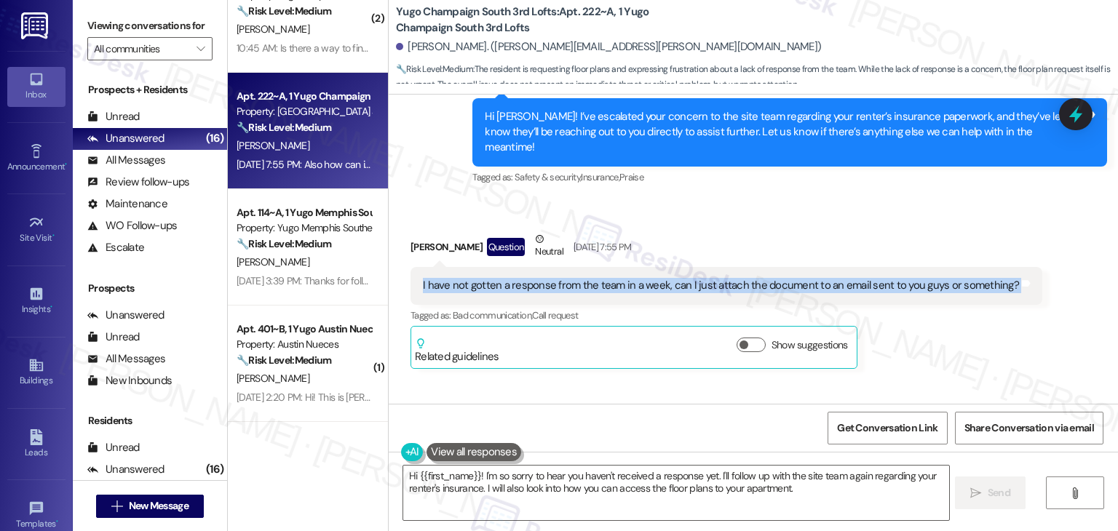
click at [766, 278] on div "I have not gotten a response from the team in a week, can I just attach the doc…" at bounding box center [721, 285] width 596 height 15
copy div "I have not gotten a response from the team in a week, can I just attach the doc…"
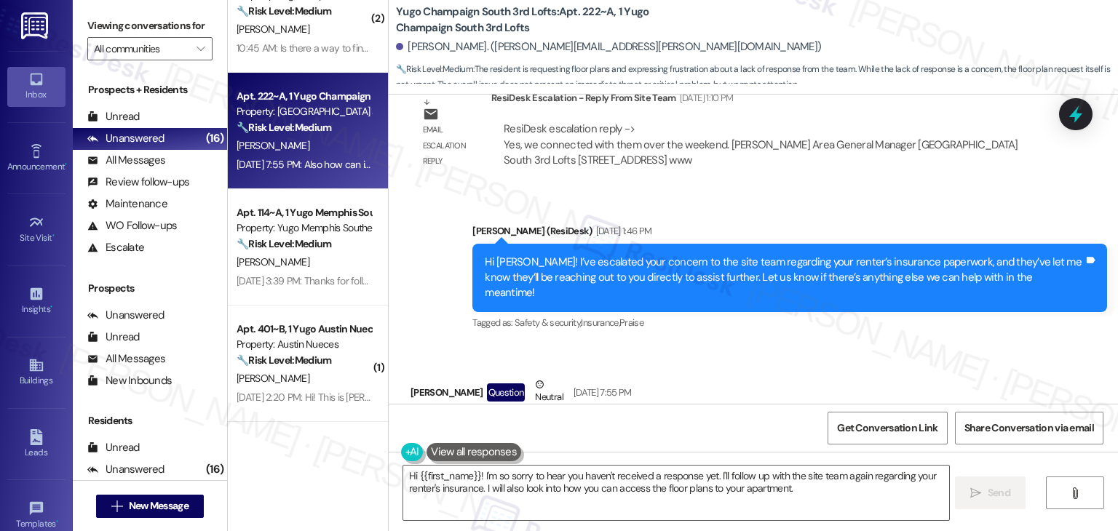
copy div "I have not gotten a response from the team in a week, can I just attach the doc…"
click at [695, 255] on div "Hi Akhil! I’ve escalated your concern to the site team regarding your renter’s …" at bounding box center [784, 278] width 599 height 47
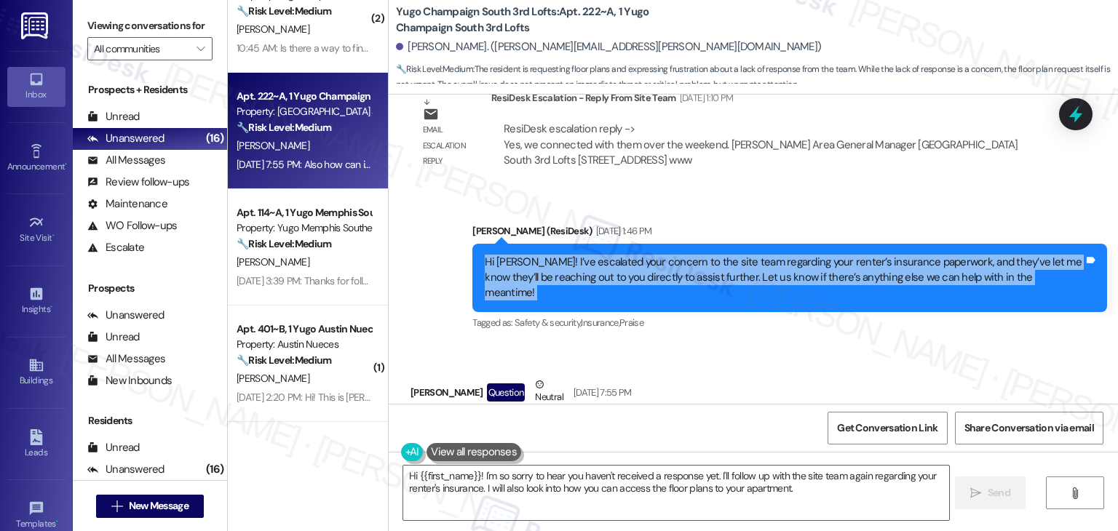
click at [695, 255] on div "Hi Akhil! I’ve escalated your concern to the site team regarding your renter’s …" at bounding box center [784, 278] width 599 height 47
copy div "Hi Akhil! I’ve escalated your concern to the site team regarding your renter’s …"
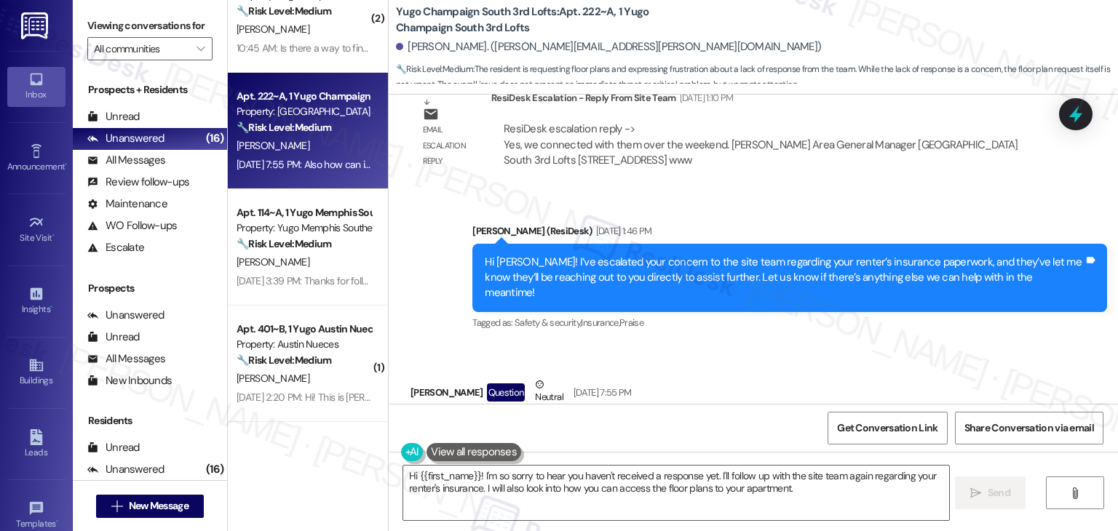
click at [673, 366] on div "Received via SMS Akhil Raizada Question Neutral Aug 12, 2025 at 7:55 PM I have …" at bounding box center [727, 445] width 654 height 159
click at [560, 424] on div "I have not gotten a response from the team in a week, can I just attach the doc…" at bounding box center [721, 431] width 596 height 15
copy div "I have not gotten a response from the team in a week, can I just attach the doc…"
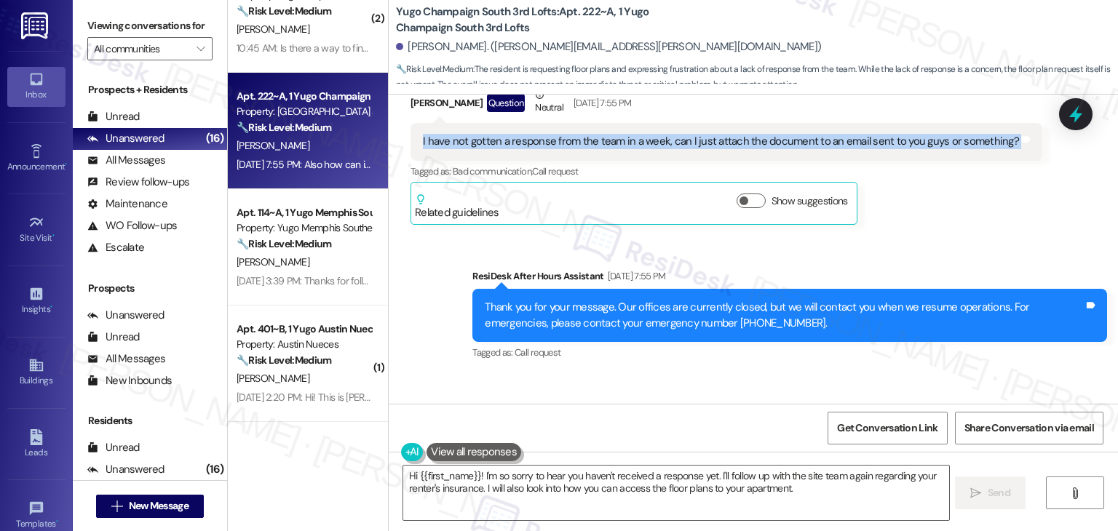
scroll to position [5787, 0]
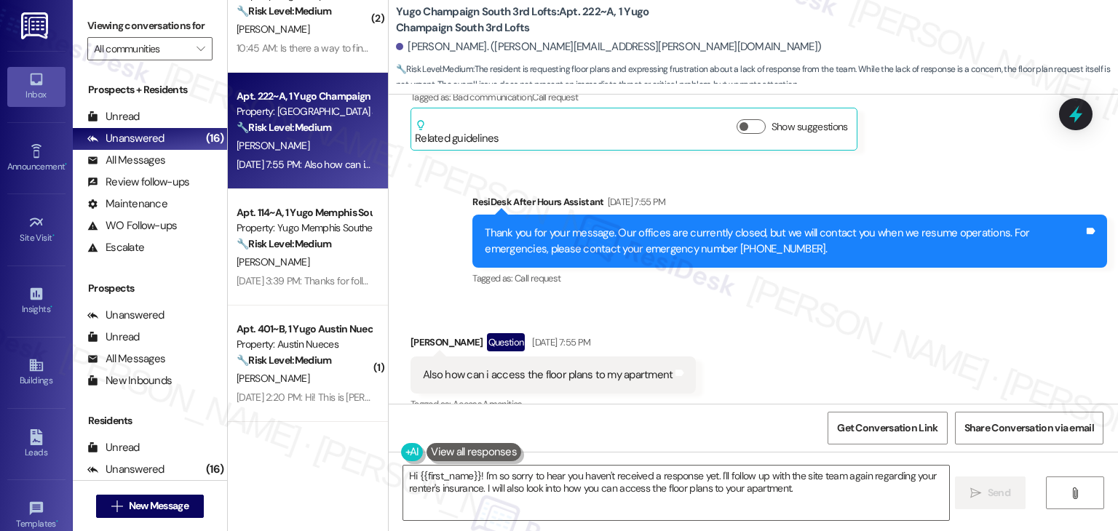
click at [586, 368] on div "Also how can i access the floor plans to my apartment" at bounding box center [548, 375] width 250 height 15
copy div "Also how can i access the floor plans to my apartment Tags and notes"
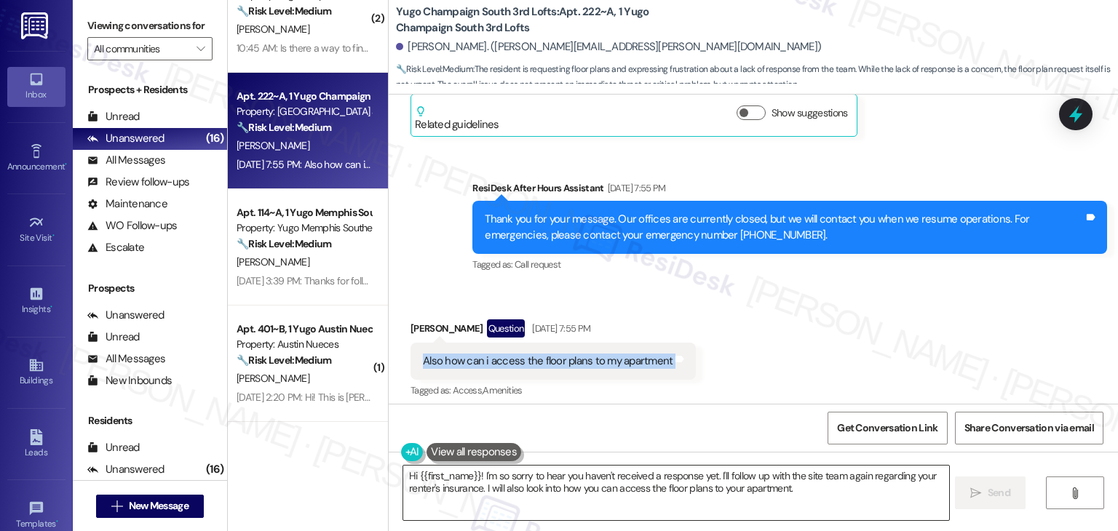
click at [641, 486] on textarea "Hi {{first_name}}! I'm so sorry to hear you haven't received a response yet. I'…" at bounding box center [675, 493] width 545 height 55
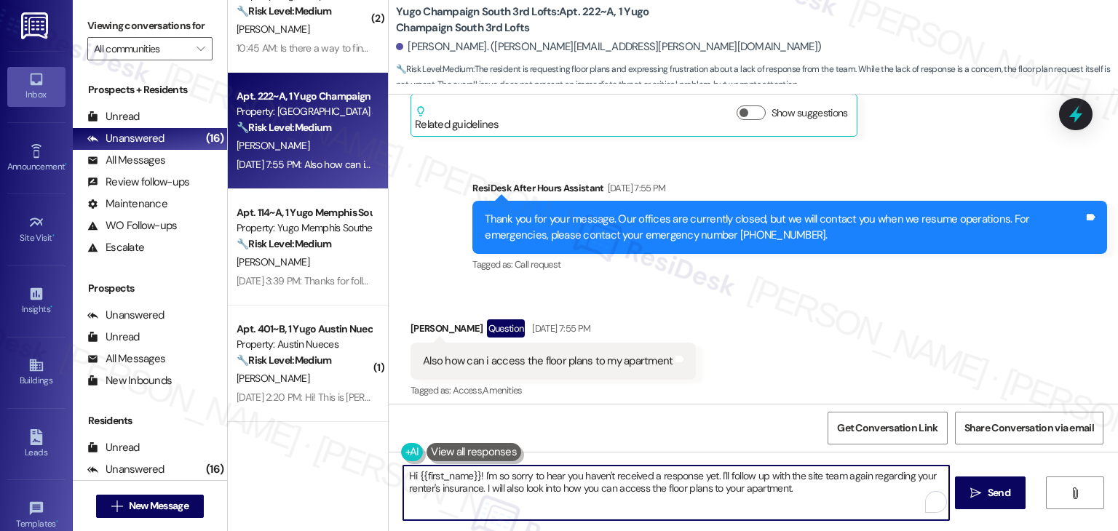
paste textarea "Thanks for following up, Akhil. I’m sorry you haven’t heard back yet. I’ll reac…"
type textarea "Thanks for following up, Akhil. I’m sorry you haven’t heard back yet. I’ll reac…"
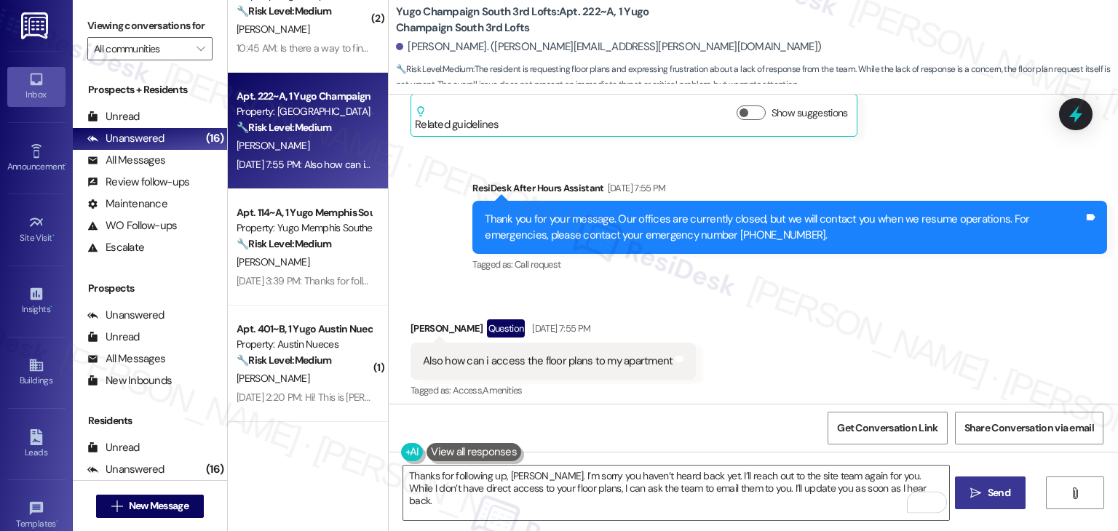
click at [997, 500] on span "Send" at bounding box center [999, 493] width 23 height 15
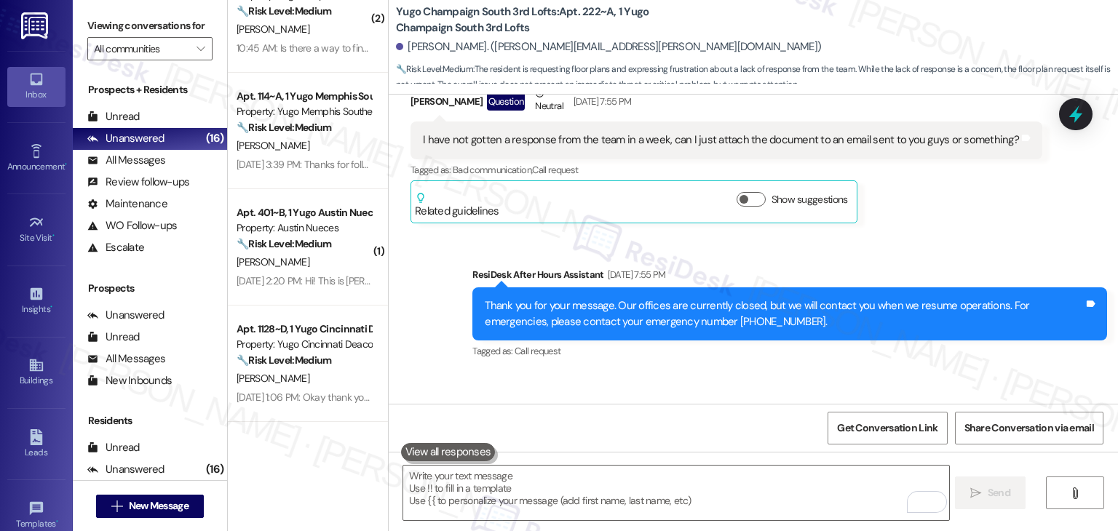
scroll to position [5918, 0]
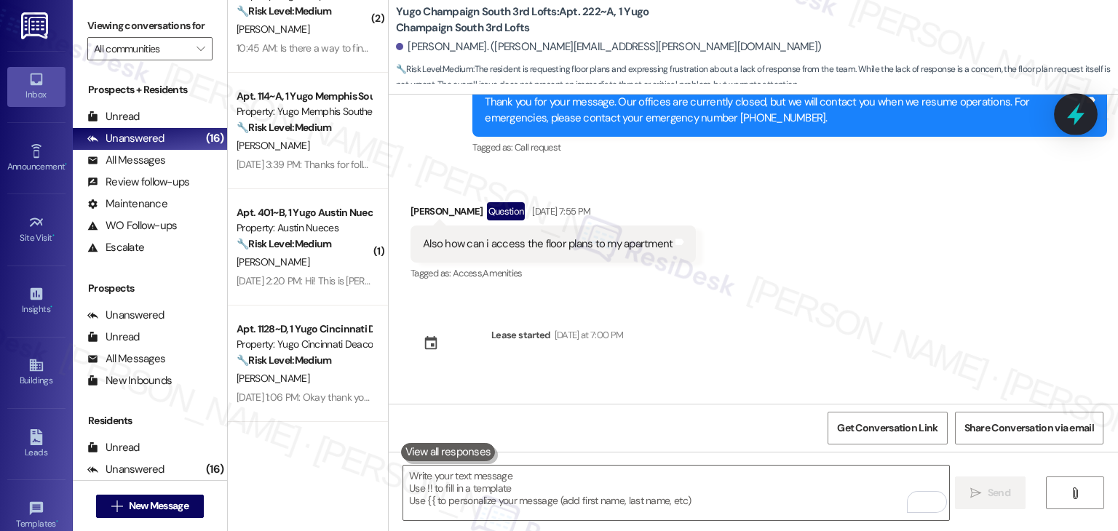
click at [1069, 122] on icon at bounding box center [1076, 114] width 25 height 25
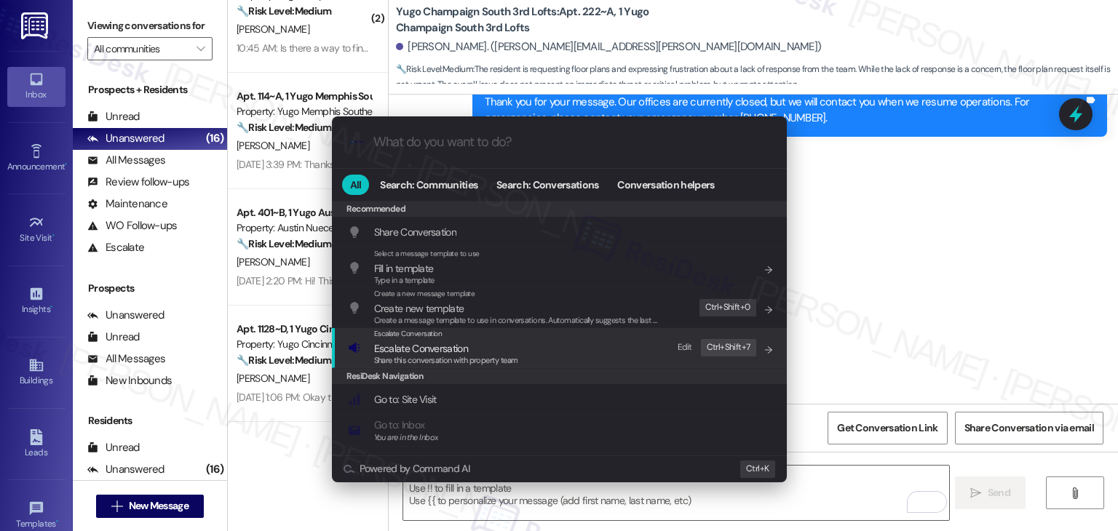
click at [439, 355] on div "Share this conversation with property team" at bounding box center [446, 361] width 144 height 13
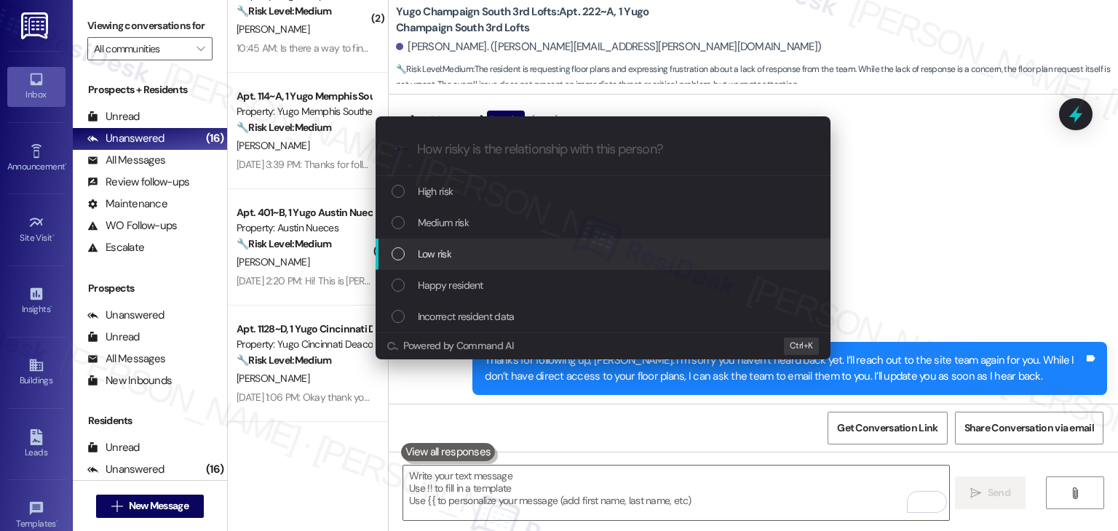
scroll to position [6019, 0]
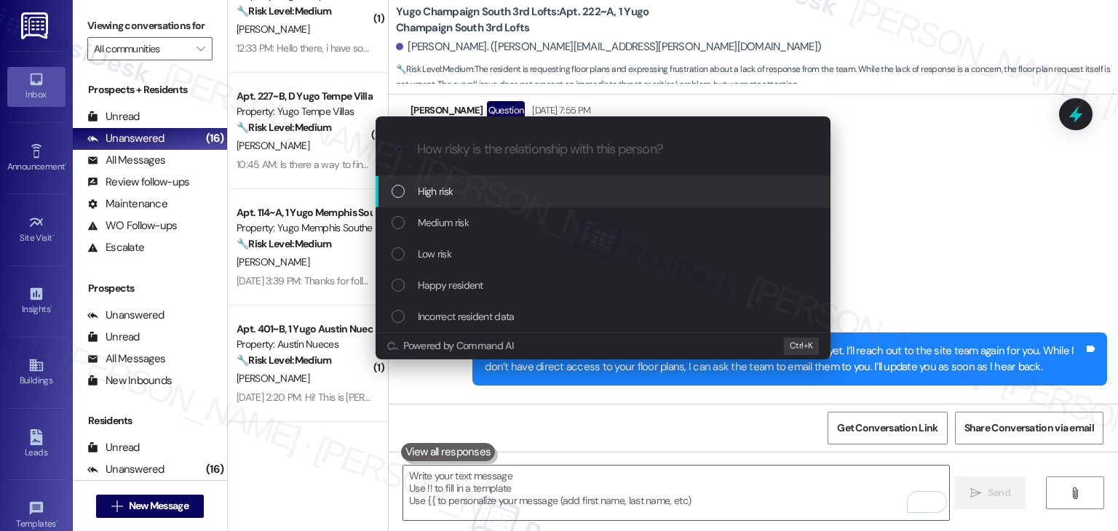
click at [888, 344] on div "Escalate Conversation How risky is the relationship with this person? Topics (e…" at bounding box center [559, 265] width 1118 height 531
click at [895, 397] on div "Received via SMS Akhil Raizada 6:16 PM I called in and sorted out the insurance…" at bounding box center [754, 447] width 730 height 101
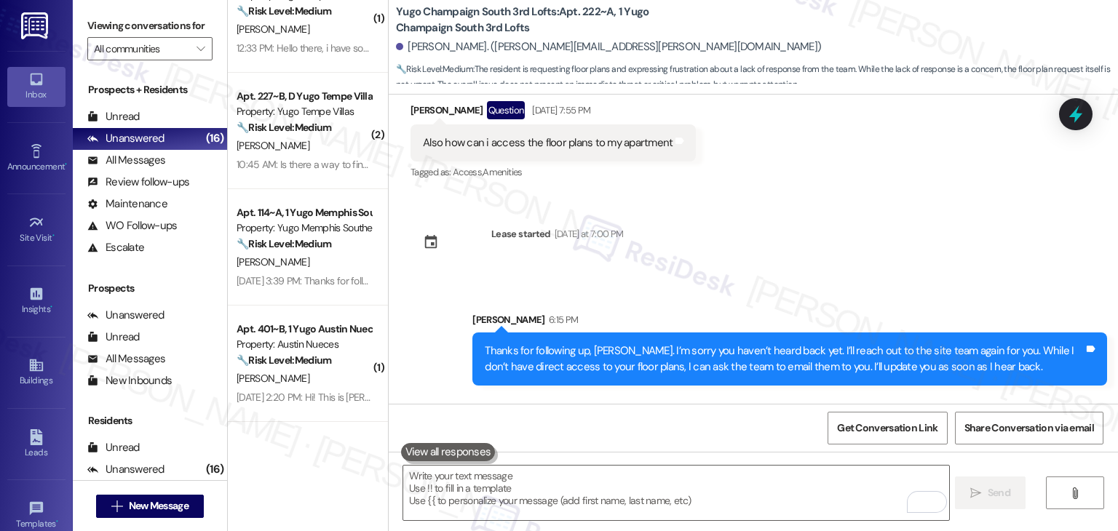
click at [912, 397] on div "Received via SMS Akhil Raizada 6:16 PM I called in and sorted out the insurance…" at bounding box center [754, 447] width 730 height 101
click at [594, 461] on div "I called in and sorted out the insurance stuff but thank you!" at bounding box center [559, 468] width 272 height 15
copy div "I called in and sorted out the insurance stuff but thank you! Tags and notes Se…"
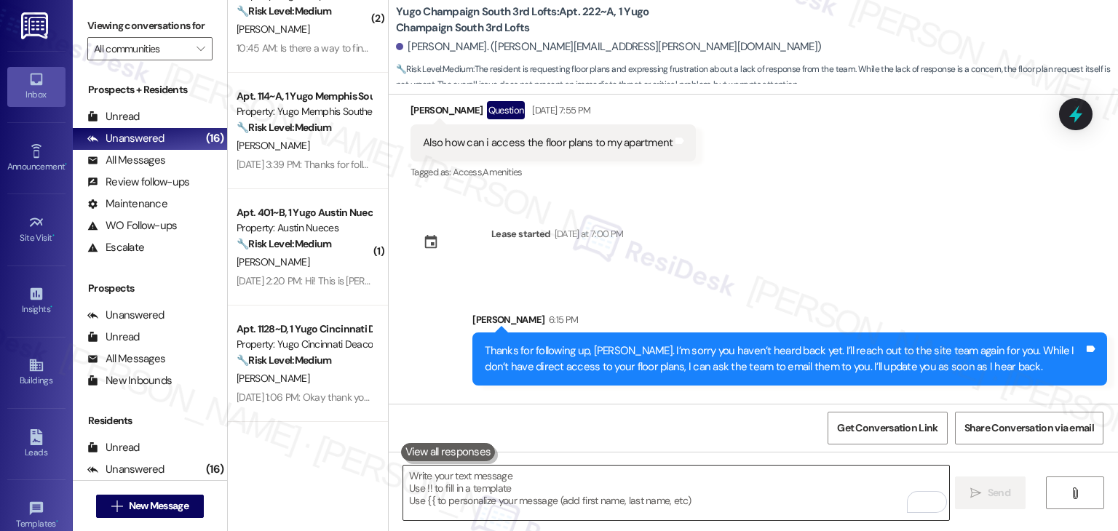
click at [568, 485] on textarea "To enrich screen reader interactions, please activate Accessibility in Grammarl…" at bounding box center [675, 493] width 545 height 55
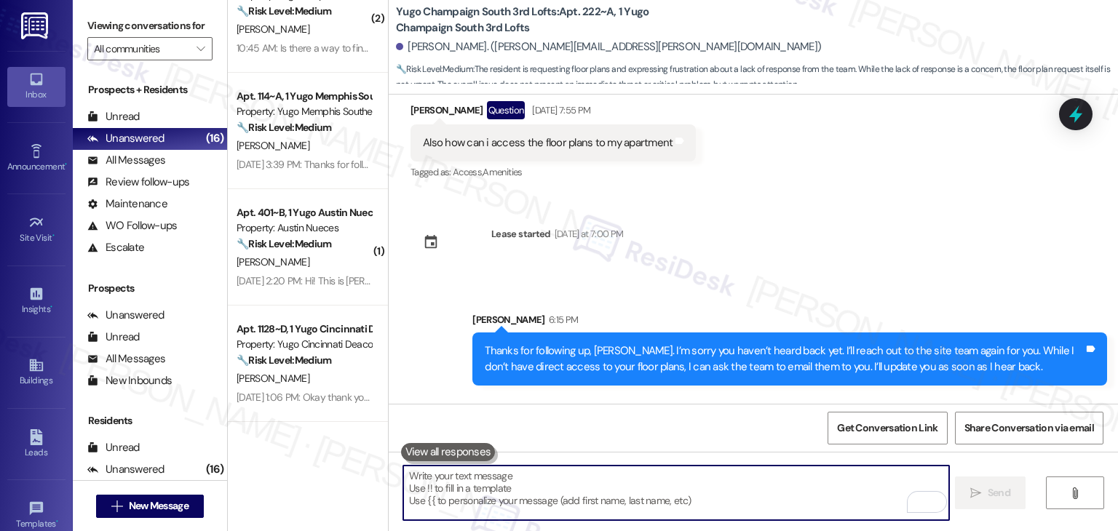
paste textarea "Glad to hear it’s all sorted out, Akhil! 😊 Thanks for letting me know."
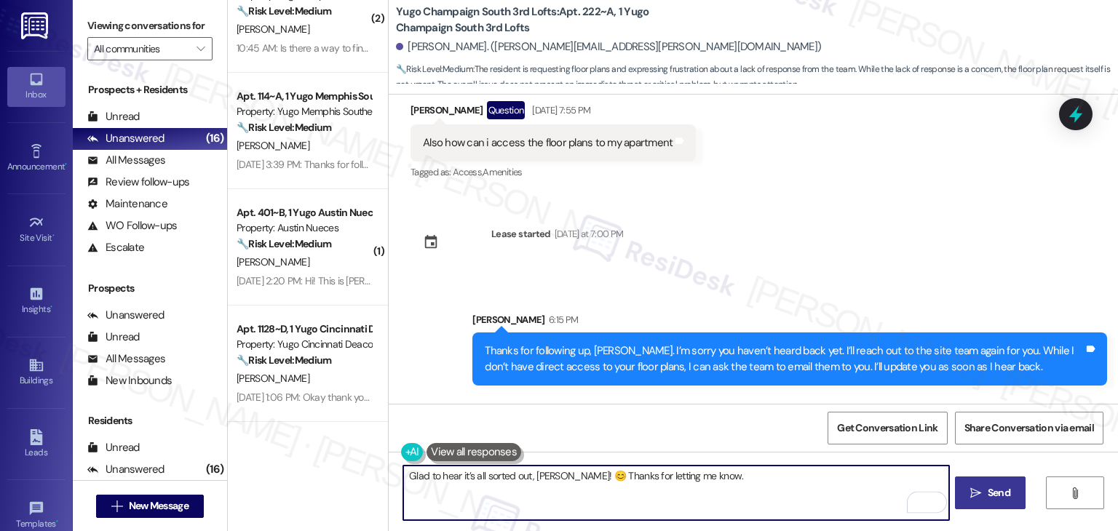
scroll to position [6136, 0]
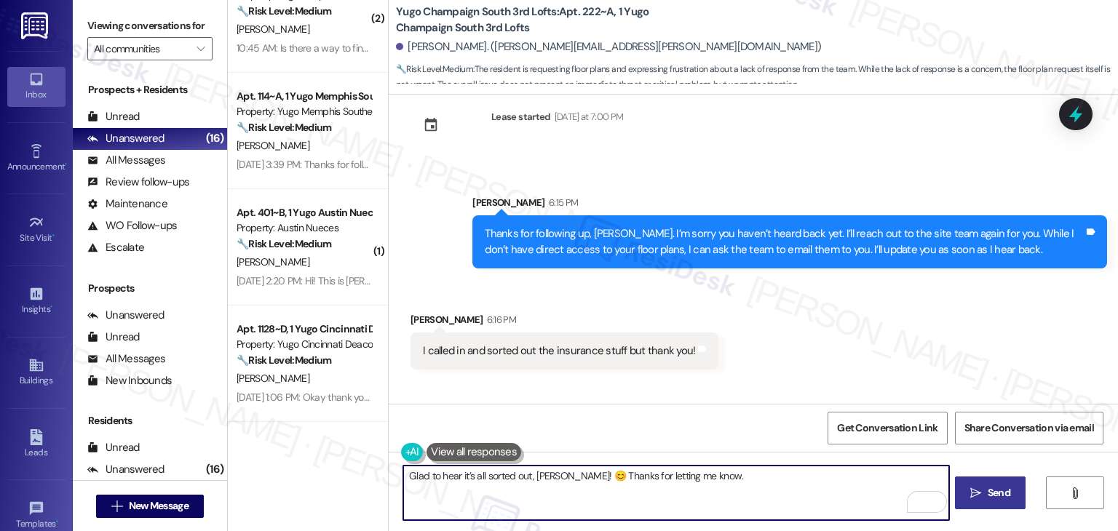
type textarea "Glad to hear it’s all sorted out, Akhil! 😊 Thanks for letting me know."
click at [979, 491] on icon "" at bounding box center [976, 494] width 11 height 12
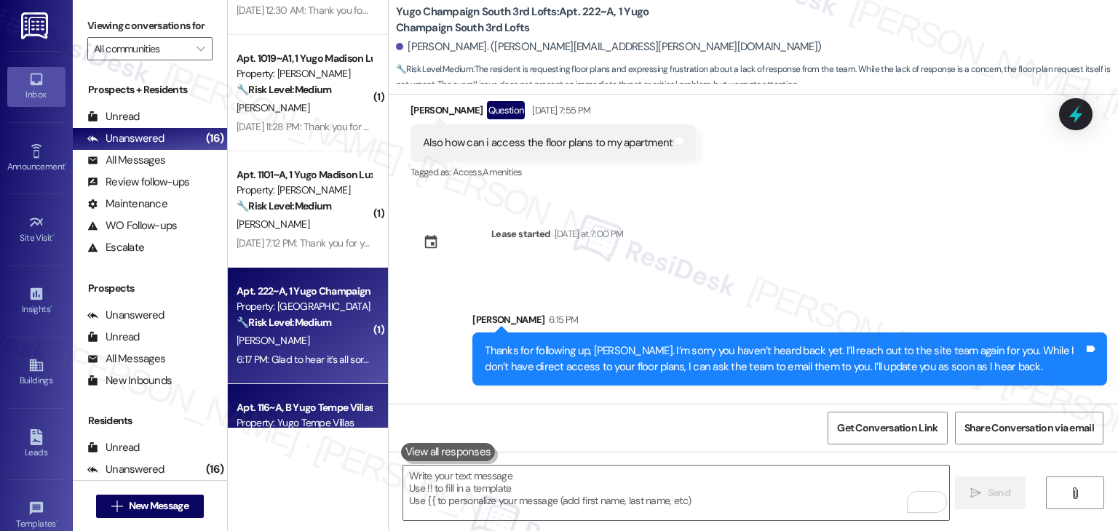
scroll to position [3736, 0]
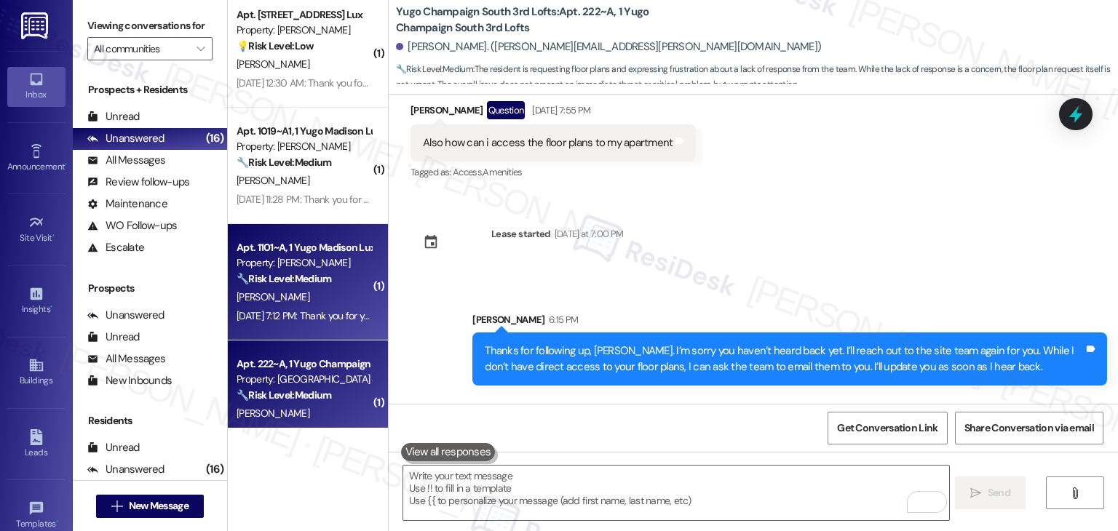
click at [297, 293] on div "K. Santi" at bounding box center [304, 297] width 138 height 18
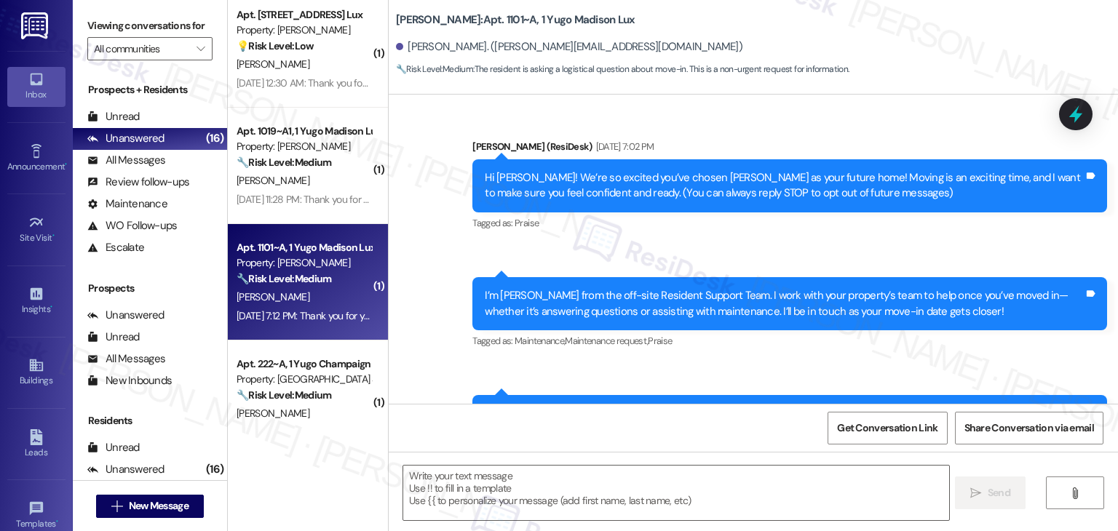
scroll to position [203, 0]
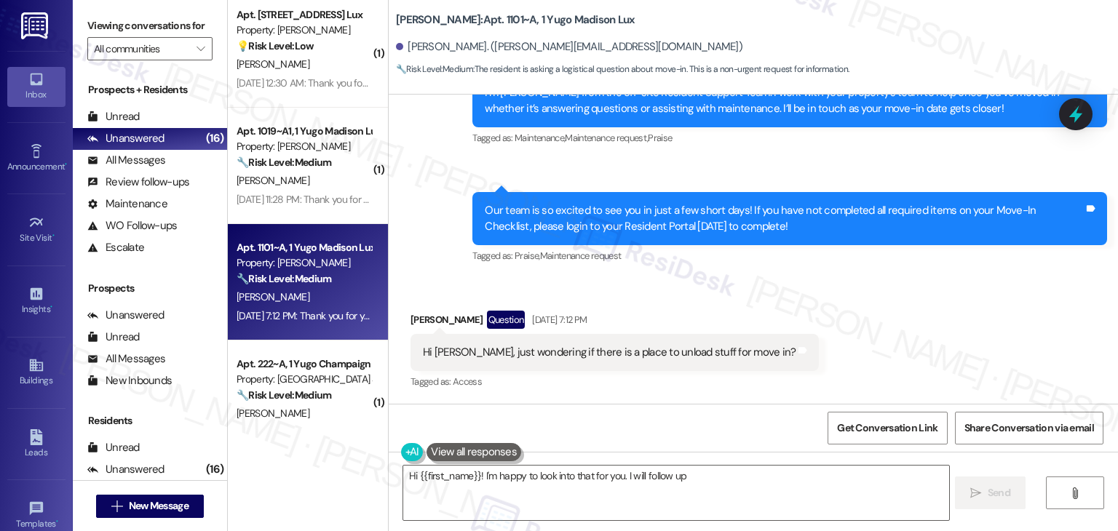
click at [861, 315] on div "Received via SMS Kate Santi Question Aug 11, 2025 at 7:12 PM Hi Sarah, just won…" at bounding box center [754, 341] width 730 height 126
type textarea "Hi {{first_name}}! I'm happy to look into that for you. I will follow up with t…"
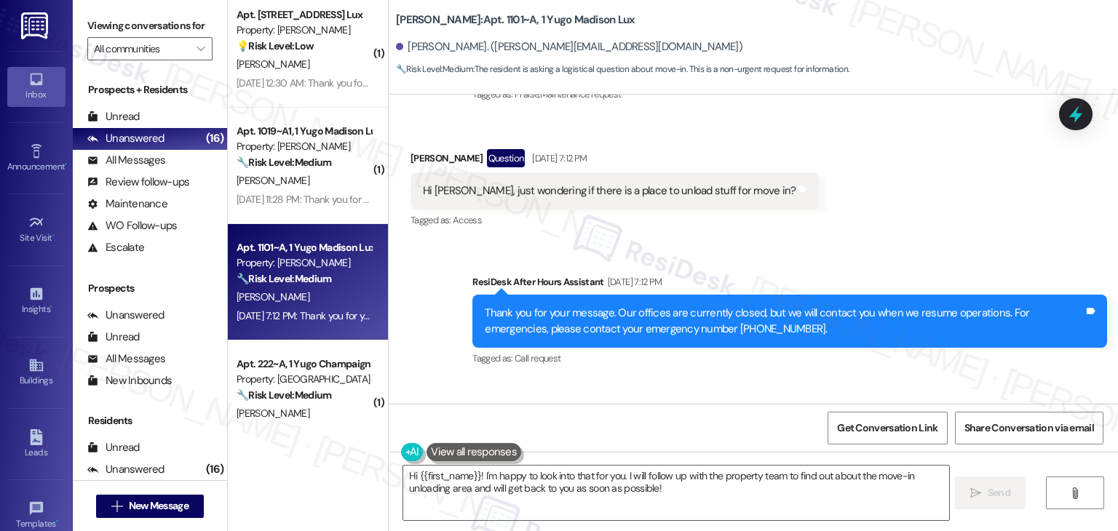
scroll to position [282, 0]
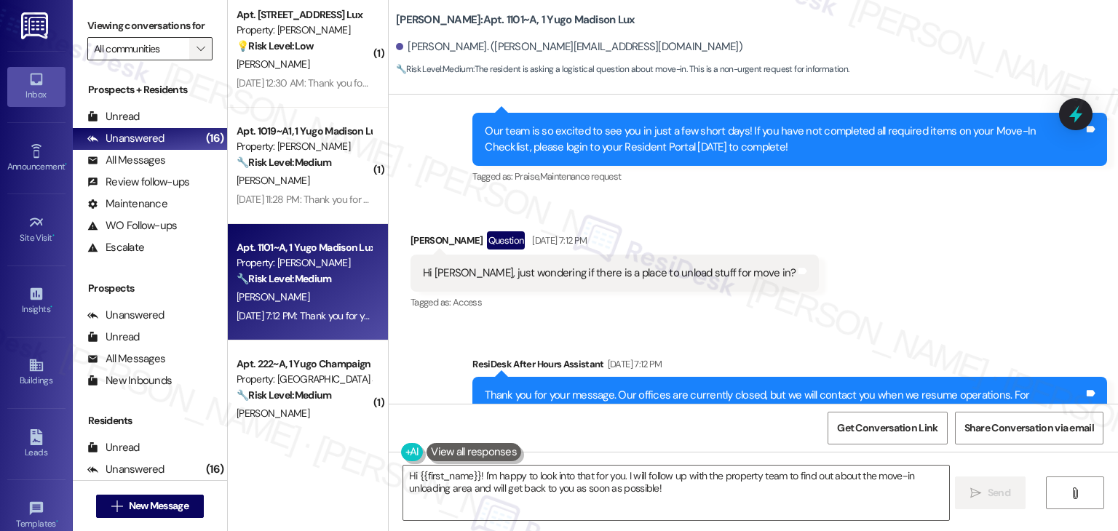
click at [194, 53] on span "" at bounding box center [201, 48] width 14 height 23
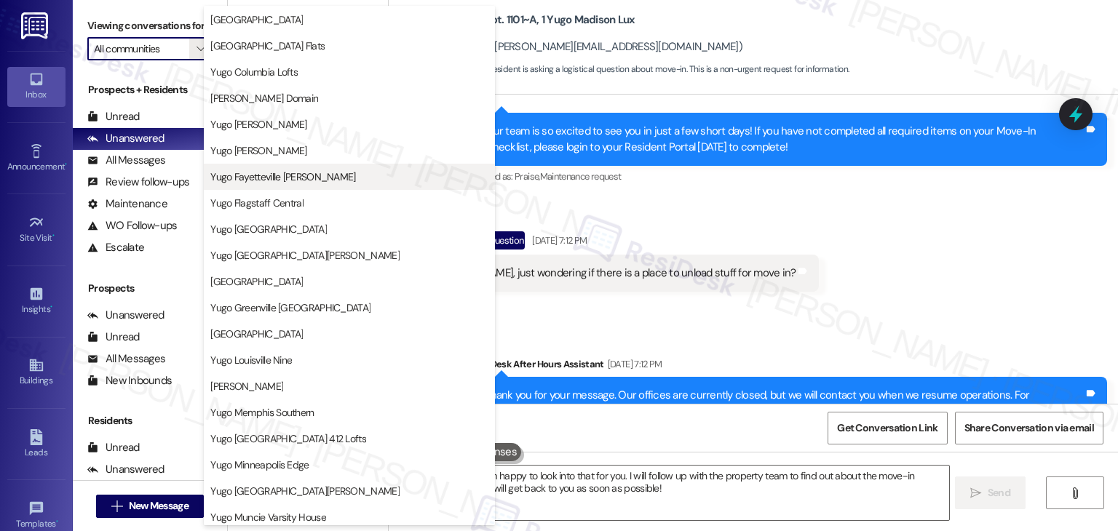
scroll to position [291, 0]
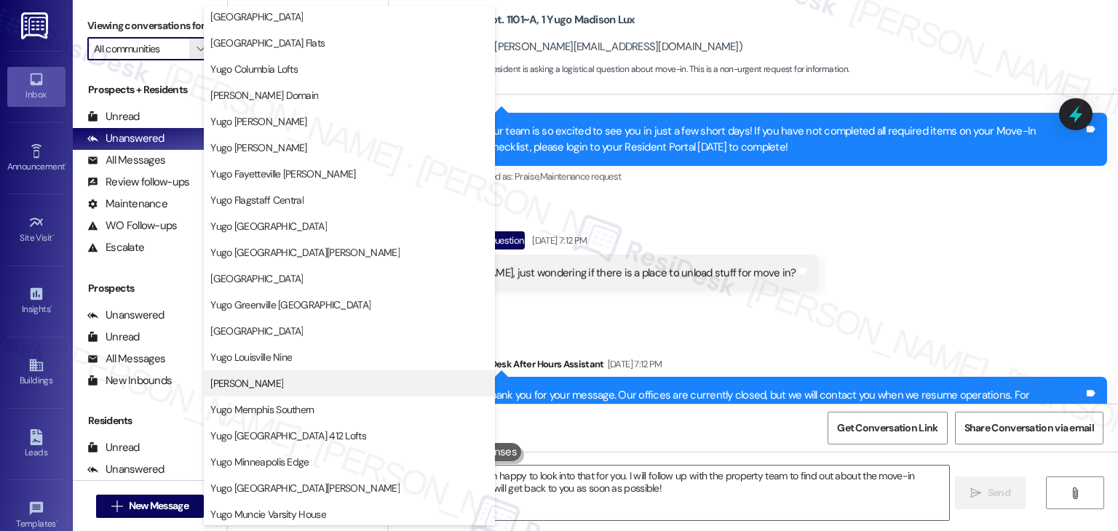
click at [291, 385] on span "[PERSON_NAME]" at bounding box center [349, 383] width 278 height 15
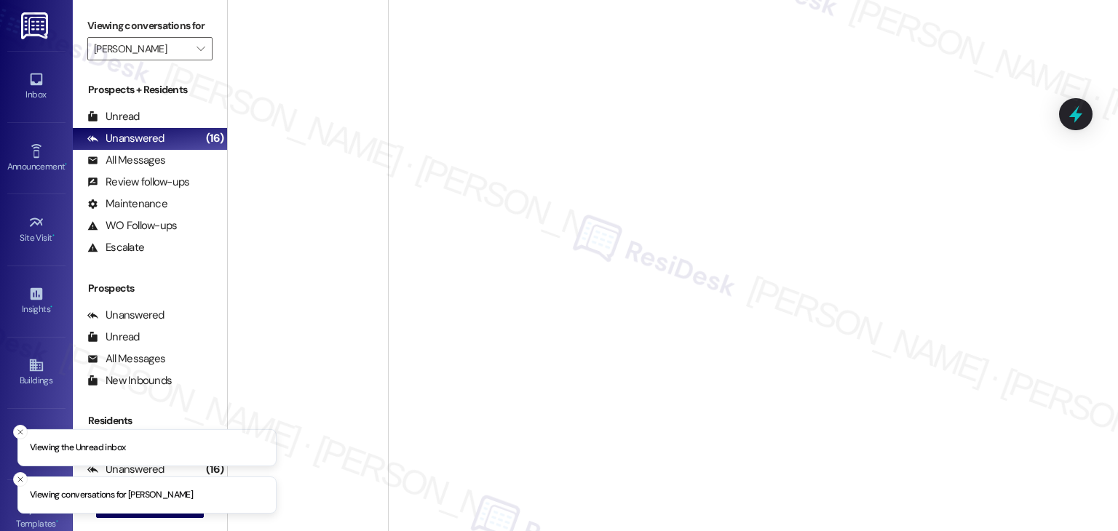
type input "[PERSON_NAME]"
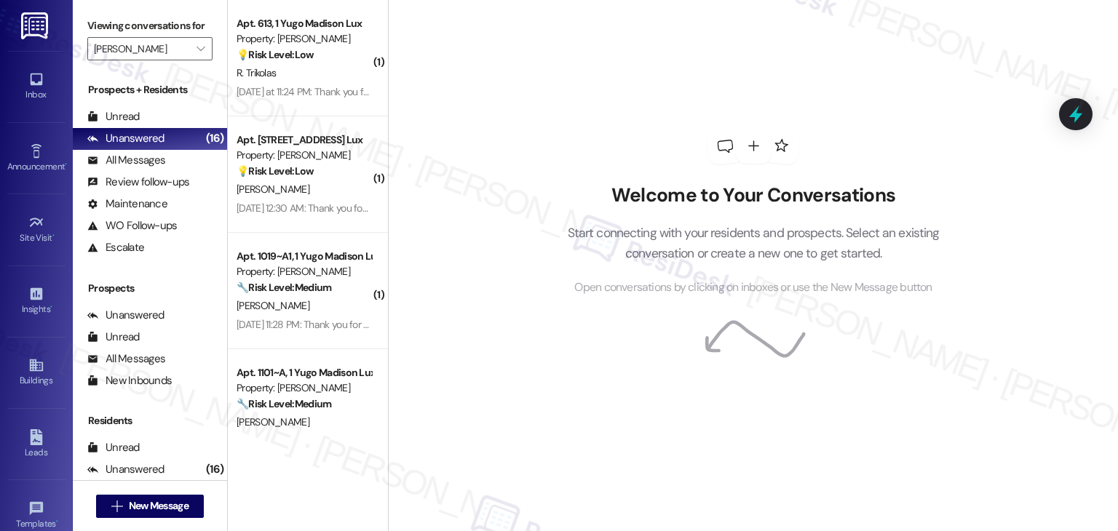
click at [491, 378] on div "Welcome to Your Conversations Start connecting with your residents and prospect…" at bounding box center [753, 265] width 730 height 531
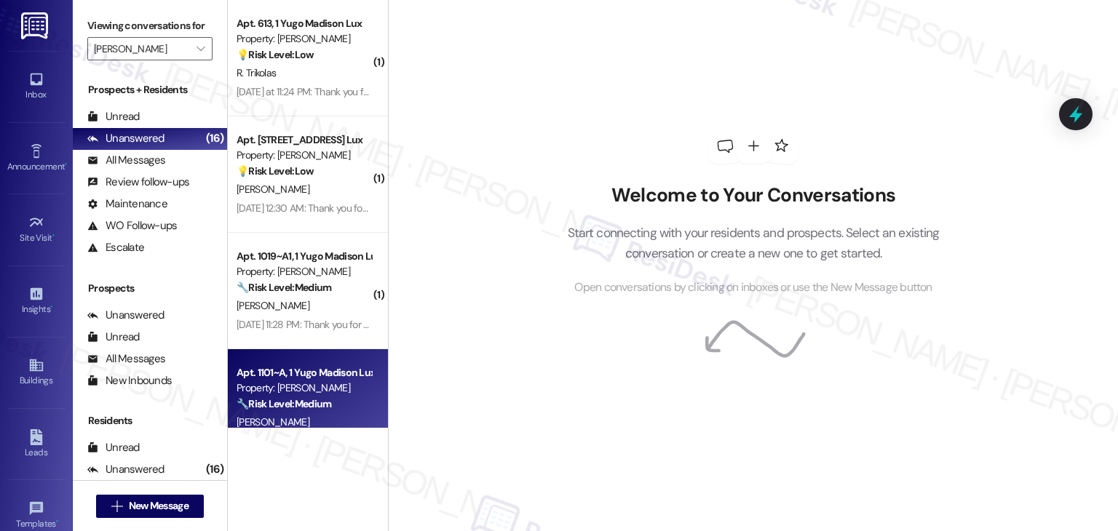
scroll to position [38, 0]
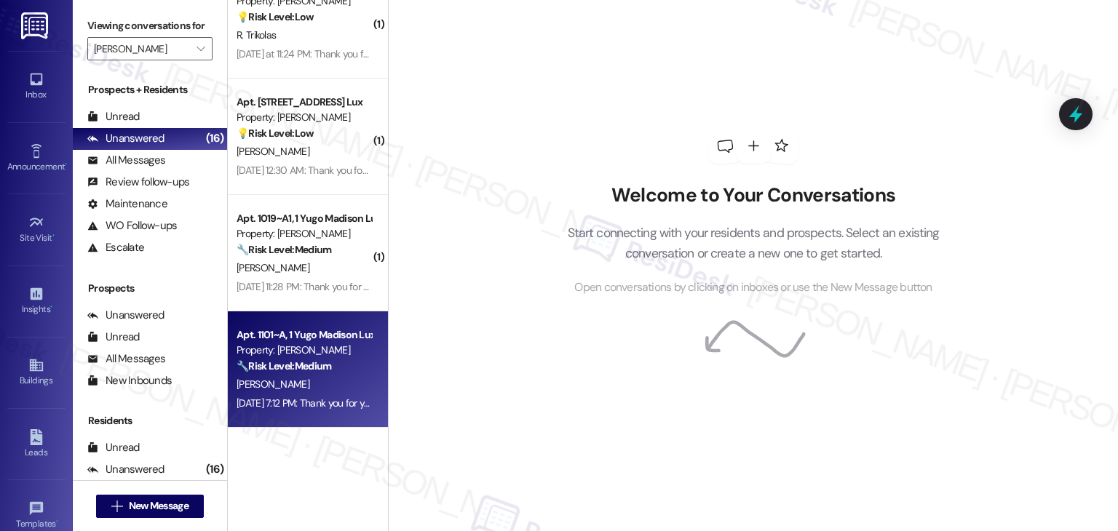
click at [303, 407] on div "Aug 11, 2025 at 7:12 PM: Thank you for your message. Our offices are currently …" at bounding box center [675, 403] width 877 height 13
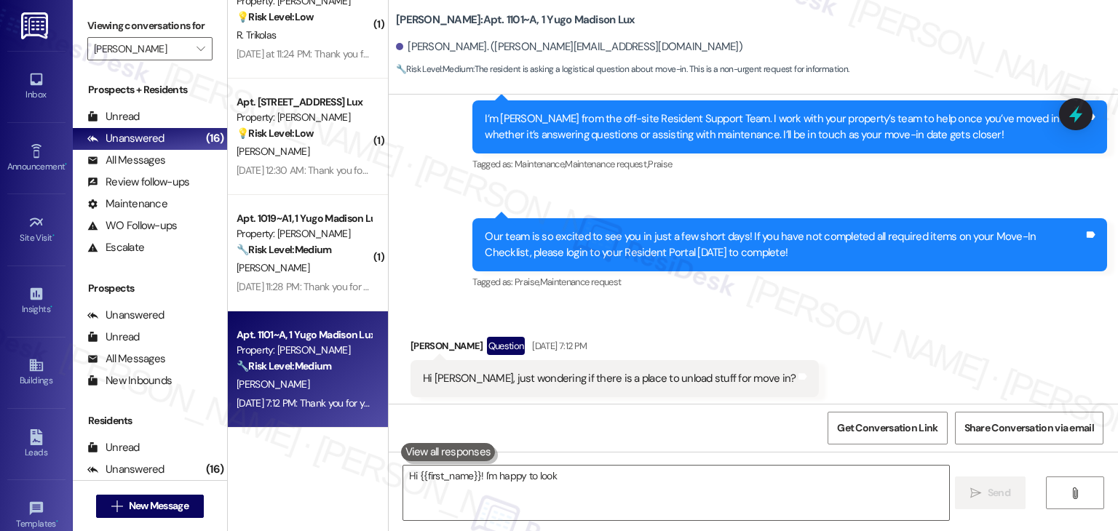
scroll to position [203, 0]
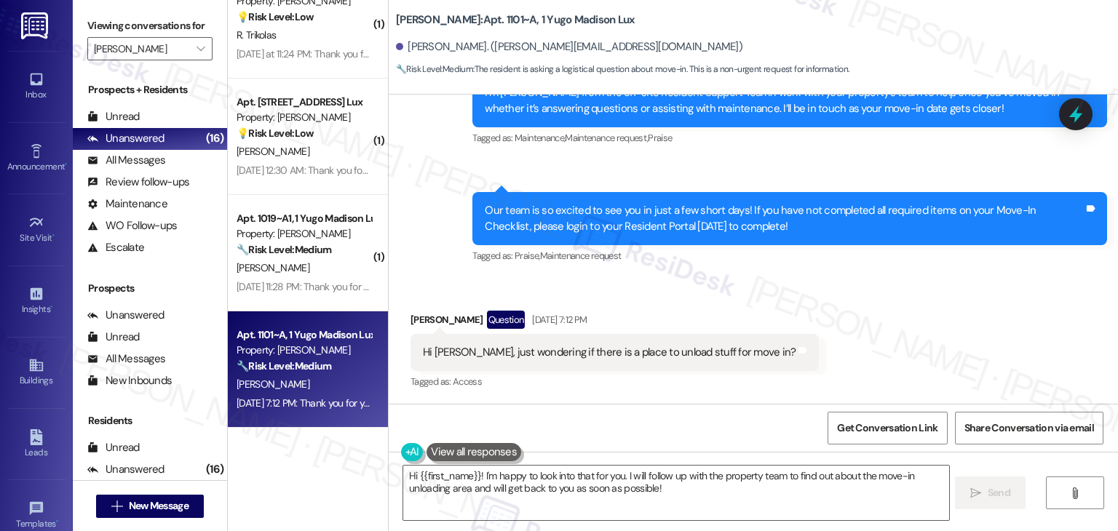
click at [859, 371] on div "Received via SMS Kate Santi Question Aug 11, 2025 at 7:12 PM Hi Sarah, just won…" at bounding box center [754, 341] width 730 height 126
click at [675, 354] on div "Hi Sarah, just wondering if there is a place to unload stuff for move in?" at bounding box center [609, 352] width 373 height 15
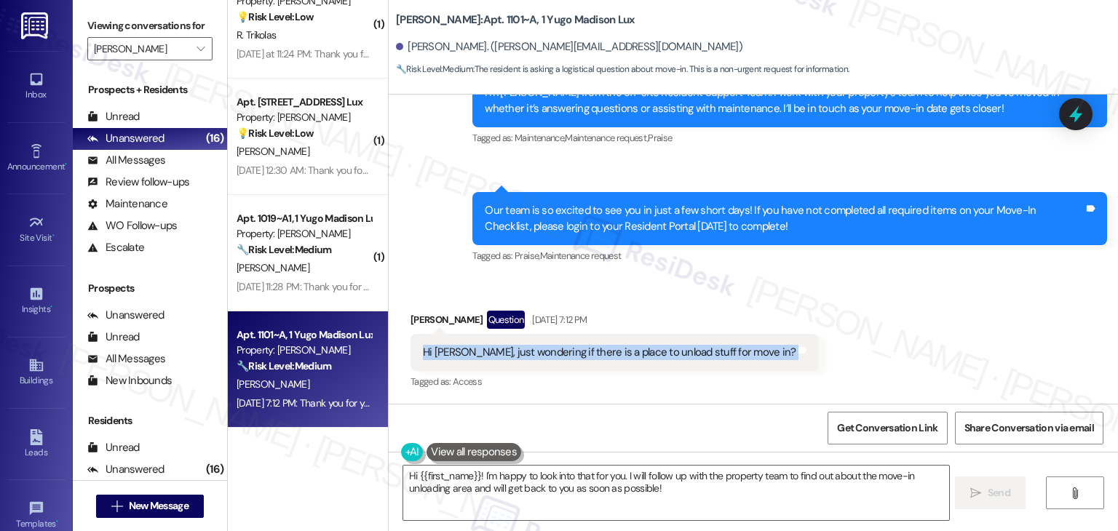
click at [675, 354] on div "Hi Sarah, just wondering if there is a place to unload stuff for move in?" at bounding box center [609, 352] width 373 height 15
click at [709, 218] on div "Our team is so excited to see you in just a few short days! If you have not com…" at bounding box center [784, 218] width 599 height 31
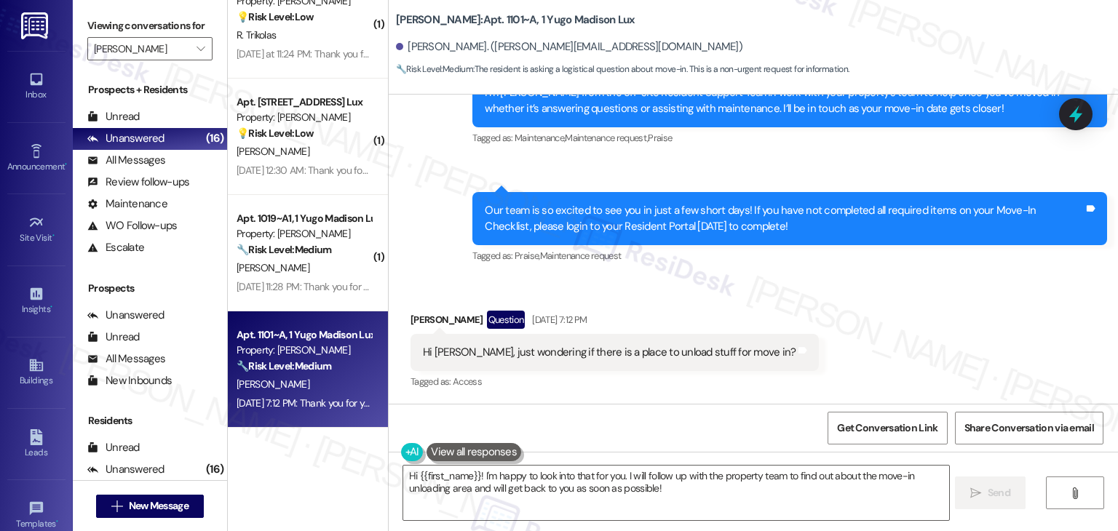
click at [709, 218] on div "Our team is so excited to see you in just a few short days! If you have not com…" at bounding box center [784, 218] width 599 height 31
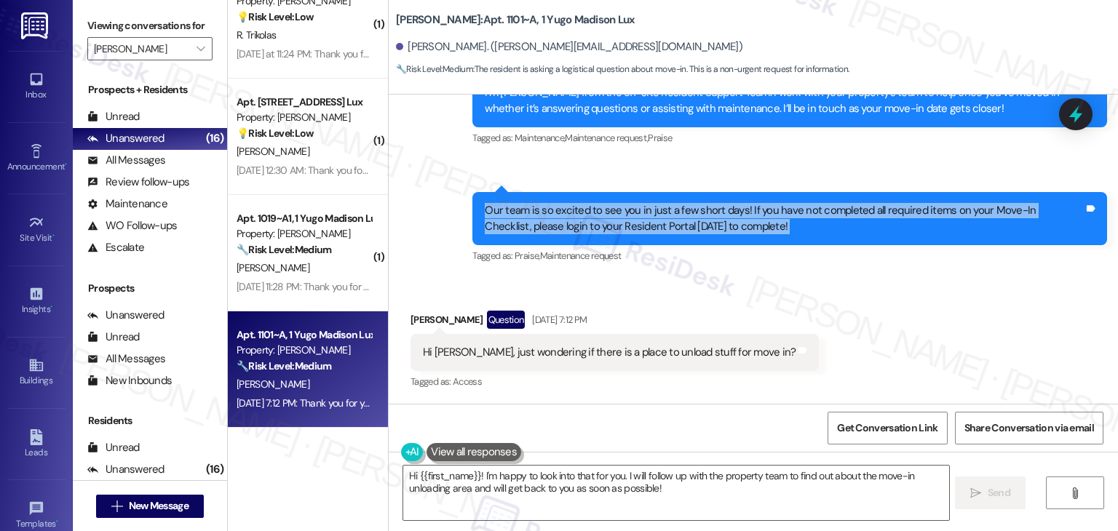
click at [709, 218] on div "Our team is so excited to see you in just a few short days! If you have not com…" at bounding box center [784, 218] width 599 height 31
copy div "Our team is so excited to see you in just a few short days! If you have not com…"
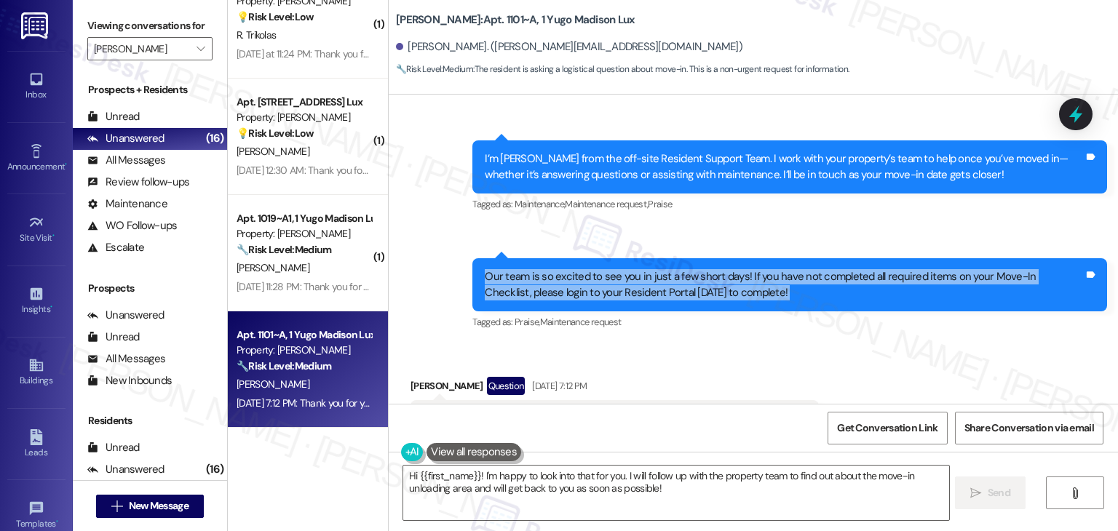
scroll to position [210, 0]
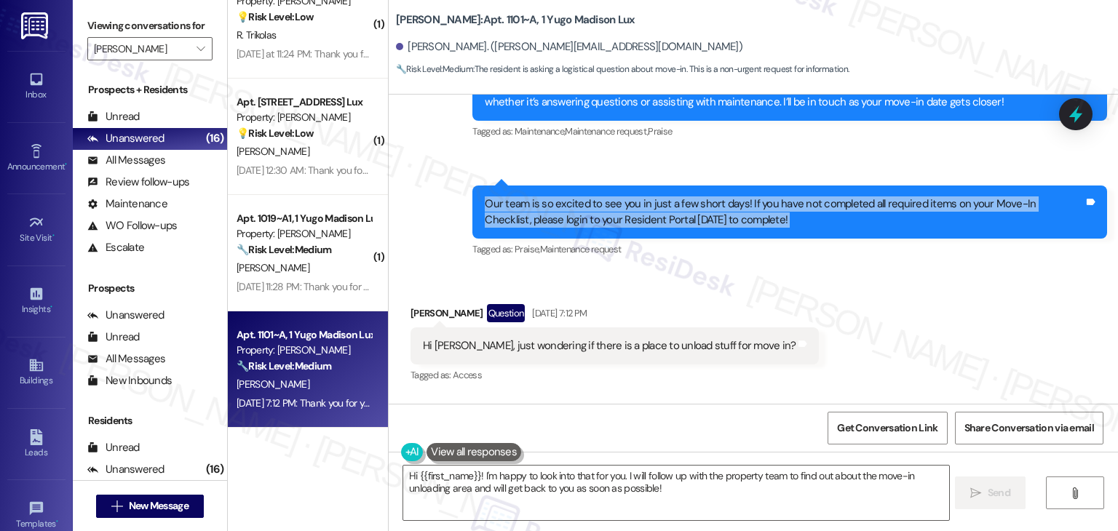
click at [647, 345] on div "Hi Sarah, just wondering if there is a place to unload stuff for move in?" at bounding box center [609, 346] width 373 height 15
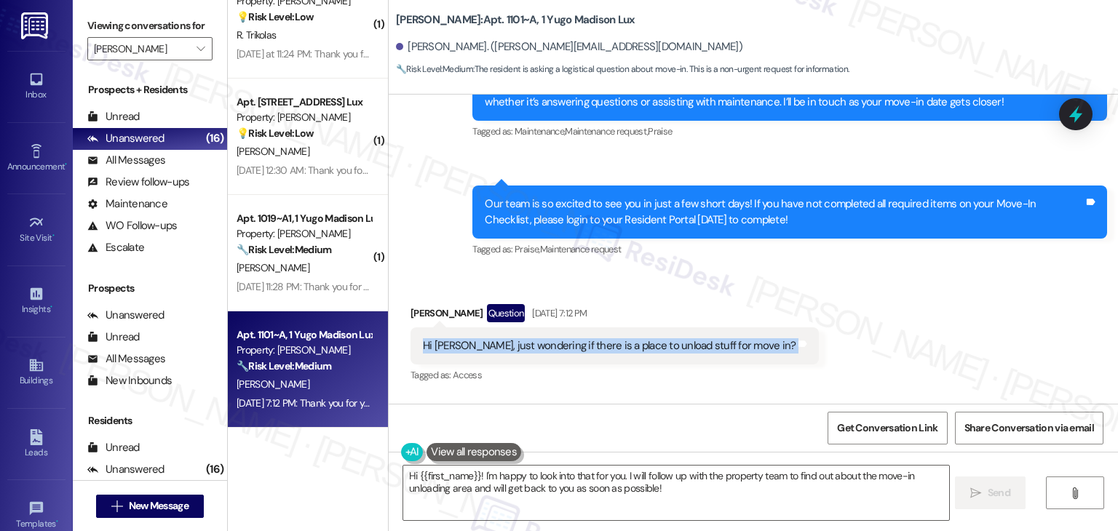
copy div "Hi Sarah, just wondering if there is a place to unload stuff for move in? Tags …"
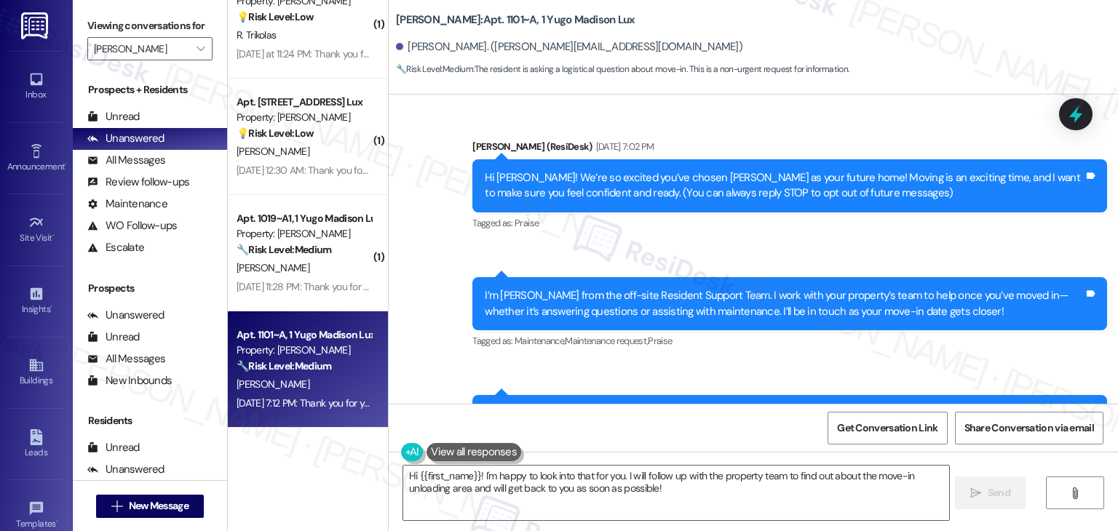
scroll to position [428, 0]
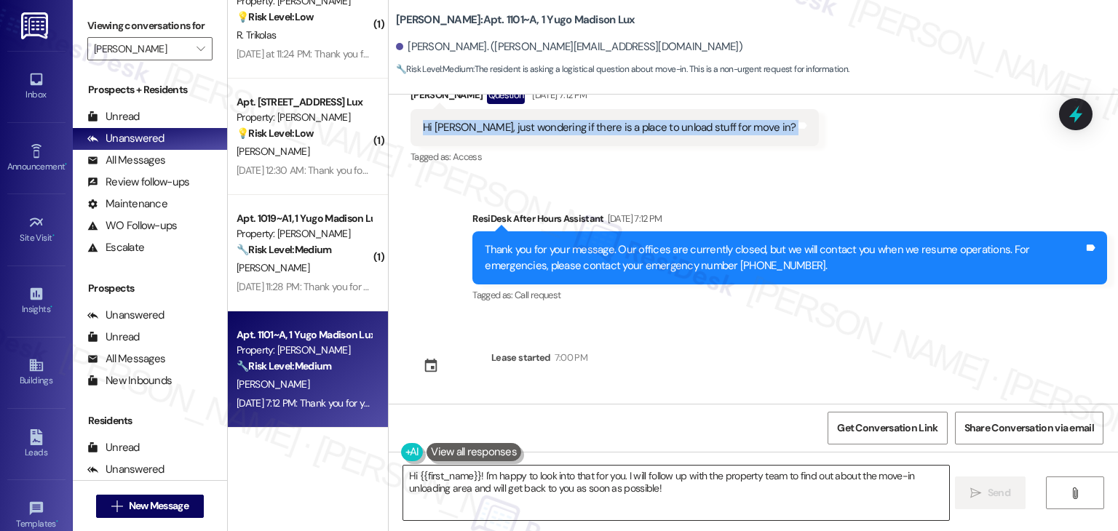
click at [572, 483] on textarea "Hi {{first_name}}! I'm happy to look into that for you. I will follow up with t…" at bounding box center [675, 493] width 545 height 55
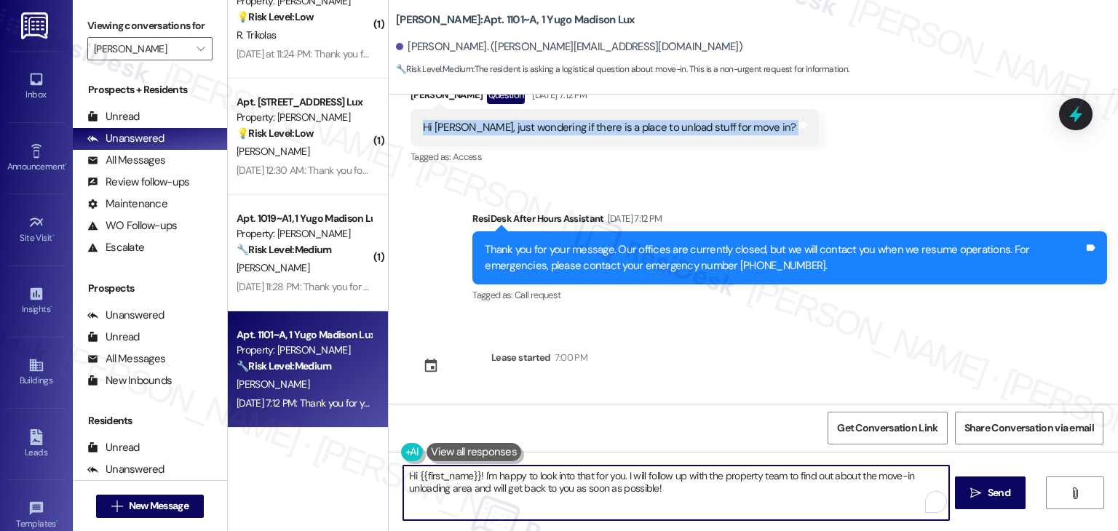
click at [572, 483] on textarea "Hi {{first_name}}! I'm happy to look into that for you. I will follow up with t…" at bounding box center [675, 493] width 545 height 55
paste textarea "Kate! I can check with the site team to confirm the best place for unloading du…"
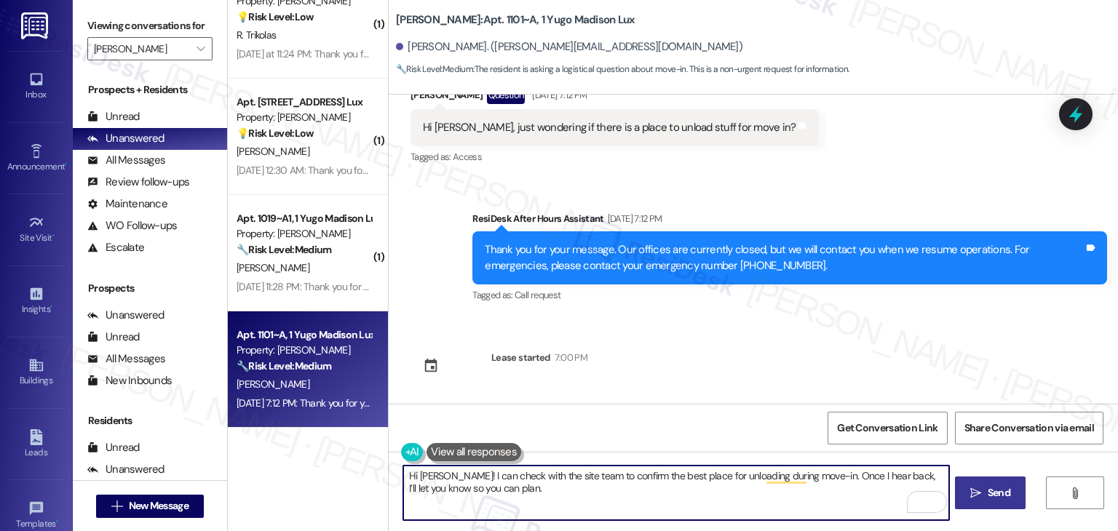
type textarea "Hi Kate! I can check with the site team to confirm the best place for unloading…"
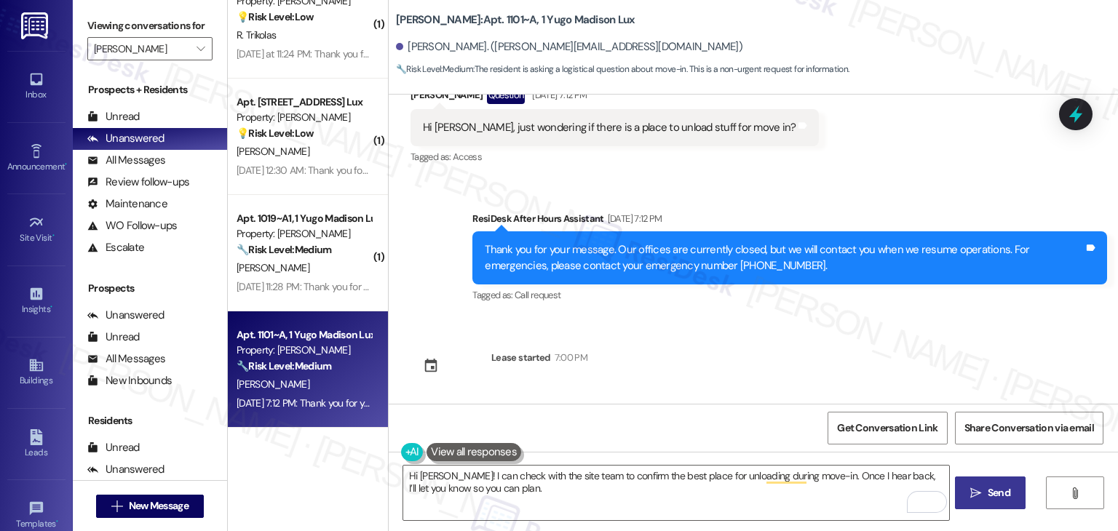
click at [1002, 492] on span "Send" at bounding box center [999, 493] width 23 height 15
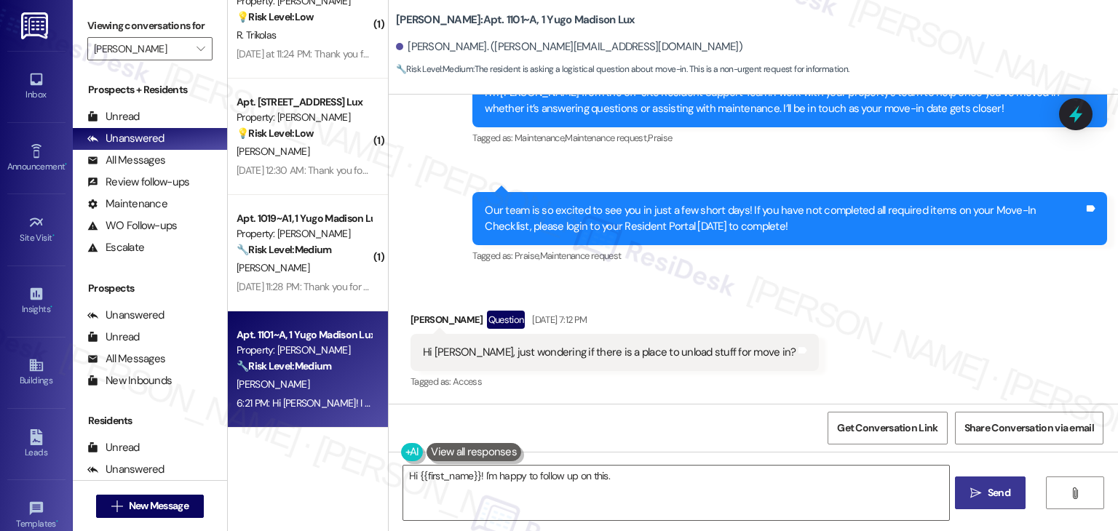
scroll to position [545, 0]
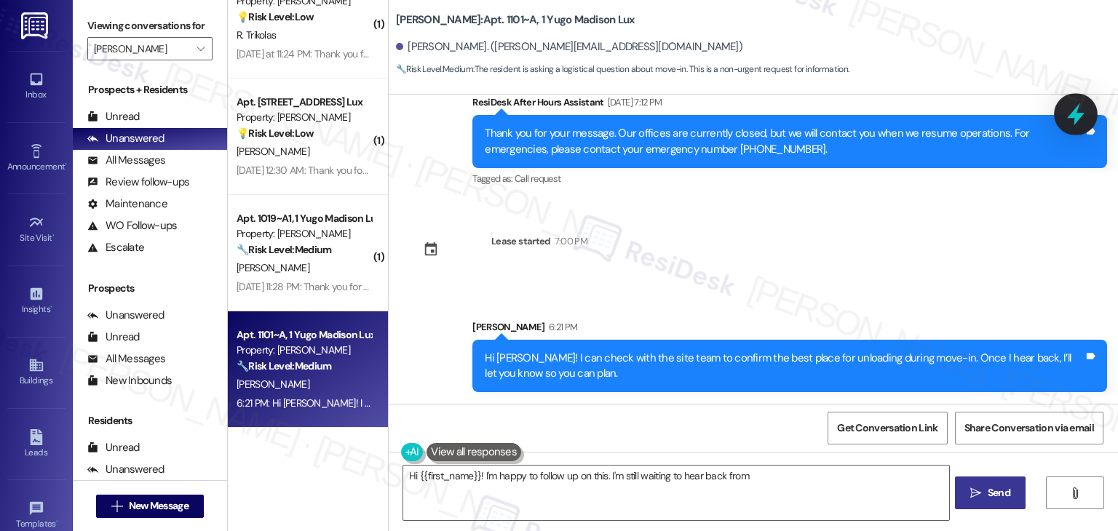
click at [1079, 114] on icon at bounding box center [1075, 114] width 17 height 23
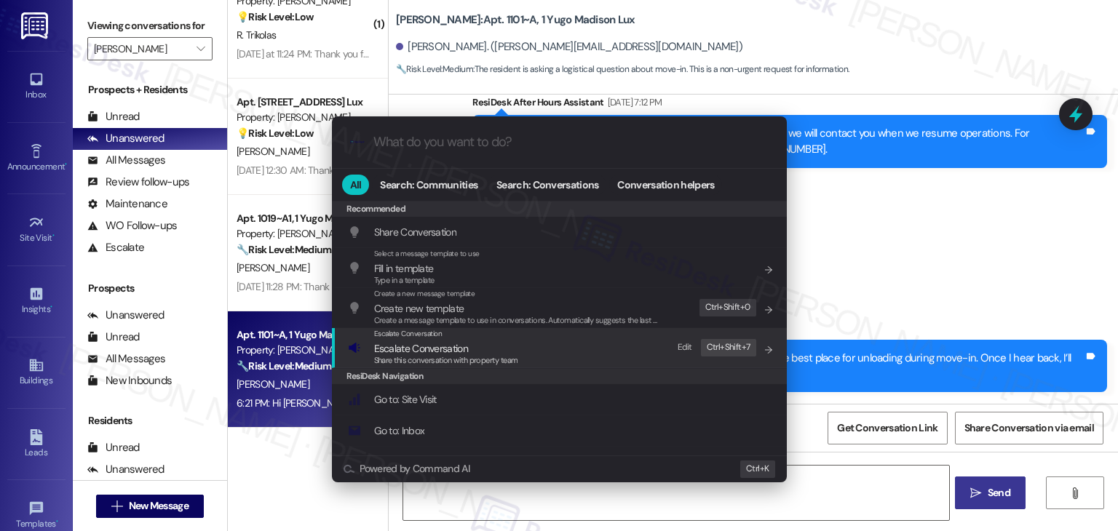
click at [475, 362] on span "Share this conversation with property team" at bounding box center [446, 360] width 144 height 10
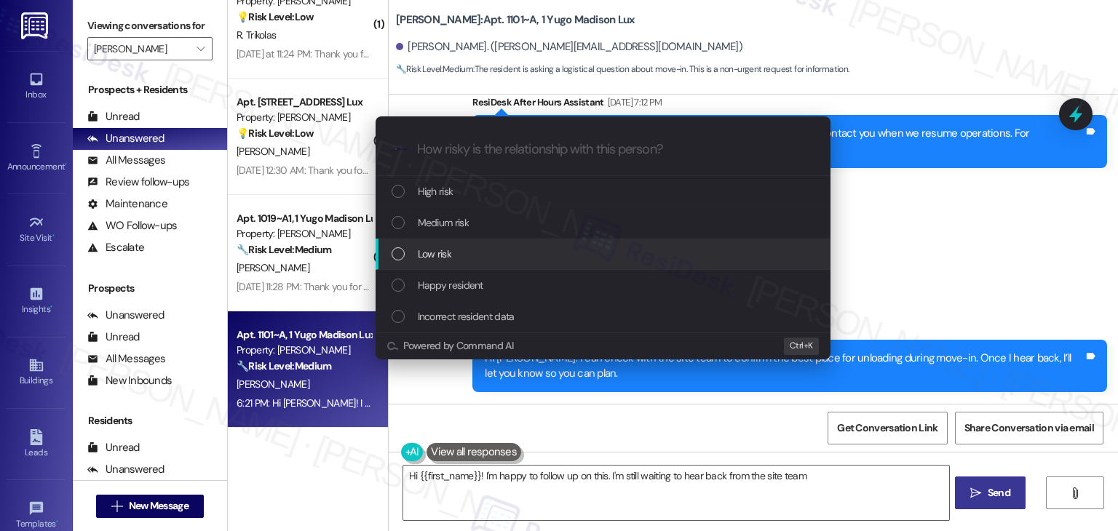
click at [396, 253] on div "List of options" at bounding box center [398, 254] width 13 height 13
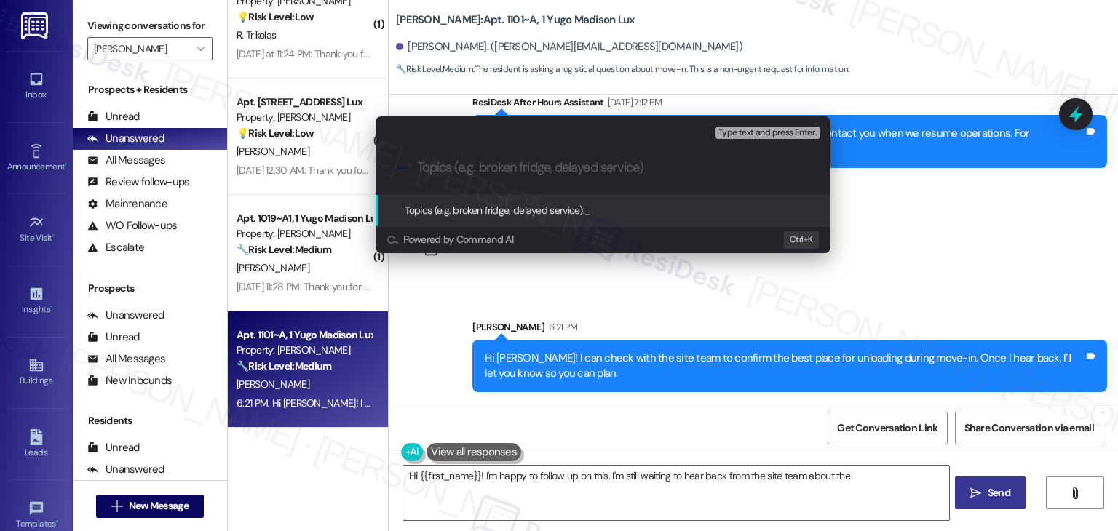
type textarea "Hi {{first_name}}! I'm happy to follow up on this. I'm still waiting to hear ba…"
paste input "Move-In Question – Unloading Area Inquiry"
type input "Move-In Question – Unloading Area Inquiry"
type textarea "Hi {{first_name}}! I'm happy to follow up on this. I'm still waiting to hear ba…"
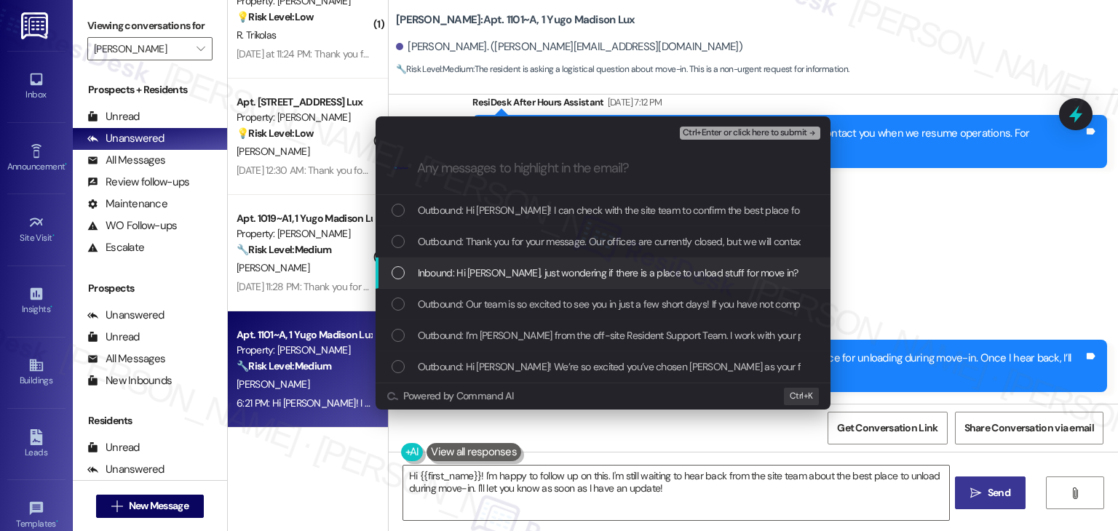
click at [395, 274] on div "List of options" at bounding box center [398, 272] width 13 height 13
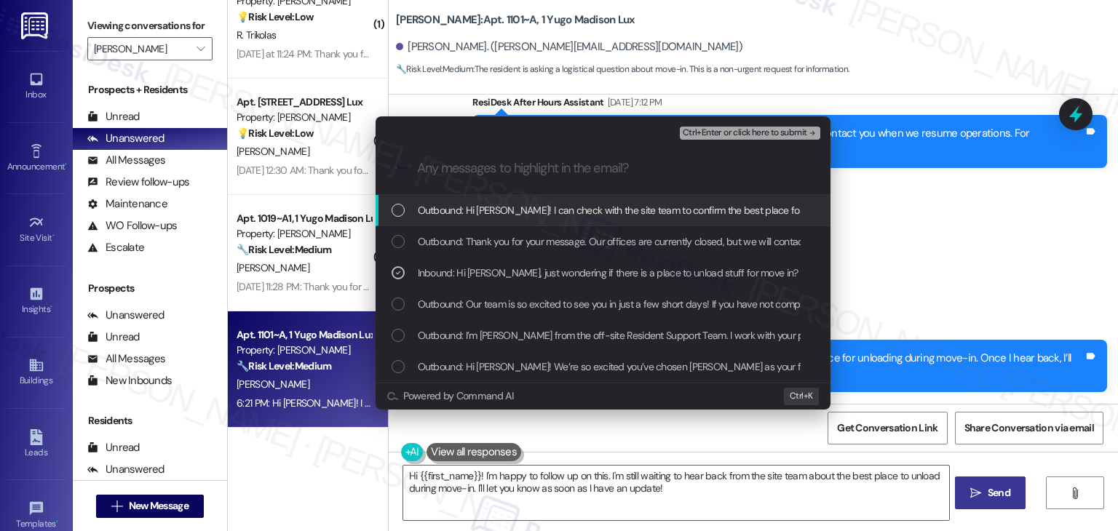
click at [725, 141] on div "Ctrl+Enter or click here to submit" at bounding box center [751, 133] width 143 height 19
click at [720, 131] on span "Ctrl+Enter or click here to submit" at bounding box center [745, 133] width 124 height 10
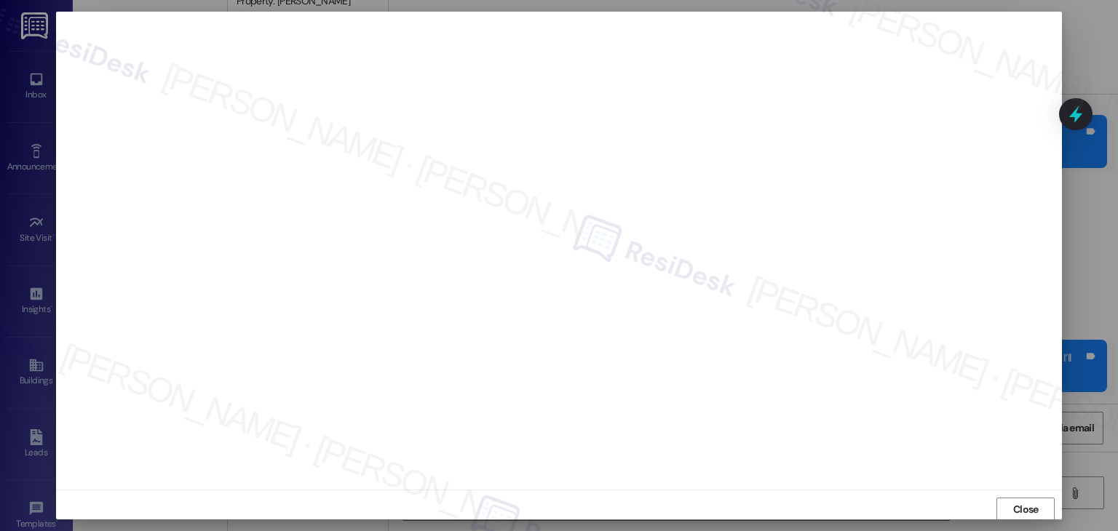
scroll to position [1, 0]
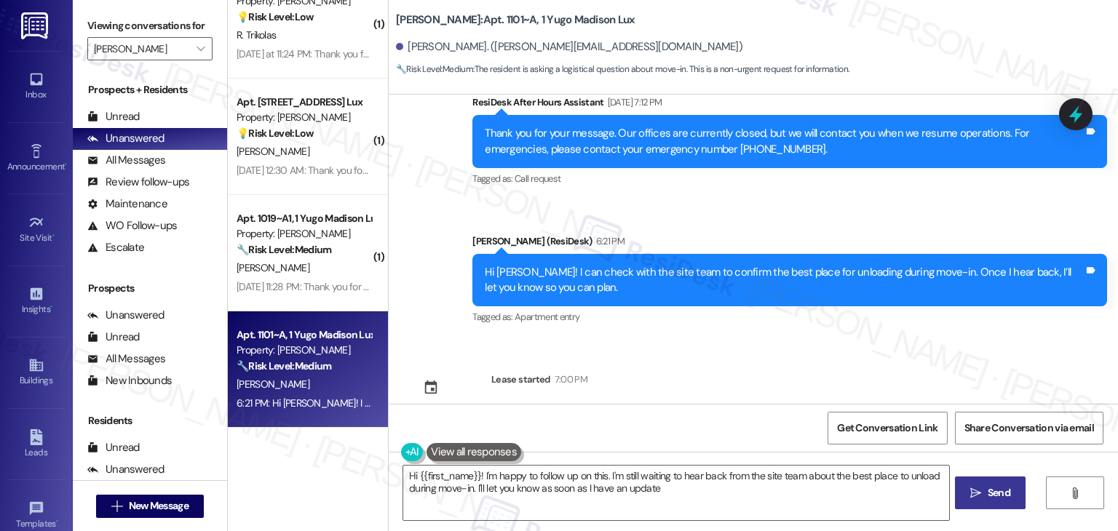
type textarea "Hi {{first_name}}! I'm happy to follow up on this. I'm still waiting to hear ba…"
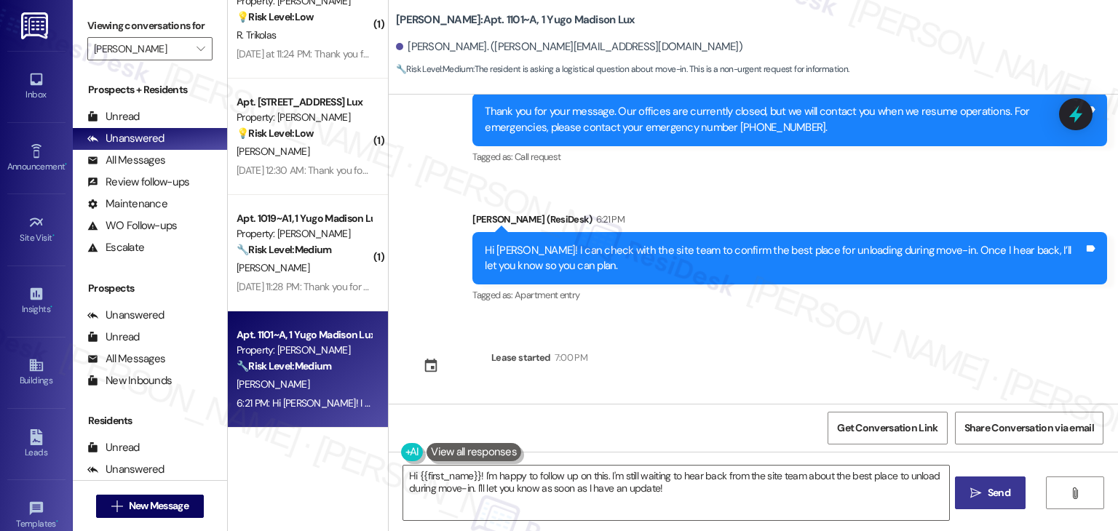
scroll to position [348, 0]
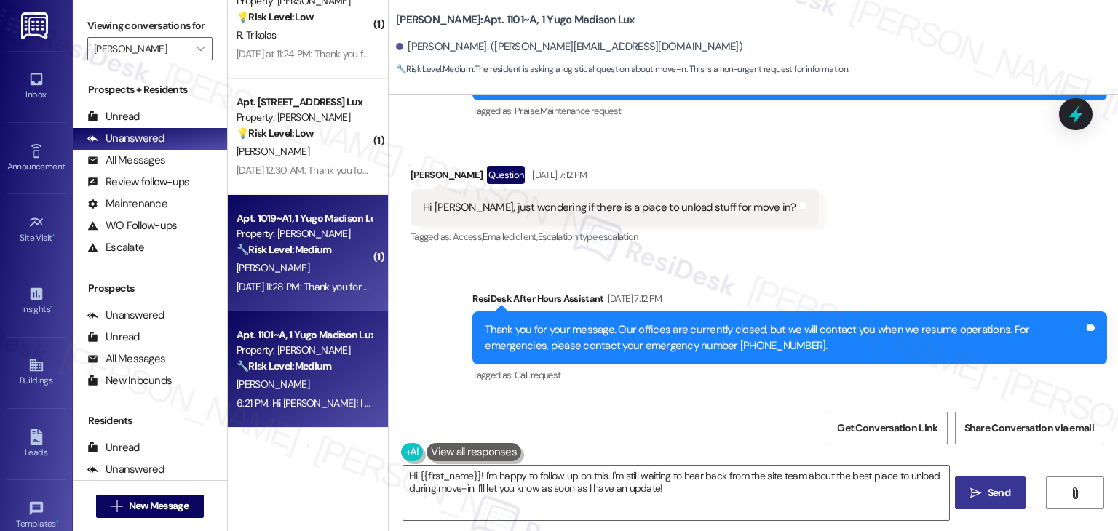
click at [300, 284] on div "Aug 11, 2025 at 11:28 PM: Thank you for your message. Our offices are currently…" at bounding box center [678, 286] width 882 height 13
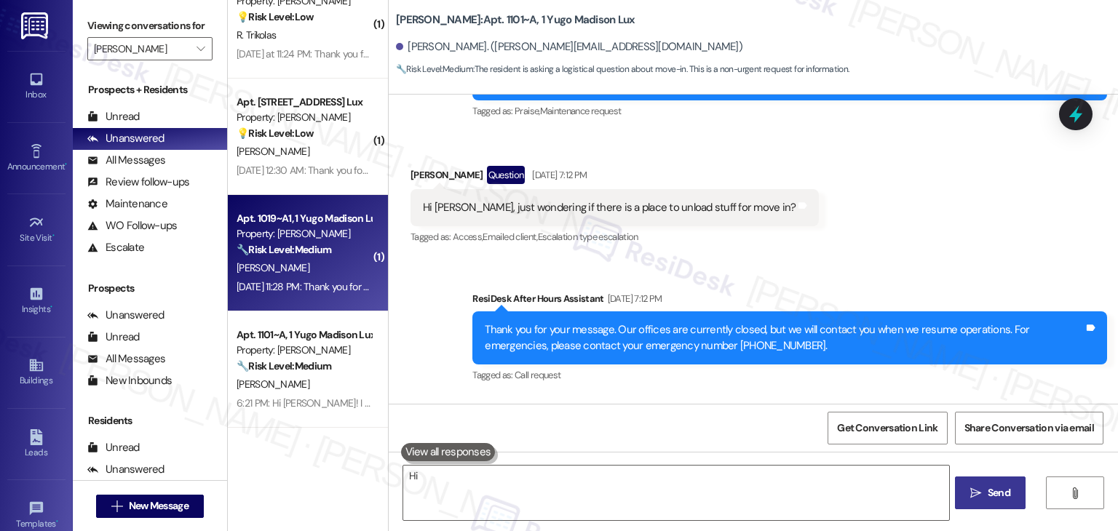
type textarea "Hi"
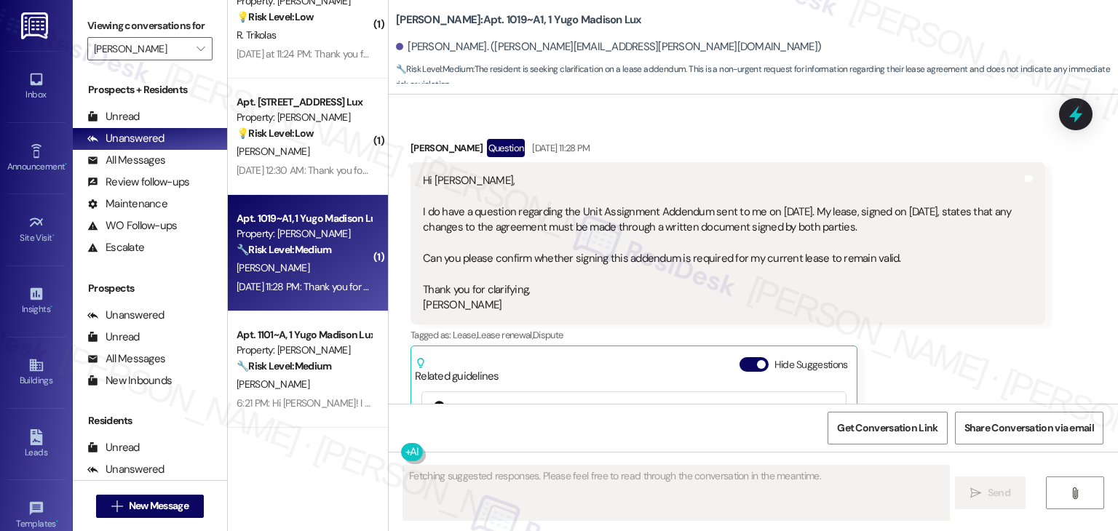
type textarea "Fetching suggested responses. Please feel free to read through the conversation…"
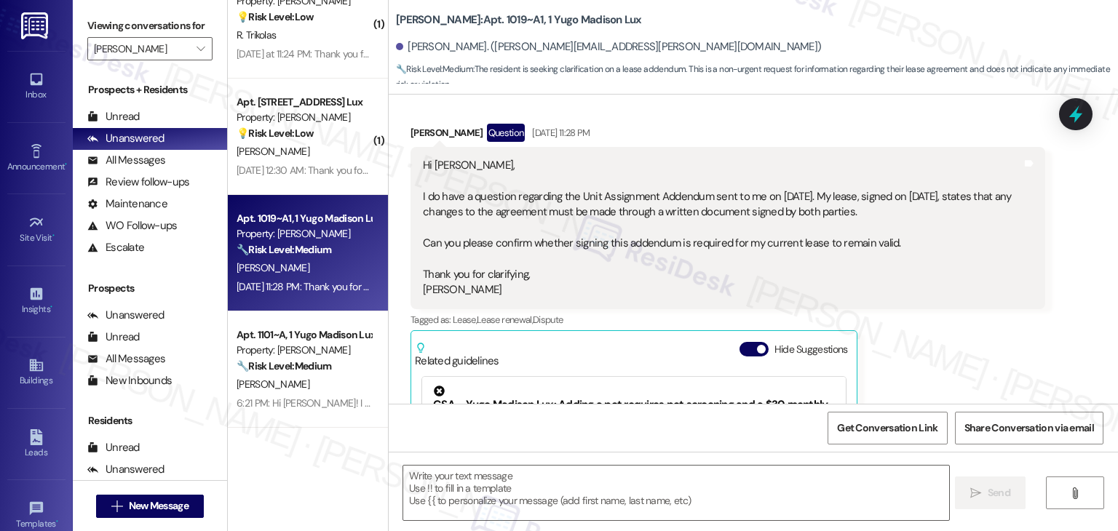
scroll to position [0, 0]
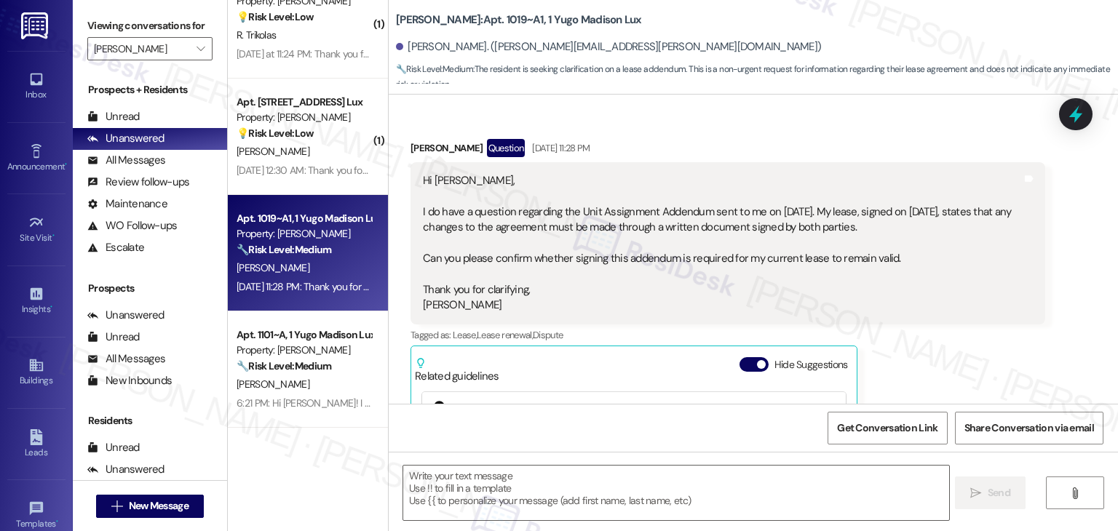
click at [616, 272] on div "Hi Sarah, I do have a question regarding the Unit Assignment Addendum sent to m…" at bounding box center [722, 243] width 599 height 141
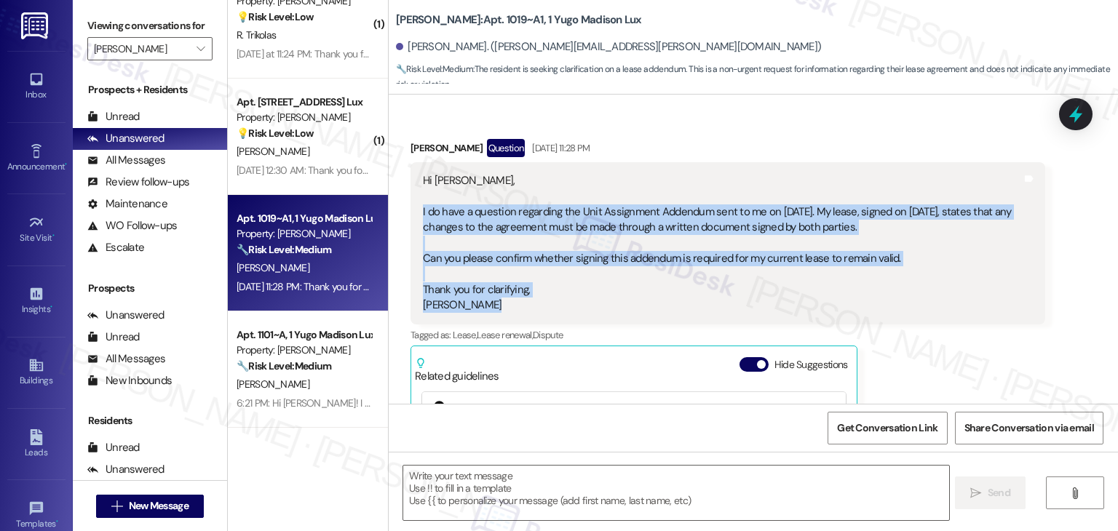
drag, startPoint x: 513, startPoint y: 306, endPoint x: 406, endPoint y: 216, distance: 139.0
click at [411, 216] on div "Hi Sarah, I do have a question regarding the Unit Assignment Addendum sent to m…" at bounding box center [728, 243] width 635 height 162
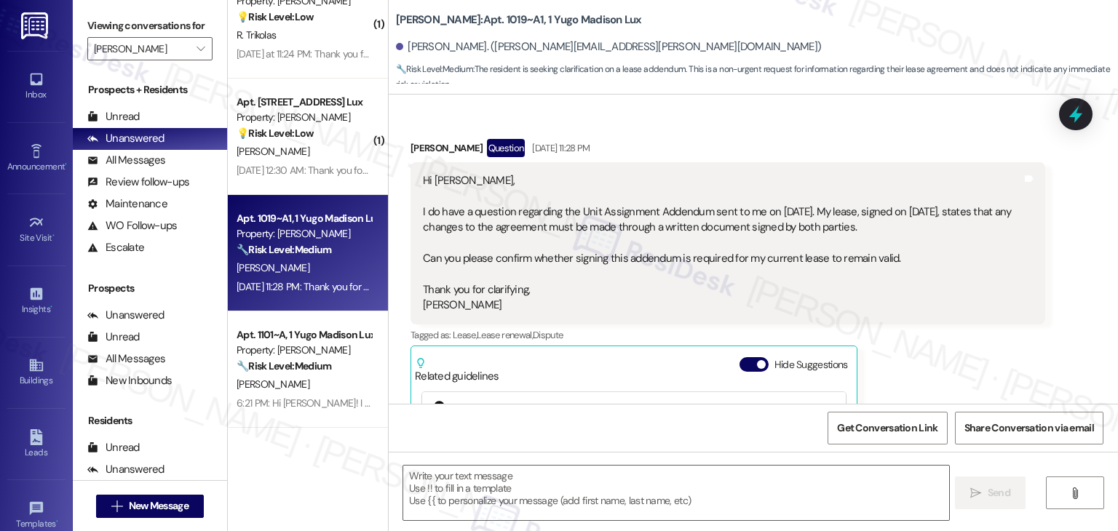
click at [910, 350] on div "Joshua Brandt Question Aug 11, 2025 at 11:28 PM Hi Sarah, I do have a question …" at bounding box center [728, 370] width 635 height 463
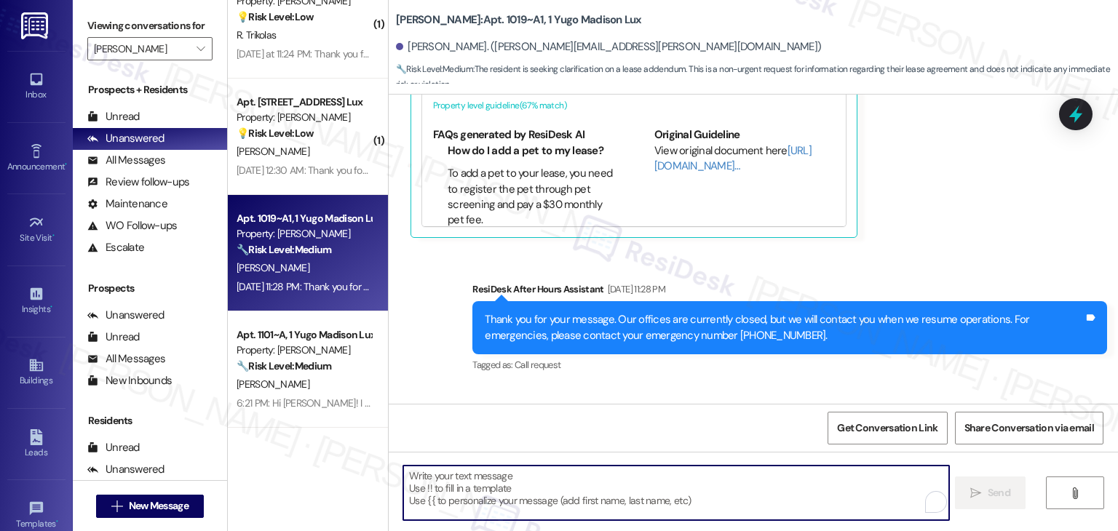
click at [582, 483] on textarea "To enrich screen reader interactions, please activate Accessibility in Grammarl…" at bounding box center [675, 493] width 545 height 55
paste textarea "Hi [PERSON_NAME], thanks for your question. I’ll share this with the site team …"
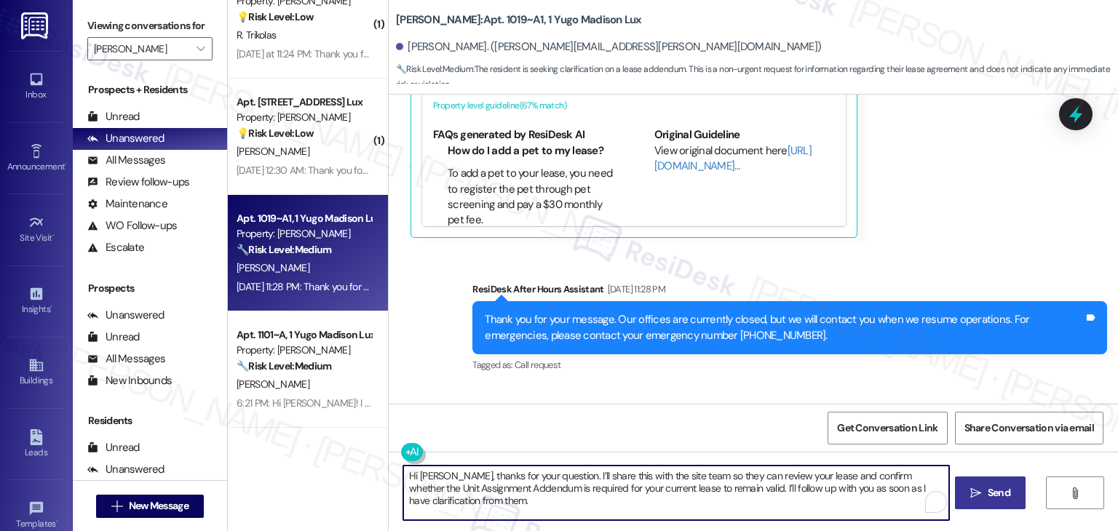
type textarea "Hi [PERSON_NAME], thanks for your question. I’ll share this with the site team …"
click at [985, 493] on span "Send" at bounding box center [999, 493] width 28 height 15
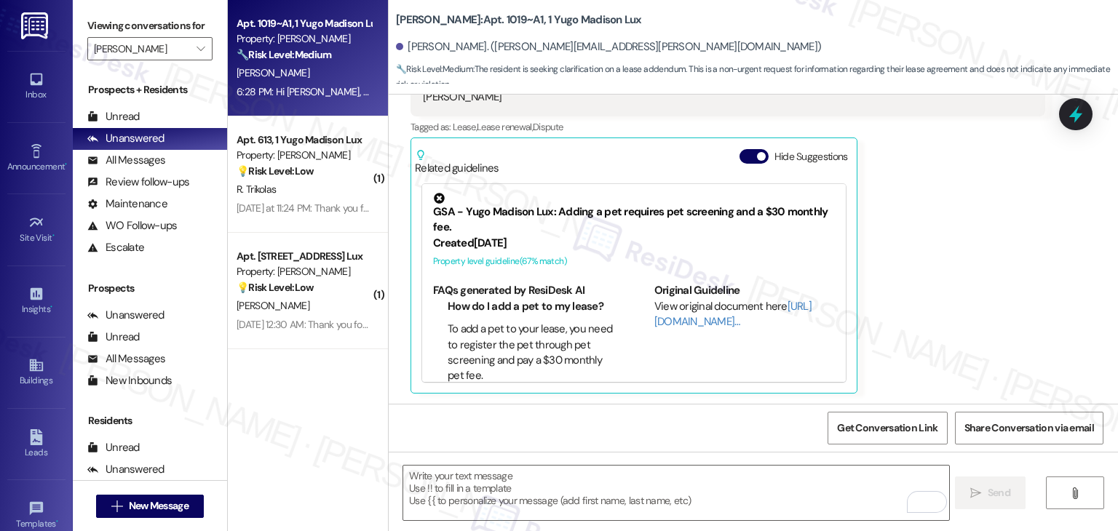
scroll to position [0, 0]
click at [743, 155] on button "Hide Suggestions" at bounding box center [754, 156] width 29 height 15
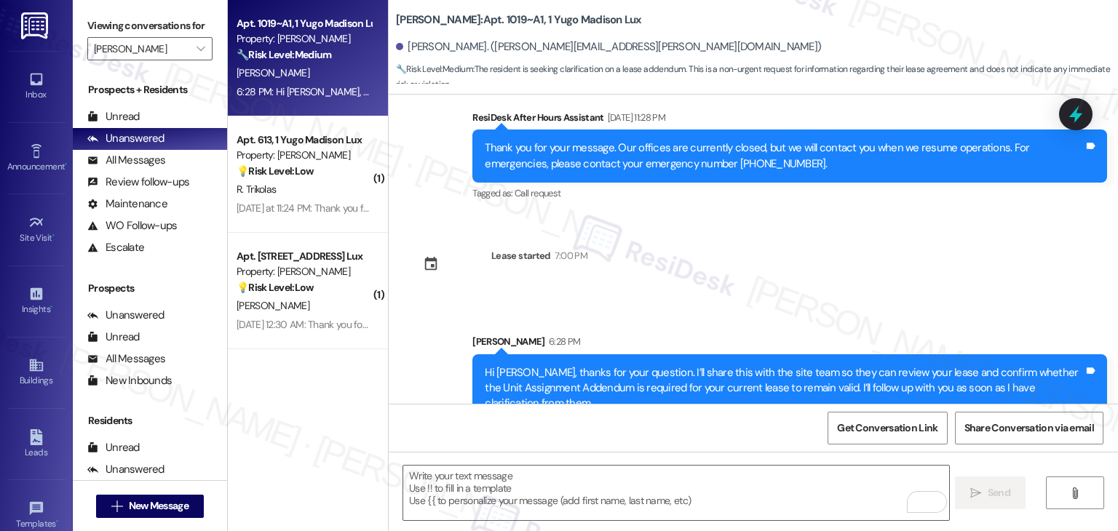
scroll to position [353, 0]
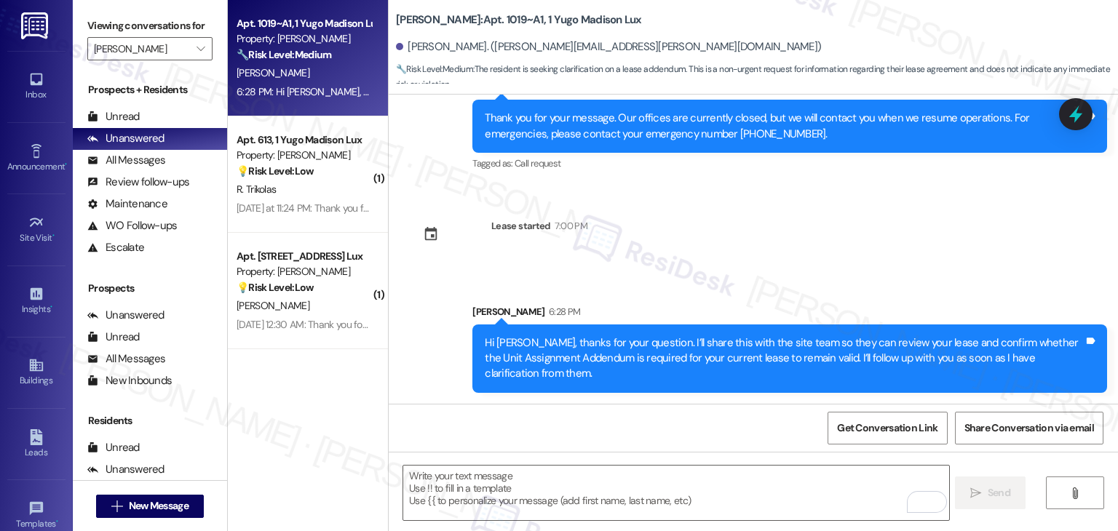
click at [897, 264] on div "Received via SMS Joshua Brandt Question Aug 11, 2025 at 11:28 PM Hi Sarah, I do…" at bounding box center [754, 249] width 730 height 309
click at [1085, 108] on icon at bounding box center [1076, 114] width 25 height 25
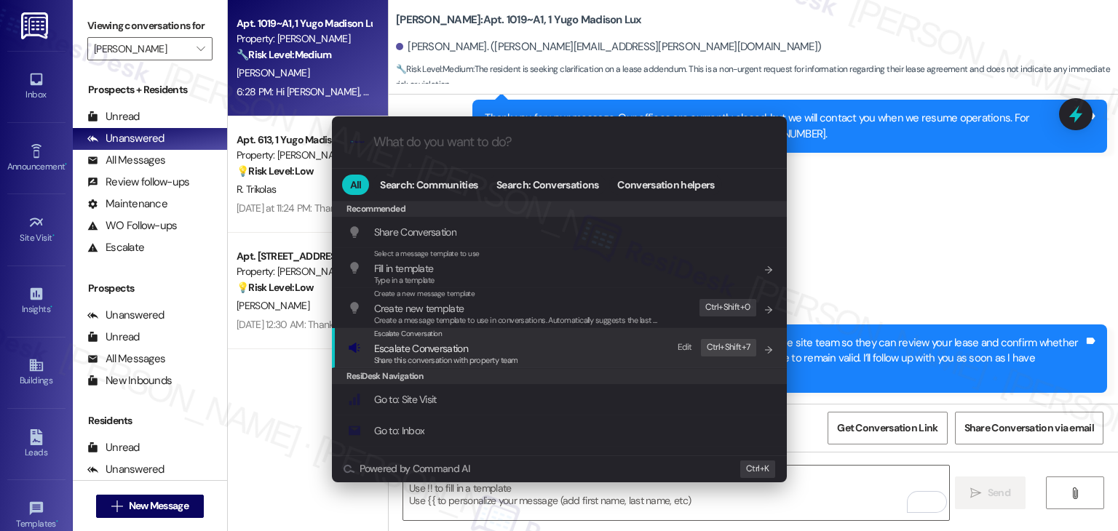
click at [459, 355] on span "Share this conversation with property team" at bounding box center [446, 360] width 144 height 10
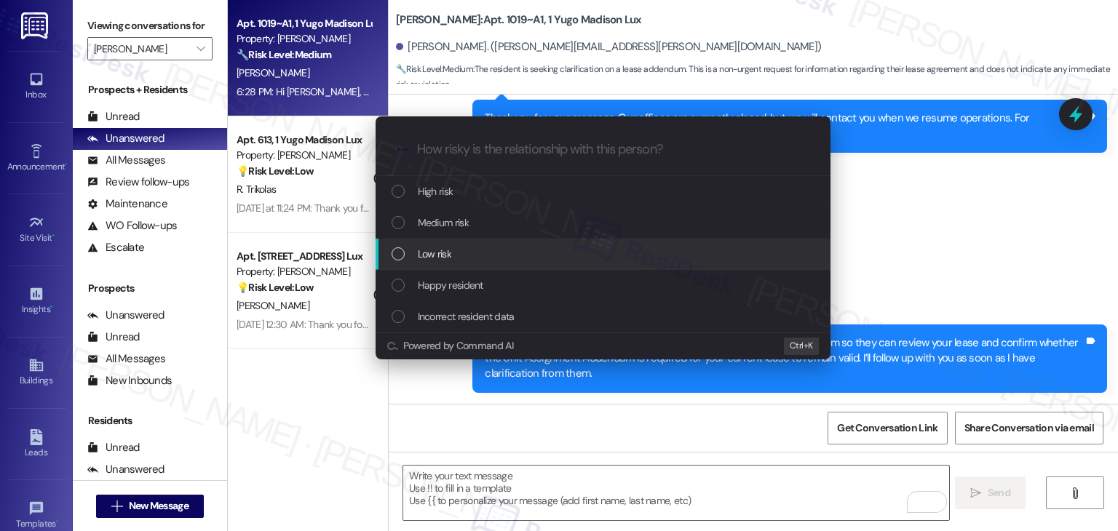
click at [399, 253] on div "List of options" at bounding box center [398, 254] width 13 height 13
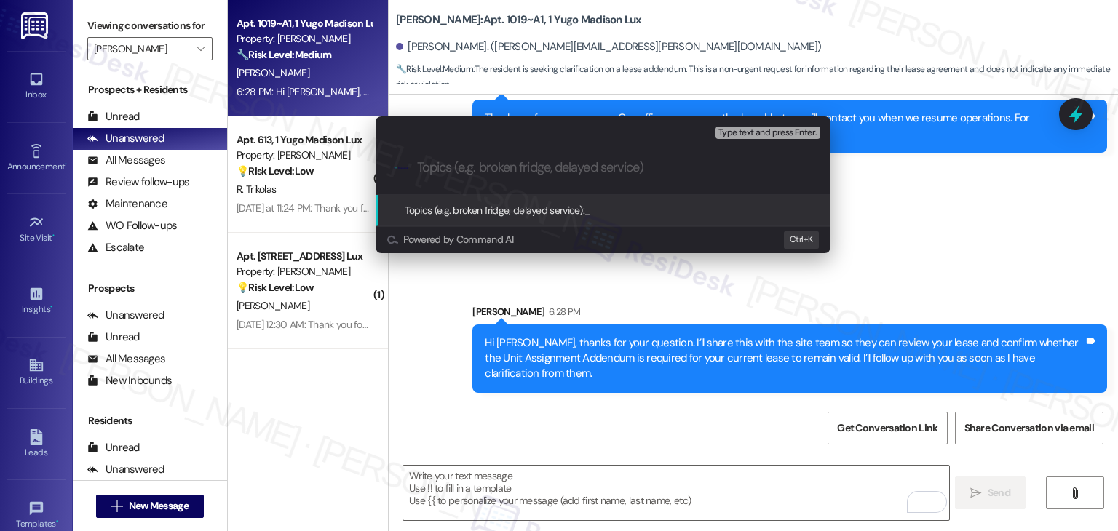
paste input "Lease Question – Unit Assignment Addendum Requirement"
type input "Lease Question – Unit Assignment Addendum Requirement"
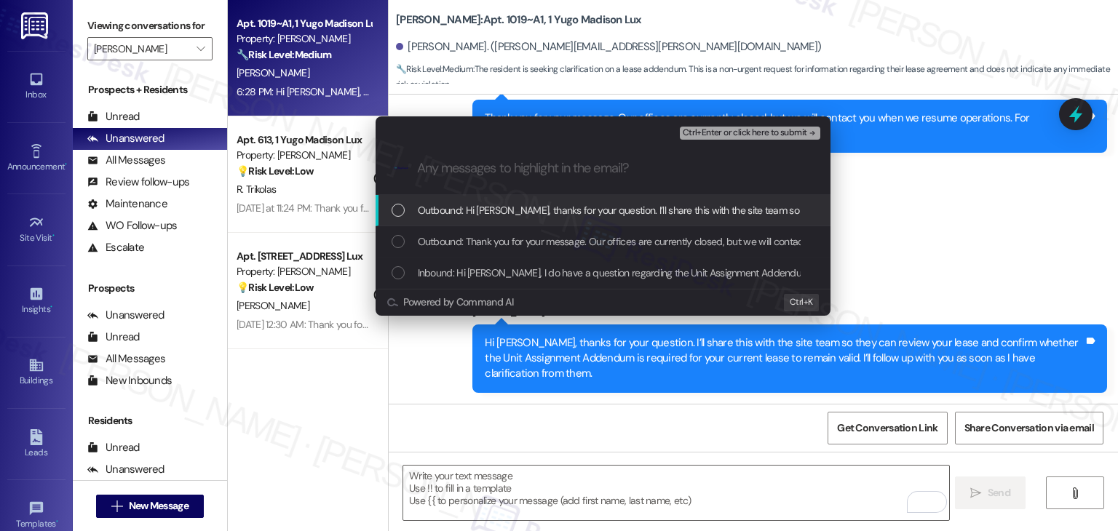
click at [401, 268] on div "List of options" at bounding box center [398, 272] width 13 height 13
click at [749, 128] on span "Ctrl+Enter or click here to submit" at bounding box center [745, 133] width 124 height 10
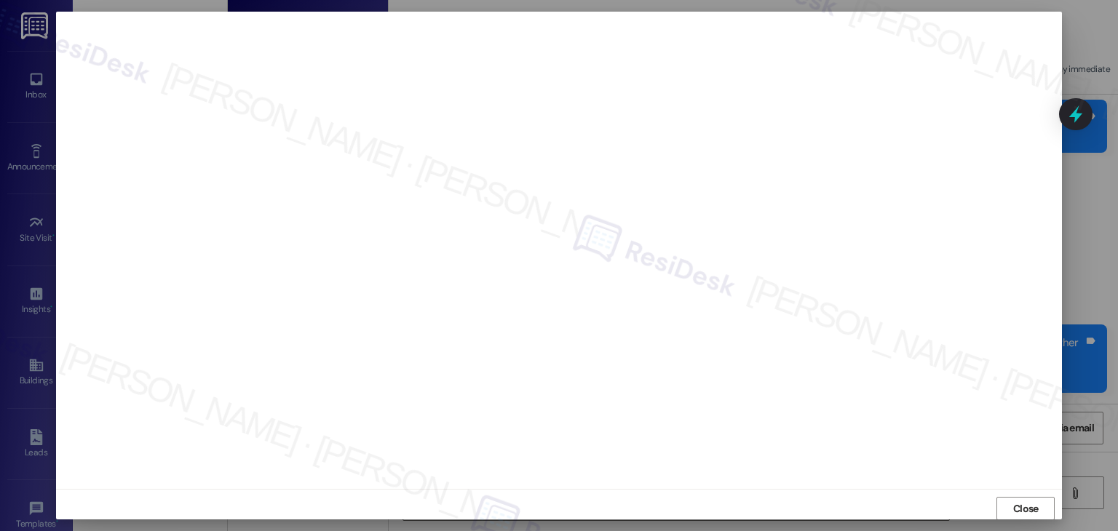
scroll to position [501, 0]
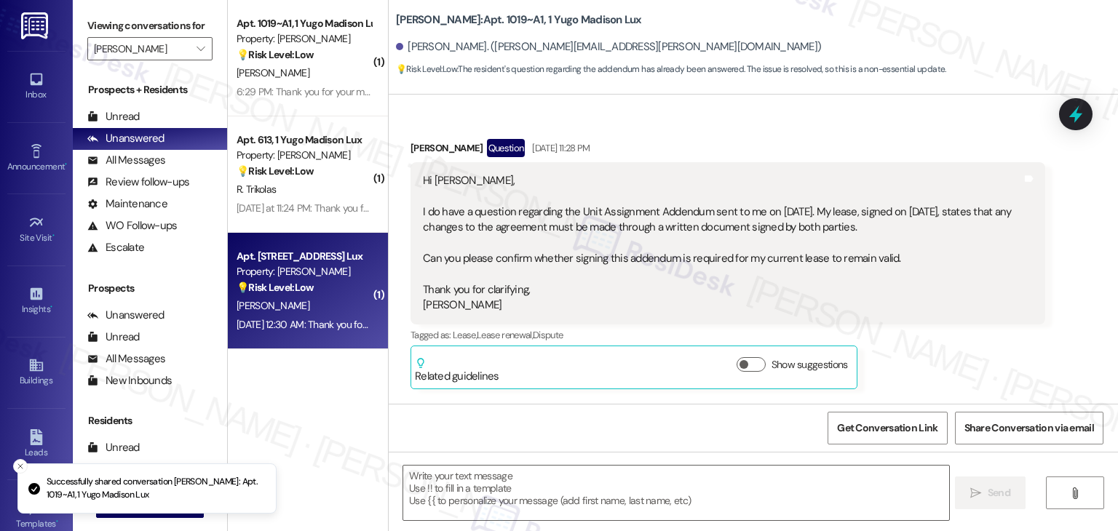
click at [317, 329] on div "[DATE] 12:30 AM: Thank you for your message. Our offices are currently closed, …" at bounding box center [680, 324] width 886 height 13
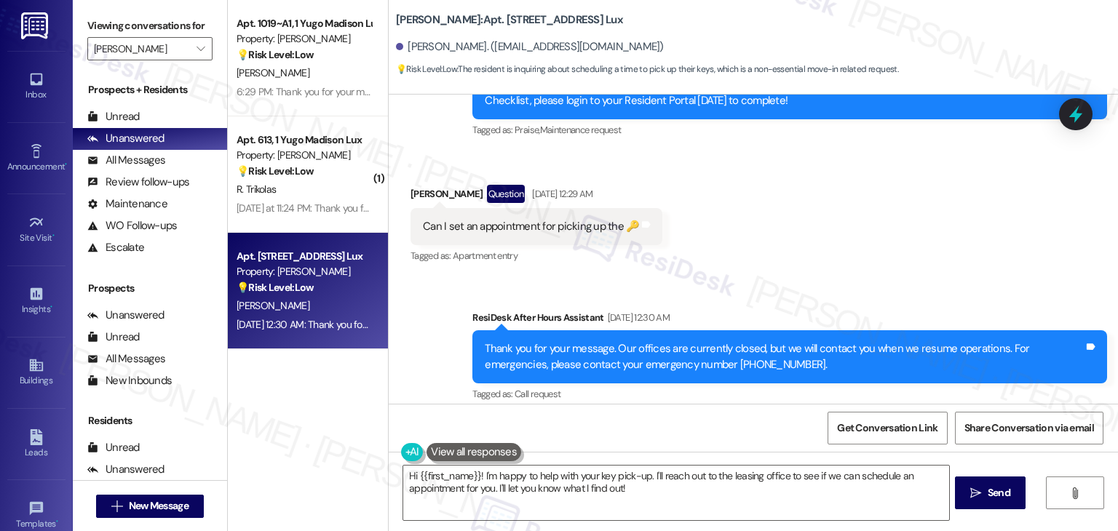
scroll to position [282, 0]
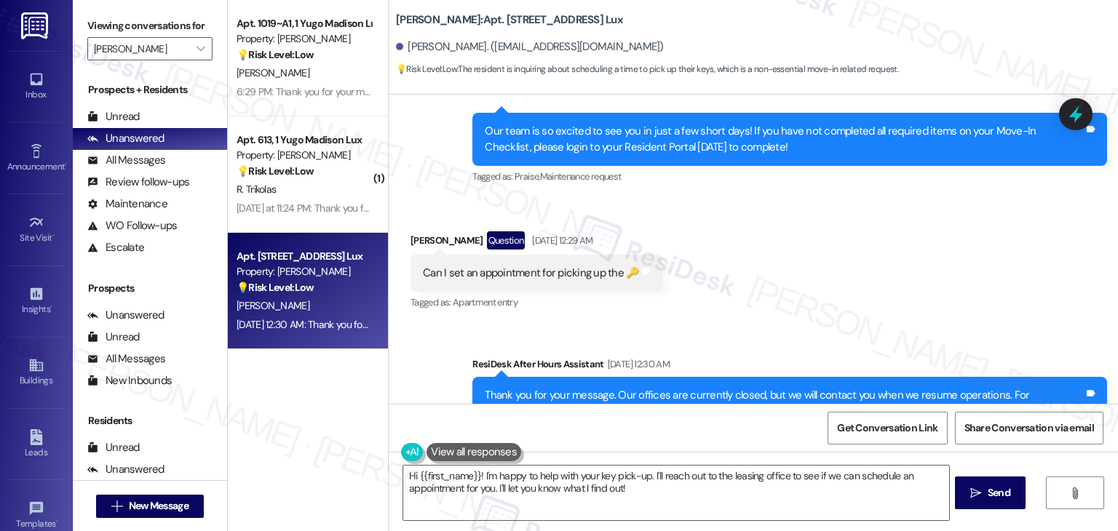
click at [552, 269] on div "Can I set an appointment for picking up the 🔑" at bounding box center [531, 273] width 216 height 15
copy div "Can I set an appointment for picking up the 🔑 Tags and notes"
click at [577, 483] on textarea "Hi {{first_name}}! I'm happy to help with your key pick-up. I'll reach out to t…" at bounding box center [675, 493] width 545 height 55
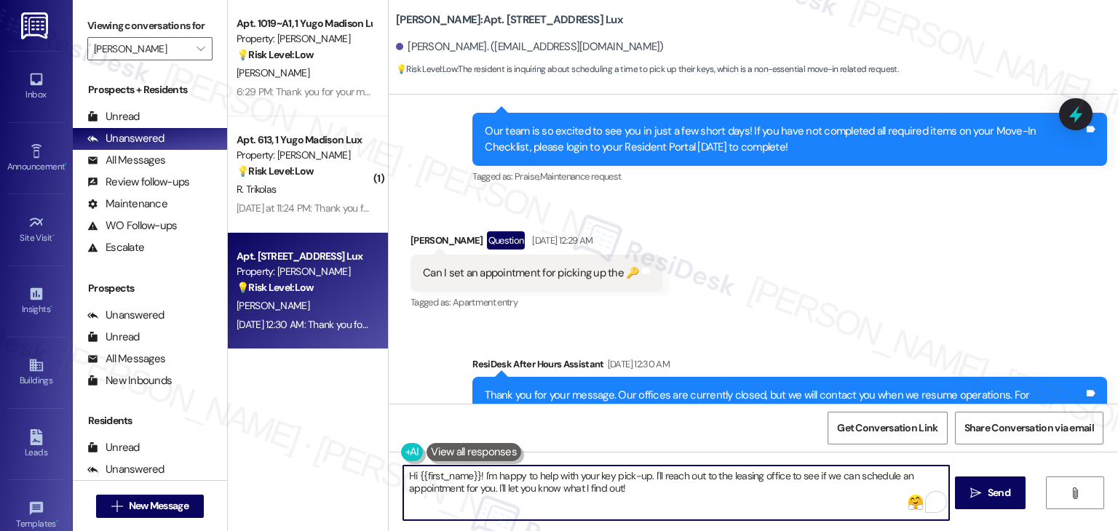
click at [577, 473] on textarea "Hi {{first_name}}! I'm happy to help with your key pick-up. I'll reach out to t…" at bounding box center [675, 493] width 545 height 55
drag, startPoint x: 661, startPoint y: 498, endPoint x: 683, endPoint y: 478, distance: 29.4
click at [683, 478] on textarea "Hi {{first_name}}! I'm happy to help with your key pick-up. I'll reach out to t…" at bounding box center [675, 493] width 545 height 55
paste textarea ", I can check with the site team to help arrange a key pick-up time. When are y…"
click at [646, 476] on textarea "Hi {{first_name}}! I'm happy to help with your key pick-up. , I can check with …" at bounding box center [675, 493] width 545 height 55
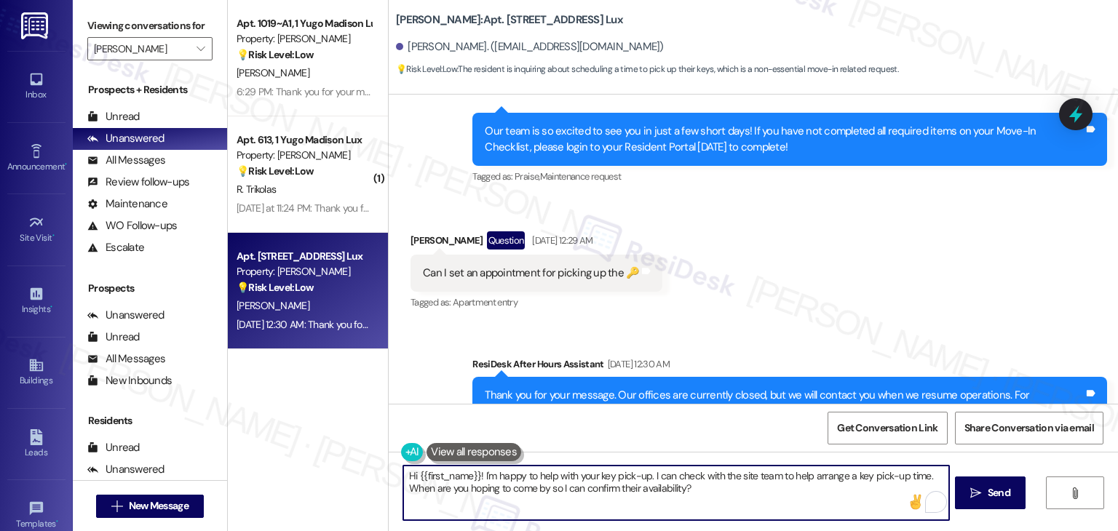
type textarea "Hi {{first_name}}! I'm happy to help with your key pick-up. I can check with th…"
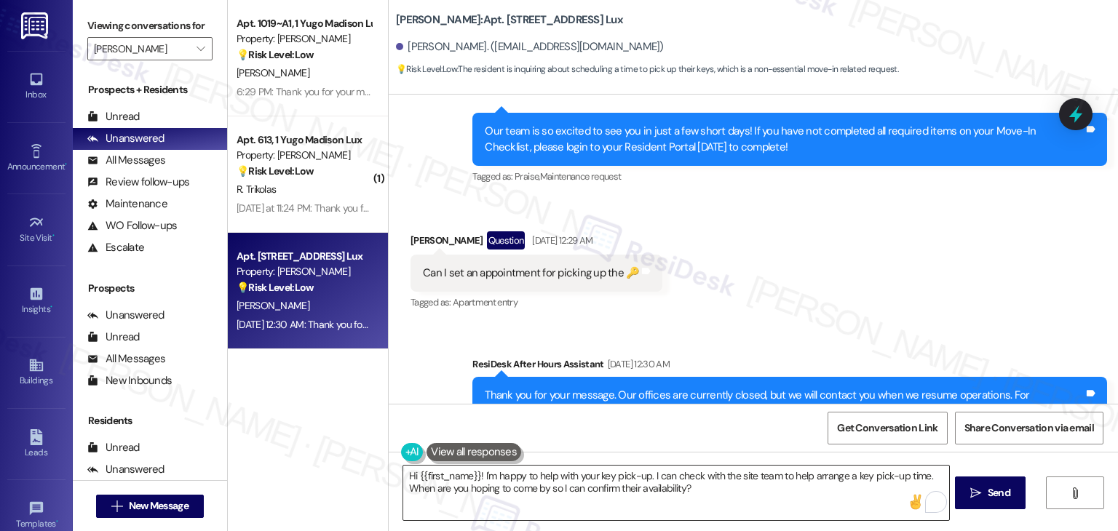
click at [648, 483] on textarea "Hi {{first_name}}! I'm happy to help with your key pick-up. I can check with th…" at bounding box center [675, 493] width 545 height 55
click at [749, 496] on textarea "Hi {{first_name}}! I'm happy to help with your key pick-up. I can check with th…" at bounding box center [675, 493] width 545 height 55
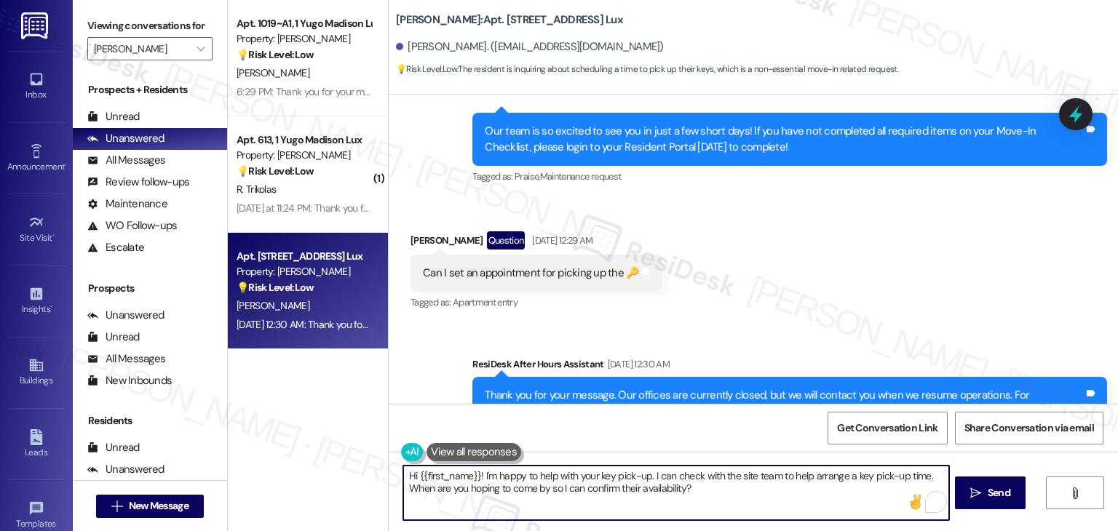
click at [757, 490] on textarea "Hi {{first_name}}! I'm happy to help with your key pick-up. I can check with th…" at bounding box center [675, 493] width 545 height 55
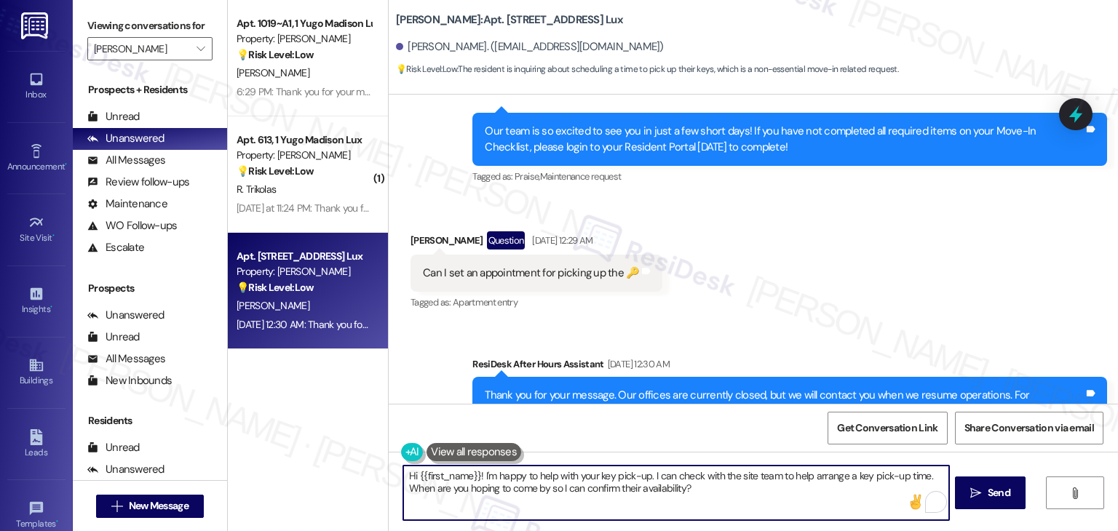
click at [757, 490] on textarea "Hi {{first_name}}! I'm happy to help with your key pick-up. I can check with th…" at bounding box center [675, 493] width 545 height 55
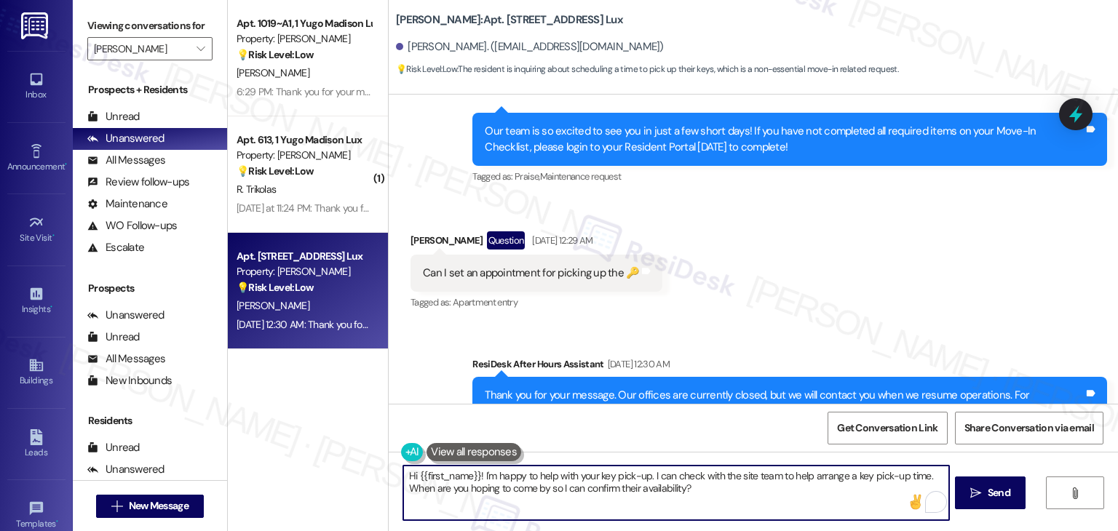
click at [757, 490] on textarea "Hi {{first_name}}! I'm happy to help with your key pick-up. I can check with th…" at bounding box center [675, 493] width 545 height 55
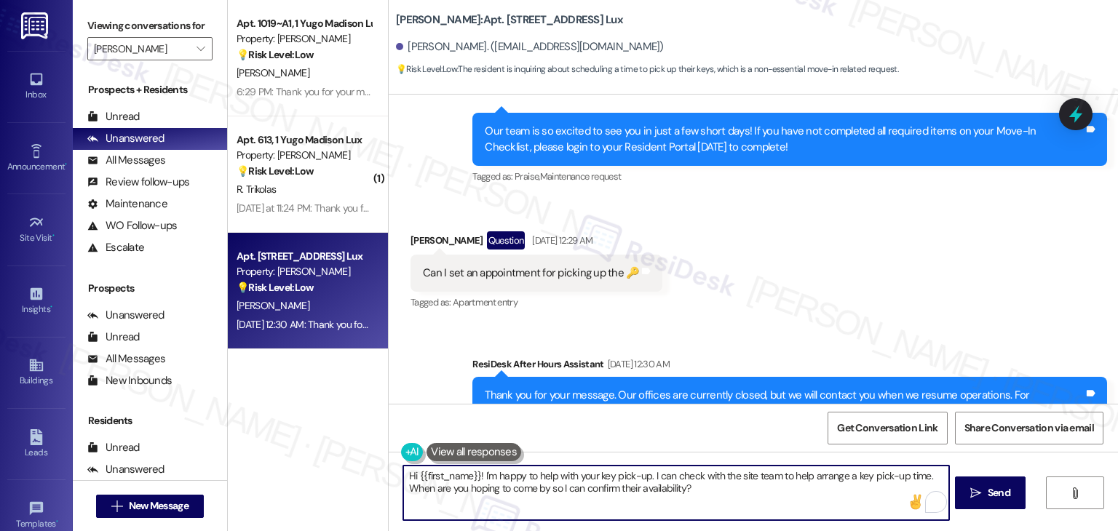
click at [757, 490] on textarea "Hi {{first_name}}! I'm happy to help with your key pick-up. I can check with th…" at bounding box center [675, 493] width 545 height 55
click at [999, 487] on span "Send" at bounding box center [999, 493] width 23 height 15
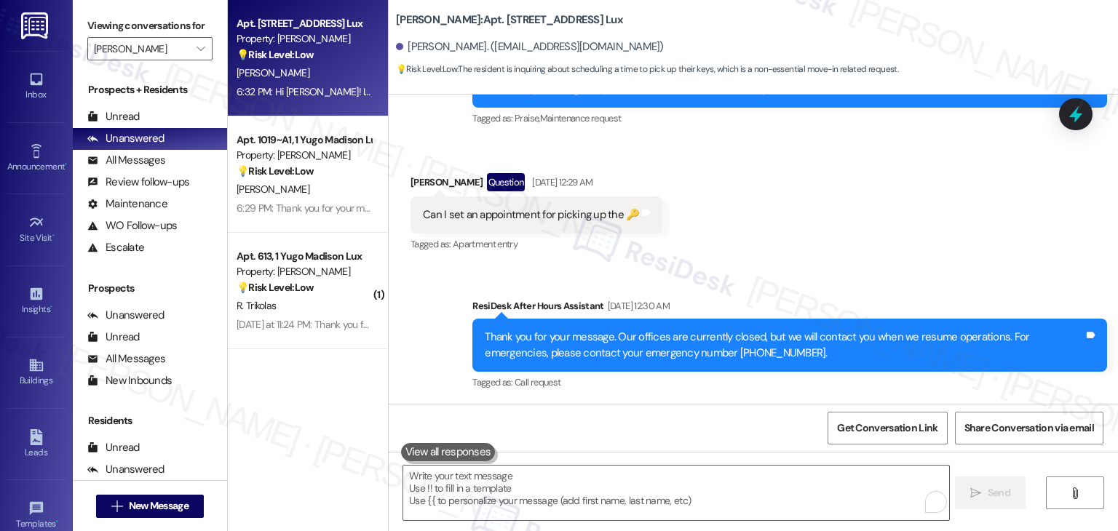
scroll to position [545, 0]
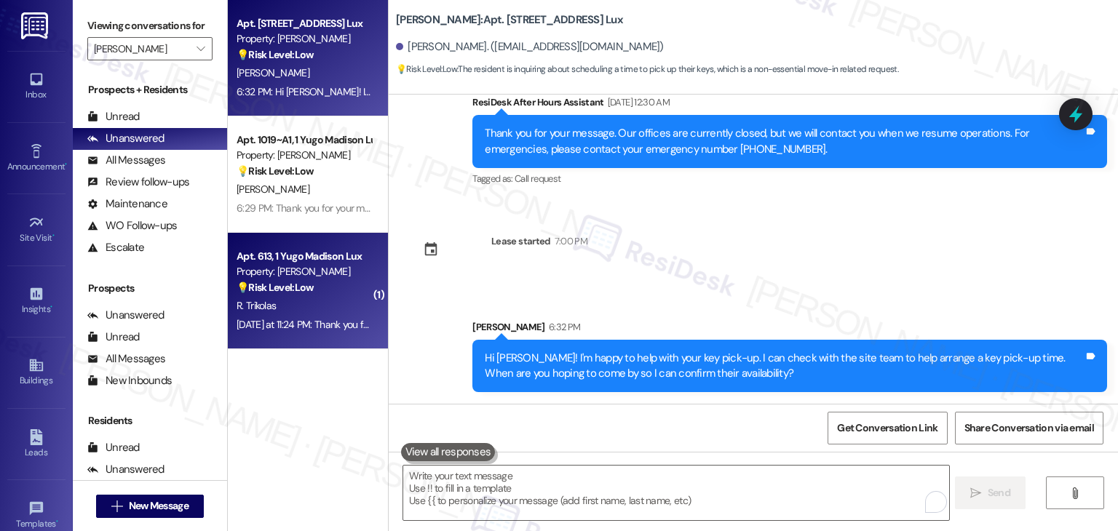
click at [315, 331] on div "[DATE] at 11:24 PM: Thank you for your message. Our offices are currently close…" at bounding box center [683, 324] width 893 height 13
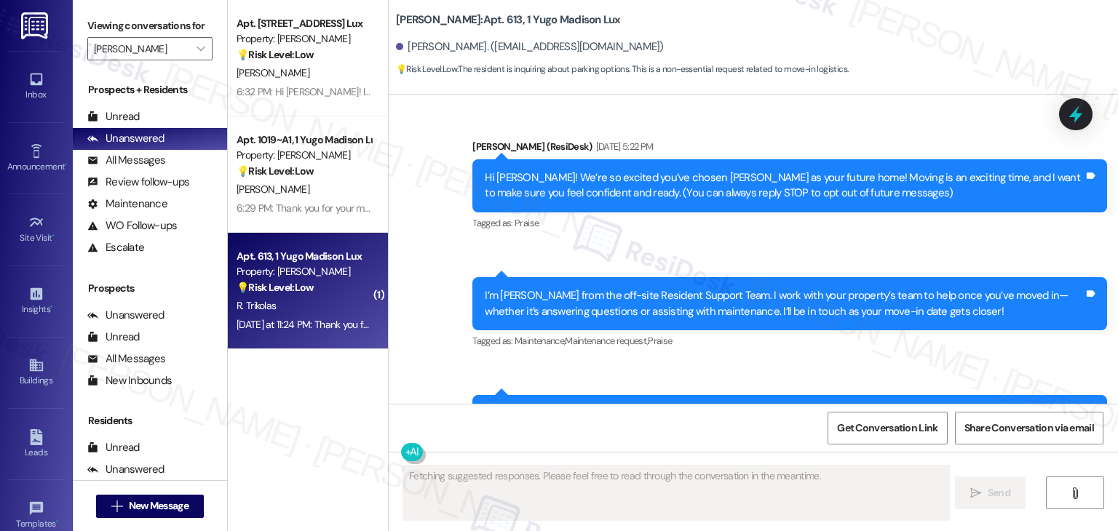
type textarea "Fetching suggested responses. Please feel free to read through the conversation…"
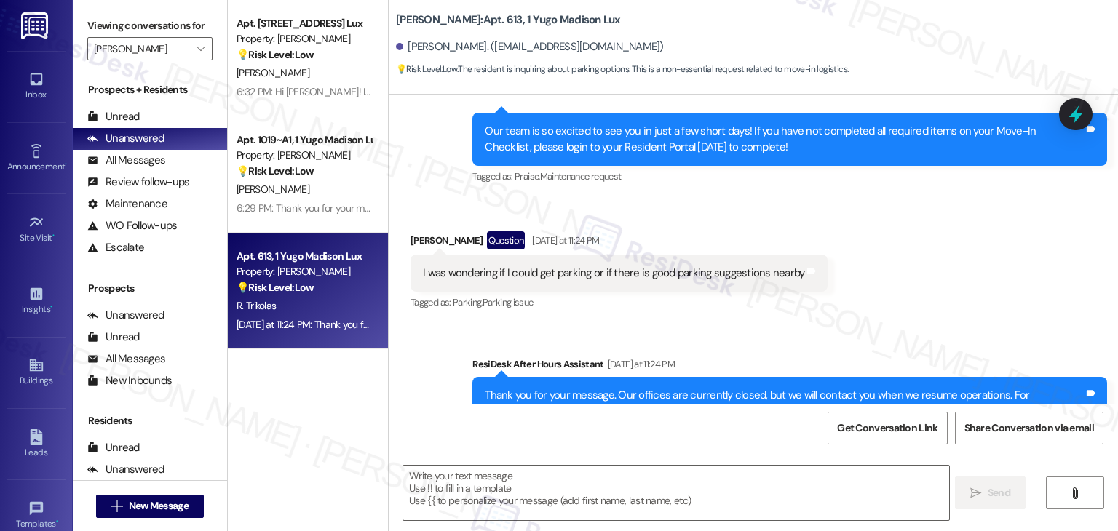
scroll to position [210, 0]
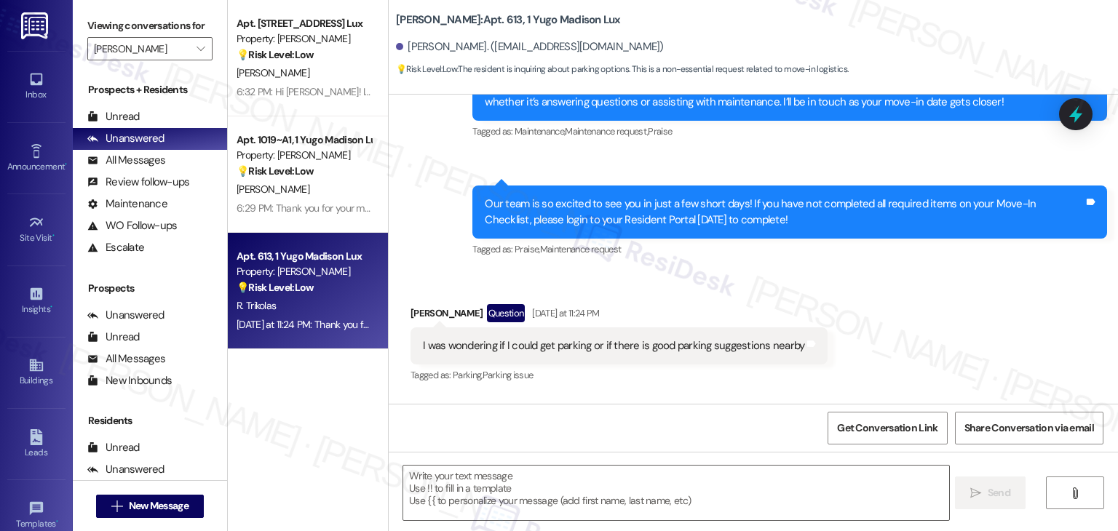
click at [830, 310] on div "Received via SMS [PERSON_NAME] Question [DATE] at 11:24 PM I was wondering if I…" at bounding box center [754, 335] width 730 height 126
click at [748, 297] on div "Received via SMS [PERSON_NAME] Question [DATE] at 11:24 PM I was wondering if I…" at bounding box center [619, 345] width 439 height 104
click at [676, 222] on div "Our team is so excited to see you in just a few short days! If you have not com…" at bounding box center [784, 212] width 599 height 31
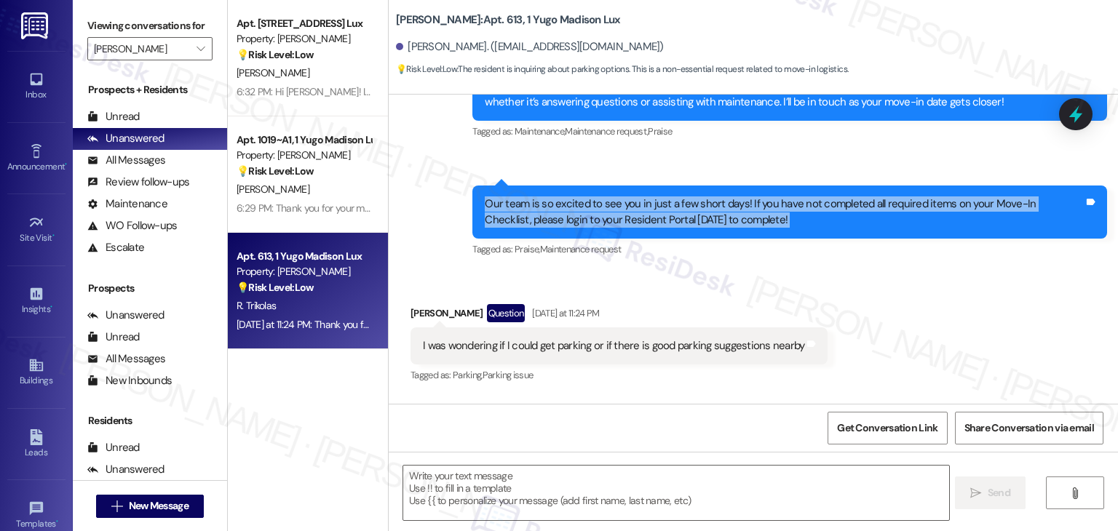
click at [676, 222] on div "Our team is so excited to see you in just a few short days! If you have not com…" at bounding box center [784, 212] width 599 height 31
copy div "Our team is so excited to see you in just a few short days! If you have not com…"
click at [564, 344] on div "I was wondering if I could get parking or if there is good parking suggestions …" at bounding box center [614, 346] width 382 height 15
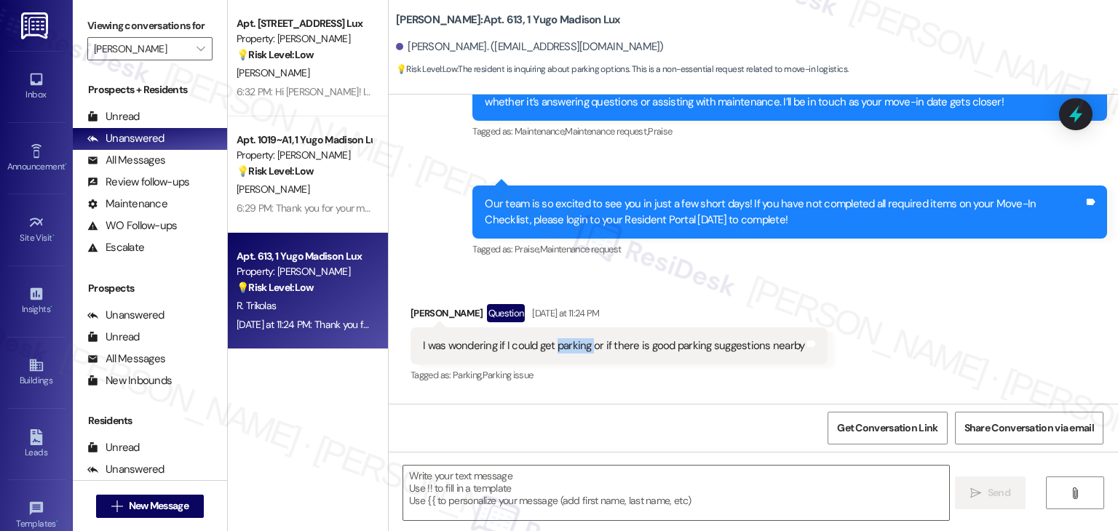
click at [564, 344] on div "I was wondering if I could get parking or if there is good parking suggestions …" at bounding box center [614, 346] width 382 height 15
copy div "I was wondering if I could get parking or if there is good parking suggestions …"
click at [493, 489] on textarea at bounding box center [675, 493] width 545 height 55
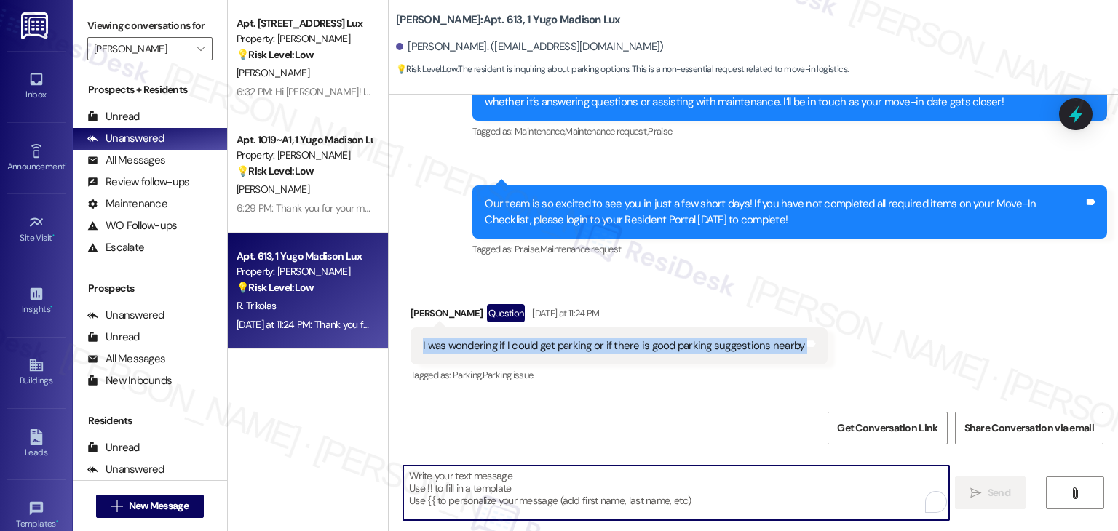
click at [938, 503] on div "Tagged as: Call request Click to highlight conversations about Call request" at bounding box center [790, 513] width 635 height 21
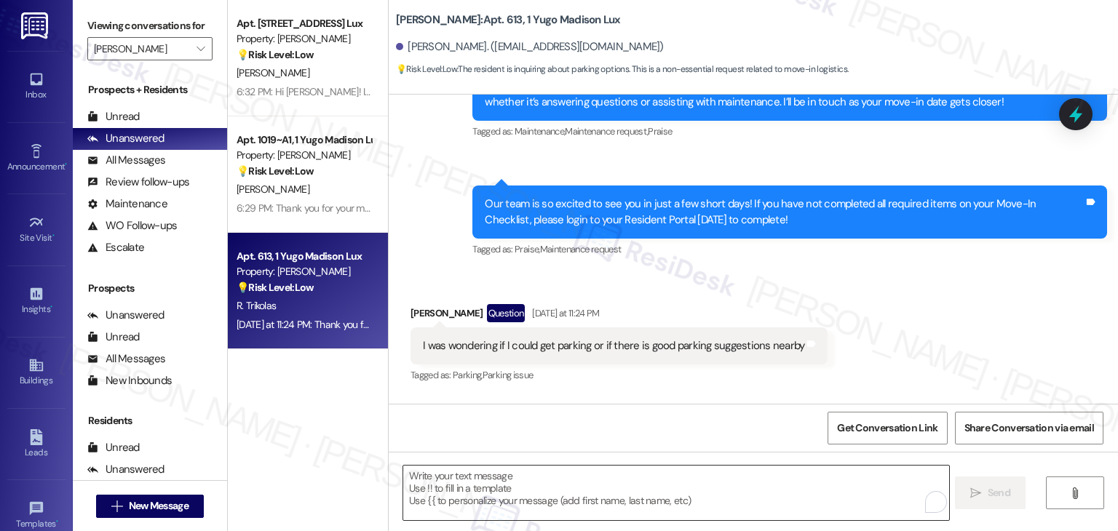
scroll to position [428, 0]
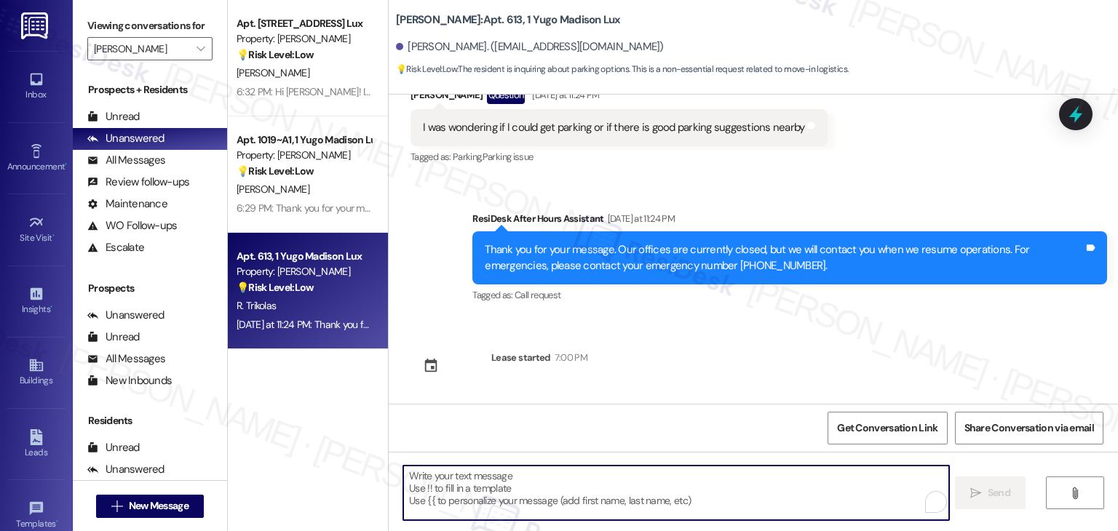
click at [500, 481] on textarea "To enrich screen reader interactions, please activate Accessibility in Grammarl…" at bounding box center [675, 493] width 545 height 55
paste textarea "Hi [PERSON_NAME]! I can check with the site team to see if parking is available…"
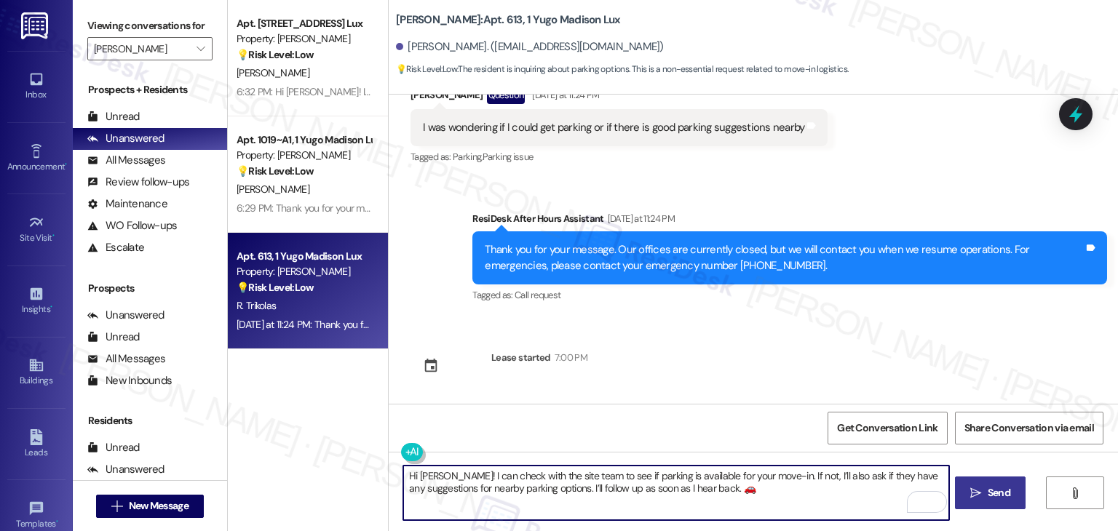
type textarea "Hi [PERSON_NAME]! I can check with the site team to see if parking is available…"
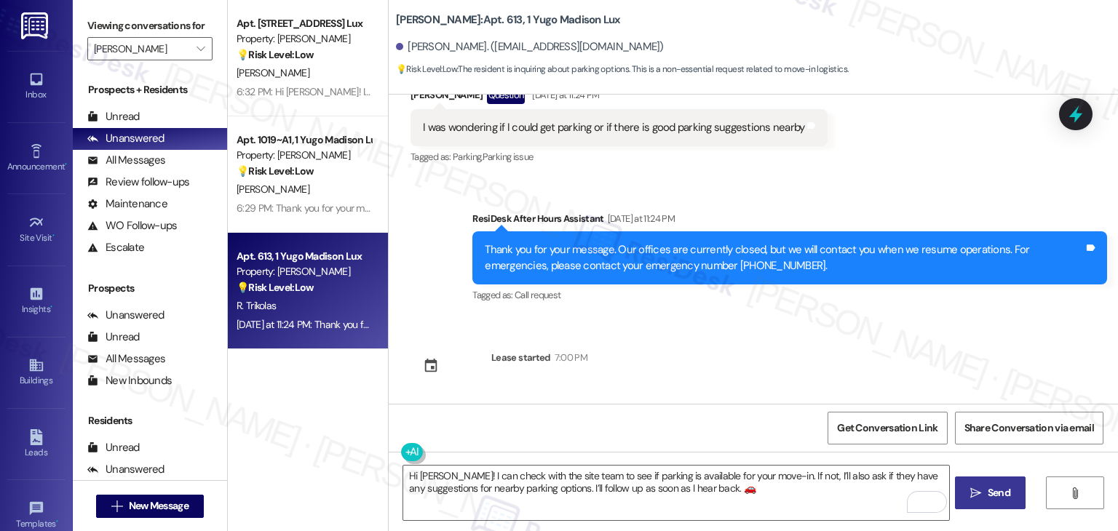
click at [981, 491] on span " Send" at bounding box center [991, 493] width 46 height 15
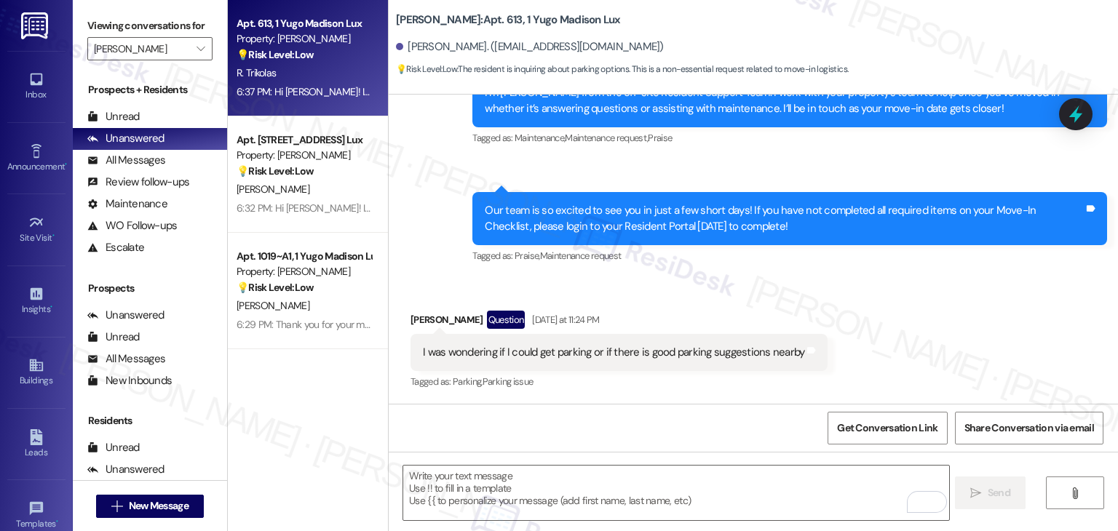
scroll to position [545, 0]
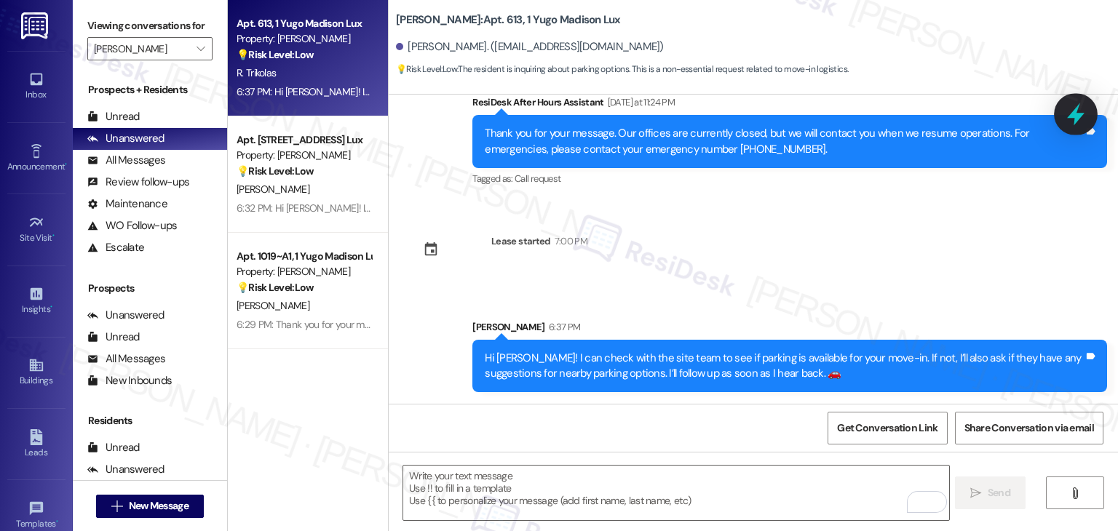
click at [1072, 123] on icon at bounding box center [1076, 114] width 25 height 25
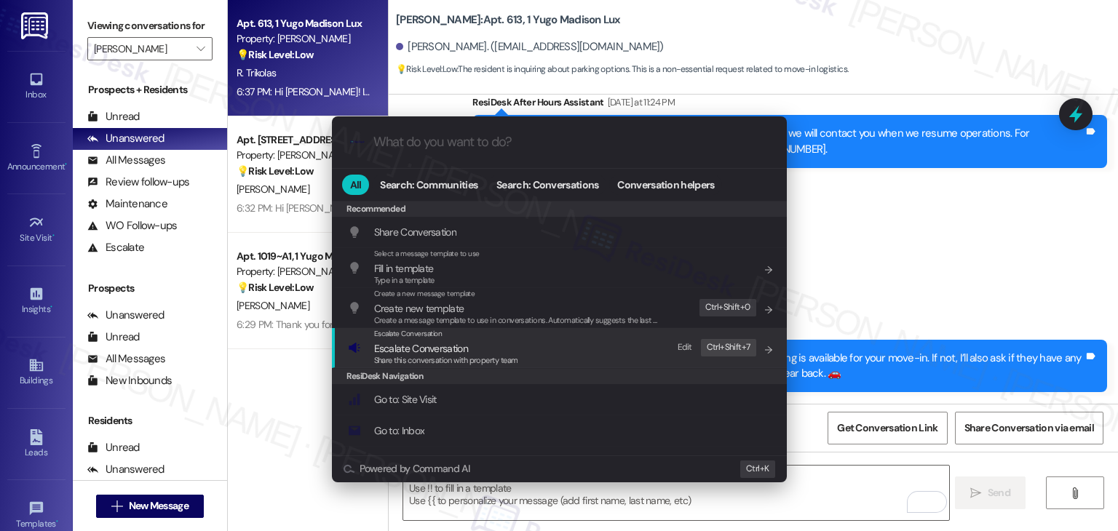
click at [448, 355] on div "Share this conversation with property team" at bounding box center [446, 361] width 144 height 13
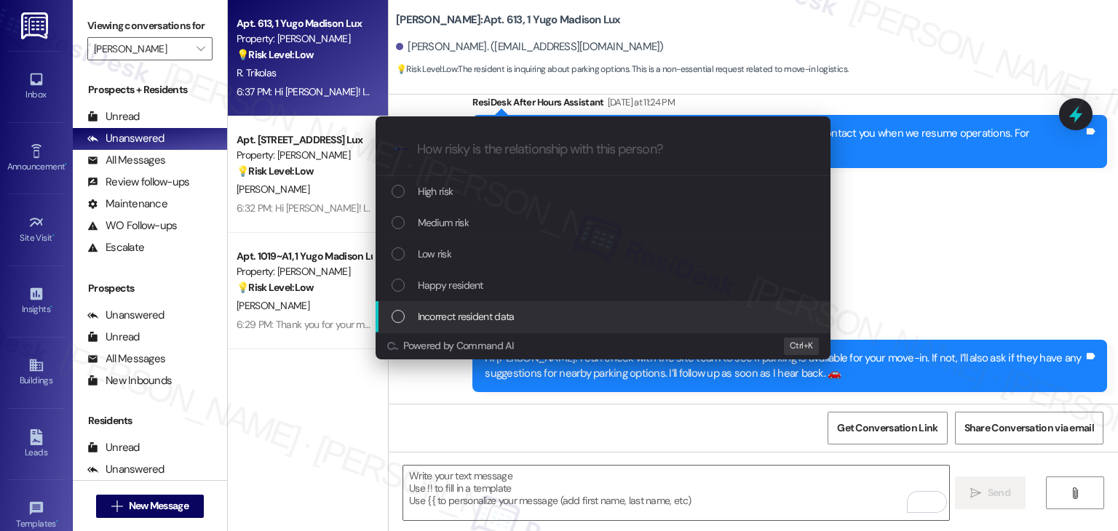
click at [399, 257] on div "List of options" at bounding box center [398, 254] width 13 height 13
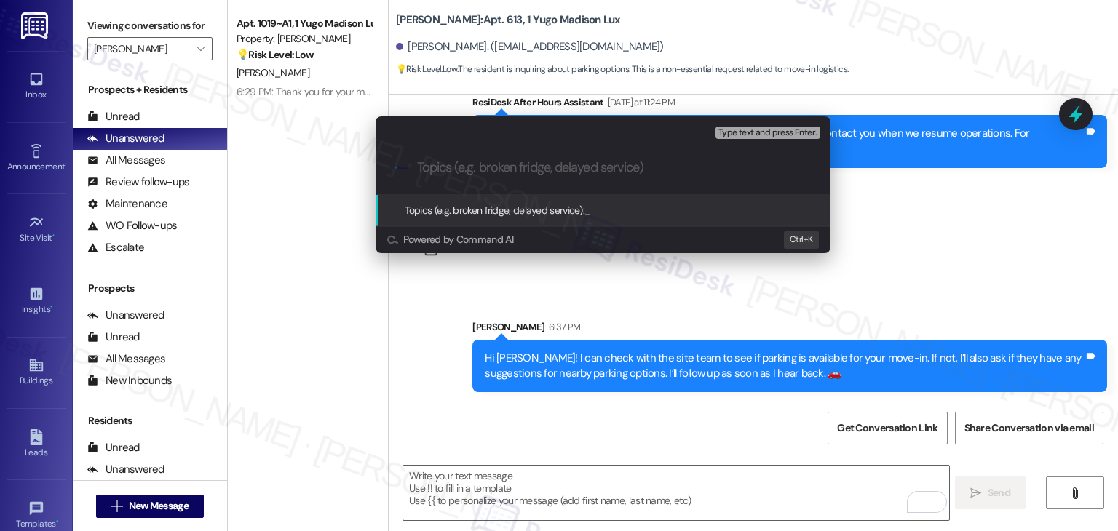
paste input "Move-In Question – Parking Availability & Nearby Options"
type input "Move-In Question – Parking Availability & Nearby Options"
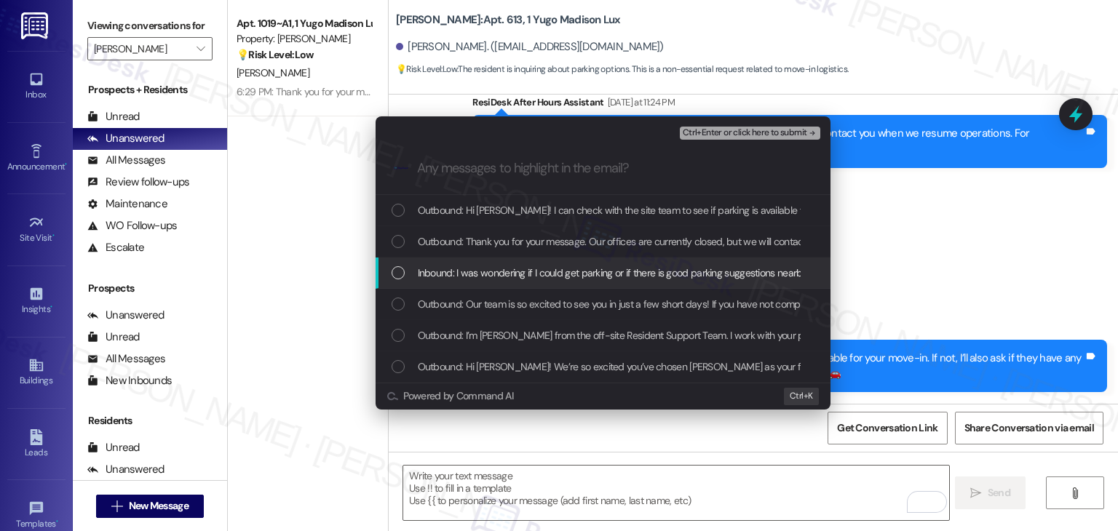
click at [401, 271] on div "List of options" at bounding box center [398, 272] width 13 height 13
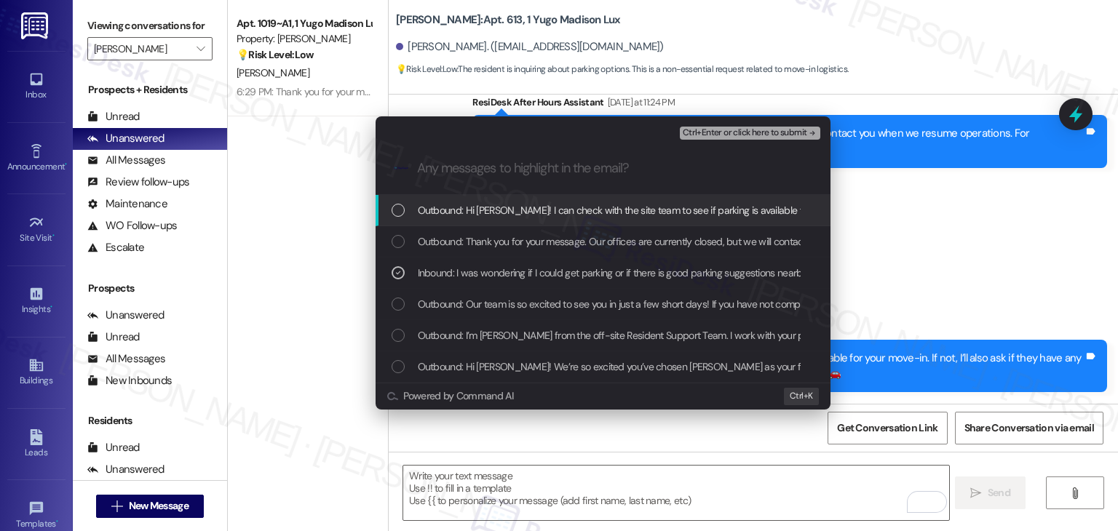
click at [754, 135] on span "Ctrl+Enter or click here to submit" at bounding box center [745, 133] width 124 height 10
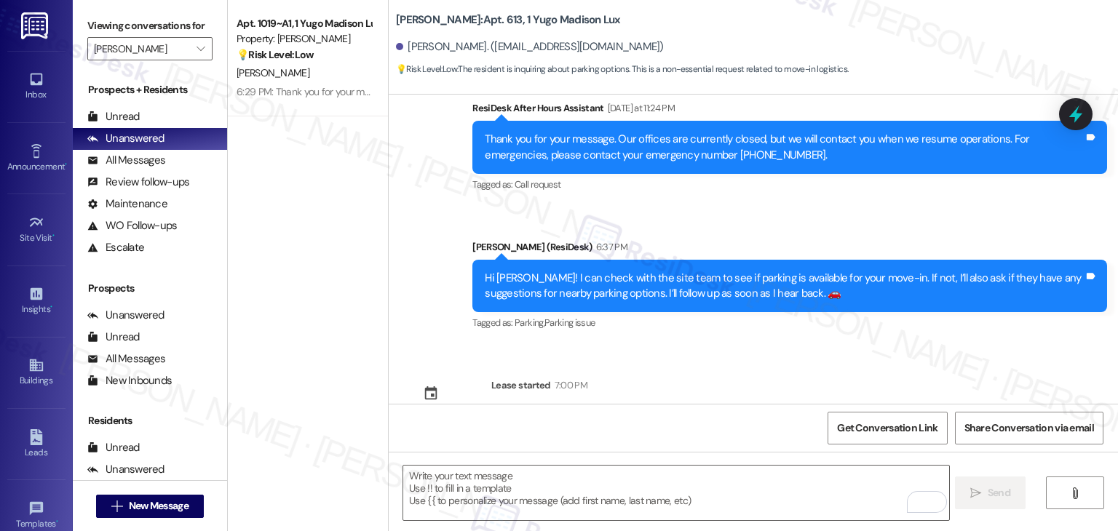
scroll to position [566, 0]
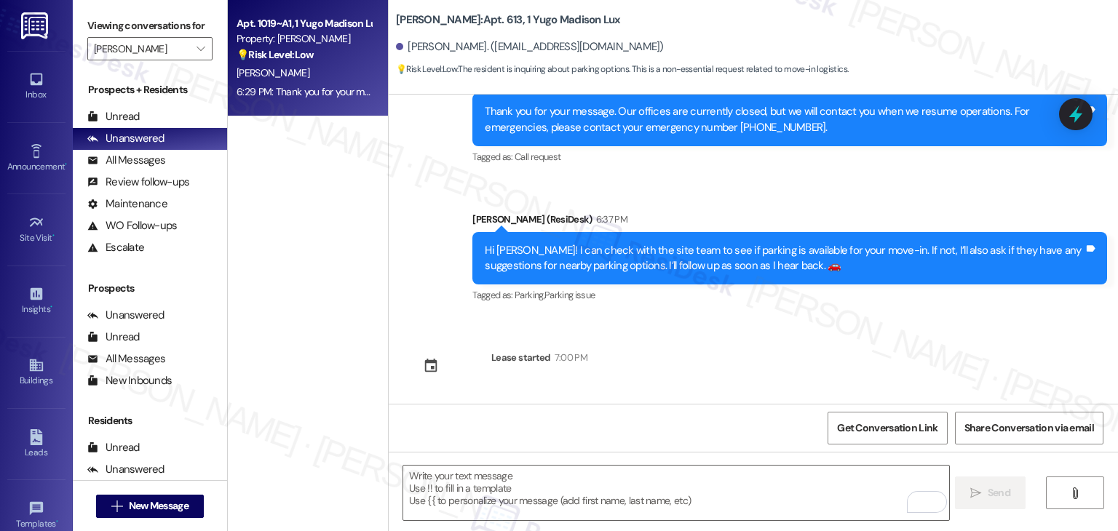
click at [282, 71] on div "[PERSON_NAME]" at bounding box center [304, 73] width 138 height 18
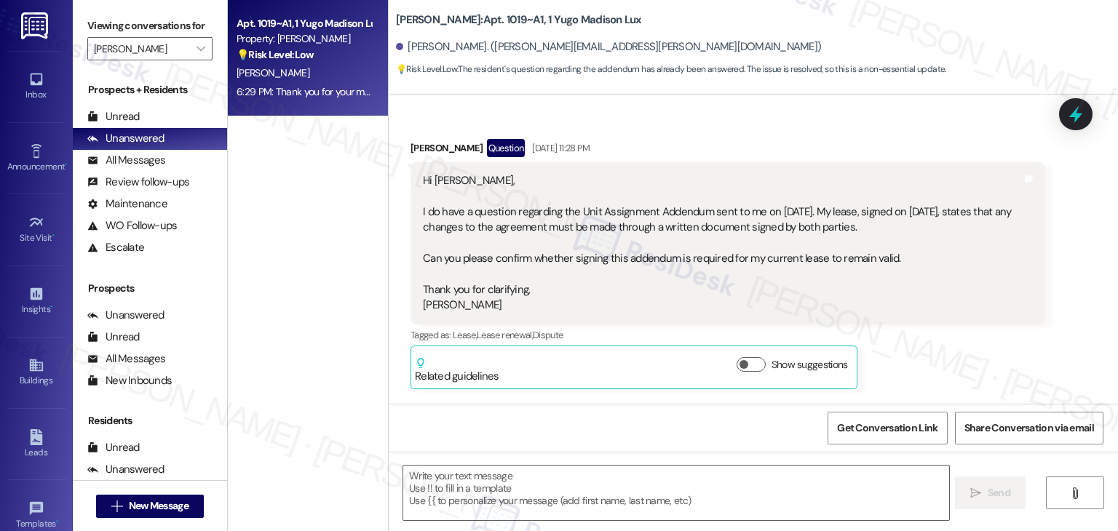
type textarea "Fetching suggested responses. Please feel free to read through the conversation…"
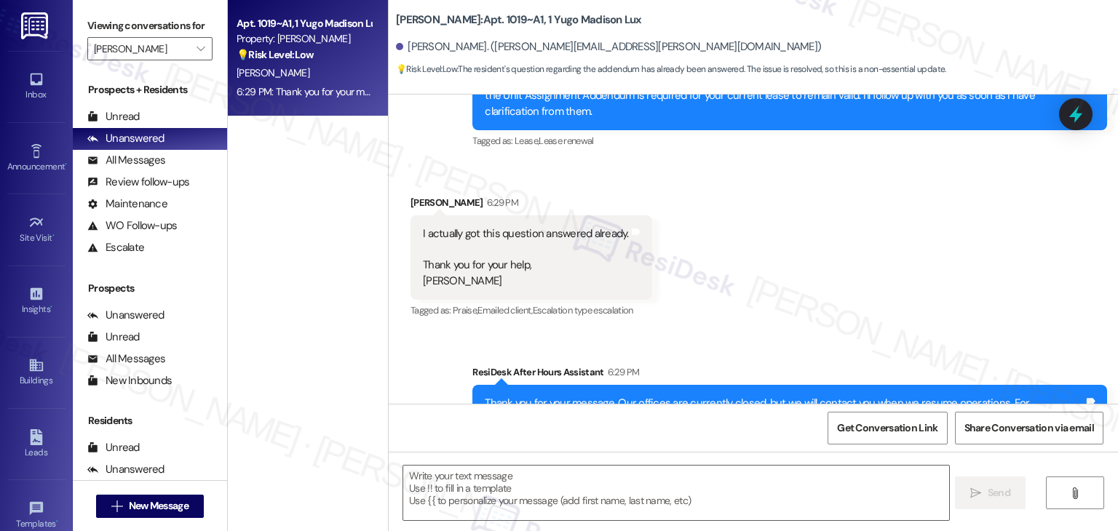
scroll to position [531, 0]
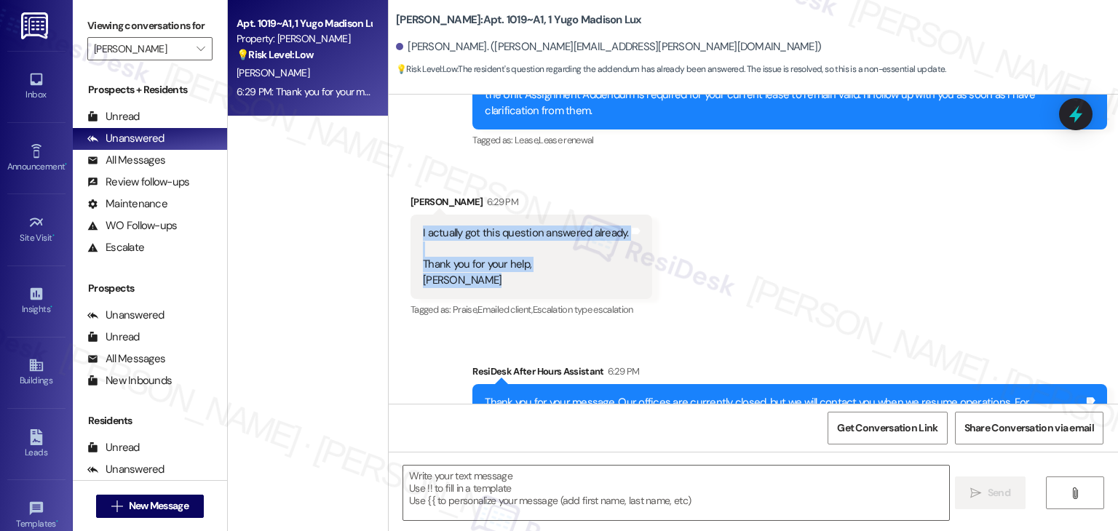
drag, startPoint x: 485, startPoint y: 281, endPoint x: 402, endPoint y: 228, distance: 98.6
click at [411, 228] on div "I actually got this question answered already. Thank you for your help, [PERSON…" at bounding box center [532, 257] width 242 height 84
copy div "I actually got this question answered already. Thank you for your help, [PERSON…"
click at [539, 478] on textarea at bounding box center [675, 493] width 545 height 55
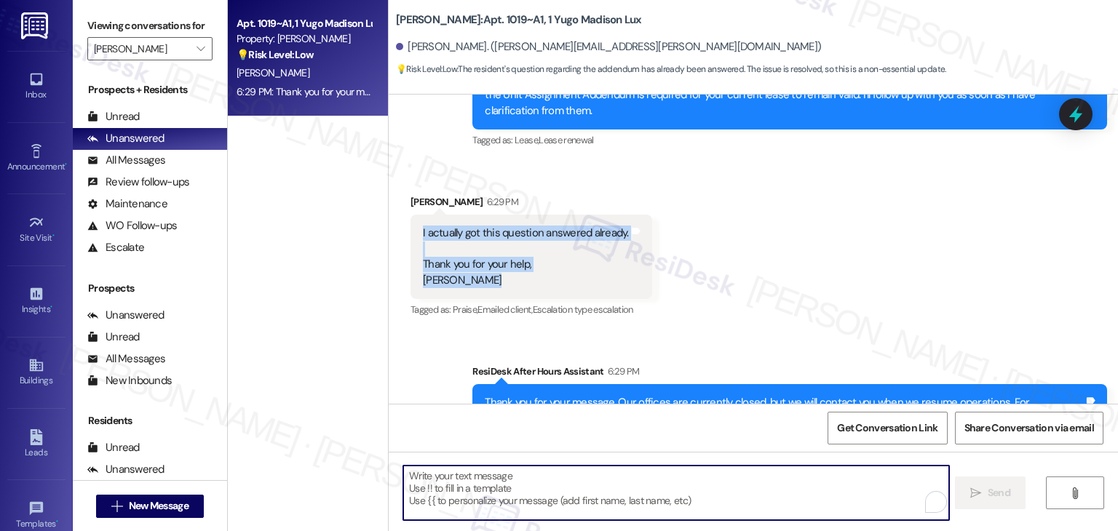
paste textarea "Glad to hear you got it sorted out, [PERSON_NAME]! 😊 Thanks for letting me know."
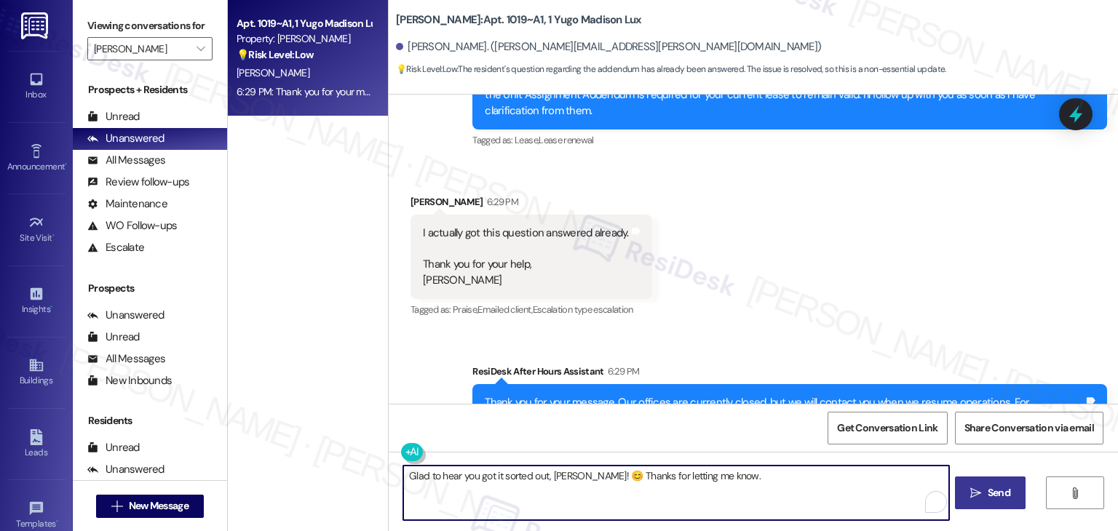
type textarea "Glad to hear you got it sorted out, [PERSON_NAME]! 😊 Thanks for letting me know."
click at [1019, 493] on button " Send" at bounding box center [990, 493] width 71 height 33
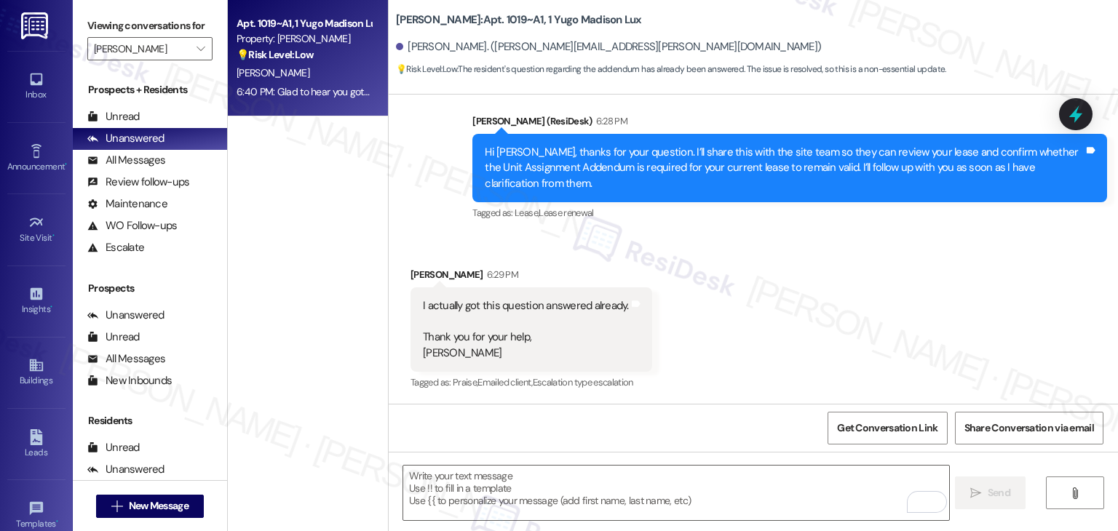
scroll to position [968, 0]
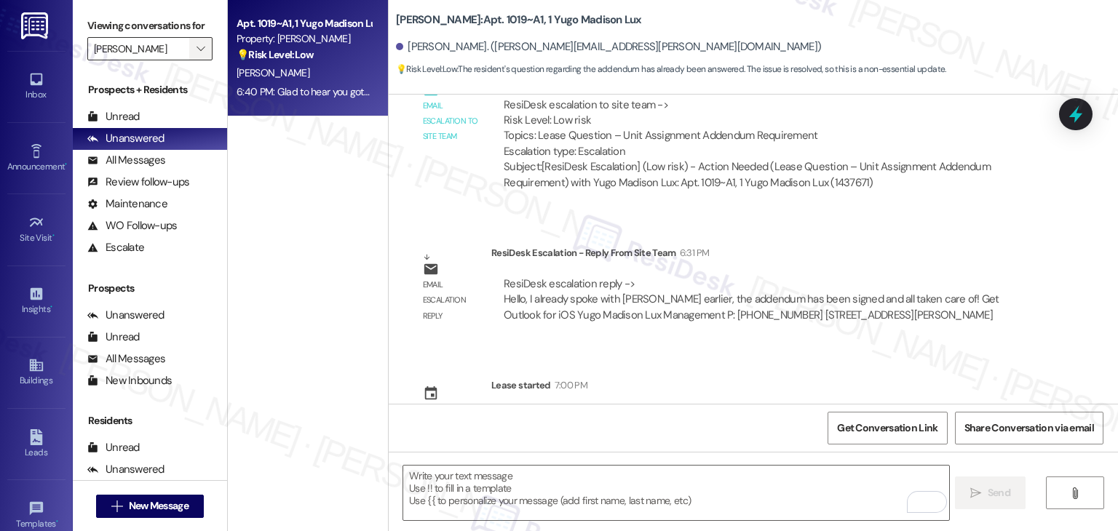
click at [194, 48] on span "" at bounding box center [201, 48] width 14 height 23
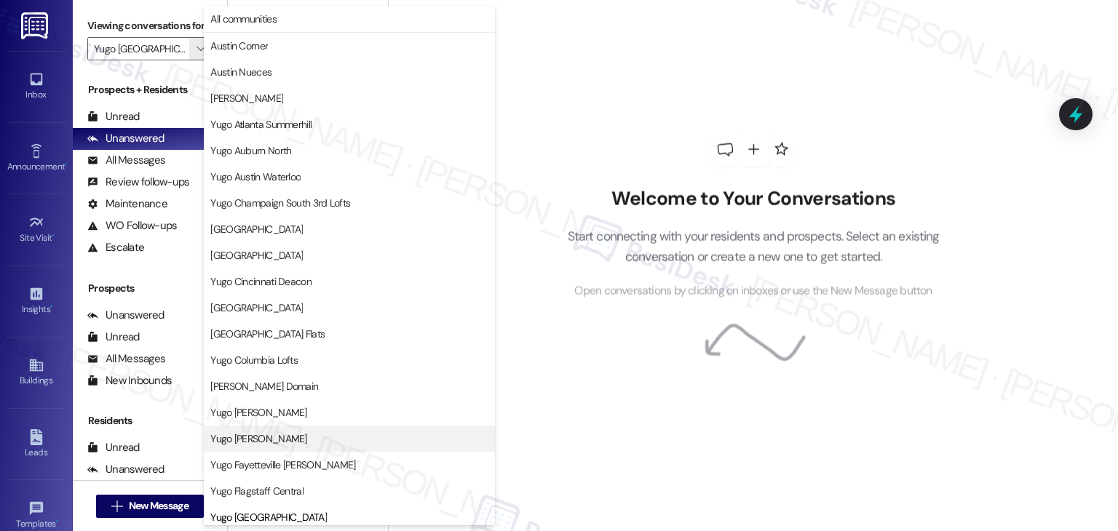
type input "Yugo [GEOGRAPHIC_DATA]"
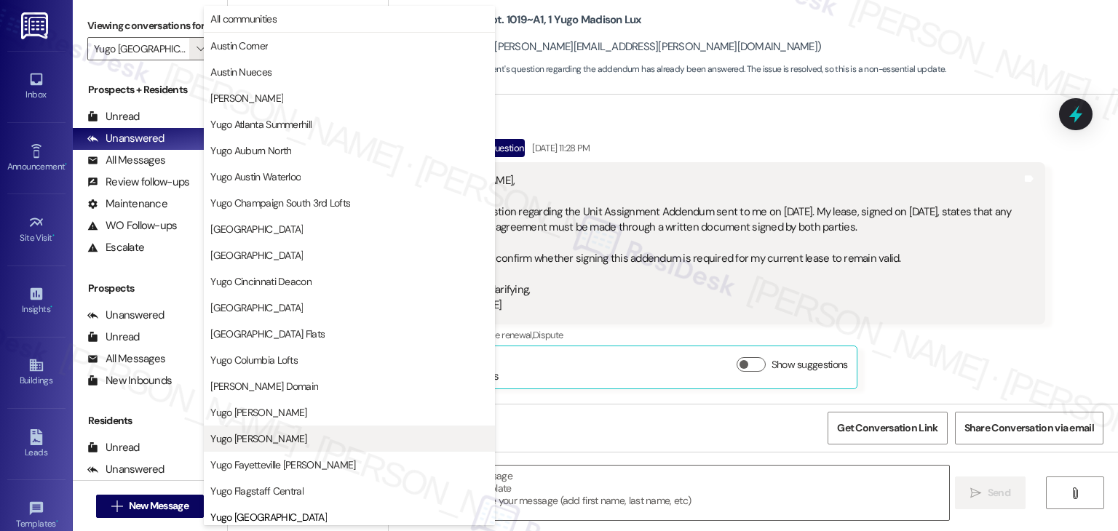
type textarea "Fetching suggested responses. Please feel free to read through the conversation…"
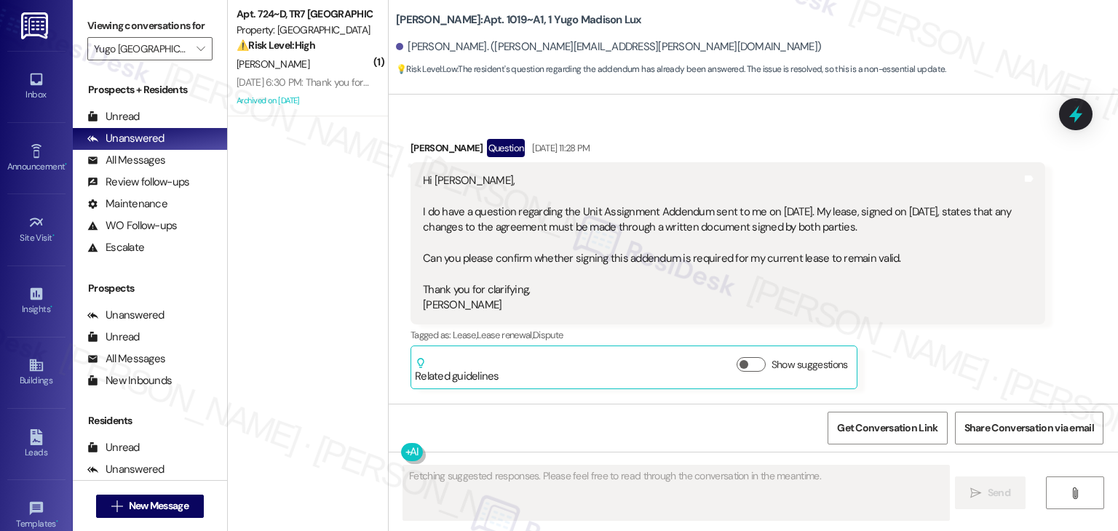
scroll to position [458, 0]
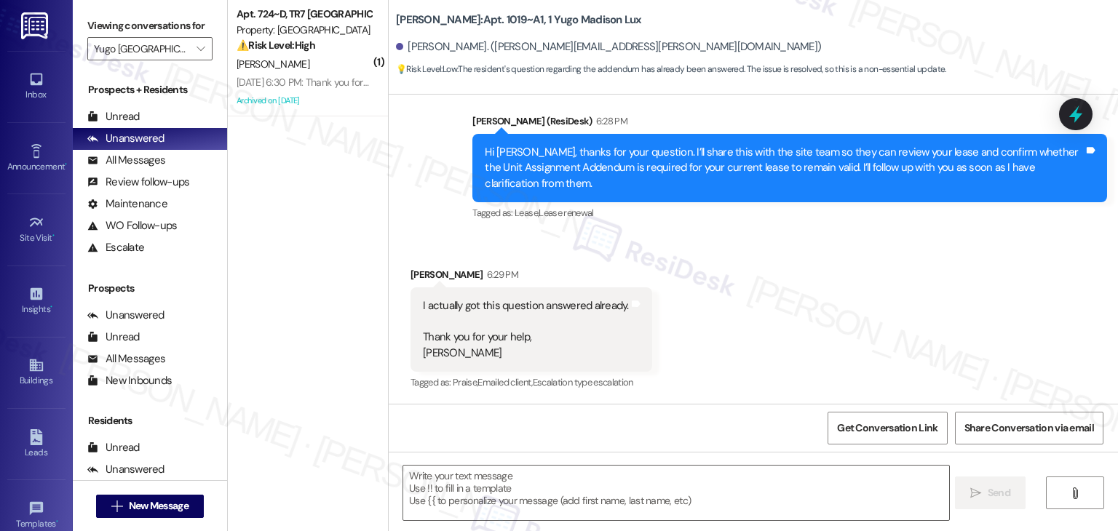
drag, startPoint x: 459, startPoint y: 450, endPoint x: 811, endPoint y: 284, distance: 388.9
click at [813, 284] on div "Received via SMS [PERSON_NAME] 6:29 PM I actually got this question answered al…" at bounding box center [754, 319] width 730 height 170
click at [811, 284] on div "Received via SMS [PERSON_NAME] 6:29 PM I actually got this question answered al…" at bounding box center [754, 319] width 730 height 170
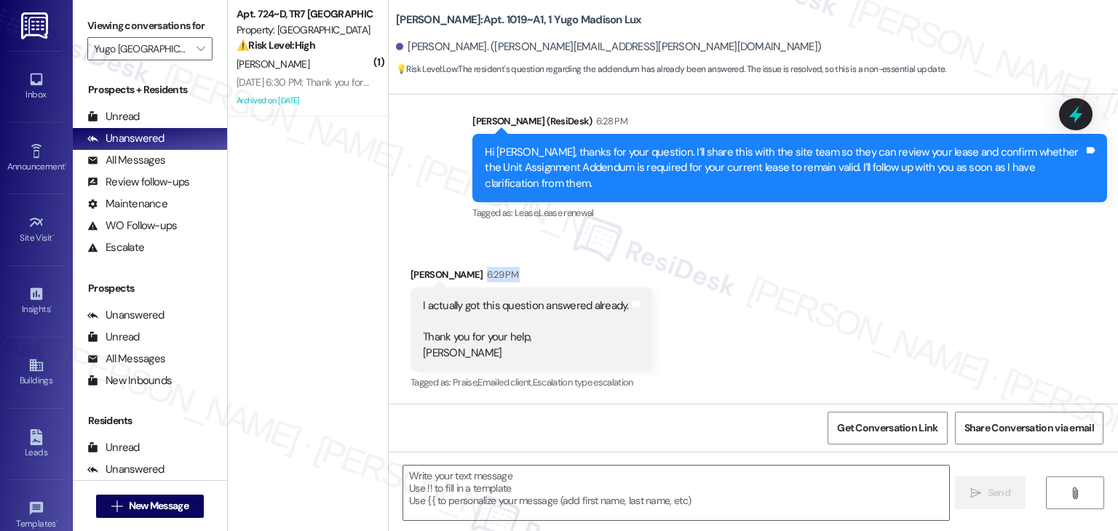
click at [811, 284] on div "Received via SMS [PERSON_NAME] 6:29 PM I actually got this question answered al…" at bounding box center [754, 319] width 730 height 170
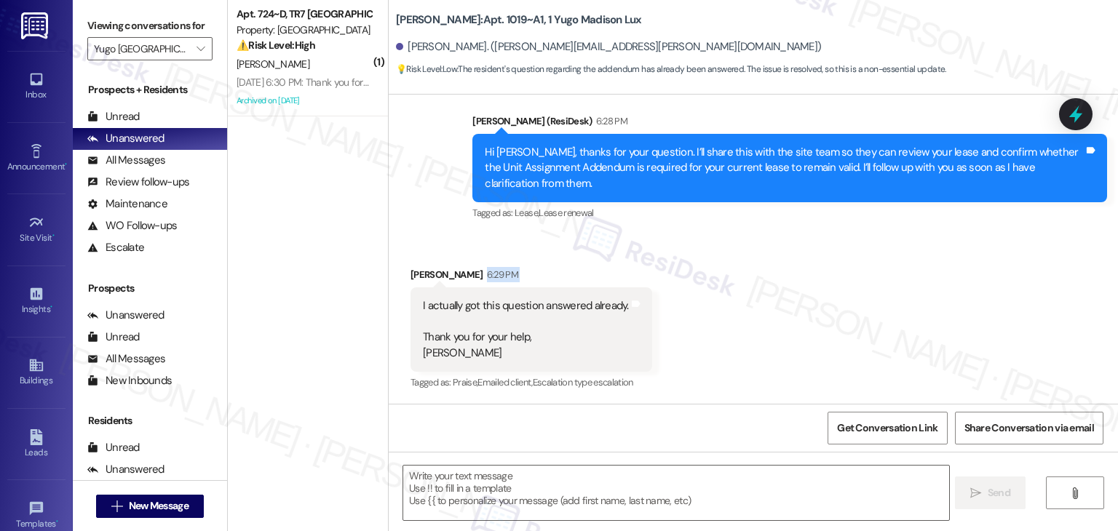
click at [811, 285] on div "Received via SMS [PERSON_NAME] 6:29 PM I actually got this question answered al…" at bounding box center [754, 319] width 730 height 170
drag, startPoint x: 807, startPoint y: 277, endPoint x: 801, endPoint y: 269, distance: 9.9
click at [806, 277] on div "Received via SMS [PERSON_NAME] 6:29 PM I actually got this question answered al…" at bounding box center [754, 319] width 730 height 170
click at [801, 269] on div "Received via SMS [PERSON_NAME] 6:29 PM I actually got this question answered al…" at bounding box center [754, 319] width 730 height 170
click at [801, 267] on div "Received via SMS [PERSON_NAME] 6:29 PM I actually got this question answered al…" at bounding box center [754, 319] width 730 height 170
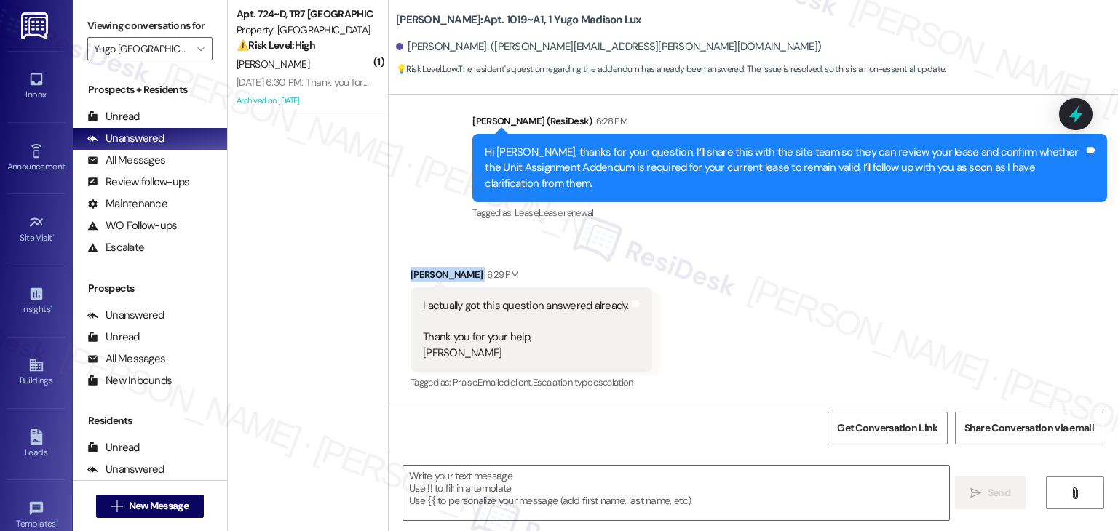
click at [801, 267] on div "Received via SMS [PERSON_NAME] 6:29 PM I actually got this question answered al…" at bounding box center [754, 319] width 730 height 170
click at [801, 266] on div "Received via SMS [PERSON_NAME] 6:29 PM I actually got this question answered al…" at bounding box center [754, 319] width 730 height 170
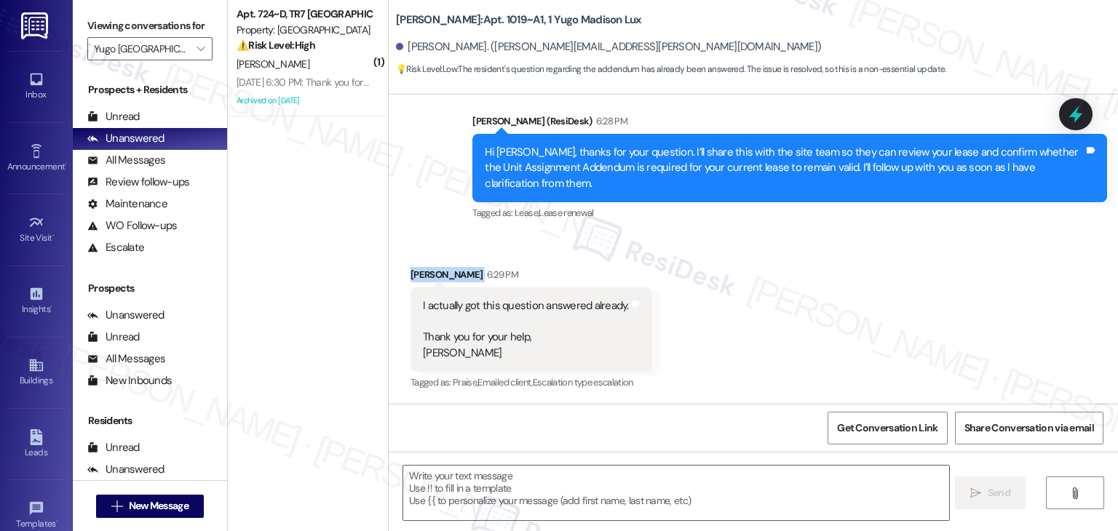
click at [801, 266] on div "Received via SMS [PERSON_NAME] 6:29 PM I actually got this question answered al…" at bounding box center [754, 319] width 730 height 170
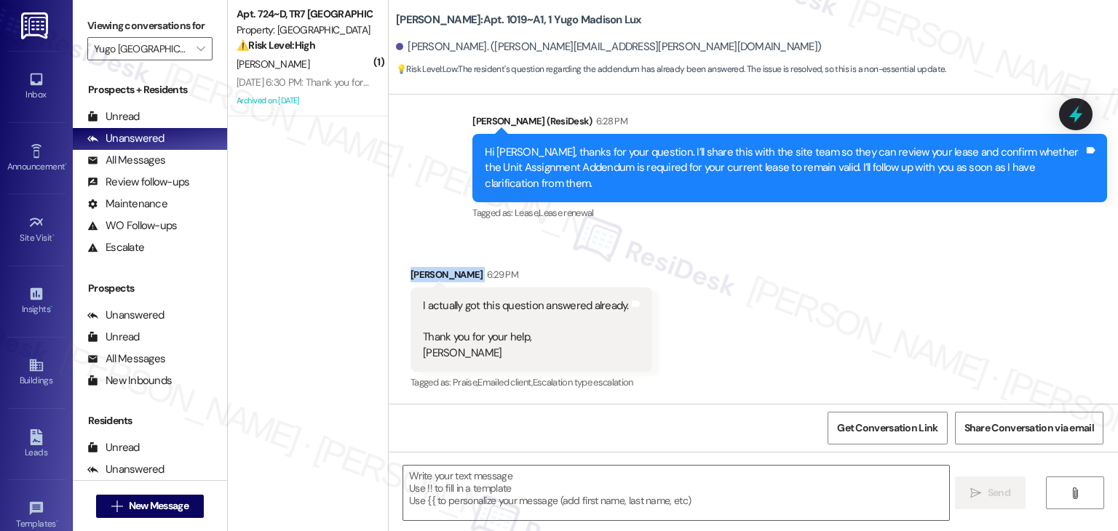
click at [801, 267] on div "Received via SMS [PERSON_NAME] 6:29 PM I actually got this question answered al…" at bounding box center [754, 319] width 730 height 170
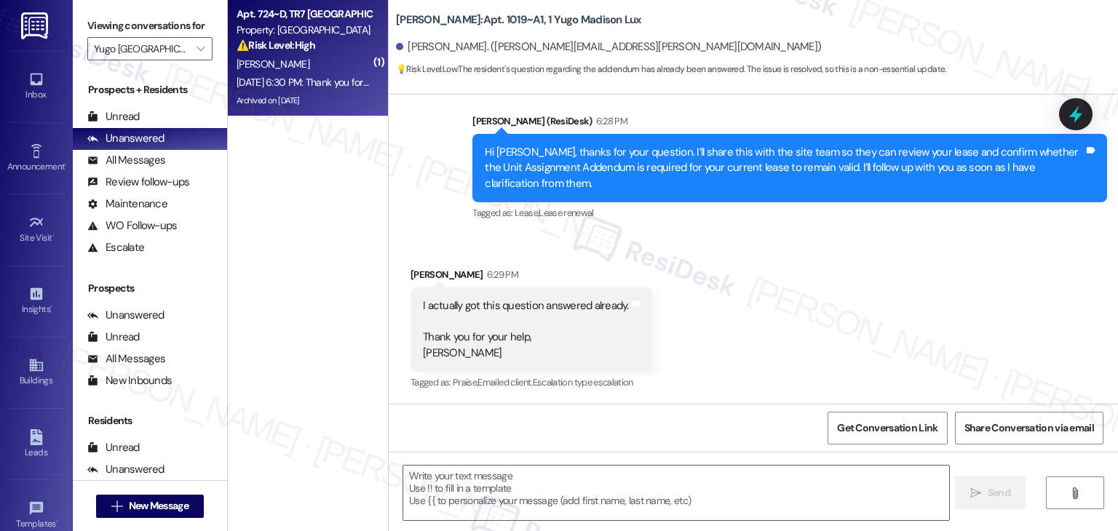
click at [349, 196] on div "( 1 ) Apt. 724~D, TR7 [GEOGRAPHIC_DATA] Property: [GEOGRAPHIC_DATA] ⚠️ Risk Lev…" at bounding box center [308, 214] width 160 height 428
click at [313, 55] on div "[PERSON_NAME]" at bounding box center [304, 64] width 138 height 18
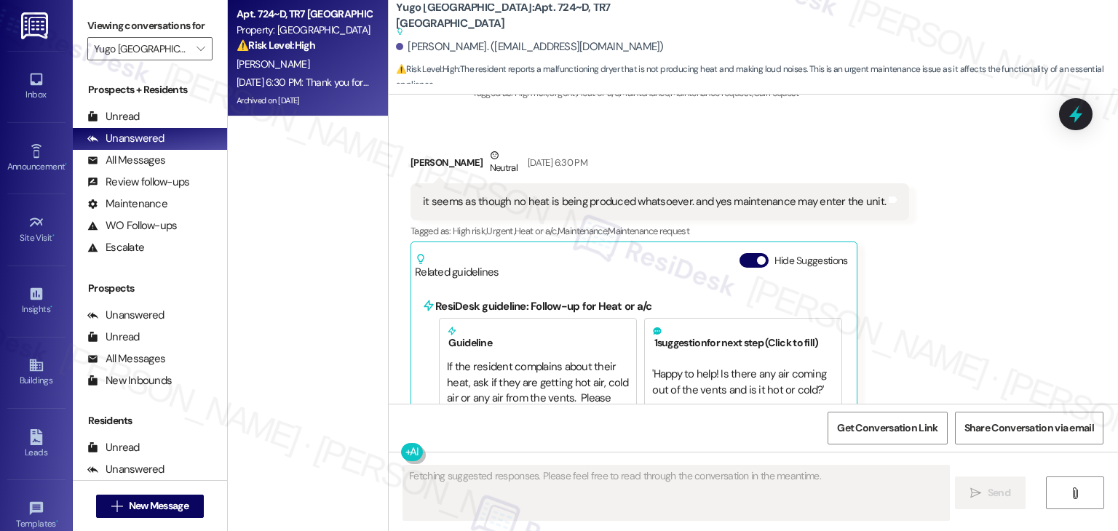
scroll to position [3649, 0]
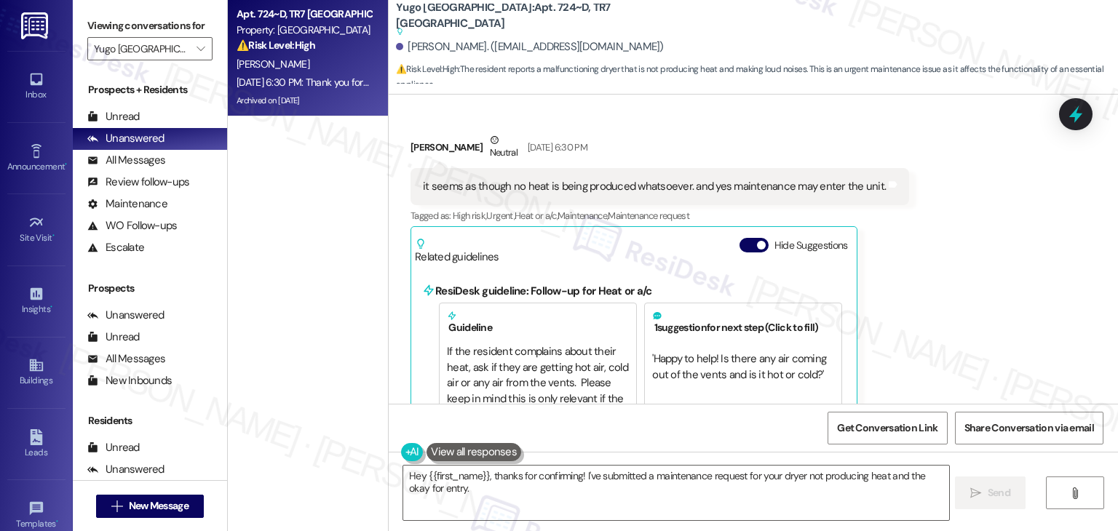
click at [741, 238] on button "Hide Suggestions" at bounding box center [754, 245] width 29 height 15
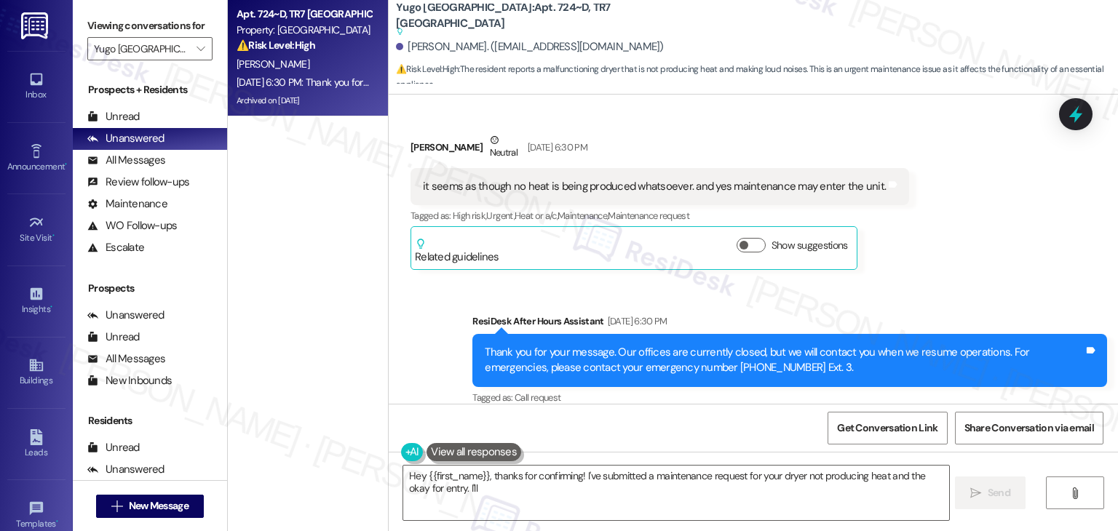
scroll to position [3586, 0]
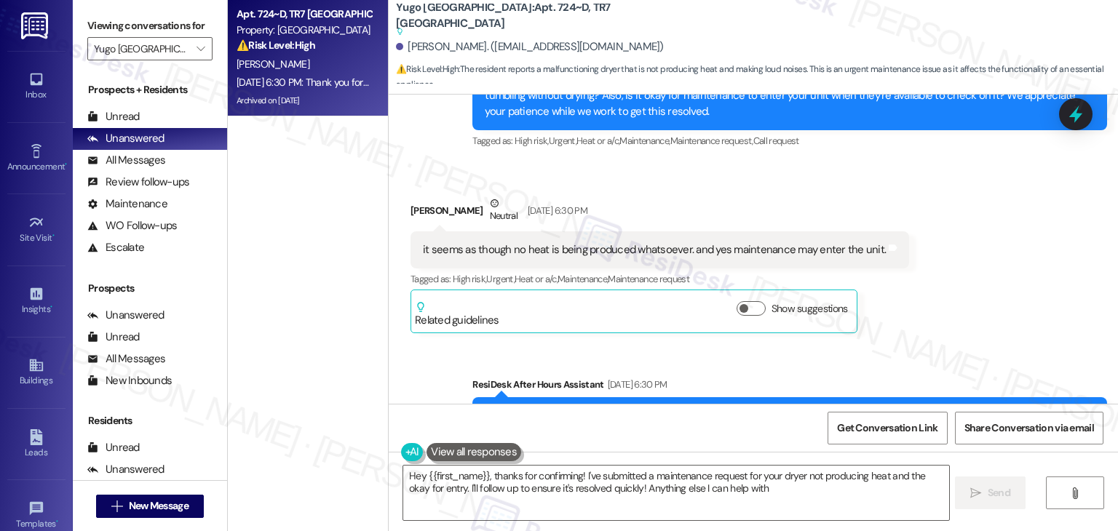
type textarea "Hey {{first_name}}, thanks for confirming! I've submitted a maintenance request…"
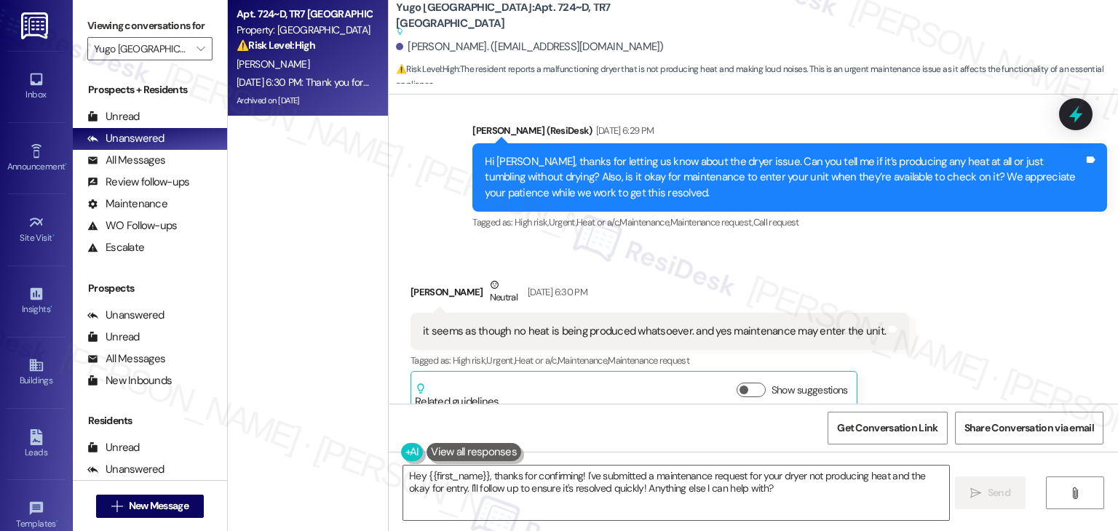
scroll to position [3440, 0]
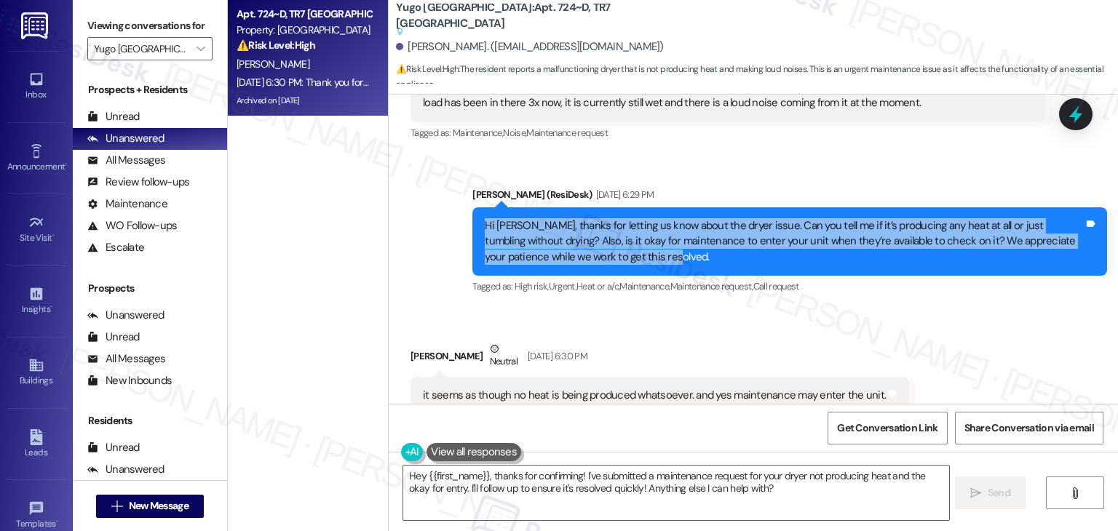
drag, startPoint x: 608, startPoint y: 181, endPoint x: 473, endPoint y: 141, distance: 141.4
click at [473, 207] on div "Hi [PERSON_NAME], thanks for letting us know about the dryer issue. Can you tel…" at bounding box center [790, 241] width 635 height 68
copy div "Hi [PERSON_NAME], thanks for letting us know about the dryer issue. Can you tel…"
click at [577, 388] on div "it seems as though no heat is being produced whatsoever. and yes maintenance ma…" at bounding box center [654, 395] width 463 height 15
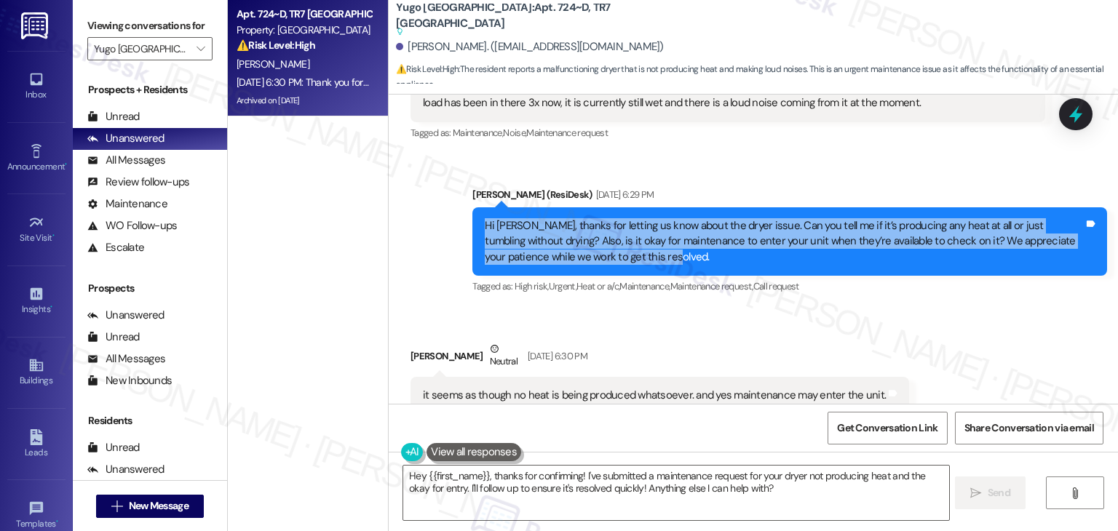
click at [577, 388] on div "it seems as though no heat is being produced whatsoever. and yes maintenance ma…" at bounding box center [654, 395] width 463 height 15
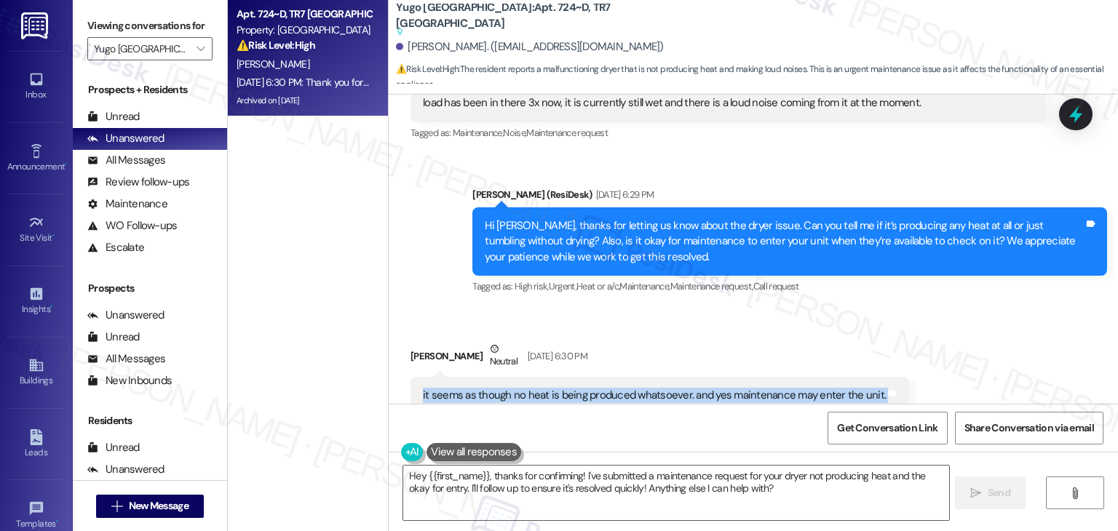
copy div "it seems as though no heat is being produced whatsoever. and yes maintenance ma…"
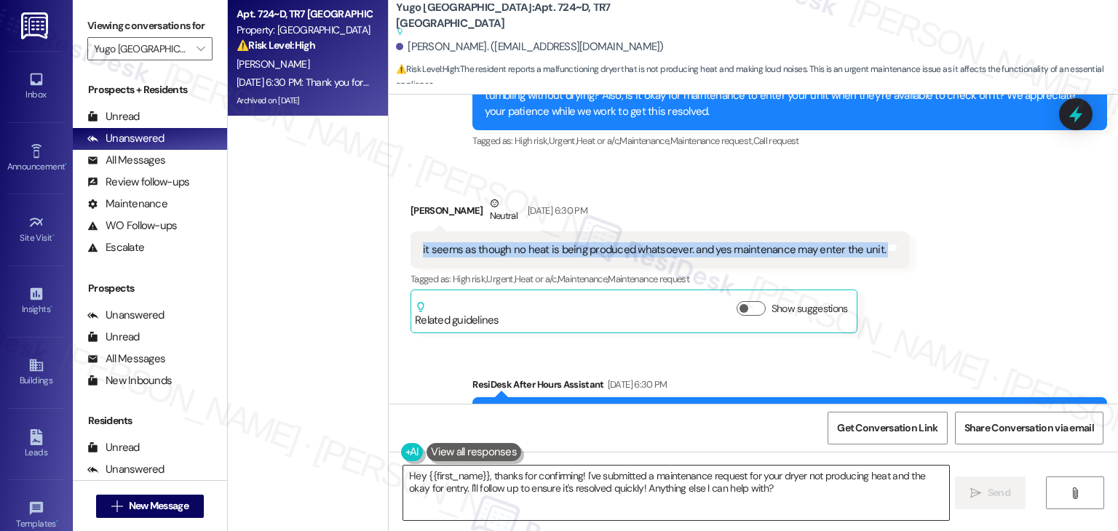
click at [629, 487] on textarea "Hey {{first_name}}, thanks for confirming! I've submitted a maintenance request…" at bounding box center [675, 493] width 545 height 55
click at [631, 484] on textarea "Hey {{first_name}}, thanks for confirming! I've submitted a maintenance request…" at bounding box center [675, 493] width 545 height 55
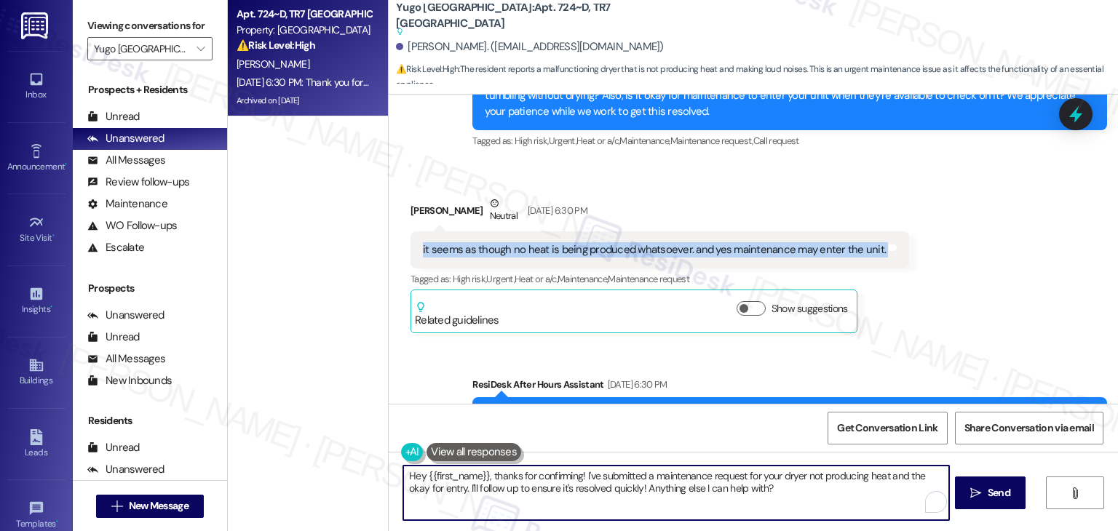
click at [631, 483] on textarea "Hey {{first_name}}, thanks for confirming! I've submitted a maintenance request…" at bounding box center [675, 493] width 545 height 55
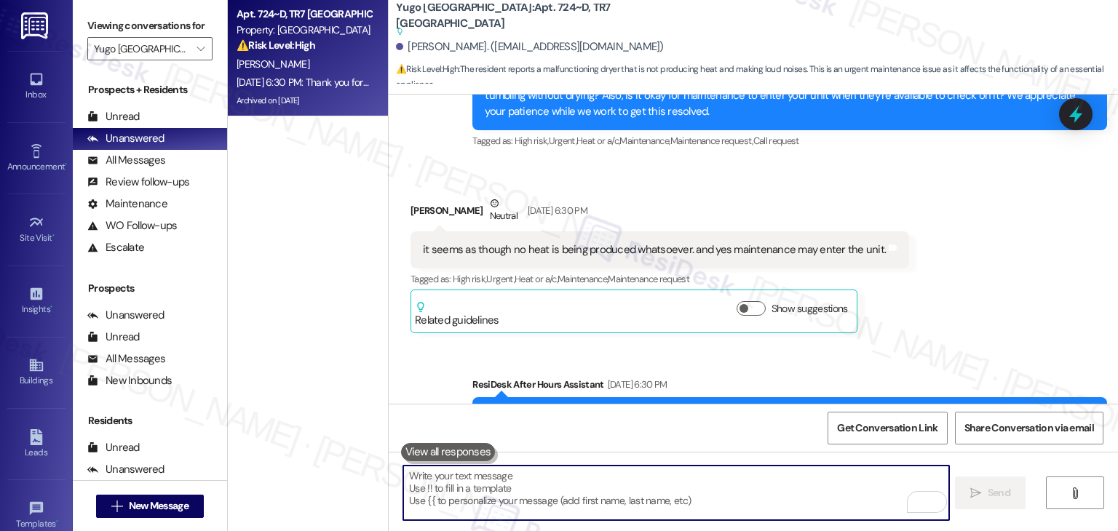
click at [631, 483] on textarea "To enrich screen reader interactions, please activate Accessibility in Grammarl…" at bounding box center [675, 493] width 545 height 55
paste textarea "Thanks for confirming, [PERSON_NAME]! I’ll let the site team know the dryer isn…"
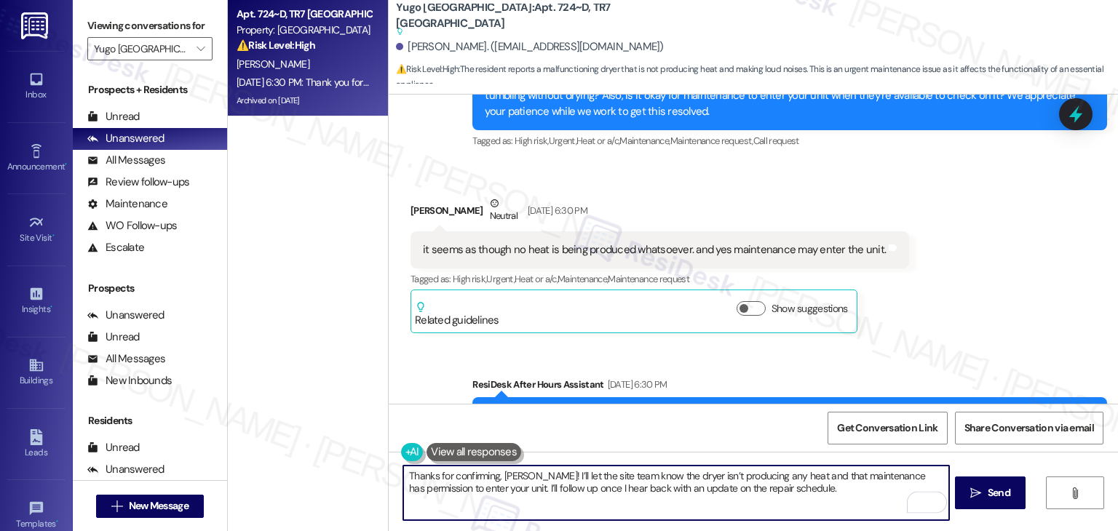
type textarea "Thanks for confirming, [PERSON_NAME]! I’ll let the site team know the dryer isn…"
click at [995, 496] on span "Send" at bounding box center [999, 493] width 23 height 15
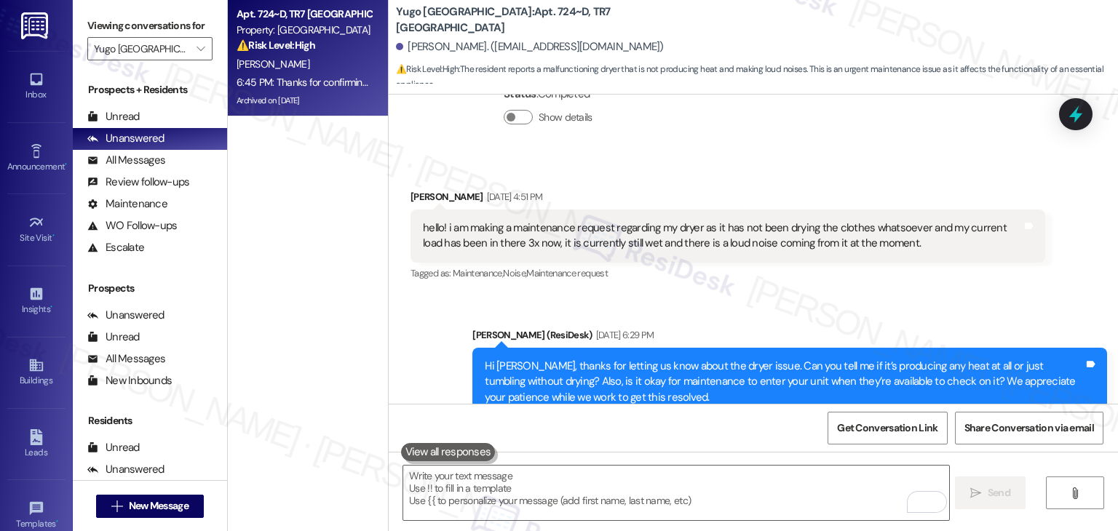
scroll to position [3224, 0]
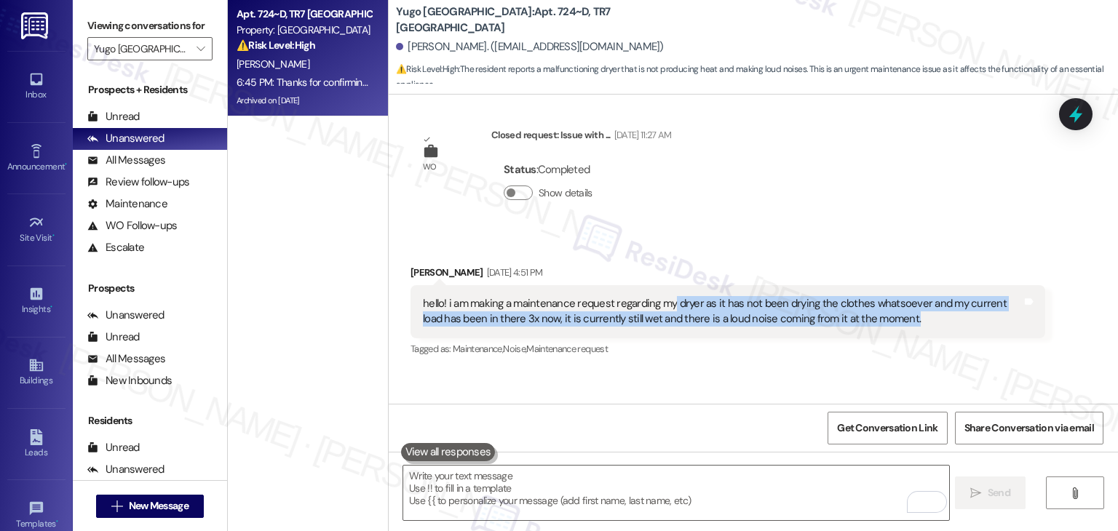
drag, startPoint x: 664, startPoint y: 224, endPoint x: 891, endPoint y: 243, distance: 228.0
click at [891, 296] on div "hello! i am making a maintenance request regarding my dryer as it has not been …" at bounding box center [722, 311] width 599 height 31
copy div "dryer as it has not been drying the clothes whatsoever and my current load has …"
click at [1067, 117] on icon at bounding box center [1076, 114] width 25 height 25
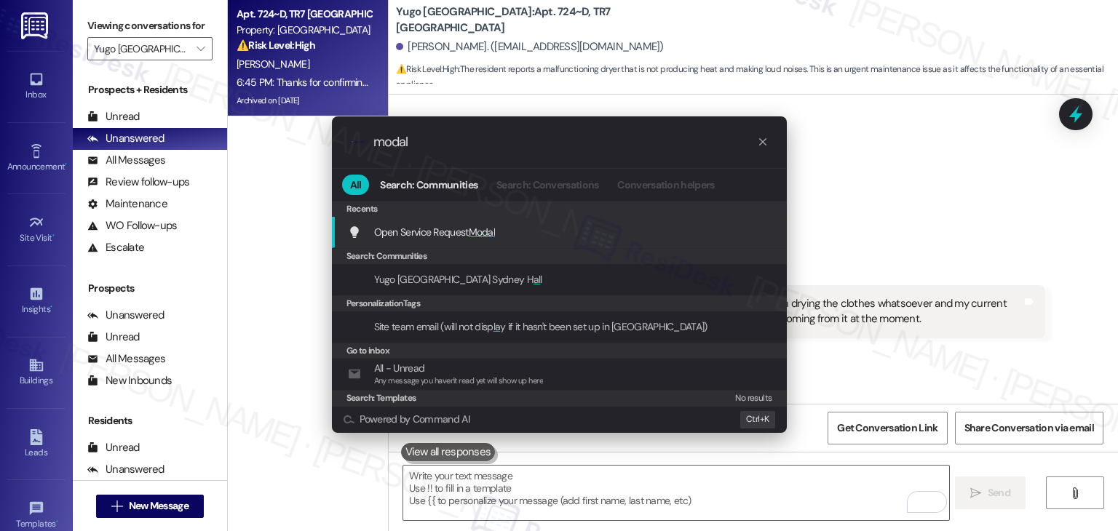
click at [486, 228] on span "Modal" at bounding box center [482, 232] width 27 height 13
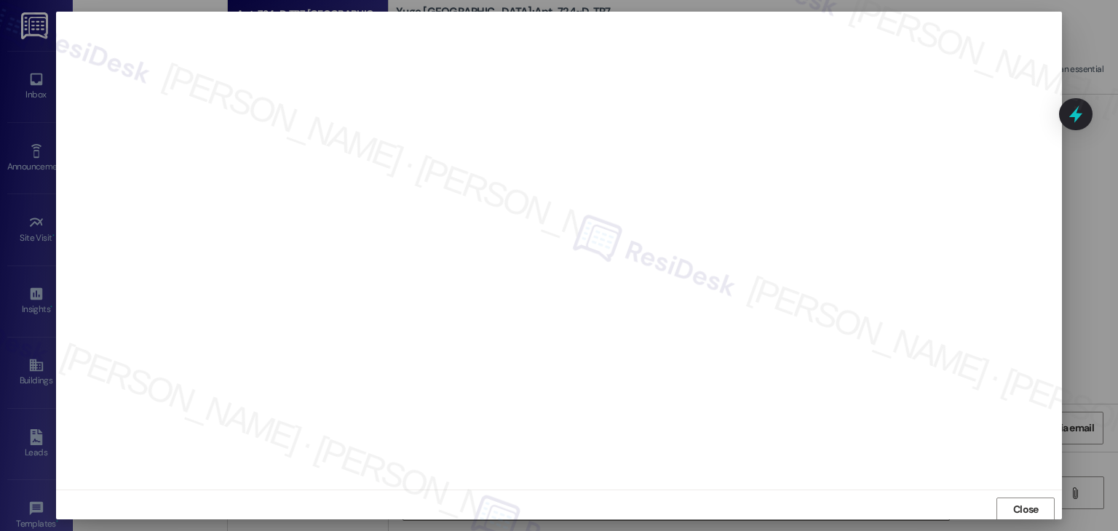
scroll to position [1, 0]
click at [1016, 507] on span "Close" at bounding box center [1025, 509] width 25 height 15
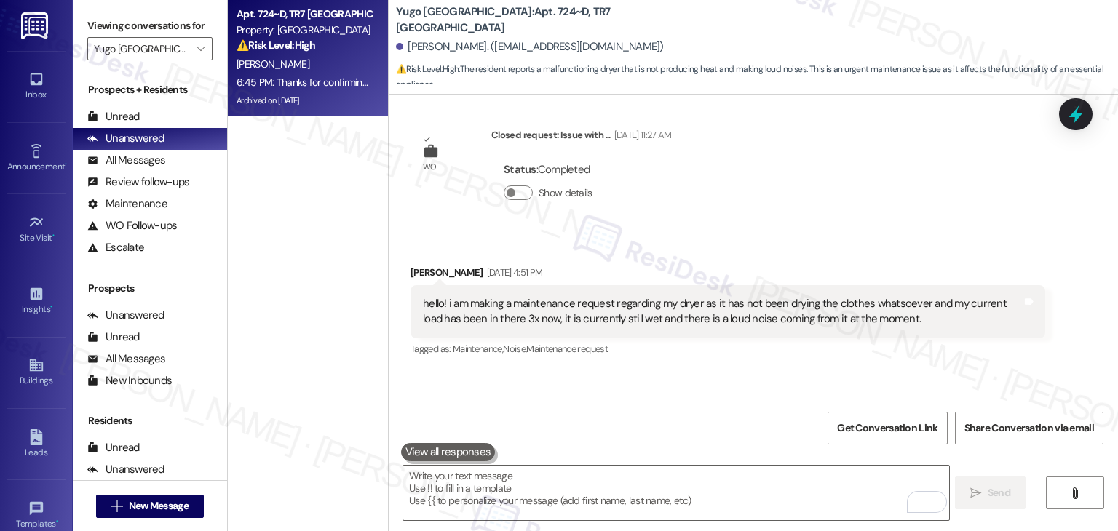
click at [1100, 234] on div "Received via SMS [PERSON_NAME] [DATE] 4:51 PM hello! i am making a maintenance …" at bounding box center [754, 301] width 730 height 138
click at [1039, 506] on div " Send " at bounding box center [754, 506] width 730 height 109
click at [1027, 510] on div " Send " at bounding box center [754, 506] width 730 height 109
click at [1028, 506] on div " Send " at bounding box center [754, 506] width 730 height 109
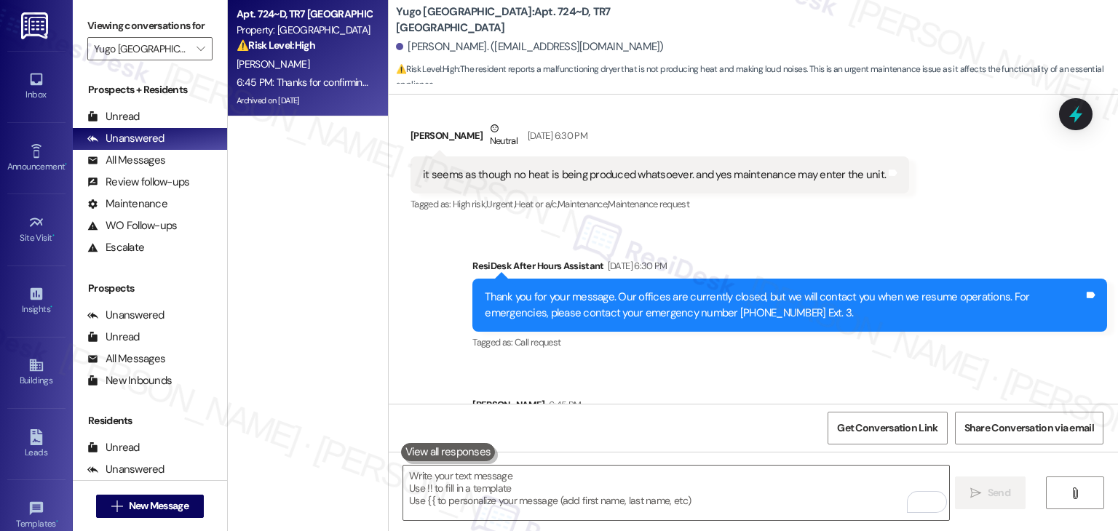
scroll to position [3588, 0]
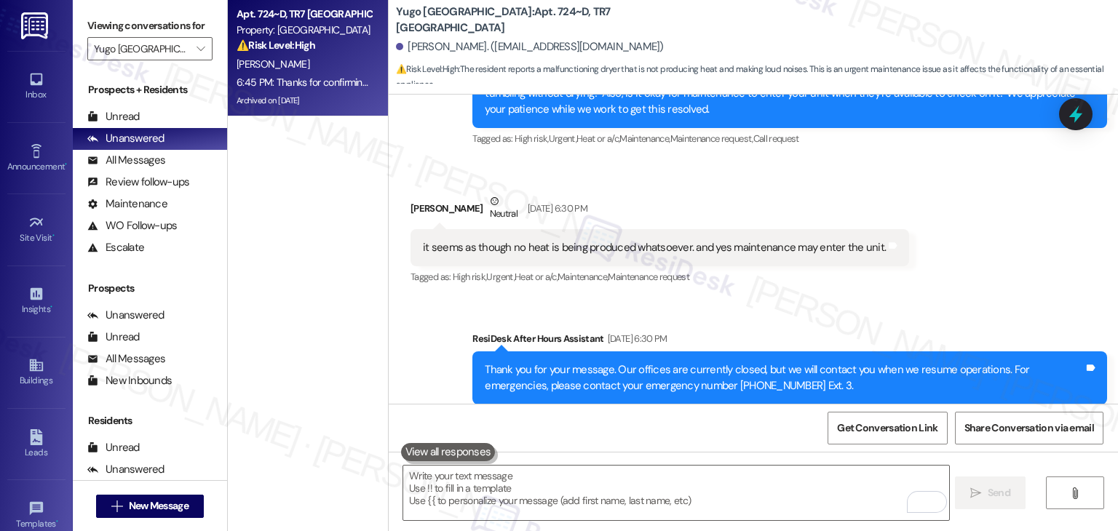
click at [1069, 119] on icon at bounding box center [1076, 114] width 19 height 19
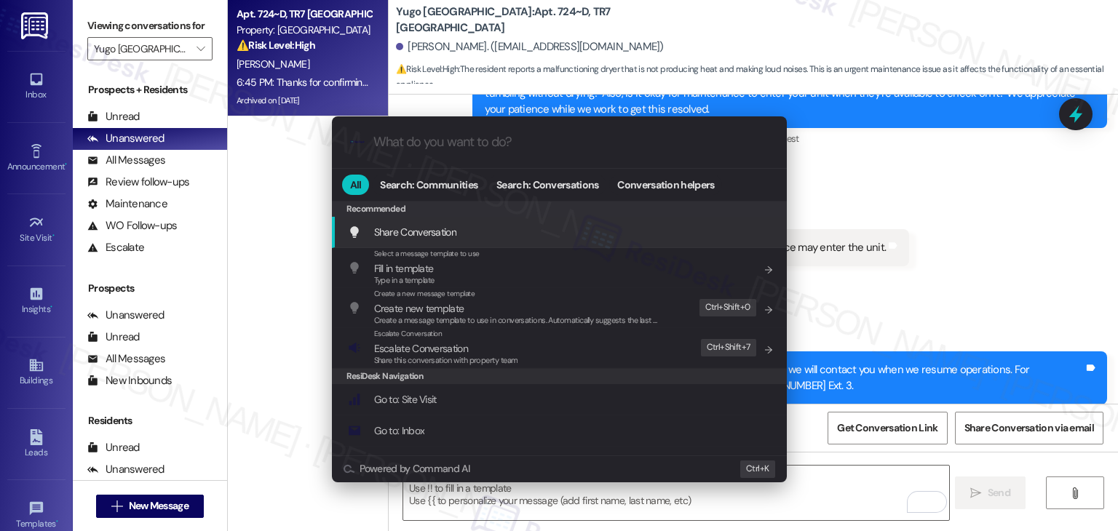
scroll to position [3661, 0]
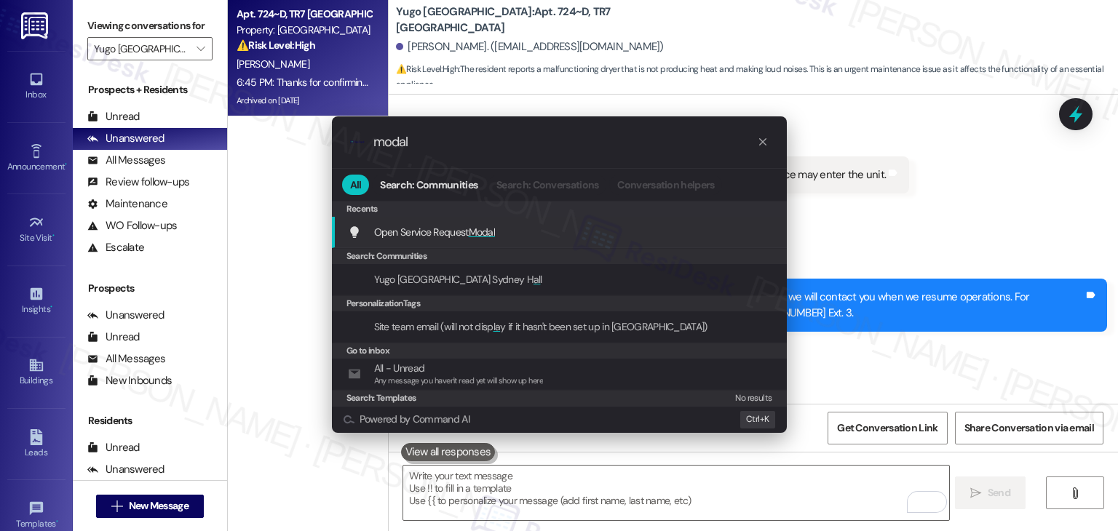
click at [468, 234] on span "Open Service Request Modal" at bounding box center [435, 232] width 122 height 13
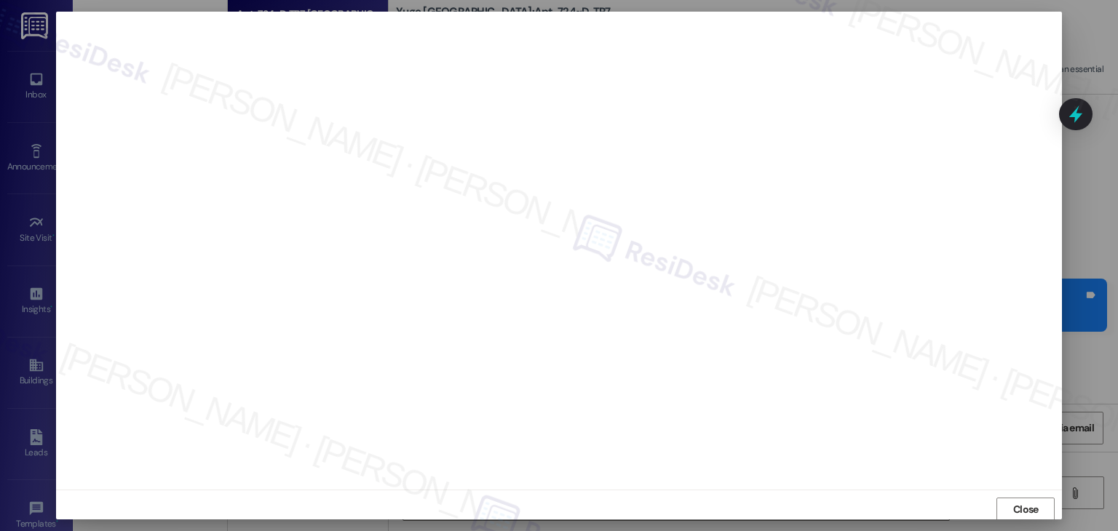
scroll to position [1, 0]
click at [1089, 318] on div at bounding box center [559, 265] width 1118 height 531
click at [1016, 505] on span "Close" at bounding box center [1025, 509] width 25 height 15
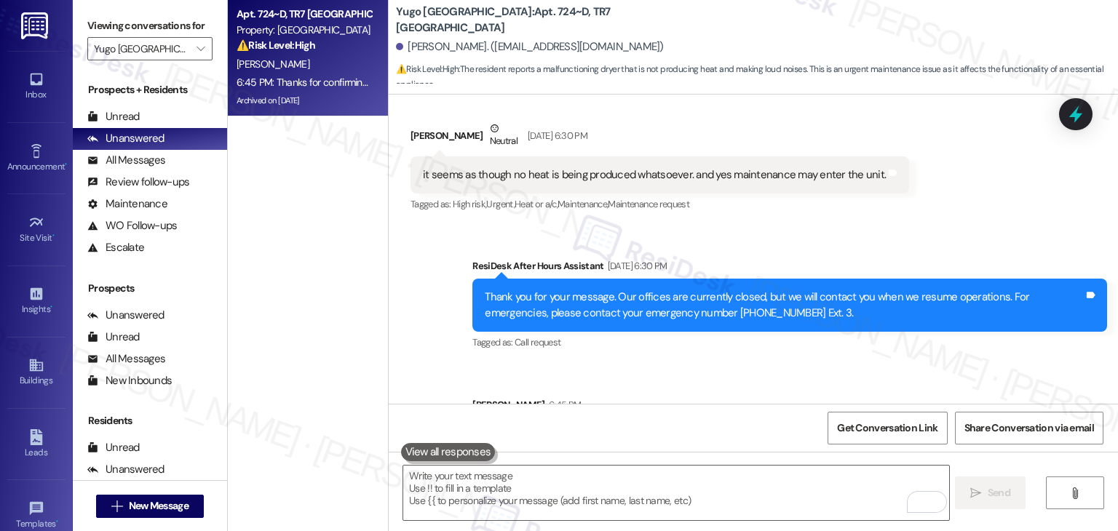
click at [850, 332] on div "Tagged as: Call request Click to highlight conversations about Call request" at bounding box center [790, 342] width 635 height 21
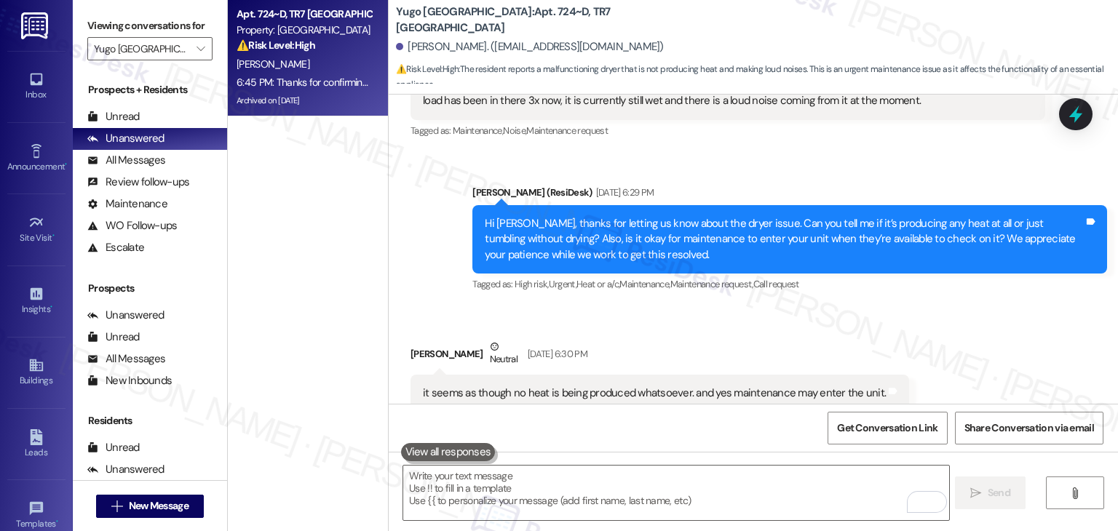
scroll to position [3151, 0]
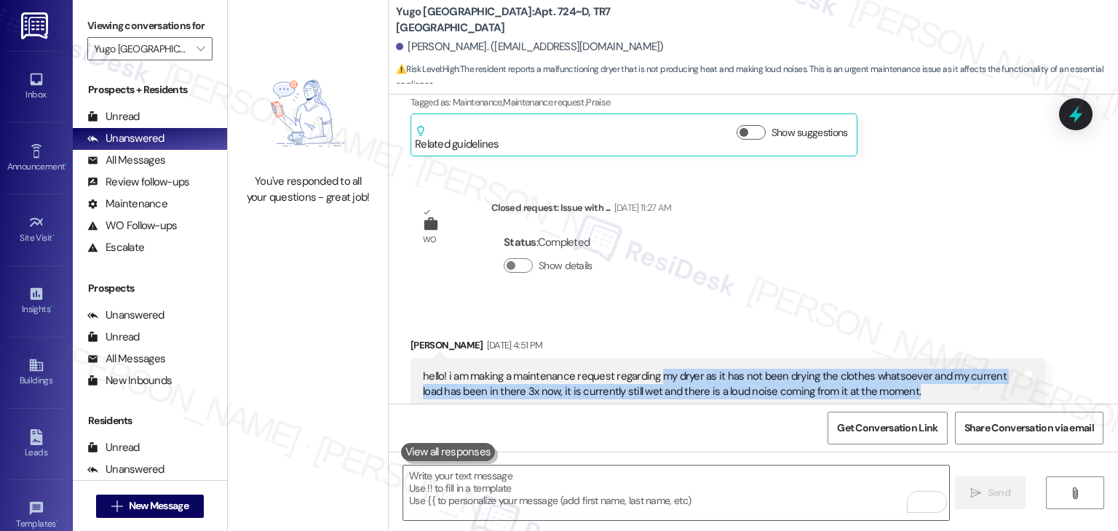
drag, startPoint x: 652, startPoint y: 302, endPoint x: 887, endPoint y: 313, distance: 235.4
click at [887, 369] on div "hello! i am making a maintenance request regarding my dryer as it has not been …" at bounding box center [722, 384] width 599 height 31
copy div "my dryer as it has not been drying the clothes whatsoever and my current load h…"
click at [1078, 120] on icon at bounding box center [1076, 114] width 25 height 25
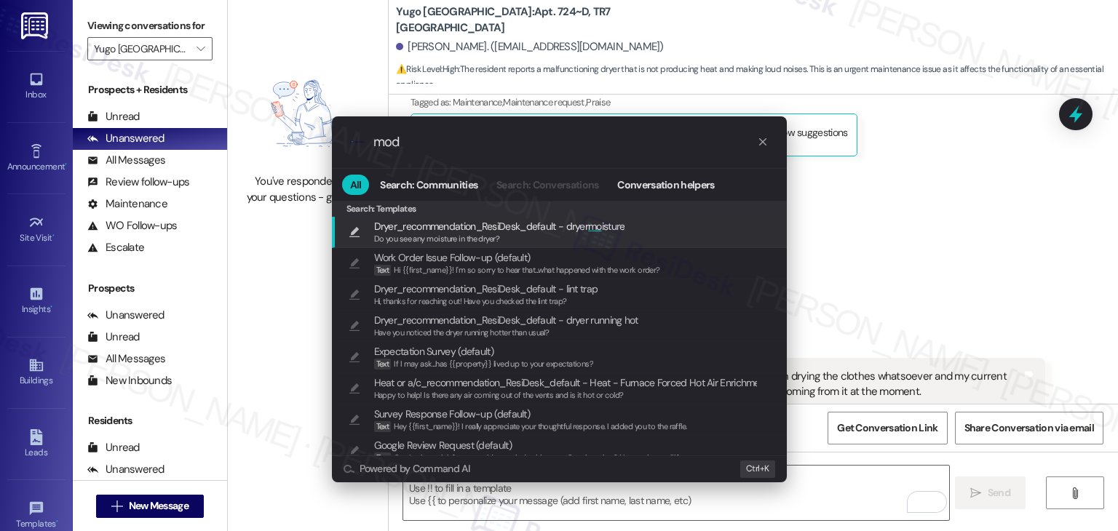
type input "moda"
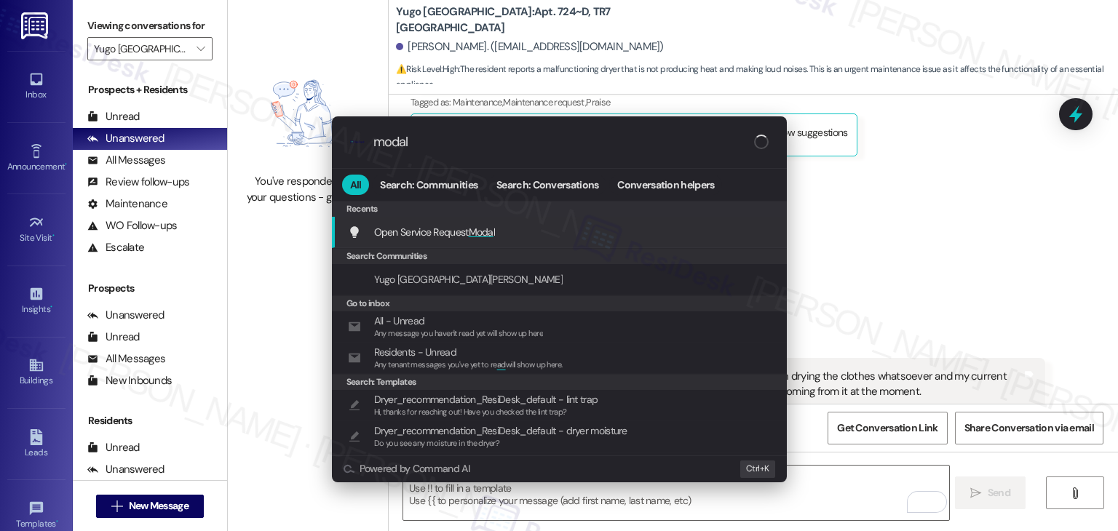
click at [471, 232] on span "Moda" at bounding box center [481, 232] width 25 height 13
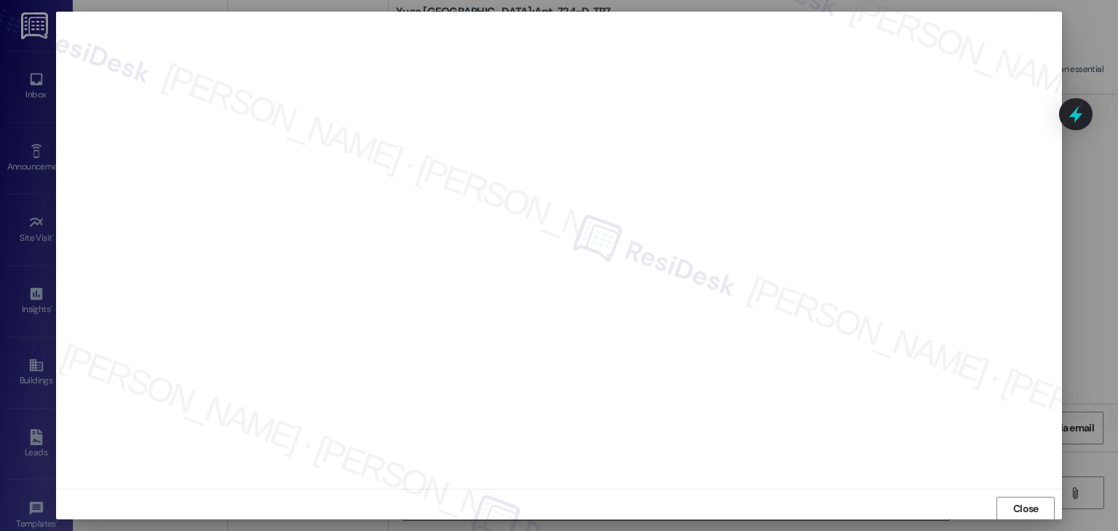
scroll to position [9, 0]
click at [304, 92] on iframe "To enrich screen reader interactions, please activate Accessibility in Grammarl…" at bounding box center [559, 242] width 992 height 464
